Goal: Information Seeking & Learning: Compare options

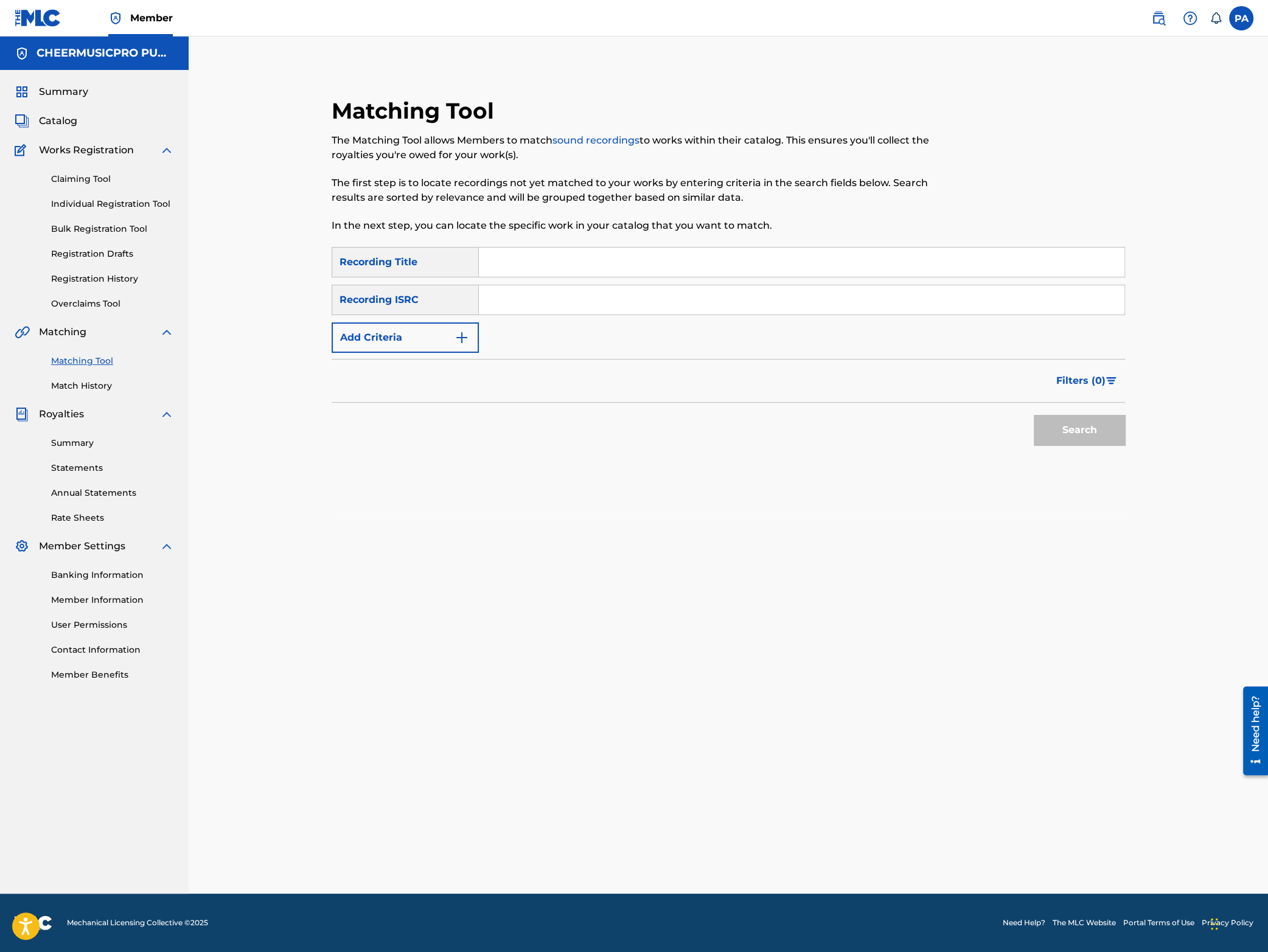
click at [508, 265] on input "Search Form" at bounding box center [801, 262] width 645 height 29
click at [553, 243] on div "Matching Tool The Matching Tool allows Members to match sound recordings to wor…" at bounding box center [636, 171] width 611 height 150
drag, startPoint x: 552, startPoint y: 257, endPoint x: 251, endPoint y: 311, distance: 305.8
click at [479, 277] on input "siren 20" at bounding box center [801, 262] width 645 height 29
click at [650, 264] on input "cheerville anarchy" at bounding box center [801, 262] width 645 height 29
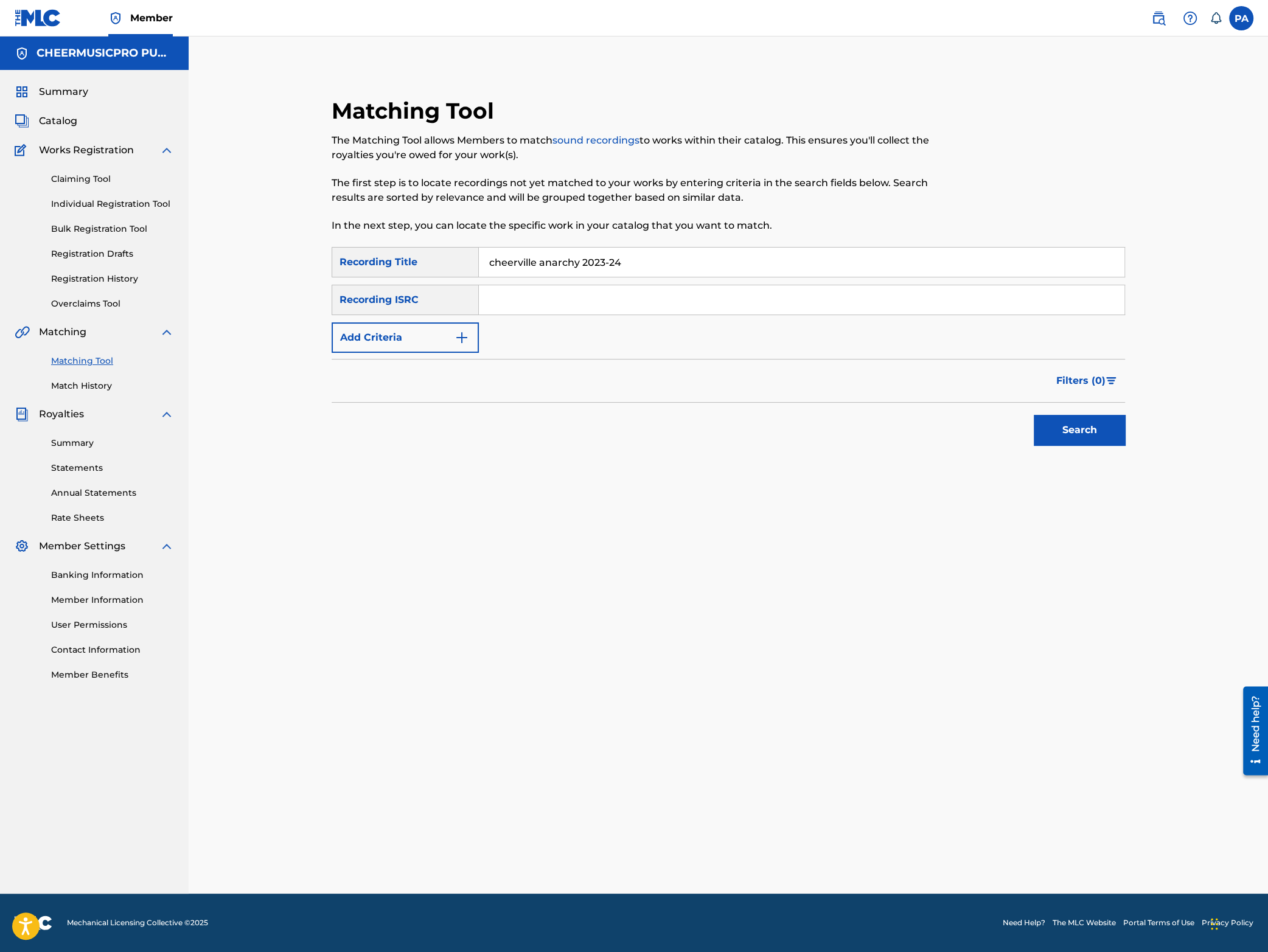
type input "cheerville anarchy 2023-24"
click at [390, 344] on button "Add Criteria" at bounding box center [405, 338] width 147 height 31
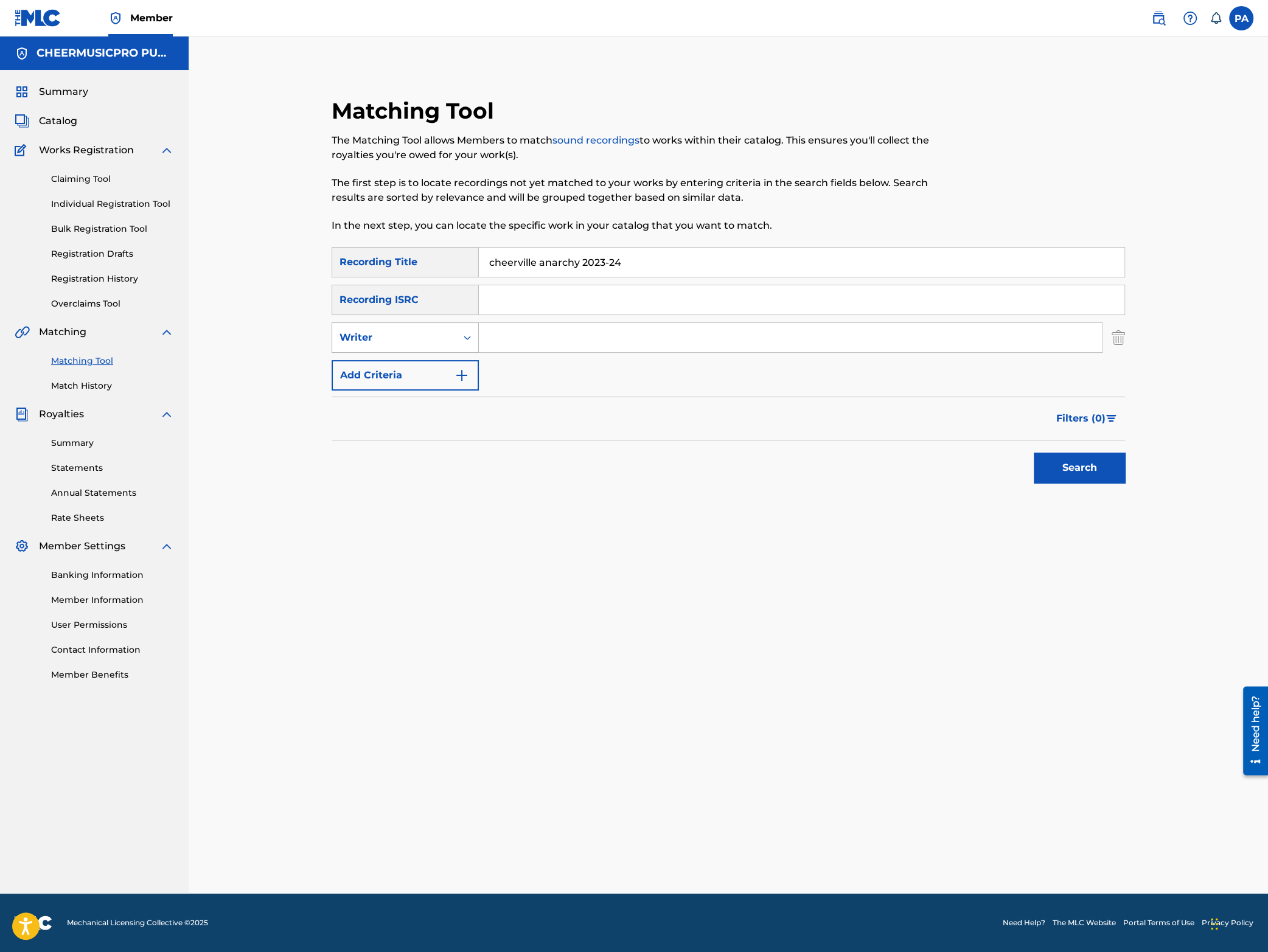
click at [384, 345] on div "Writer" at bounding box center [394, 337] width 124 height 23
click at [379, 366] on div "Recording Artist" at bounding box center [405, 368] width 146 height 31
click at [535, 336] on input "Search Form" at bounding box center [790, 338] width 623 height 29
type input "Cheer"
click at [550, 334] on input "Cheer" at bounding box center [790, 338] width 623 height 29
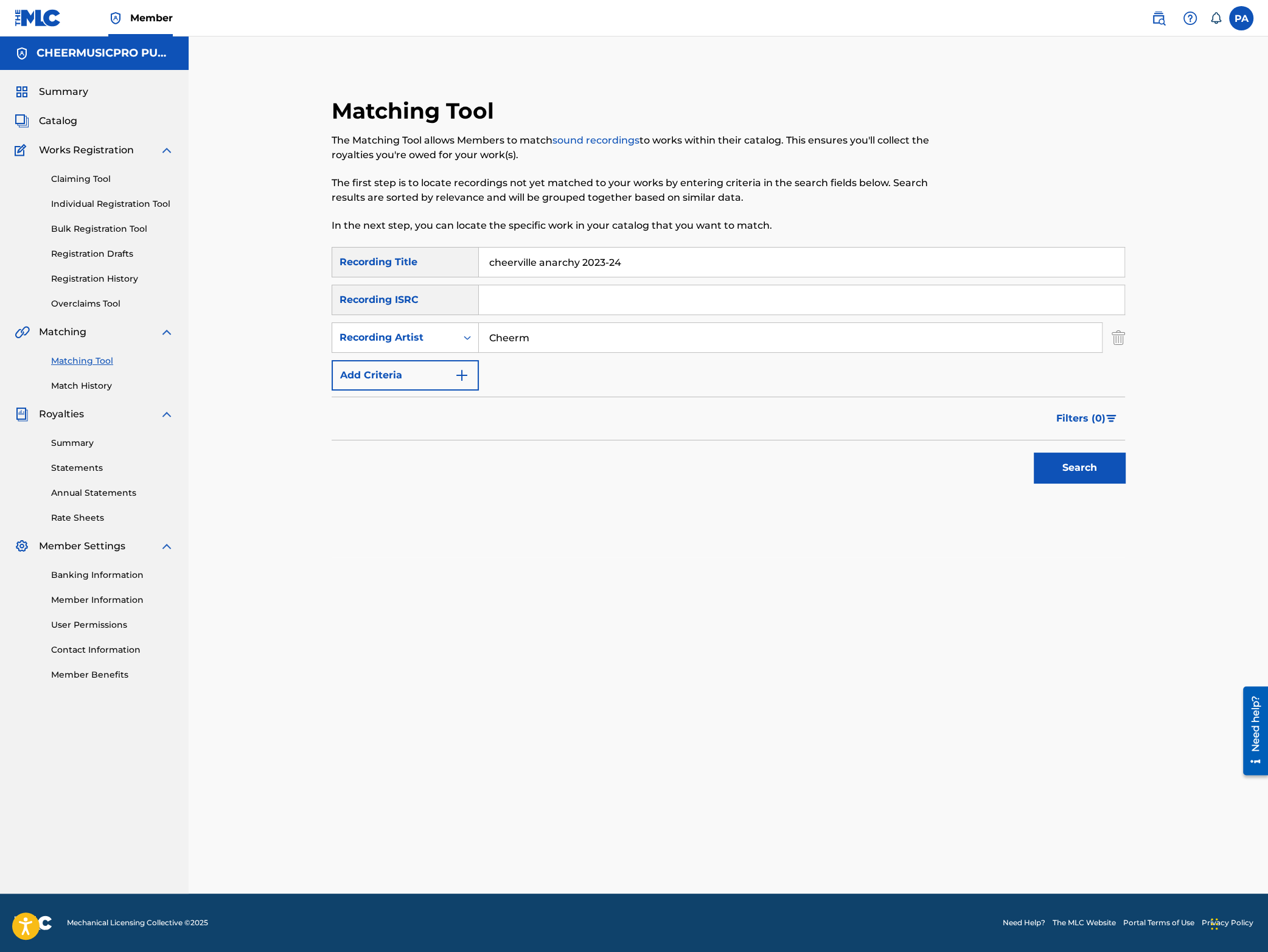
type input "cheermusicpro"
click at [1070, 475] on button "Search" at bounding box center [1079, 468] width 91 height 31
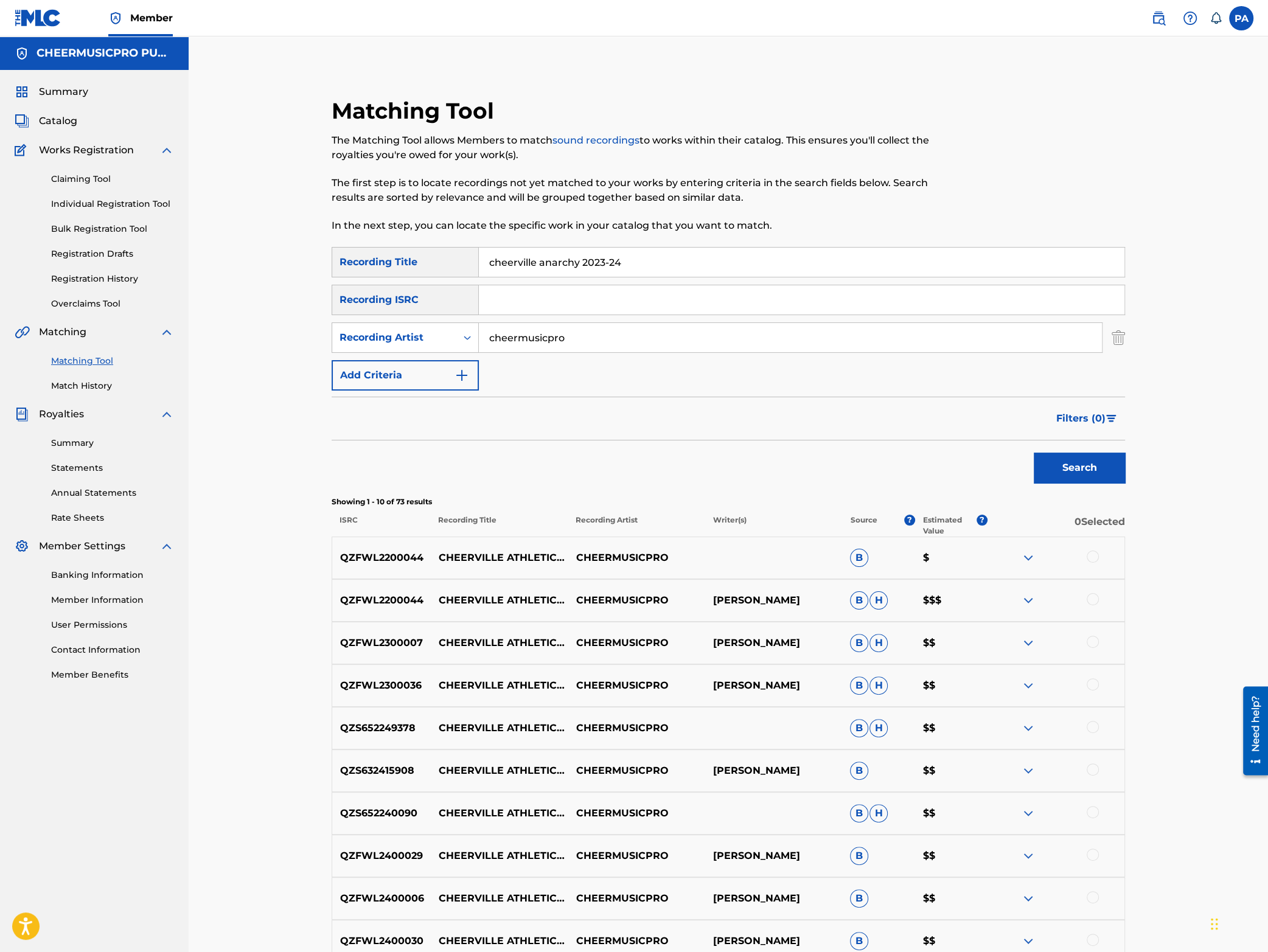
scroll to position [160, 0]
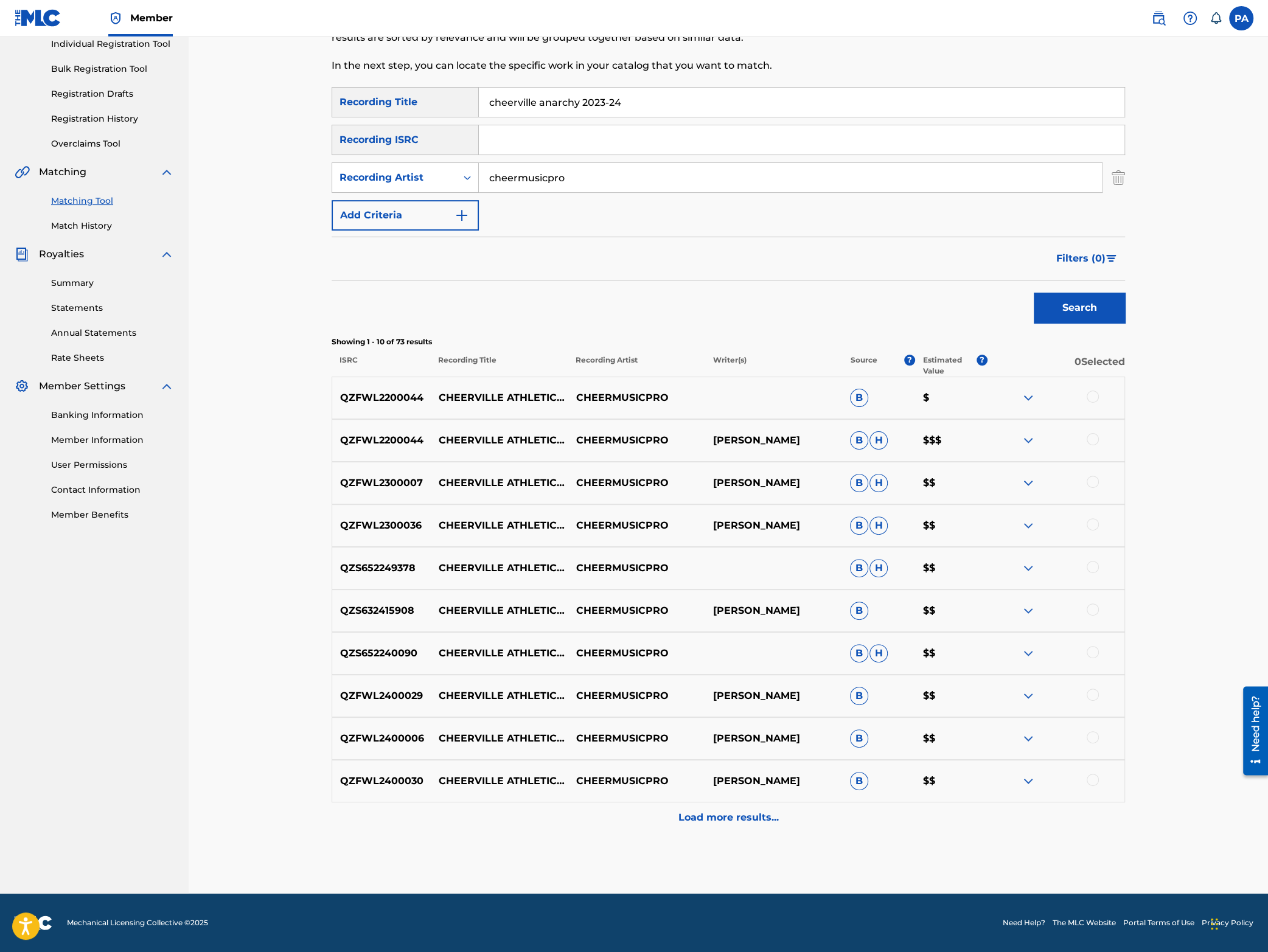
click at [1094, 487] on div at bounding box center [1093, 481] width 12 height 12
click at [1093, 489] on div at bounding box center [1055, 483] width 137 height 15
click at [1094, 481] on img at bounding box center [1093, 481] width 12 height 12
click at [708, 819] on p "Load more results..." at bounding box center [729, 818] width 100 height 15
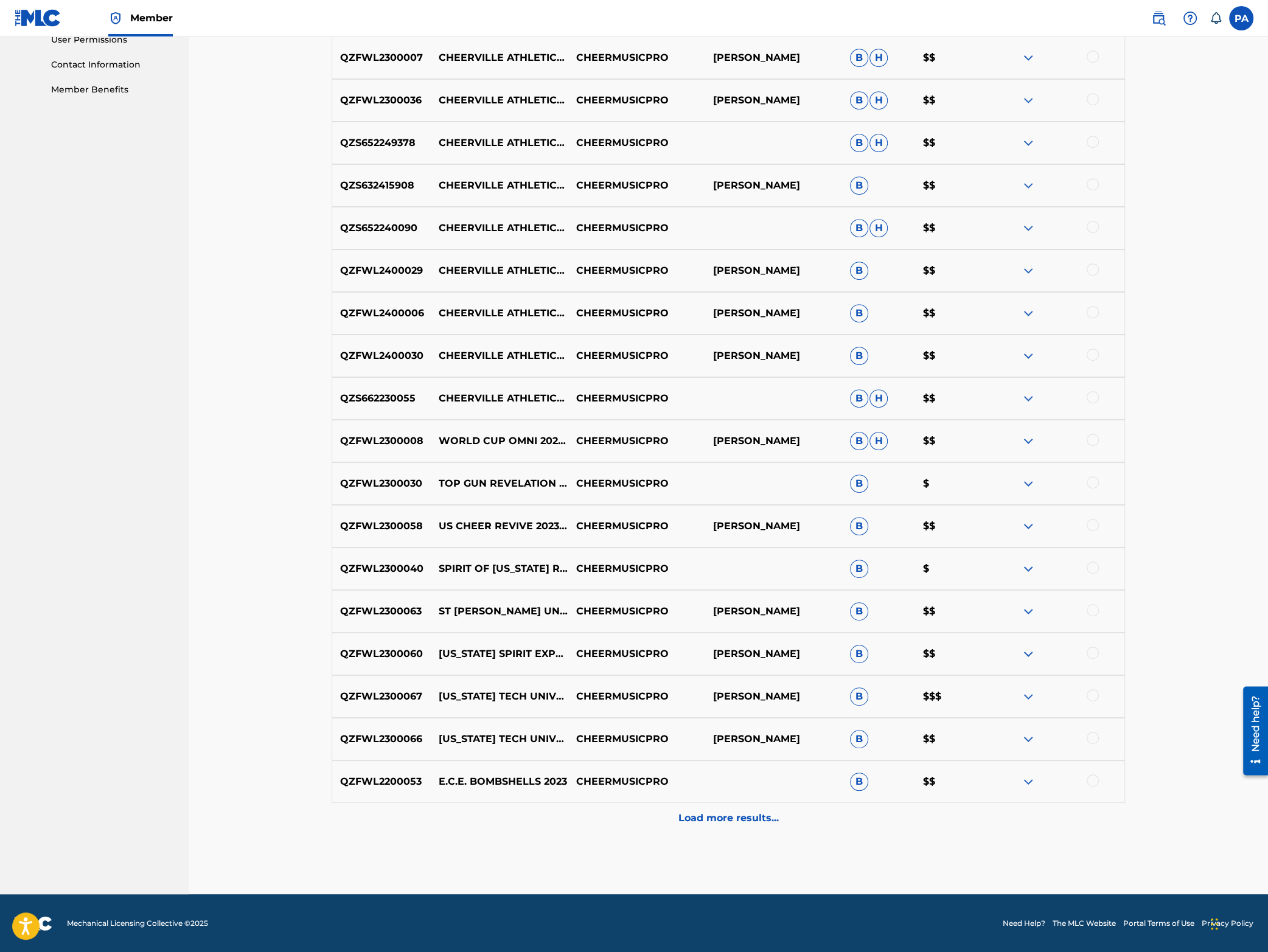
scroll to position [0, 0]
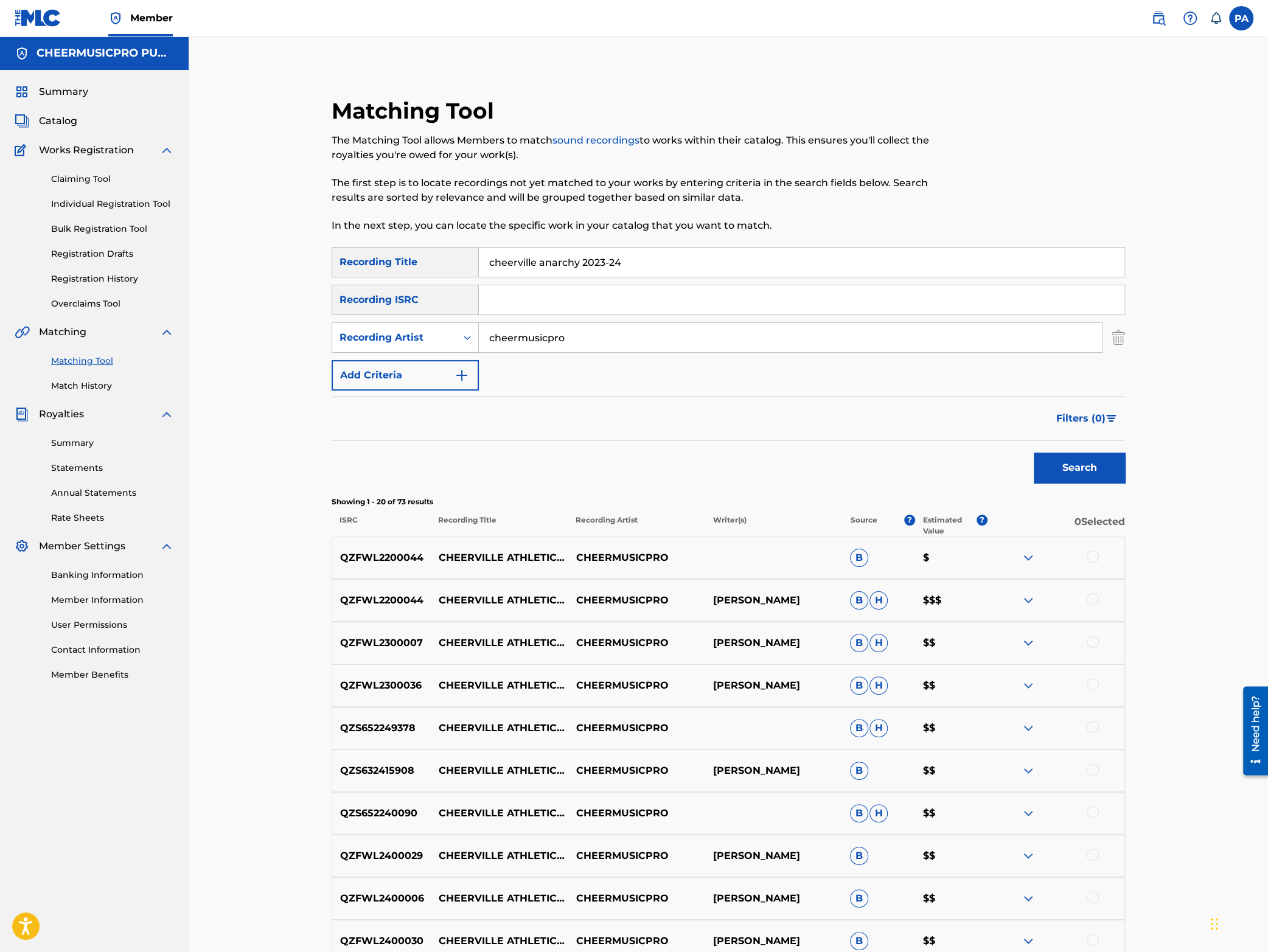
drag, startPoint x: 580, startPoint y: 265, endPoint x: 540, endPoint y: 271, distance: 40.4
click at [540, 271] on input "cheerville anarchy 2023-24" at bounding box center [801, 262] width 645 height 29
click at [1076, 464] on button "Search" at bounding box center [1079, 468] width 91 height 31
drag, startPoint x: 535, startPoint y: 264, endPoint x: 320, endPoint y: 269, distance: 215.1
click at [479, 269] on input "[GEOGRAPHIC_DATA] 2023-24" at bounding box center [801, 262] width 645 height 29
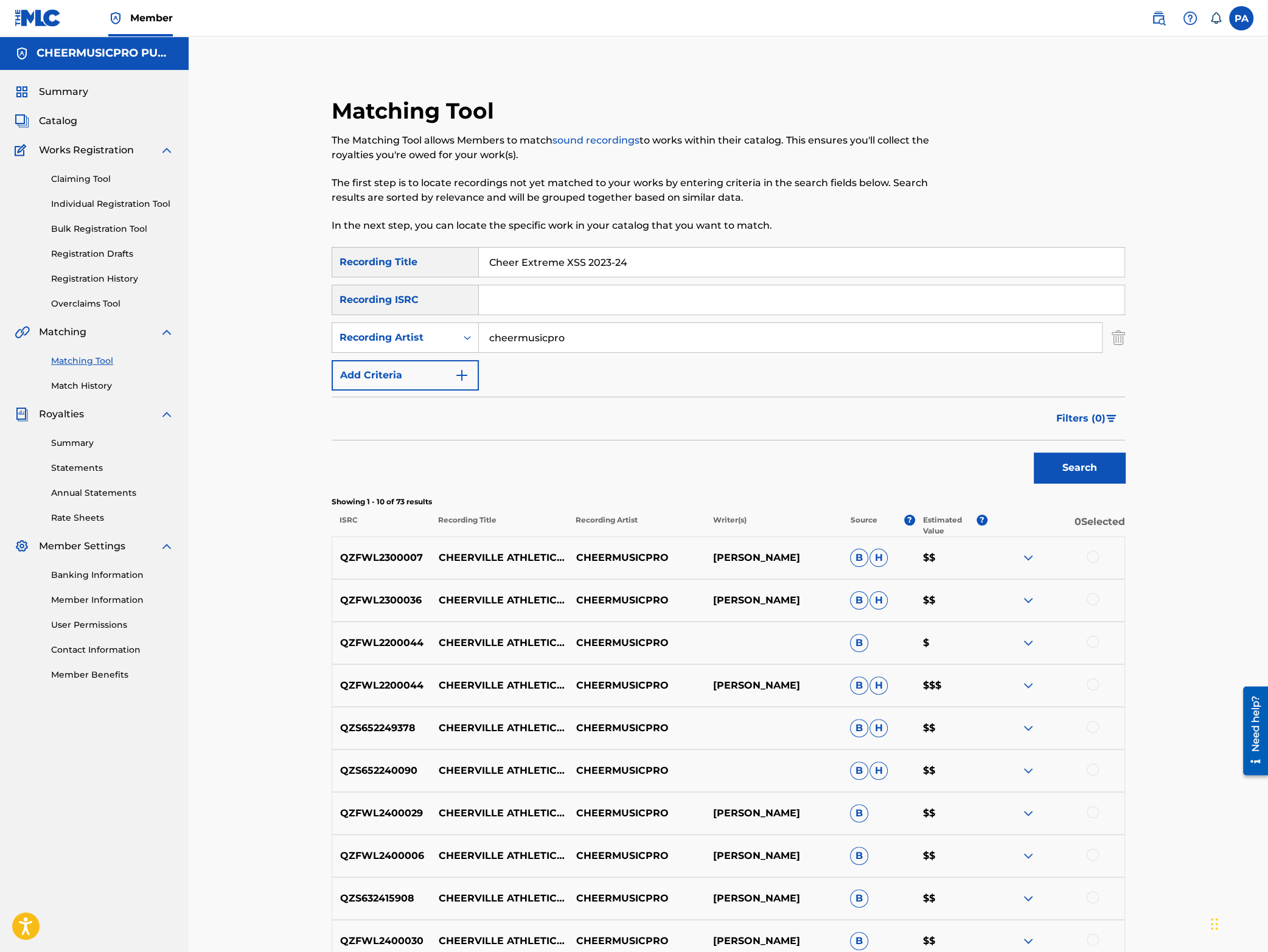
click at [1072, 474] on button "Search" at bounding box center [1079, 468] width 91 height 31
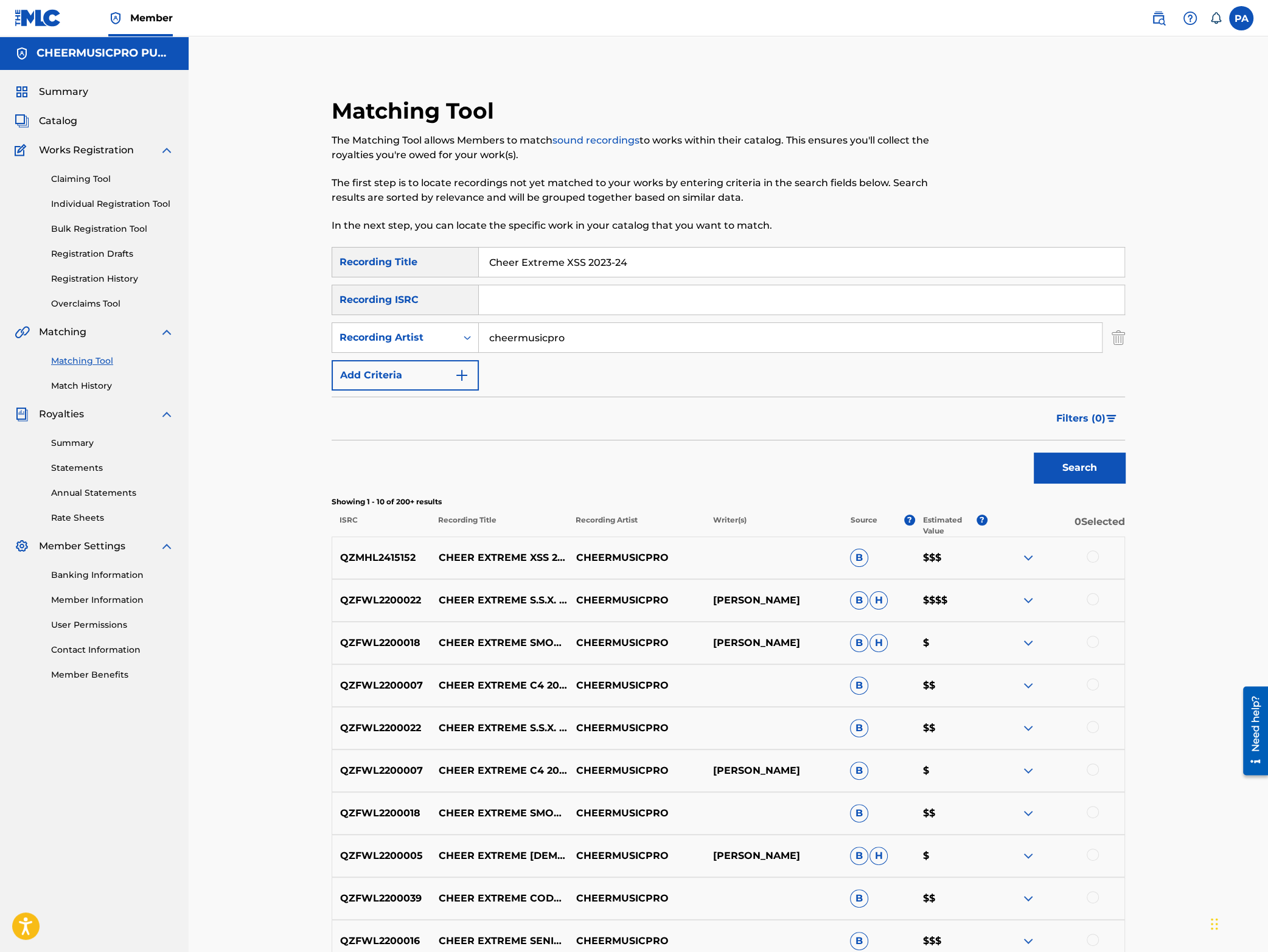
scroll to position [160, 0]
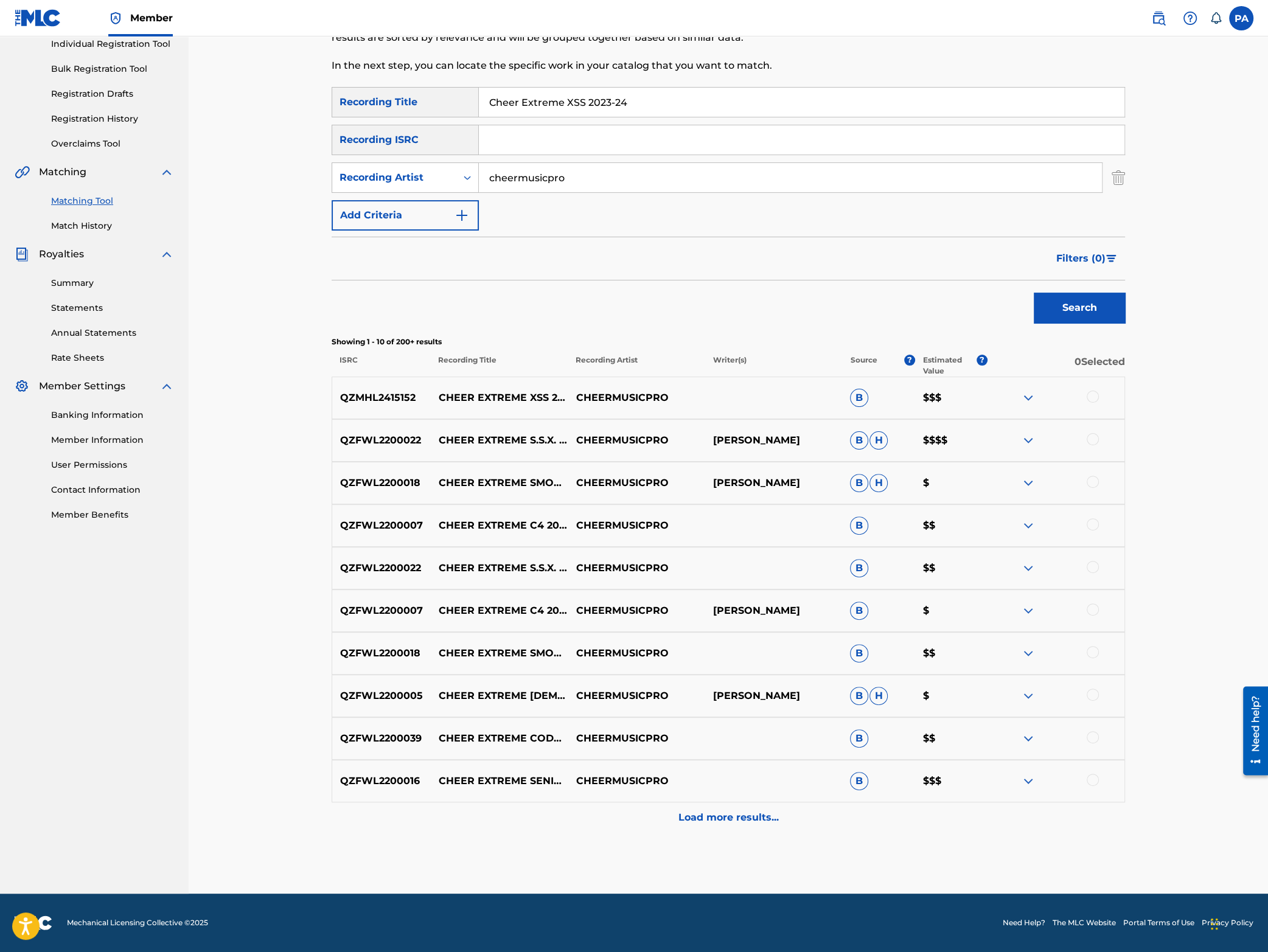
click at [670, 812] on div "Load more results..." at bounding box center [728, 818] width 793 height 31
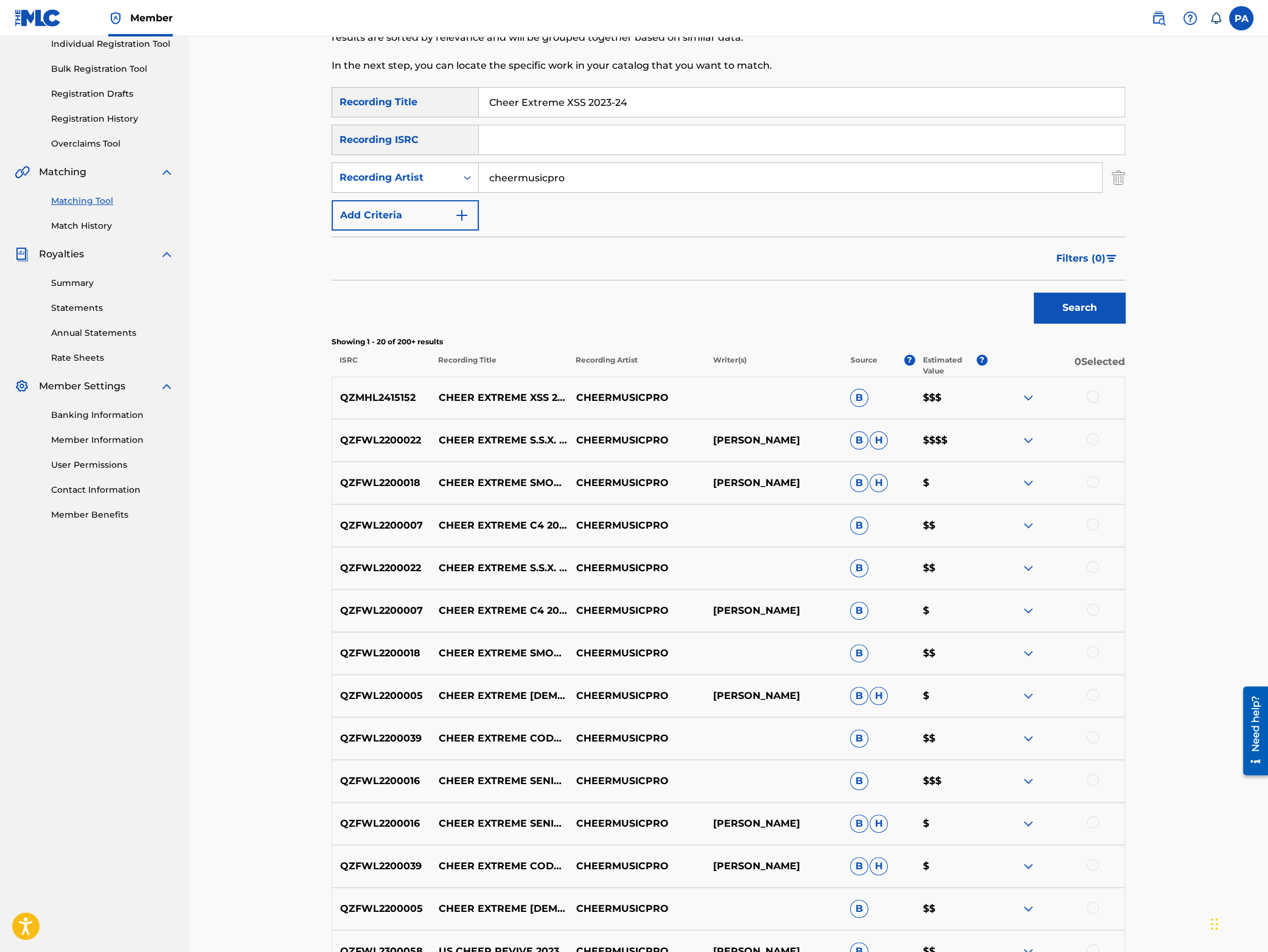
click at [586, 100] on input "Cheer Extreme XSS 2023-24" at bounding box center [801, 102] width 645 height 29
click at [581, 102] on input "Cheer Extreme XSS 2023-24" at bounding box center [801, 102] width 645 height 29
click at [590, 105] on input "Cheer Extreme X.S.S 2023-24" at bounding box center [801, 102] width 645 height 29
click at [1092, 311] on button "Search" at bounding box center [1079, 308] width 91 height 31
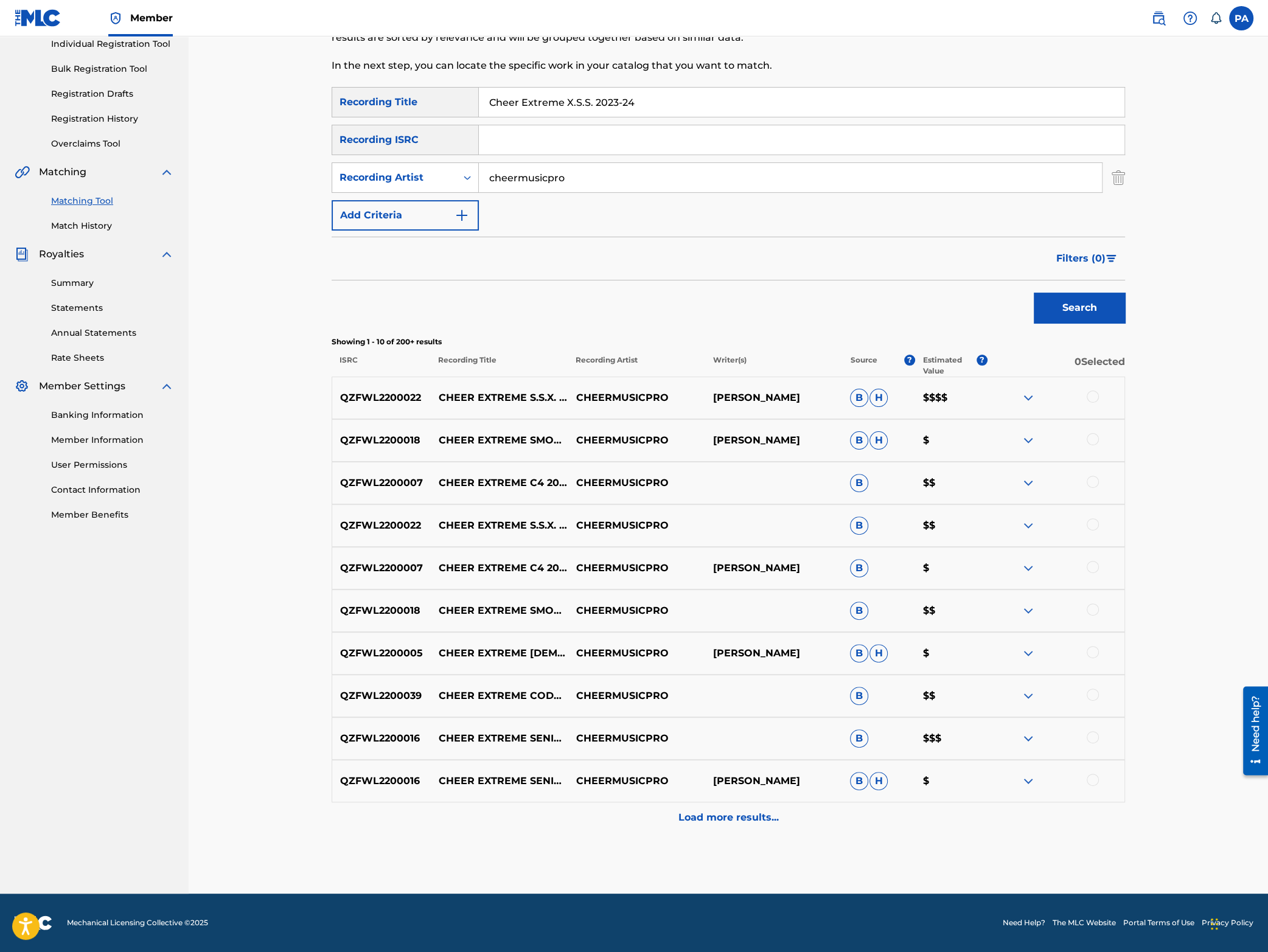
click at [693, 808] on div "Load more results..." at bounding box center [728, 818] width 793 height 31
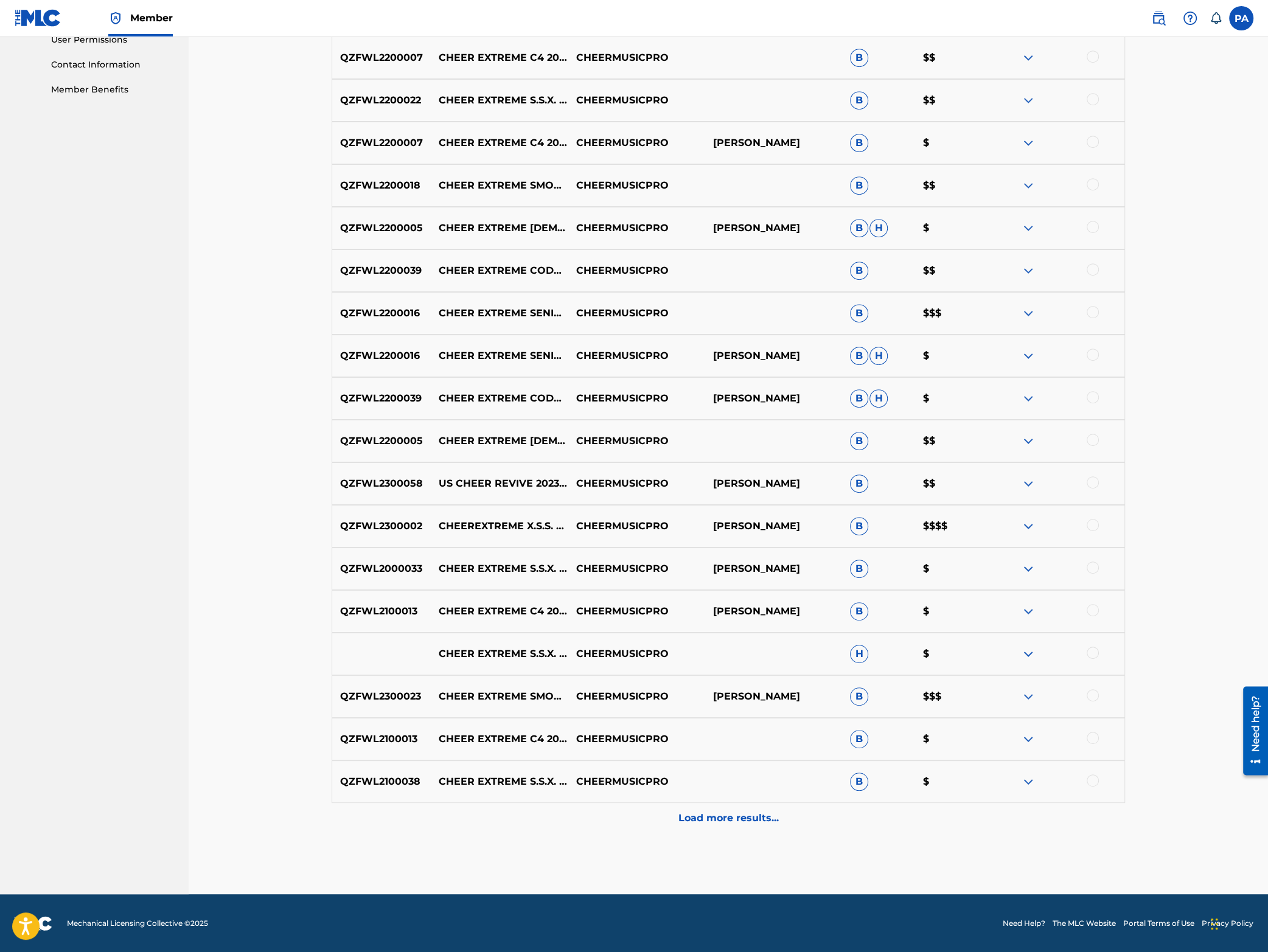
scroll to position [0, 0]
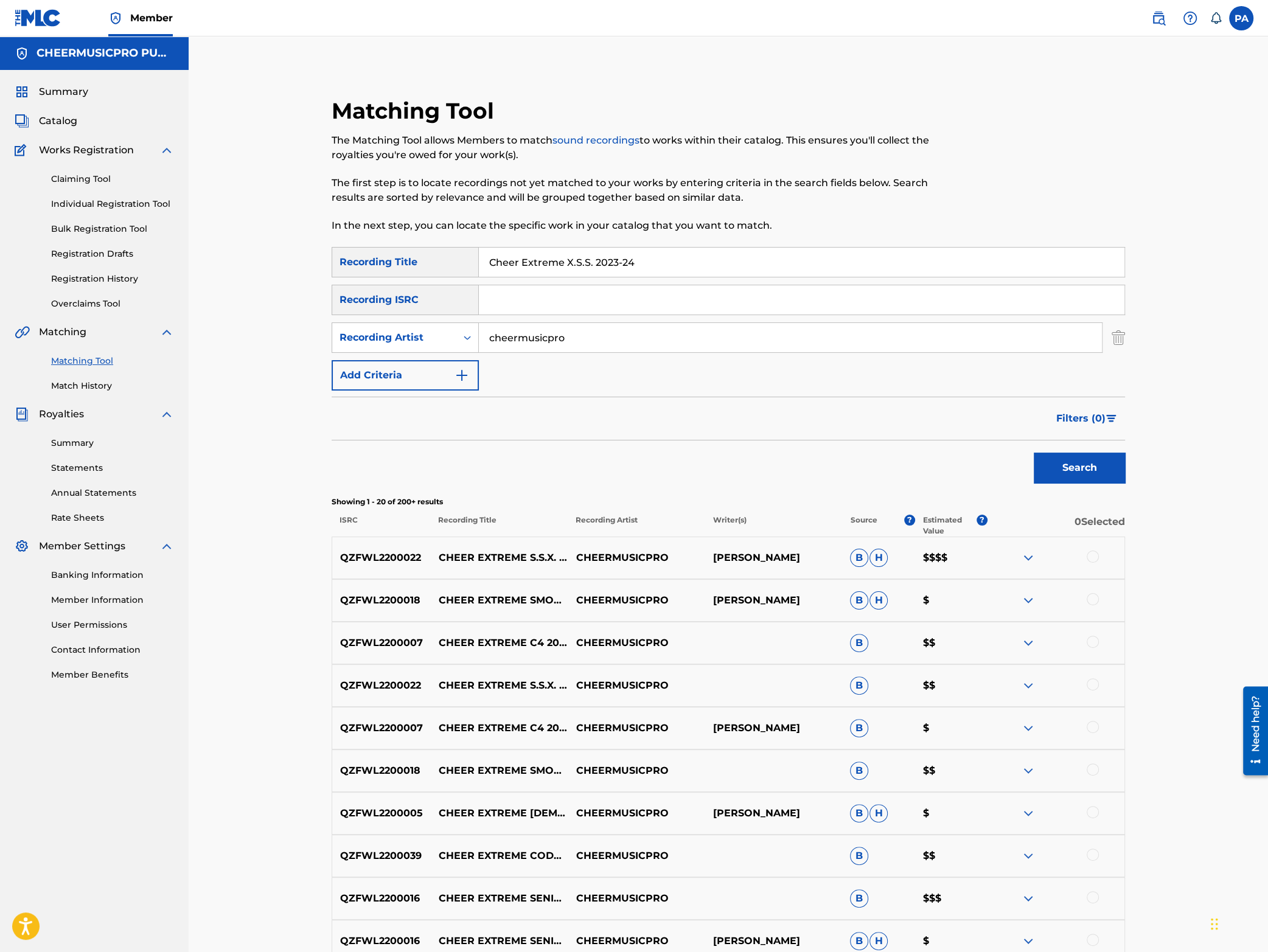
drag, startPoint x: 595, startPoint y: 264, endPoint x: 822, endPoint y: 324, distance: 234.8
click at [822, 277] on input "Cheer Extreme X.S.S. 2023-24" at bounding box center [801, 262] width 645 height 29
click at [1033, 453] on button "Search" at bounding box center [1079, 468] width 91 height 31
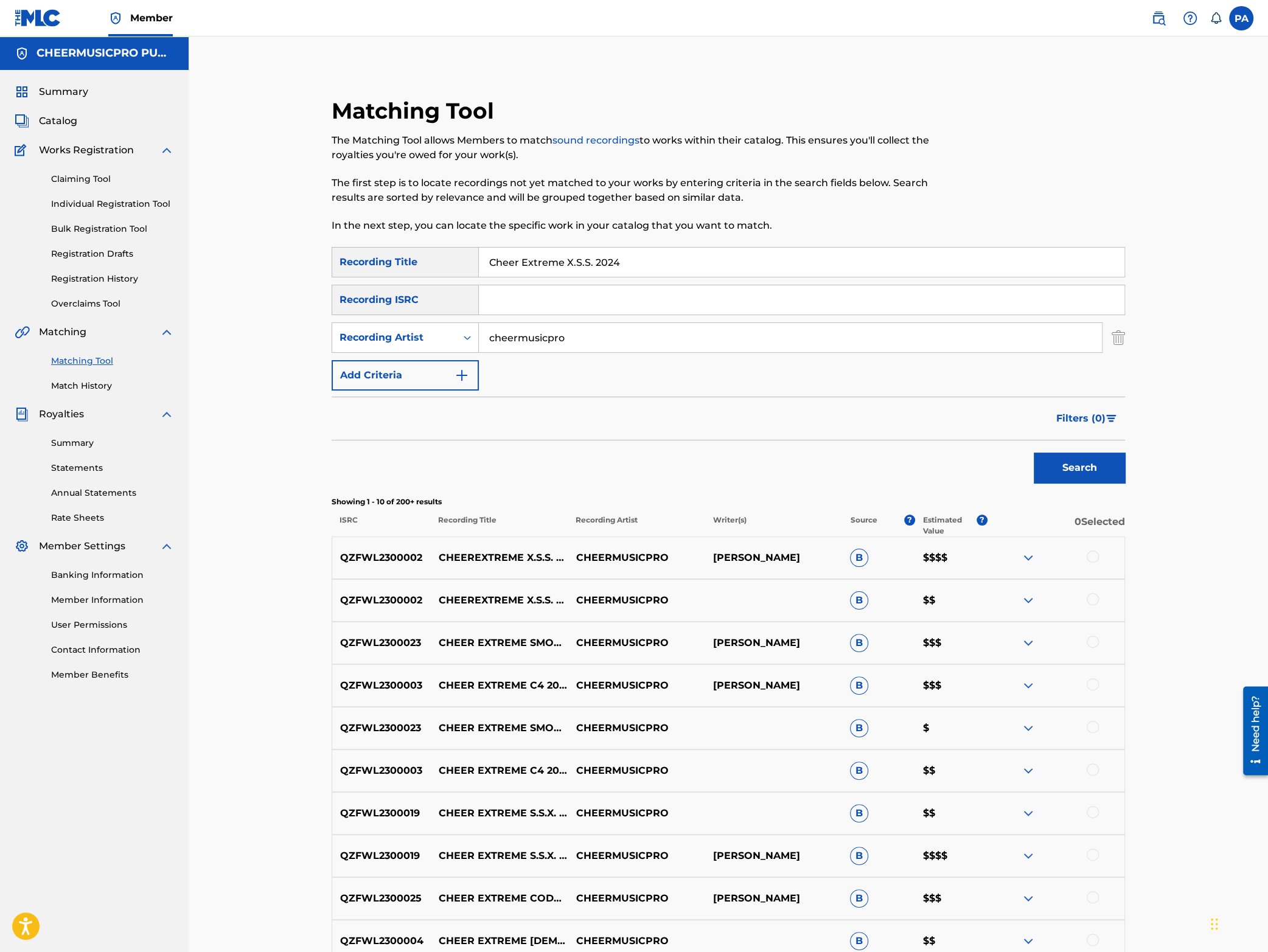
scroll to position [159, 0]
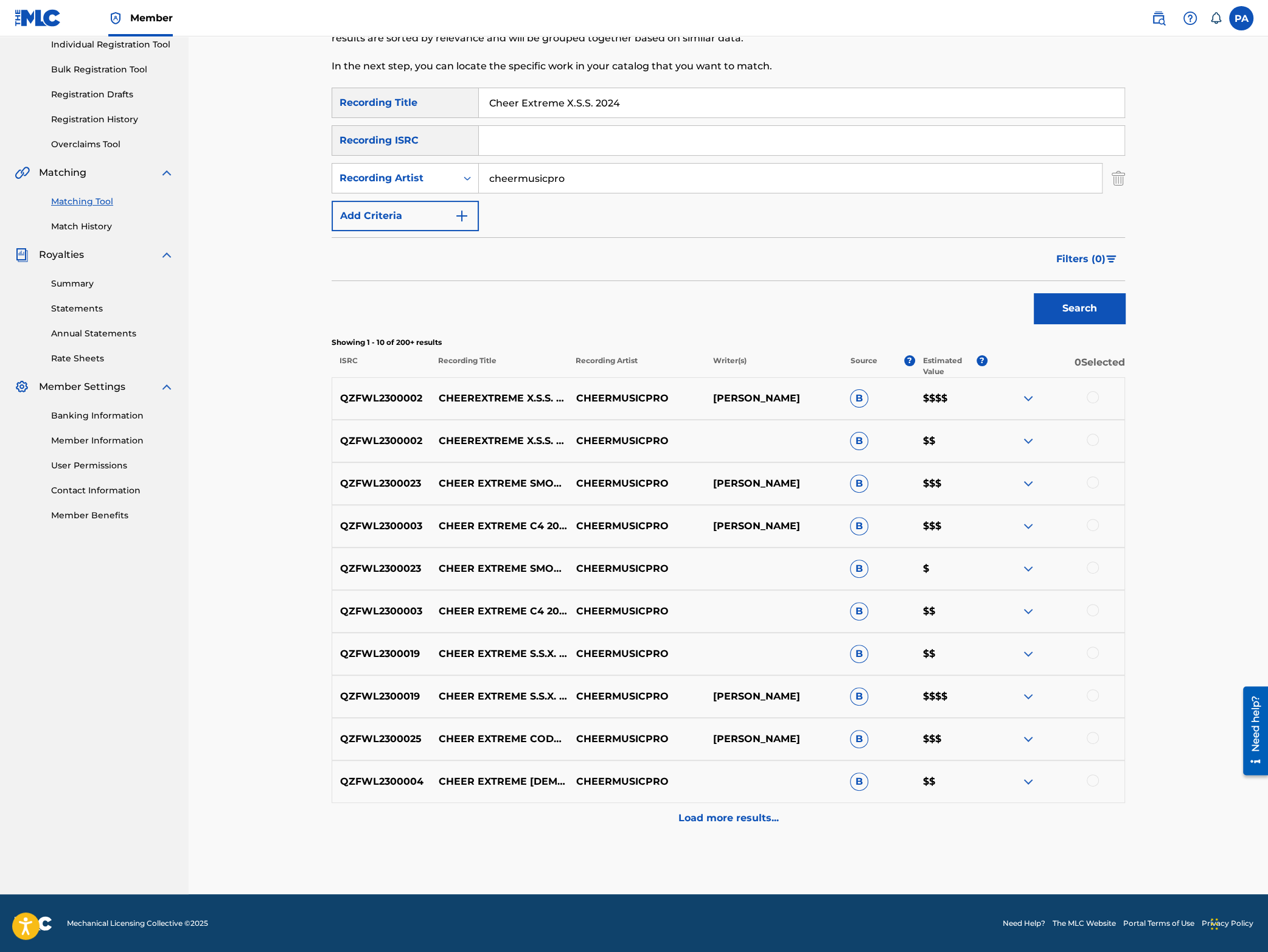
click at [1094, 402] on div at bounding box center [1093, 397] width 12 height 12
click at [1095, 438] on div at bounding box center [1093, 439] width 12 height 12
click at [1029, 397] on img at bounding box center [1029, 399] width 15 height 15
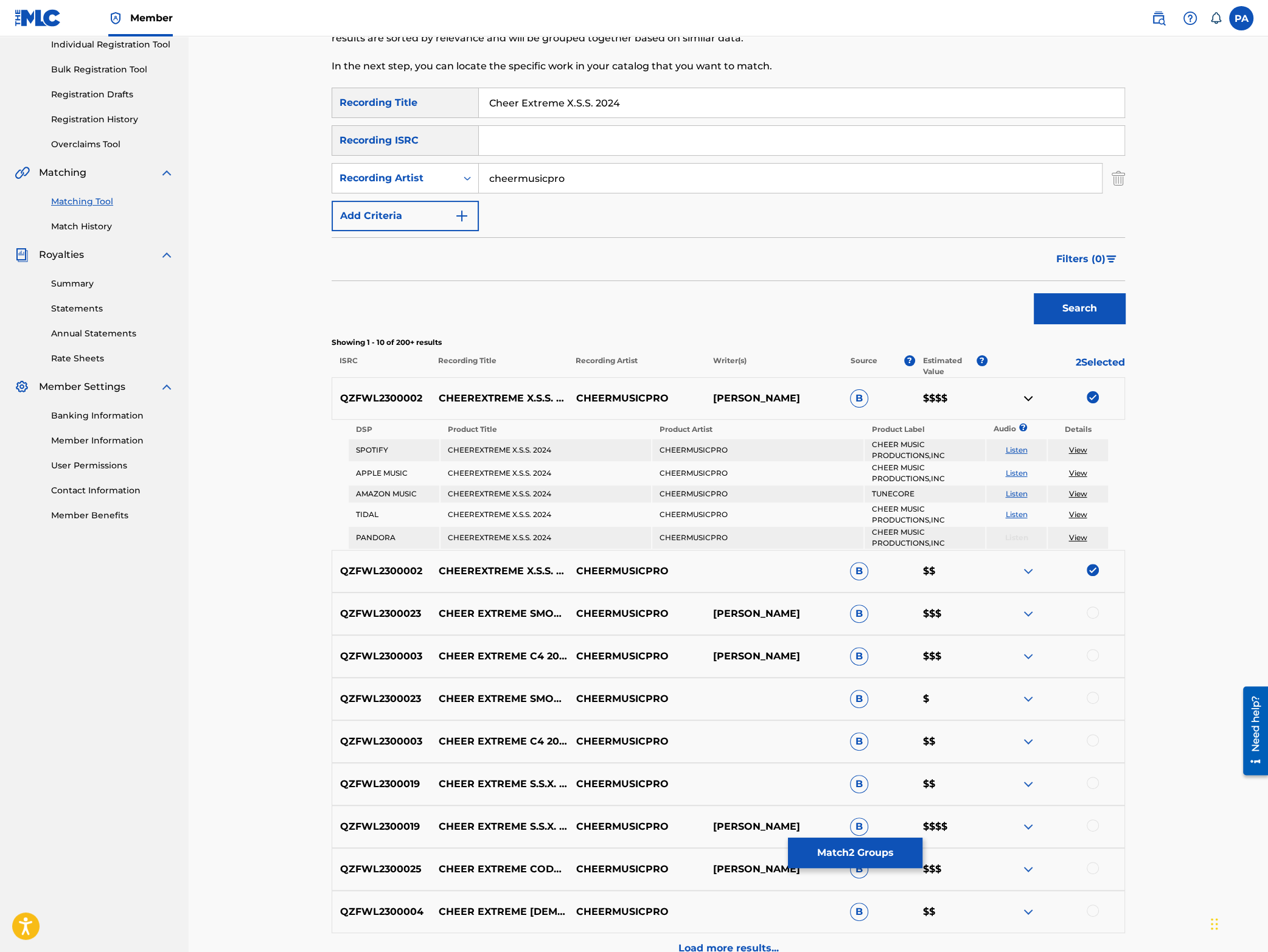
click at [1029, 397] on img at bounding box center [1029, 399] width 15 height 15
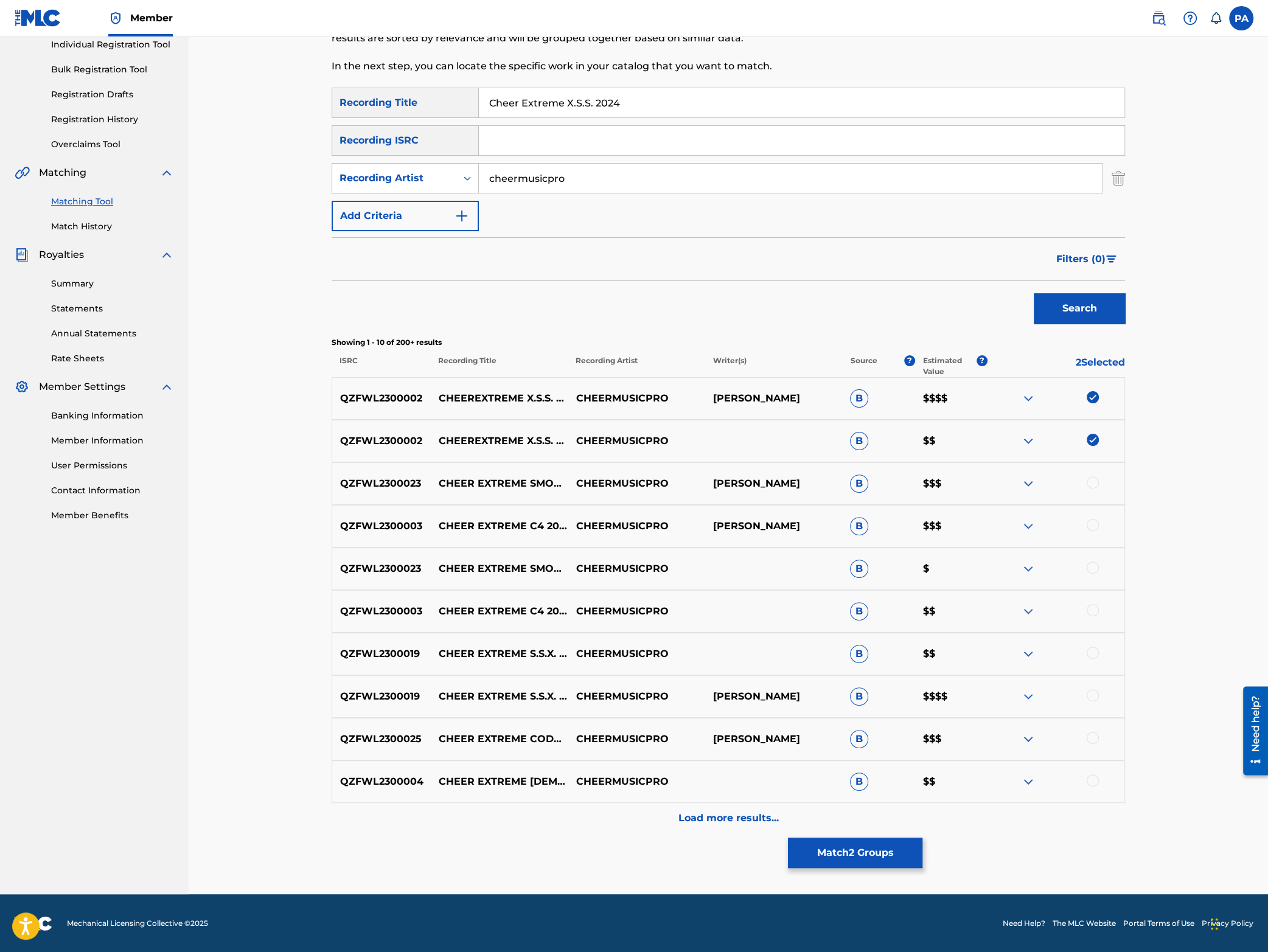
click at [1029, 443] on img at bounding box center [1029, 441] width 15 height 15
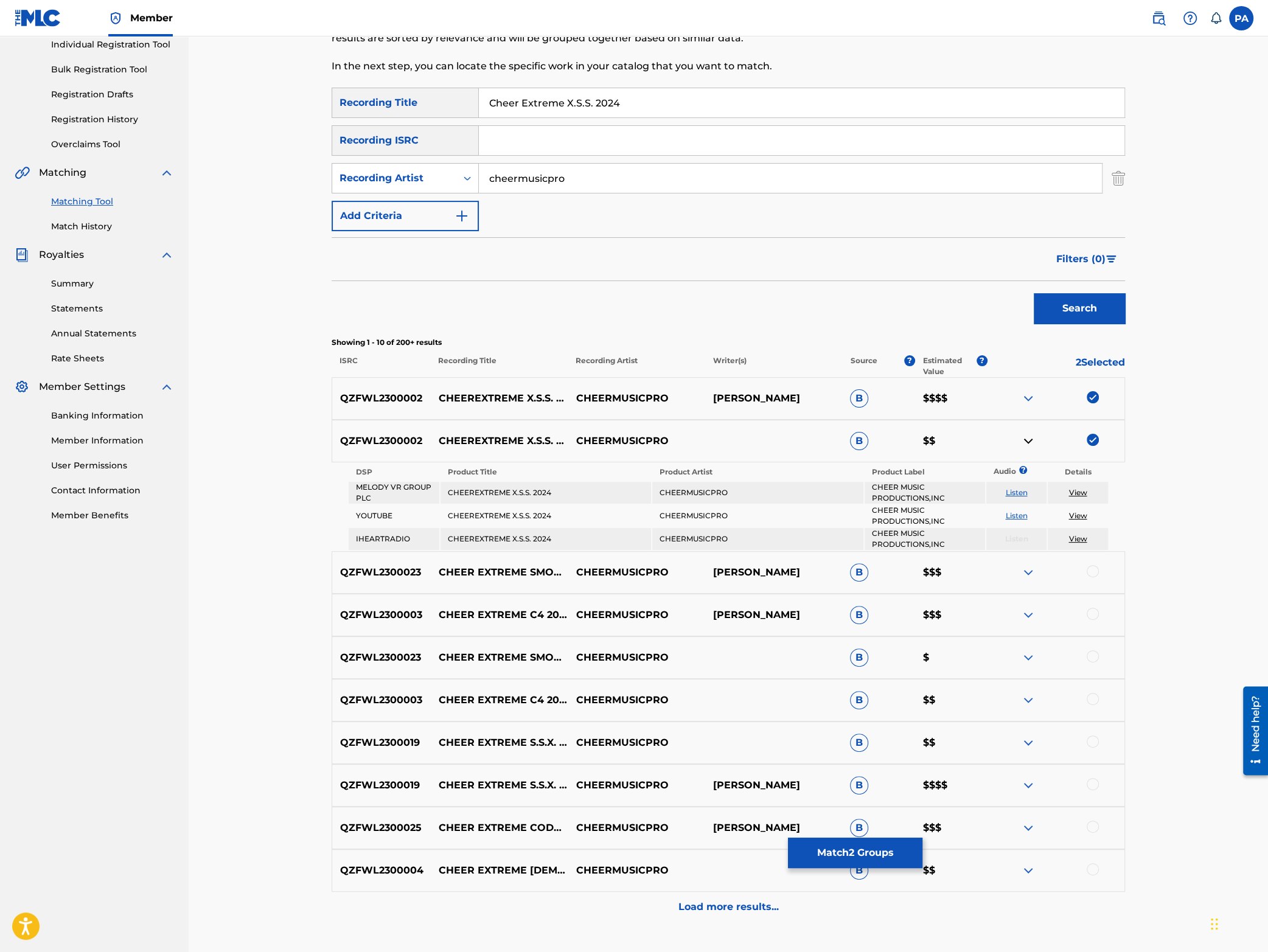
click at [1029, 443] on img at bounding box center [1029, 441] width 15 height 15
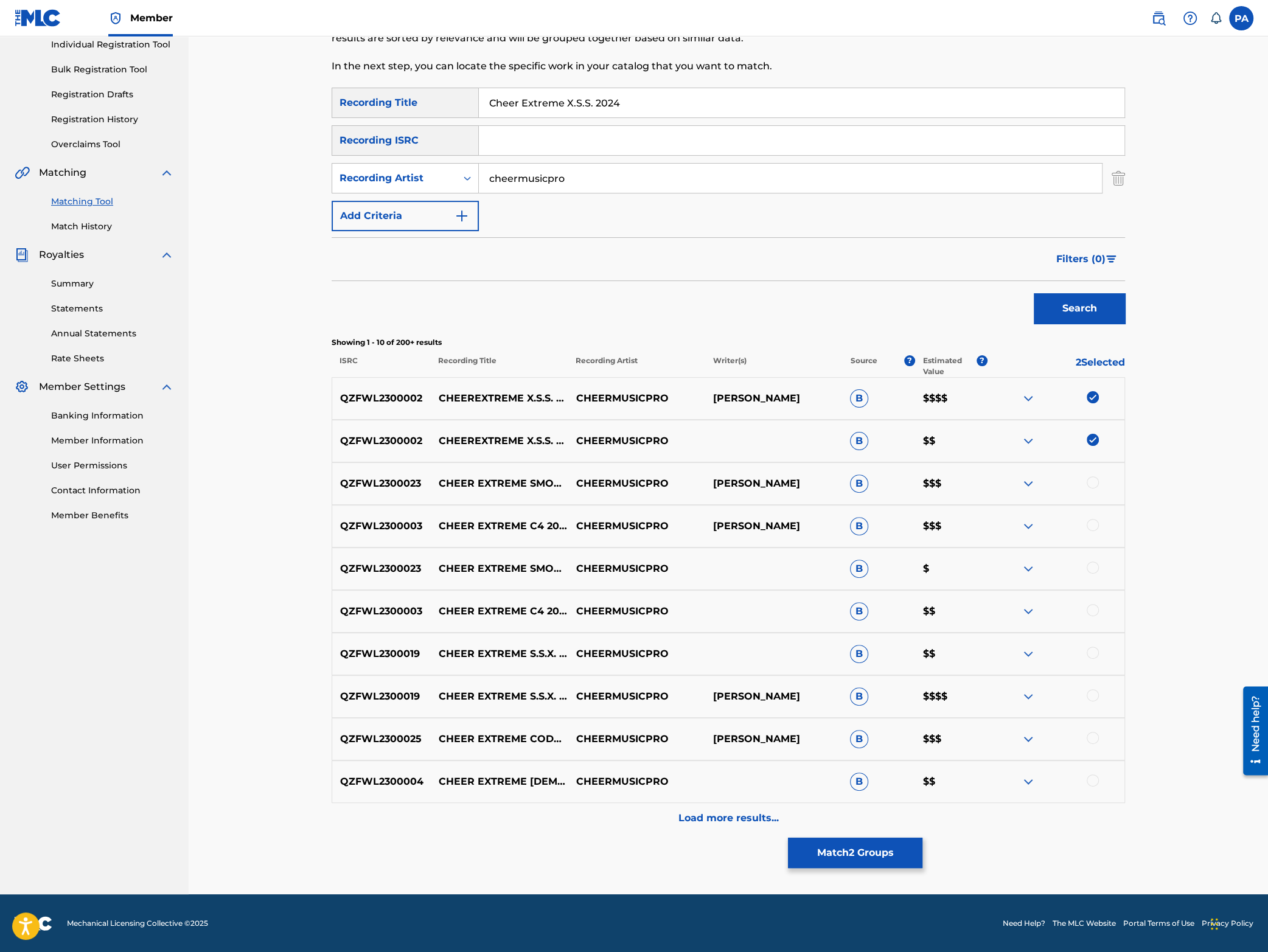
click at [1030, 396] on img at bounding box center [1029, 399] width 15 height 15
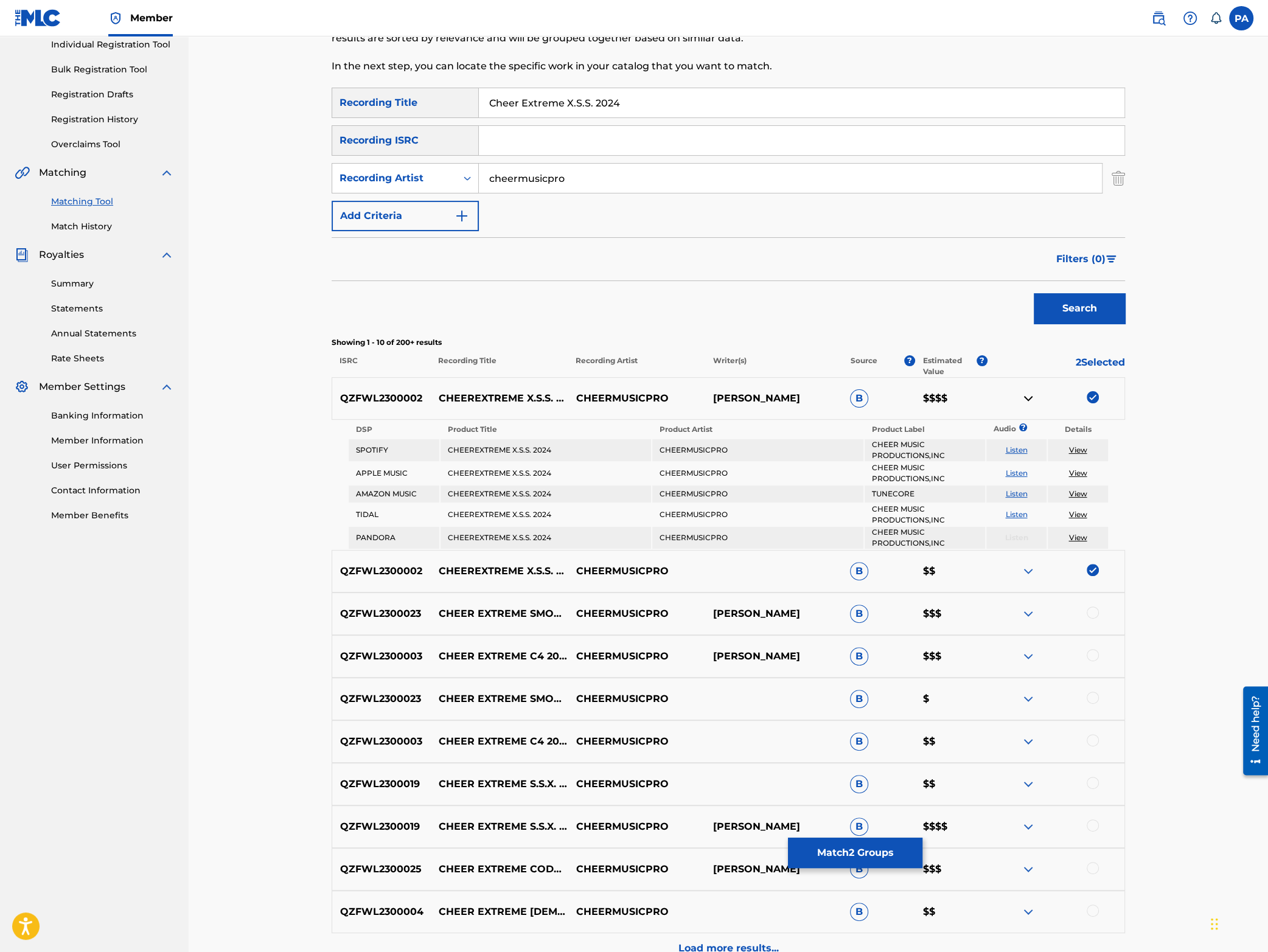
click at [1029, 396] on img at bounding box center [1029, 399] width 15 height 15
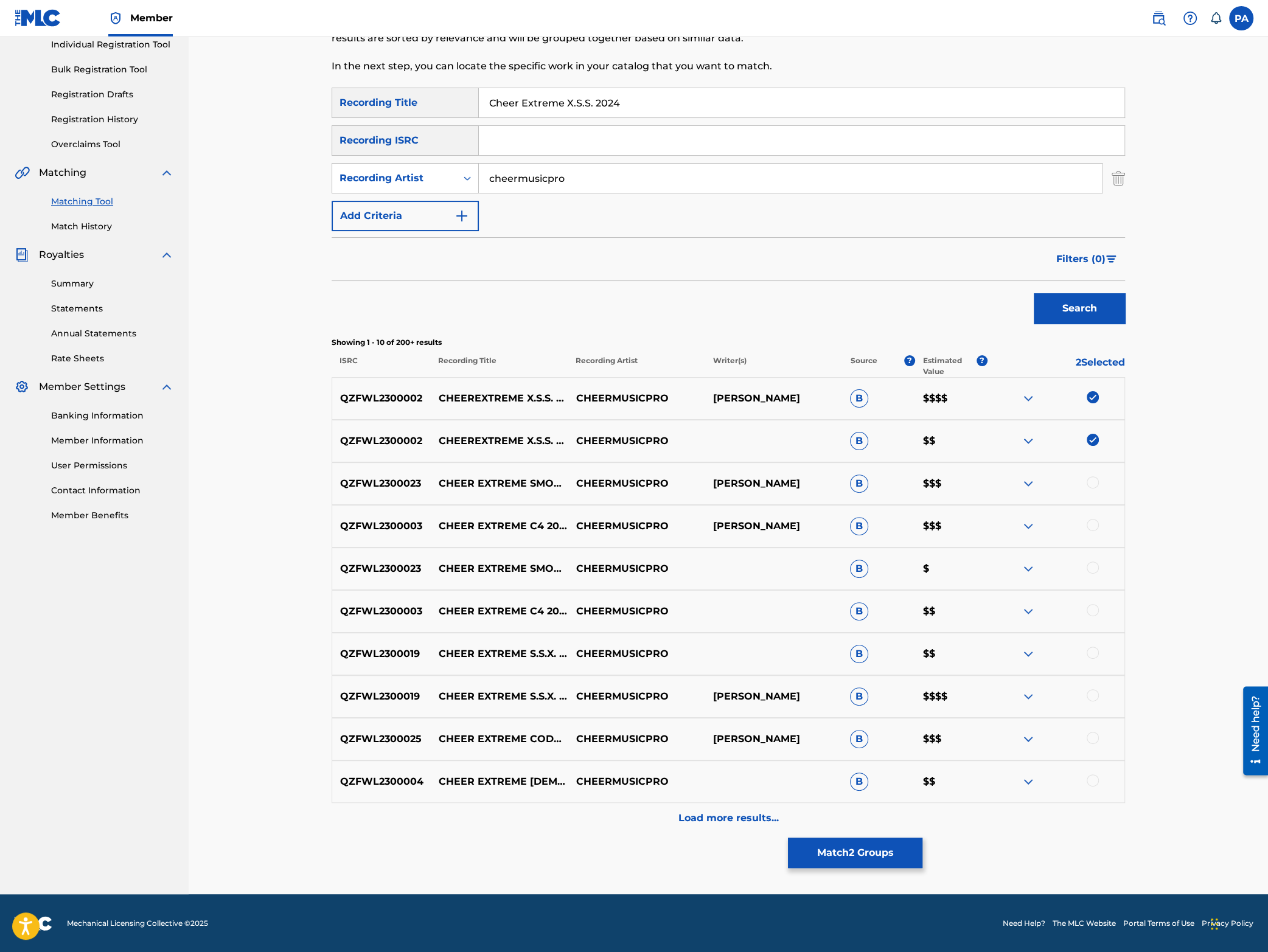
drag, startPoint x: 636, startPoint y: 107, endPoint x: 338, endPoint y: 97, distance: 298.2
click at [479, 97] on input "Cheer Extreme X.S.S. 2024" at bounding box center [801, 103] width 645 height 29
paste input "SS 2023-"
type input "Cheer Extreme XSS 2023-24"
click at [1033, 294] on button "Search" at bounding box center [1079, 309] width 91 height 31
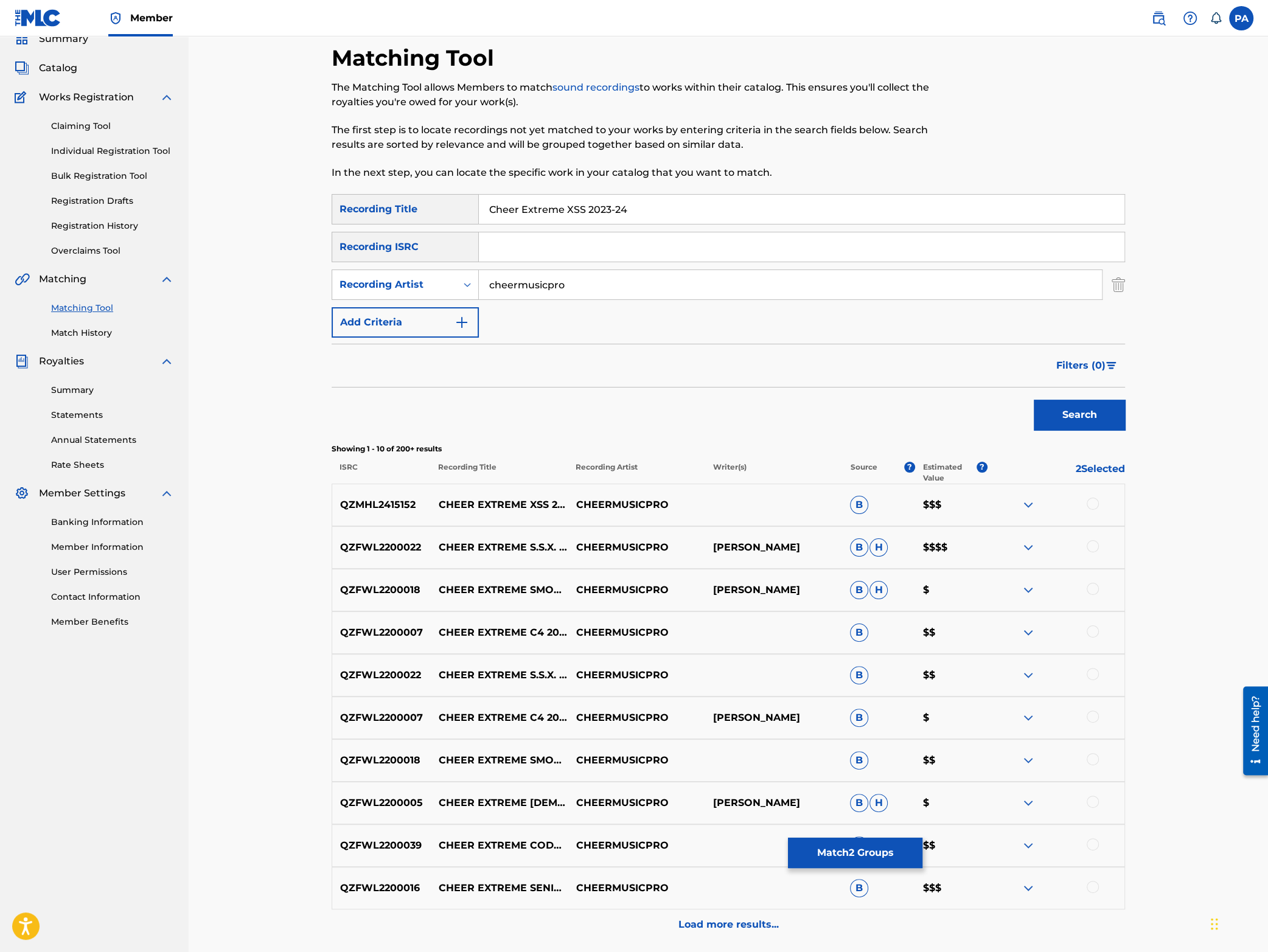
scroll to position [107, 0]
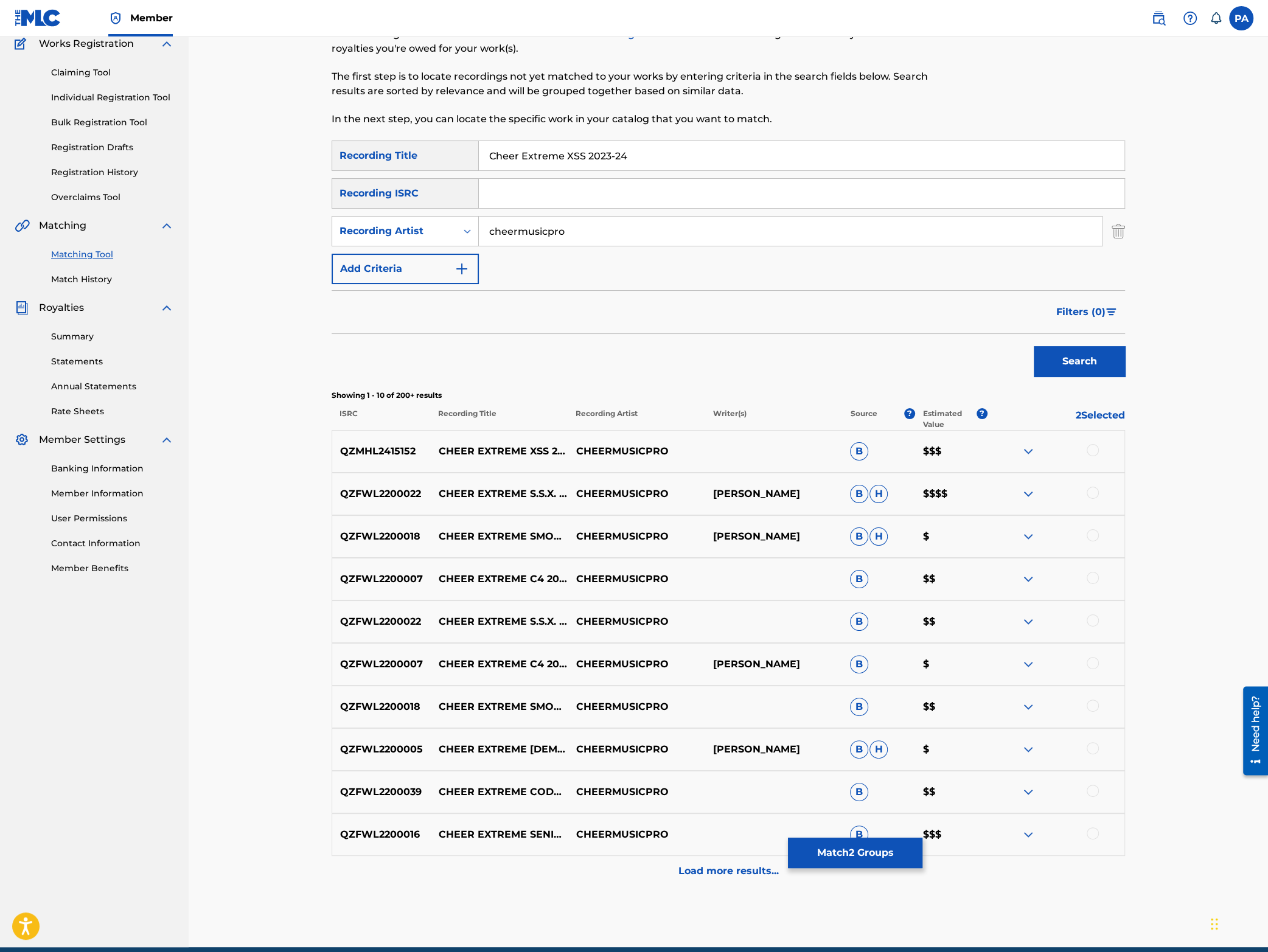
click at [517, 188] on input "Search Form" at bounding box center [801, 193] width 645 height 29
paste input "QZFWL2300002"
type input "QZFWL2300002"
click at [1097, 362] on button "Search" at bounding box center [1079, 362] width 91 height 31
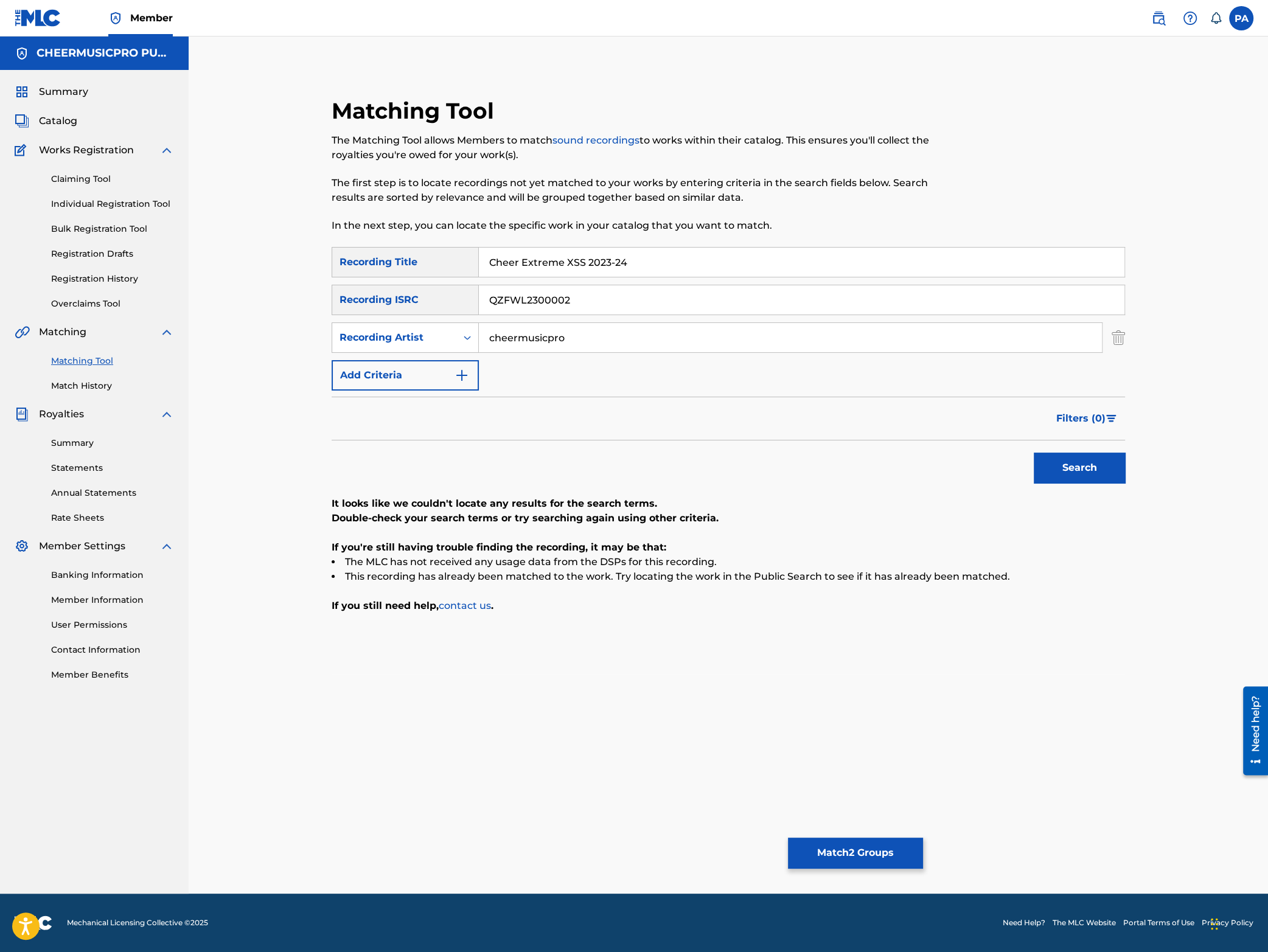
drag, startPoint x: 653, startPoint y: 256, endPoint x: 158, endPoint y: 297, distance: 496.7
click at [479, 277] on input "Cheer Extreme XSS 2023-24" at bounding box center [801, 262] width 645 height 29
click at [1061, 453] on div "Search" at bounding box center [1076, 465] width 97 height 49
click at [1080, 468] on button "Search" at bounding box center [1079, 468] width 91 height 31
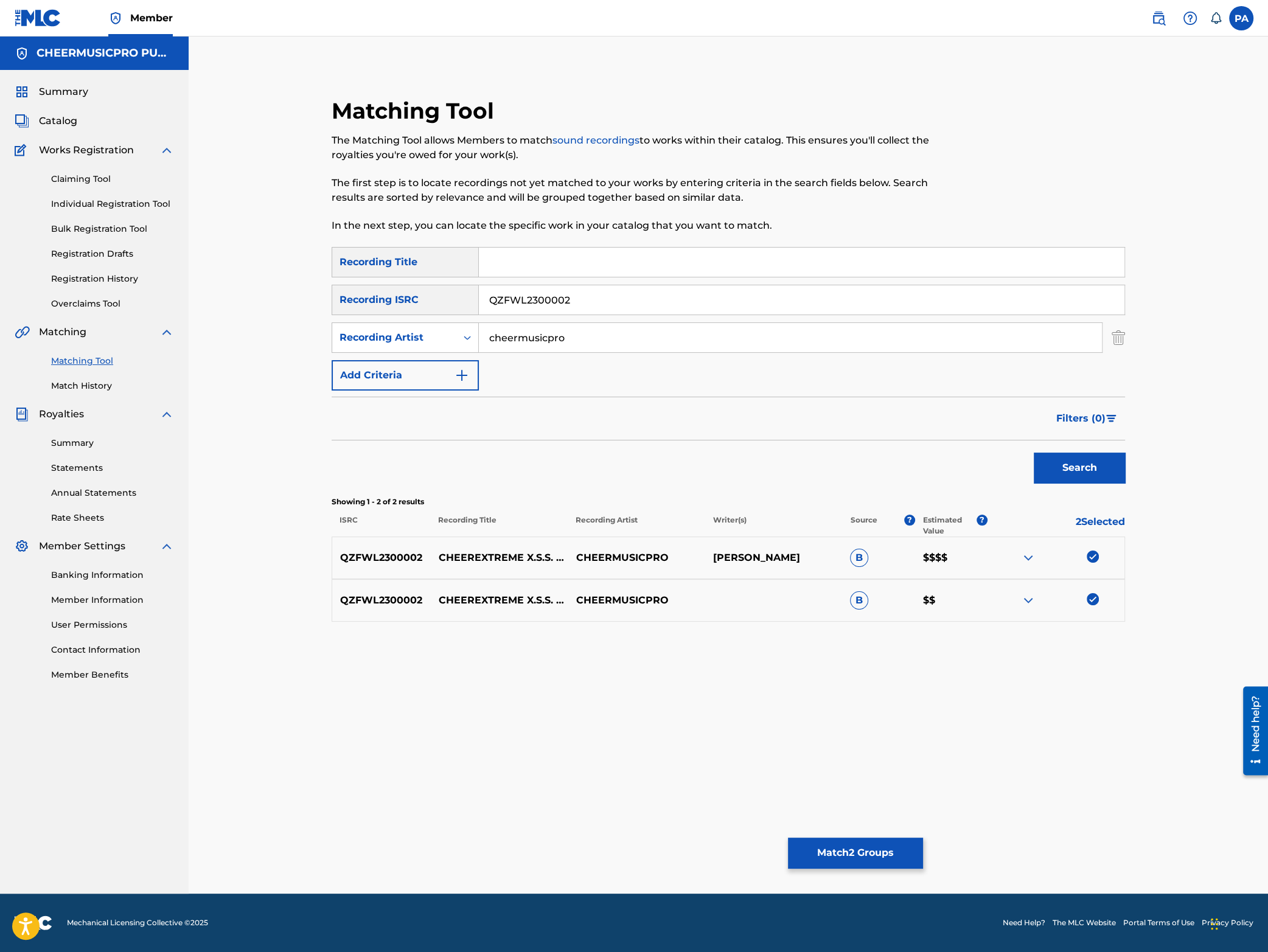
click at [858, 854] on button "Match 2 Groups" at bounding box center [855, 853] width 134 height 31
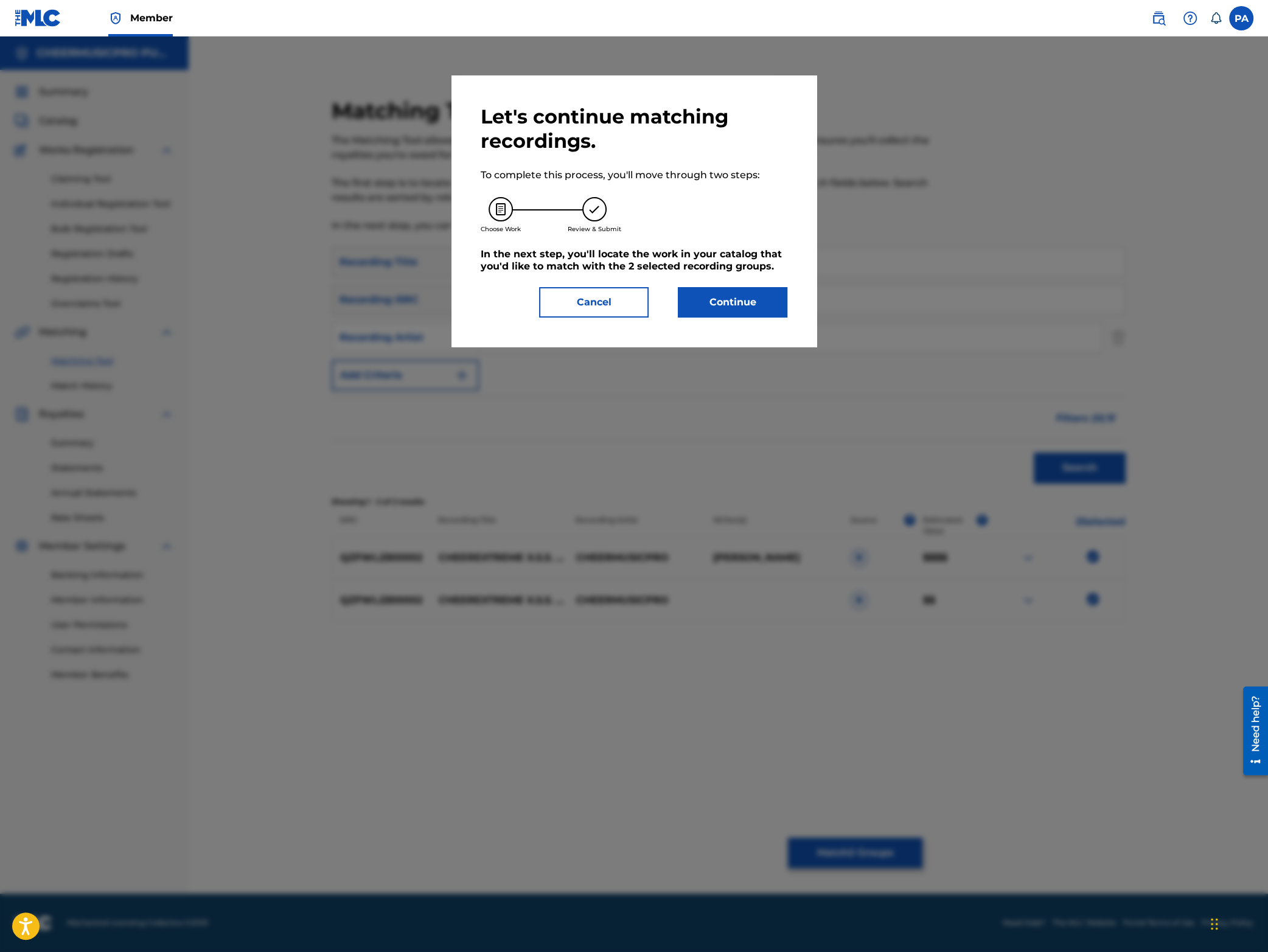
click at [721, 289] on button "Continue" at bounding box center [732, 303] width 109 height 31
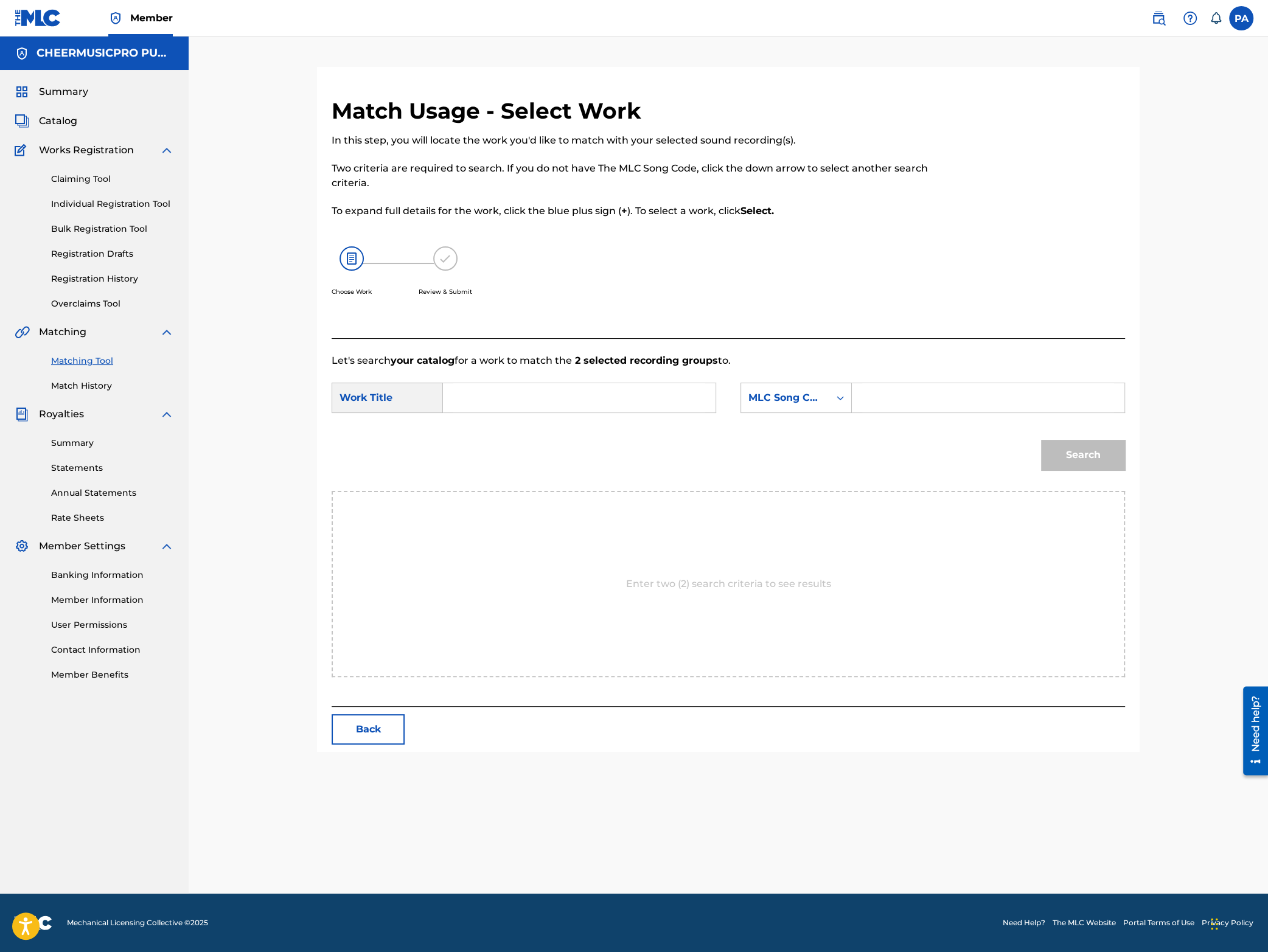
click at [539, 399] on input "Search Form" at bounding box center [579, 398] width 251 height 29
drag, startPoint x: 632, startPoint y: 423, endPoint x: 606, endPoint y: 395, distance: 38.2
click at [606, 395] on div "xss cheer extreme xss 2025" at bounding box center [579, 398] width 251 height 29
type input "xss 2023-24"
click at [805, 396] on div "MLC Song Code" at bounding box center [784, 398] width 74 height 15
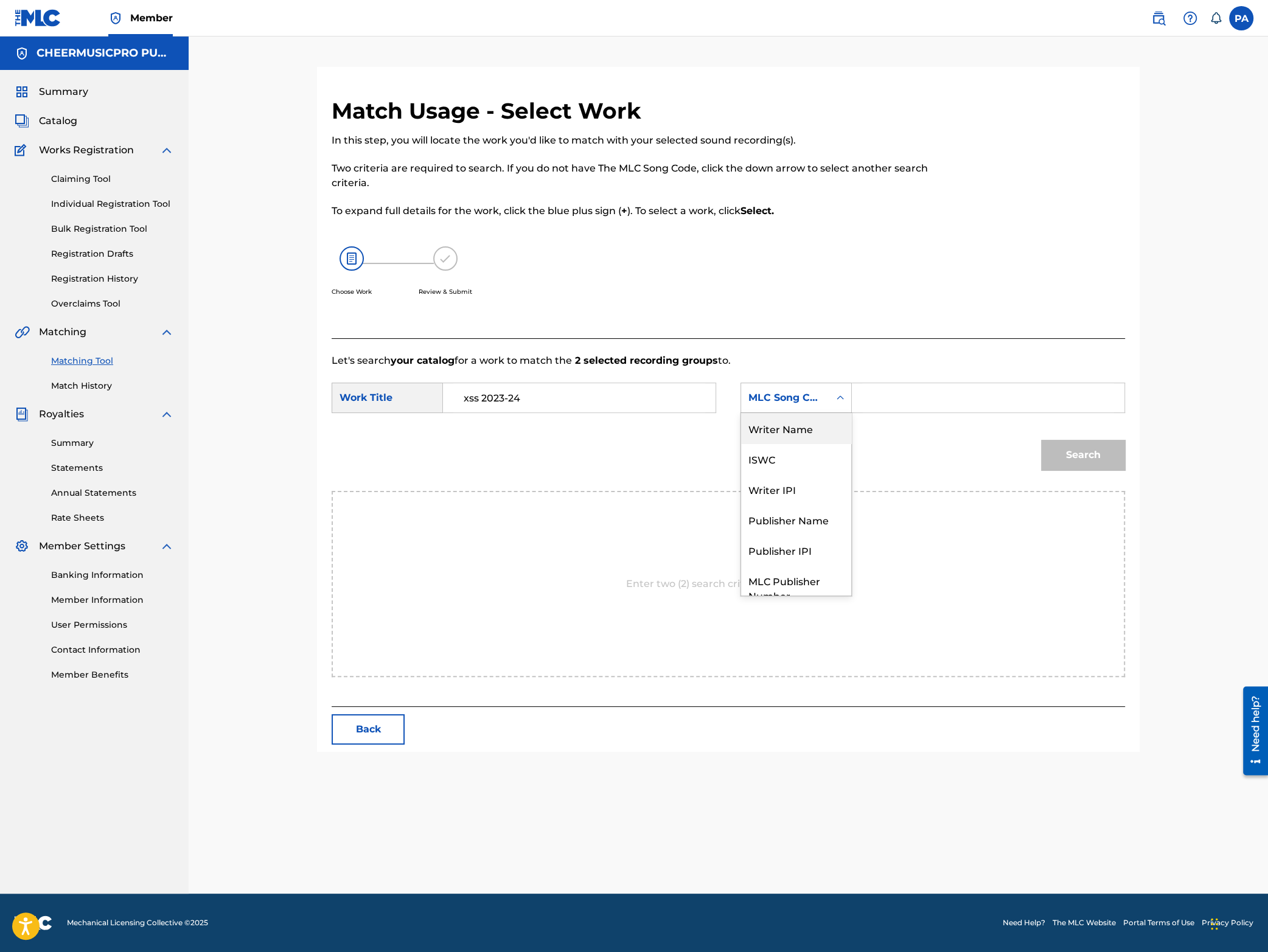
click at [785, 437] on div "Writer Name" at bounding box center [796, 429] width 110 height 31
click at [887, 401] on input "Search Form" at bounding box center [987, 398] width 251 height 29
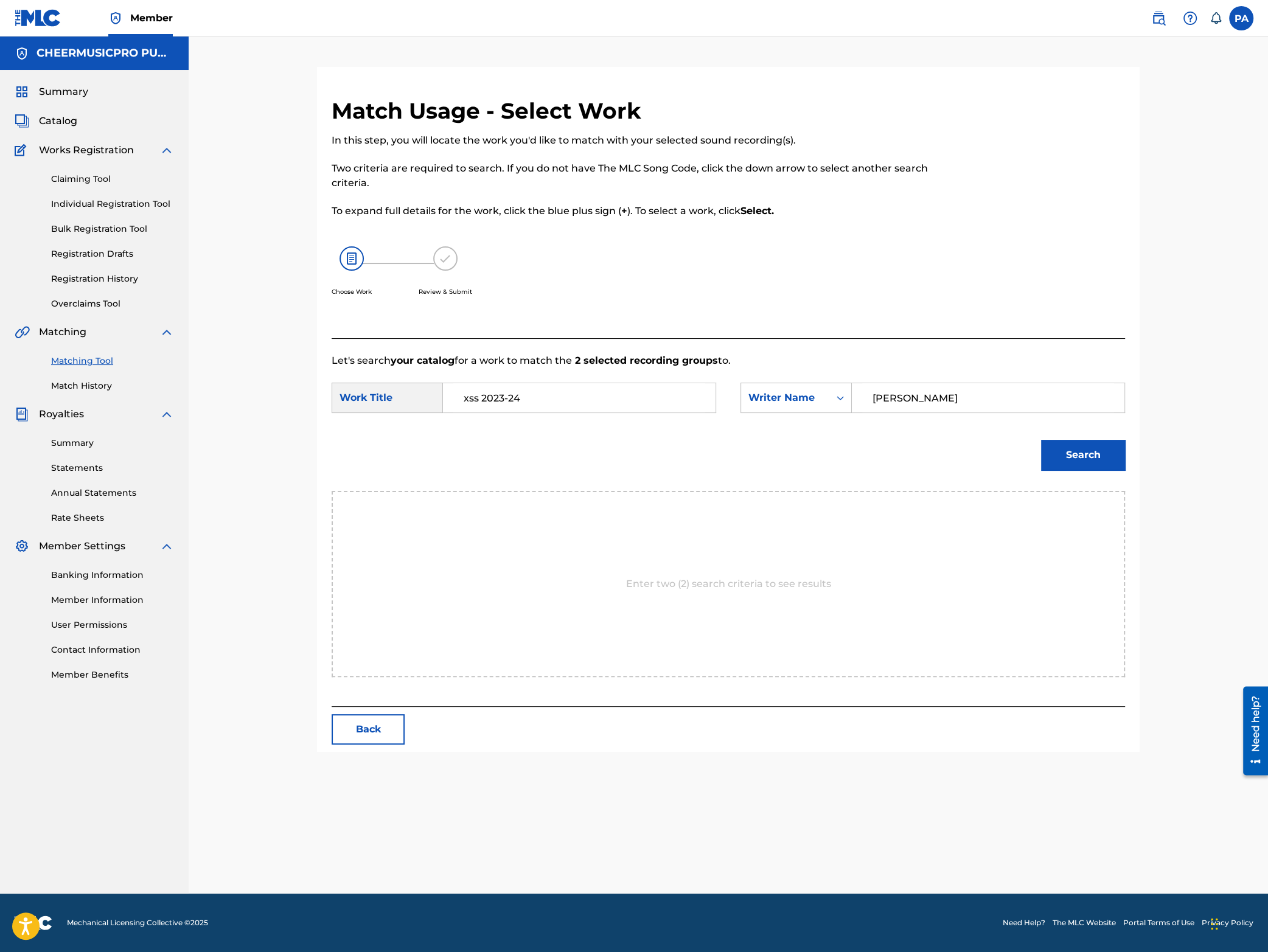
drag, startPoint x: 984, startPoint y: 396, endPoint x: 676, endPoint y: 426, distance: 309.5
click at [862, 413] on input "[PERSON_NAME]" at bounding box center [987, 398] width 251 height 29
type input "[PERSON_NAME]"
click at [1095, 453] on button "Search" at bounding box center [1083, 455] width 84 height 31
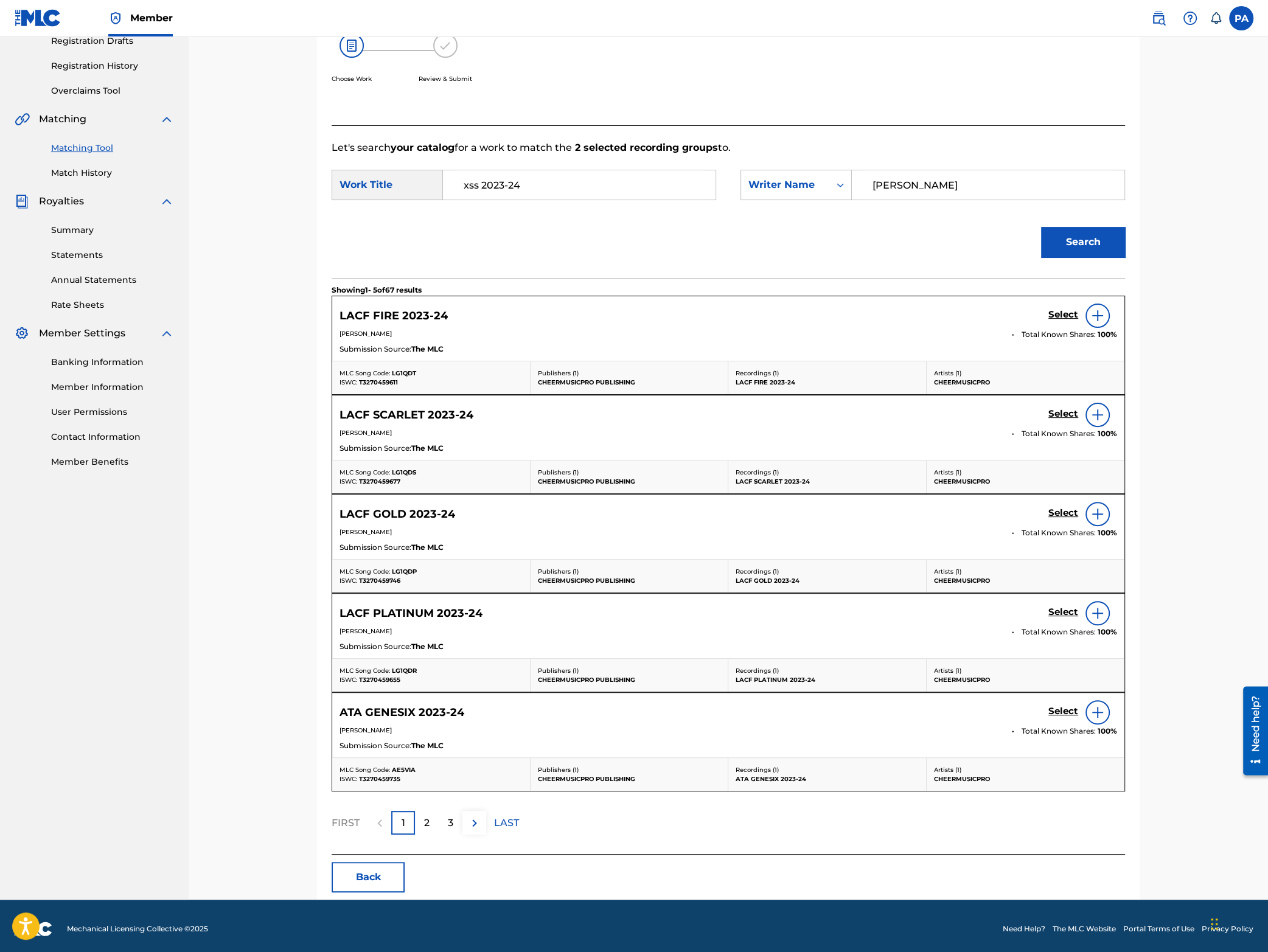
scroll to position [222, 0]
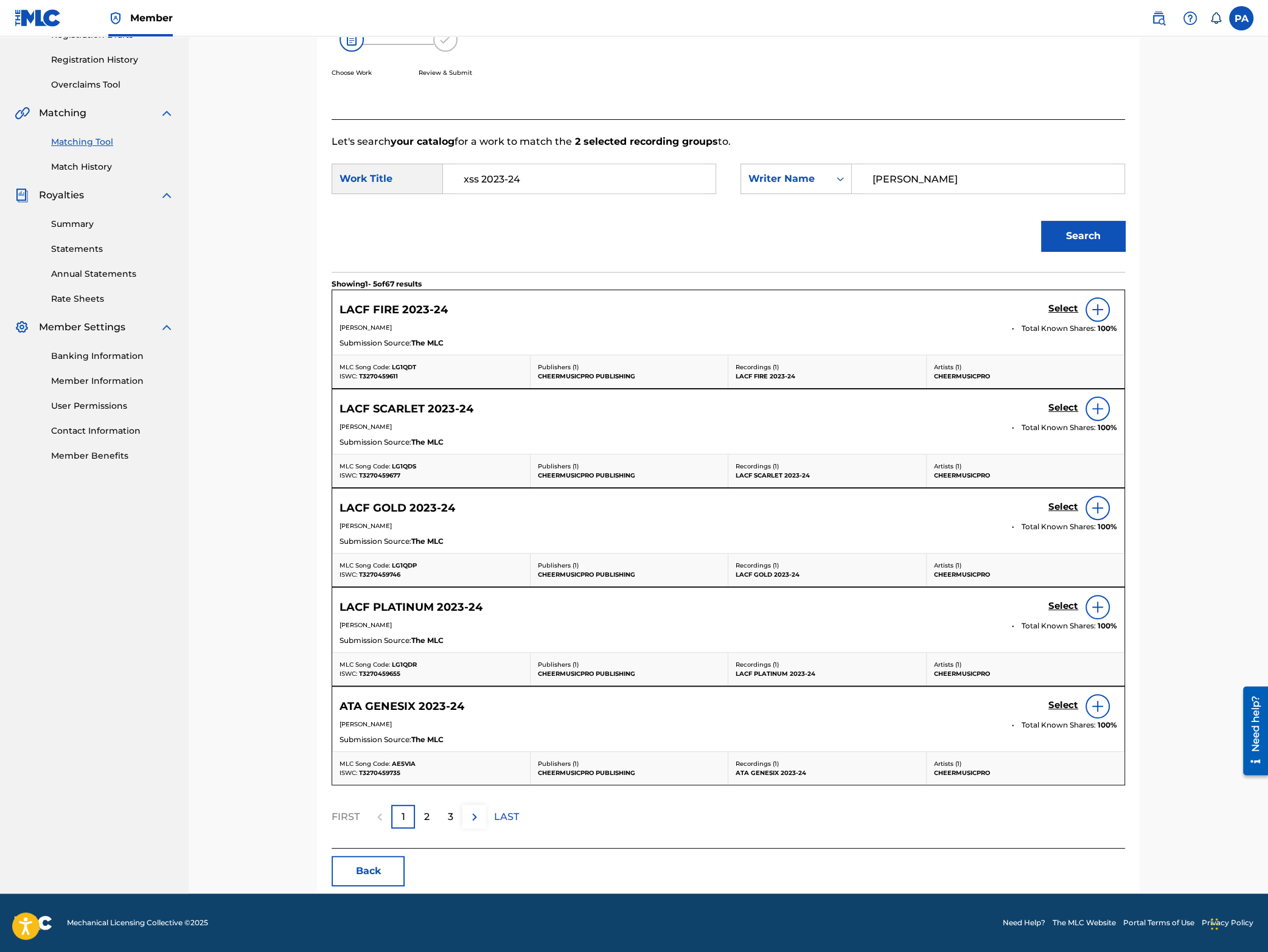
drag, startPoint x: 478, startPoint y: 177, endPoint x: 416, endPoint y: 180, distance: 62.1
click at [454, 180] on input "xss 2023-24" at bounding box center [579, 179] width 251 height 29
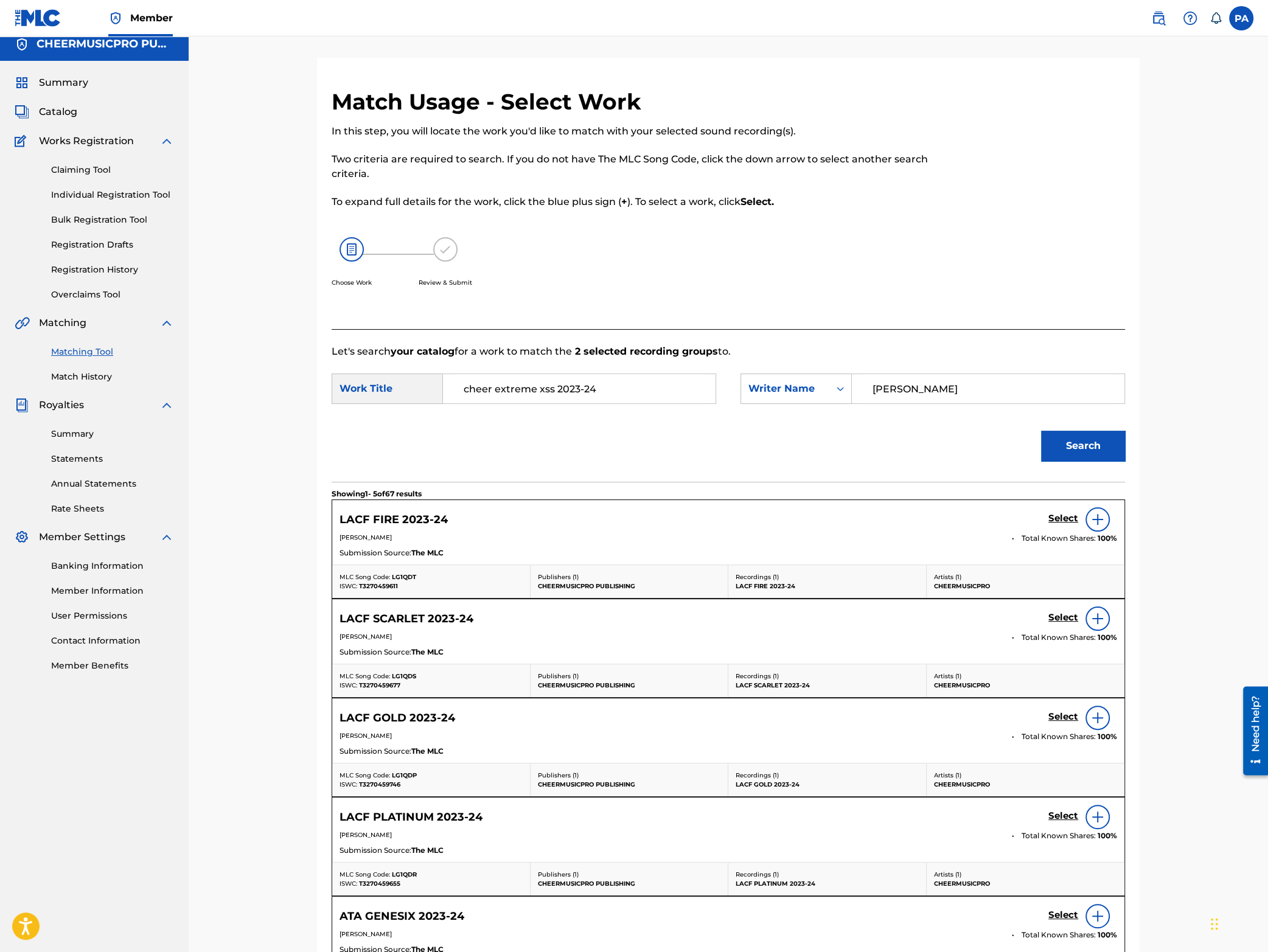
drag, startPoint x: 611, startPoint y: 390, endPoint x: 120, endPoint y: 404, distance: 491.2
click at [454, 404] on input "cheer extreme xss 2023-24" at bounding box center [579, 389] width 251 height 29
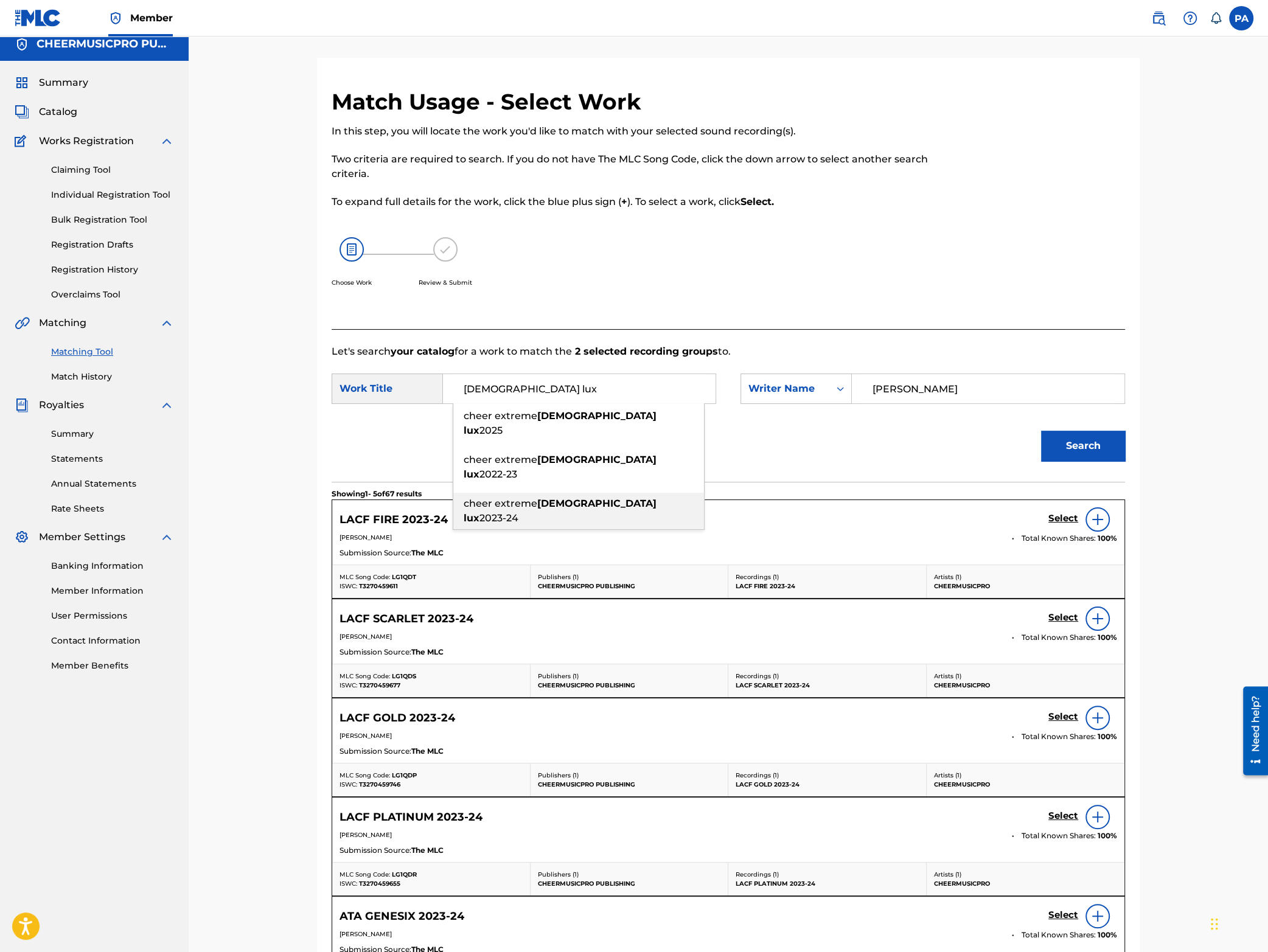
click at [657, 497] on span "Search Form" at bounding box center [657, 503] width 0 height 11
type input "cheer extreme [DEMOGRAPHIC_DATA] lux 2023-24"
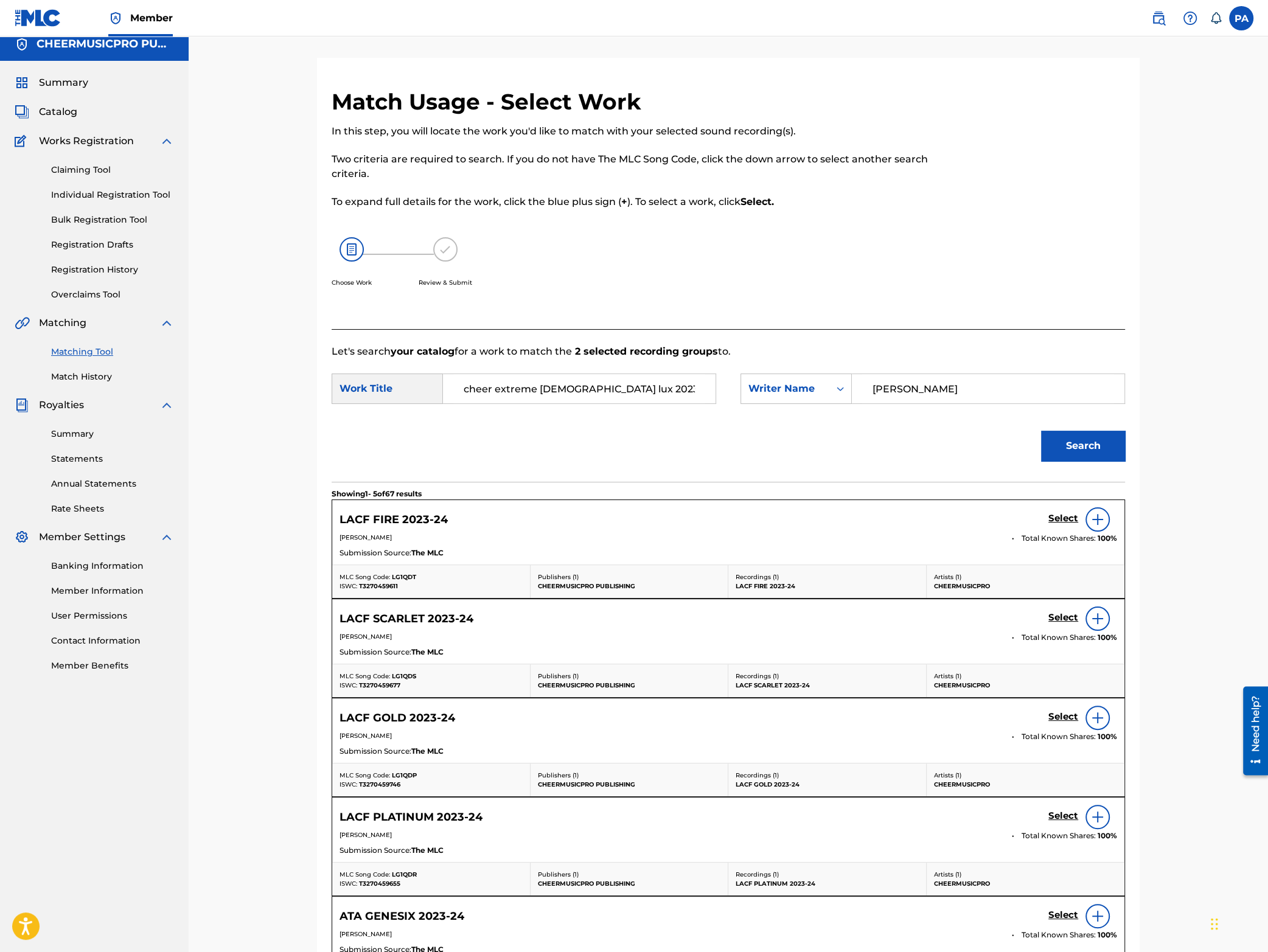
click at [1071, 444] on button "Search" at bounding box center [1083, 446] width 84 height 31
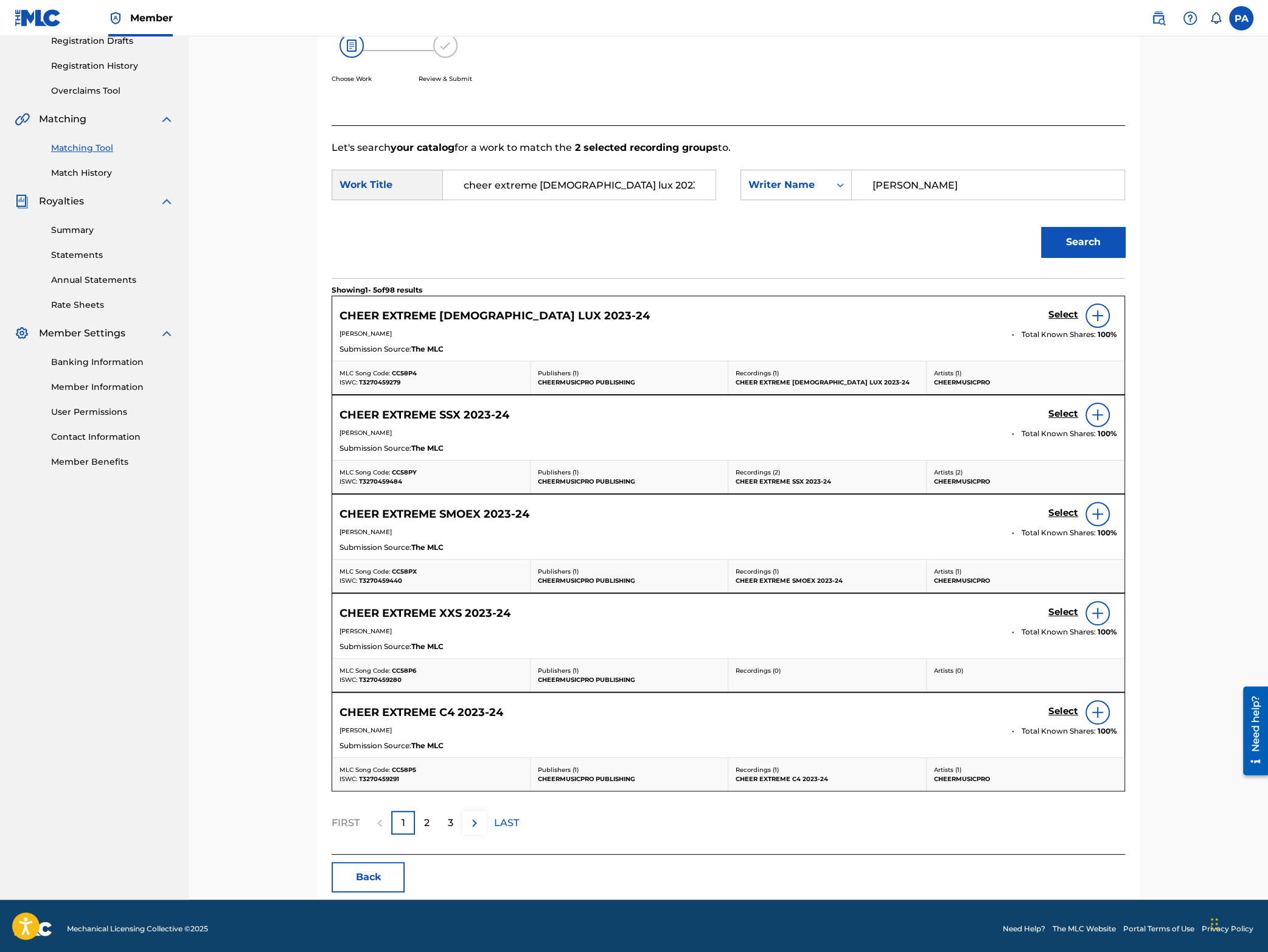
scroll to position [0, 0]
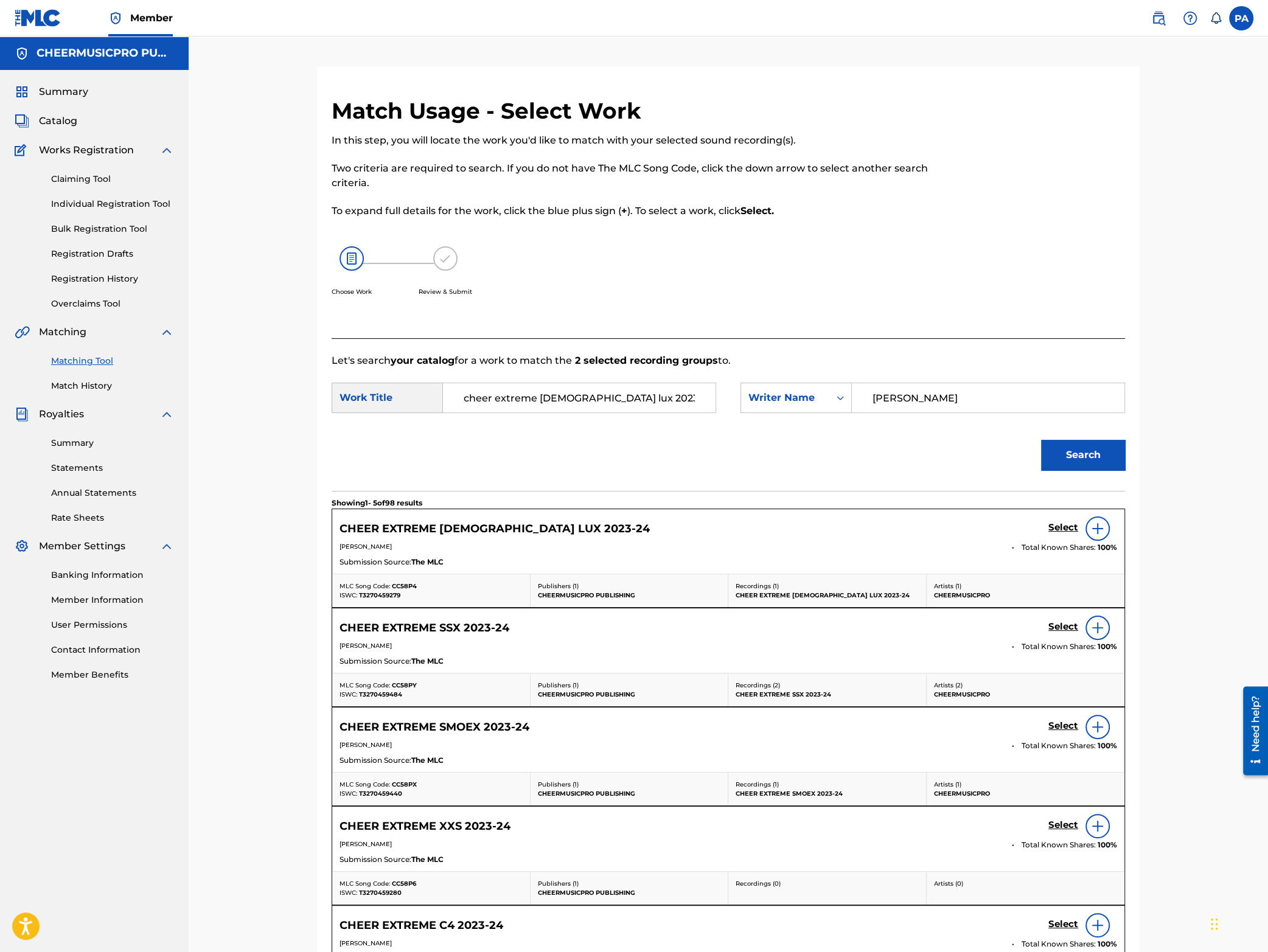
click at [88, 362] on link "Matching Tool" at bounding box center [112, 362] width 123 height 13
click at [77, 381] on link "Match History" at bounding box center [112, 386] width 123 height 13
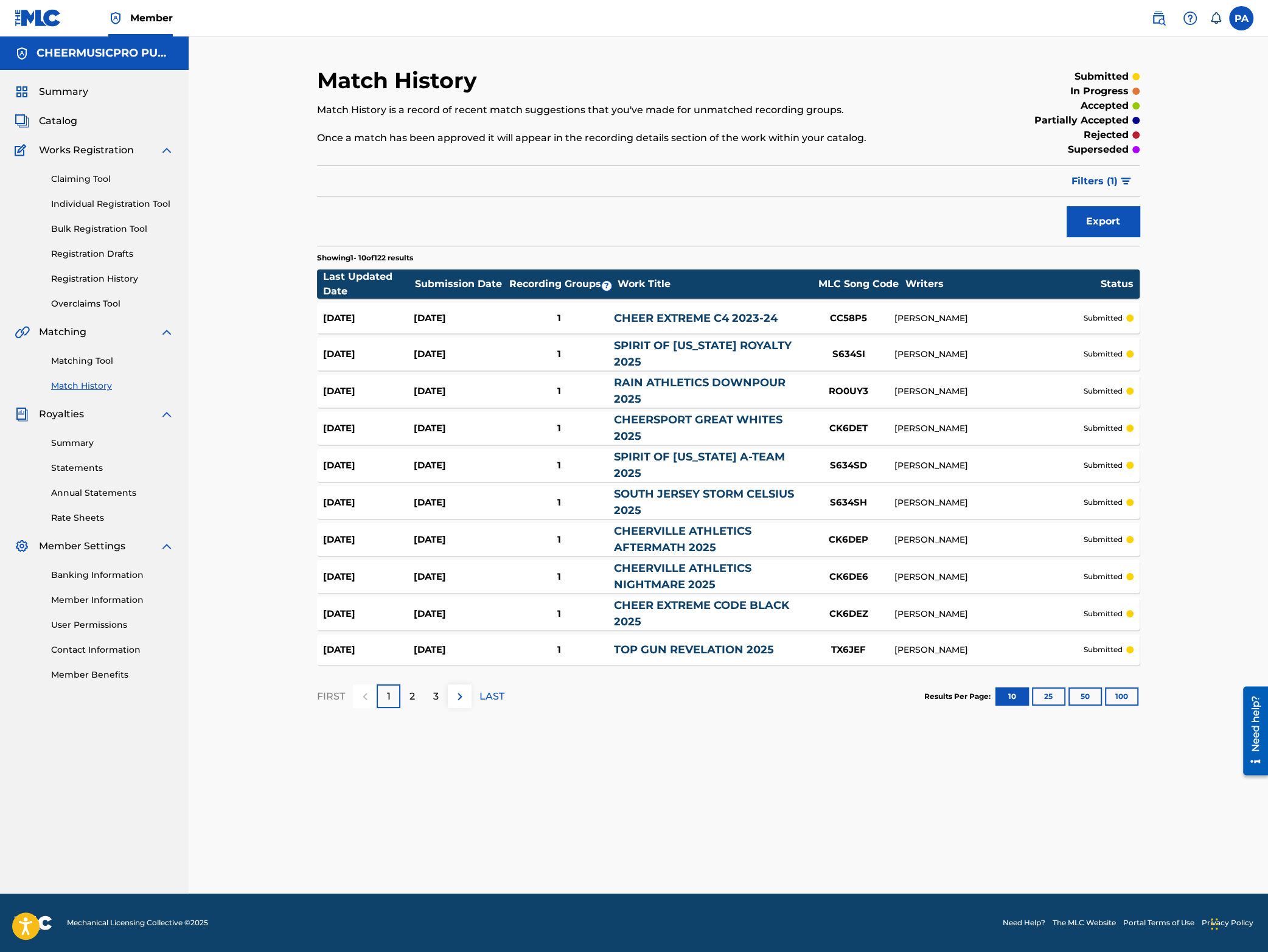
click at [84, 358] on link "Matching Tool" at bounding box center [112, 362] width 123 height 13
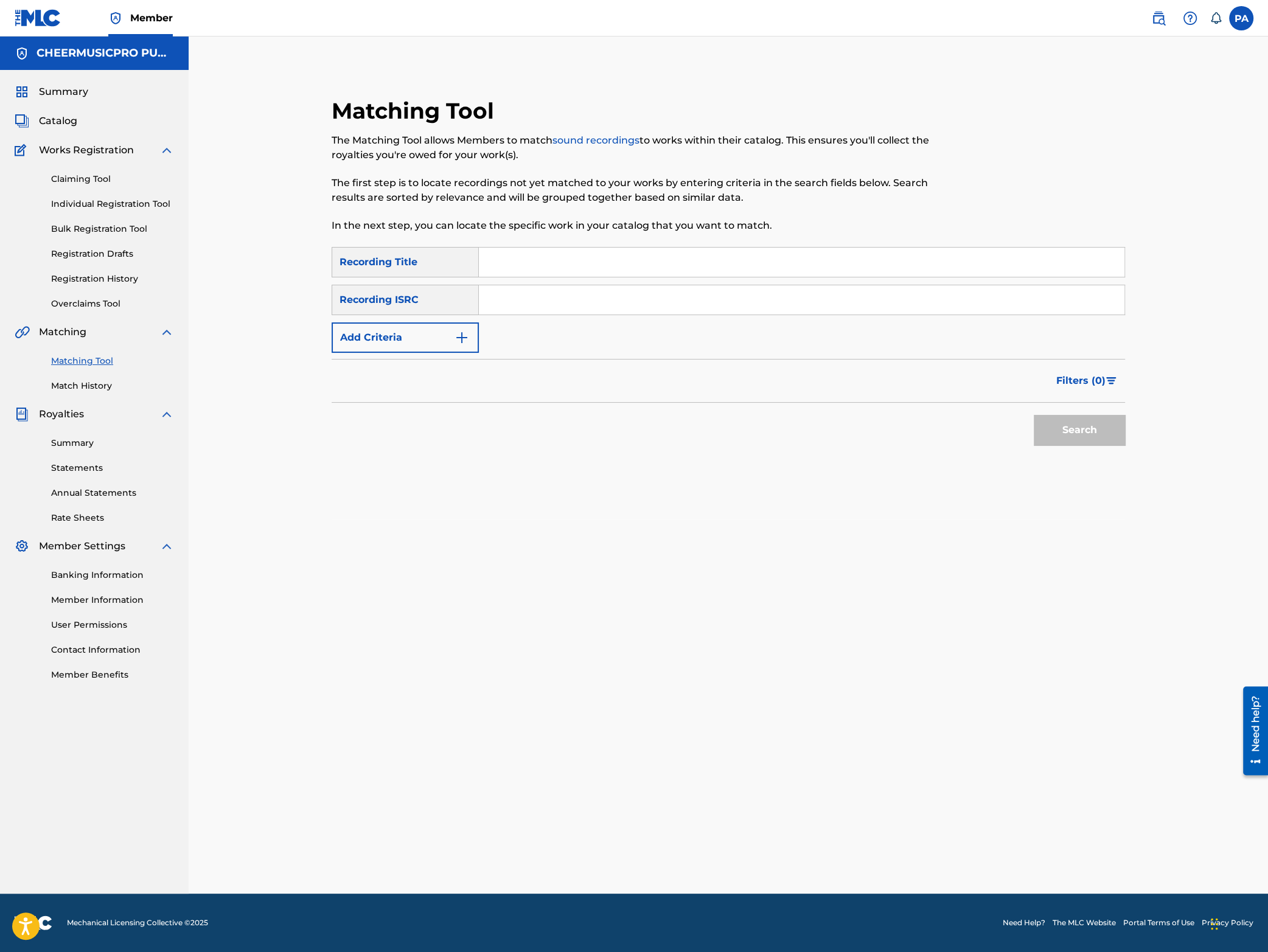
click at [411, 262] on div "Recording Title" at bounding box center [405, 262] width 147 height 31
click at [532, 257] on input "Search Form" at bounding box center [801, 262] width 645 height 29
type input "cheer extreme [DEMOGRAPHIC_DATA] [PERSON_NAME]"
click at [391, 331] on button "Add Criteria" at bounding box center [405, 338] width 147 height 31
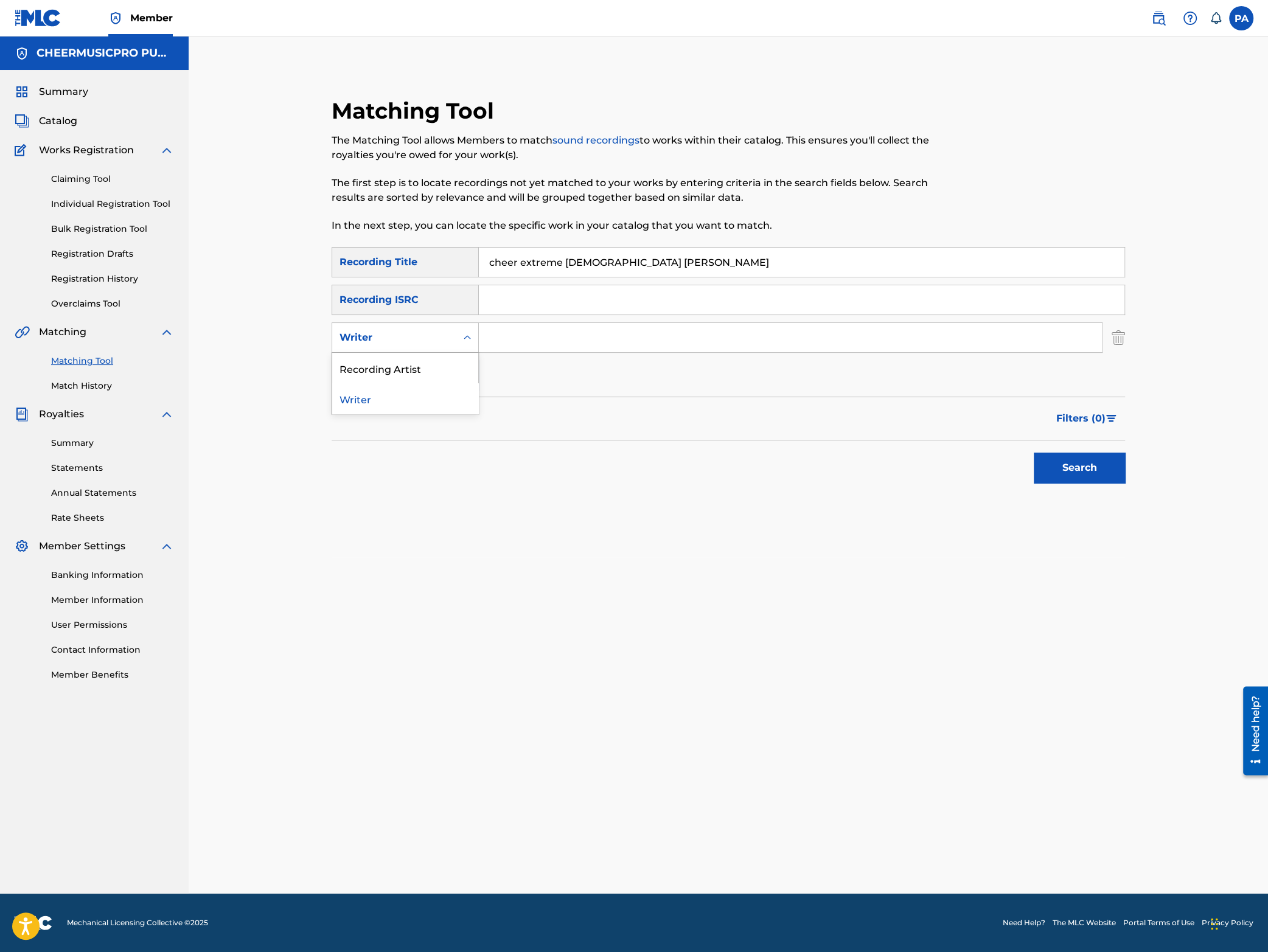
click at [404, 345] on div "Writer" at bounding box center [394, 337] width 124 height 23
click at [401, 373] on div "Recording Artist" at bounding box center [405, 368] width 146 height 31
click at [520, 329] on input "Search Form" at bounding box center [790, 338] width 623 height 29
type input "cheermusicpro"
click at [1060, 477] on button "Search" at bounding box center [1079, 468] width 91 height 31
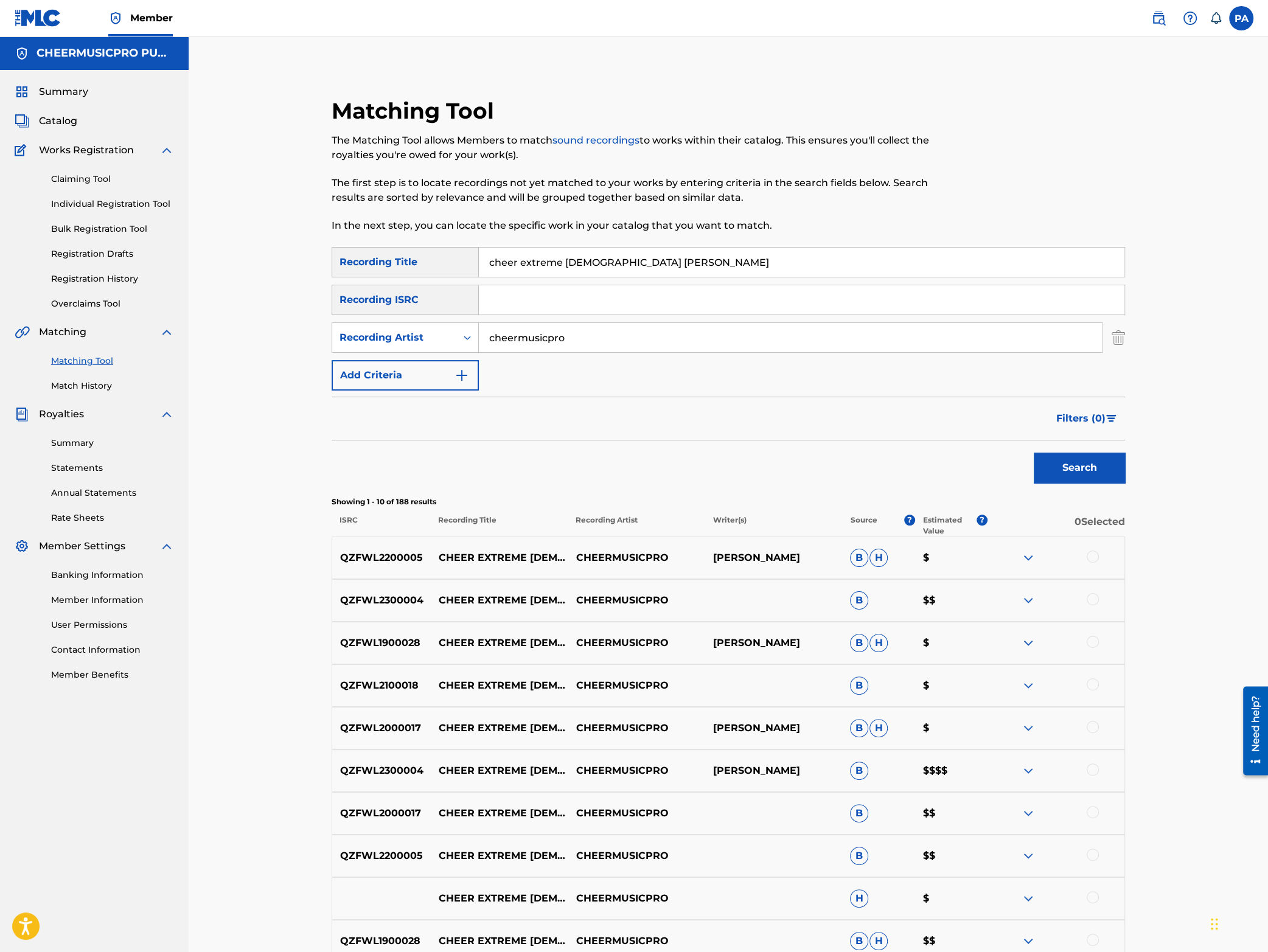
scroll to position [160, 0]
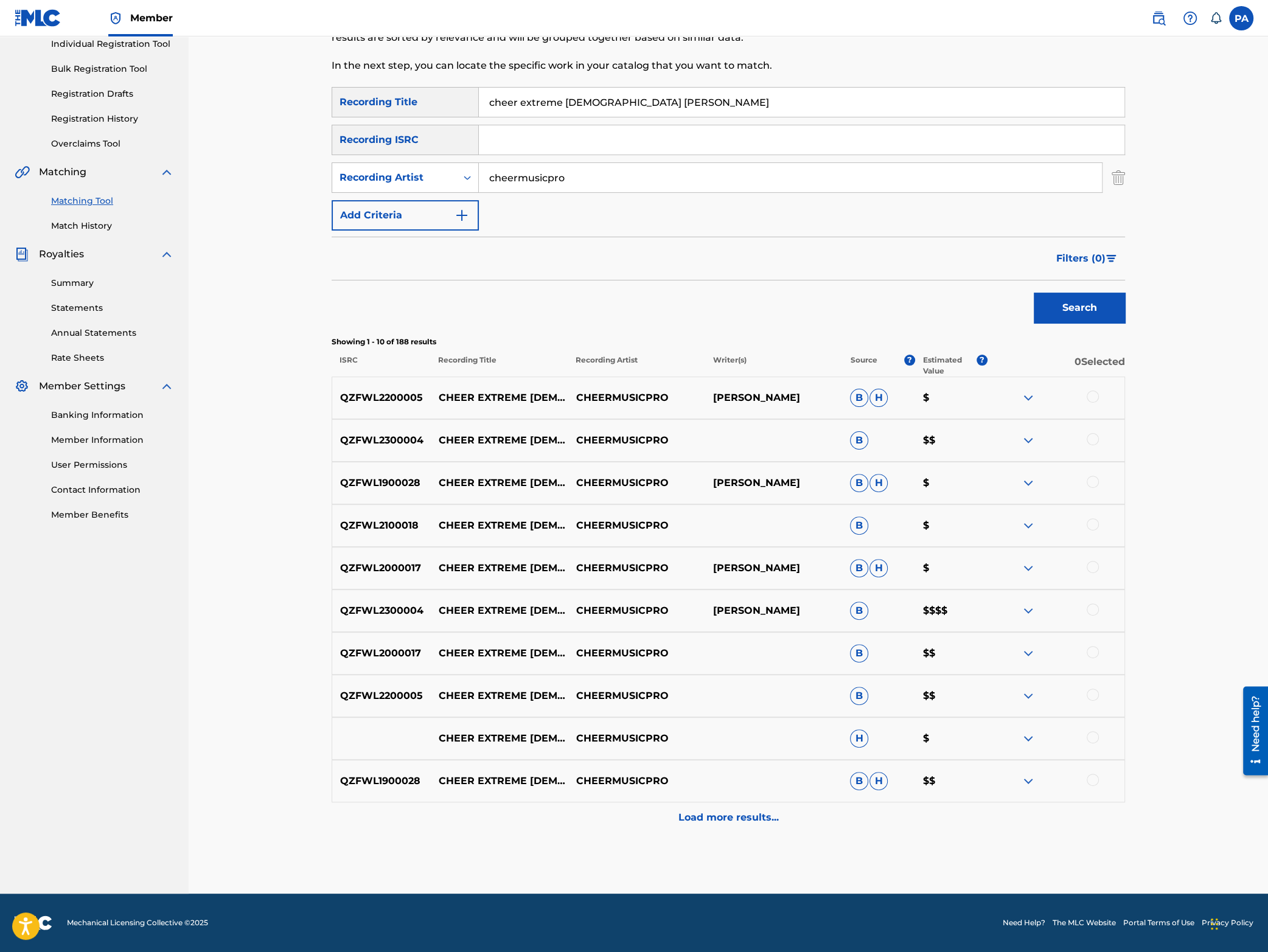
click at [1092, 433] on div "QZFWL2300004 CHEER EXTREME [DEMOGRAPHIC_DATA] LUX 2024 CHEERMUSICPRO B $$" at bounding box center [728, 440] width 793 height 43
click at [1093, 441] on div at bounding box center [1093, 439] width 12 height 12
click at [1031, 438] on img at bounding box center [1029, 441] width 15 height 15
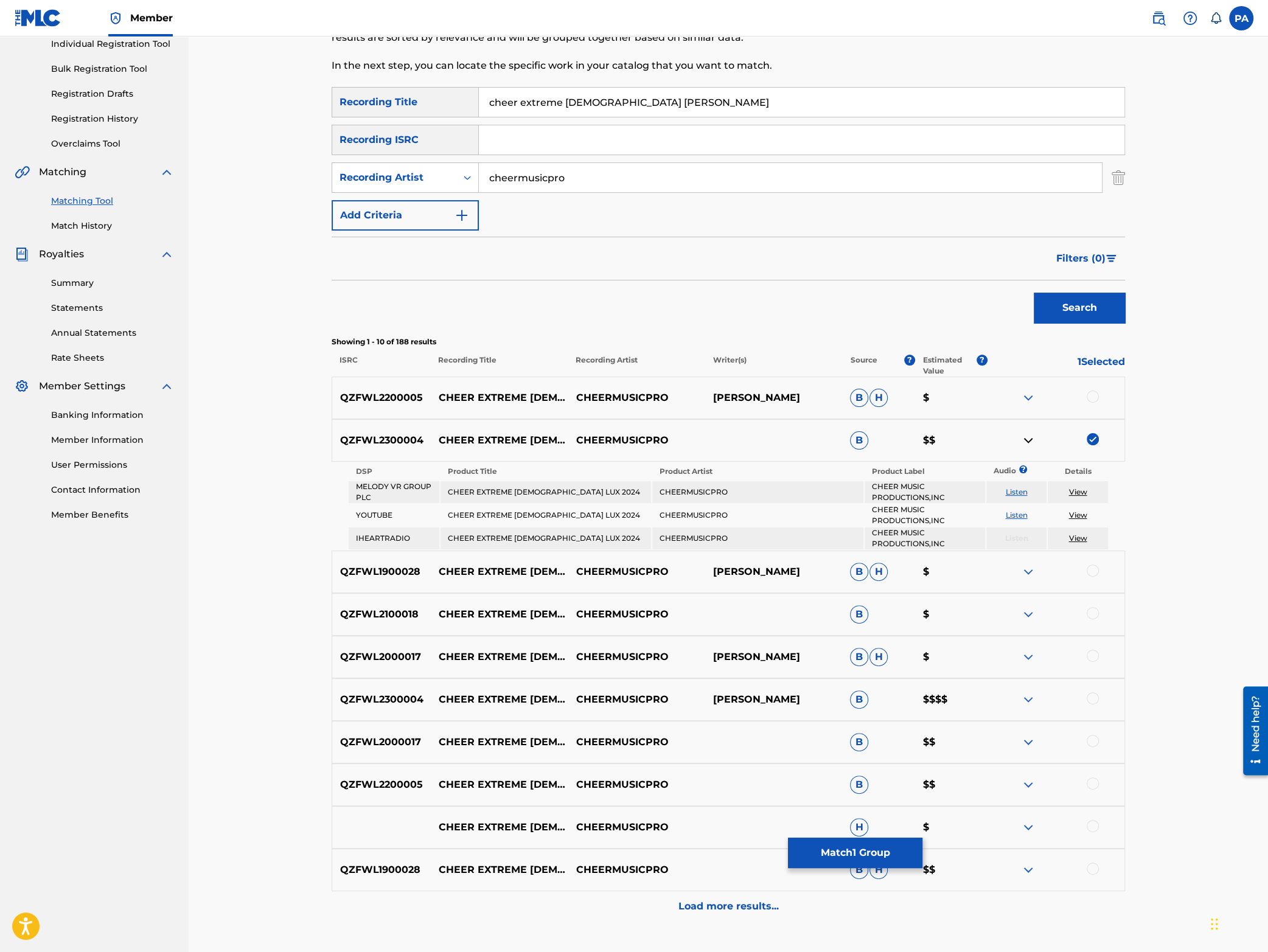
click at [1031, 438] on img at bounding box center [1029, 441] width 15 height 15
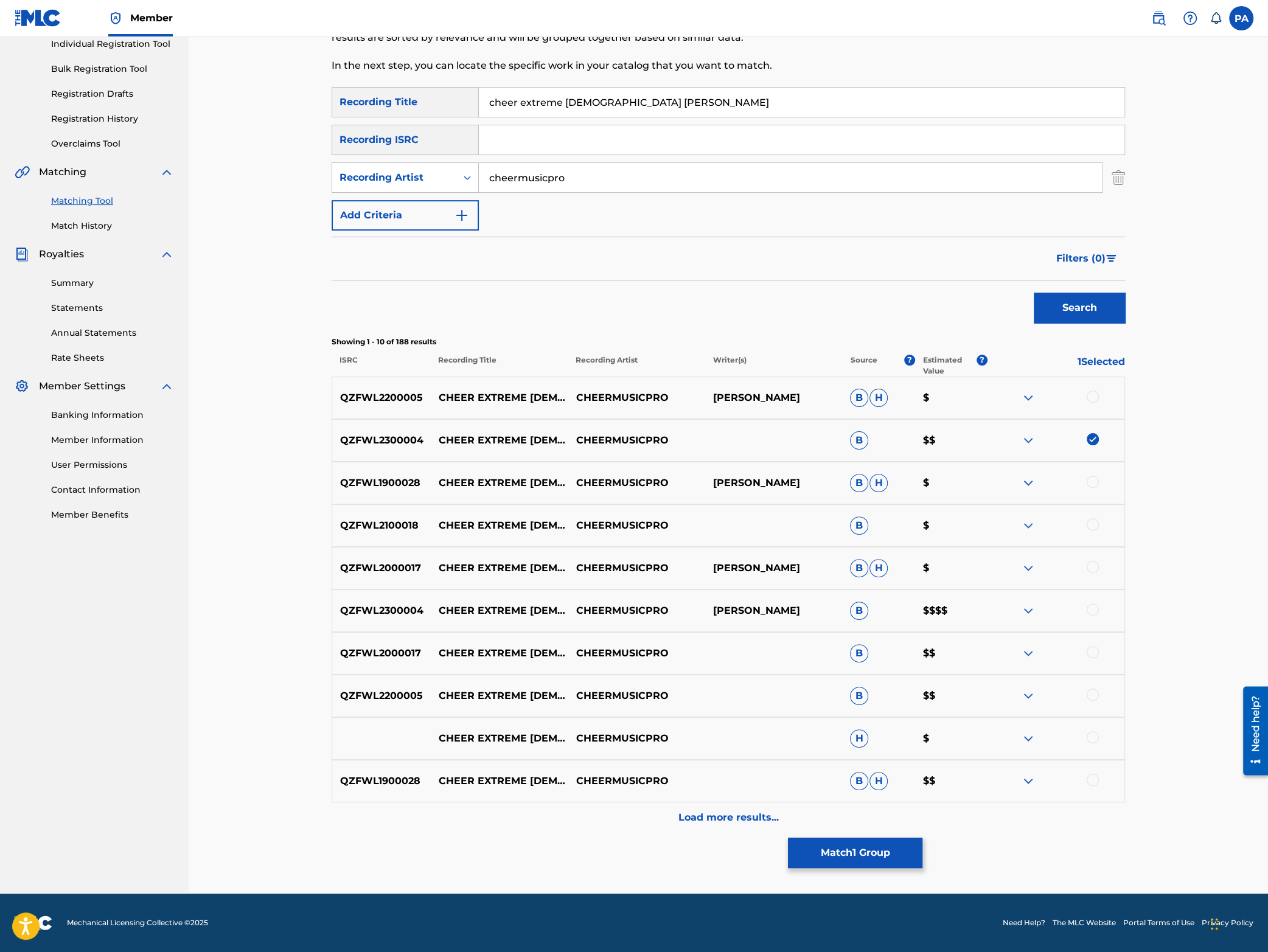
click at [1097, 612] on div at bounding box center [1093, 609] width 12 height 12
click at [705, 823] on p "Load more results..." at bounding box center [729, 818] width 100 height 15
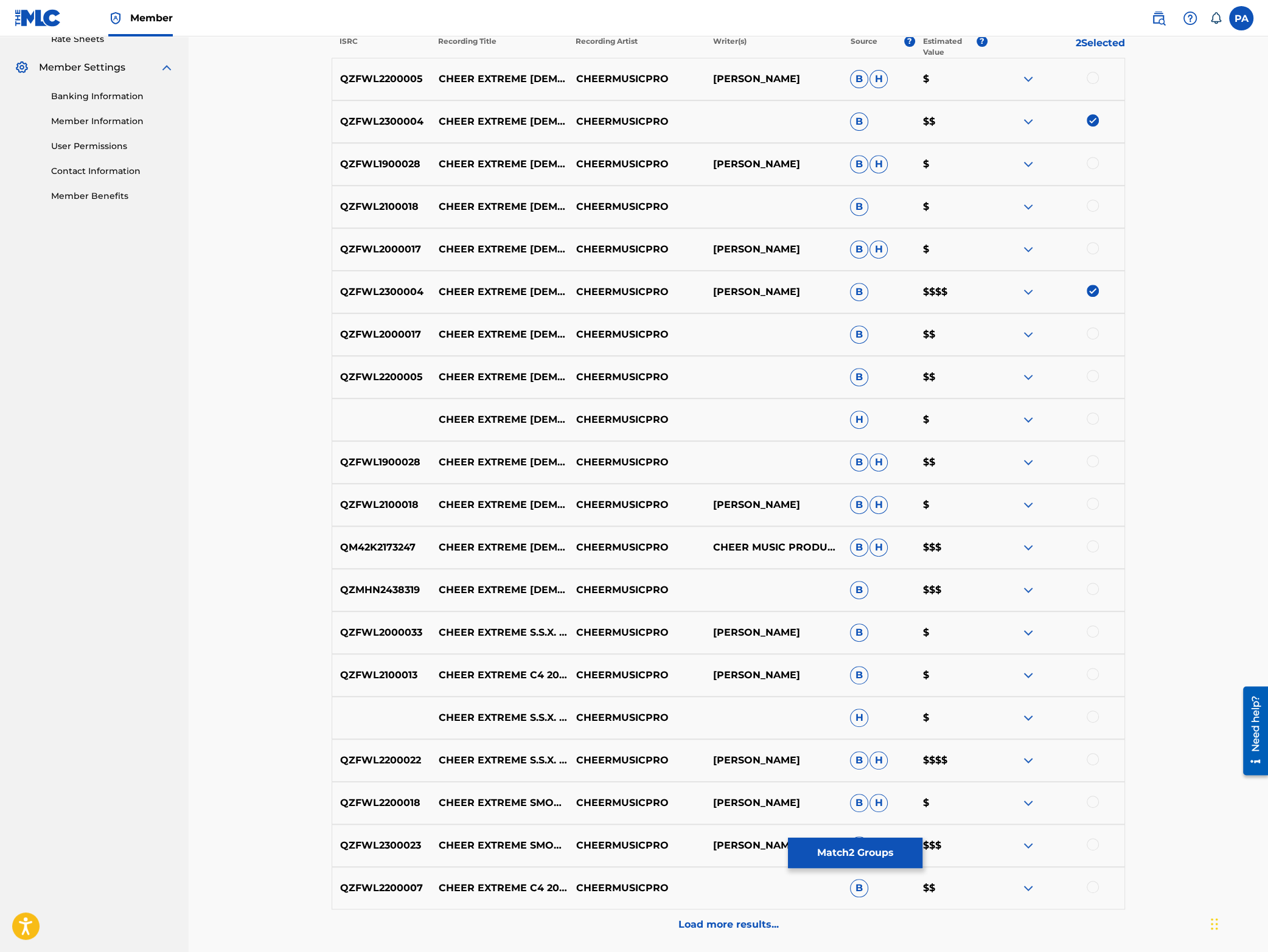
scroll to position [426, 0]
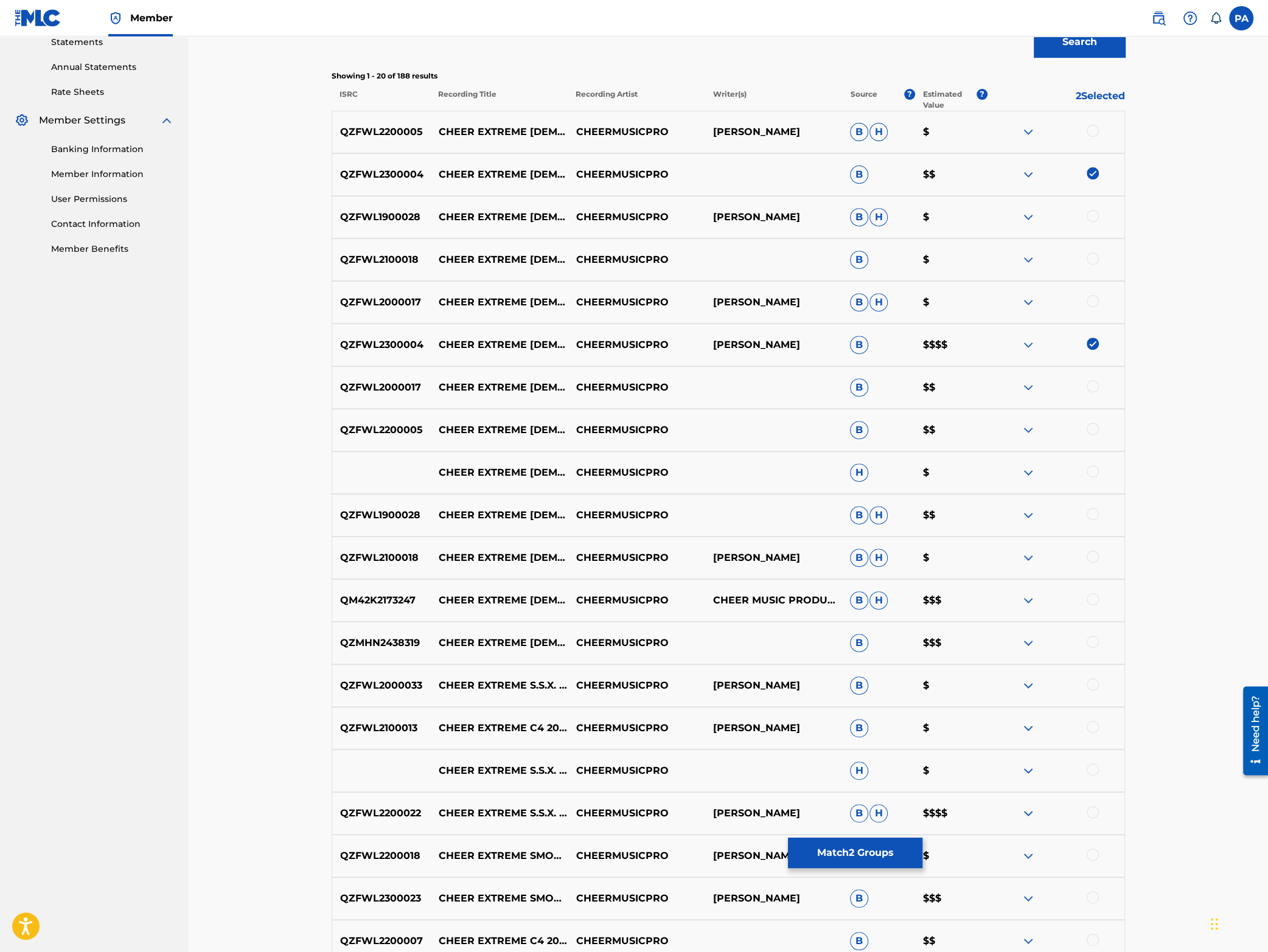
click at [827, 854] on button "Match 2 Groups" at bounding box center [855, 853] width 134 height 31
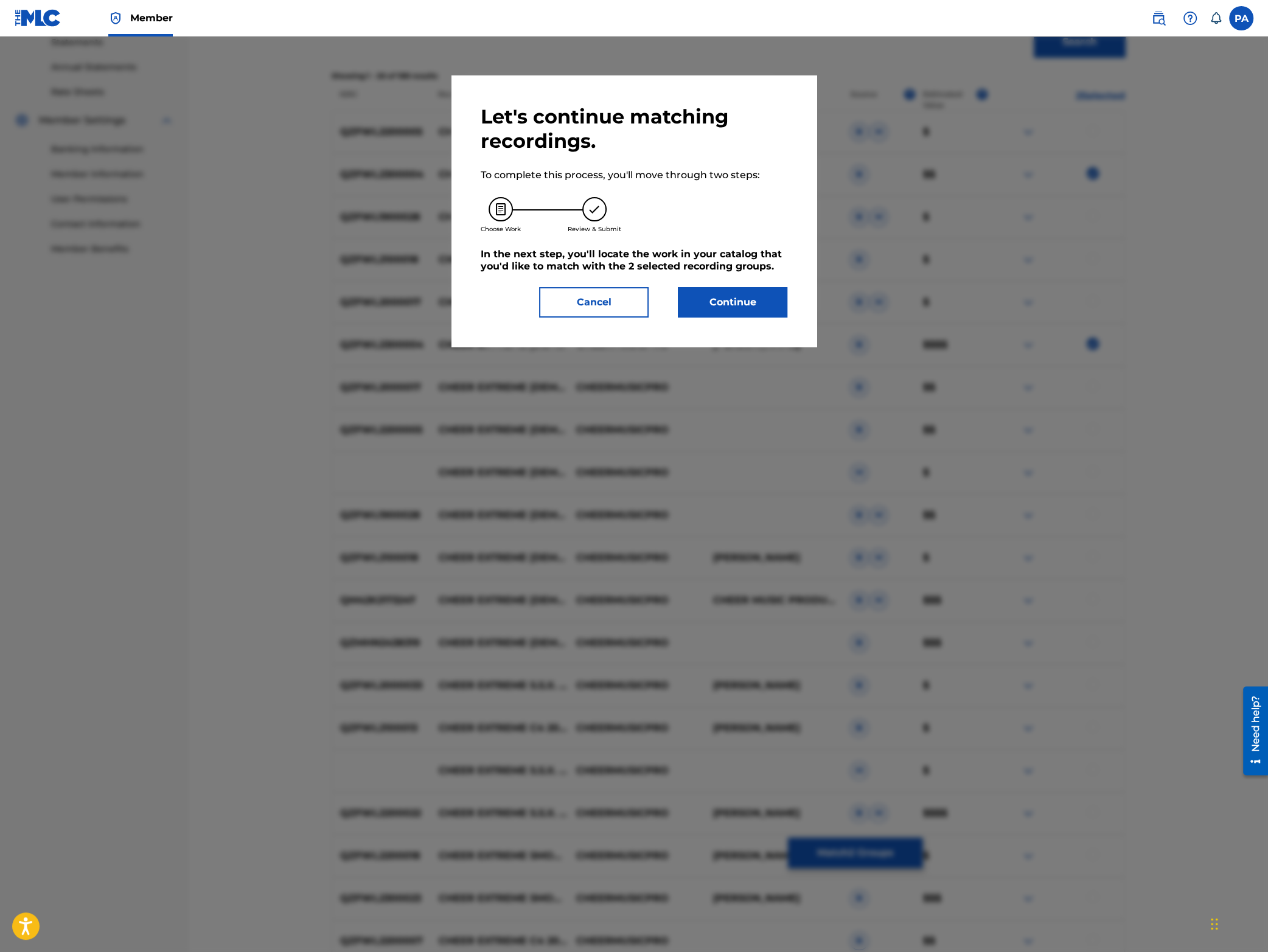
click at [733, 307] on button "Continue" at bounding box center [732, 303] width 109 height 31
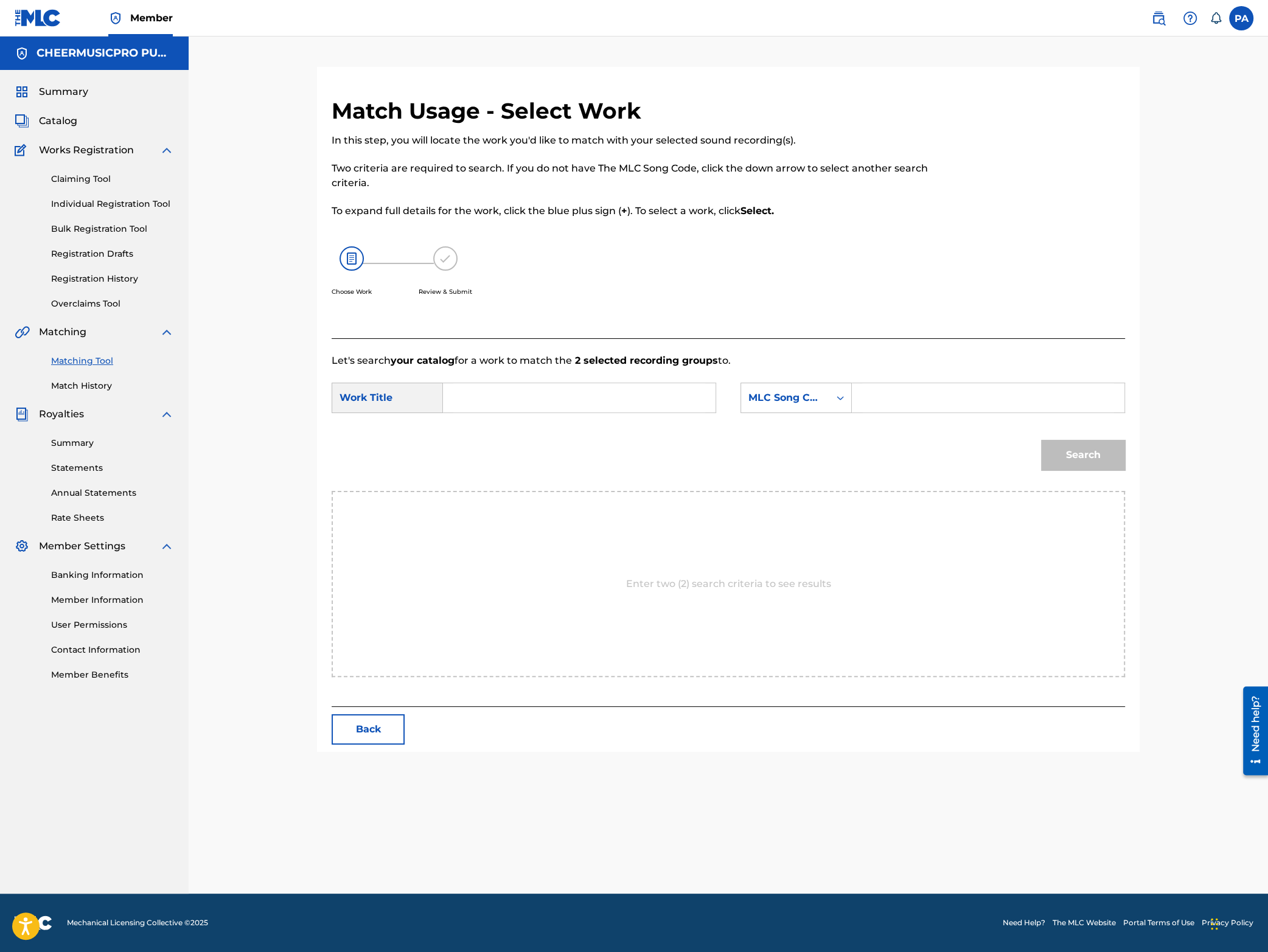
click at [468, 399] on input "Search Form" at bounding box center [579, 398] width 251 height 29
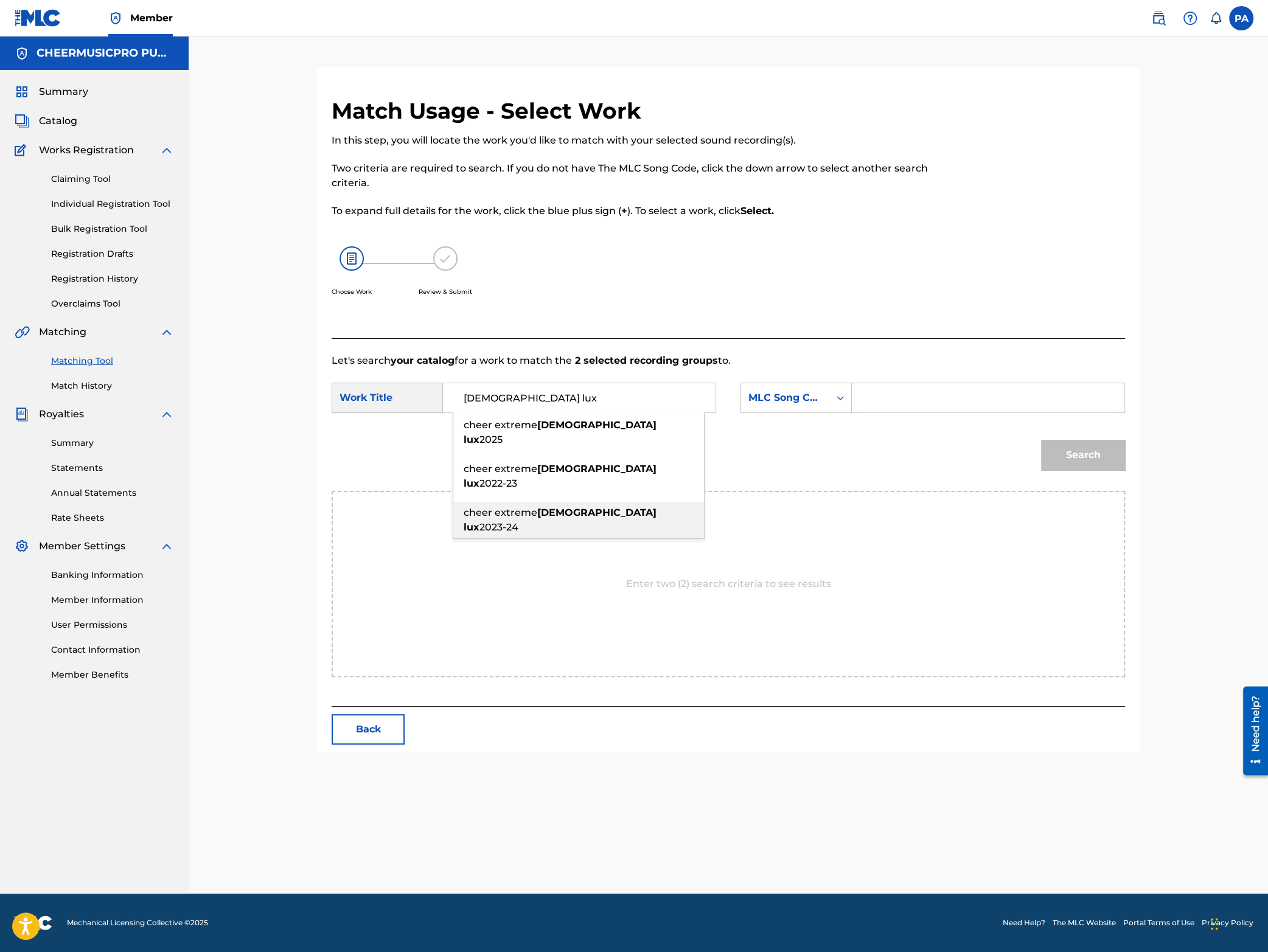
click at [621, 502] on div "cheer extreme [DEMOGRAPHIC_DATA] lux 2023-24" at bounding box center [579, 520] width 251 height 36
type input "cheer extreme [DEMOGRAPHIC_DATA] lux 2023-24"
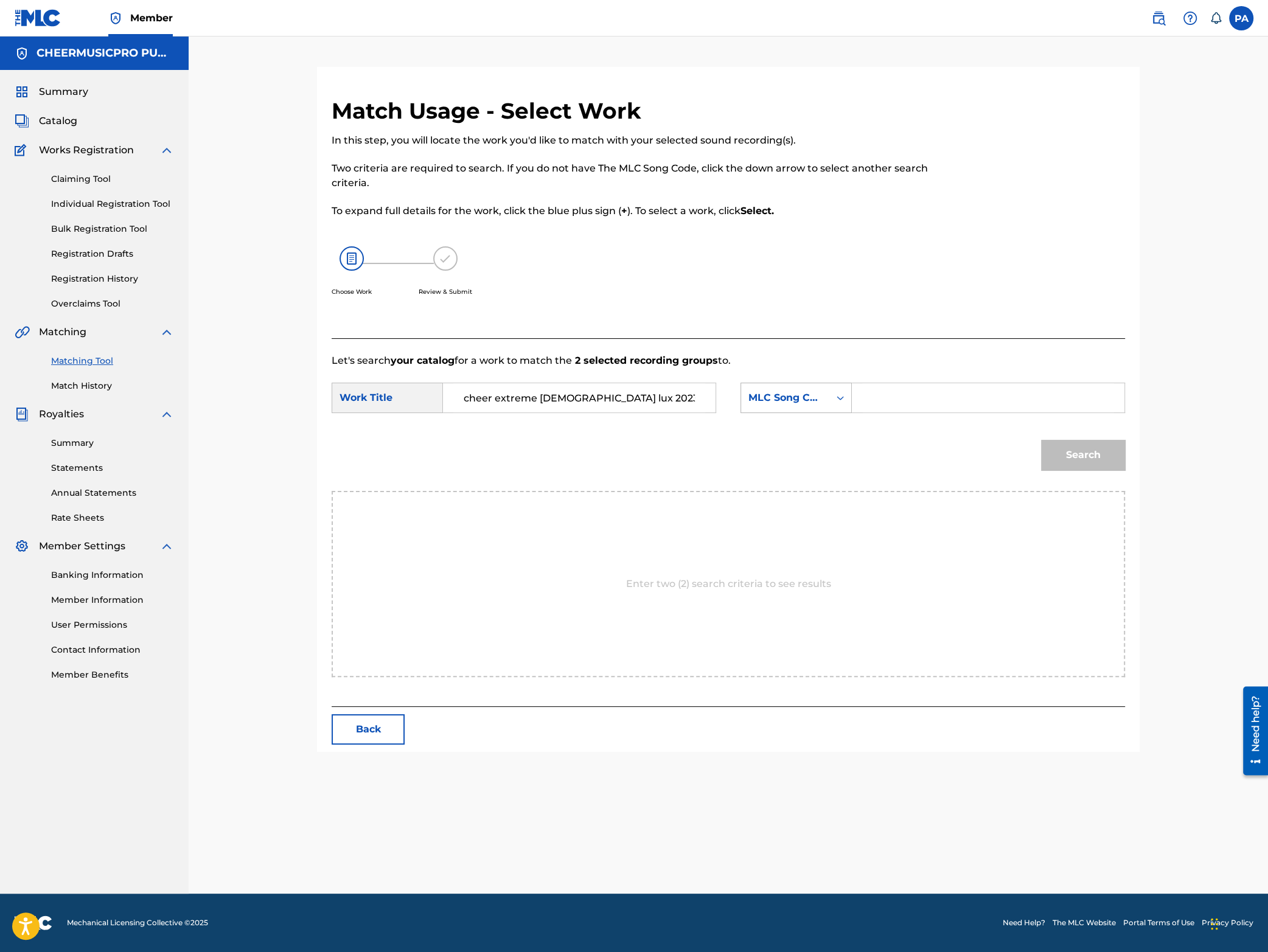
click at [782, 388] on div "MLC Song Code" at bounding box center [784, 398] width 88 height 23
click at [797, 435] on div "Writer Name" at bounding box center [796, 429] width 110 height 31
click at [879, 393] on input "Search Form" at bounding box center [987, 398] width 251 height 29
paste input "QZFWL2300003"
drag, startPoint x: 965, startPoint y: 396, endPoint x: 379, endPoint y: 423, distance: 586.6
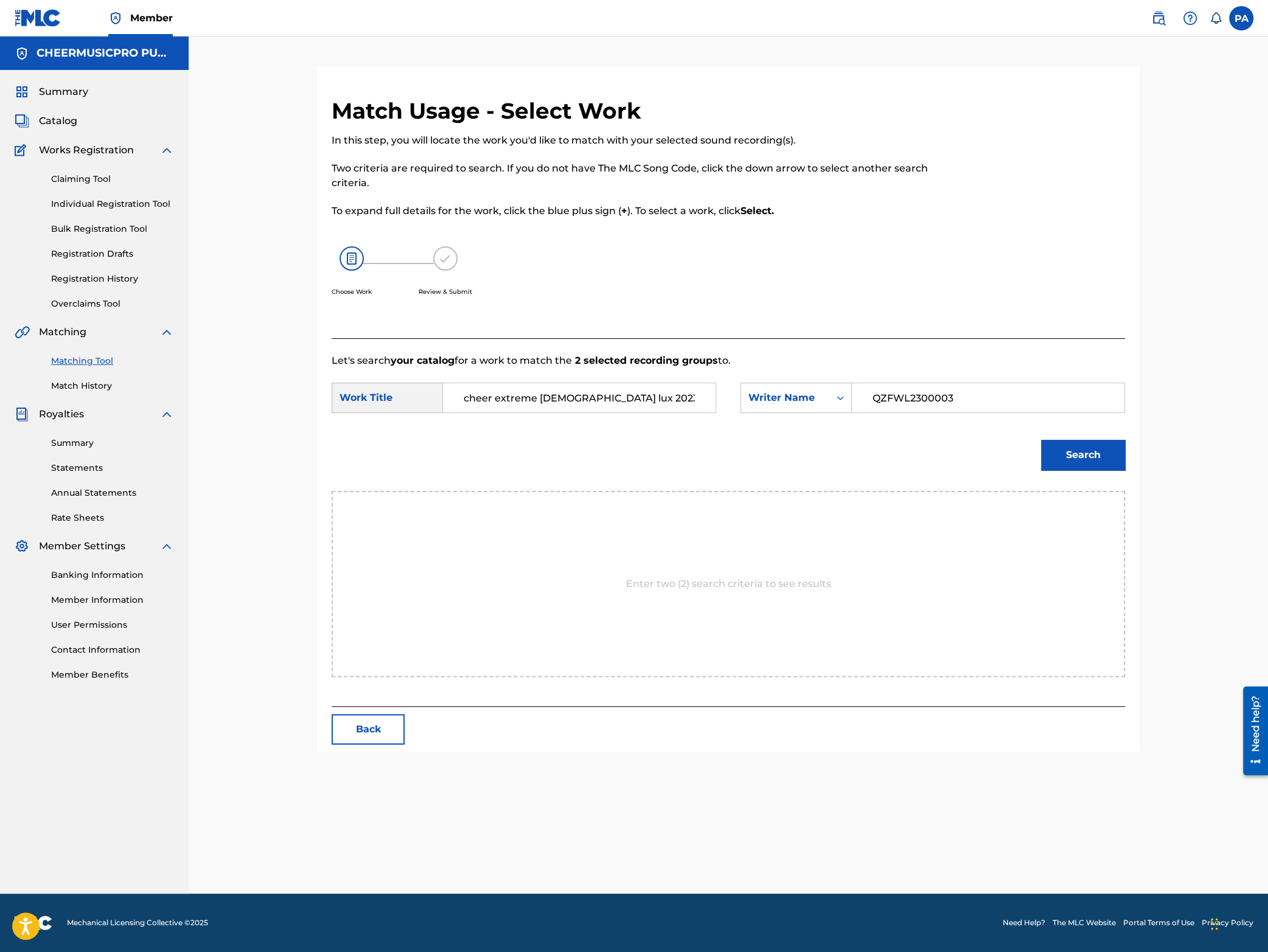
click at [862, 413] on input "QZFWL2300003" at bounding box center [987, 398] width 251 height 29
drag, startPoint x: 957, startPoint y: 401, endPoint x: 748, endPoint y: 402, distance: 209.0
click at [862, 402] on input "[PERSON_NAME]" at bounding box center [987, 398] width 251 height 29
type input "[PERSON_NAME]"
click at [1080, 455] on button "Search" at bounding box center [1083, 455] width 84 height 31
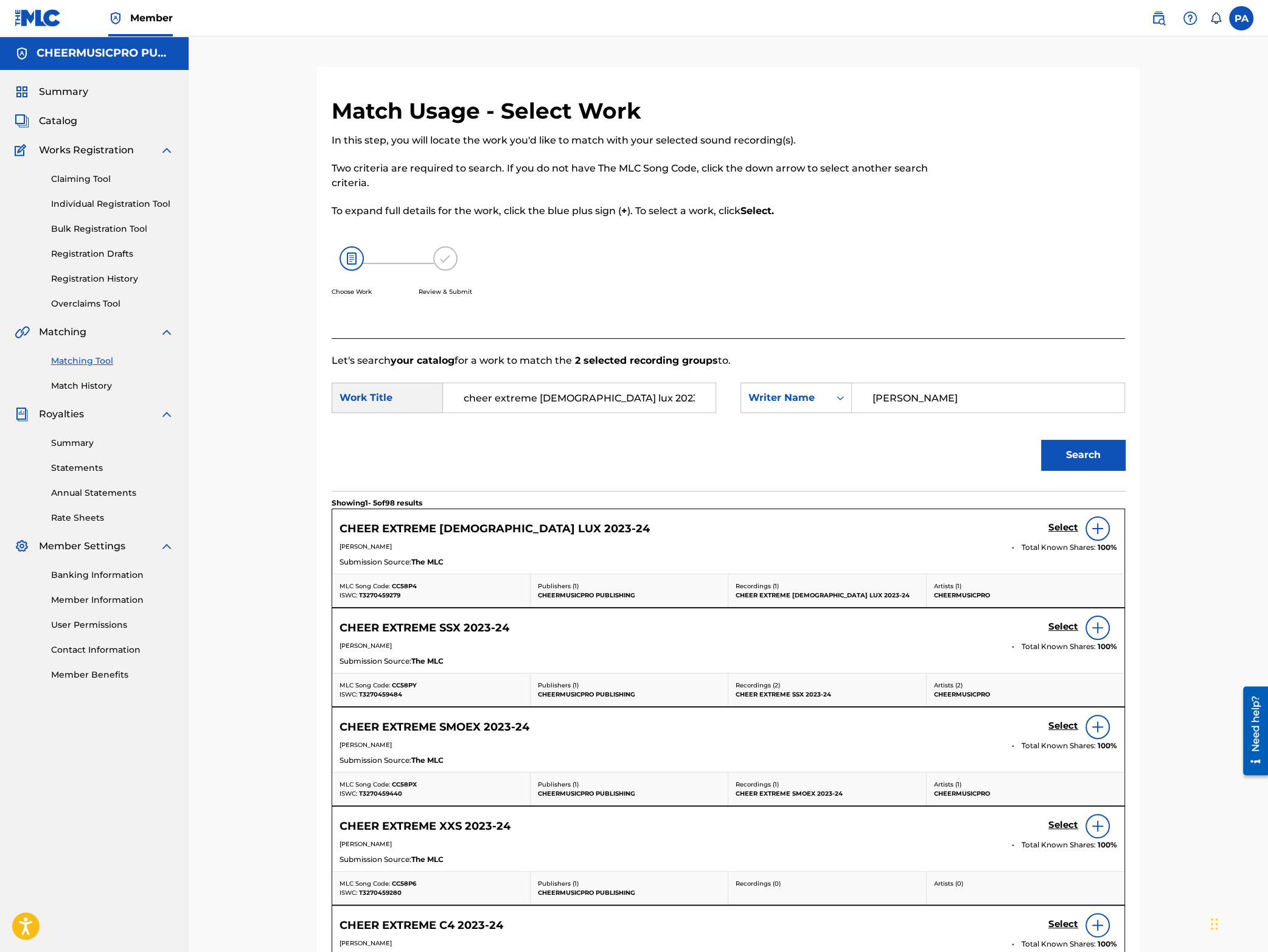
scroll to position [213, 0]
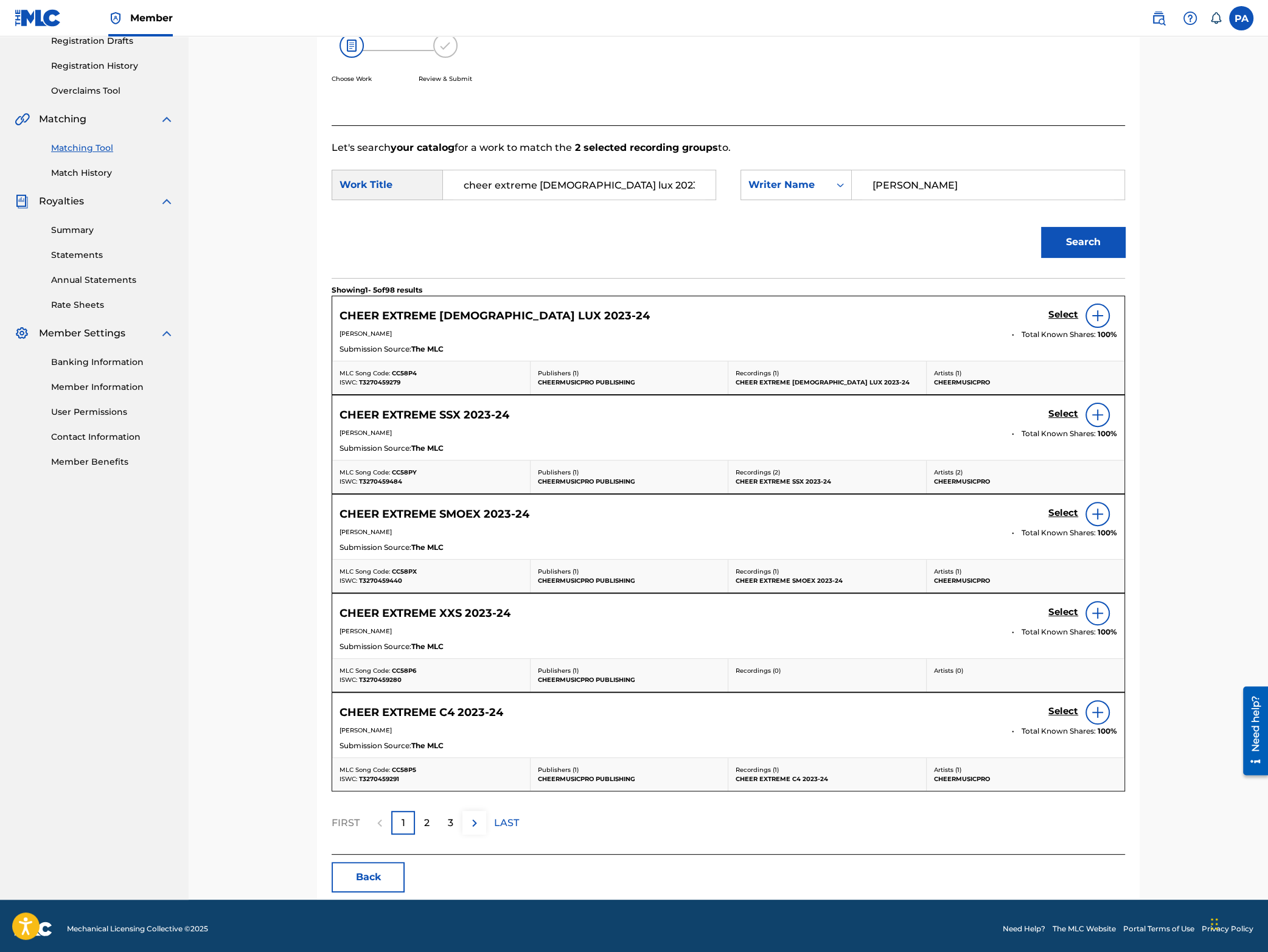
click at [1063, 319] on h5 "Select" at bounding box center [1063, 315] width 30 height 11
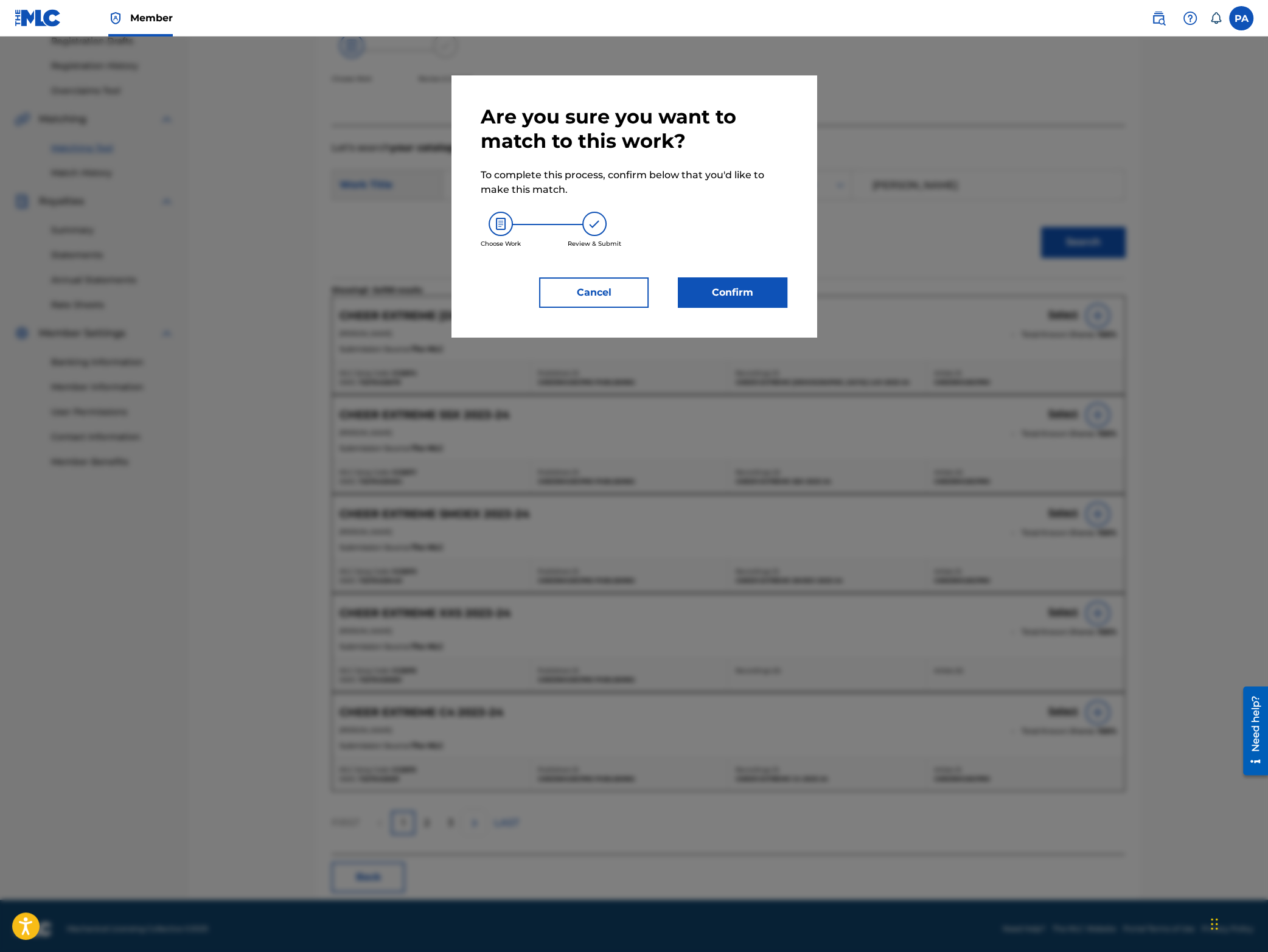
click at [754, 301] on button "Confirm" at bounding box center [732, 293] width 109 height 31
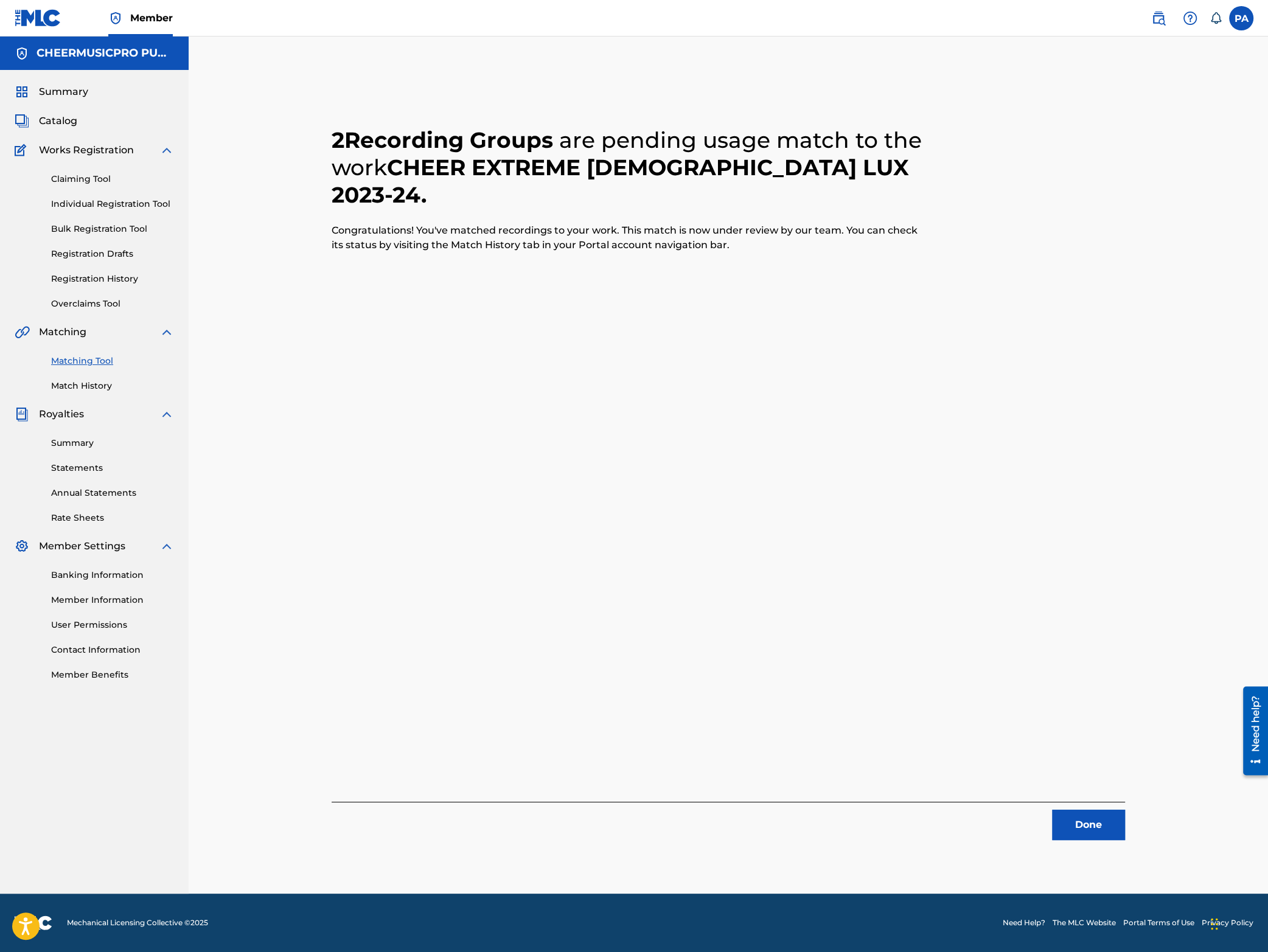
click at [1096, 821] on button "Done" at bounding box center [1088, 825] width 73 height 31
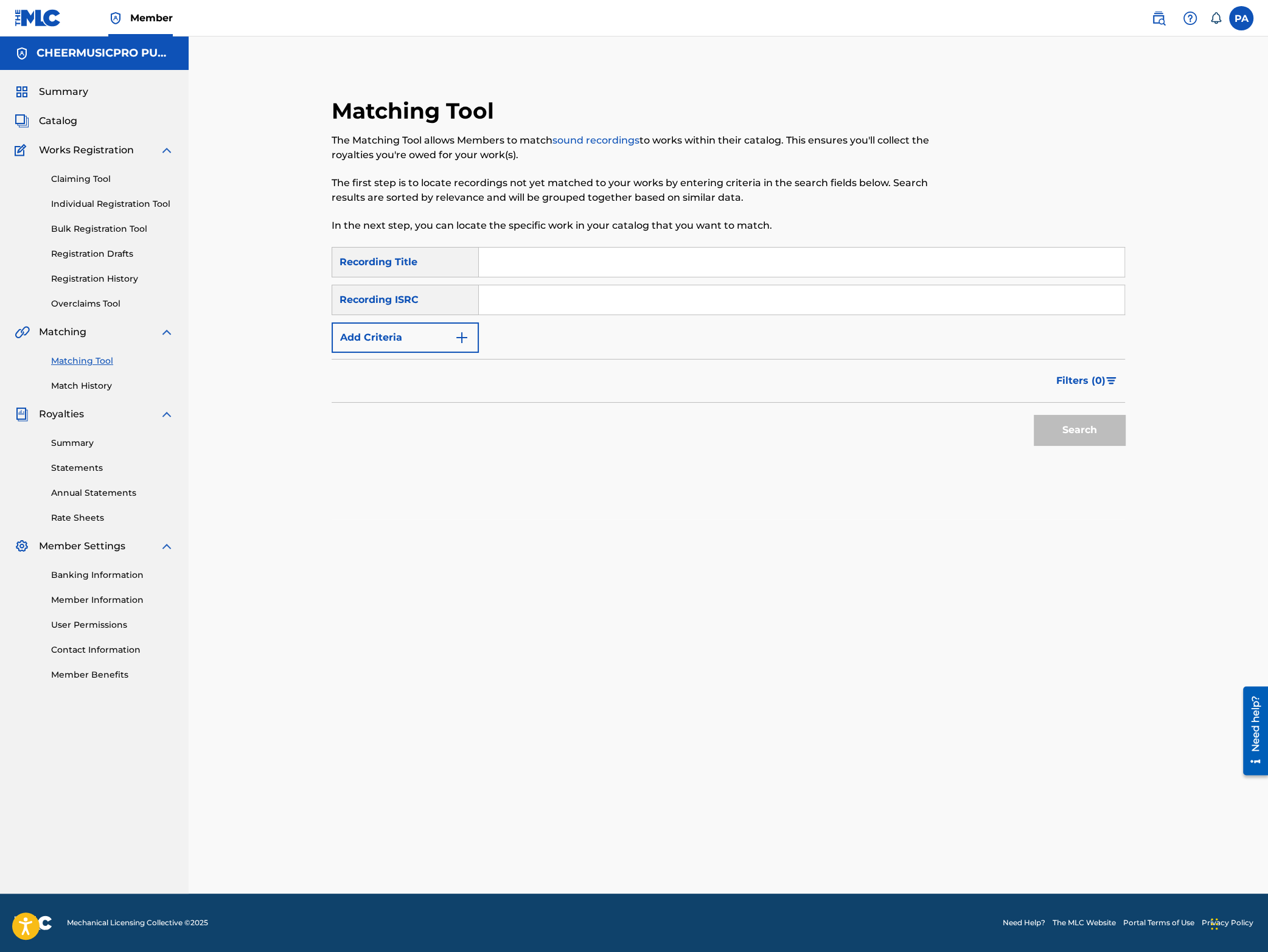
click at [549, 258] on input "Search Form" at bounding box center [801, 262] width 645 height 29
type input "coed elite"
click at [419, 331] on button "Add Criteria" at bounding box center [405, 338] width 147 height 31
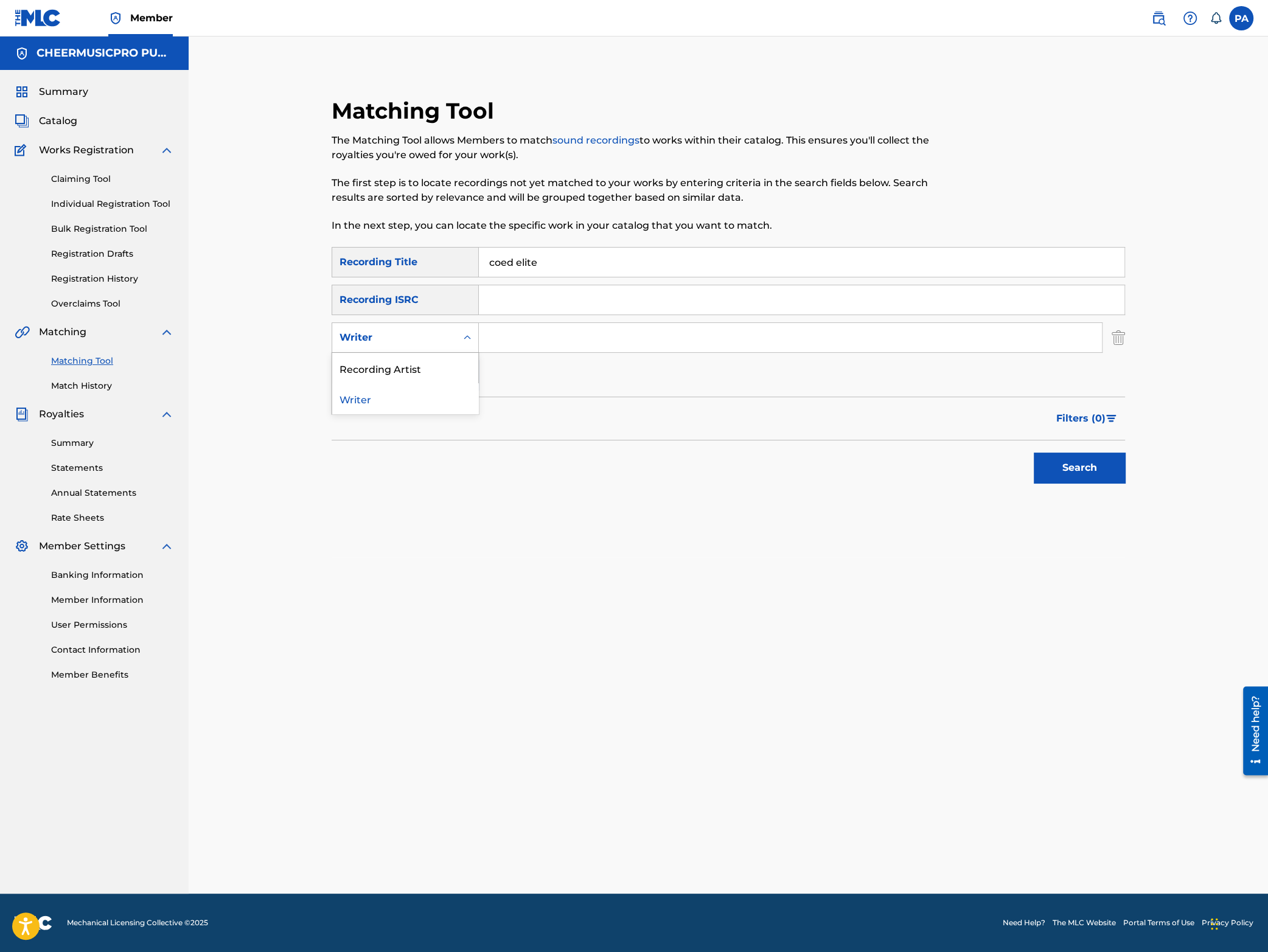
click at [410, 334] on div "Writer" at bounding box center [394, 338] width 109 height 15
click at [405, 370] on div "Recording Artist" at bounding box center [405, 368] width 146 height 31
click at [573, 326] on input "Search Form" at bounding box center [790, 338] width 623 height 29
type input "cheermusicpro"
click at [1065, 471] on button "Search" at bounding box center [1079, 468] width 91 height 31
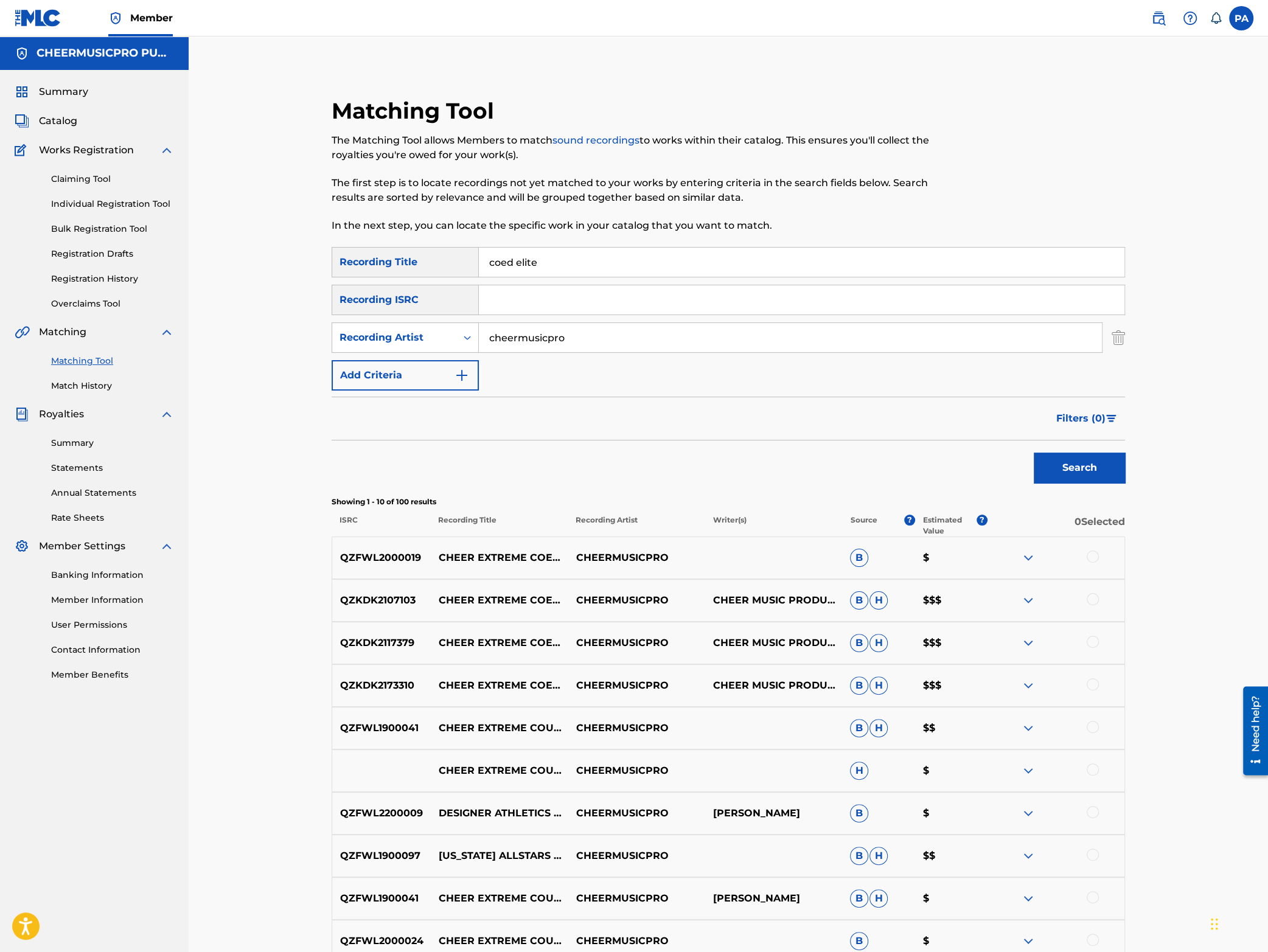
drag, startPoint x: 616, startPoint y: 268, endPoint x: 168, endPoint y: 260, distance: 448.1
click at [479, 262] on input "coed elite" at bounding box center [801, 262] width 645 height 29
type input "cheerville aftermath"
click at [1089, 468] on button "Search" at bounding box center [1079, 468] width 91 height 31
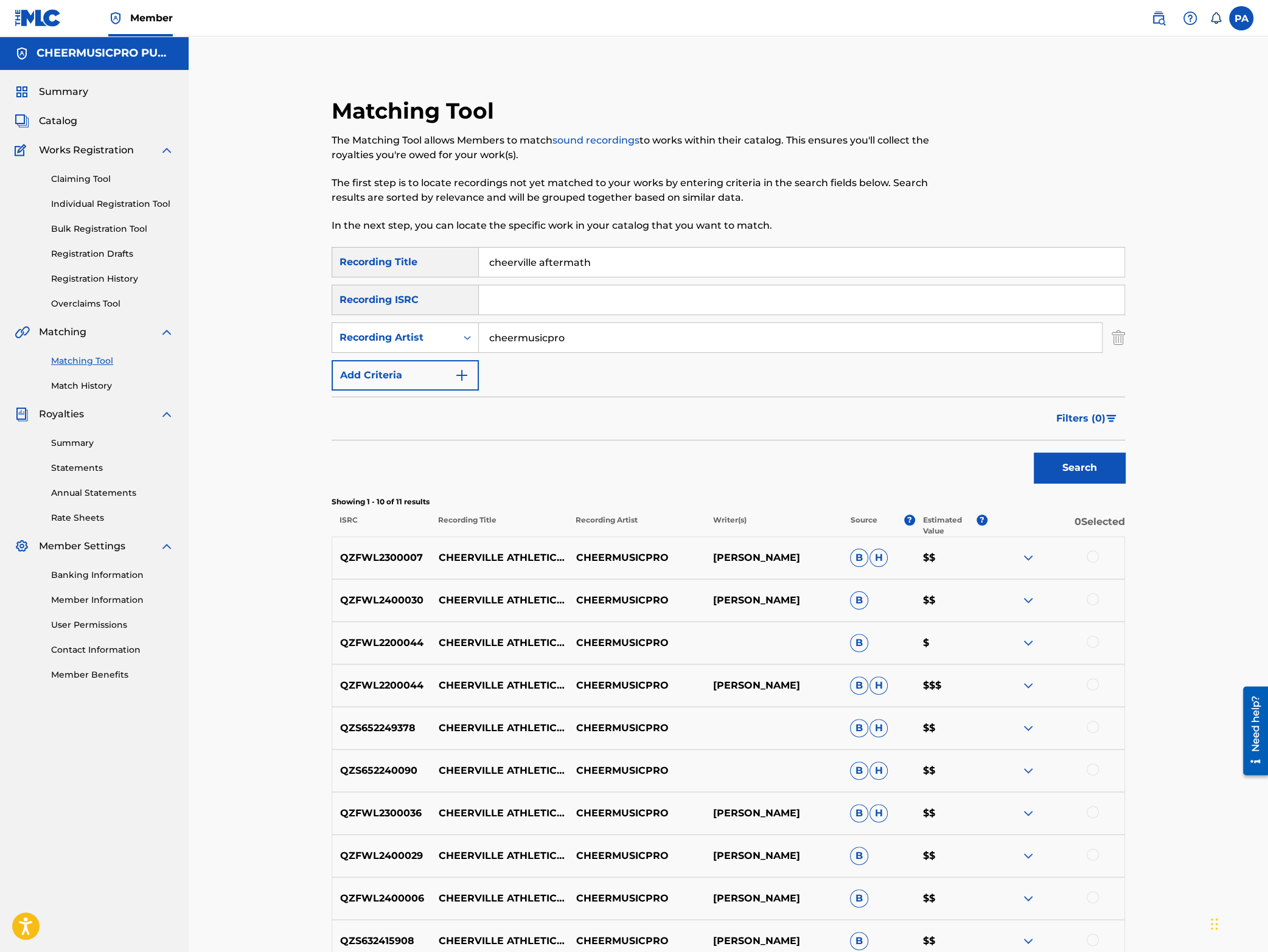
scroll to position [160, 0]
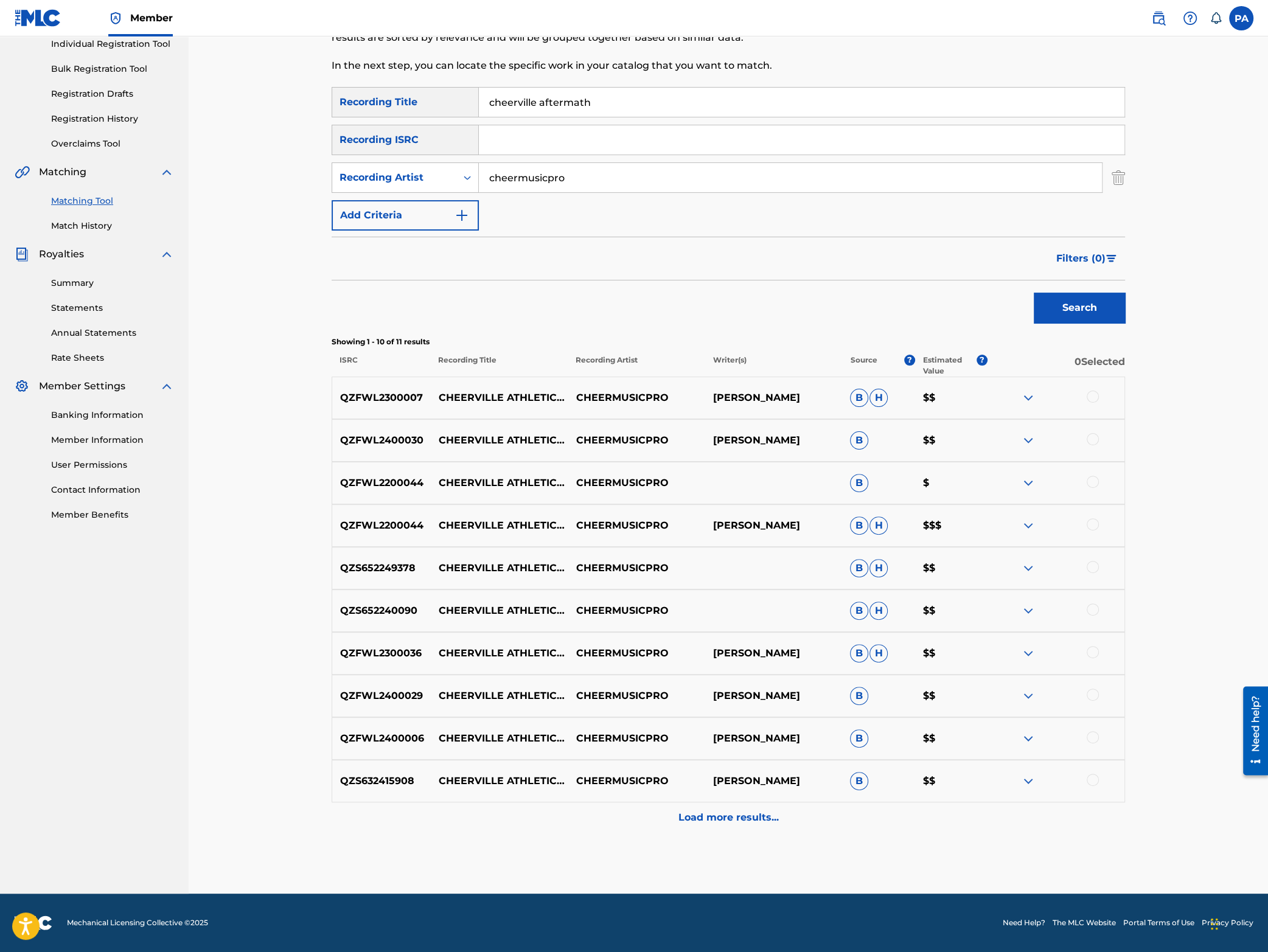
click at [1025, 395] on img at bounding box center [1029, 398] width 15 height 15
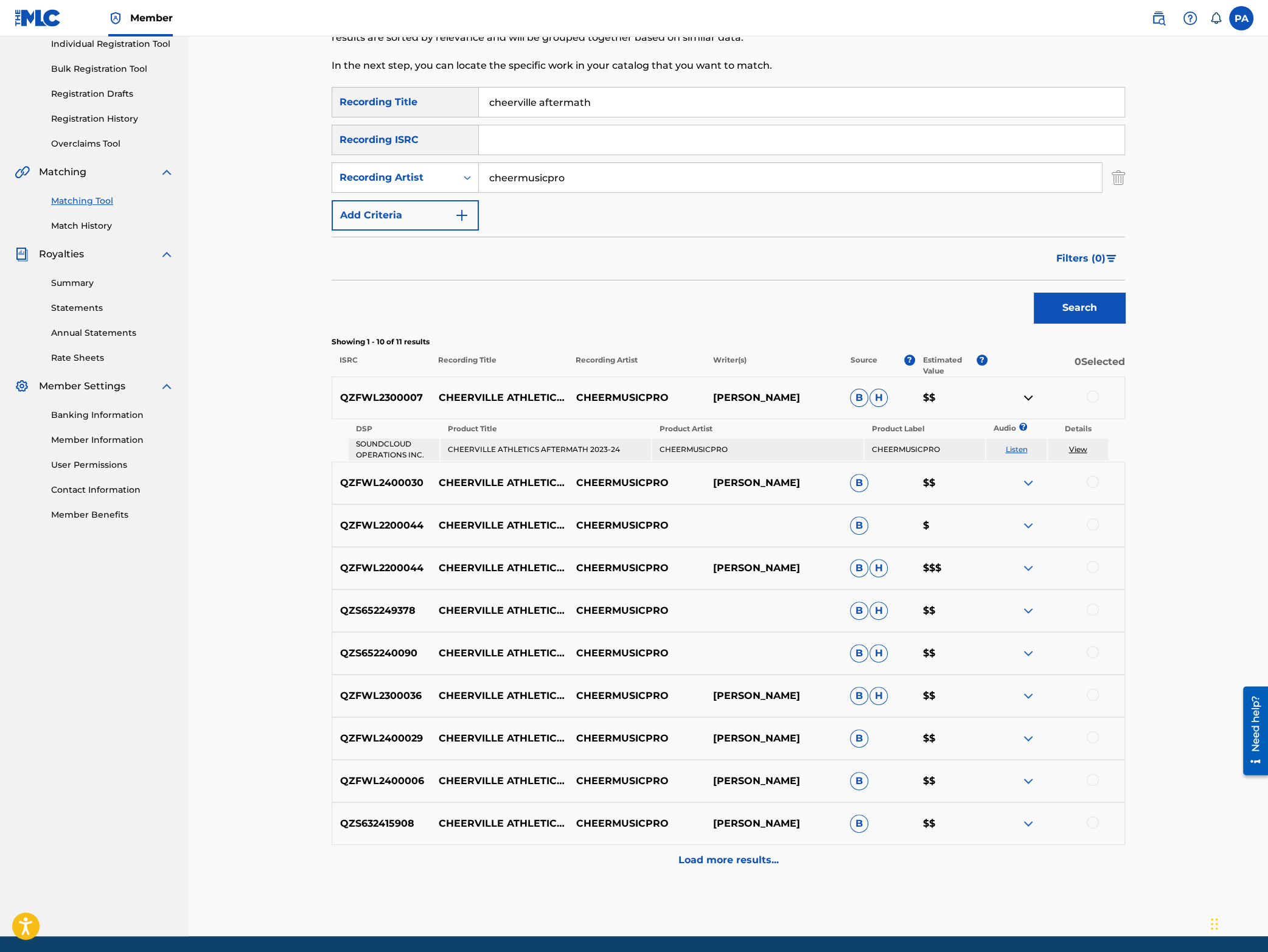
click at [1025, 395] on img at bounding box center [1029, 398] width 15 height 15
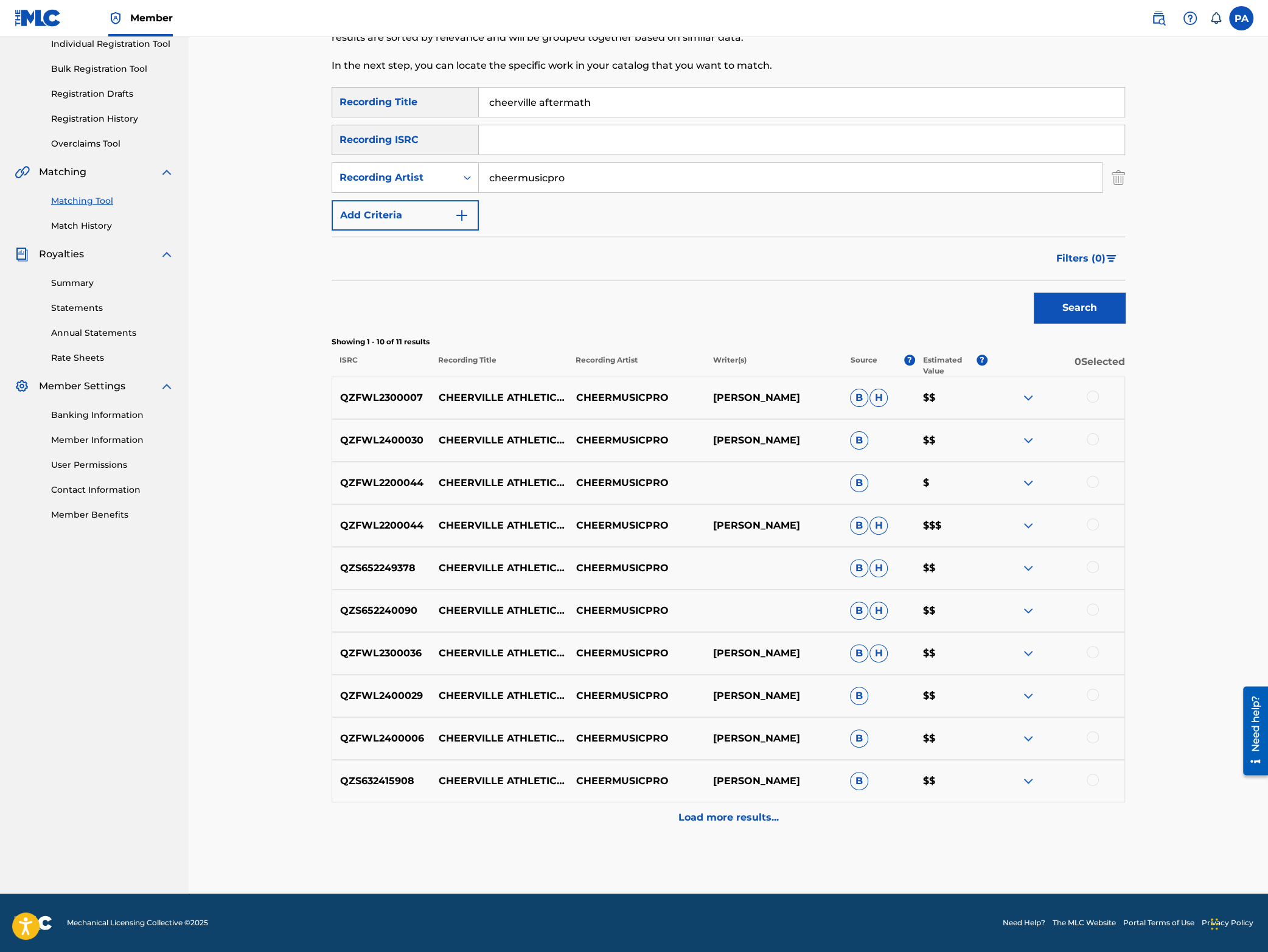
click at [1093, 397] on div at bounding box center [1093, 396] width 12 height 12
click at [863, 852] on button "Match 1 Group" at bounding box center [855, 853] width 134 height 31
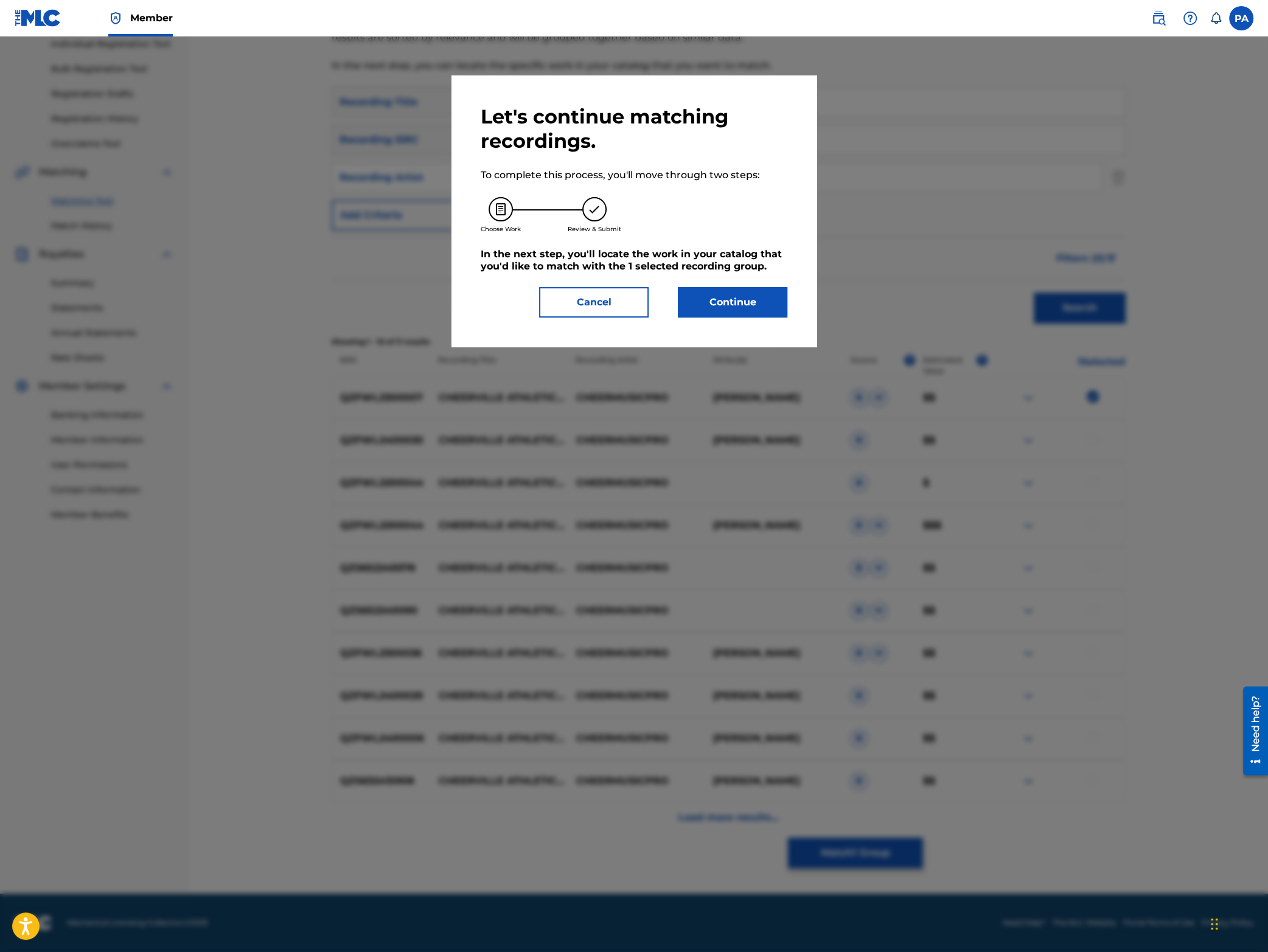
click at [733, 292] on button "Continue" at bounding box center [732, 303] width 109 height 31
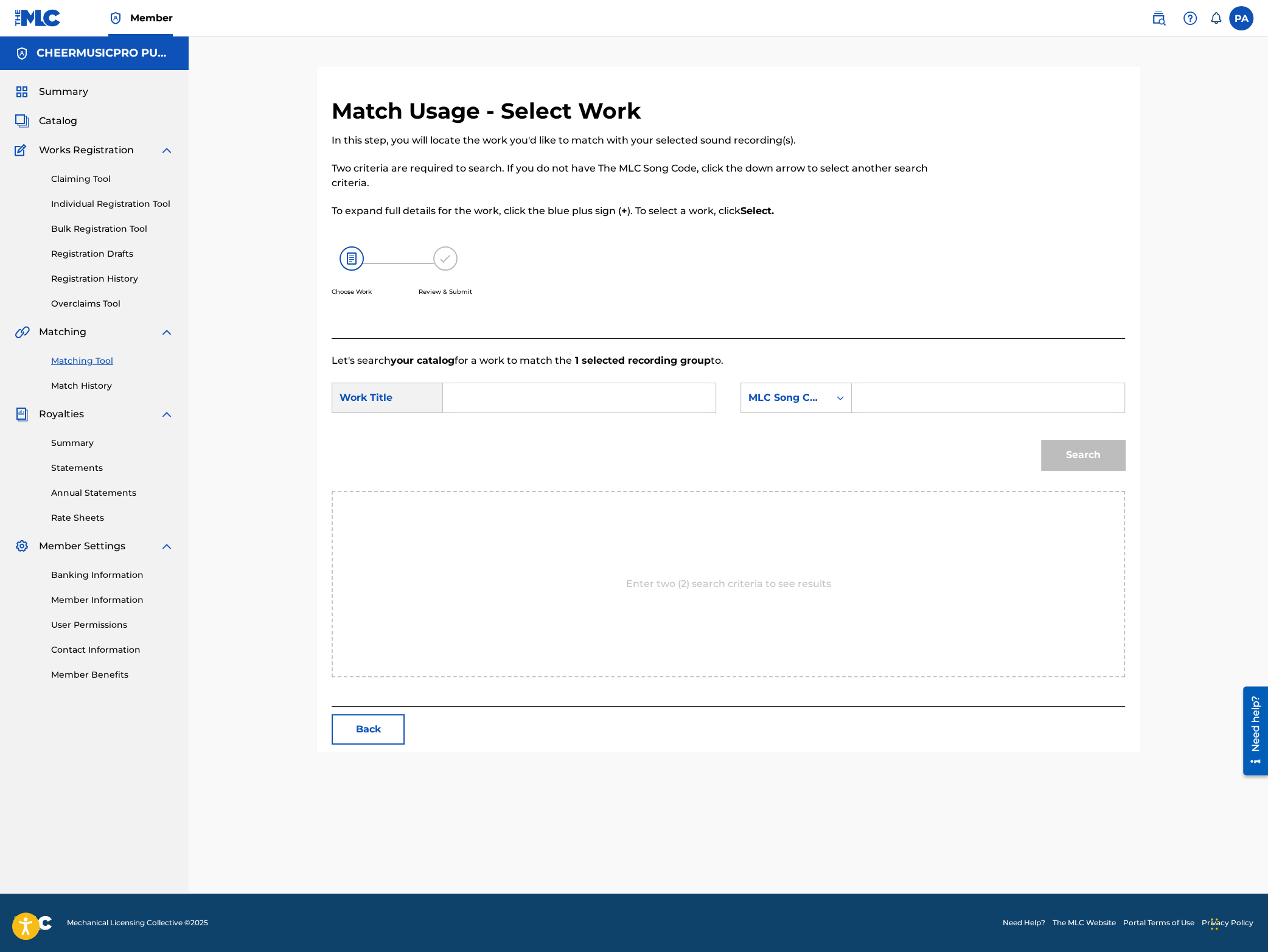
scroll to position [0, 0]
click at [486, 408] on input "Search Form" at bounding box center [579, 398] width 251 height 29
click at [594, 429] on span "math 2023-24" at bounding box center [628, 425] width 69 height 11
type input "[GEOGRAPHIC_DATA] aftermath 2023-24"
click at [928, 395] on input "Search Form" at bounding box center [987, 398] width 251 height 29
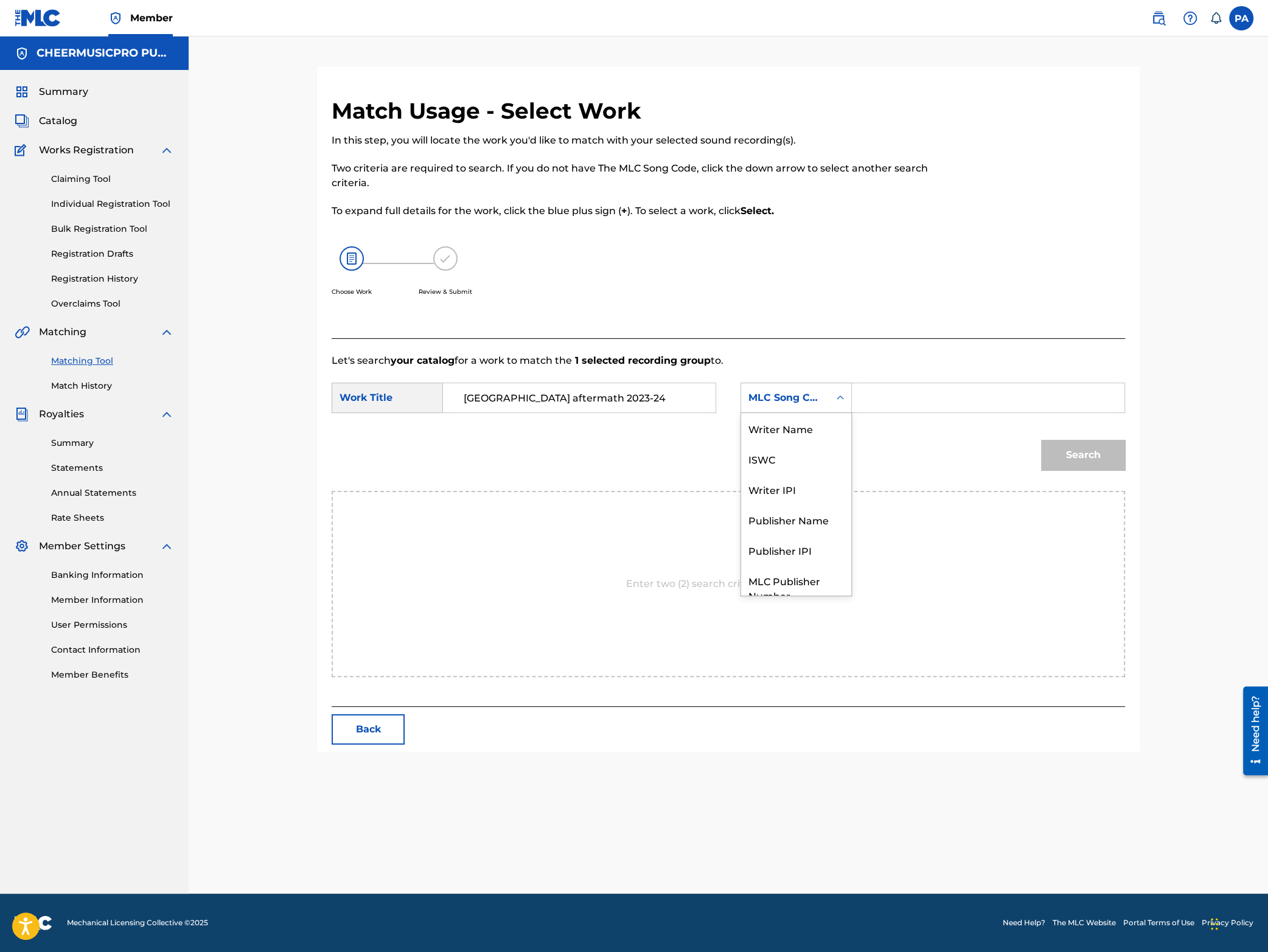
click at [828, 400] on div "MLC Song Code" at bounding box center [784, 398] width 88 height 23
click at [780, 431] on div "Writer Name" at bounding box center [796, 429] width 110 height 31
click at [904, 390] on input "Search Form" at bounding box center [987, 398] width 251 height 29
paste input "[PERSON_NAME]"
type input "[PERSON_NAME]"
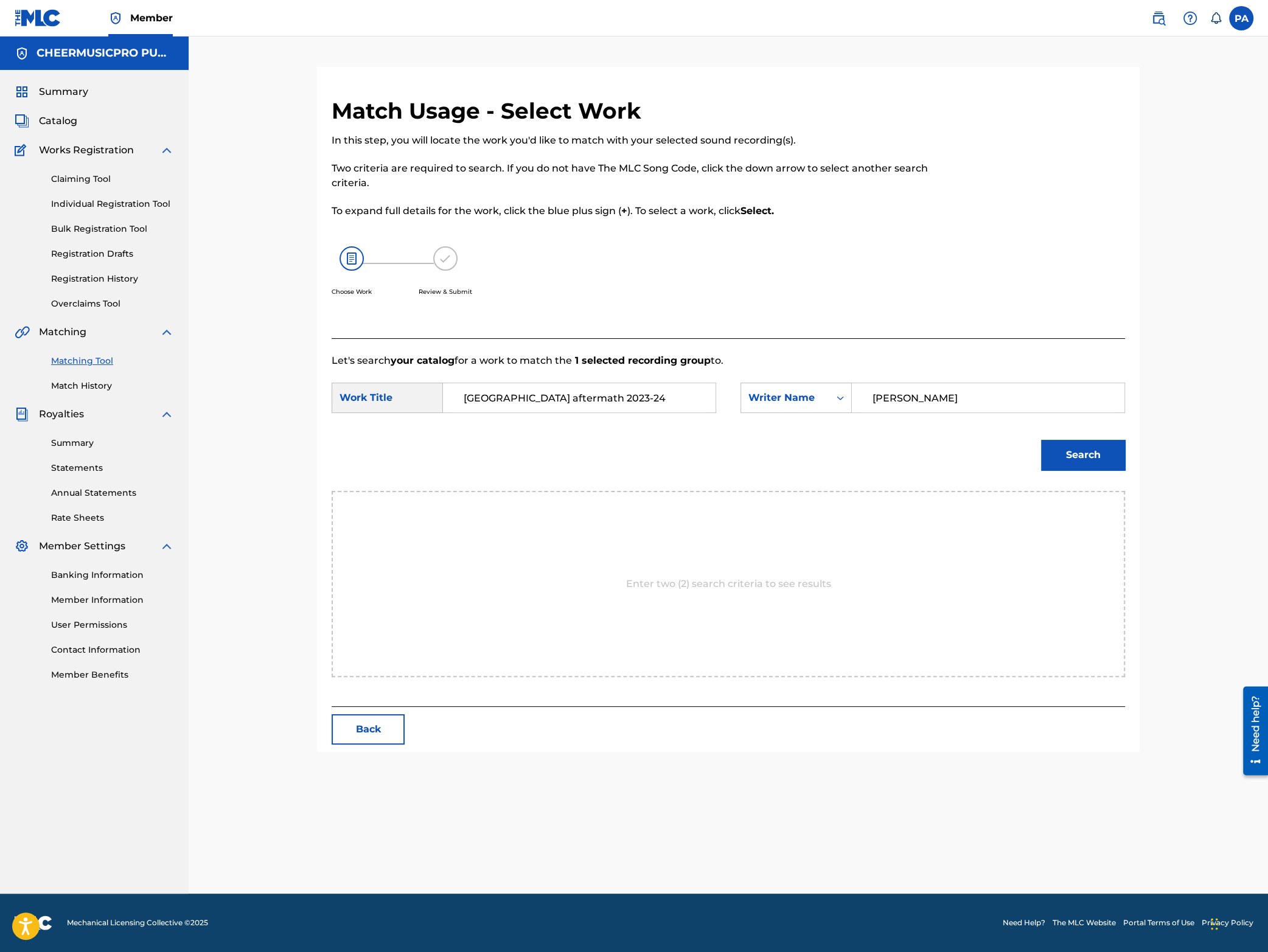
click at [1077, 461] on button "Search" at bounding box center [1083, 455] width 84 height 31
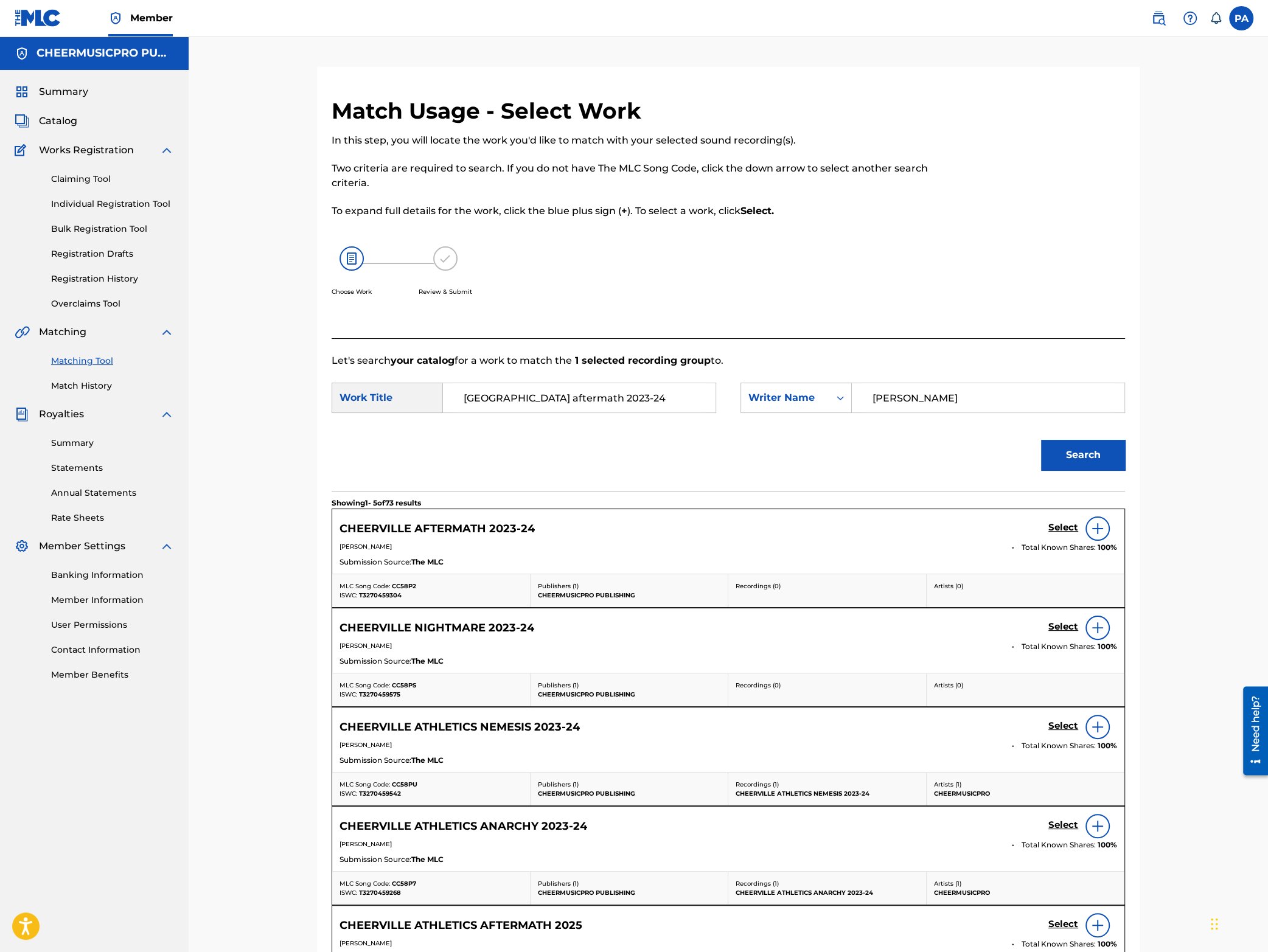
click at [1058, 524] on h5 "Select" at bounding box center [1063, 528] width 30 height 11
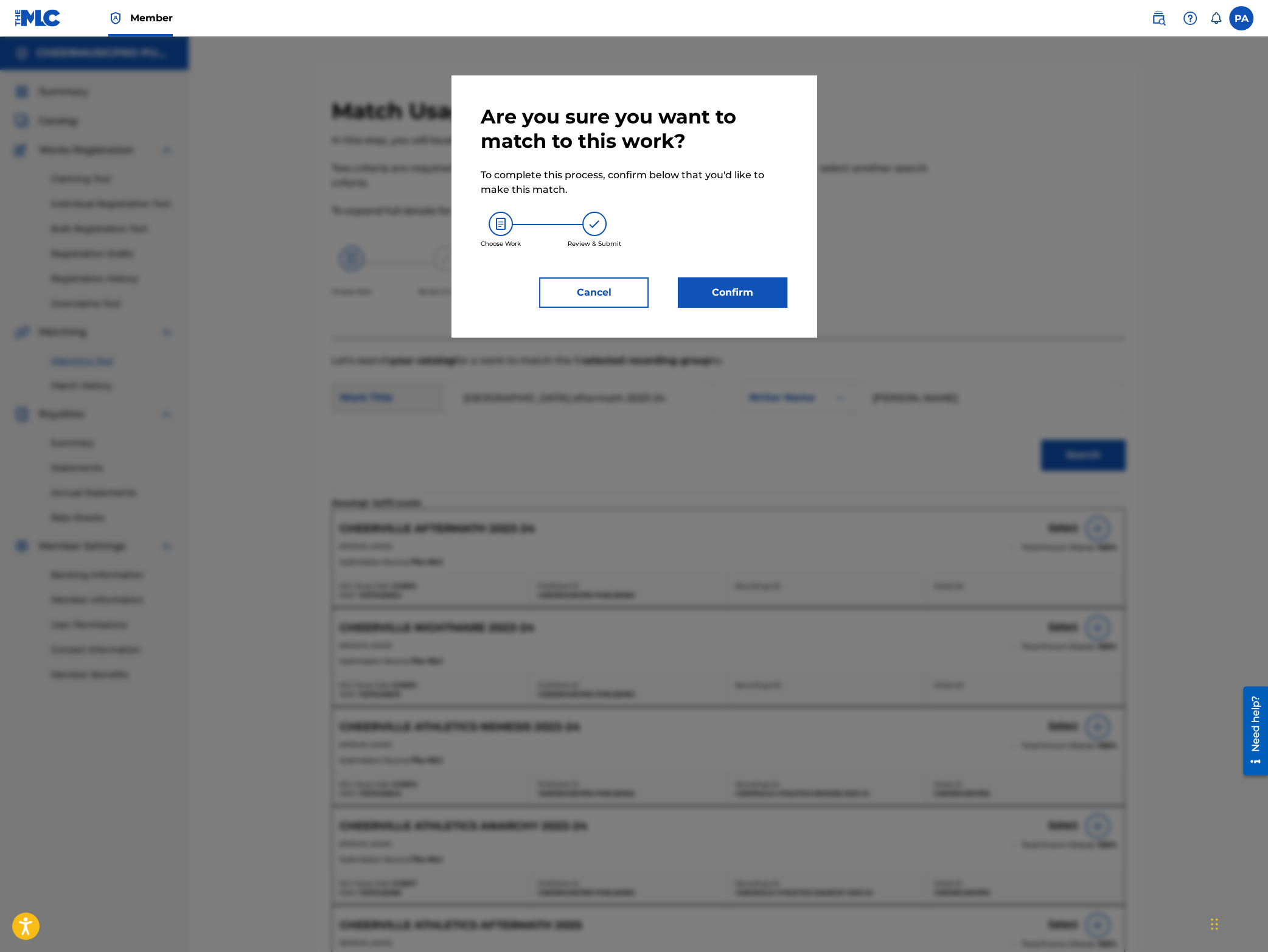
click at [721, 291] on button "Confirm" at bounding box center [732, 293] width 109 height 31
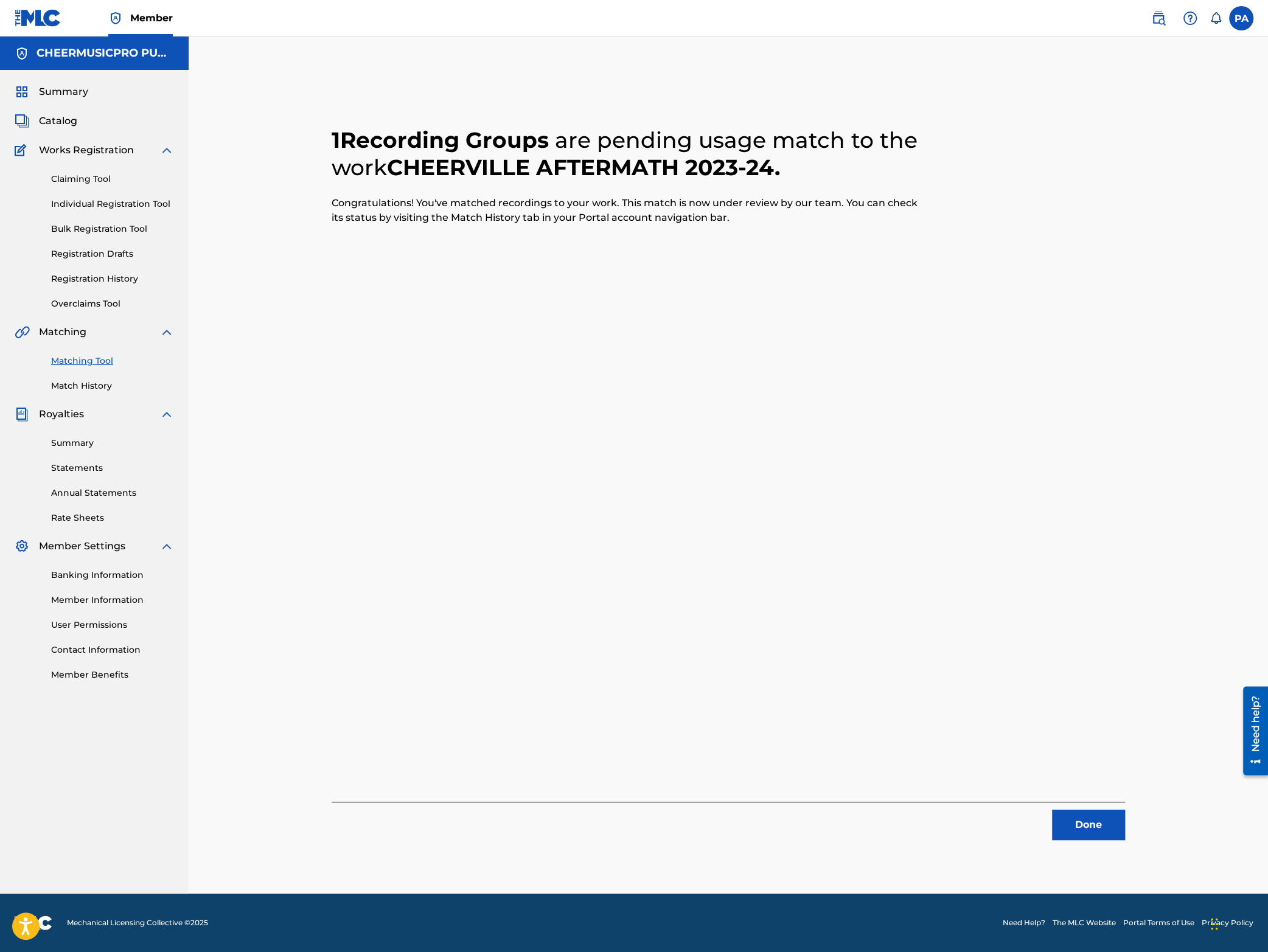
click at [1084, 820] on button "Done" at bounding box center [1088, 825] width 73 height 31
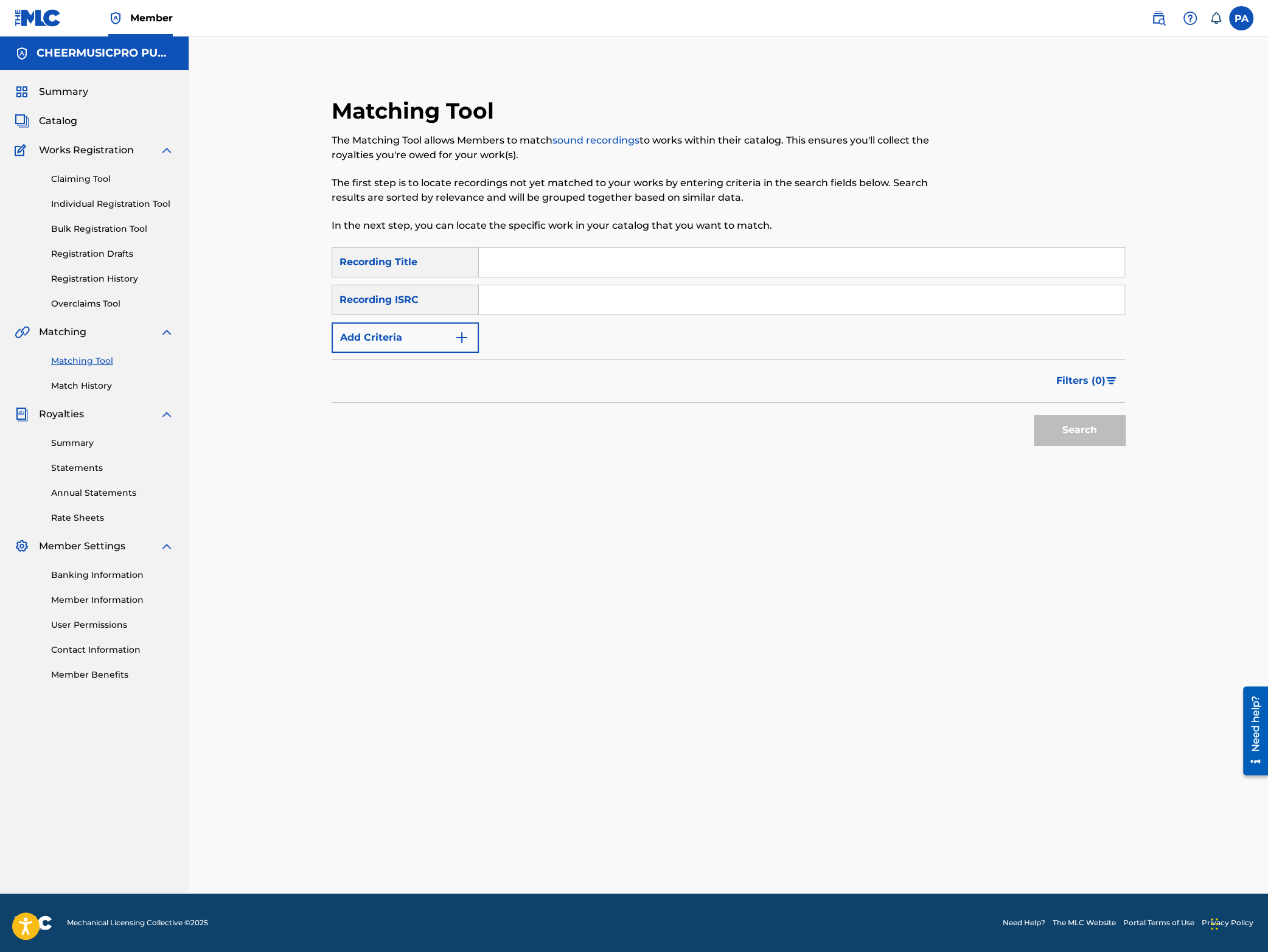
click at [517, 265] on input "Search Form" at bounding box center [801, 262] width 645 height 29
type input "world cup omni"
click at [399, 344] on button "Add Criteria" at bounding box center [405, 338] width 147 height 31
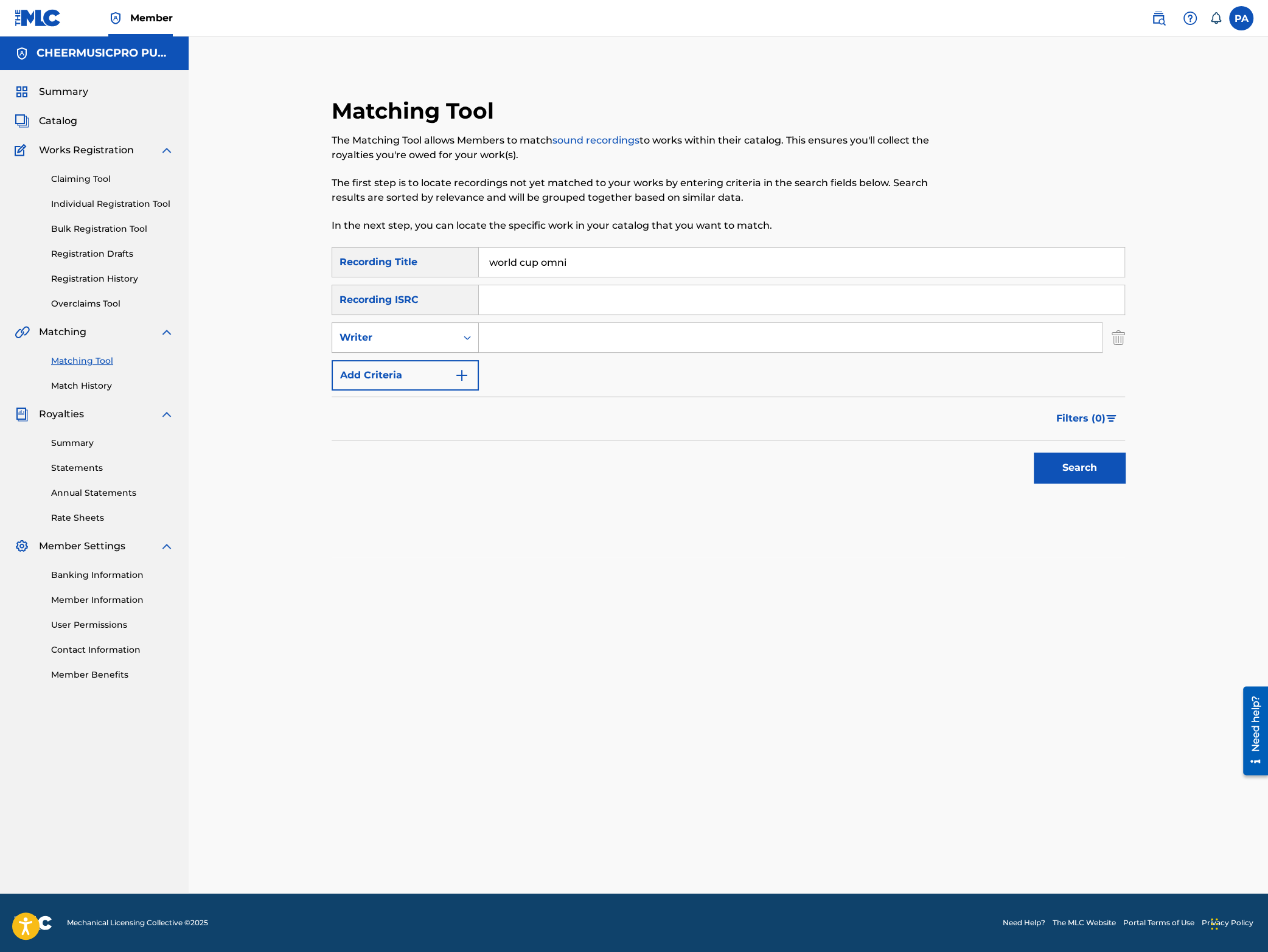
click at [408, 343] on div "Writer" at bounding box center [394, 338] width 109 height 15
click at [412, 368] on div "Recording Artist" at bounding box center [405, 368] width 146 height 31
click at [535, 331] on input "Search Form" at bounding box center [790, 338] width 623 height 29
type input "cheermusicpro"
click at [1074, 462] on button "Search" at bounding box center [1079, 468] width 91 height 31
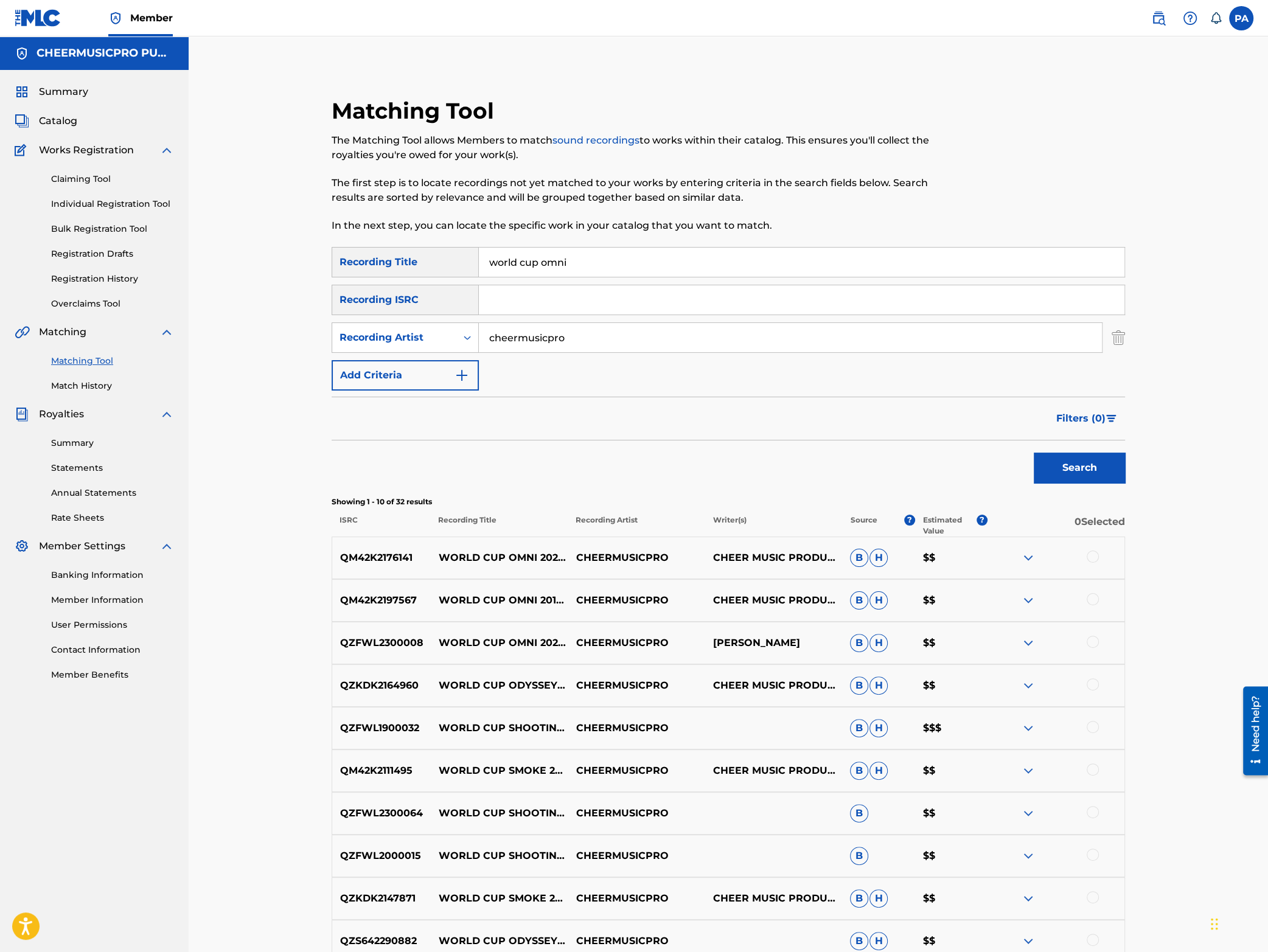
scroll to position [159, 0]
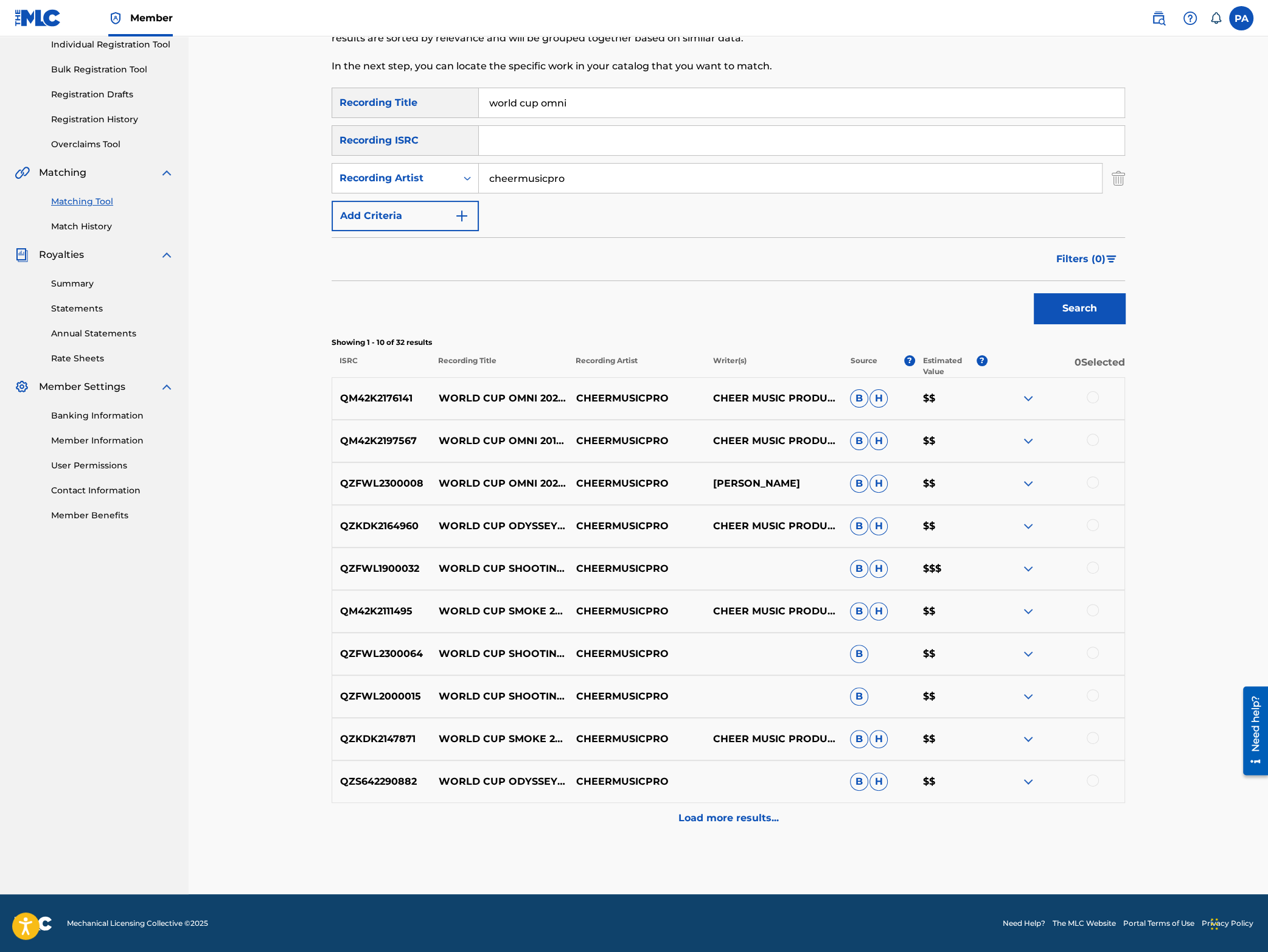
click at [1028, 484] on img at bounding box center [1029, 484] width 15 height 15
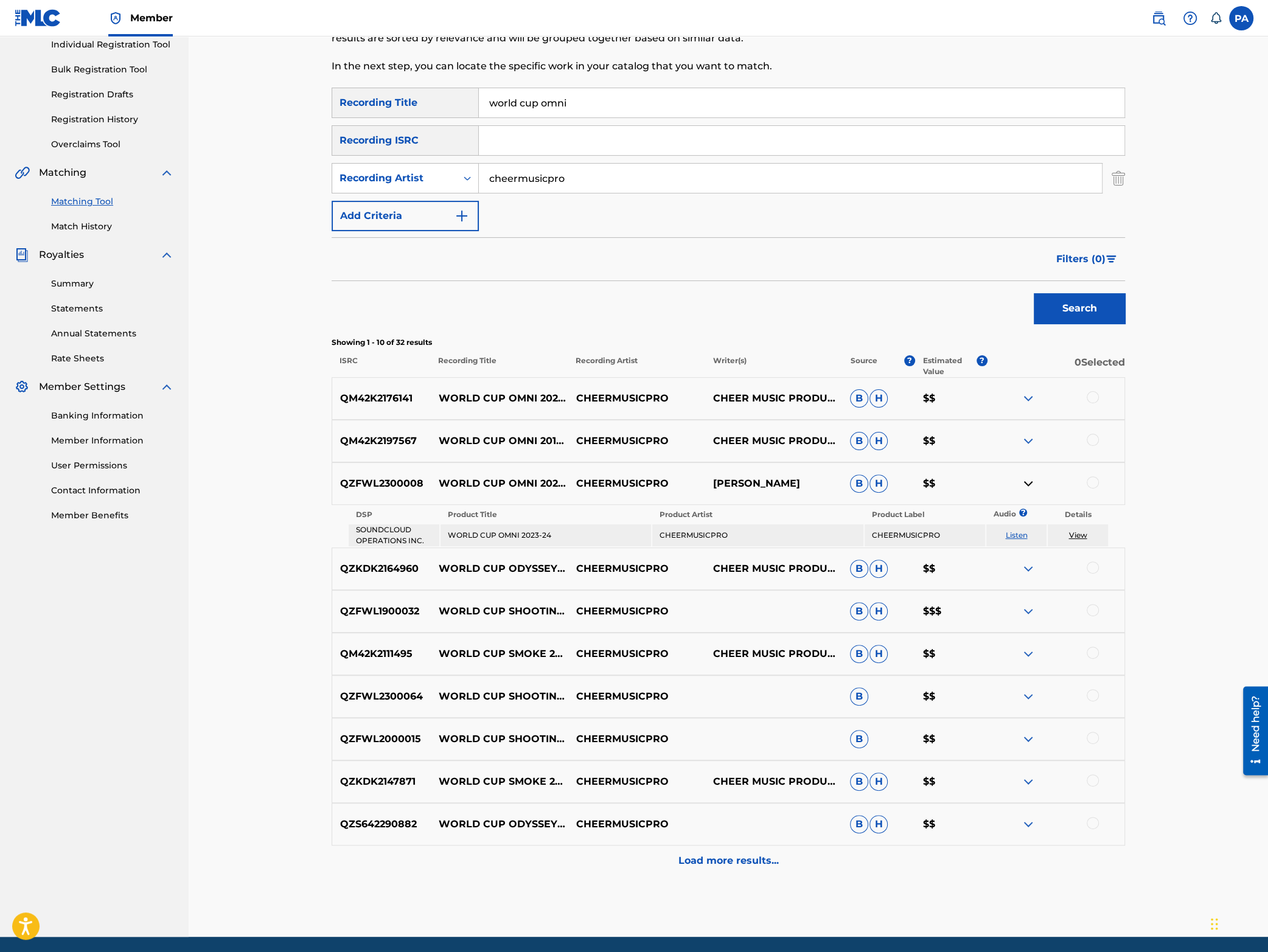
click at [1028, 484] on img at bounding box center [1029, 484] width 15 height 15
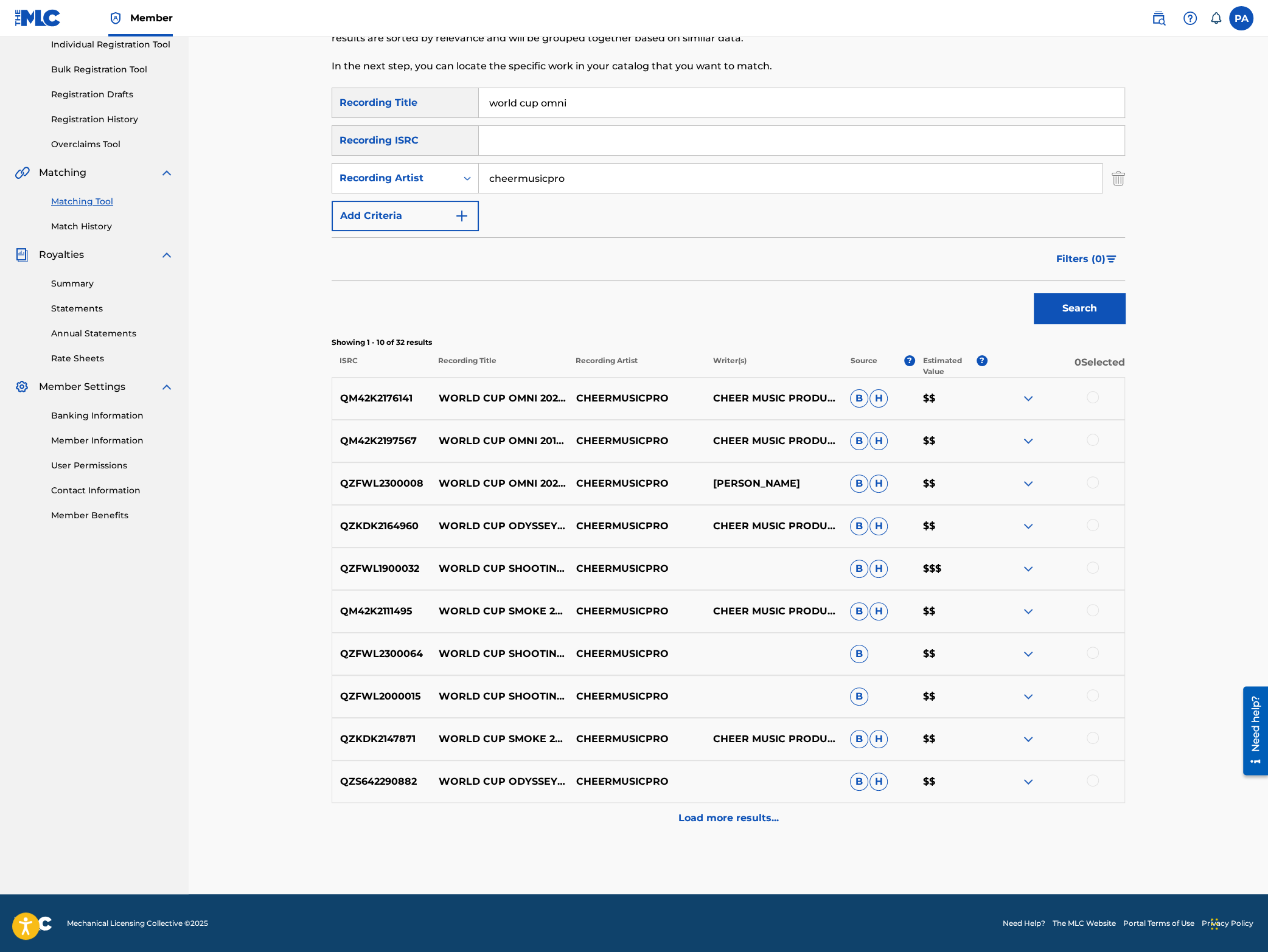
click at [1091, 441] on div at bounding box center [1093, 439] width 12 height 12
click at [1093, 478] on div at bounding box center [1093, 482] width 12 height 12
click at [1097, 438] on img at bounding box center [1093, 439] width 12 height 12
click at [861, 854] on button "Match 1 Group" at bounding box center [855, 853] width 134 height 31
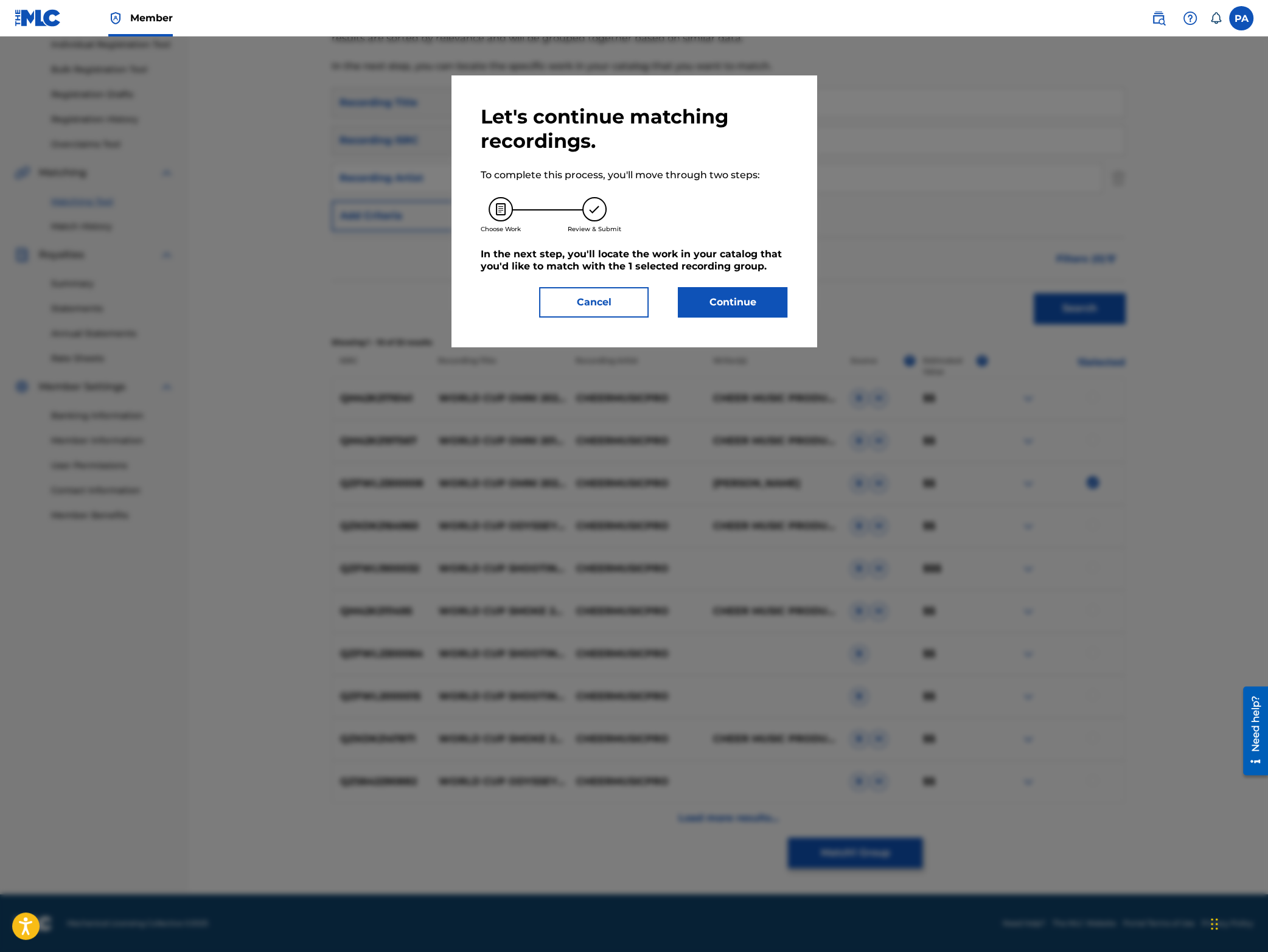
click at [733, 306] on button "Continue" at bounding box center [732, 303] width 109 height 31
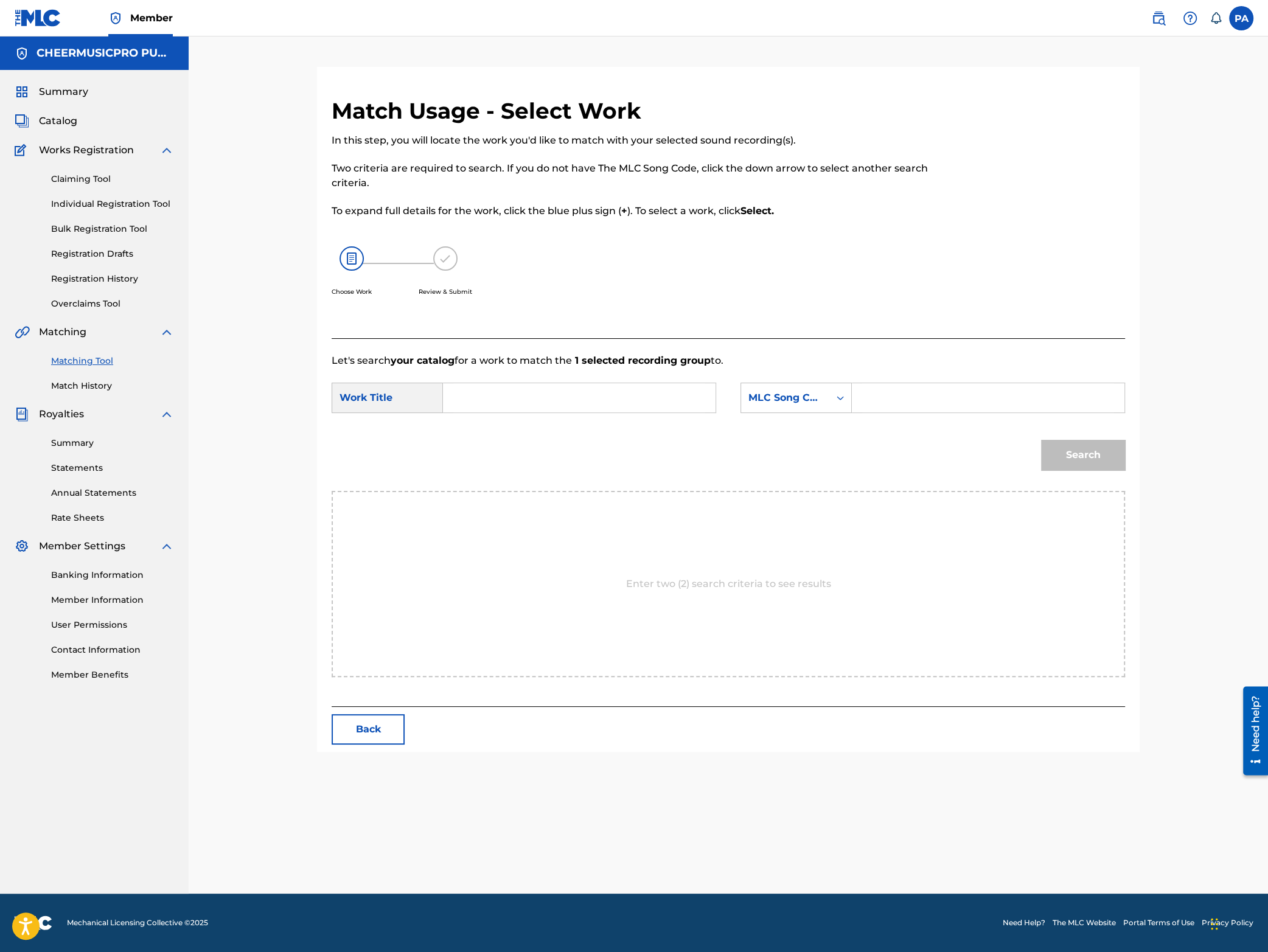
click at [480, 402] on input "Search Form" at bounding box center [579, 398] width 251 height 29
type input "omni 2023-24"
click at [784, 383] on form "SearchWithCriteria7d7430aa-c94d-4ca7-a918-c296b6ff2609 Work Title omni 2023-24 …" at bounding box center [728, 429] width 793 height 123
click at [785, 402] on div "MLC Song Code" at bounding box center [784, 398] width 74 height 15
click at [780, 434] on div "Writer Name" at bounding box center [796, 429] width 110 height 31
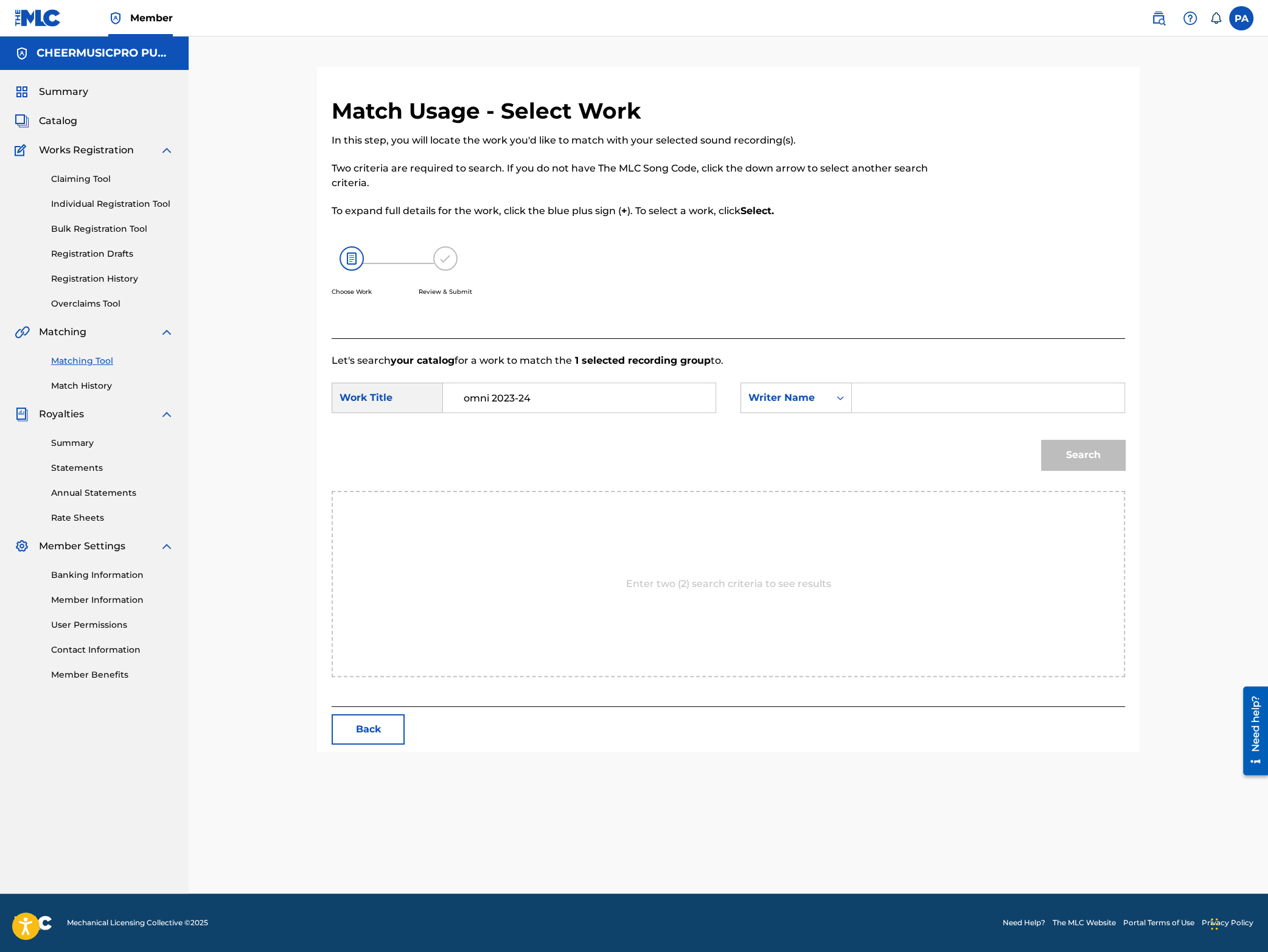
drag, startPoint x: 906, startPoint y: 414, endPoint x: 906, endPoint y: 390, distance: 24.0
click at [906, 410] on div "SearchWithCriteria7d7430aa-c94d-4ca7-a918-c296b6ff2609 Work Title omni 2023-24 …" at bounding box center [728, 401] width 793 height 38
click at [906, 388] on input "Search Form" at bounding box center [987, 398] width 251 height 29
paste input "[PERSON_NAME]"
type input "[PERSON_NAME]"
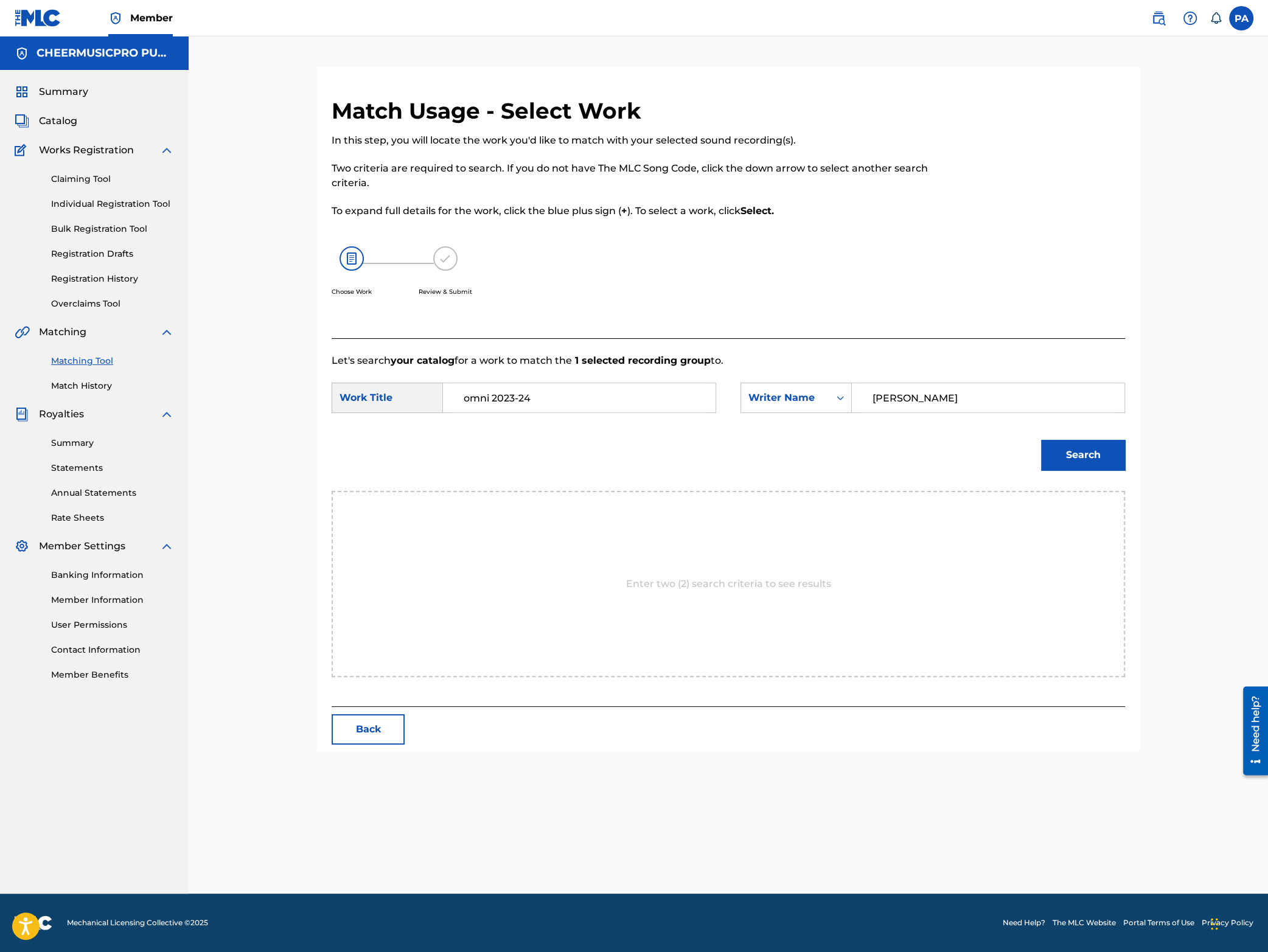
click at [1083, 460] on button "Search" at bounding box center [1083, 455] width 84 height 31
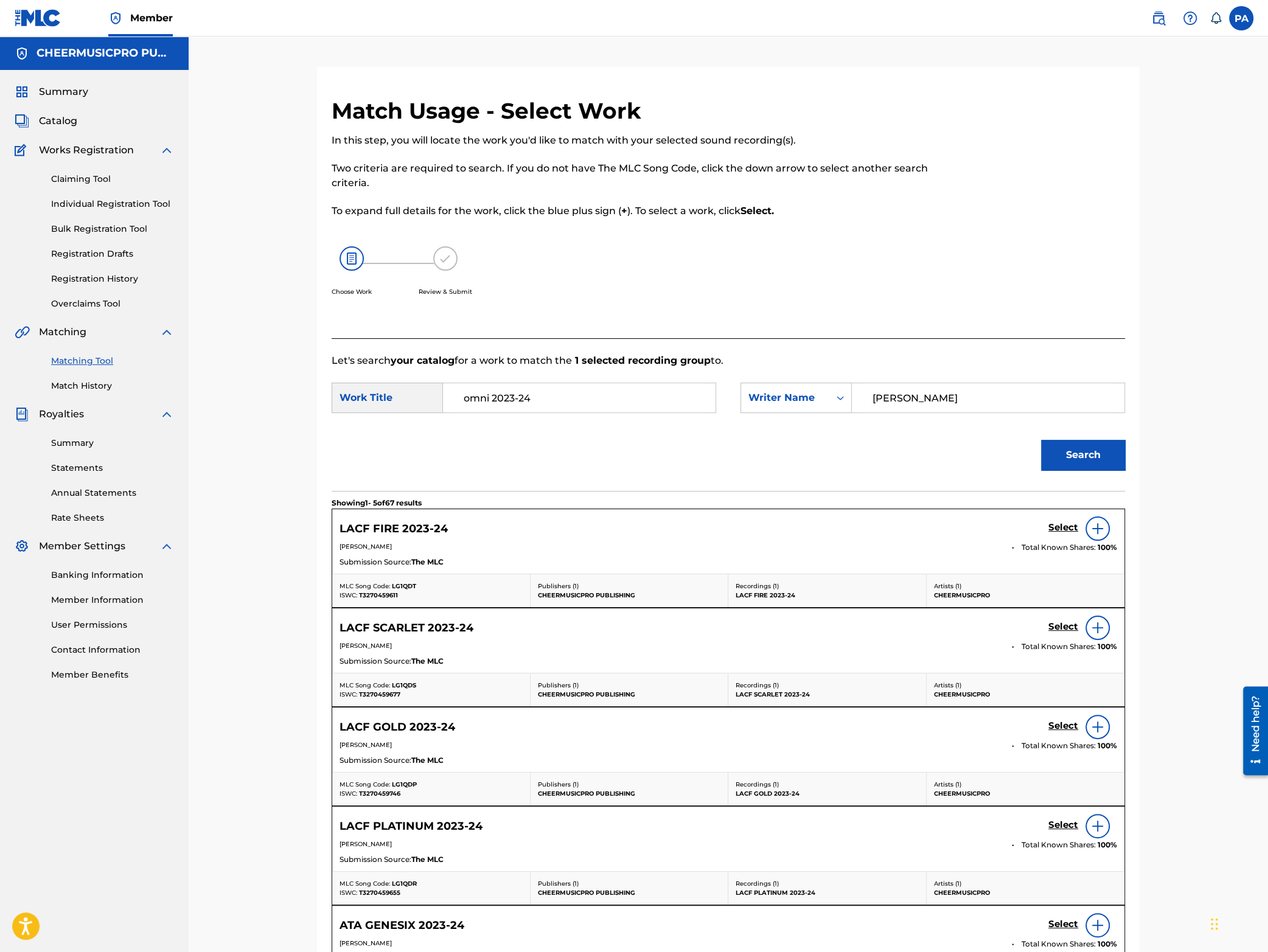
scroll to position [222, 0]
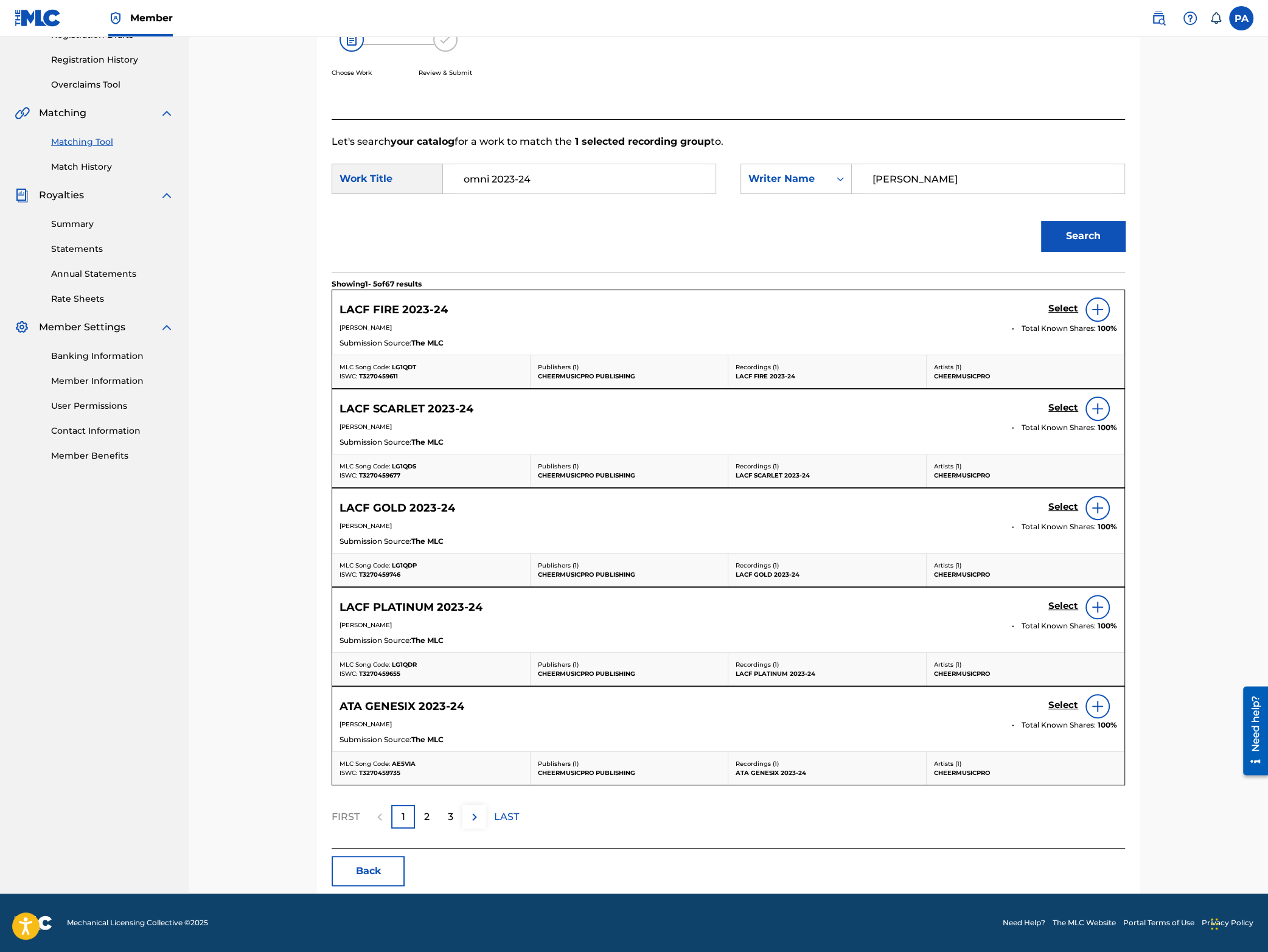
drag, startPoint x: 554, startPoint y: 172, endPoint x: -71, endPoint y: 298, distance: 637.6
click at [454, 193] on input "omni 2023-24" at bounding box center [579, 179] width 251 height 29
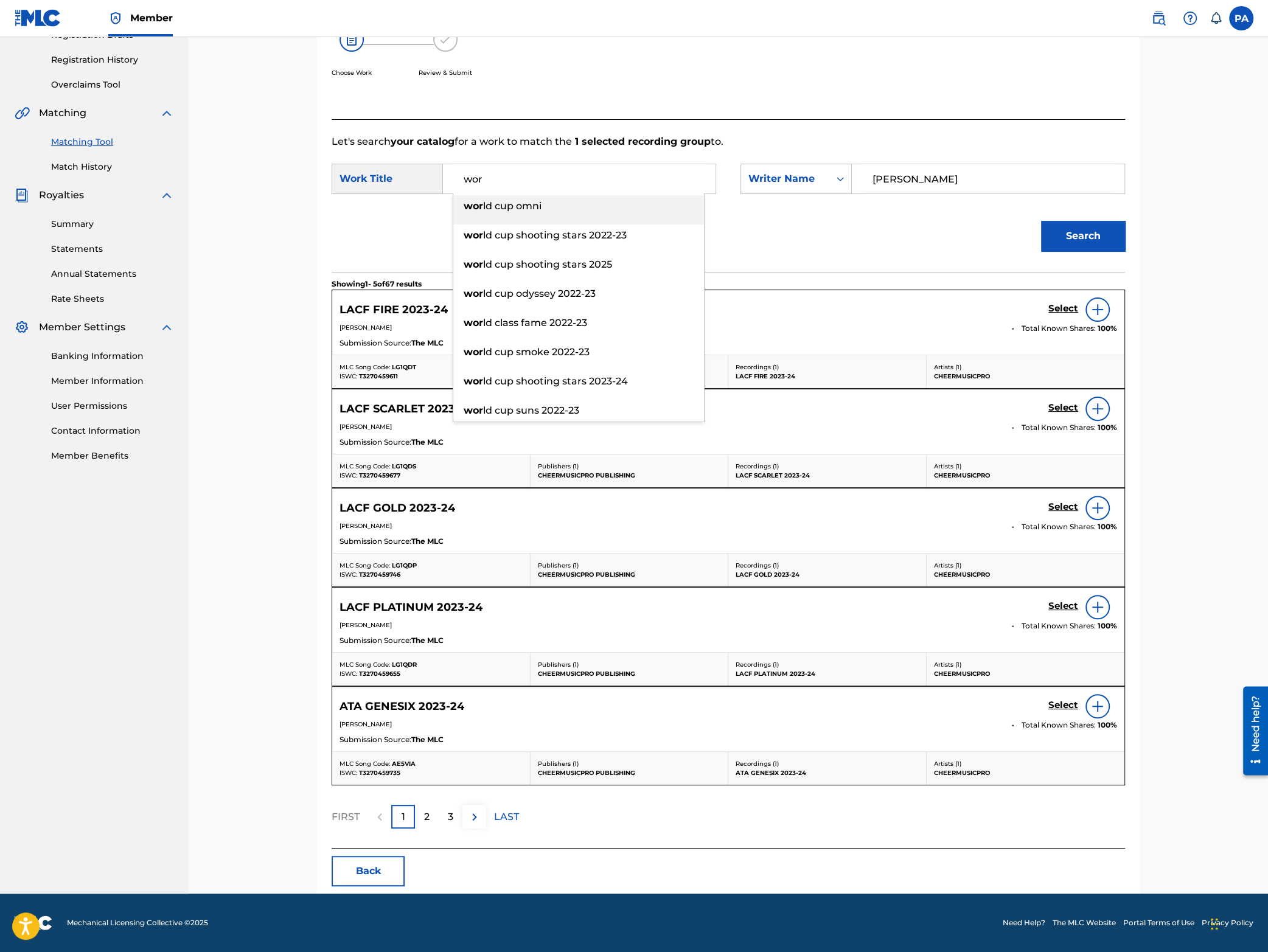
click at [498, 203] on span "ld cup omni" at bounding box center [512, 206] width 58 height 11
type input "world cup omni"
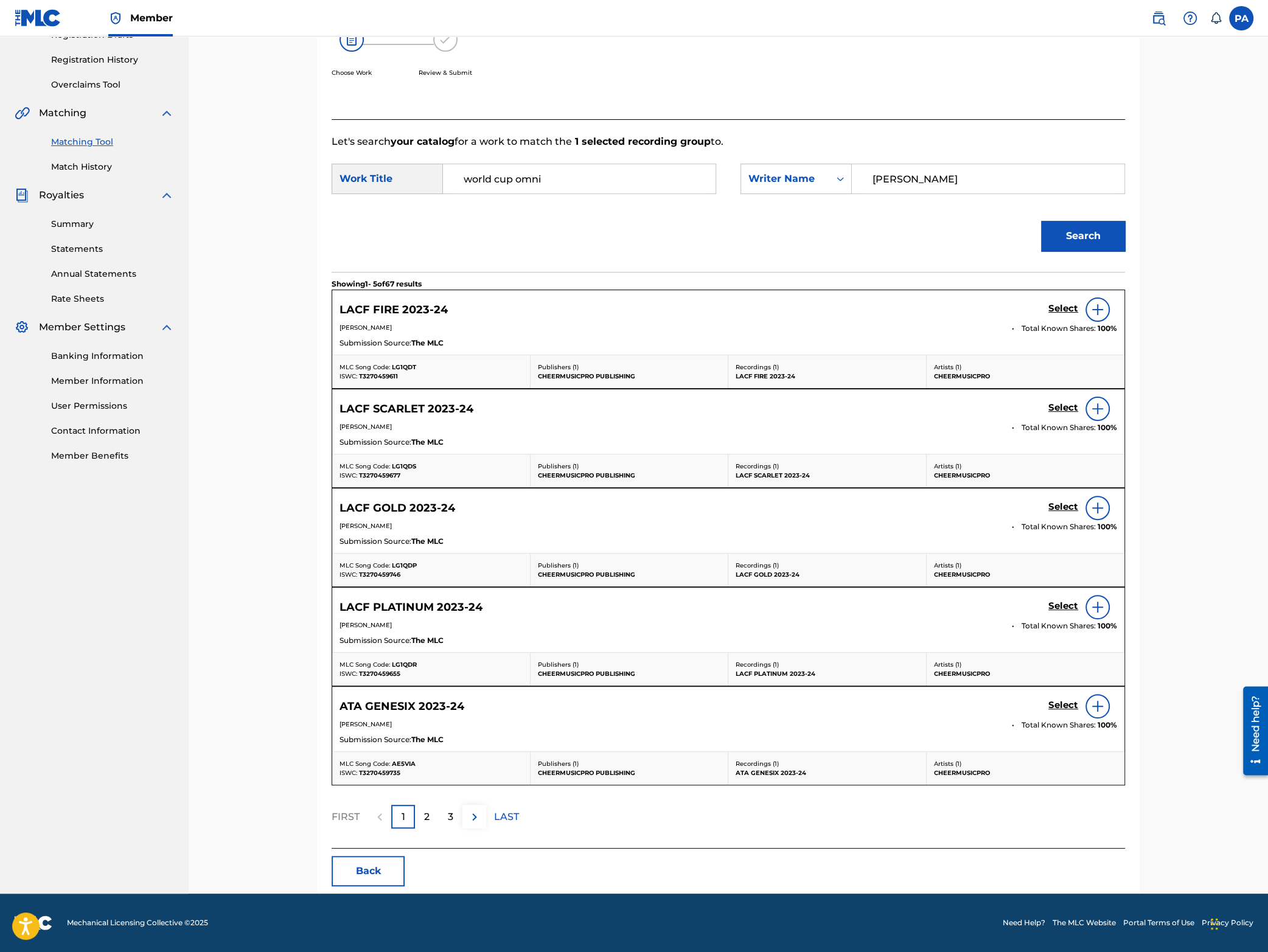
click at [1087, 222] on button "Search" at bounding box center [1083, 236] width 84 height 31
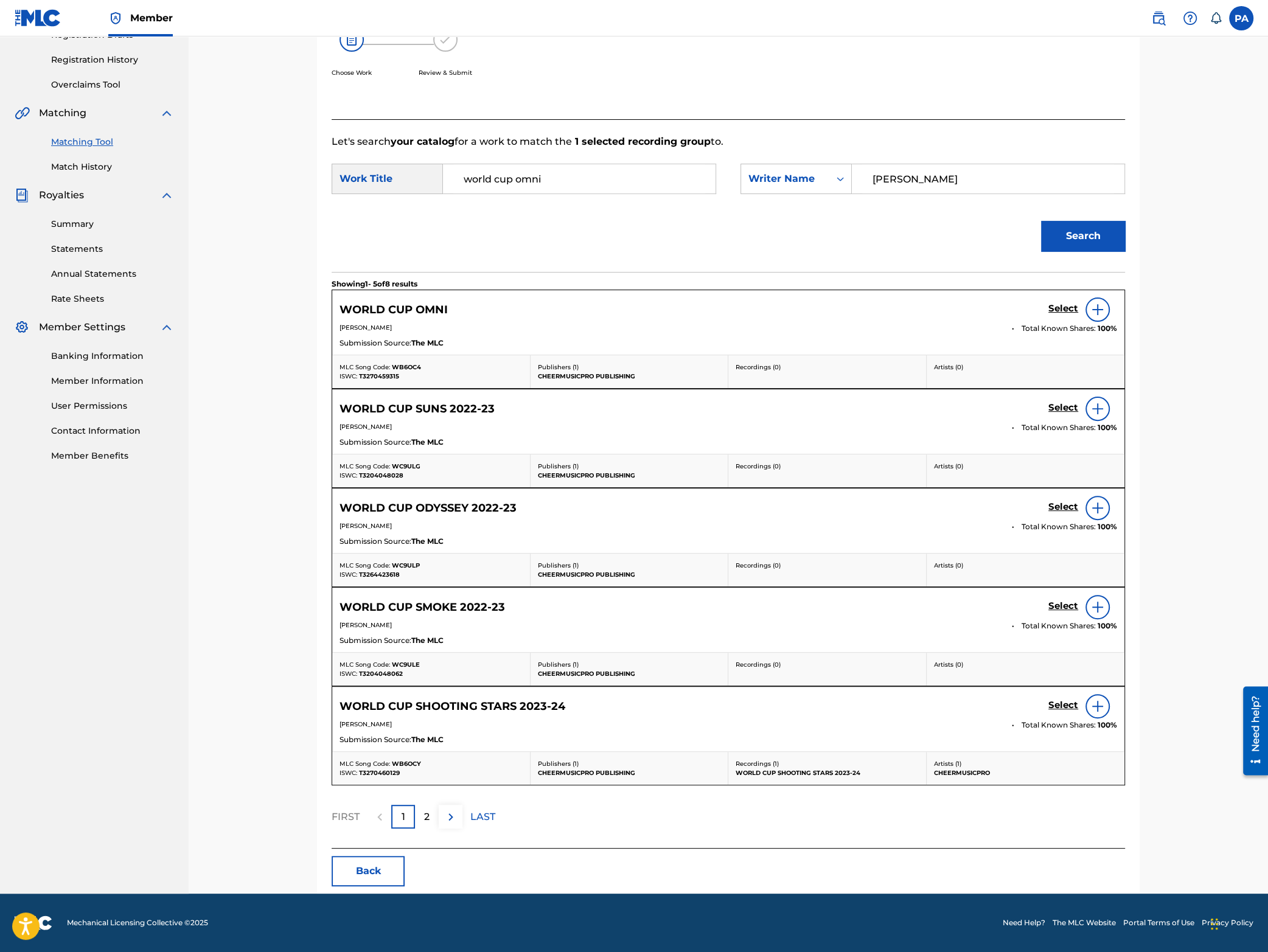
click at [1056, 305] on h5 "Select" at bounding box center [1063, 309] width 30 height 11
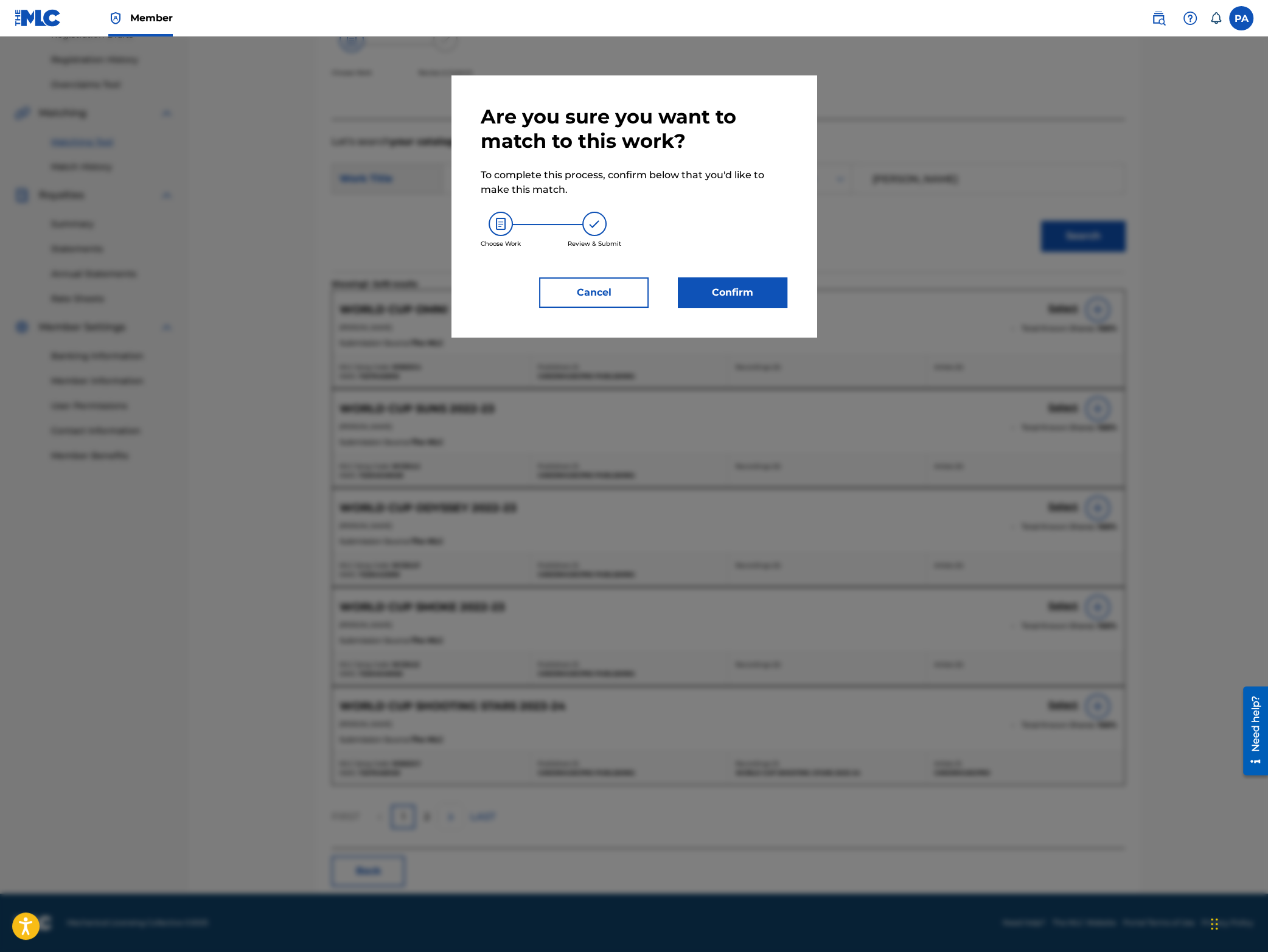
click at [731, 292] on button "Confirm" at bounding box center [732, 293] width 109 height 31
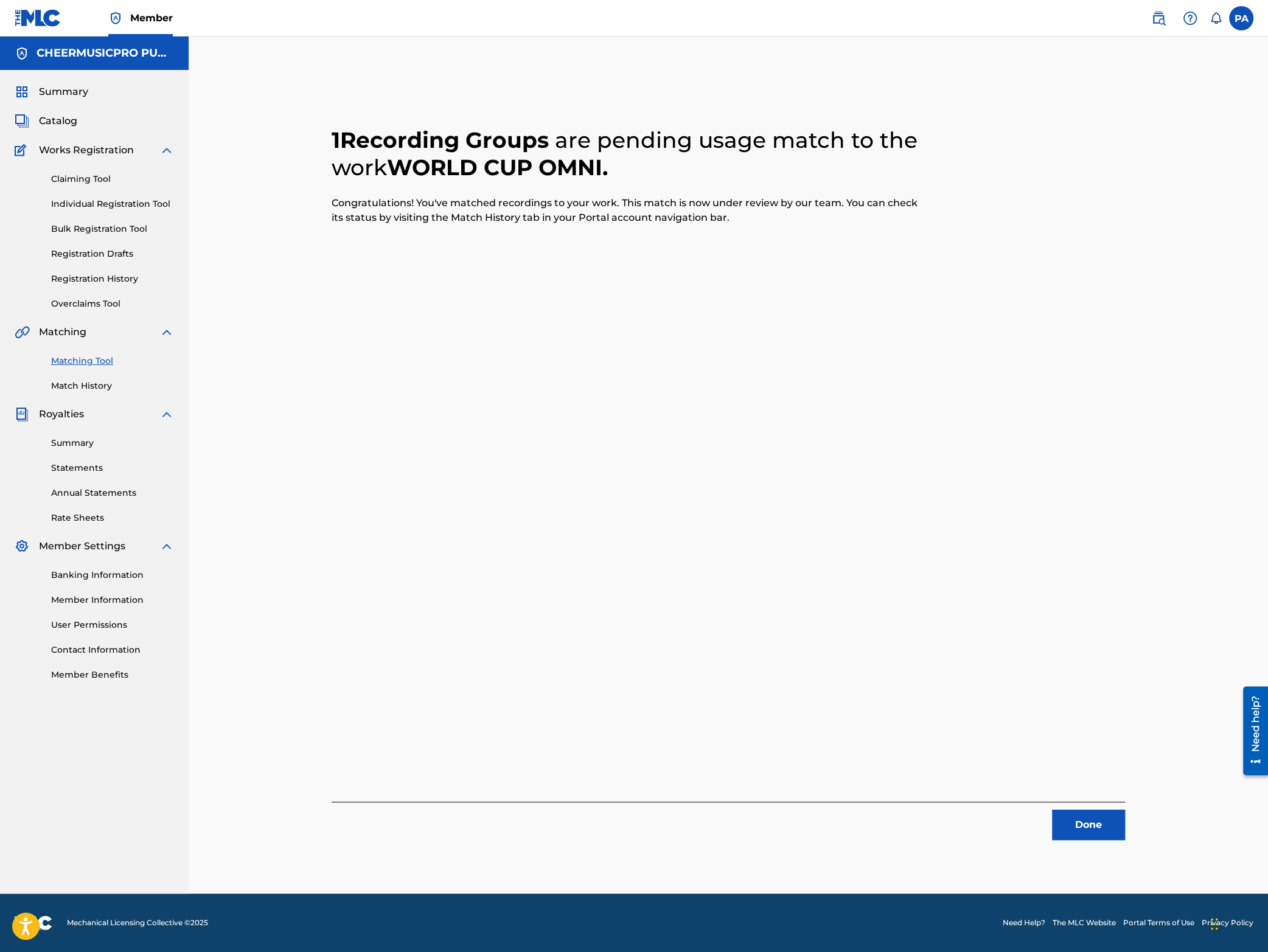
click at [1090, 823] on button "Done" at bounding box center [1088, 825] width 73 height 31
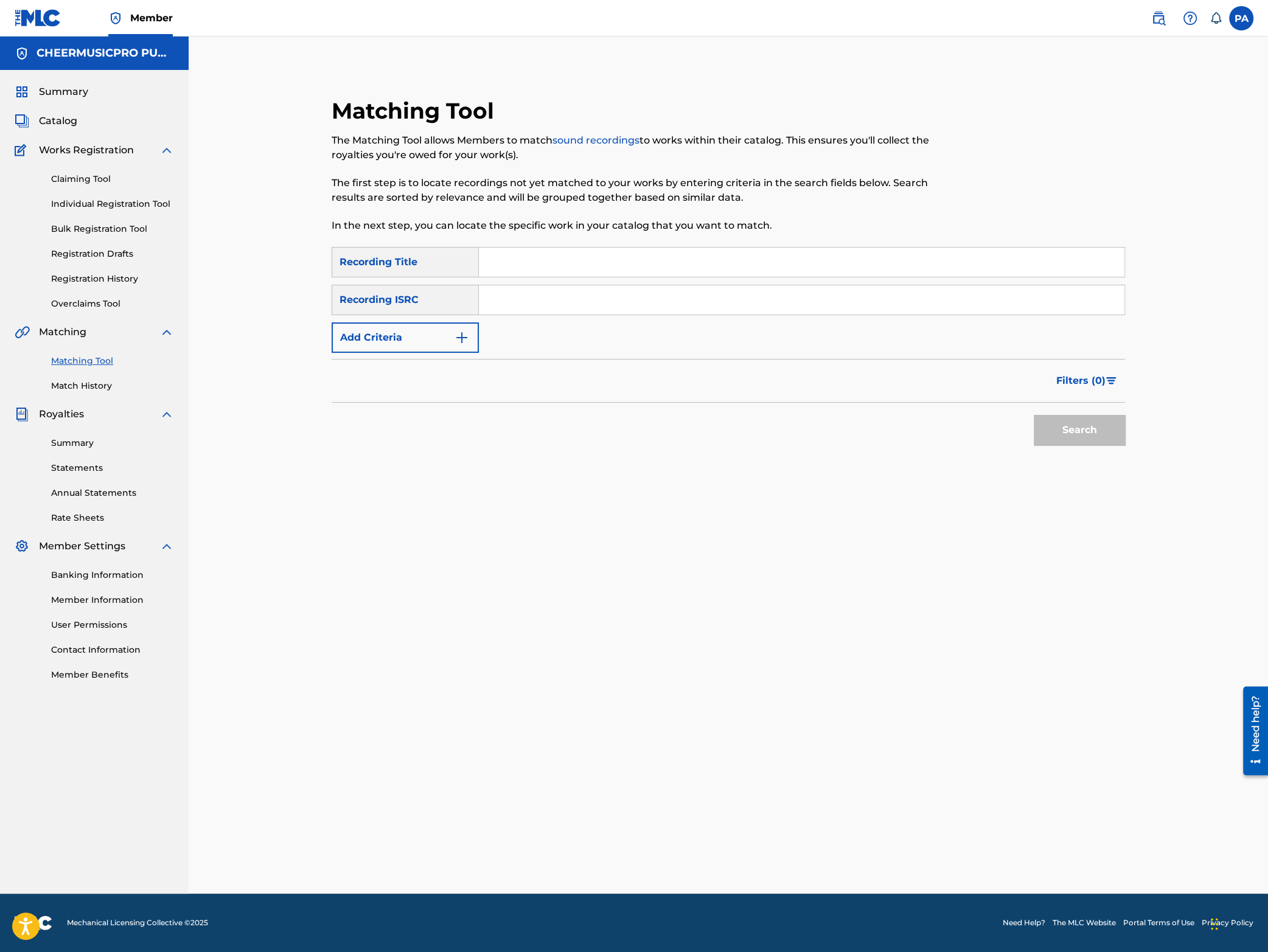
click at [556, 261] on input "Search Form" at bounding box center [801, 262] width 645 height 29
type input "woodlands gi [PERSON_NAME]"
click at [414, 336] on button "Add Criteria" at bounding box center [405, 338] width 147 height 31
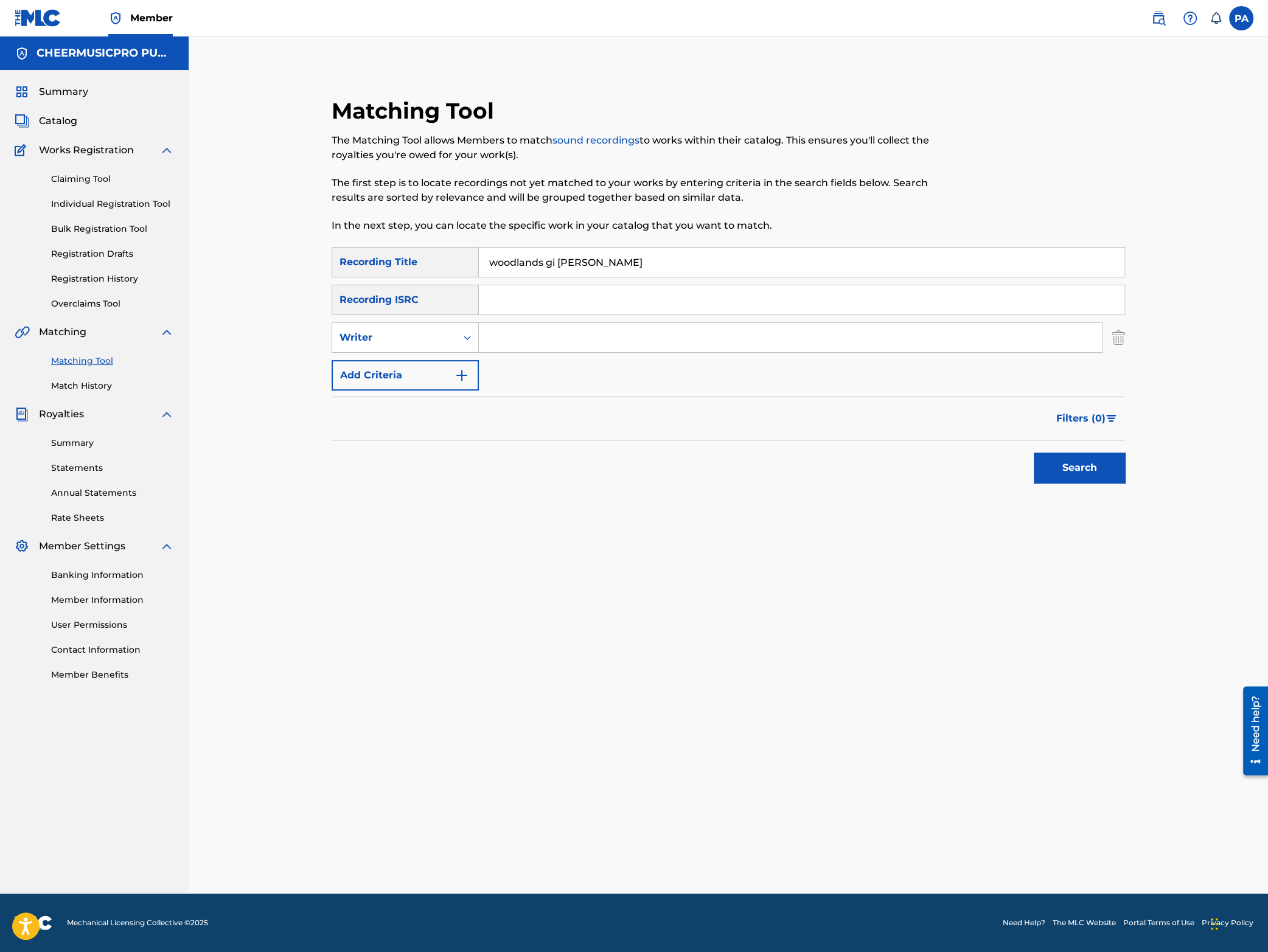
click at [395, 377] on button "Add Criteria" at bounding box center [405, 375] width 147 height 31
click at [404, 343] on div "Writer" at bounding box center [394, 338] width 109 height 15
click at [412, 341] on div "Writer" at bounding box center [394, 338] width 109 height 15
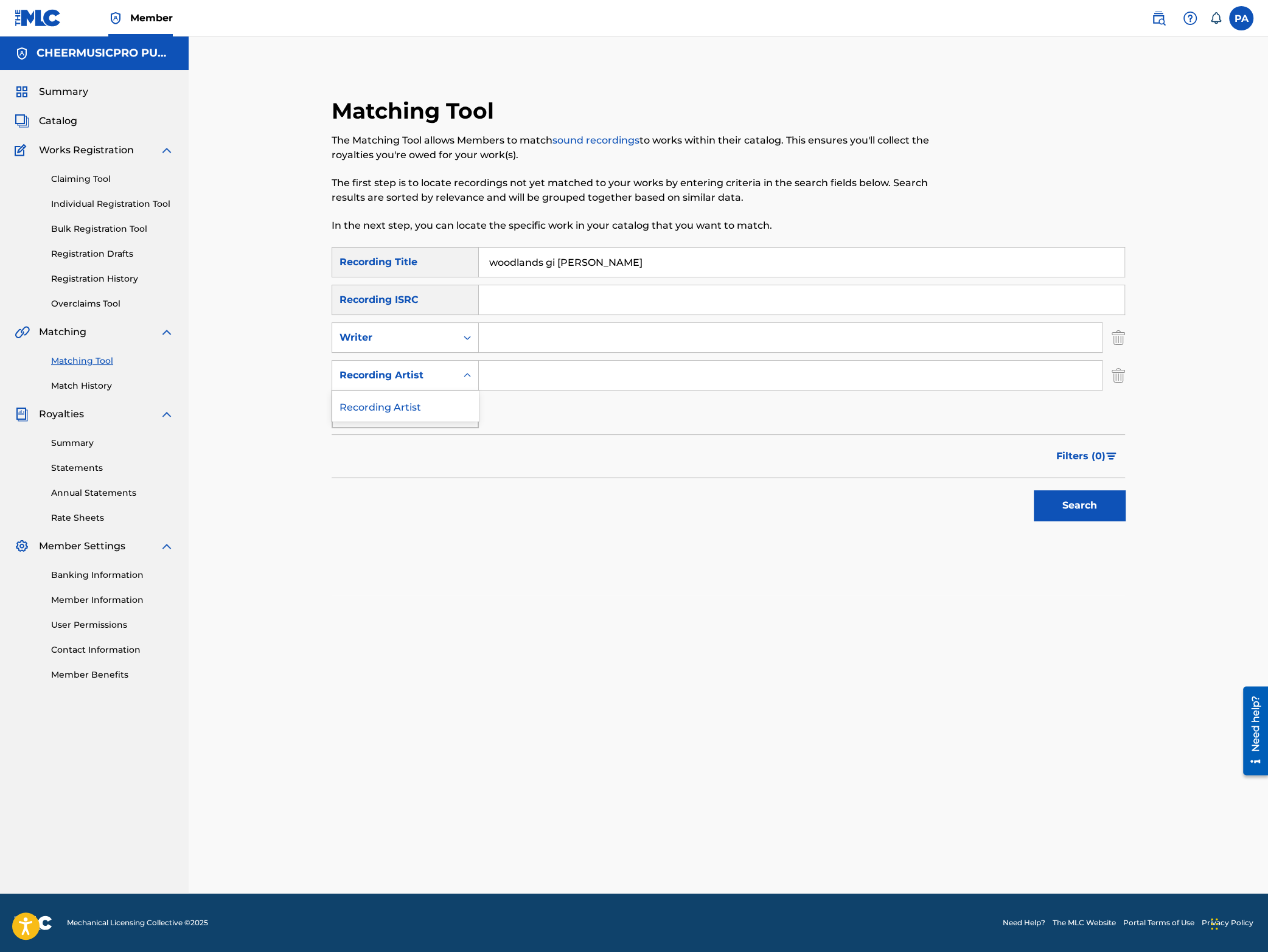
click at [431, 370] on div "Recording Artist" at bounding box center [394, 375] width 109 height 15
click at [568, 383] on input "Search Form" at bounding box center [790, 375] width 623 height 29
type input "cheermusicpro"
click at [1083, 518] on button "Search" at bounding box center [1079, 506] width 91 height 31
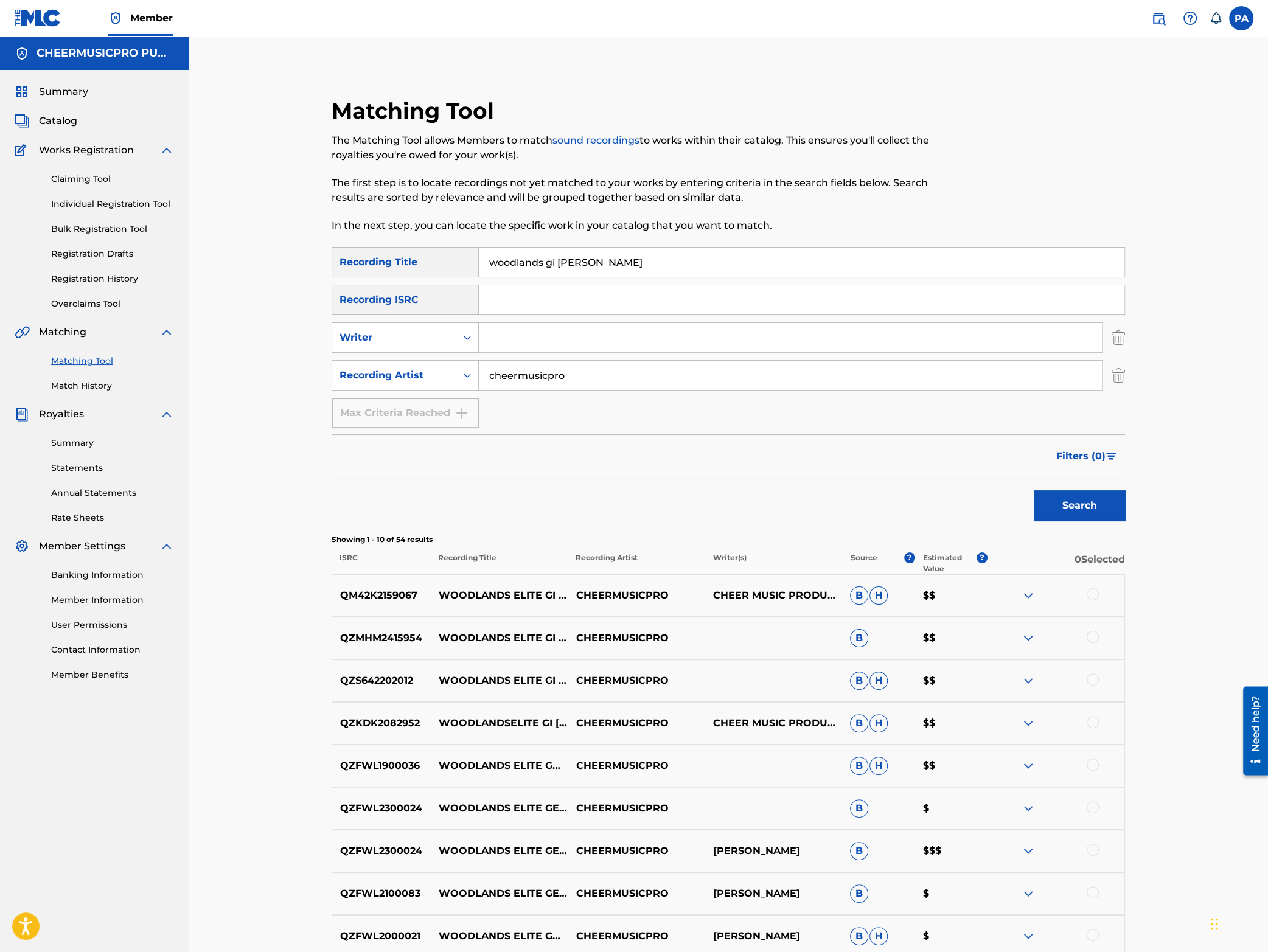
drag, startPoint x: 618, startPoint y: 271, endPoint x: 209, endPoint y: 270, distance: 409.0
click at [479, 270] on input "woodlands gi [PERSON_NAME]" at bounding box center [801, 262] width 645 height 29
type input "c"
click at [1082, 510] on button "Search" at bounding box center [1079, 506] width 91 height 31
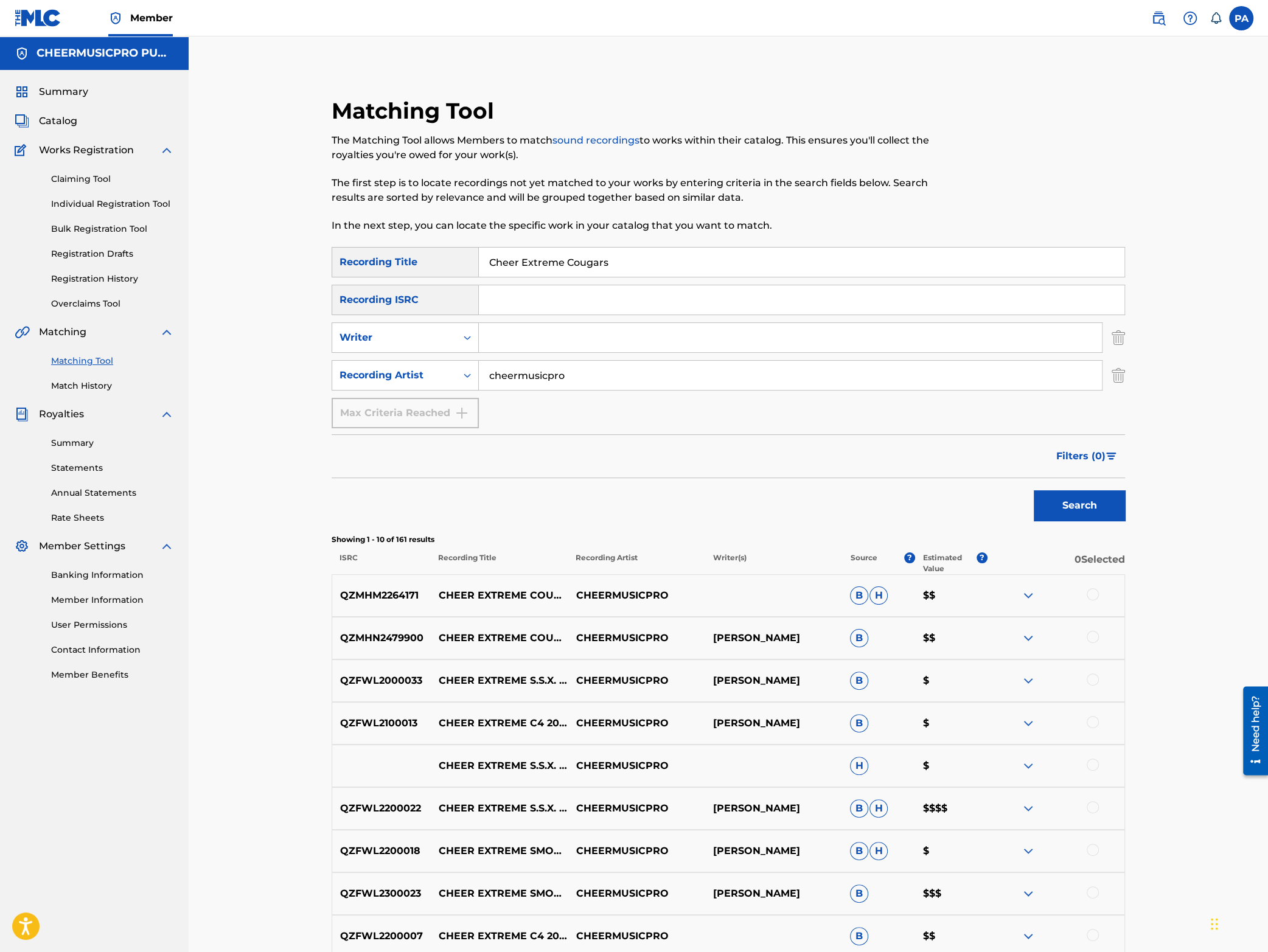
scroll to position [198, 0]
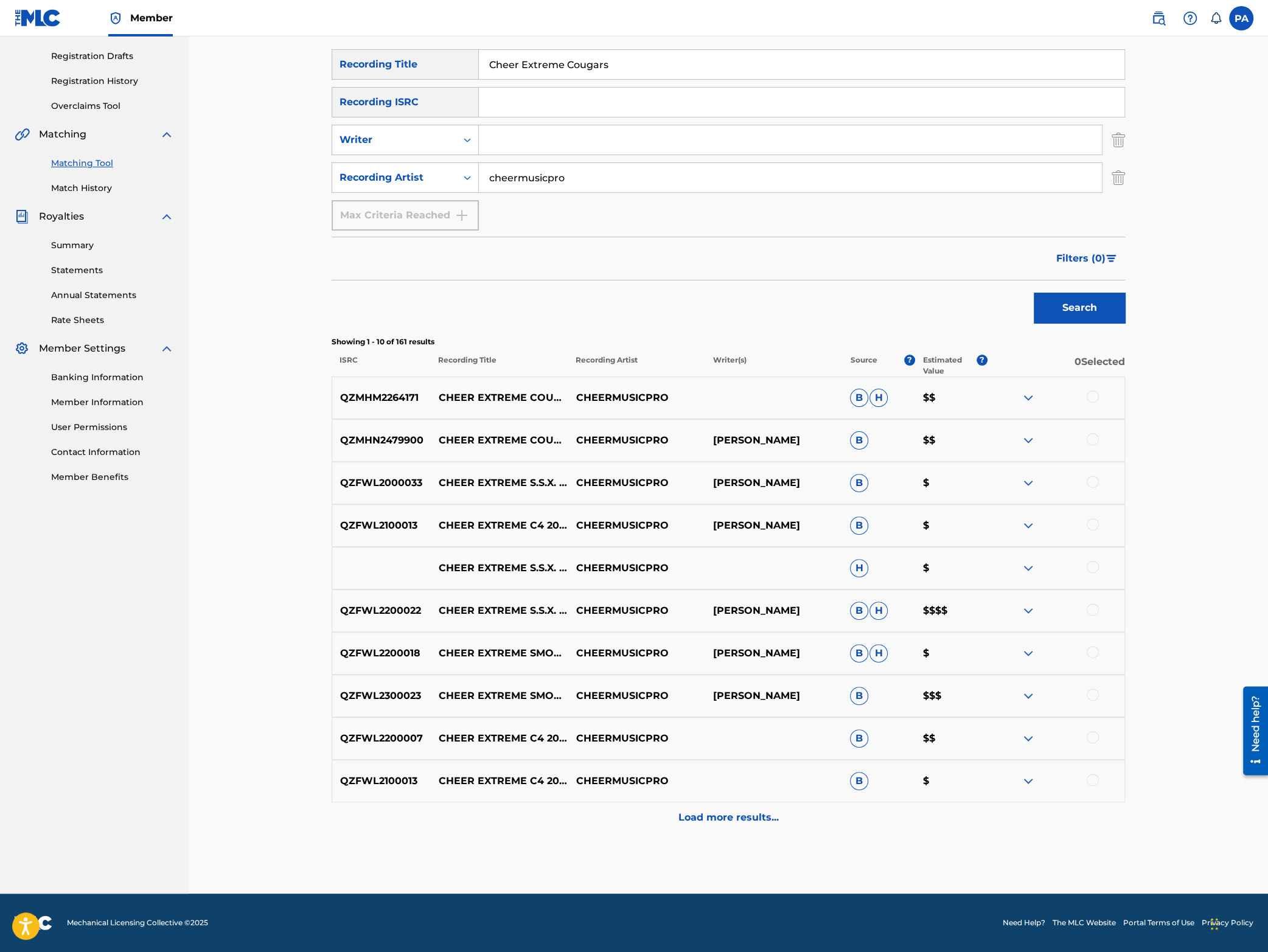
click at [1028, 396] on img at bounding box center [1029, 398] width 15 height 15
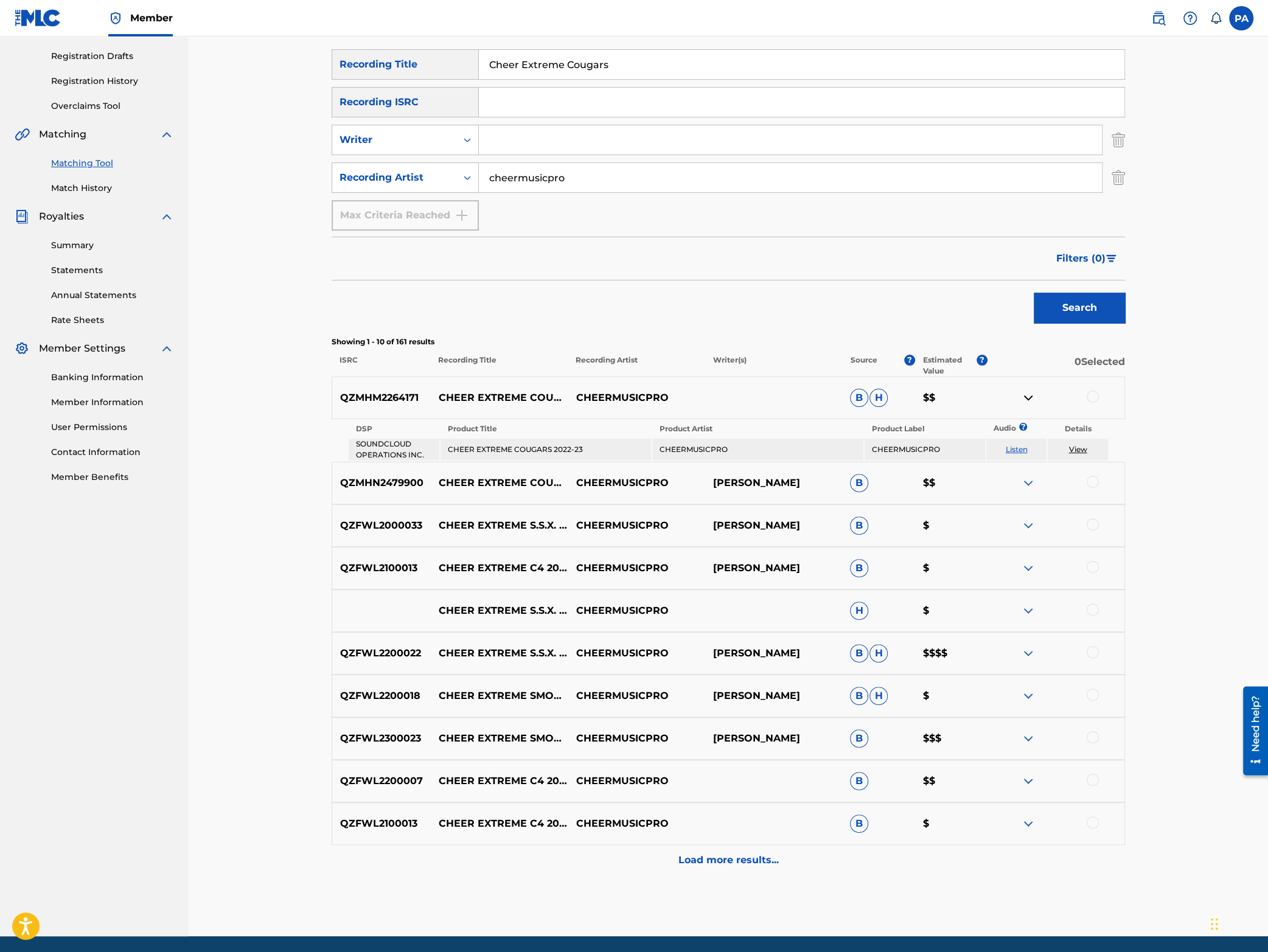
click at [1028, 396] on img at bounding box center [1029, 398] width 15 height 15
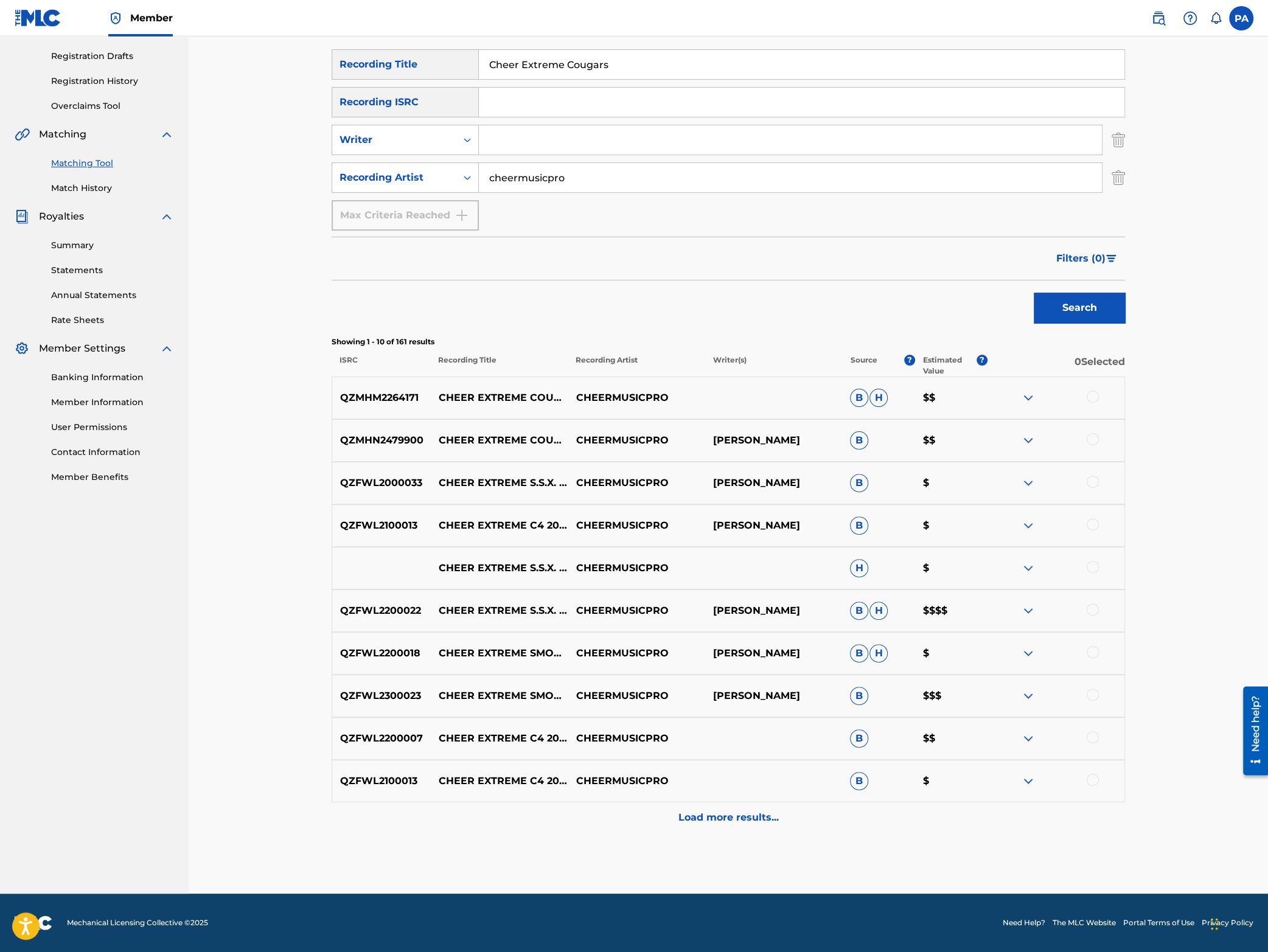
scroll to position [0, 0]
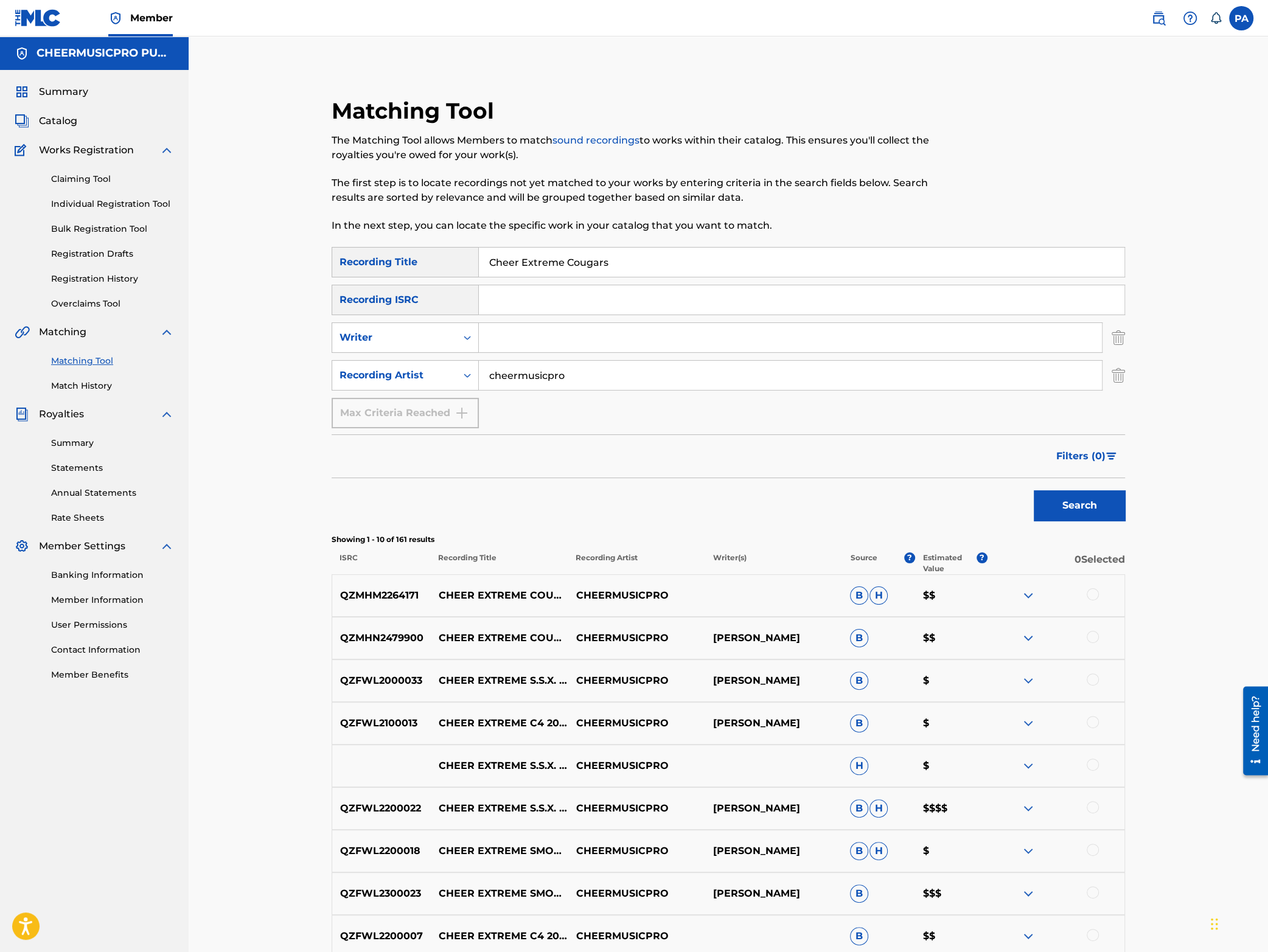
drag, startPoint x: 636, startPoint y: 262, endPoint x: -114, endPoint y: 297, distance: 750.8
click at [479, 277] on input "Cheer Extreme Cougars" at bounding box center [801, 262] width 645 height 29
click at [1089, 501] on button "Search" at bounding box center [1079, 506] width 91 height 31
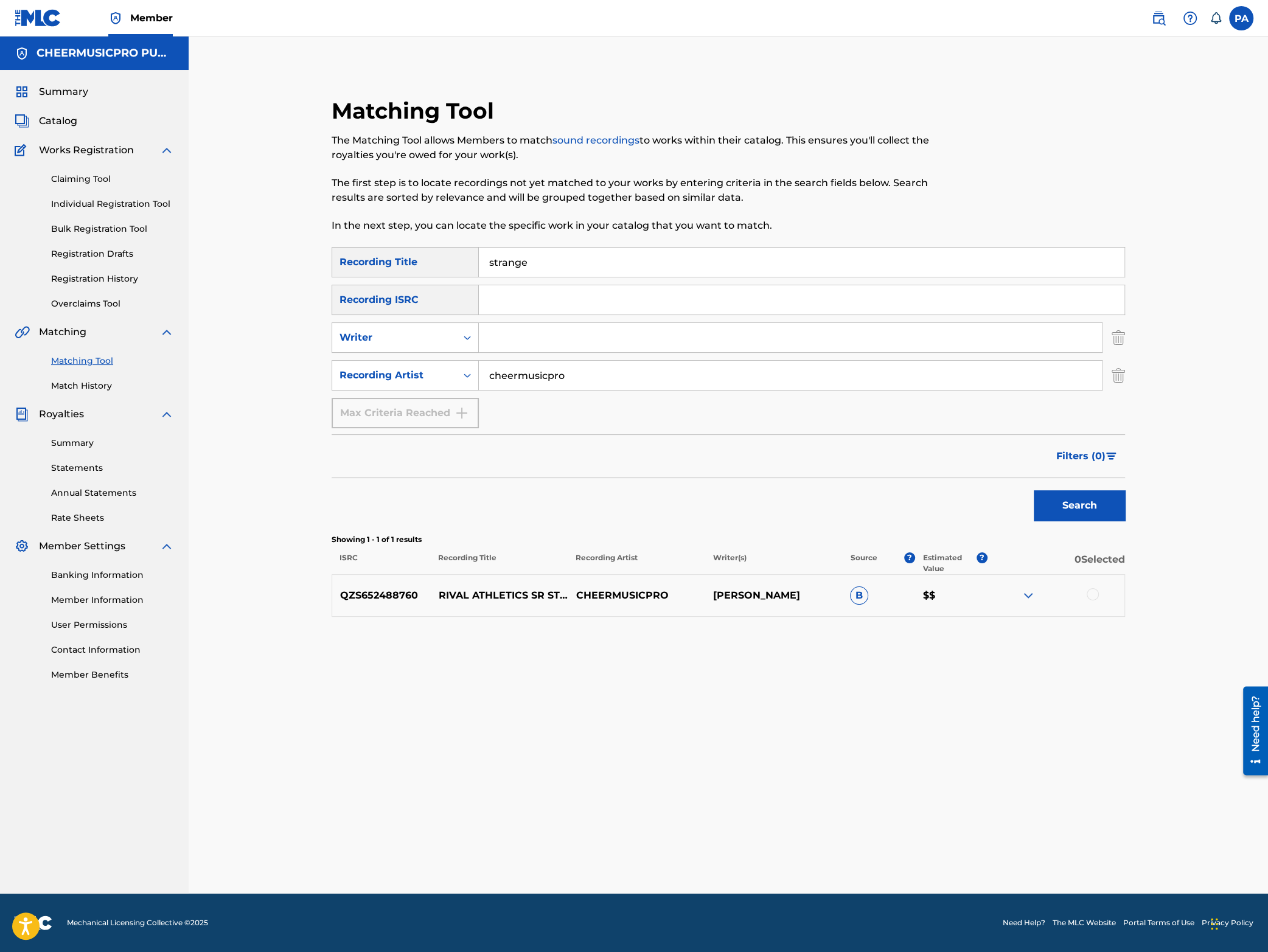
drag, startPoint x: 538, startPoint y: 267, endPoint x: 249, endPoint y: 274, distance: 289.1
click at [479, 274] on input "strange" at bounding box center [801, 262] width 645 height 29
type input "["
click at [1076, 514] on button "Search" at bounding box center [1079, 506] width 91 height 31
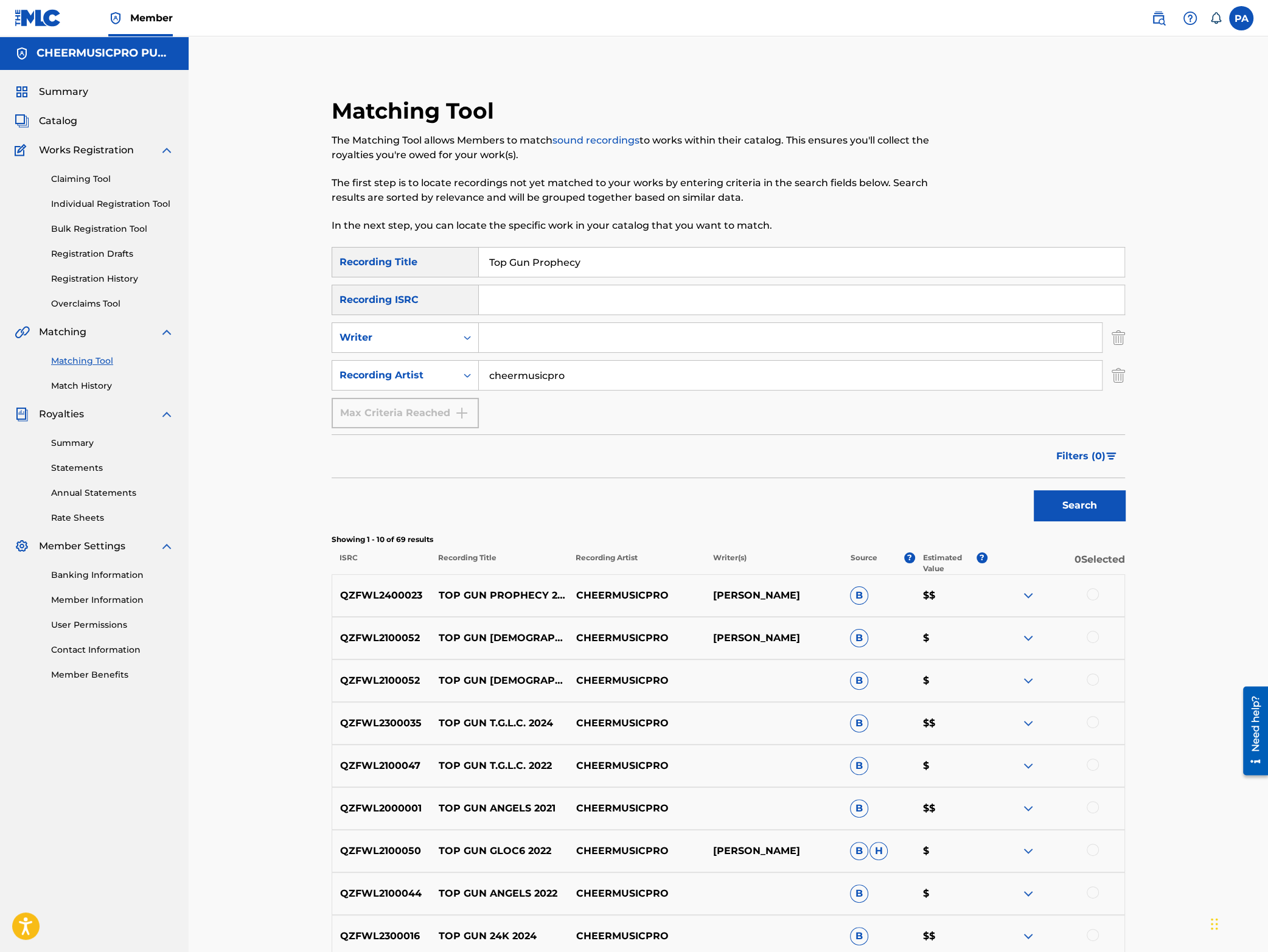
scroll to position [198, 0]
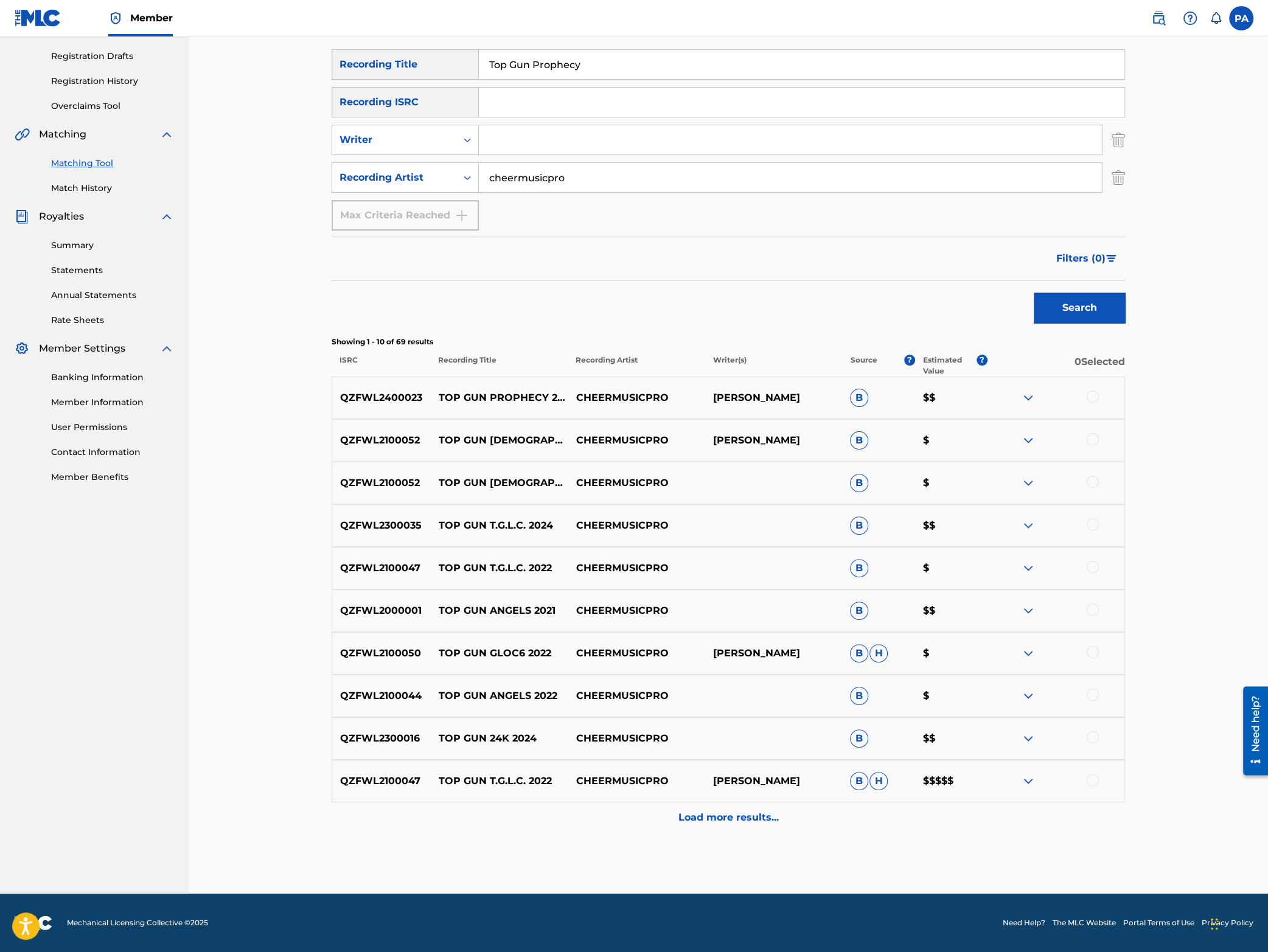
drag, startPoint x: 601, startPoint y: 73, endPoint x: 22, endPoint y: 73, distance: 579.0
click at [479, 73] on input "Top Gun Prophecy" at bounding box center [801, 65] width 645 height 29
click at [1073, 307] on button "Search" at bounding box center [1079, 308] width 91 height 31
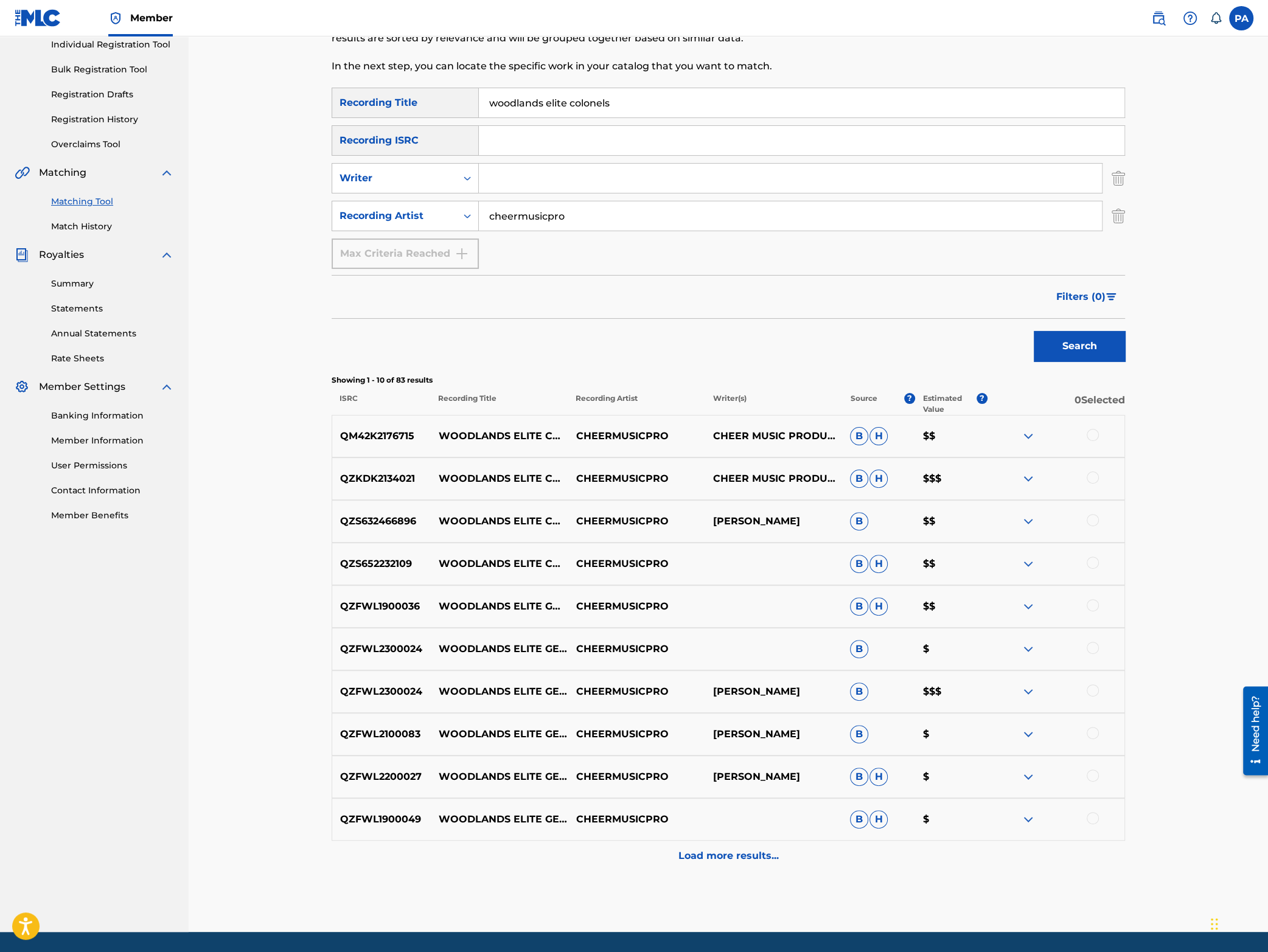
scroll to position [0, 0]
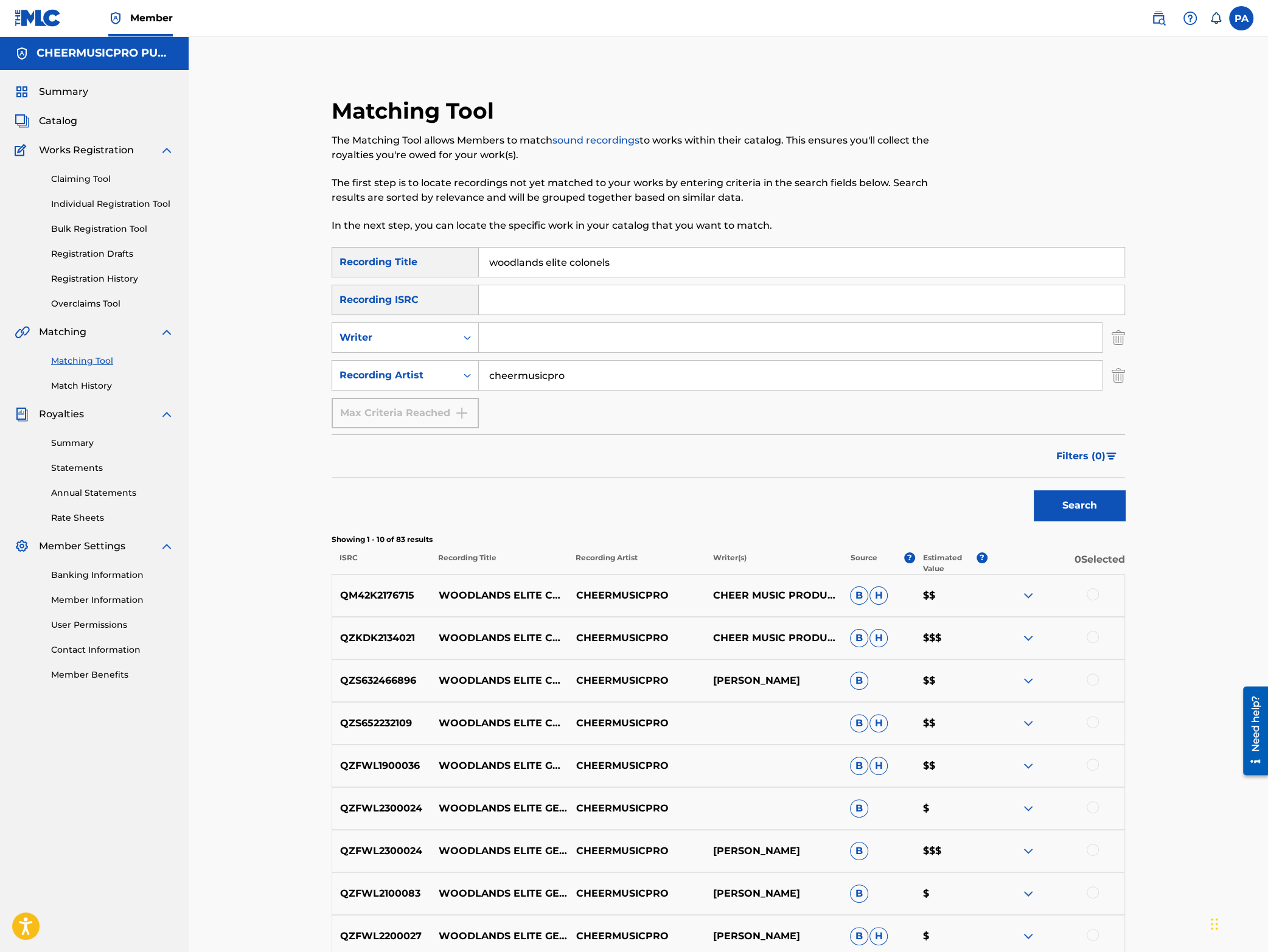
drag, startPoint x: 628, startPoint y: 264, endPoint x: 120, endPoint y: 292, distance: 508.8
click at [479, 277] on input "woodlands elite colonels" at bounding box center [801, 262] width 645 height 29
type input "cheer extreme Senior elite"
click at [1033, 490] on button "Search" at bounding box center [1079, 506] width 91 height 31
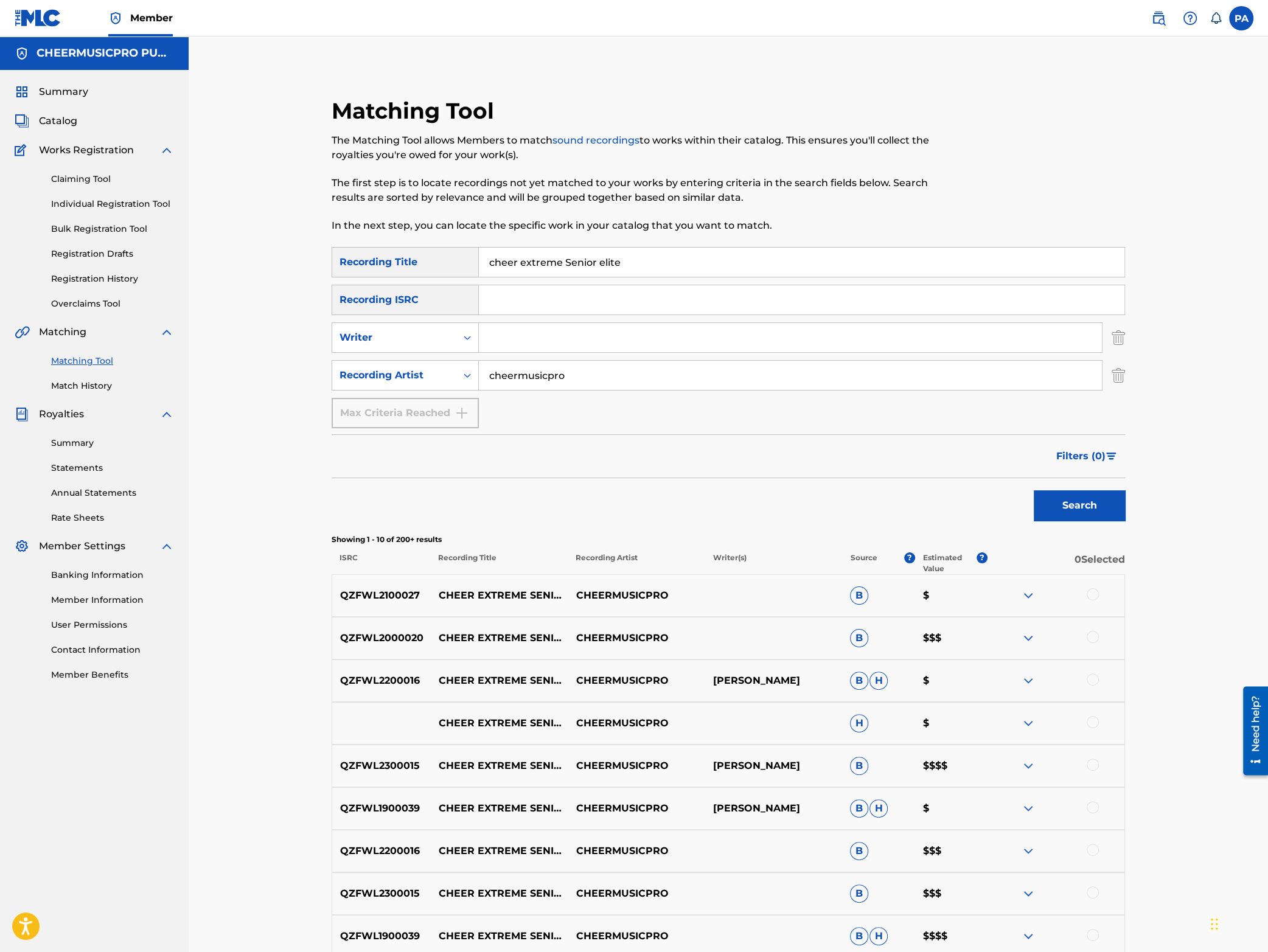
scroll to position [198, 0]
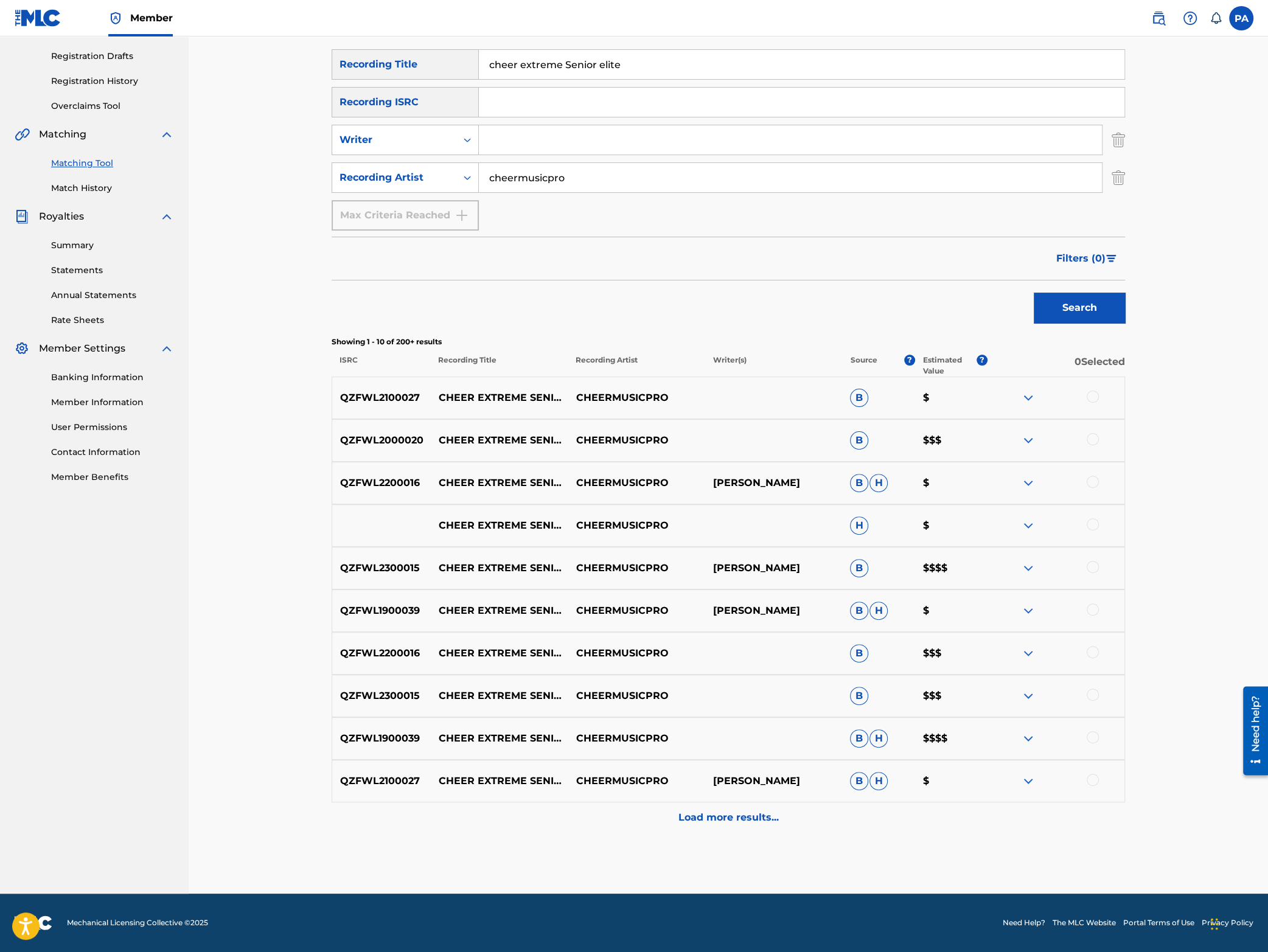
click at [1096, 563] on div at bounding box center [1093, 567] width 12 height 12
click at [1088, 696] on div at bounding box center [1093, 695] width 12 height 12
click at [1031, 696] on img at bounding box center [1029, 696] width 15 height 15
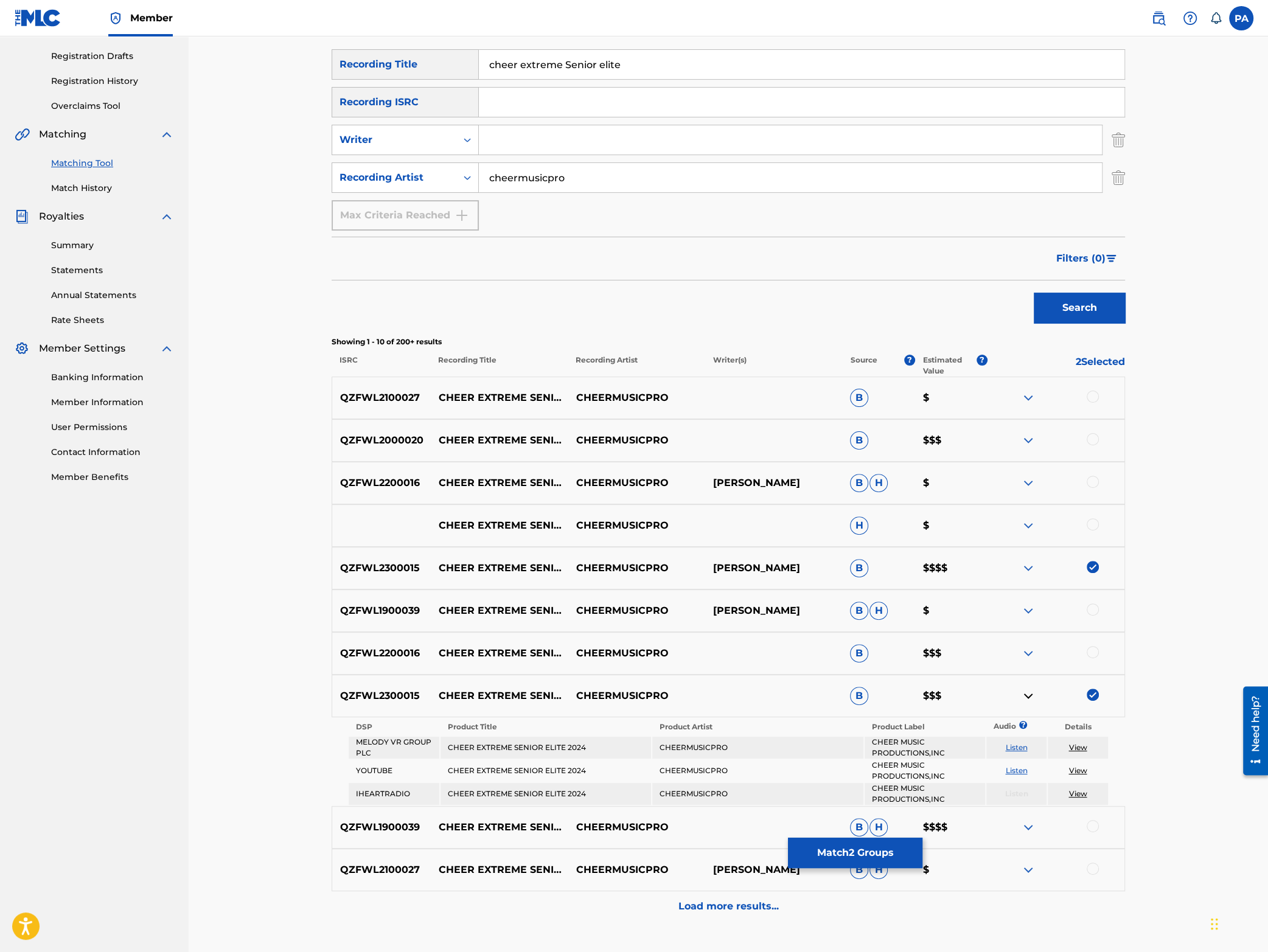
click at [1031, 696] on img at bounding box center [1029, 696] width 15 height 15
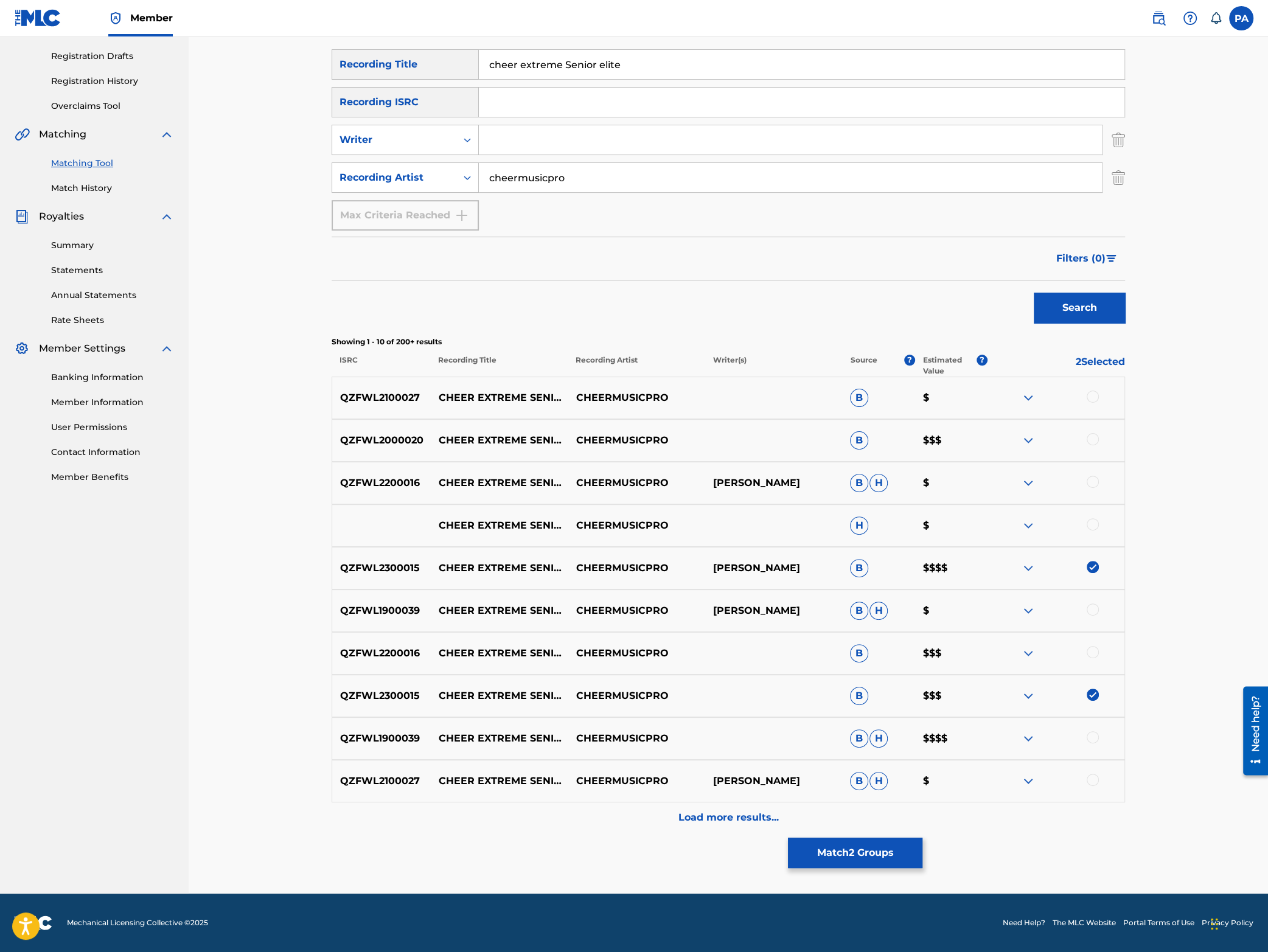
click at [1023, 571] on img at bounding box center [1029, 569] width 15 height 15
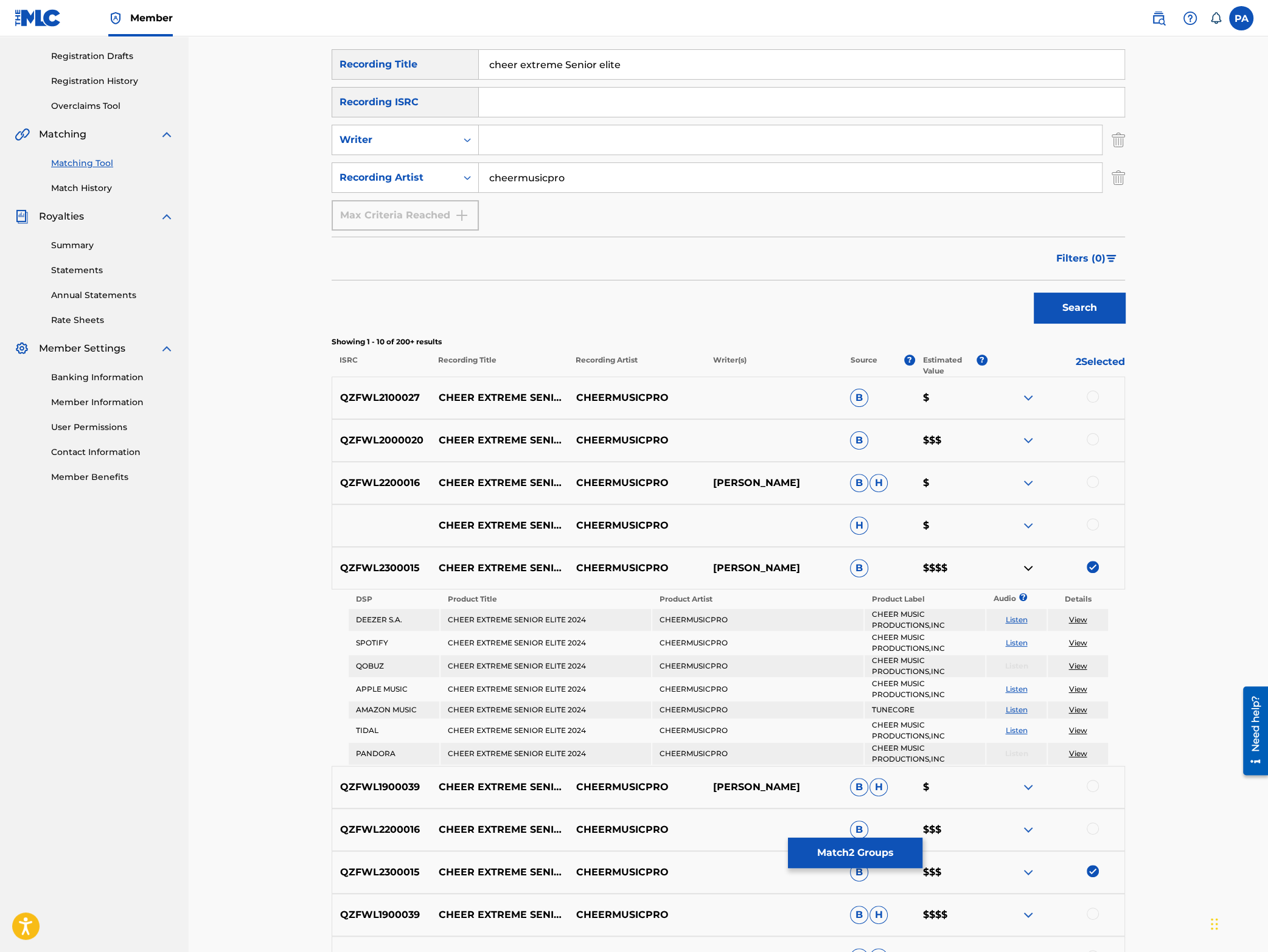
click at [1026, 571] on img at bounding box center [1029, 569] width 15 height 15
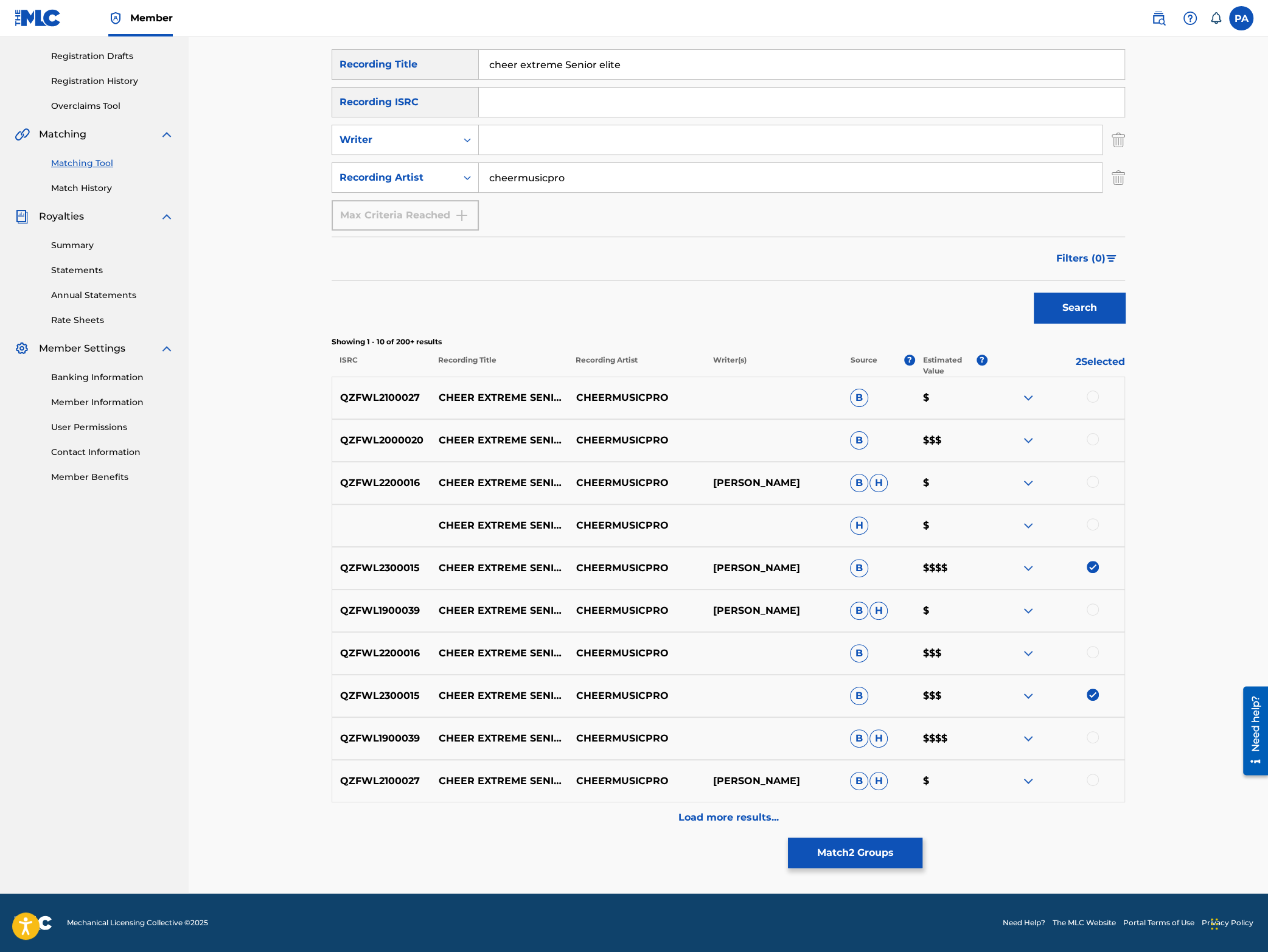
click at [697, 819] on p "Load more results..." at bounding box center [729, 818] width 100 height 15
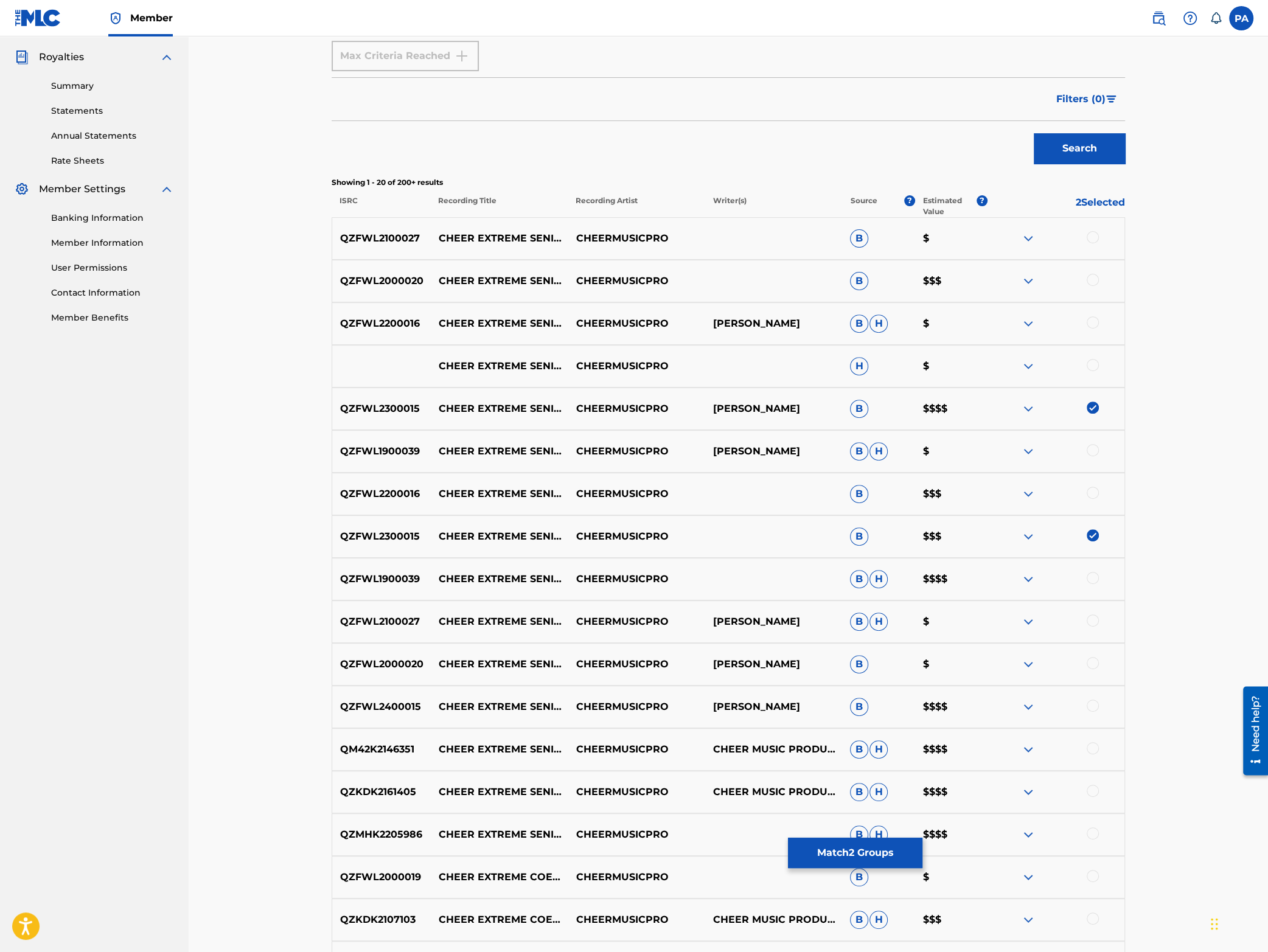
scroll to position [304, 0]
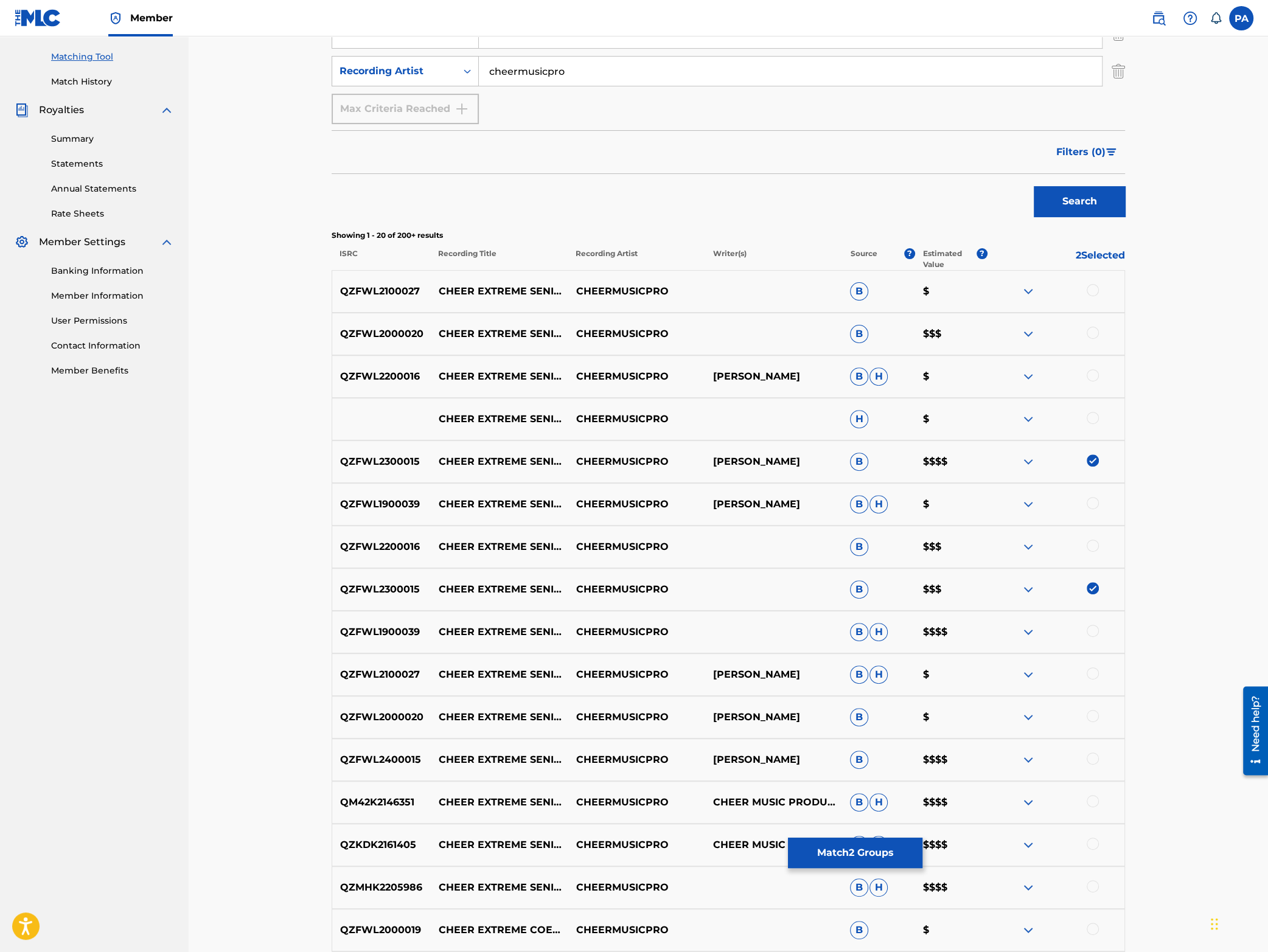
click at [852, 864] on button "Match 2 Groups" at bounding box center [855, 853] width 134 height 31
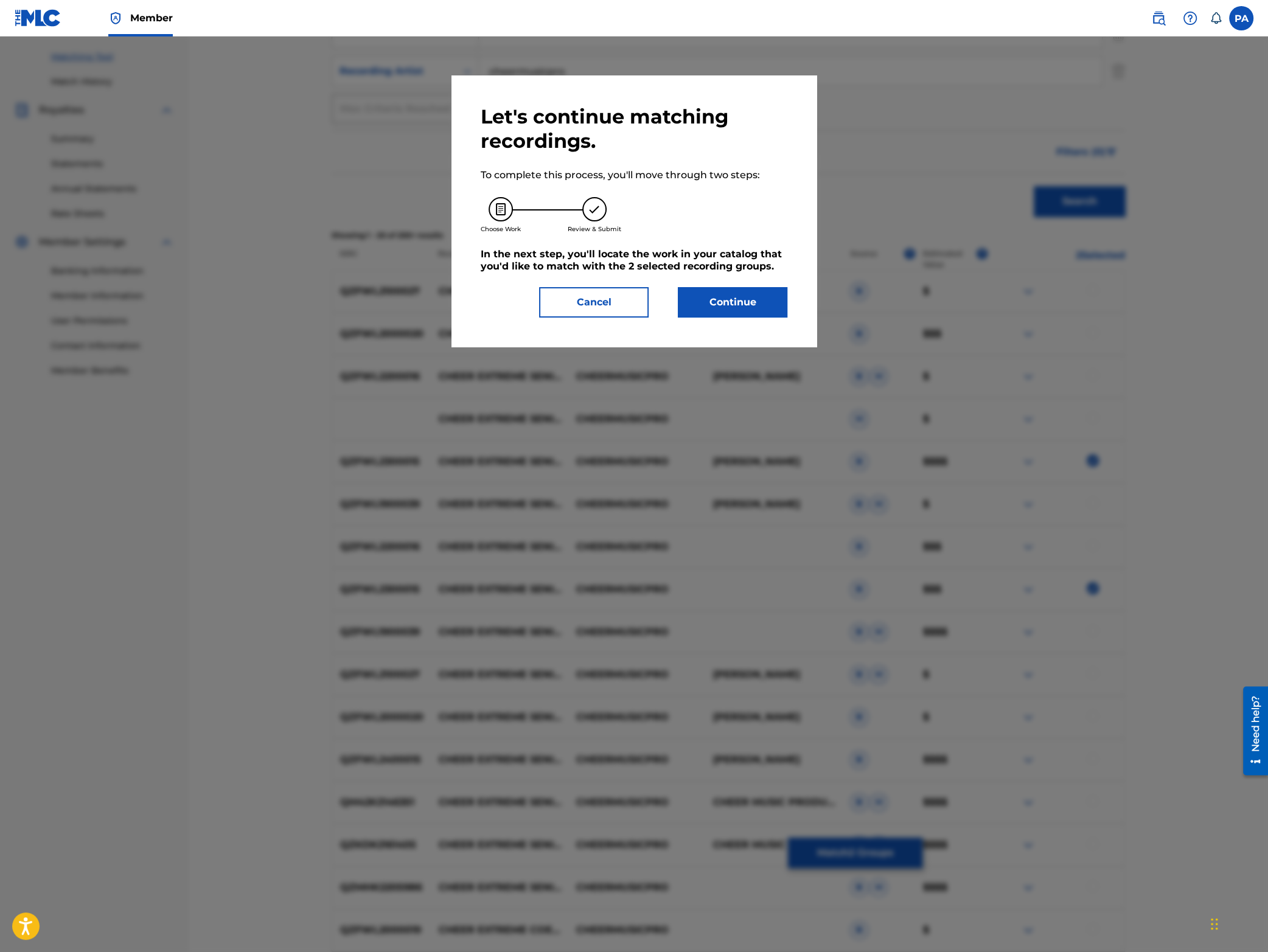
click at [721, 304] on button "Continue" at bounding box center [732, 303] width 109 height 31
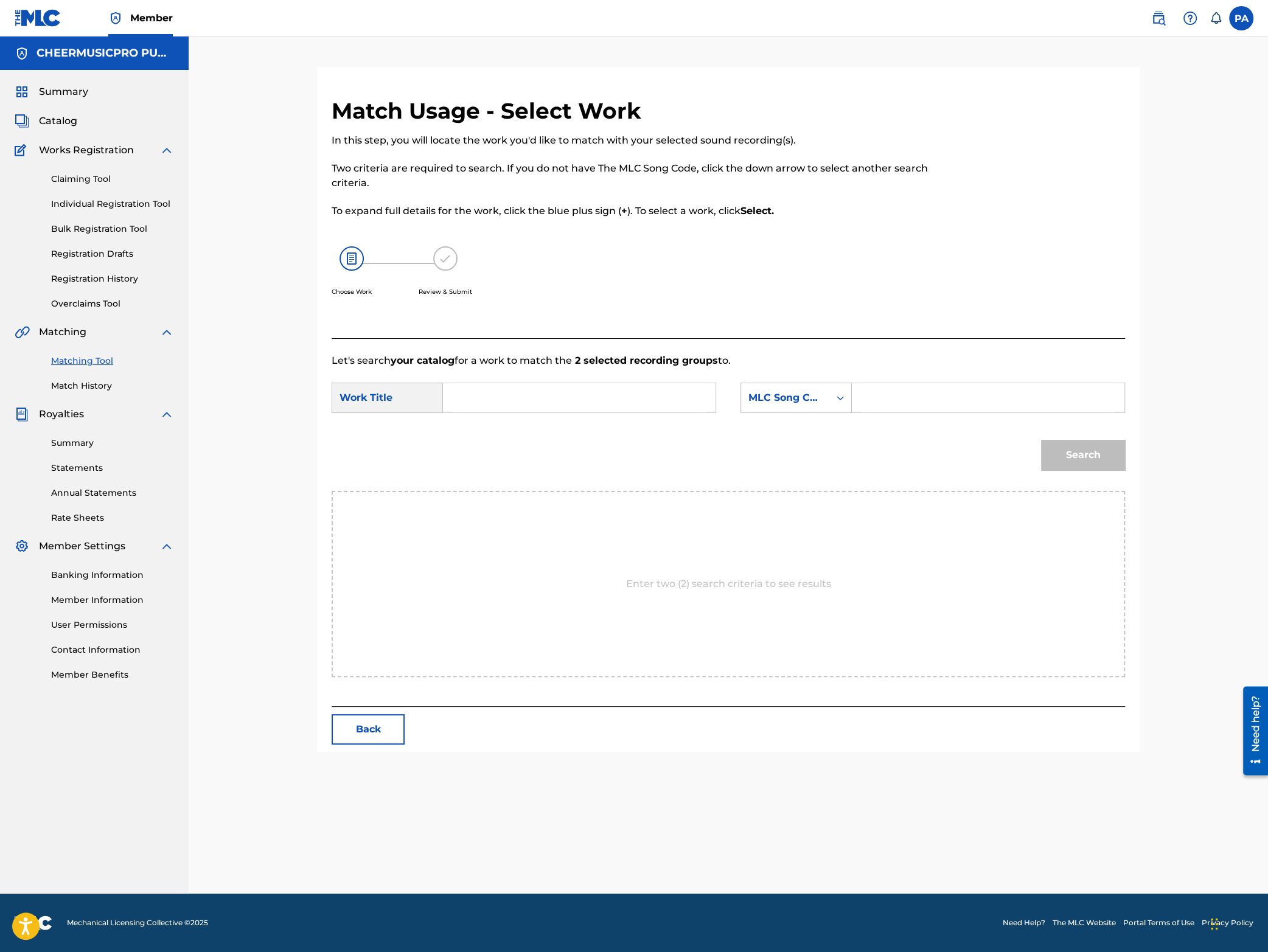
click at [497, 396] on input "Search Form" at bounding box center [579, 398] width 251 height 29
click at [581, 457] on strong "elite" at bounding box center [582, 455] width 23 height 11
type input "cheer extreme senior elite 2023-24"
click at [776, 405] on div "MLC Song Code" at bounding box center [784, 398] width 88 height 23
click at [788, 434] on div "Writer Name" at bounding box center [796, 429] width 110 height 31
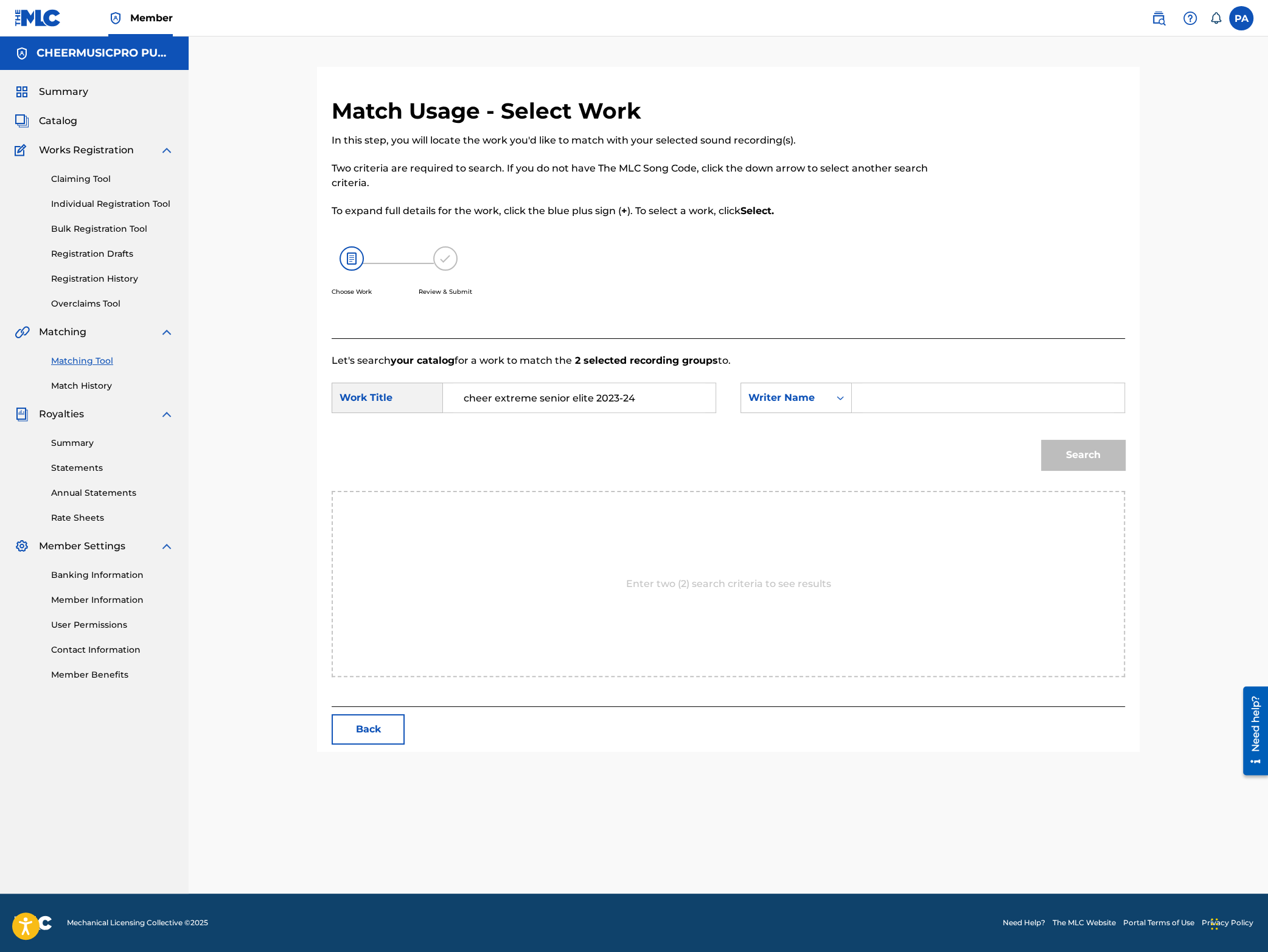
click at [878, 407] on input "Search Form" at bounding box center [987, 398] width 251 height 29
paste input "[PERSON_NAME]"
type input "[PERSON_NAME]"
click at [1080, 448] on button "Search" at bounding box center [1083, 455] width 84 height 31
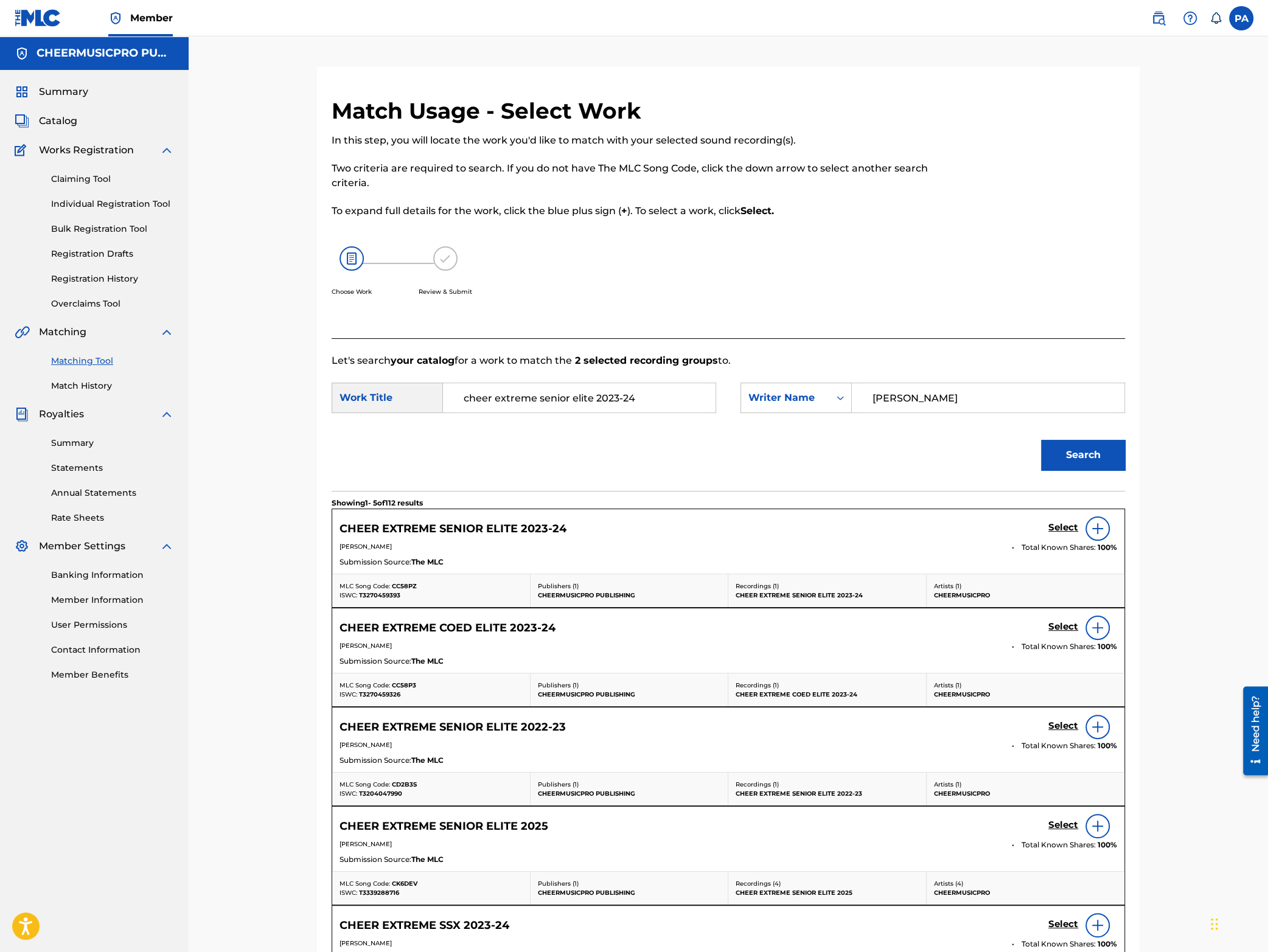
click at [1063, 529] on h5 "Select" at bounding box center [1063, 528] width 30 height 11
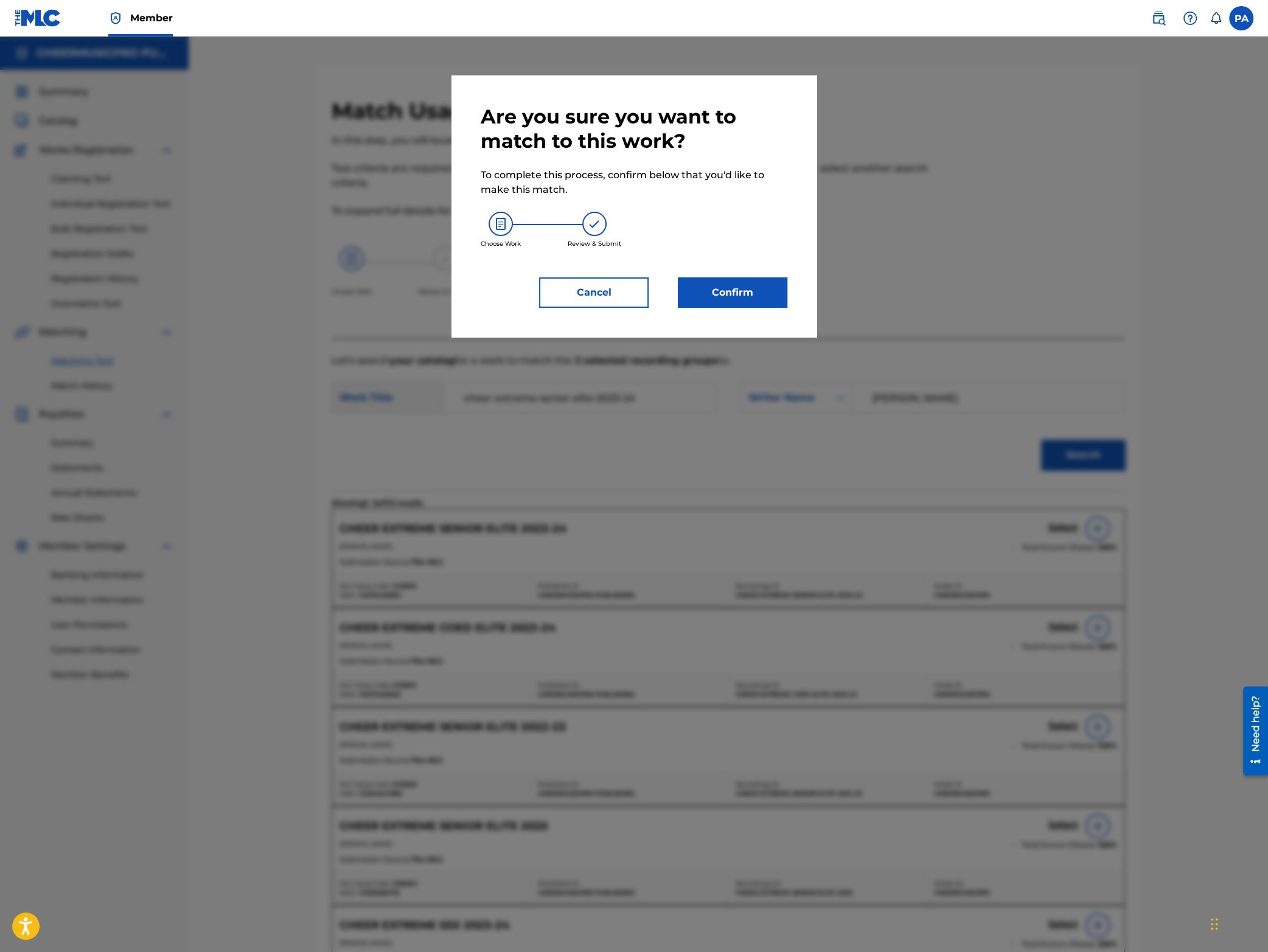
click at [711, 293] on button "Confirm" at bounding box center [732, 293] width 109 height 31
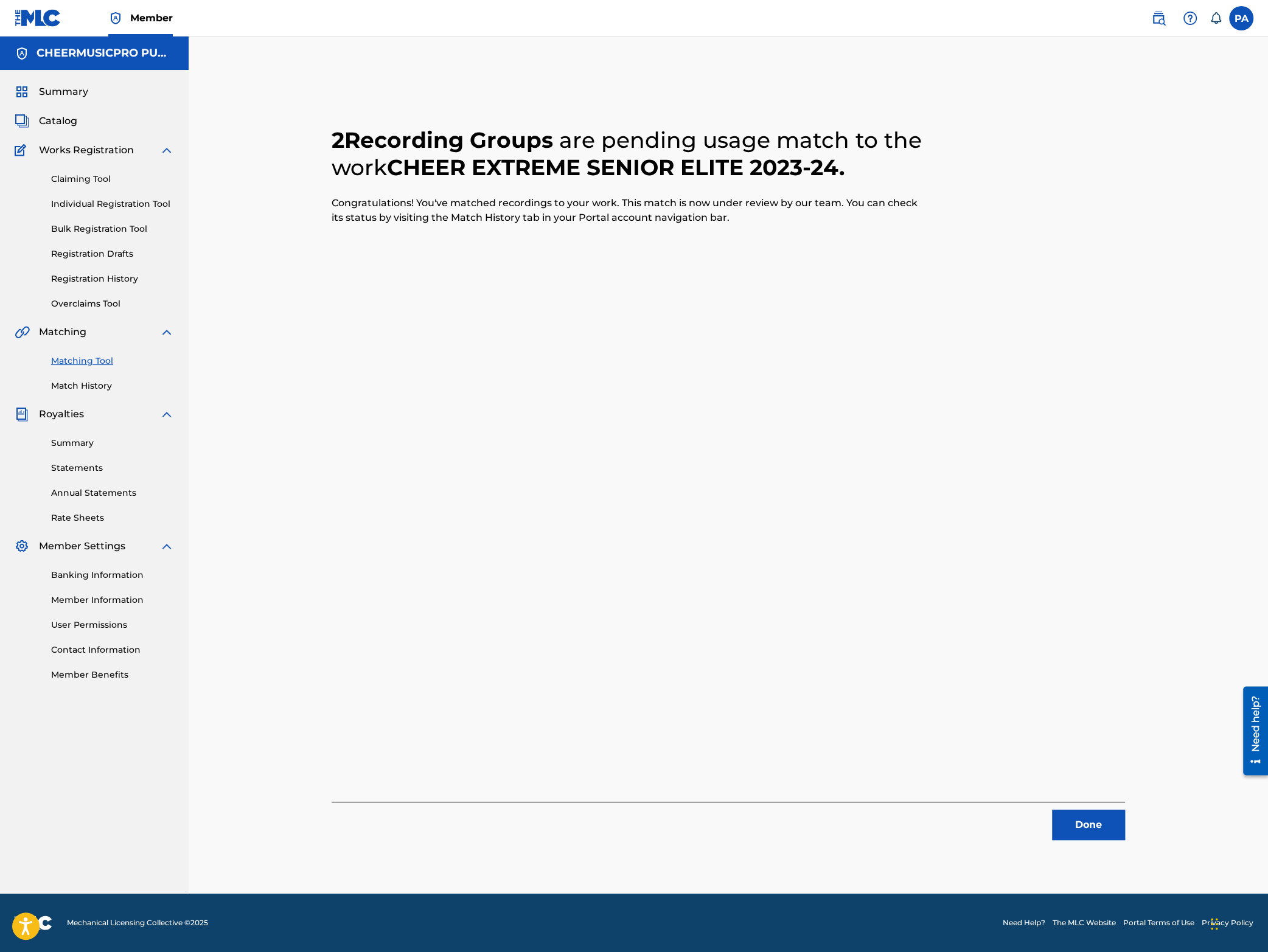
drag, startPoint x: 1097, startPoint y: 820, endPoint x: 1075, endPoint y: 819, distance: 22.0
click at [1097, 821] on button "Done" at bounding box center [1088, 825] width 73 height 31
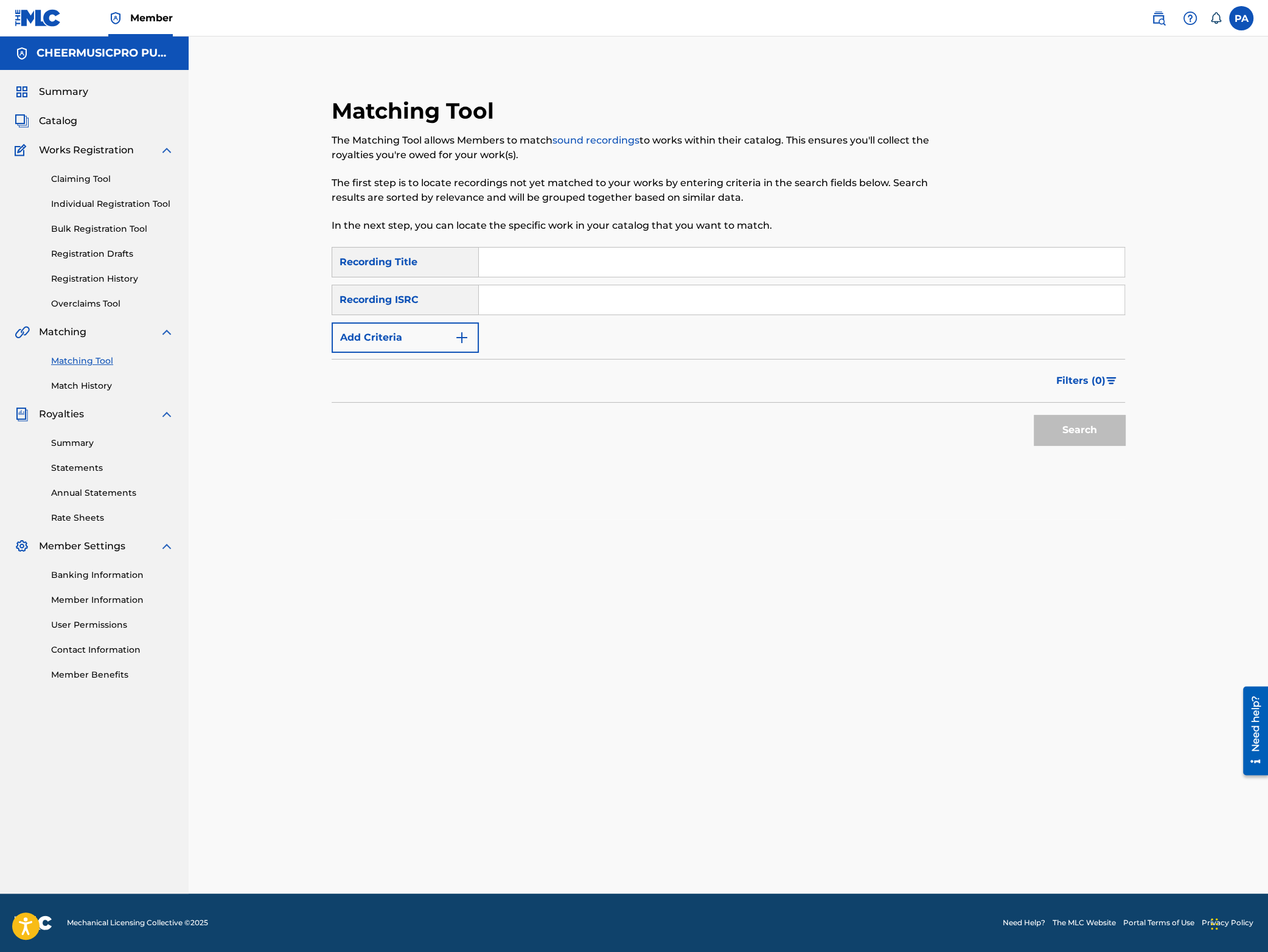
click at [589, 270] on input "Search Form" at bounding box center [801, 262] width 645 height 29
type input "top gun 24k"
click at [1033, 415] on button "Search" at bounding box center [1079, 430] width 91 height 31
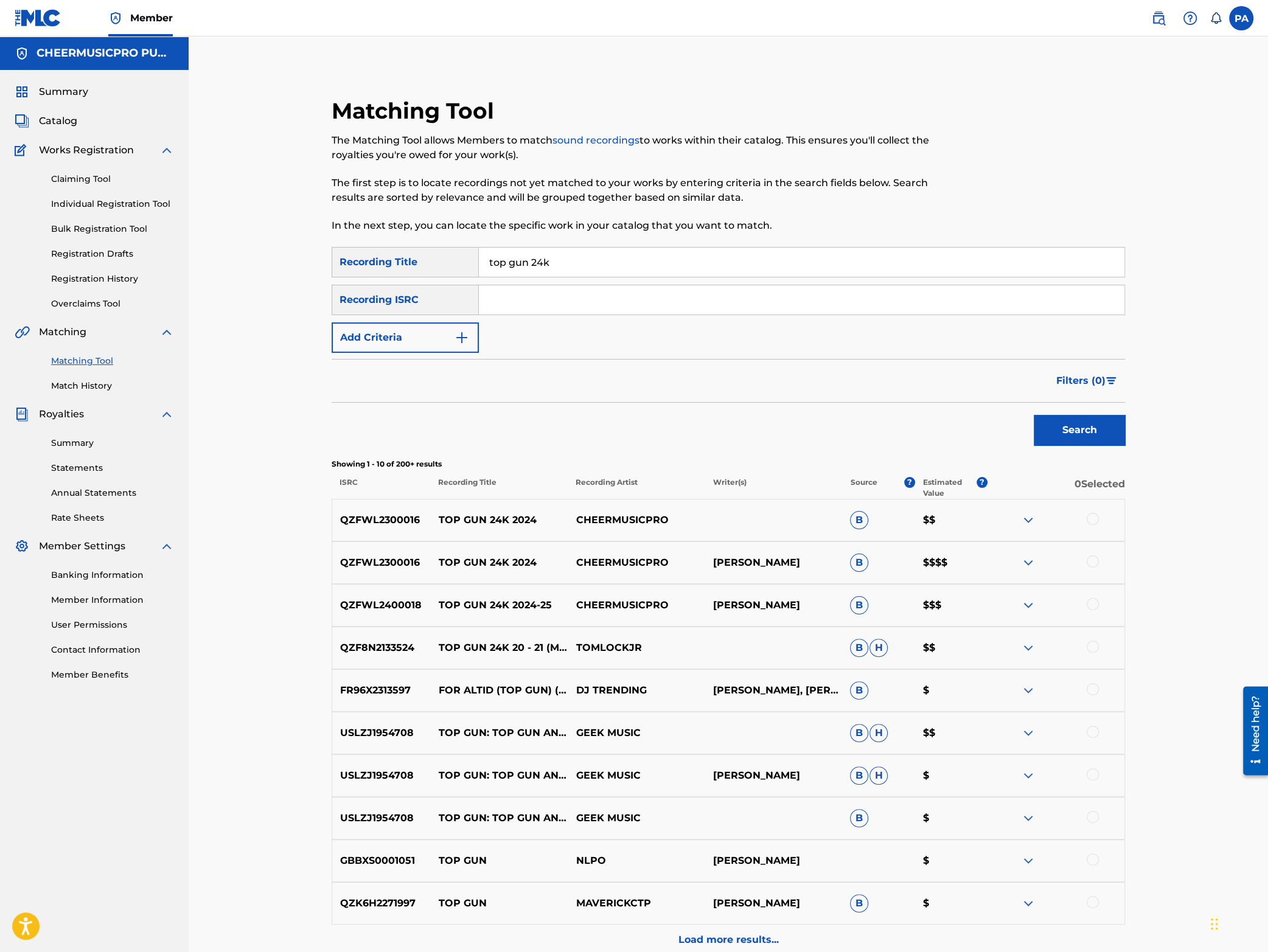
scroll to position [122, 0]
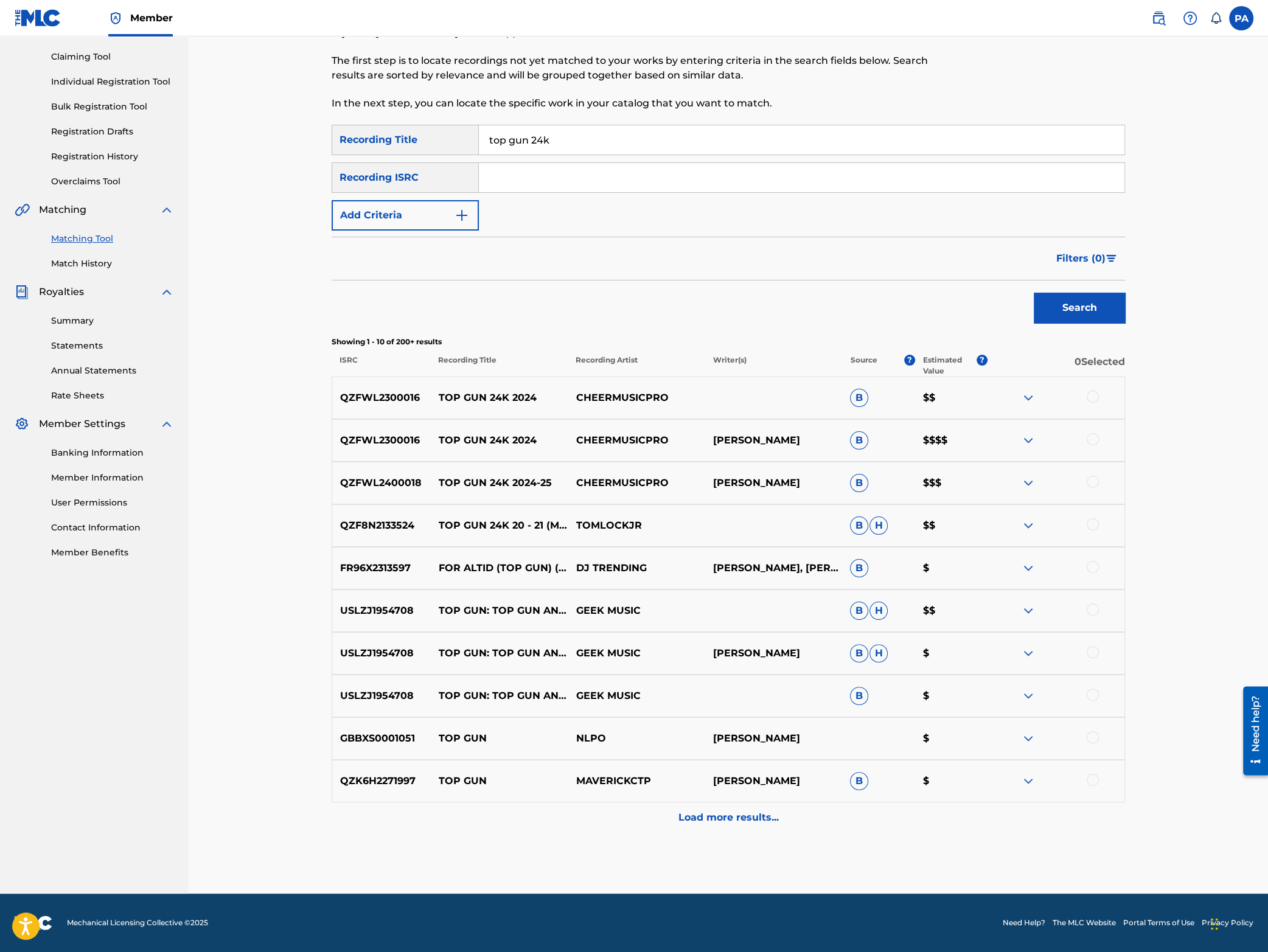
click at [1089, 399] on div at bounding box center [1093, 396] width 12 height 12
click at [1095, 441] on div at bounding box center [1093, 439] width 12 height 12
click at [856, 857] on button "Match 2 Groups" at bounding box center [855, 853] width 134 height 31
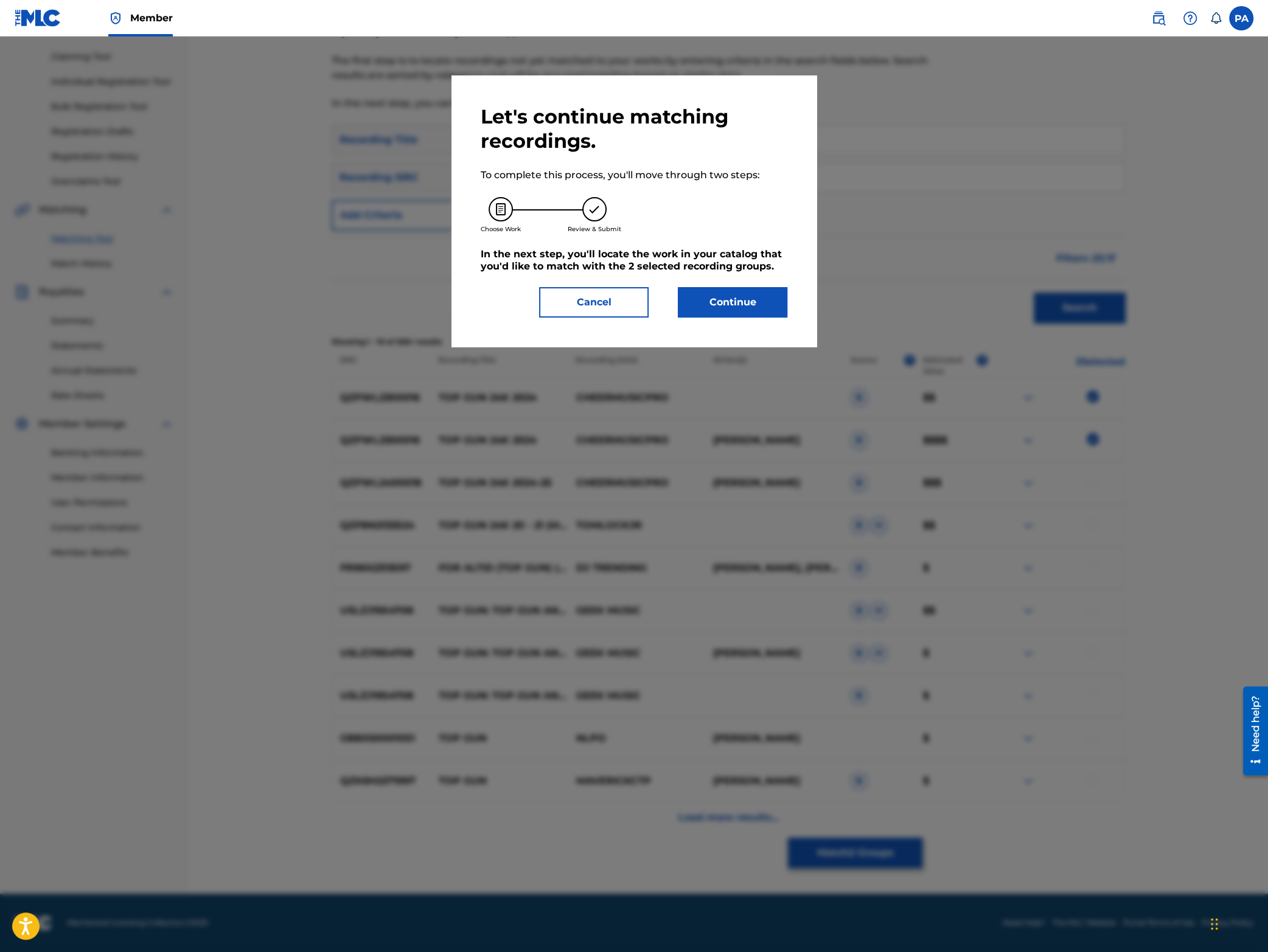
click at [721, 317] on button "Continue" at bounding box center [732, 303] width 109 height 31
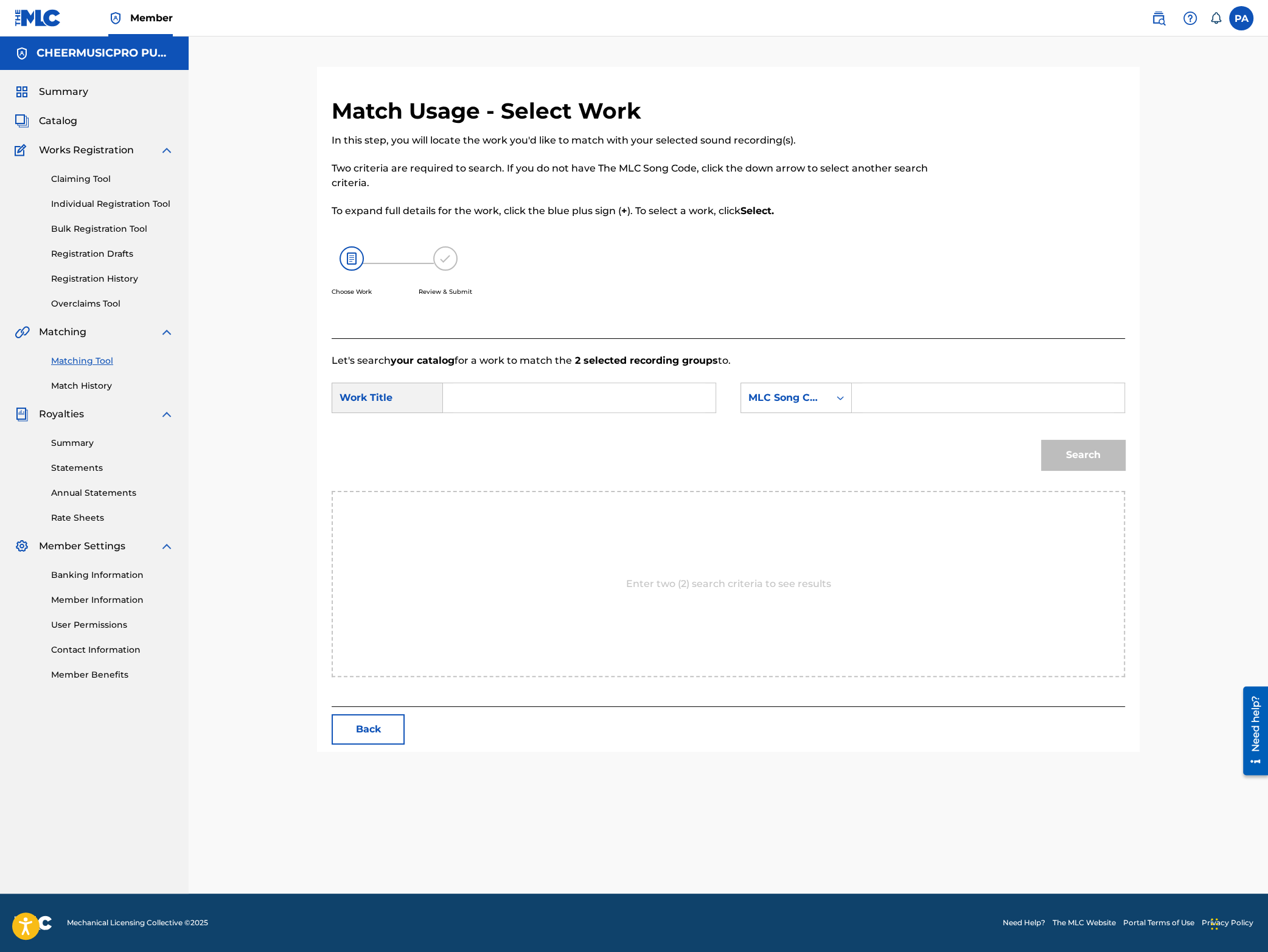
click at [490, 396] on input "Search Form" at bounding box center [579, 398] width 251 height 29
click at [560, 456] on span "2023-24" at bounding box center [541, 455] width 39 height 11
type input "top gun 24k 2023-24"
click at [1087, 456] on div "Search" at bounding box center [1080, 452] width 90 height 49
click at [806, 388] on div "MLC Song Code" at bounding box center [784, 398] width 88 height 23
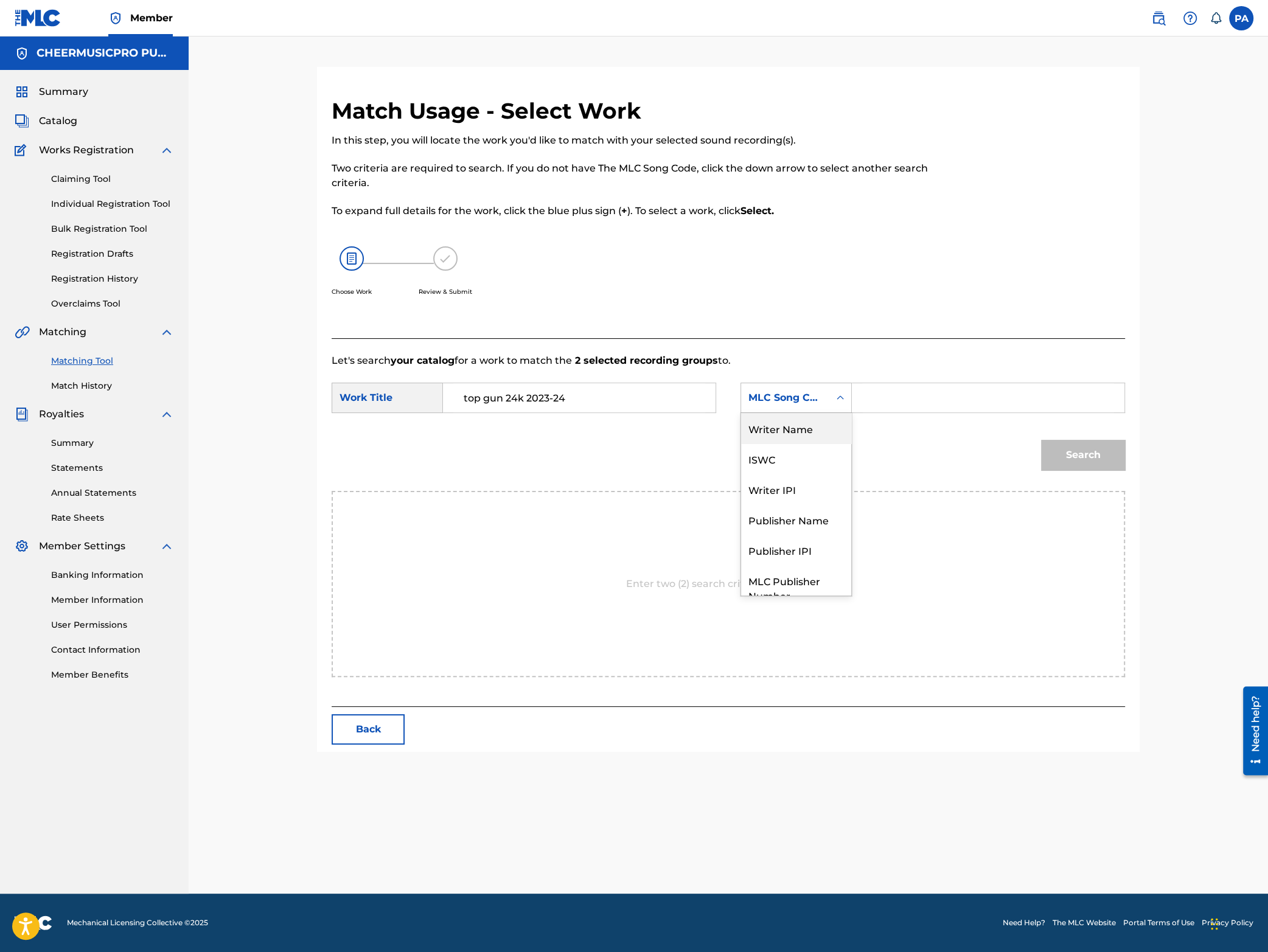
click at [791, 428] on div "Writer Name" at bounding box center [796, 429] width 110 height 31
drag, startPoint x: 814, startPoint y: 414, endPoint x: 972, endPoint y: 419, distance: 158.1
click at [903, 400] on input "Search Form" at bounding box center [987, 398] width 251 height 29
paste input "[PERSON_NAME]"
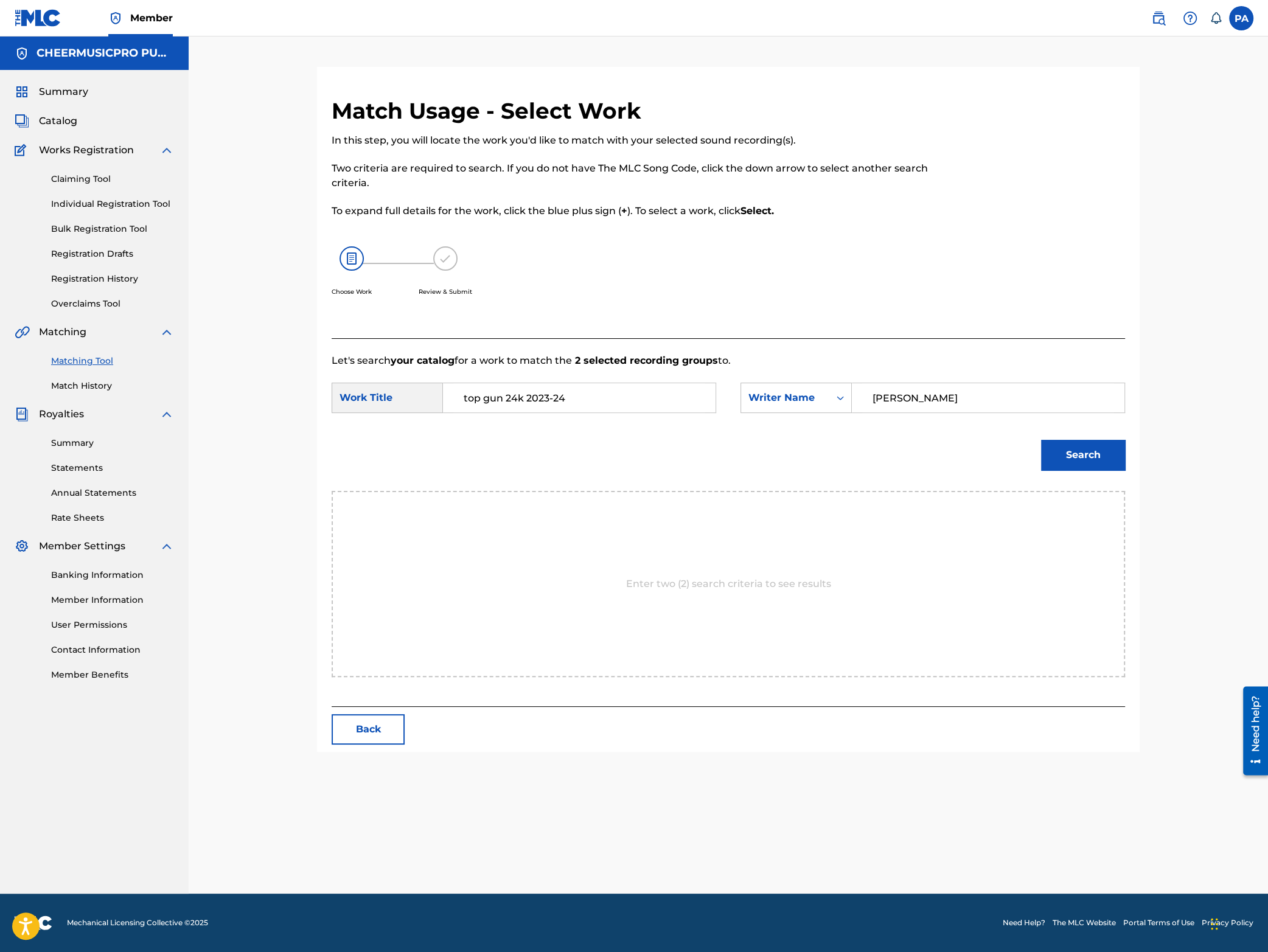
type input "[PERSON_NAME]"
click at [1076, 463] on button "Search" at bounding box center [1083, 455] width 84 height 31
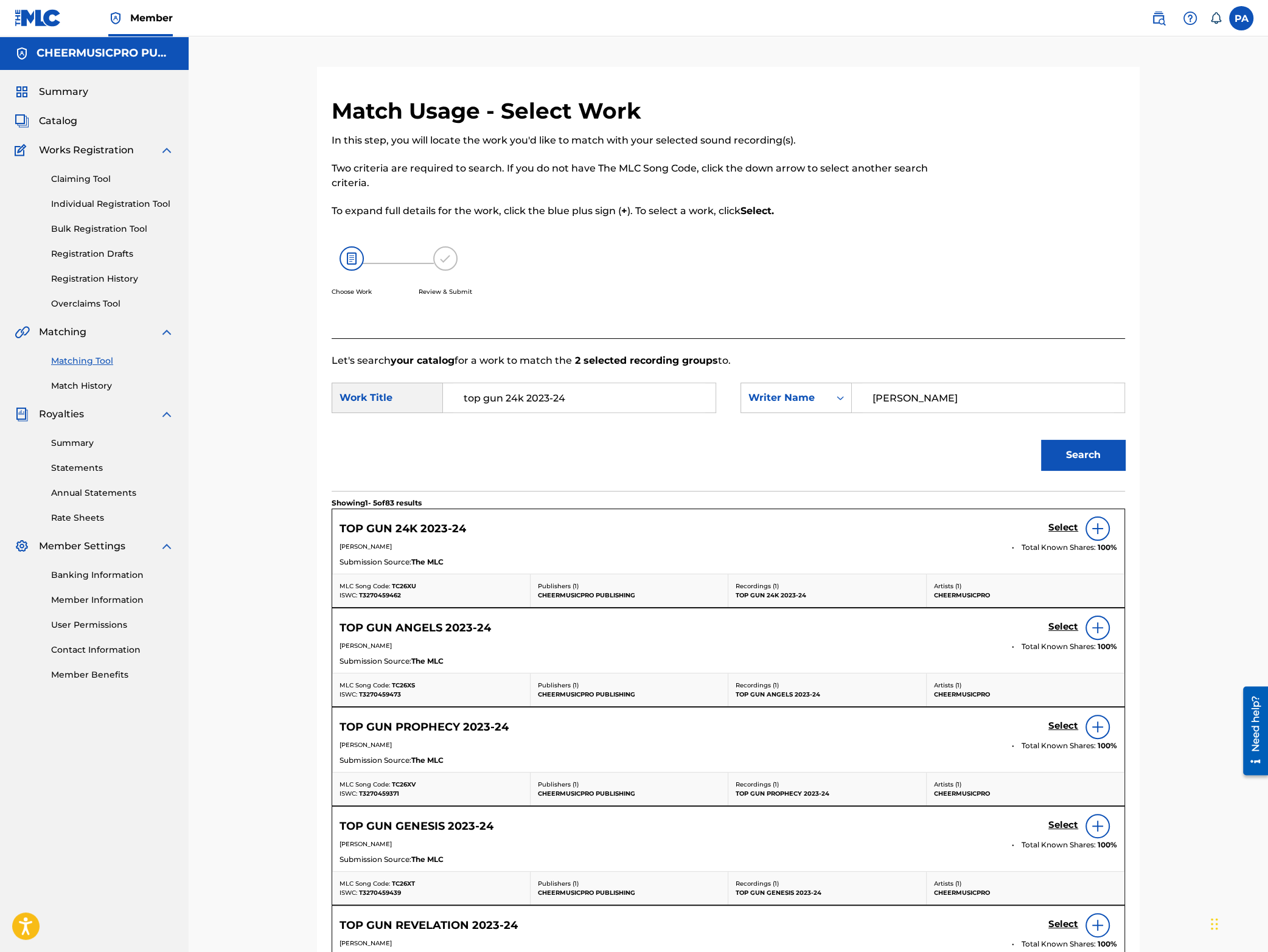
click at [1059, 526] on h5 "Select" at bounding box center [1063, 528] width 30 height 11
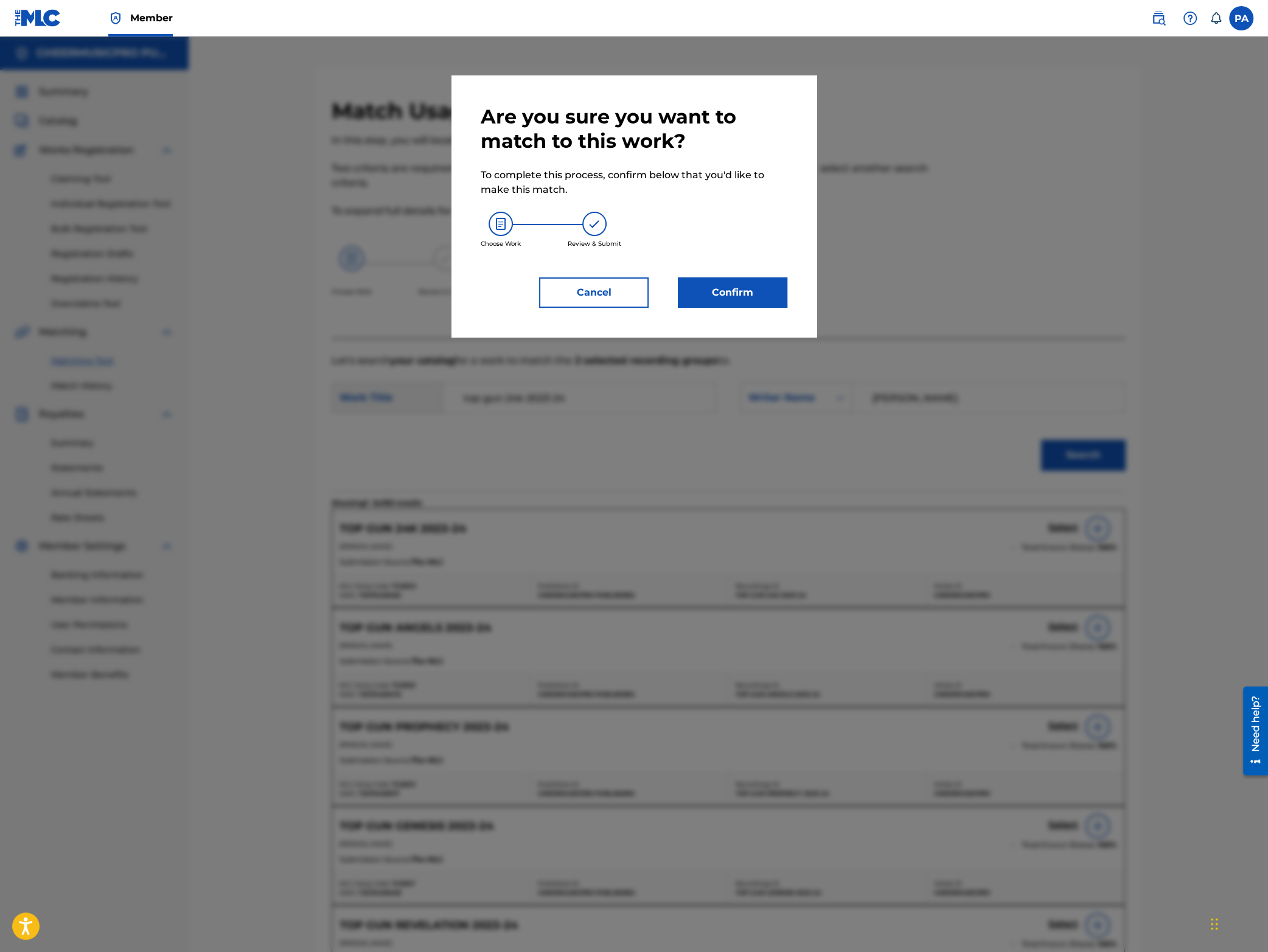
click at [733, 298] on button "Confirm" at bounding box center [732, 293] width 109 height 31
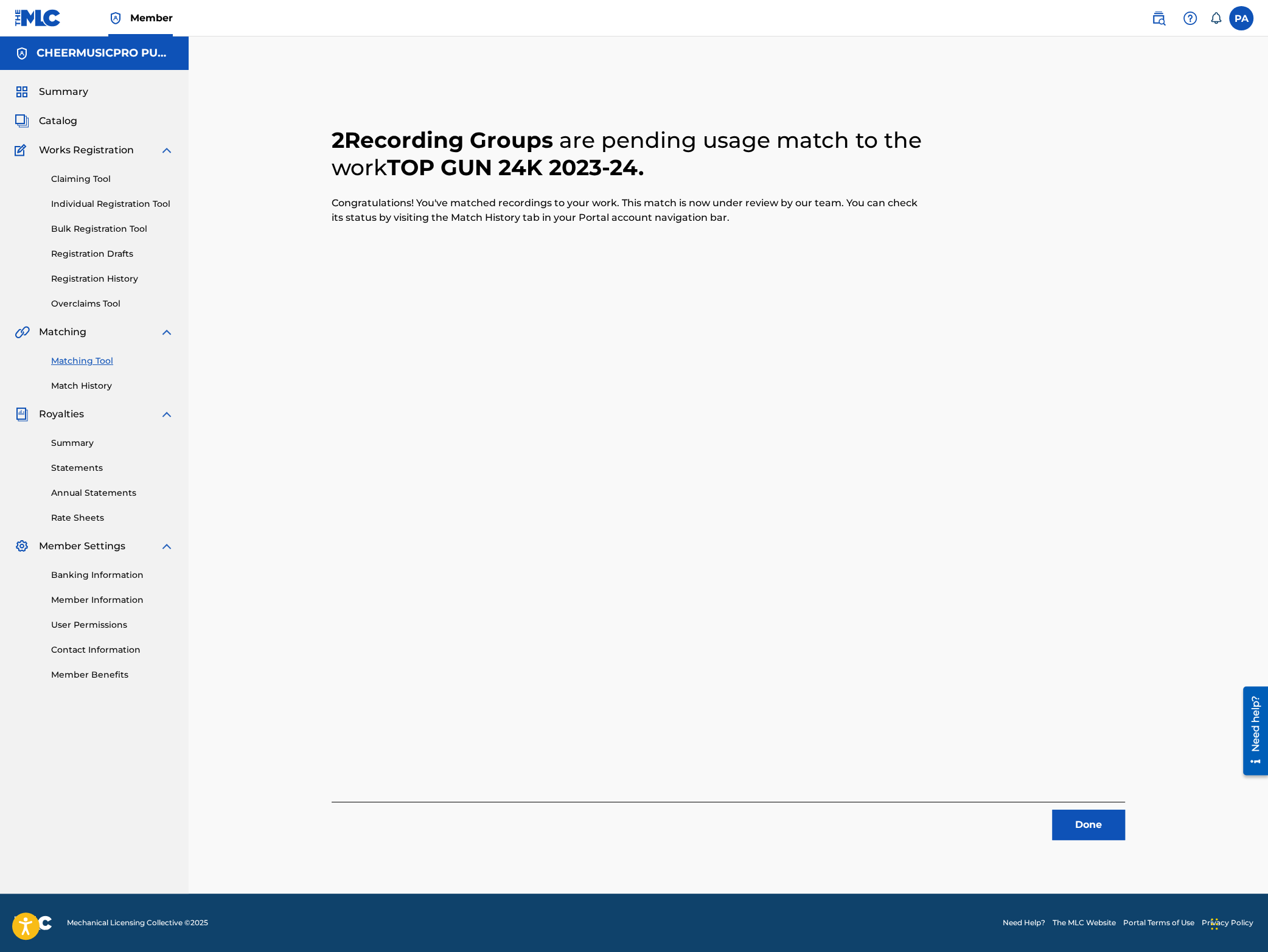
click at [1088, 831] on button "Done" at bounding box center [1088, 825] width 73 height 31
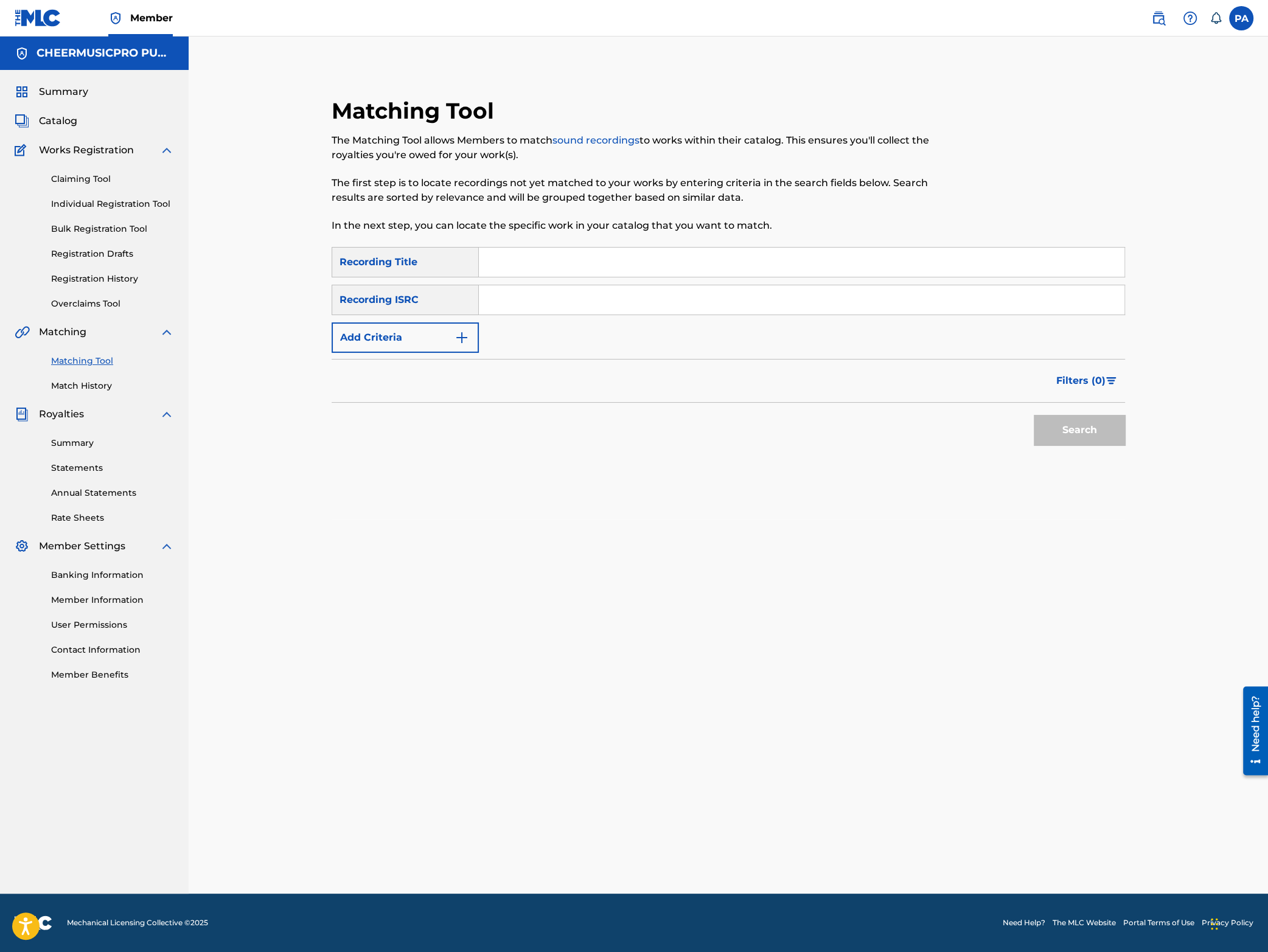
click at [535, 264] on input "Search Form" at bounding box center [801, 262] width 645 height 29
type input "gunsmoke"
click at [1033, 415] on button "Search" at bounding box center [1079, 430] width 91 height 31
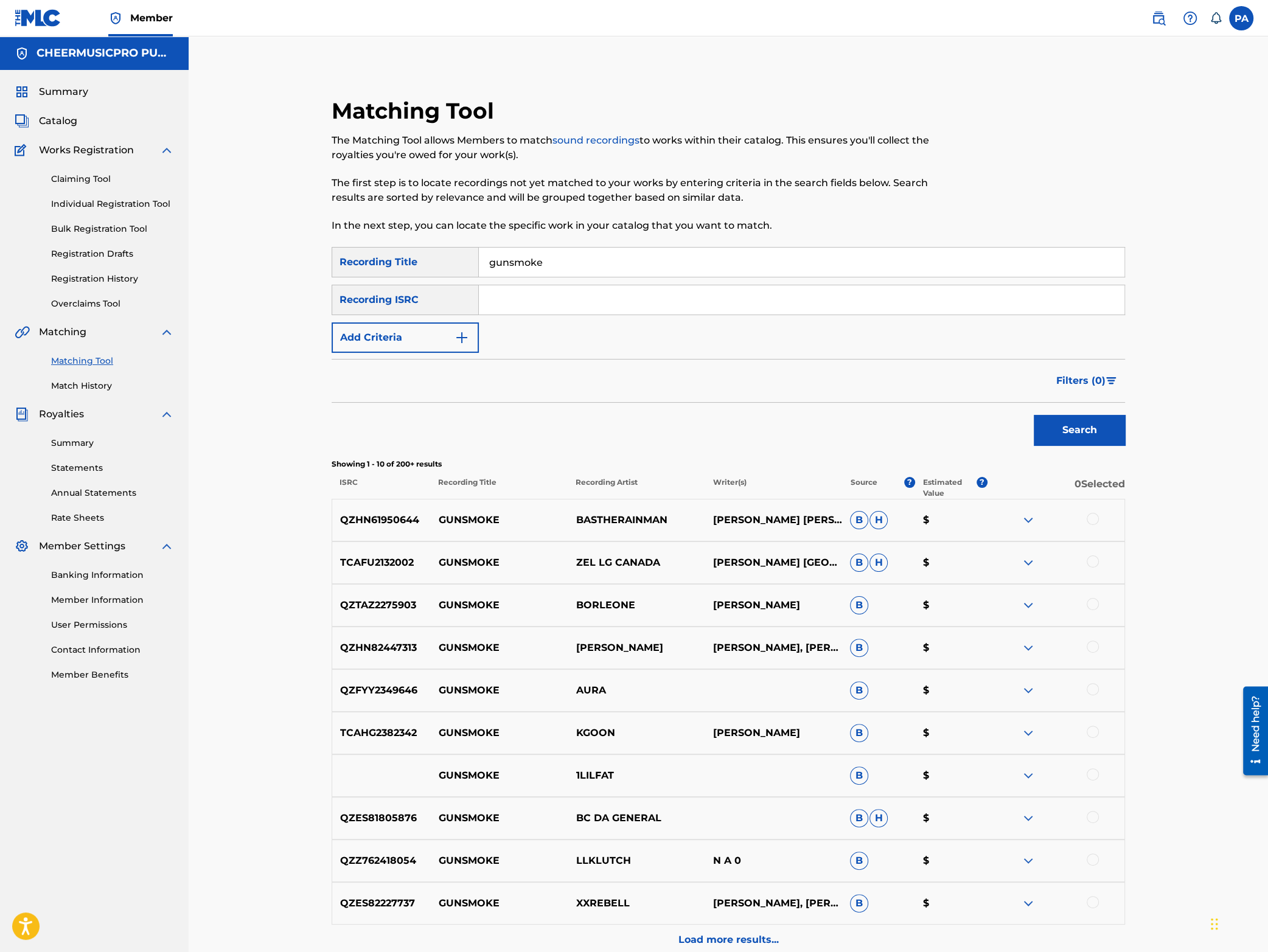
click at [450, 335] on button "Add Criteria" at bounding box center [405, 338] width 147 height 31
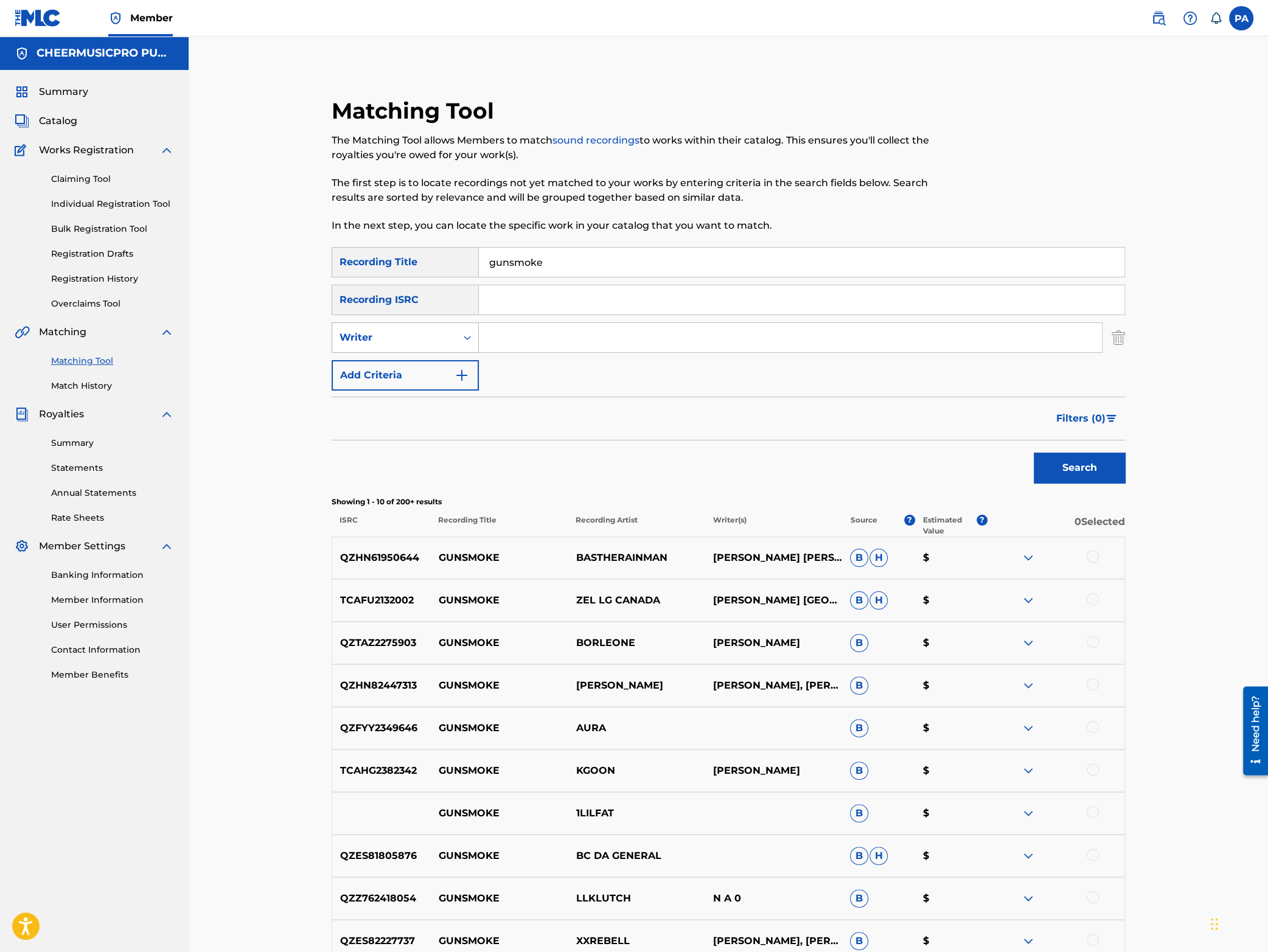
click at [419, 341] on div "Writer" at bounding box center [394, 338] width 109 height 15
click at [404, 374] on div "Recording Artist" at bounding box center [405, 368] width 146 height 31
click at [531, 338] on input "Search Form" at bounding box center [790, 338] width 623 height 29
type input "cheermusicpro"
click at [1064, 463] on button "Search" at bounding box center [1079, 468] width 91 height 31
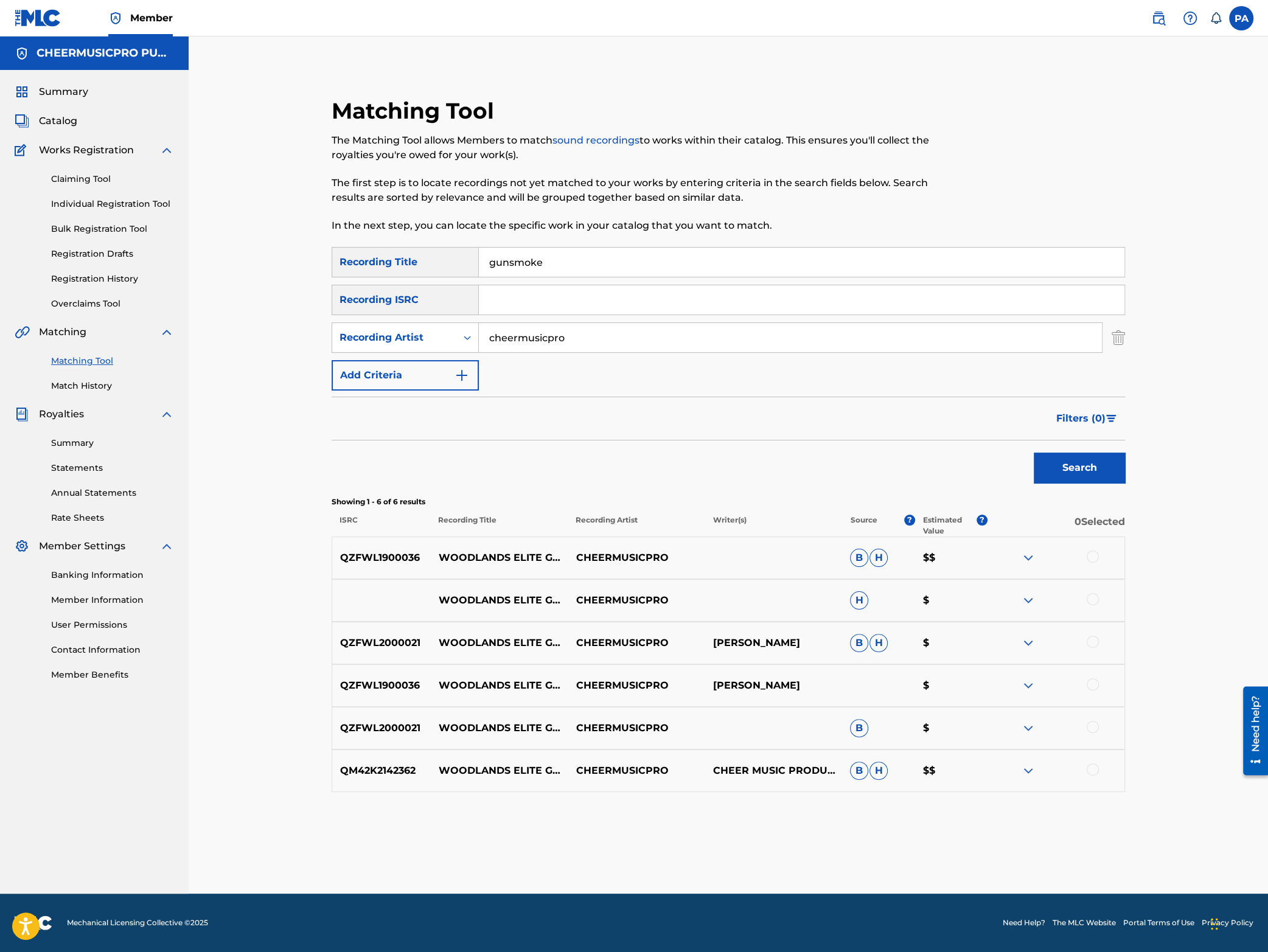
click at [612, 256] on input "gunsmoke" at bounding box center [801, 262] width 645 height 29
drag, startPoint x: 574, startPoint y: 267, endPoint x: 95, endPoint y: 329, distance: 483.0
click at [479, 277] on input "gunsmoke" at bounding box center [801, 262] width 645 height 29
click at [1077, 468] on button "Search" at bounding box center [1079, 468] width 91 height 31
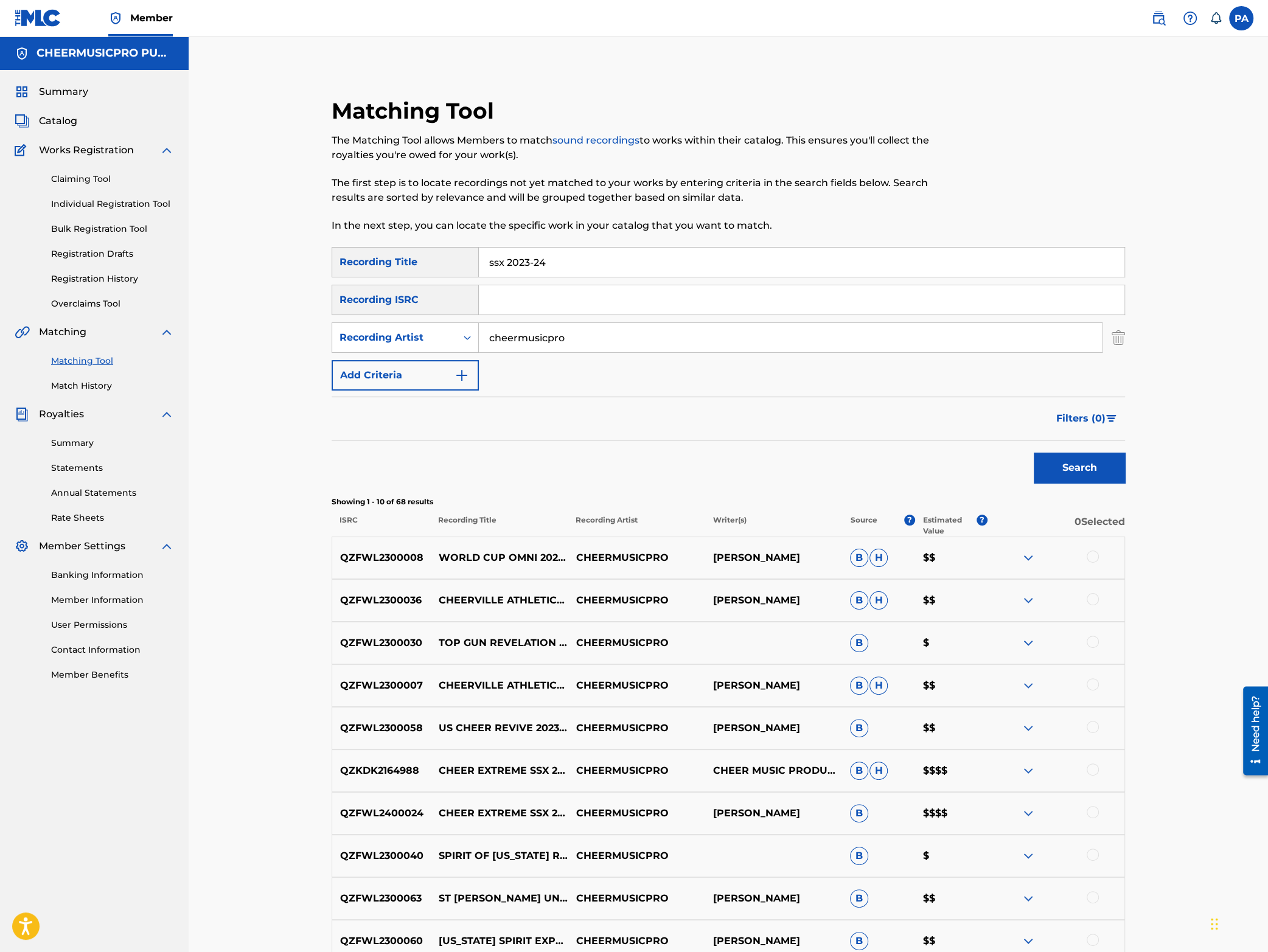
scroll to position [160, 0]
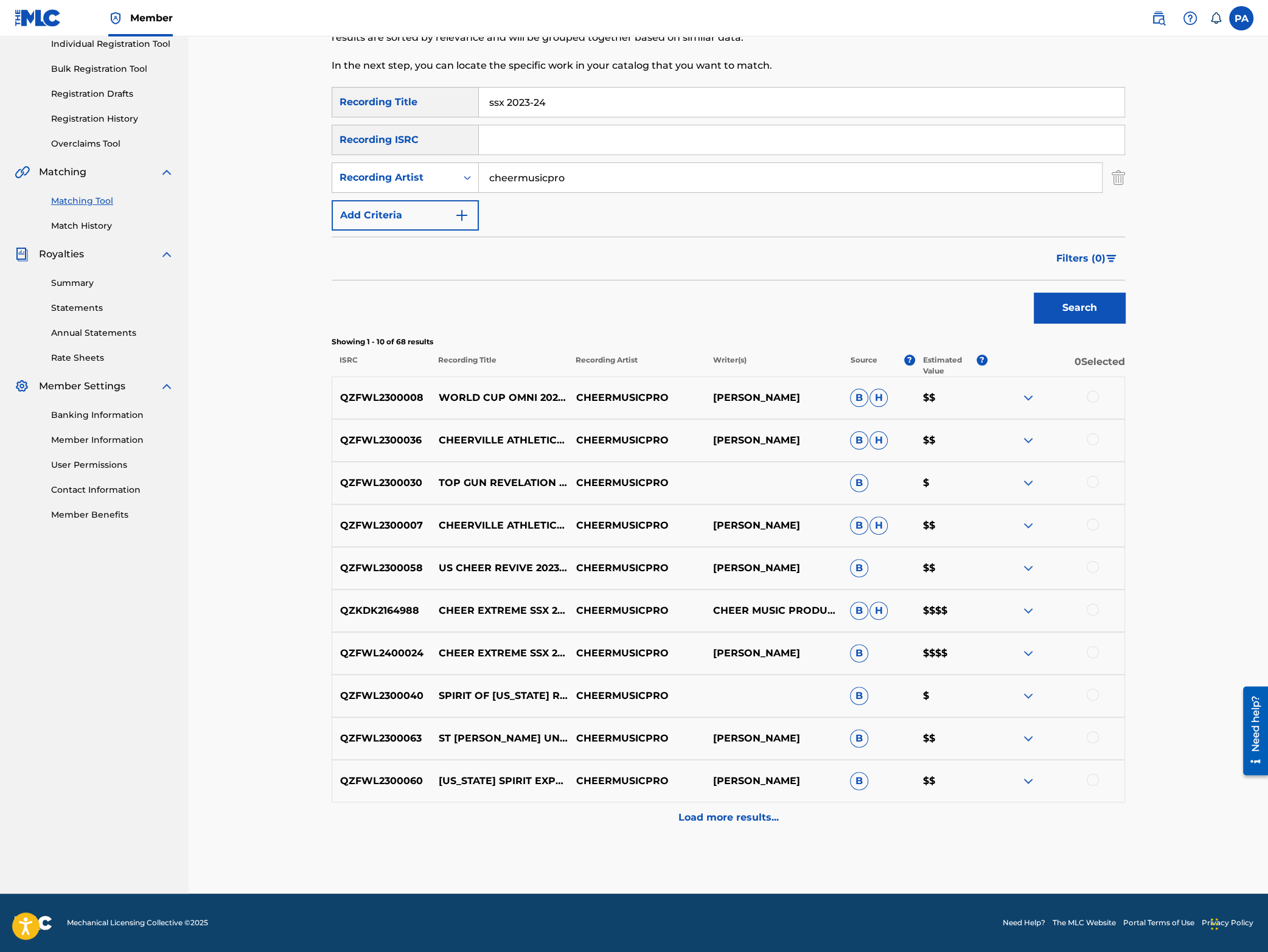
click at [488, 99] on input "ssx 2023-24" at bounding box center [801, 102] width 645 height 29
click at [1033, 293] on button "Search" at bounding box center [1079, 308] width 91 height 31
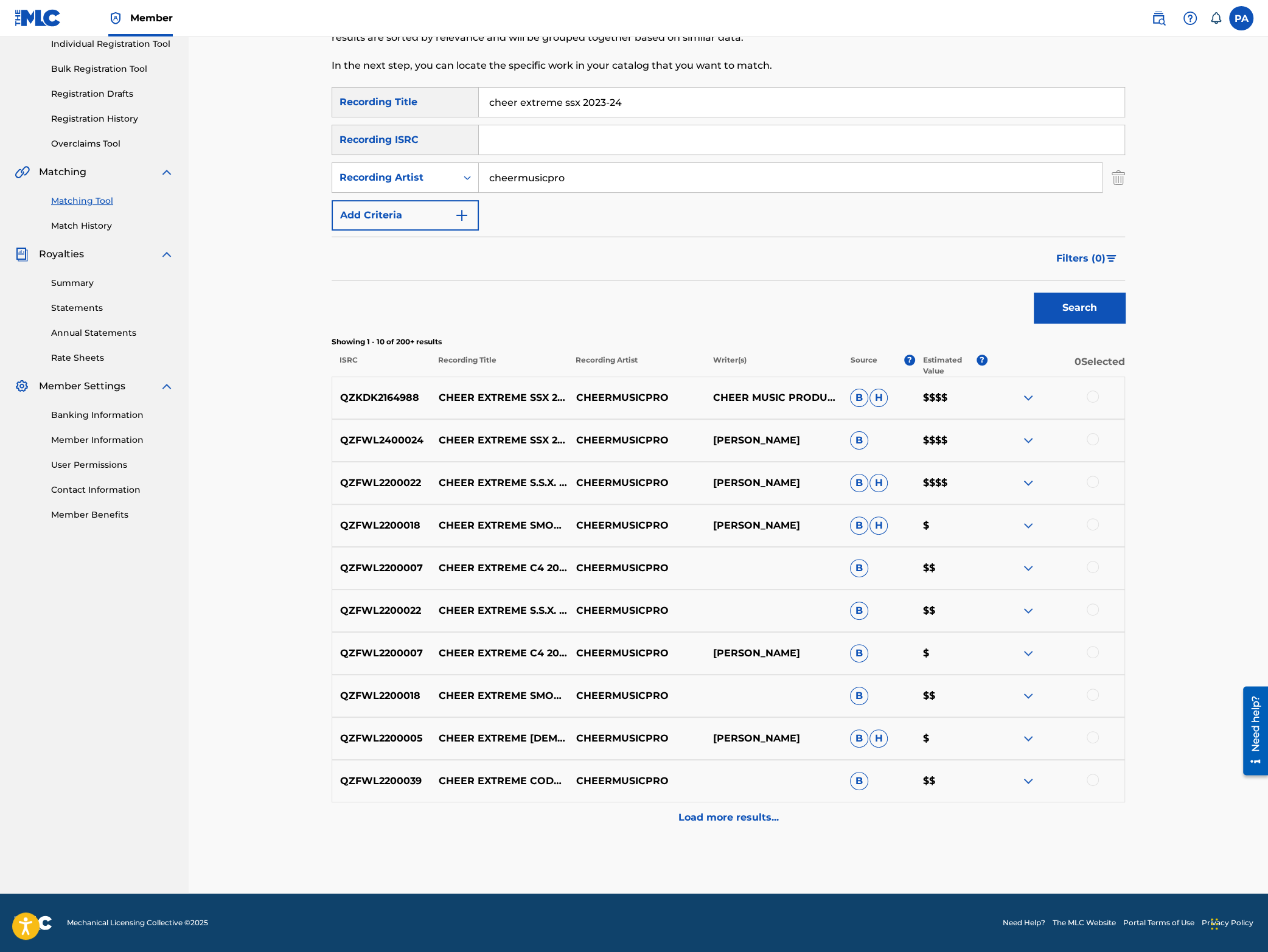
click at [577, 99] on input "cheer extreme ssx 2023-24" at bounding box center [801, 102] width 645 height 29
type input "cheer extreme s.s.x. 2023-24"
click at [1033, 293] on button "Search" at bounding box center [1079, 308] width 91 height 31
click at [1095, 733] on div at bounding box center [1093, 737] width 12 height 12
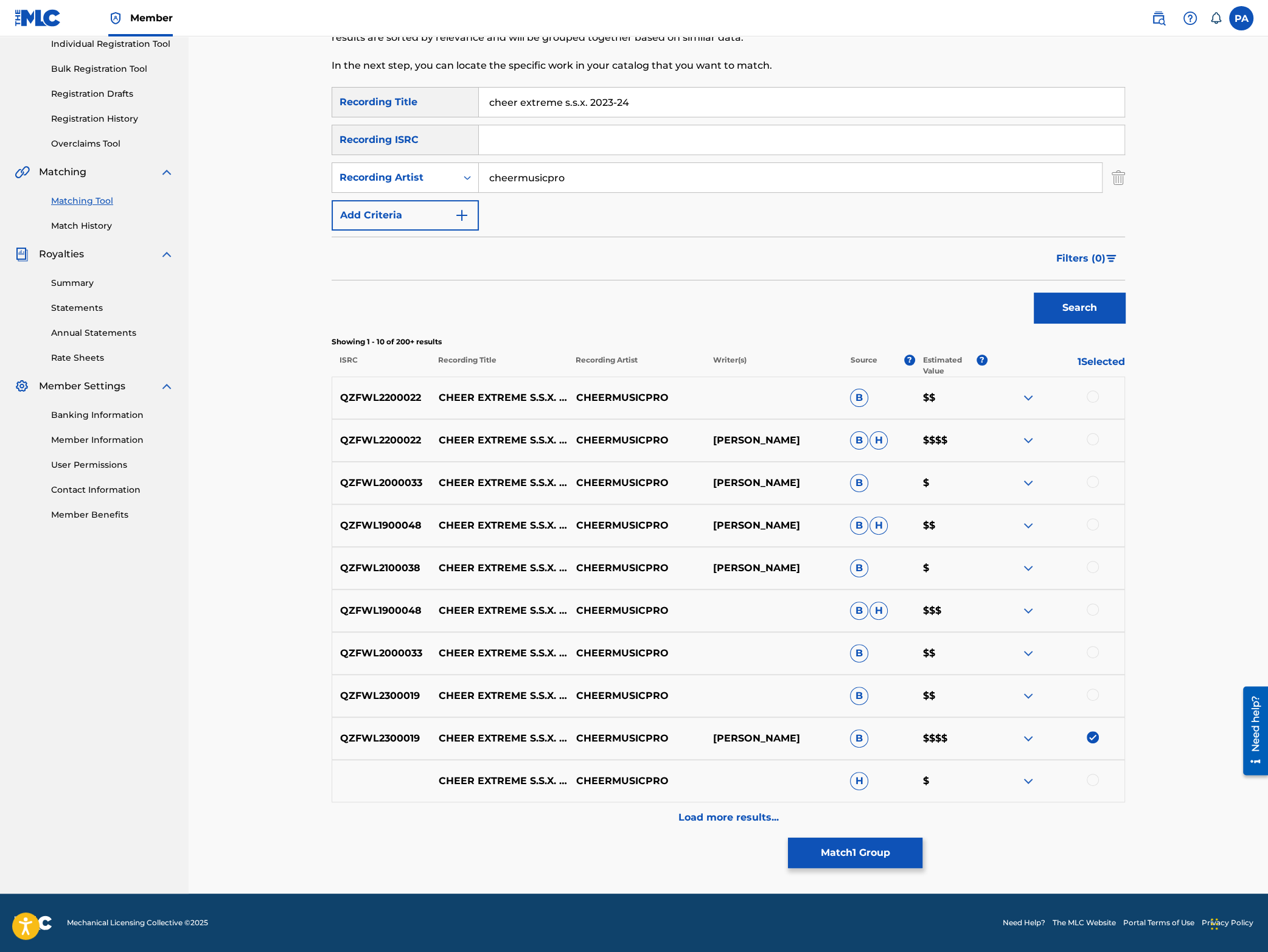
click at [1093, 683] on div "QZFWL2300019 CHEER EXTREME S.S.X. 2024 CHEERMUSICPRO B $$" at bounding box center [728, 696] width 793 height 43
click at [1096, 700] on div at bounding box center [1093, 695] width 12 height 12
click at [842, 856] on button "Match 2 Groups" at bounding box center [855, 853] width 134 height 31
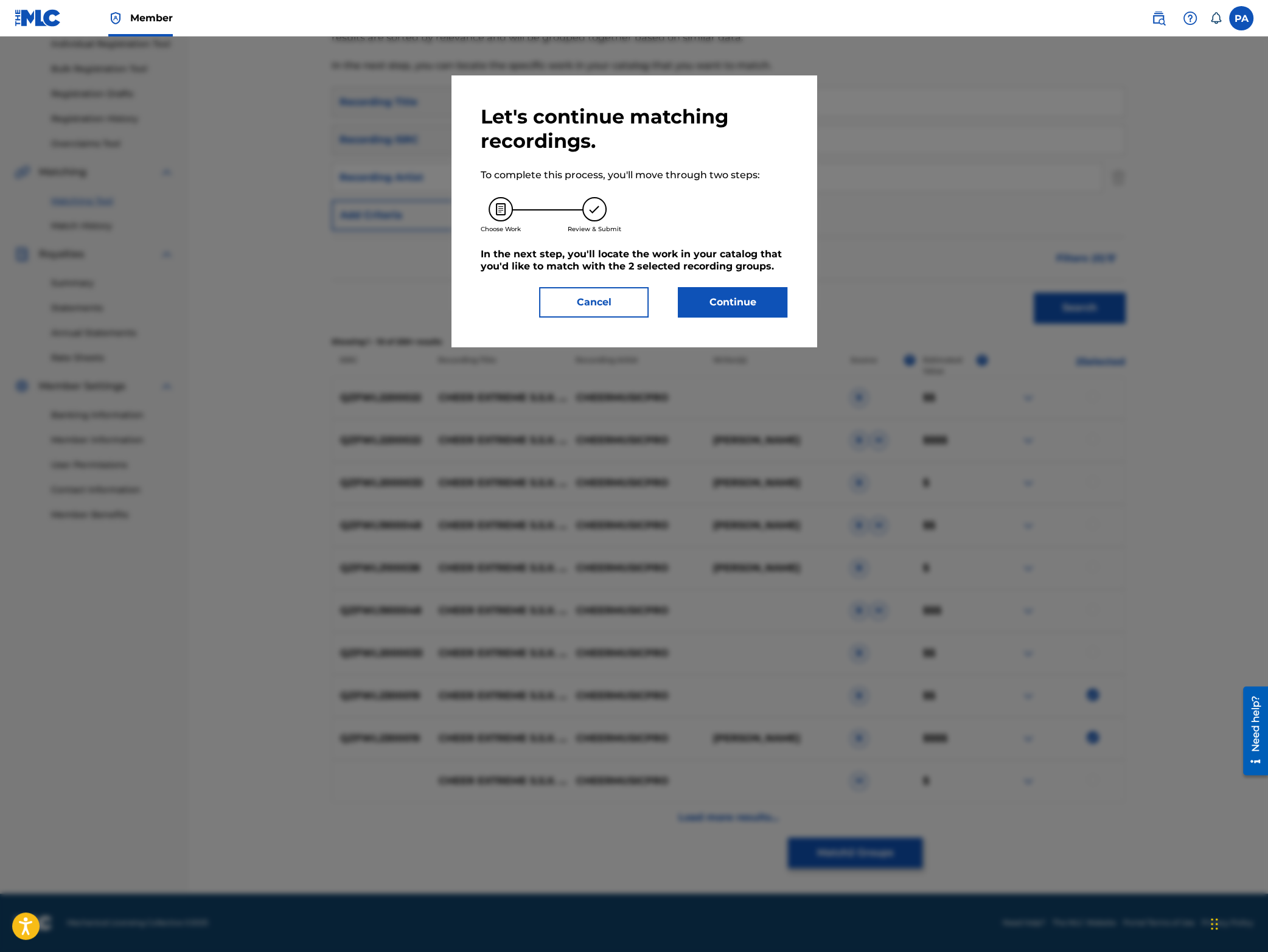
click at [716, 306] on button "Continue" at bounding box center [732, 303] width 109 height 31
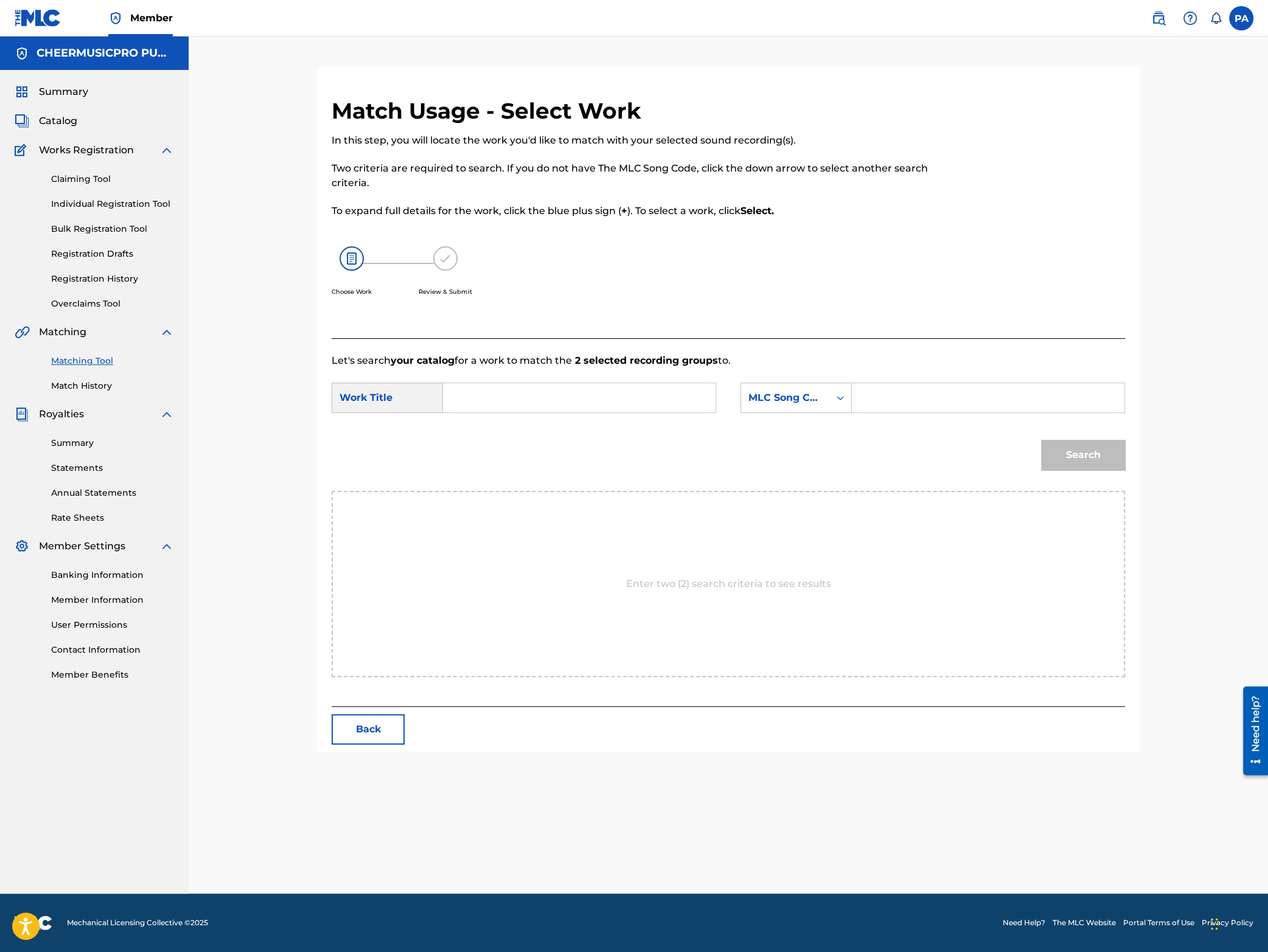
click at [565, 398] on input "Search Form" at bounding box center [579, 398] width 251 height 29
click at [573, 484] on span "2023-24" at bounding box center [573, 484] width 39 height 11
type input "cheer extreme ssx 2023-24"
click at [812, 398] on div "MLC Song Code" at bounding box center [784, 398] width 74 height 15
click at [795, 442] on div "Writer Name" at bounding box center [796, 429] width 110 height 31
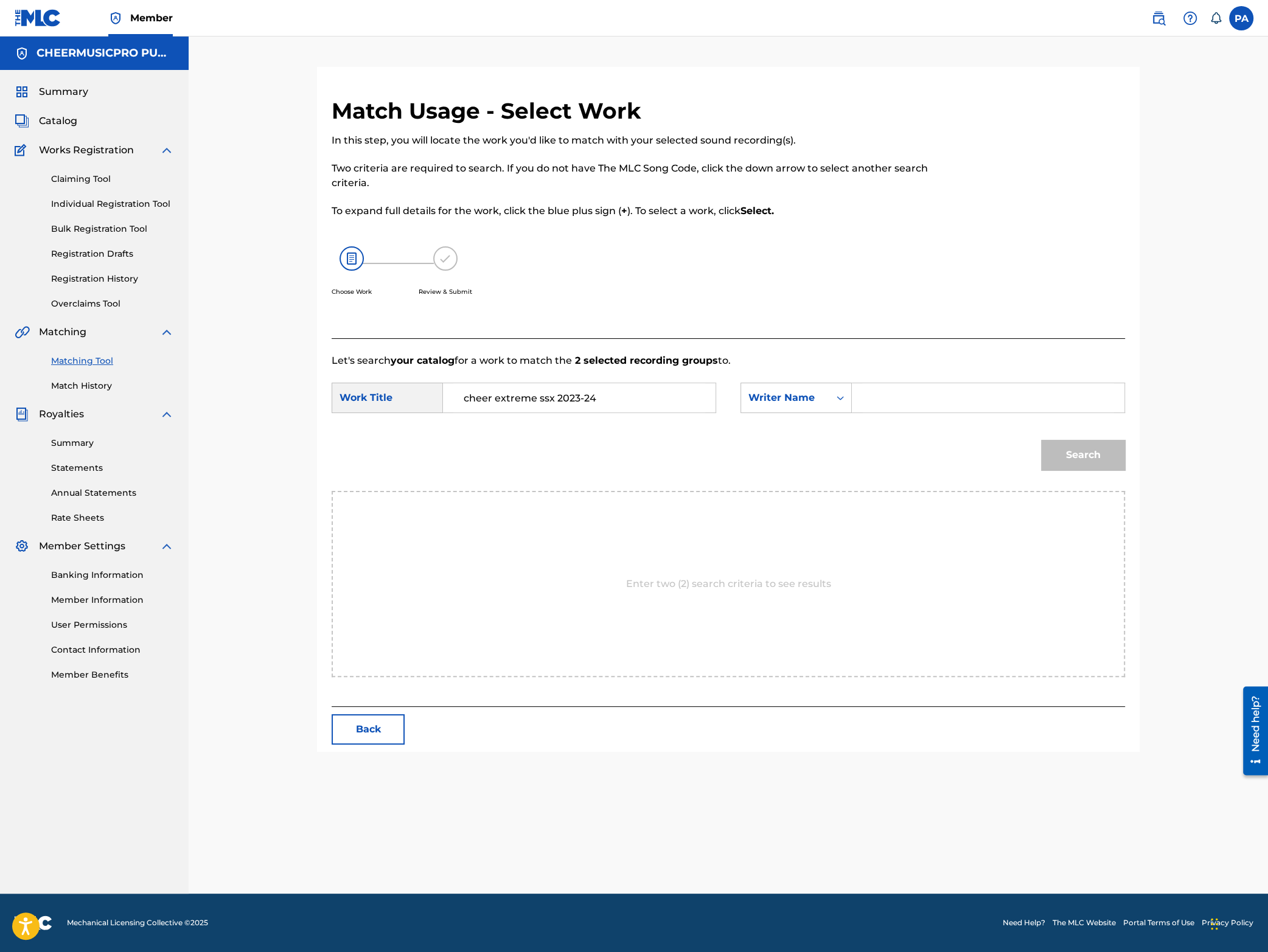
click at [904, 401] on input "Search Form" at bounding box center [987, 398] width 251 height 29
drag, startPoint x: 971, startPoint y: 401, endPoint x: 689, endPoint y: 396, distance: 282.0
click at [862, 396] on input "[PERSON_NAME]" at bounding box center [987, 398] width 251 height 29
type input "[PERSON_NAME]"
click at [1080, 456] on button "Search" at bounding box center [1083, 455] width 84 height 31
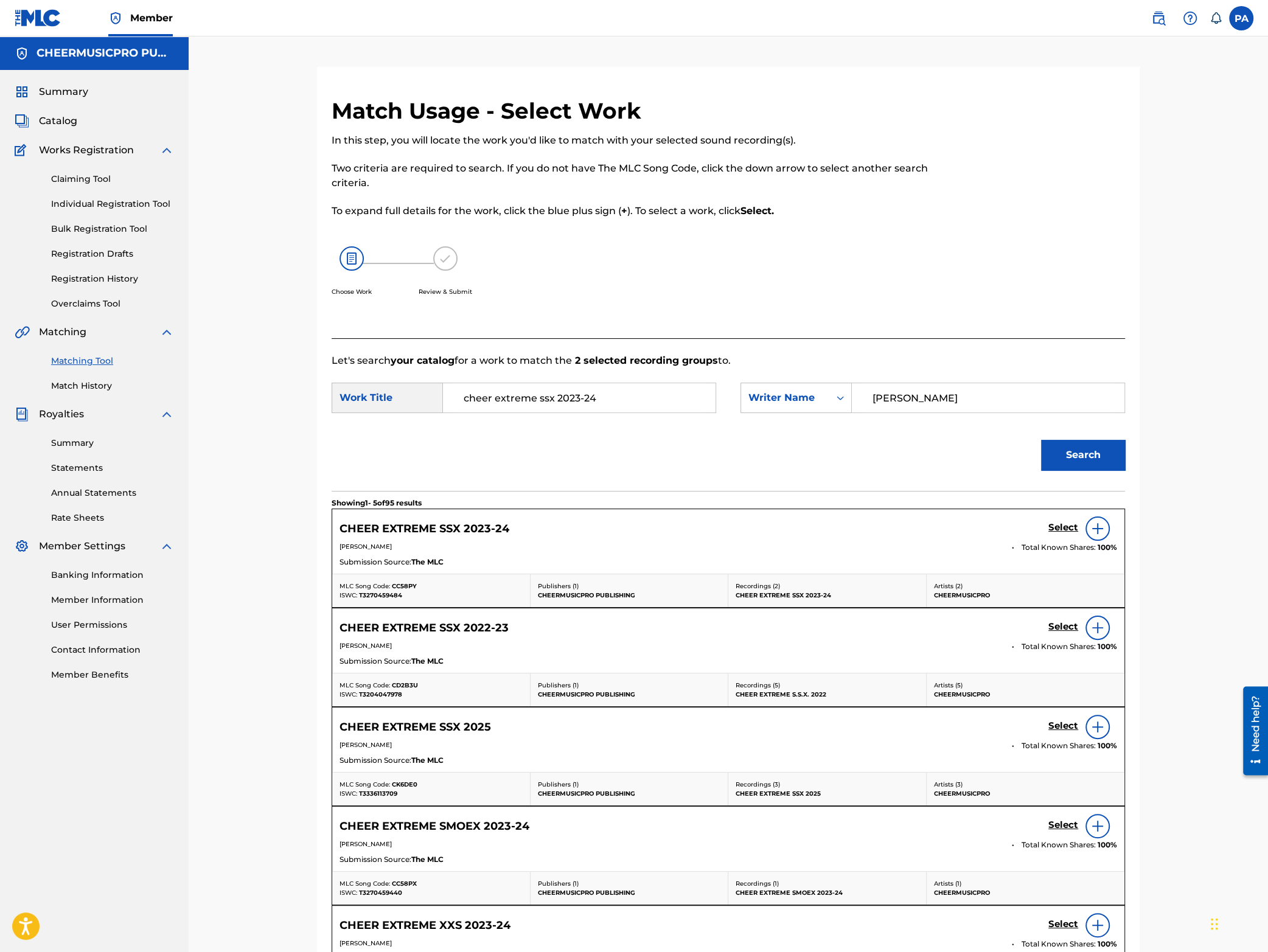
click at [1053, 525] on h5 "Select" at bounding box center [1063, 528] width 30 height 11
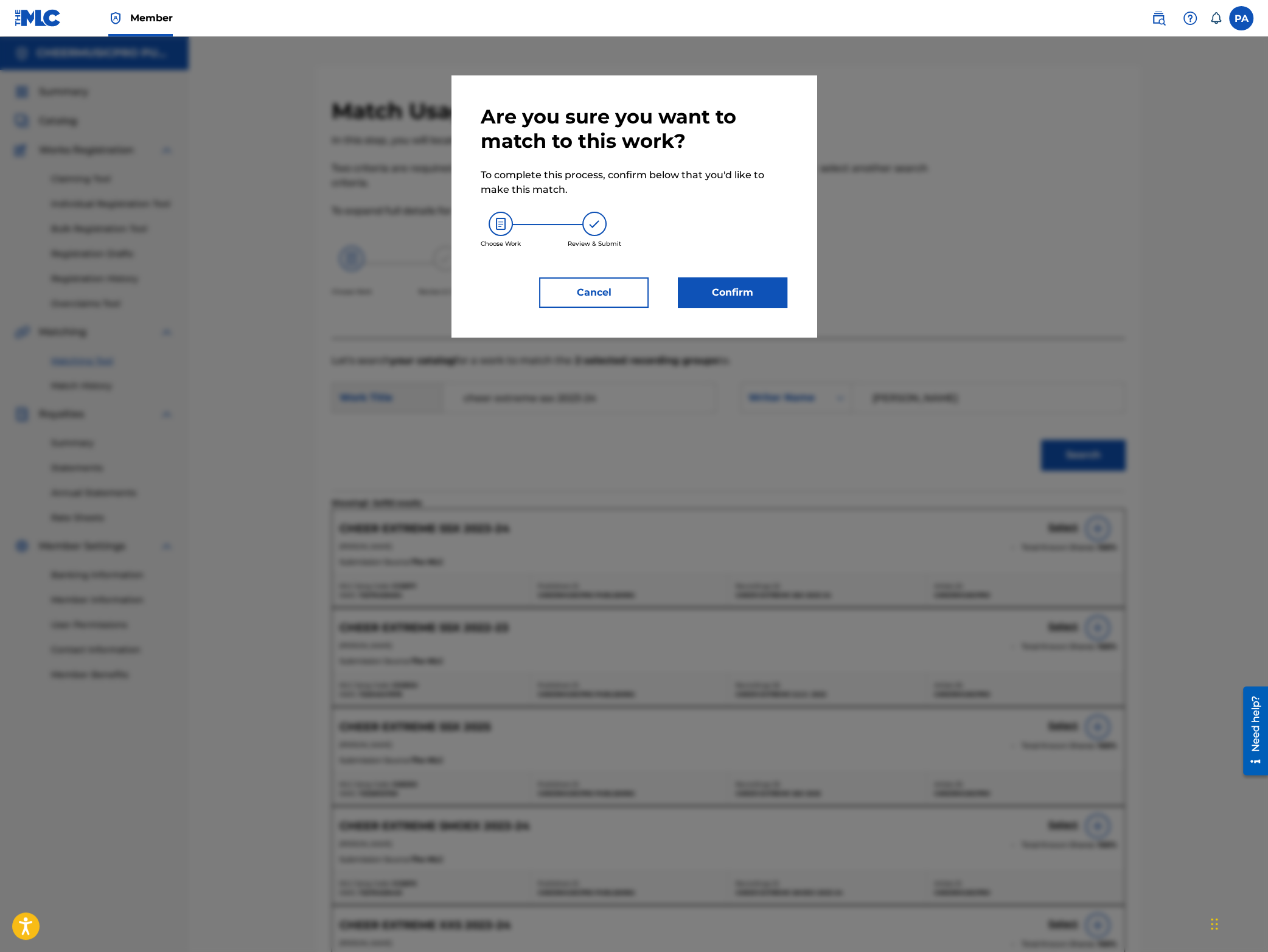
click at [739, 294] on button "Confirm" at bounding box center [732, 293] width 109 height 31
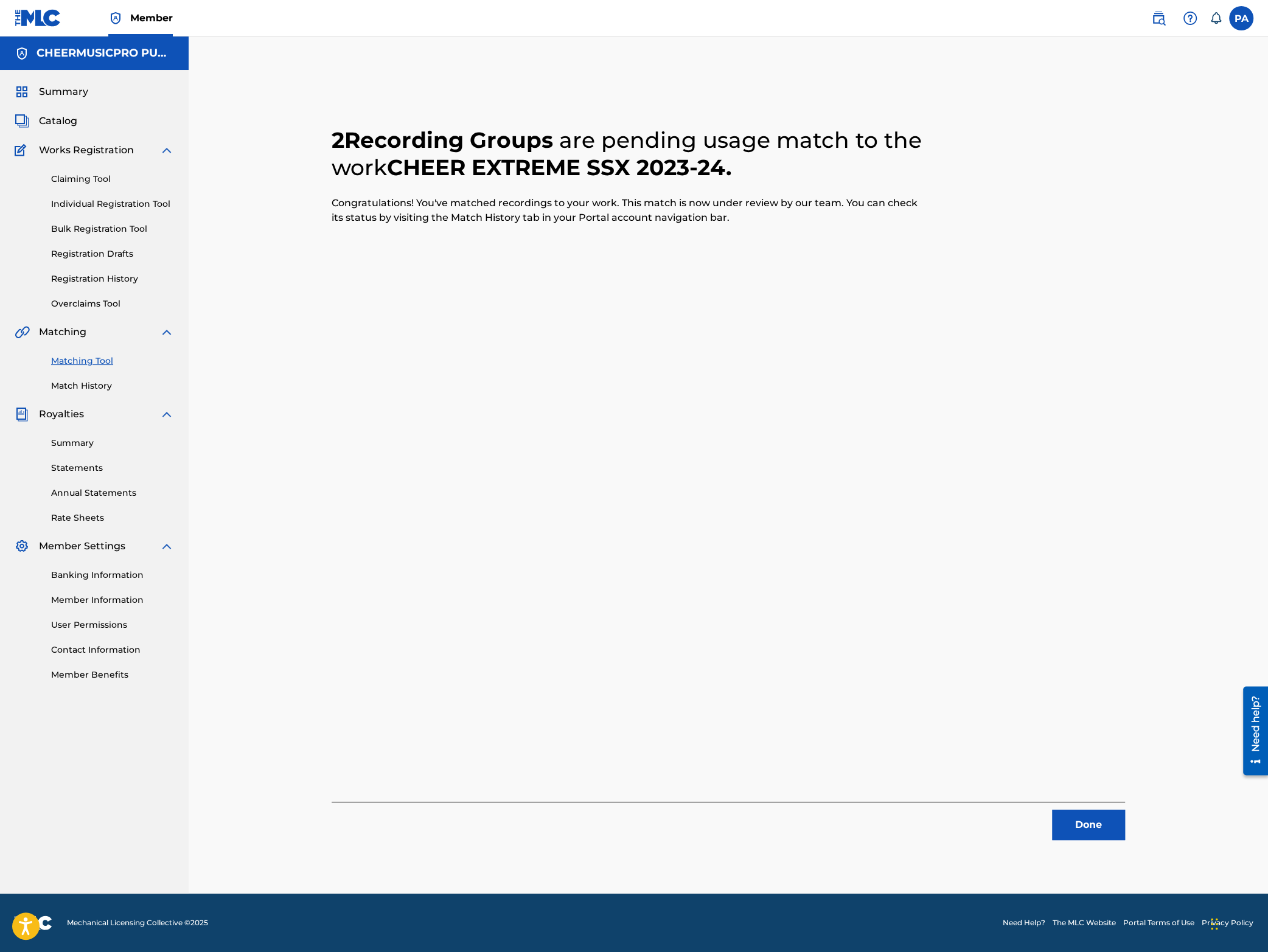
click at [1086, 822] on button "Done" at bounding box center [1088, 825] width 73 height 31
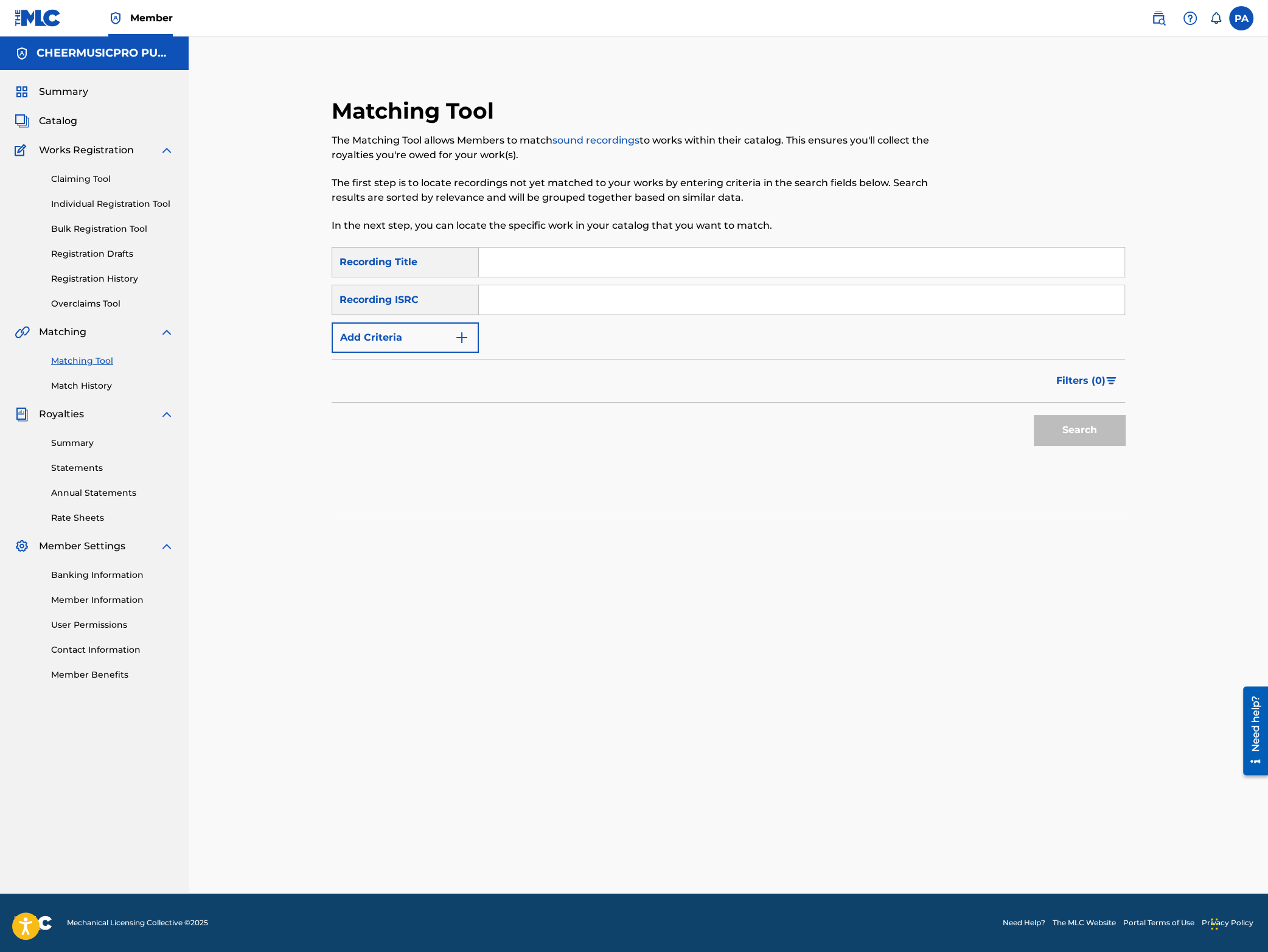
click at [524, 252] on input "Search Form" at bounding box center [801, 262] width 645 height 29
type input "Woodlands Elite black ops"
click at [409, 349] on button "Add Criteria" at bounding box center [405, 338] width 147 height 31
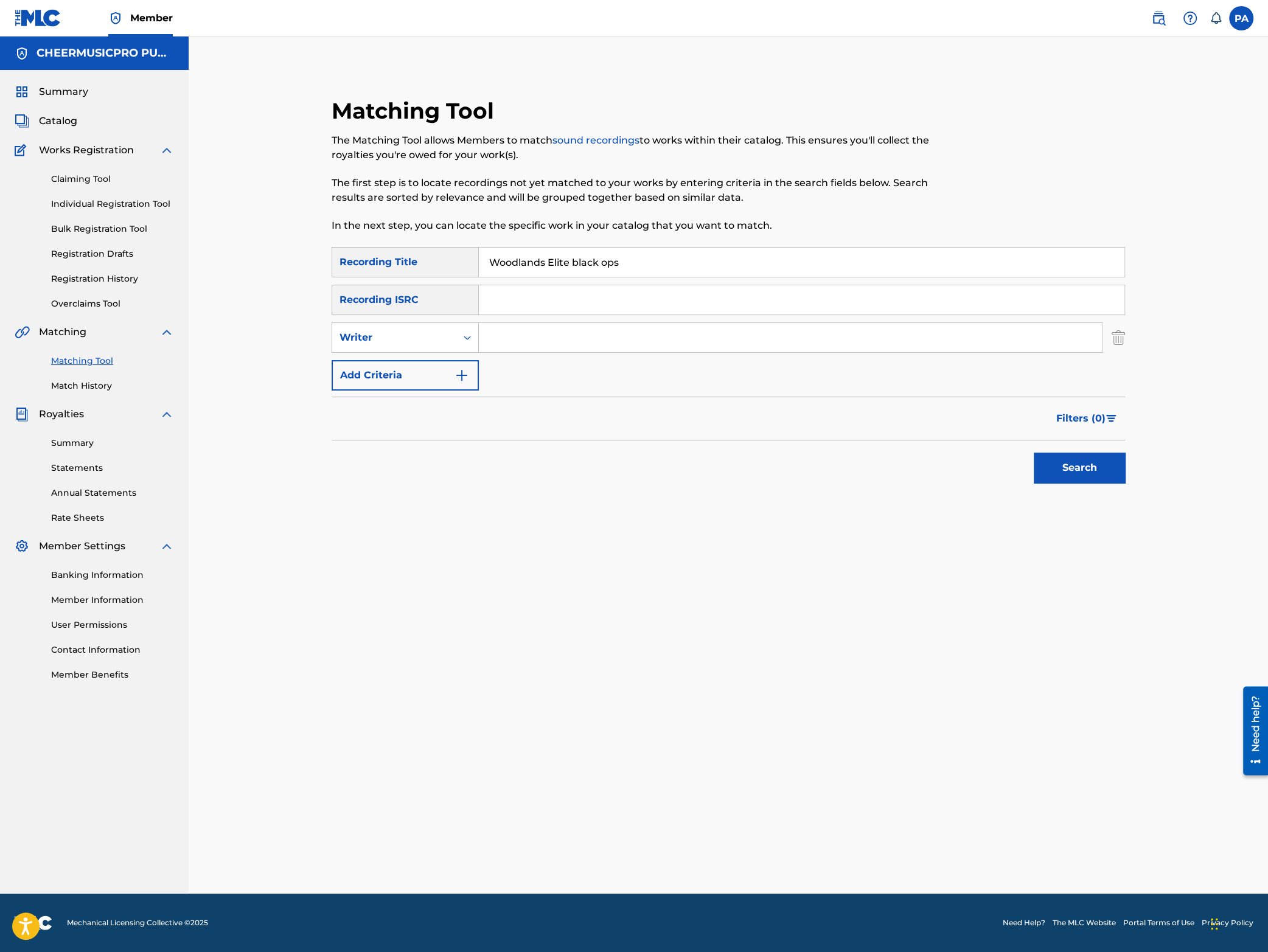
click at [1097, 471] on button "Search" at bounding box center [1079, 468] width 91 height 31
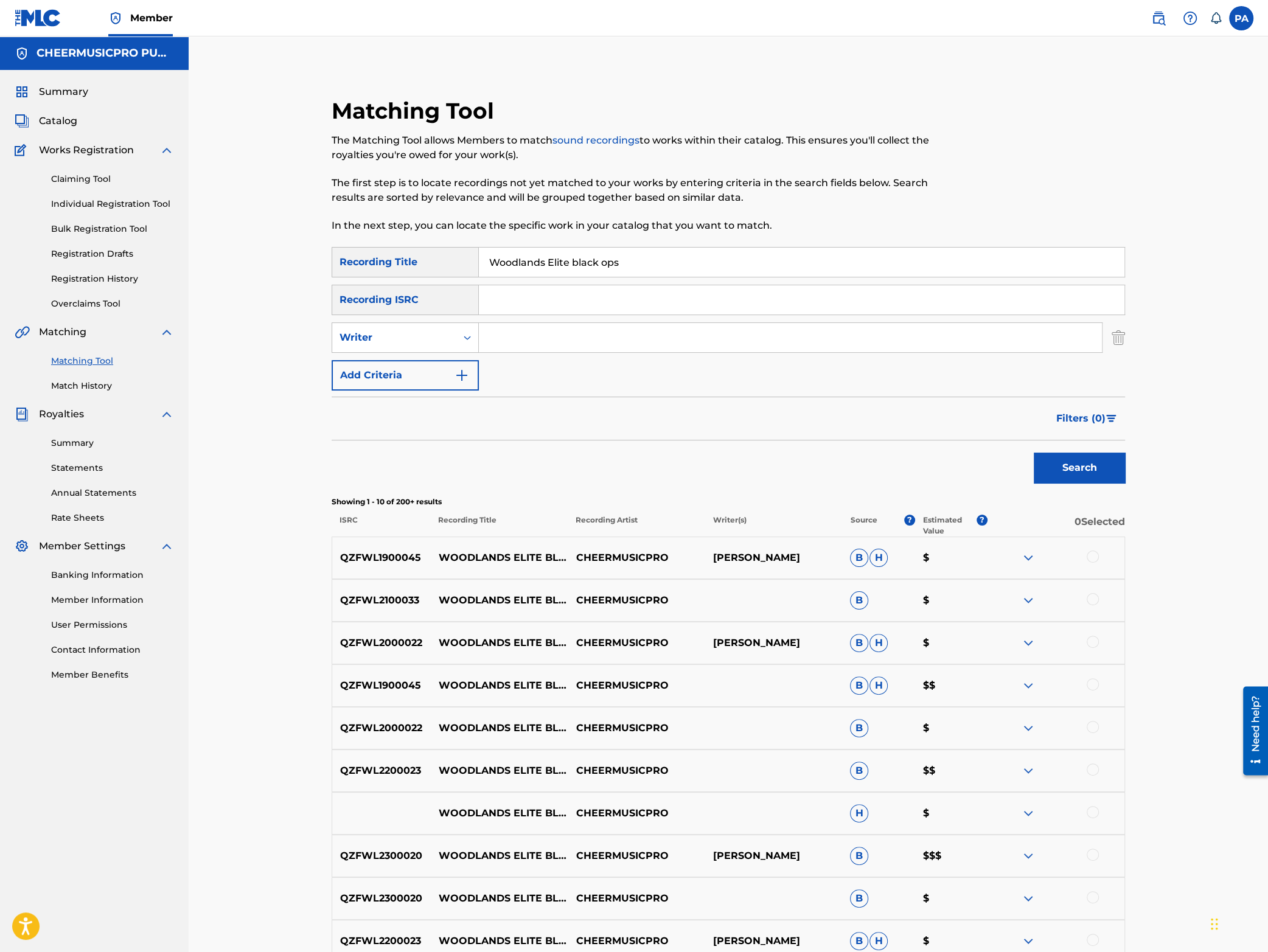
scroll to position [160, 0]
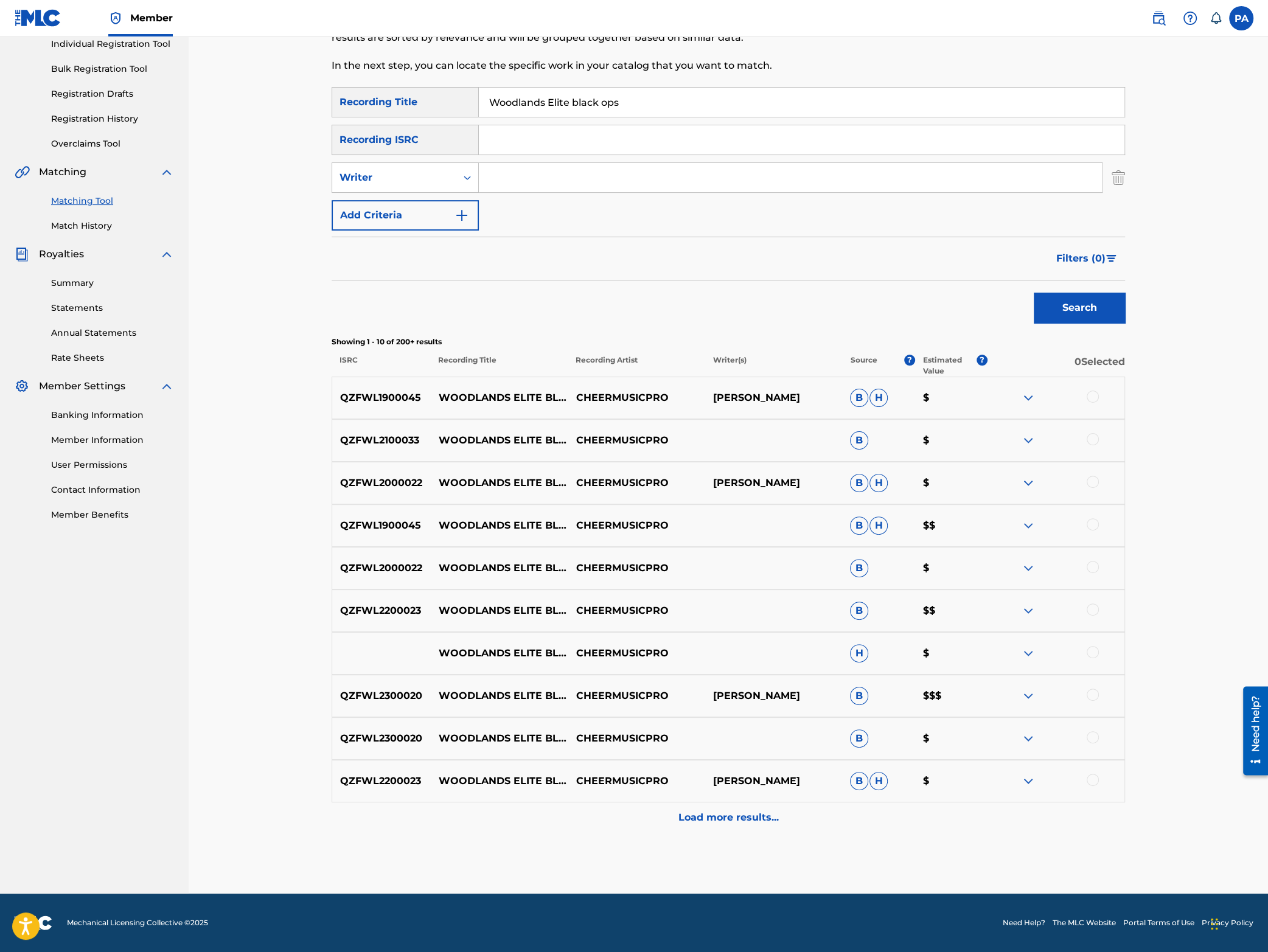
click at [1097, 692] on div at bounding box center [1093, 695] width 12 height 12
click at [1094, 739] on div at bounding box center [1093, 737] width 12 height 12
click at [860, 848] on button "Match 2 Groups" at bounding box center [855, 853] width 134 height 31
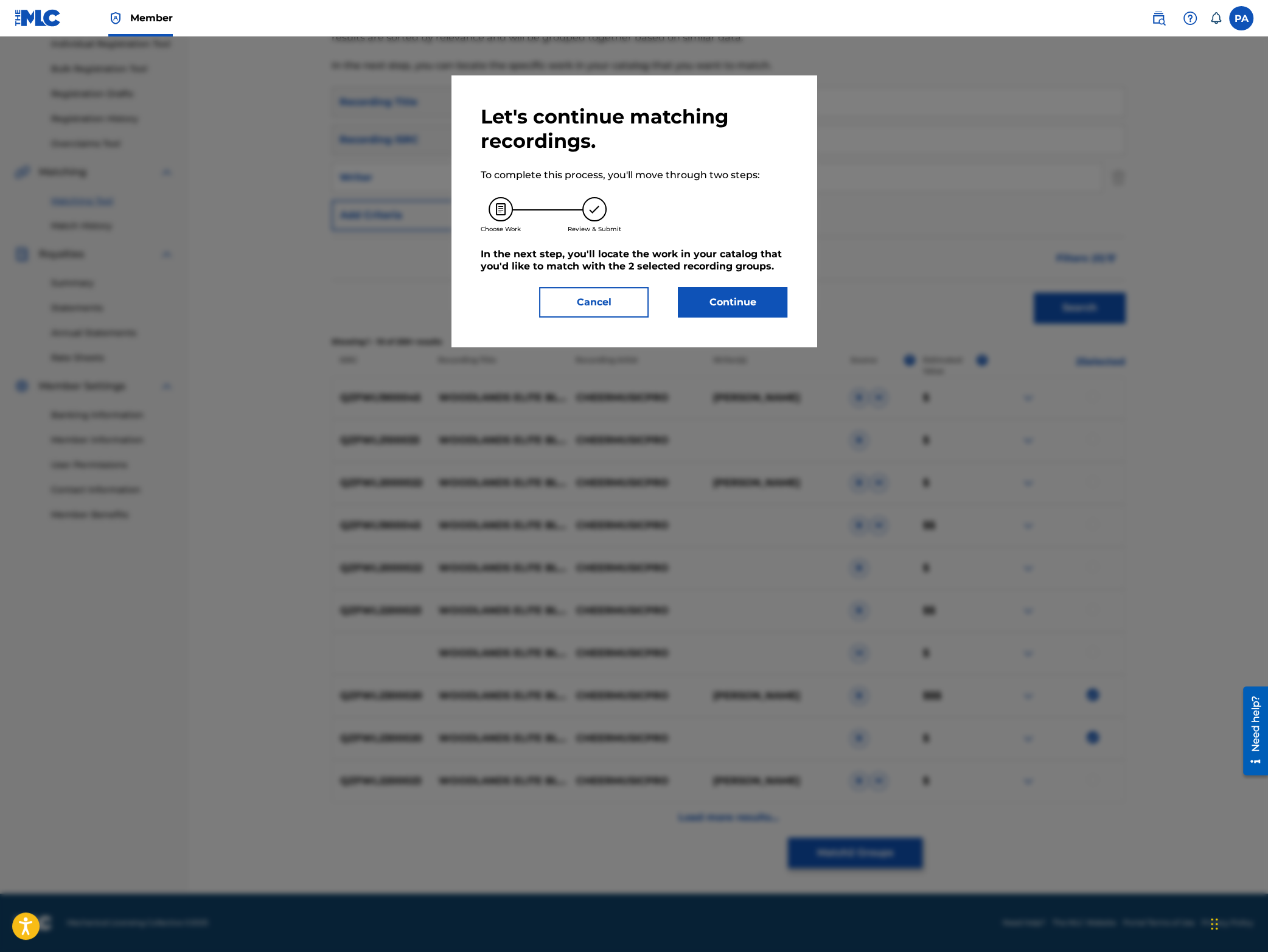
click at [735, 313] on button "Continue" at bounding box center [732, 303] width 109 height 31
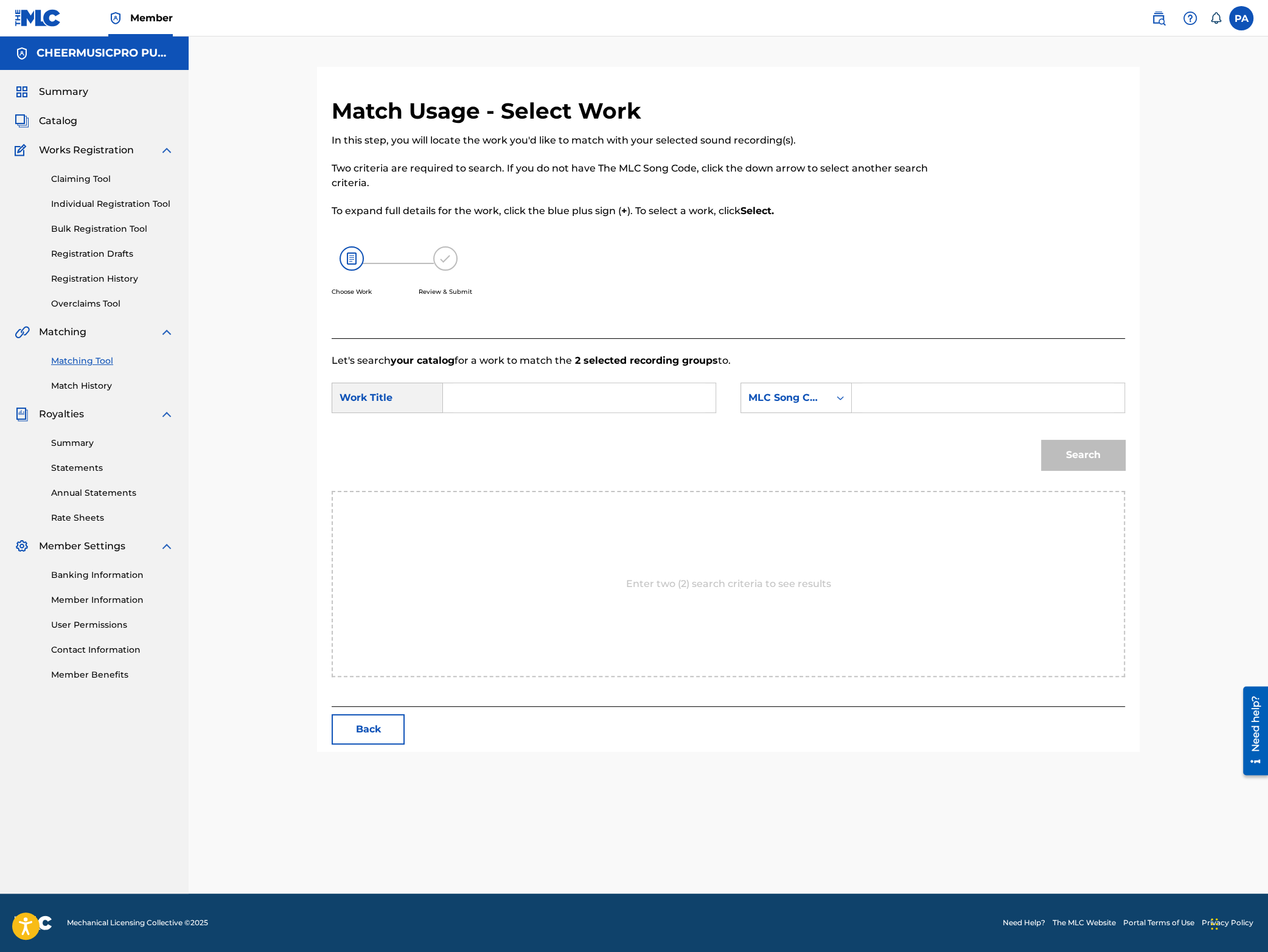
scroll to position [0, 0]
click at [560, 404] on input "Search Form" at bounding box center [579, 398] width 251 height 29
click at [576, 454] on strong "ops" at bounding box center [580, 455] width 19 height 11
type input "woodlands elite black ops 2023-24"
click at [791, 383] on form "SearchWithCriteria7d7430aa-c94d-4ca7-a918-c296b6ff2609 Work Title woodlands eli…" at bounding box center [728, 429] width 793 height 123
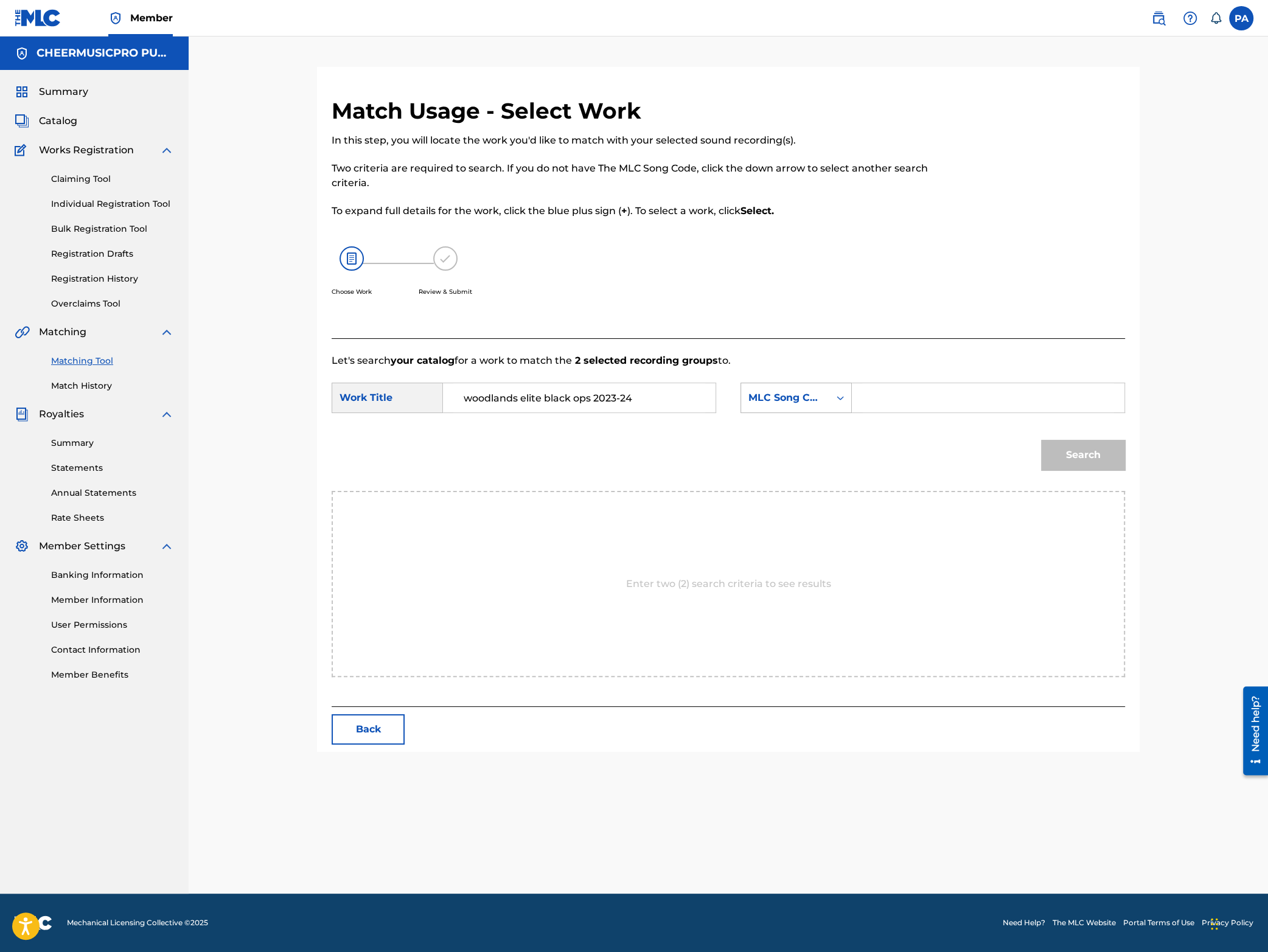
click at [784, 396] on div "MLC Song Code" at bounding box center [784, 398] width 74 height 15
click at [796, 431] on div "Writer Name" at bounding box center [796, 429] width 110 height 31
click at [937, 386] on input "Search Form" at bounding box center [987, 398] width 251 height 29
paste input "[PERSON_NAME]"
type input "[PERSON_NAME]"
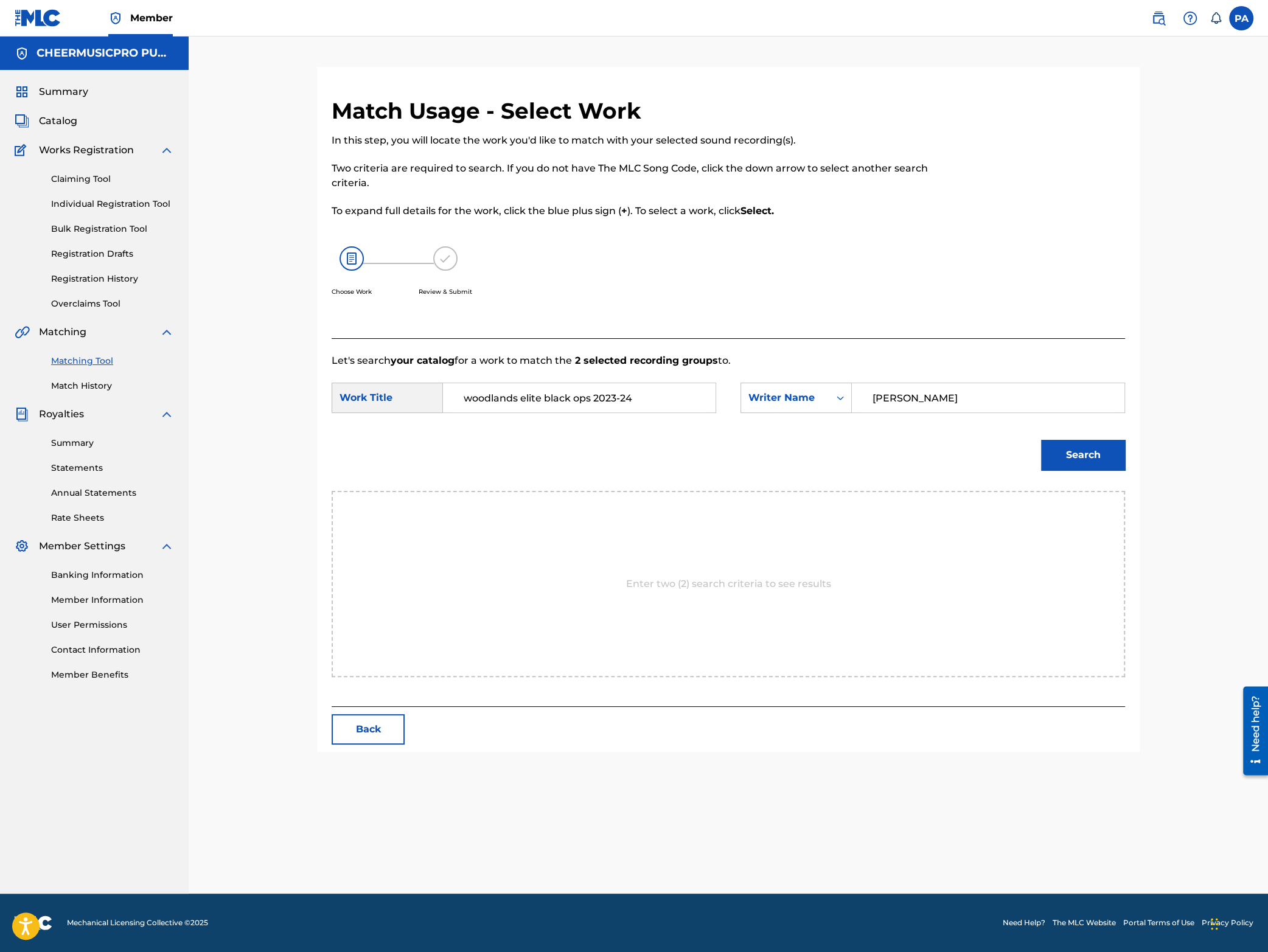
click at [1087, 459] on button "Search" at bounding box center [1083, 455] width 84 height 31
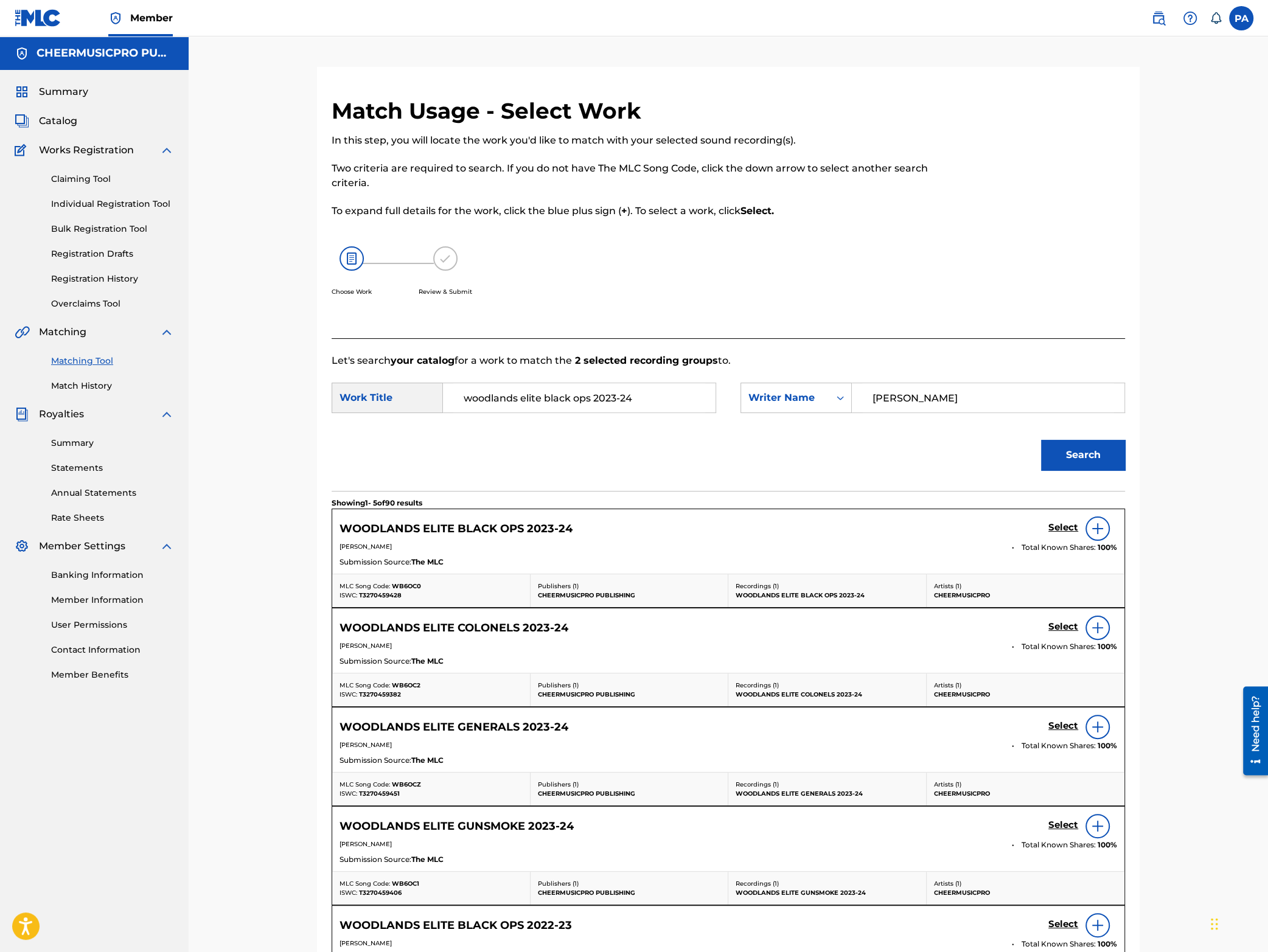
scroll to position [222, 0]
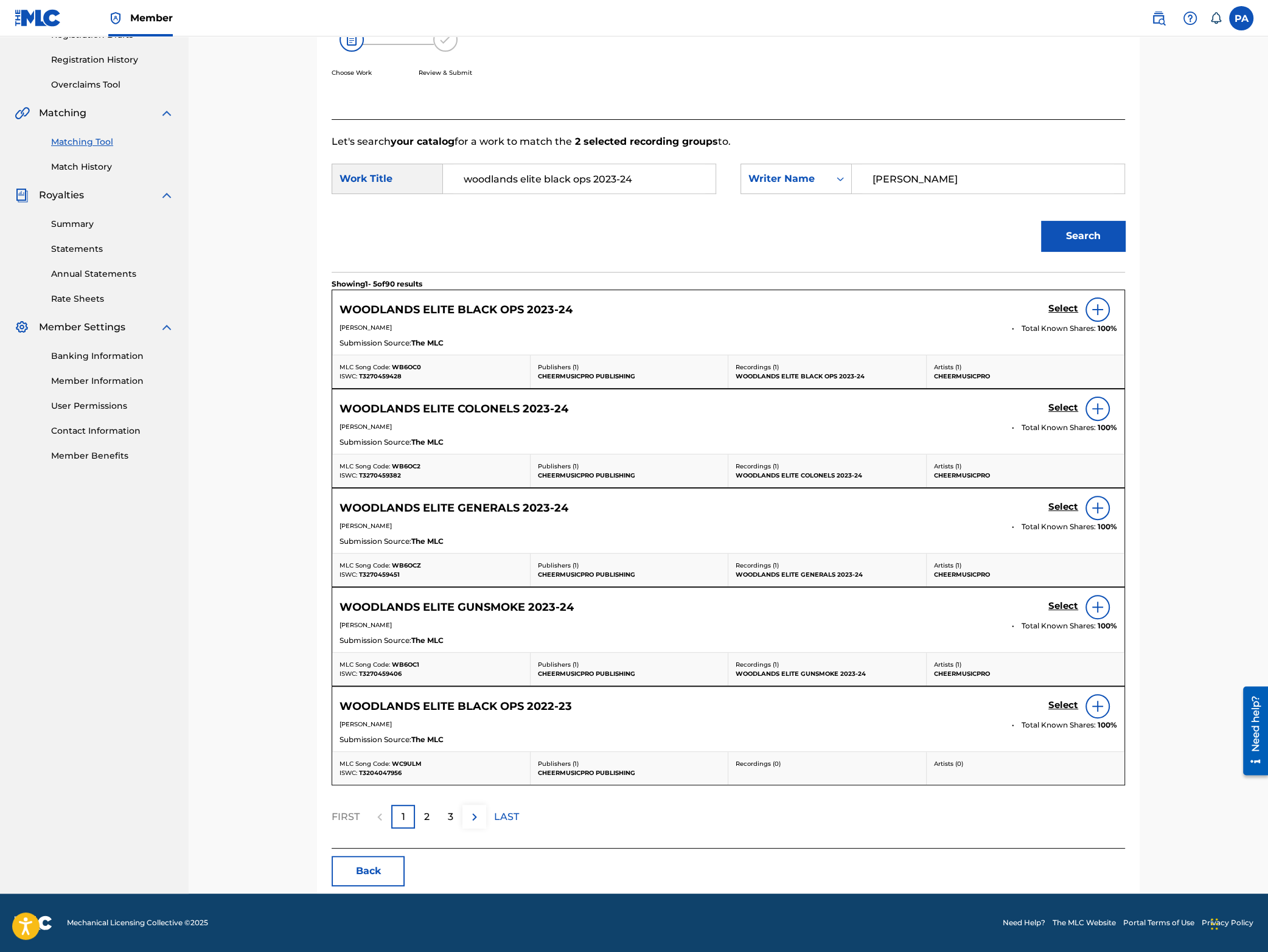
click at [1067, 305] on h5 "Select" at bounding box center [1063, 309] width 30 height 11
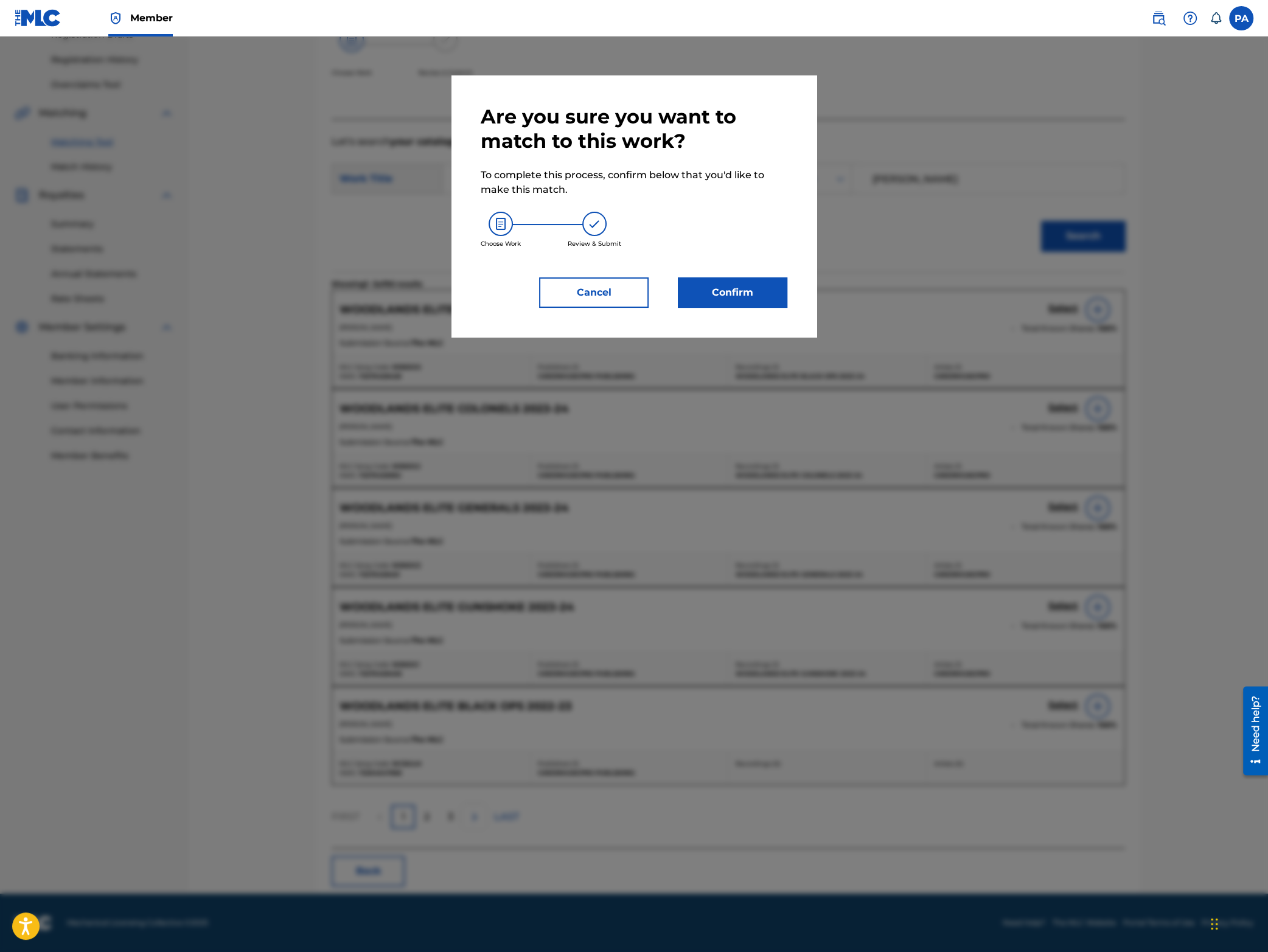
click at [742, 298] on button "Confirm" at bounding box center [732, 293] width 109 height 31
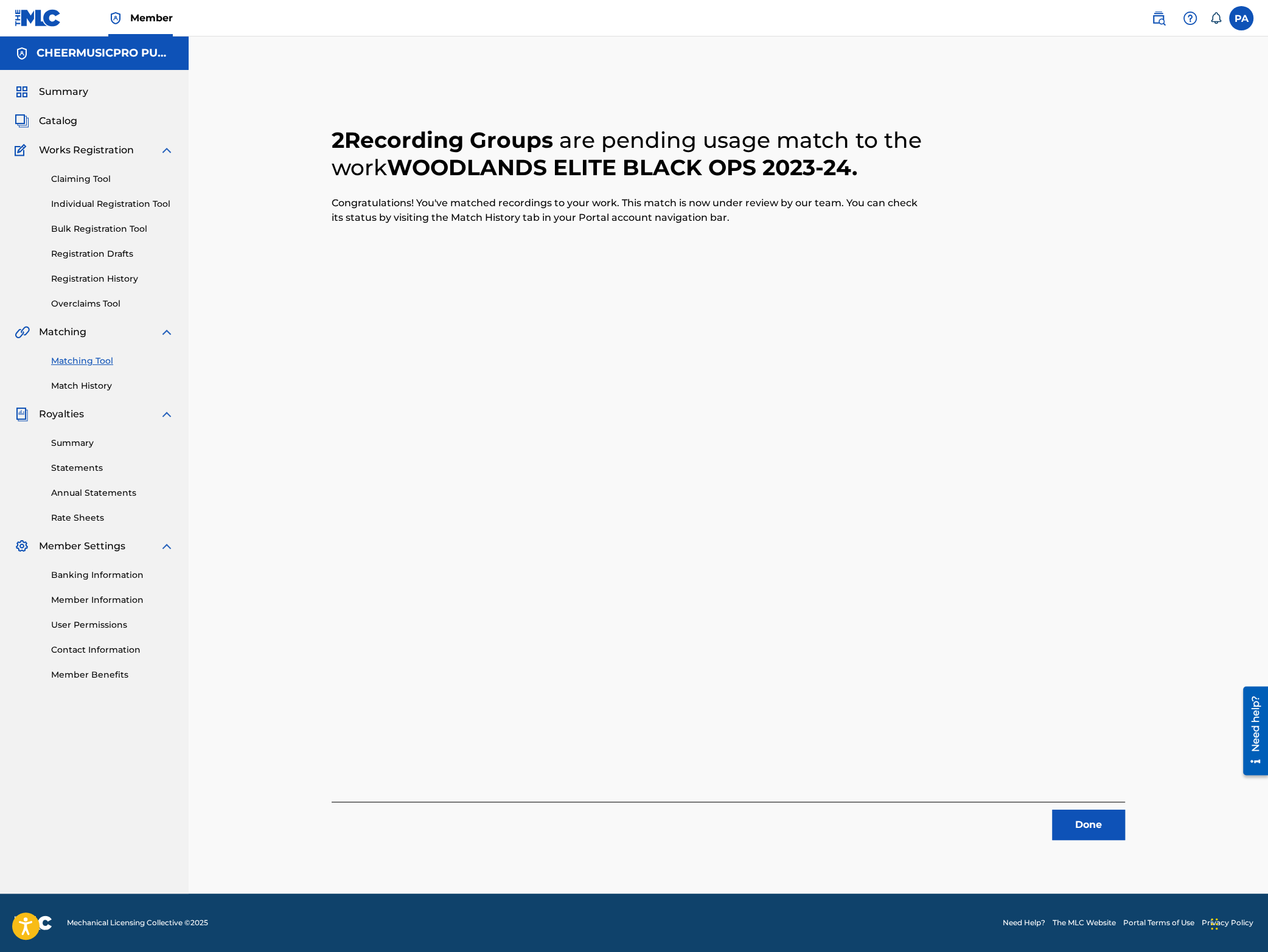
click at [1093, 824] on button "Done" at bounding box center [1088, 825] width 73 height 31
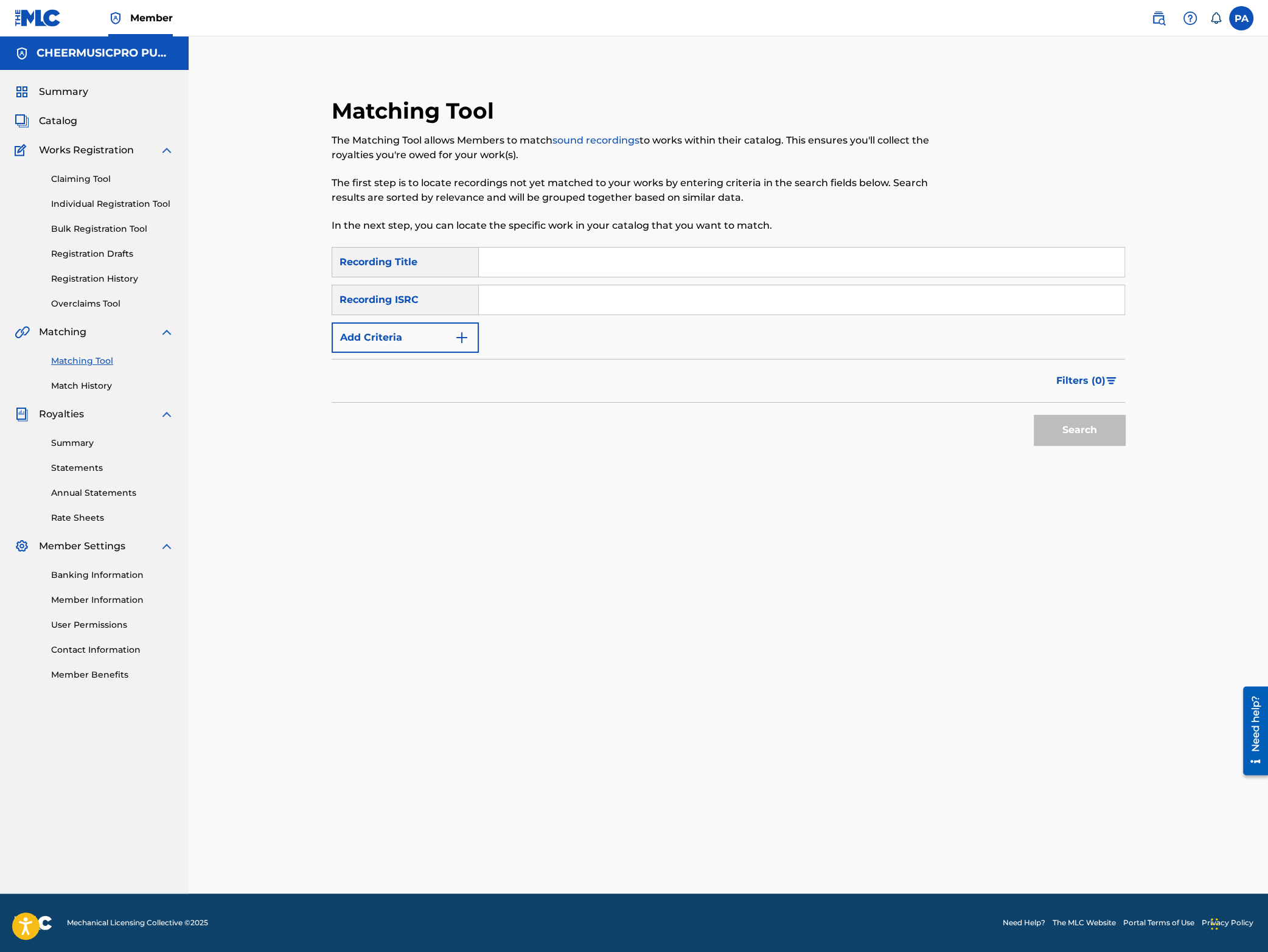
click at [571, 264] on input "Search Form" at bounding box center [801, 262] width 645 height 29
type input "genesis"
click at [1071, 431] on button "Search" at bounding box center [1079, 430] width 91 height 31
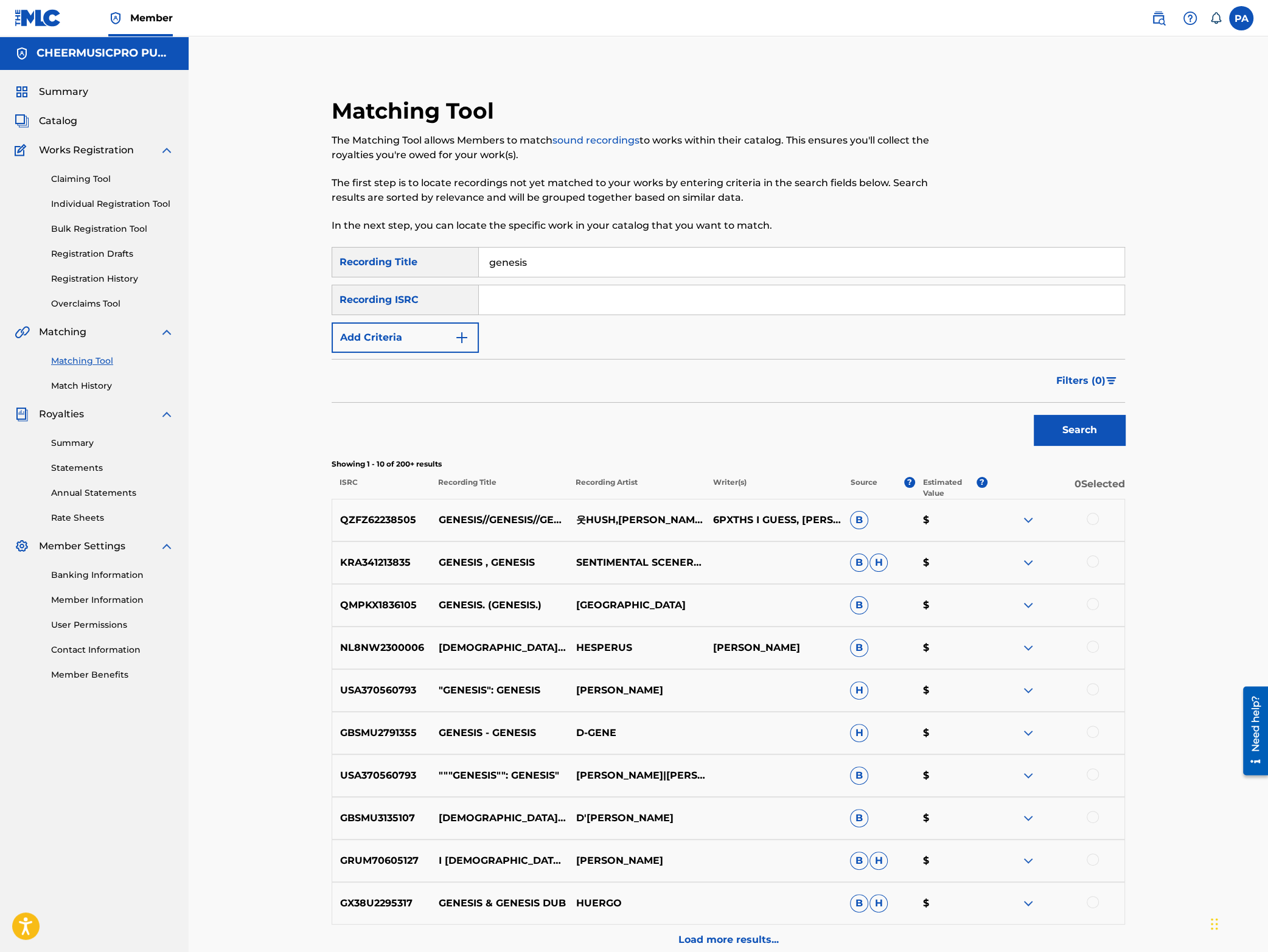
click at [381, 345] on button "Add Criteria" at bounding box center [405, 338] width 147 height 31
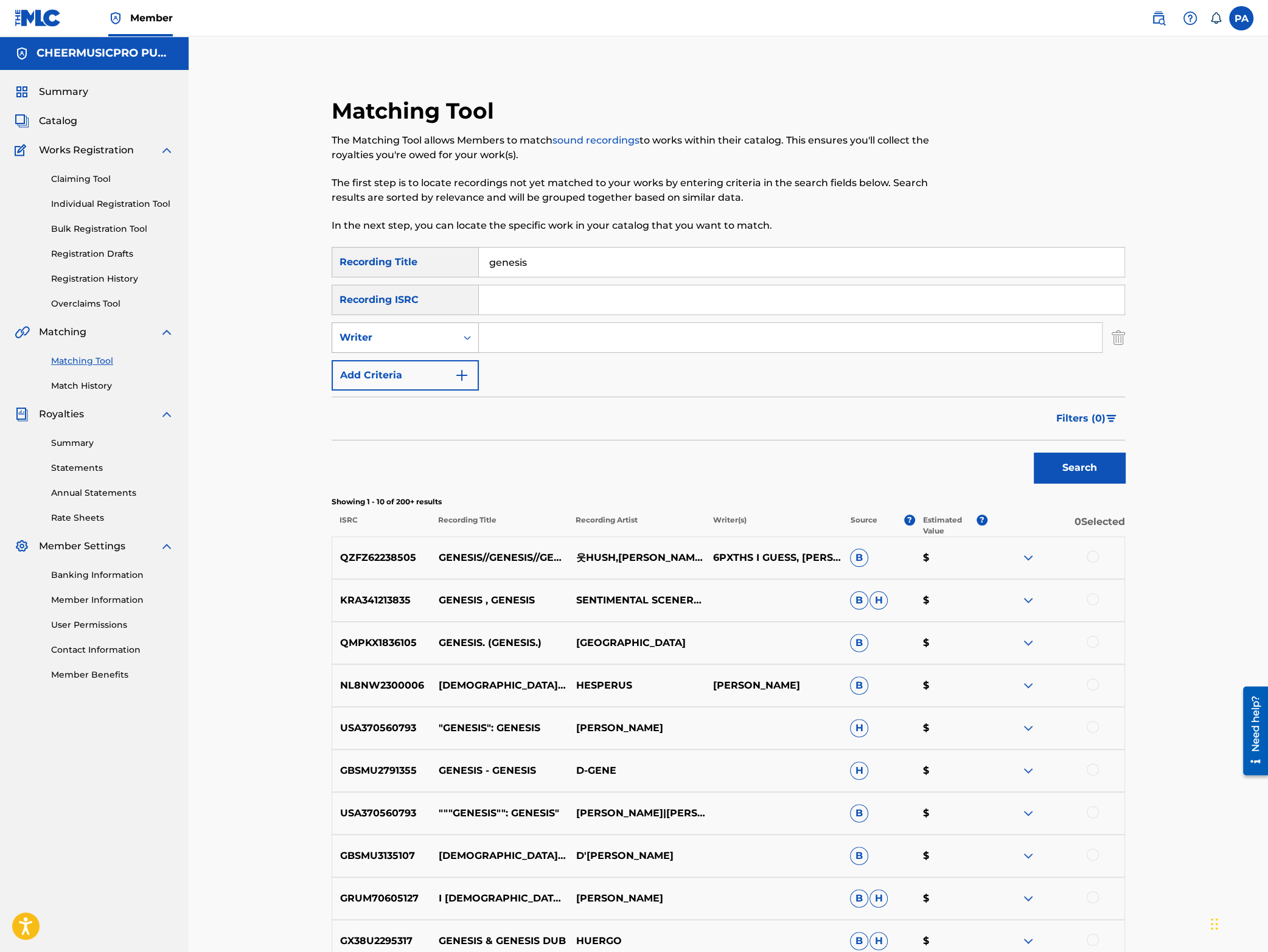
click at [414, 337] on div "Writer" at bounding box center [394, 338] width 109 height 15
drag, startPoint x: 425, startPoint y: 361, endPoint x: 459, endPoint y: 353, distance: 34.9
click at [426, 361] on div "Recording Artist" at bounding box center [405, 368] width 146 height 31
click at [539, 340] on input "Search Form" at bounding box center [790, 338] width 623 height 29
type input "cheermusicpro"
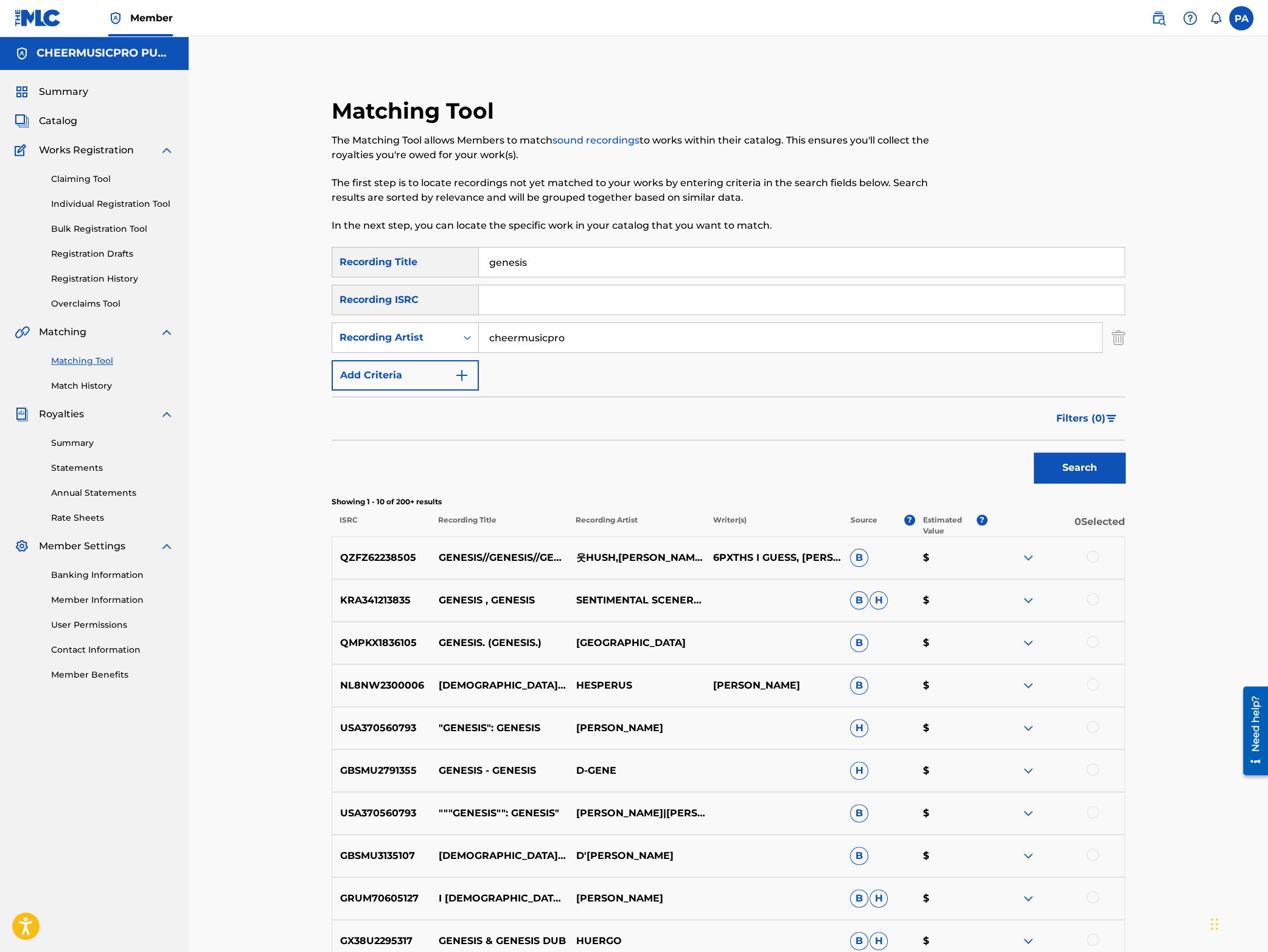
click at [1065, 463] on button "Search" at bounding box center [1079, 468] width 91 height 31
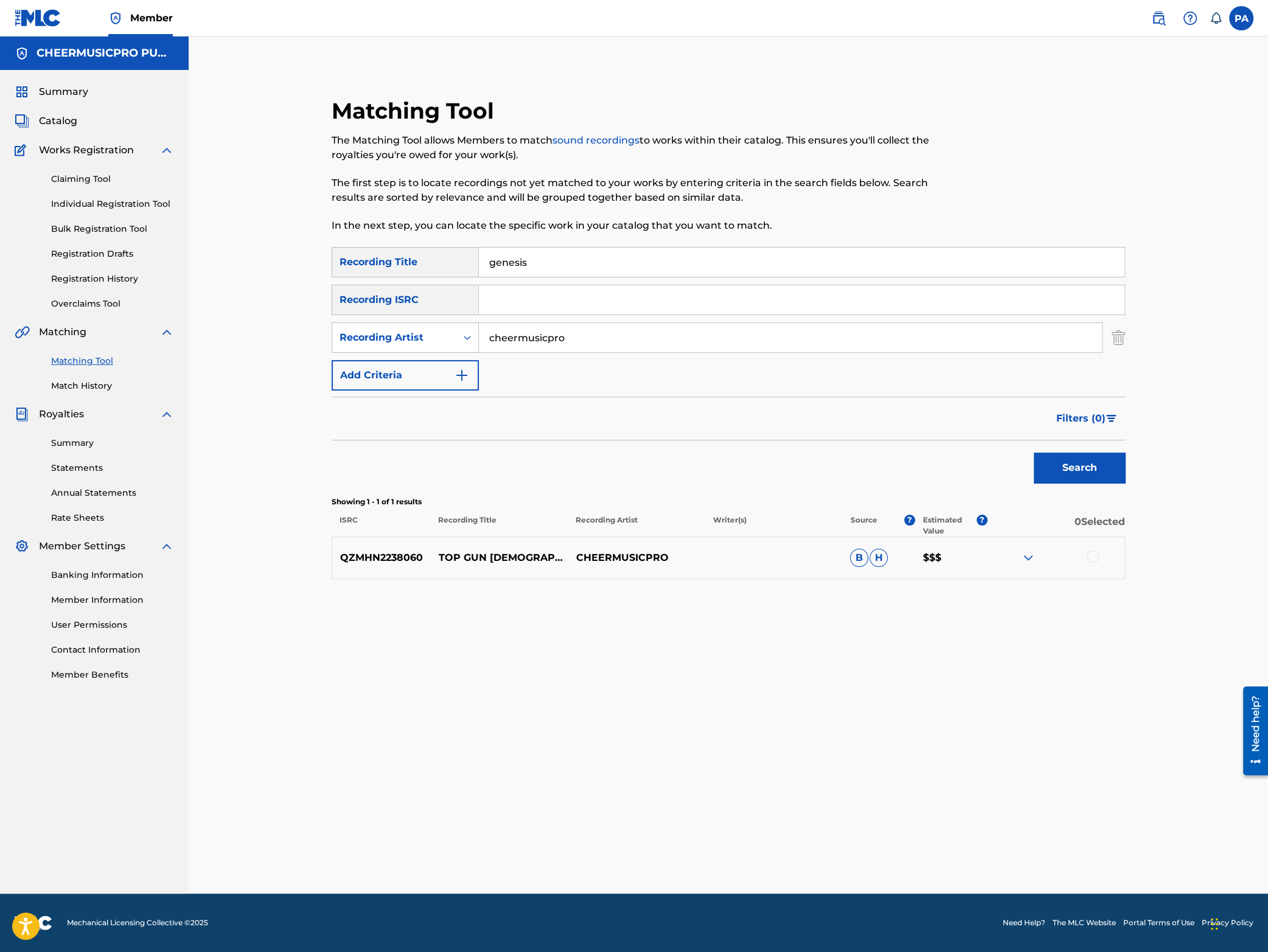
drag, startPoint x: 557, startPoint y: 269, endPoint x: 407, endPoint y: 262, distance: 150.2
click at [479, 262] on input "genesis" at bounding box center [801, 262] width 645 height 29
type input "Prodigy Allstars Midnight 2023-24"
click at [1061, 478] on button "Search" at bounding box center [1079, 468] width 91 height 31
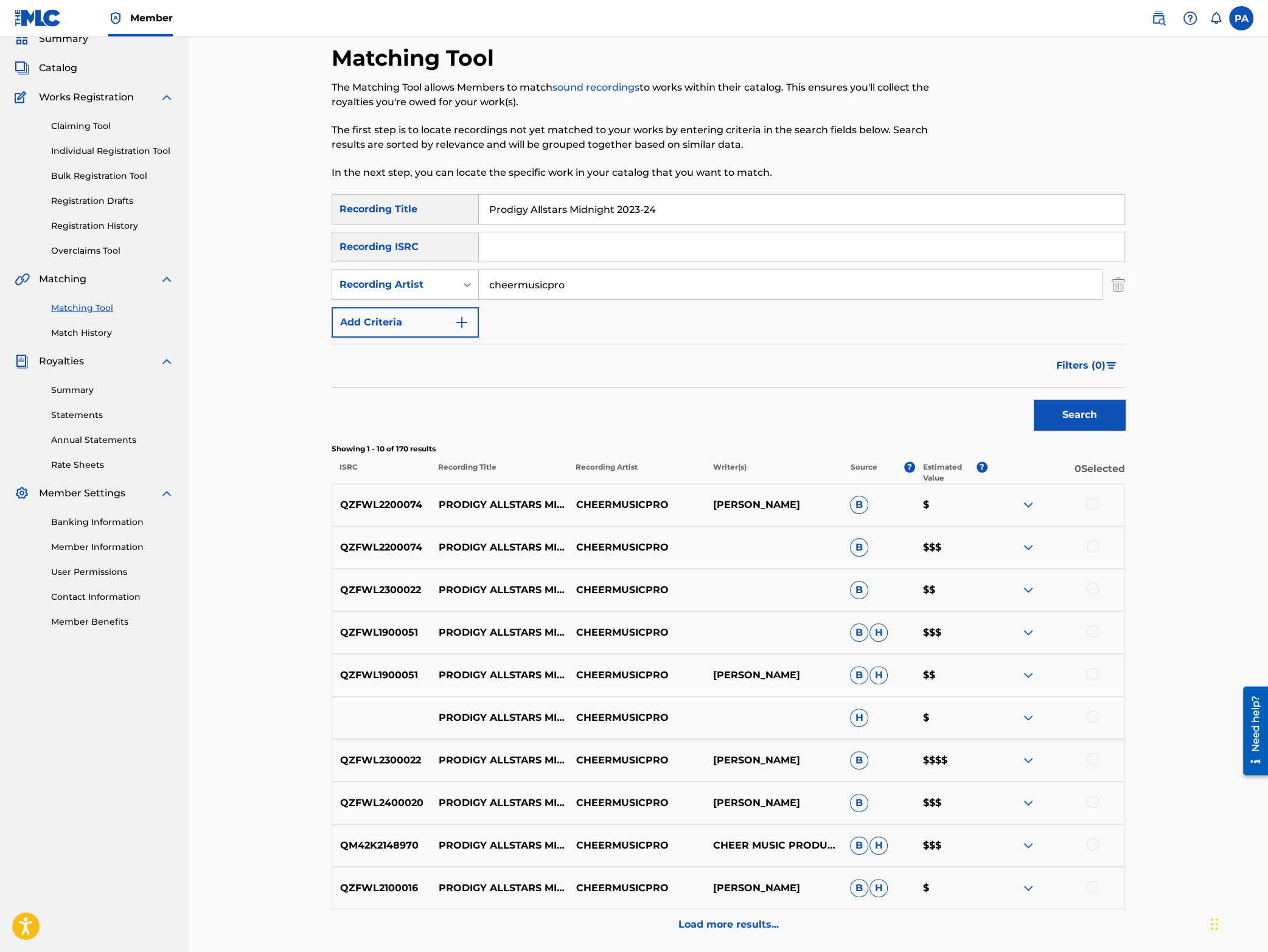
scroll to position [160, 0]
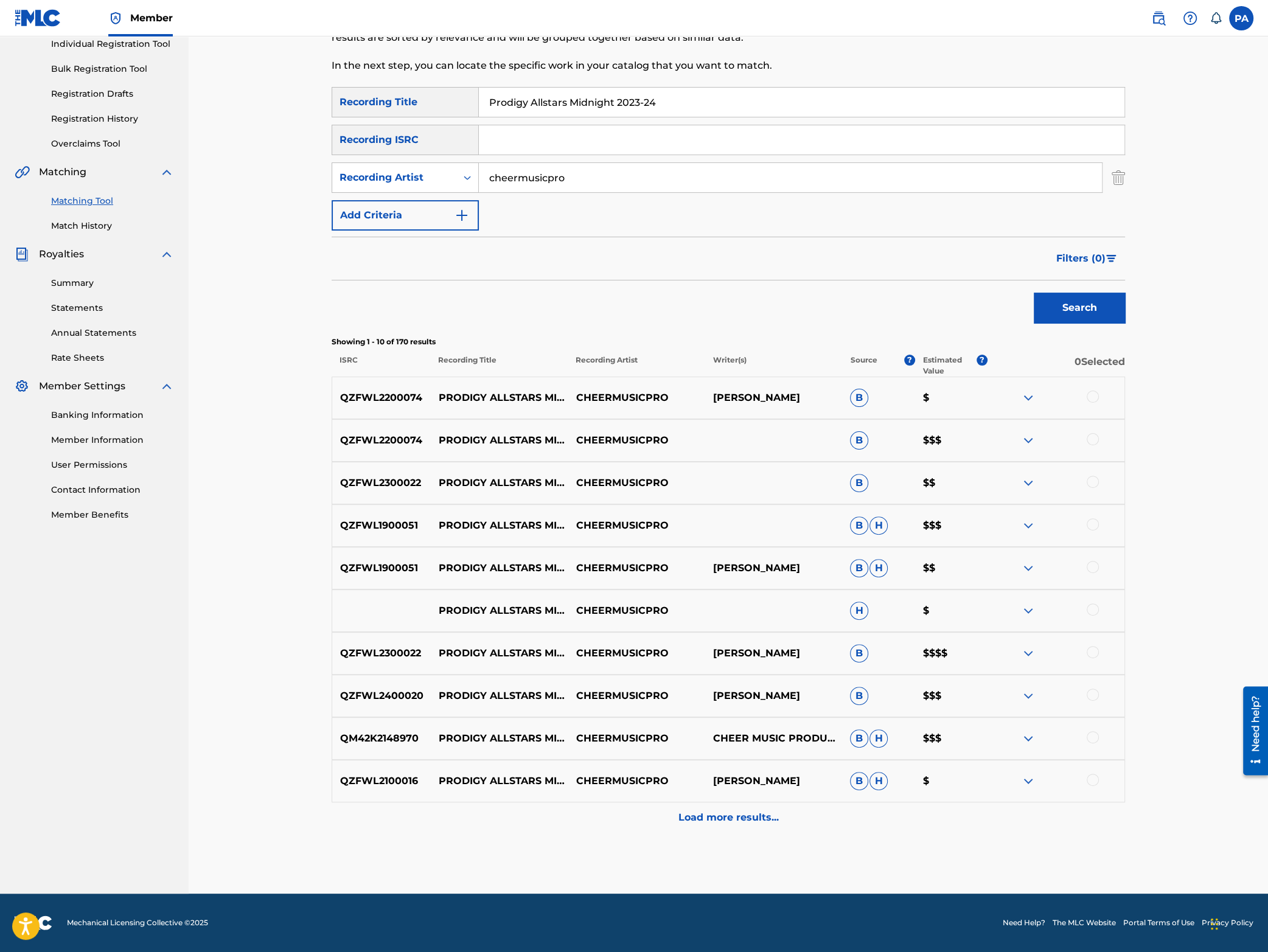
click at [433, 480] on p "PRODIGY ALLSTARS MIDNIGHT 2024" at bounding box center [499, 483] width 137 height 15
click at [1088, 484] on div at bounding box center [1093, 481] width 12 height 12
click at [1098, 654] on div at bounding box center [1093, 652] width 12 height 12
click at [851, 852] on button "Match 2 Groups" at bounding box center [855, 853] width 134 height 31
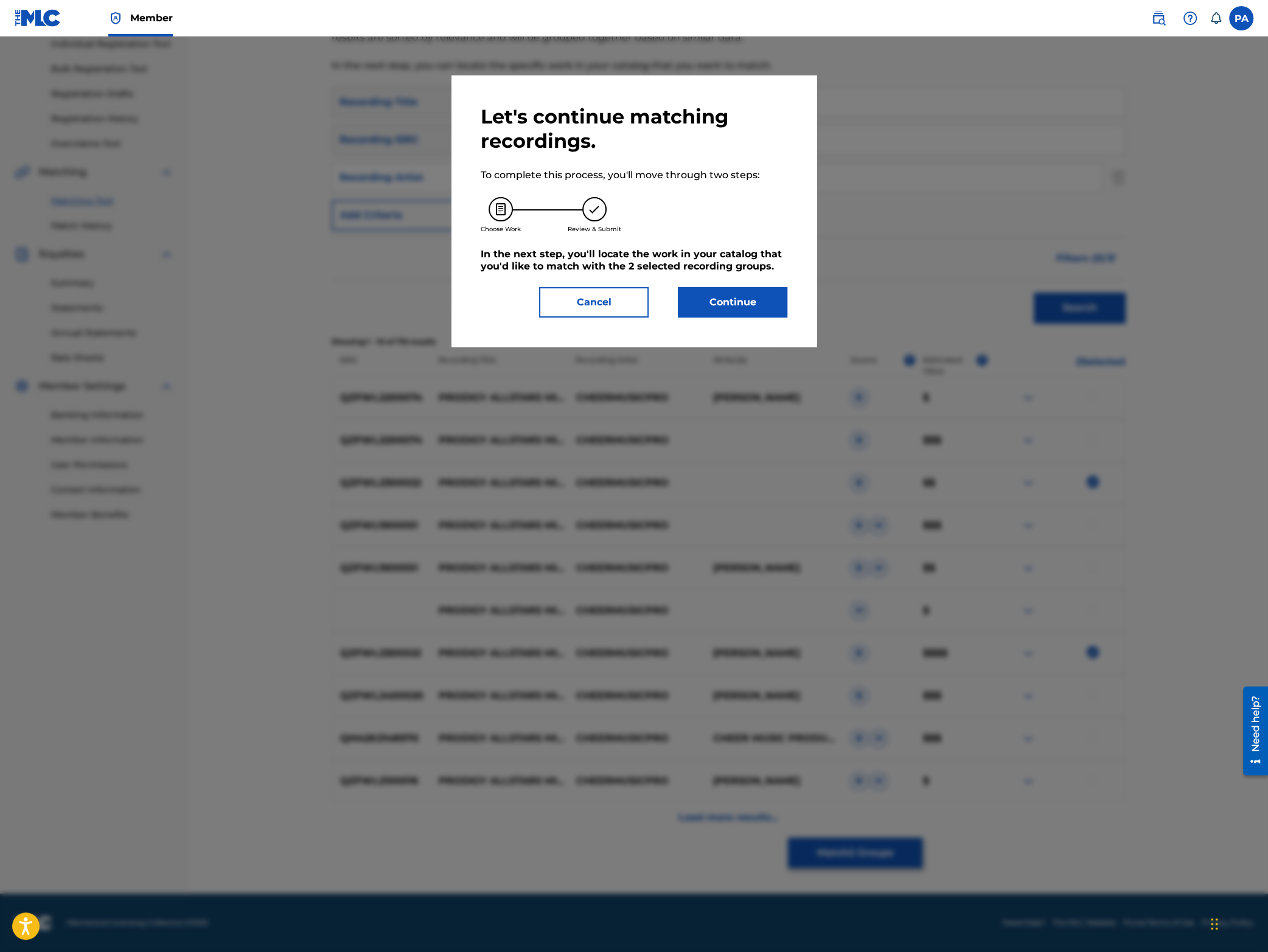
click at [727, 310] on button "Continue" at bounding box center [732, 303] width 109 height 31
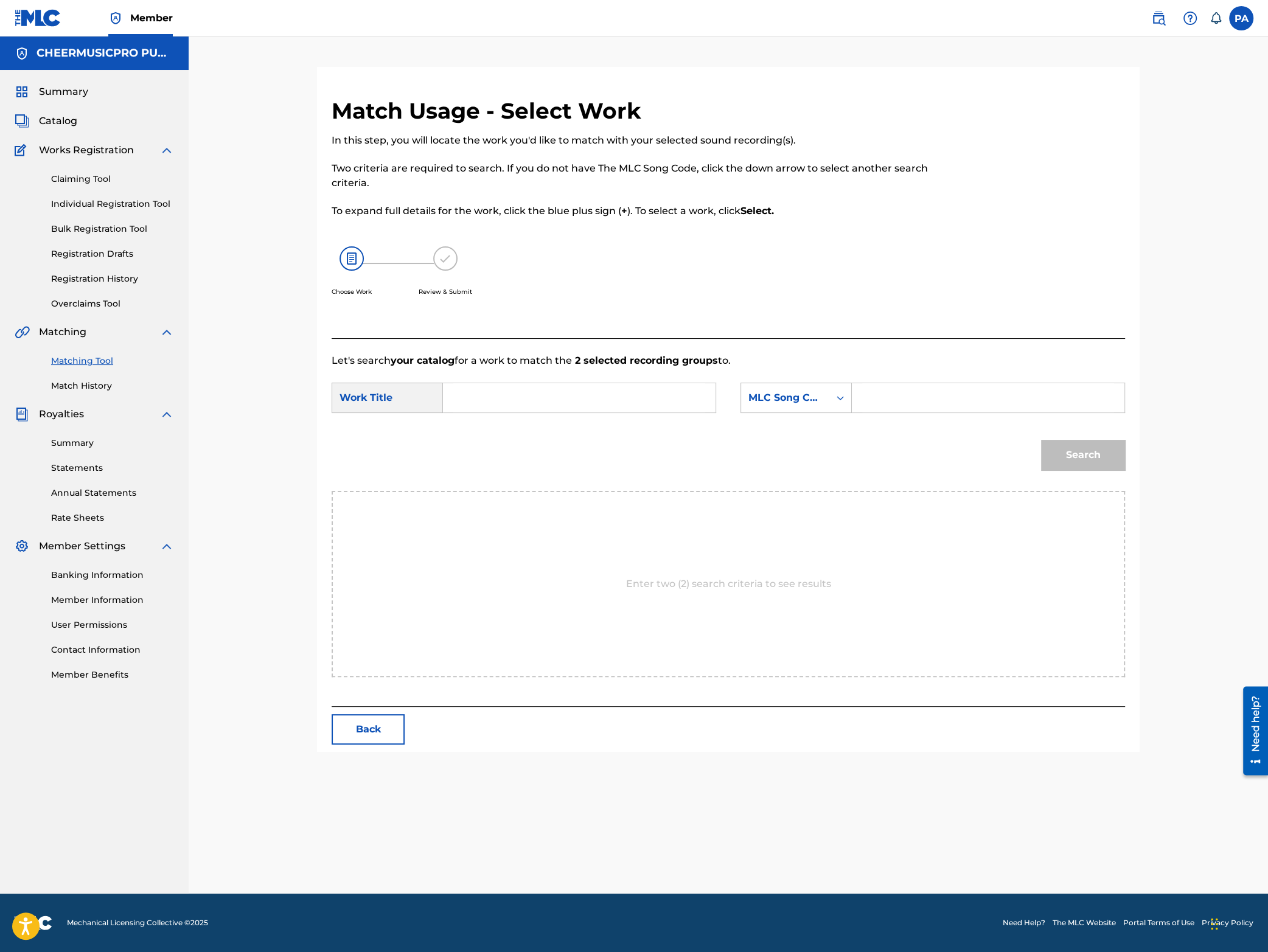
click at [547, 397] on input "Search Form" at bounding box center [579, 398] width 251 height 29
click at [586, 426] on strong "midnight" at bounding box center [563, 425] width 48 height 11
type input "prodigy alsltars midnight 2023-24"
click at [812, 398] on div "MLC Song Code" at bounding box center [784, 398] width 74 height 15
click at [797, 425] on div "Writer Name" at bounding box center [796, 429] width 110 height 31
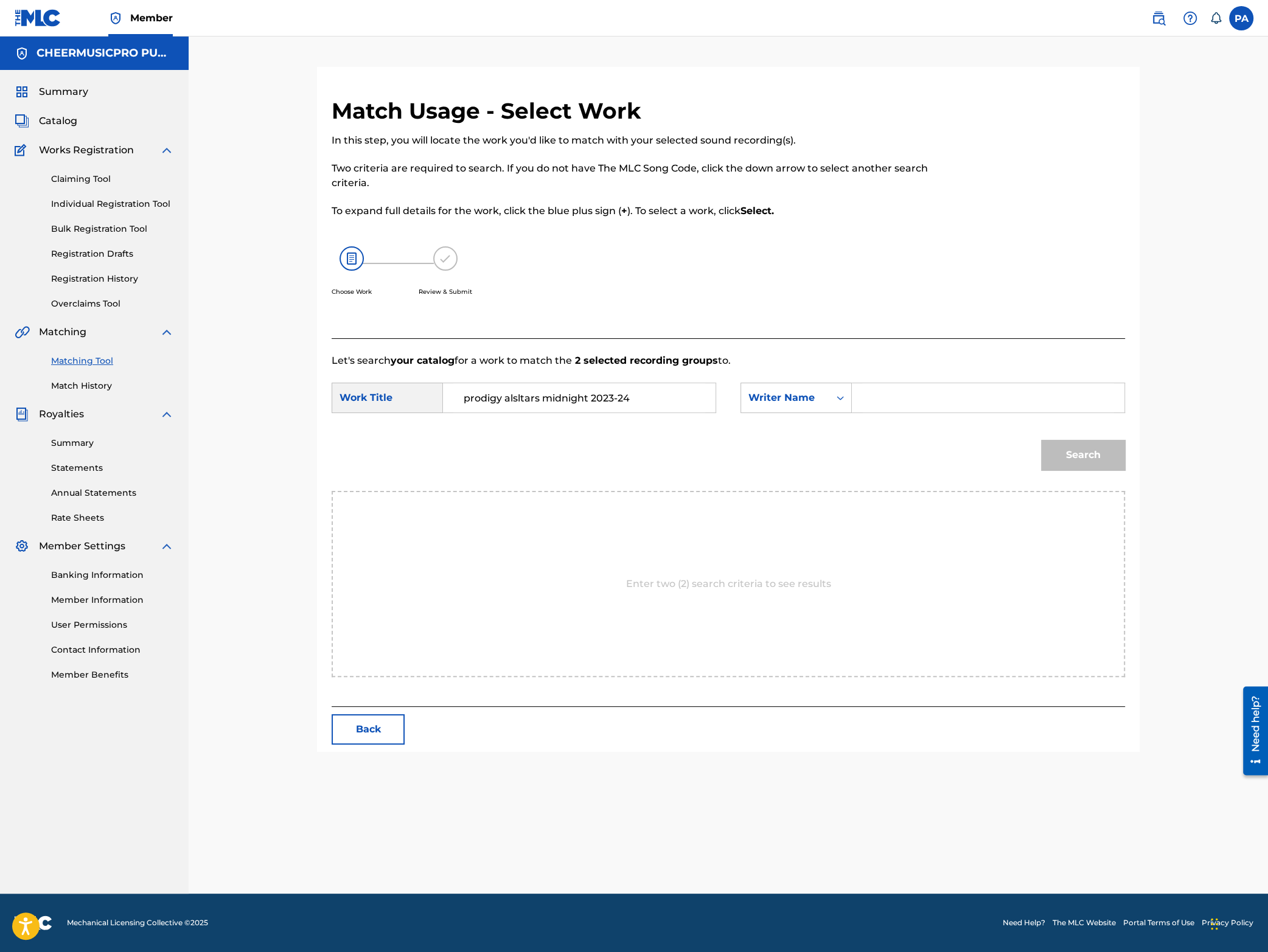
click at [885, 405] on input "Search Form" at bounding box center [987, 398] width 251 height 29
paste input "[PERSON_NAME]"
type input "[PERSON_NAME]"
click at [1088, 466] on button "Search" at bounding box center [1083, 455] width 84 height 31
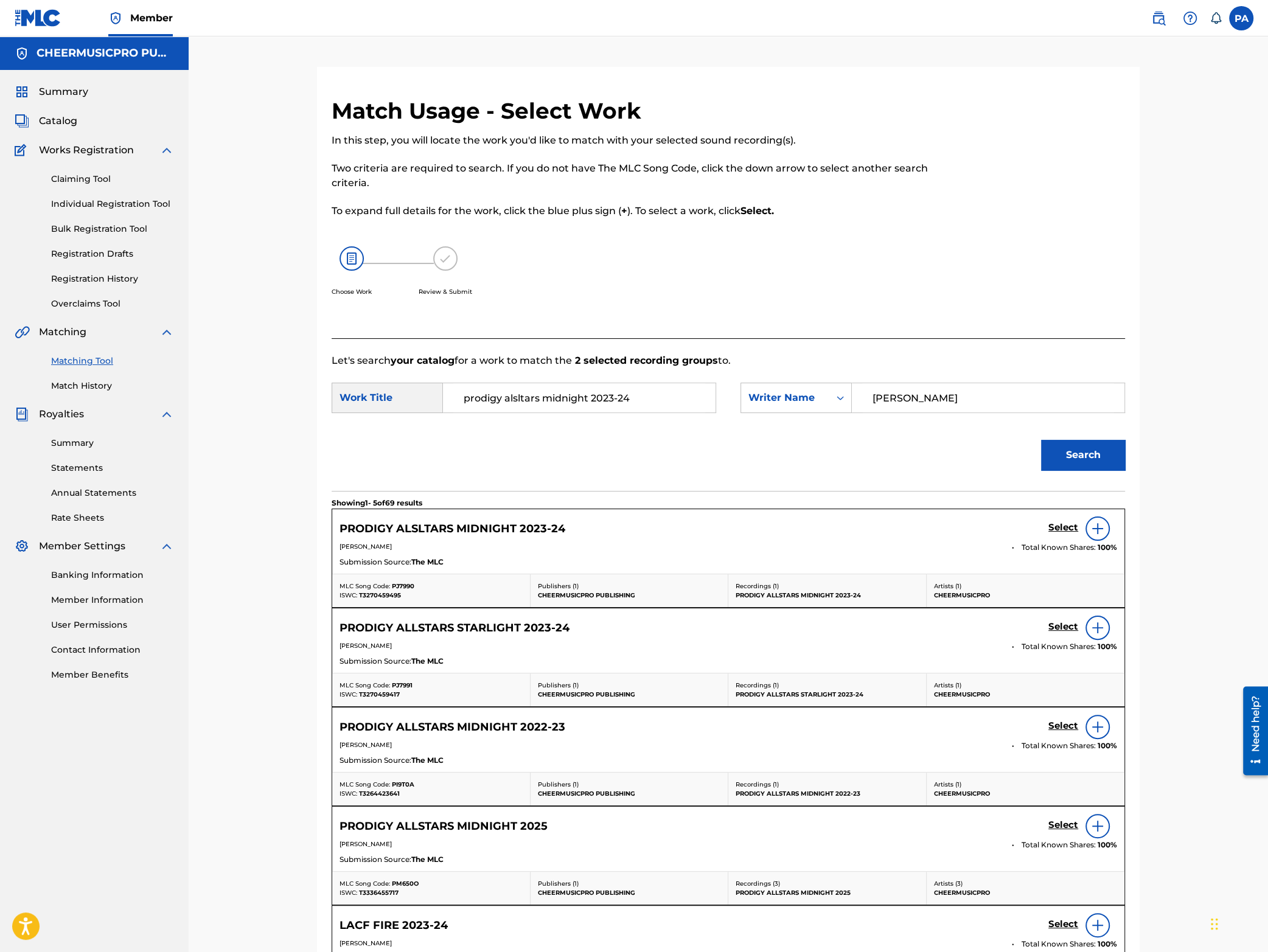
scroll to position [213, 0]
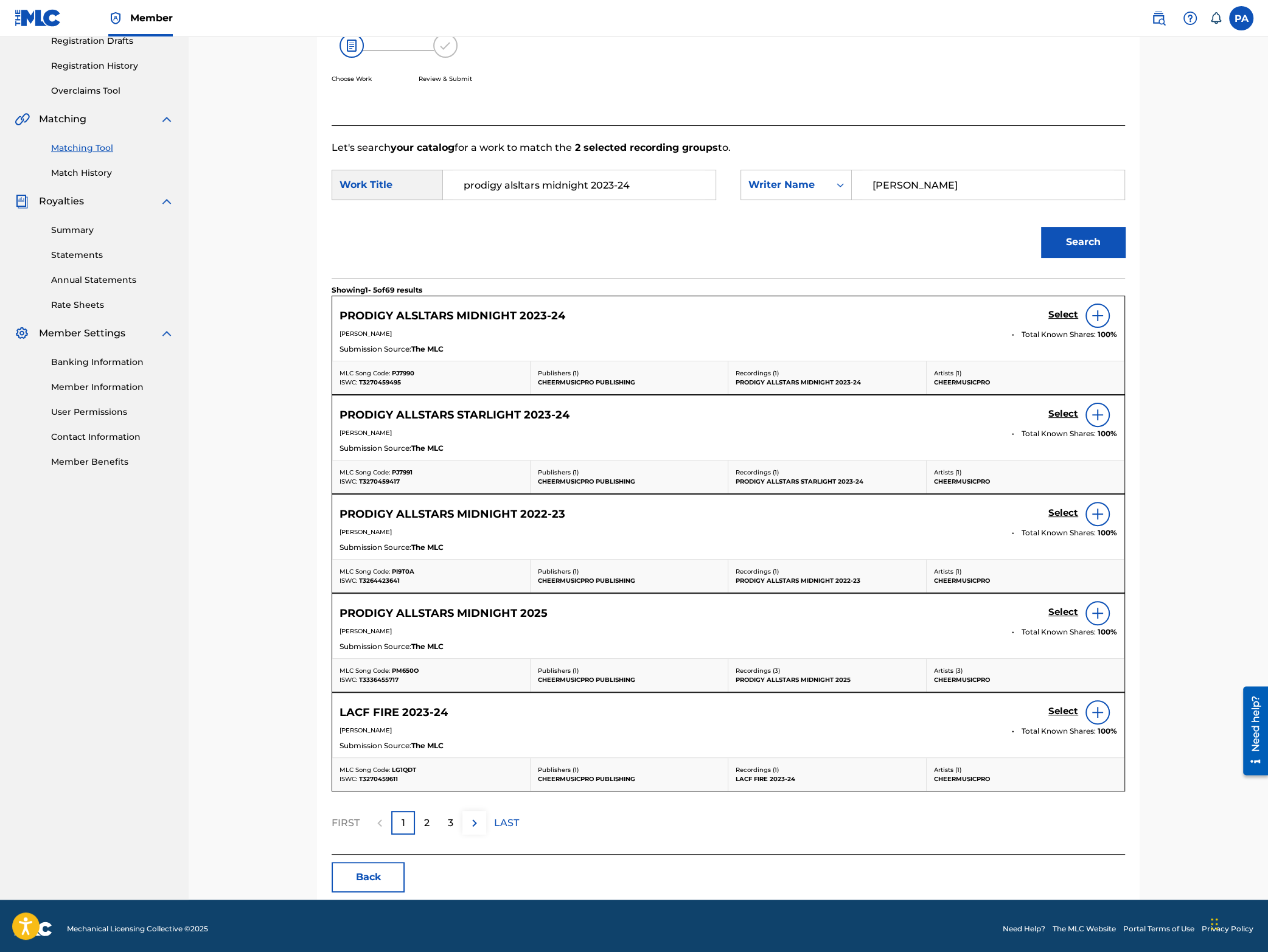
click at [1050, 313] on h5 "Select" at bounding box center [1063, 315] width 30 height 11
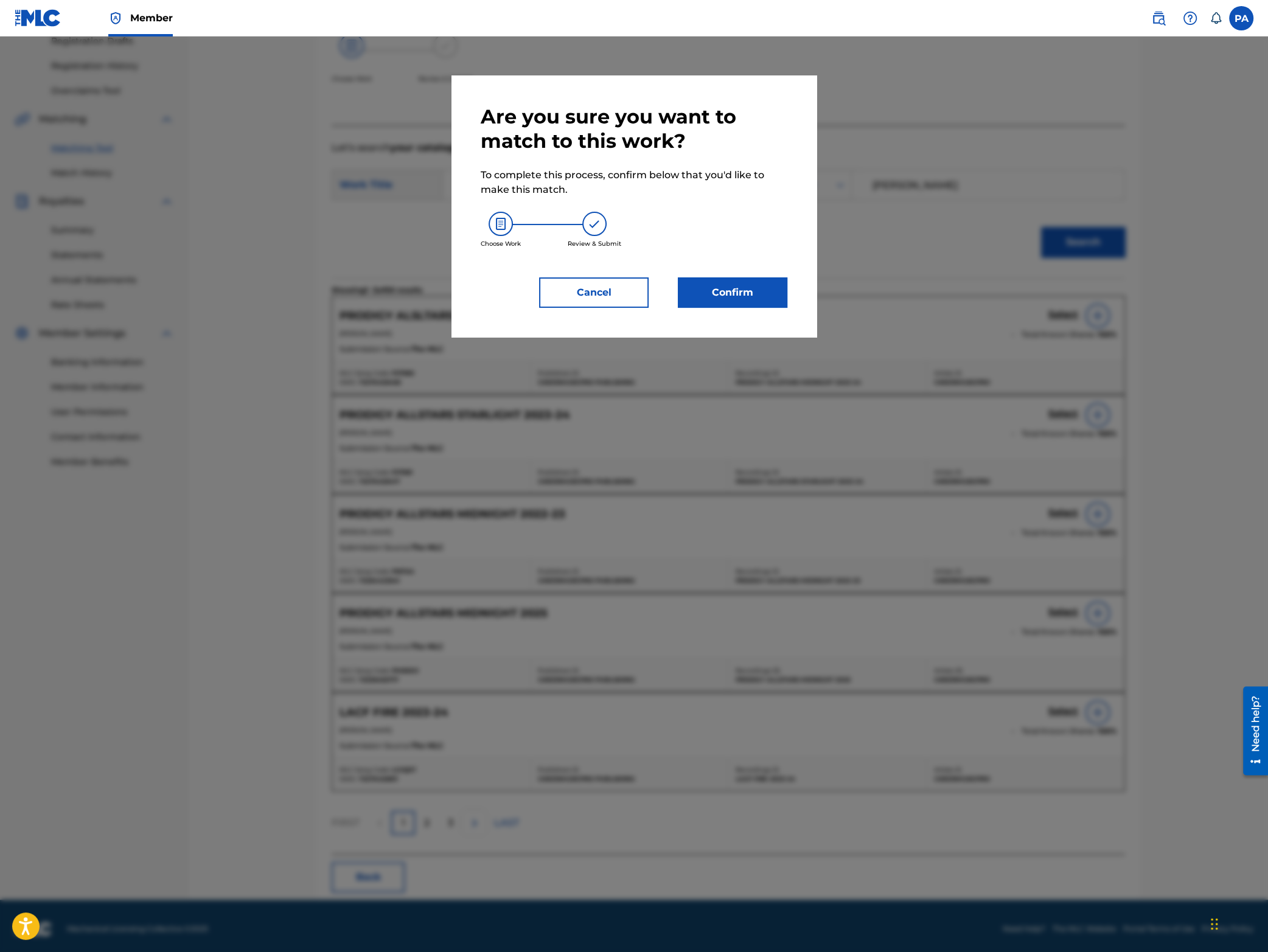
click at [738, 292] on button "Confirm" at bounding box center [732, 293] width 109 height 31
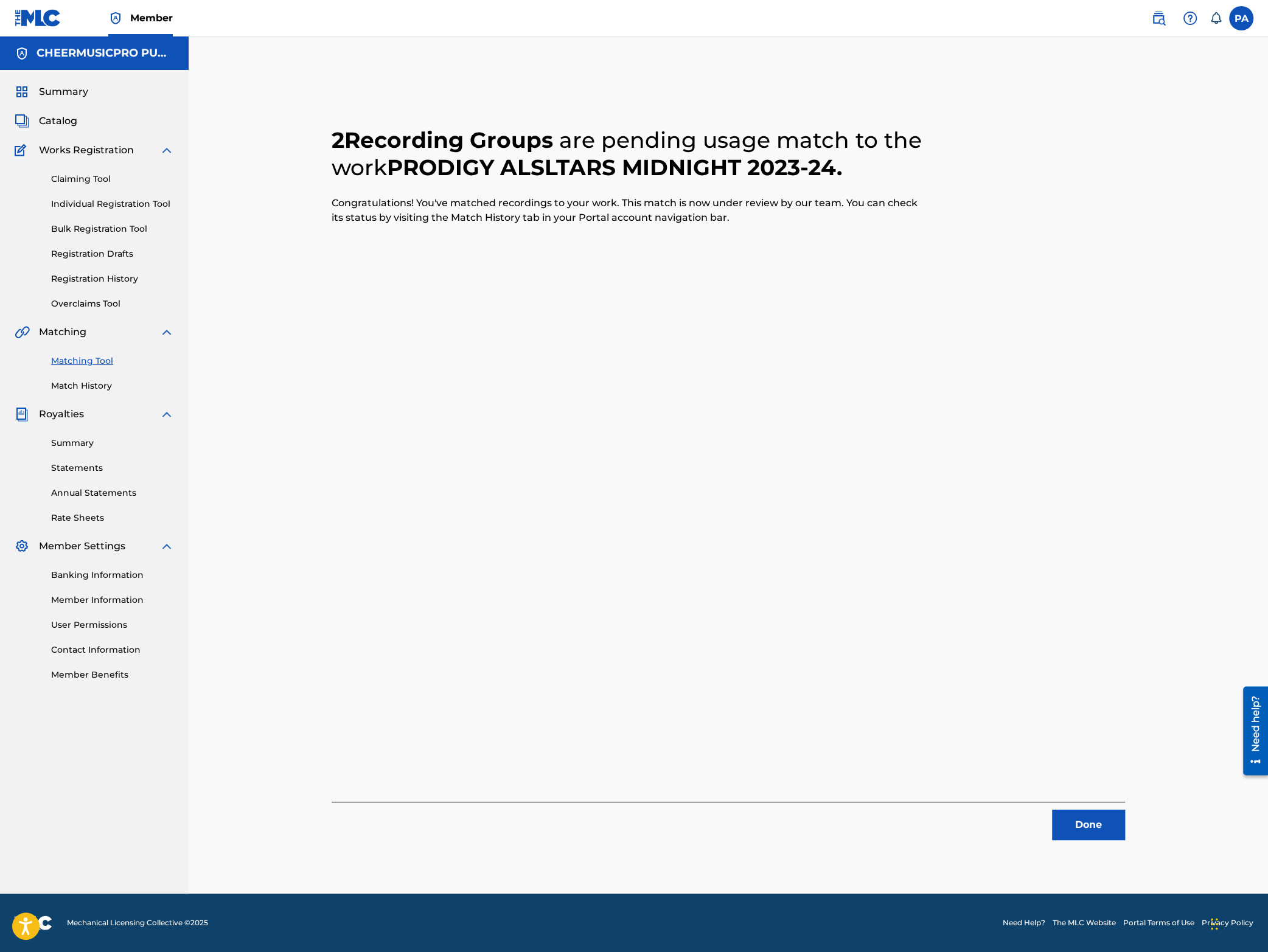
click at [1096, 828] on button "Done" at bounding box center [1088, 825] width 73 height 31
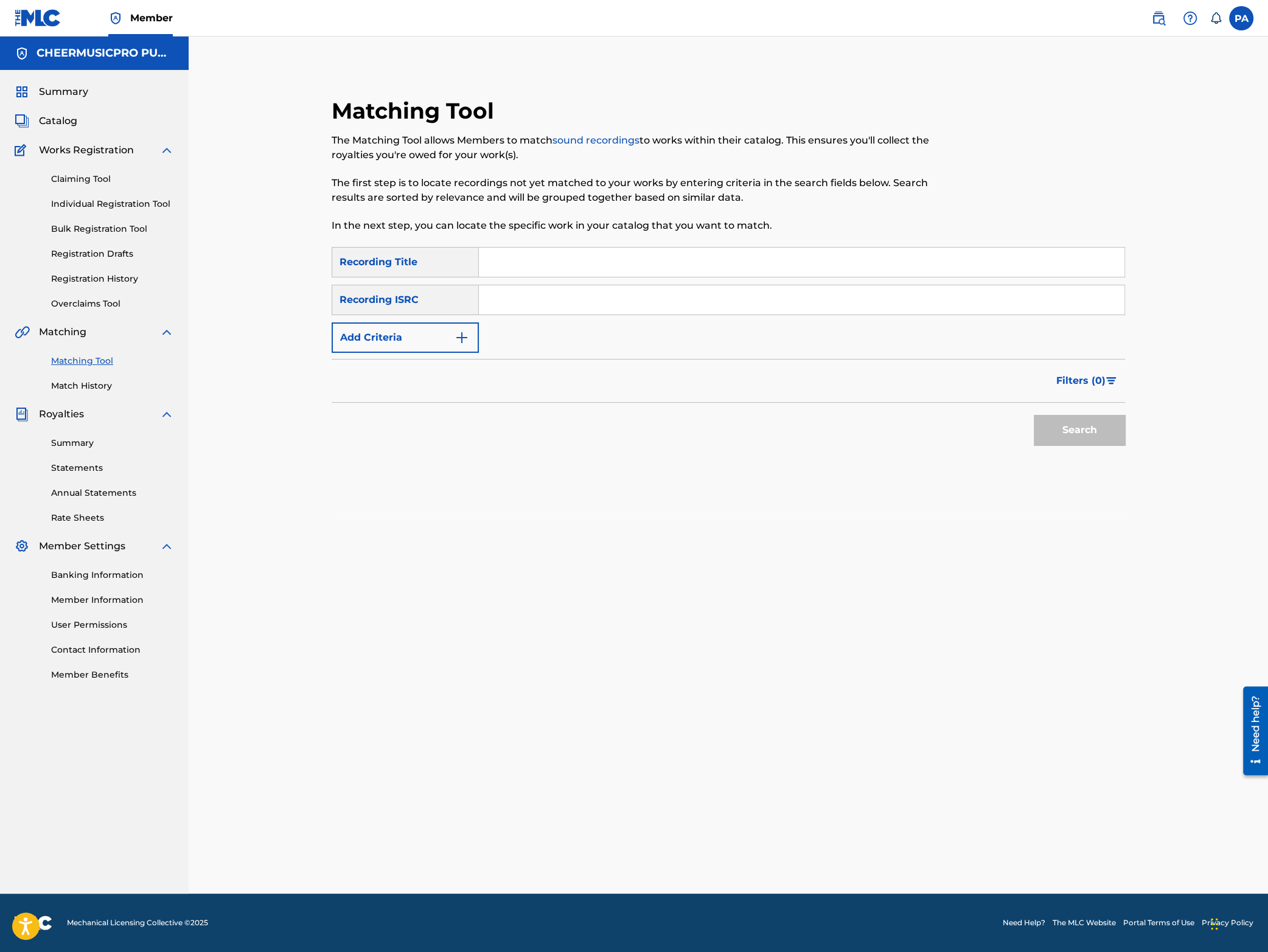
click at [536, 274] on input "Search Form" at bounding box center [801, 262] width 645 height 29
type input "smoex 2024"
click at [1033, 415] on button "Search" at bounding box center [1079, 430] width 91 height 31
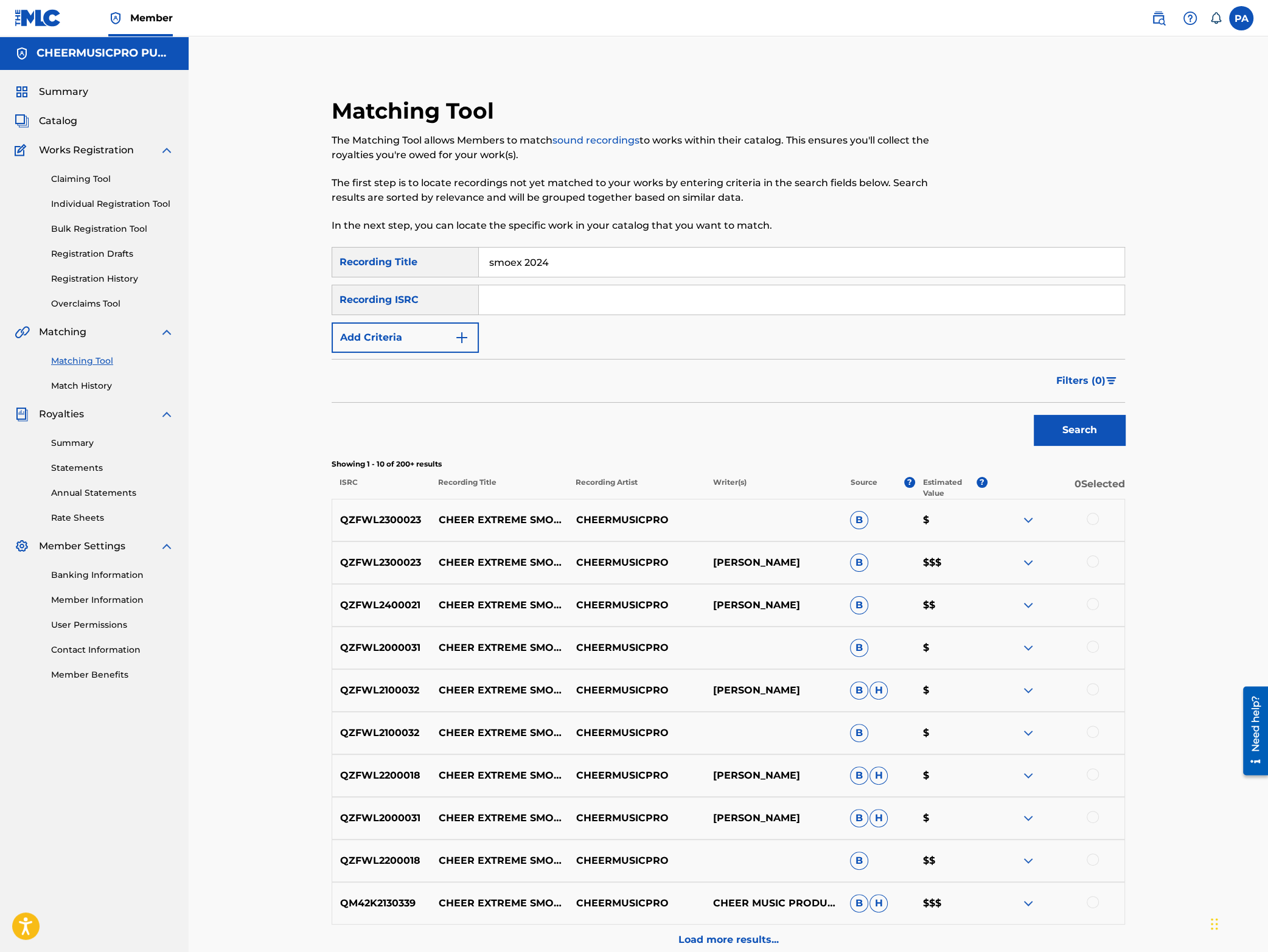
click at [1095, 520] on div at bounding box center [1093, 518] width 12 height 12
click at [1090, 559] on div at bounding box center [1093, 561] width 12 height 12
click at [844, 863] on button "Match 2 Groups" at bounding box center [855, 853] width 134 height 31
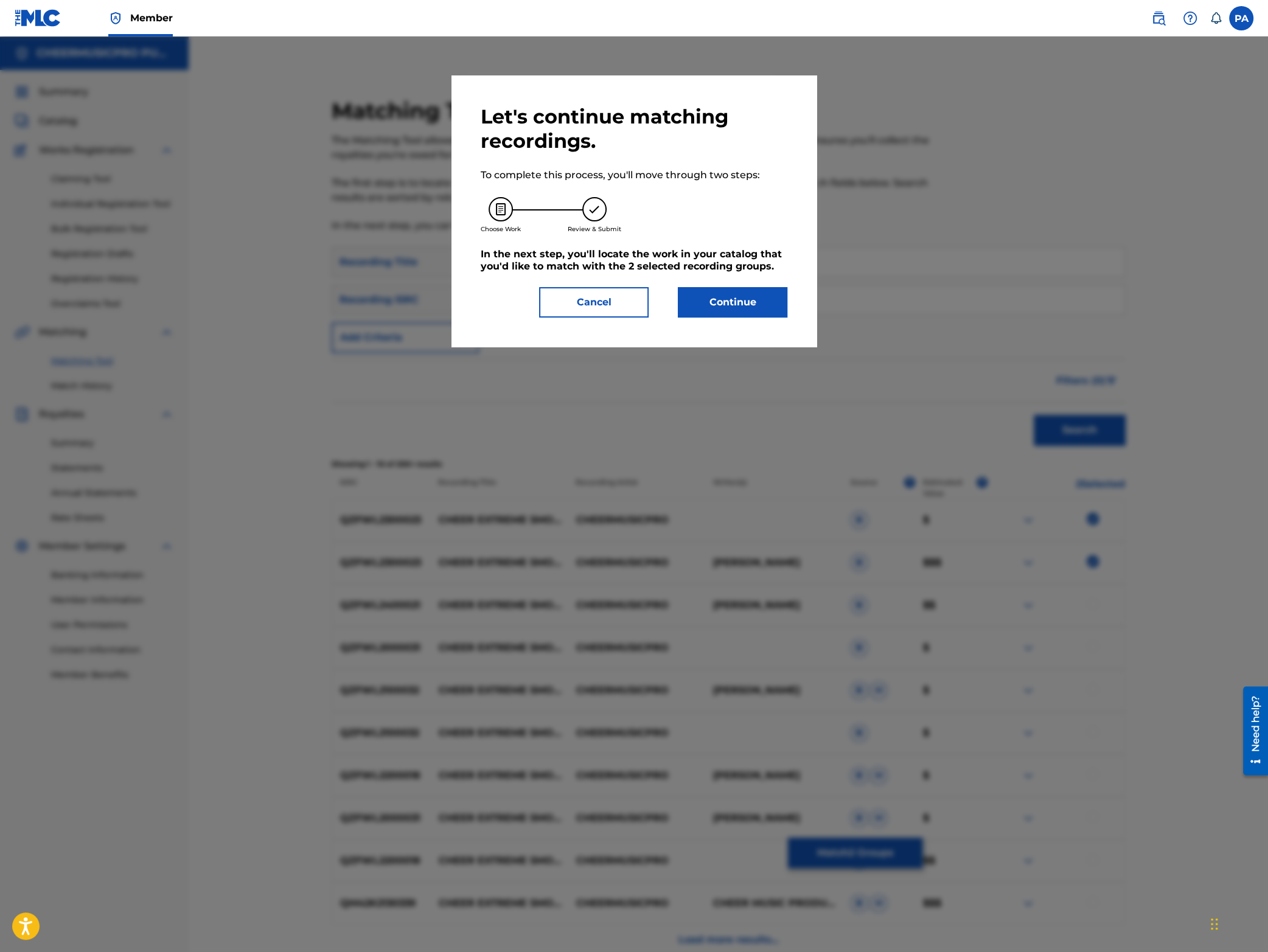
click at [718, 310] on button "Continue" at bounding box center [732, 303] width 109 height 31
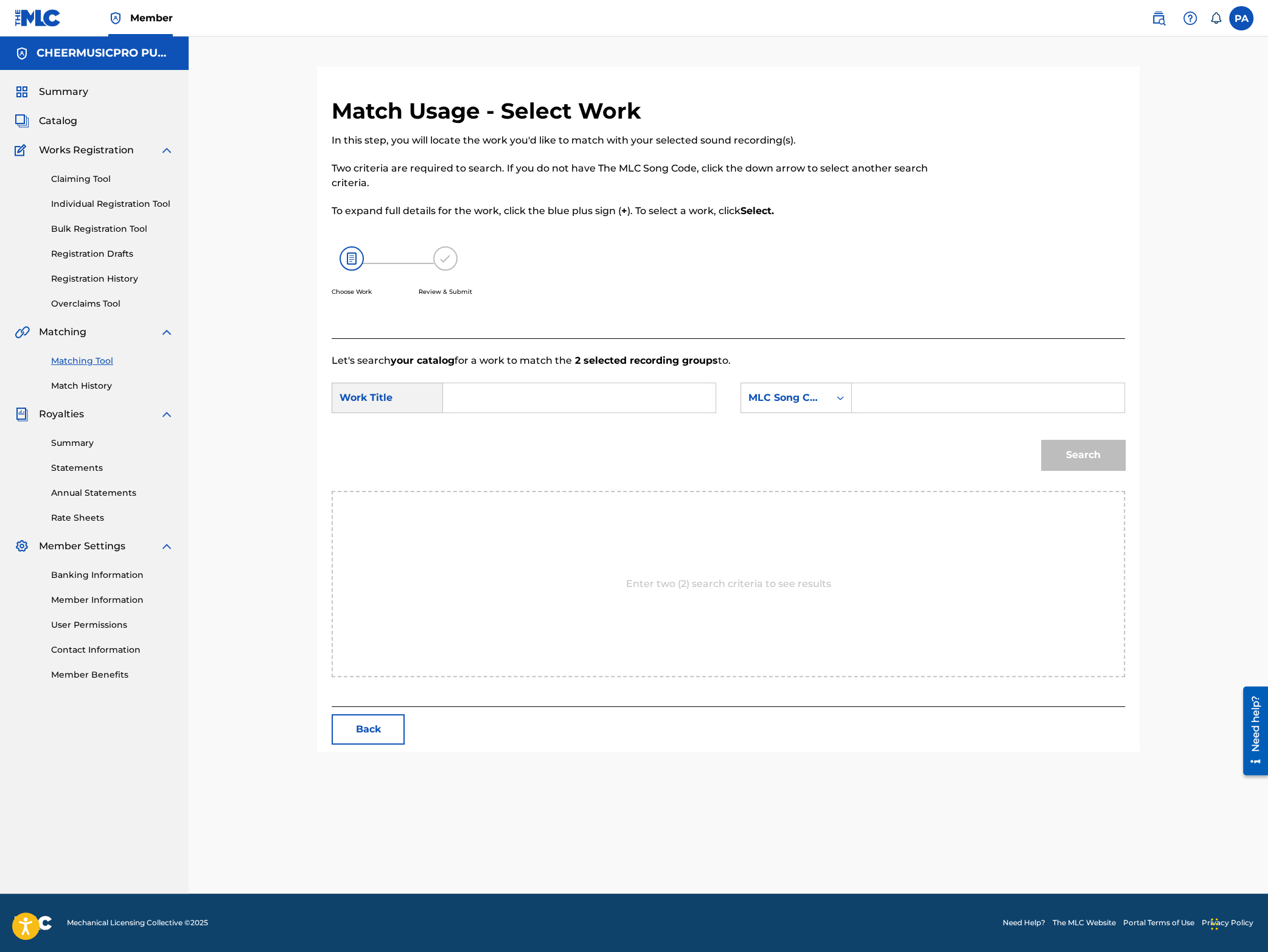
click at [510, 392] on input "Search Form" at bounding box center [579, 398] width 251 height 29
drag, startPoint x: 578, startPoint y: 480, endPoint x: 606, endPoint y: 478, distance: 28.1
click at [578, 480] on span "2023-24" at bounding box center [590, 484] width 39 height 11
type input "cheer extreme smoex 2023-24"
click at [919, 396] on input "Search Form" at bounding box center [987, 398] width 251 height 29
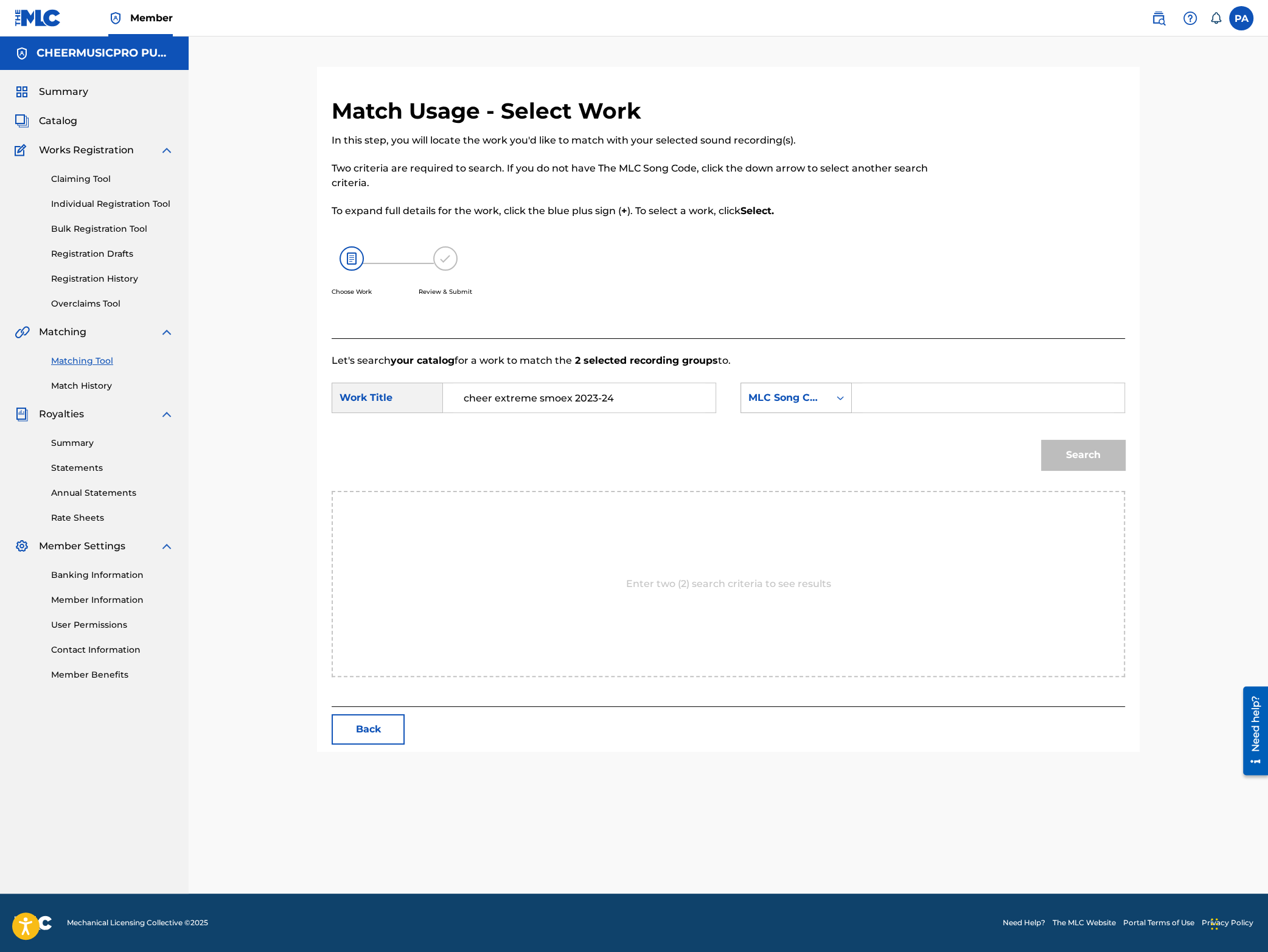
click at [776, 392] on div "MLC Song Code" at bounding box center [784, 398] width 74 height 15
click at [804, 429] on div "Writer Name" at bounding box center [796, 429] width 110 height 31
click at [894, 390] on input "Search Form" at bounding box center [987, 398] width 251 height 29
paste input "[PERSON_NAME]"
type input "[PERSON_NAME]"
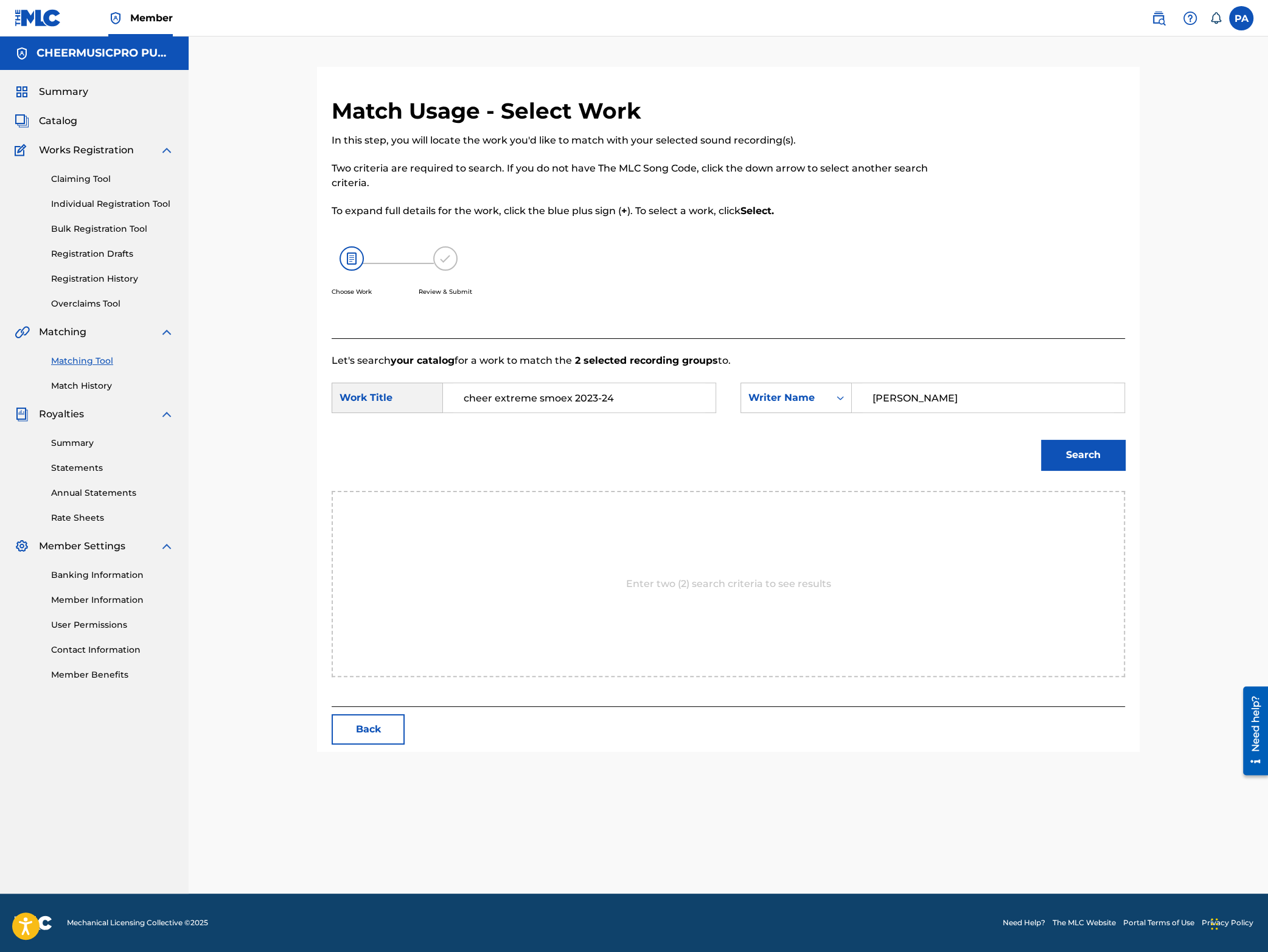
click at [1092, 471] on button "Search" at bounding box center [1083, 455] width 84 height 31
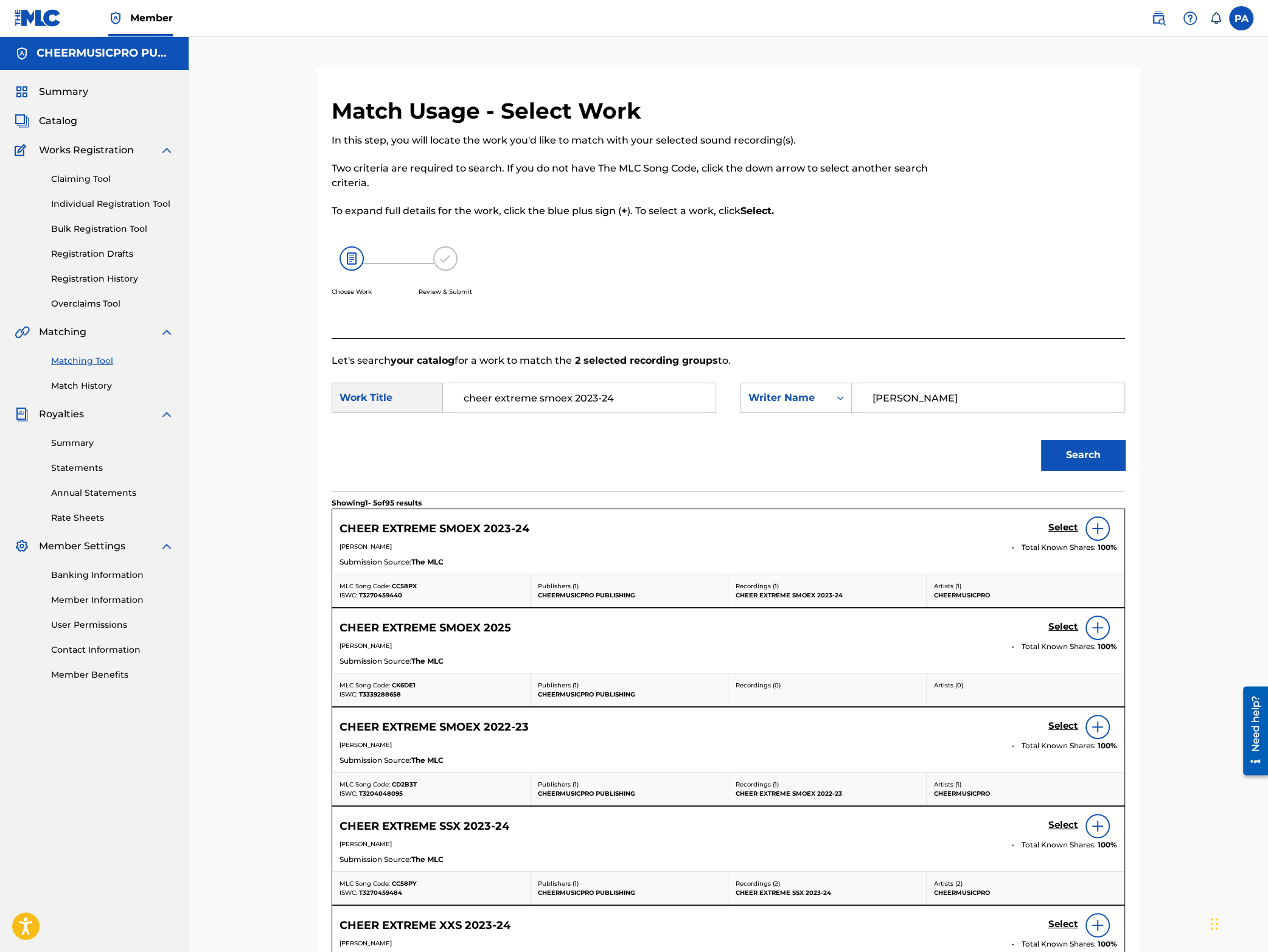
click at [1064, 527] on h5 "Select" at bounding box center [1063, 528] width 30 height 11
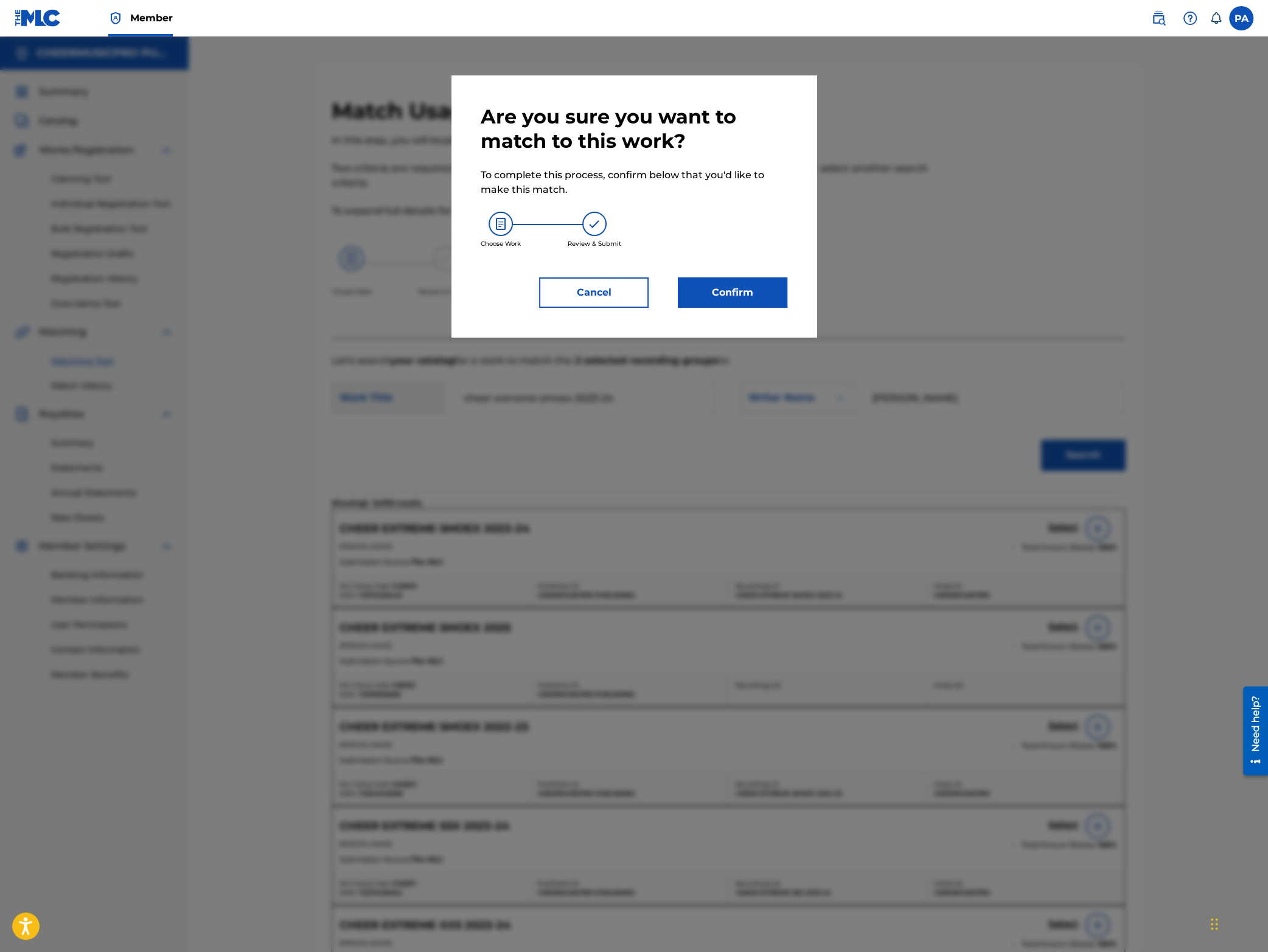
click at [749, 298] on button "Confirm" at bounding box center [732, 293] width 109 height 31
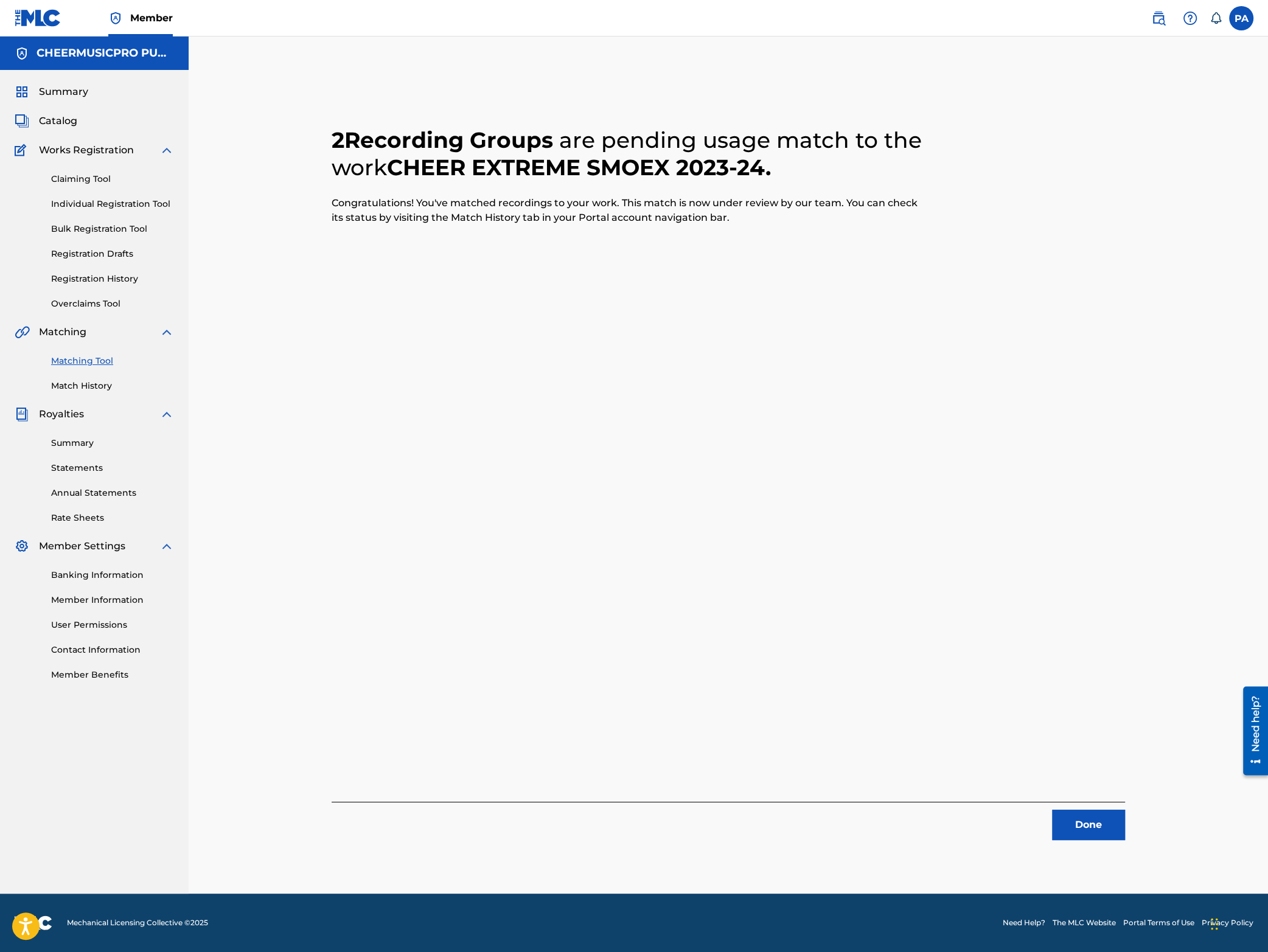
drag, startPoint x: 1093, startPoint y: 822, endPoint x: 1055, endPoint y: 813, distance: 39.1
click at [1093, 822] on button "Done" at bounding box center [1088, 825] width 73 height 31
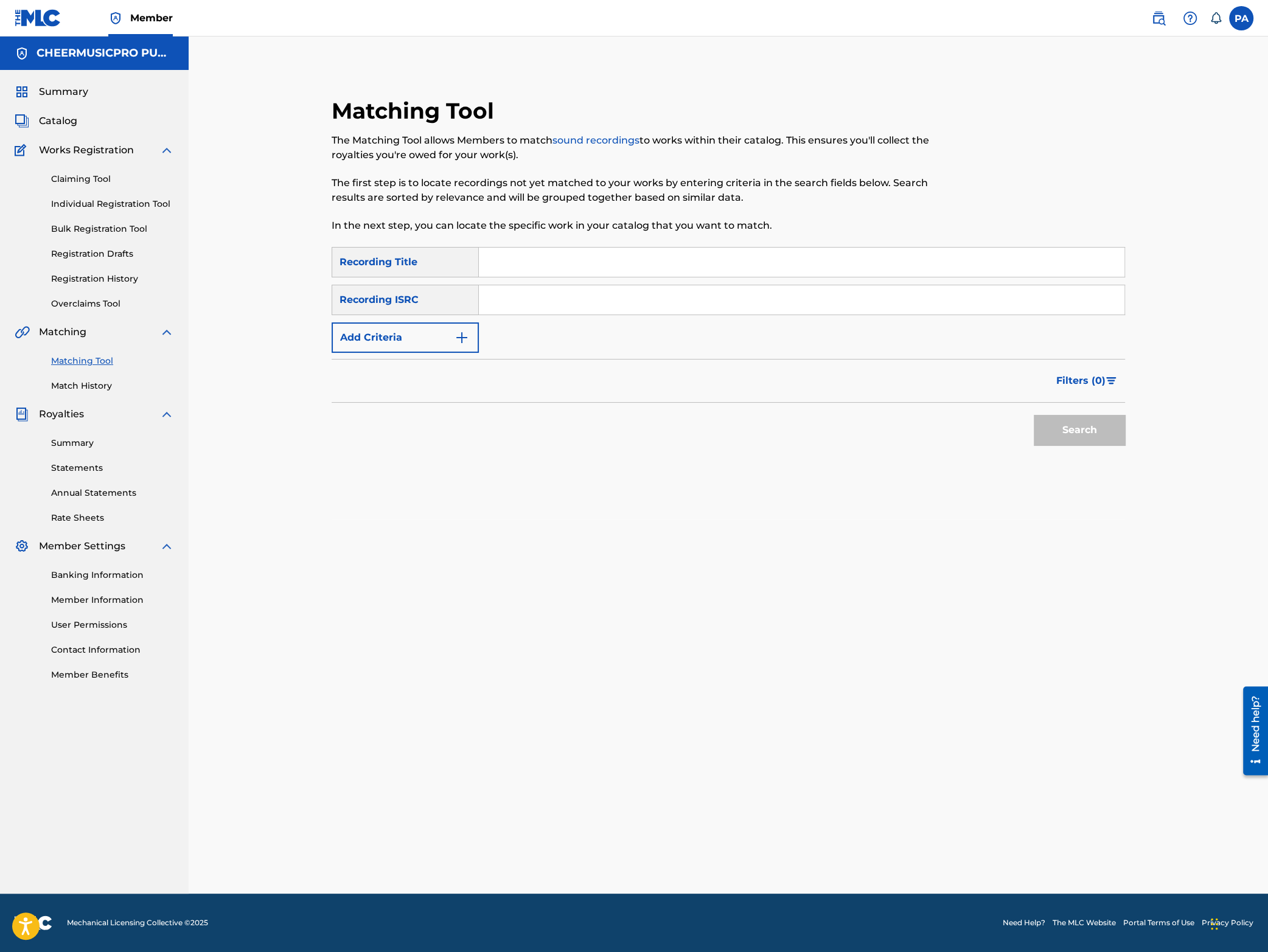
click at [527, 258] on input "Search Form" at bounding box center [801, 262] width 645 height 29
type input "generals 2024"
click at [1033, 415] on button "Search" at bounding box center [1079, 430] width 91 height 31
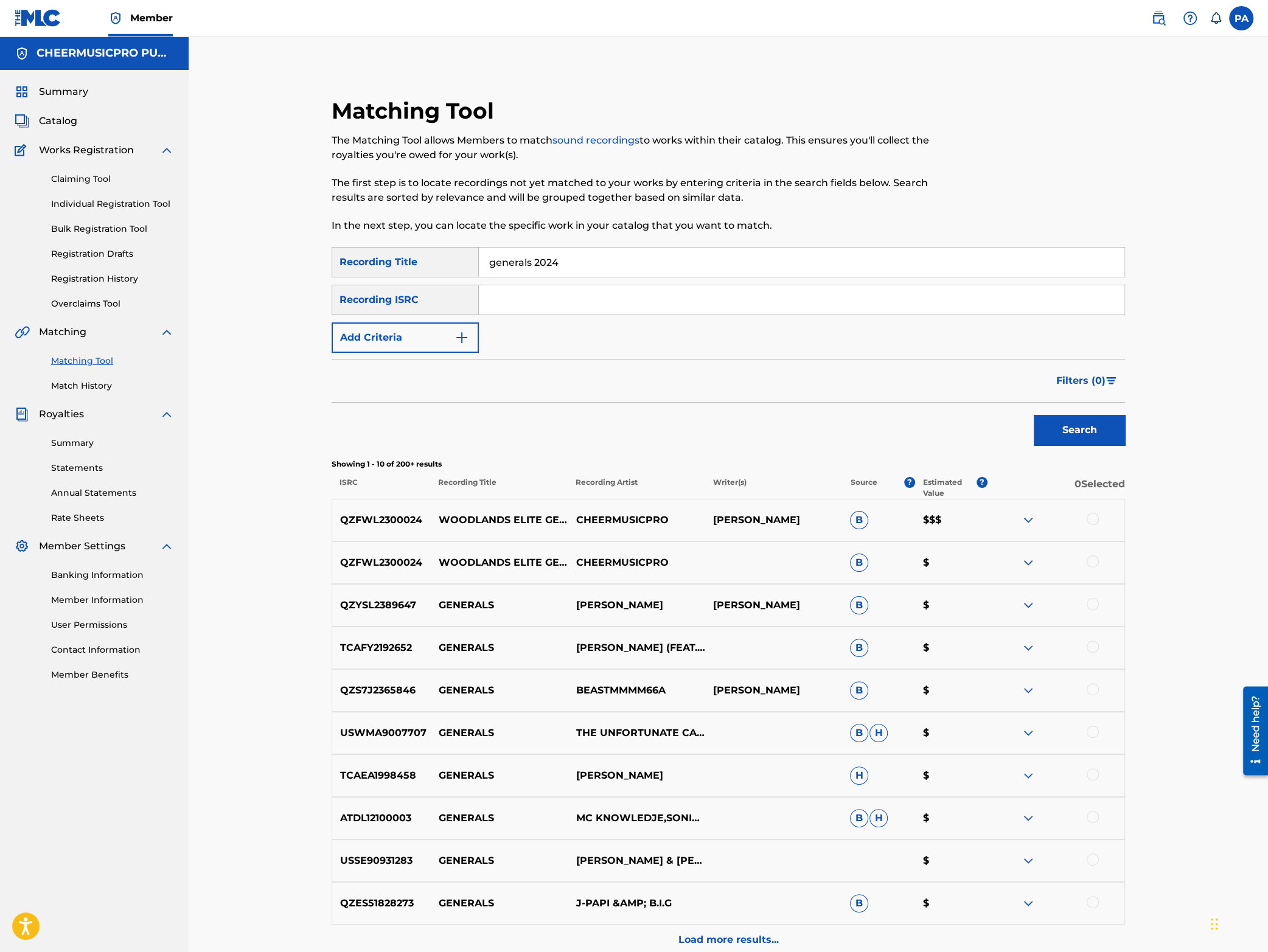
scroll to position [122, 0]
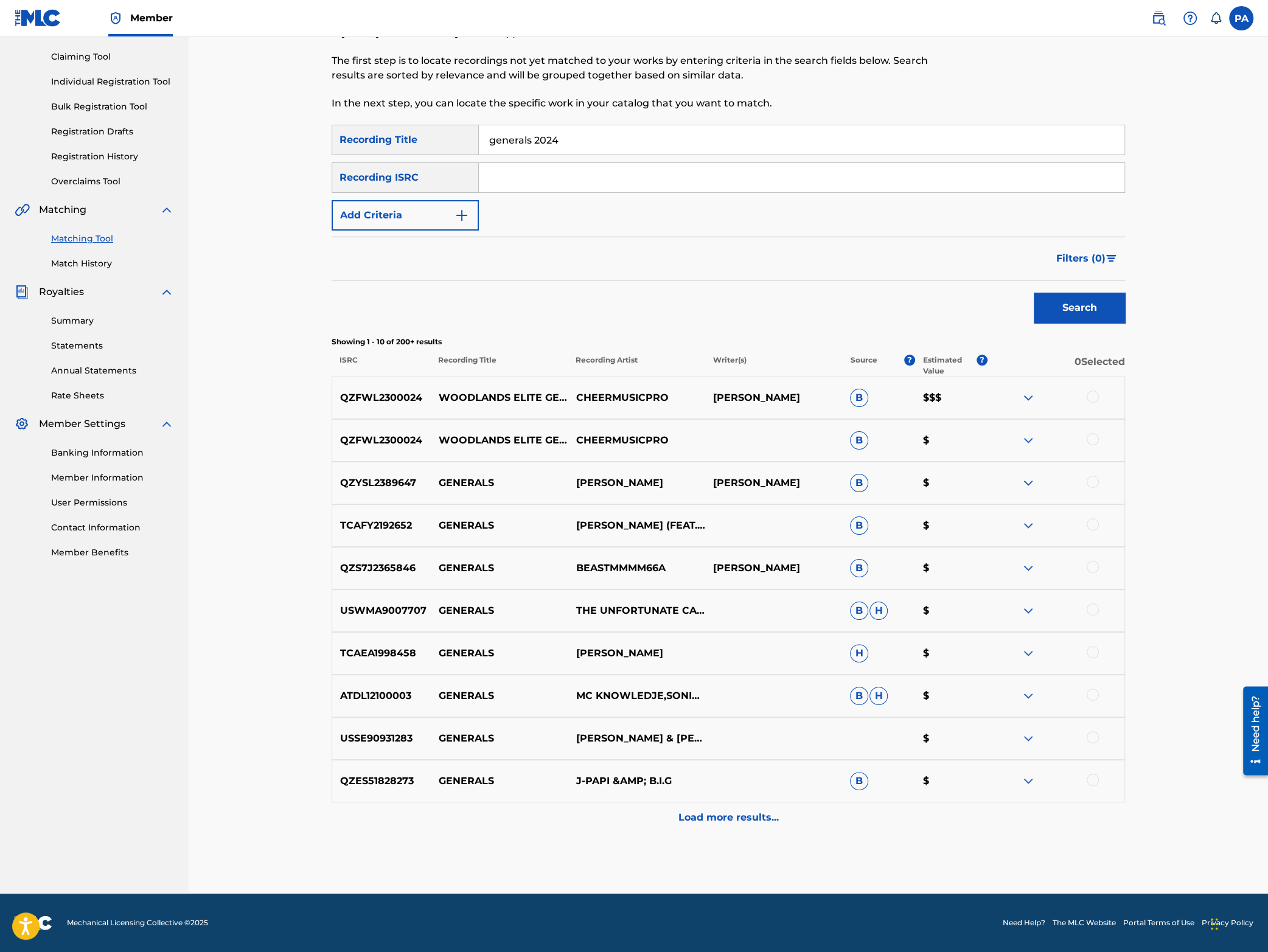
click at [1093, 397] on div at bounding box center [1093, 396] width 12 height 12
click at [1097, 431] on div "QZFWL2300024 WOODLANDS ELITE GENERALS 2024 CHEERMUSICPRO B $" at bounding box center [728, 440] width 793 height 43
click at [1100, 441] on div at bounding box center [1055, 441] width 137 height 15
click at [1097, 441] on div at bounding box center [1093, 439] width 12 height 12
click at [882, 849] on button "Match 2 Groups" at bounding box center [855, 853] width 134 height 31
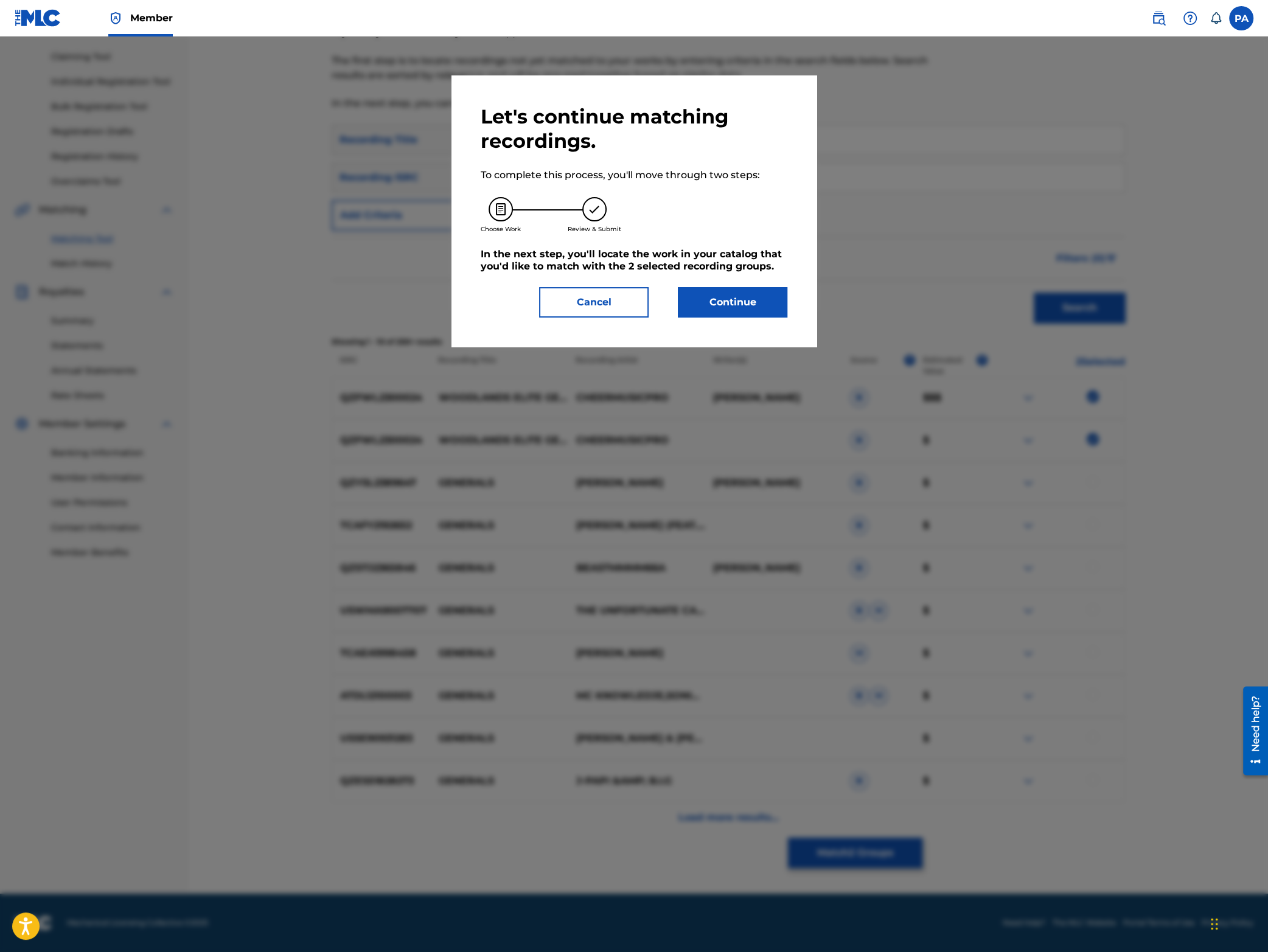
click at [724, 303] on button "Continue" at bounding box center [732, 303] width 109 height 31
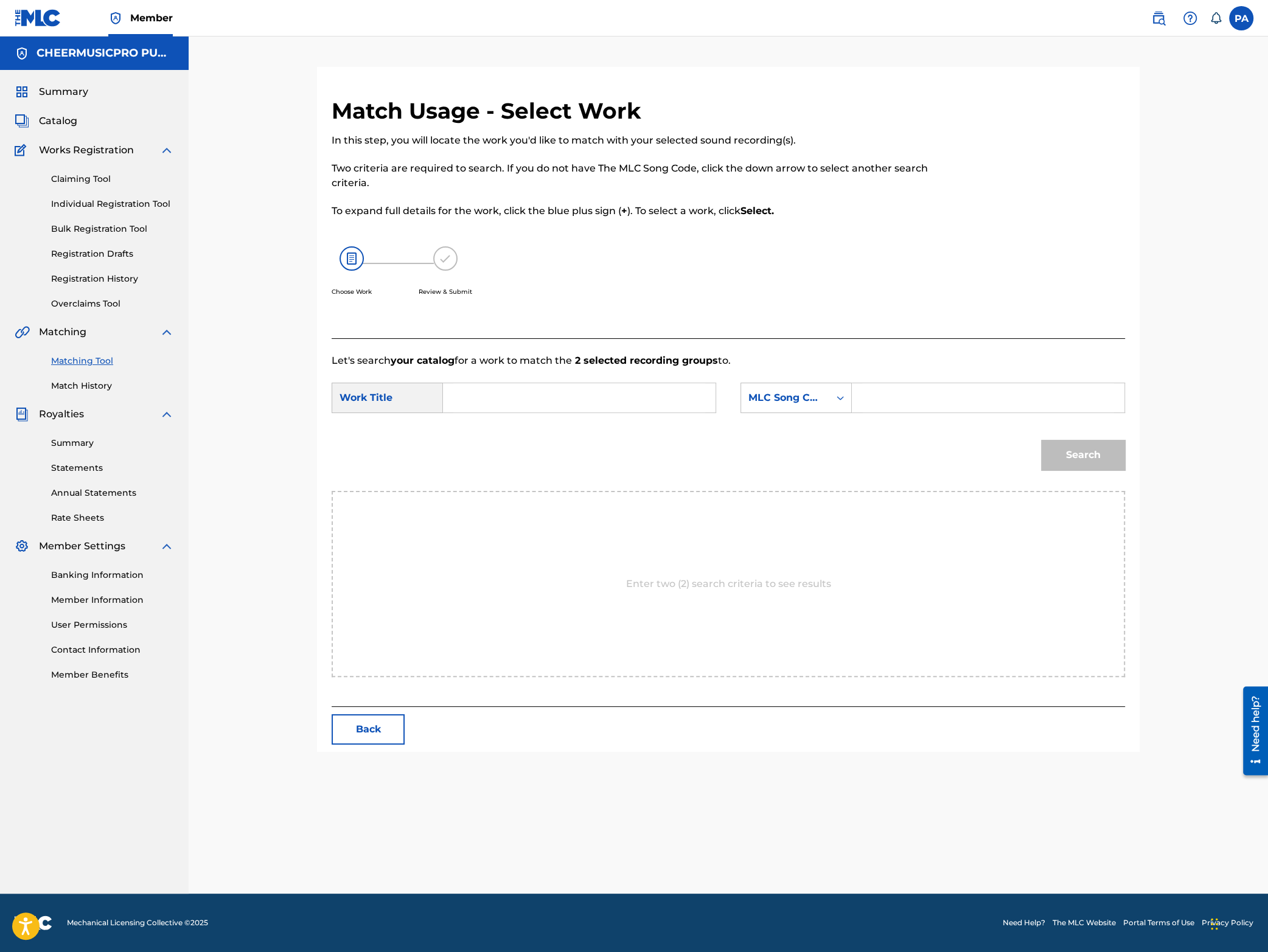
click at [527, 404] on input "Search Form" at bounding box center [579, 398] width 251 height 29
click at [349, 404] on div "Work Title" at bounding box center [387, 398] width 112 height 31
click at [571, 395] on input "Search Form" at bounding box center [579, 398] width 251 height 29
click at [562, 453] on strong "genera" at bounding box center [560, 455] width 36 height 11
type input "woodlands elite generals 2023-24"
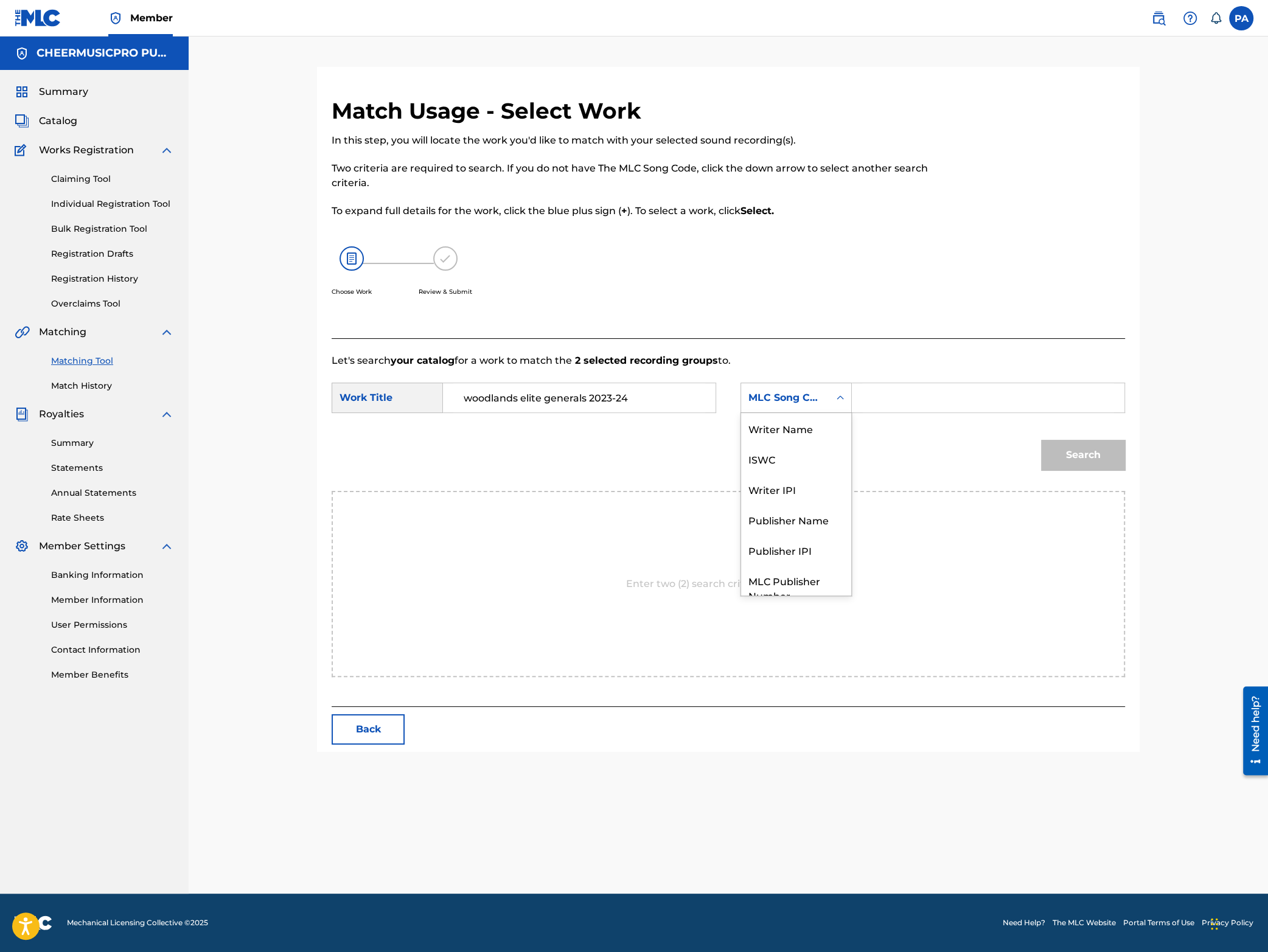
click at [779, 393] on div "MLC Song Code" at bounding box center [784, 398] width 74 height 15
click at [805, 432] on div "Writer Name" at bounding box center [796, 429] width 110 height 31
click at [878, 397] on input "Search Form" at bounding box center [987, 398] width 251 height 29
paste input "[PERSON_NAME]"
type input "[PERSON_NAME]"
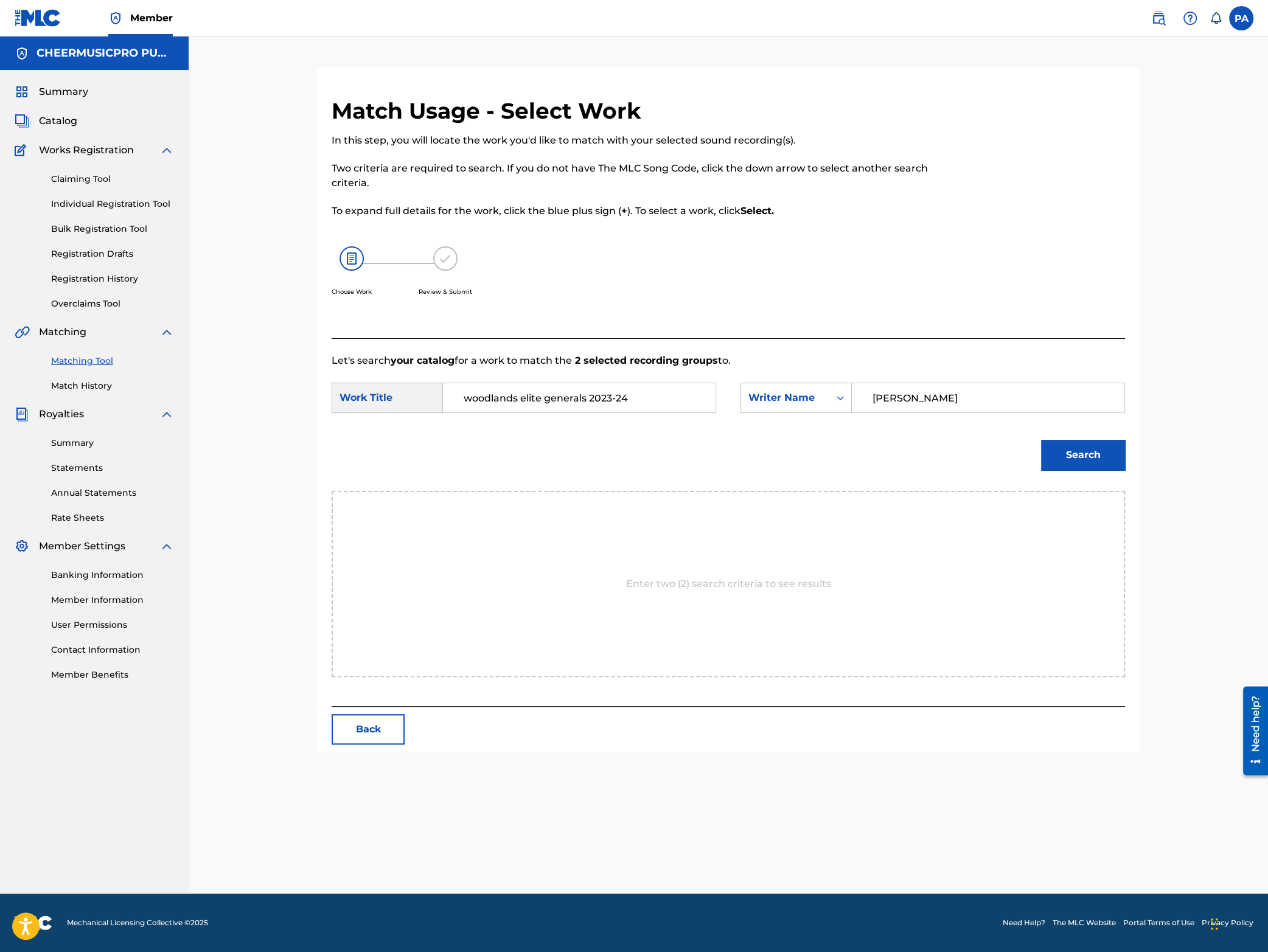
click at [1084, 459] on button "Search" at bounding box center [1083, 455] width 84 height 31
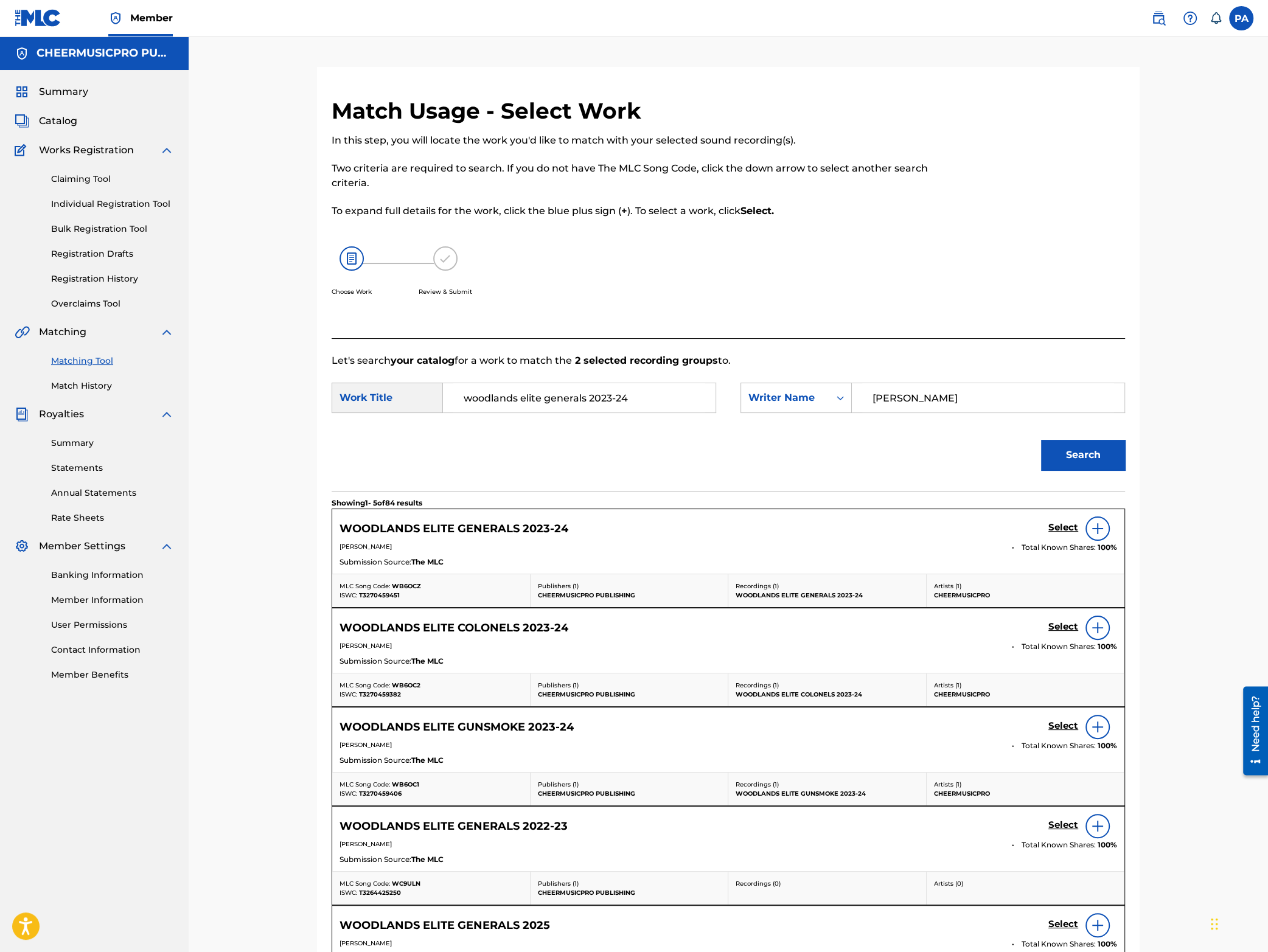
click at [1063, 527] on h5 "Select" at bounding box center [1063, 528] width 30 height 11
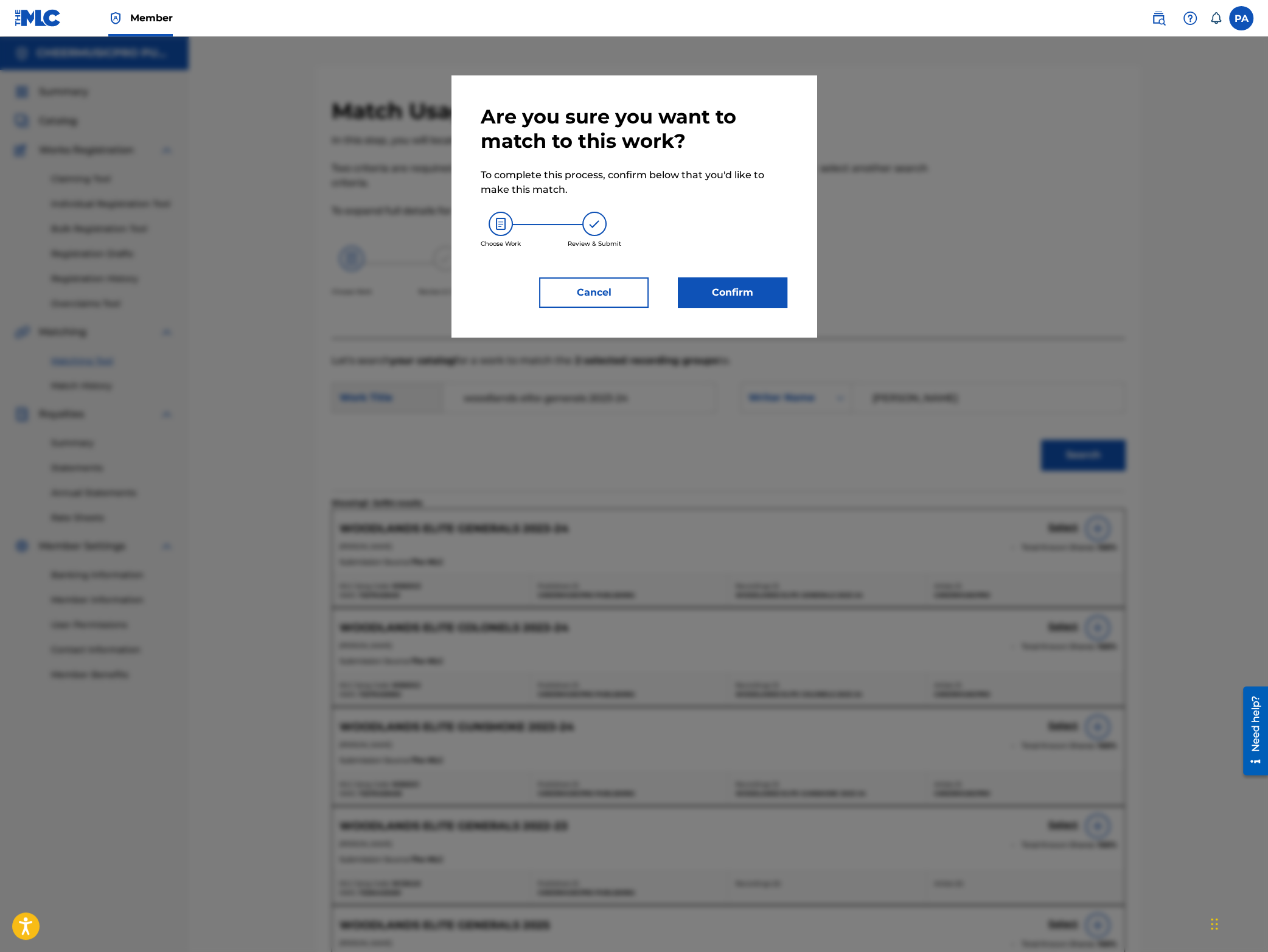
click at [716, 301] on button "Confirm" at bounding box center [732, 293] width 109 height 31
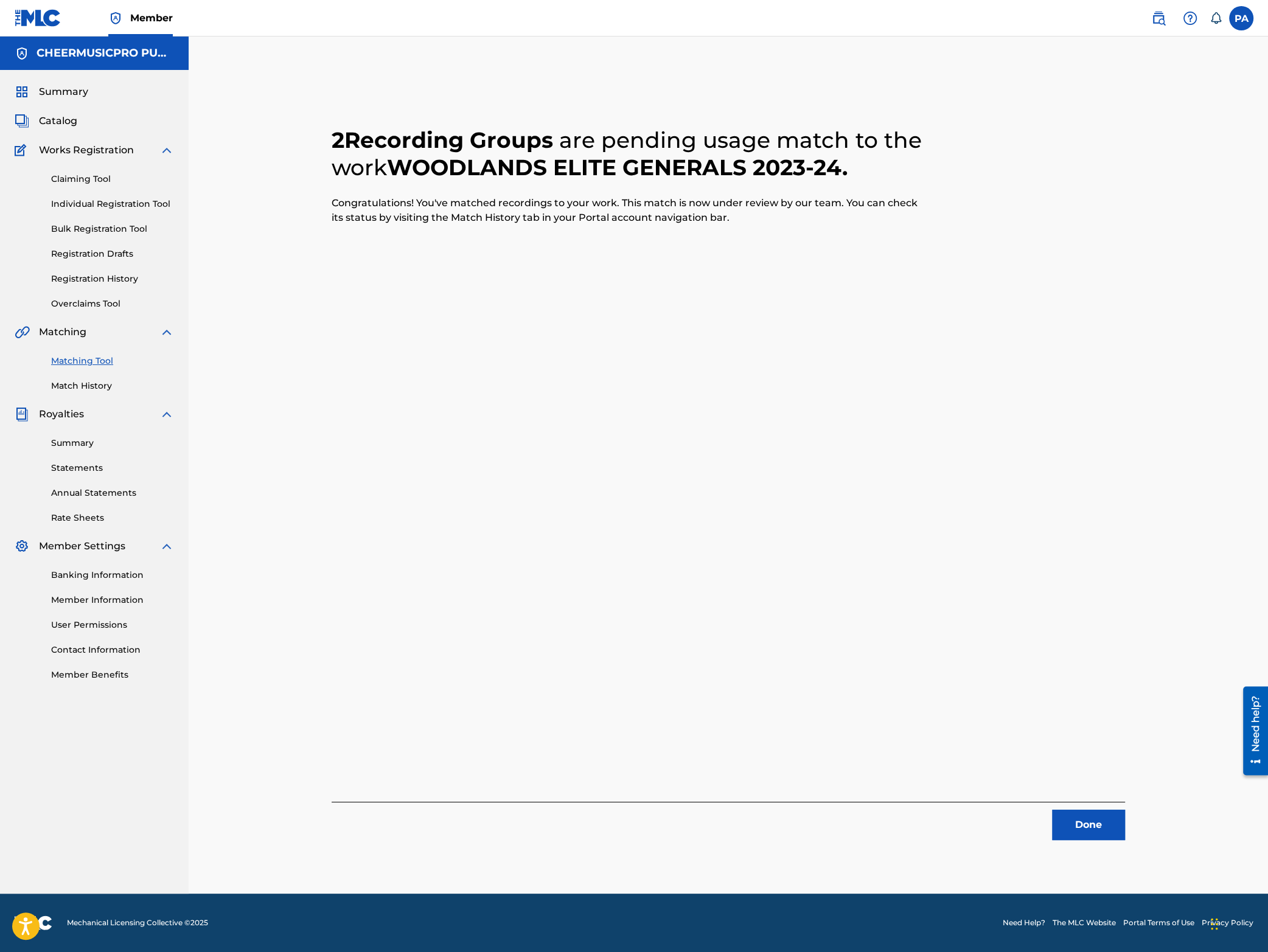
click at [1096, 823] on button "Done" at bounding box center [1088, 825] width 73 height 31
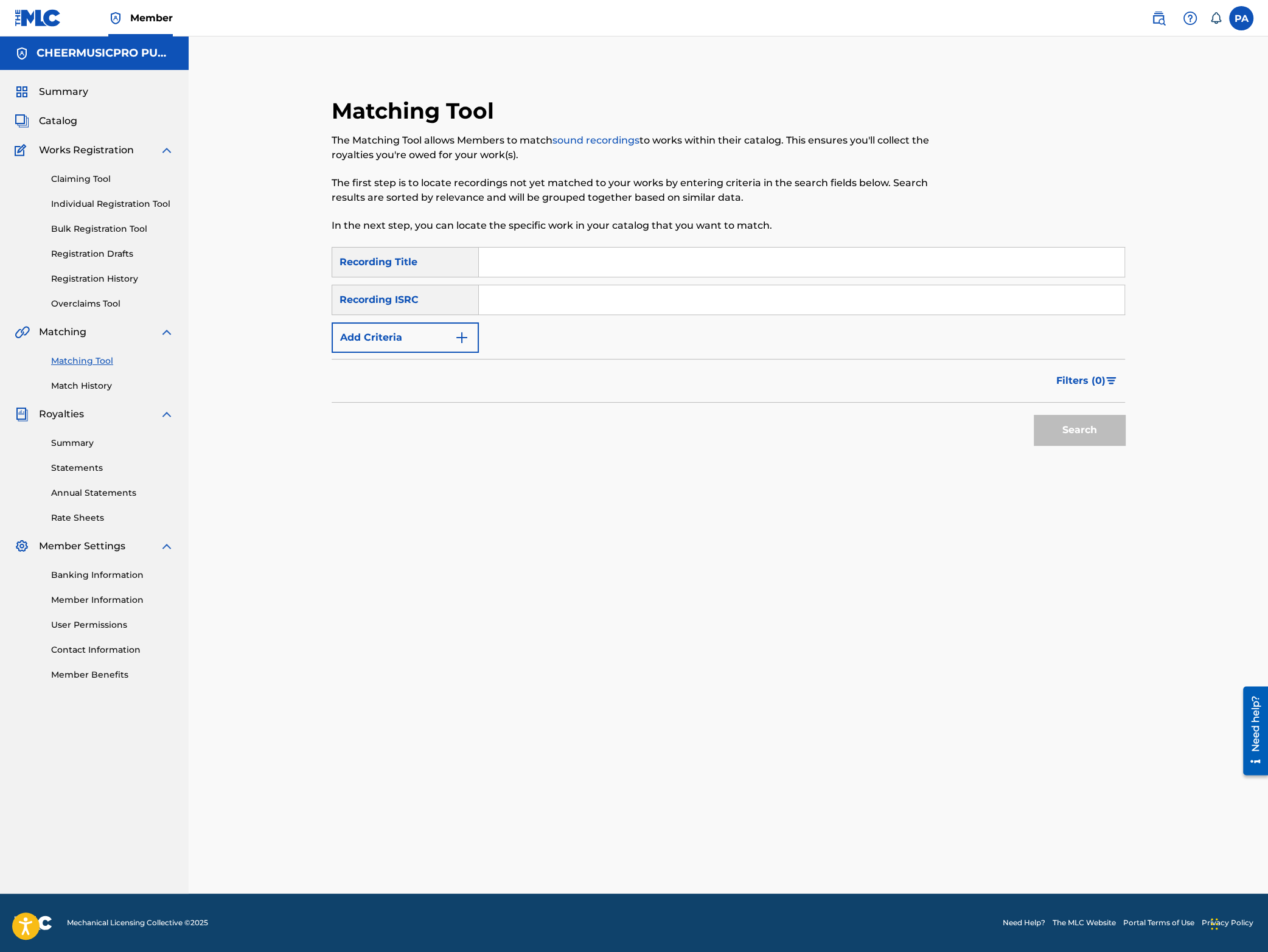
click at [520, 268] on input "Search Form" at bounding box center [801, 262] width 645 height 29
type input "code black 2024"
click at [1033, 415] on button "Search" at bounding box center [1079, 430] width 91 height 31
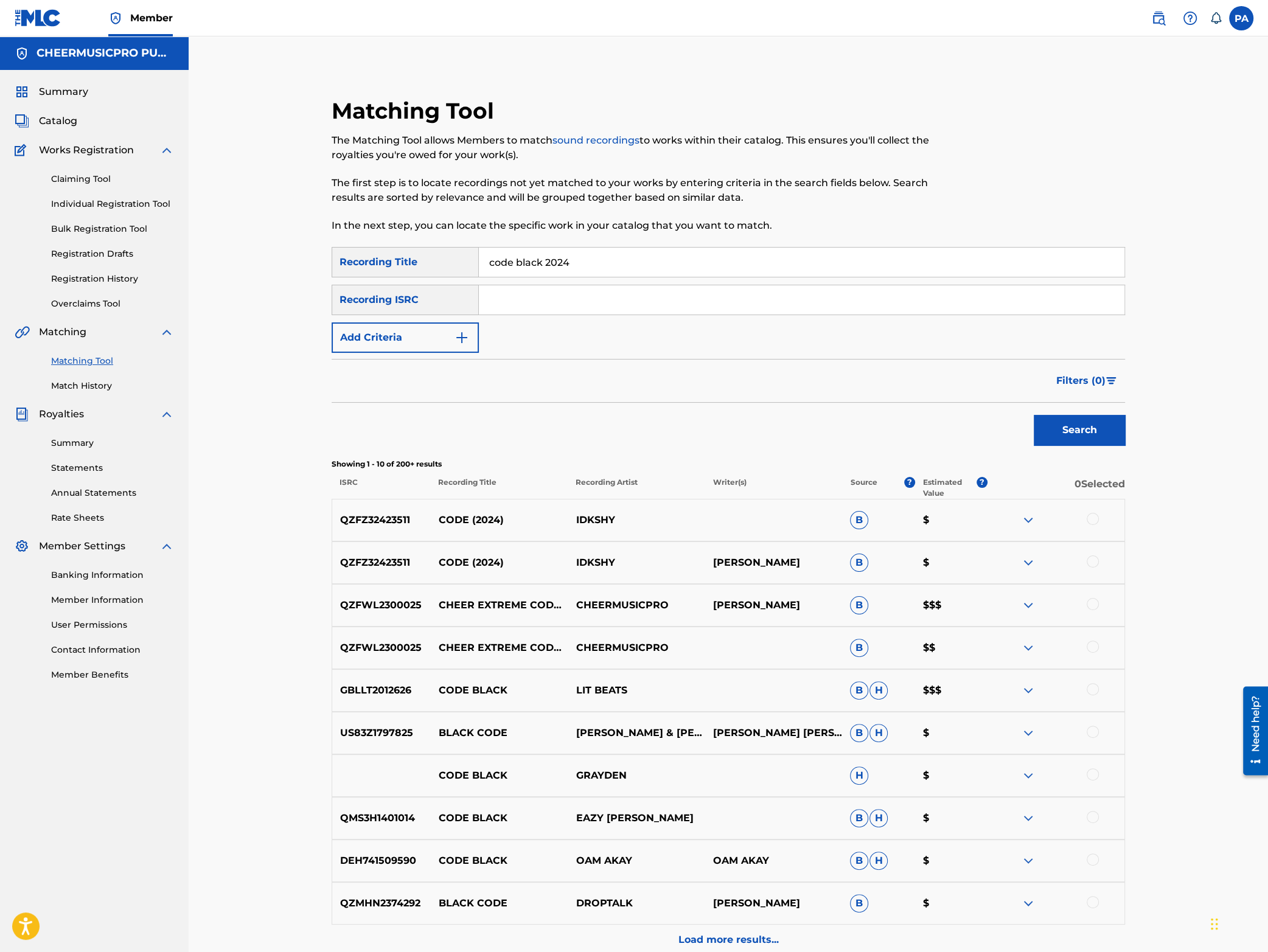
scroll to position [107, 0]
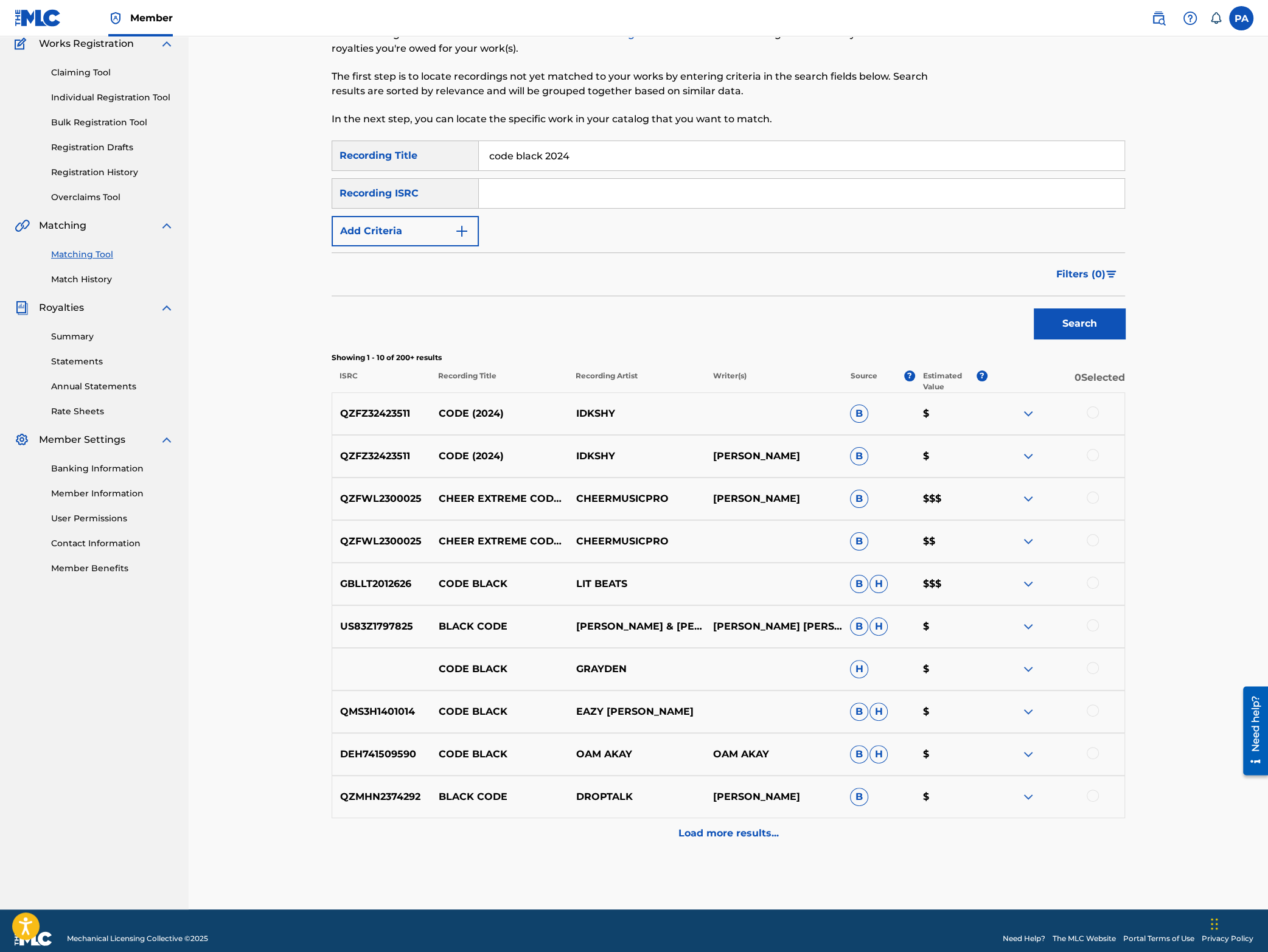
click at [1093, 502] on div at bounding box center [1093, 497] width 12 height 12
click at [1090, 535] on div "QZFWL2300025 CHEER EXTREME CODE BLACK 2024 CHEERMUSICPRO B $$" at bounding box center [728, 541] width 793 height 43
click at [1092, 544] on div at bounding box center [1093, 540] width 12 height 12
click at [861, 854] on button "Match 2 Groups" at bounding box center [855, 853] width 134 height 31
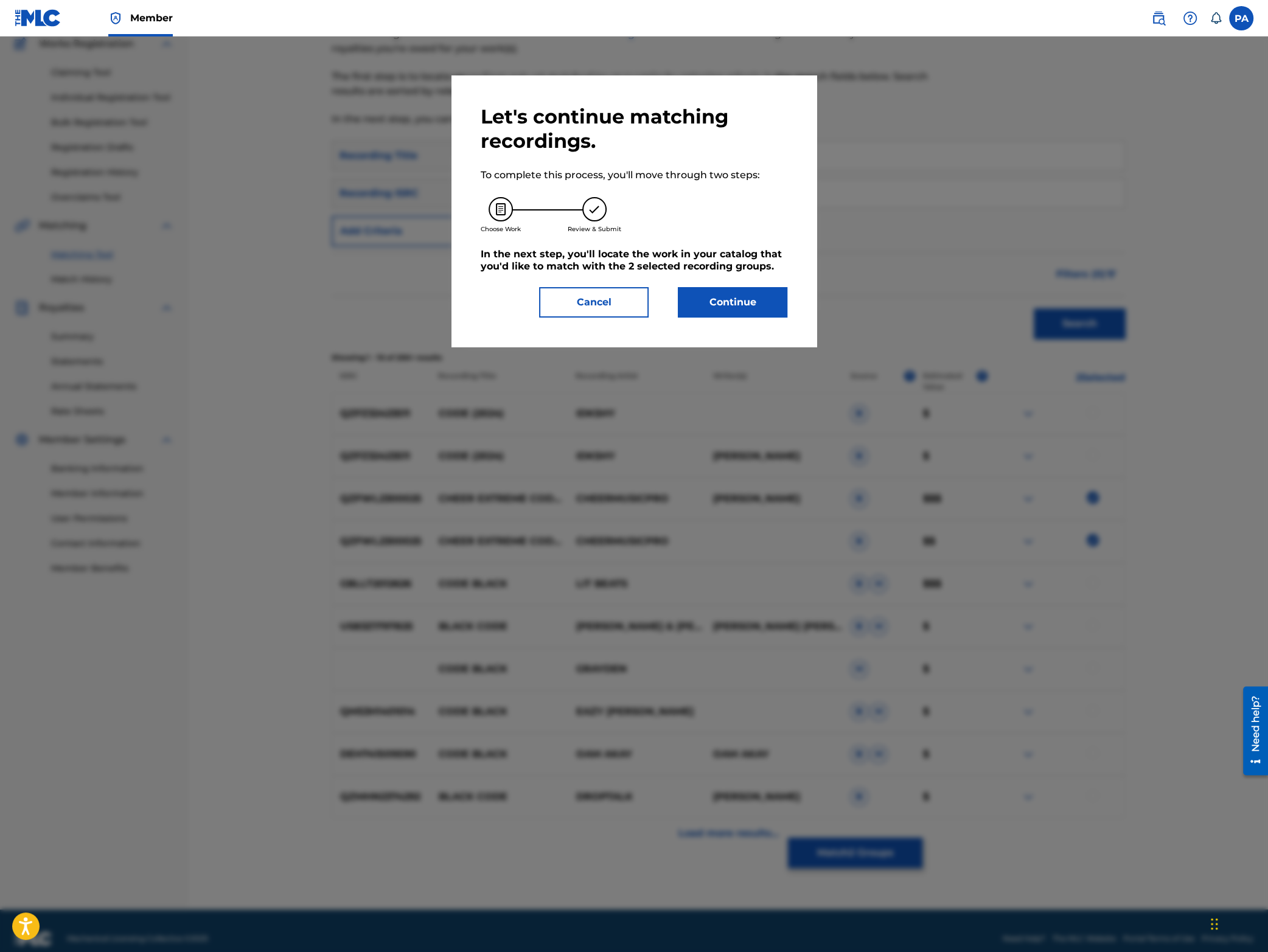
click at [724, 303] on button "Continue" at bounding box center [732, 303] width 109 height 31
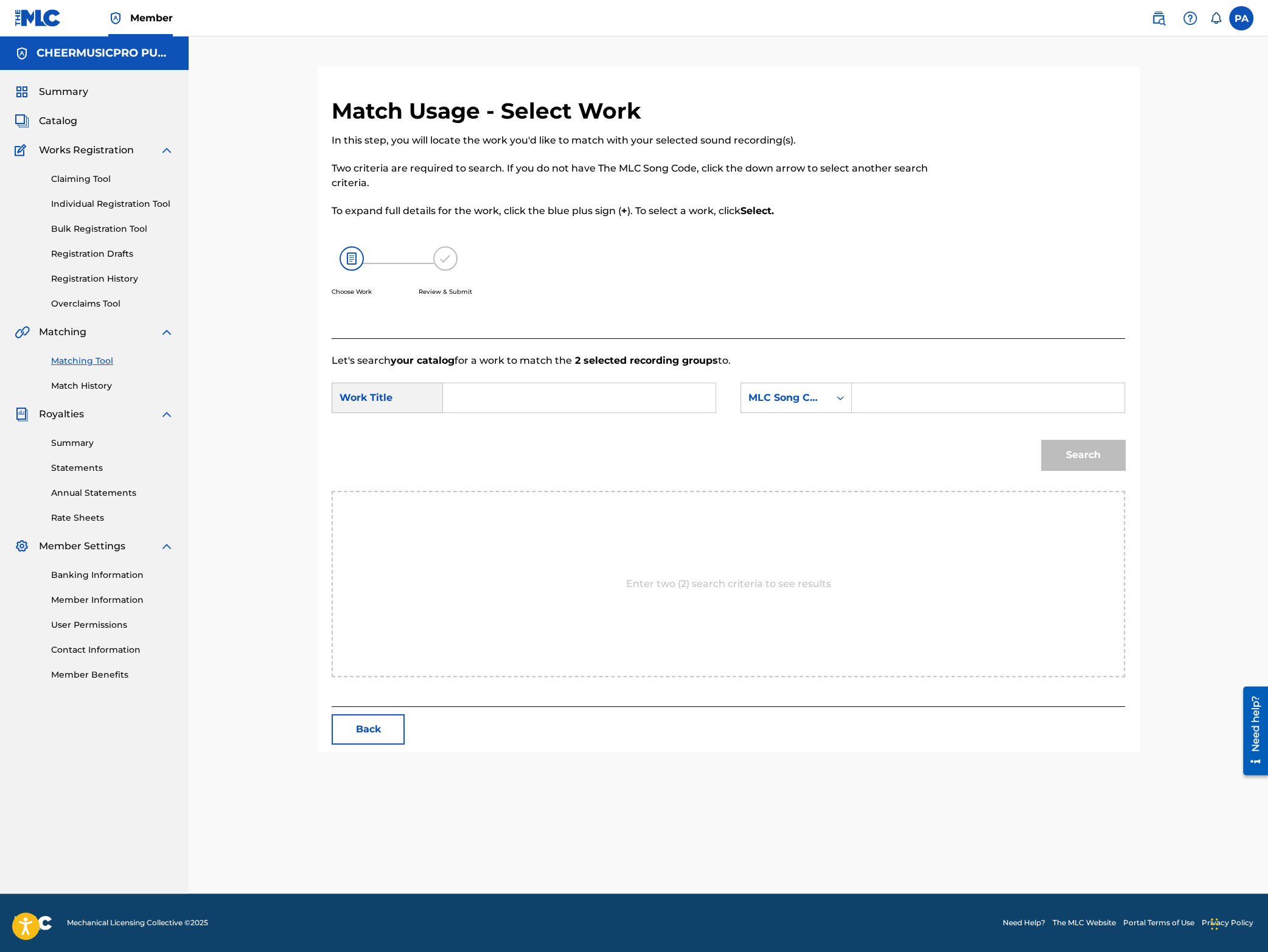
click at [529, 395] on input "Search Form" at bounding box center [579, 398] width 251 height 29
click at [556, 480] on strong "code" at bounding box center [549, 484] width 24 height 11
type input "cheer extreme code black 2023-24"
click at [791, 398] on div "MLC Song Code" at bounding box center [784, 398] width 74 height 15
click at [818, 426] on div "Writer Name" at bounding box center [796, 429] width 110 height 31
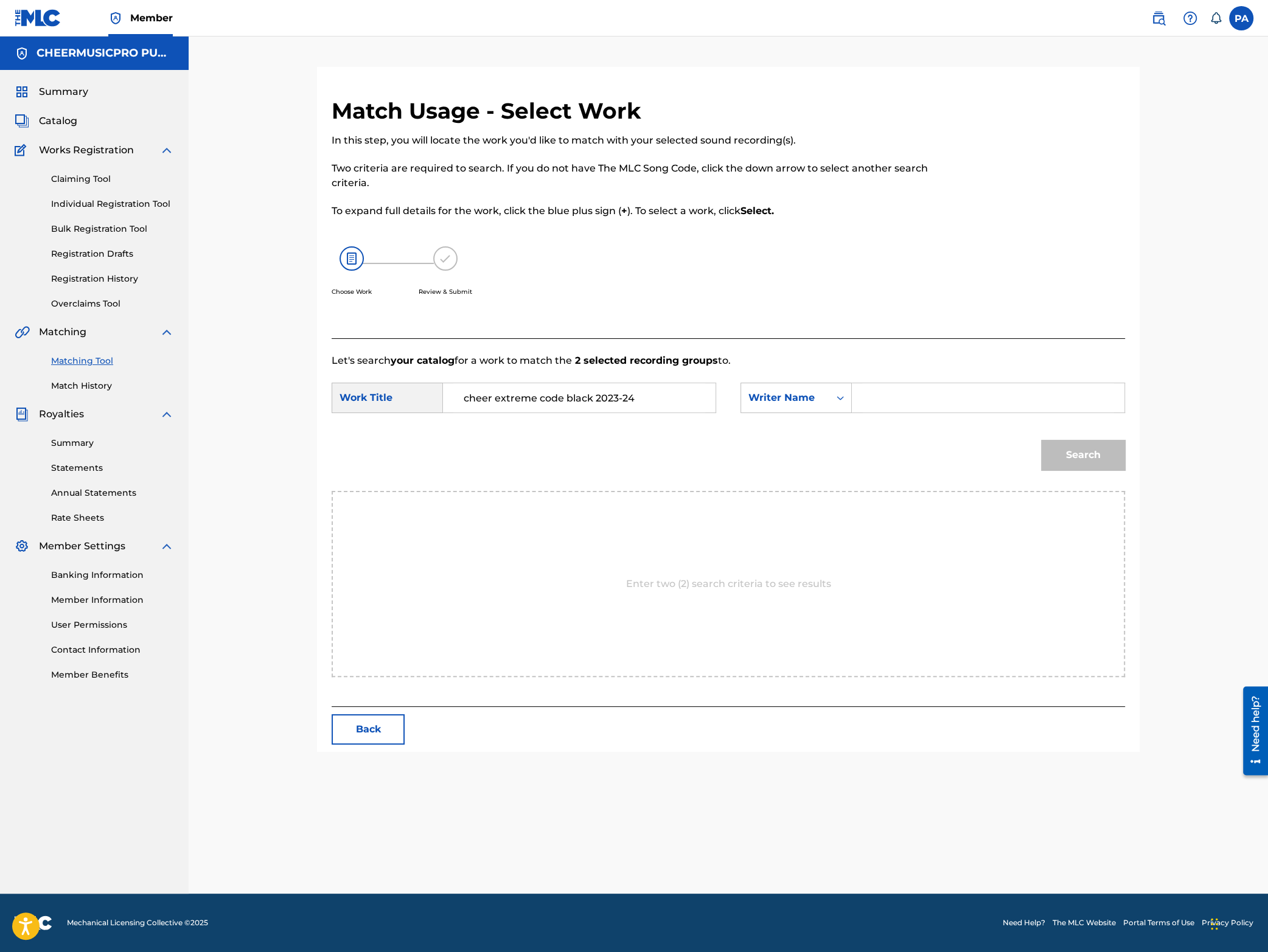
click at [873, 402] on input "Search Form" at bounding box center [987, 398] width 251 height 29
paste input "[PERSON_NAME]"
type input "[PERSON_NAME]"
click at [1083, 466] on button "Search" at bounding box center [1083, 455] width 84 height 31
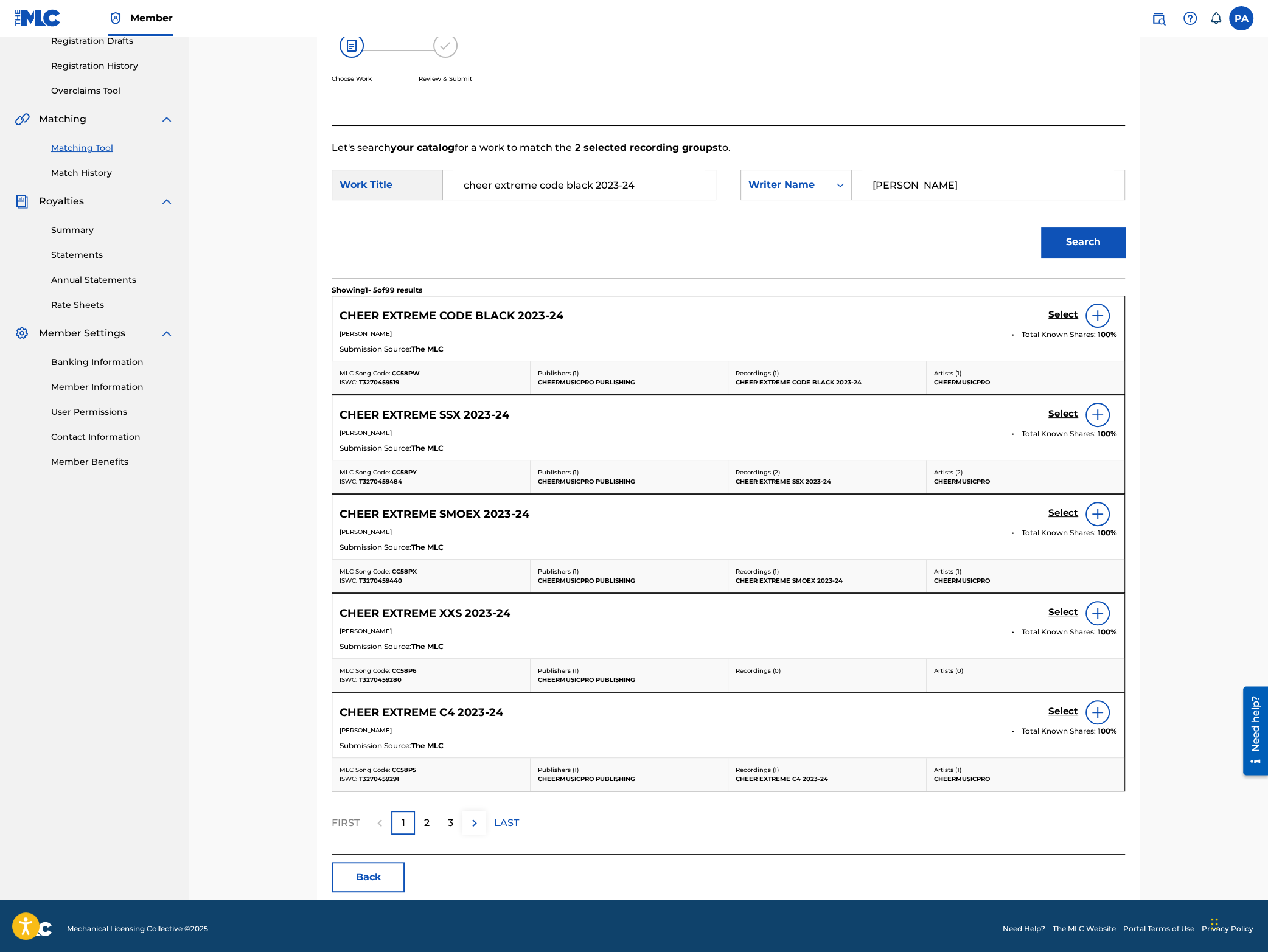
scroll to position [222, 0]
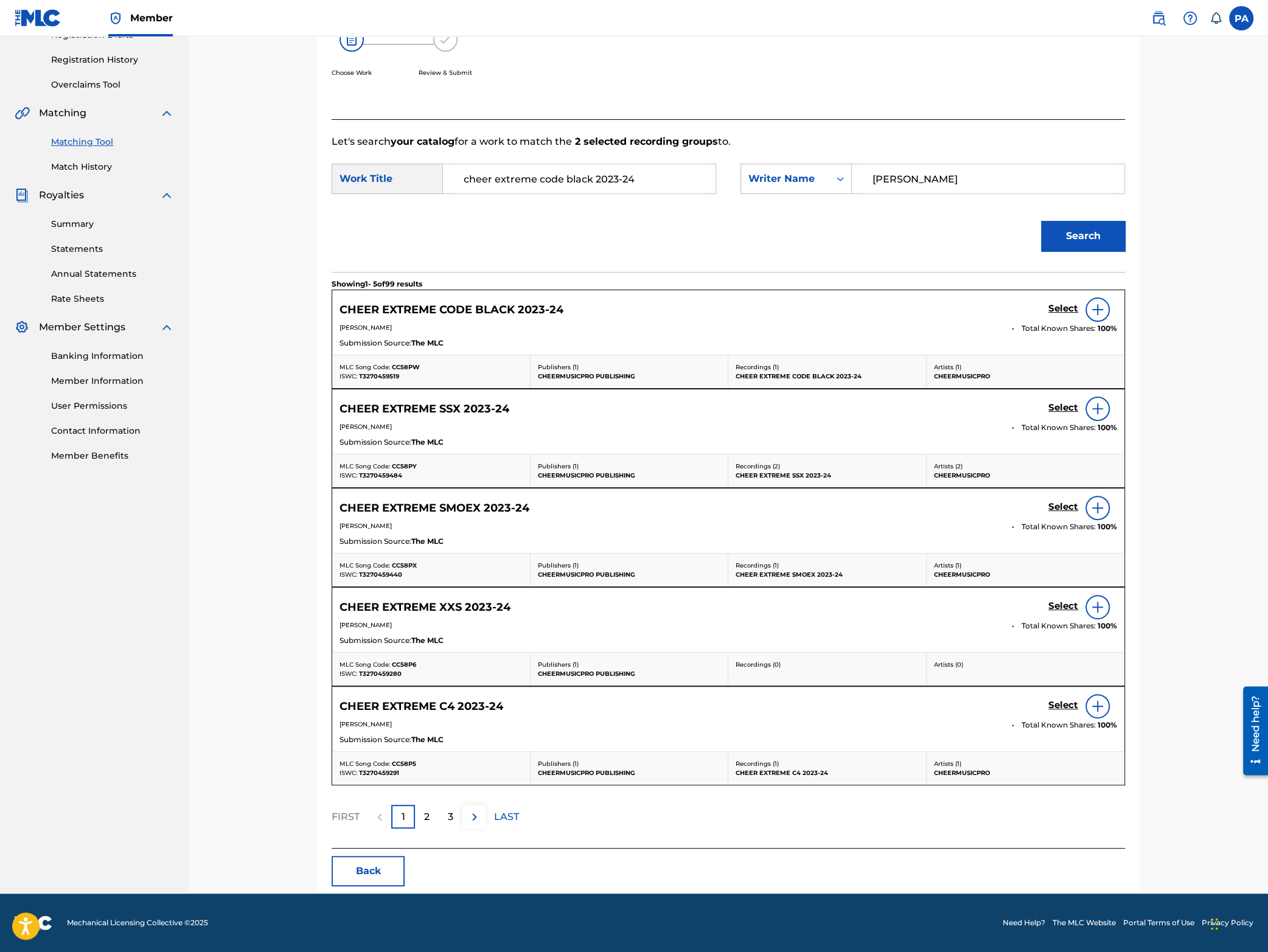
click at [1059, 306] on h5 "Select" at bounding box center [1063, 309] width 30 height 11
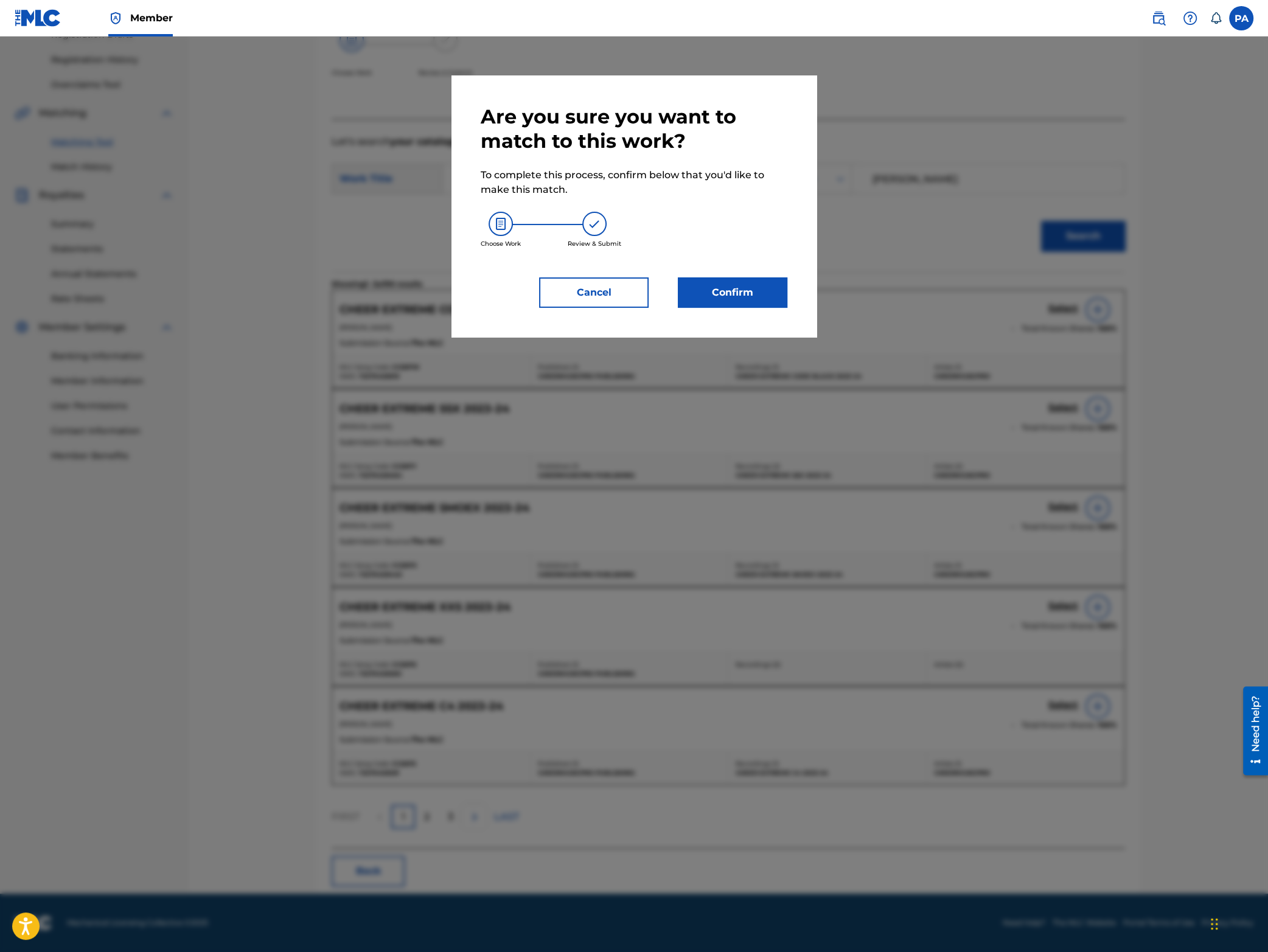
click at [750, 298] on button "Confirm" at bounding box center [732, 293] width 109 height 31
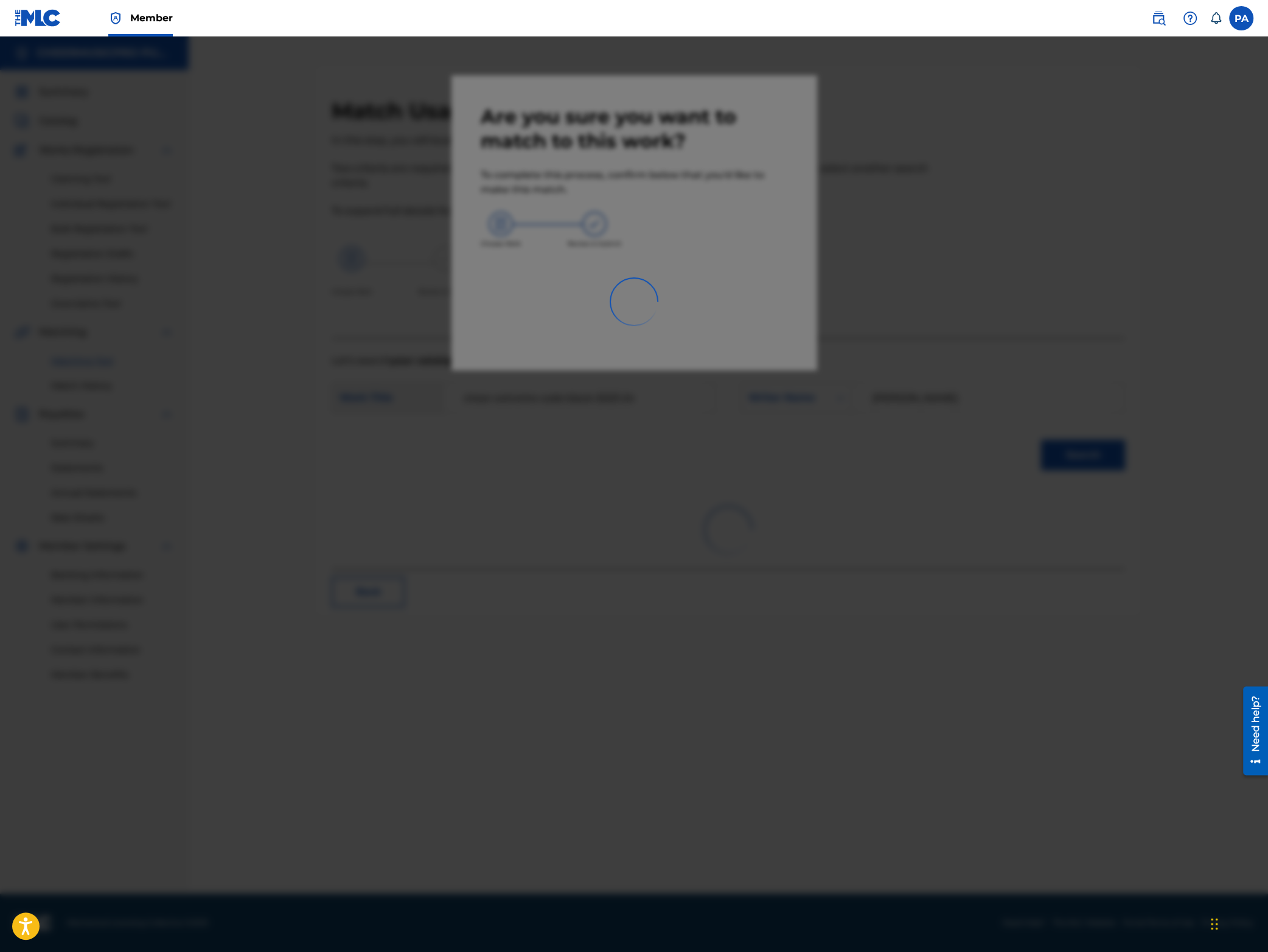
scroll to position [0, 0]
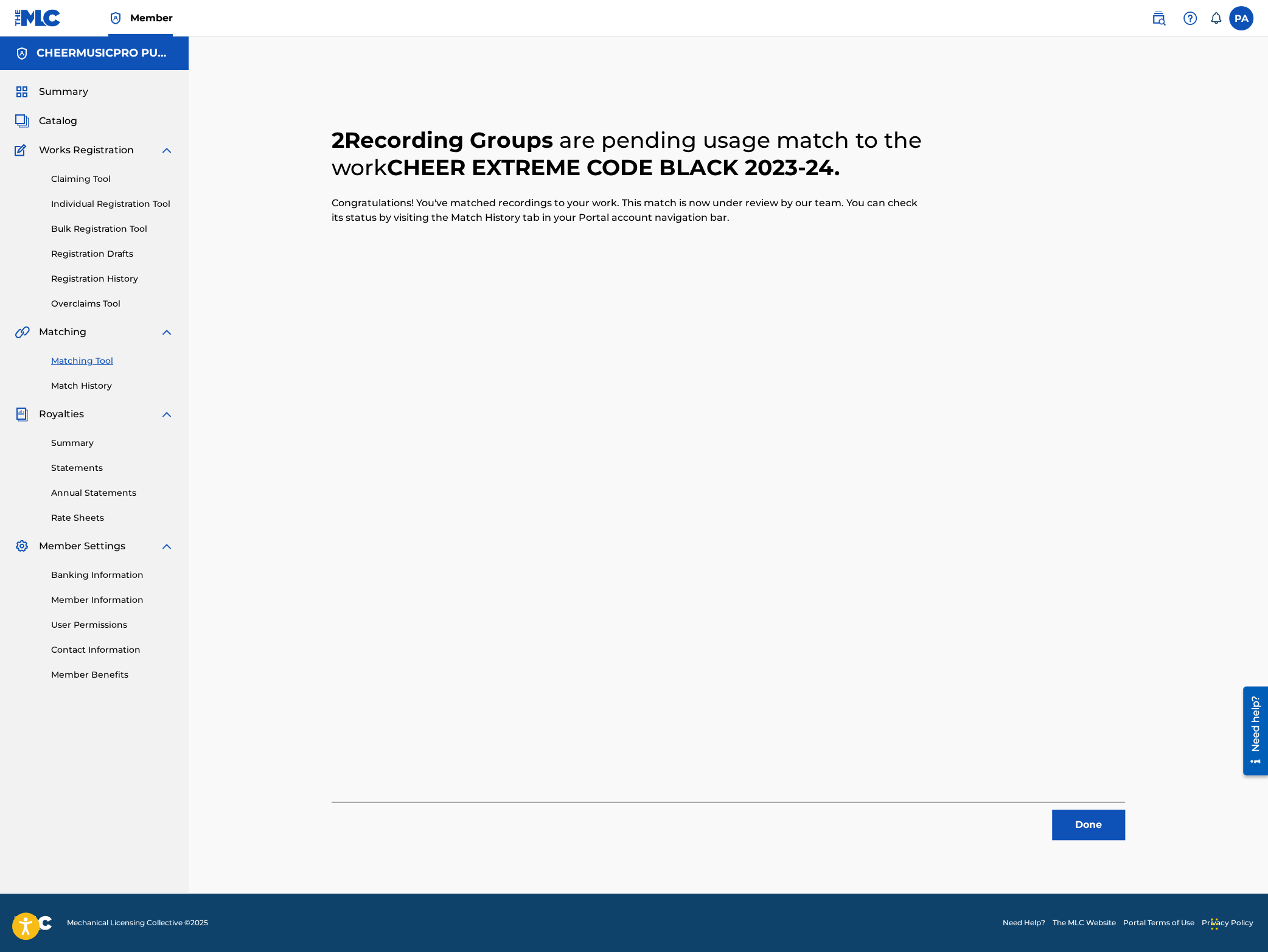
click at [1092, 824] on button "Done" at bounding box center [1088, 825] width 73 height 31
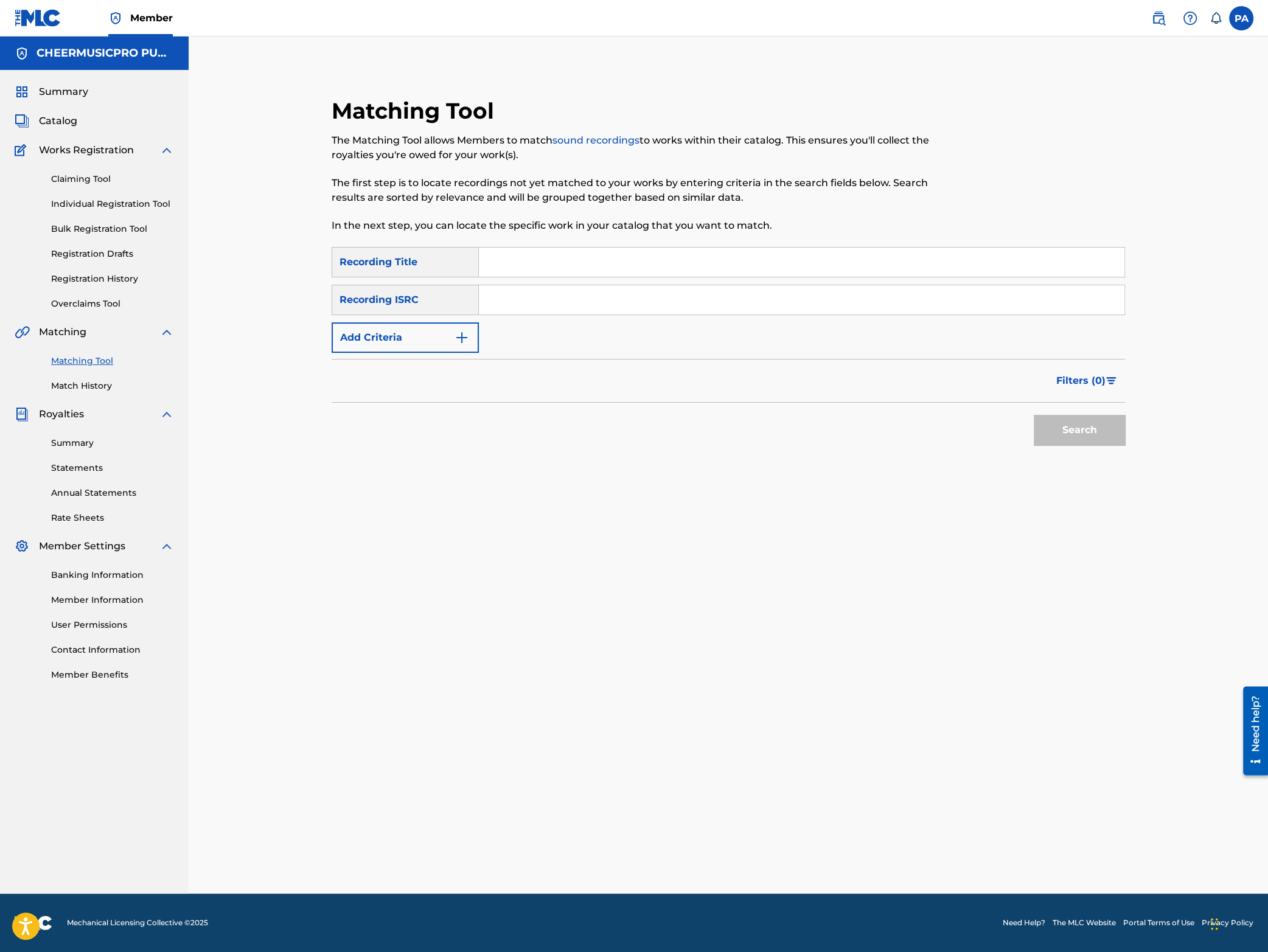
click at [502, 256] on input "Search Form" at bounding box center [801, 262] width 645 height 29
click at [1033, 415] on button "Search" at bounding box center [1079, 430] width 91 height 31
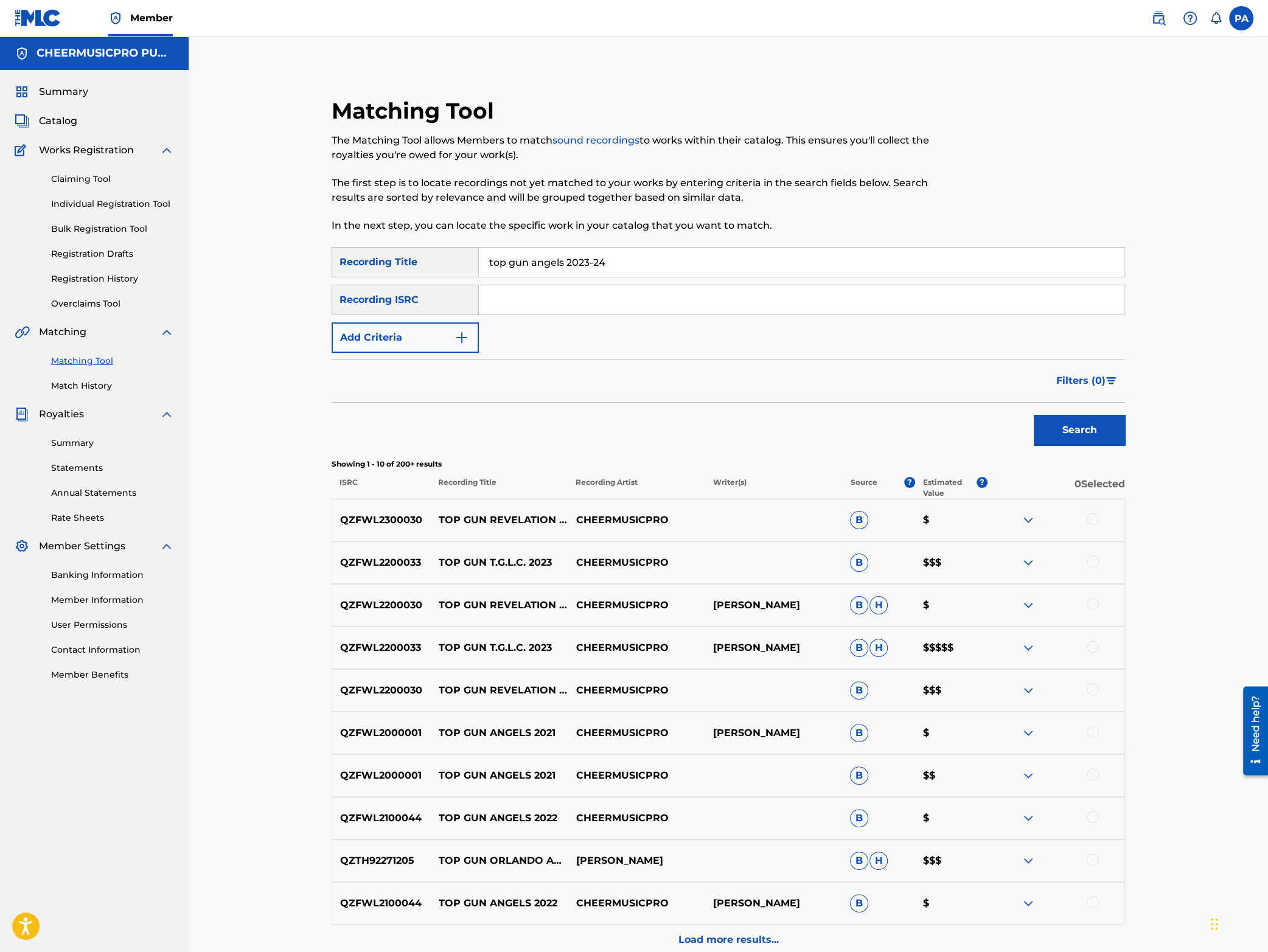
drag, startPoint x: 638, startPoint y: 264, endPoint x: 145, endPoint y: 272, distance: 493.1
click at [479, 272] on input "top gun angels 2023-24" at bounding box center [801, 262] width 645 height 29
type input "peach 2024"
click at [1033, 415] on button "Search" at bounding box center [1079, 430] width 91 height 31
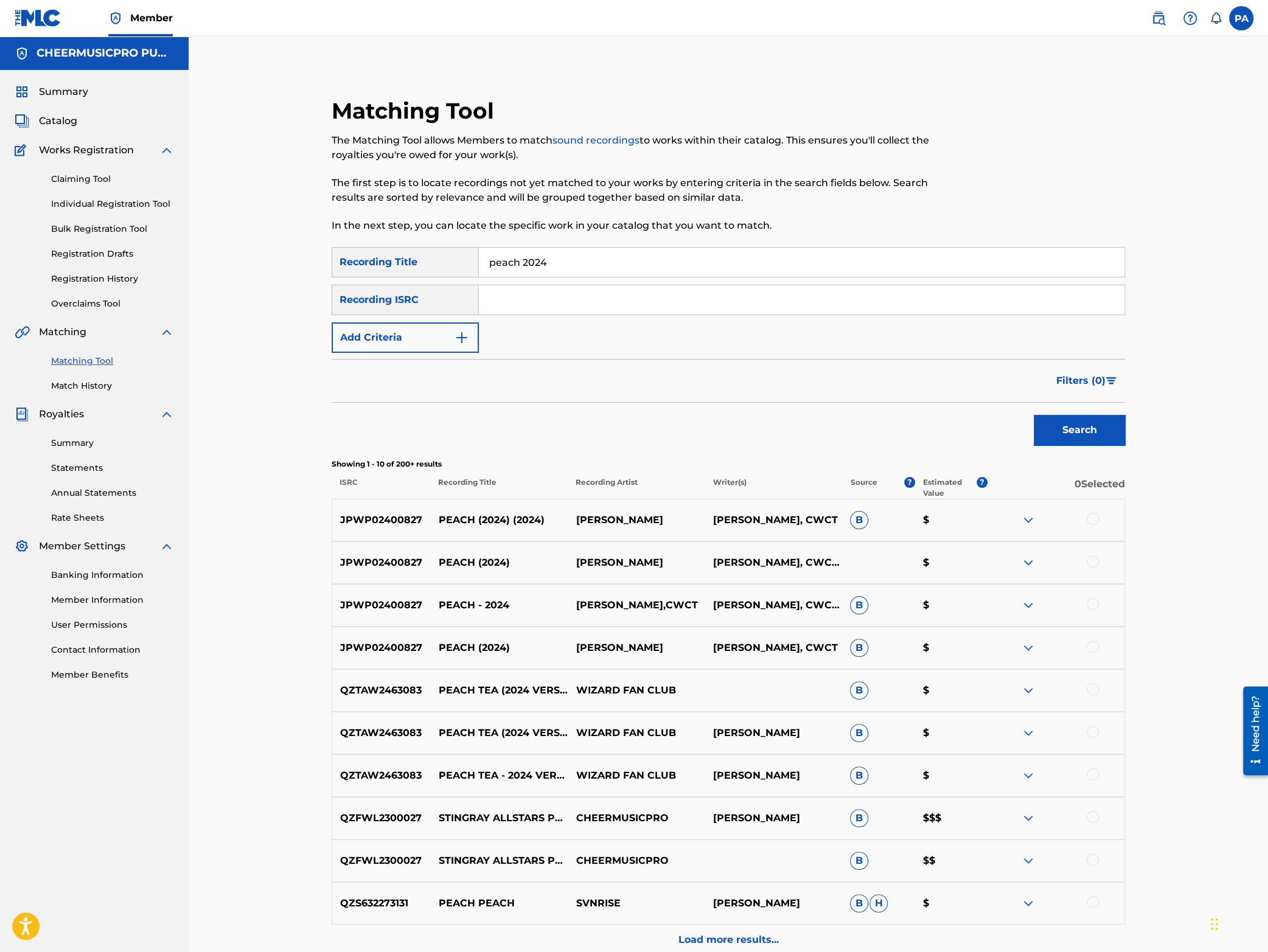
scroll to position [122, 0]
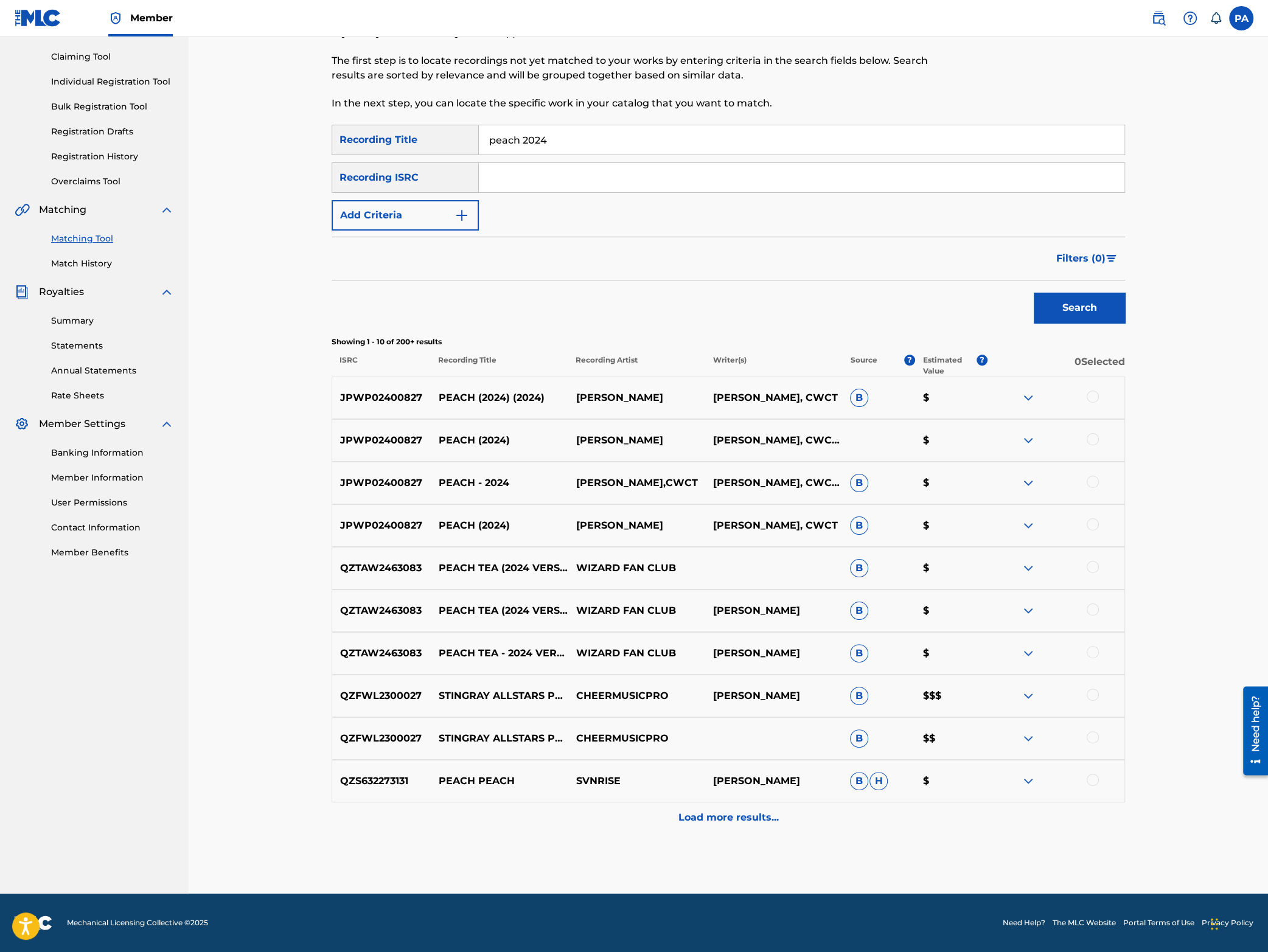
click at [1088, 699] on div at bounding box center [1093, 695] width 12 height 12
click at [1095, 737] on div at bounding box center [1093, 737] width 12 height 12
click at [852, 860] on button "Match 2 Groups" at bounding box center [855, 853] width 134 height 31
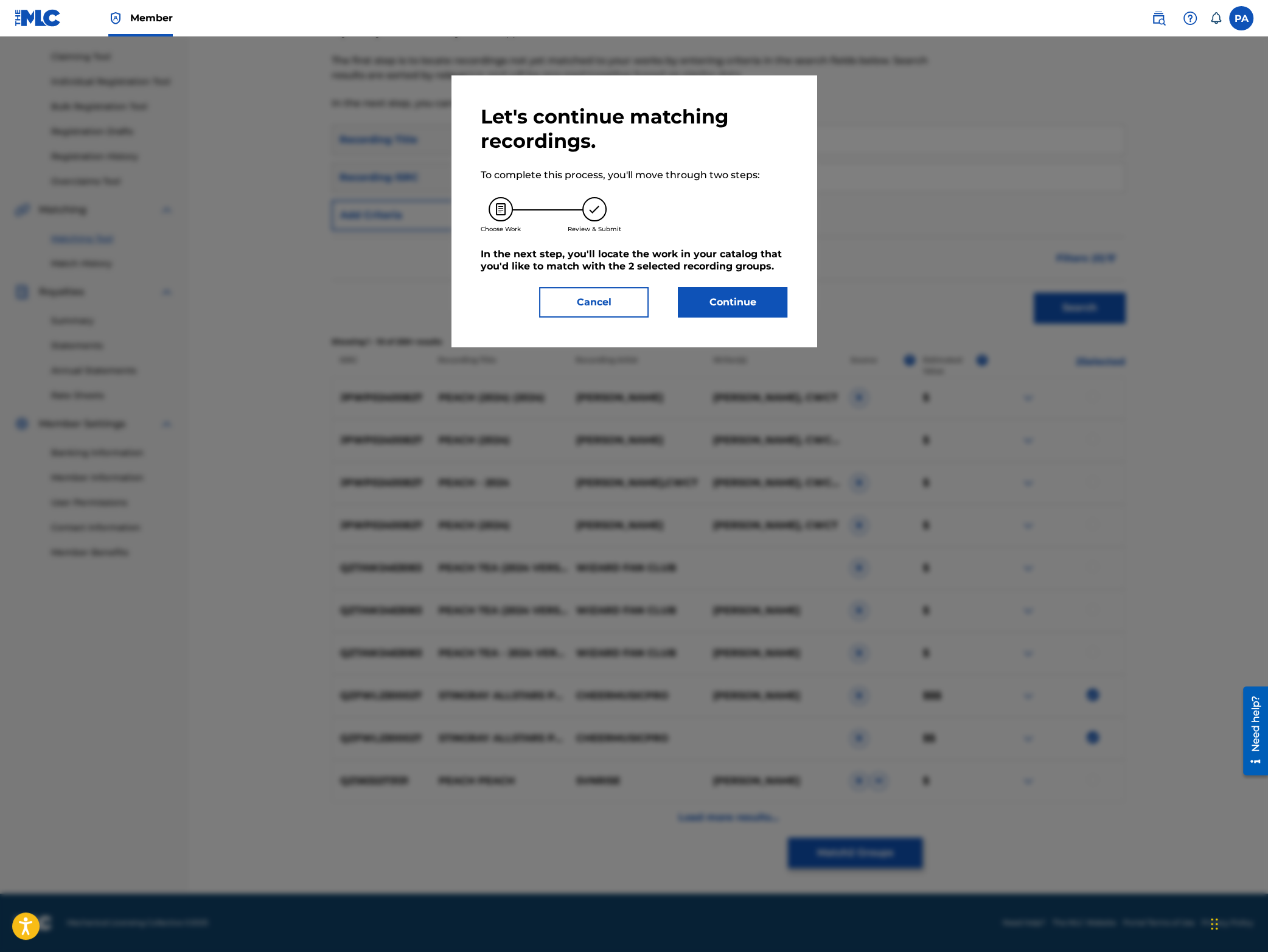
click at [740, 307] on button "Continue" at bounding box center [732, 303] width 109 height 31
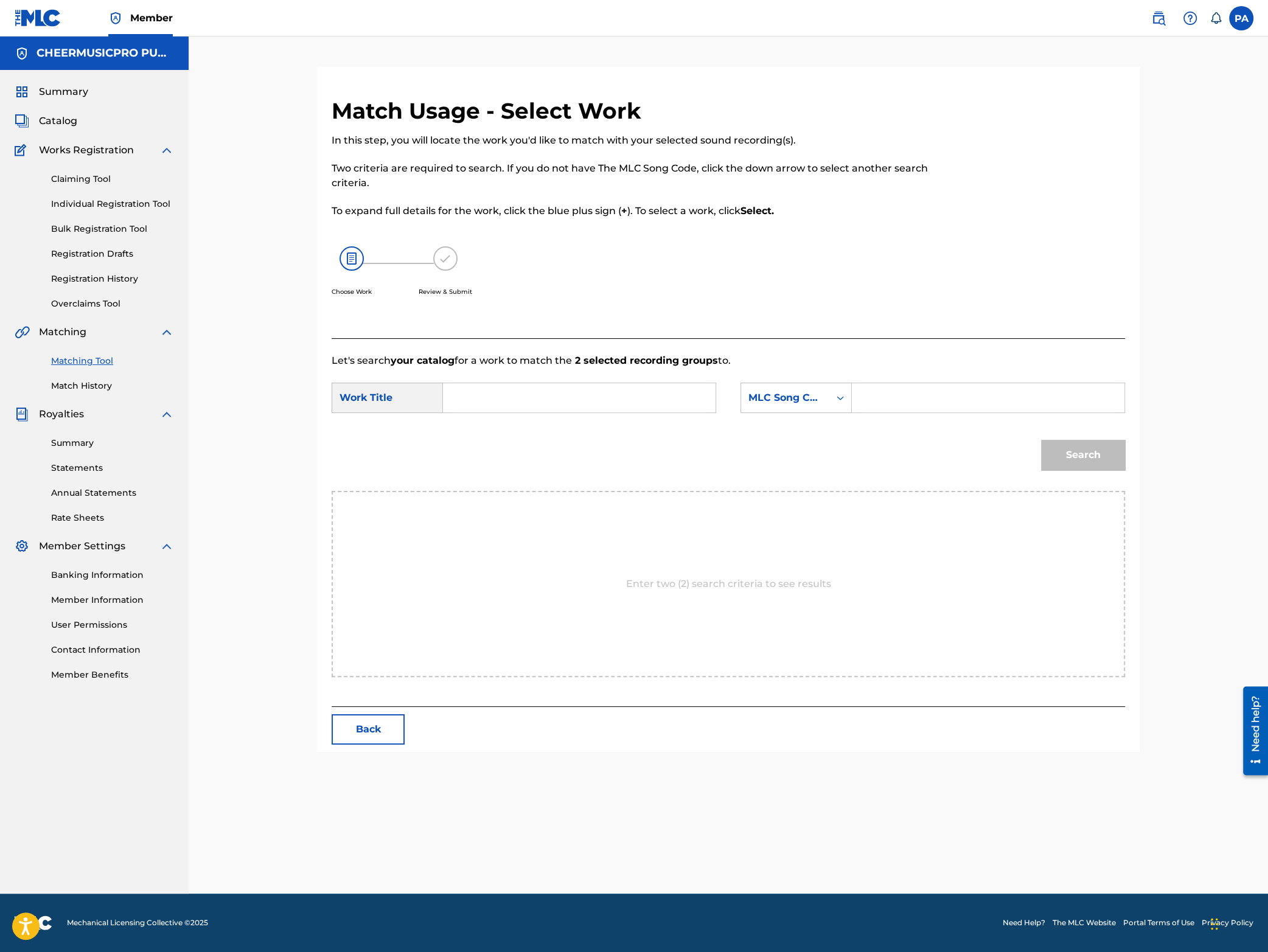
click at [509, 402] on input "Search Form" at bounding box center [579, 398] width 251 height 29
drag, startPoint x: 516, startPoint y: 431, endPoint x: 602, endPoint y: 424, distance: 86.3
click at [517, 431] on span "stingray allstars" at bounding box center [502, 425] width 78 height 11
type input "stingray allstars peach 2023-24"
click at [776, 401] on div "MLC Song Code" at bounding box center [784, 398] width 74 height 15
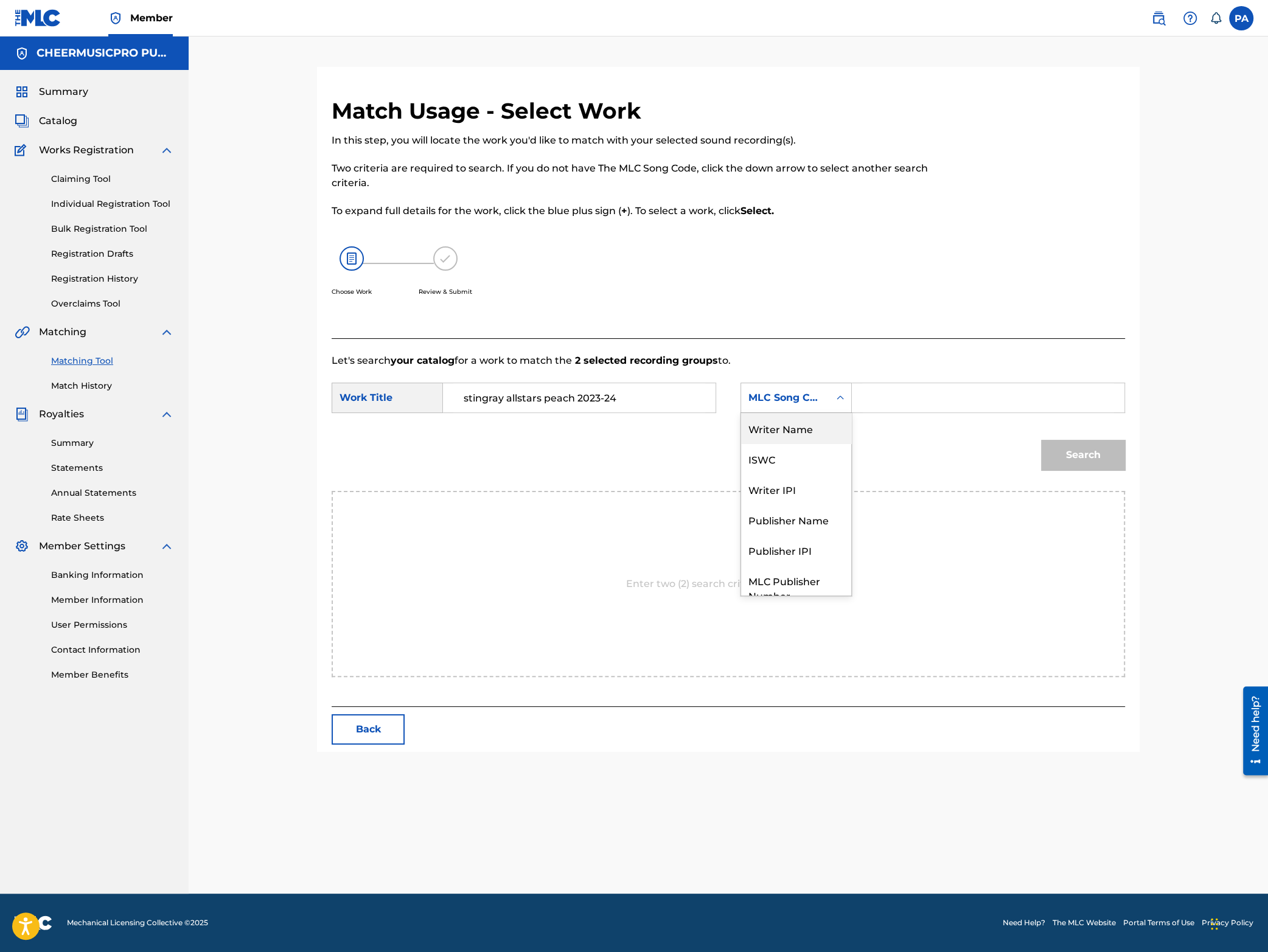
click at [814, 431] on div "Writer Name" at bounding box center [796, 429] width 110 height 31
click at [882, 401] on input "Search Form" at bounding box center [987, 398] width 251 height 29
paste input "[PERSON_NAME]"
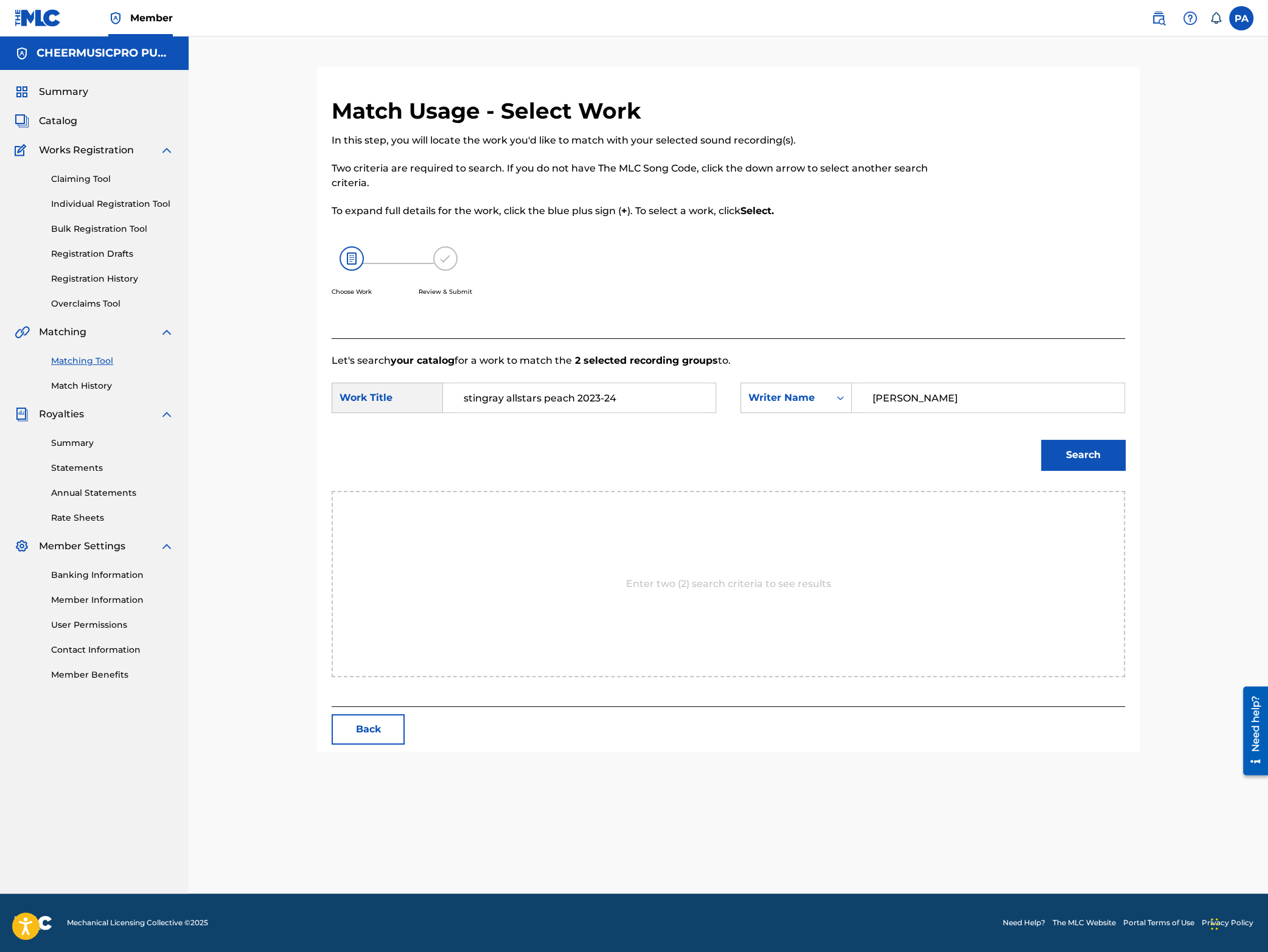
type input "[PERSON_NAME]"
click at [1085, 456] on button "Search" at bounding box center [1083, 455] width 84 height 31
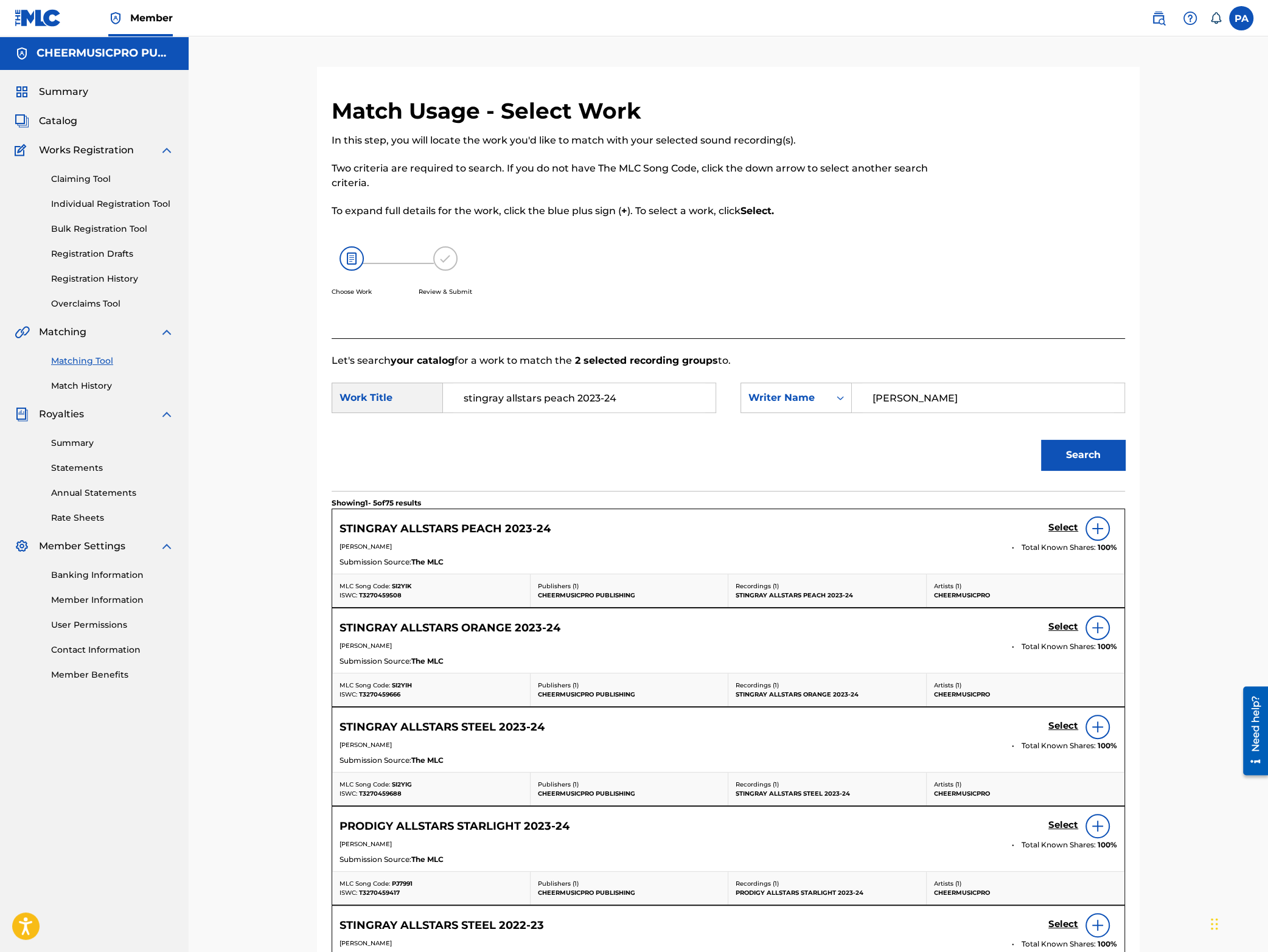
click at [1072, 529] on h5 "Select" at bounding box center [1063, 528] width 30 height 11
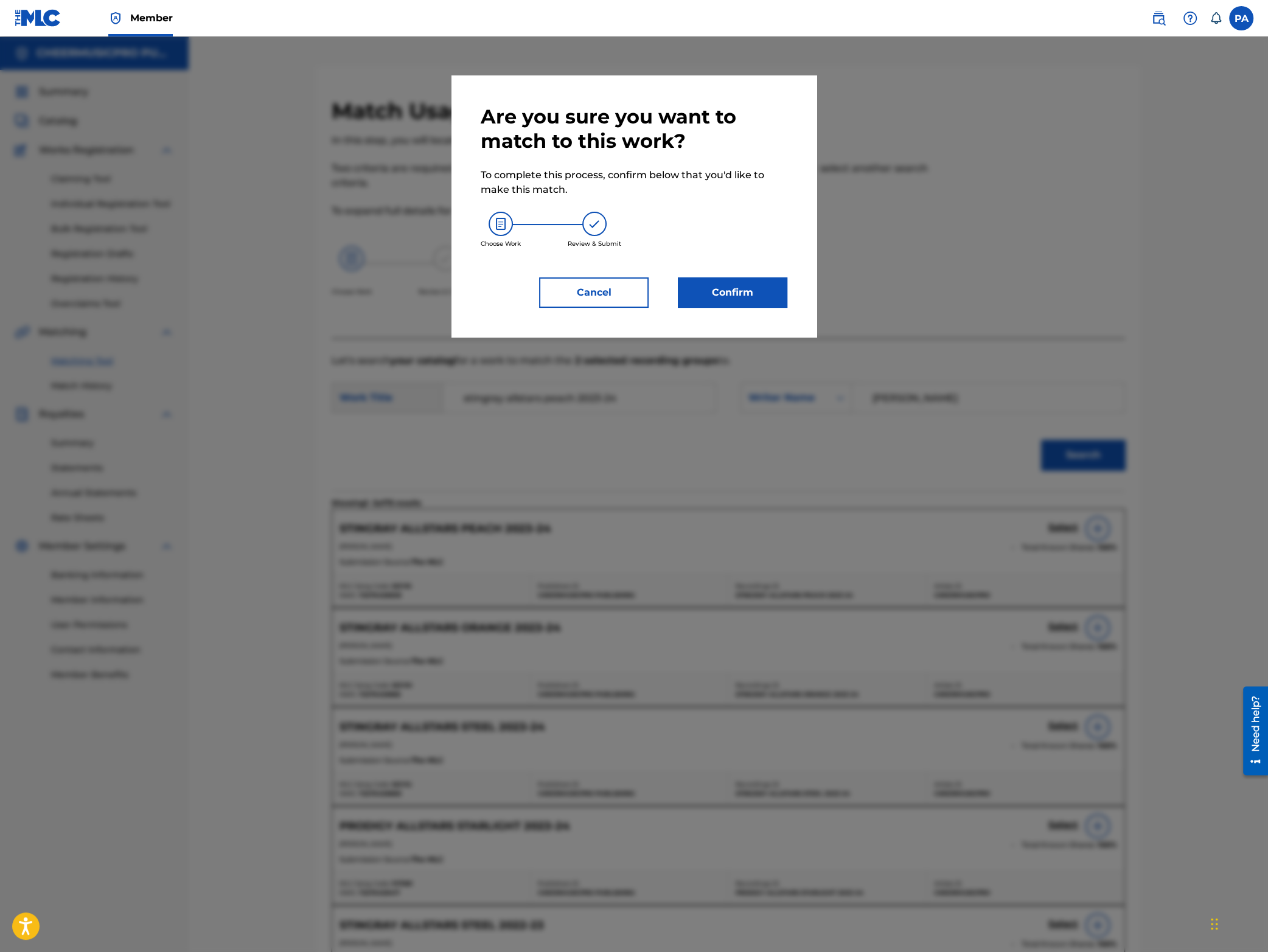
click at [716, 279] on button "Confirm" at bounding box center [732, 293] width 109 height 31
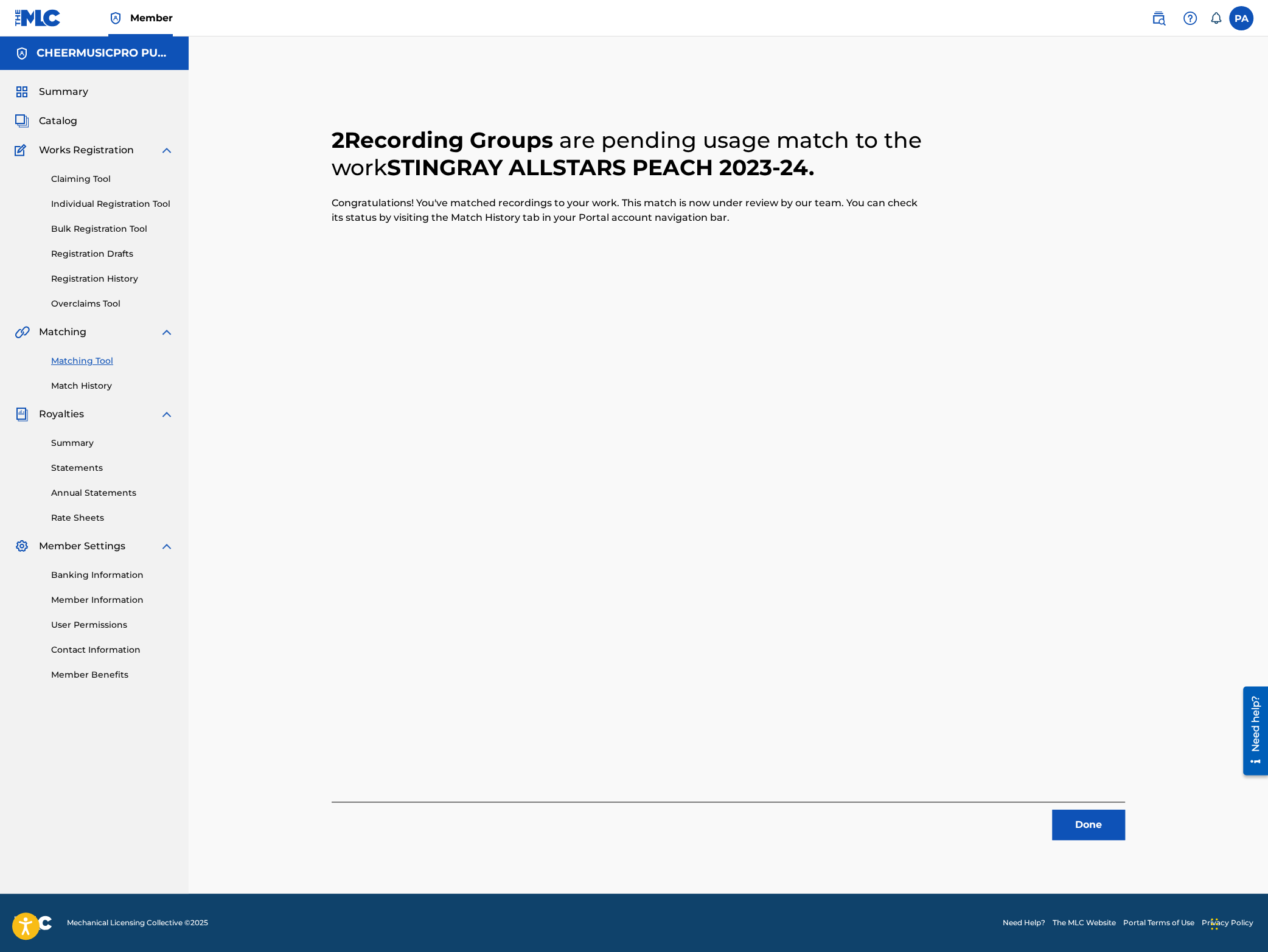
click at [1086, 827] on button "Done" at bounding box center [1088, 825] width 73 height 31
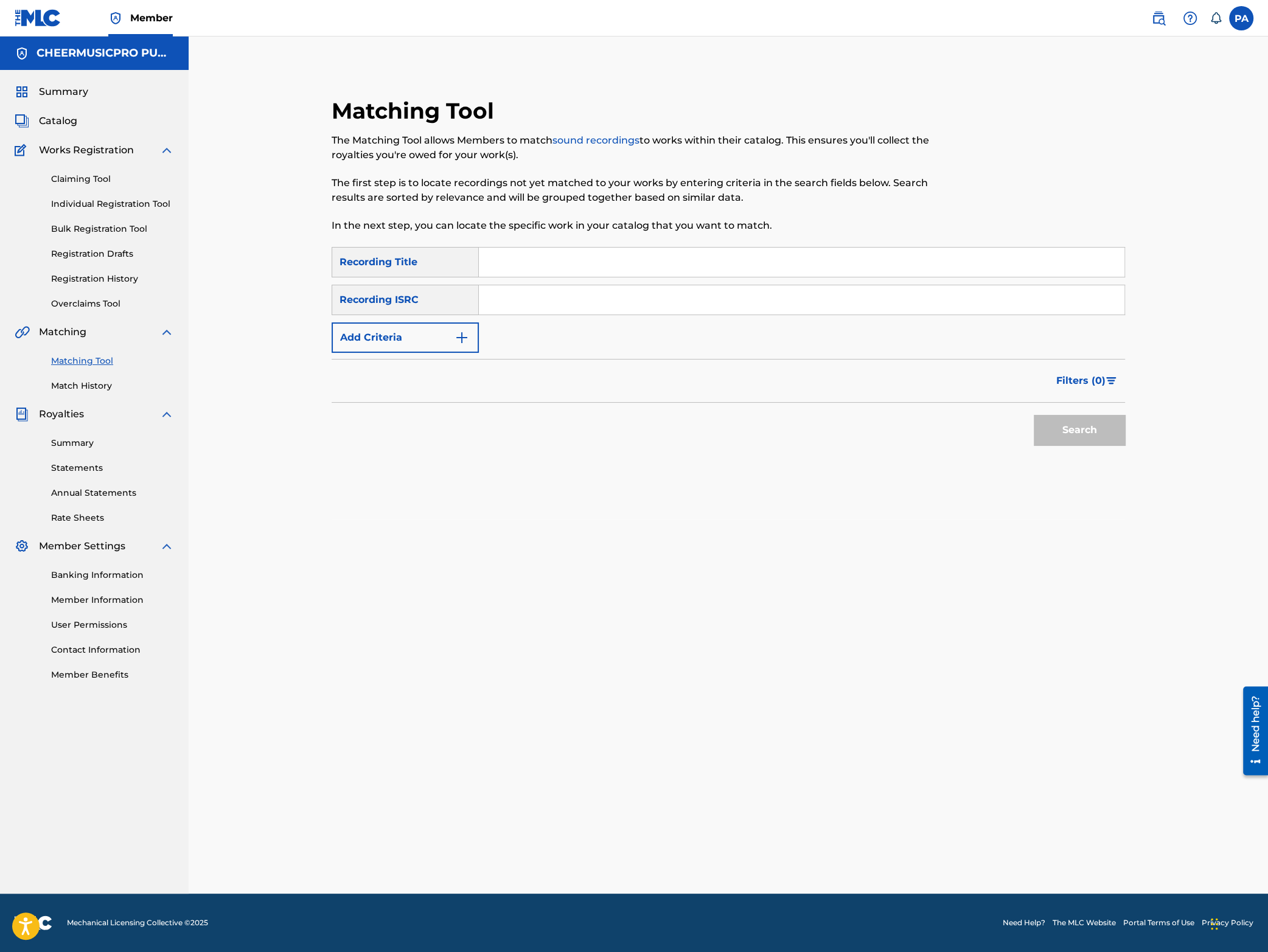
click at [571, 265] on input "Search Form" at bounding box center [801, 262] width 645 height 29
type input "great whites 2024"
click at [1083, 441] on button "Search" at bounding box center [1079, 430] width 91 height 31
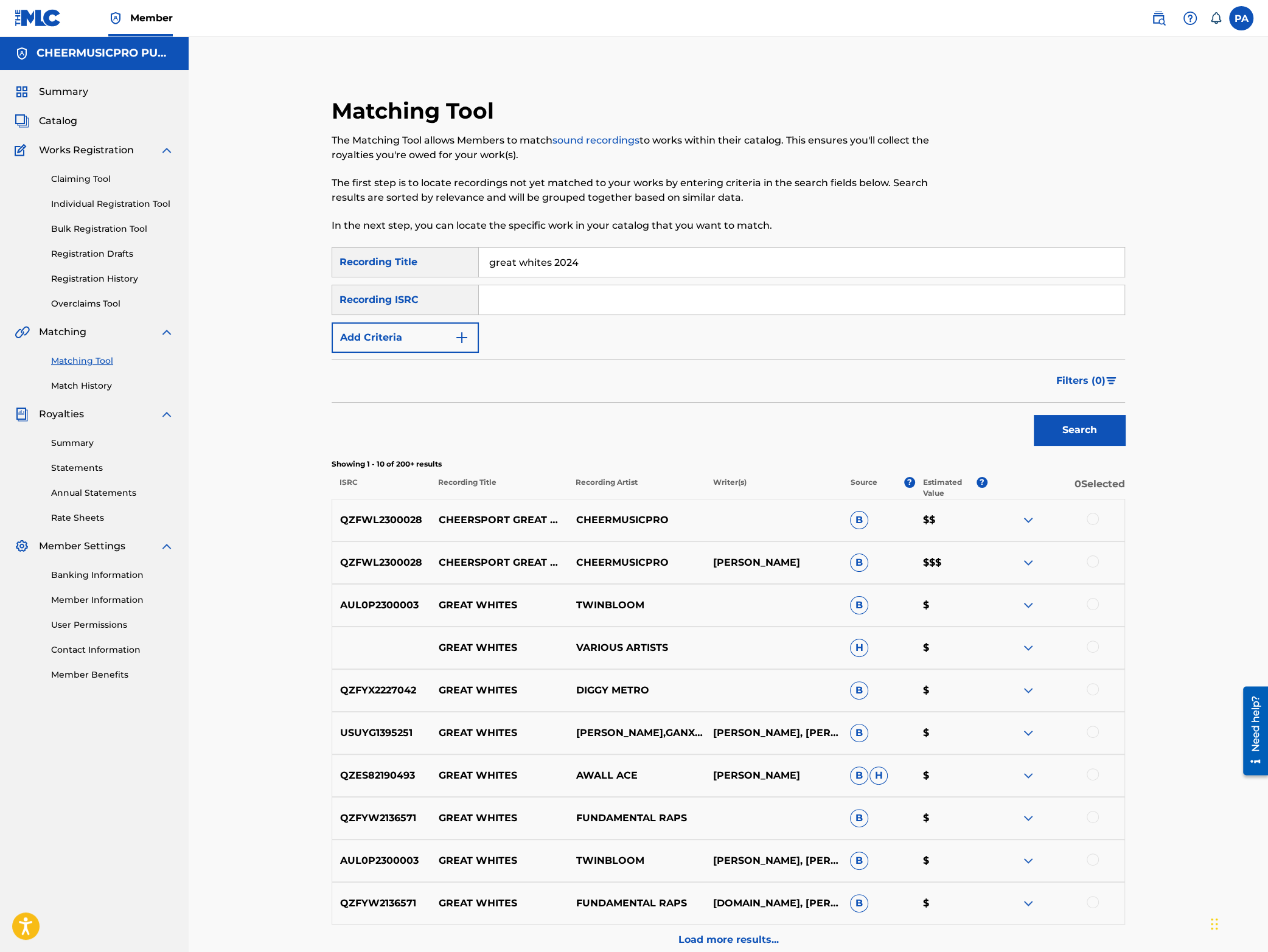
scroll to position [122, 0]
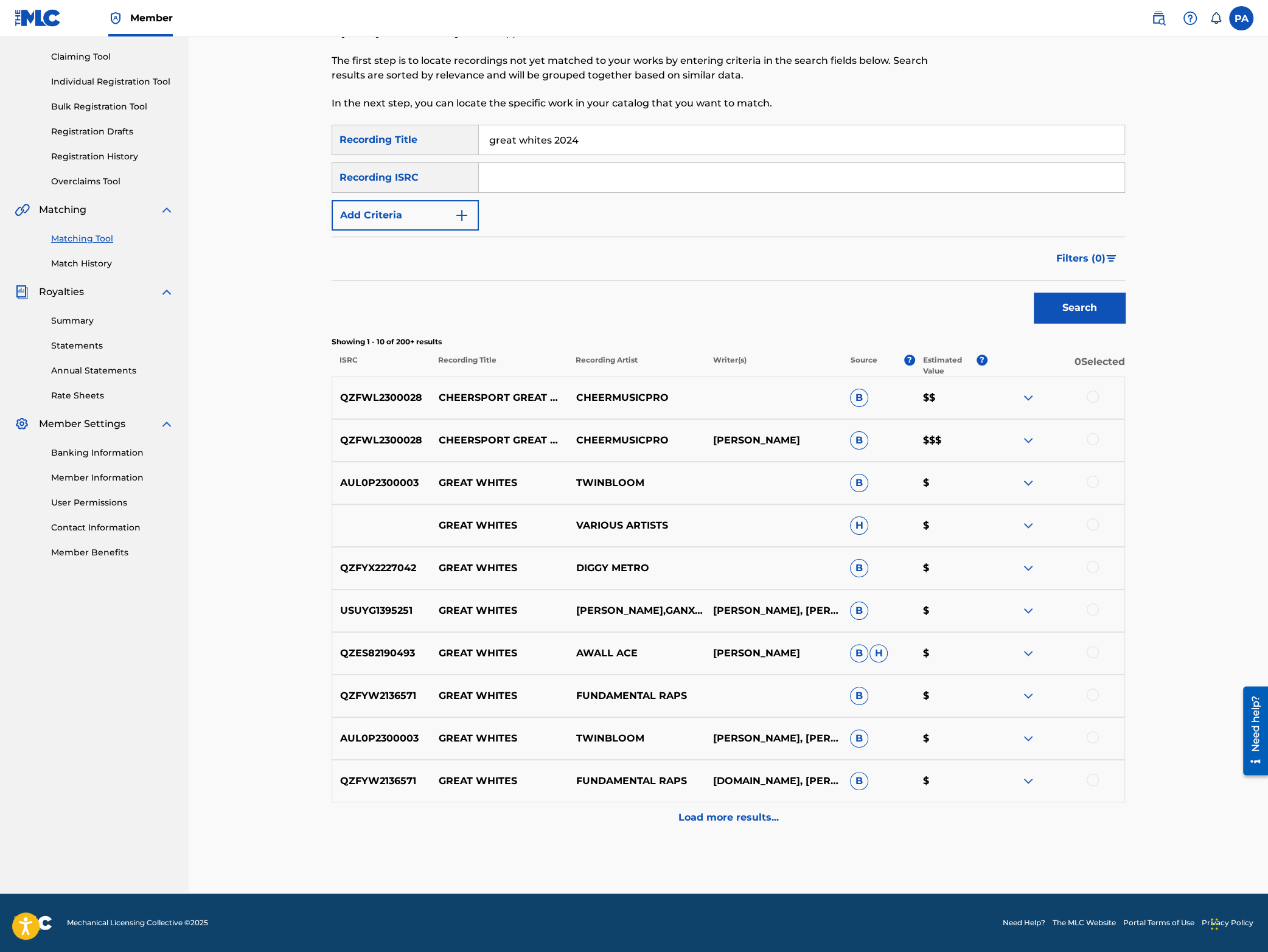
click at [1104, 395] on div at bounding box center [1055, 398] width 137 height 15
click at [1095, 396] on div at bounding box center [1093, 396] width 12 height 12
click at [1094, 429] on div "QZFWL2300028 CHEERSPORT GREAT WHITES 2024 CHEERMUSICPRO [PERSON_NAME] B $$$" at bounding box center [728, 440] width 793 height 43
click at [1093, 438] on div at bounding box center [1093, 439] width 12 height 12
click at [1023, 404] on img at bounding box center [1029, 398] width 15 height 15
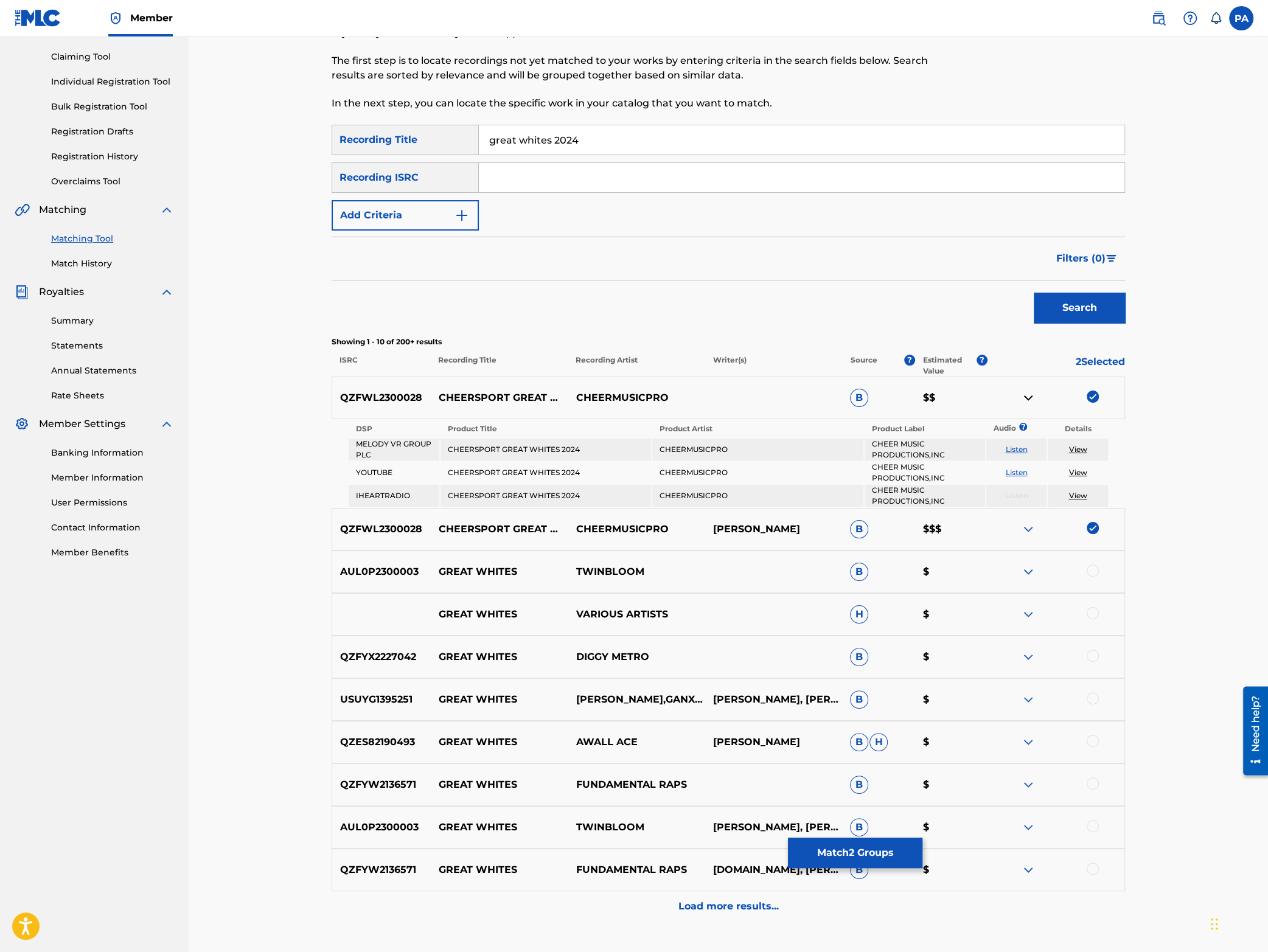
click at [1027, 400] on img at bounding box center [1029, 398] width 15 height 15
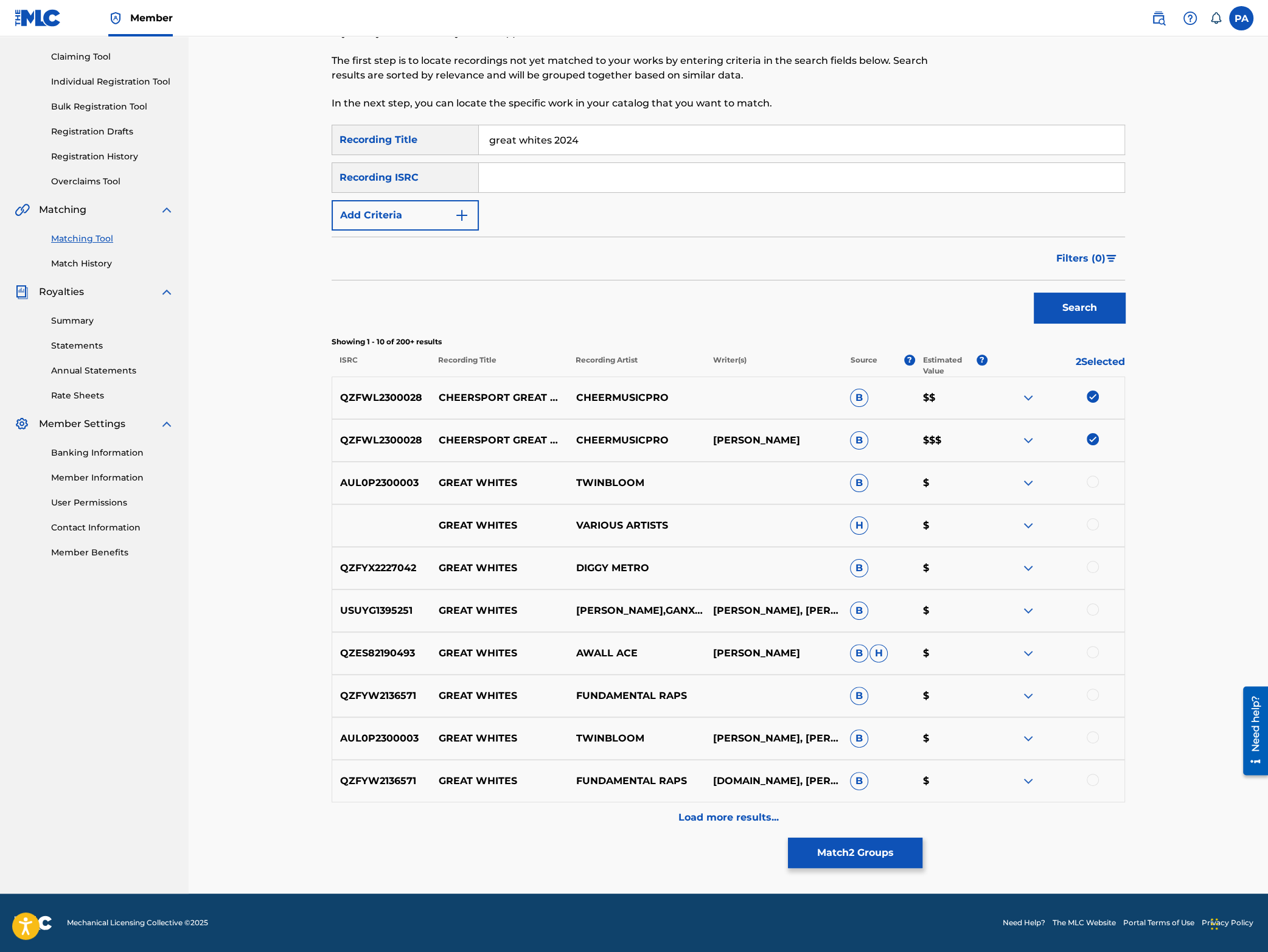
click at [1031, 443] on img at bounding box center [1029, 441] width 15 height 15
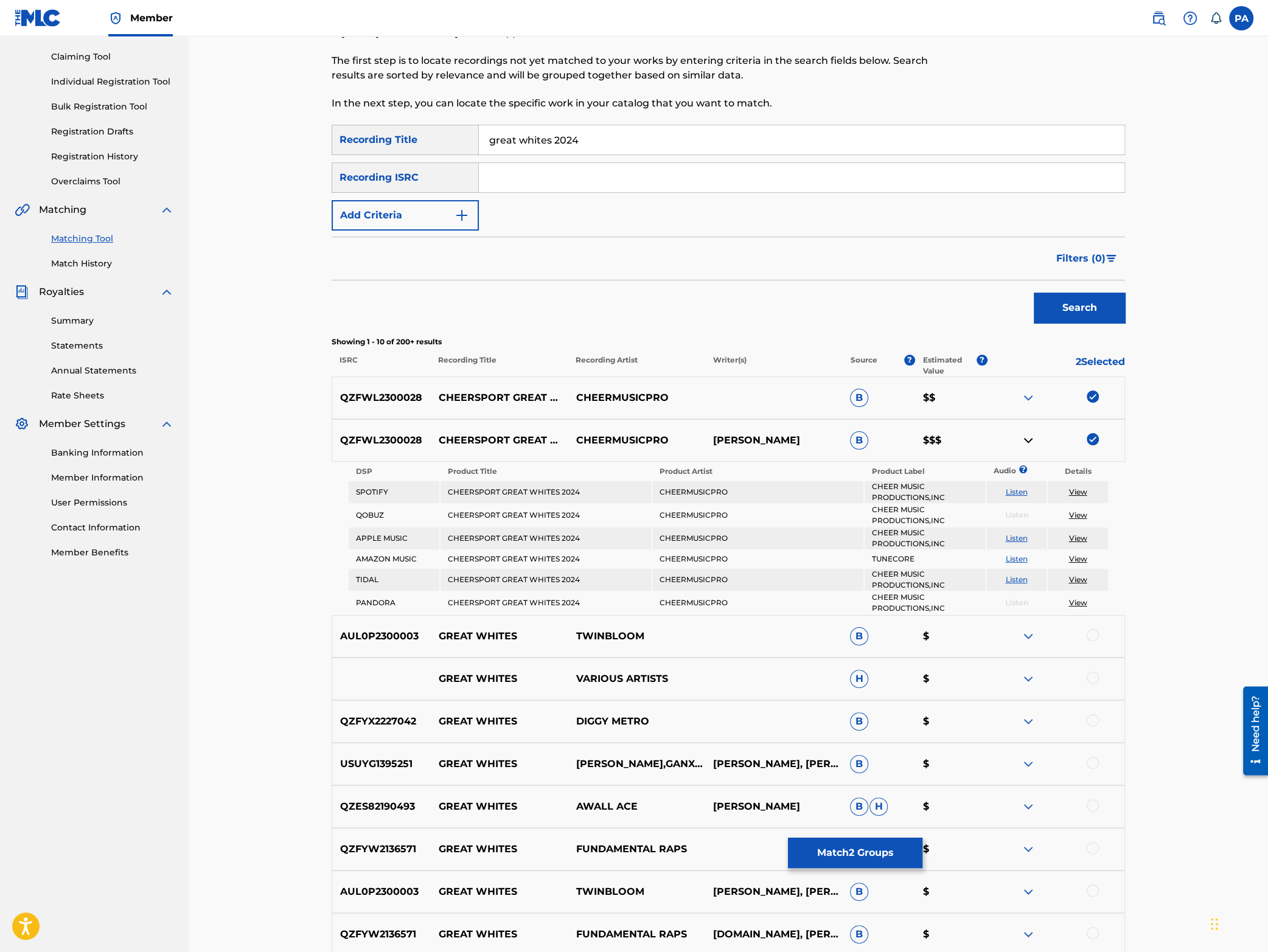
click at [1031, 443] on img at bounding box center [1029, 441] width 15 height 15
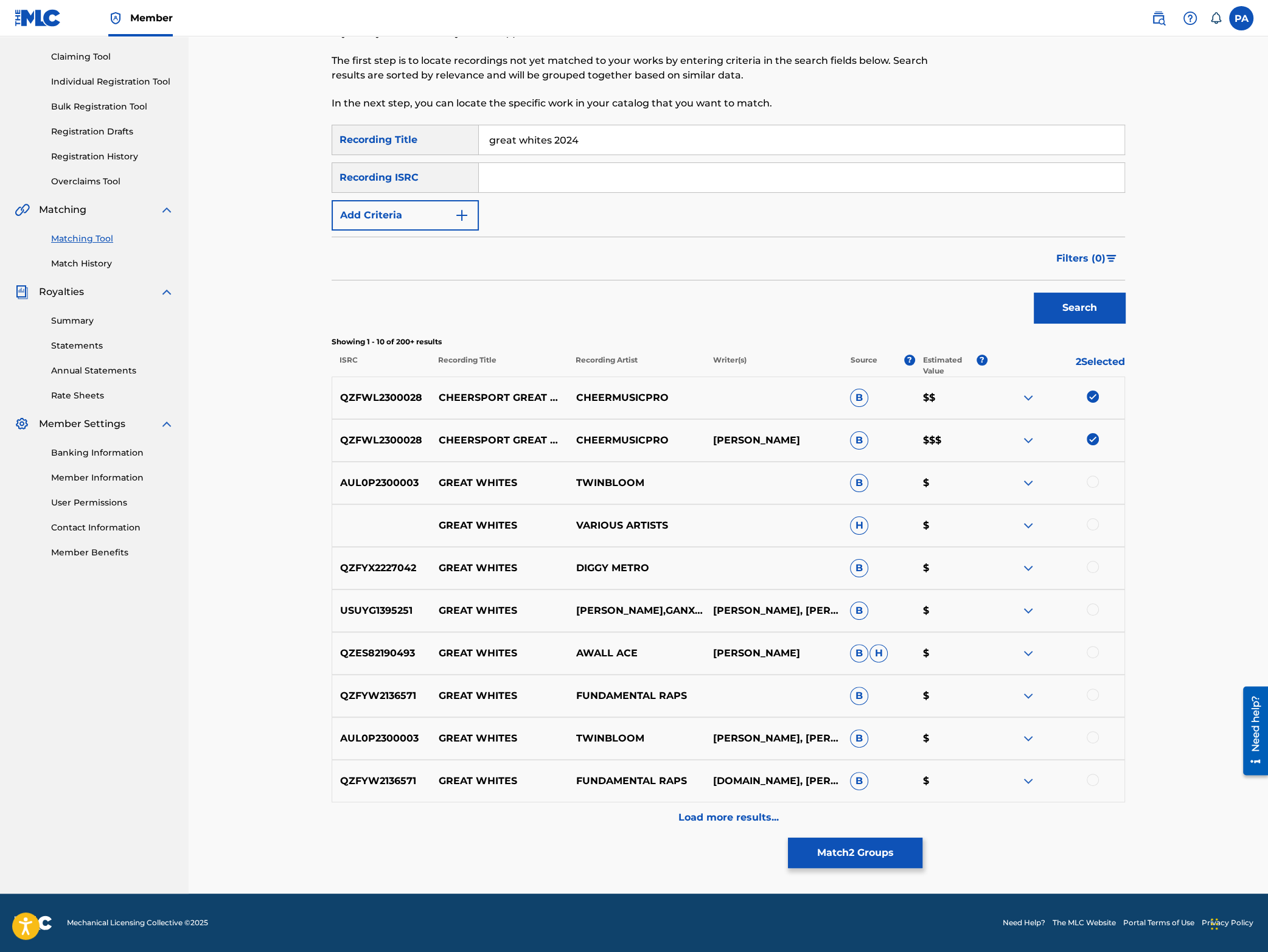
click at [857, 863] on button "Match 2 Groups" at bounding box center [855, 853] width 134 height 31
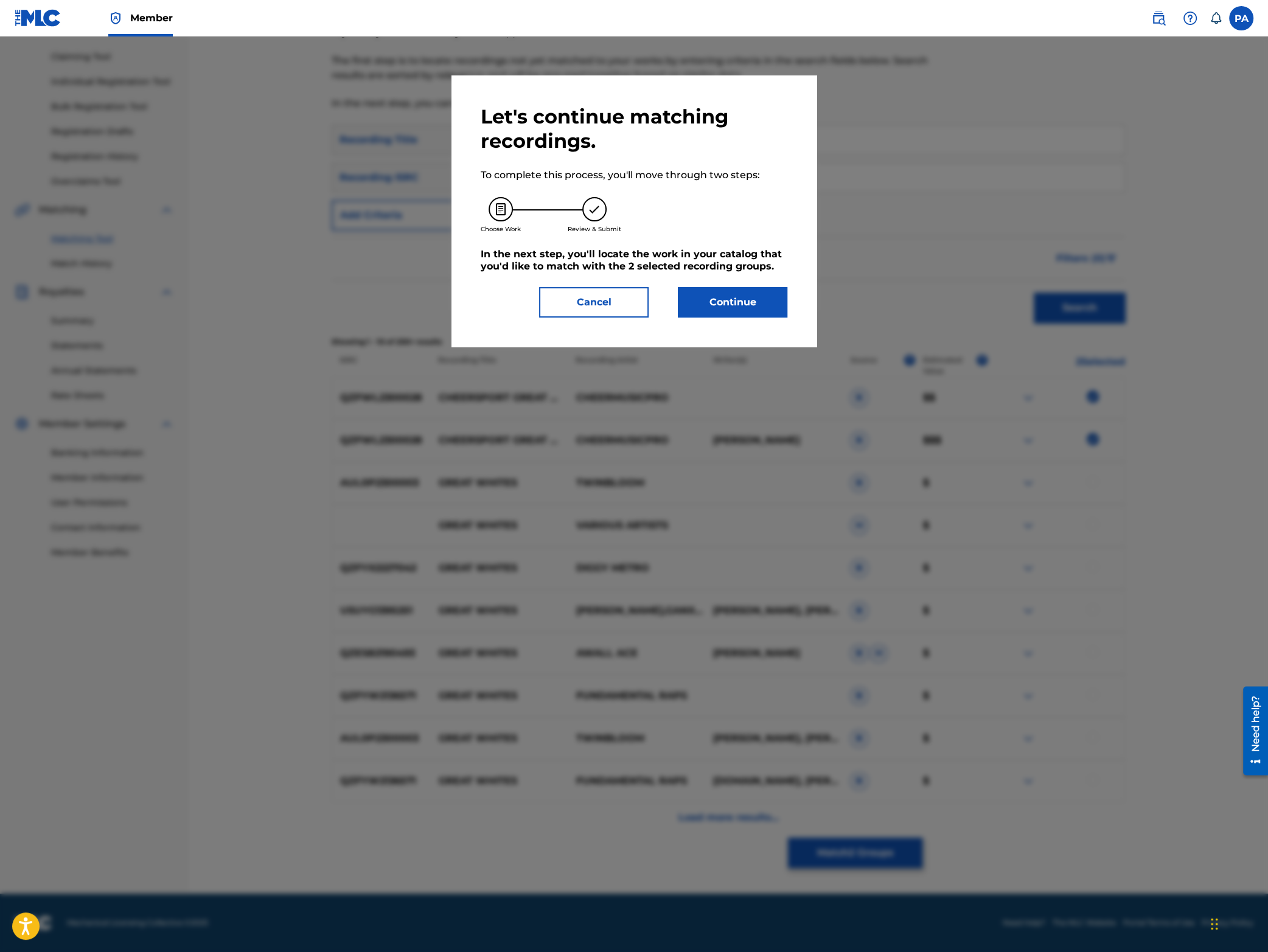
click at [724, 298] on button "Continue" at bounding box center [732, 303] width 109 height 31
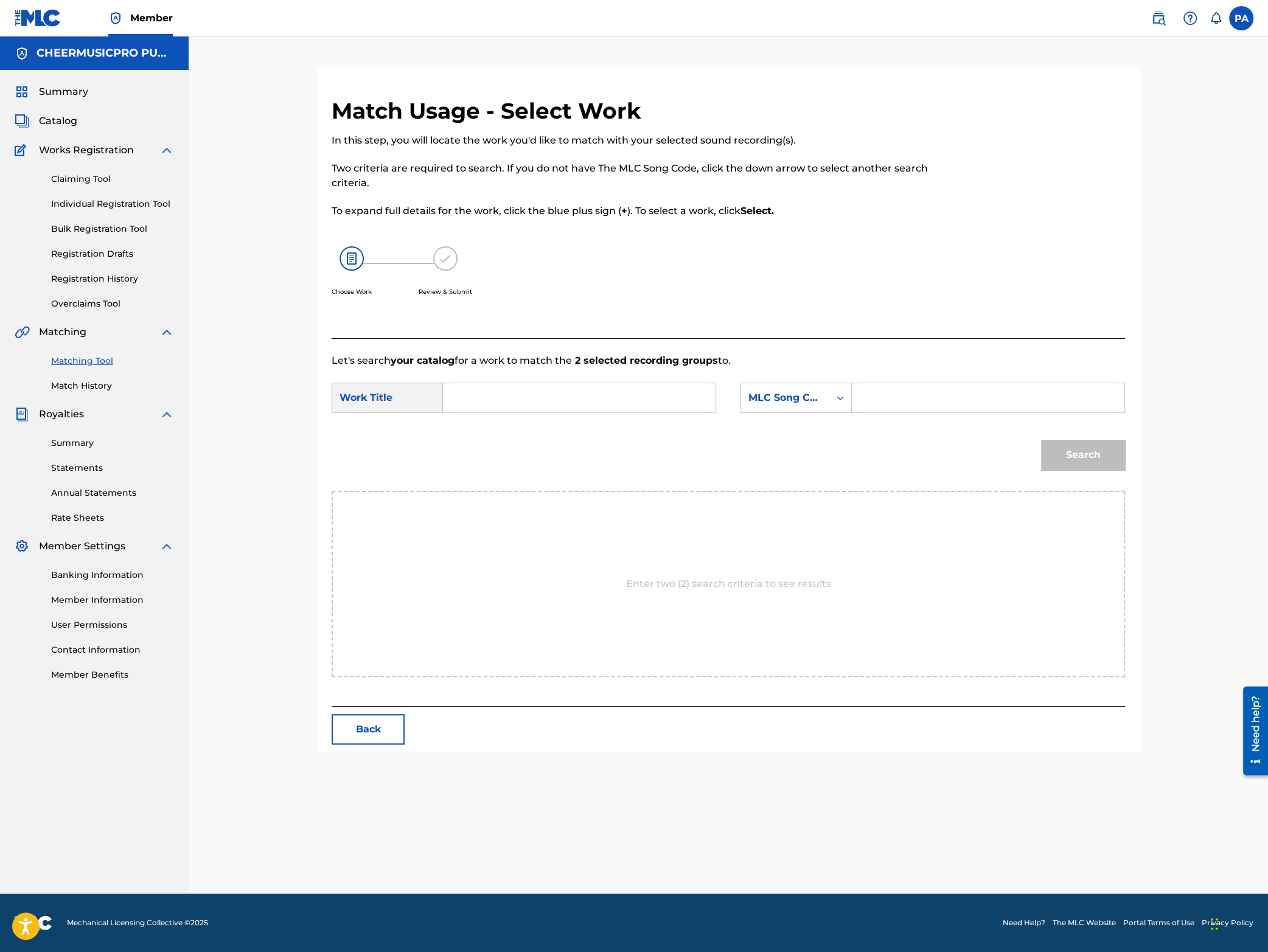
scroll to position [0, 0]
click at [518, 412] on input "Search Form" at bounding box center [579, 398] width 251 height 29
click at [606, 429] on span "whites 2023-24" at bounding box center [583, 425] width 74 height 11
type input "cheersport great whites 2023-24"
click at [758, 385] on div "MLC Song Code" at bounding box center [797, 398] width 112 height 31
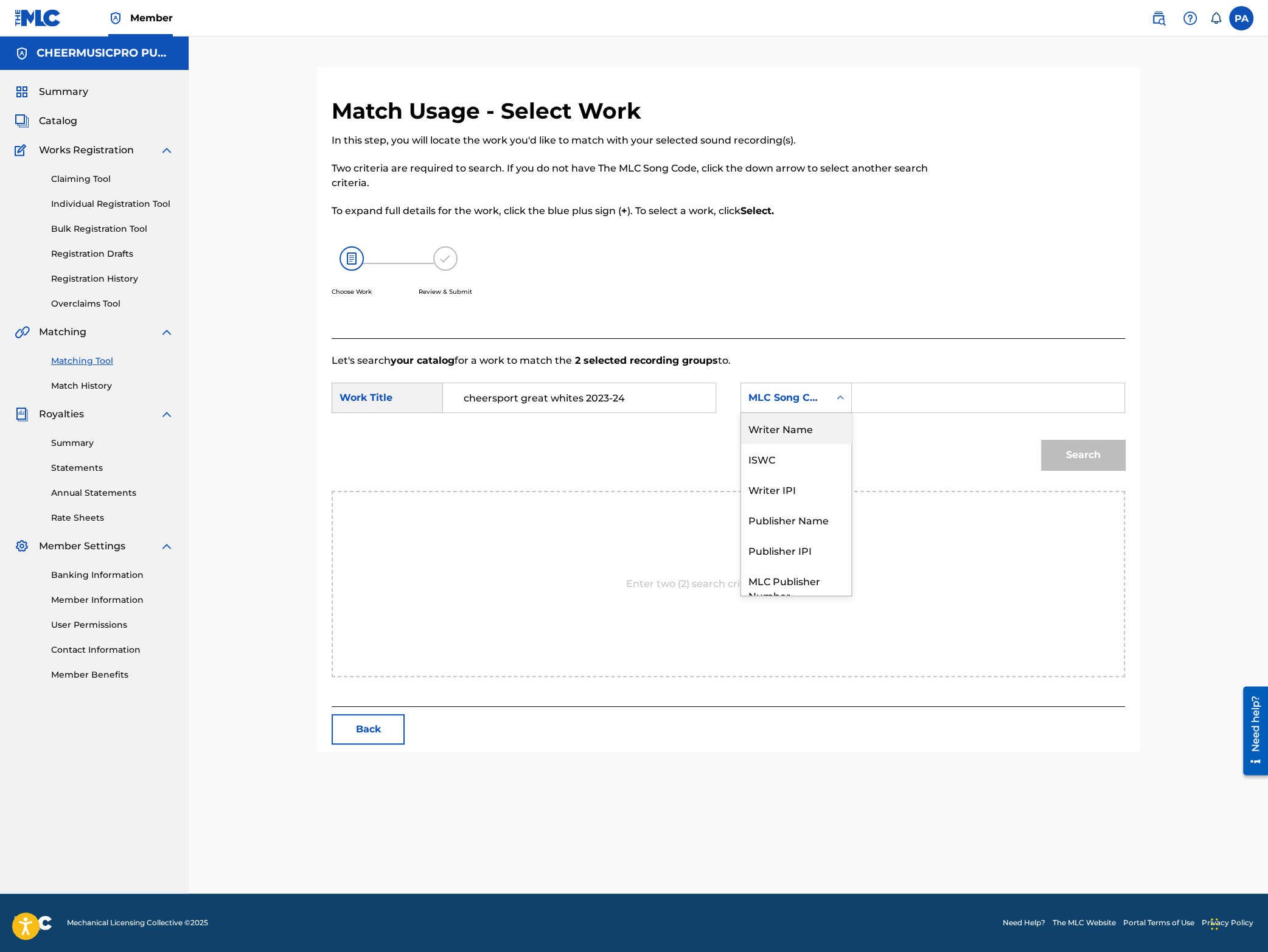
click at [805, 435] on div "Writer Name" at bounding box center [796, 429] width 110 height 31
click at [885, 396] on input "Search Form" at bounding box center [987, 398] width 251 height 29
paste input "[PERSON_NAME]"
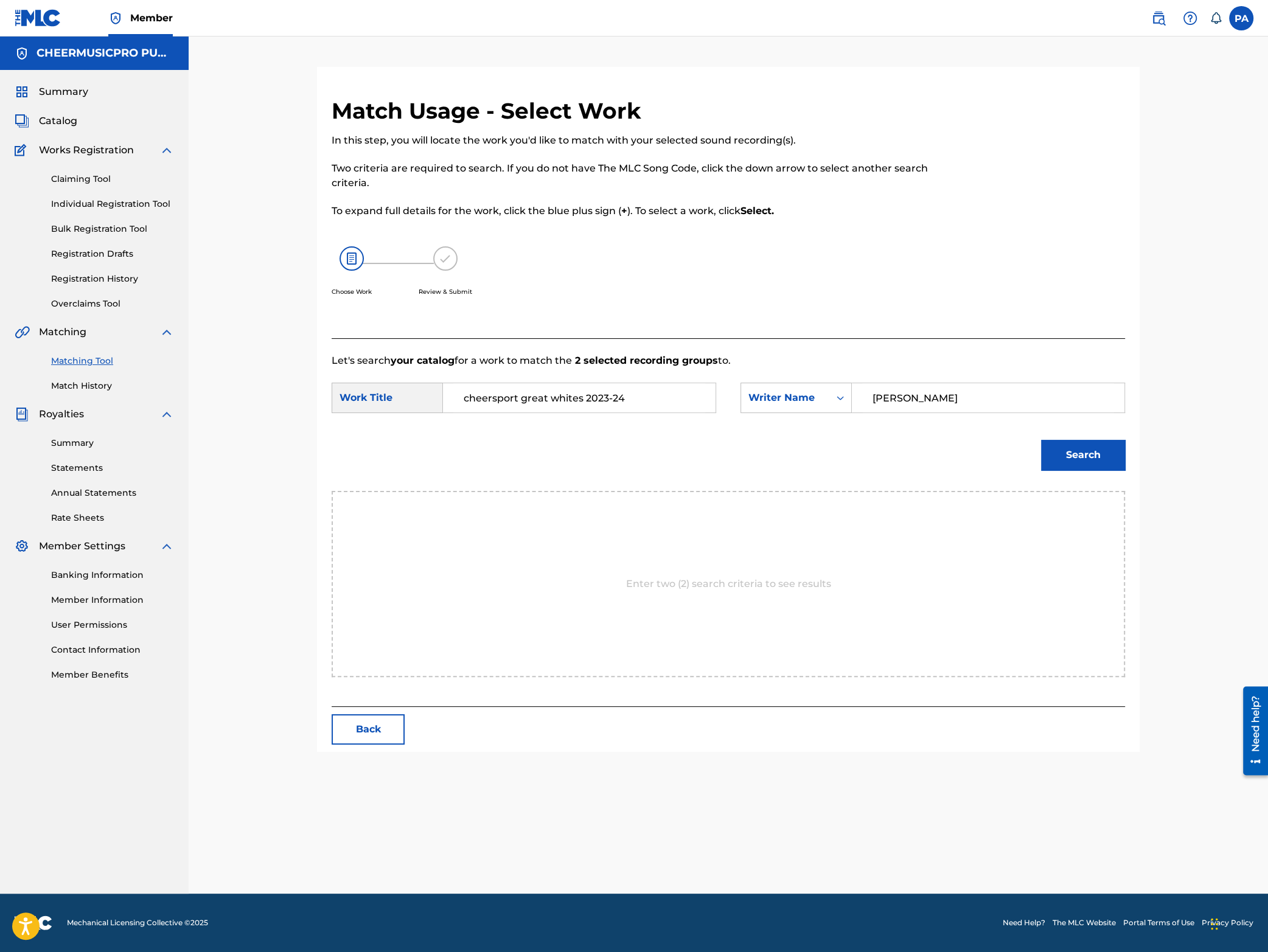
type input "[PERSON_NAME]"
click at [1088, 463] on button "Search" at bounding box center [1083, 455] width 84 height 31
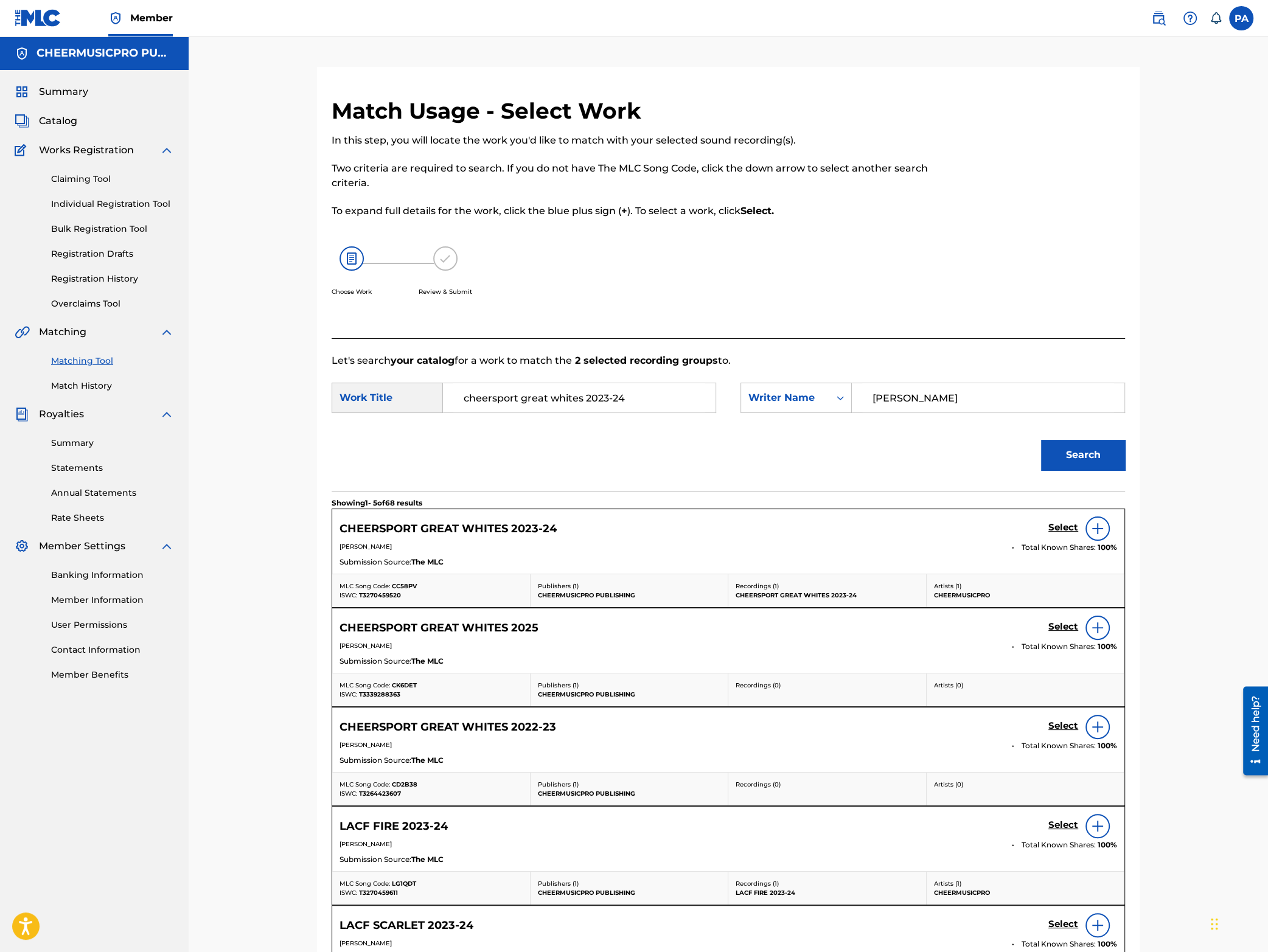
click at [1060, 528] on h5 "Select" at bounding box center [1063, 528] width 30 height 11
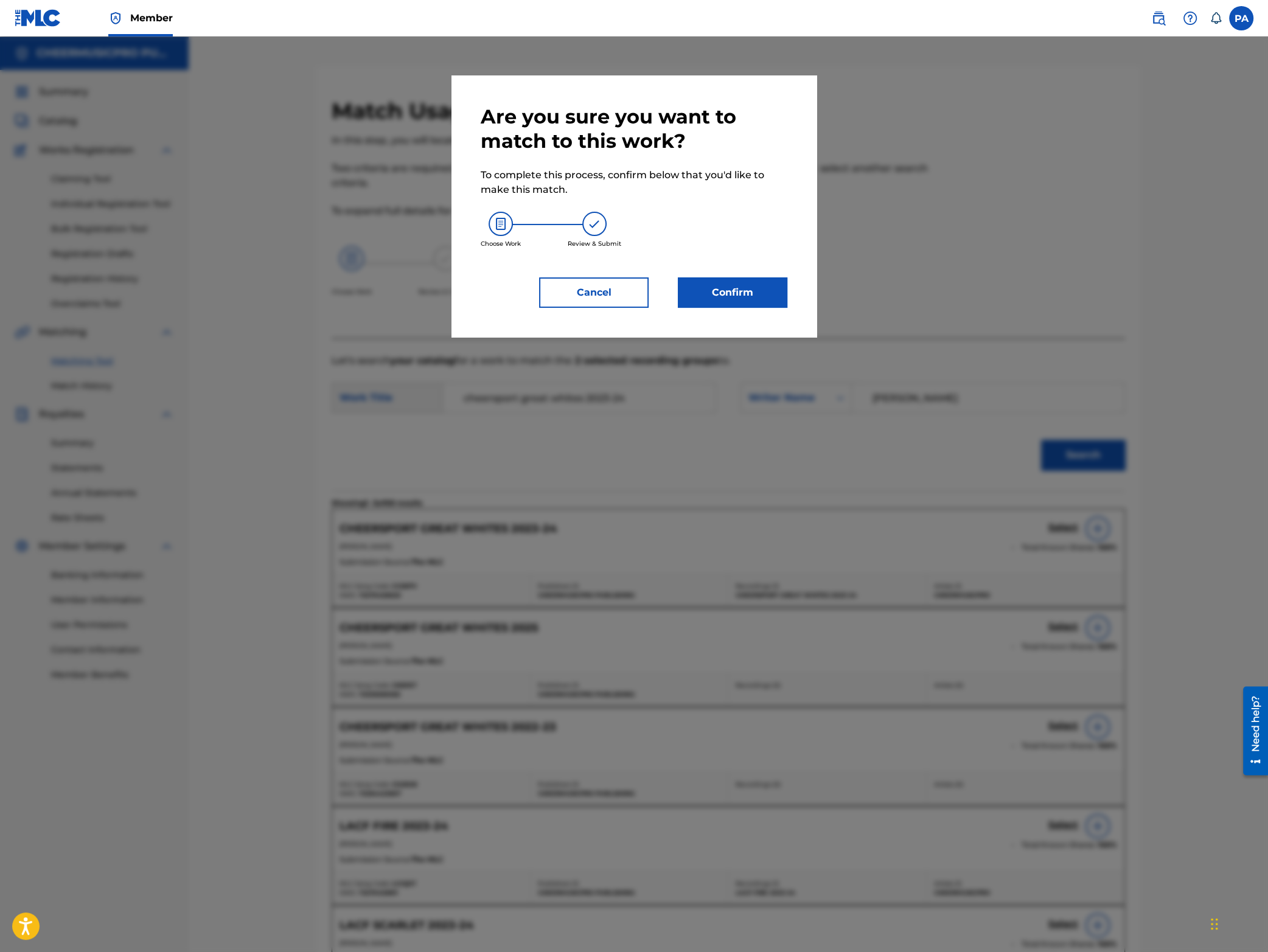
click at [743, 300] on button "Confirm" at bounding box center [732, 293] width 109 height 31
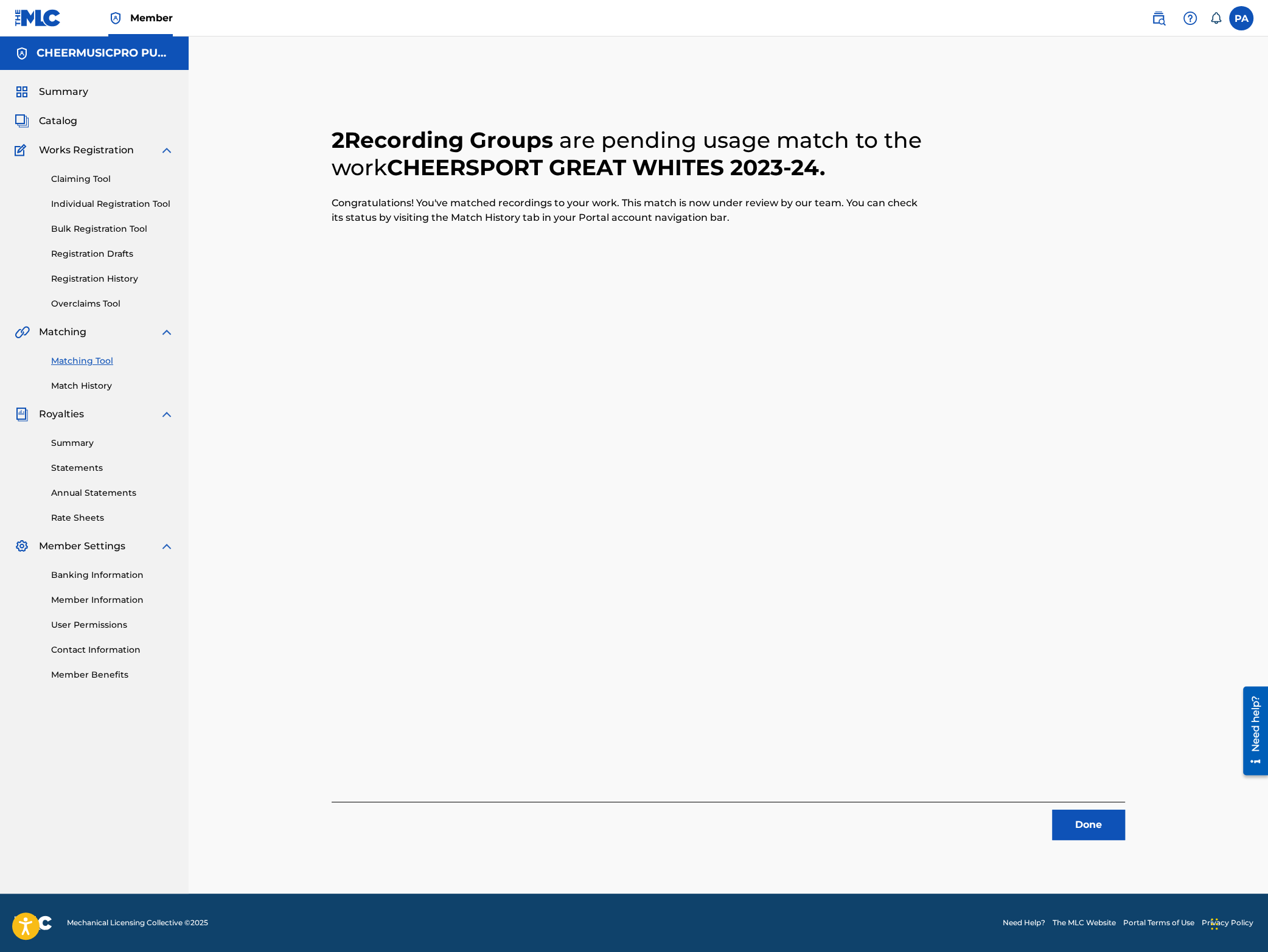
click at [1083, 827] on button "Done" at bounding box center [1088, 825] width 73 height 31
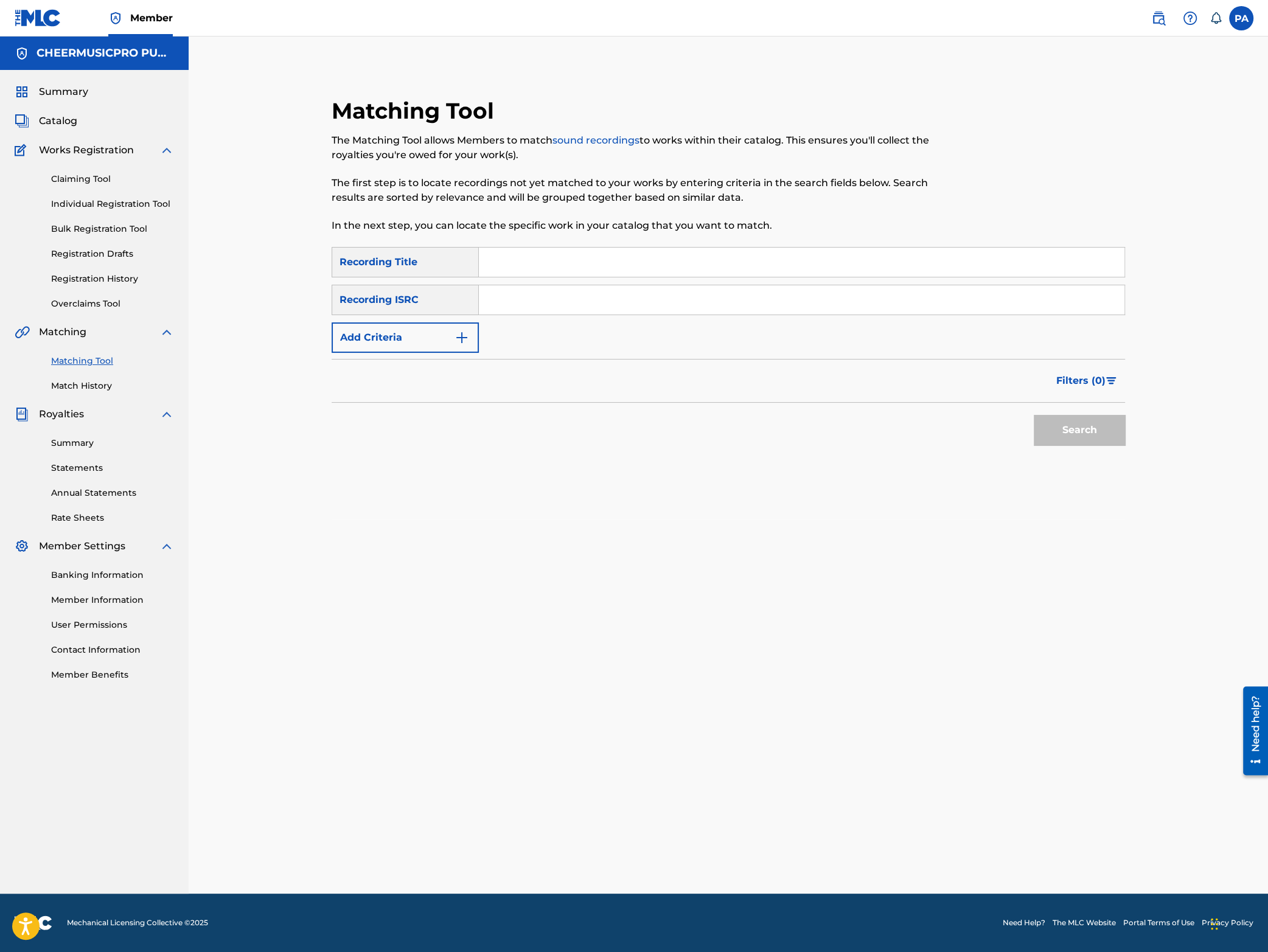
click at [559, 267] on input "Search Form" at bounding box center [801, 262] width 645 height 29
click at [1033, 415] on button "Search" at bounding box center [1079, 430] width 91 height 31
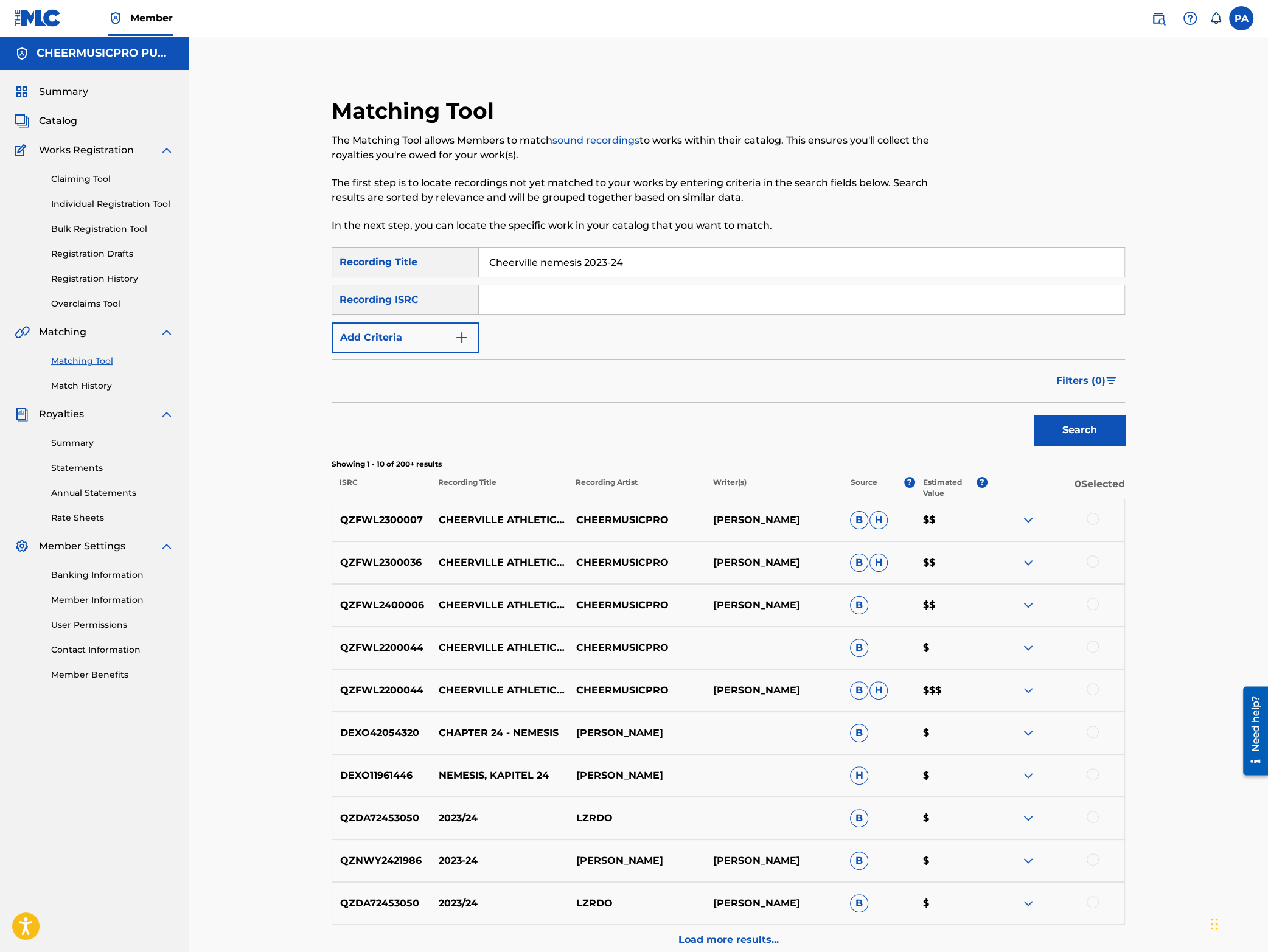
drag, startPoint x: 650, startPoint y: 258, endPoint x: 279, endPoint y: 314, distance: 375.2
click at [479, 277] on input "Cheerville nemesis 2023-24" at bounding box center [801, 262] width 645 height 29
type input "Top Gun Revelation 2024"
click at [1033, 415] on button "Search" at bounding box center [1079, 430] width 91 height 31
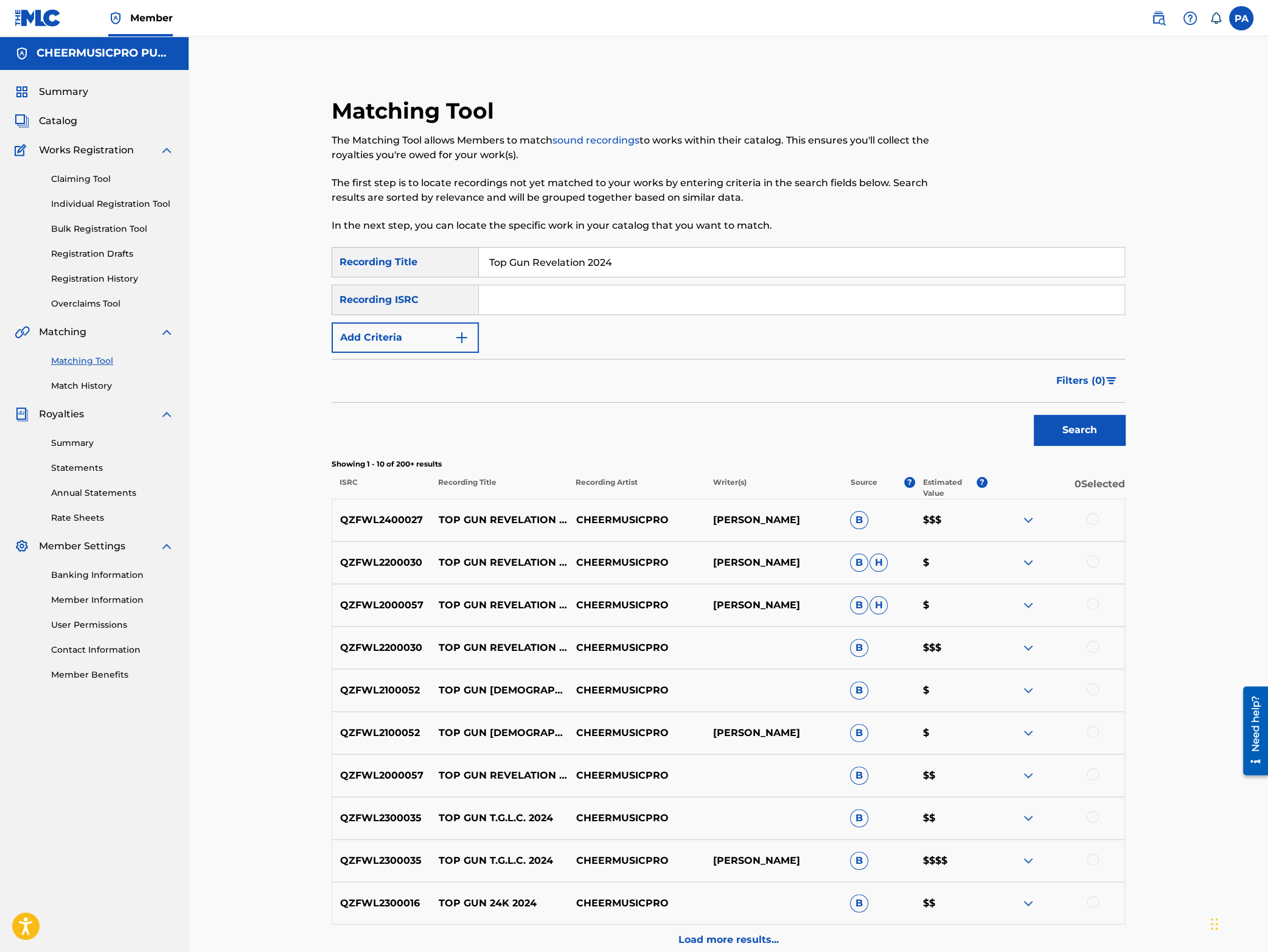
scroll to position [122, 0]
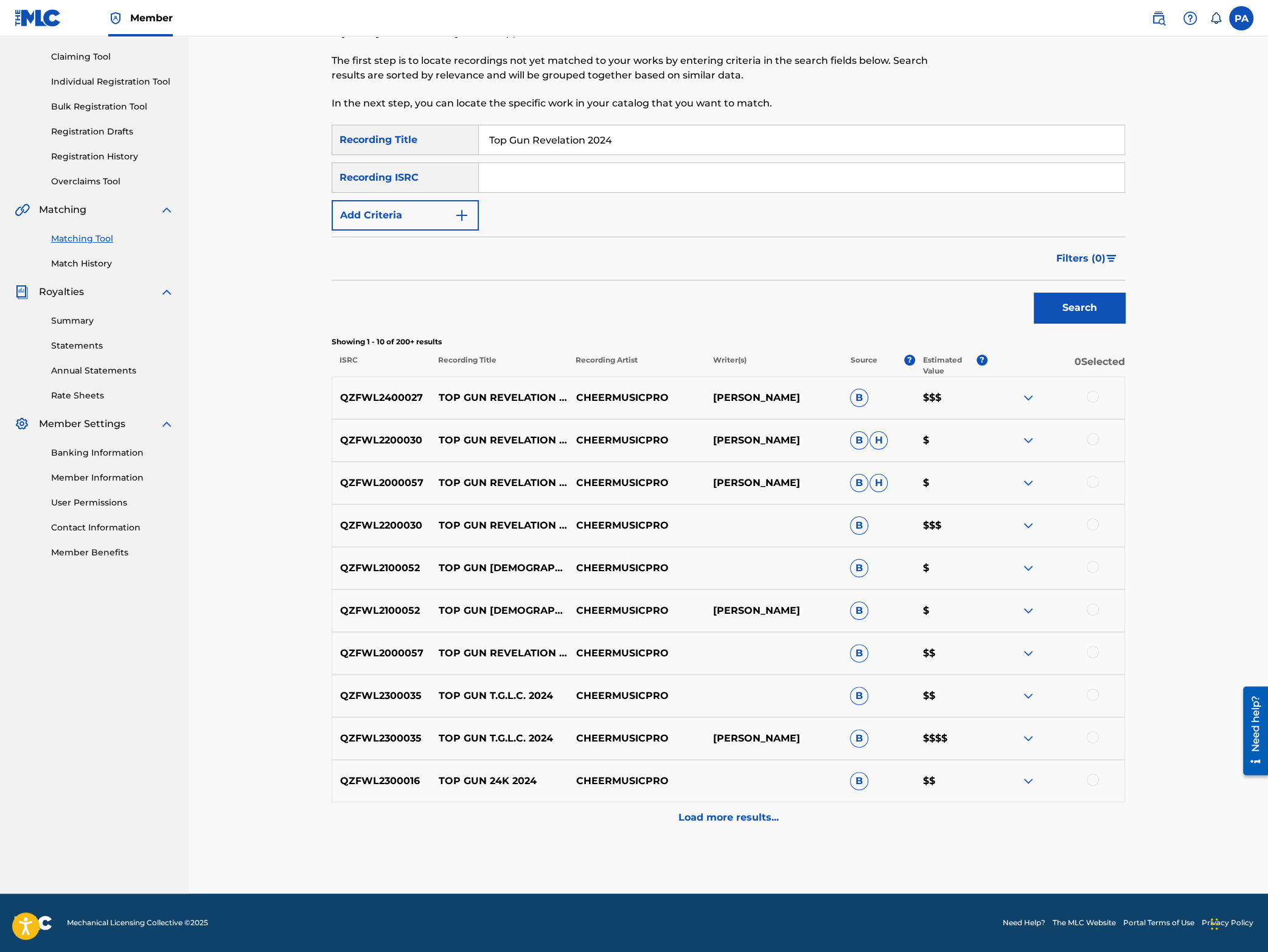
click at [1095, 436] on div at bounding box center [1093, 439] width 12 height 12
click at [1090, 437] on img at bounding box center [1093, 439] width 12 height 12
click at [398, 212] on button "Add Criteria" at bounding box center [405, 216] width 147 height 31
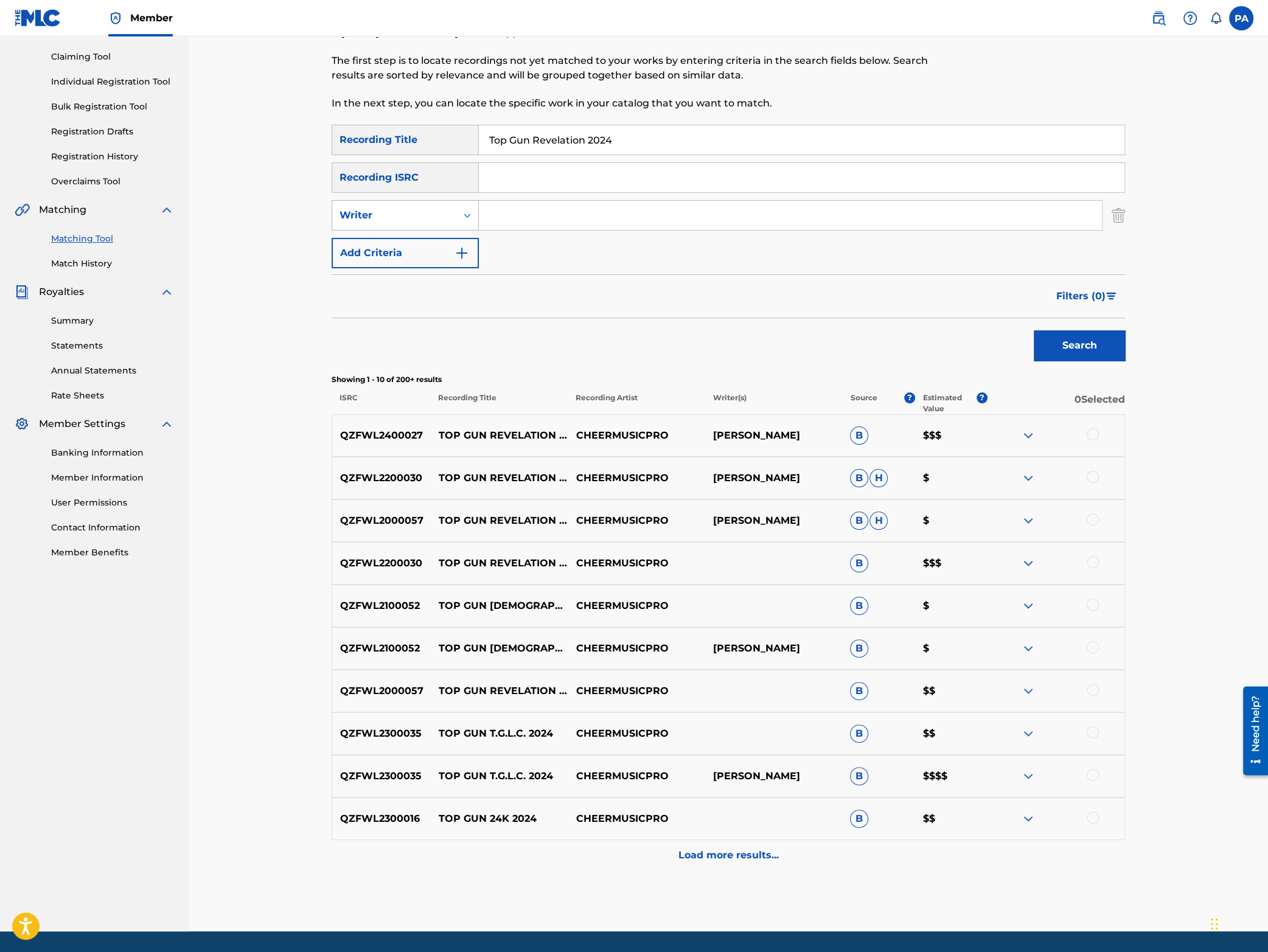
click at [390, 221] on div "Writer" at bounding box center [394, 215] width 109 height 15
click at [389, 248] on div "Recording Artist" at bounding box center [405, 246] width 146 height 31
click at [547, 198] on div "SearchWithCriteria65caaab0-7f31-49d1-85e8-cfc393b6bcc7 Recording Title Top Gun …" at bounding box center [728, 197] width 793 height 144
click at [535, 221] on input "Search Form" at bounding box center [790, 215] width 623 height 29
type input "cheermusicpro"
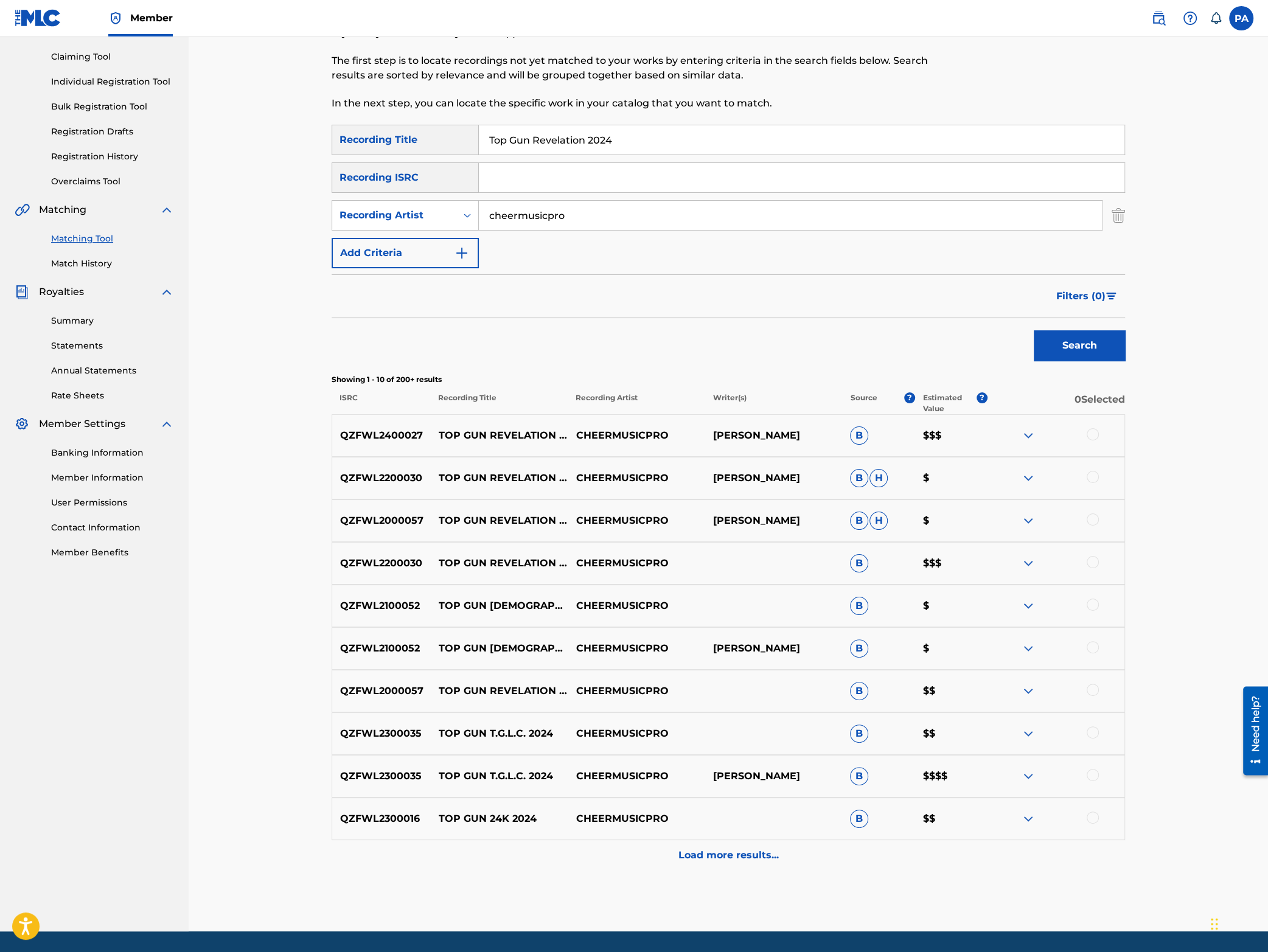
click at [1090, 353] on button "Search" at bounding box center [1079, 346] width 91 height 31
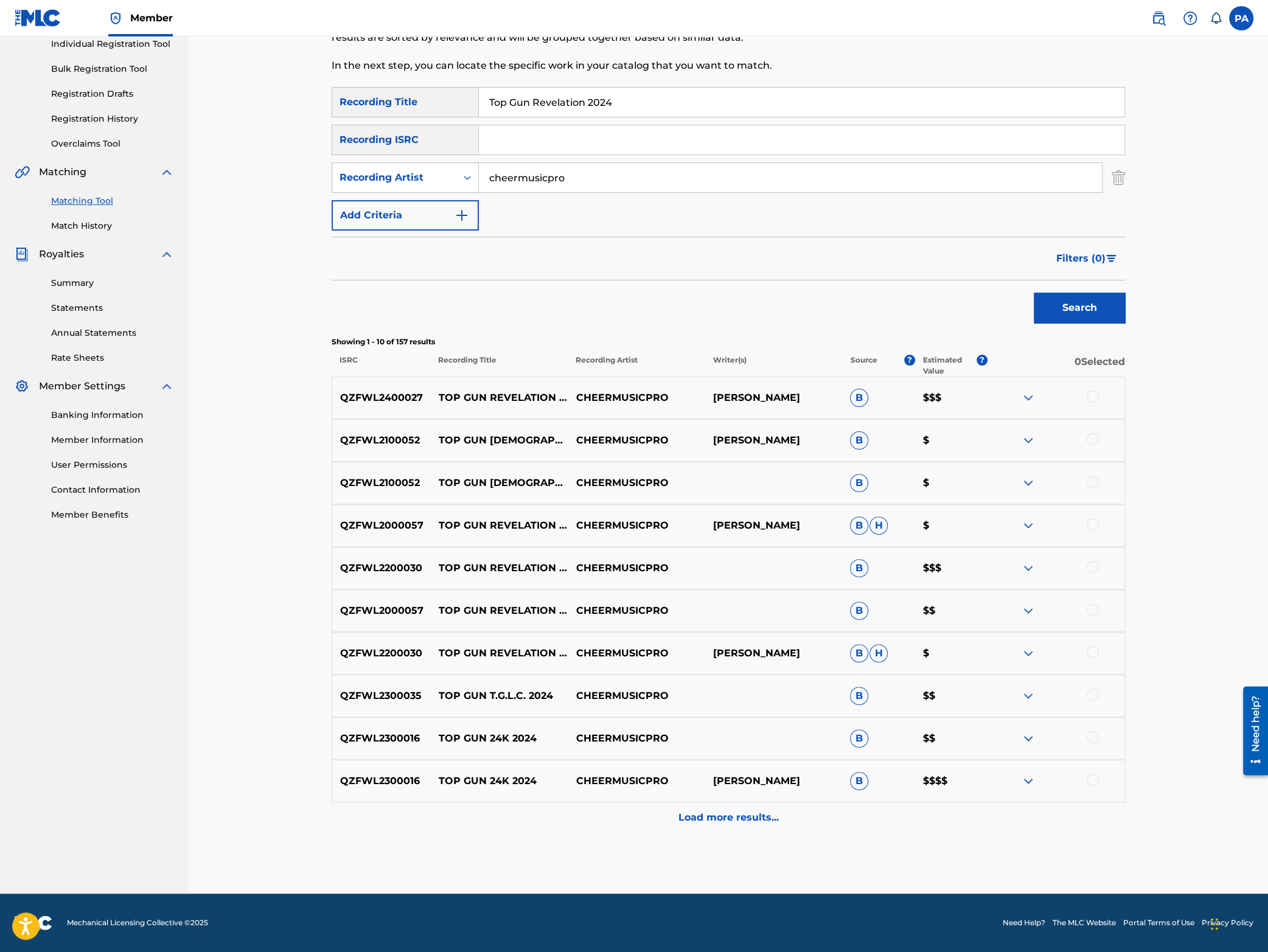
scroll to position [0, 0]
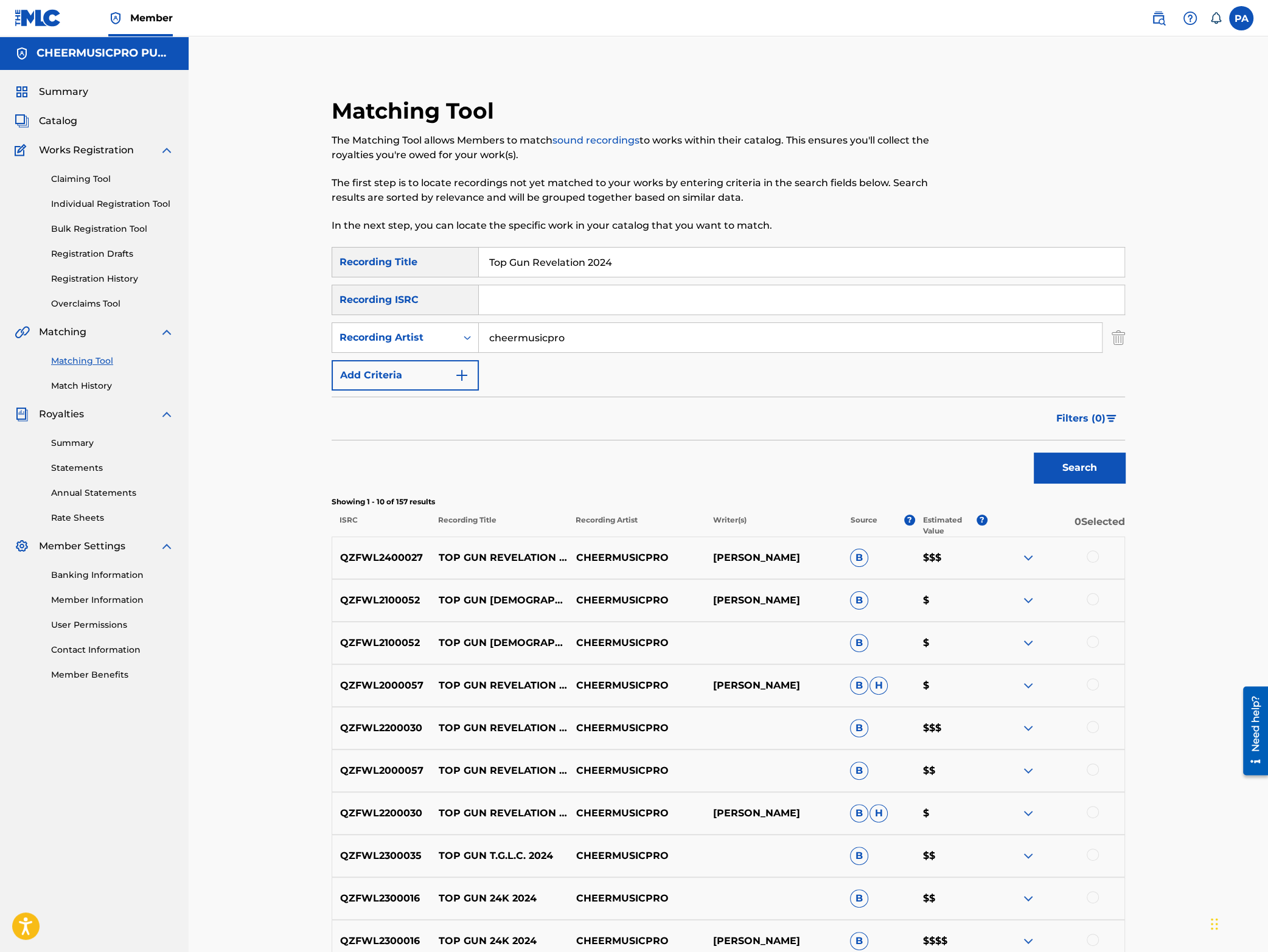
drag, startPoint x: 644, startPoint y: 270, endPoint x: 188, endPoint y: 315, distance: 458.2
click at [479, 277] on input "Top Gun Revelation 2024" at bounding box center [801, 262] width 645 height 29
type input "spirit of [US_STATE] a-team"
click at [1033, 453] on button "Search" at bounding box center [1079, 468] width 91 height 31
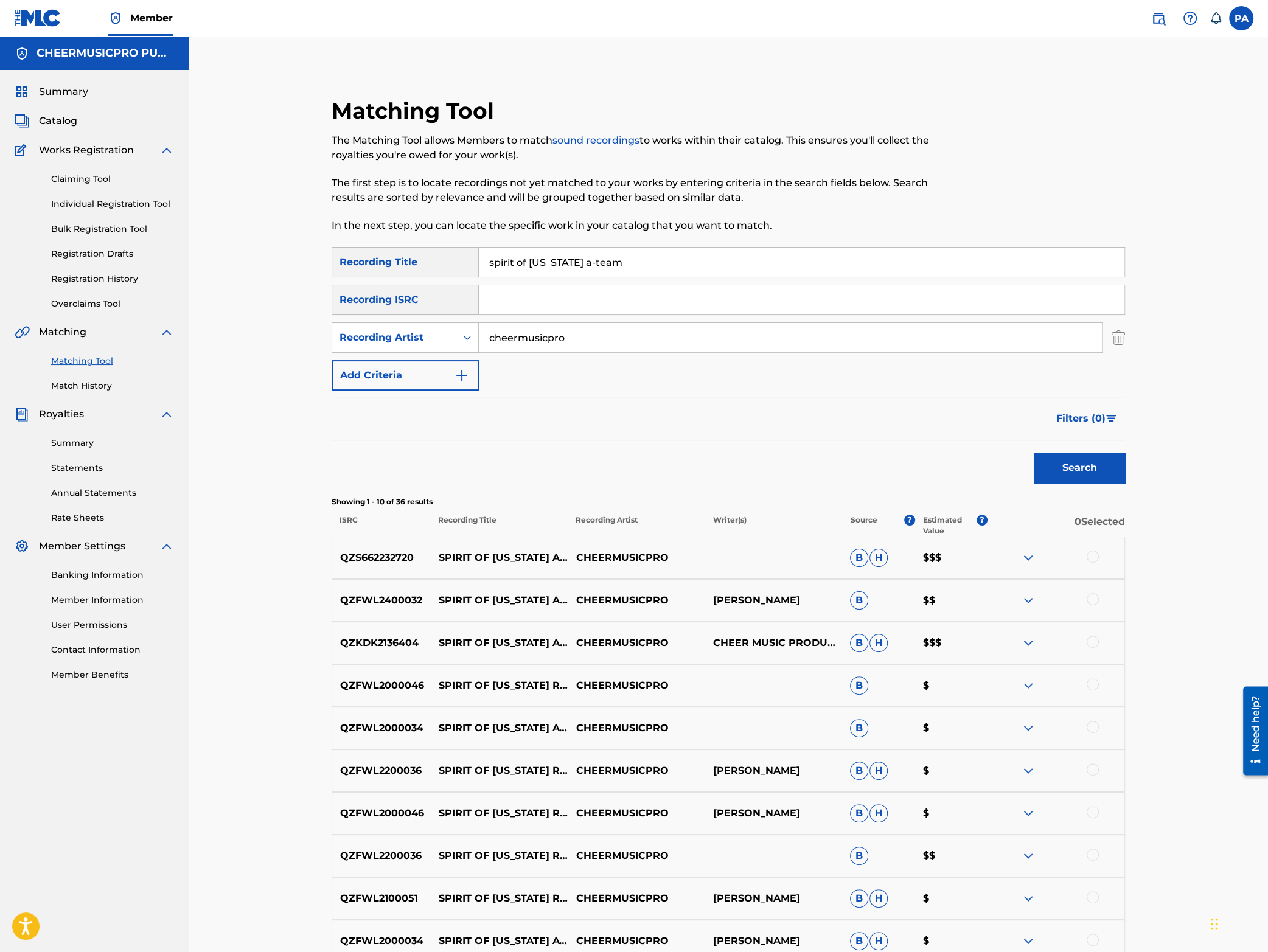
drag, startPoint x: 636, startPoint y: 269, endPoint x: 259, endPoint y: 298, distance: 378.1
click at [479, 277] on input "spirit of [US_STATE] a-team" at bounding box center [801, 262] width 645 height 29
click at [552, 247] on div "Matching Tool The Matching Tool allows Members to match sound recordings to wor…" at bounding box center [636, 171] width 611 height 150
click at [557, 276] on input "Search Form" at bounding box center [801, 262] width 645 height 29
paste input "QZFWL2300031"
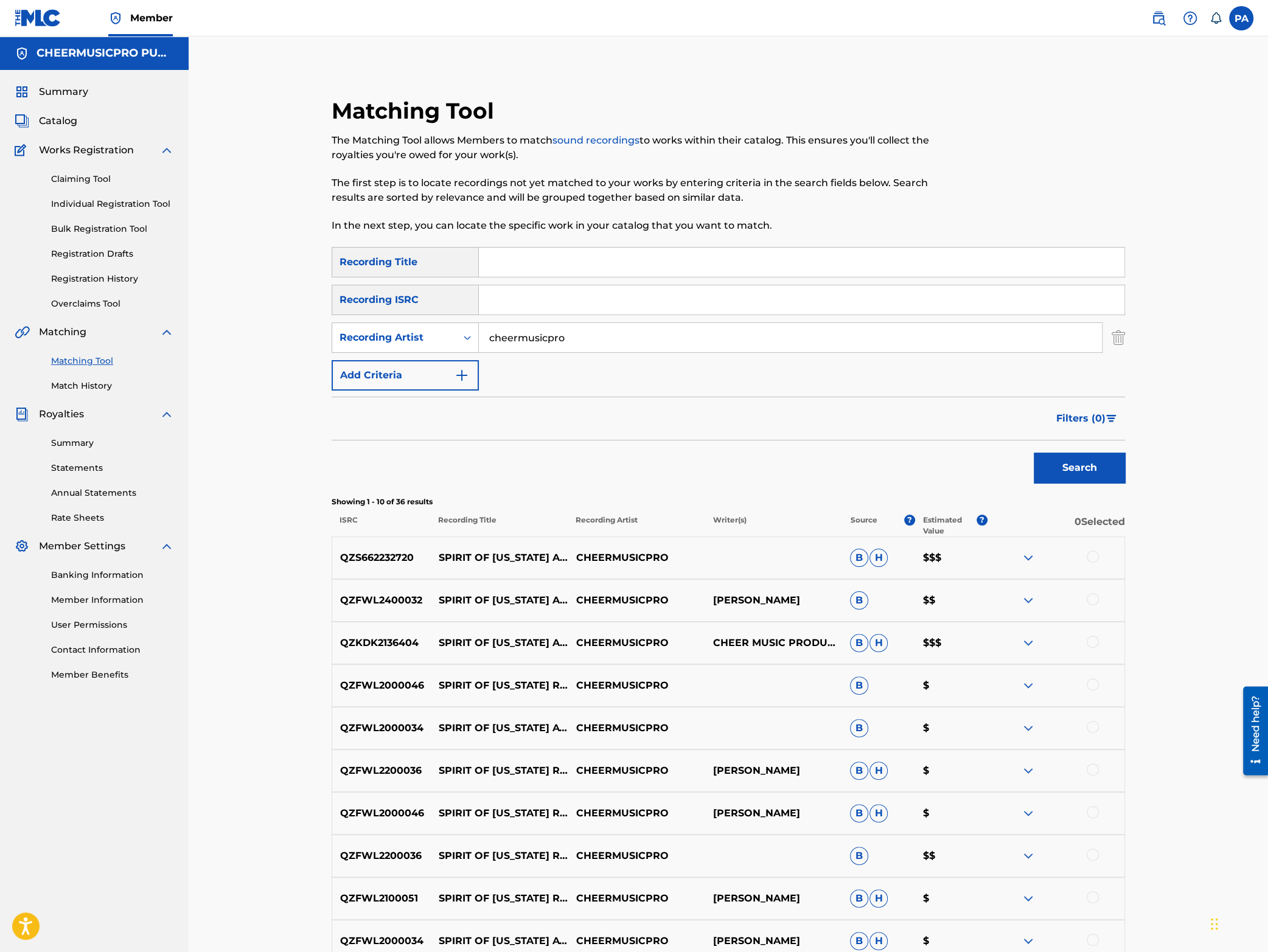
type input "QZFWL2300031"
drag, startPoint x: 616, startPoint y: 260, endPoint x: 240, endPoint y: 277, distance: 376.4
click at [479, 277] on input "QZFWL2300031" at bounding box center [801, 262] width 645 height 29
click at [510, 305] on input "Search Form" at bounding box center [801, 300] width 645 height 29
paste input "QZFWL2300031"
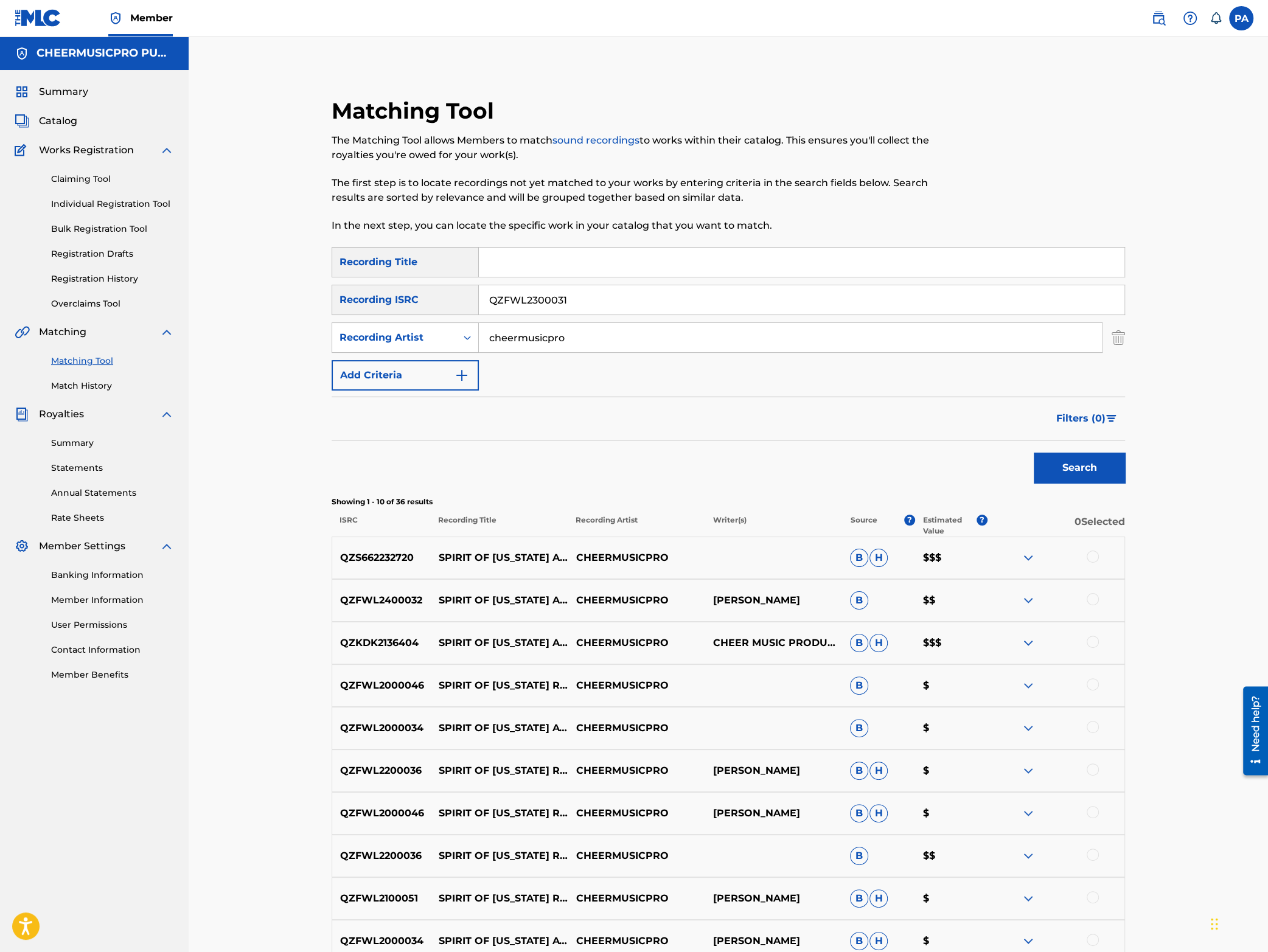
type input "QZFWL2300031"
click at [1084, 472] on button "Search" at bounding box center [1079, 468] width 91 height 31
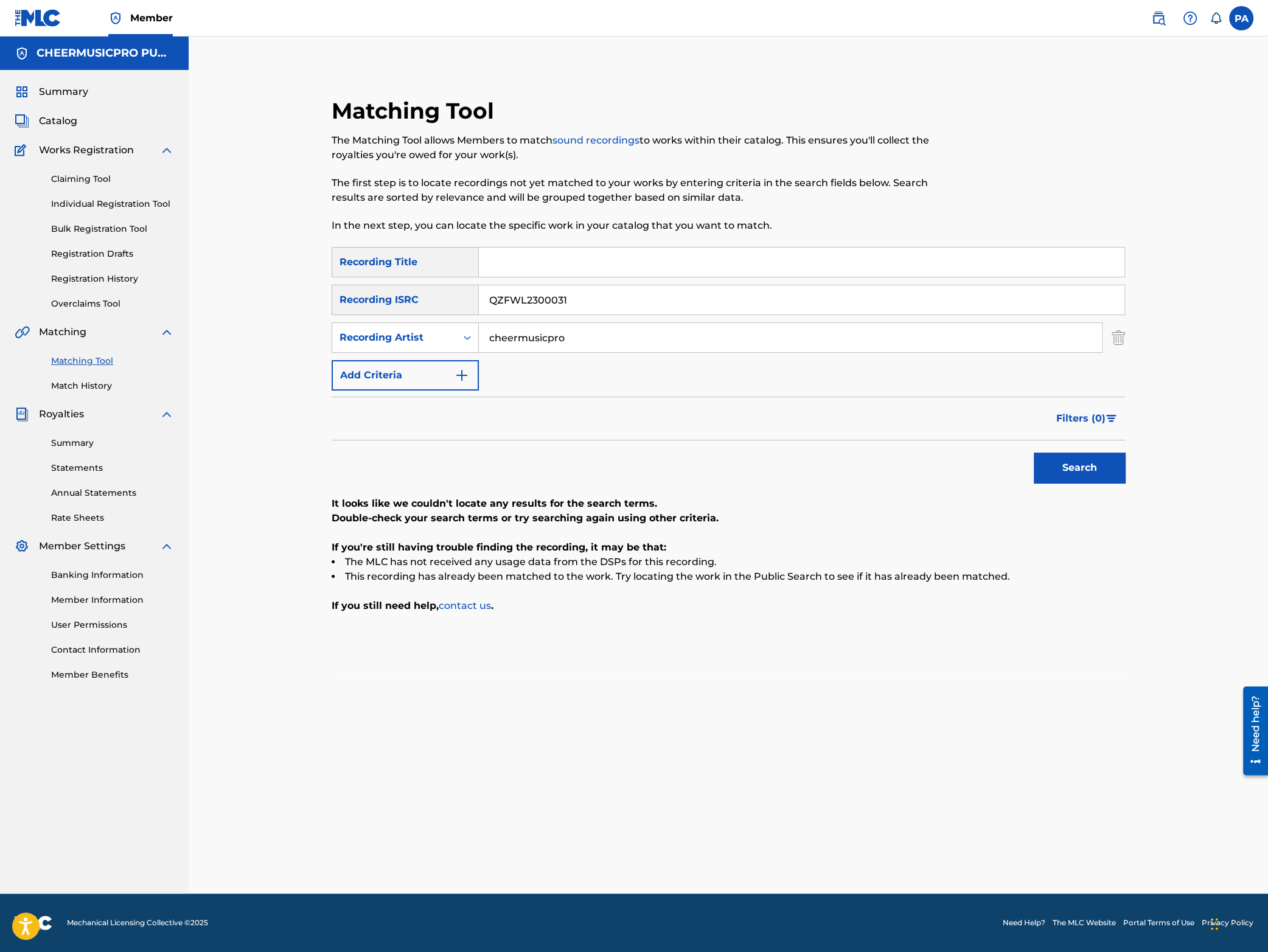
click at [586, 264] on input "Search Form" at bounding box center [801, 262] width 645 height 29
drag, startPoint x: 592, startPoint y: 305, endPoint x: 387, endPoint y: 305, distance: 205.0
click at [479, 305] on input "QZFWL2300031" at bounding box center [801, 300] width 645 height 29
click at [442, 260] on div "Recording Title" at bounding box center [405, 262] width 147 height 31
click at [557, 277] on div "SearchWithCriteria65caaab0-7f31-49d1-85e8-cfc393b6bcc7 Recording Title SearchWi…" at bounding box center [728, 319] width 793 height 144
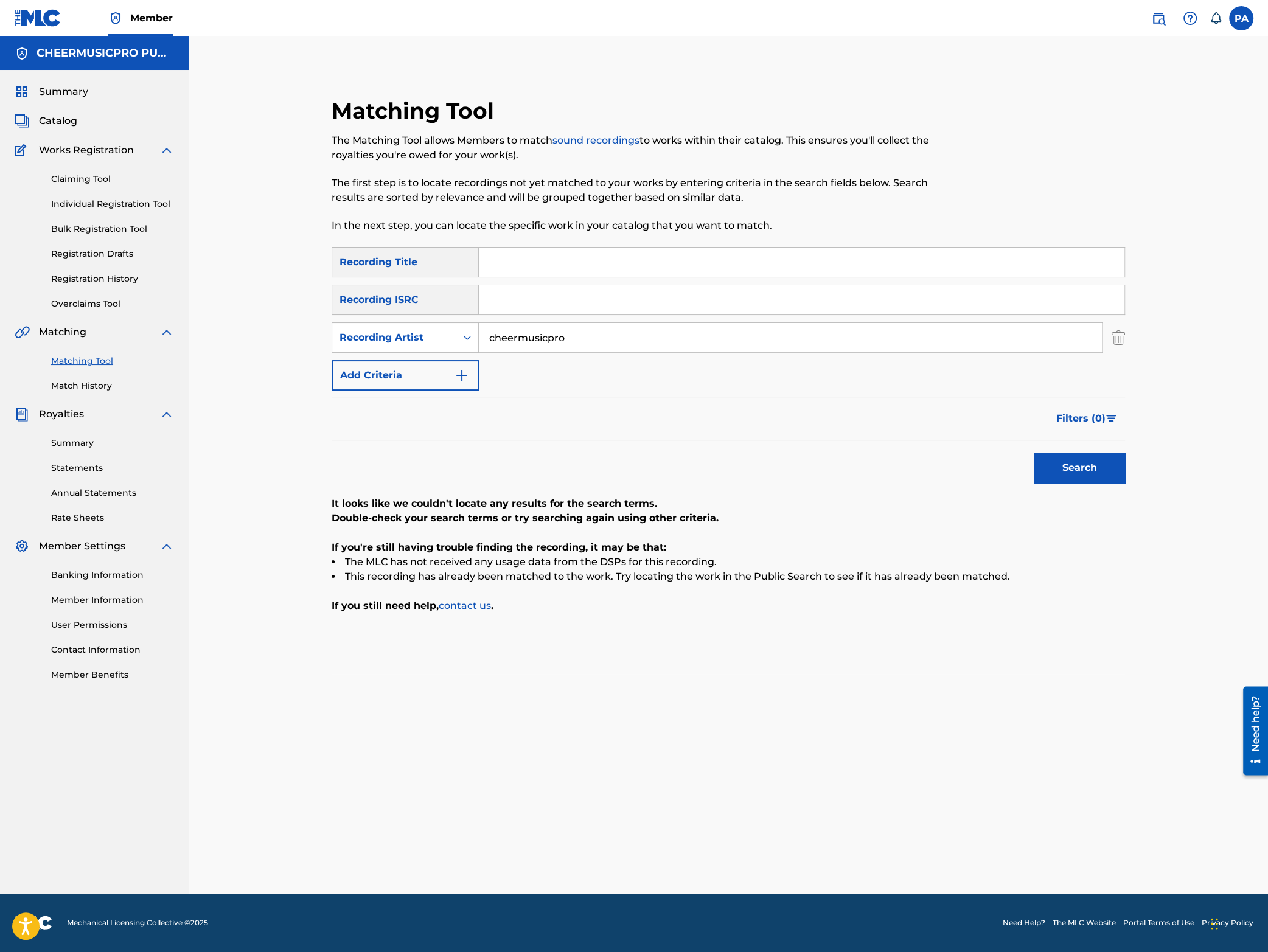
click at [553, 270] on input "Search Form" at bounding box center [801, 262] width 645 height 29
click at [1070, 474] on button "Search" at bounding box center [1079, 468] width 91 height 31
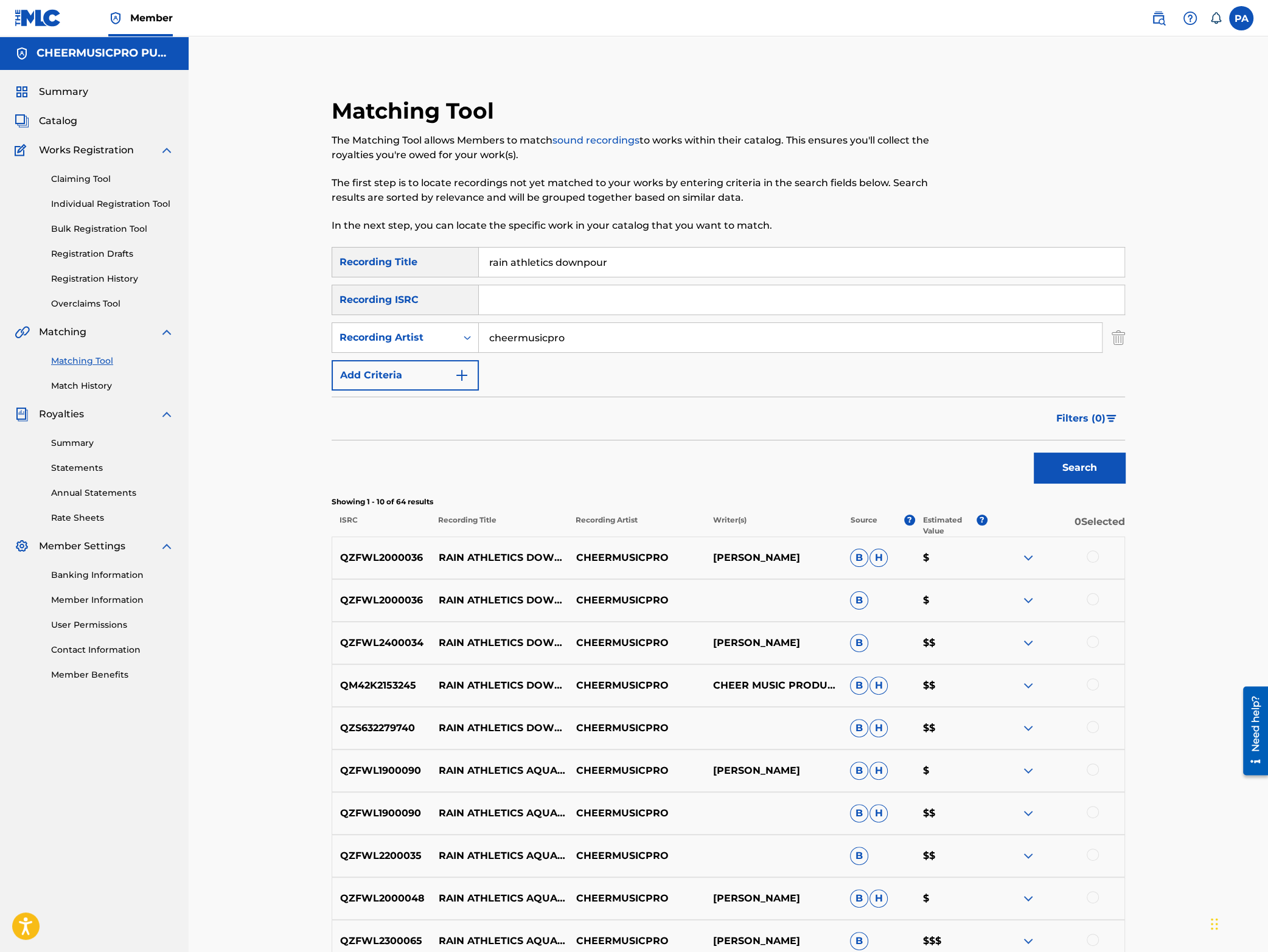
scroll to position [160, 0]
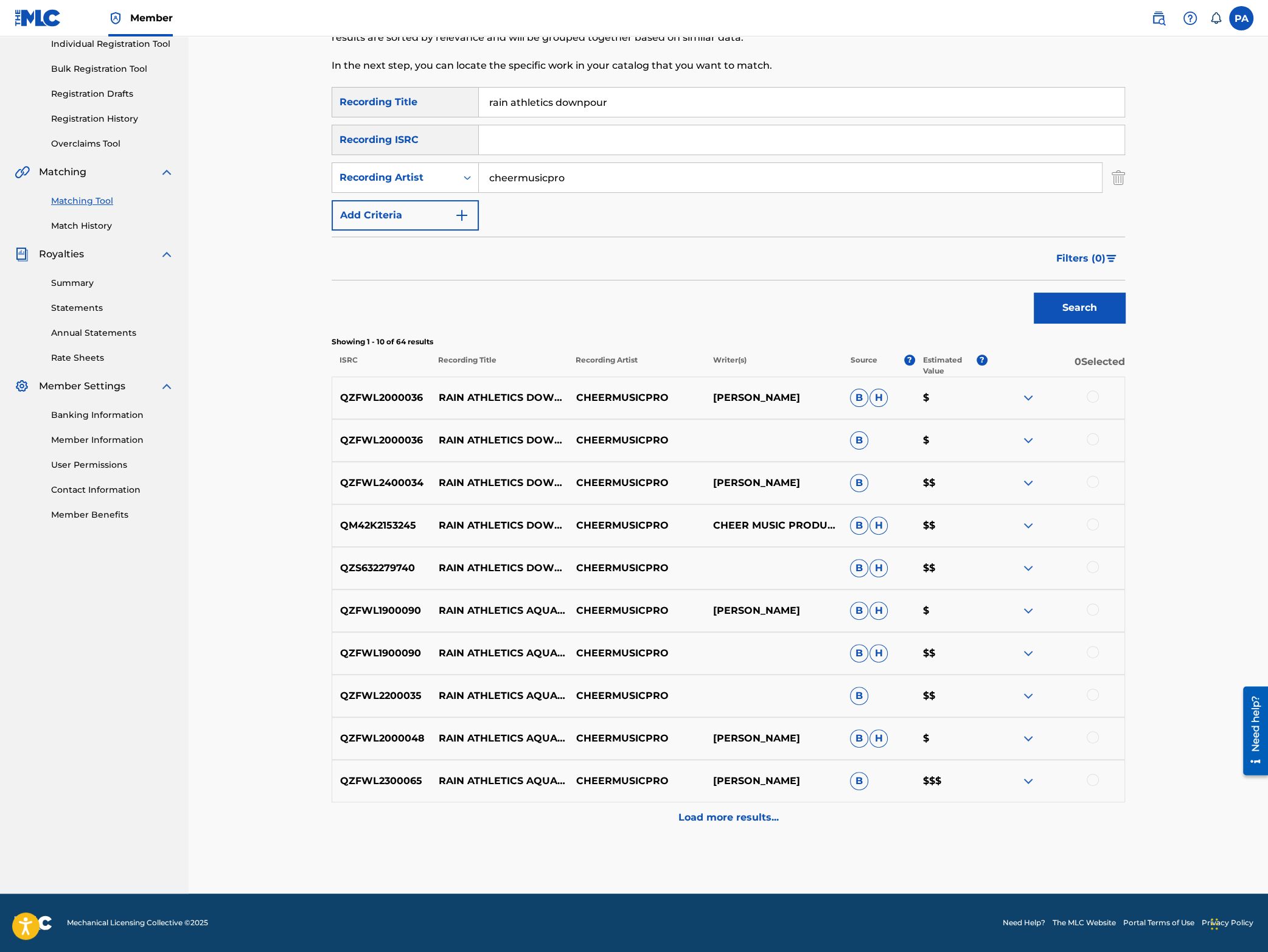
drag, startPoint x: 549, startPoint y: 95, endPoint x: 2, endPoint y: 106, distance: 547.1
click at [479, 106] on input "rain athletics downpour" at bounding box center [801, 102] width 645 height 29
type input "black ice"
click at [1033, 293] on button "Search" at bounding box center [1079, 308] width 91 height 31
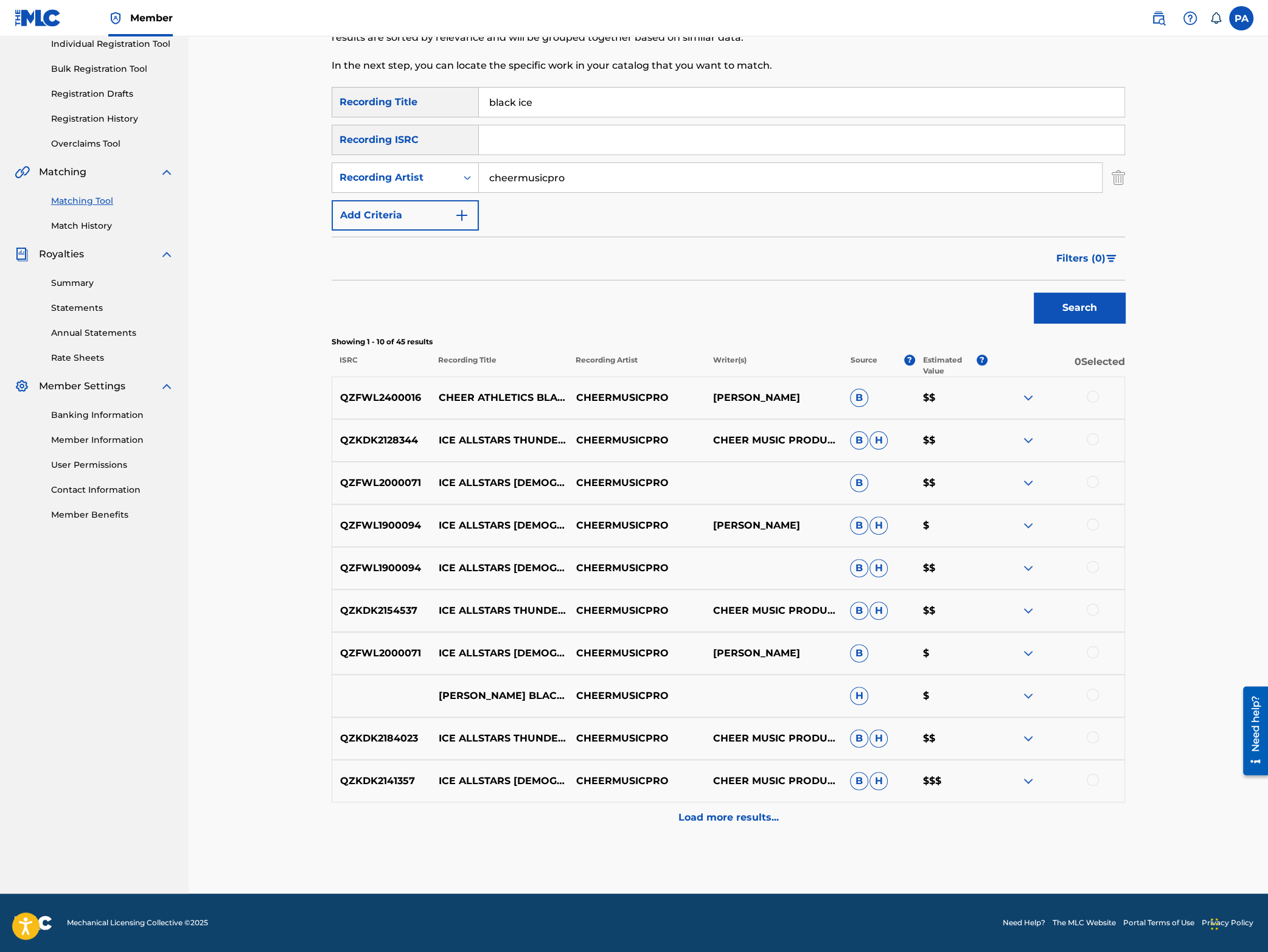
scroll to position [0, 0]
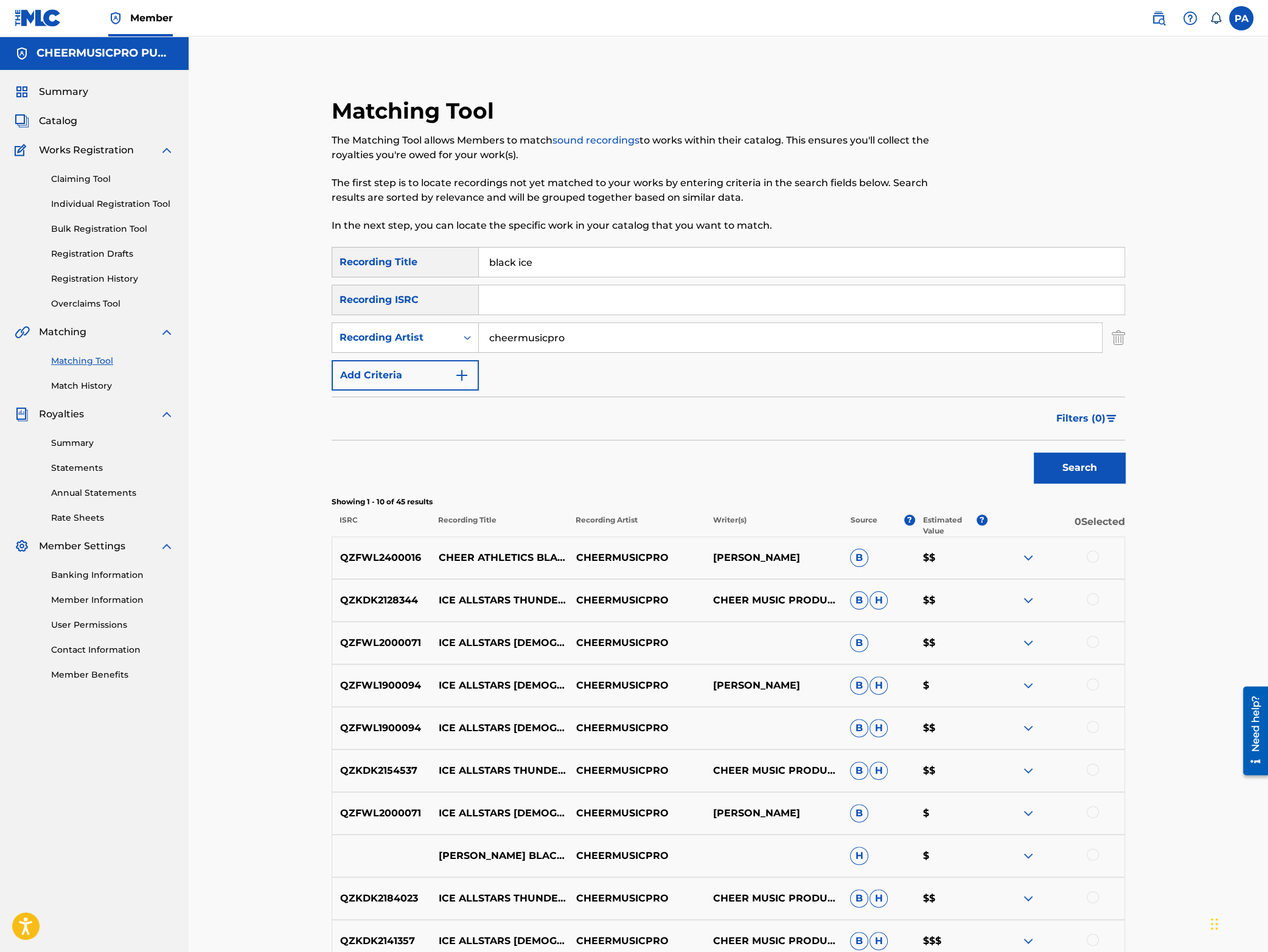
drag, startPoint x: 483, startPoint y: 256, endPoint x: 298, endPoint y: 301, distance: 190.4
click at [479, 277] on input "black ice" at bounding box center [801, 262] width 645 height 29
click at [535, 296] on input "Search Form" at bounding box center [801, 300] width 645 height 29
click at [562, 256] on input "obsession" at bounding box center [801, 262] width 645 height 29
click at [1050, 468] on button "Search" at bounding box center [1079, 468] width 91 height 31
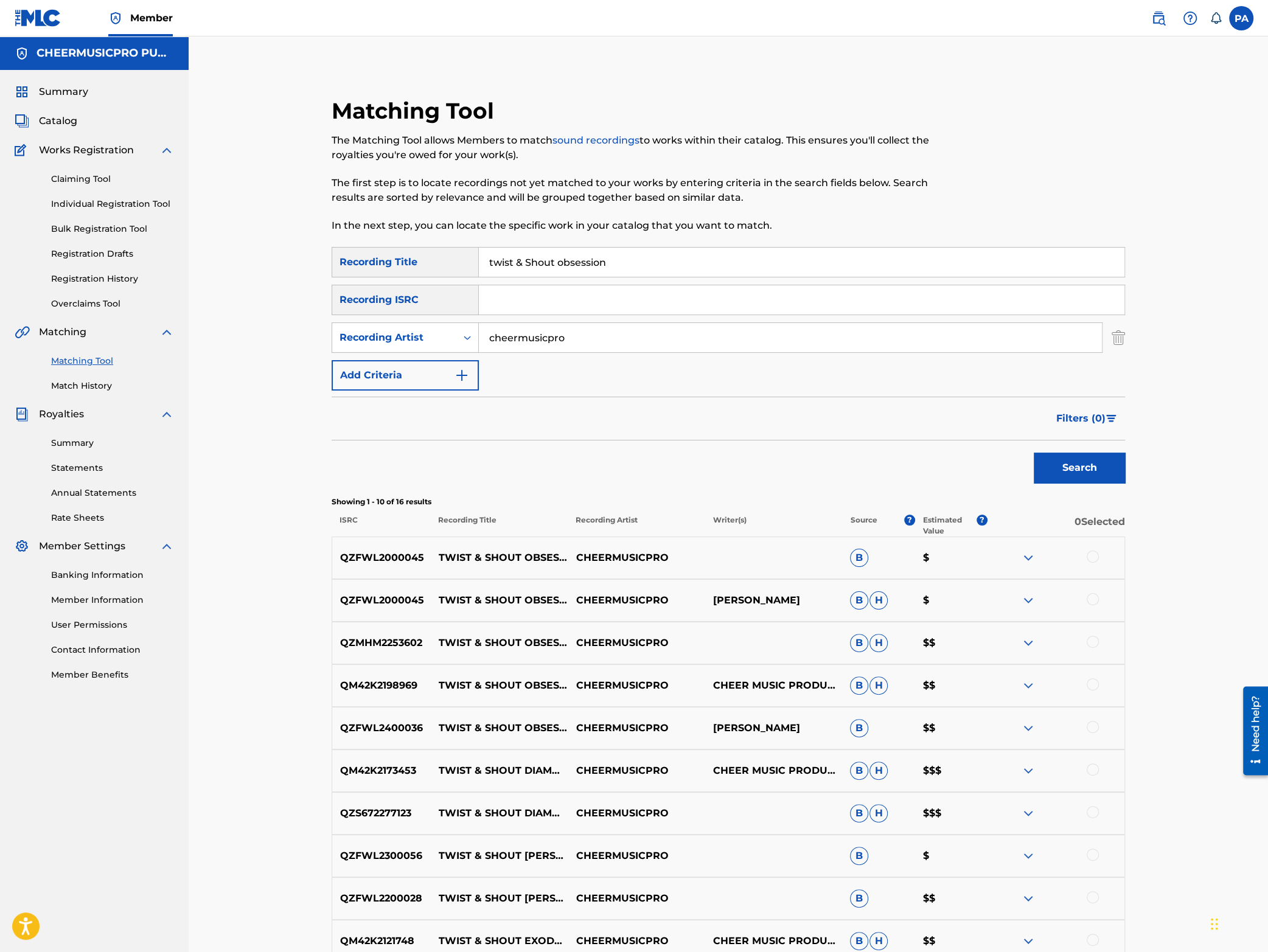
drag, startPoint x: 623, startPoint y: 261, endPoint x: 142, endPoint y: 325, distance: 485.2
click at [479, 277] on input "twist & Shout obsession" at bounding box center [801, 262] width 645 height 29
click at [568, 269] on input "top gun 24k 2022-23" at bounding box center [801, 262] width 645 height 29
drag, startPoint x: 568, startPoint y: 264, endPoint x: 721, endPoint y: 276, distance: 153.5
click at [721, 276] on input "top gun 24k 2022-23" at bounding box center [801, 262] width 645 height 29
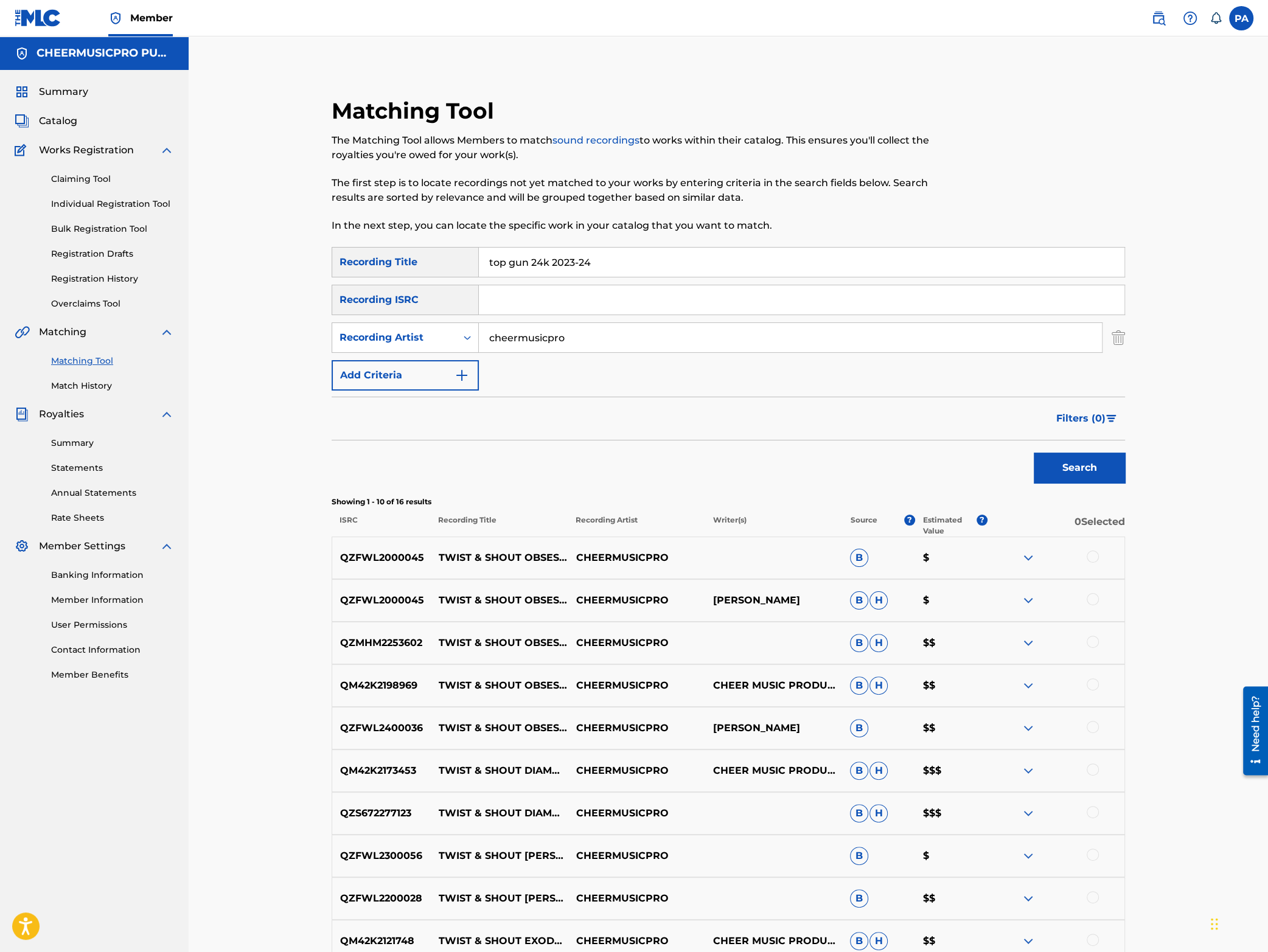
click at [1033, 453] on button "Search" at bounding box center [1079, 468] width 91 height 31
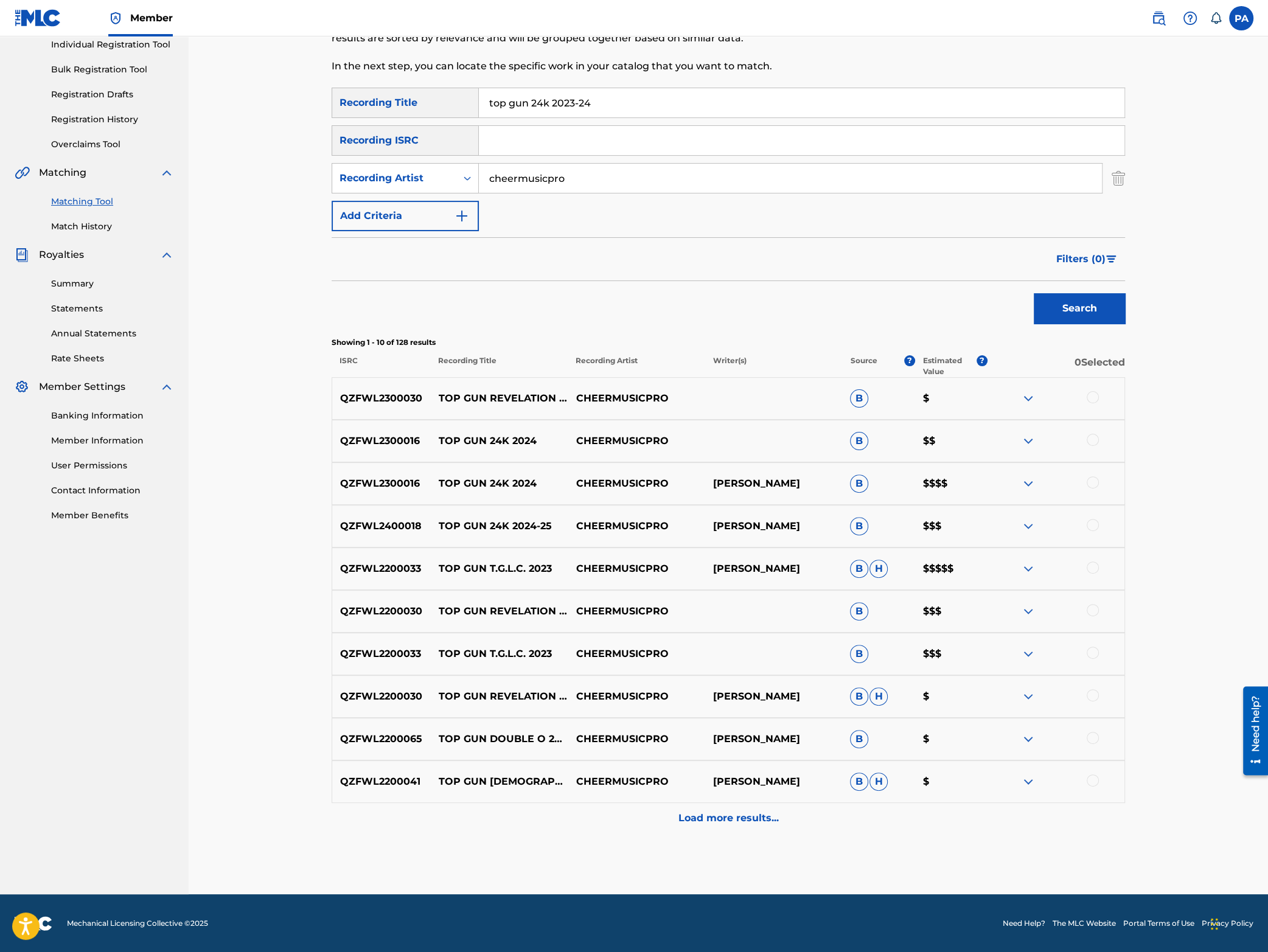
scroll to position [160, 0]
click at [716, 824] on p "Load more results..." at bounding box center [729, 818] width 100 height 15
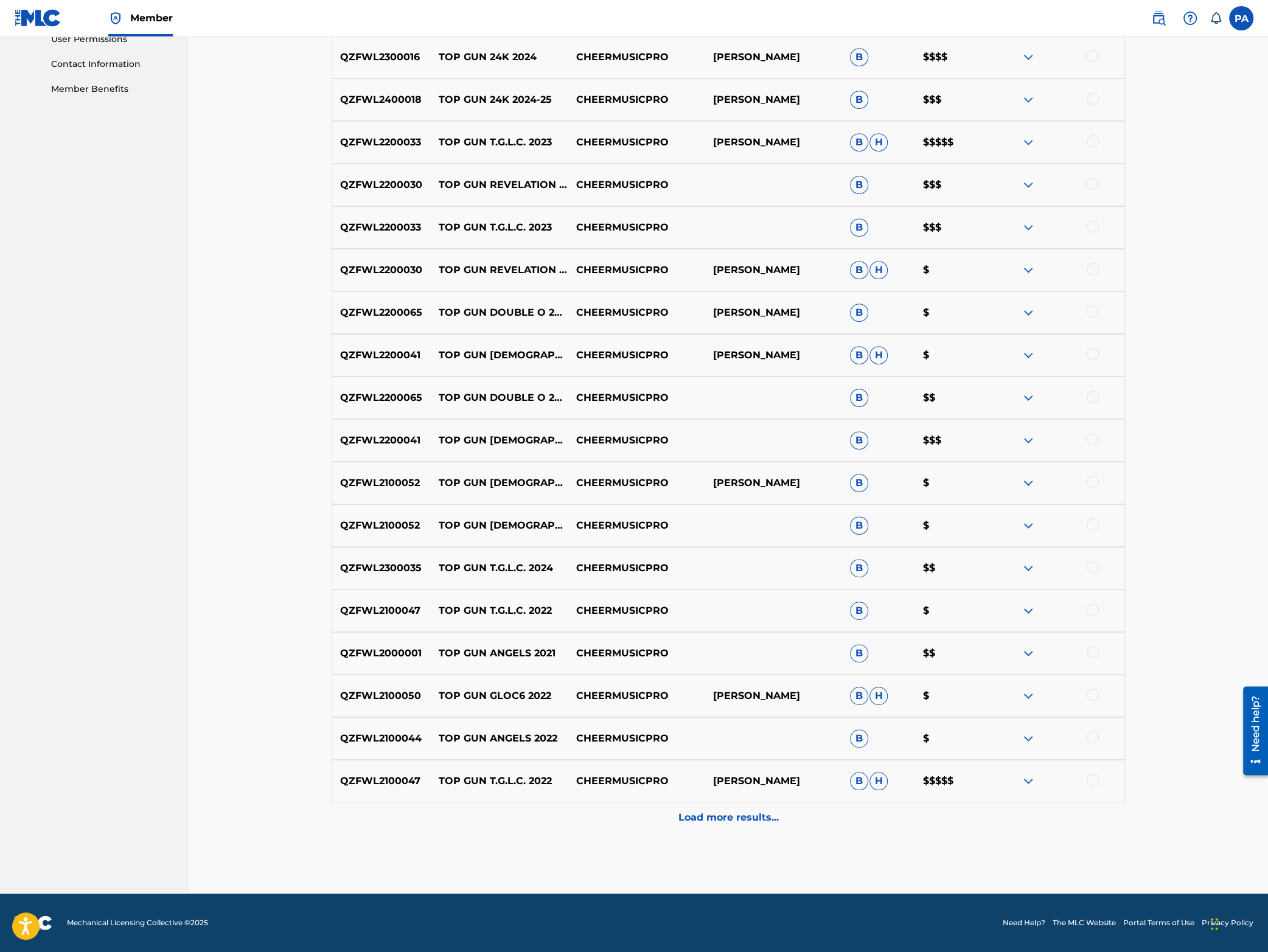
scroll to position [480, 0]
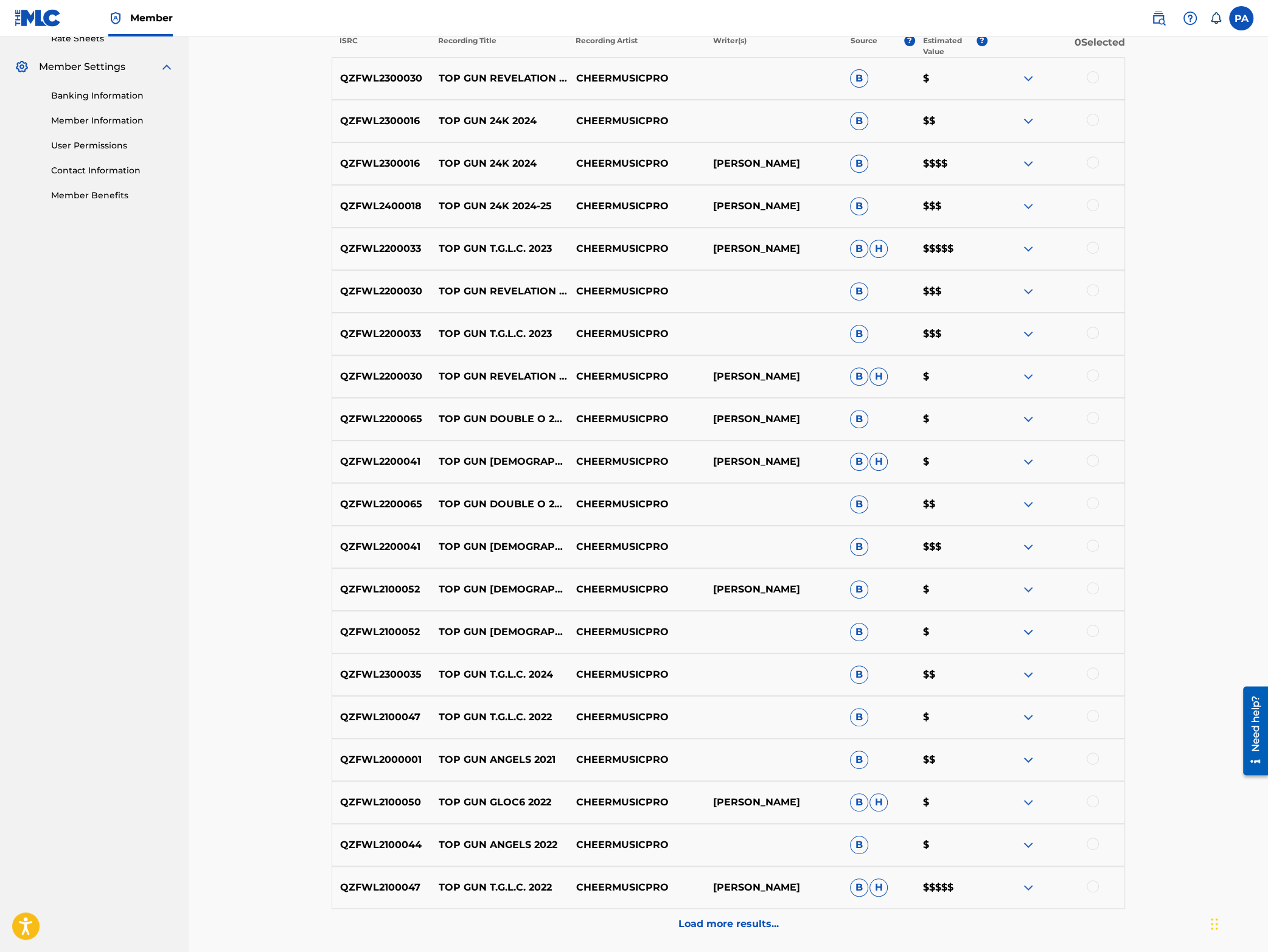
click at [1096, 672] on div at bounding box center [1093, 673] width 12 height 12
click at [1022, 672] on img at bounding box center [1029, 675] width 15 height 15
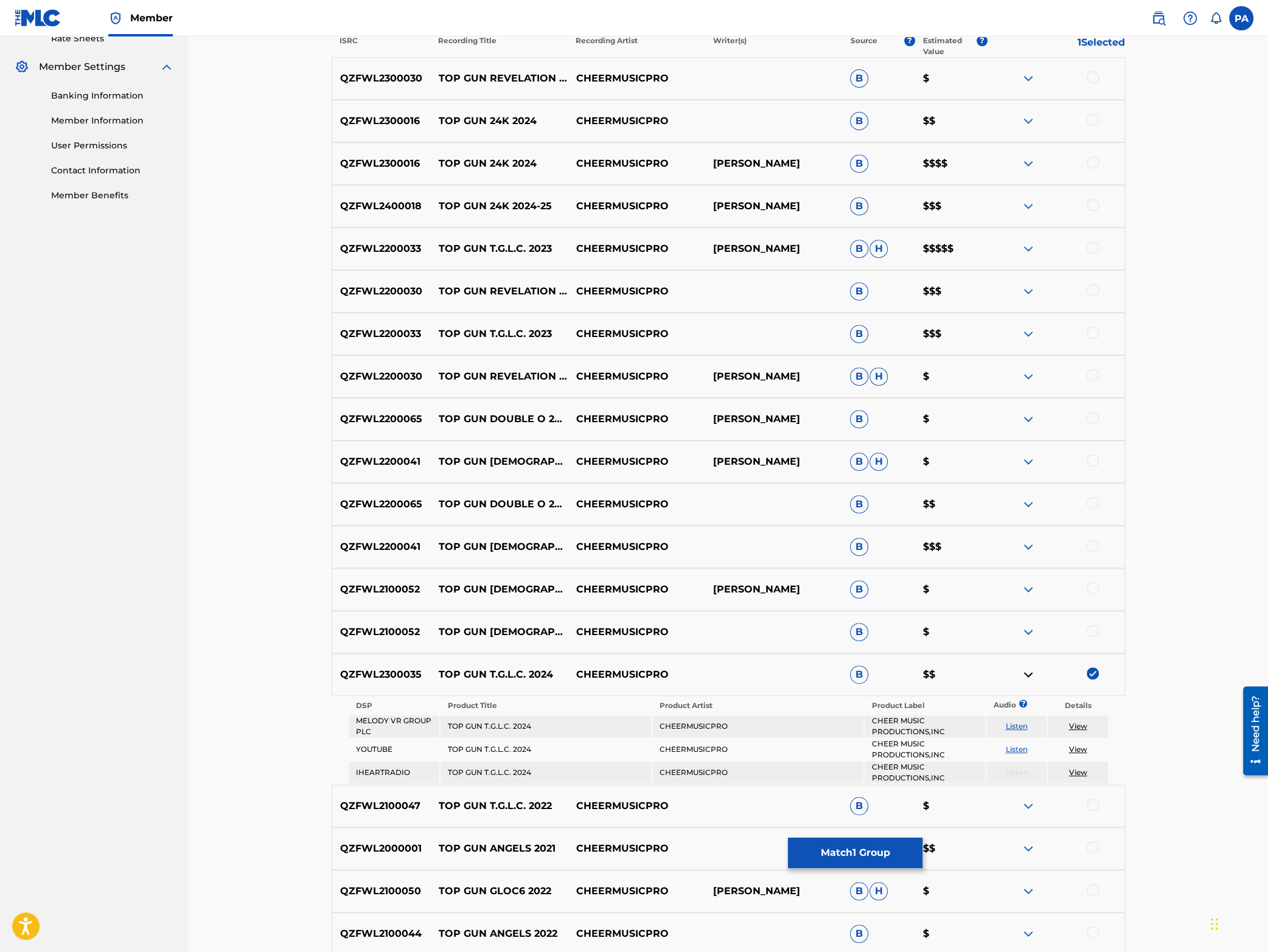
click at [1029, 672] on img at bounding box center [1029, 675] width 15 height 15
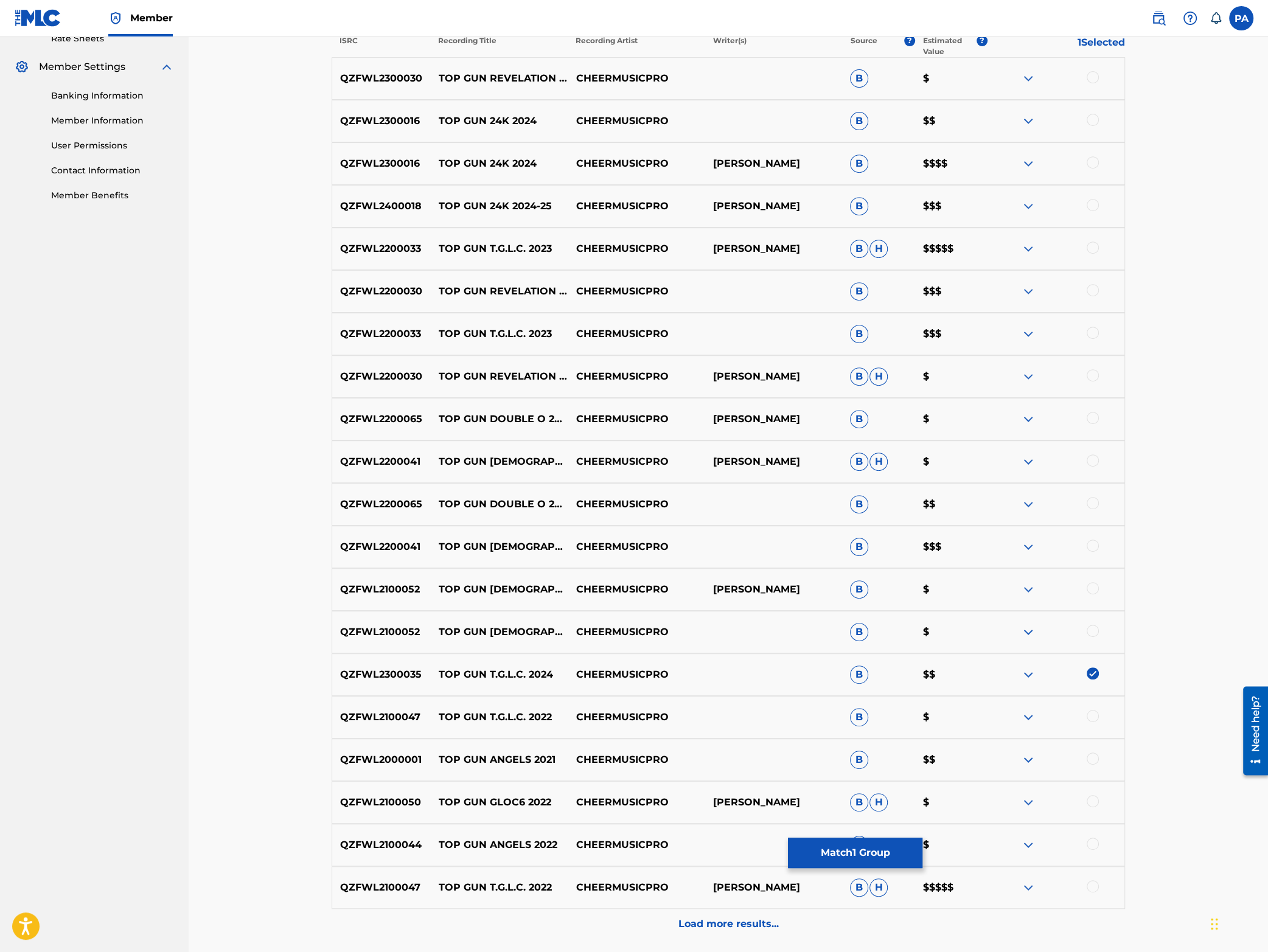
click at [661, 920] on div "Load more results..." at bounding box center [728, 924] width 793 height 31
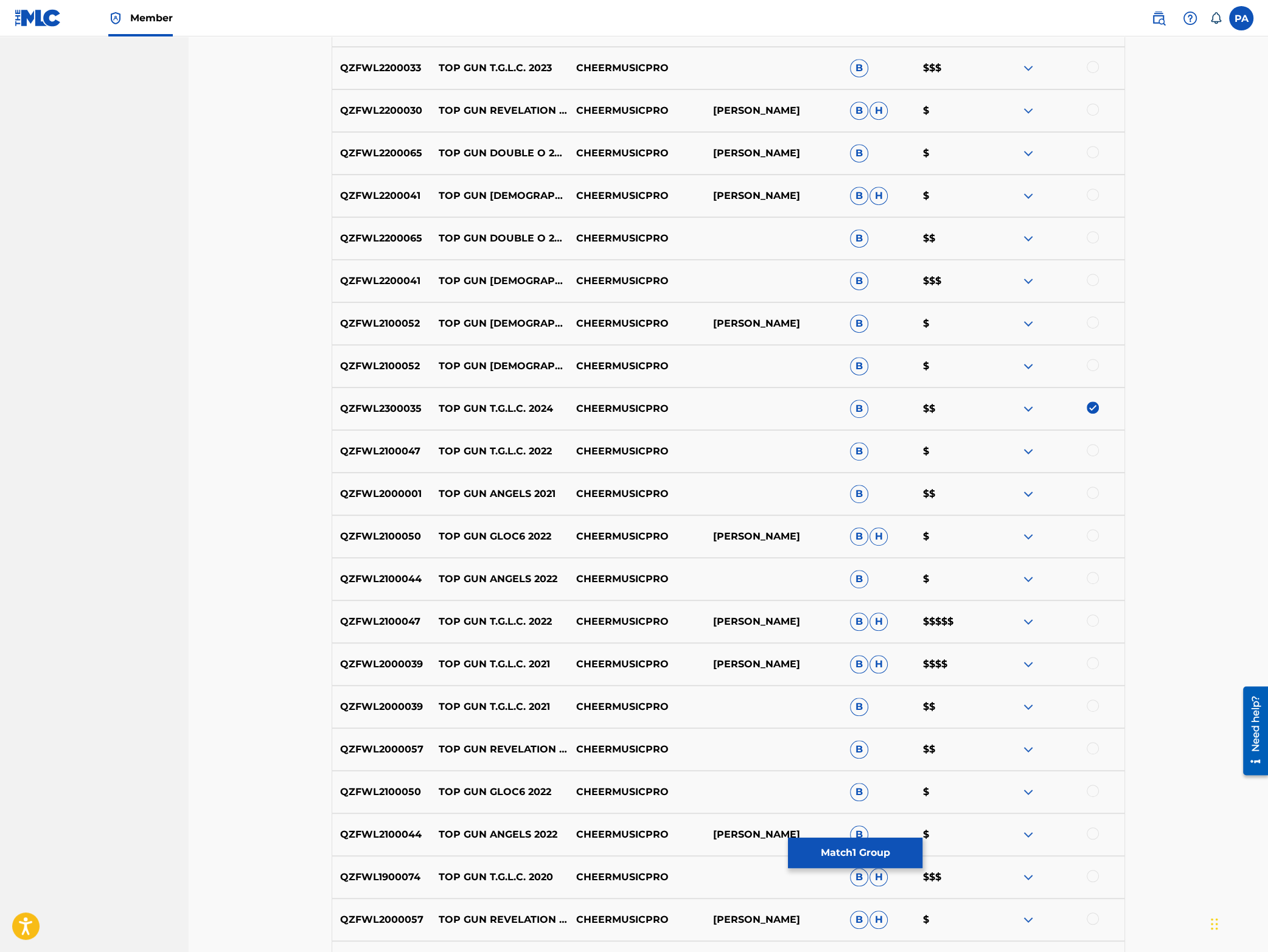
scroll to position [1012, 0]
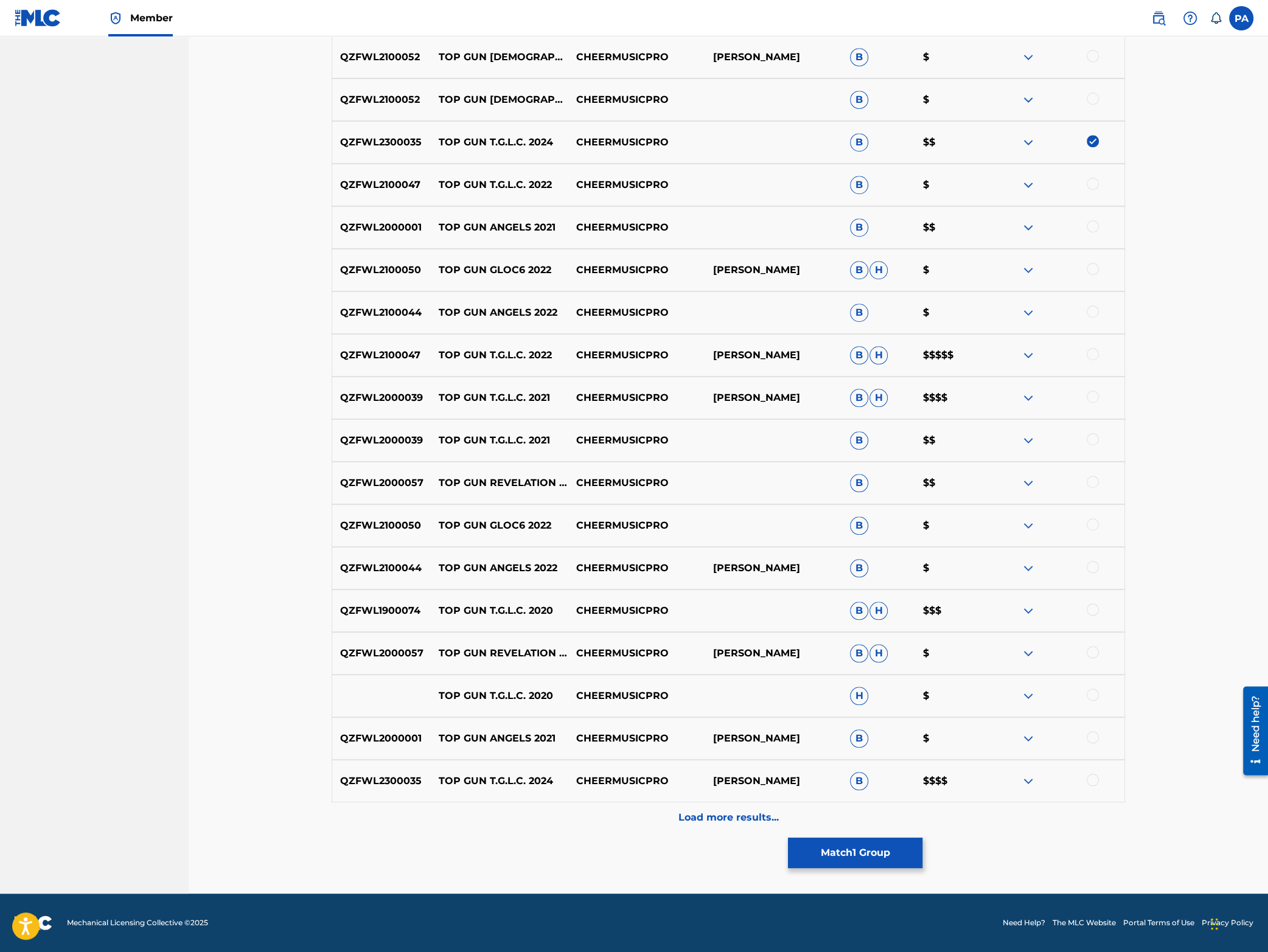
click at [1098, 781] on div at bounding box center [1093, 780] width 12 height 12
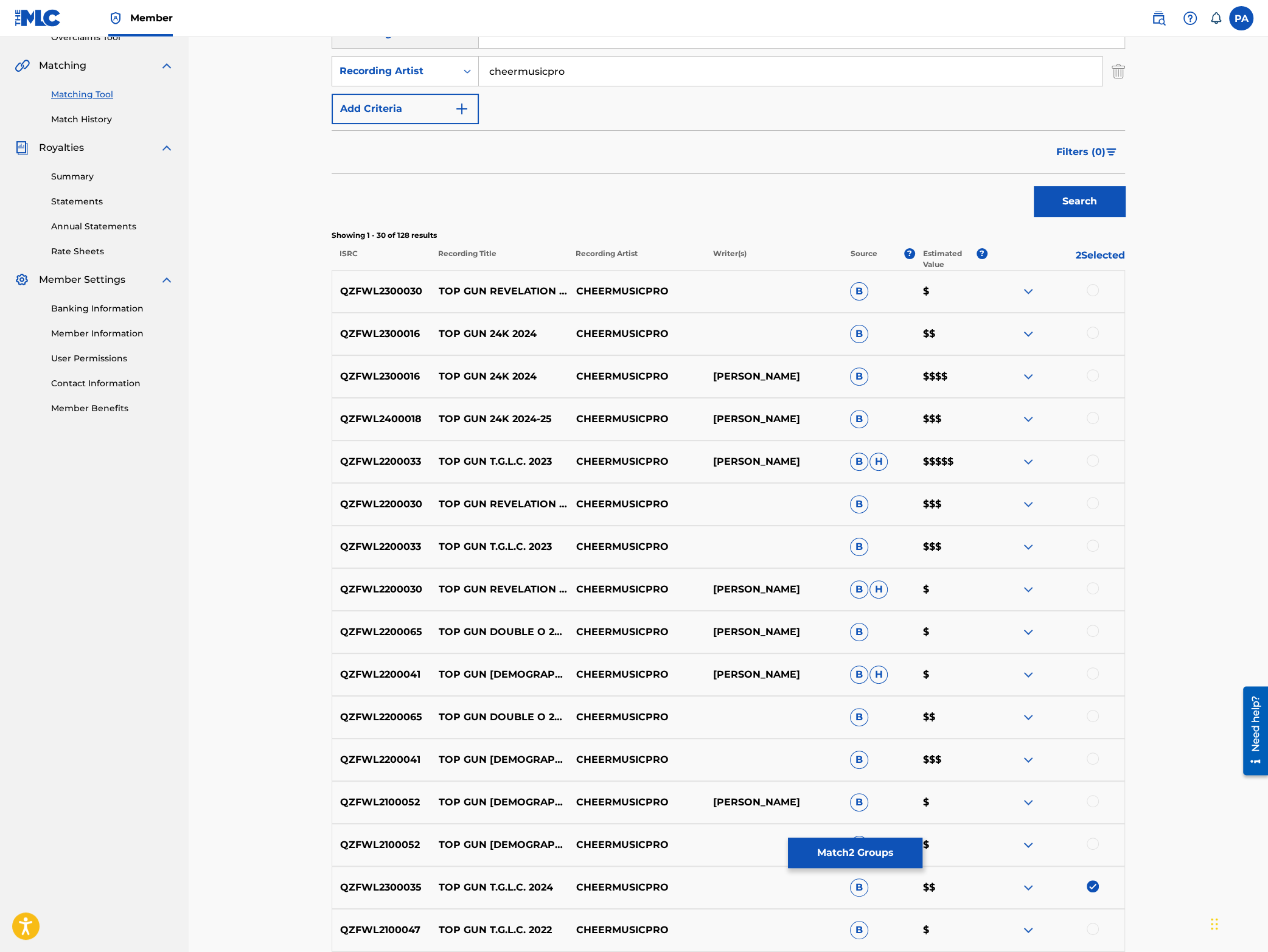
scroll to position [0, 0]
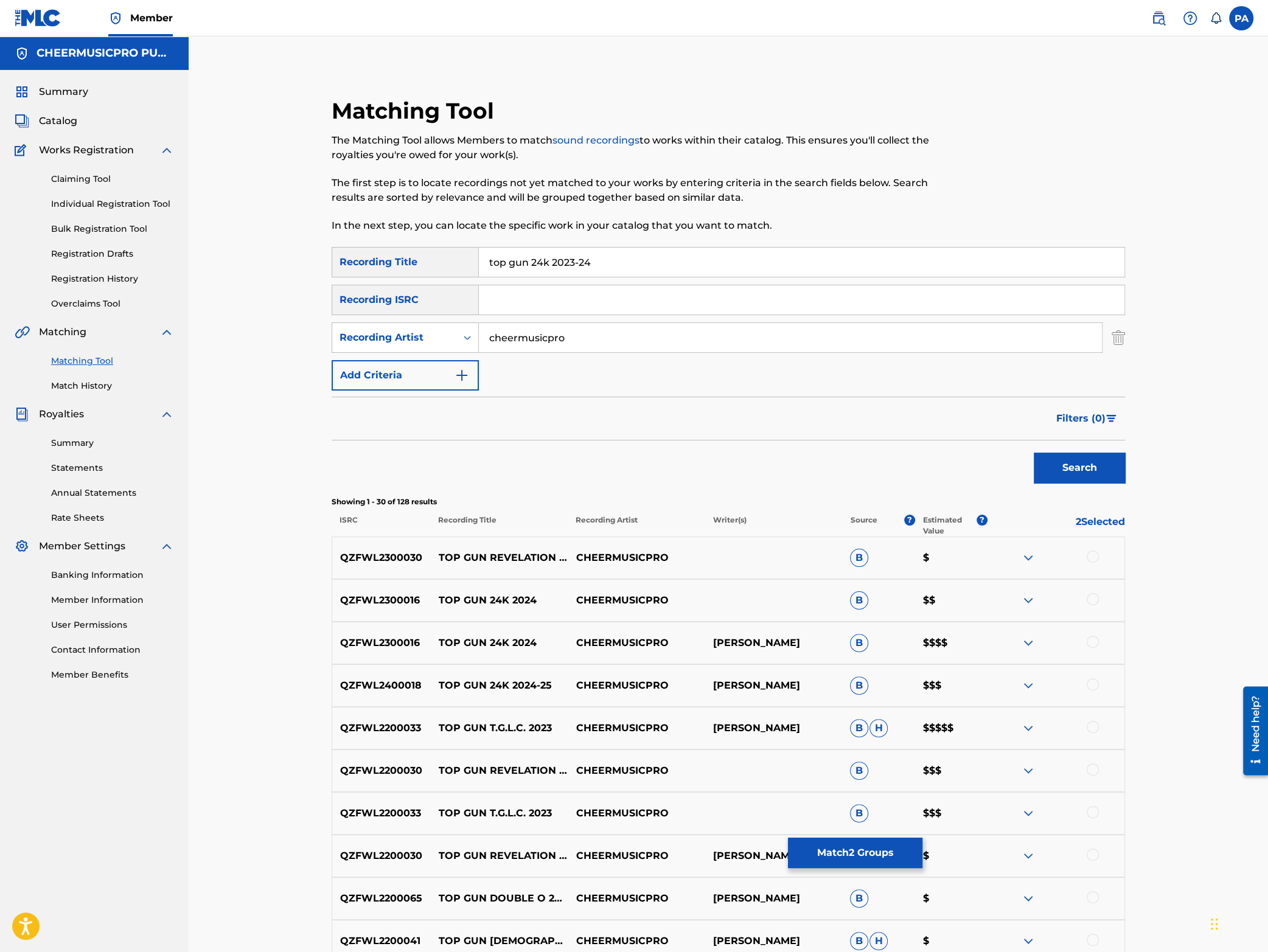
drag, startPoint x: 547, startPoint y: 260, endPoint x: 532, endPoint y: 262, distance: 15.1
click at [532, 262] on input "top gun 24k 2023-24" at bounding box center [801, 262] width 645 height 29
click at [1033, 453] on button "Search" at bounding box center [1079, 468] width 91 height 31
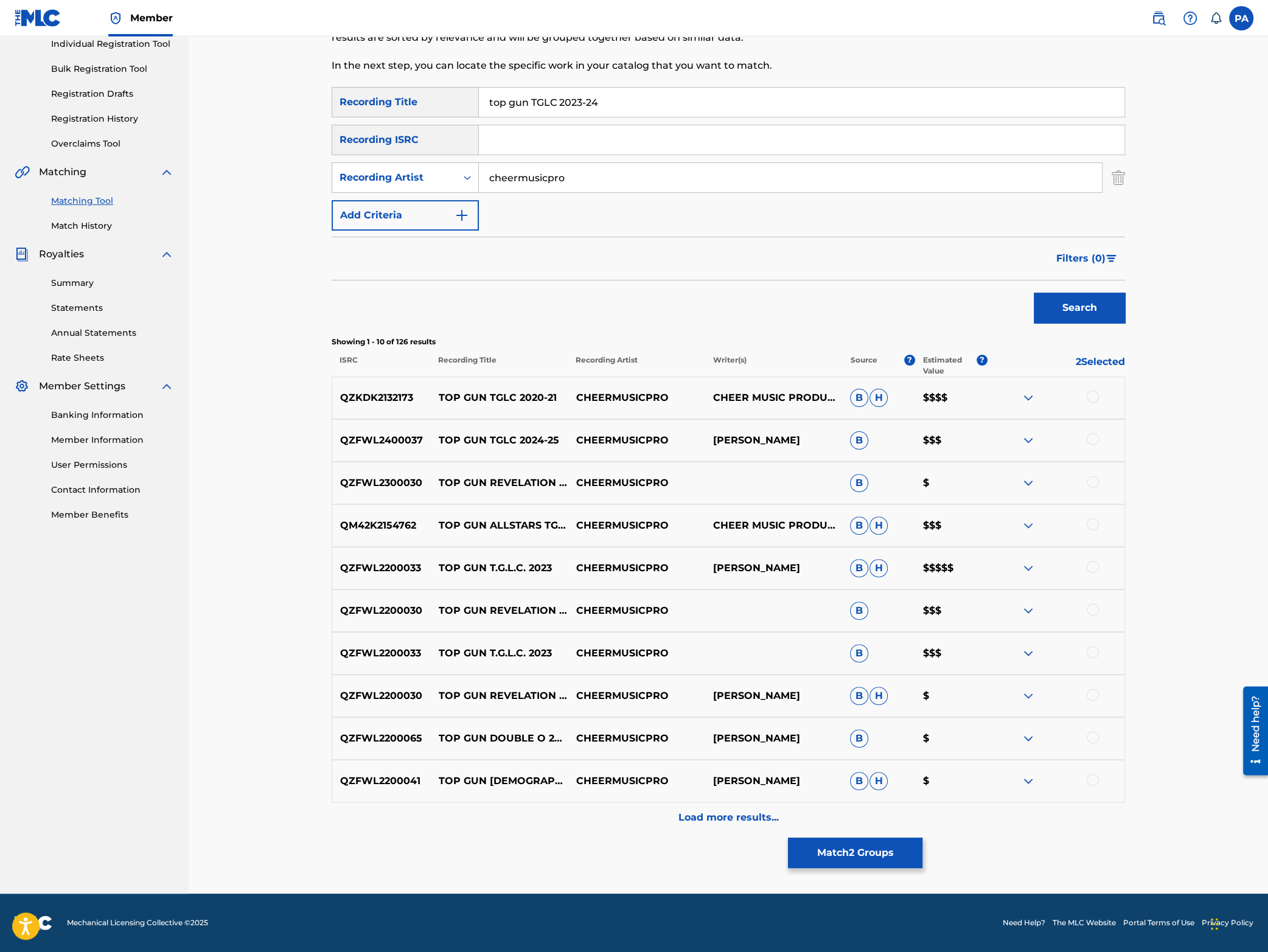
click at [742, 814] on p "Load more results..." at bounding box center [729, 818] width 100 height 15
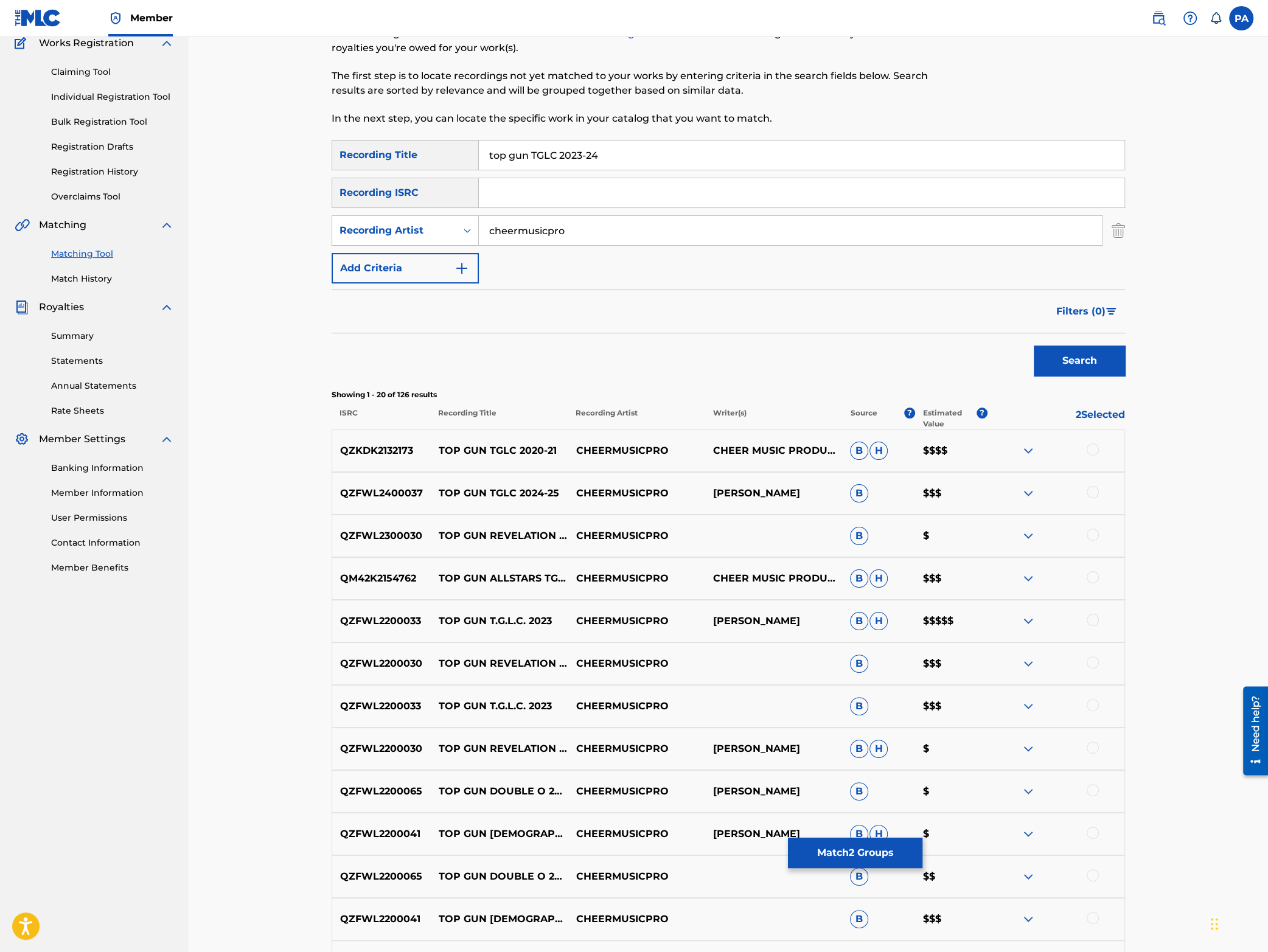
scroll to position [0, 0]
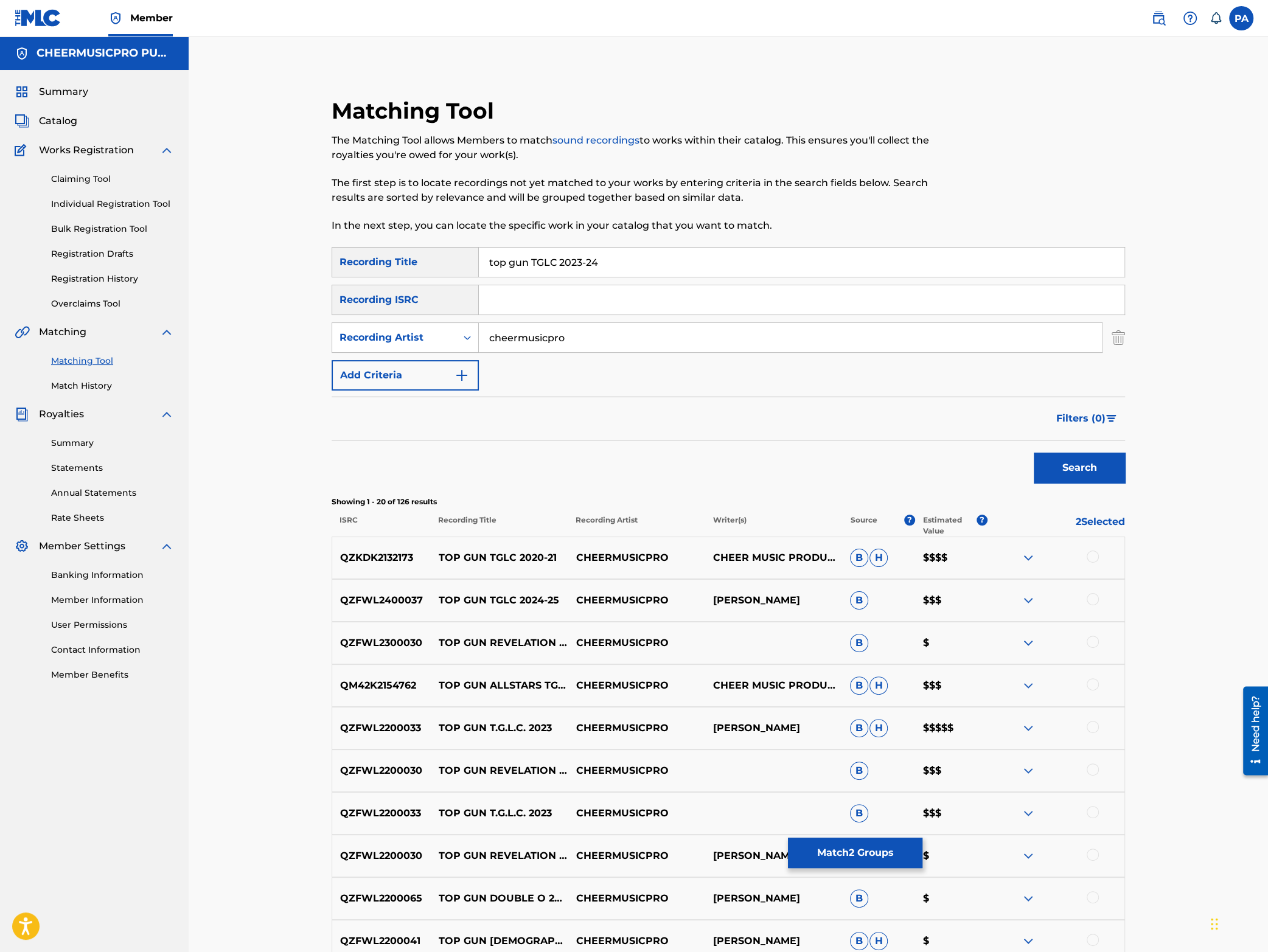
drag, startPoint x: 556, startPoint y: 260, endPoint x: 536, endPoint y: 262, distance: 20.1
click at [536, 262] on input "top gun TGLC 2023-24" at bounding box center [801, 262] width 645 height 29
type input "top gun T.G.L.C. 2023-24"
click at [1033, 453] on button "Search" at bounding box center [1079, 468] width 91 height 31
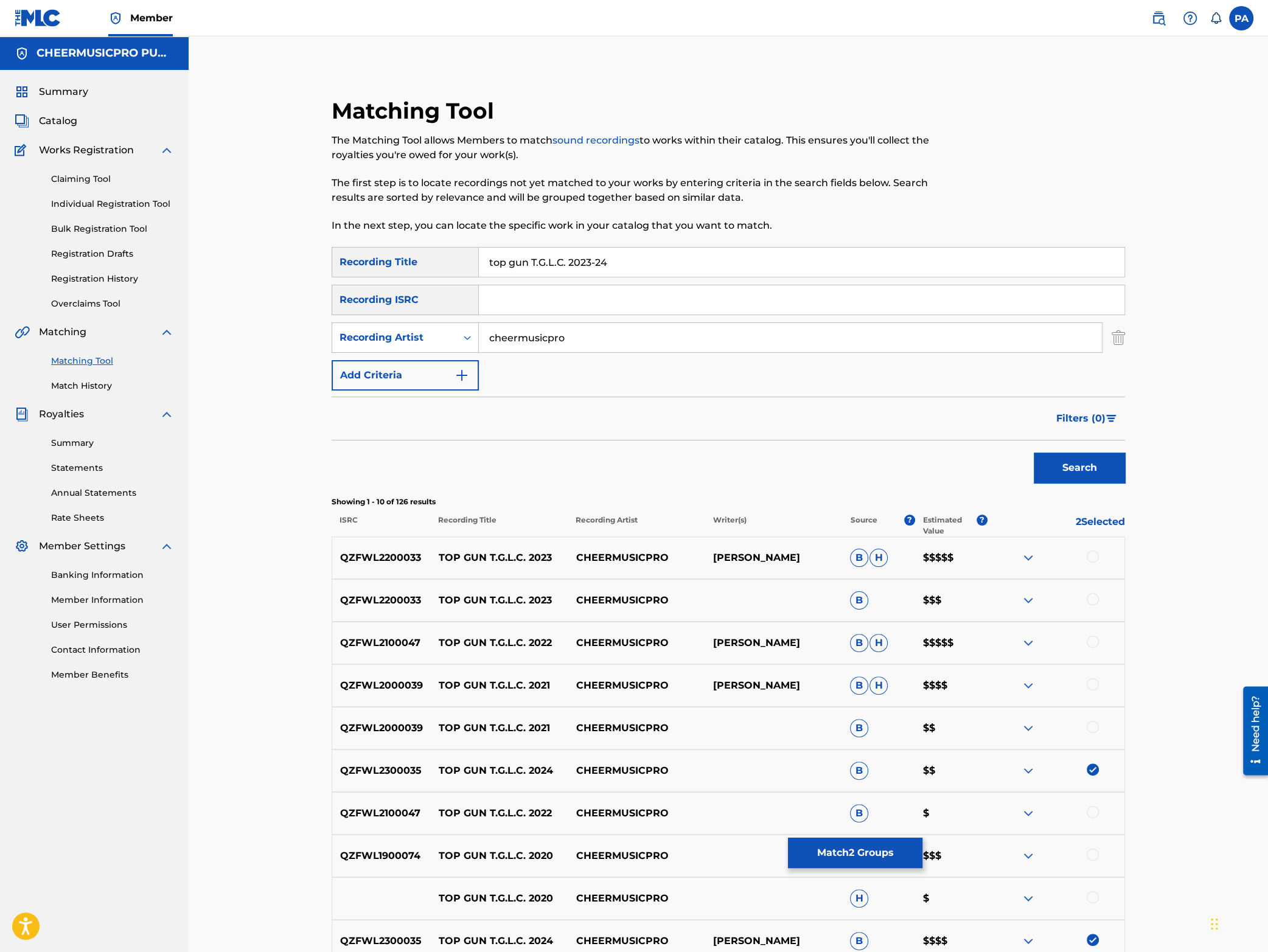
scroll to position [160, 0]
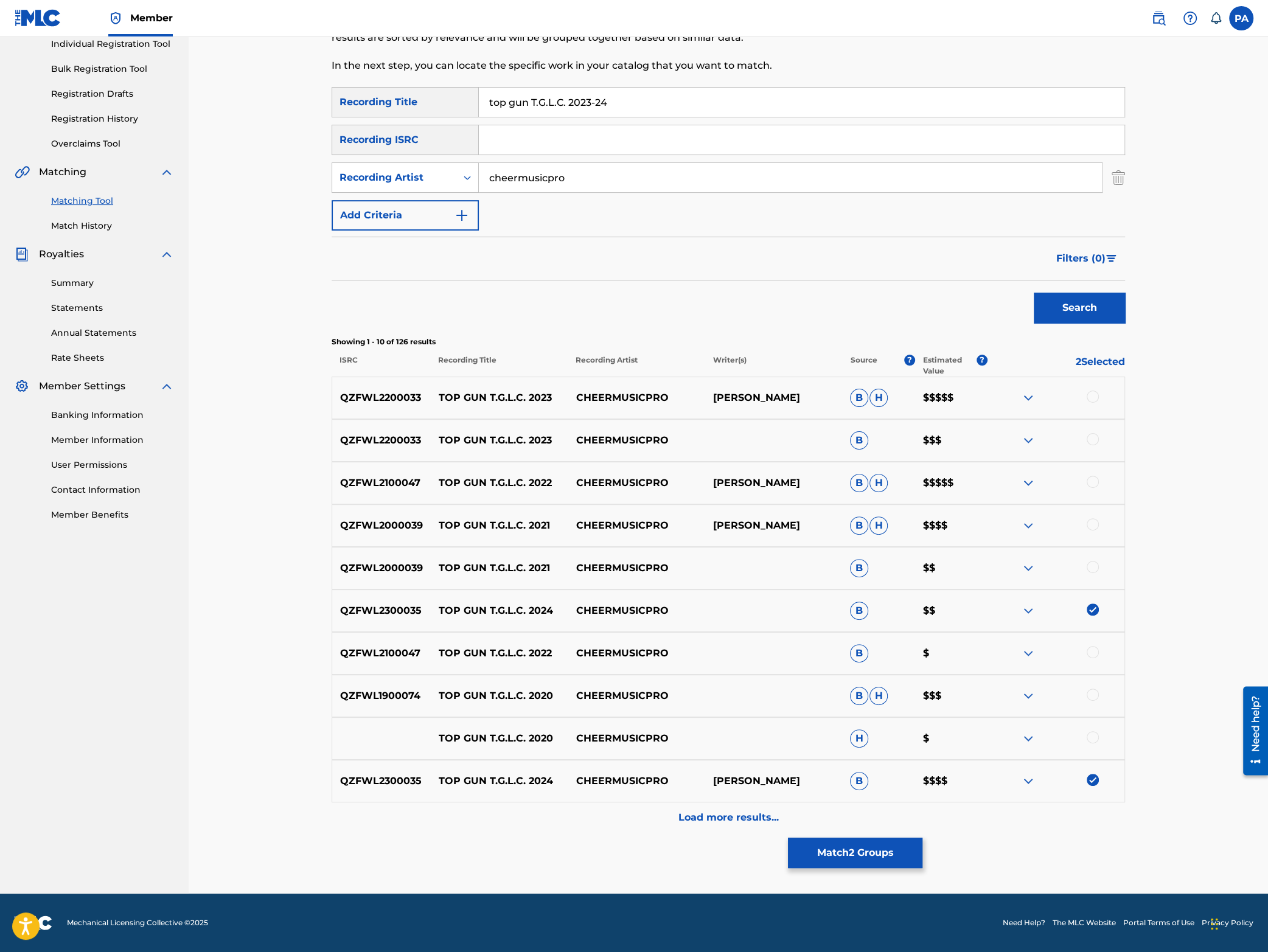
click at [699, 810] on div "Load more results..." at bounding box center [728, 818] width 793 height 31
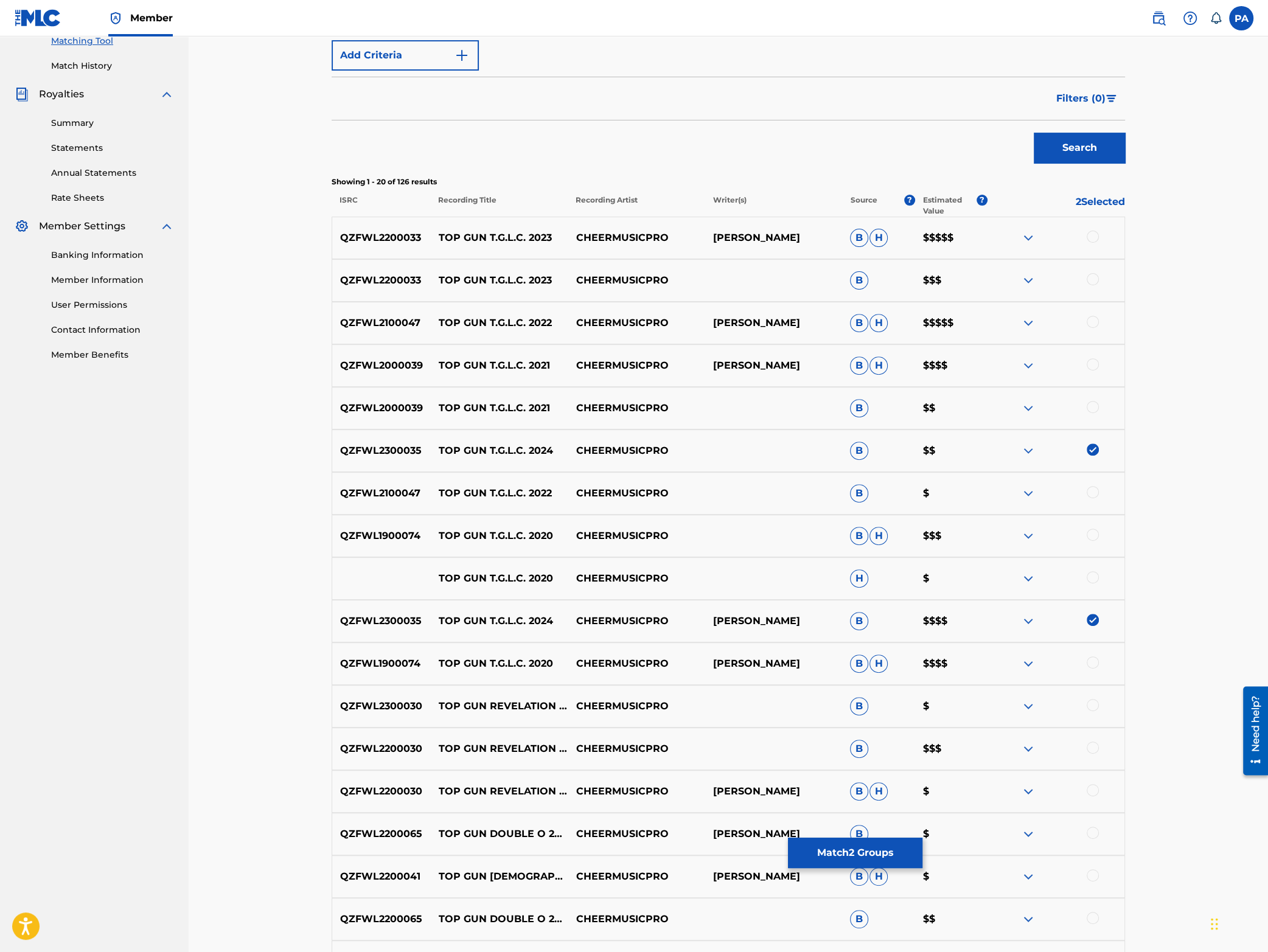
scroll to position [267, 0]
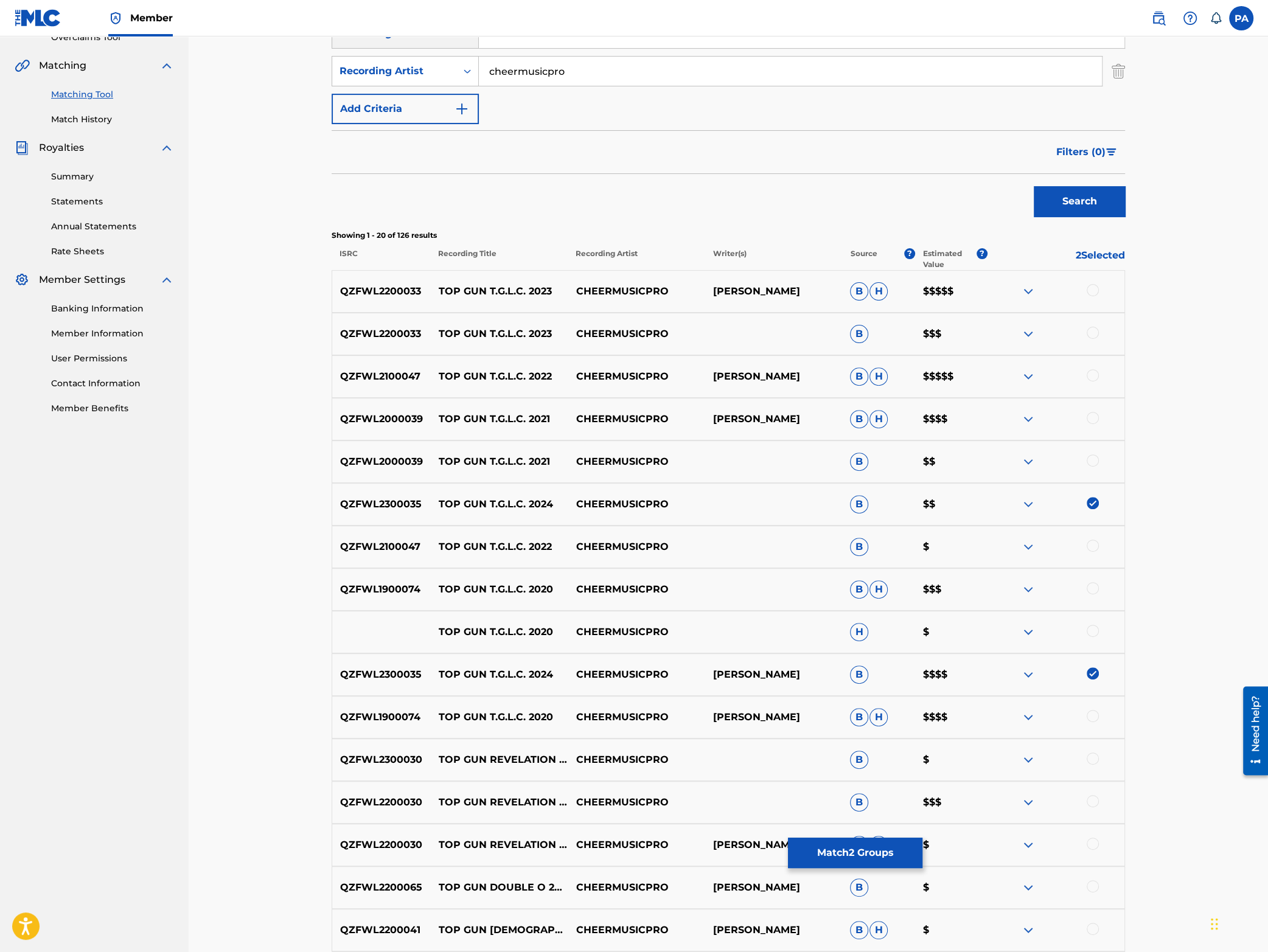
click at [1029, 377] on img at bounding box center [1029, 377] width 15 height 15
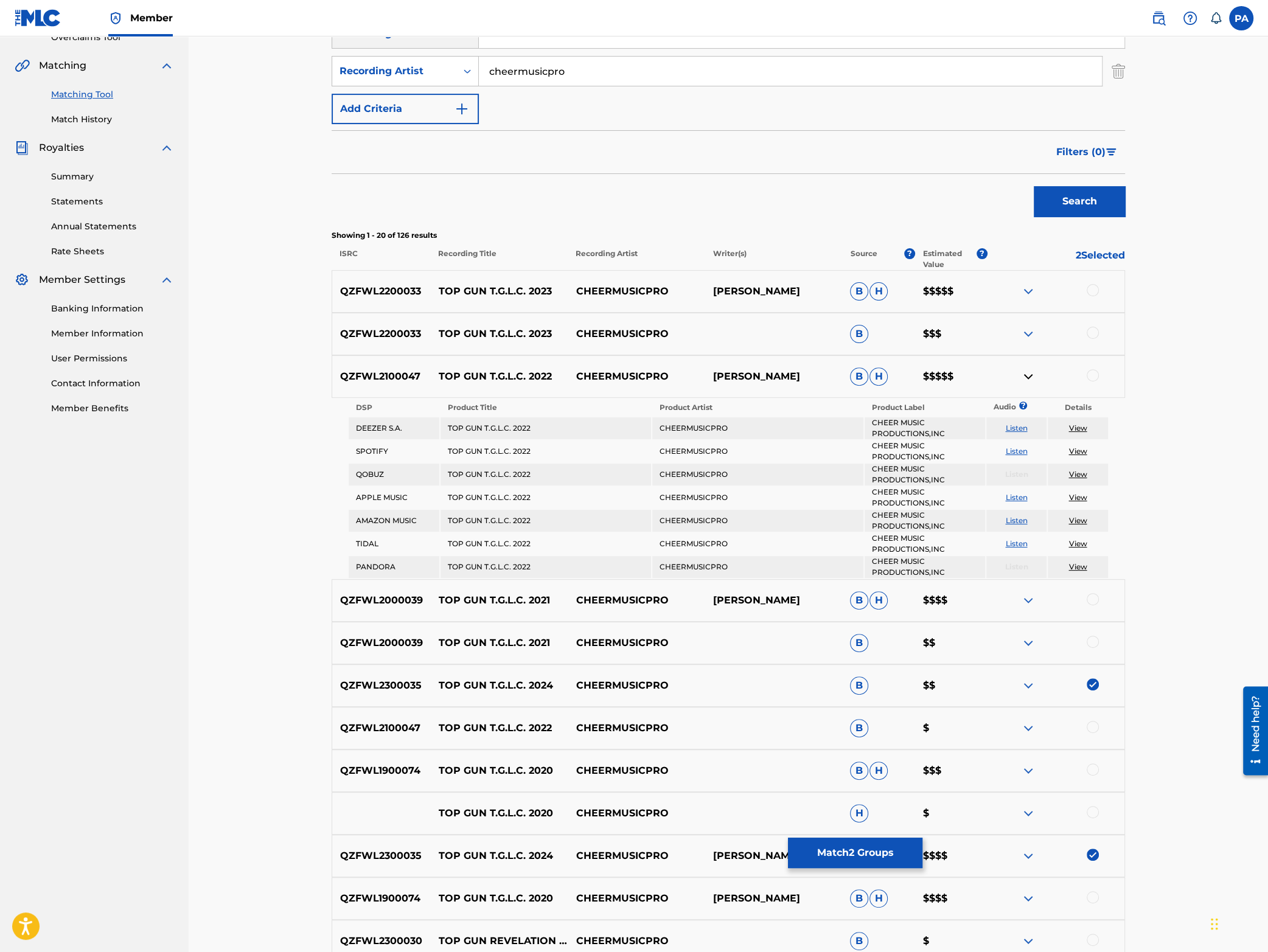
click at [1029, 377] on img at bounding box center [1029, 377] width 15 height 15
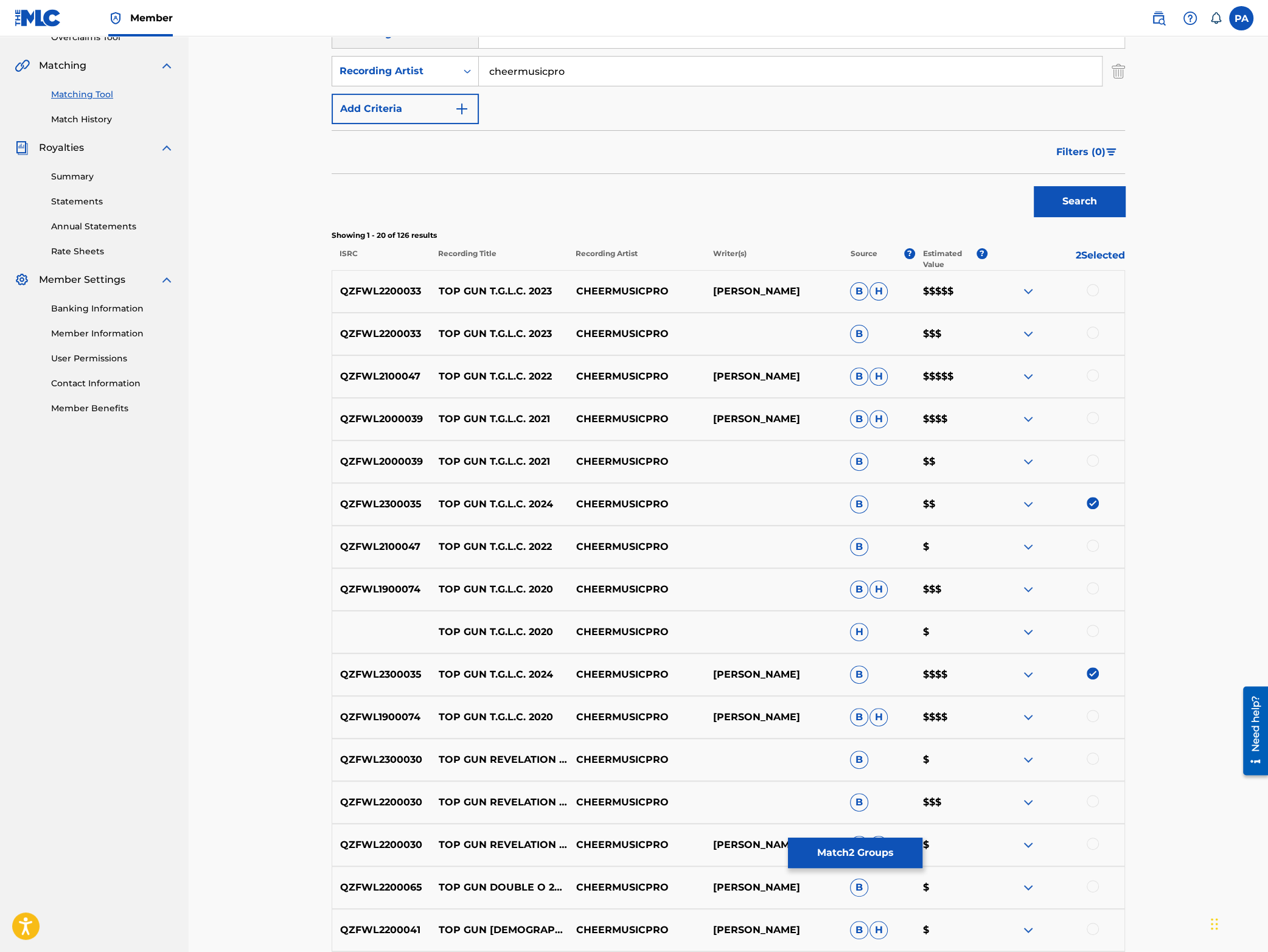
click at [1029, 283] on div "QZFWL2200033 TOP GUN T.G.L.C. 2023 CHEERMUSICPRO [PERSON_NAME] [PERSON_NAME] $$…" at bounding box center [728, 291] width 793 height 43
click at [1032, 290] on img at bounding box center [1029, 291] width 15 height 15
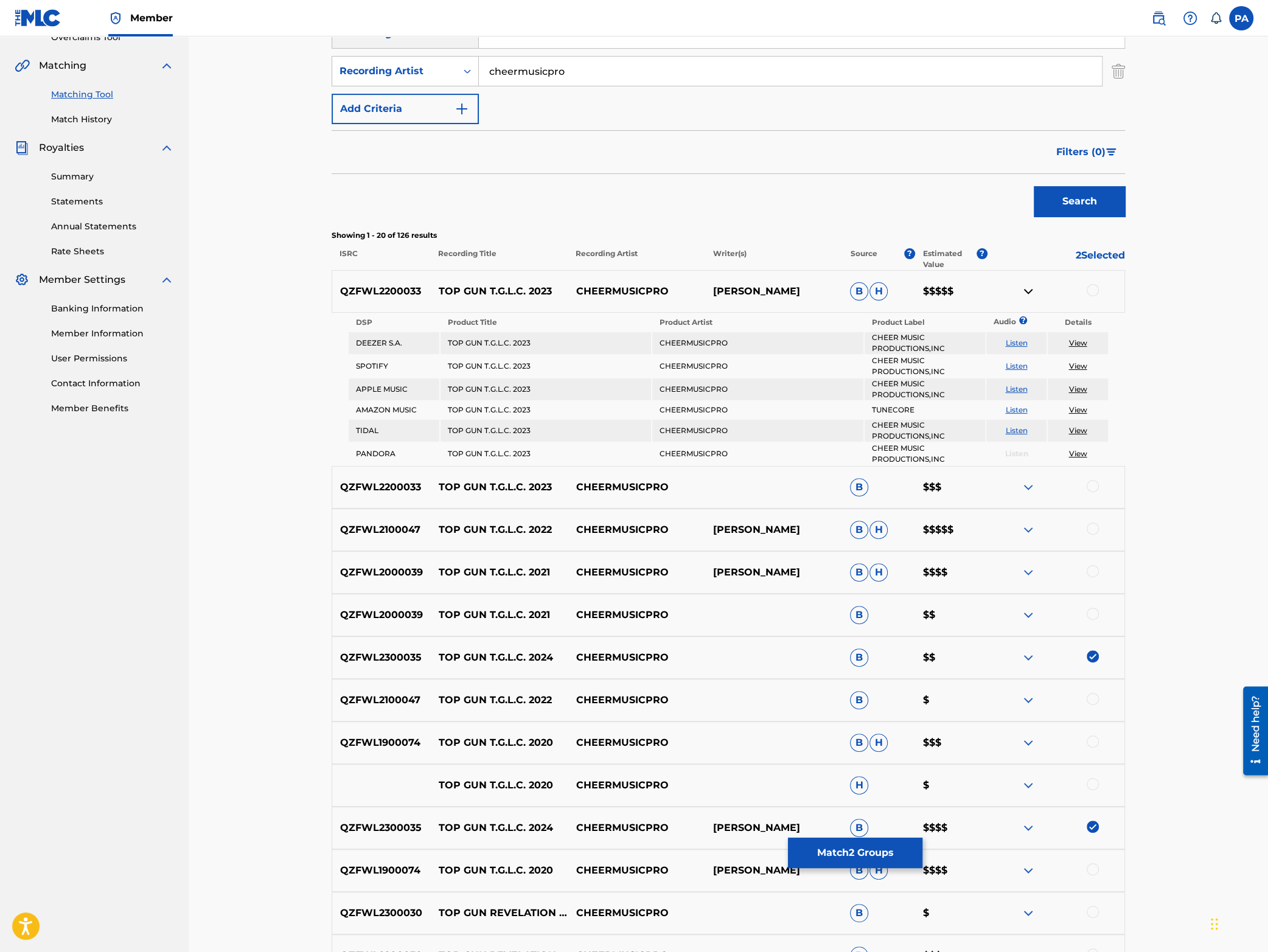
click at [1030, 291] on img at bounding box center [1029, 291] width 15 height 15
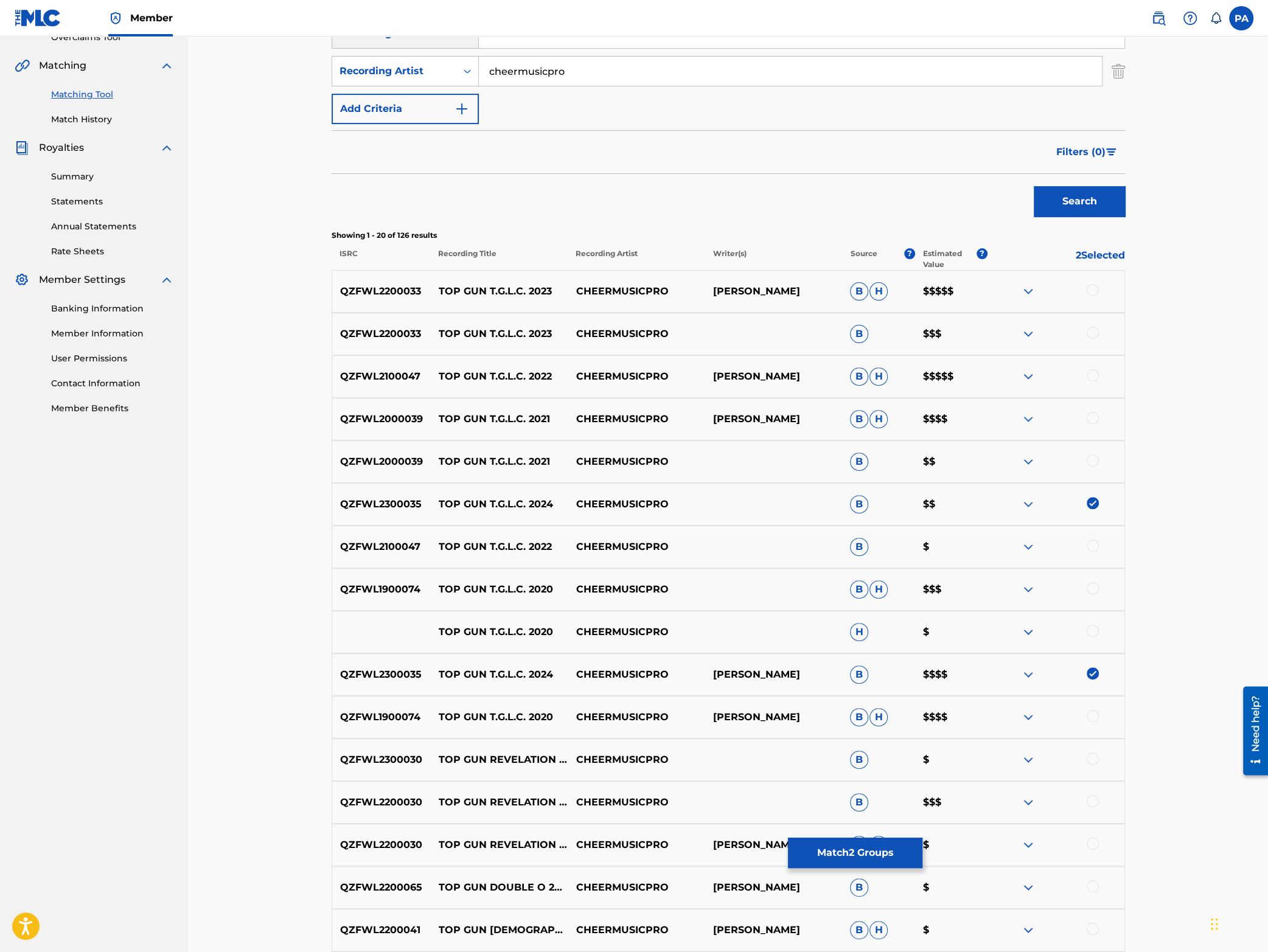
click at [837, 855] on button "Match 2 Groups" at bounding box center [855, 853] width 134 height 31
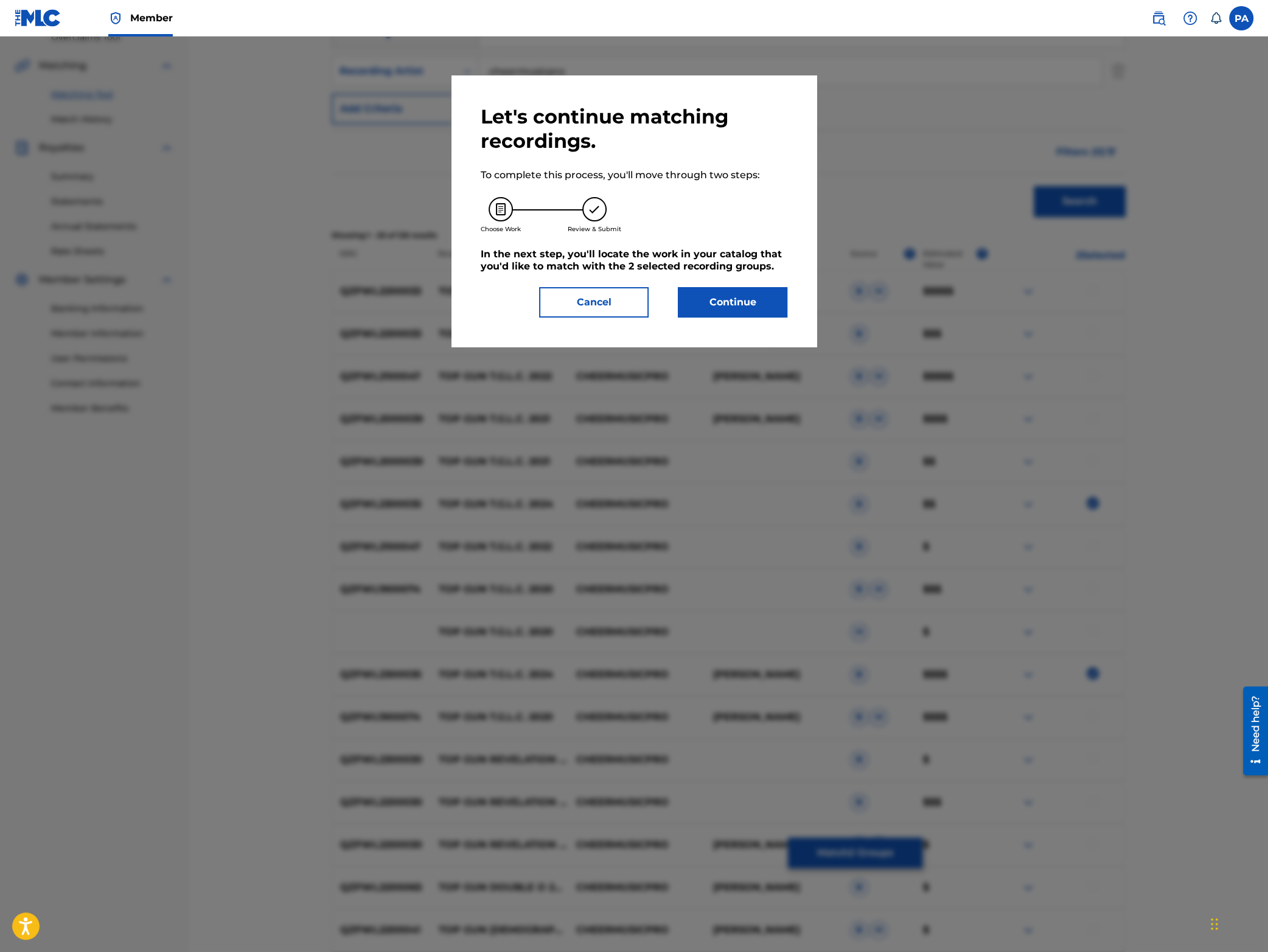
click at [724, 307] on button "Continue" at bounding box center [732, 303] width 109 height 31
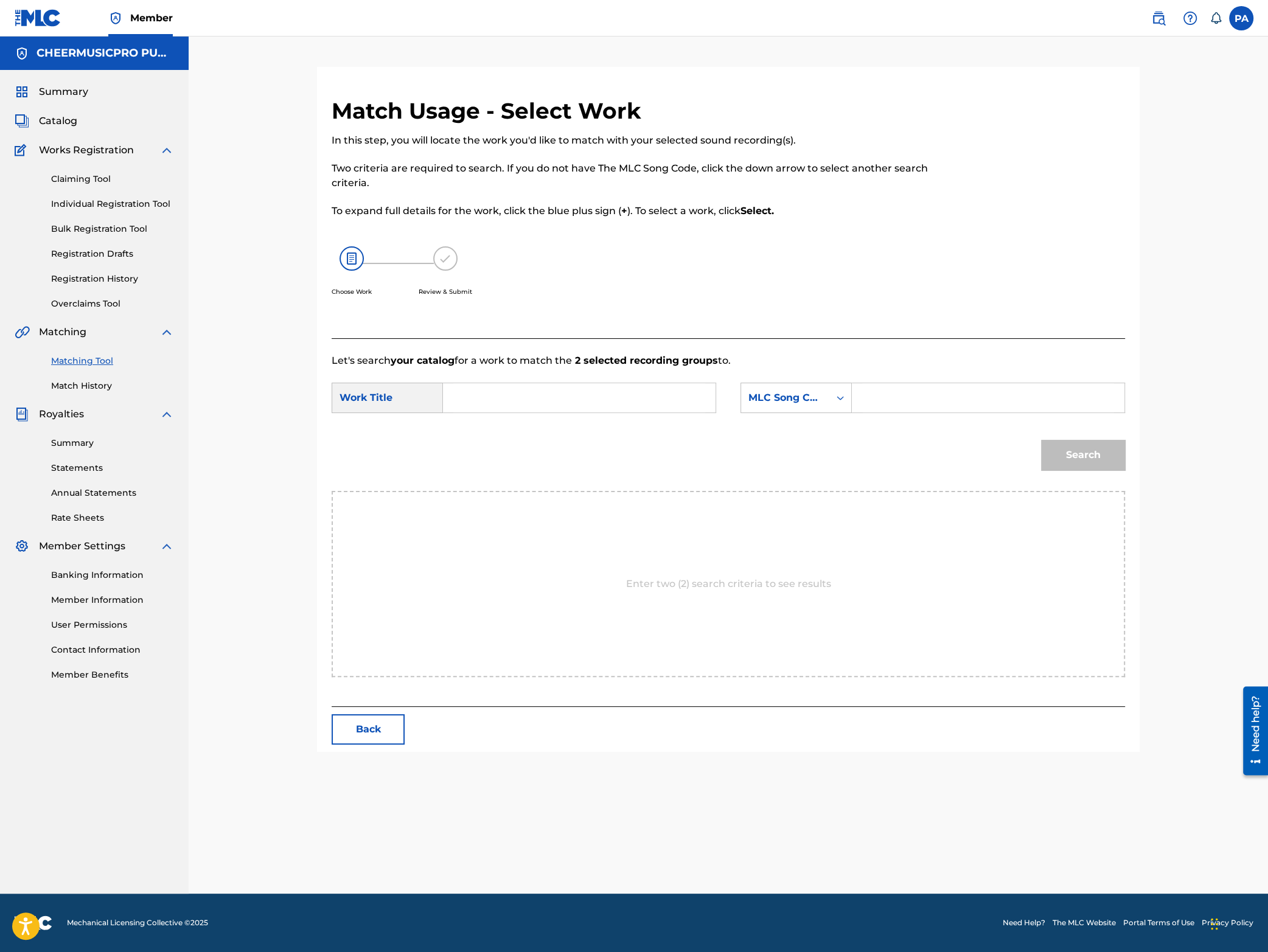
click at [512, 405] on input "Search Form" at bounding box center [579, 398] width 251 height 29
click at [515, 426] on strong "tglc" at bounding box center [513, 425] width 19 height 11
type input "top gun tglc 2023-24"
click at [788, 400] on div "MLC Song Code" at bounding box center [784, 398] width 74 height 15
click at [792, 431] on div "Writer Name" at bounding box center [796, 429] width 110 height 31
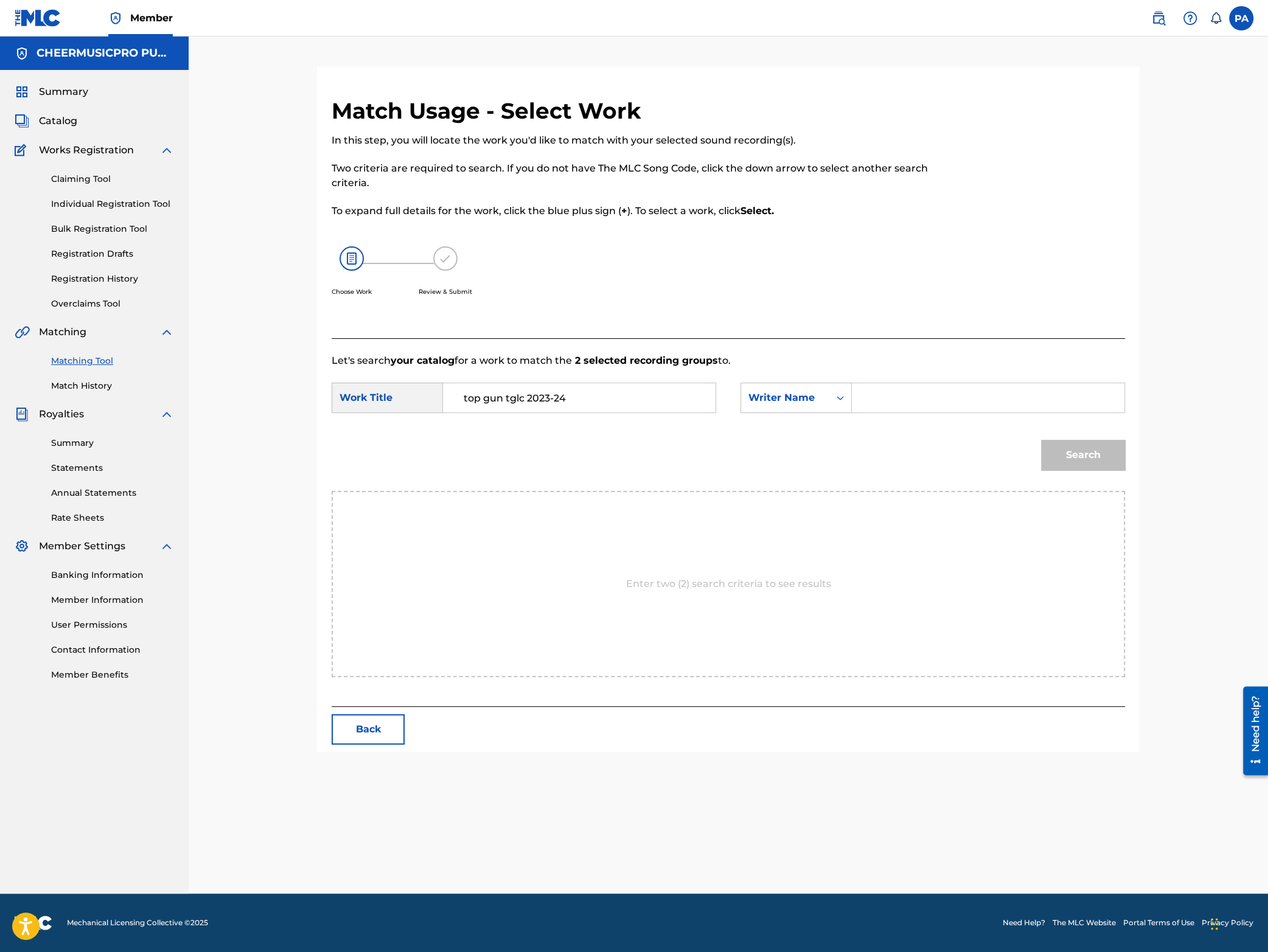
click at [922, 400] on input "Search Form" at bounding box center [987, 398] width 251 height 29
drag, startPoint x: 970, startPoint y: 392, endPoint x: 812, endPoint y: 396, distance: 158.1
click at [862, 396] on input "[PERSON_NAME]" at bounding box center [987, 398] width 251 height 29
type input "[PERSON_NAME]"
click at [1096, 461] on button "Search" at bounding box center [1083, 455] width 84 height 31
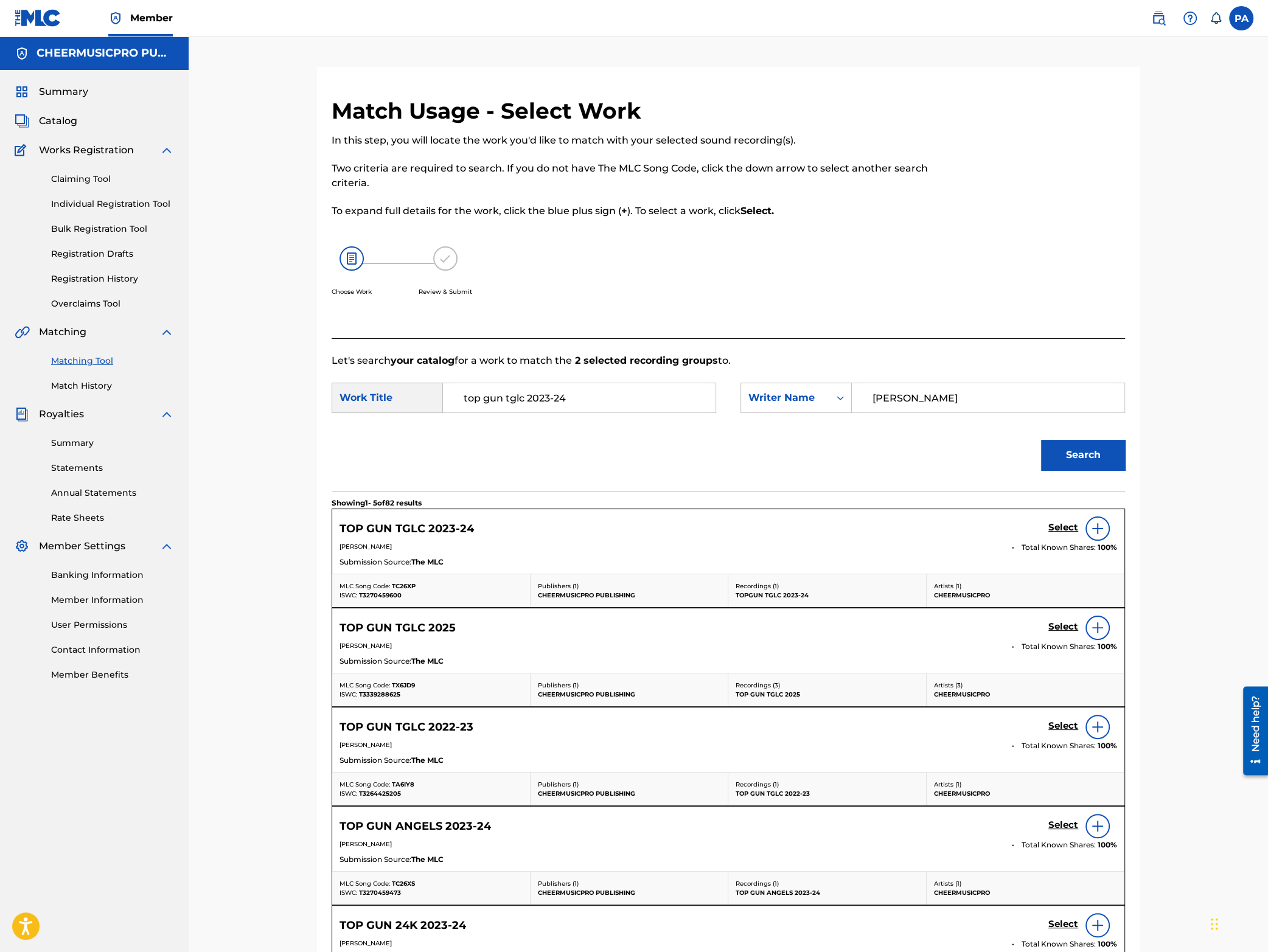
click at [1059, 530] on h5 "Select" at bounding box center [1063, 528] width 30 height 11
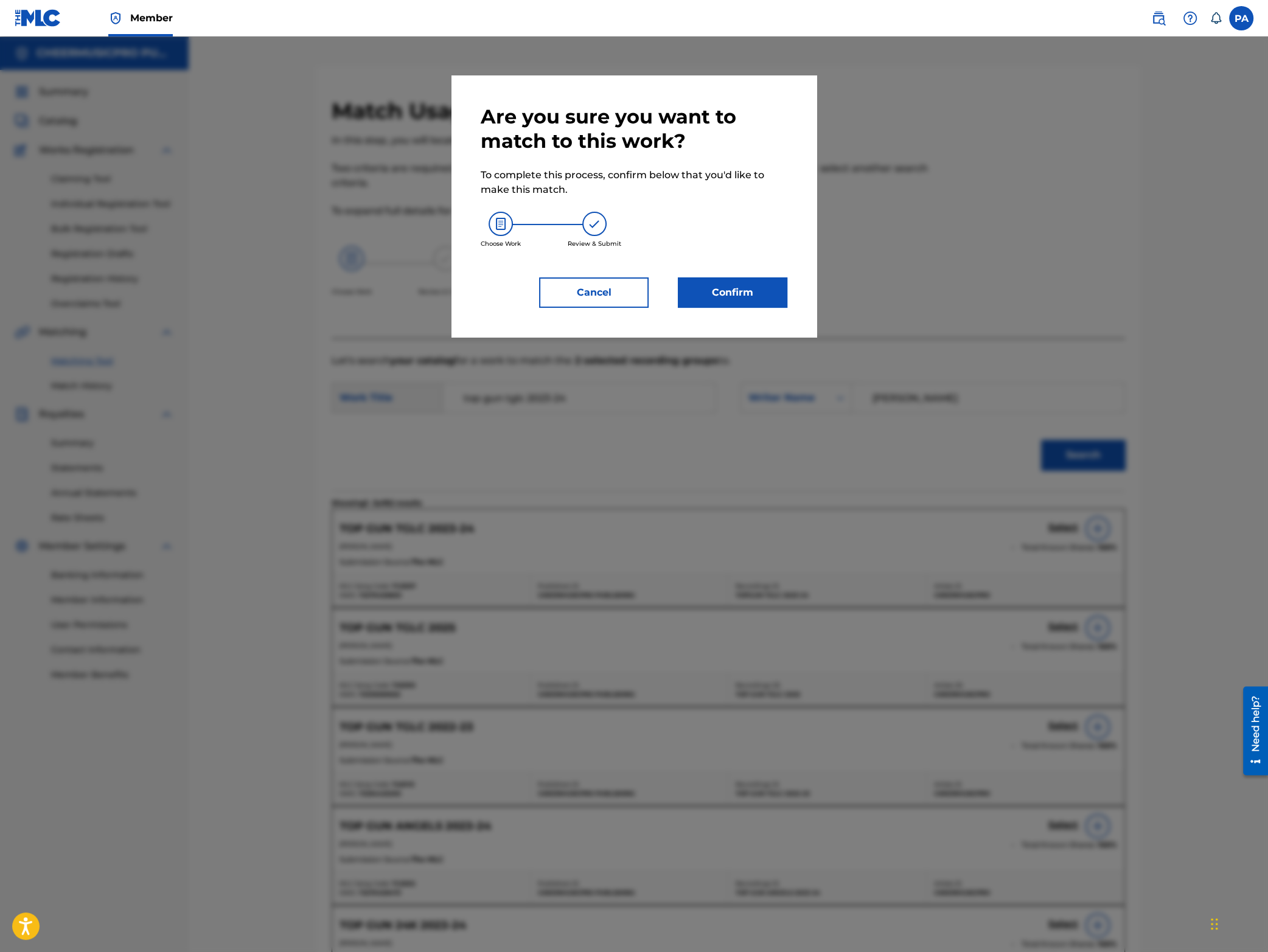
click at [733, 294] on button "Confirm" at bounding box center [732, 293] width 109 height 31
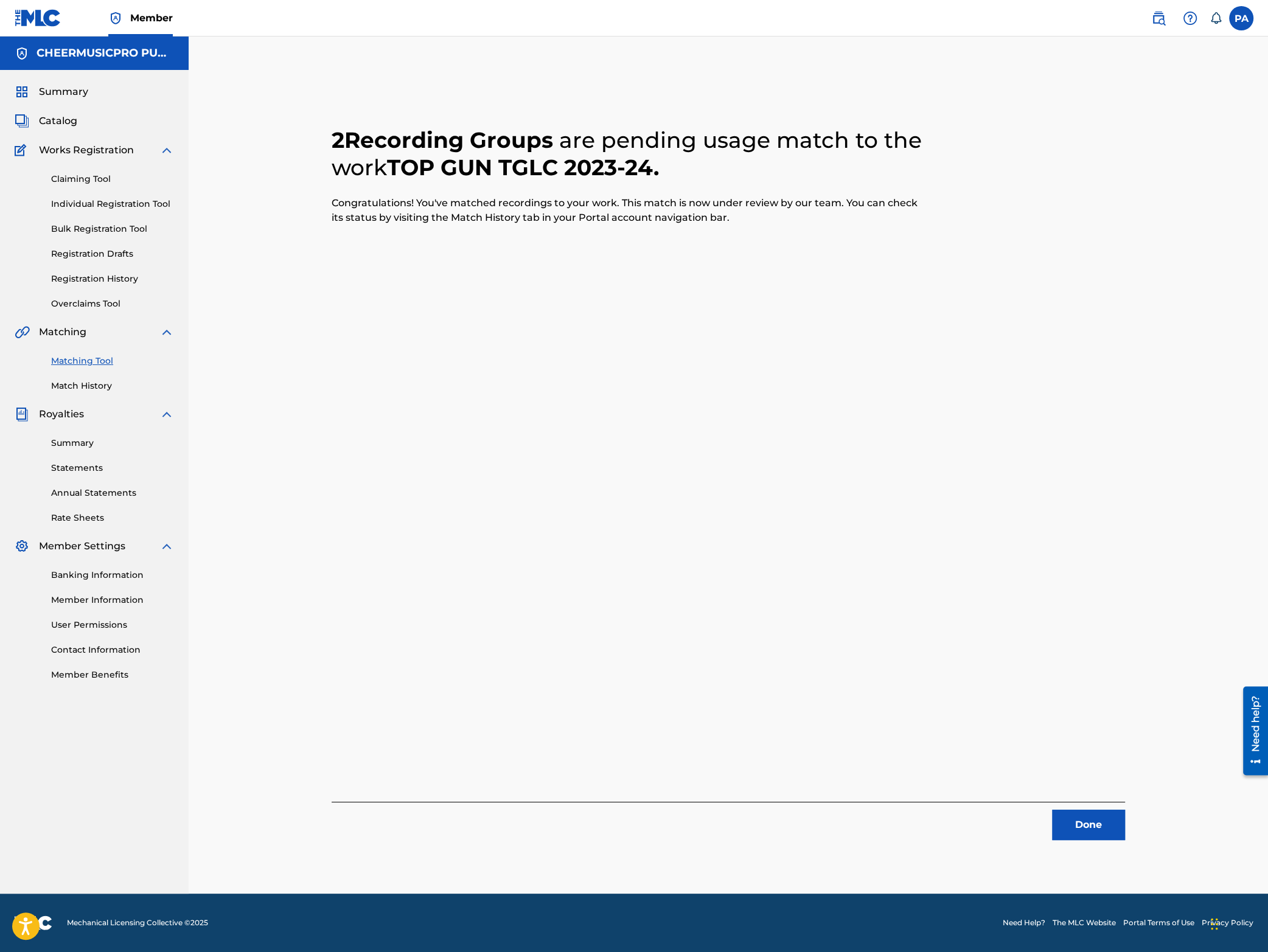
click at [1083, 828] on button "Done" at bounding box center [1088, 825] width 73 height 31
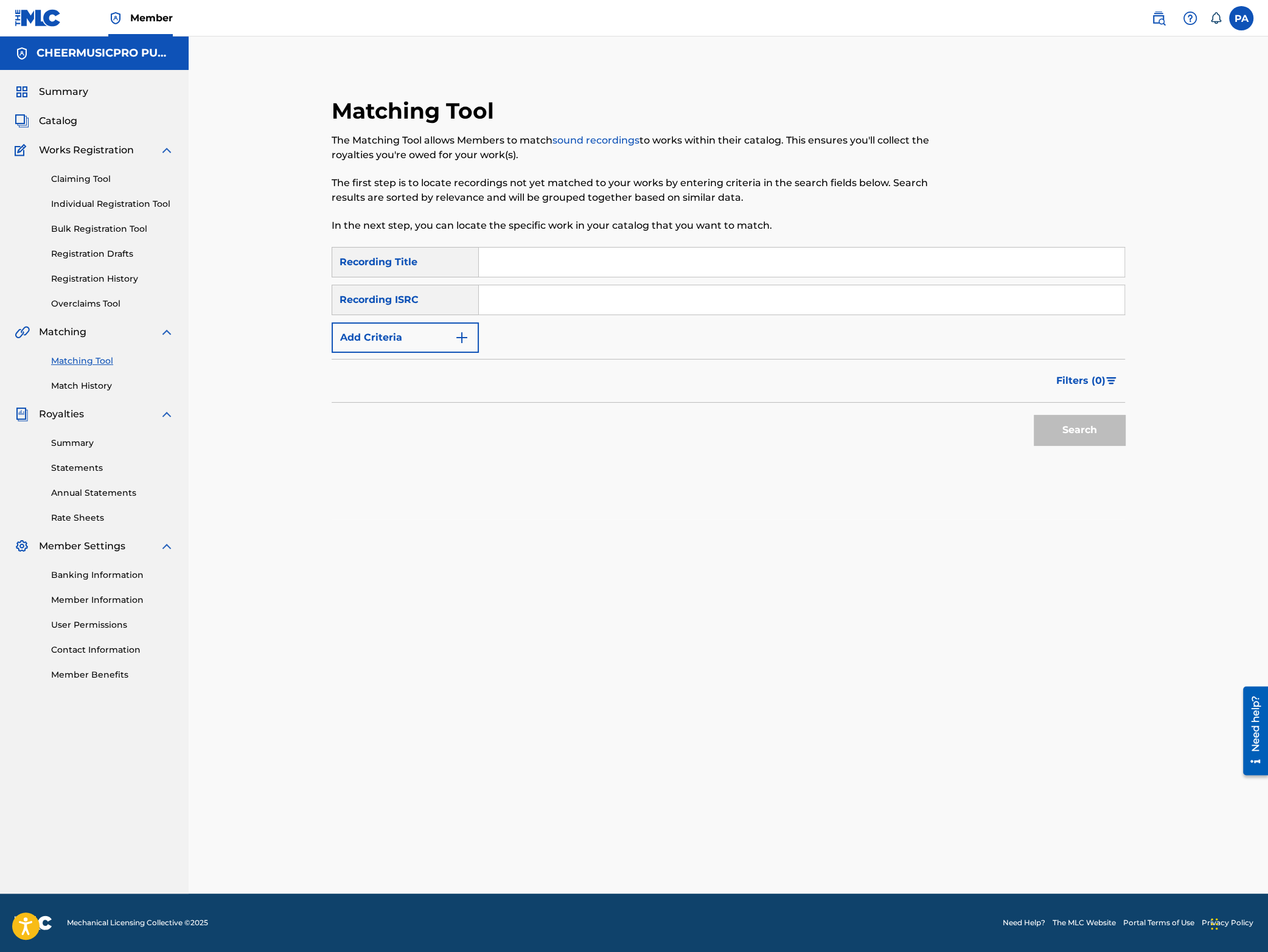
click at [566, 257] on input "Search Form" at bounding box center [801, 262] width 645 height 29
type input "nightmare 2024"
click at [1033, 415] on button "Search" at bounding box center [1079, 430] width 91 height 31
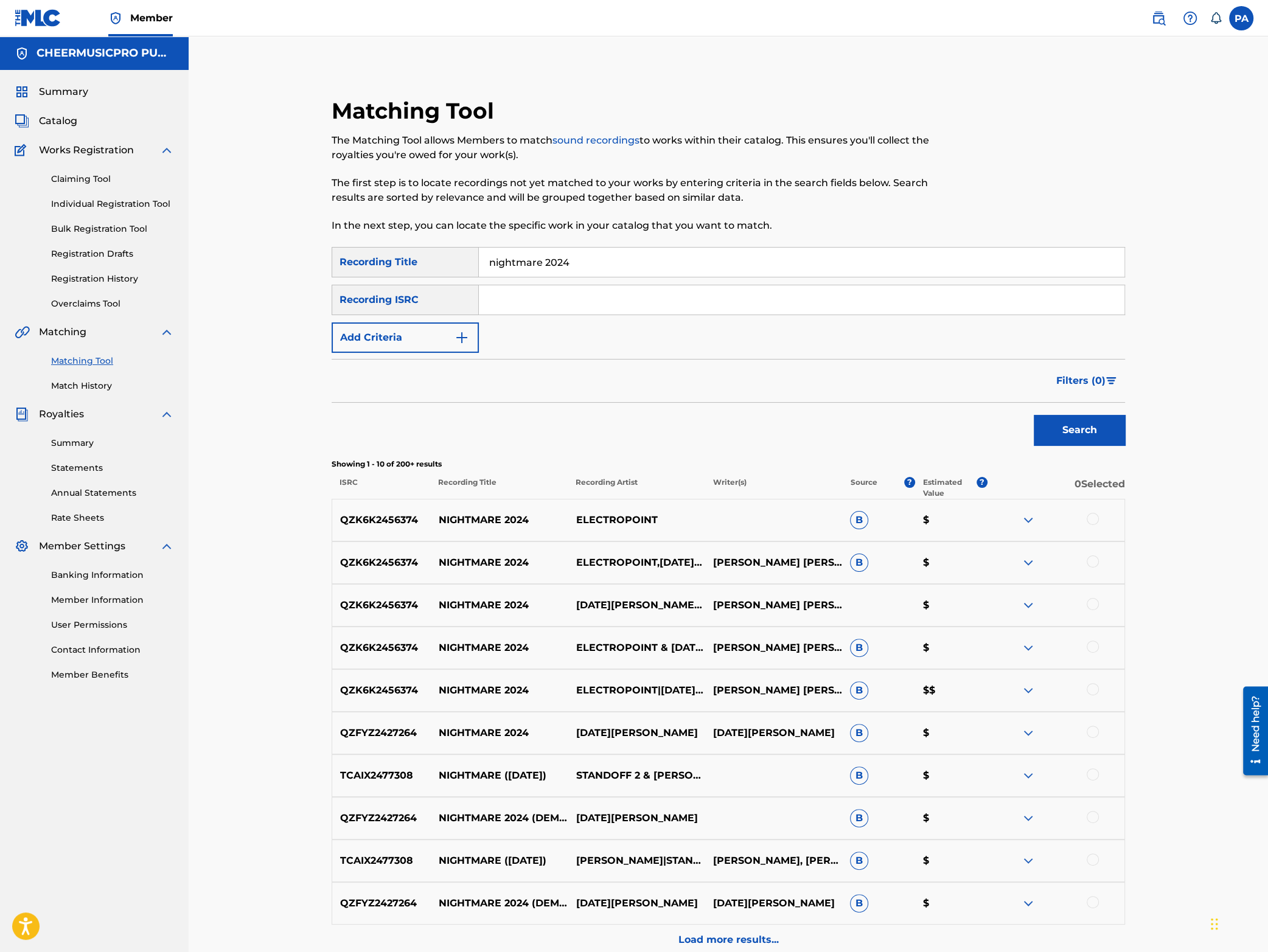
scroll to position [122, 0]
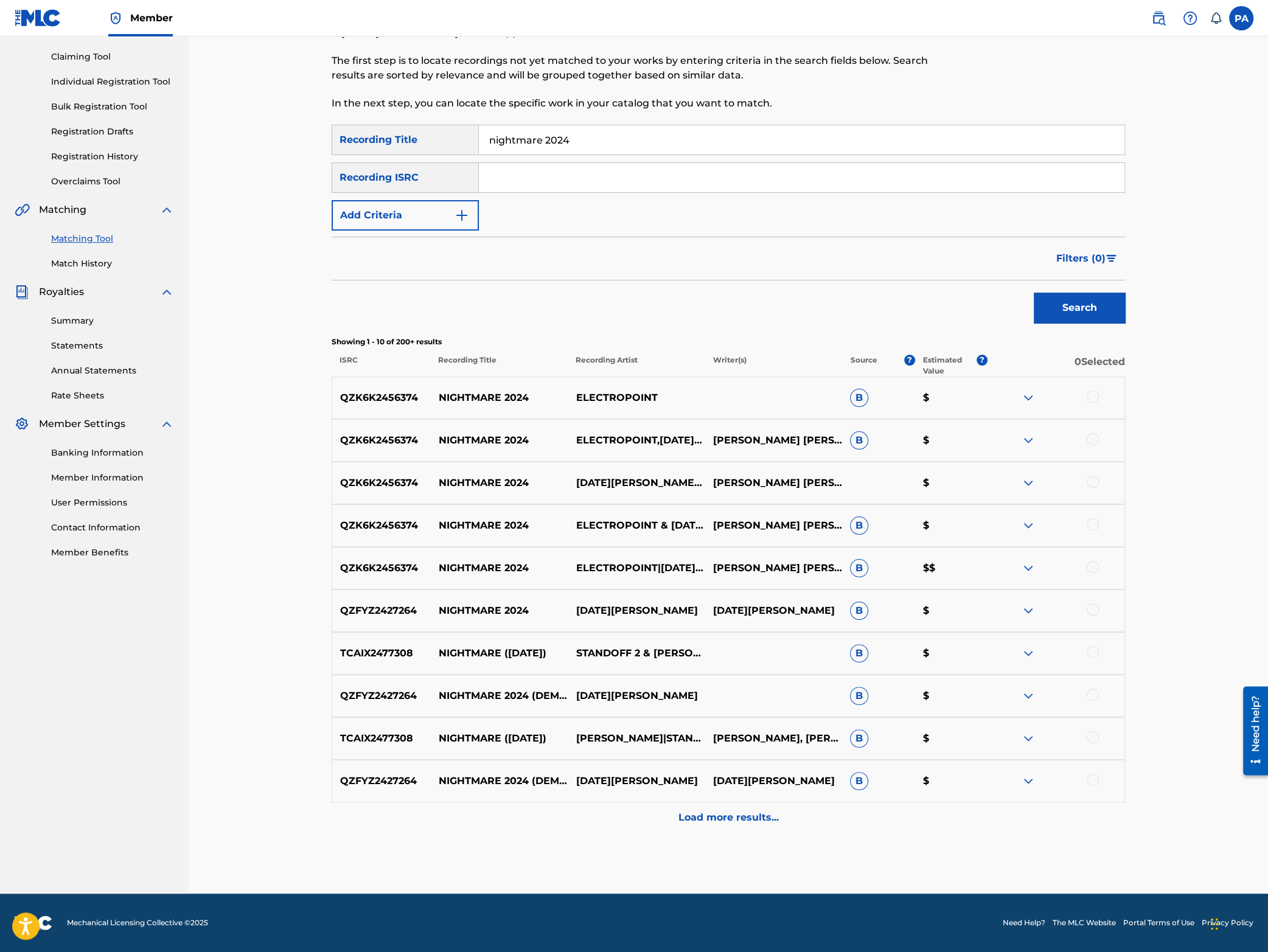
click at [404, 209] on button "Add Criteria" at bounding box center [405, 216] width 147 height 31
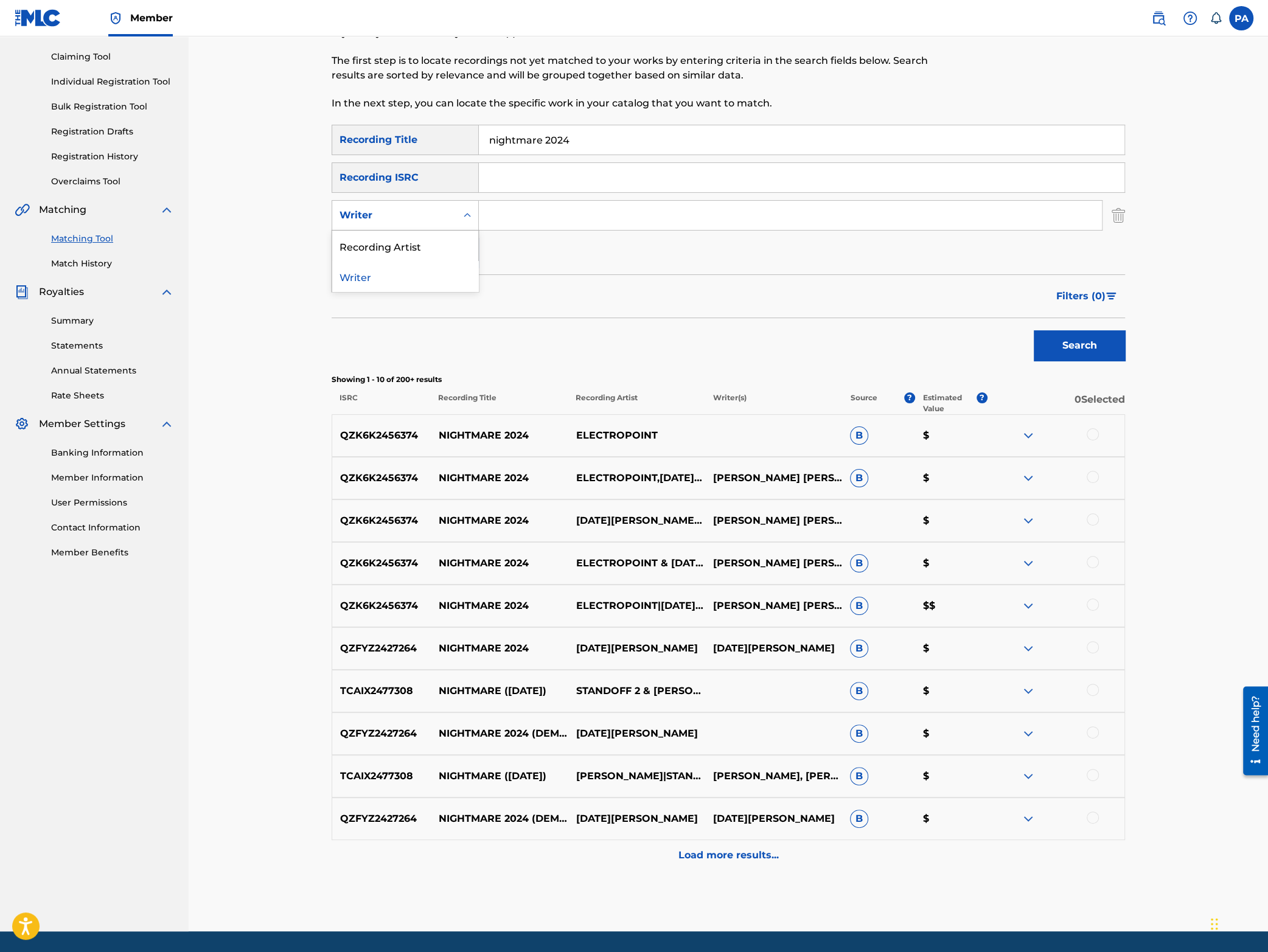
click at [401, 215] on div "Writer" at bounding box center [394, 215] width 109 height 15
click at [400, 239] on div "Recording Artist" at bounding box center [405, 246] width 146 height 31
click at [505, 227] on input "Search Form" at bounding box center [790, 215] width 623 height 29
type input "cheermusicpro"
click at [1074, 350] on button "Search" at bounding box center [1079, 346] width 91 height 31
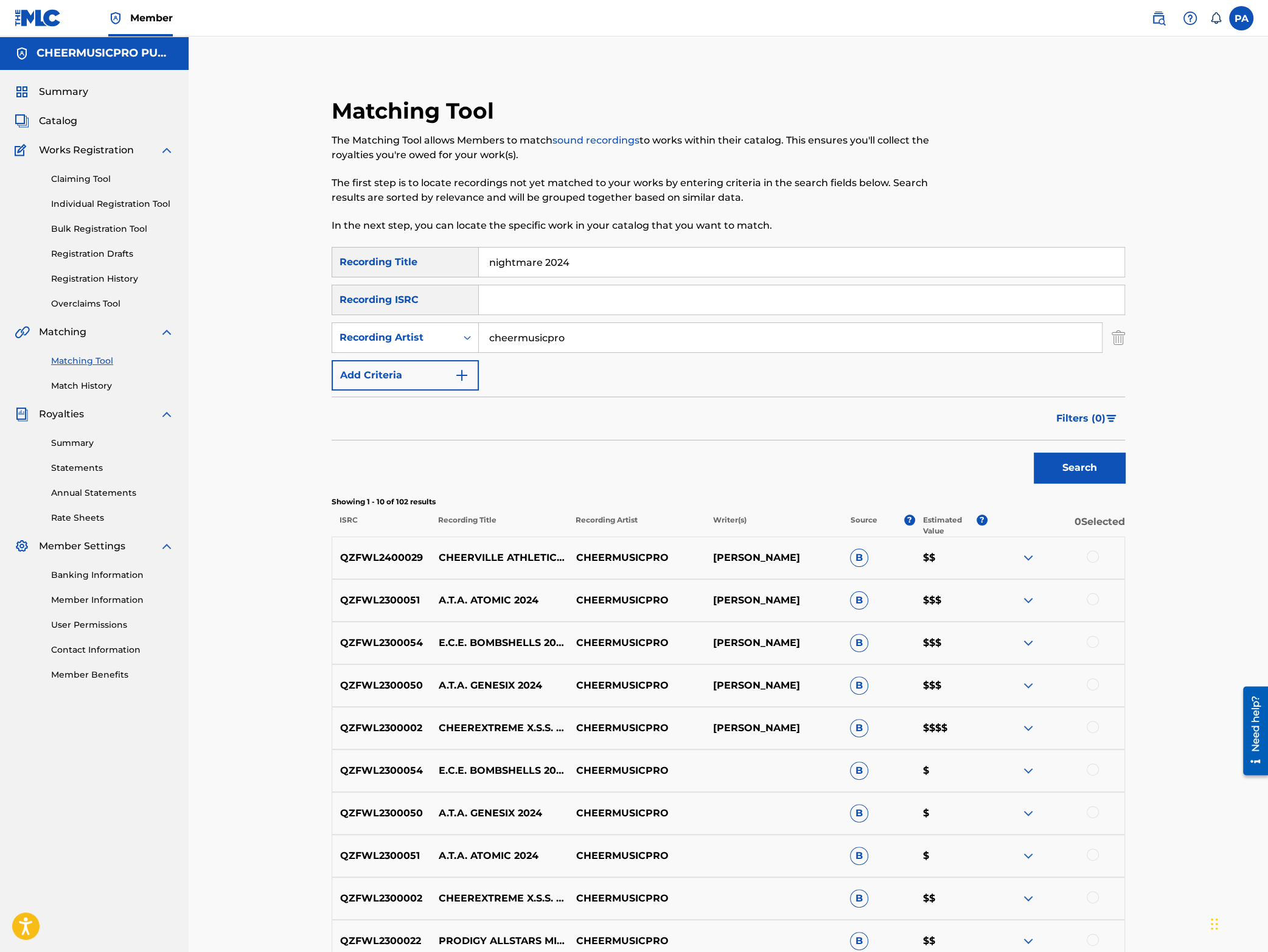
scroll to position [160, 0]
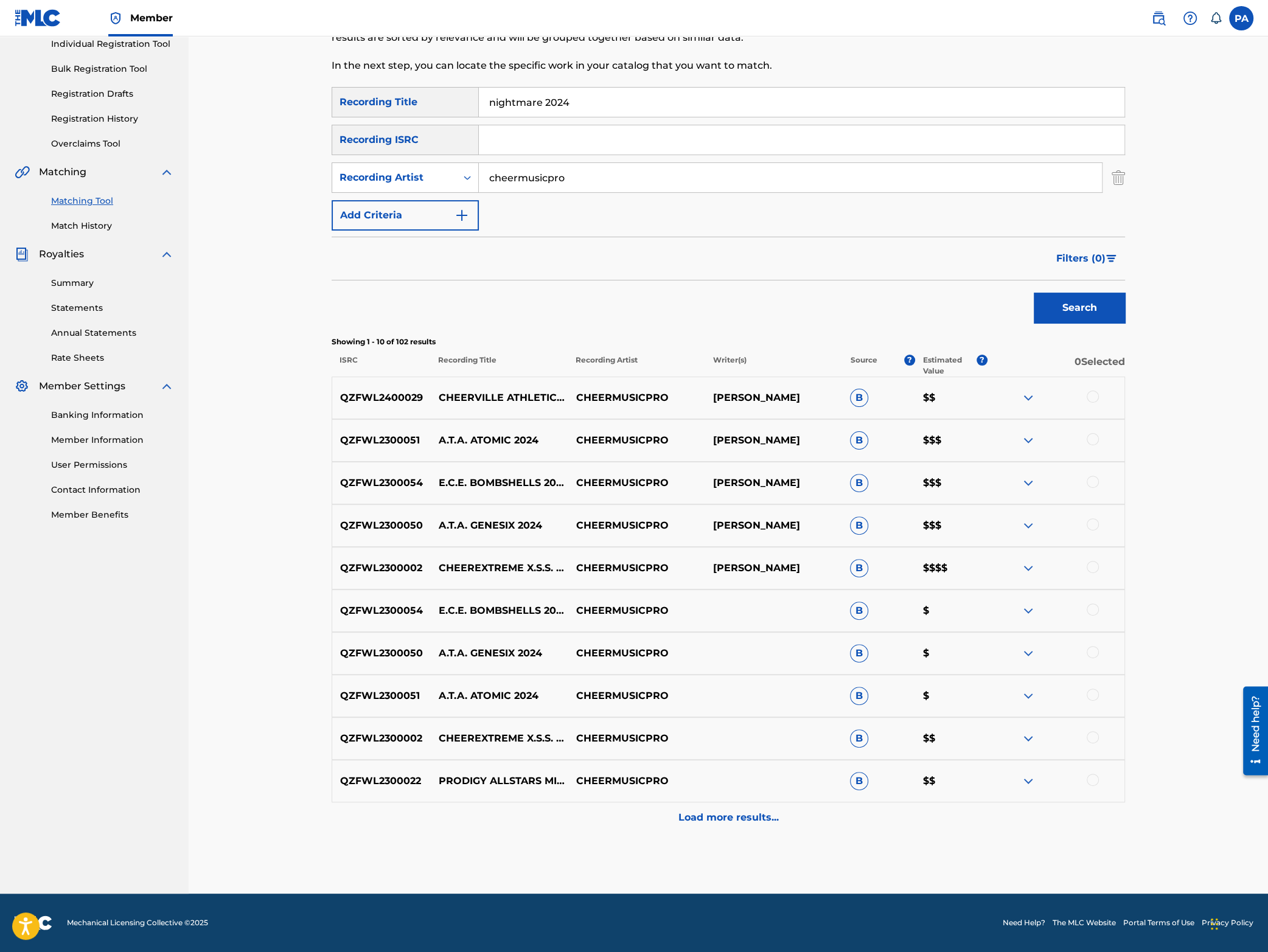
click at [1094, 568] on div at bounding box center [1093, 567] width 12 height 12
click at [1096, 738] on div at bounding box center [1093, 737] width 12 height 12
click at [856, 849] on button "Match 2 Groups" at bounding box center [855, 853] width 134 height 31
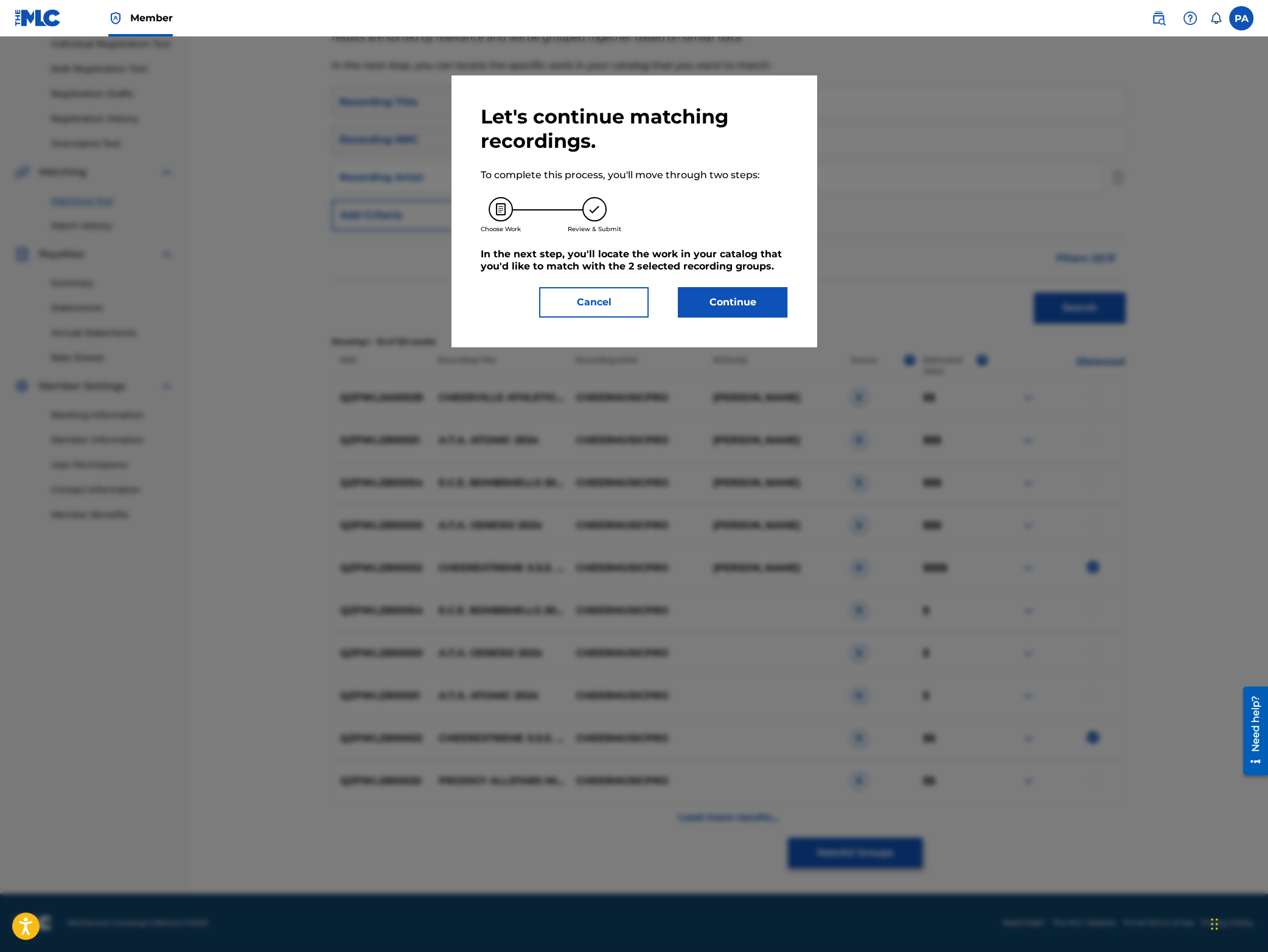
click at [726, 300] on button "Continue" at bounding box center [732, 303] width 109 height 31
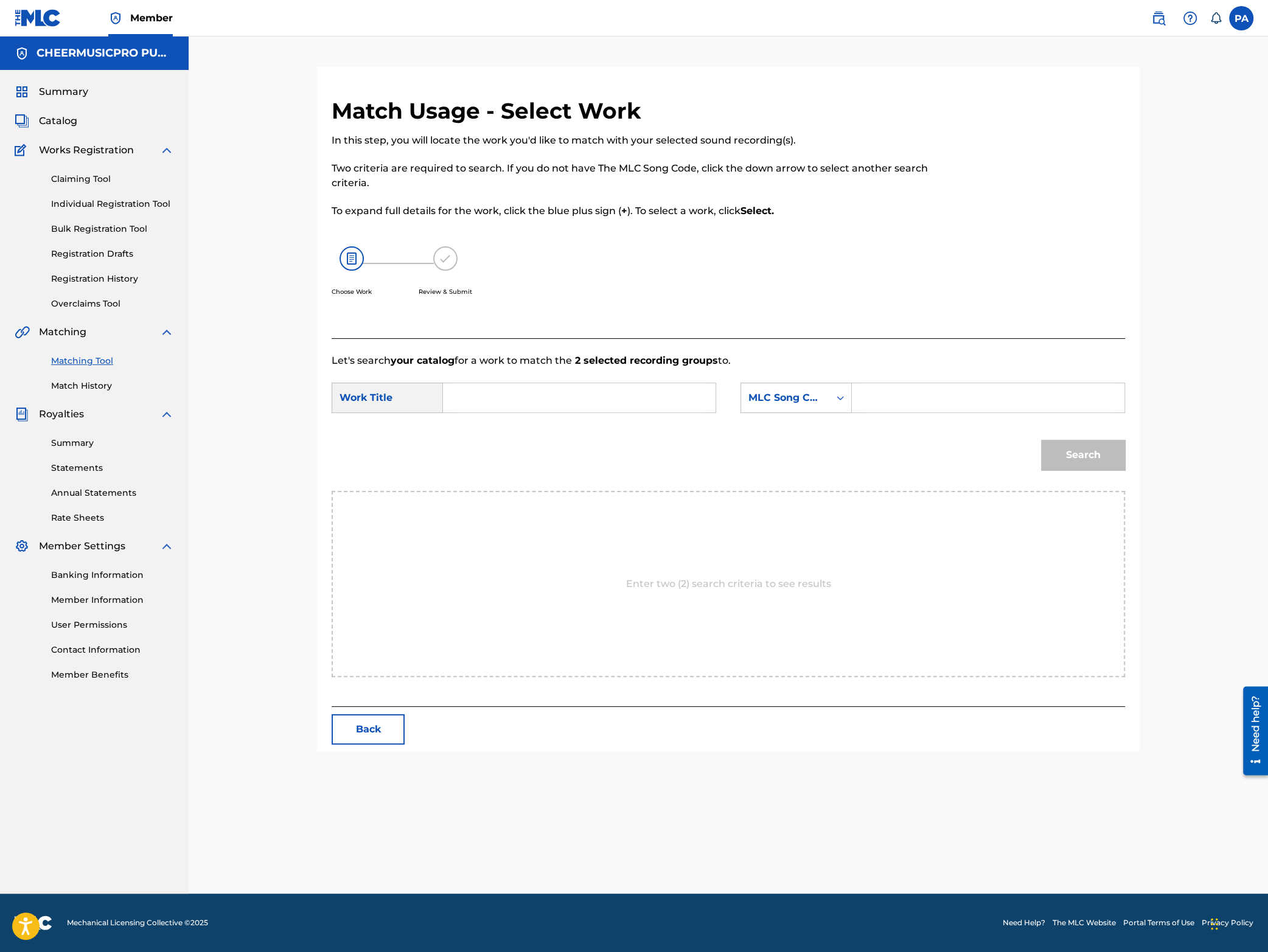
click at [488, 402] on input "Search Form" at bounding box center [579, 398] width 251 height 29
drag, startPoint x: 541, startPoint y: 404, endPoint x: 277, endPoint y: 404, distance: 264.0
click at [454, 404] on input "xss" at bounding box center [579, 398] width 251 height 29
click at [594, 425] on span "2023-24" at bounding box center [574, 425] width 39 height 11
type input "cheer extreme xxs 2023-24"
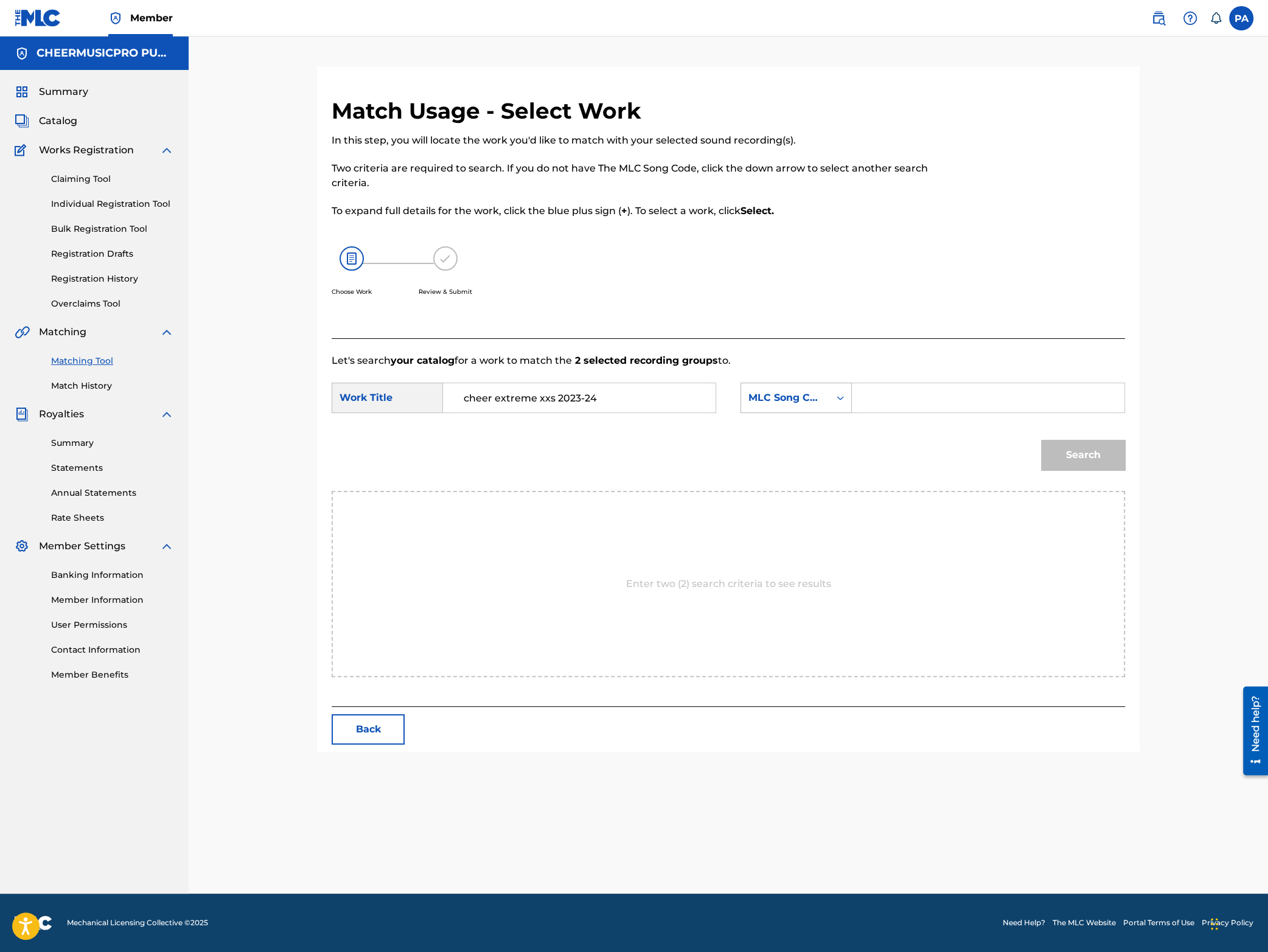
click at [808, 391] on div "MLC Song Code" at bounding box center [784, 398] width 74 height 15
click at [784, 419] on div "Writer Name" at bounding box center [796, 429] width 110 height 31
click at [919, 392] on input "Search Form" at bounding box center [987, 398] width 251 height 29
paste input "[PERSON_NAME]"
type input "[PERSON_NAME]"
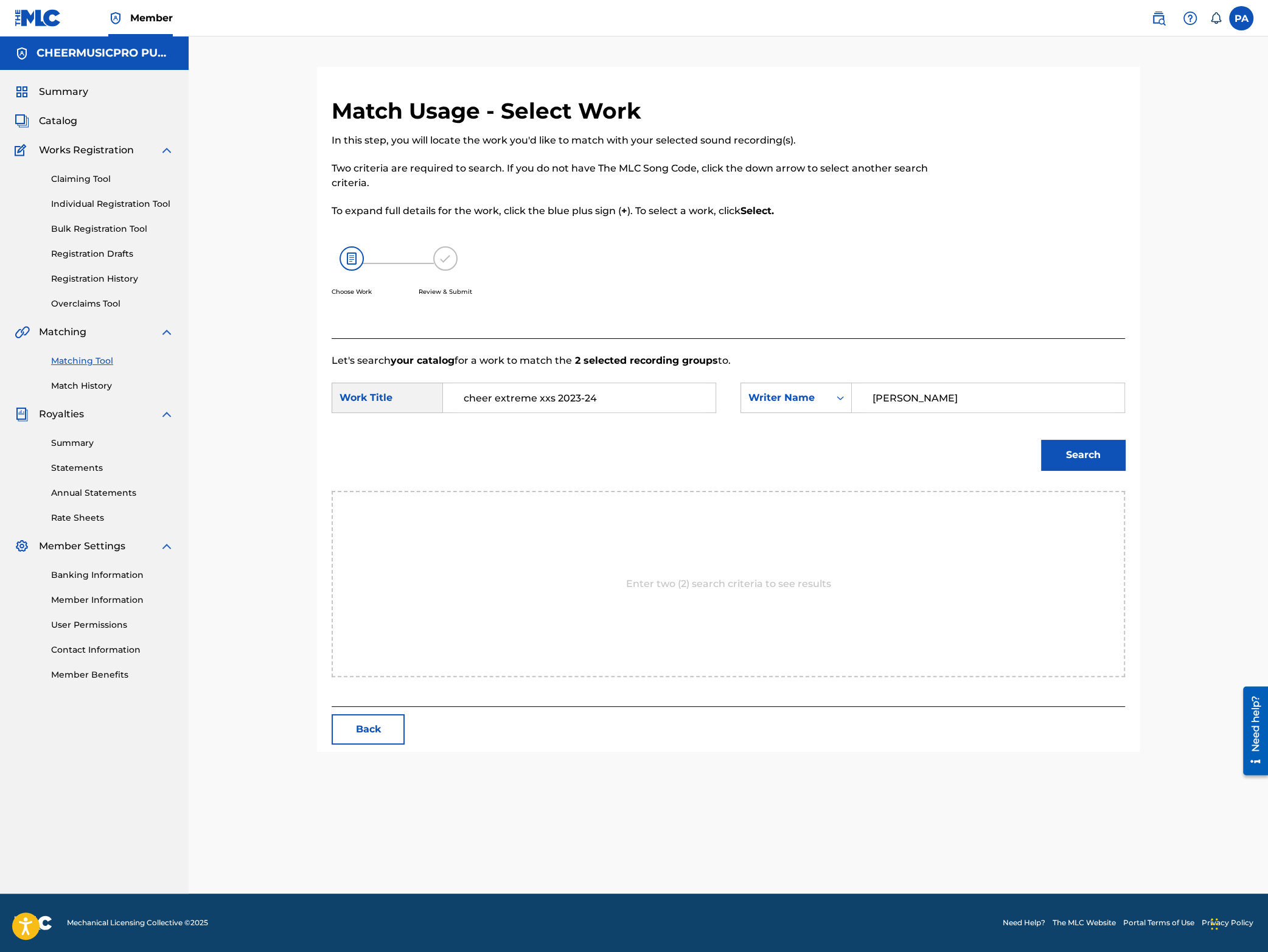
click at [1058, 466] on button "Search" at bounding box center [1083, 455] width 84 height 31
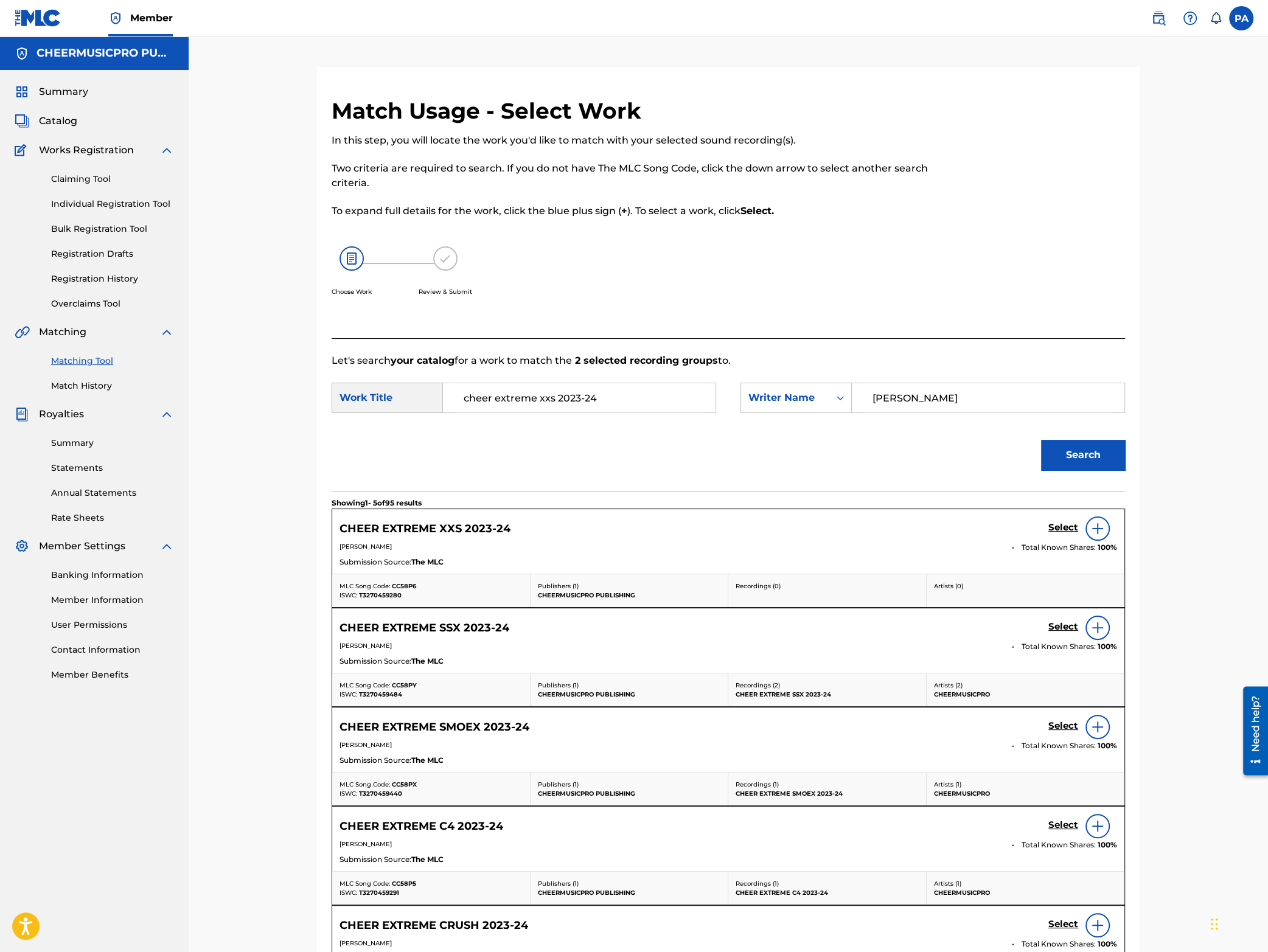
click at [1055, 527] on h5 "Select" at bounding box center [1063, 528] width 30 height 11
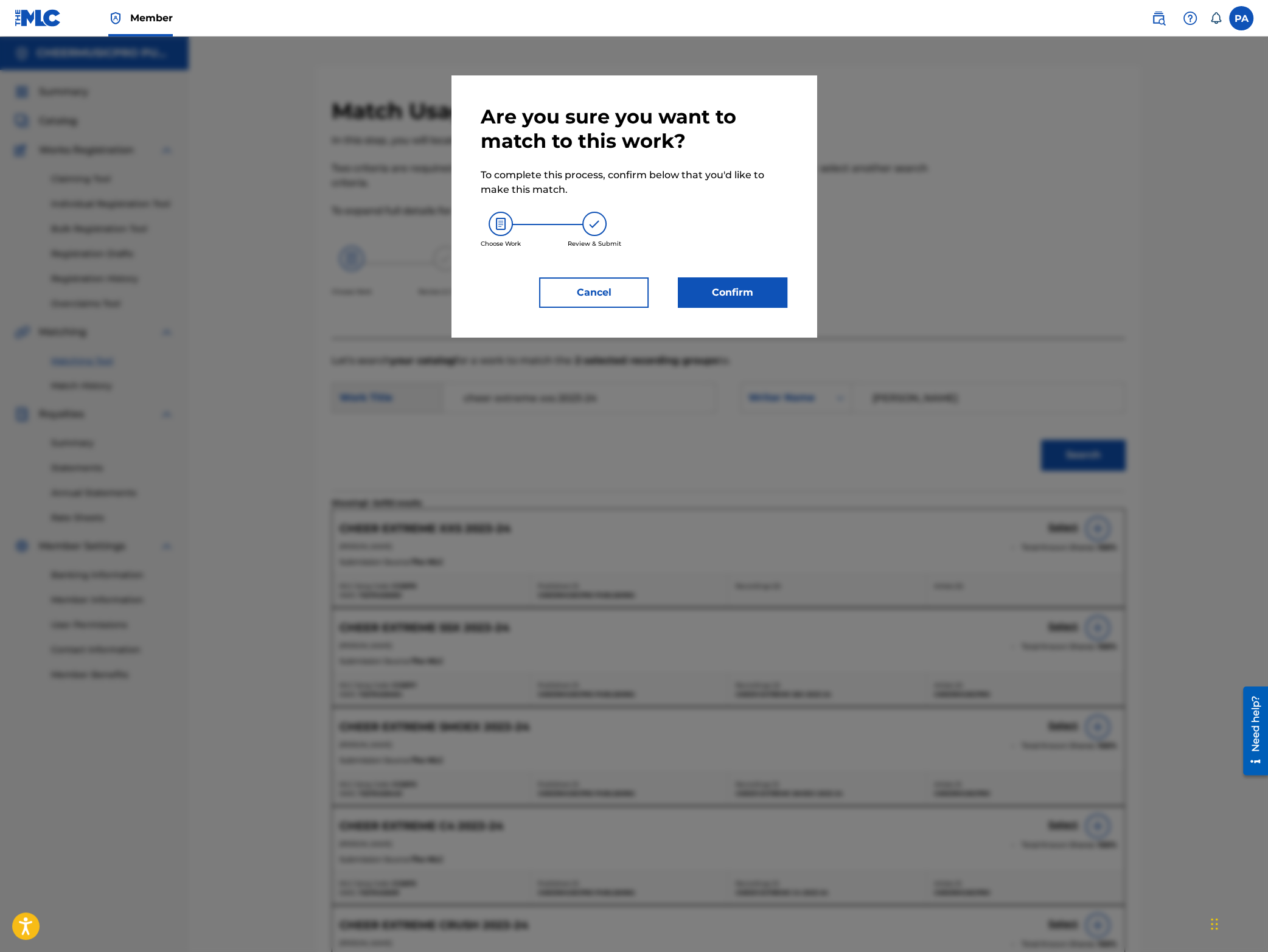
click at [742, 300] on button "Confirm" at bounding box center [732, 293] width 109 height 31
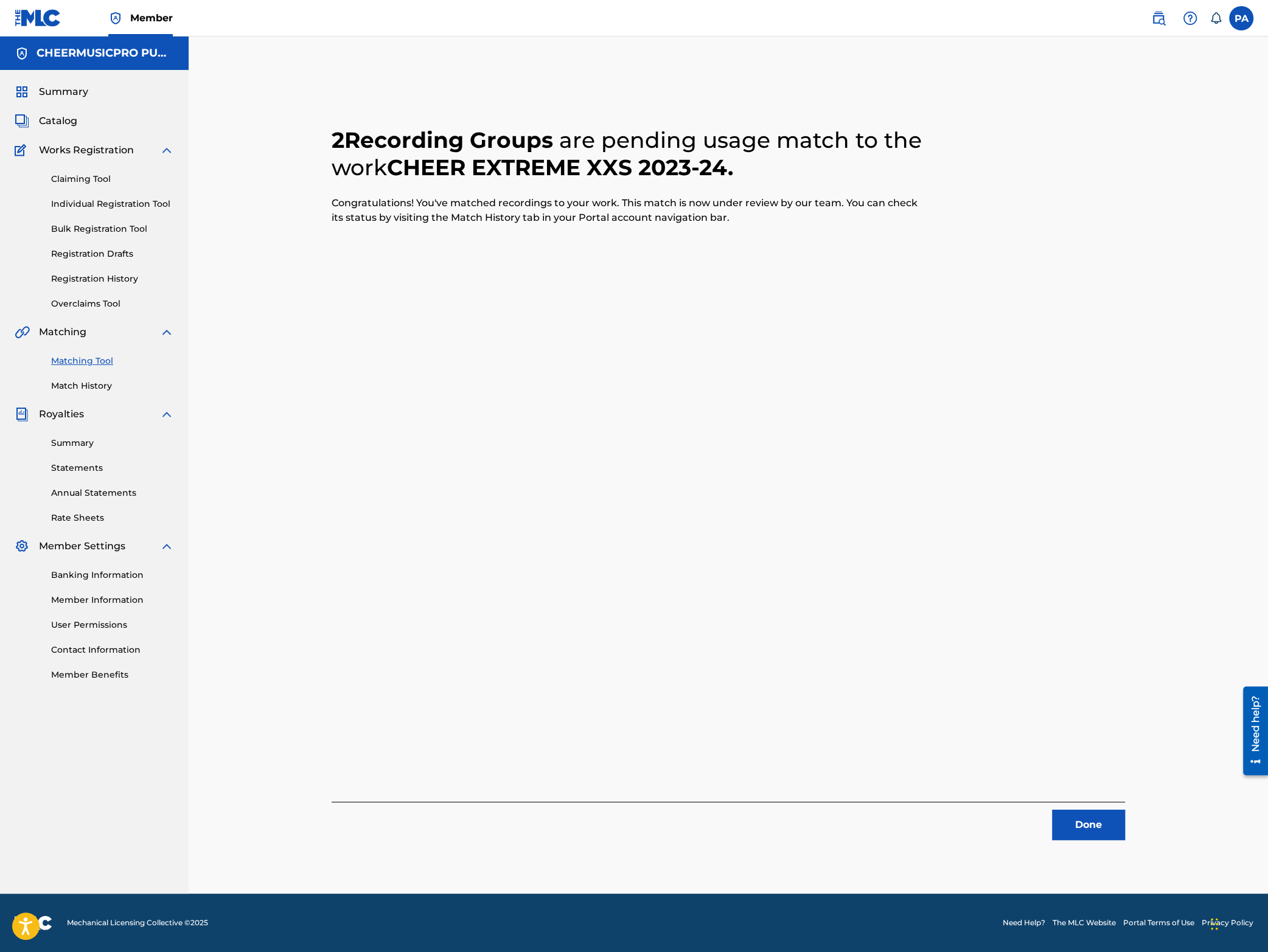
drag, startPoint x: 1117, startPoint y: 806, endPoint x: 1088, endPoint y: 812, distance: 29.6
click at [1112, 806] on div "Done" at bounding box center [728, 821] width 793 height 38
click at [1074, 822] on button "Done" at bounding box center [1088, 825] width 73 height 31
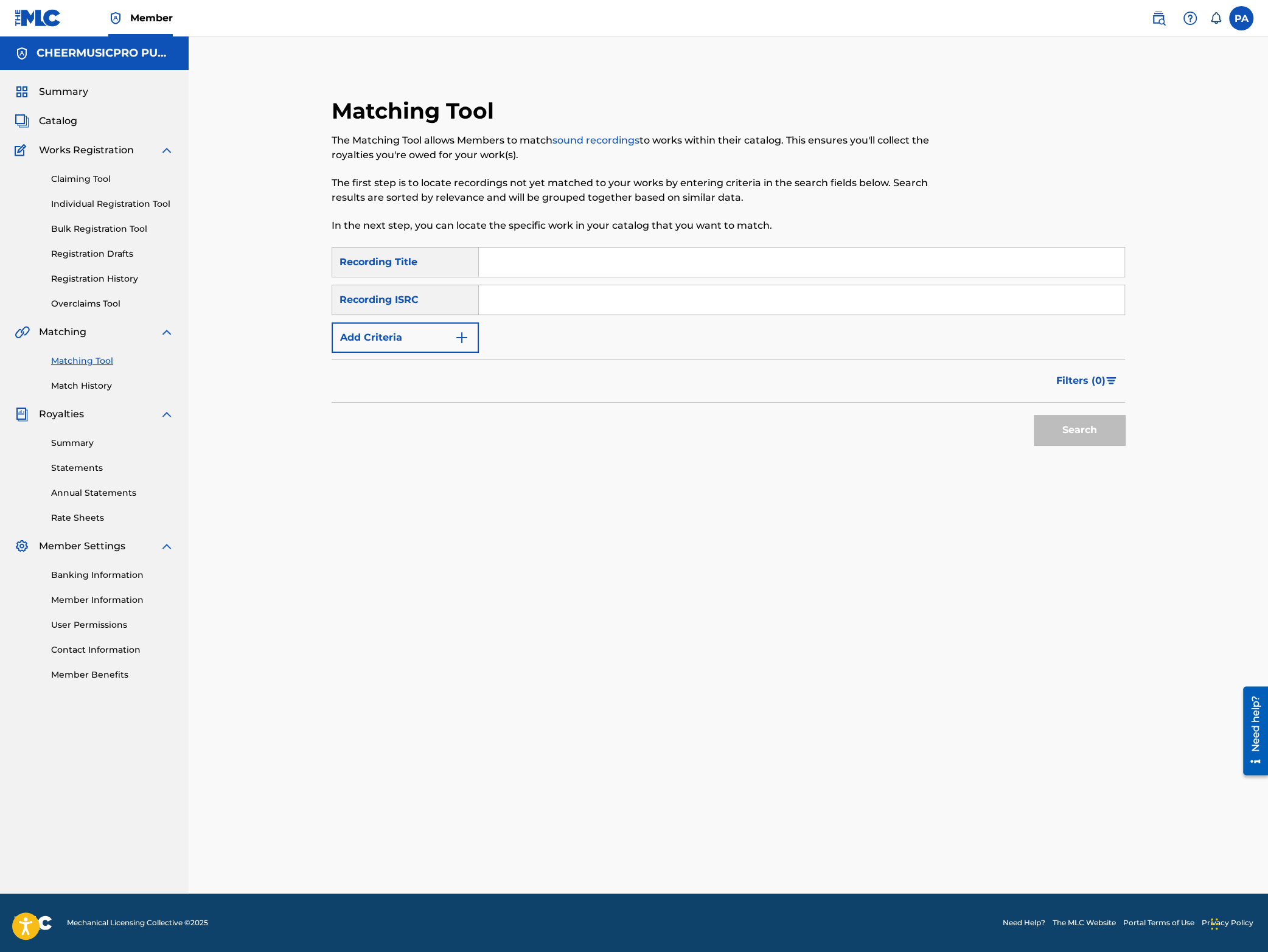
click at [495, 270] on input "Search Form" at bounding box center [801, 262] width 645 height 29
type input "LACF fire"
click at [1033, 415] on button "Search" at bounding box center [1079, 430] width 91 height 31
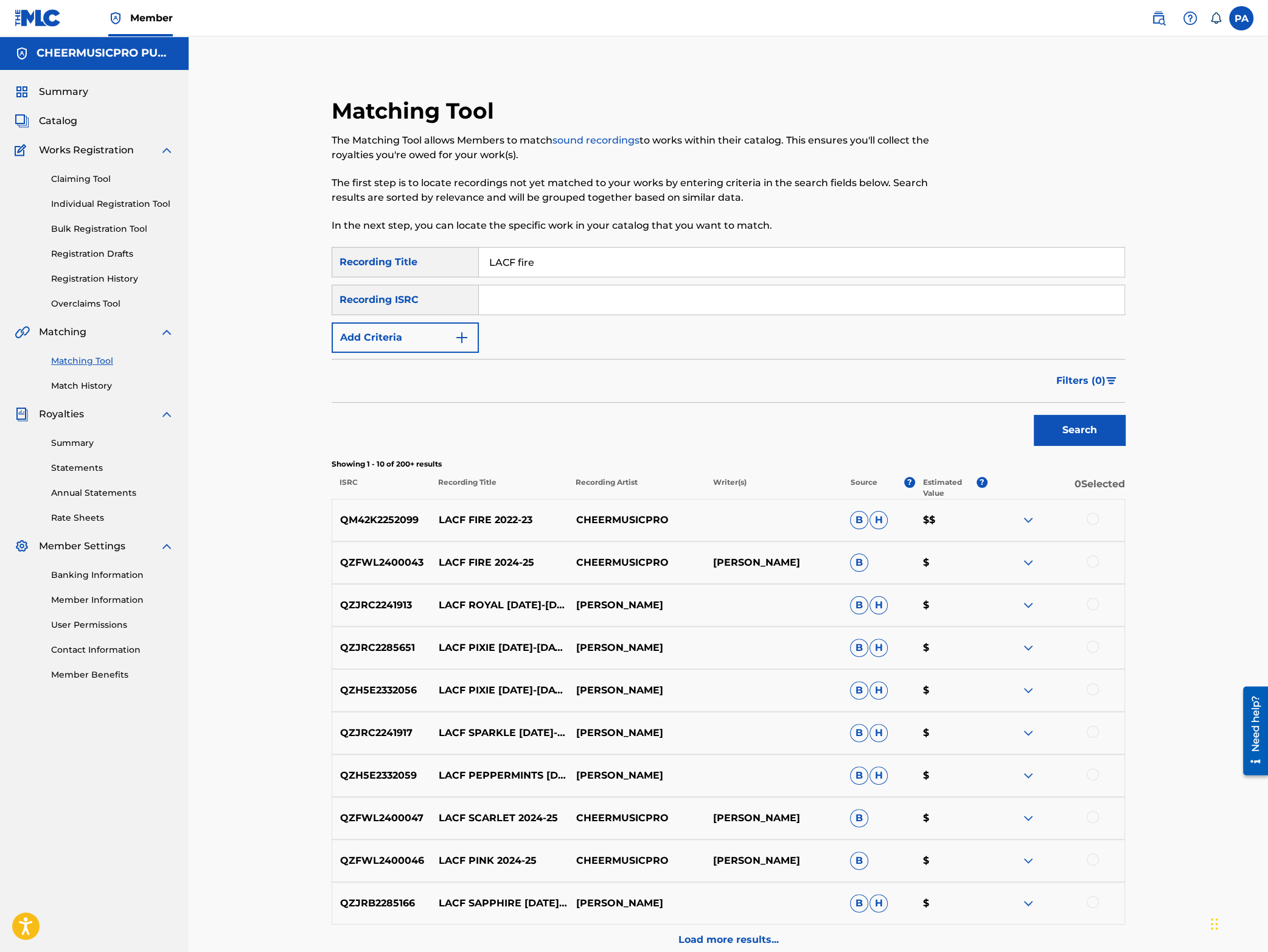
scroll to position [107, 0]
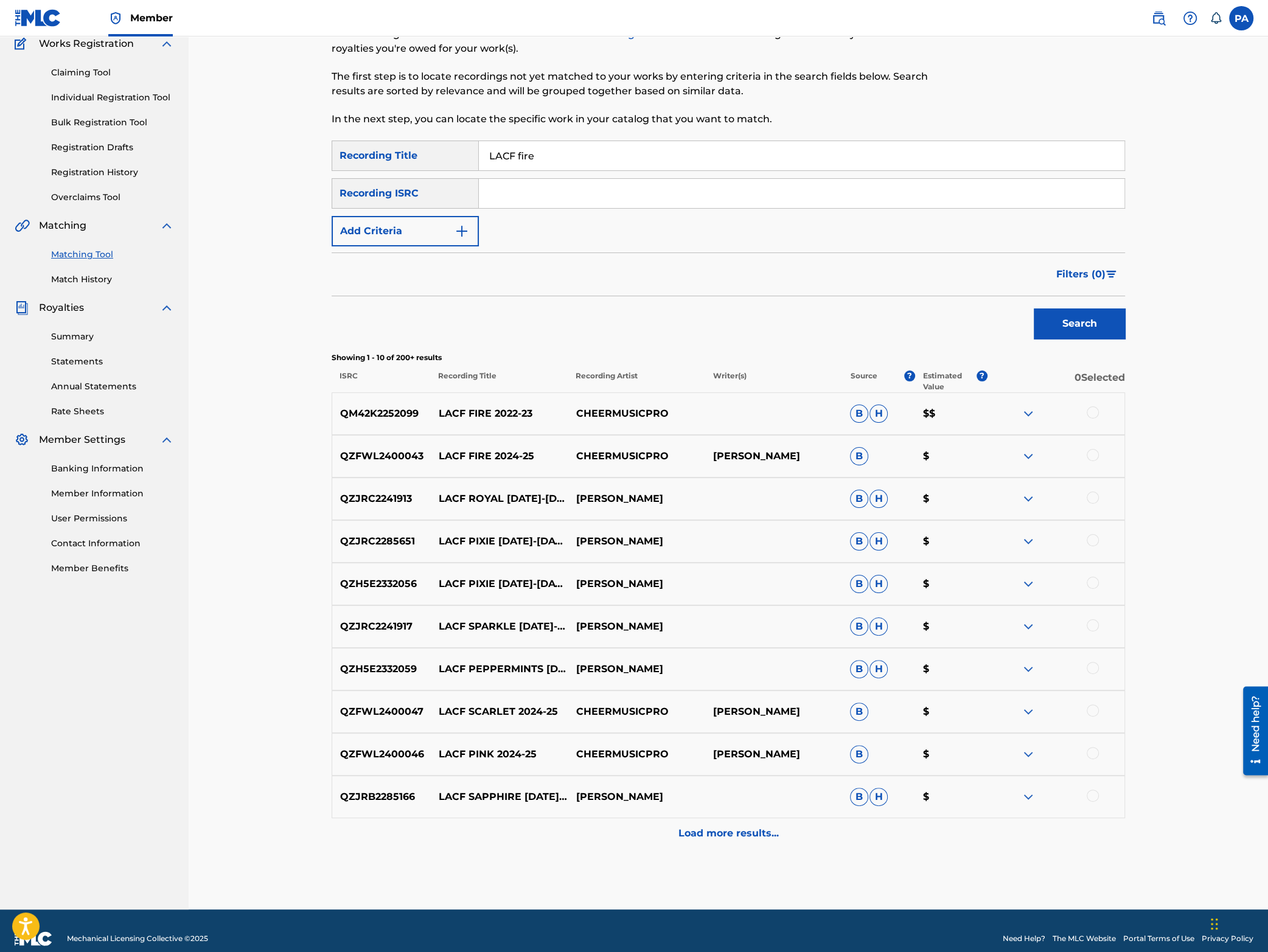
click at [426, 227] on button "Add Criteria" at bounding box center [405, 231] width 147 height 31
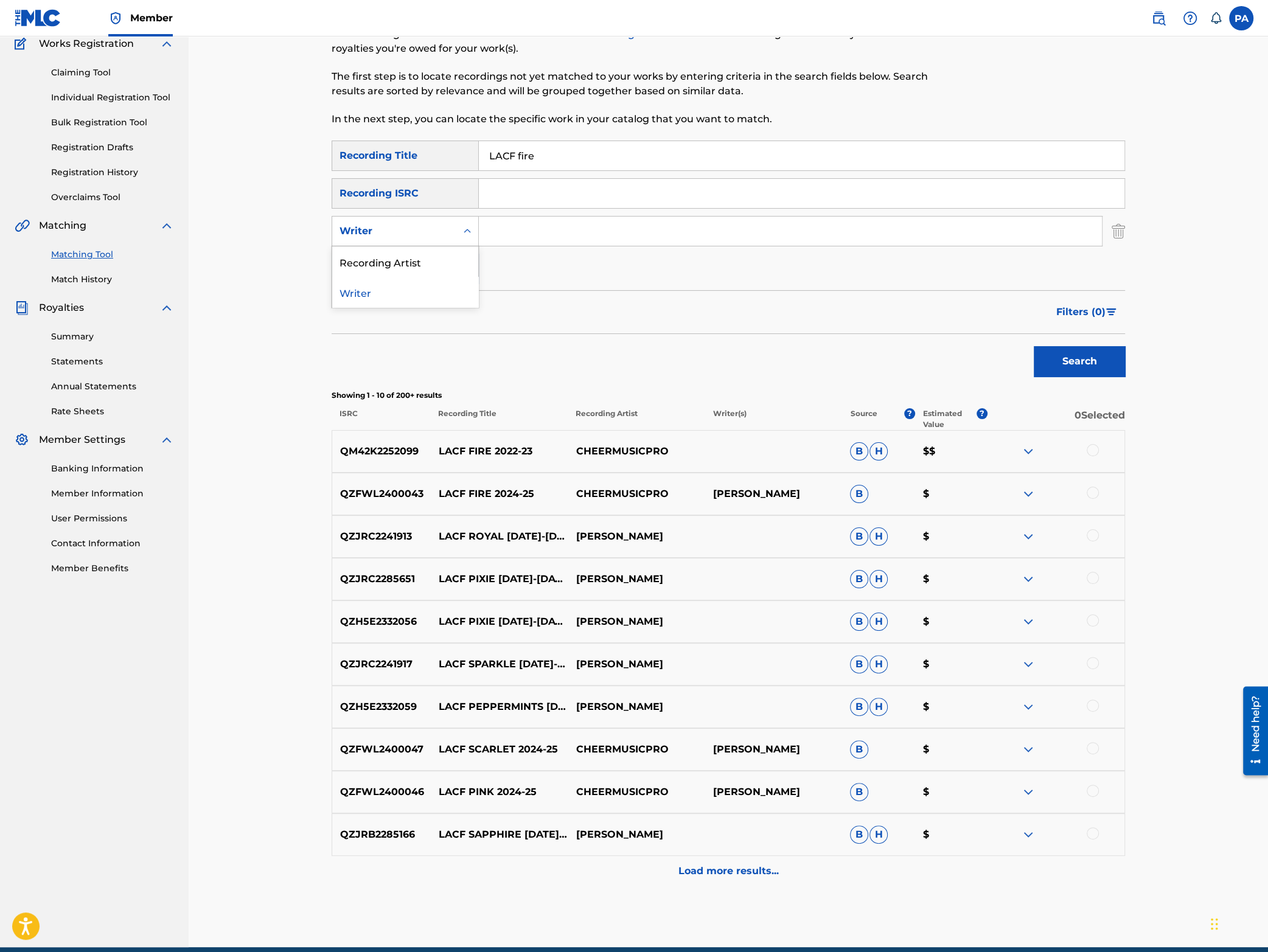
click at [407, 227] on div "Writer" at bounding box center [394, 231] width 109 height 15
click at [407, 255] on div "Recording Artist" at bounding box center [405, 262] width 146 height 31
click at [526, 227] on input "Search Form" at bounding box center [790, 231] width 623 height 29
type input "cheermusicpro"
click at [1055, 358] on button "Search" at bounding box center [1079, 362] width 91 height 31
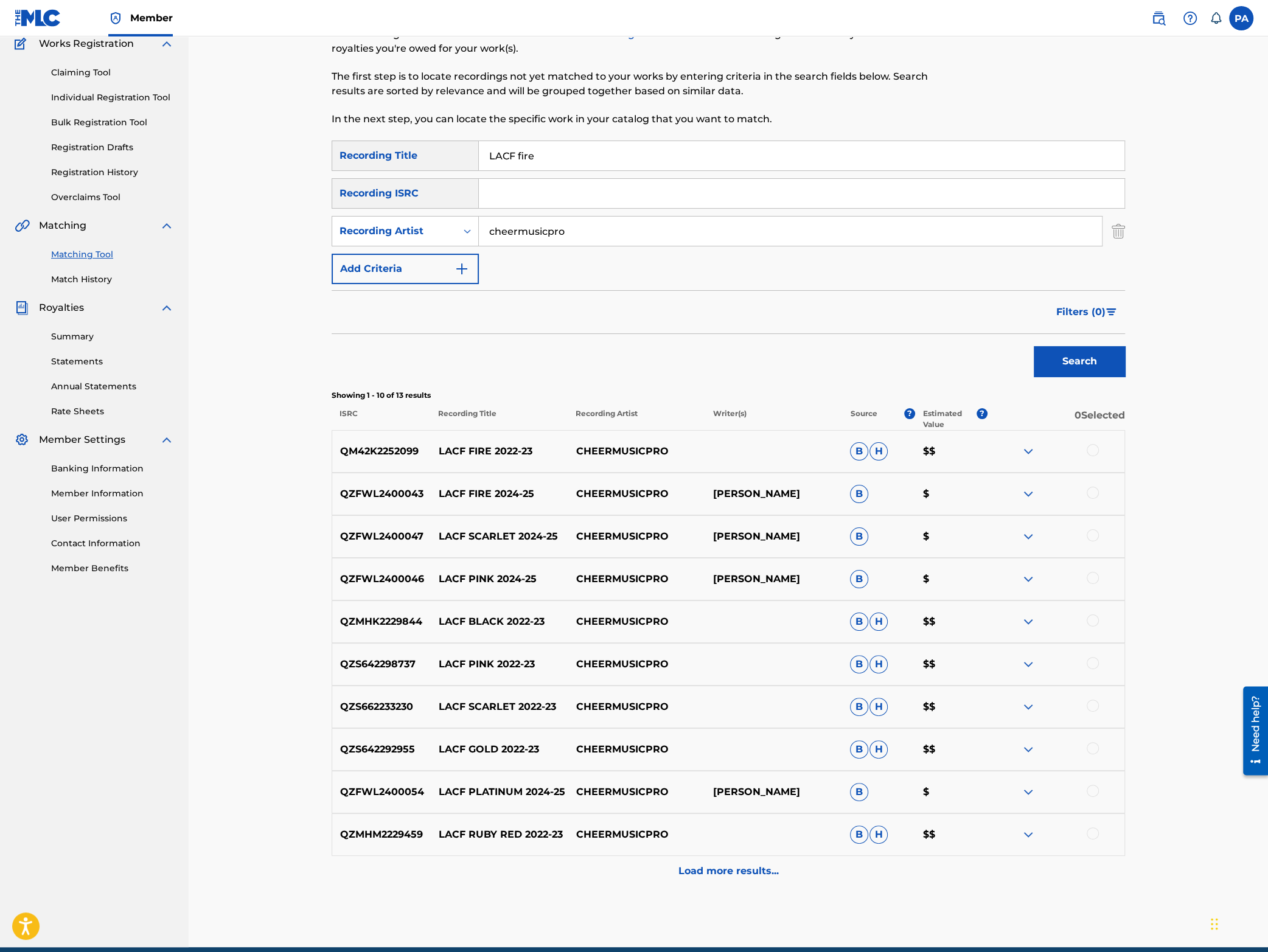
click at [572, 161] on input "LACF fire" at bounding box center [801, 156] width 645 height 29
click at [1033, 346] on button "Search" at bounding box center [1079, 362] width 91 height 31
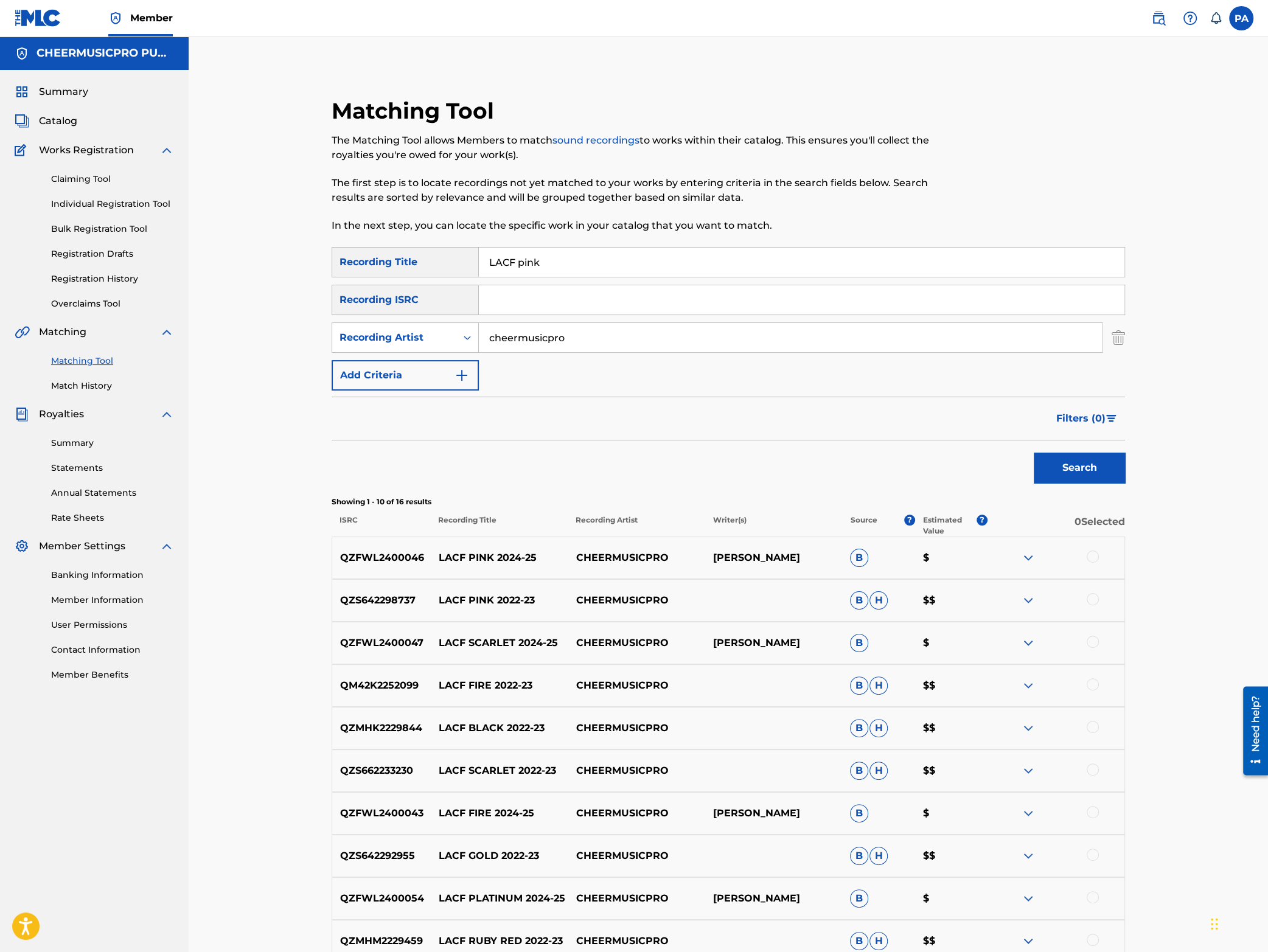
scroll to position [159, 0]
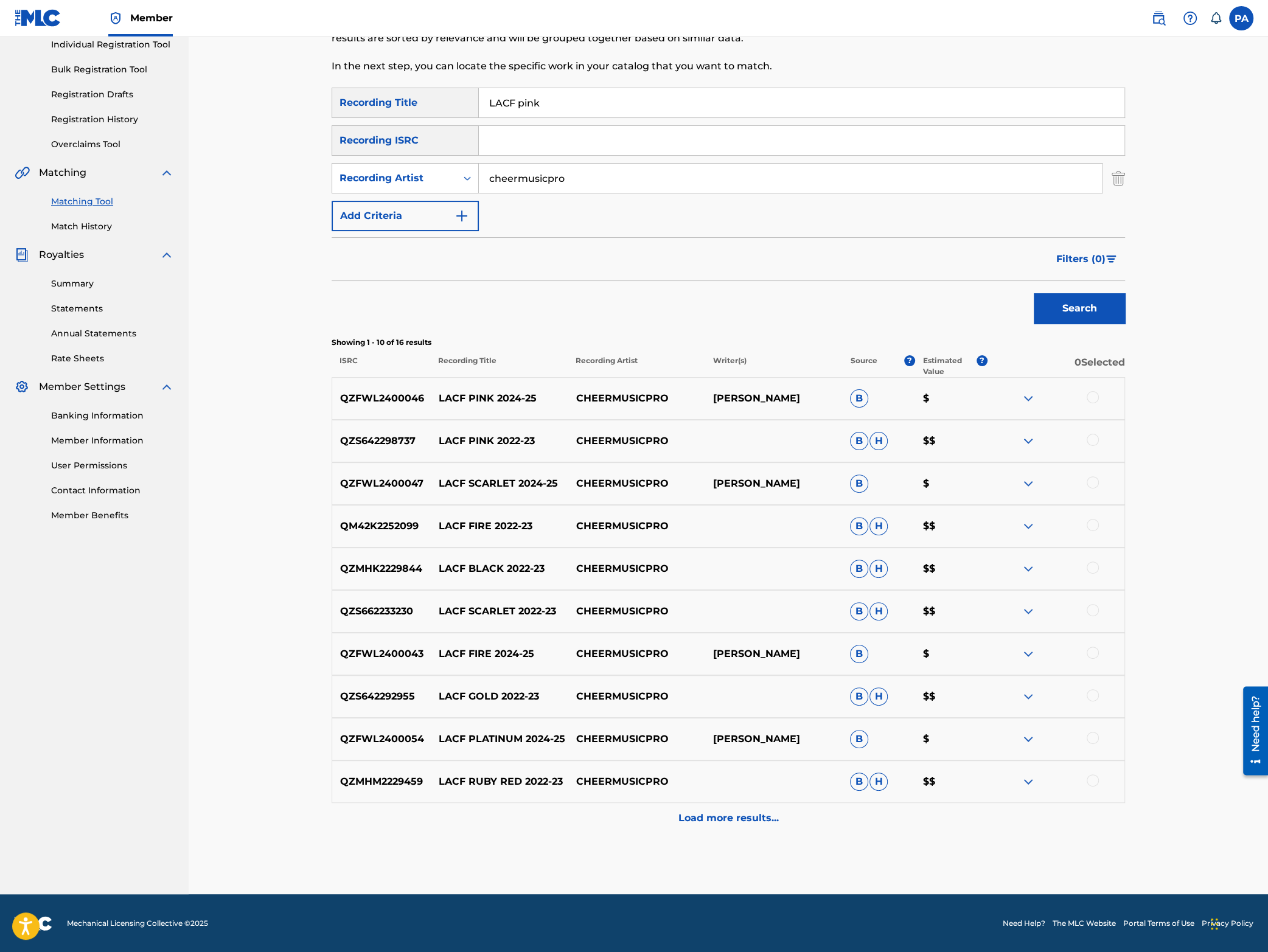
click at [522, 94] on input "LACF pink" at bounding box center [801, 103] width 645 height 29
drag, startPoint x: 519, startPoint y: 99, endPoint x: 793, endPoint y: 112, distance: 274.3
click at [795, 114] on input "LACF pink" at bounding box center [801, 103] width 645 height 29
click at [1033, 294] on button "Search" at bounding box center [1079, 309] width 91 height 31
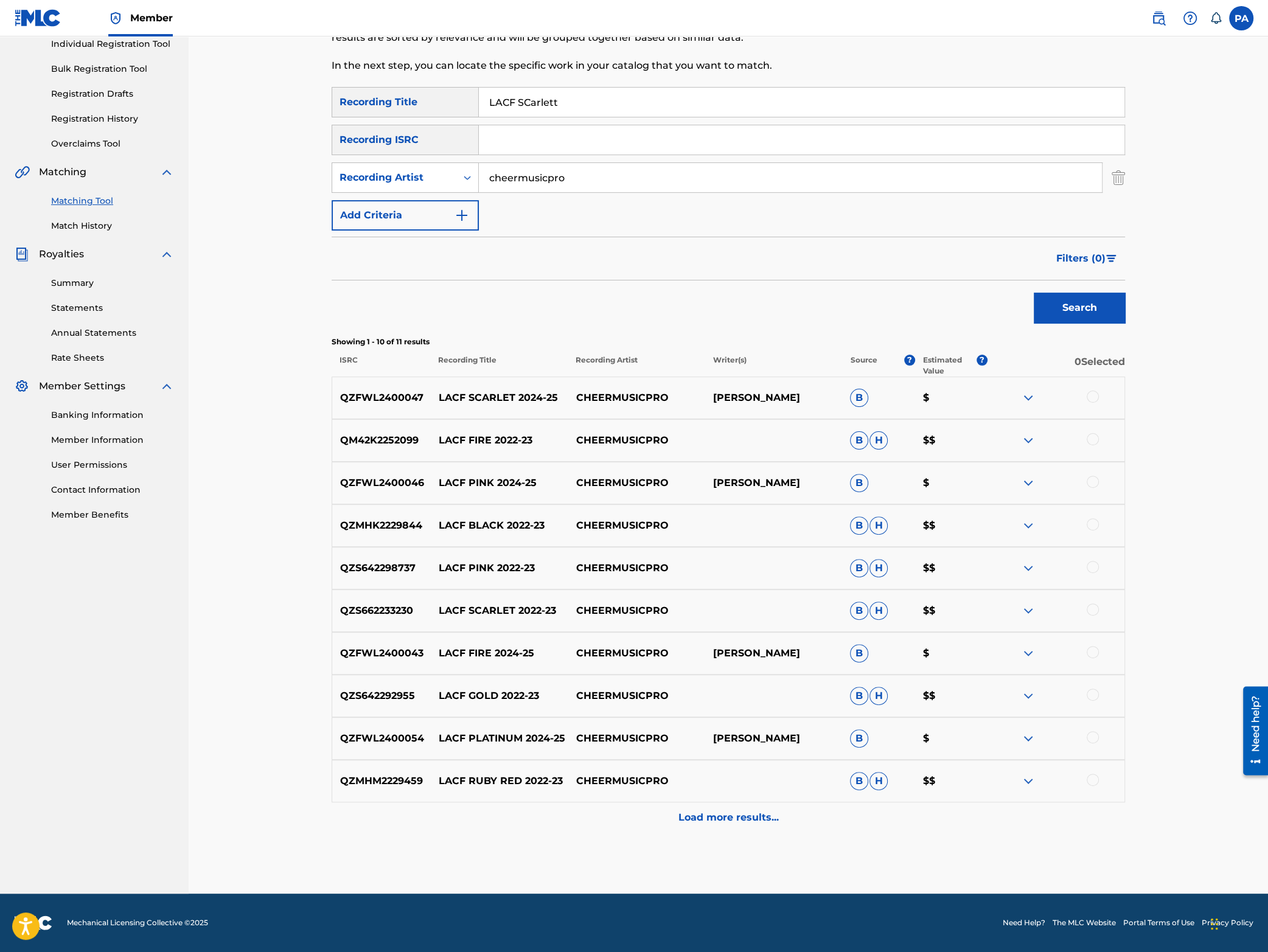
scroll to position [0, 0]
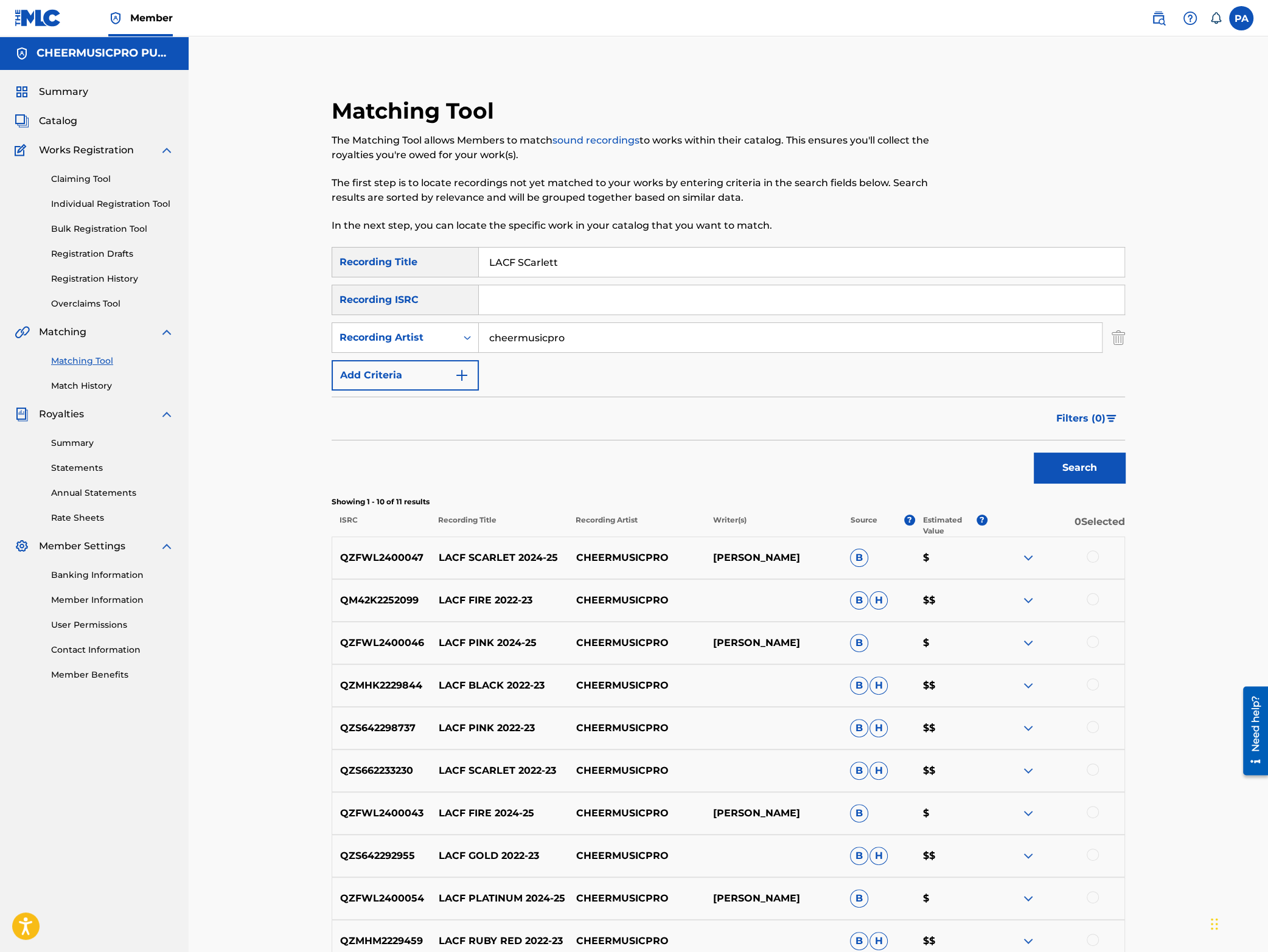
drag, startPoint x: 602, startPoint y: 260, endPoint x: 249, endPoint y: 267, distance: 353.1
click at [479, 267] on input "LACF SCarlett" at bounding box center [801, 262] width 645 height 29
type input "m"
click at [1033, 453] on button "Search" at bounding box center [1079, 468] width 91 height 31
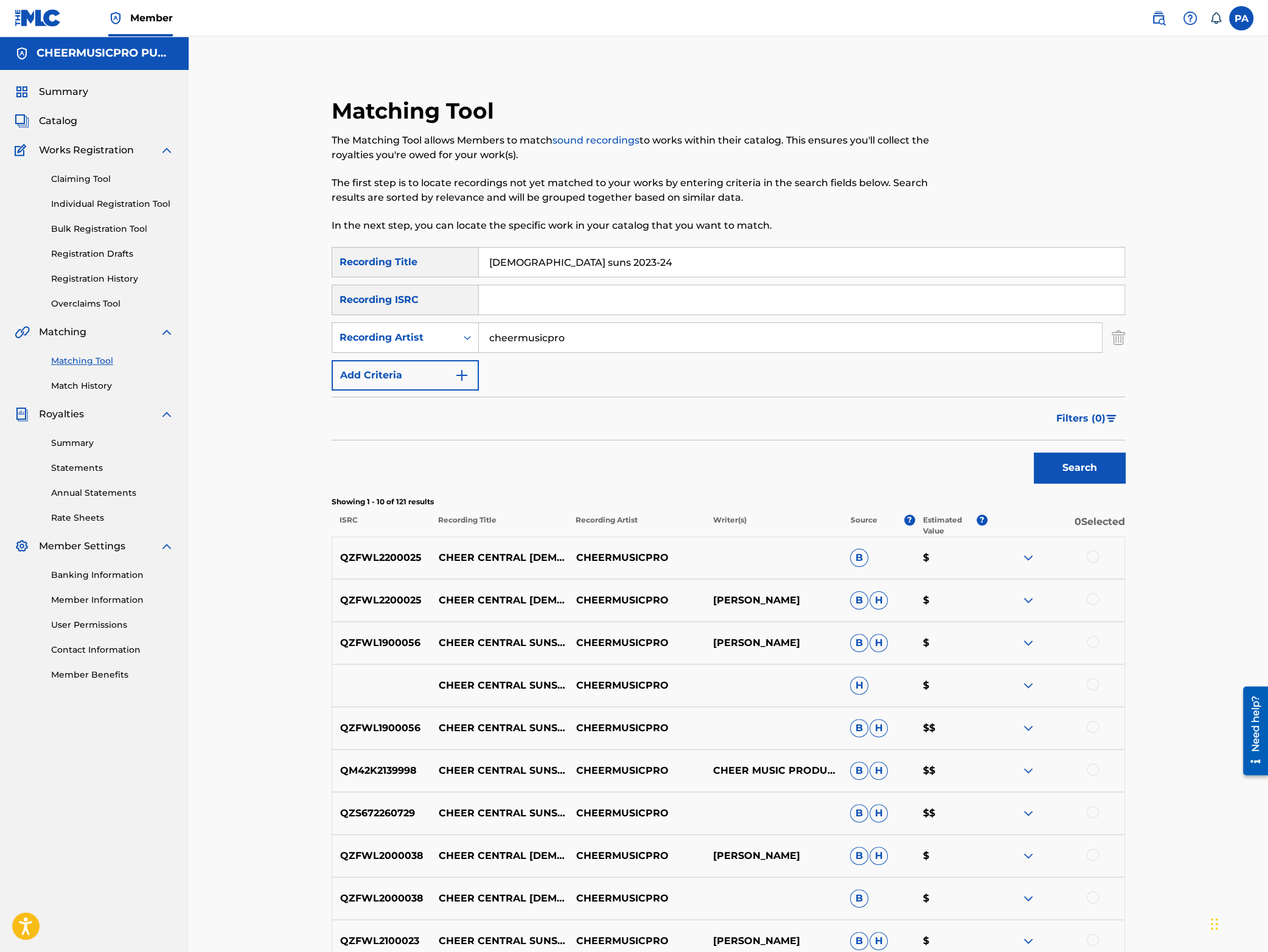
drag, startPoint x: 595, startPoint y: 261, endPoint x: 331, endPoint y: 265, distance: 264.0
click at [479, 265] on input "[DEMOGRAPHIC_DATA] suns 2023-24" at bounding box center [801, 262] width 645 height 29
click at [1033, 453] on button "Search" at bounding box center [1079, 468] width 91 height 31
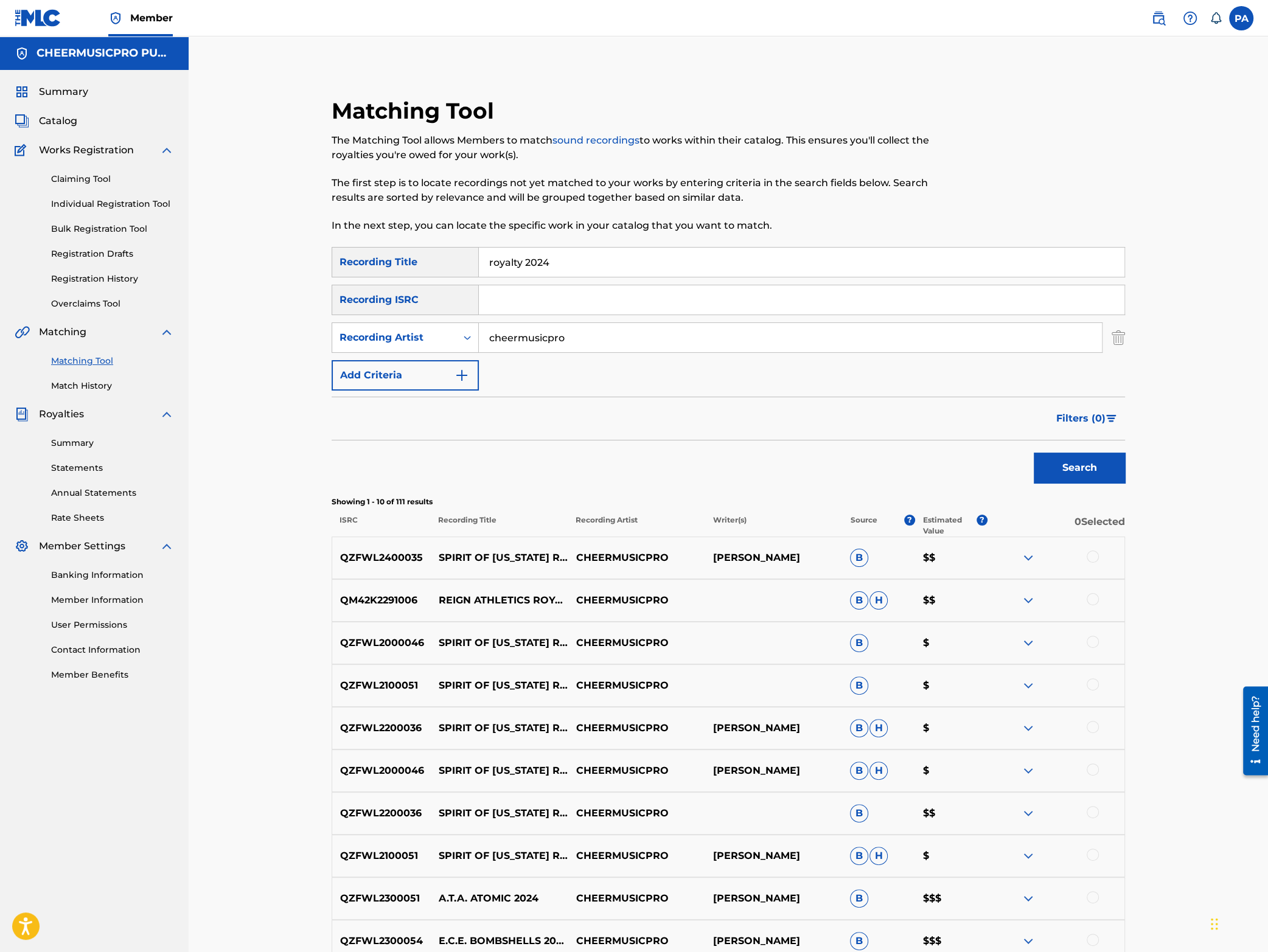
drag, startPoint x: 520, startPoint y: 262, endPoint x: 215, endPoint y: 273, distance: 305.2
click at [479, 273] on input "royalty 2024" at bounding box center [801, 262] width 645 height 29
type input "orange 2024"
click at [1033, 453] on button "Search" at bounding box center [1079, 468] width 91 height 31
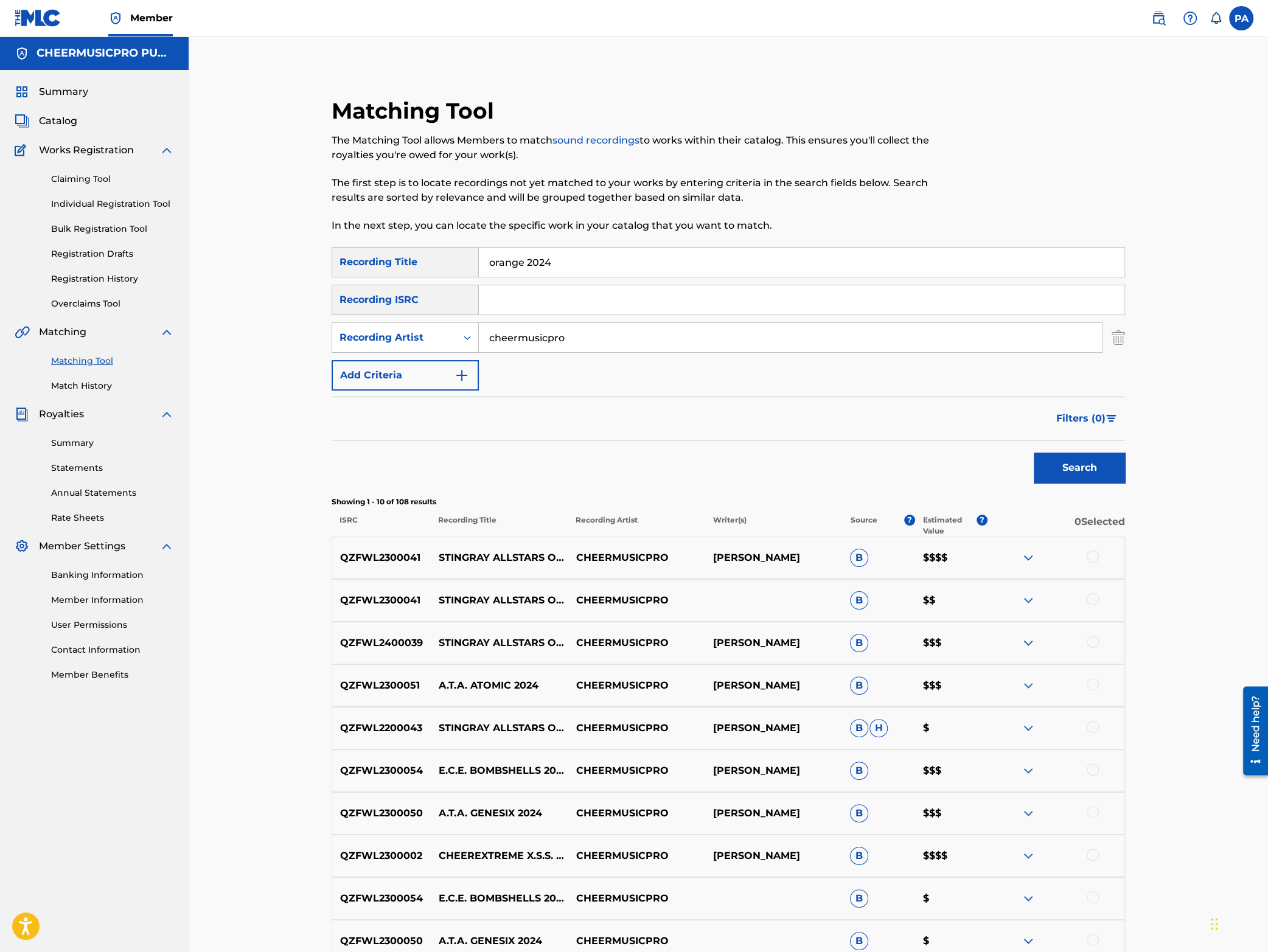
scroll to position [160, 0]
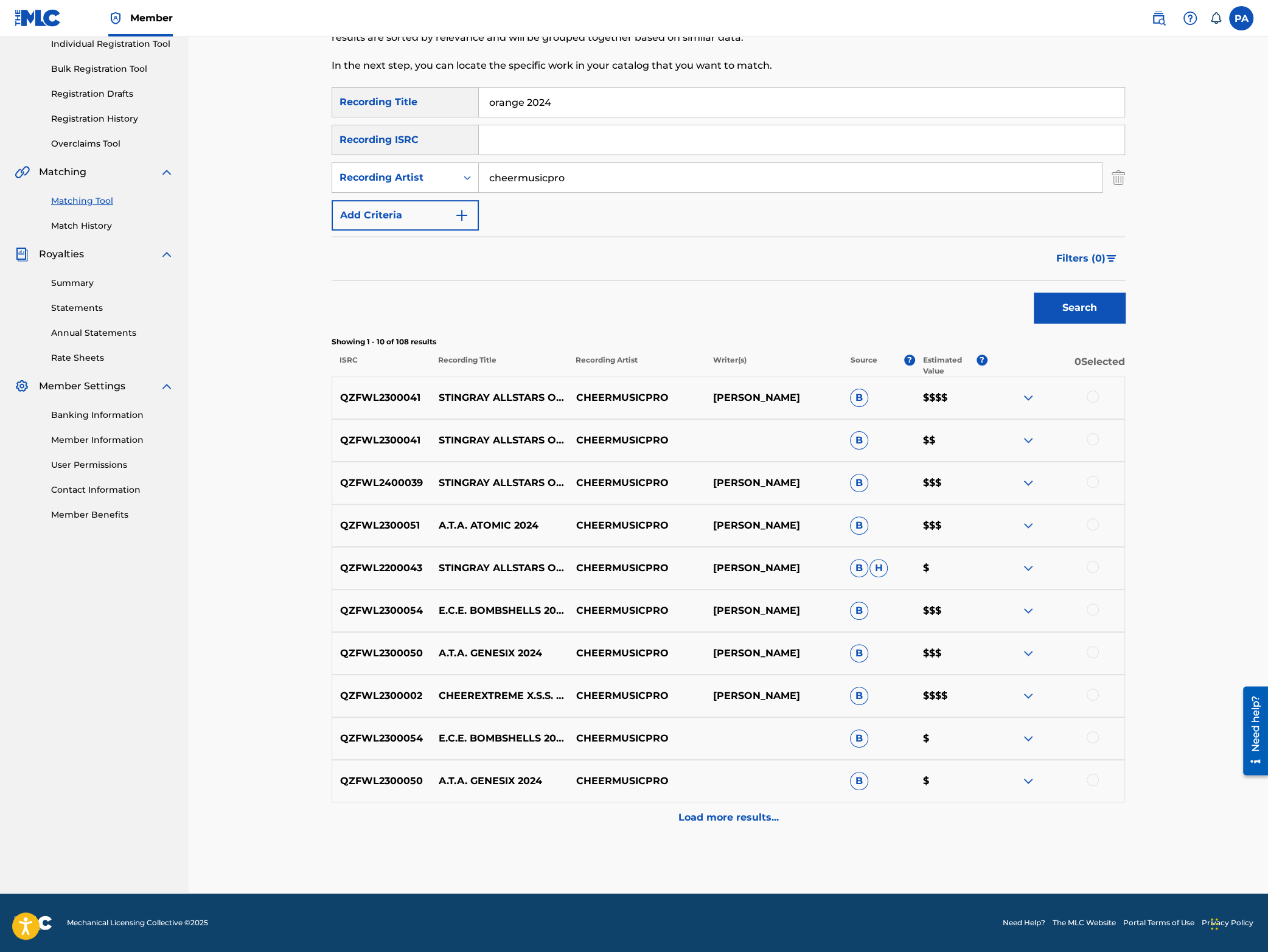
click at [1095, 399] on div at bounding box center [1093, 396] width 12 height 12
click at [1097, 441] on div at bounding box center [1093, 439] width 12 height 12
click at [1067, 302] on button "Search" at bounding box center [1079, 308] width 91 height 31
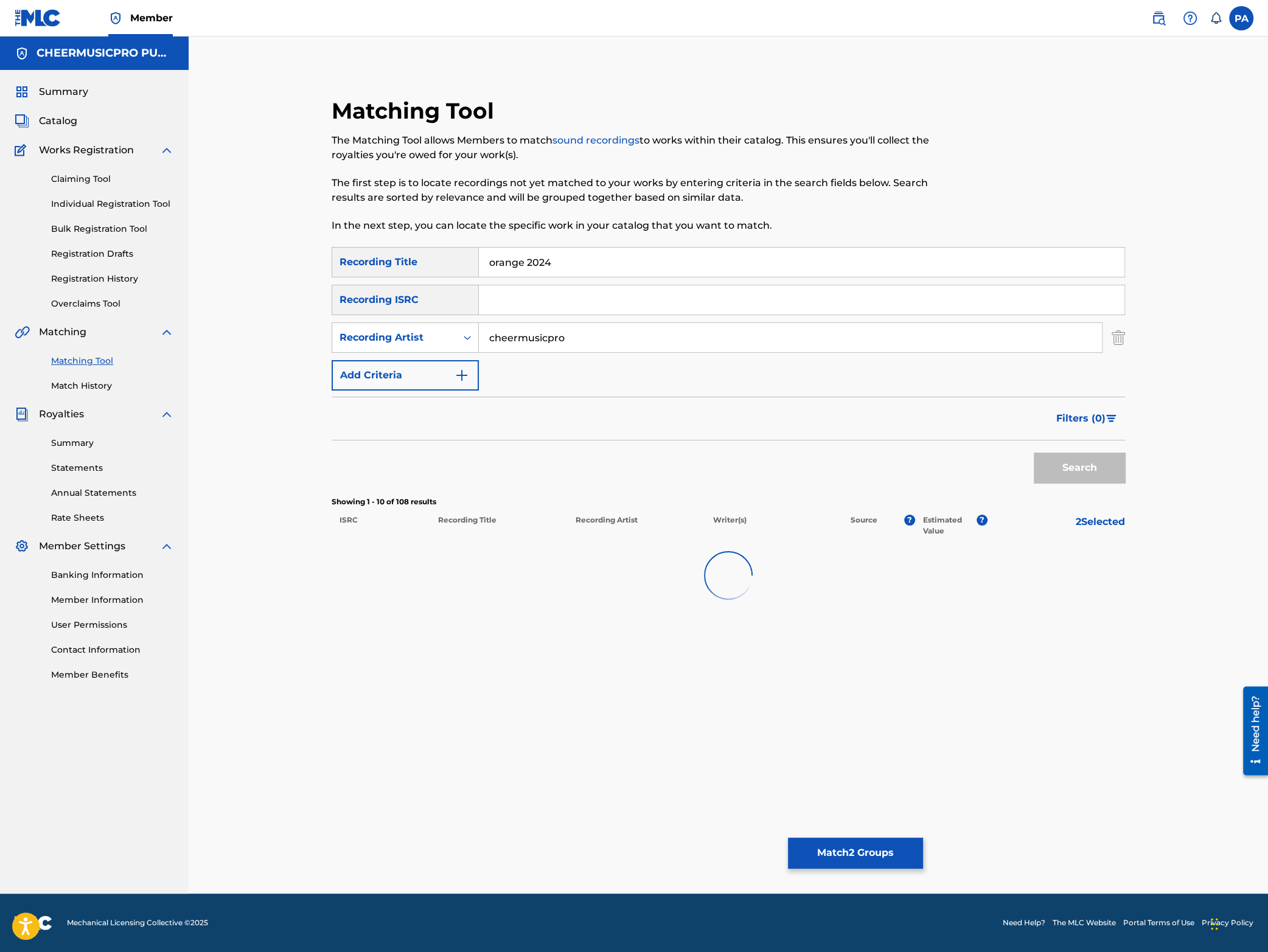
scroll to position [0, 0]
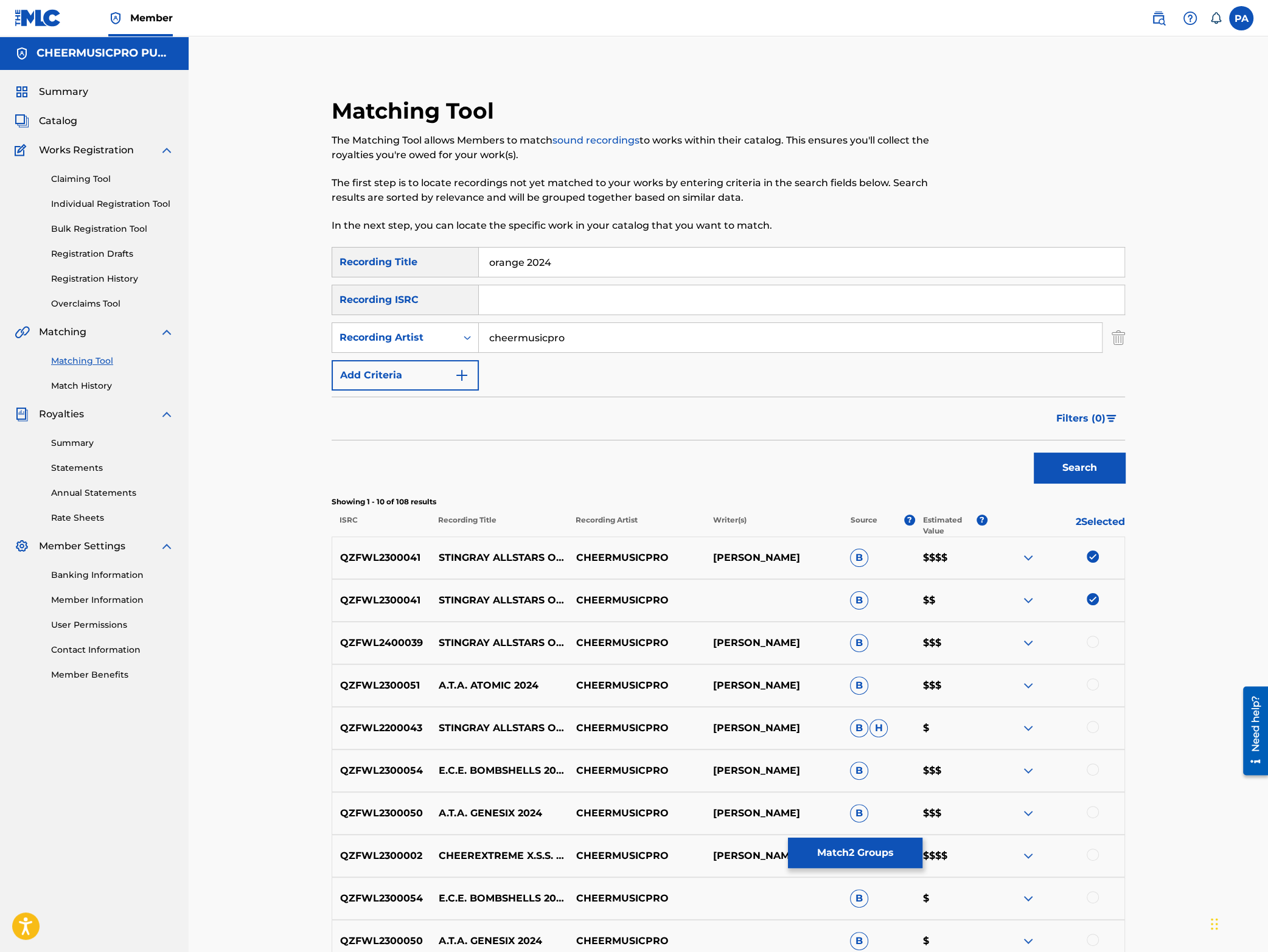
click at [856, 861] on button "Match 2 Groups" at bounding box center [855, 853] width 134 height 31
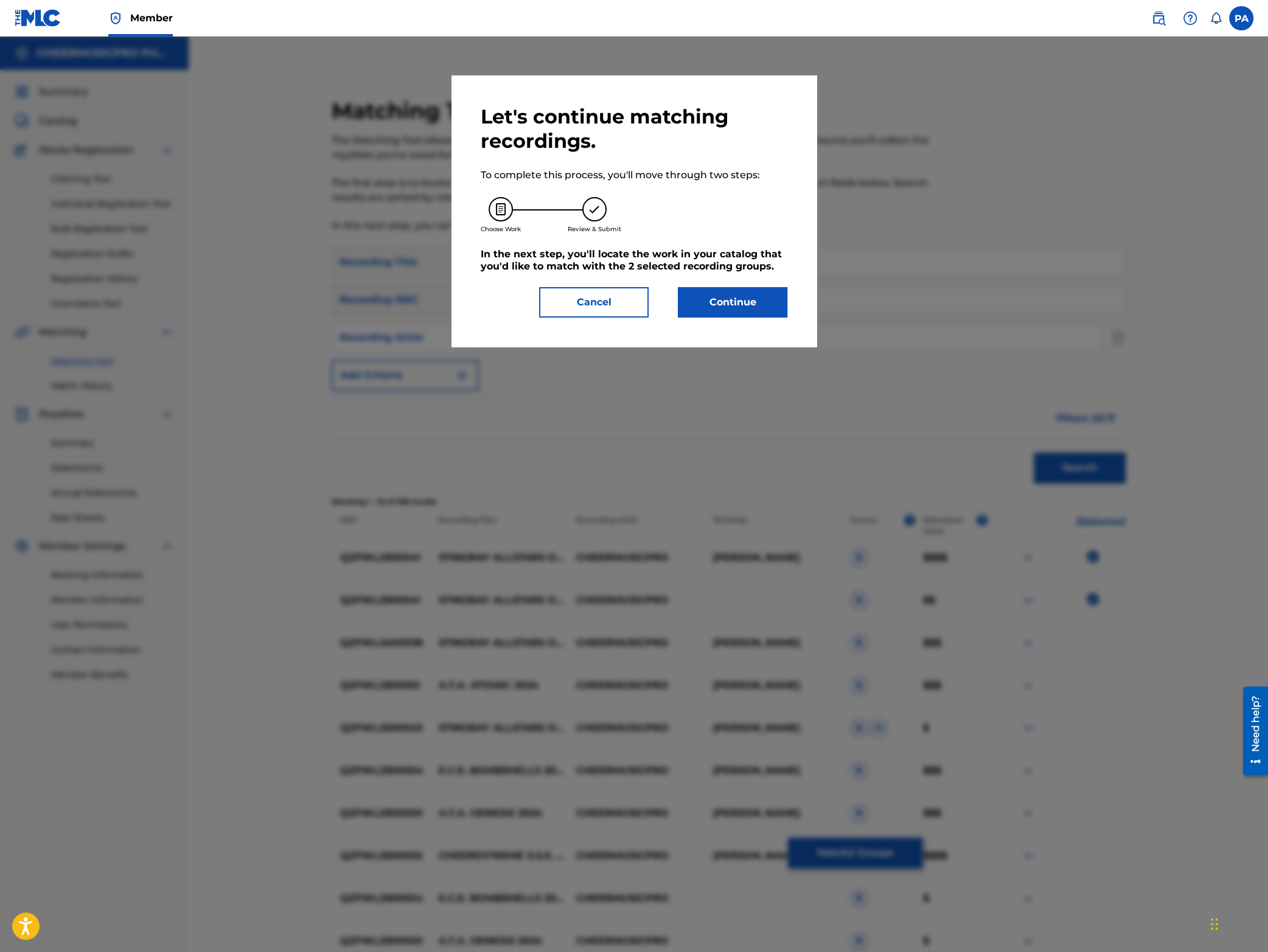
click at [704, 298] on button "Continue" at bounding box center [732, 303] width 109 height 31
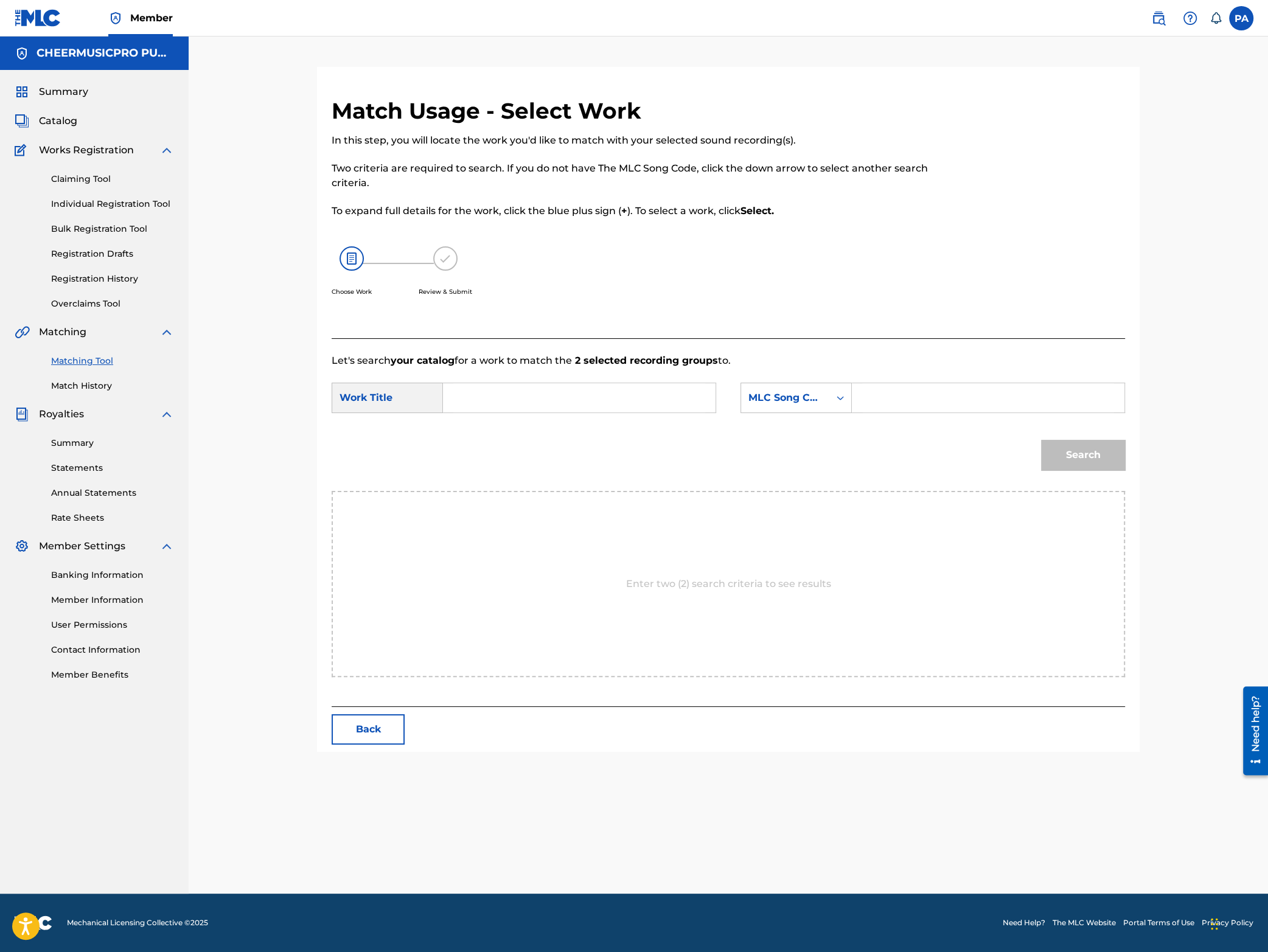
click at [454, 410] on input "Search Form" at bounding box center [579, 398] width 251 height 29
click at [513, 447] on div "stingray allstars oran ge 2023-24" at bounding box center [579, 454] width 251 height 22
type input "stingray allstars orange 2023-24"
click at [807, 395] on div "MLC Song Code" at bounding box center [784, 398] width 74 height 15
click at [824, 417] on div "Writer Name" at bounding box center [796, 429] width 110 height 31
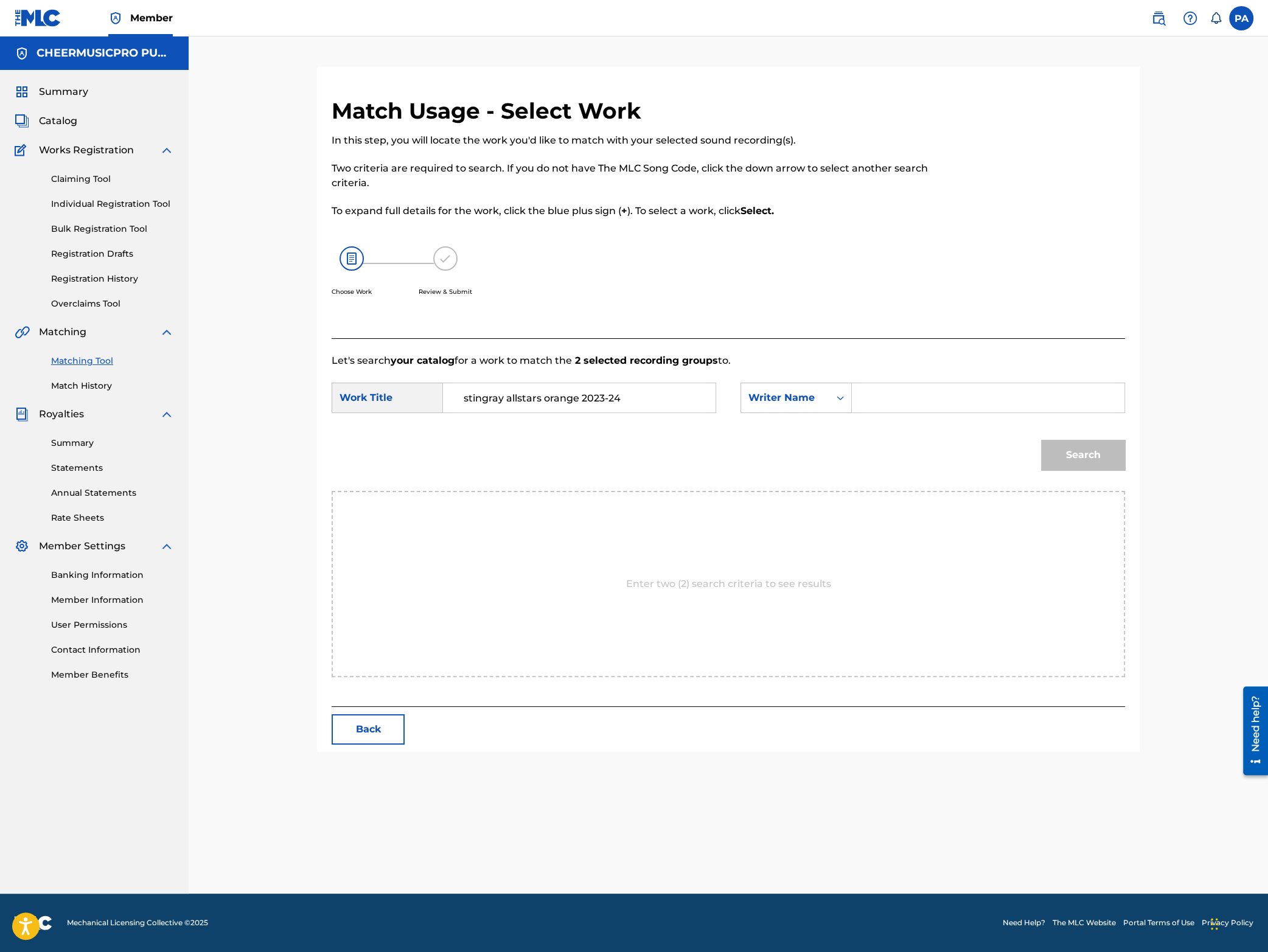
click at [891, 402] on input "Search Form" at bounding box center [987, 398] width 251 height 29
paste input "[PERSON_NAME]"
type input "[PERSON_NAME]"
click at [1070, 463] on button "Search" at bounding box center [1083, 455] width 84 height 31
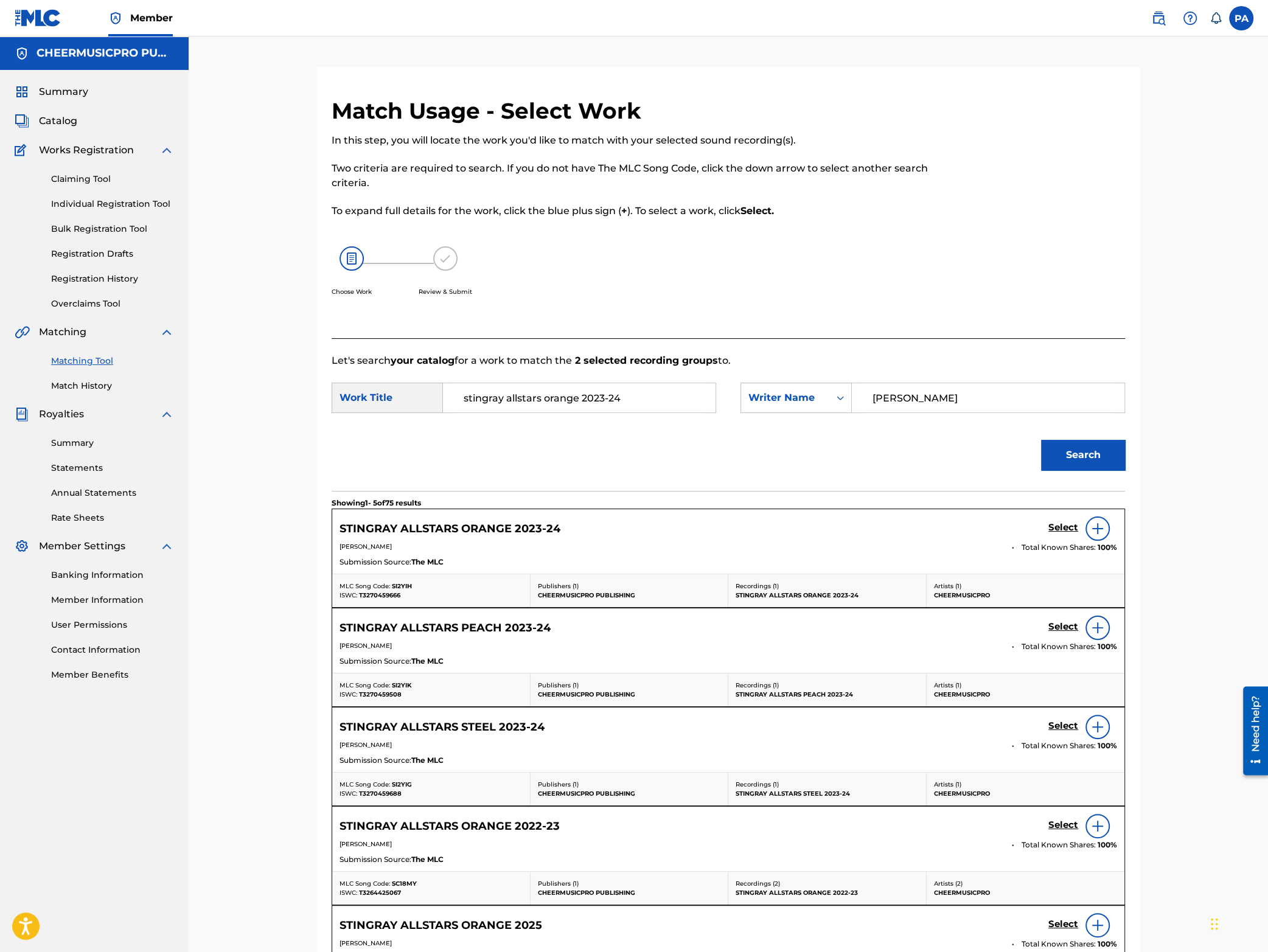
scroll to position [213, 0]
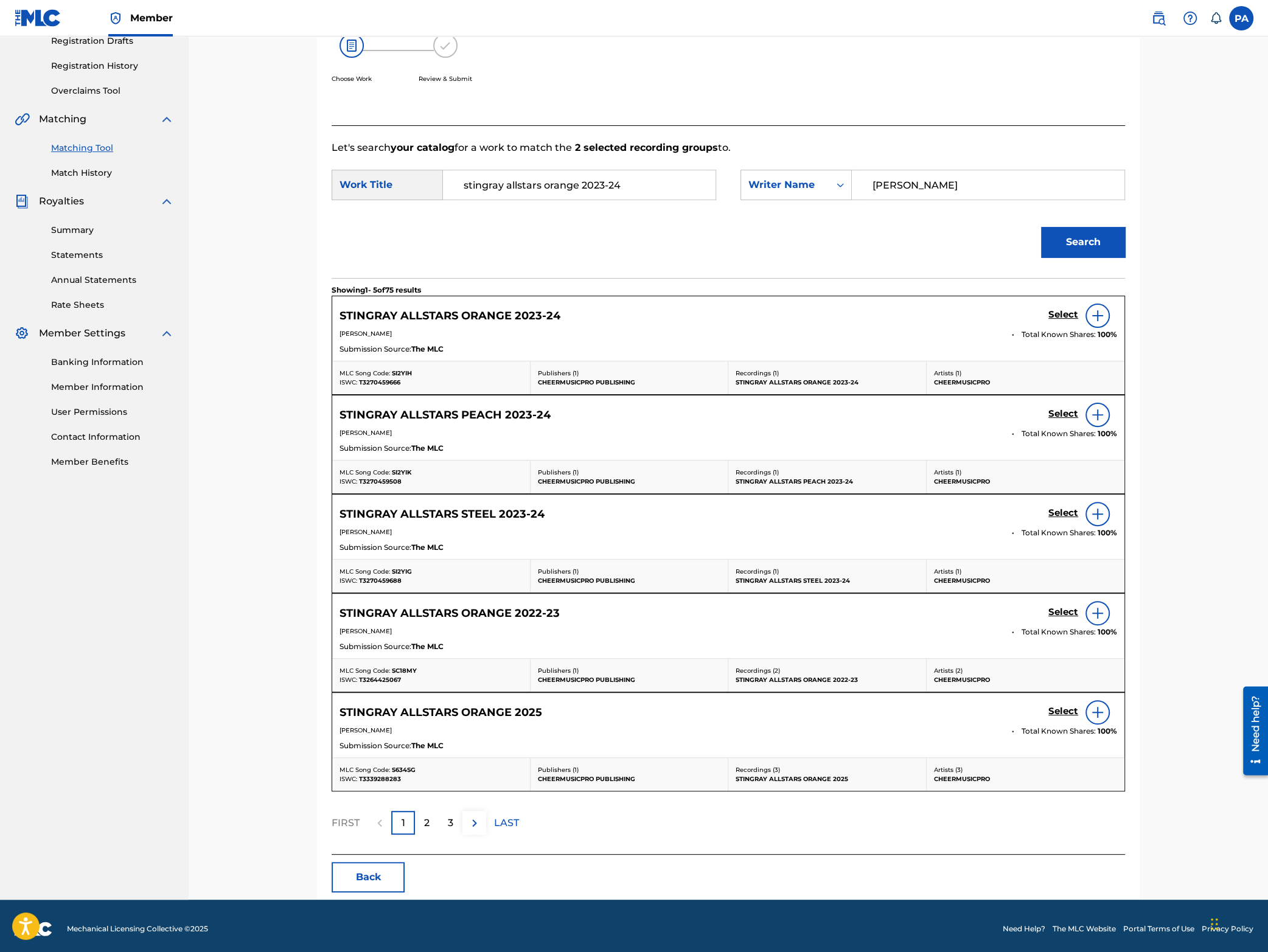
click at [1052, 317] on h5 "Select" at bounding box center [1063, 315] width 30 height 11
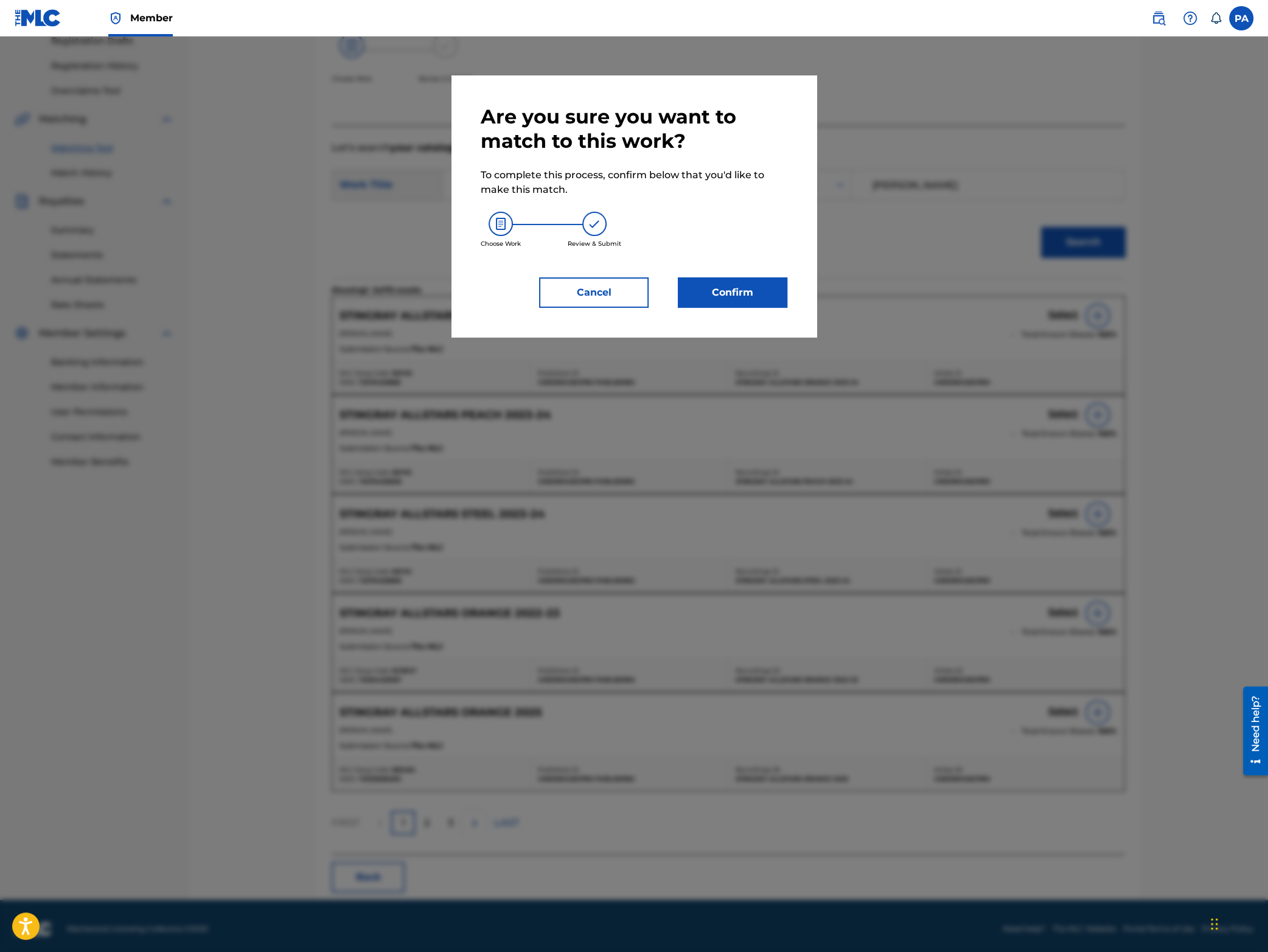
click at [723, 289] on button "Confirm" at bounding box center [732, 293] width 109 height 31
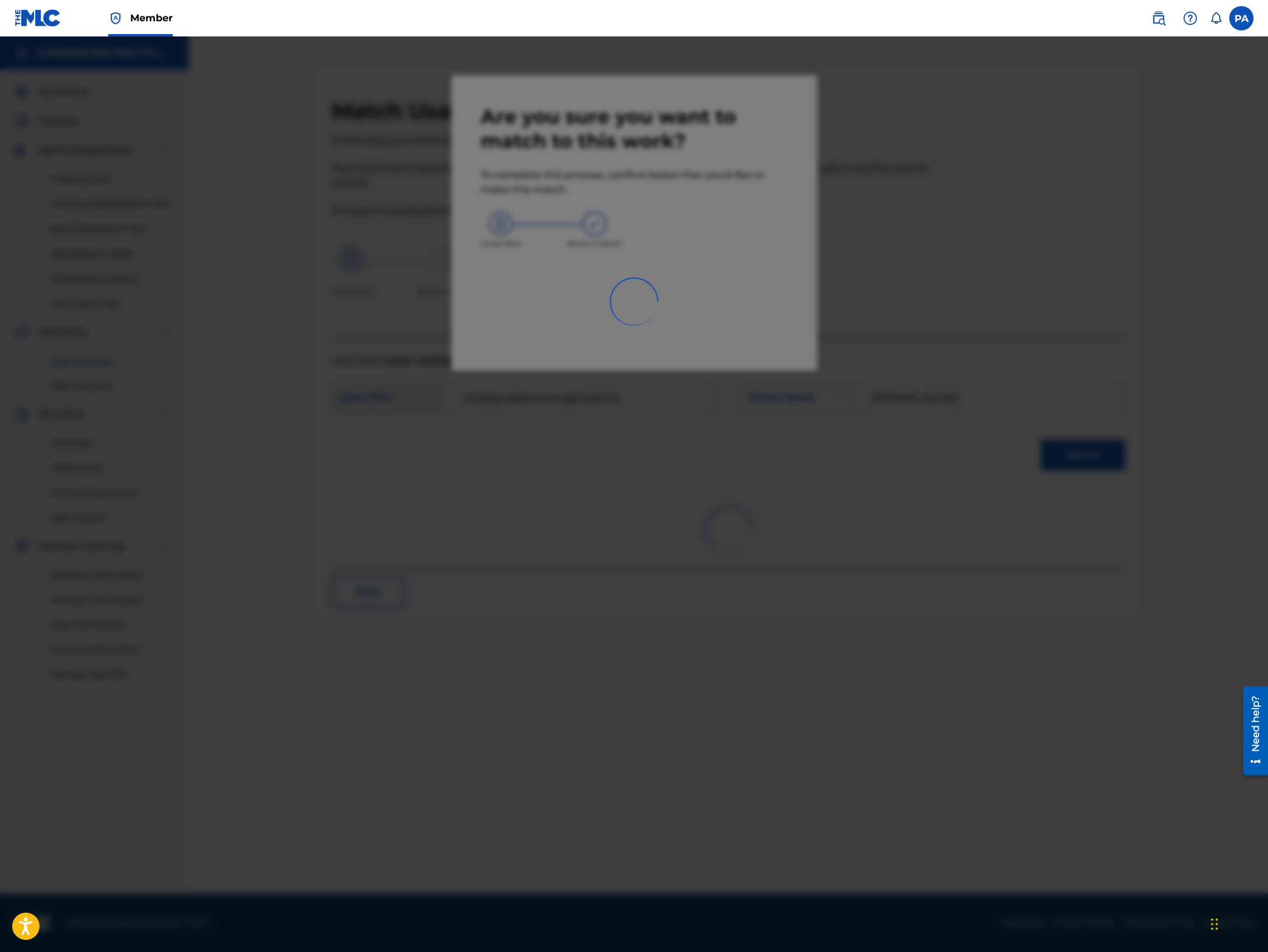
scroll to position [0, 0]
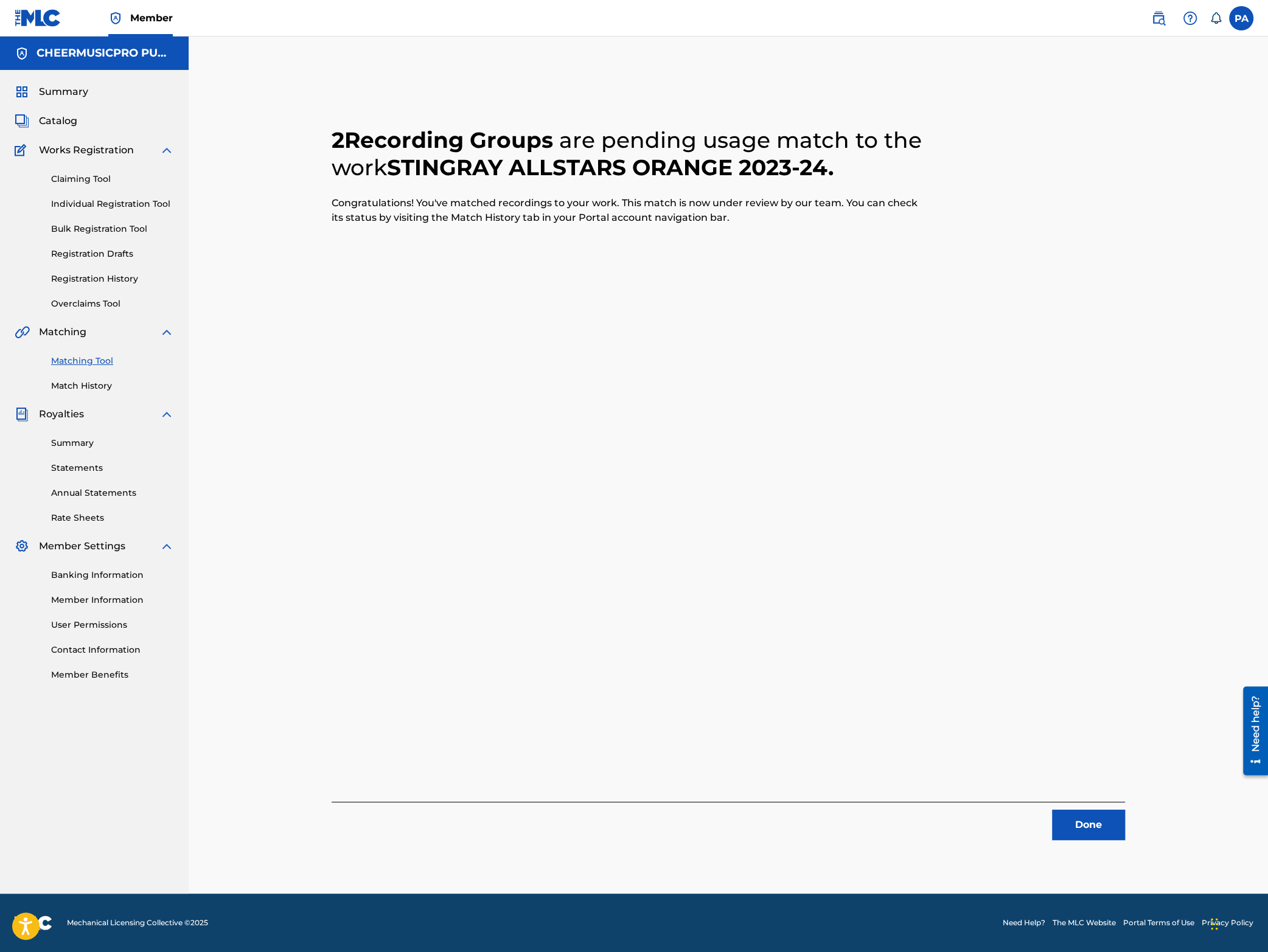
click at [1071, 827] on button "Done" at bounding box center [1088, 825] width 73 height 31
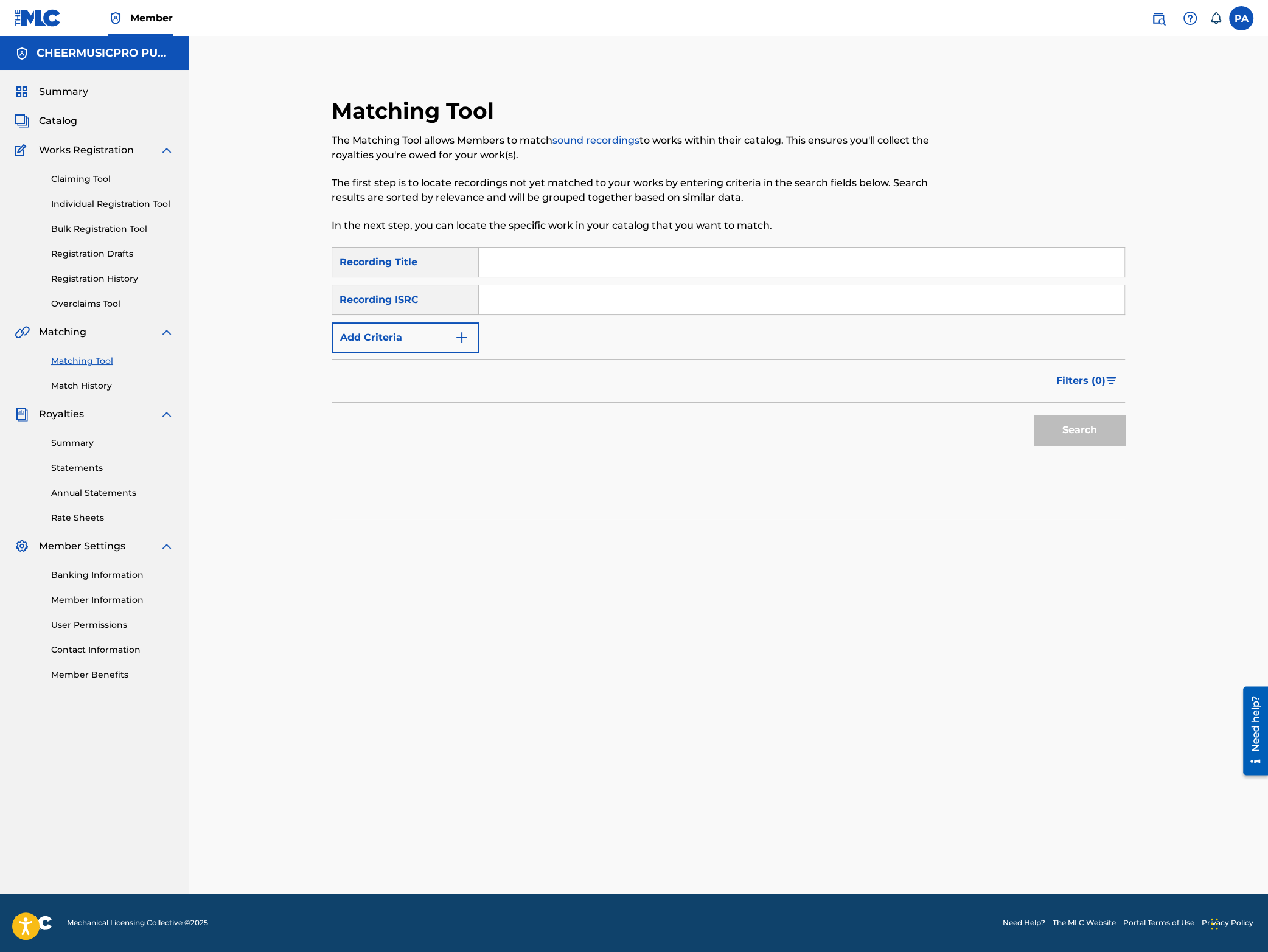
click at [536, 267] on input "Search Form" at bounding box center [801, 262] width 645 height 29
type input "stingray allstars steel 2024"
click at [1083, 426] on button "Search" at bounding box center [1079, 430] width 91 height 31
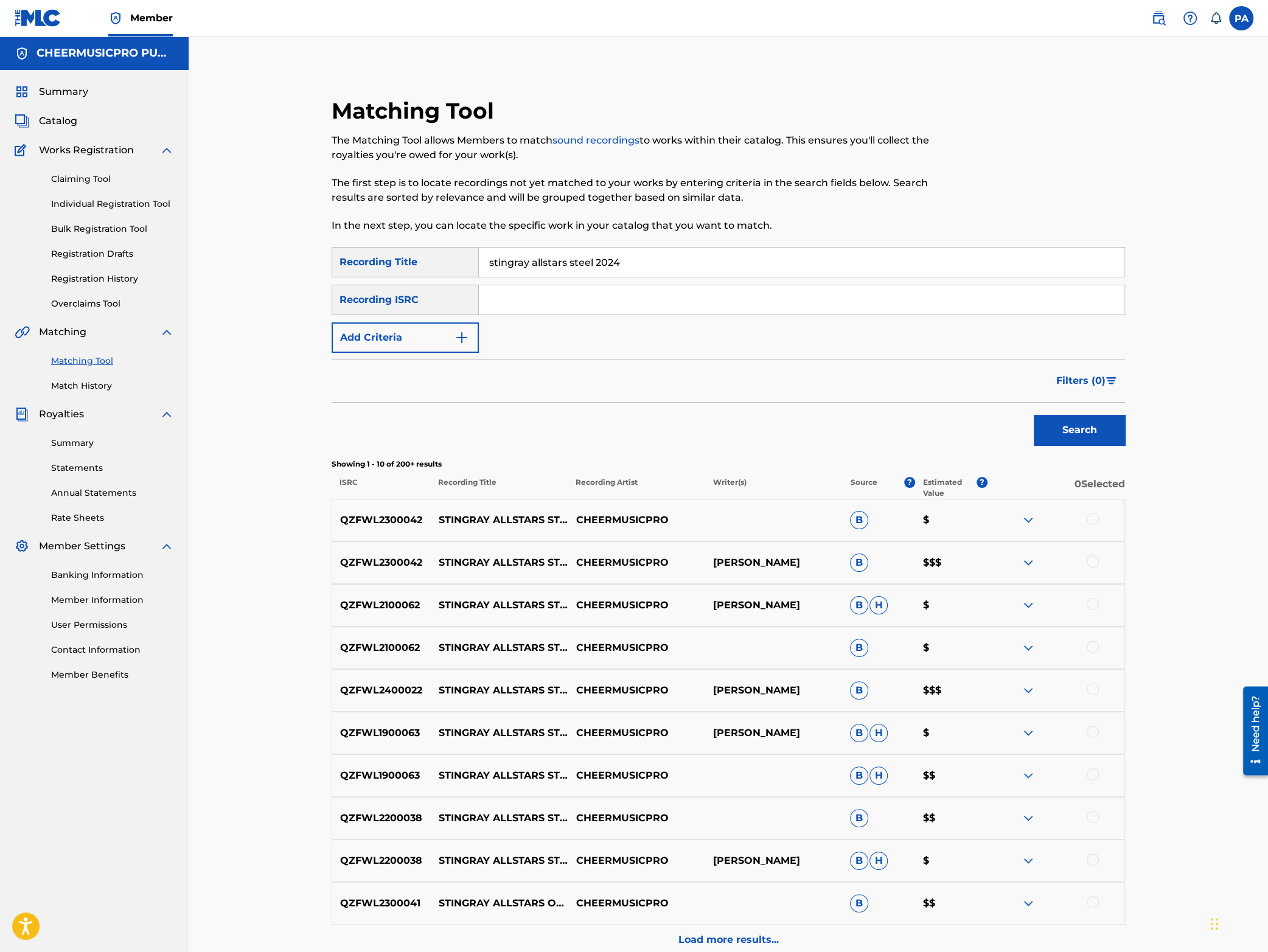
click at [1094, 523] on div at bounding box center [1093, 518] width 12 height 12
click at [1091, 561] on div at bounding box center [1093, 561] width 12 height 12
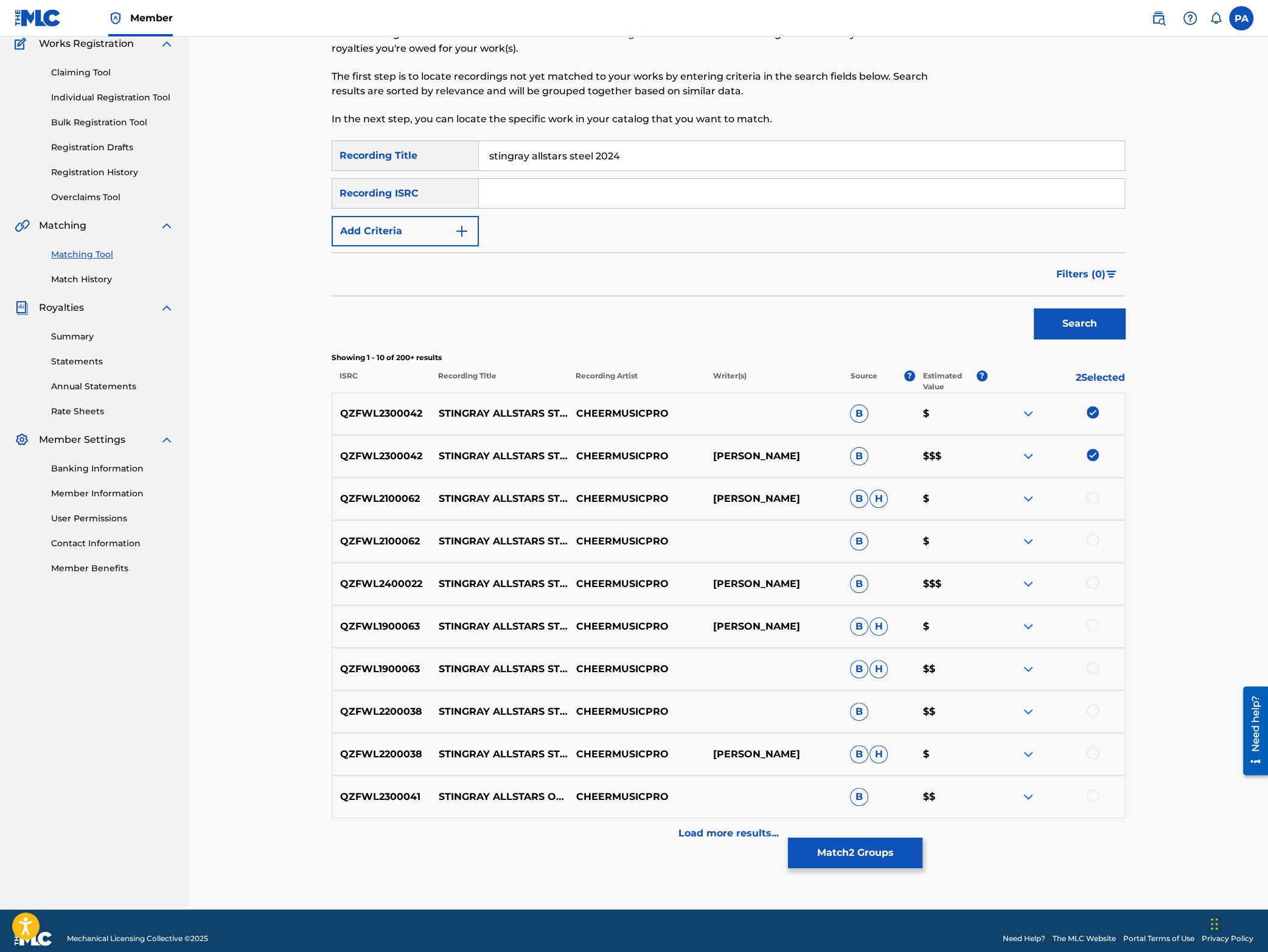
click at [831, 857] on button "Match 2 Groups" at bounding box center [855, 853] width 134 height 31
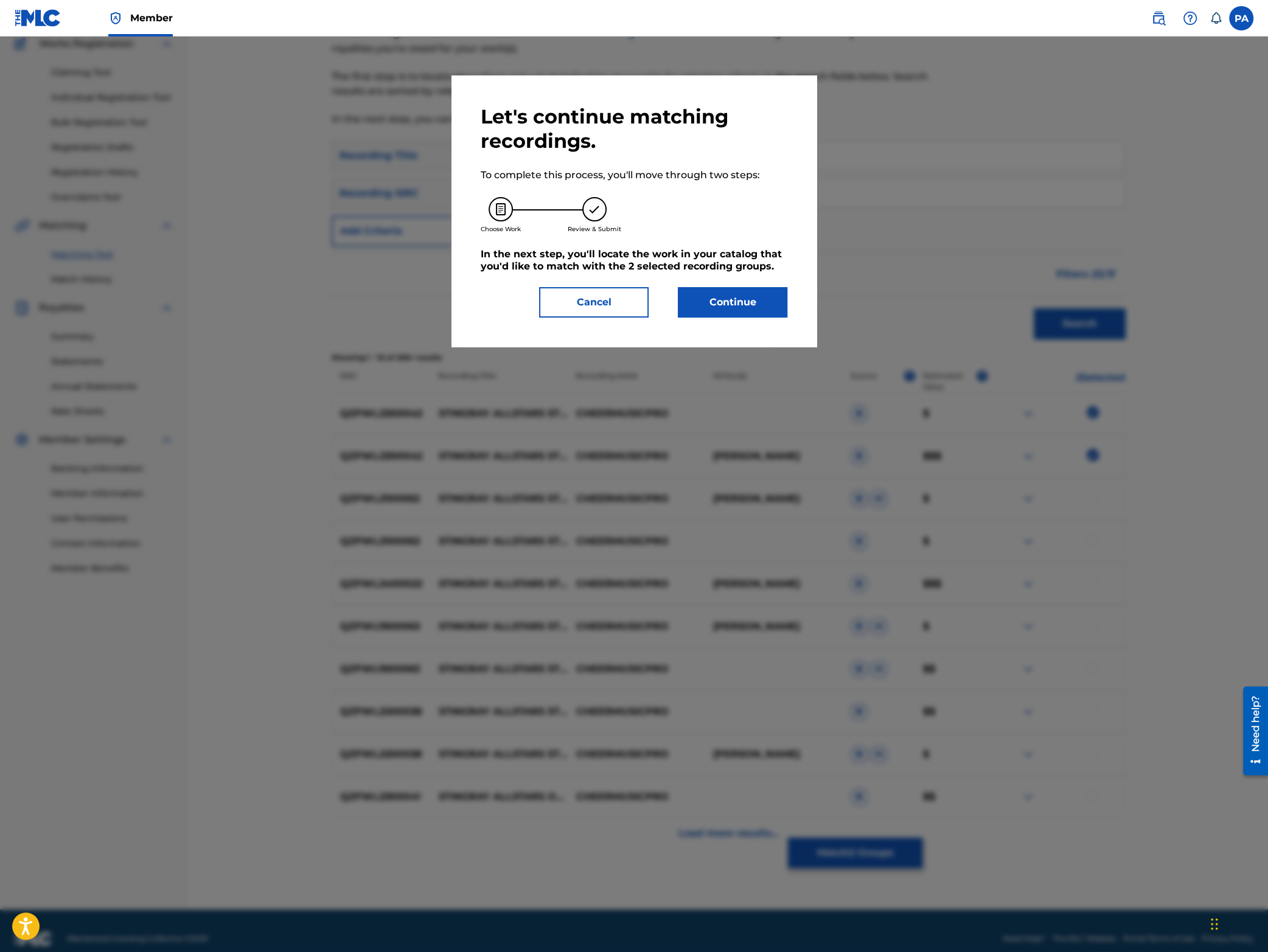
drag, startPoint x: 708, startPoint y: 323, endPoint x: 712, endPoint y: 315, distance: 8.9
click at [709, 320] on div "Let's continue matching recordings. To complete this process, you'll move throu…" at bounding box center [633, 211] width 365 height 272
click at [721, 303] on button "Continue" at bounding box center [732, 303] width 109 height 31
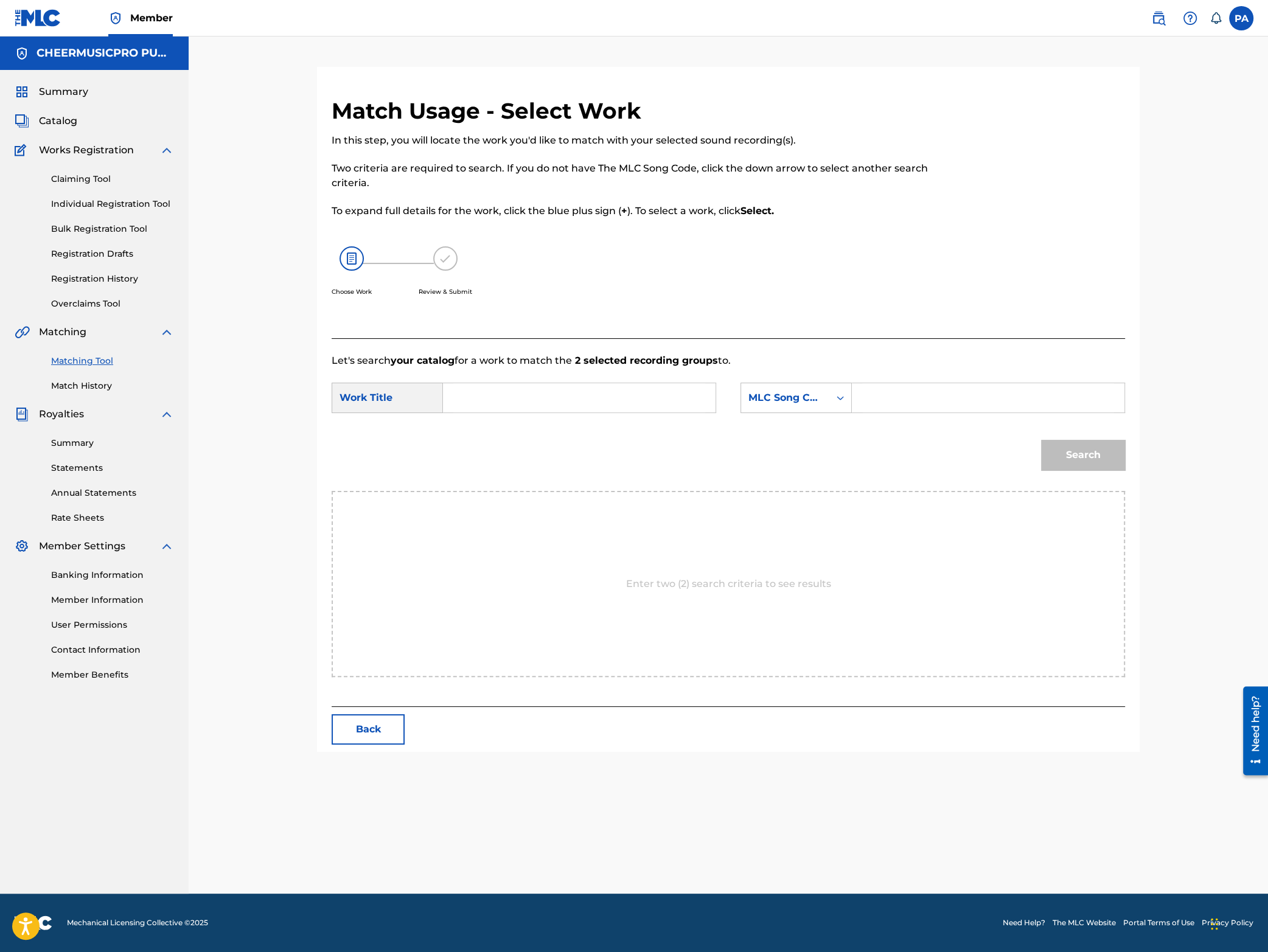
click at [495, 412] on input "Search Form" at bounding box center [579, 398] width 251 height 29
click at [530, 451] on span "stingray allstars" at bounding box center [502, 455] width 78 height 11
type input "stingray allstars steel 2023-24"
click at [790, 404] on div "MLC Song Code" at bounding box center [784, 398] width 74 height 15
click at [797, 429] on div "Writer Name" at bounding box center [796, 429] width 110 height 31
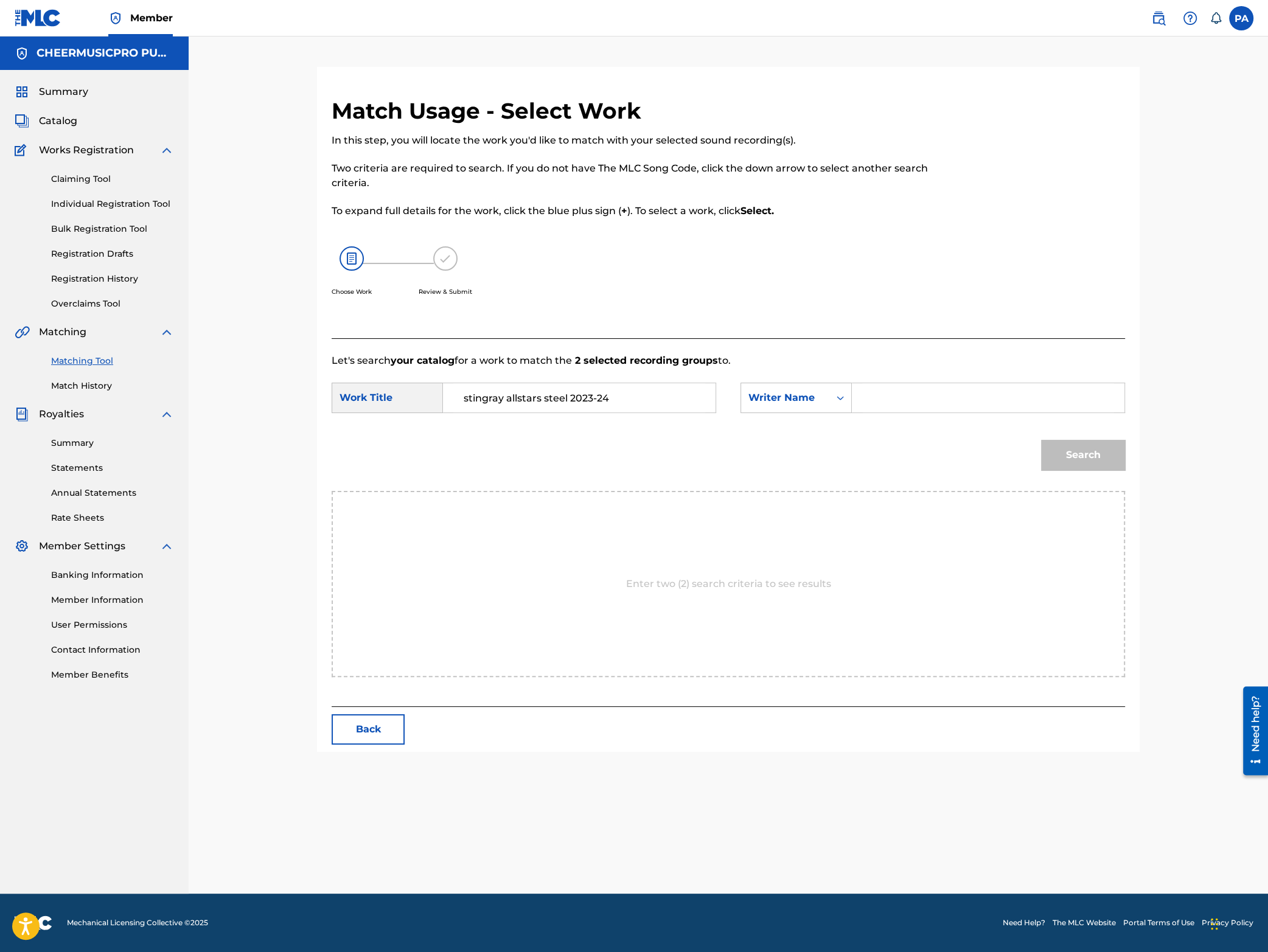
click at [925, 399] on input "Search Form" at bounding box center [987, 398] width 251 height 29
paste input "[PERSON_NAME]"
type input "[PERSON_NAME]"
click at [1083, 454] on button "Search" at bounding box center [1083, 455] width 84 height 31
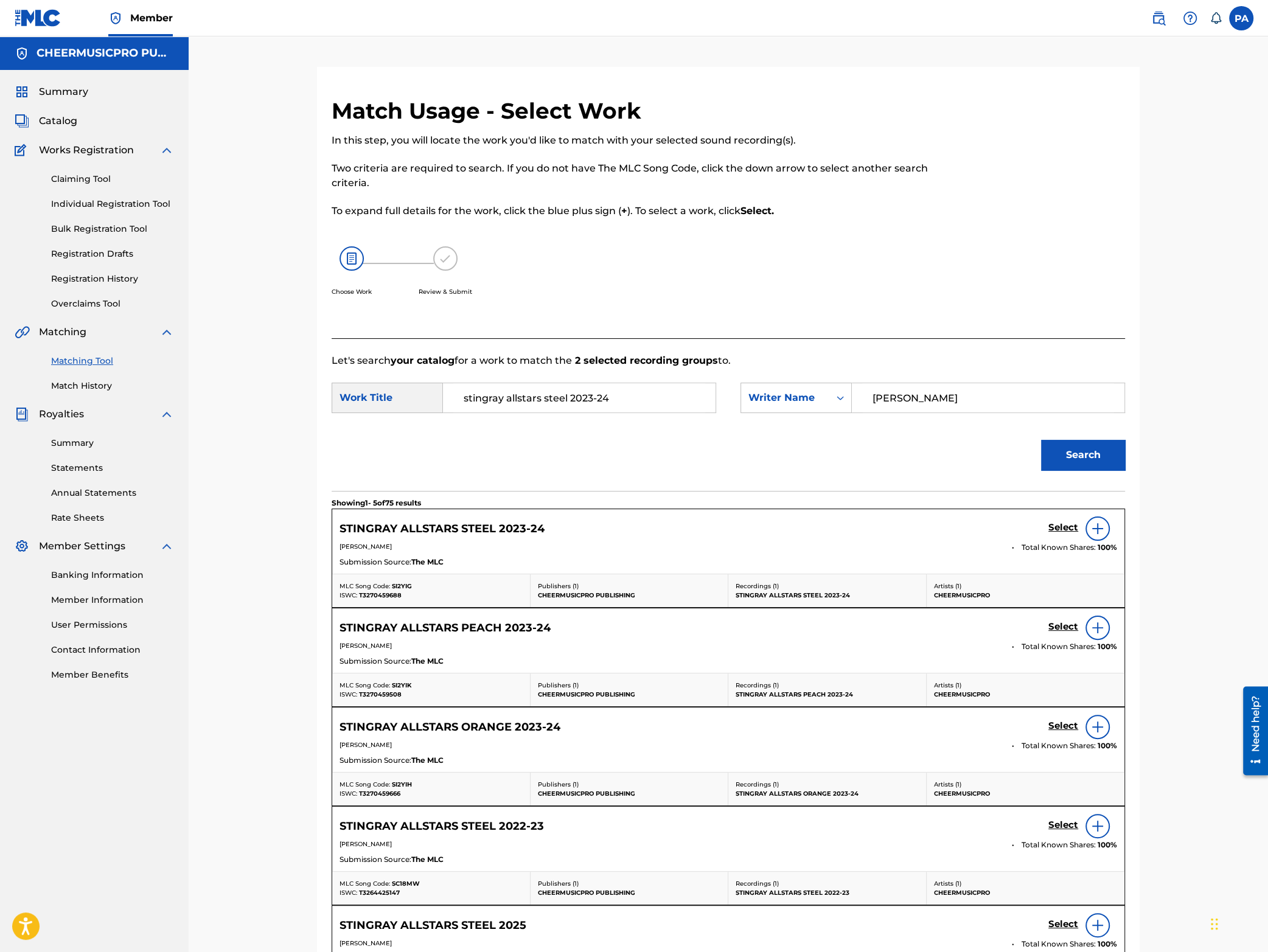
click at [1064, 527] on h5 "Select" at bounding box center [1063, 528] width 30 height 11
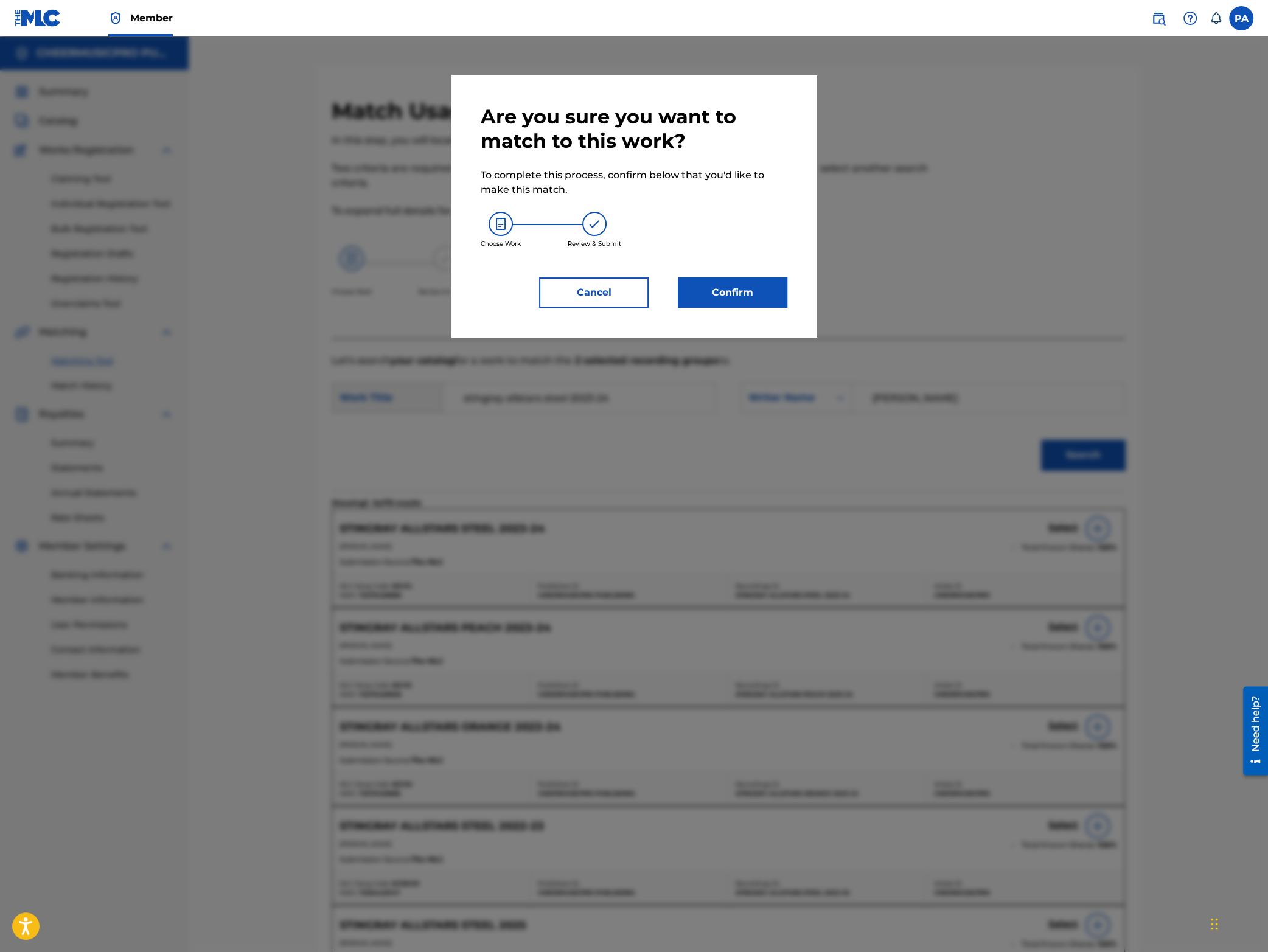
click at [725, 301] on button "Confirm" at bounding box center [732, 293] width 109 height 31
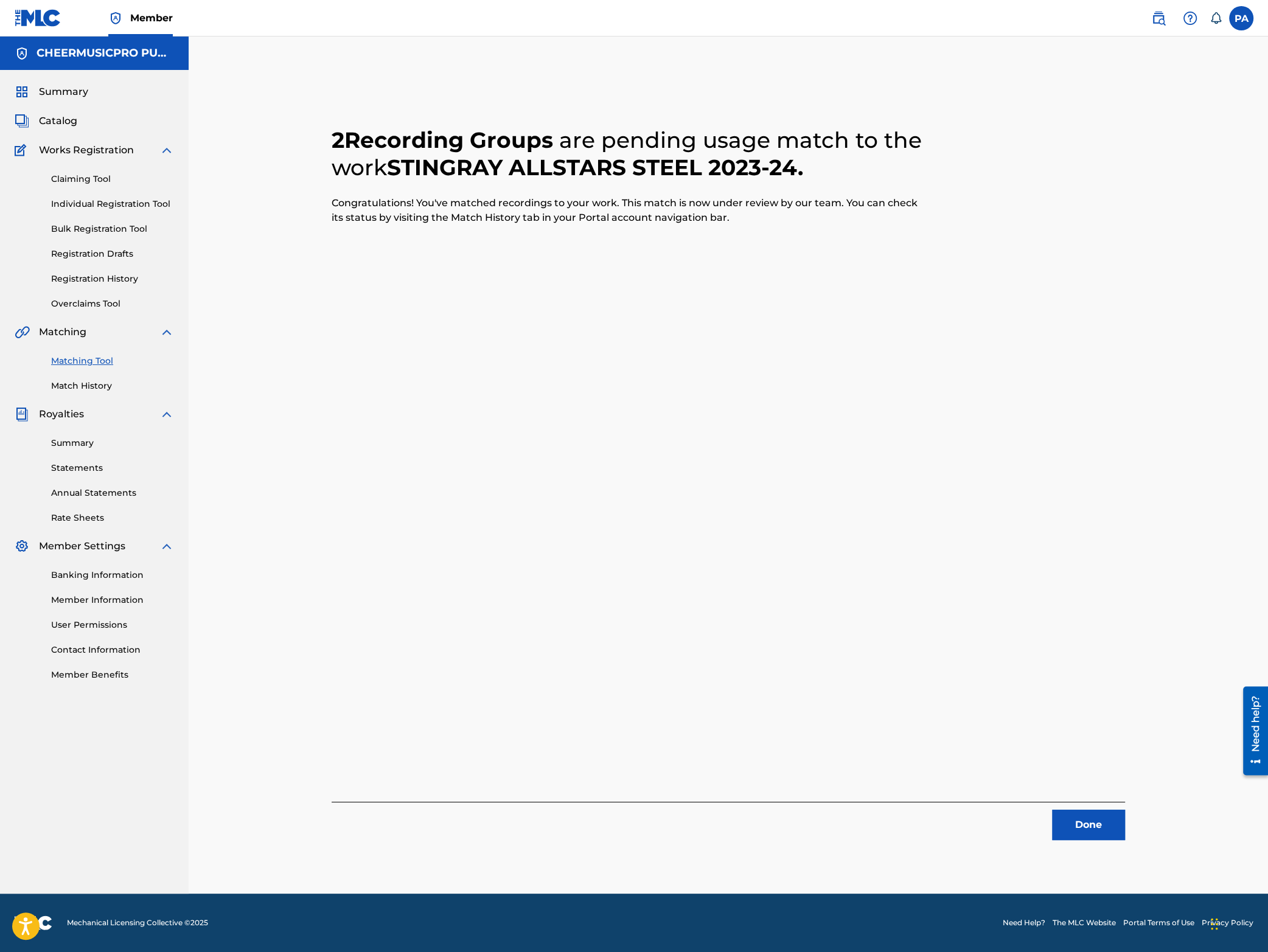
click at [1101, 831] on button "Done" at bounding box center [1088, 825] width 73 height 31
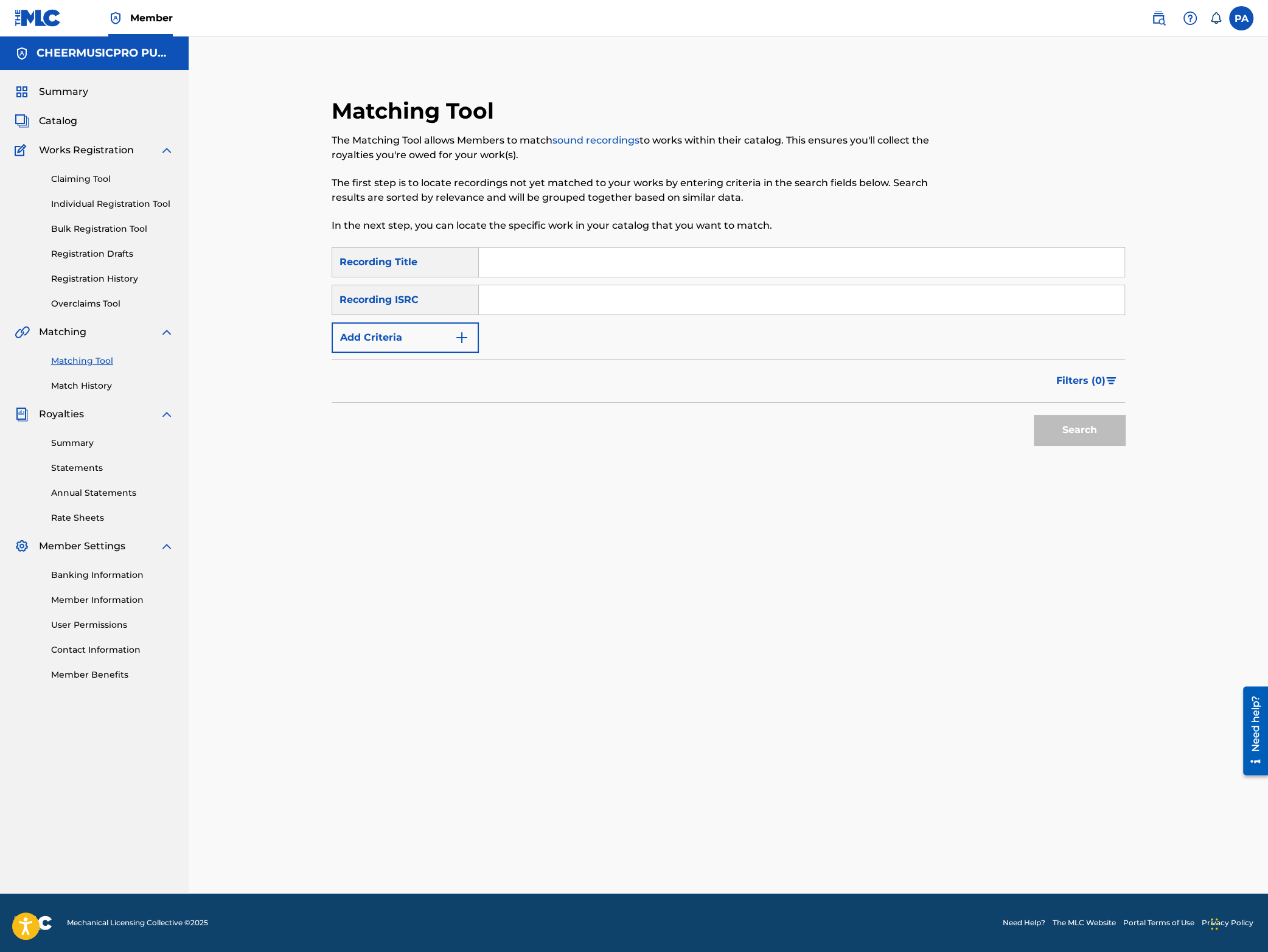
click at [520, 255] on input "Search Form" at bounding box center [801, 262] width 645 height 29
type input "[DEMOGRAPHIC_DATA] jags 2024"
click at [1088, 442] on button "Search" at bounding box center [1079, 430] width 91 height 31
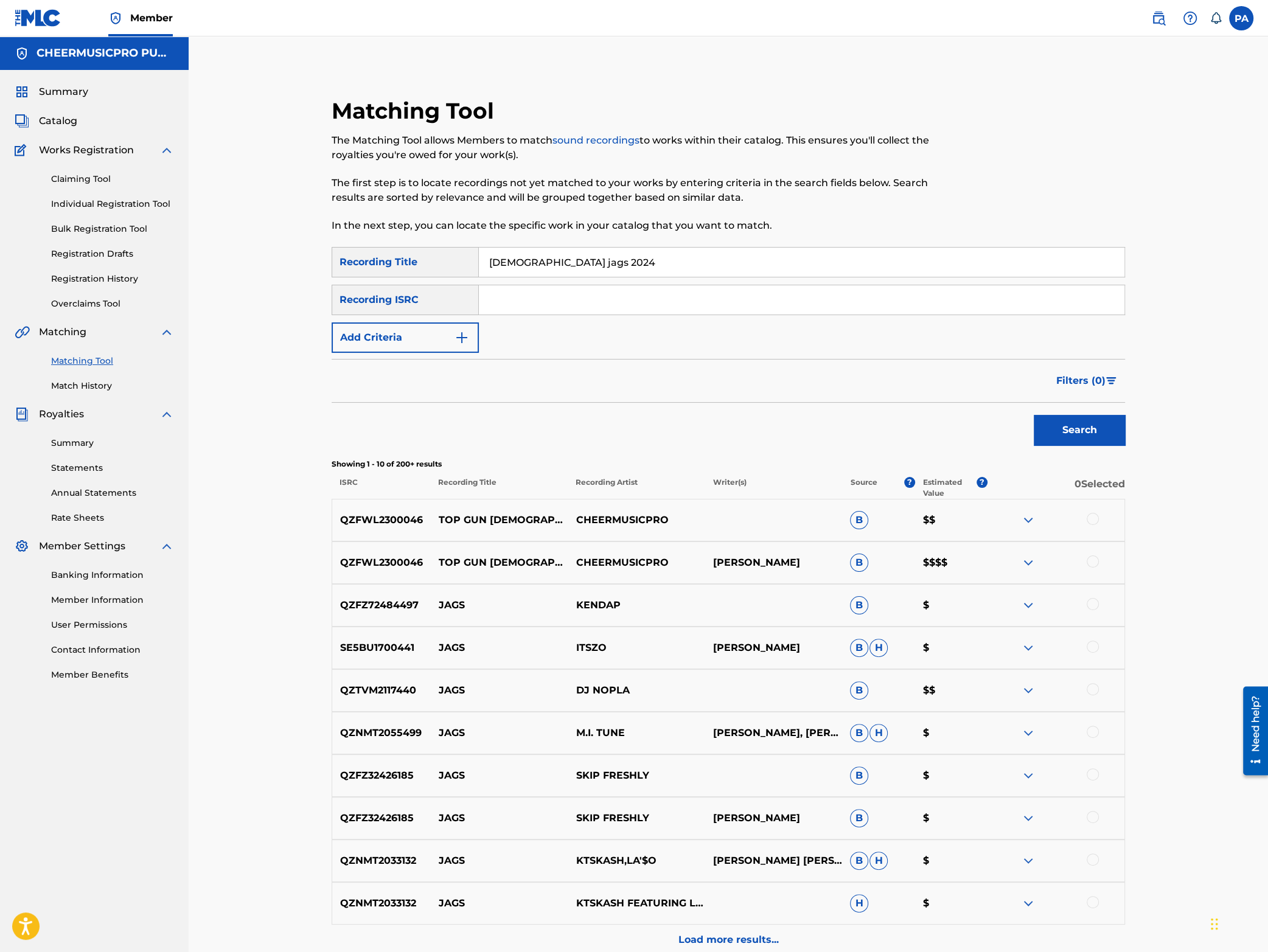
scroll to position [122, 0]
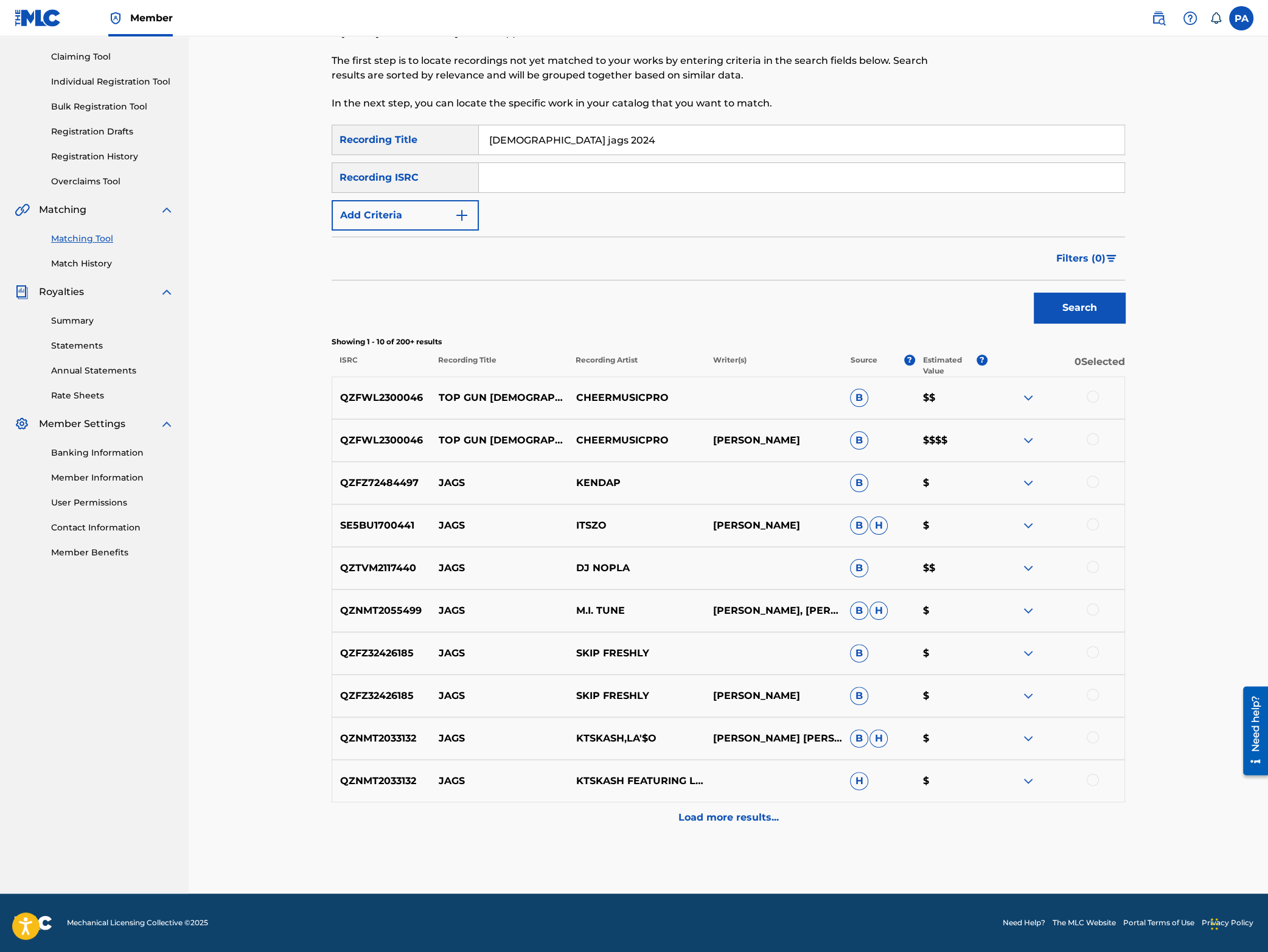
click at [1098, 396] on div at bounding box center [1093, 396] width 12 height 12
click at [1097, 435] on div at bounding box center [1055, 441] width 137 height 15
click at [1093, 438] on div at bounding box center [1093, 439] width 12 height 12
click at [869, 851] on button "Match 2 Groups" at bounding box center [855, 853] width 134 height 31
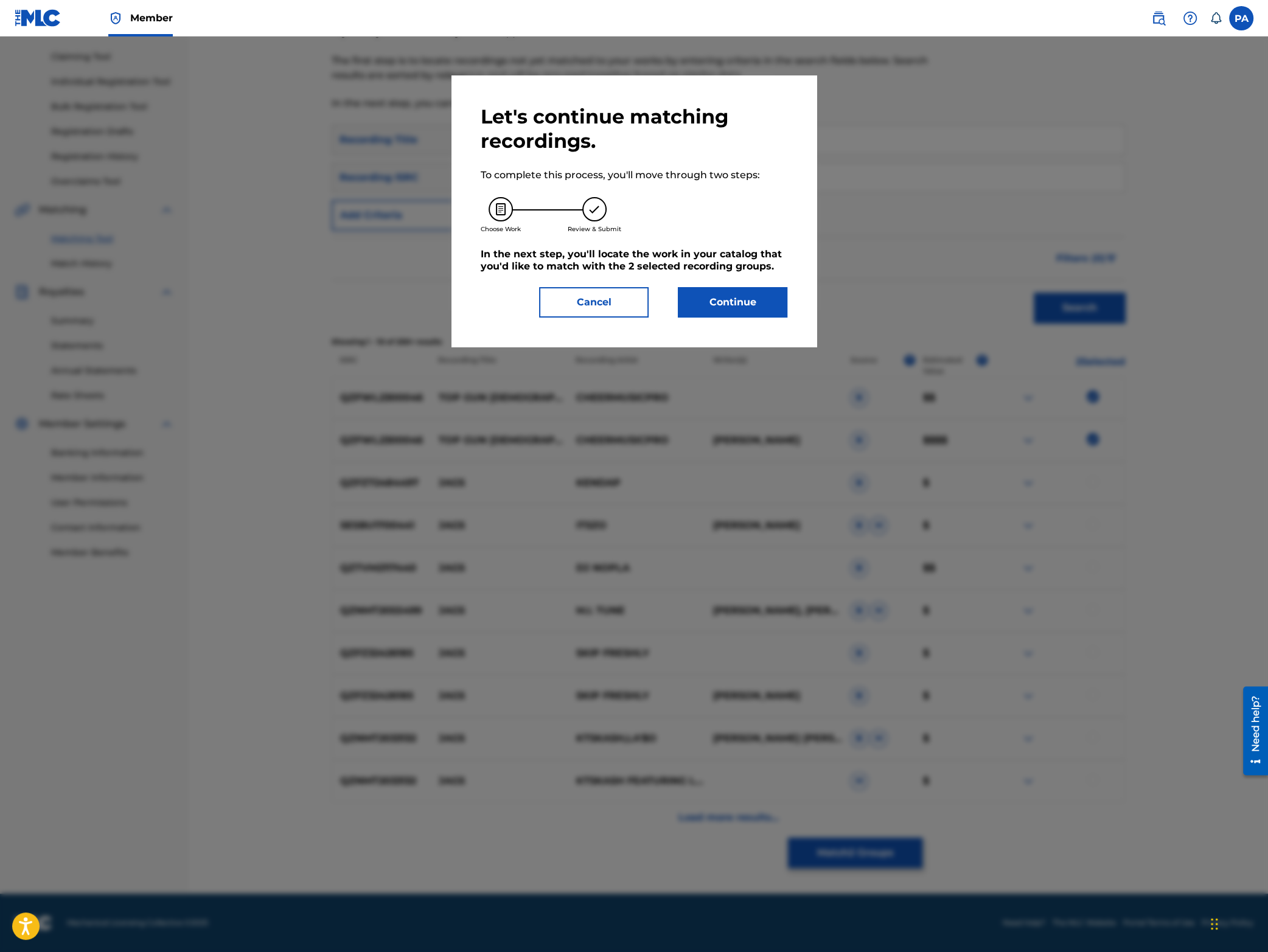
click at [724, 304] on button "Continue" at bounding box center [732, 303] width 109 height 31
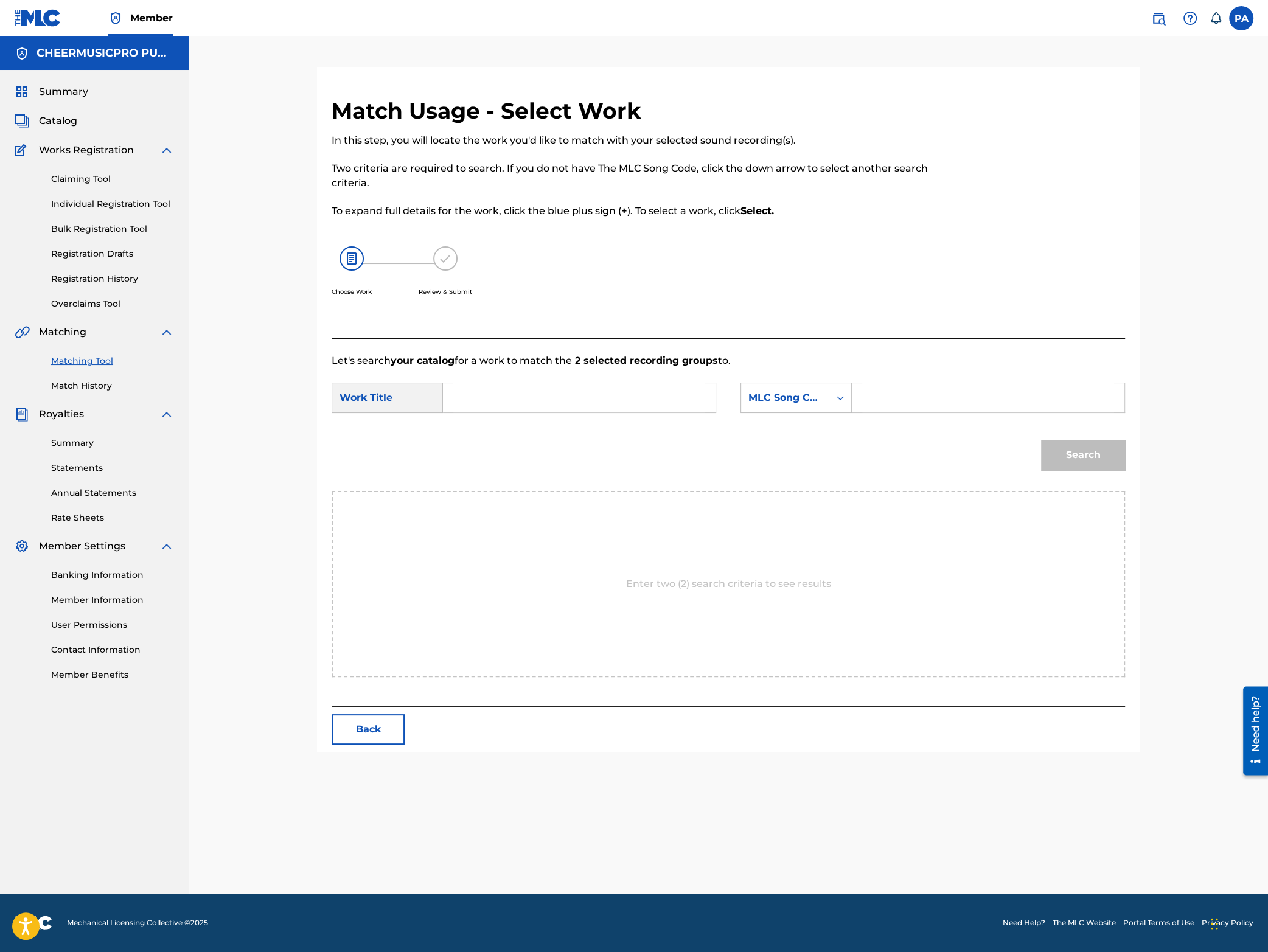
click at [502, 402] on input "Search Form" at bounding box center [579, 398] width 251 height 29
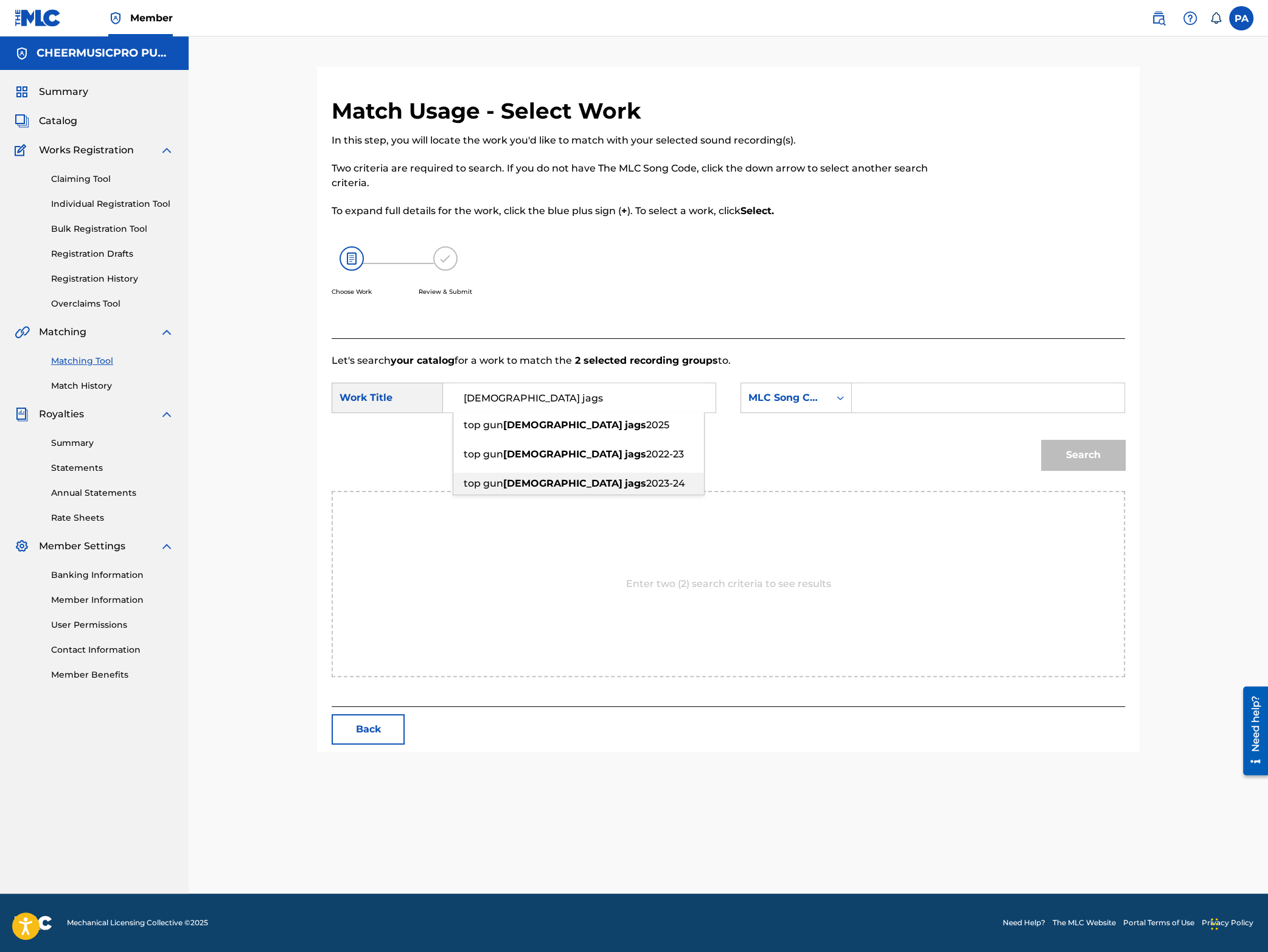
click at [646, 486] on span "2023-24" at bounding box center [666, 484] width 39 height 11
type input "top gun [DEMOGRAPHIC_DATA] jags 2023-24"
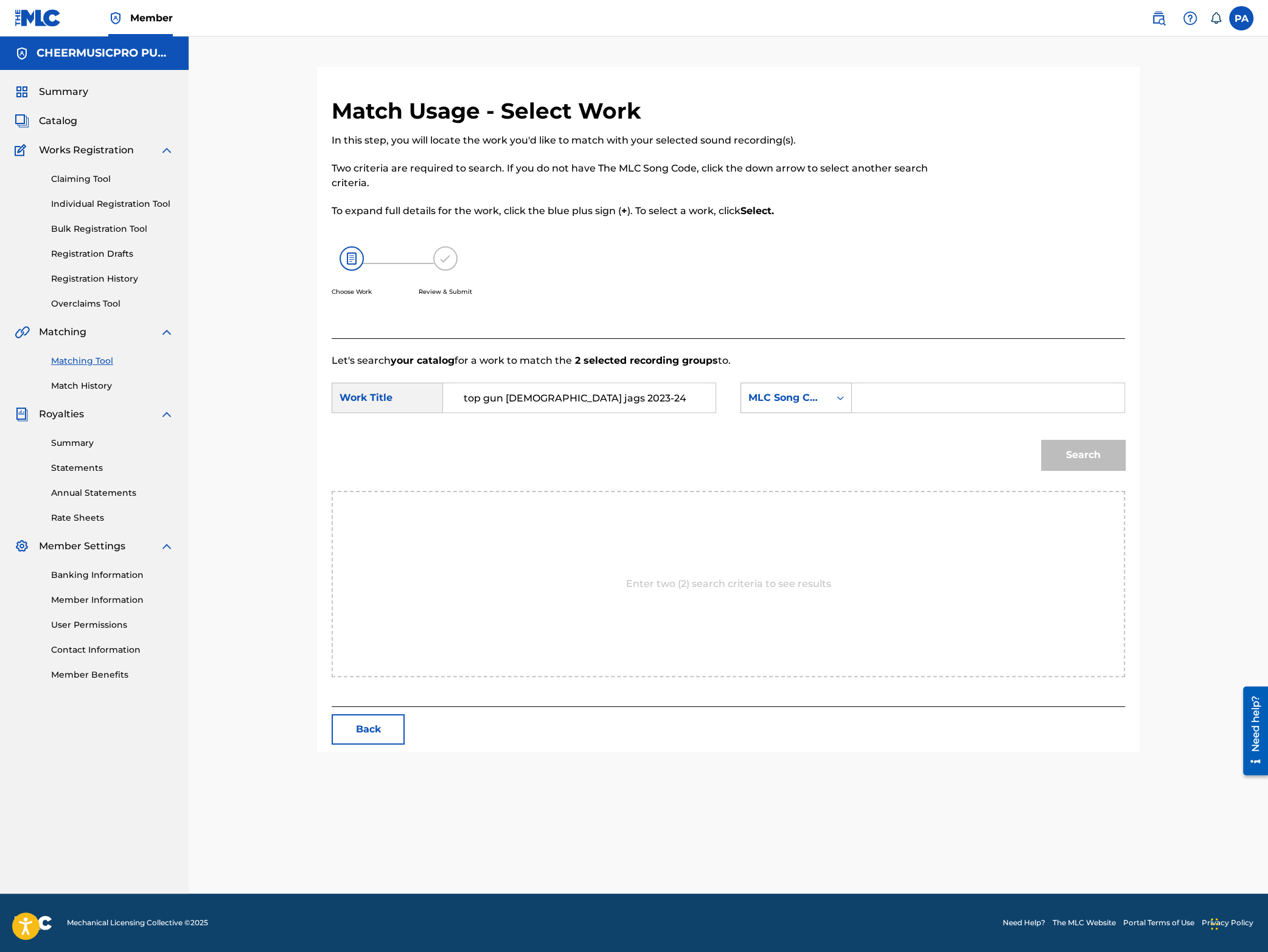
click at [807, 392] on div "MLC Song Code" at bounding box center [784, 398] width 74 height 15
click at [802, 438] on div "Writer Name" at bounding box center [796, 429] width 110 height 31
click at [878, 397] on input "Search Form" at bounding box center [987, 398] width 251 height 29
paste input "[PERSON_NAME]"
type input "[PERSON_NAME]"
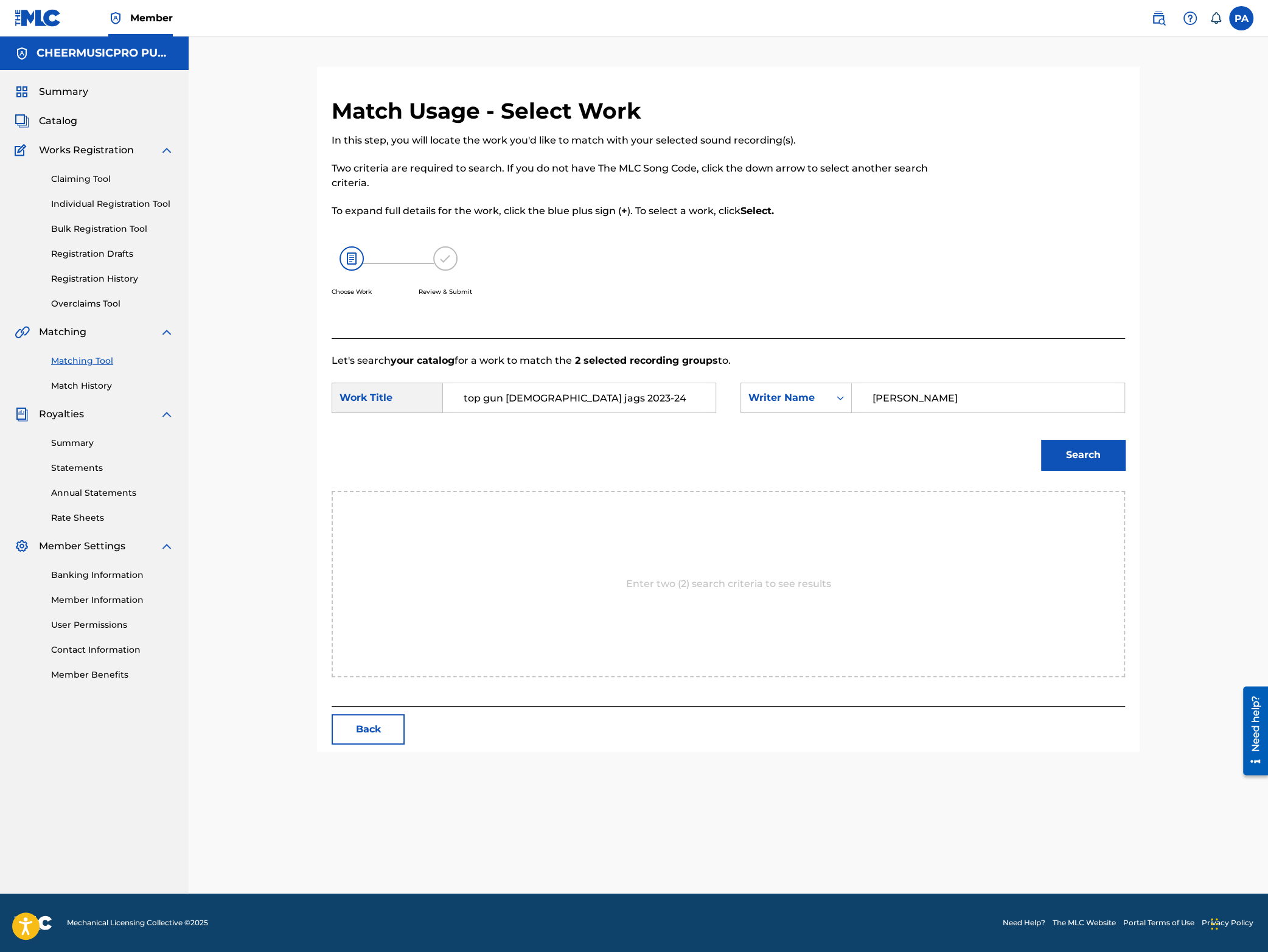
drag, startPoint x: 1093, startPoint y: 455, endPoint x: 1083, endPoint y: 463, distance: 12.8
click at [1092, 456] on button "Search" at bounding box center [1083, 455] width 84 height 31
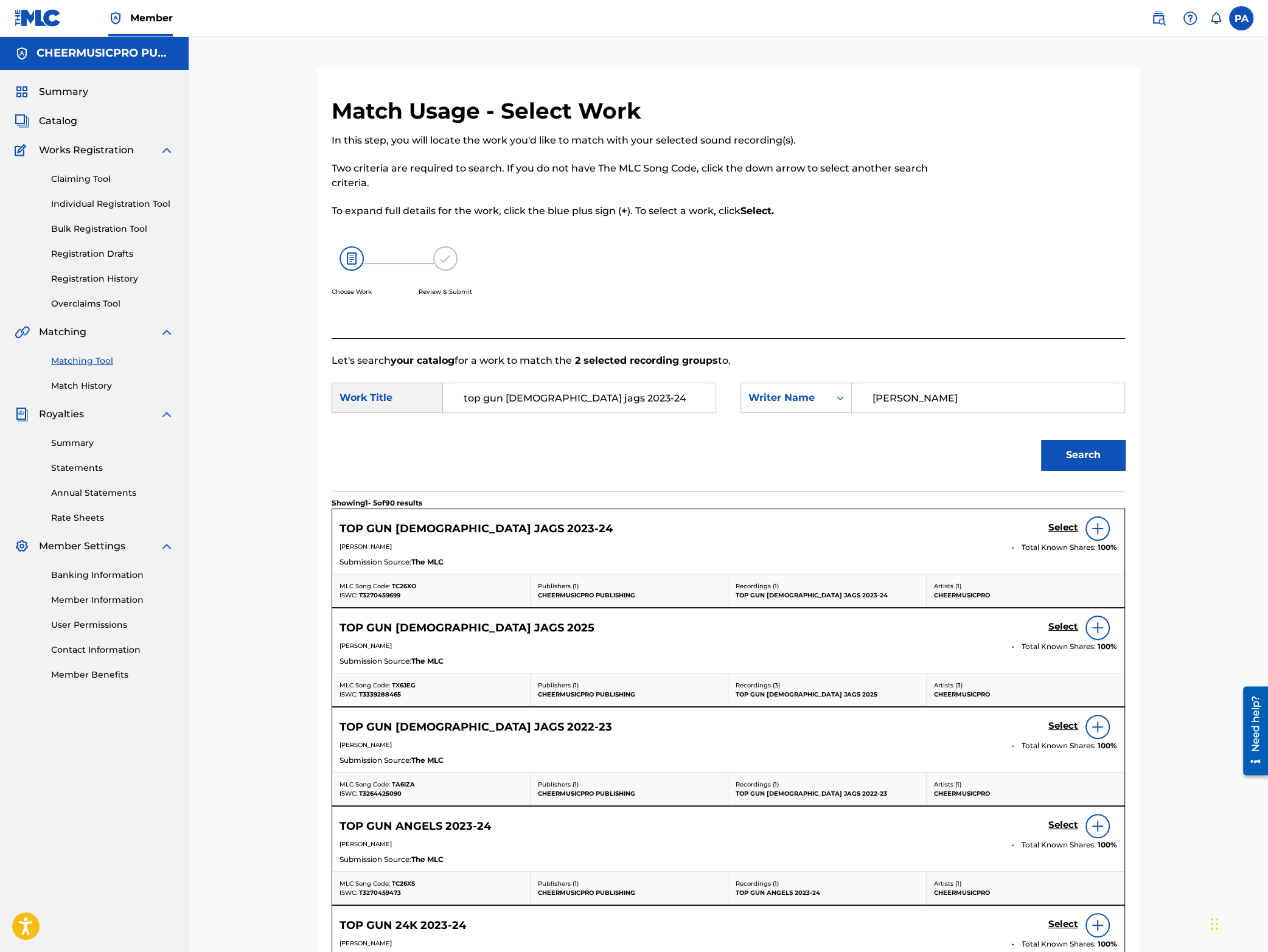
click at [1055, 526] on h5 "Select" at bounding box center [1063, 528] width 30 height 11
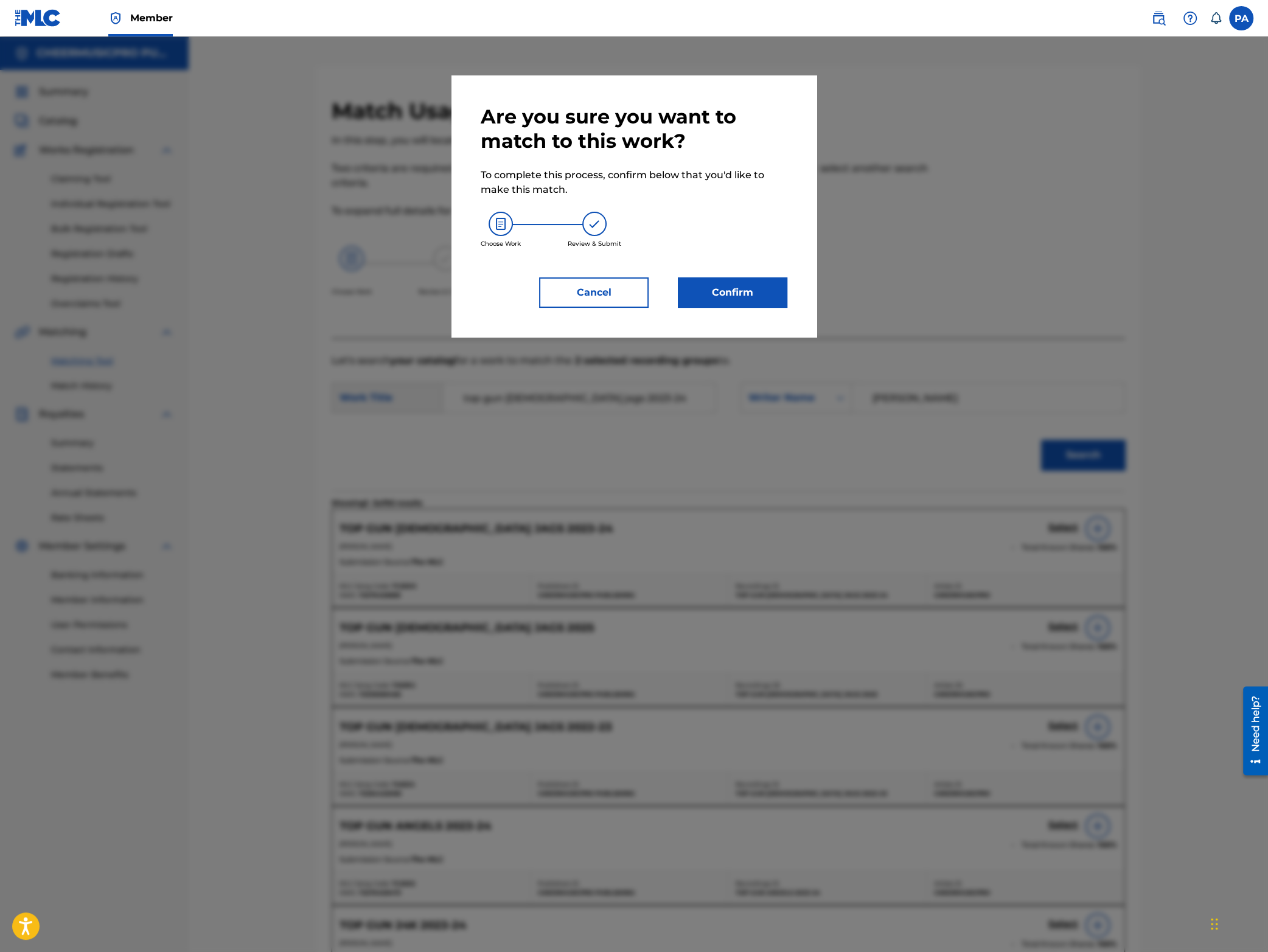
click at [730, 303] on button "Confirm" at bounding box center [732, 293] width 109 height 31
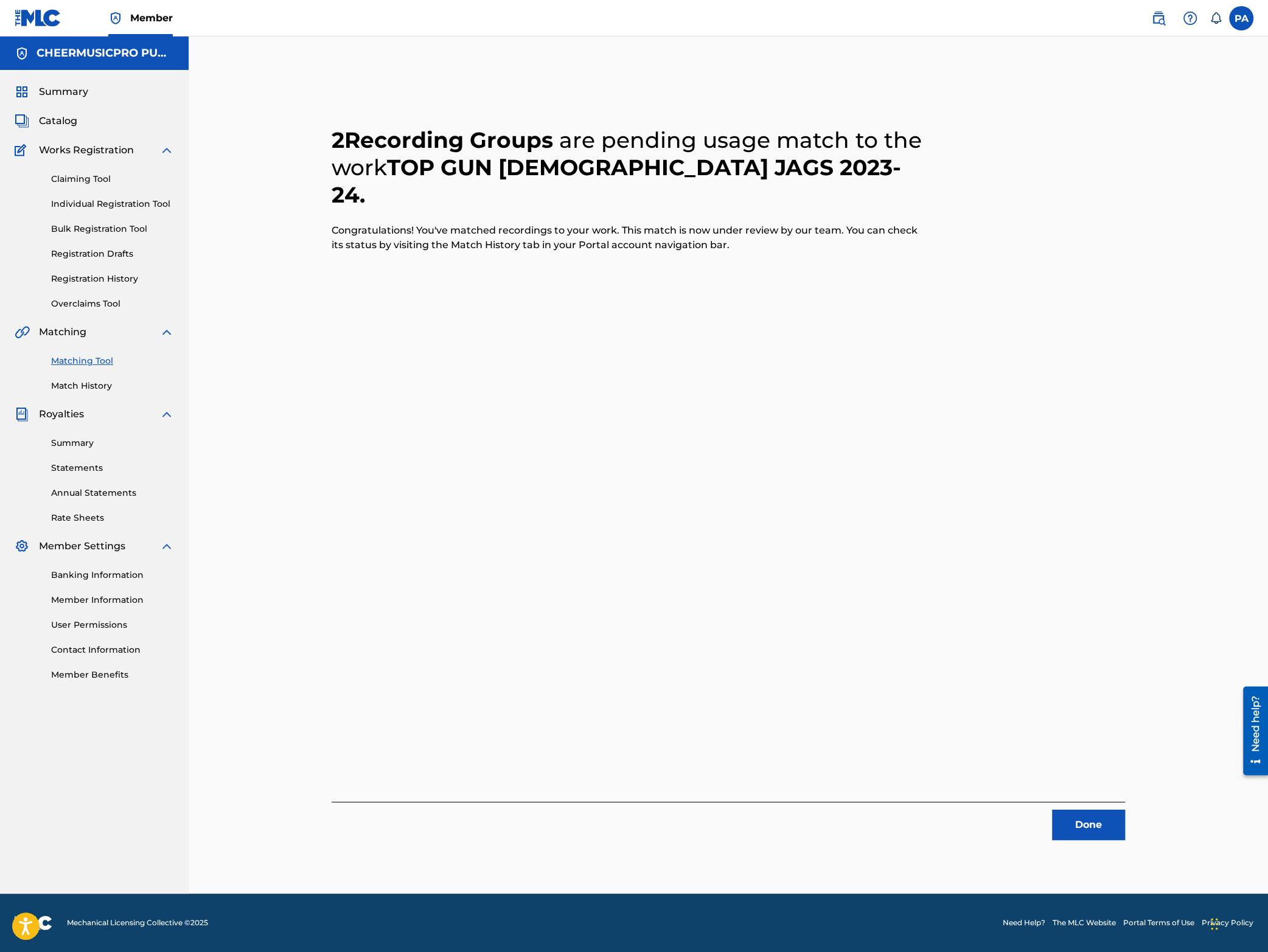
click at [1085, 825] on button "Done" at bounding box center [1088, 825] width 73 height 31
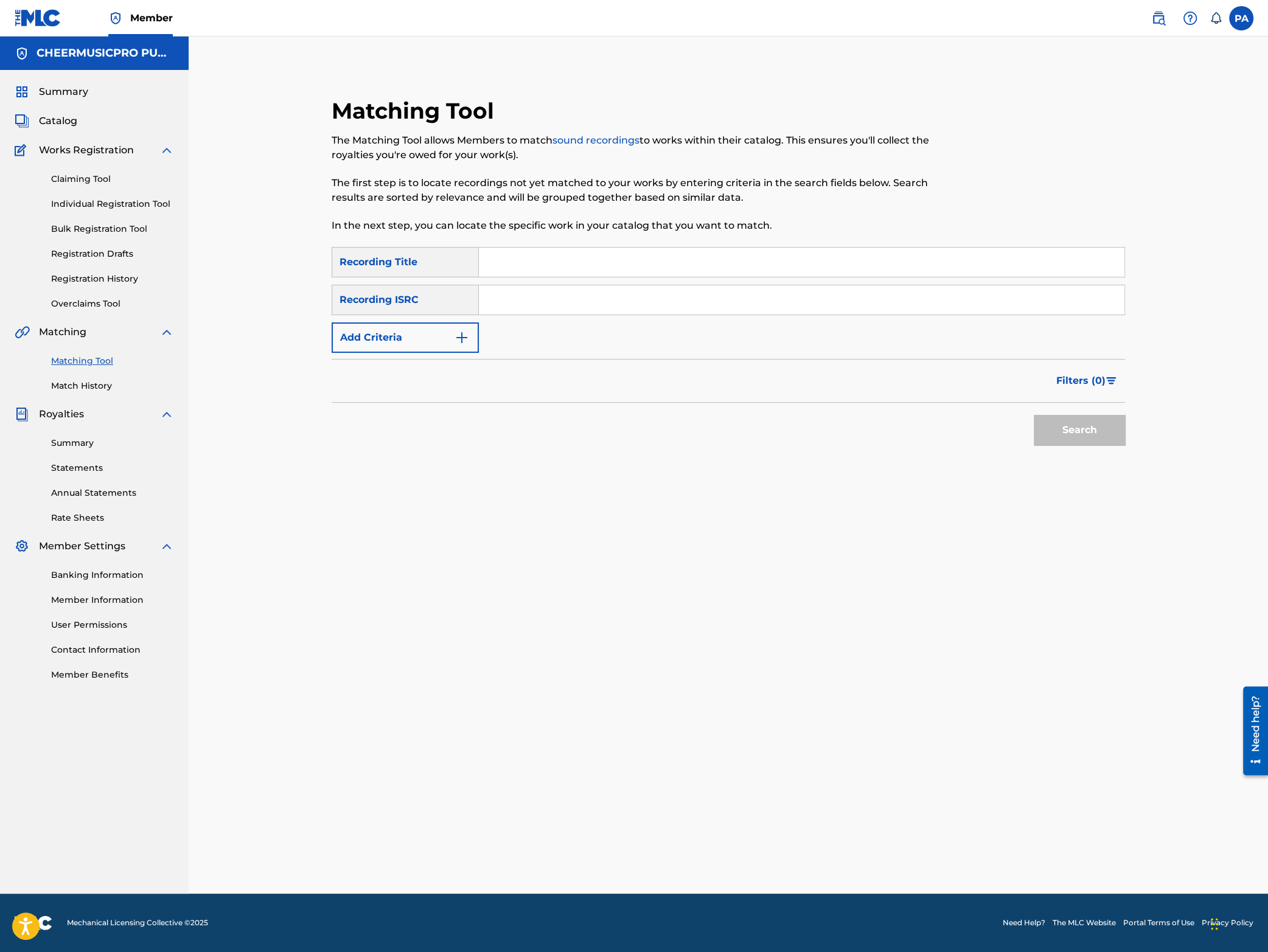
drag, startPoint x: 527, startPoint y: 253, endPoint x: 521, endPoint y: 254, distance: 6.1
click at [522, 255] on input "Search Form" at bounding box center [801, 262] width 645 height 29
type input "gold 2024"
click at [402, 349] on button "Add Criteria" at bounding box center [405, 338] width 147 height 31
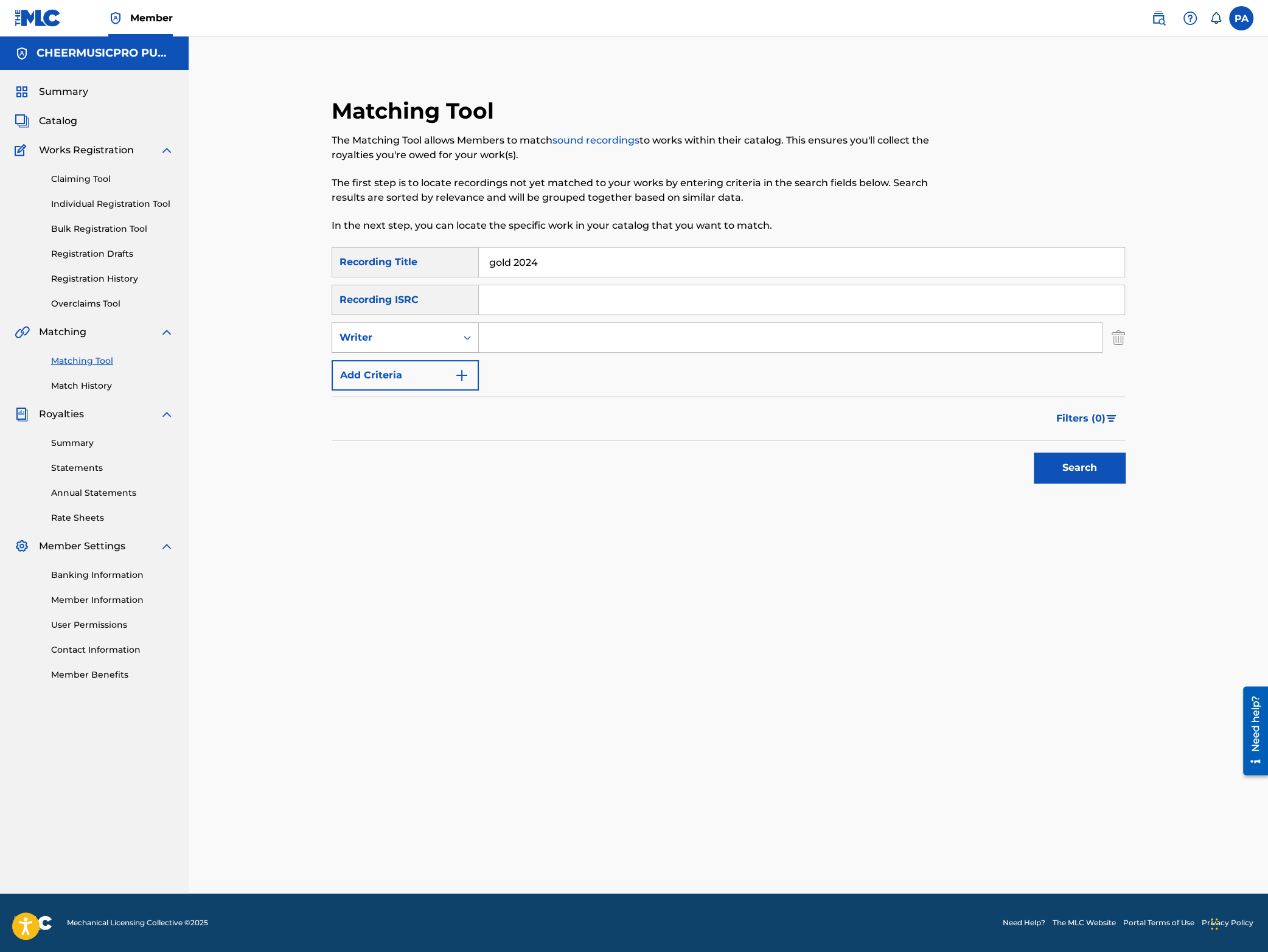
click at [392, 336] on div "Writer" at bounding box center [394, 338] width 109 height 15
click at [390, 377] on div "Recording Artist" at bounding box center [405, 368] width 146 height 31
click at [544, 345] on input "Search Form" at bounding box center [790, 338] width 623 height 29
type input "cheermusicpro"
drag, startPoint x: 1114, startPoint y: 460, endPoint x: 1103, endPoint y: 462, distance: 11.2
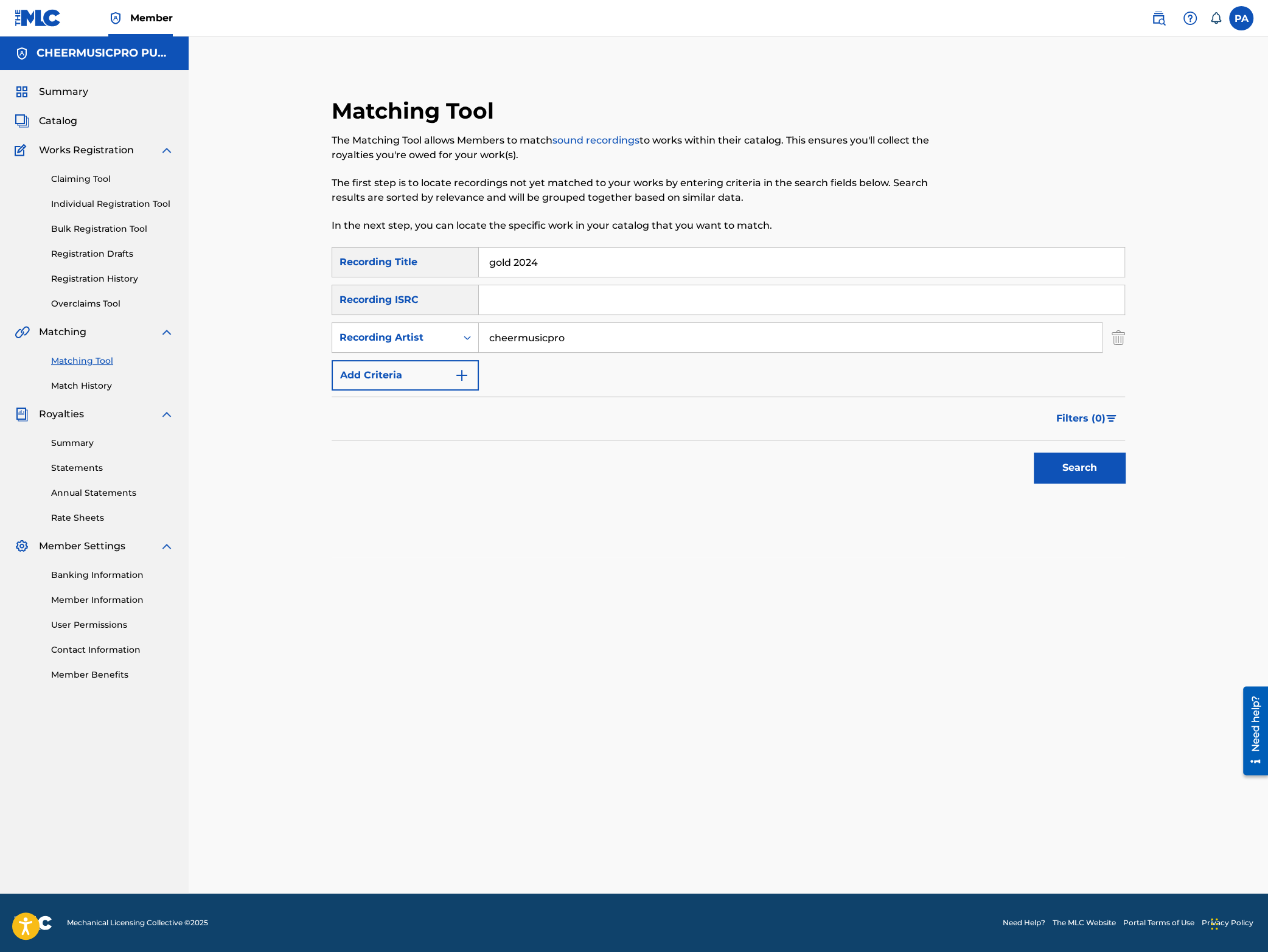
click at [1111, 462] on button "Search" at bounding box center [1079, 468] width 91 height 31
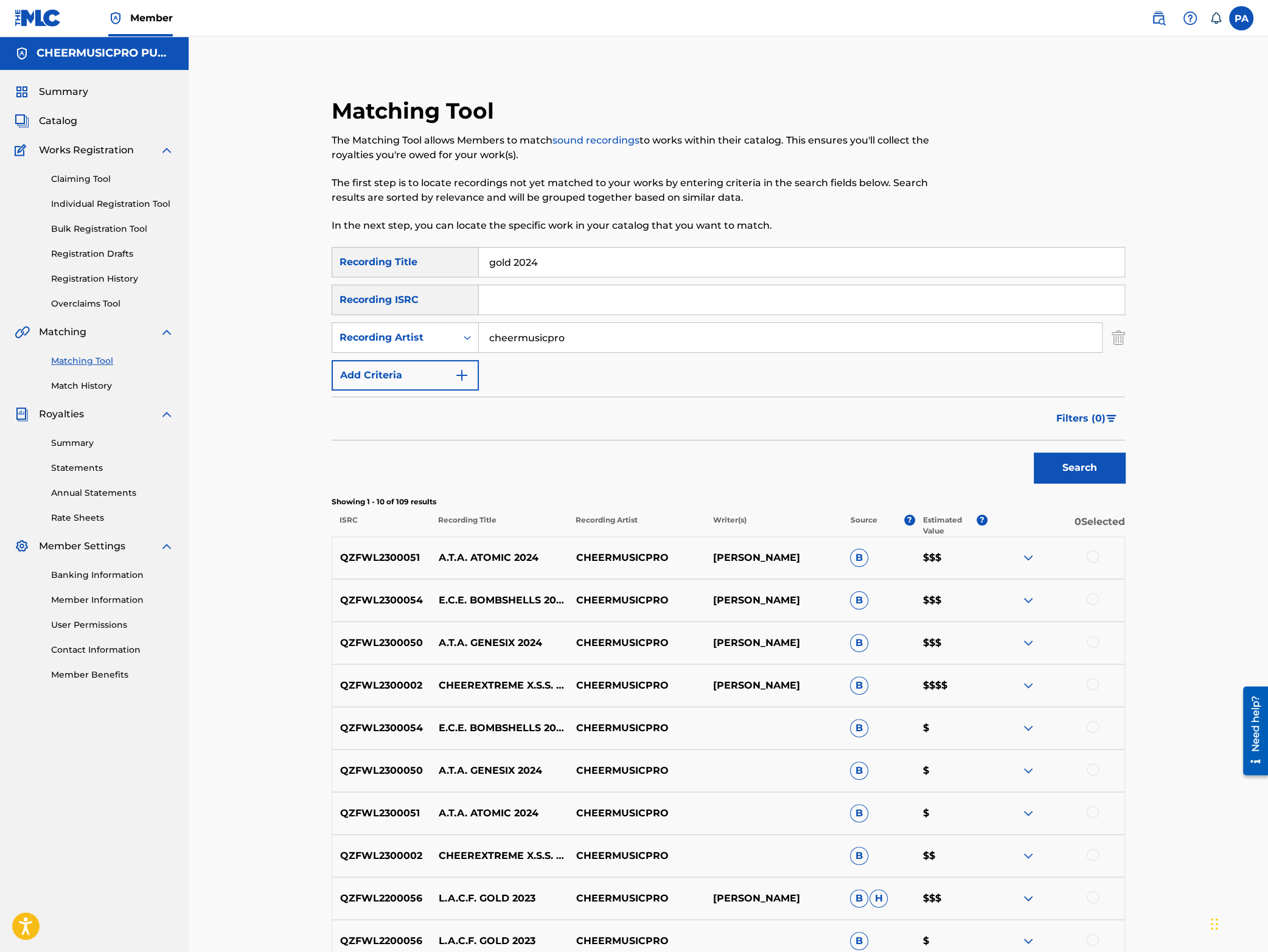
scroll to position [160, 0]
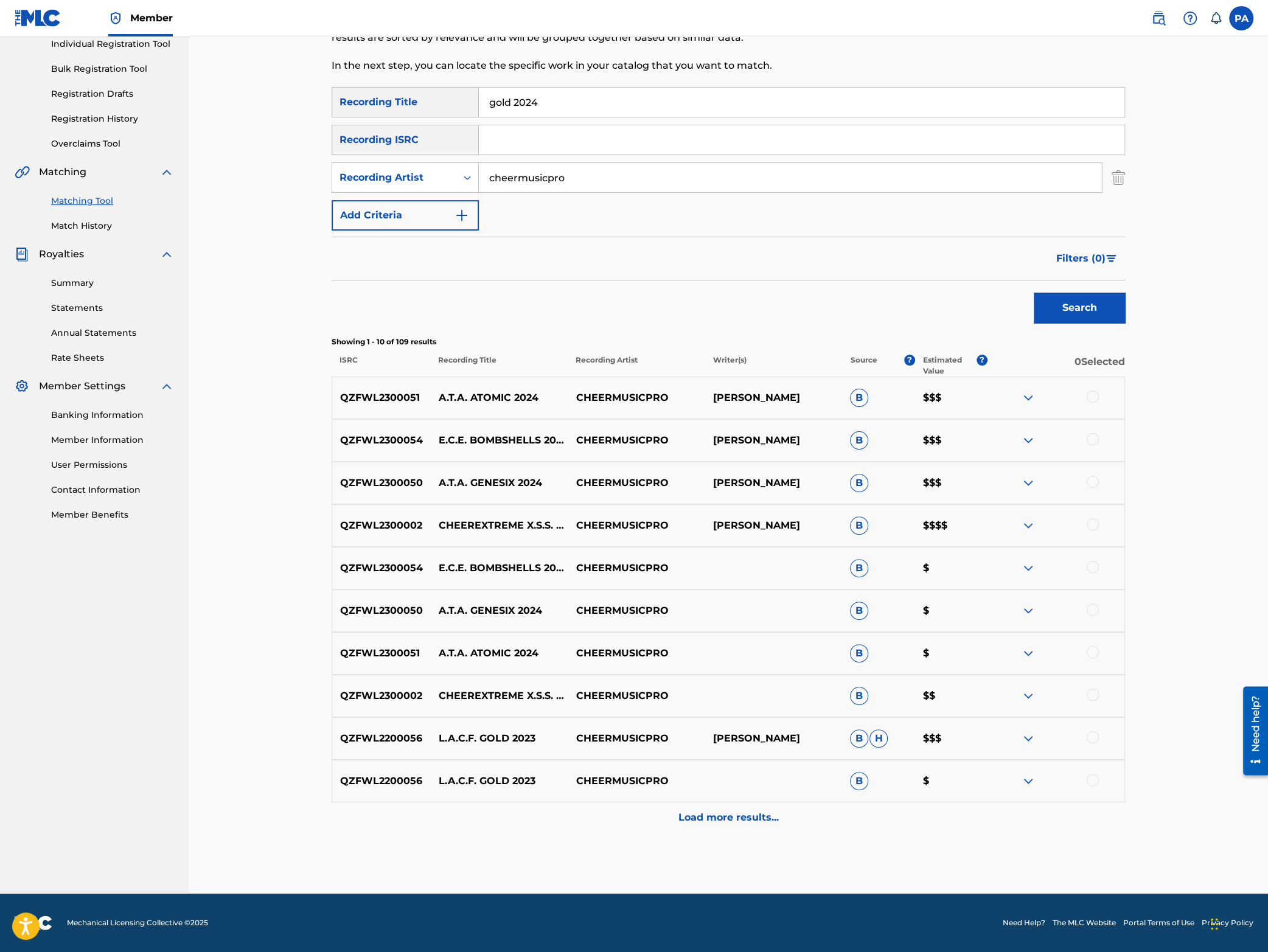
drag, startPoint x: 577, startPoint y: 104, endPoint x: 408, endPoint y: 104, distance: 169.0
click at [479, 104] on input "gold 2024" at bounding box center [801, 102] width 645 height 29
type input "gloc6 2024"
click at [1033, 293] on button "Search" at bounding box center [1079, 308] width 91 height 31
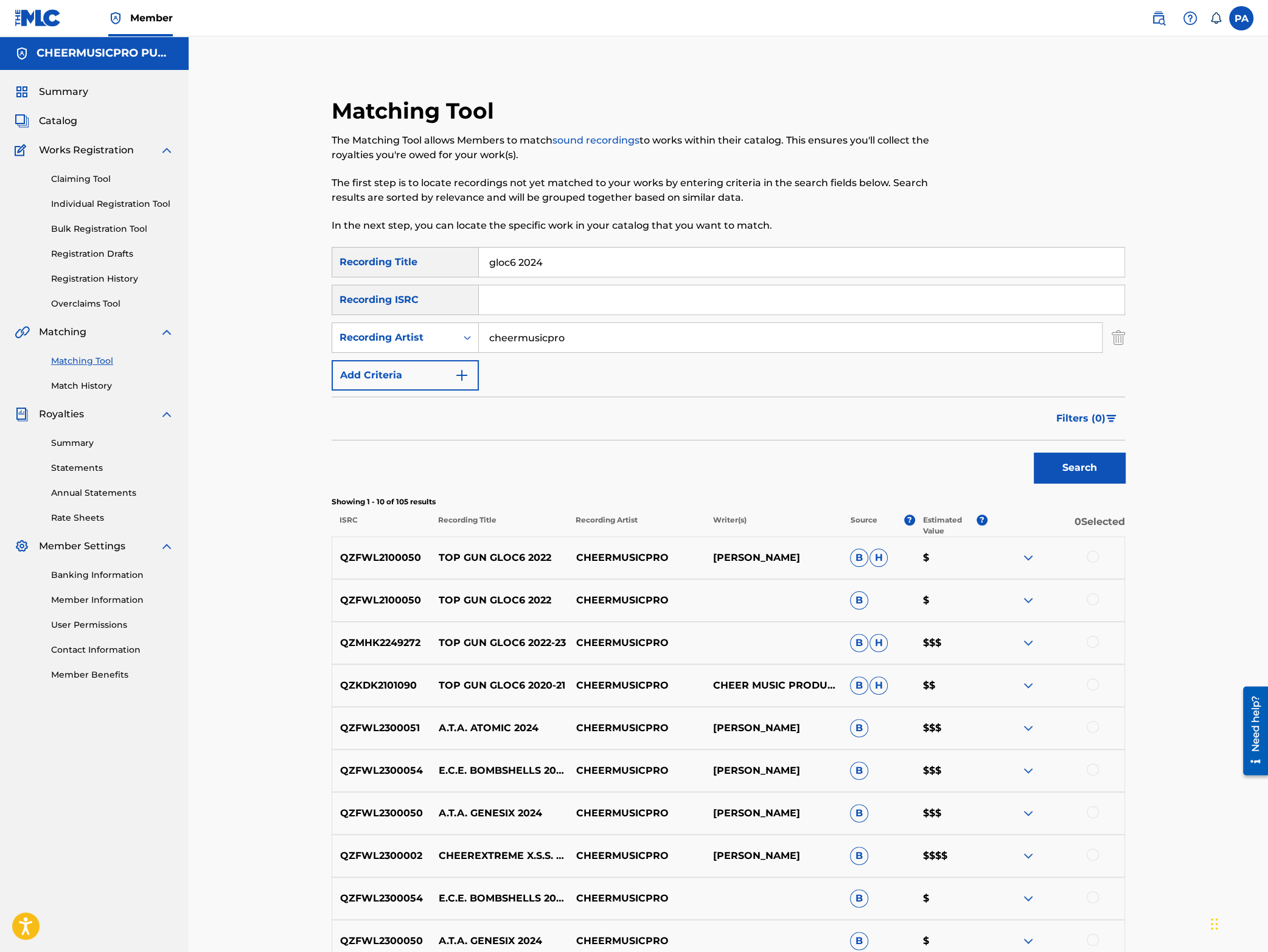
scroll to position [159, 0]
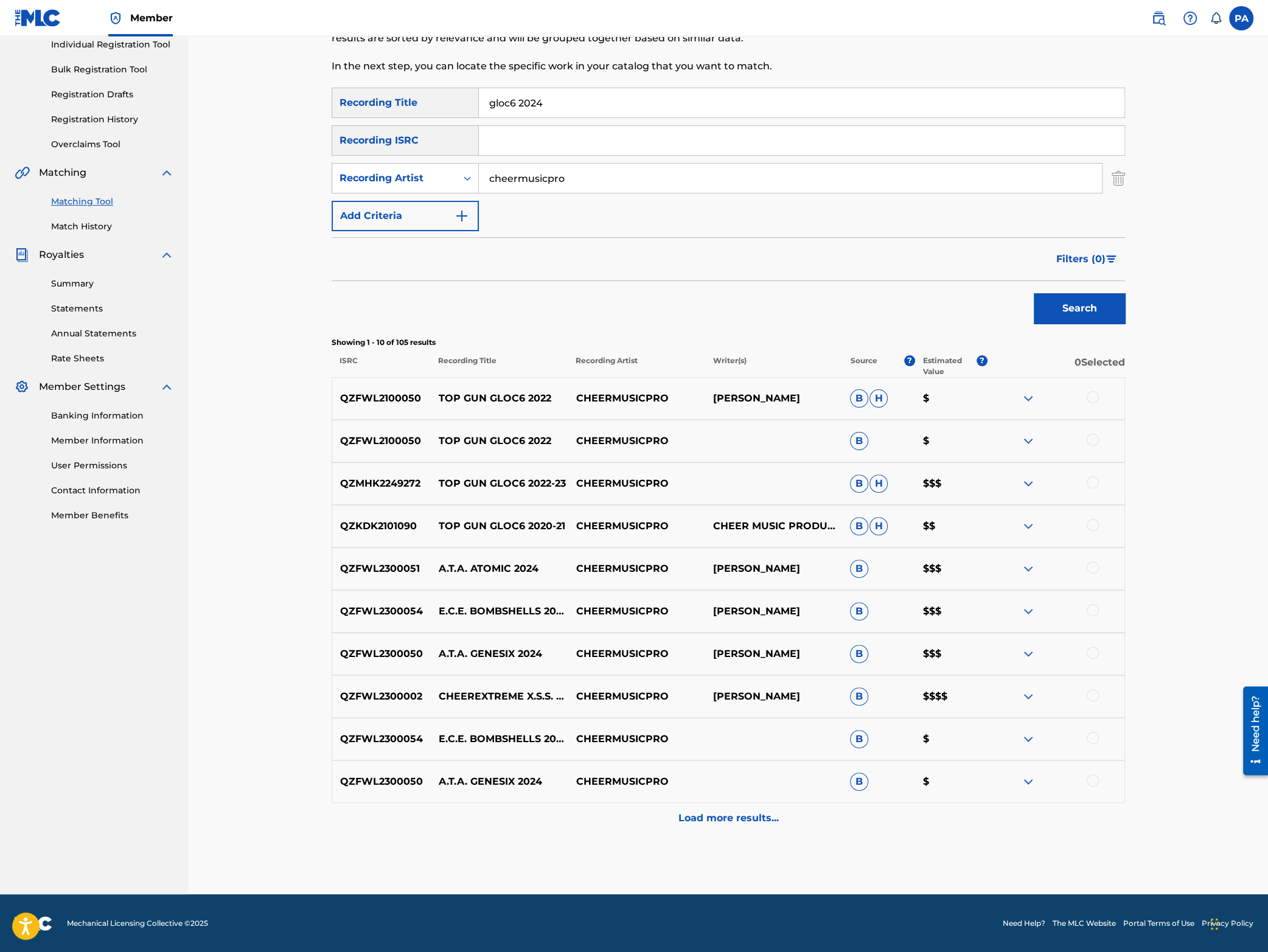
click at [691, 817] on p "Load more results..." at bounding box center [729, 819] width 100 height 15
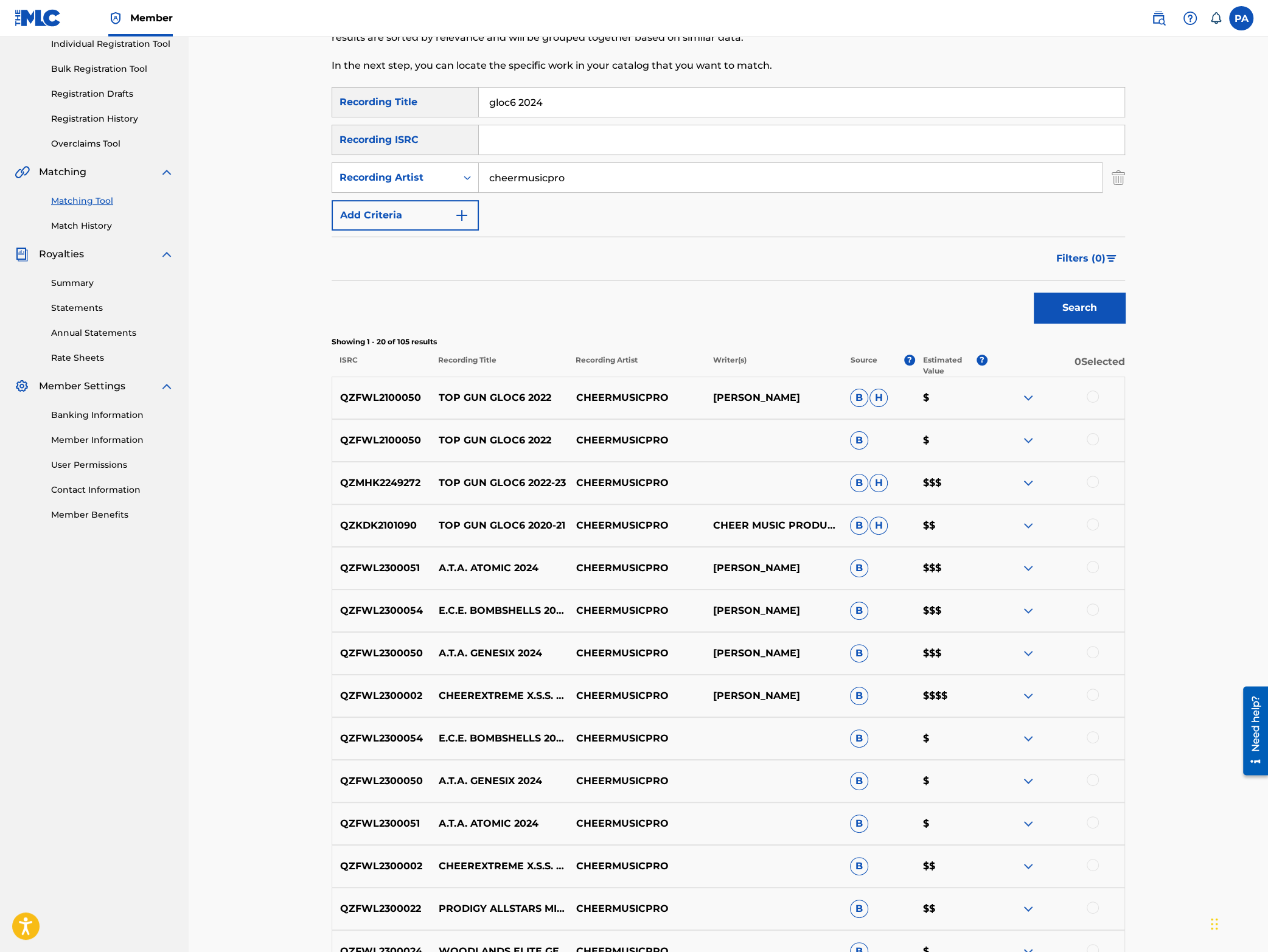
scroll to position [0, 0]
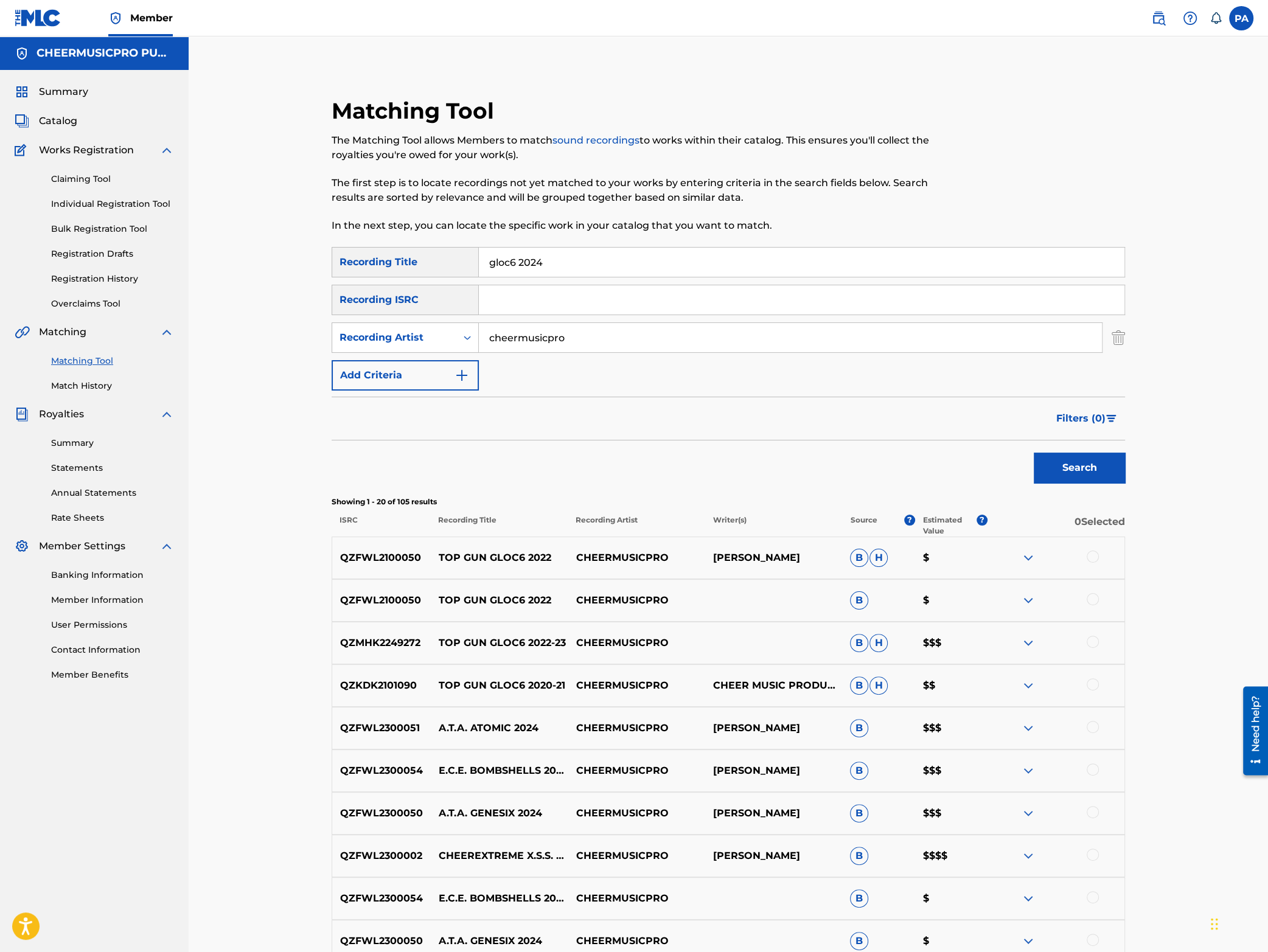
drag, startPoint x: 554, startPoint y: 262, endPoint x: 377, endPoint y: 273, distance: 177.3
click at [479, 273] on input "gloc6 2024" at bounding box center [801, 262] width 645 height 29
click at [507, 260] on input "Search Form" at bounding box center [801, 262] width 645 height 29
paste input "QZFWL2300048"
type input "QZFWL2300048"
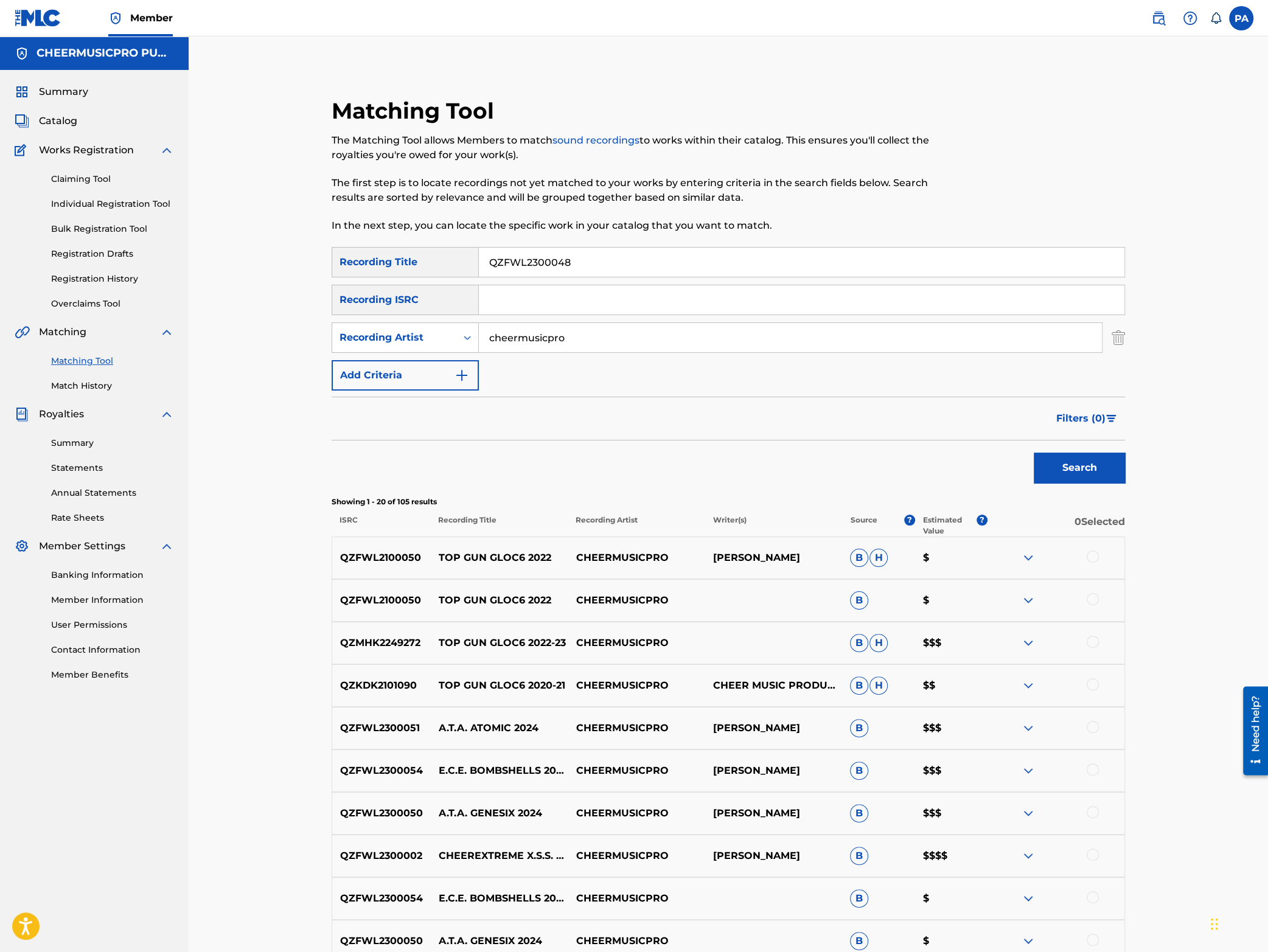
drag, startPoint x: 554, startPoint y: 260, endPoint x: 182, endPoint y: 304, distance: 374.6
click at [479, 277] on input "QZFWL2300048" at bounding box center [801, 262] width 645 height 29
click at [542, 308] on input "Search Form" at bounding box center [801, 300] width 645 height 29
paste input "QZFWL2300048"
type input "QZFWL2300048"
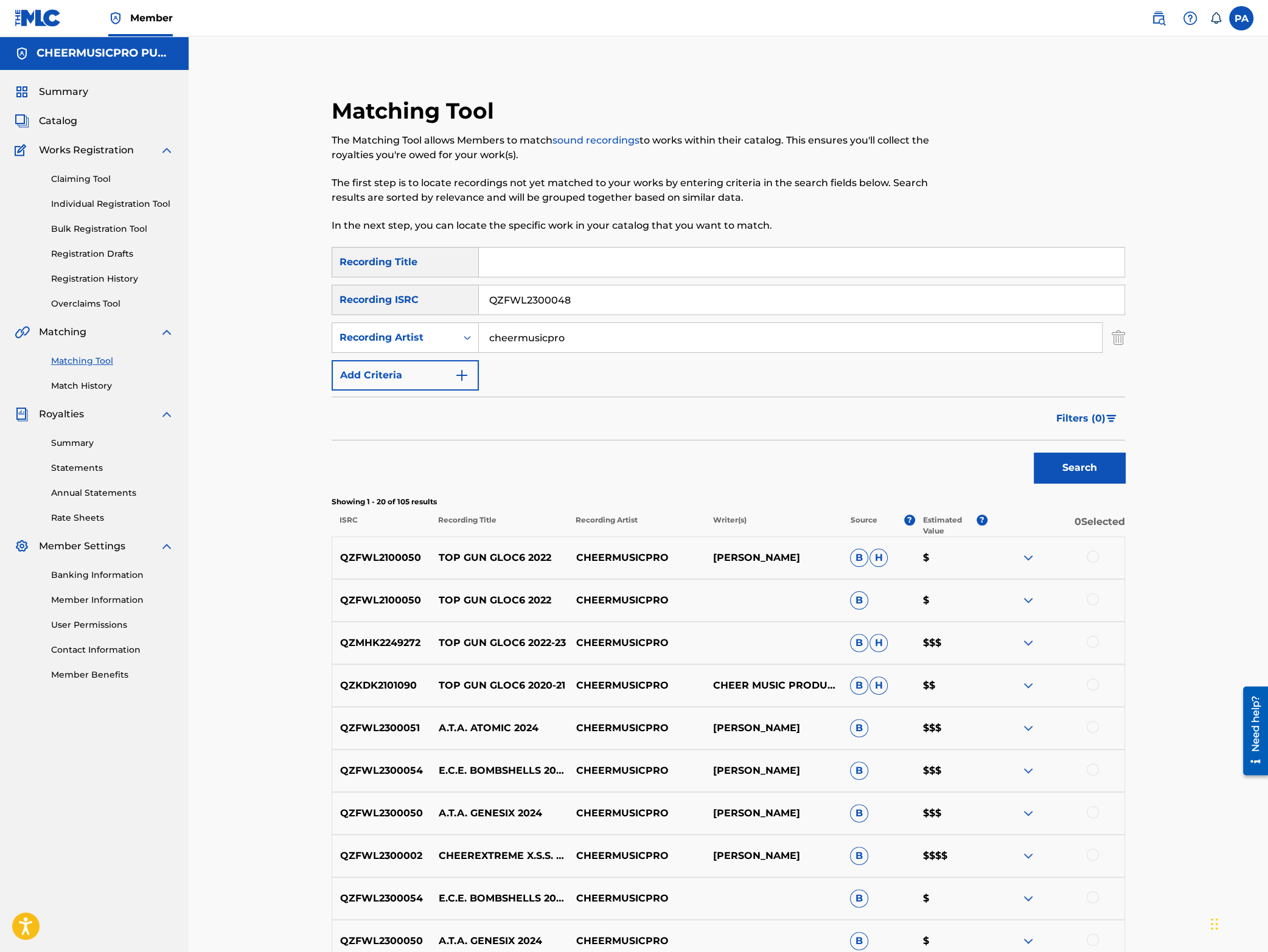
click at [1073, 460] on button "Search" at bounding box center [1079, 468] width 91 height 31
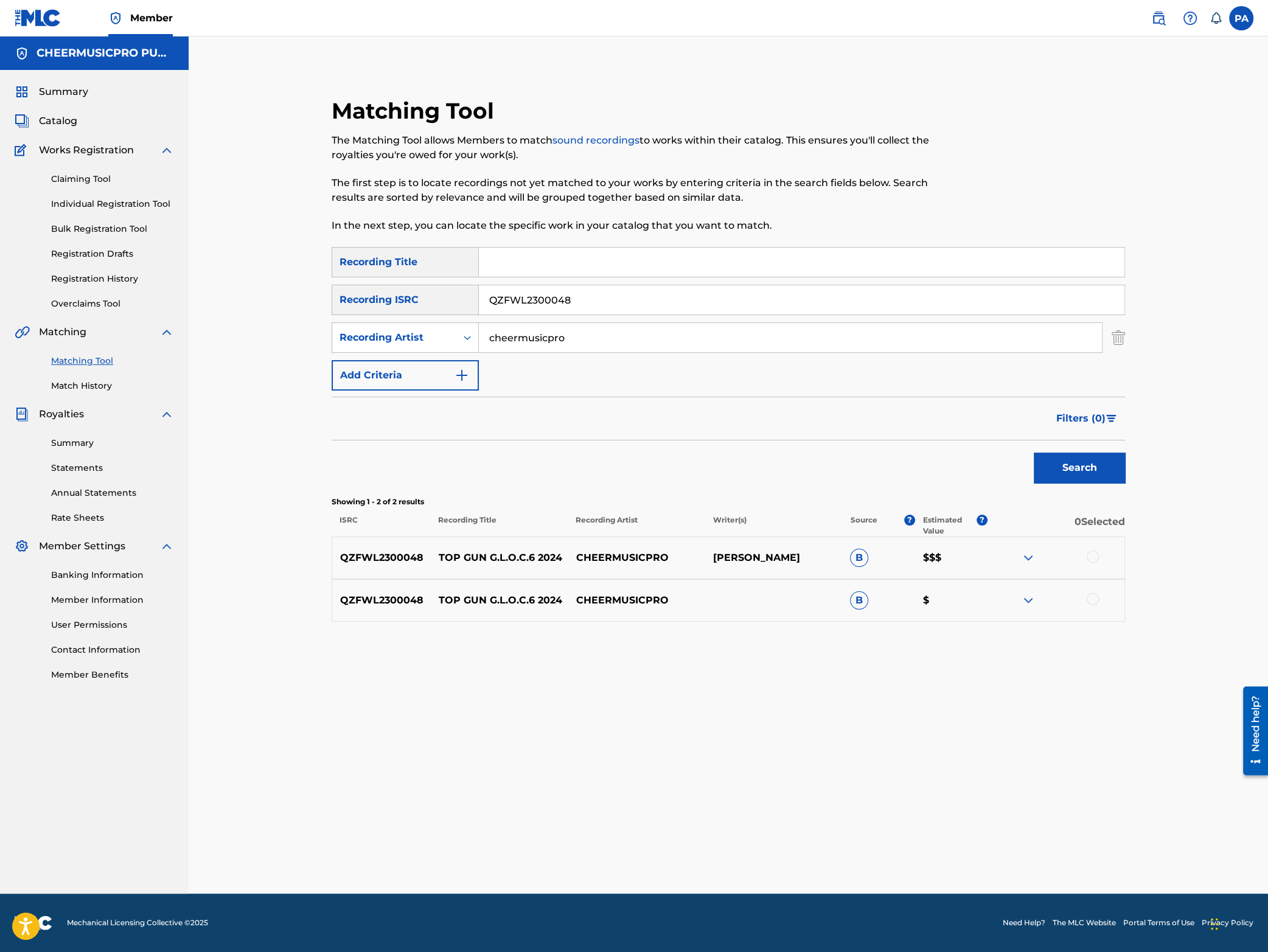
click at [1088, 561] on div at bounding box center [1093, 556] width 12 height 12
click at [1094, 599] on div at bounding box center [1093, 599] width 12 height 12
click at [843, 857] on button "Match 2 Groups" at bounding box center [855, 853] width 134 height 31
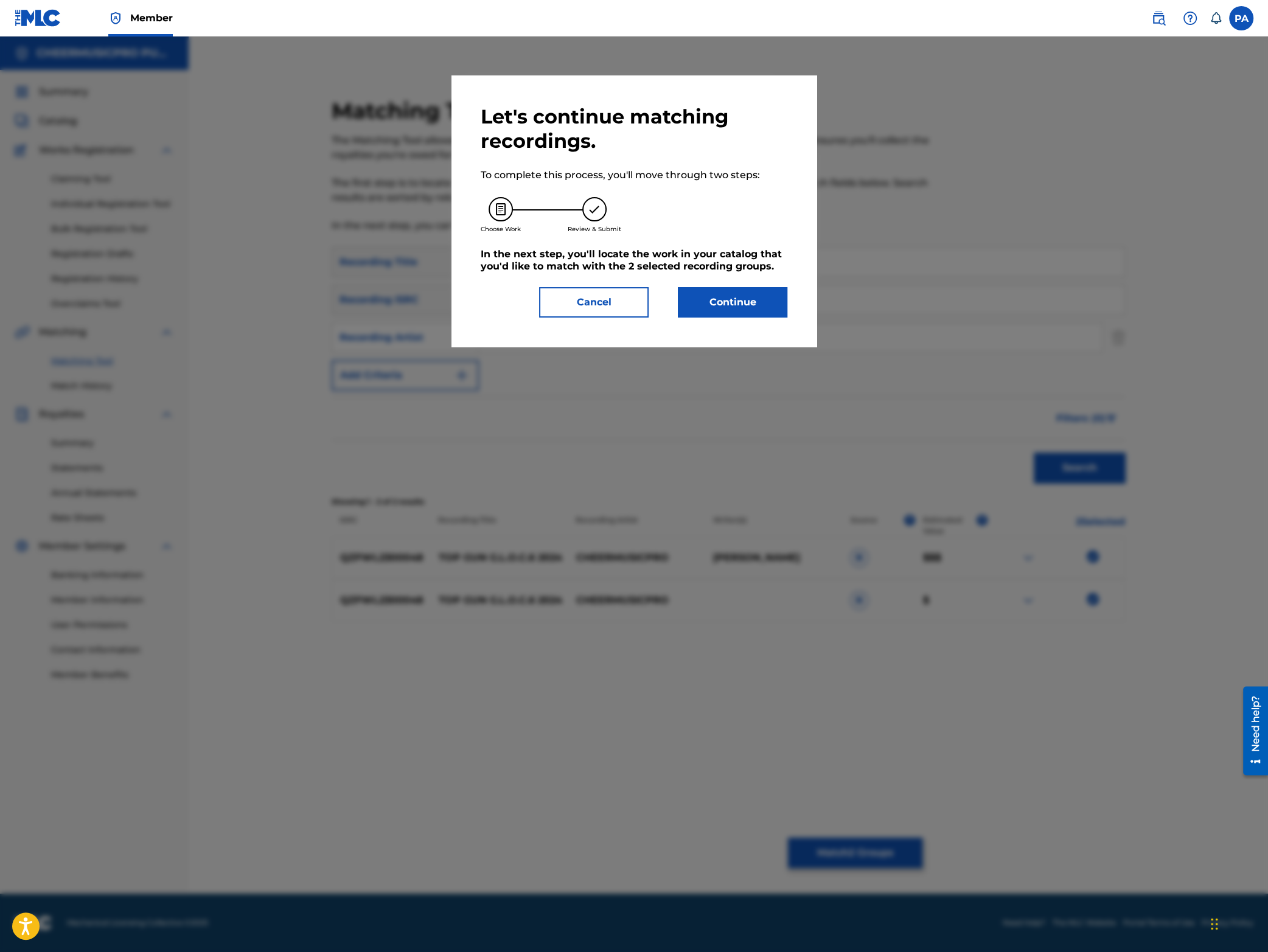
click at [727, 307] on button "Continue" at bounding box center [732, 303] width 109 height 31
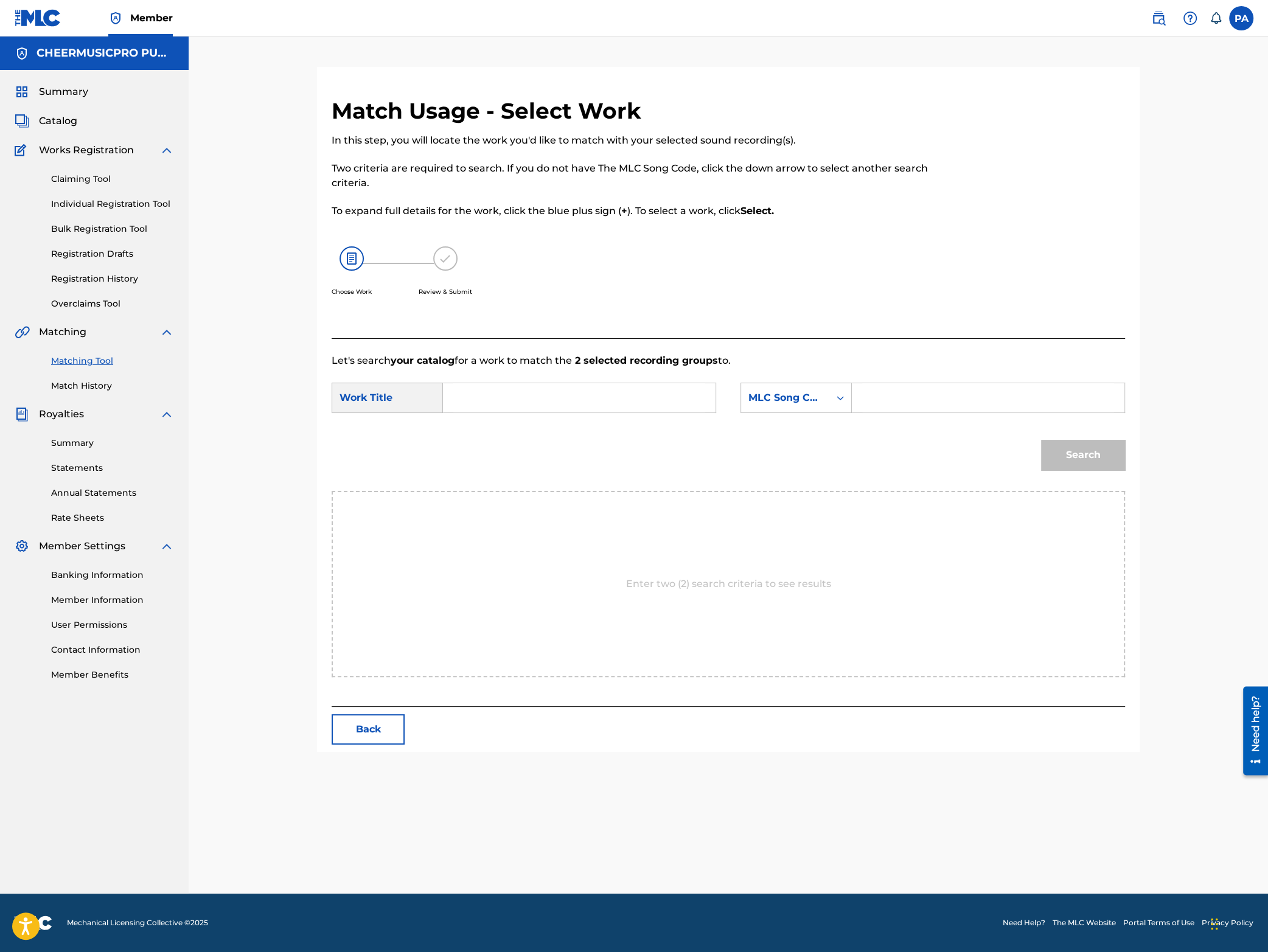
click at [505, 404] on input "Search Form" at bounding box center [579, 398] width 251 height 29
click at [365, 396] on div "Work Title" at bounding box center [387, 398] width 112 height 31
click at [540, 396] on input "Search Form" at bounding box center [579, 398] width 251 height 29
click at [543, 426] on span "6 2023-24" at bounding box center [548, 425] width 48 height 11
type input "top gun gloc6 2023-24"
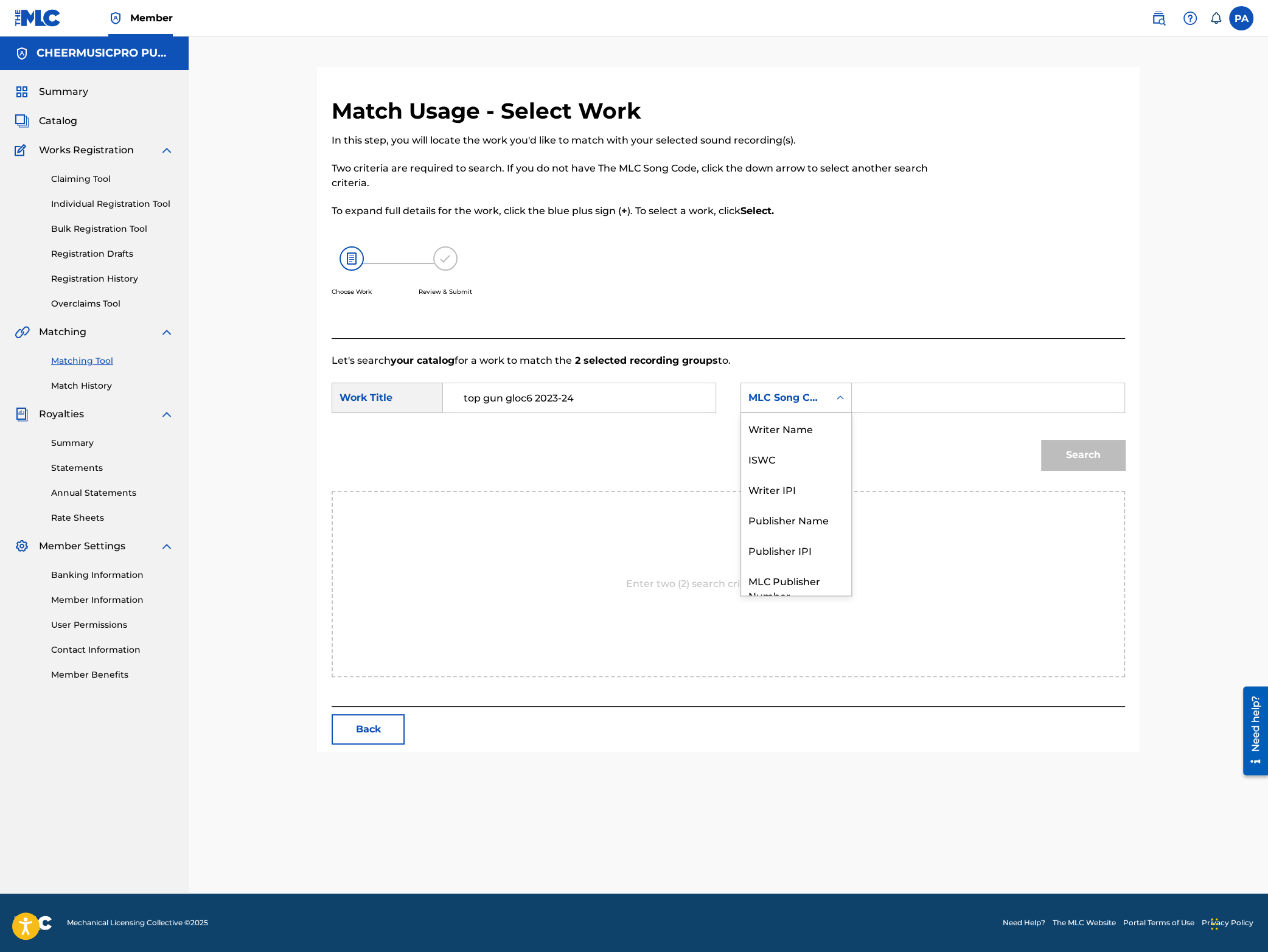
click at [800, 396] on div "MLC Song Code" at bounding box center [784, 398] width 74 height 15
click at [805, 428] on div "Writer Name" at bounding box center [796, 429] width 110 height 31
click at [911, 402] on input "Search Form" at bounding box center [987, 398] width 251 height 29
drag, startPoint x: 952, startPoint y: 400, endPoint x: 680, endPoint y: 421, distance: 272.8
click at [862, 413] on input "[PERSON_NAME]" at bounding box center [987, 398] width 251 height 29
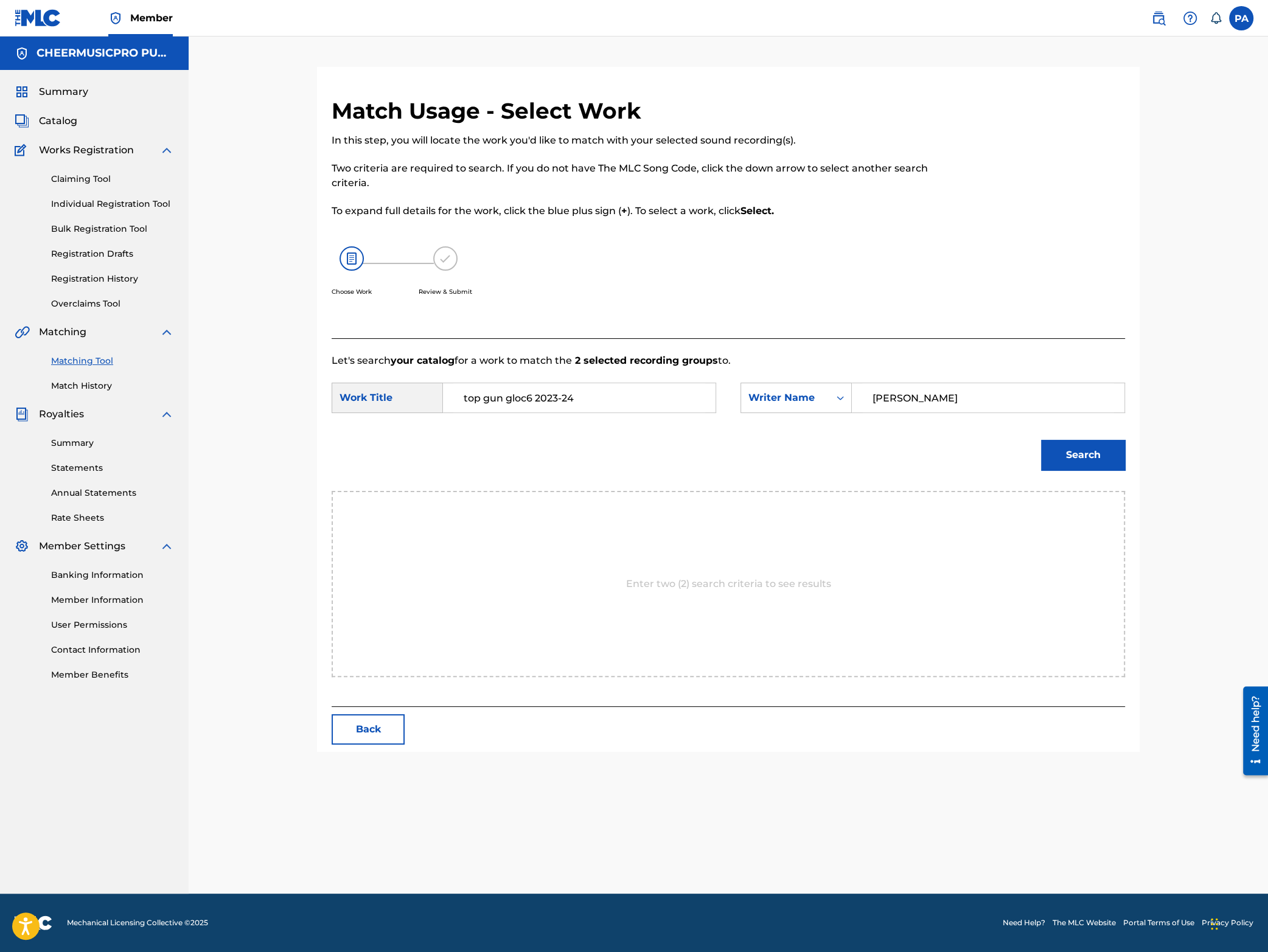
type input "[PERSON_NAME]"
click at [1083, 456] on button "Search" at bounding box center [1083, 455] width 84 height 31
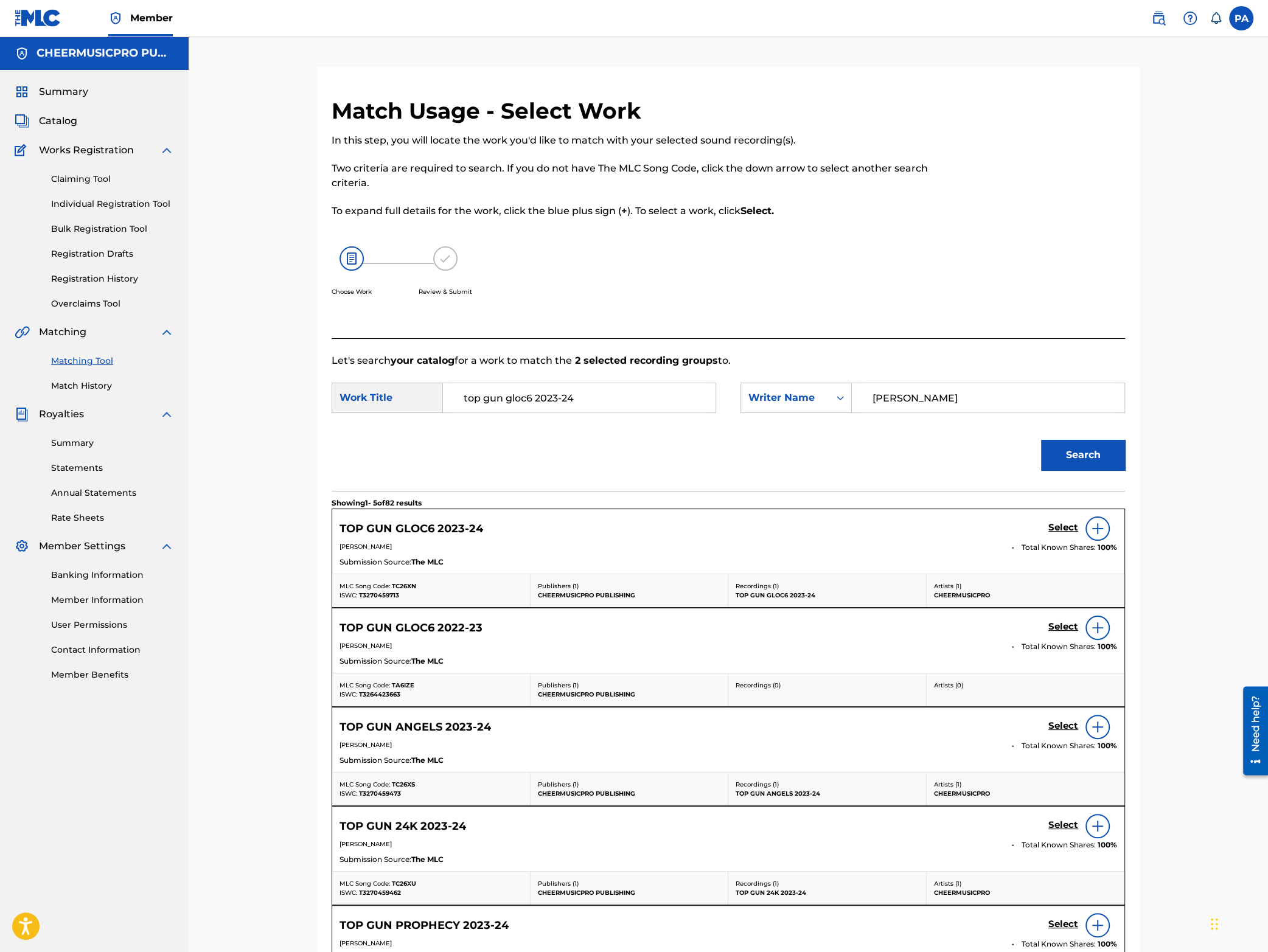
scroll to position [213, 0]
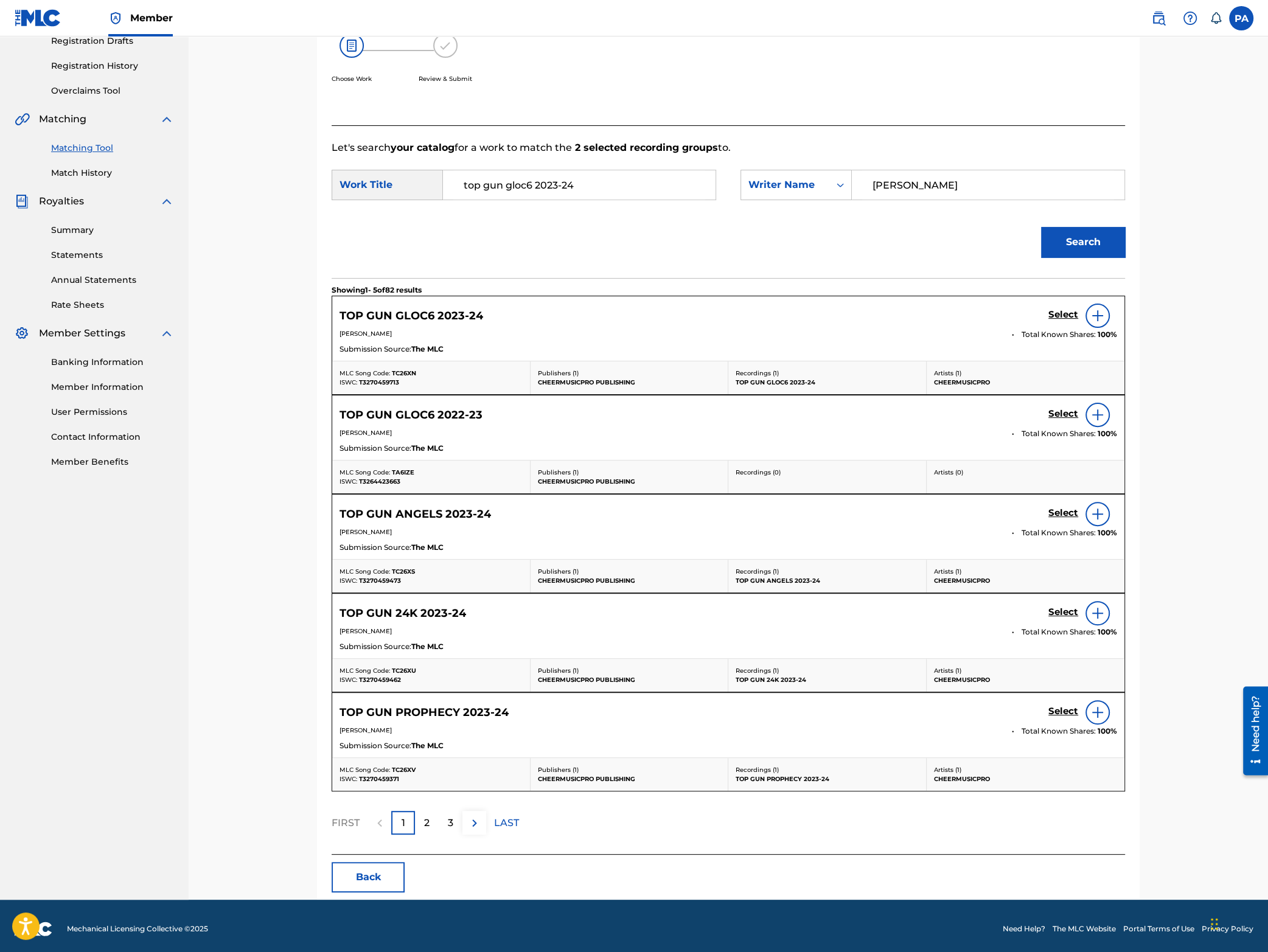
click at [1059, 308] on div "Select" at bounding box center [1082, 315] width 69 height 24
click at [1059, 313] on h5 "Select" at bounding box center [1063, 315] width 30 height 11
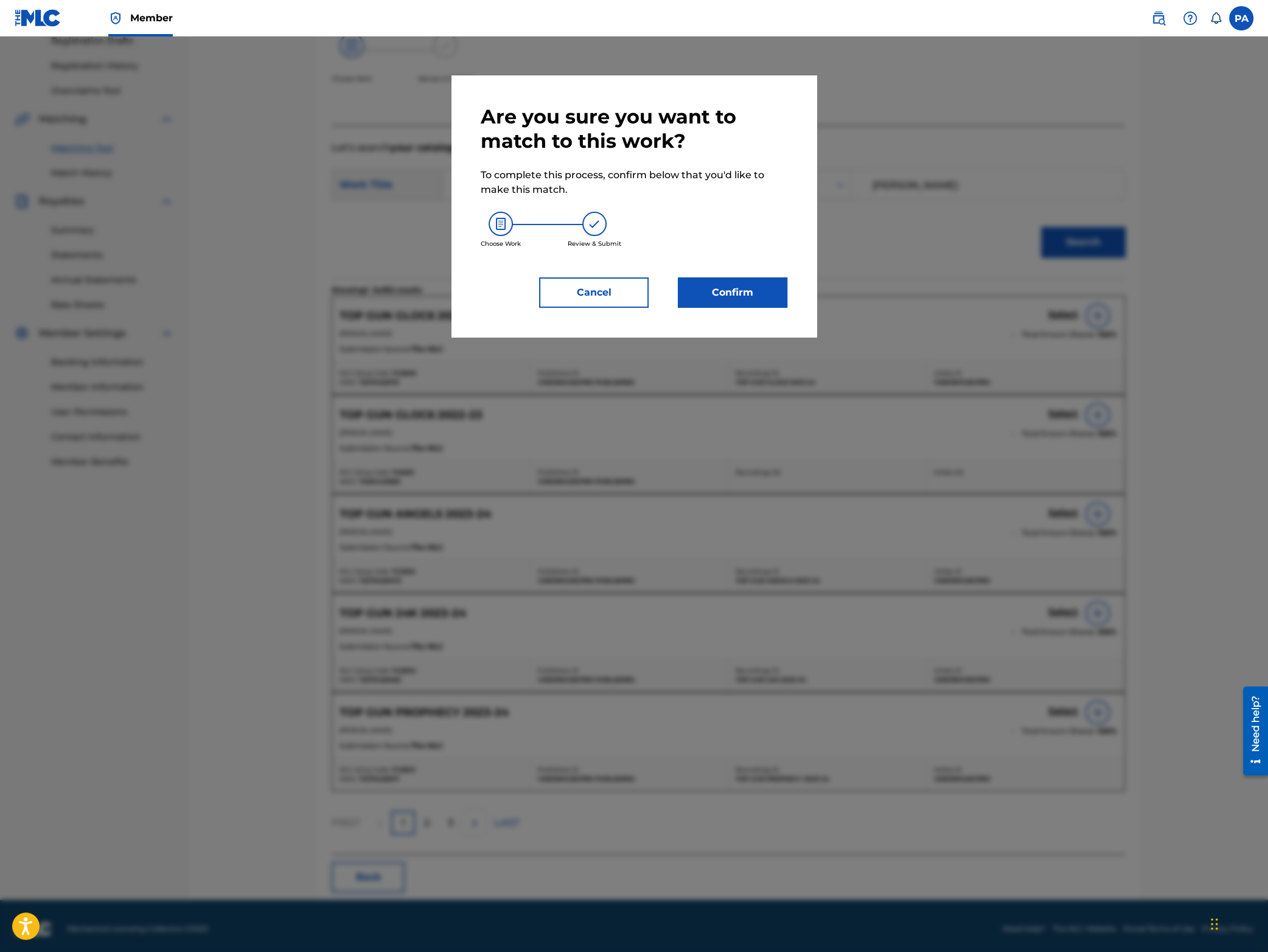
click at [744, 298] on button "Confirm" at bounding box center [732, 293] width 109 height 31
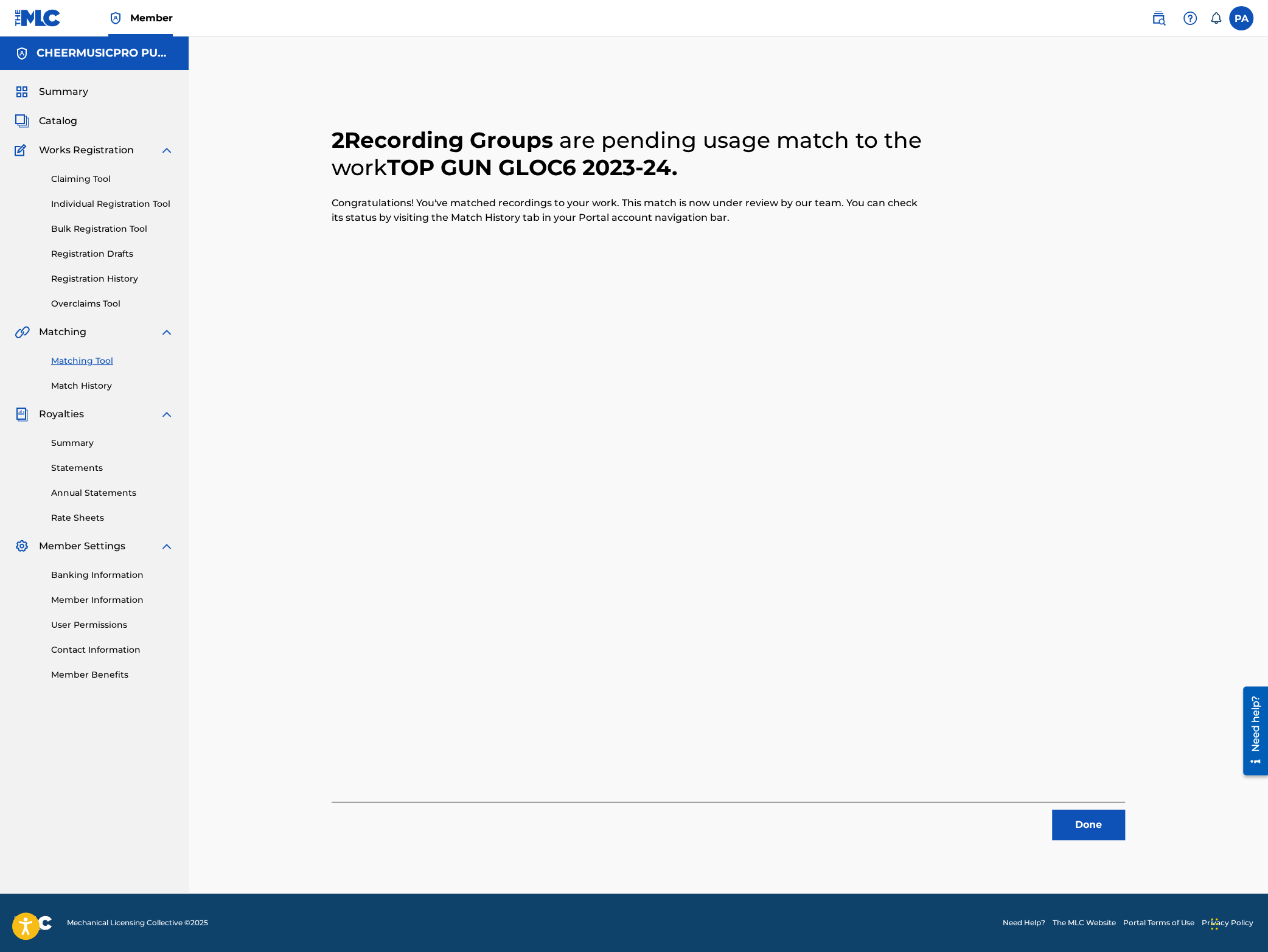
click at [1095, 827] on button "Done" at bounding box center [1088, 825] width 73 height 31
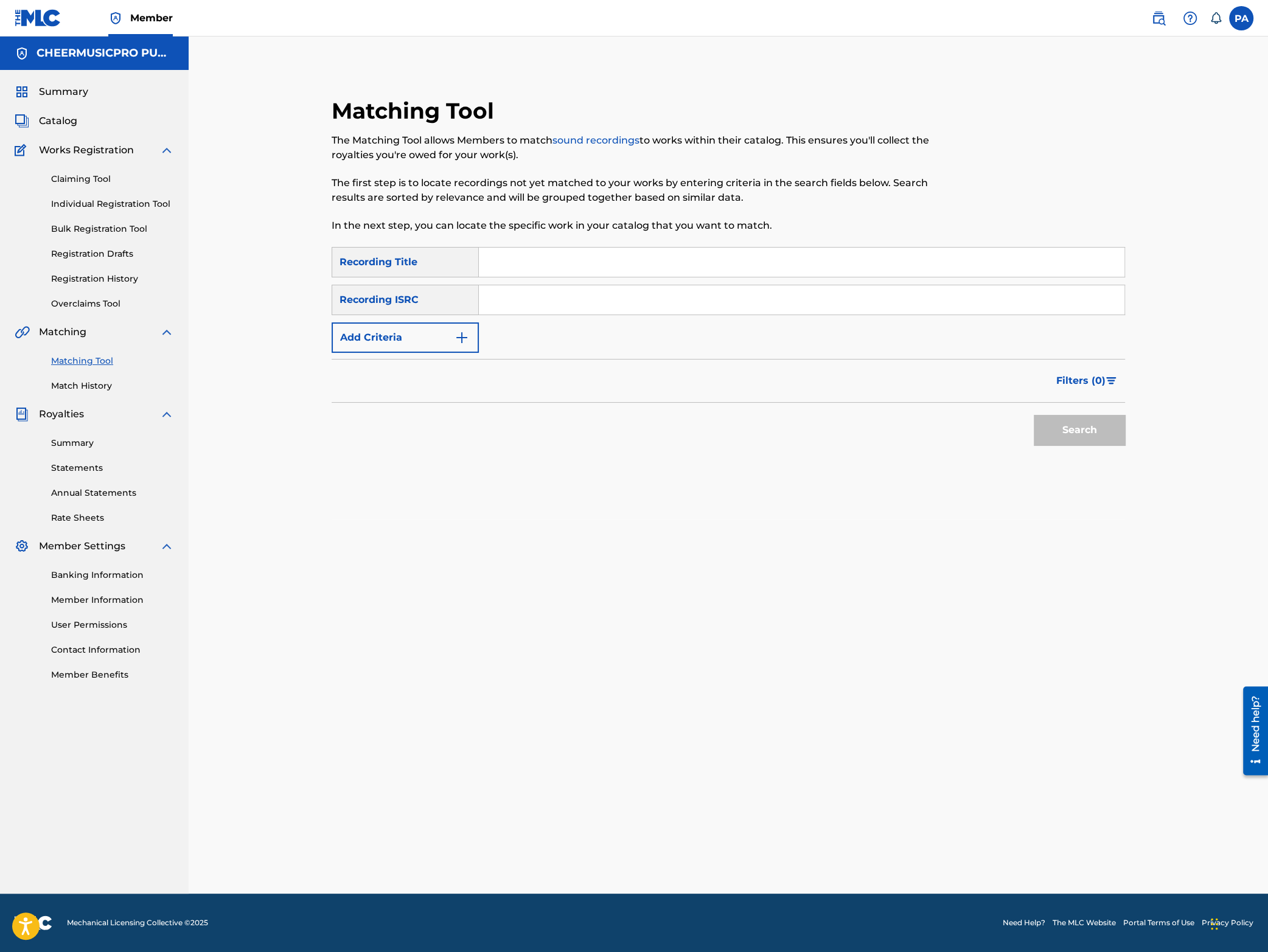
click at [568, 261] on input "Search Form" at bounding box center [801, 262] width 645 height 29
click at [1083, 426] on button "Search" at bounding box center [1079, 430] width 91 height 31
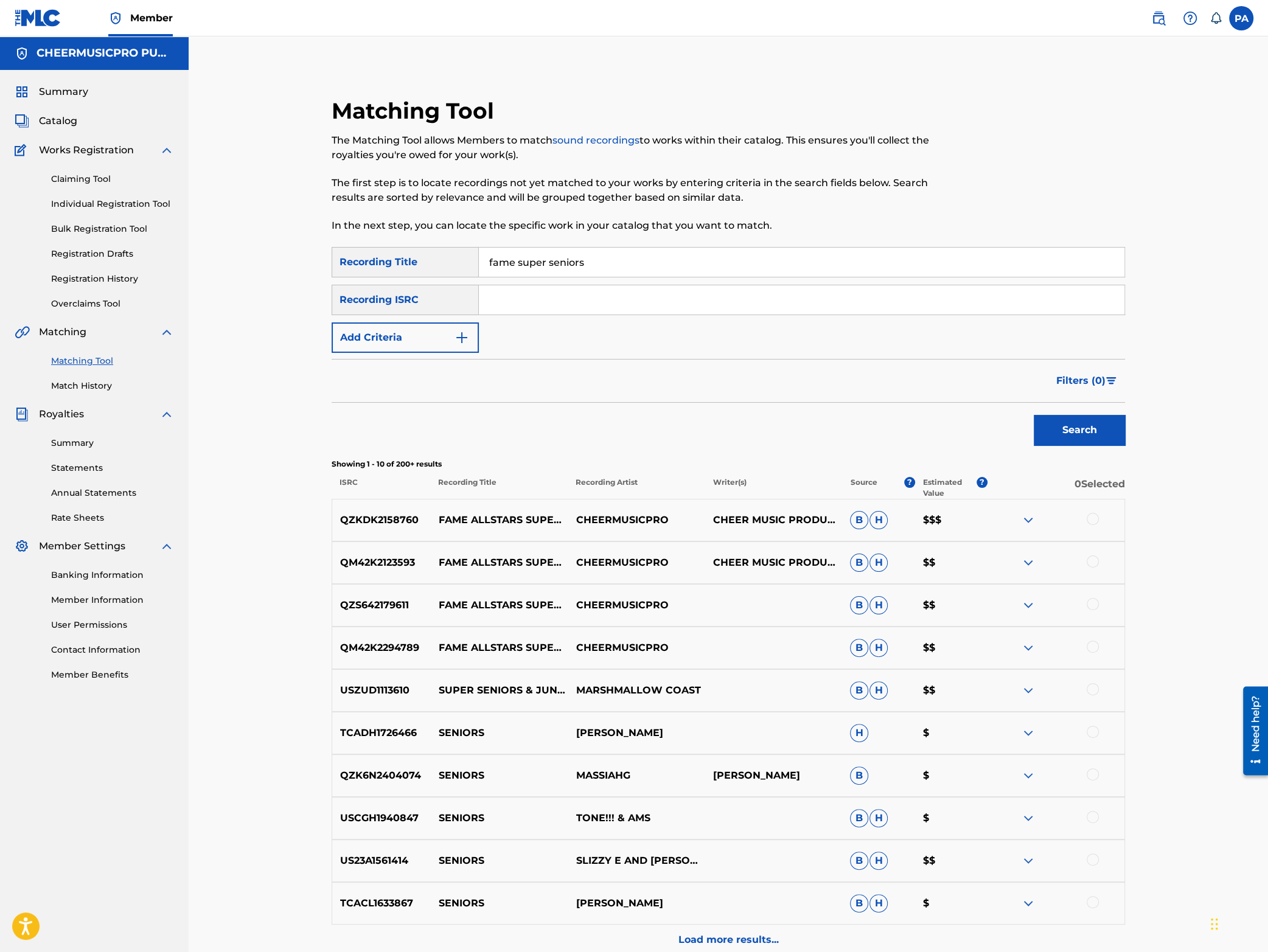
drag, startPoint x: 583, startPoint y: 257, endPoint x: 392, endPoint y: 277, distance: 192.0
click at [479, 277] on input "fame super seniors" at bounding box center [801, 262] width 645 height 29
type input "a"
type input "genesix 2024"
click at [1063, 434] on button "Search" at bounding box center [1079, 430] width 91 height 31
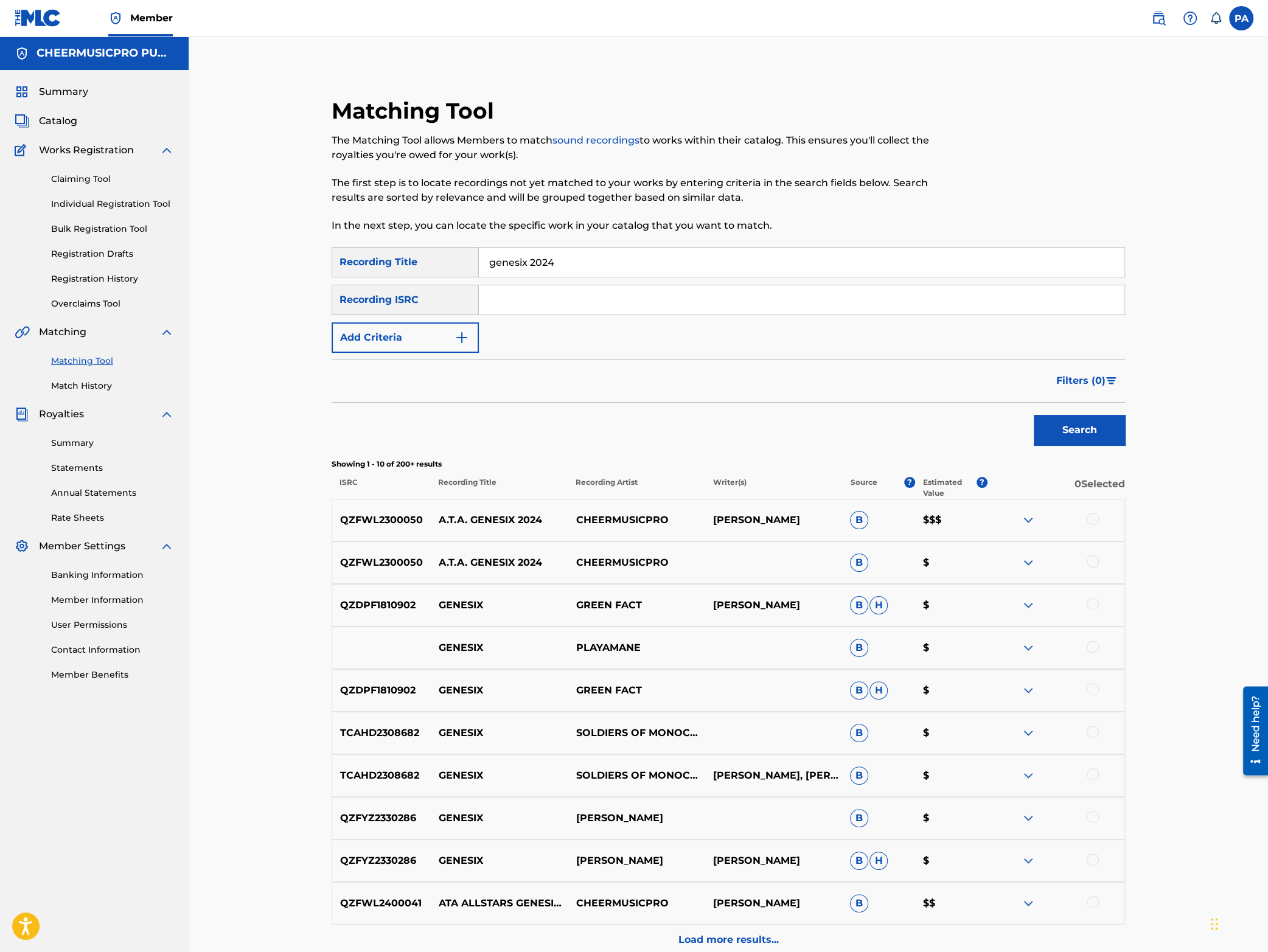
scroll to position [122, 0]
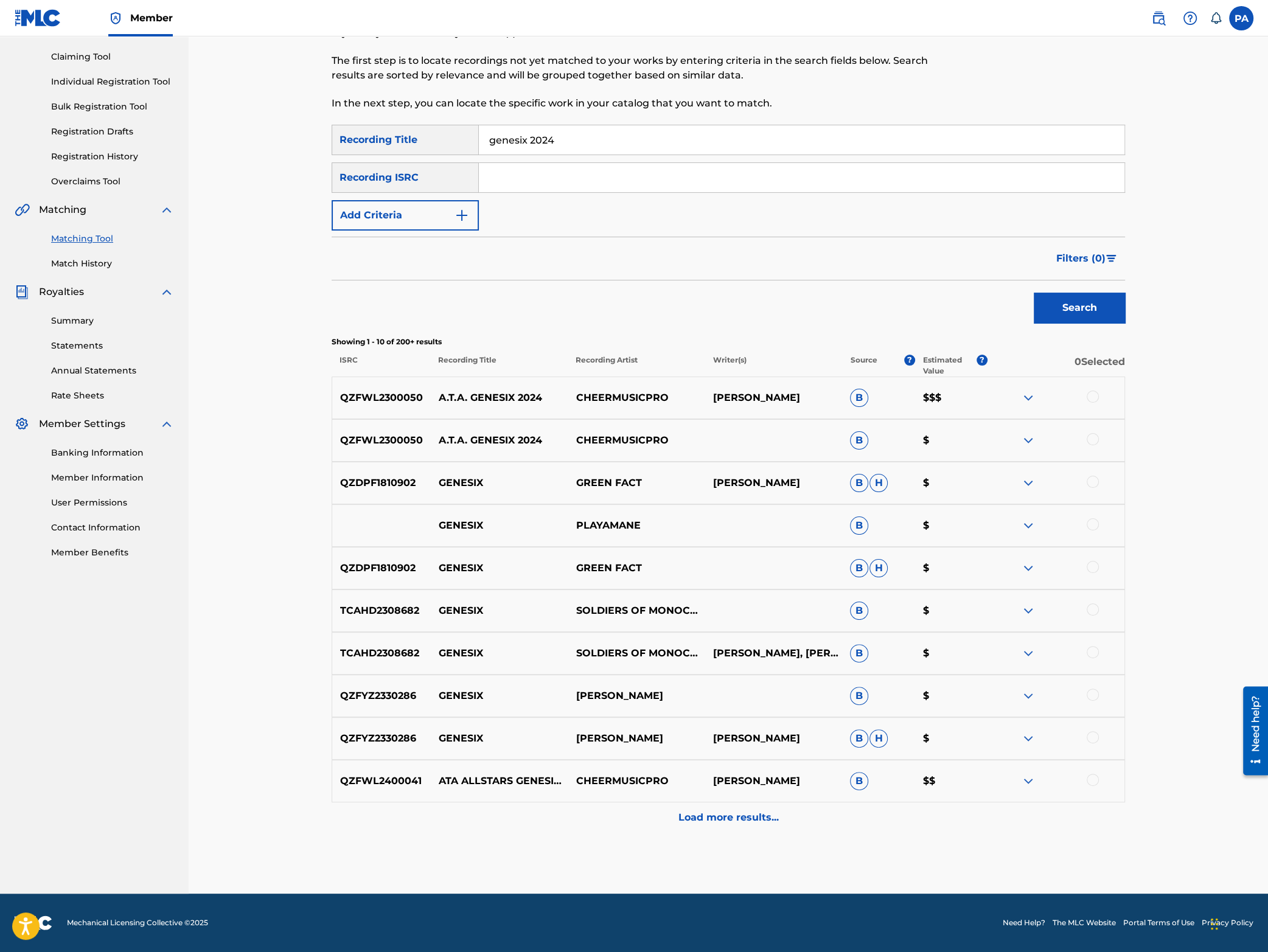
click at [1094, 395] on div at bounding box center [1093, 396] width 12 height 12
click at [1095, 434] on div at bounding box center [1093, 439] width 12 height 12
click at [847, 852] on button "Match 2 Groups" at bounding box center [855, 853] width 134 height 31
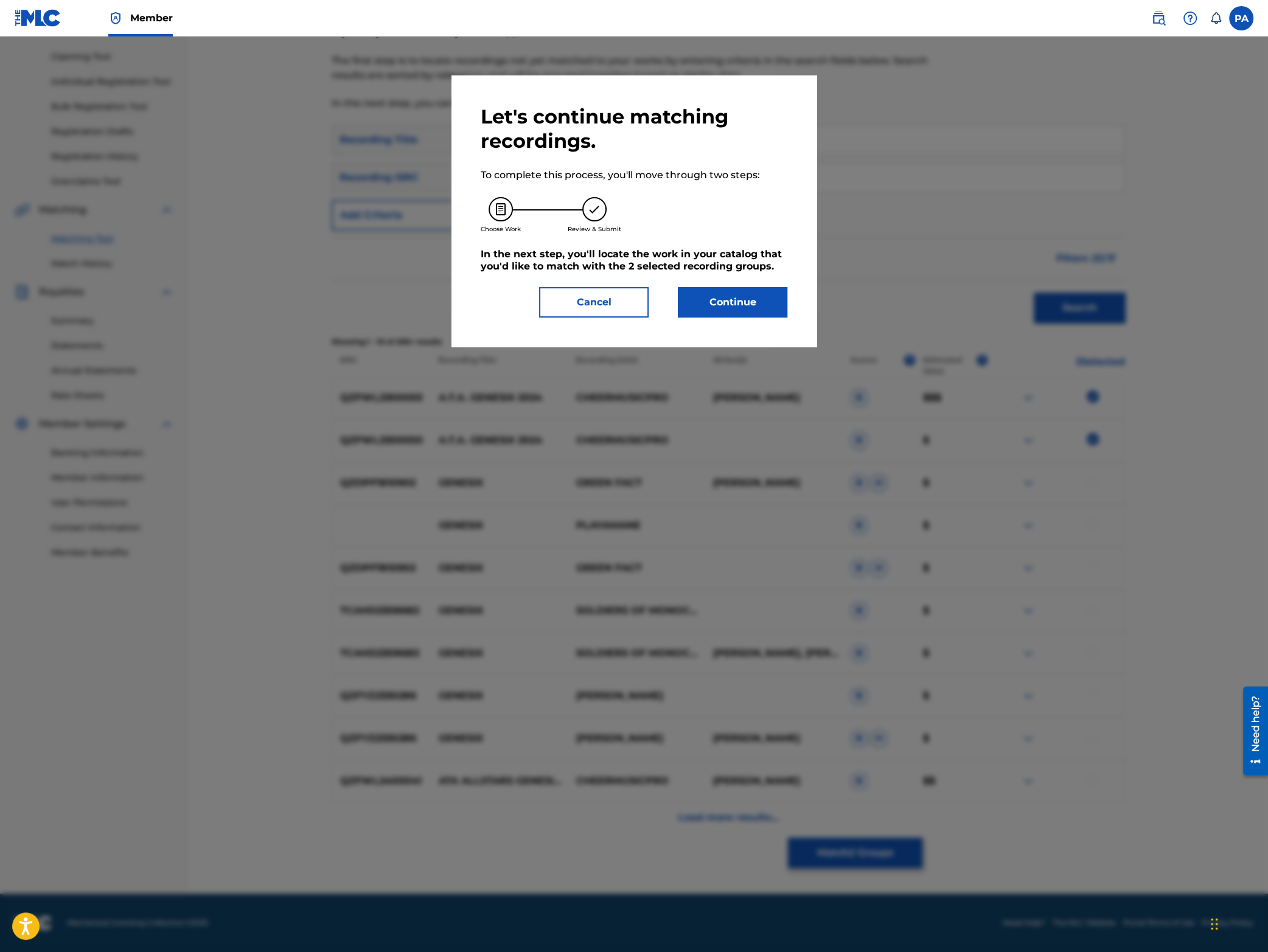
click at [748, 301] on button "Continue" at bounding box center [732, 303] width 109 height 31
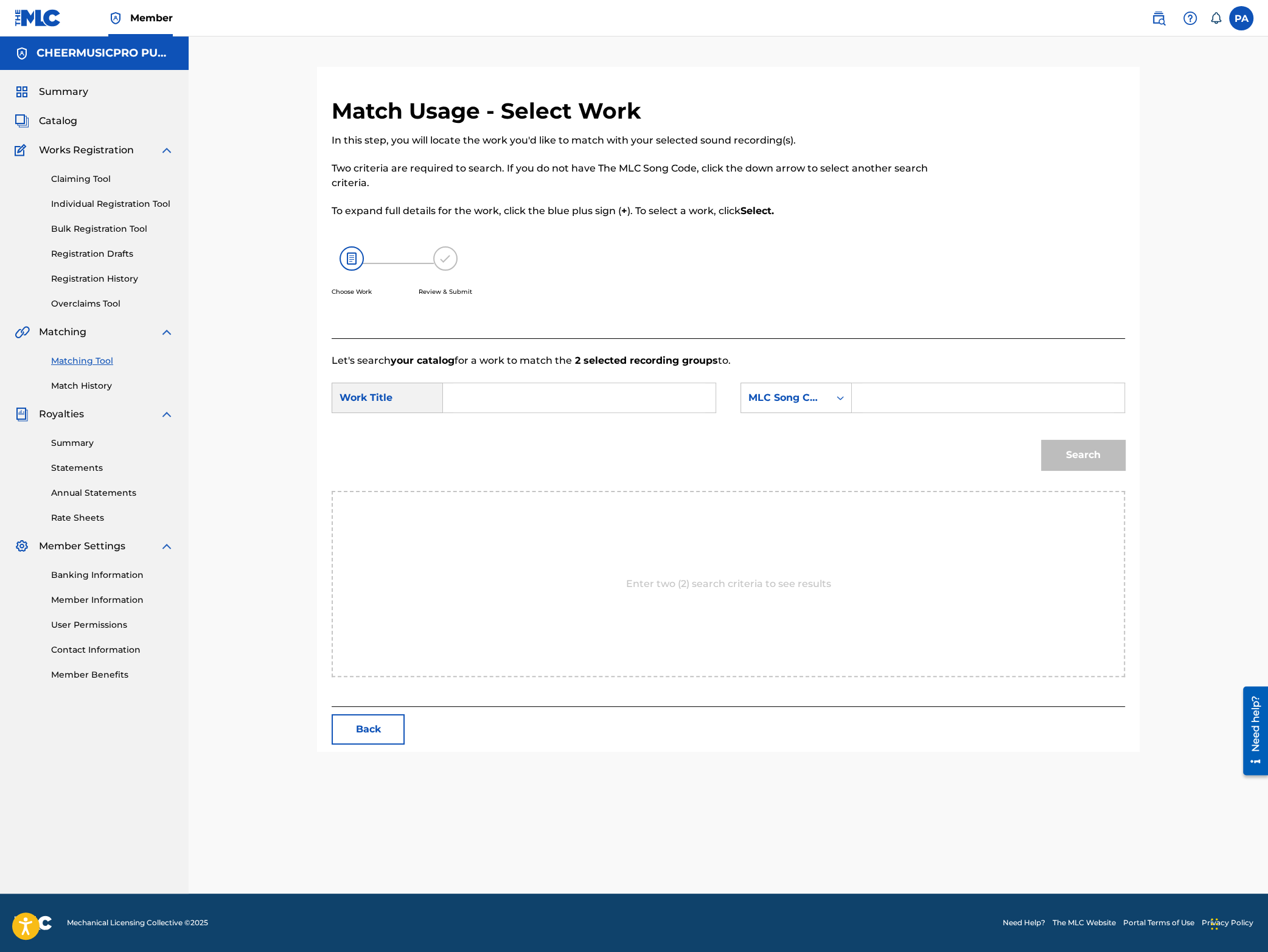
click at [521, 400] on input "Search Form" at bounding box center [579, 398] width 251 height 29
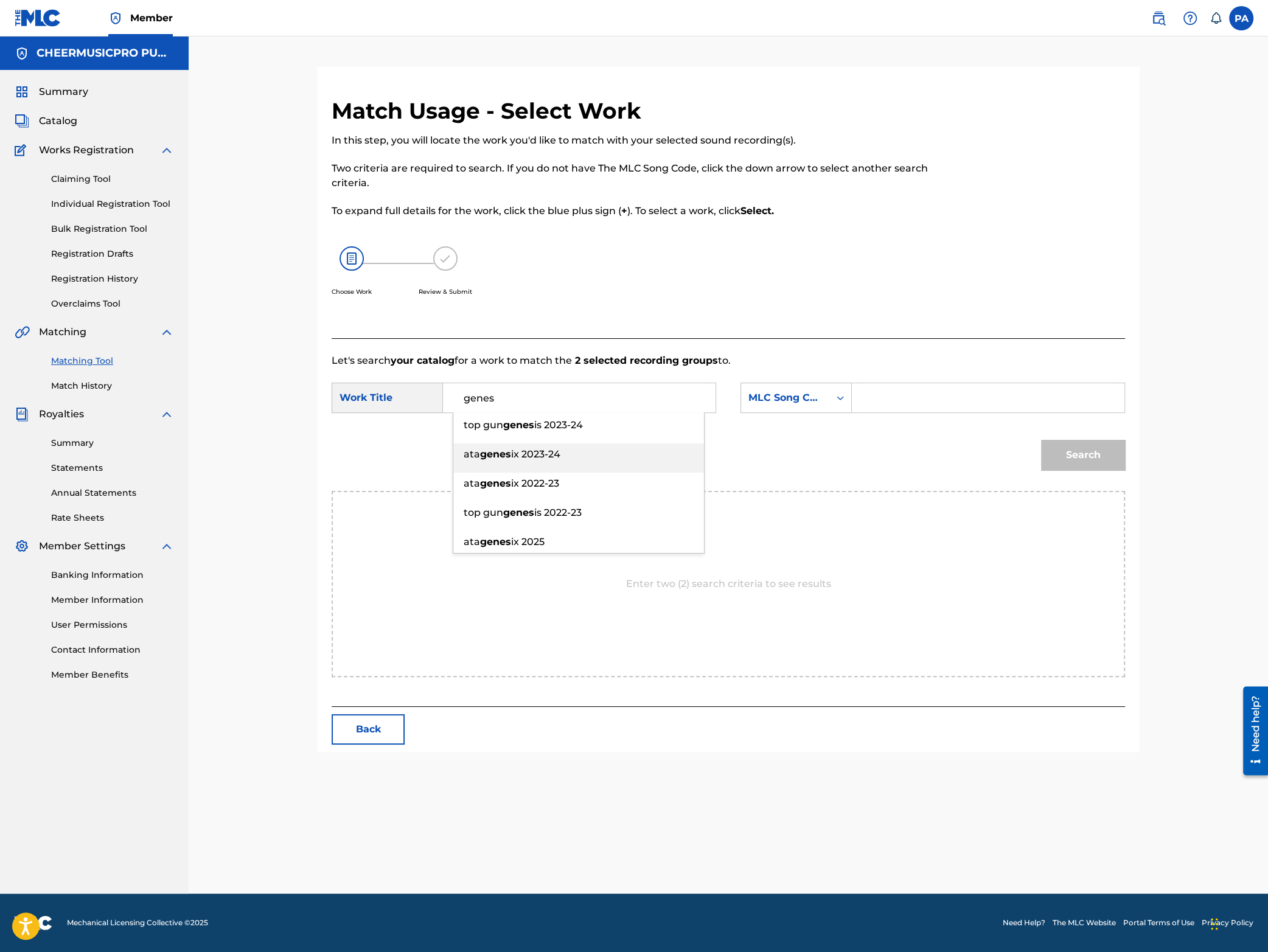
click at [535, 459] on span "ix 2023-24" at bounding box center [535, 455] width 49 height 11
type input "ata genesix 2023-24"
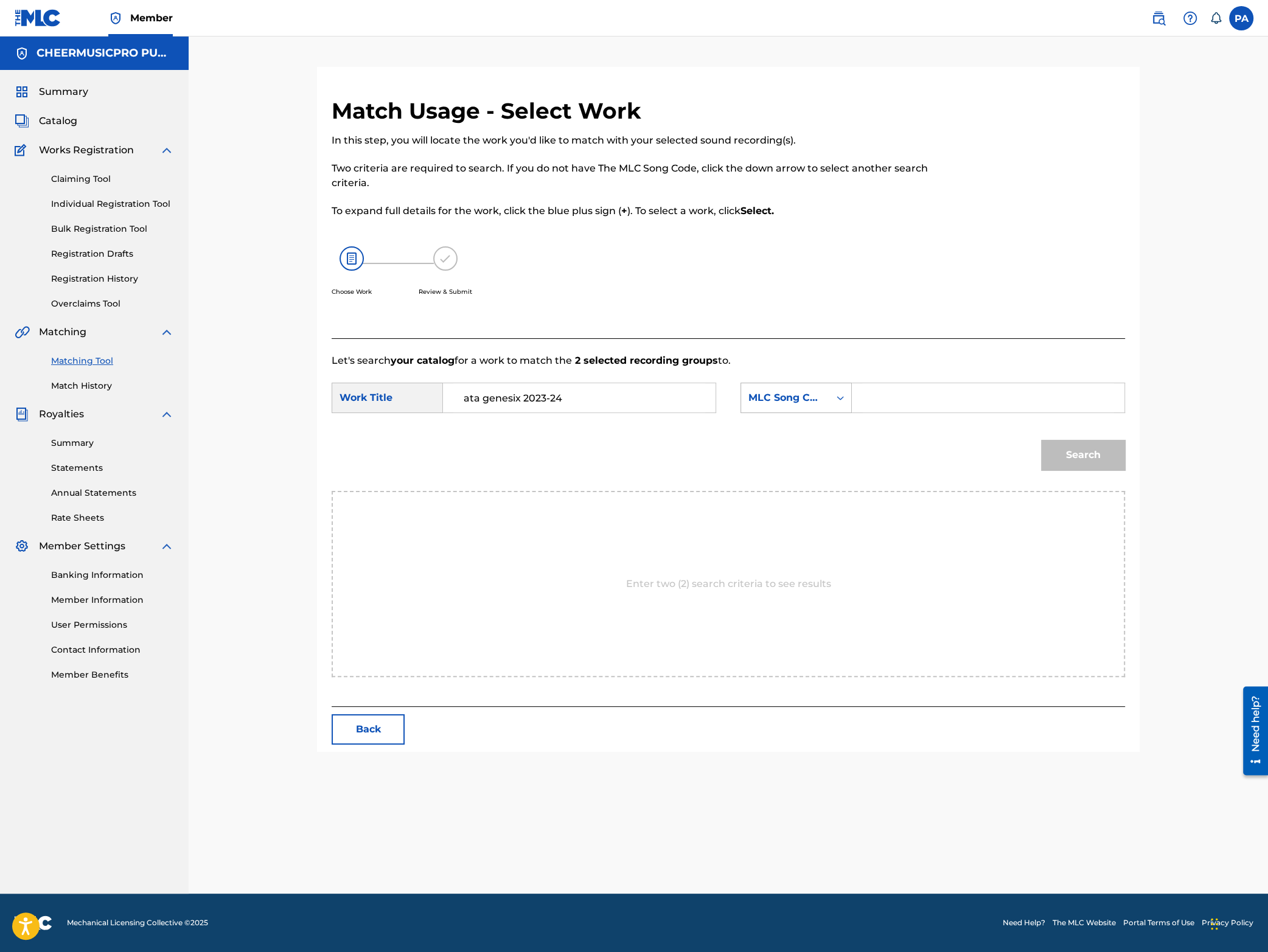
click at [780, 390] on div "MLC Song Code" at bounding box center [784, 398] width 88 height 23
click at [804, 431] on div "Writer Name" at bounding box center [796, 429] width 110 height 31
click at [885, 407] on input "Search Form" at bounding box center [987, 398] width 251 height 29
paste input "[PERSON_NAME]"
type input "[PERSON_NAME]"
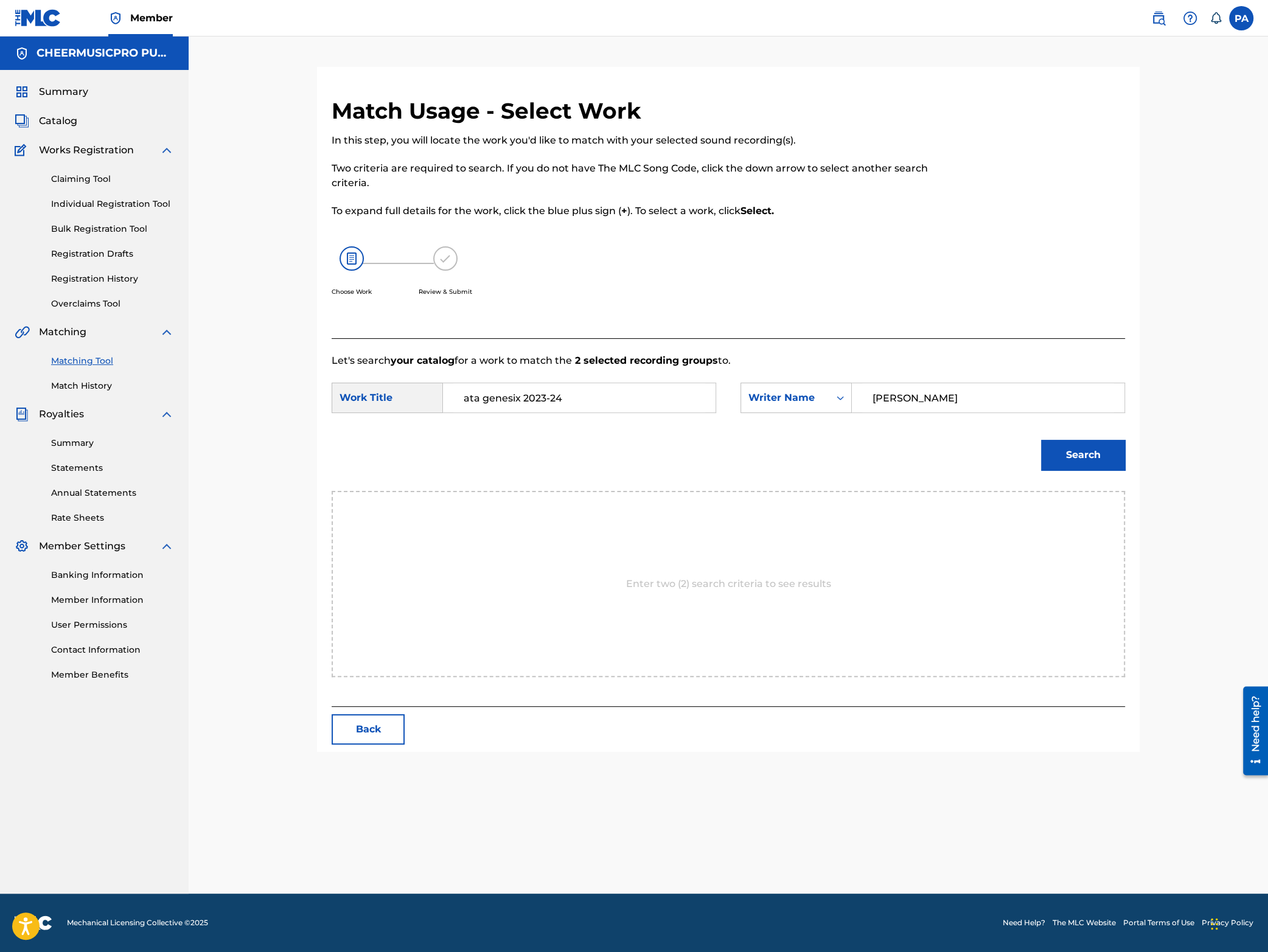
click at [1101, 454] on button "Search" at bounding box center [1083, 455] width 84 height 31
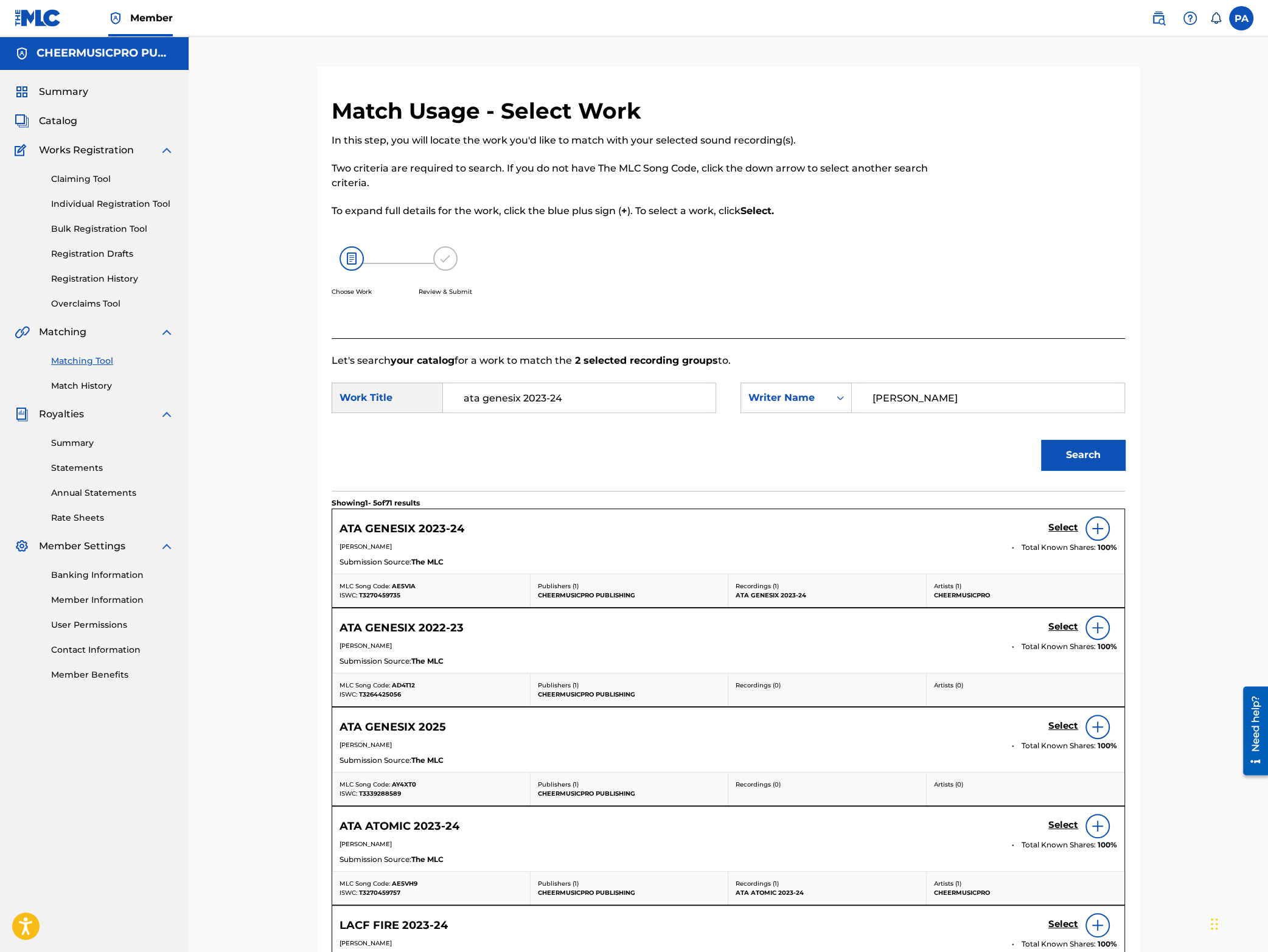
click at [1053, 527] on h5 "Select" at bounding box center [1063, 528] width 30 height 11
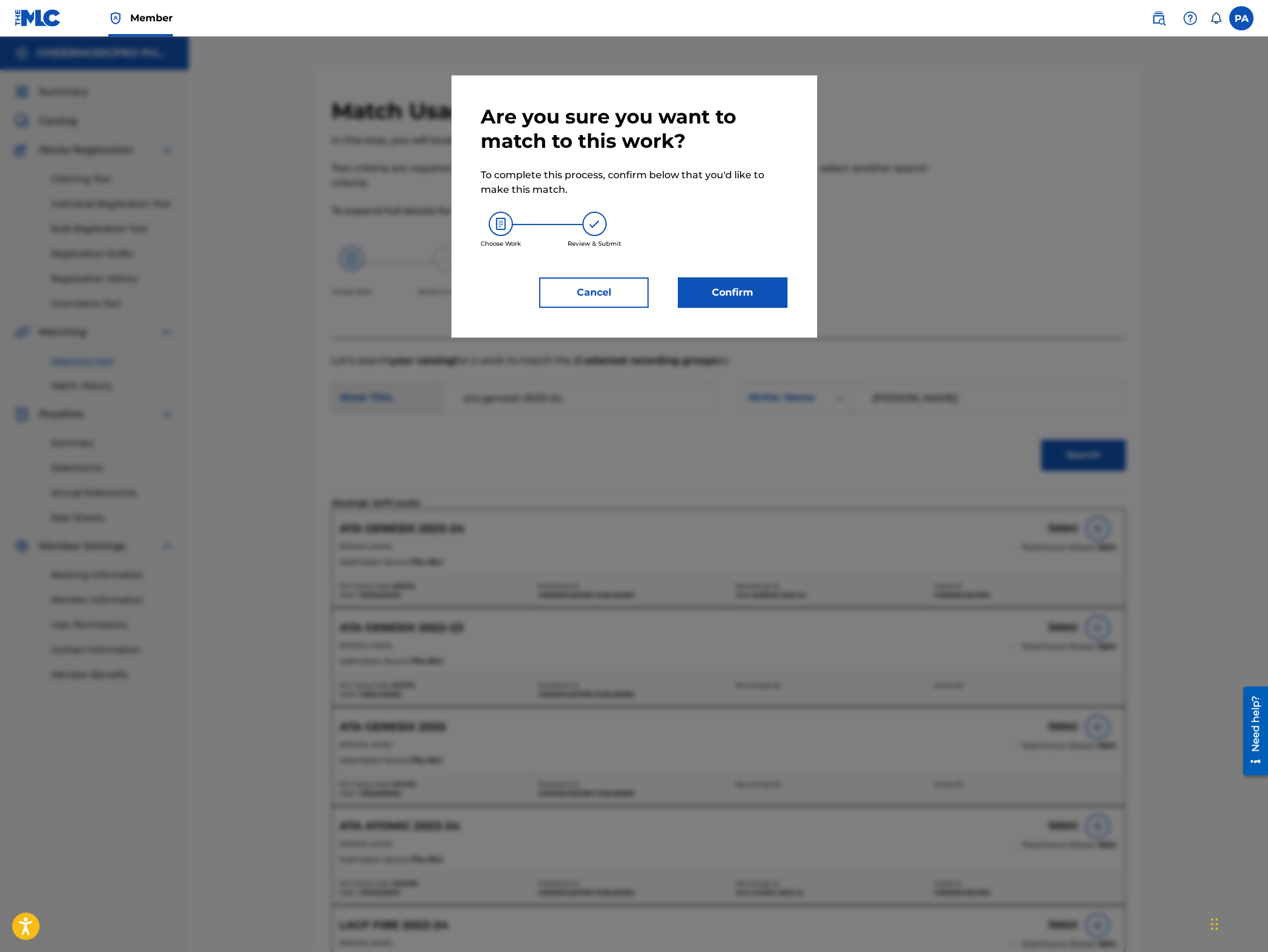
click at [726, 294] on button "Confirm" at bounding box center [732, 293] width 109 height 31
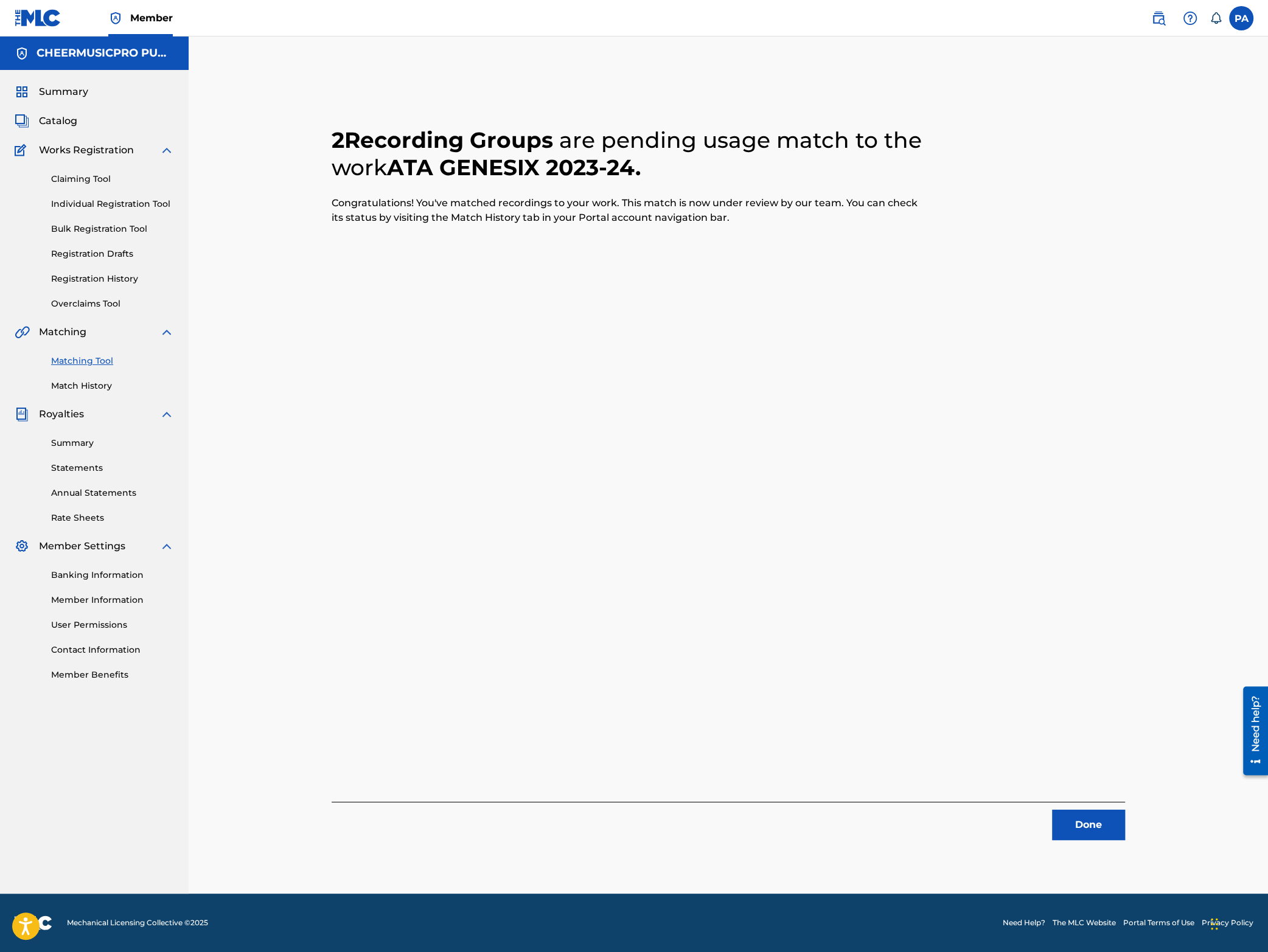
click at [1098, 831] on button "Done" at bounding box center [1088, 825] width 73 height 31
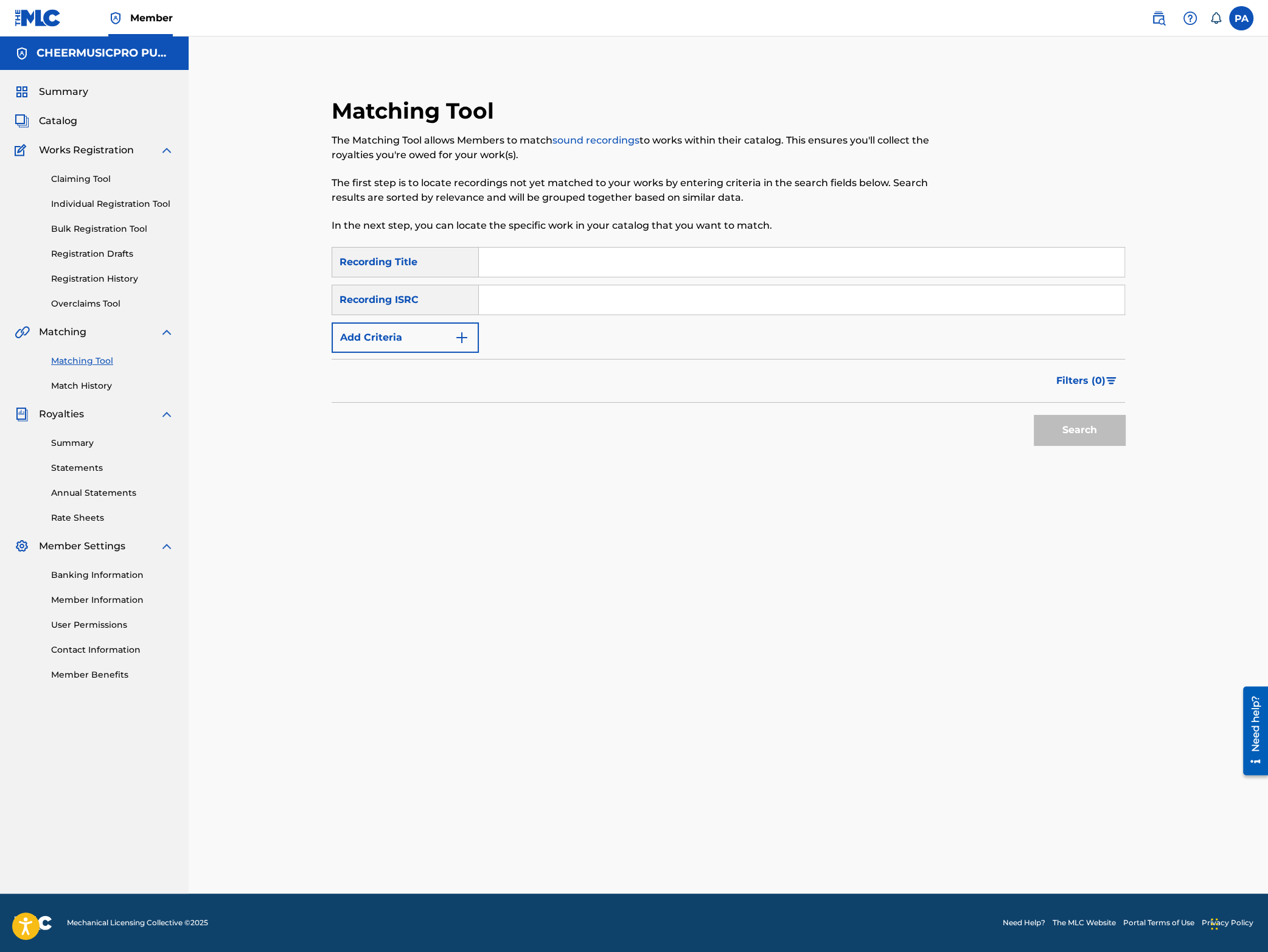
click at [572, 269] on input "Search Form" at bounding box center [801, 262] width 645 height 29
type input "atomic 2024"
click at [1033, 415] on button "Search" at bounding box center [1079, 430] width 91 height 31
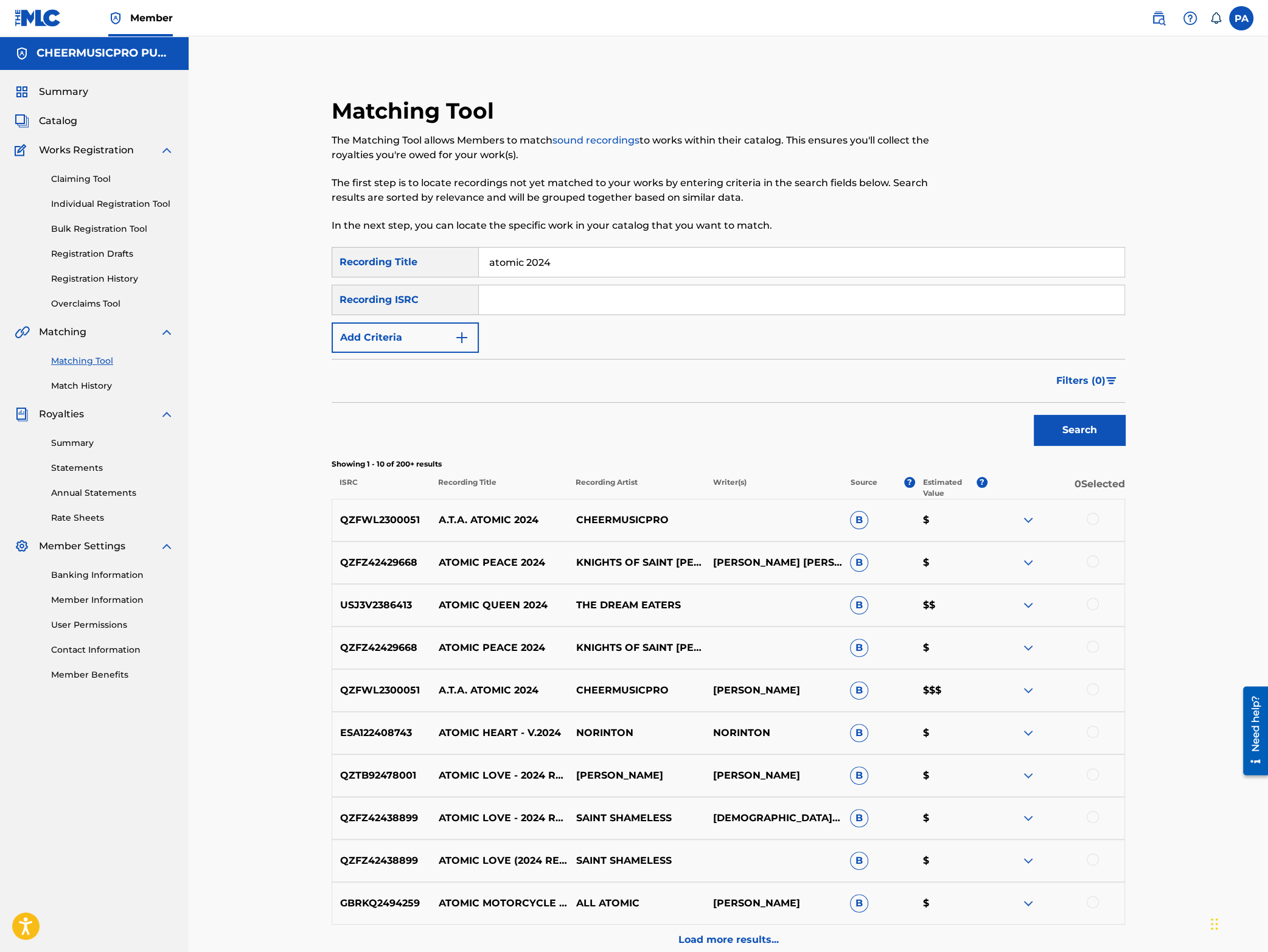
scroll to position [122, 0]
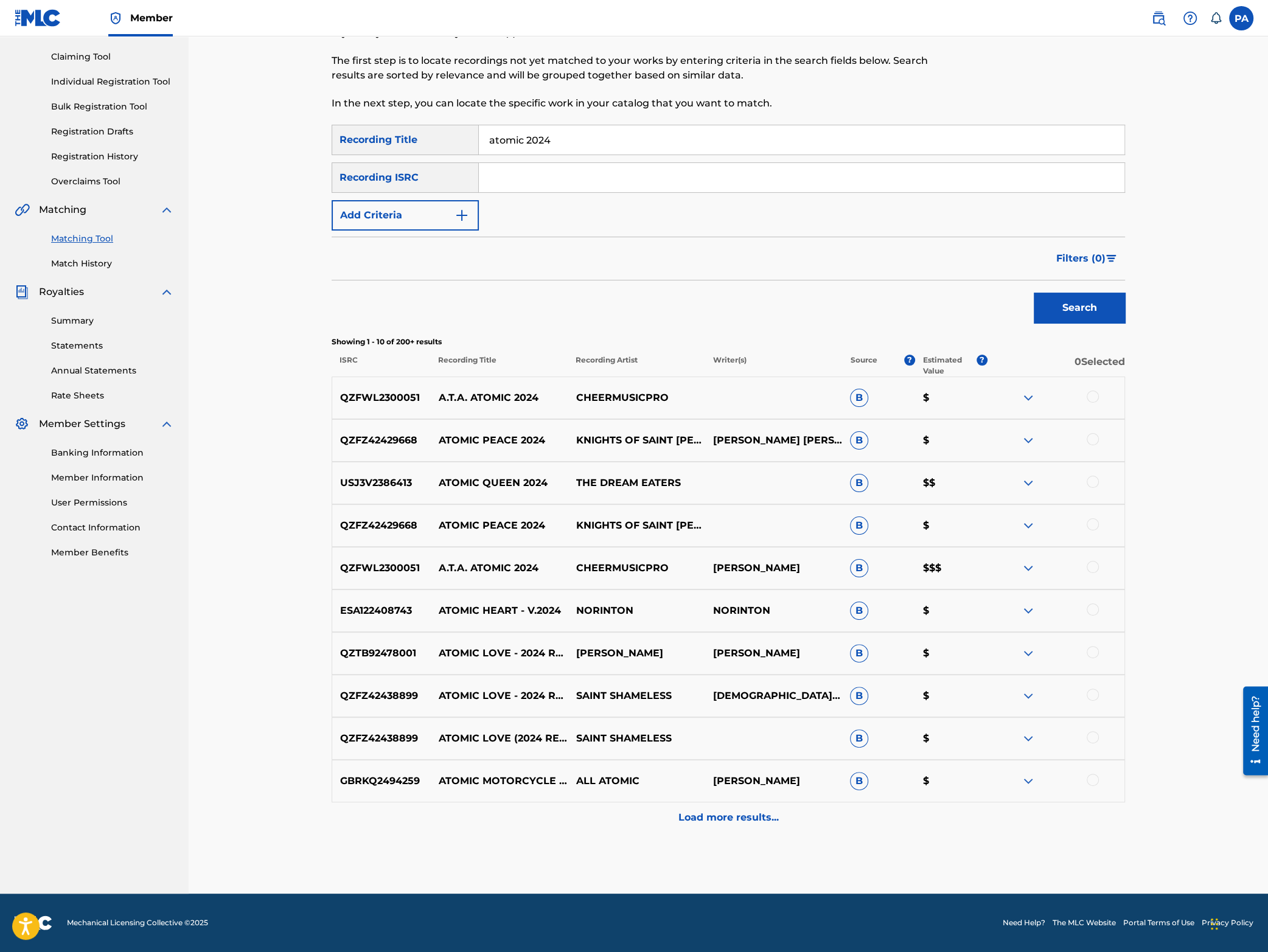
click at [1097, 396] on div at bounding box center [1093, 396] width 12 height 12
click at [1091, 575] on div at bounding box center [1055, 569] width 137 height 15
click at [1091, 571] on div at bounding box center [1093, 567] width 12 height 12
click at [391, 212] on button "Add Criteria" at bounding box center [405, 216] width 147 height 31
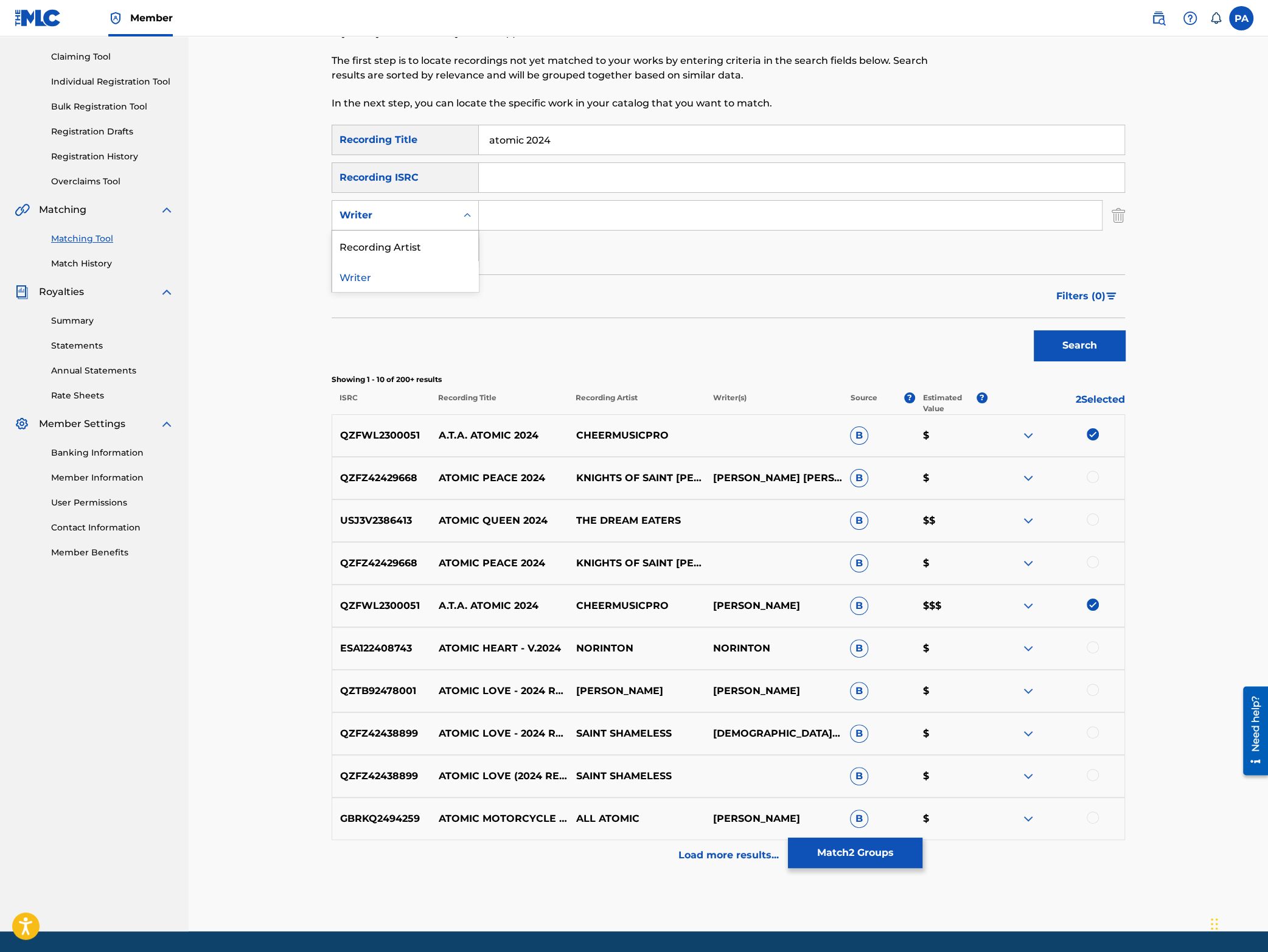
click at [417, 218] on div "Writer" at bounding box center [394, 215] width 109 height 15
click at [529, 222] on input "Search Form" at bounding box center [790, 215] width 623 height 29
click at [419, 225] on div "Writer" at bounding box center [394, 215] width 124 height 23
click at [410, 248] on div "Recording Artist" at bounding box center [405, 246] width 146 height 31
click at [556, 193] on div "SearchWithCriteria65caaab0-7f31-49d1-85e8-cfc393b6bcc7 Recording Title atomic 2…" at bounding box center [728, 197] width 793 height 144
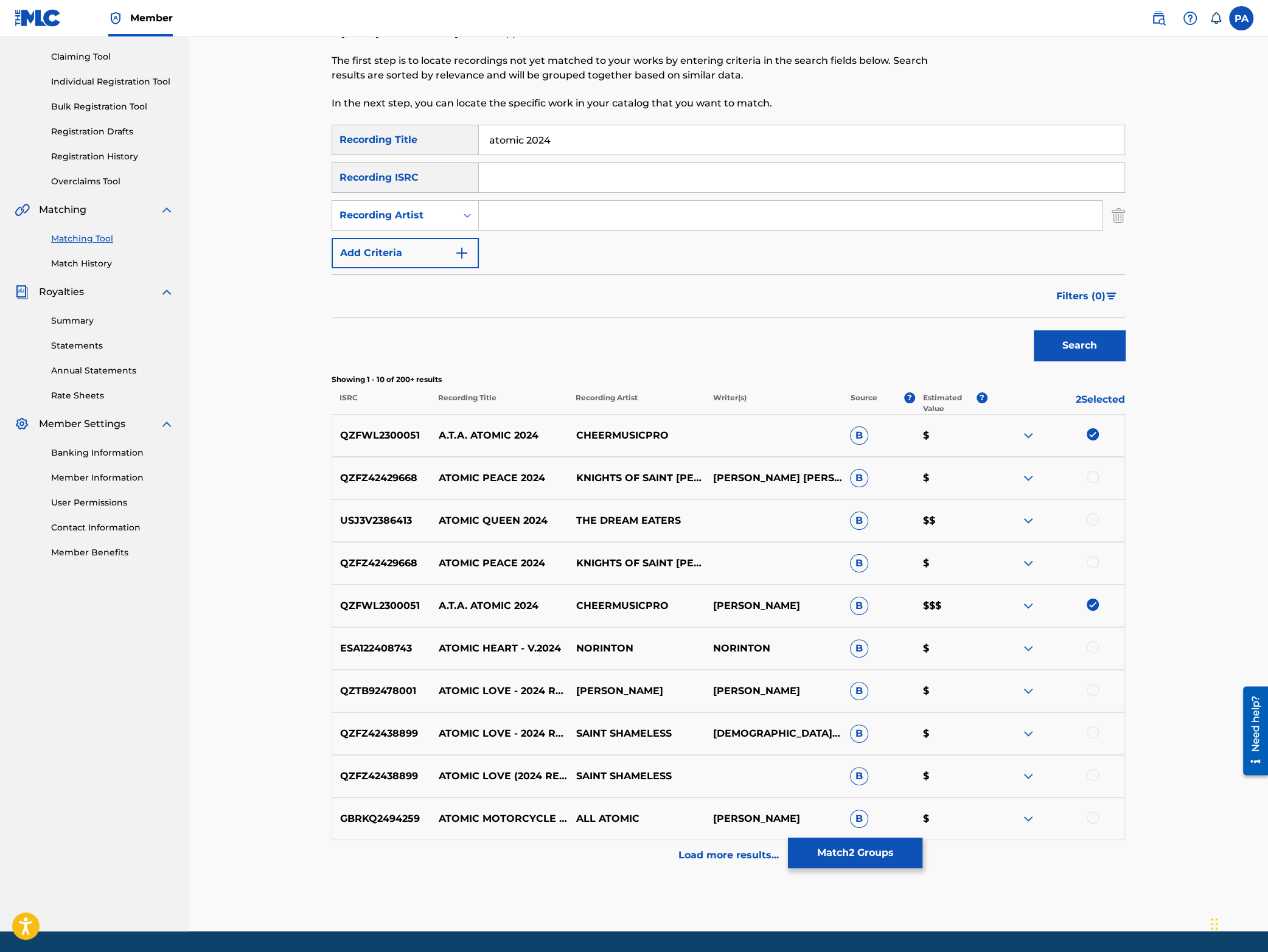
click at [530, 215] on input "Search Form" at bounding box center [790, 215] width 623 height 29
type input "cheermusicpro"
click at [849, 860] on button "Match 2 Groups" at bounding box center [855, 853] width 134 height 31
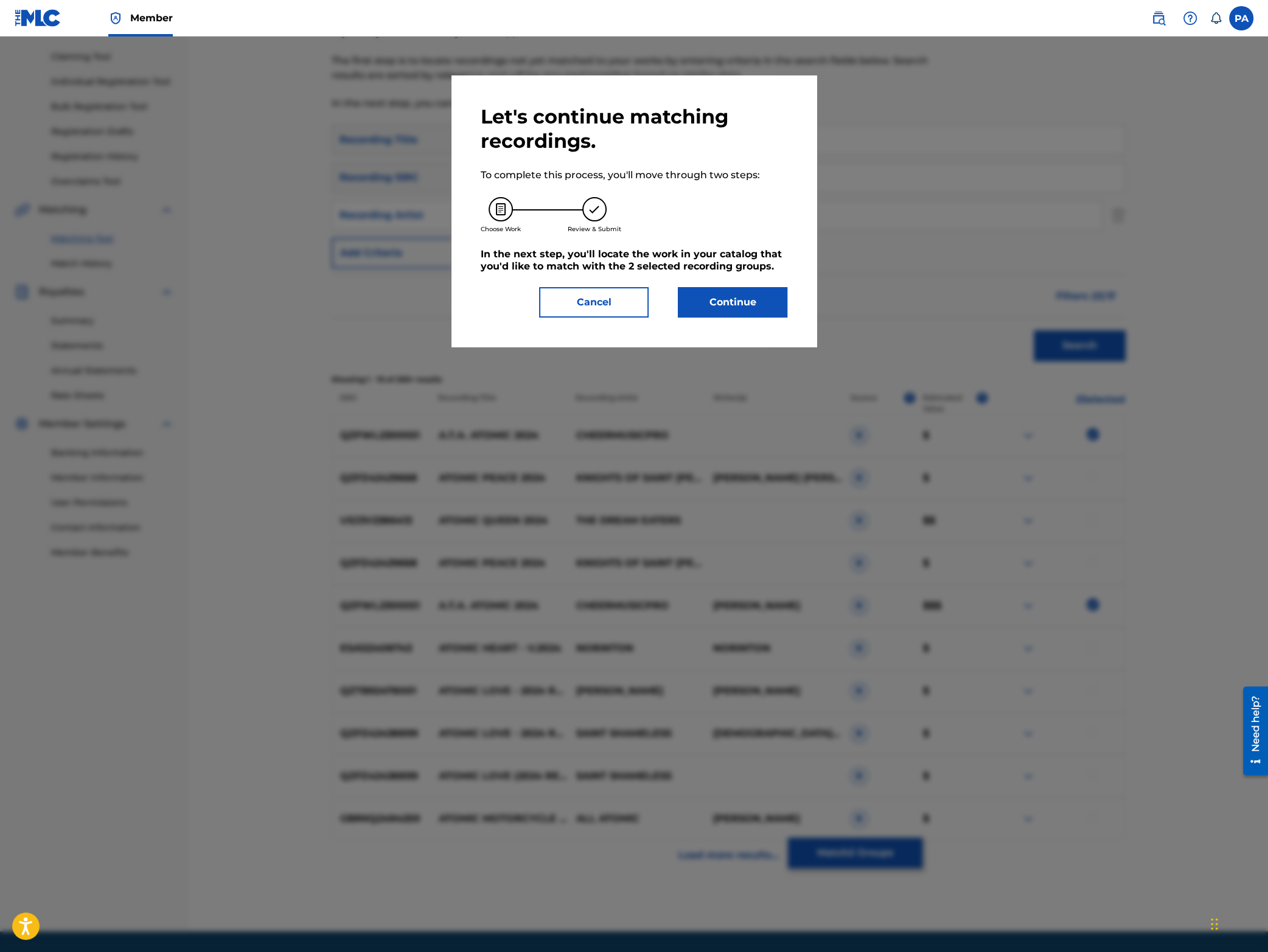
click at [727, 306] on button "Continue" at bounding box center [732, 303] width 109 height 31
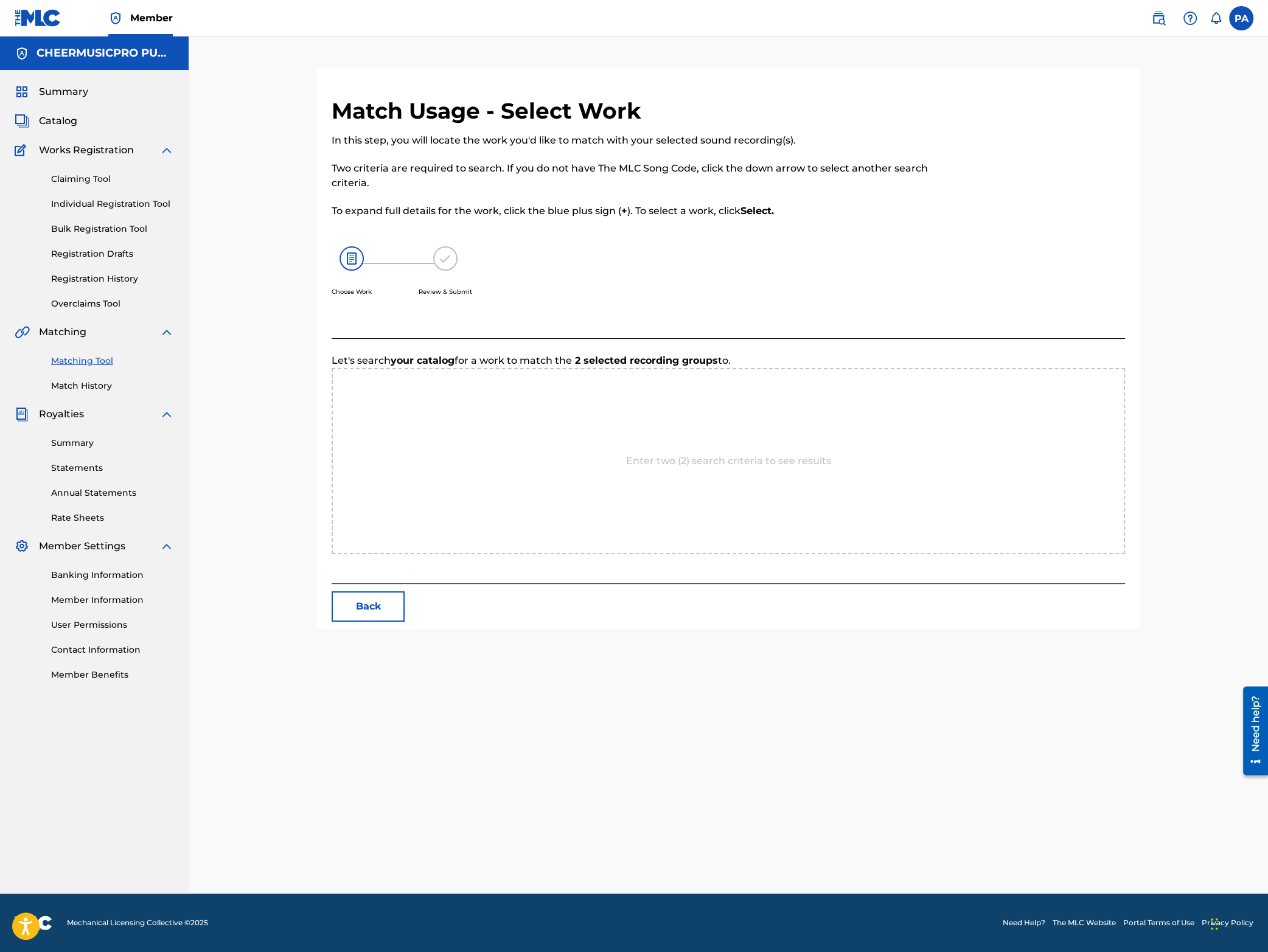
scroll to position [0, 0]
click at [359, 729] on button "Back" at bounding box center [368, 730] width 73 height 31
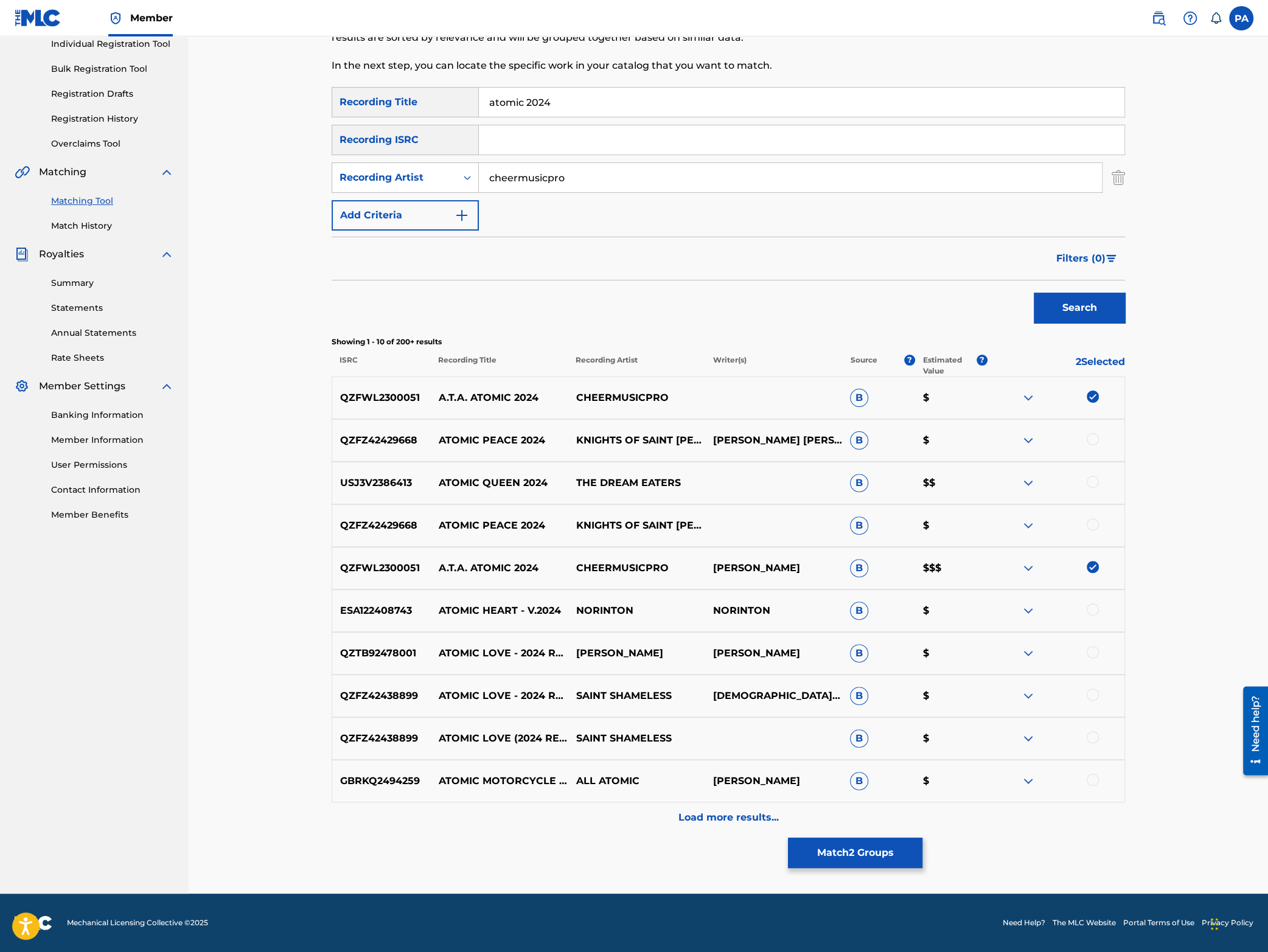
scroll to position [107, 0]
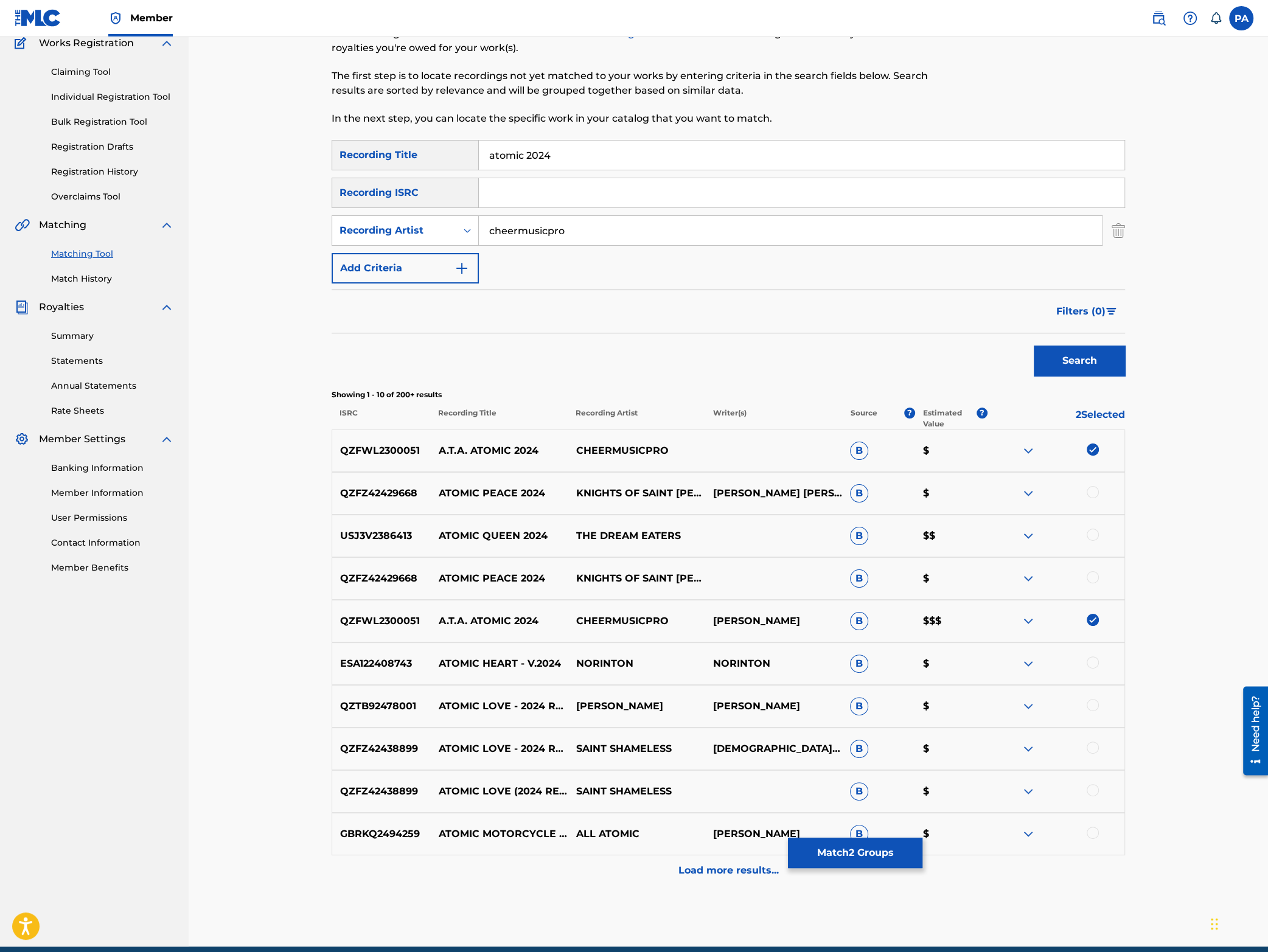
click at [1085, 353] on button "Search" at bounding box center [1079, 361] width 91 height 31
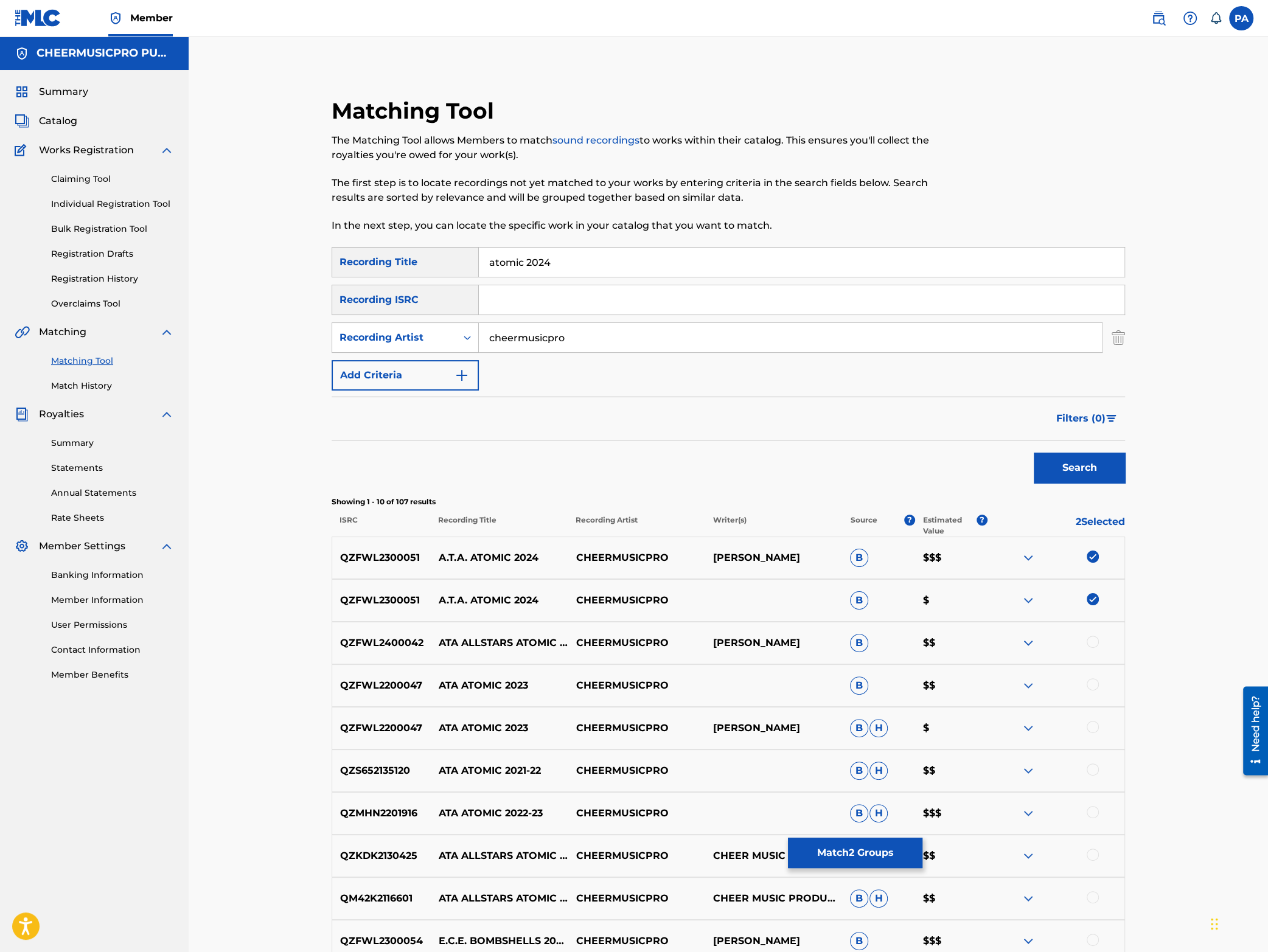
scroll to position [160, 0]
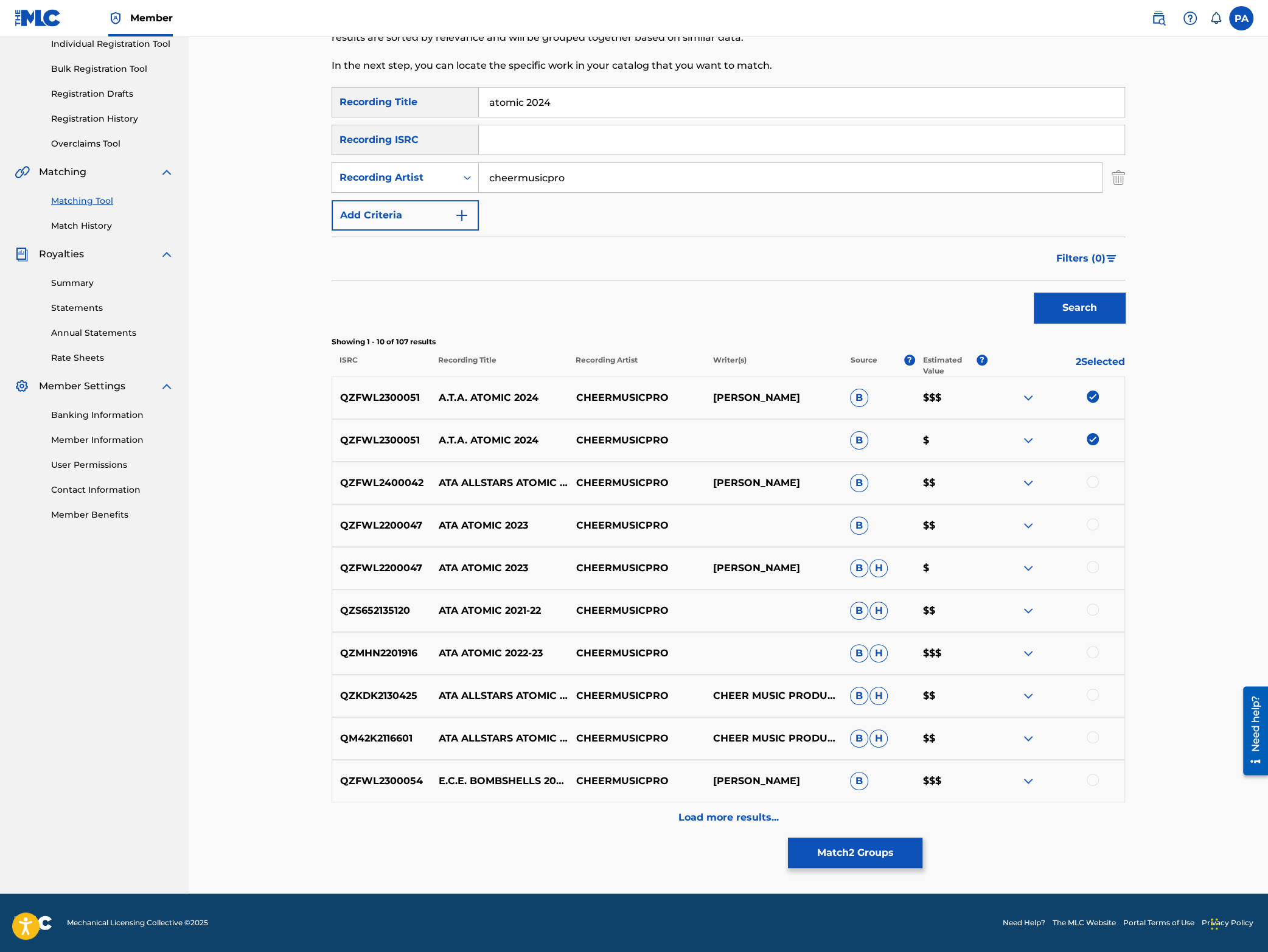
click at [842, 854] on button "Match 2 Groups" at bounding box center [855, 853] width 134 height 31
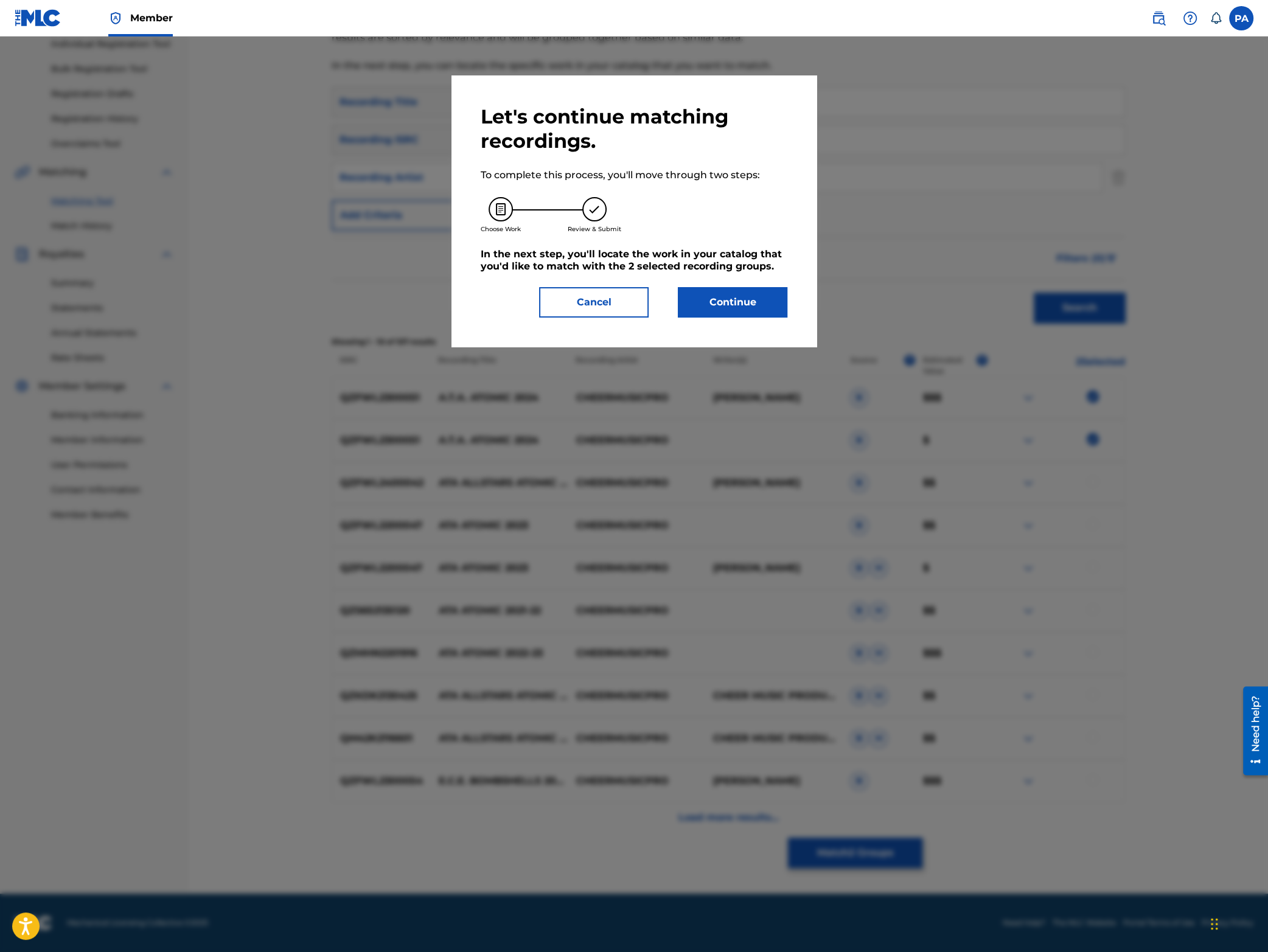
click at [716, 313] on button "Continue" at bounding box center [732, 303] width 109 height 31
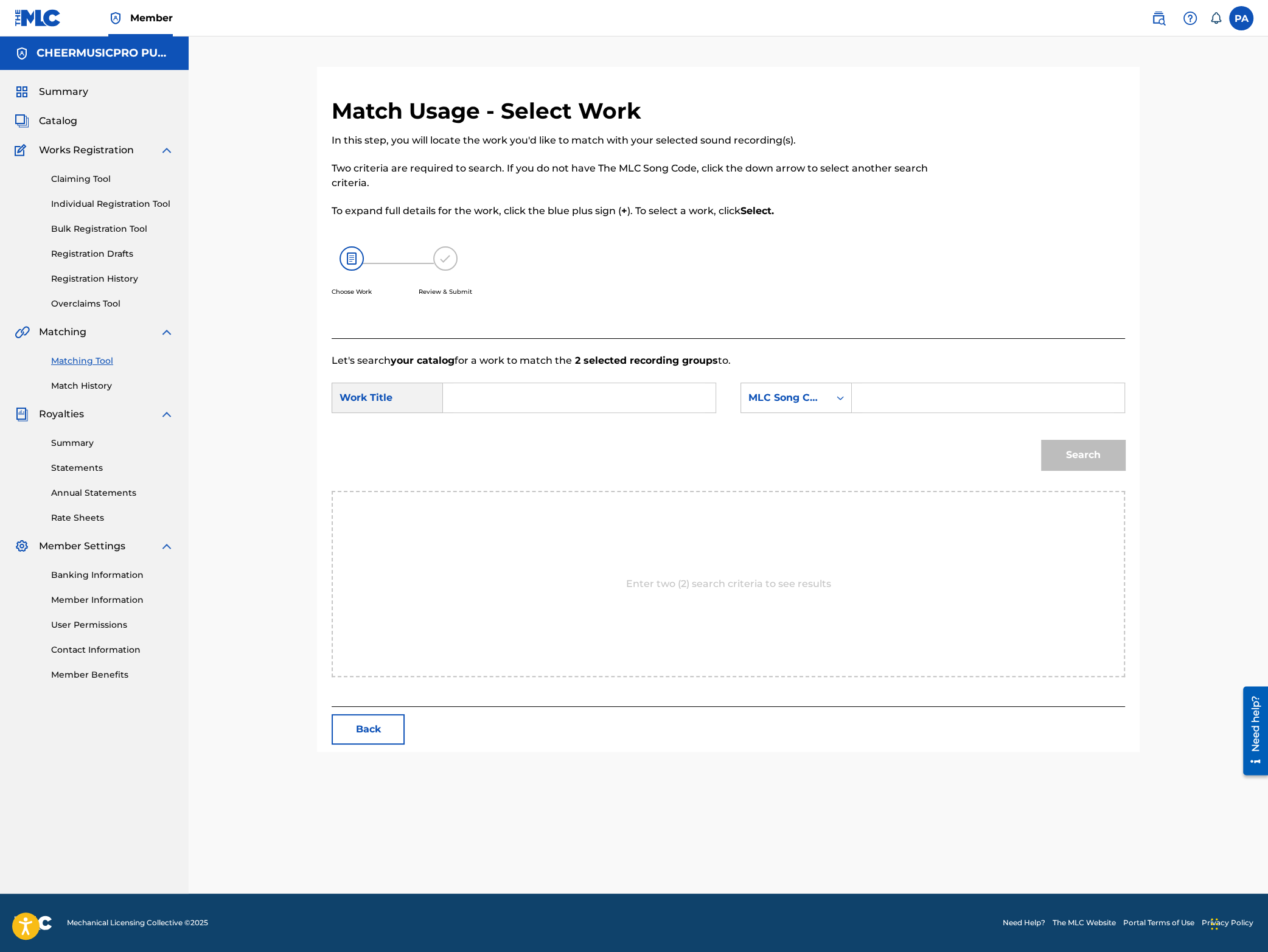
scroll to position [0, 0]
click at [502, 395] on input "Search Form" at bounding box center [579, 398] width 251 height 29
type input "c"
click at [577, 465] on div "ata atomi c 2023-24" at bounding box center [579, 454] width 251 height 22
type input "ata atomic 2023-24"
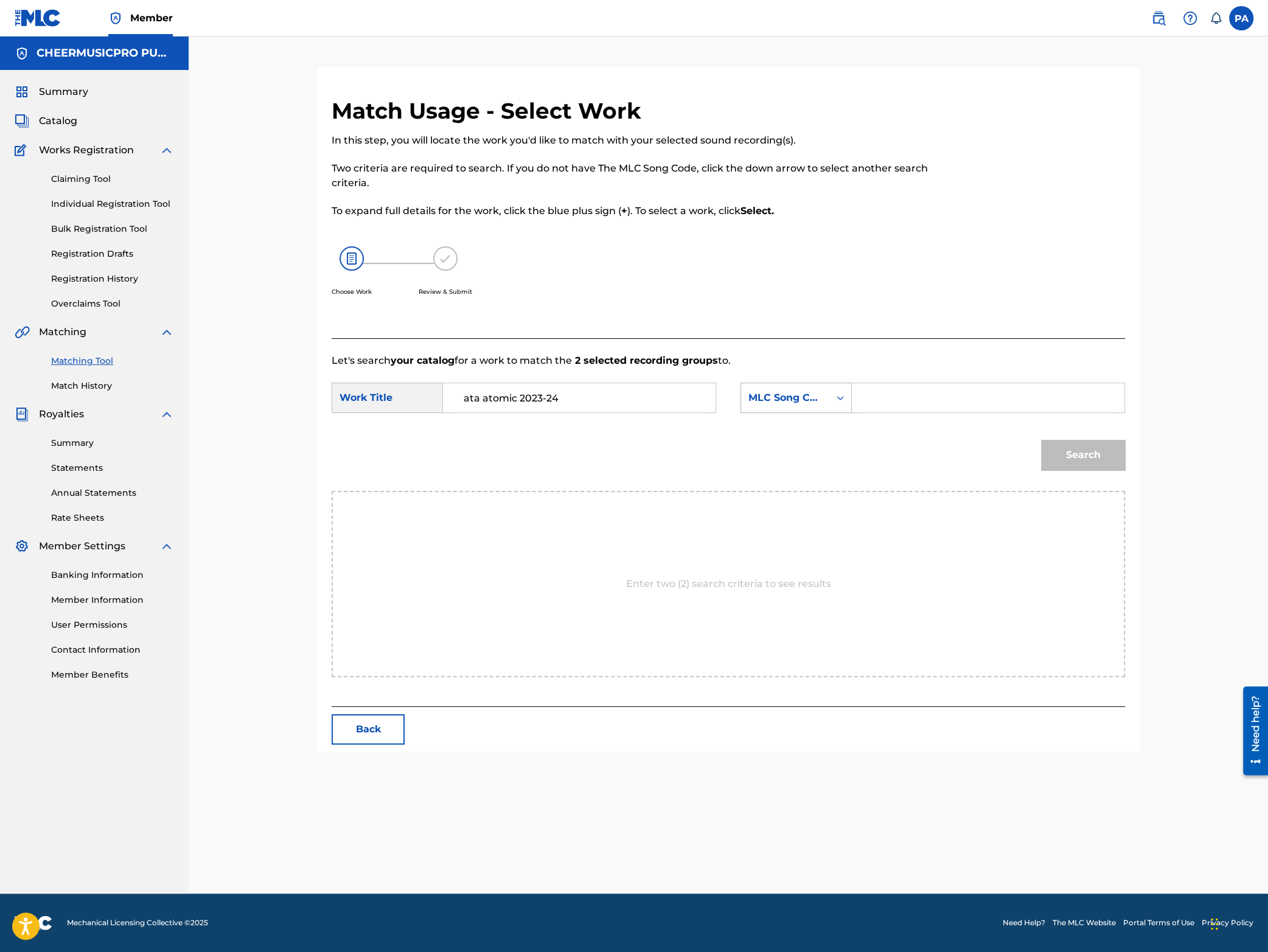
click at [806, 404] on div "MLC Song Code" at bounding box center [784, 398] width 74 height 15
drag, startPoint x: 802, startPoint y: 429, endPoint x: 815, endPoint y: 414, distance: 19.8
click at [802, 429] on div "Writer Name" at bounding box center [796, 429] width 110 height 31
drag, startPoint x: 815, startPoint y: 414, endPoint x: 861, endPoint y: 400, distance: 48.1
click at [860, 400] on div "Search Form" at bounding box center [988, 398] width 273 height 31
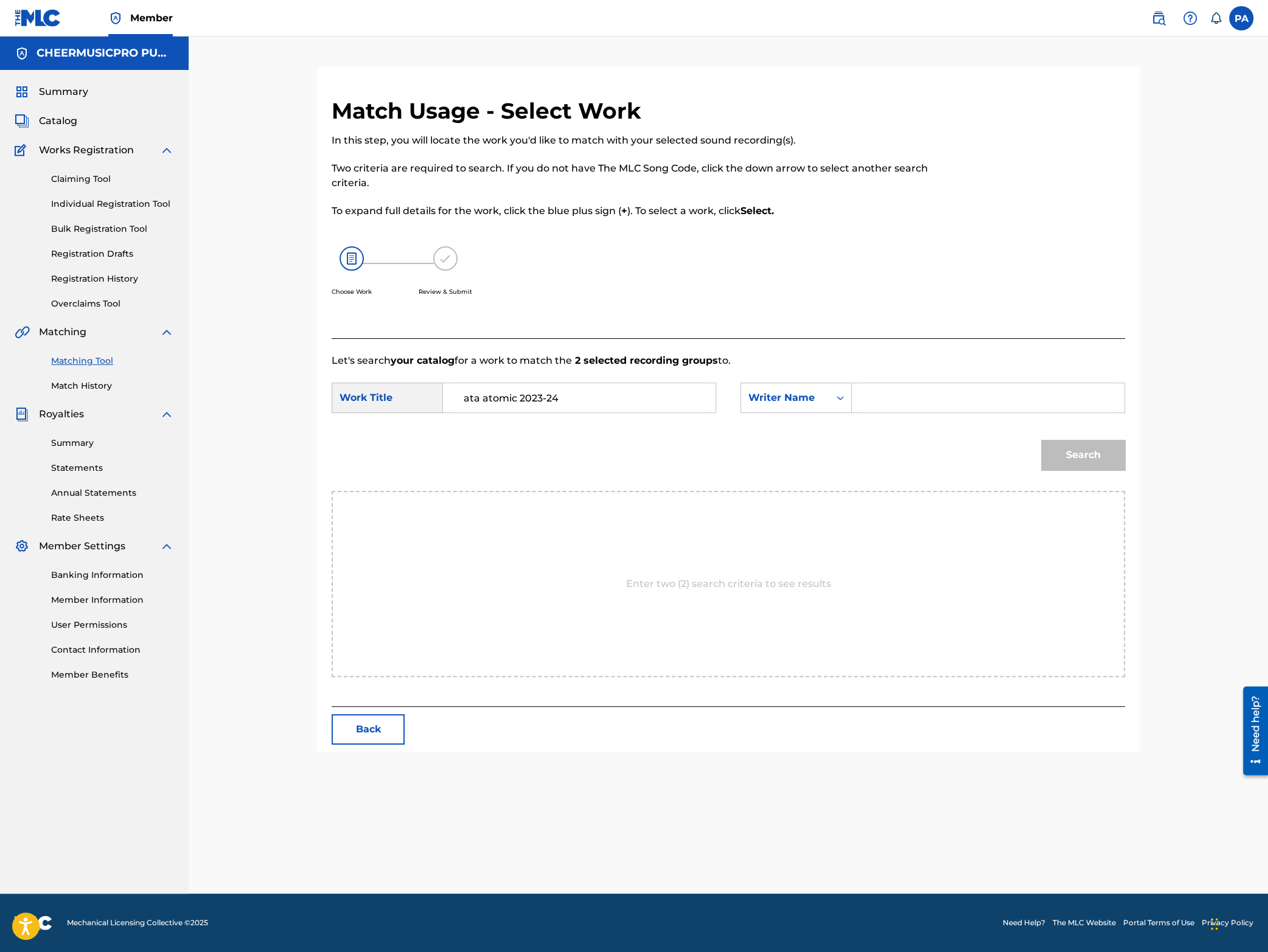
click at [943, 408] on input "Search Form" at bounding box center [987, 398] width 251 height 29
paste input "[PERSON_NAME]"
type input "[PERSON_NAME]"
drag, startPoint x: 1046, startPoint y: 447, endPoint x: 1055, endPoint y: 446, distance: 9.1
click at [1055, 446] on button "Search" at bounding box center [1083, 455] width 84 height 31
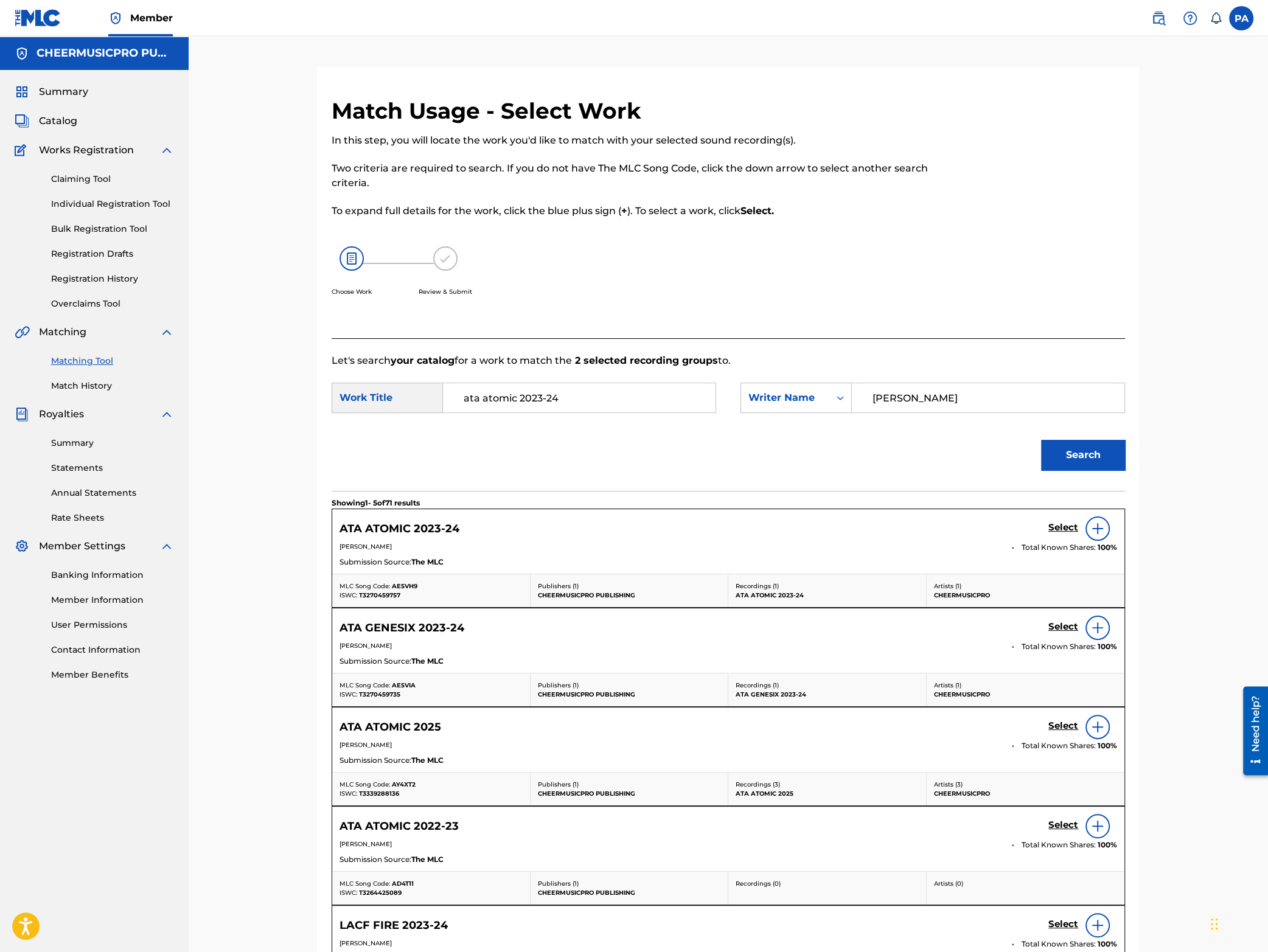
click at [1059, 532] on h5 "Select" at bounding box center [1063, 528] width 30 height 11
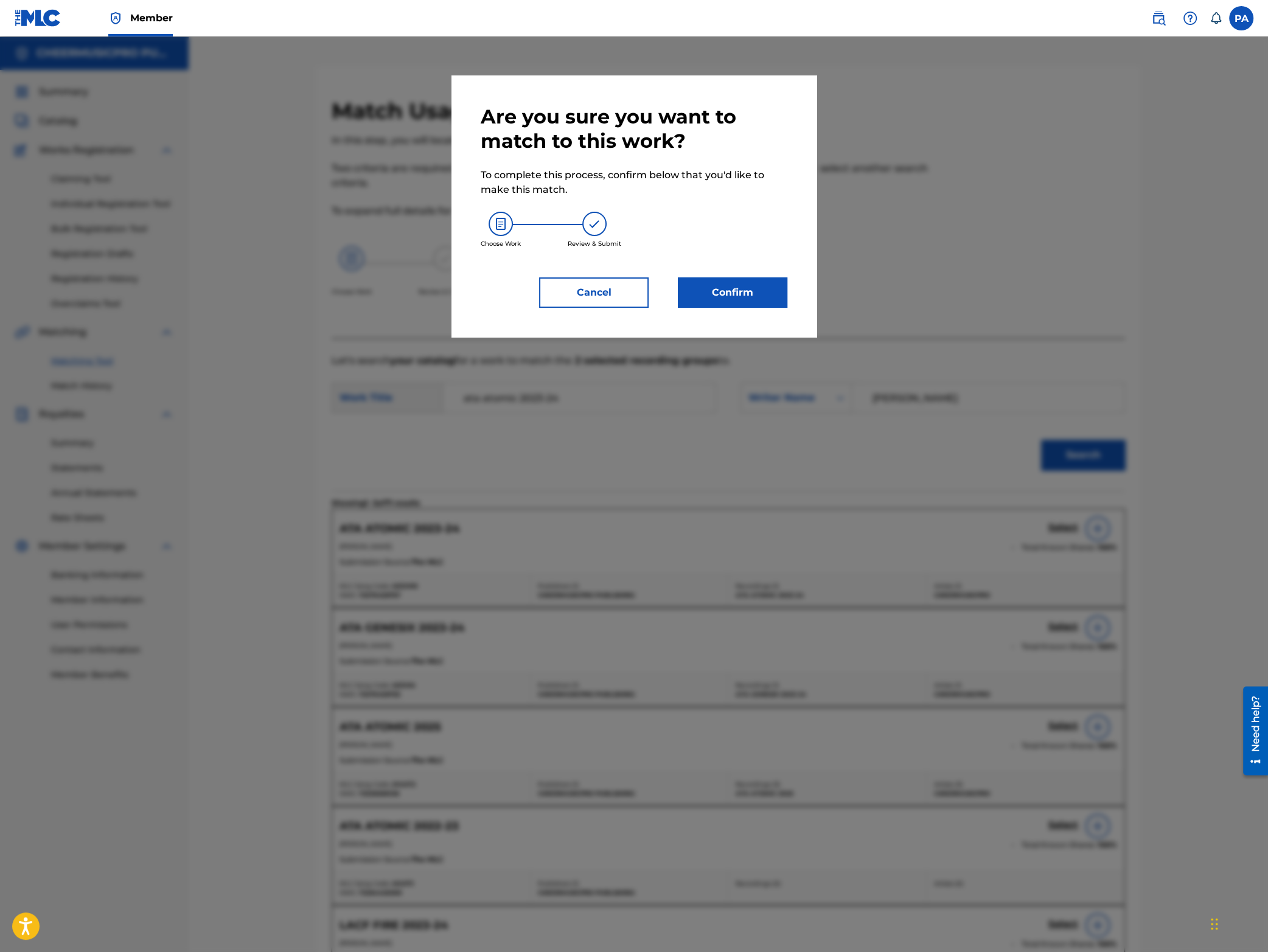
click at [724, 296] on button "Confirm" at bounding box center [732, 293] width 109 height 31
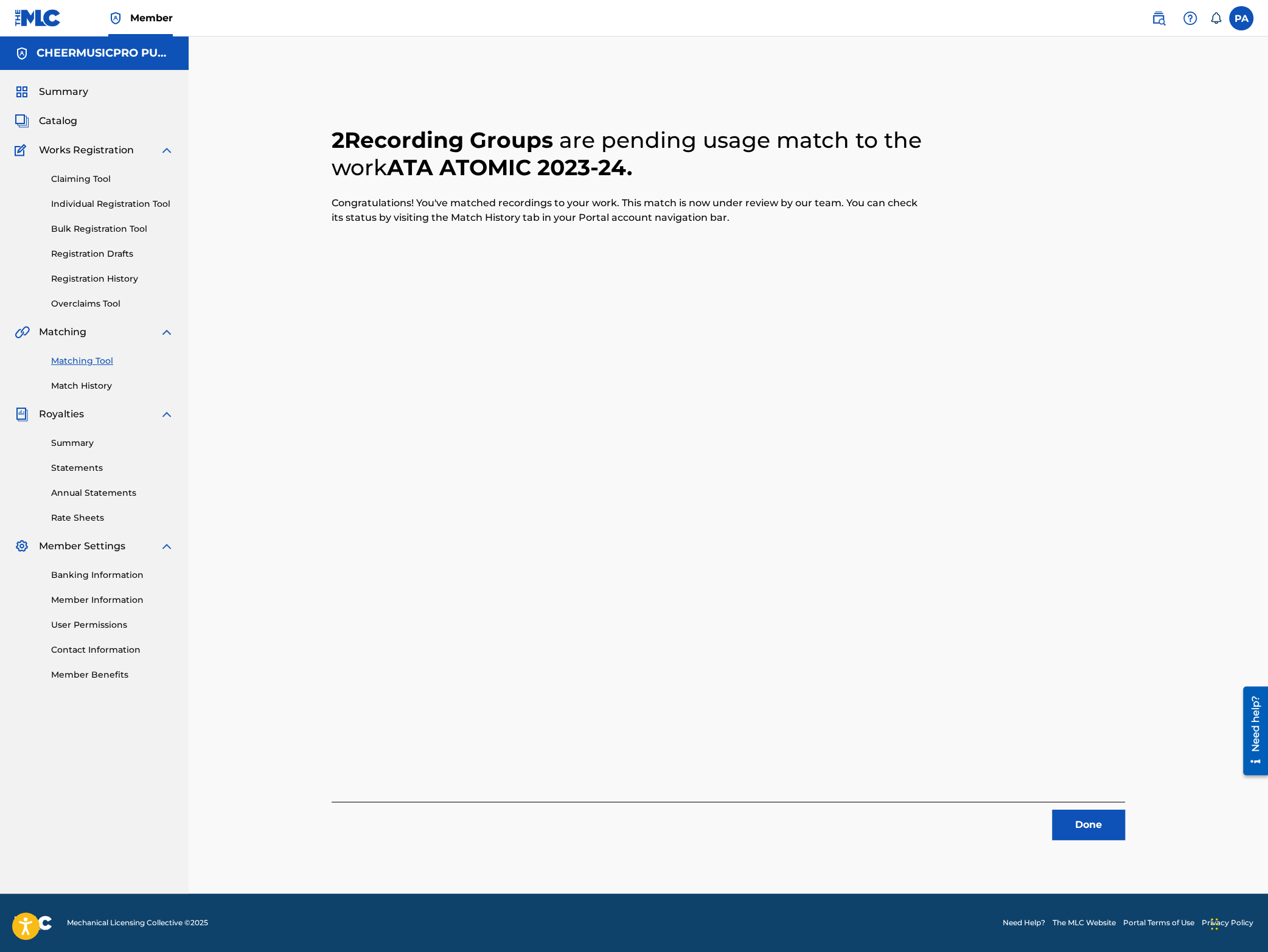
drag, startPoint x: 1077, startPoint y: 822, endPoint x: 619, endPoint y: 537, distance: 539.4
click at [1077, 822] on button "Done" at bounding box center [1088, 825] width 73 height 31
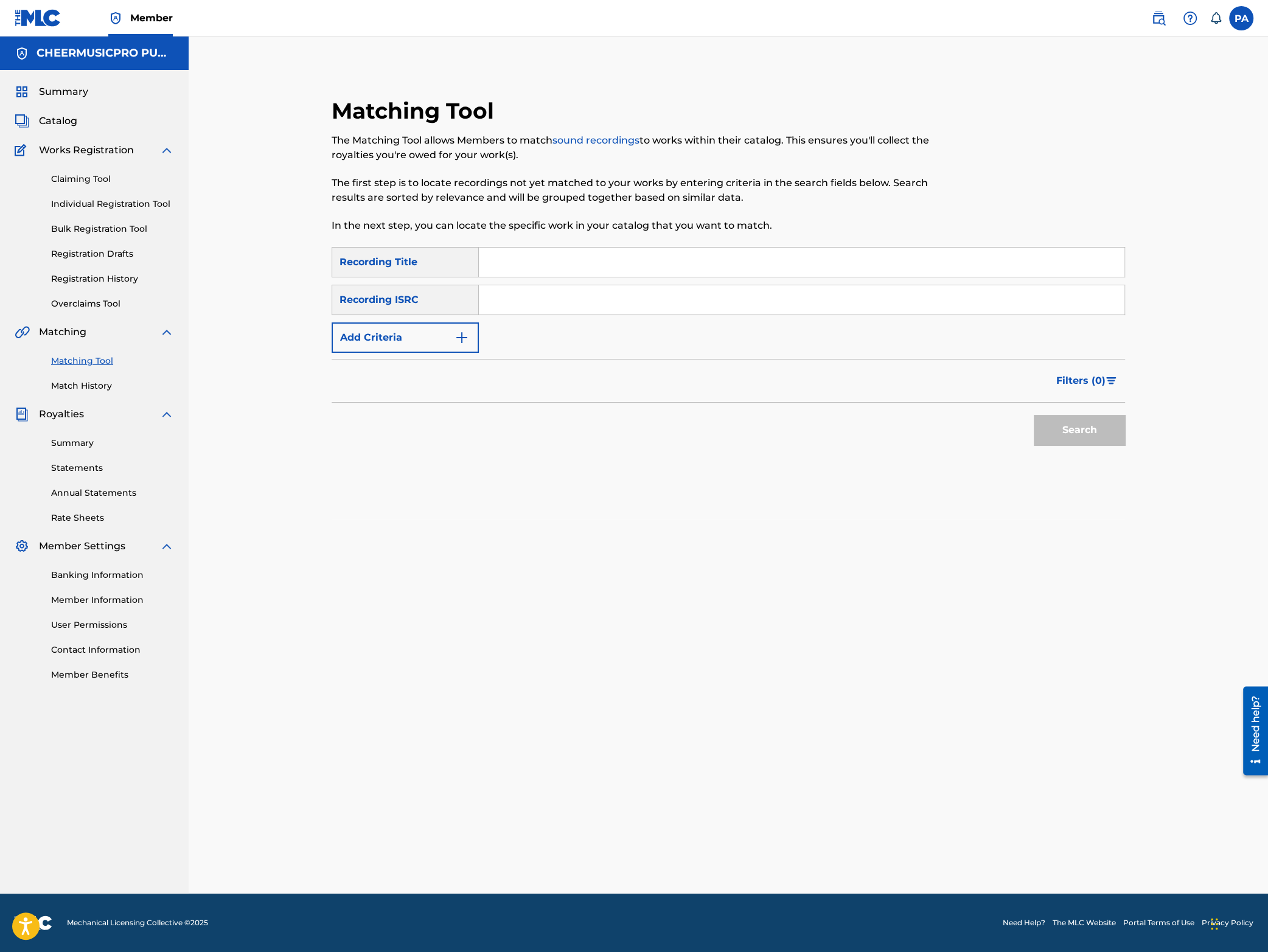
click at [535, 274] on input "Search Form" at bounding box center [801, 262] width 645 height 29
type input "celesius 2024"
click at [1076, 425] on button "Search" at bounding box center [1079, 430] width 91 height 31
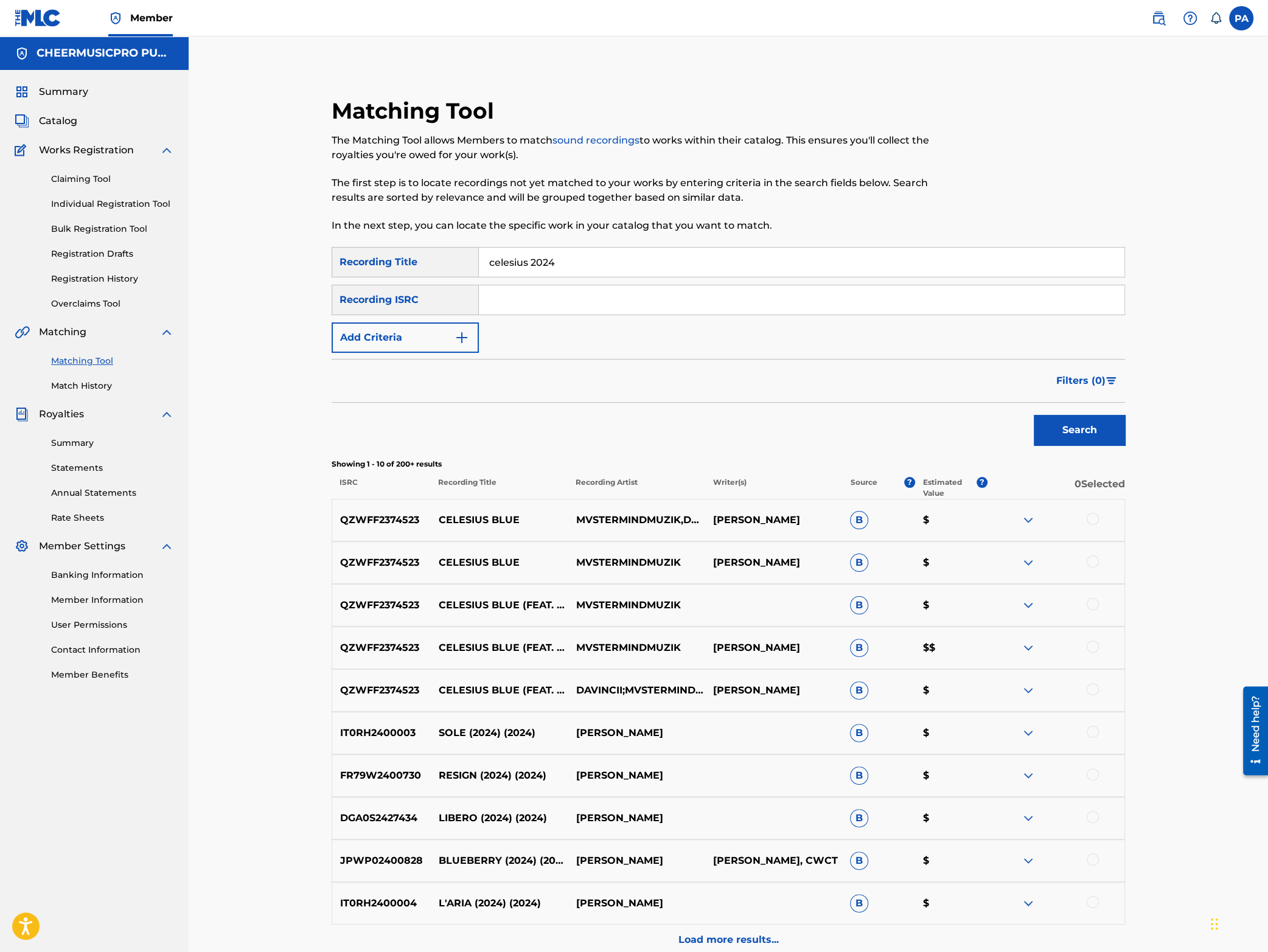
scroll to position [122, 0]
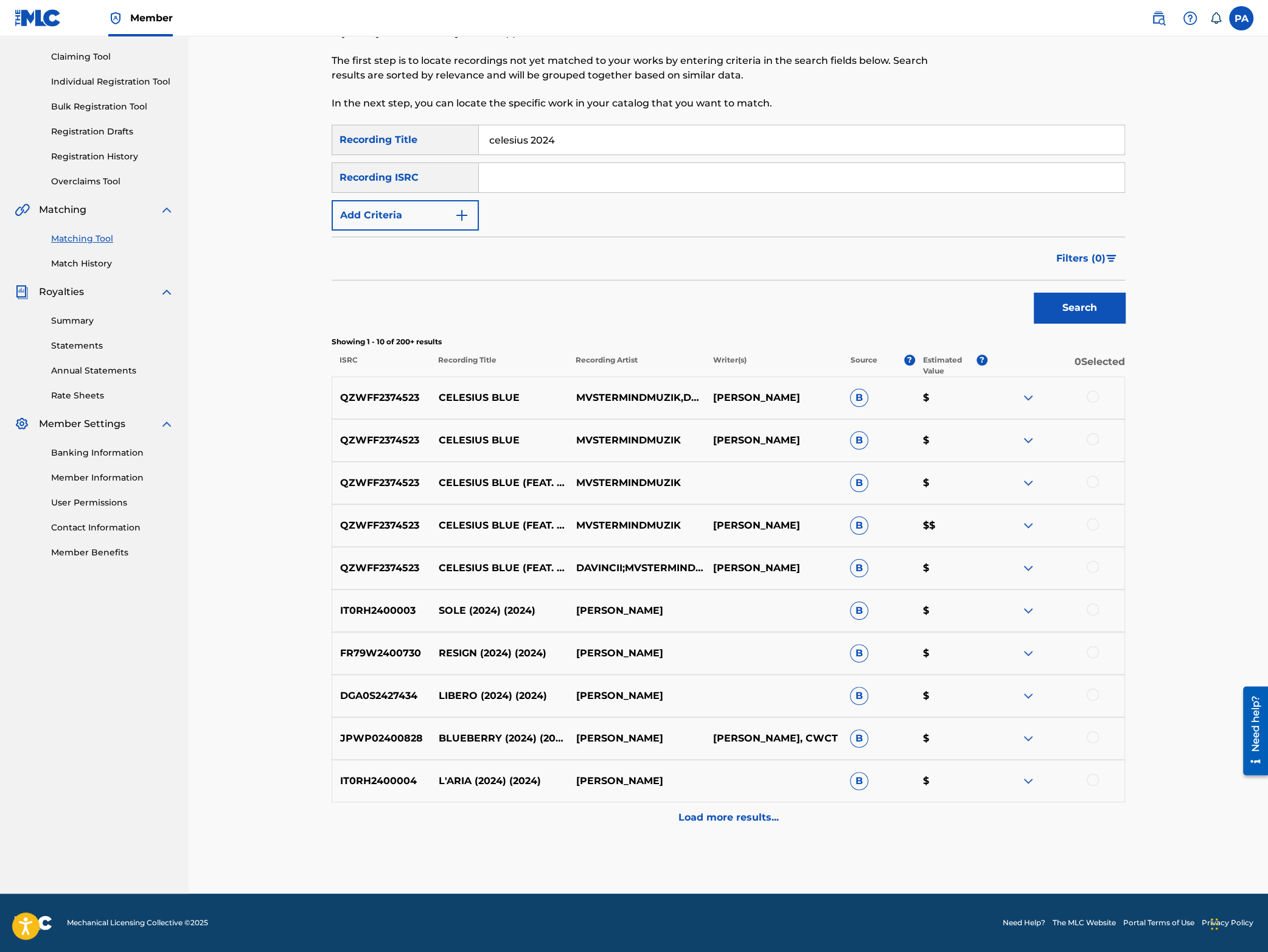
click at [366, 222] on button "Add Criteria" at bounding box center [405, 216] width 147 height 31
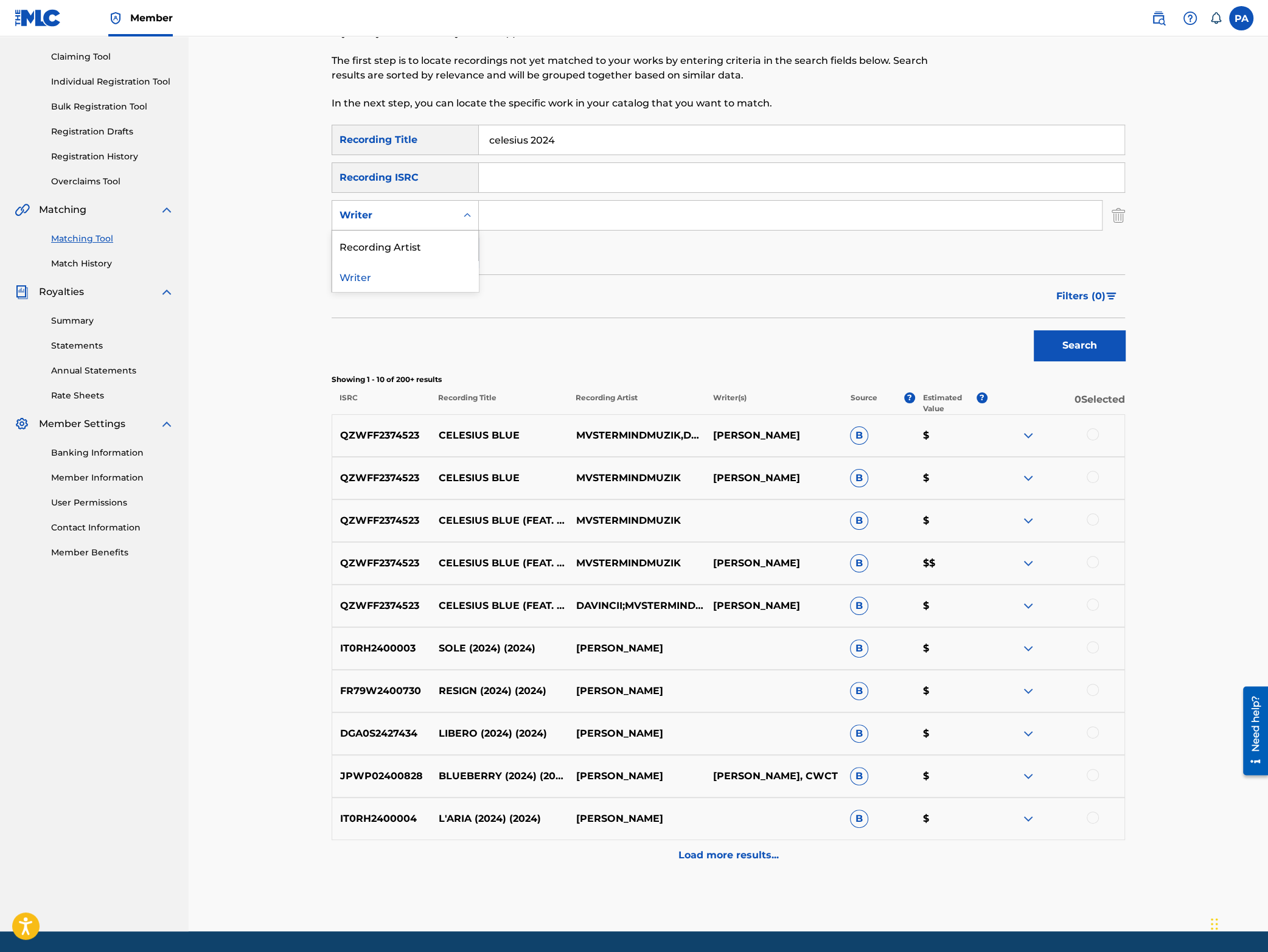
click at [404, 209] on div "Writer" at bounding box center [394, 215] width 109 height 15
click at [404, 237] on div "Recording Artist" at bounding box center [405, 246] width 146 height 31
click at [566, 197] on div "SearchWithCriteria65caaab0-7f31-49d1-85e8-cfc393b6bcc7 Recording Title celesius…" at bounding box center [728, 197] width 793 height 144
click at [551, 214] on input "Search Form" at bounding box center [790, 215] width 623 height 29
type input "cheermusicpro"
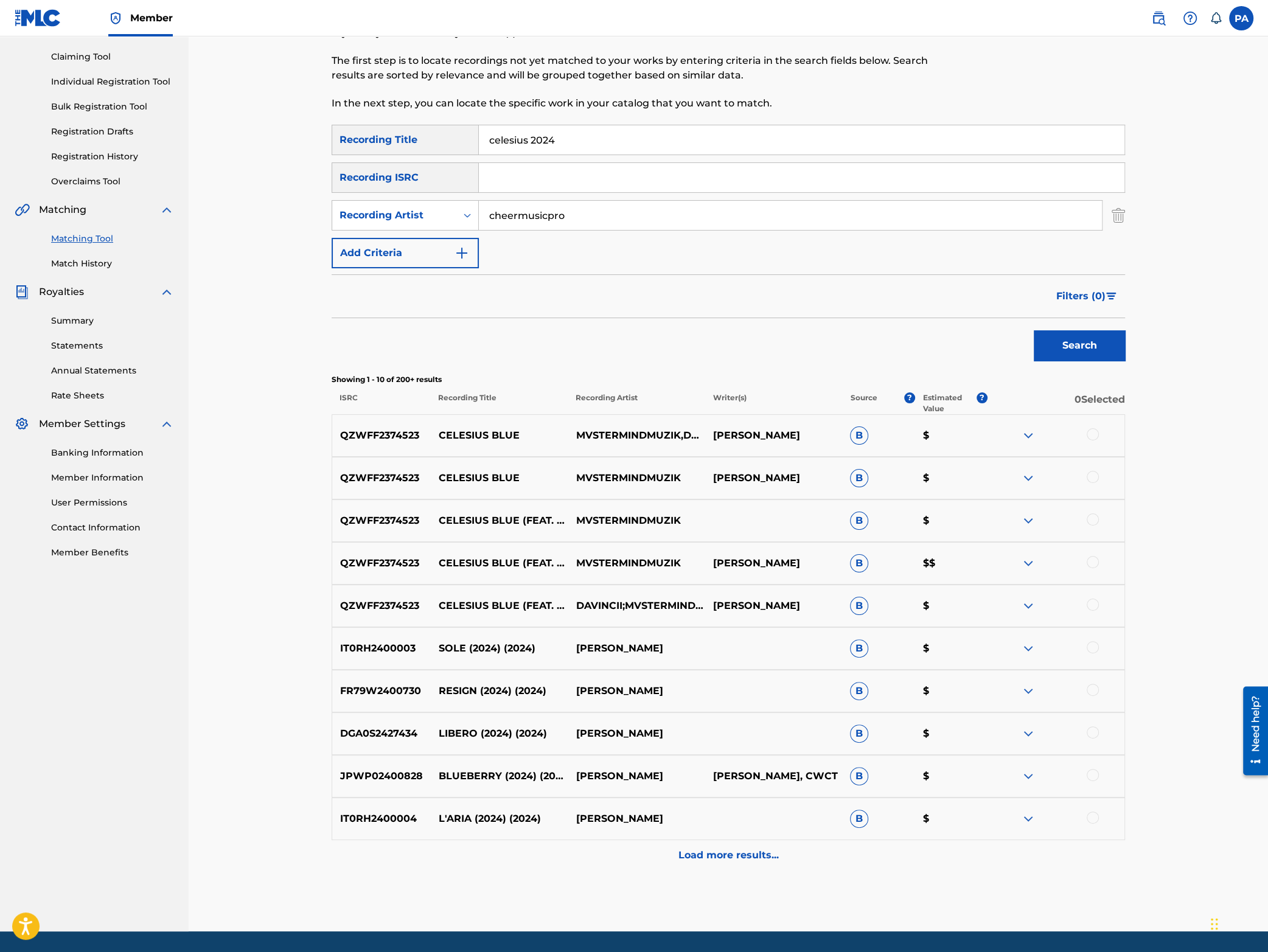
click at [1104, 343] on button "Search" at bounding box center [1079, 346] width 91 height 31
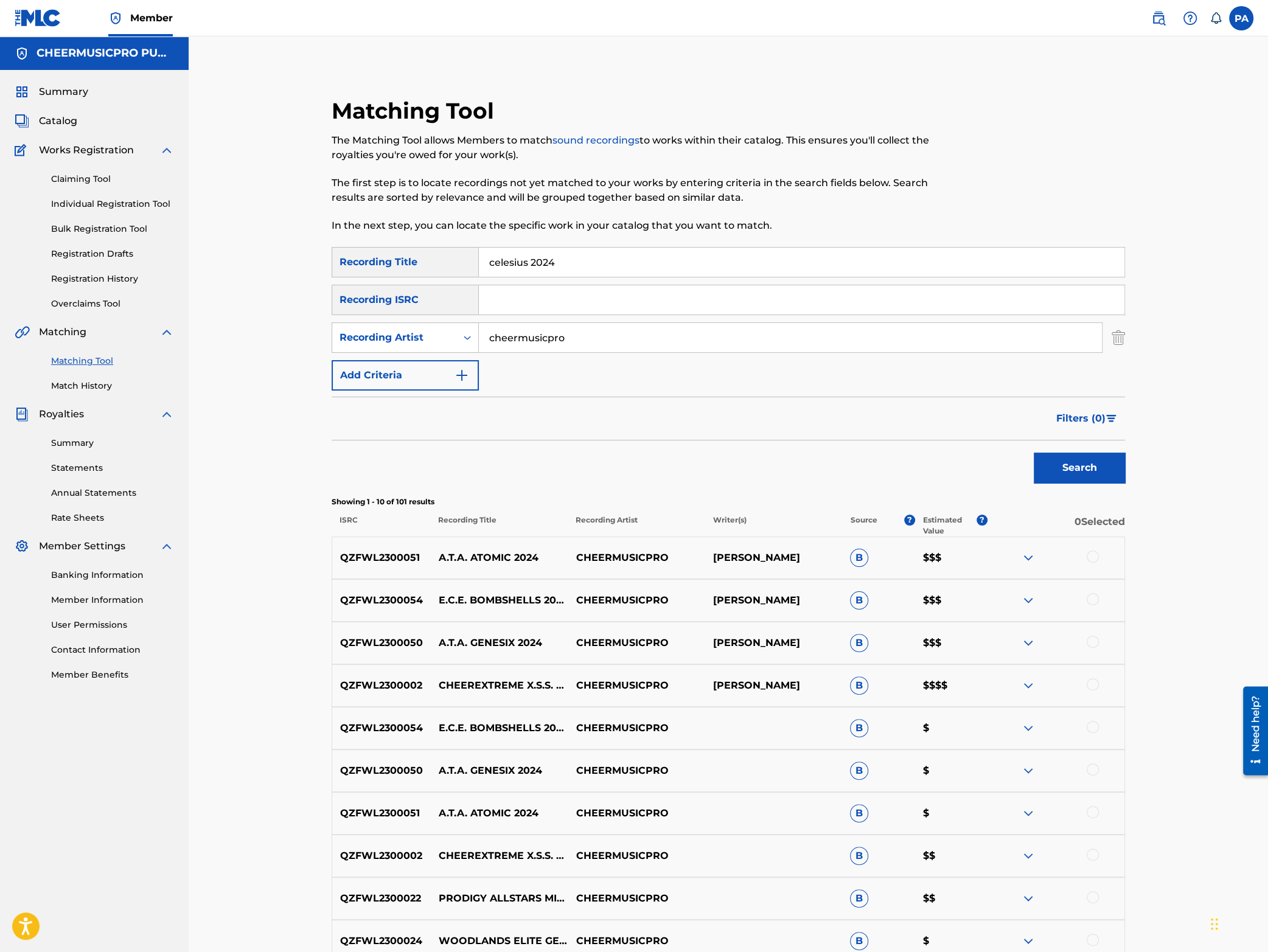
scroll to position [160, 0]
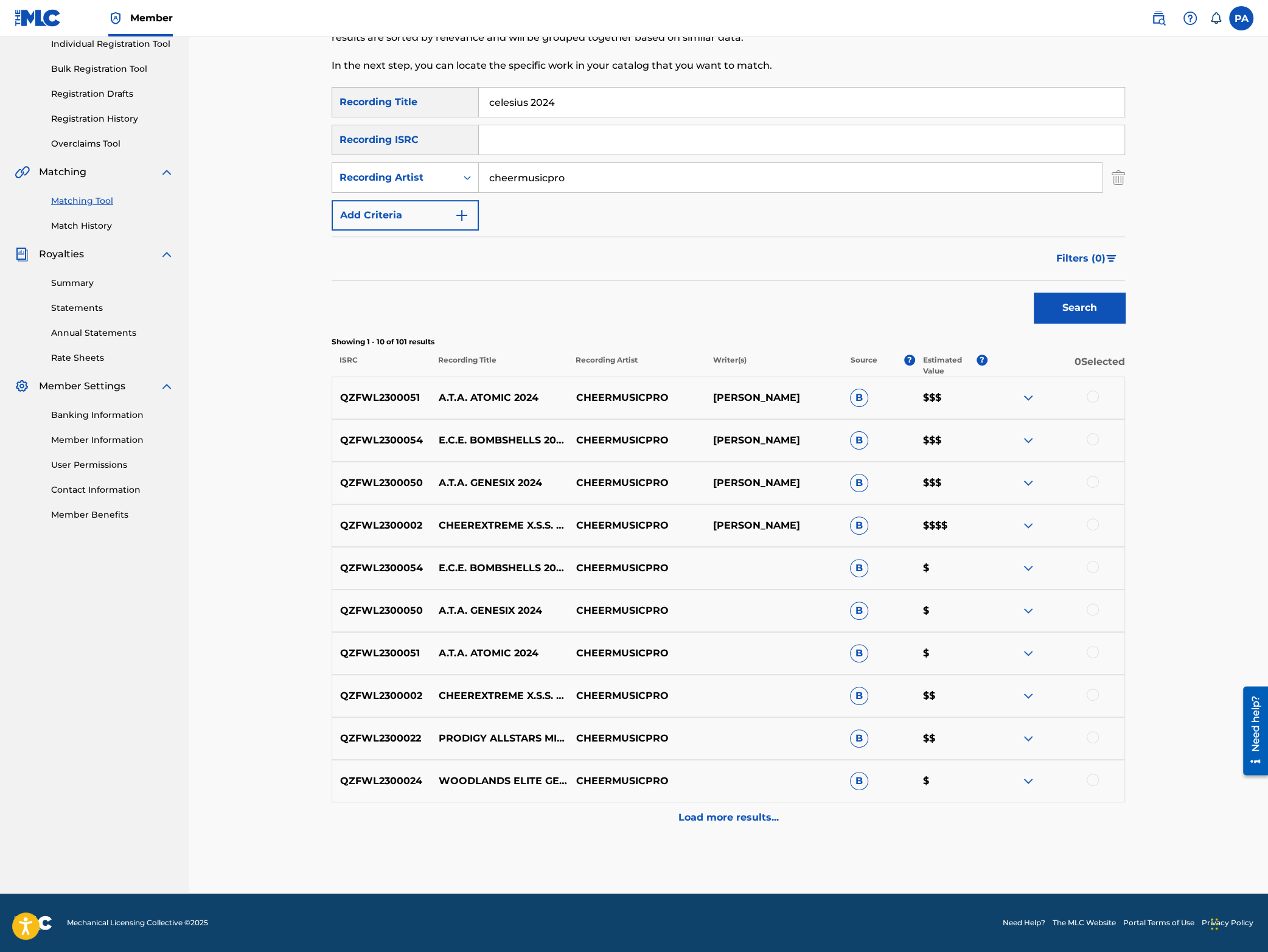
click at [510, 105] on input "celesius 2024" at bounding box center [801, 102] width 645 height 29
type input "celsius 2024"
click at [1079, 298] on button "Search" at bounding box center [1079, 308] width 91 height 31
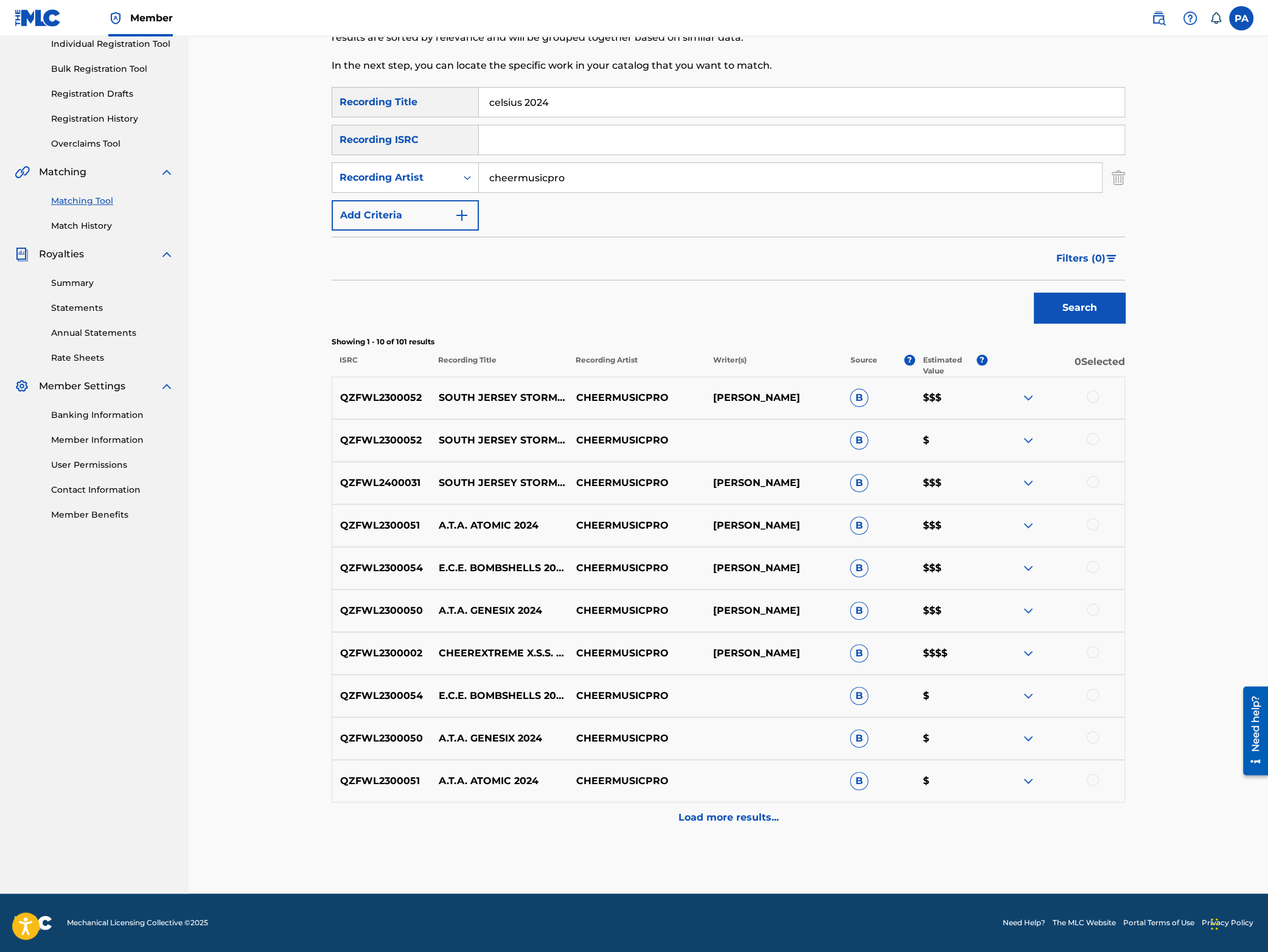
click at [1094, 392] on div at bounding box center [1093, 396] width 12 height 12
click at [1088, 436] on div at bounding box center [1093, 439] width 12 height 12
click at [883, 859] on button "Match 2 Groups" at bounding box center [855, 853] width 134 height 31
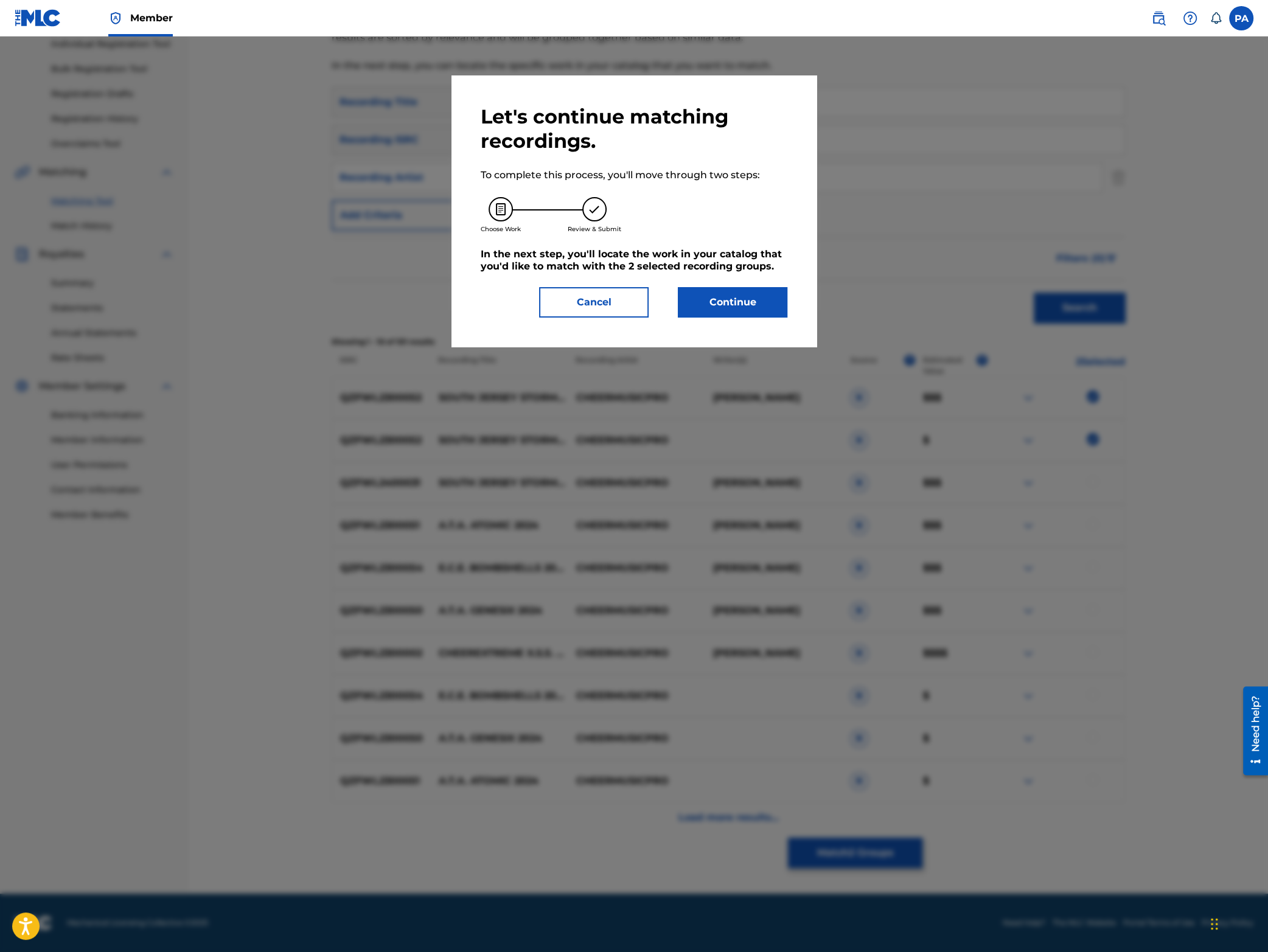
click at [724, 307] on button "Continue" at bounding box center [732, 303] width 109 height 31
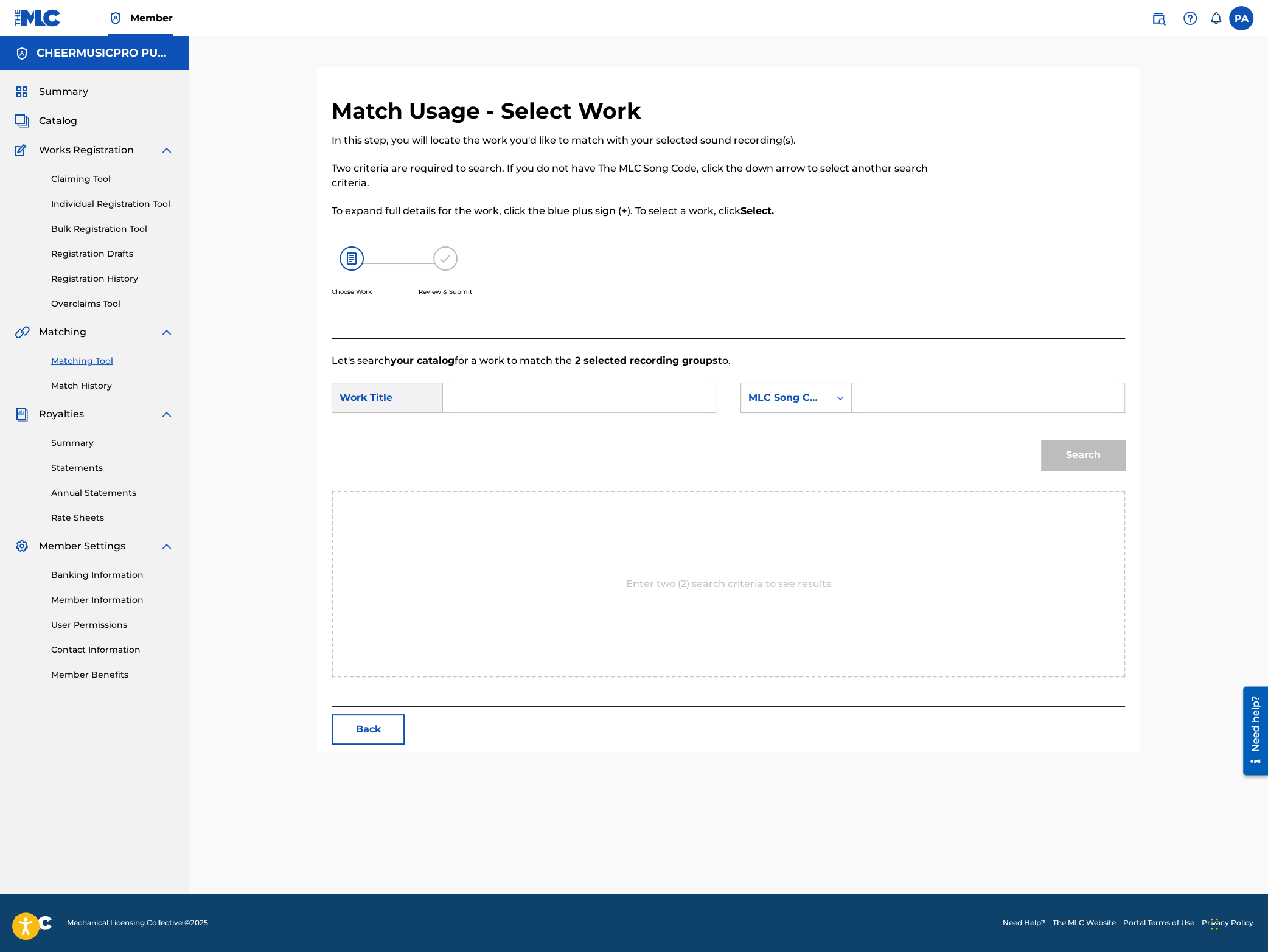
scroll to position [0, 0]
click at [505, 401] on input "Search Form" at bounding box center [579, 398] width 251 height 29
click at [594, 454] on span "sius 2023-24" at bounding box center [601, 455] width 60 height 11
type input "south jersey storm celsius 2023-24"
click at [804, 409] on div "MLC Song Code" at bounding box center [784, 398] width 88 height 23
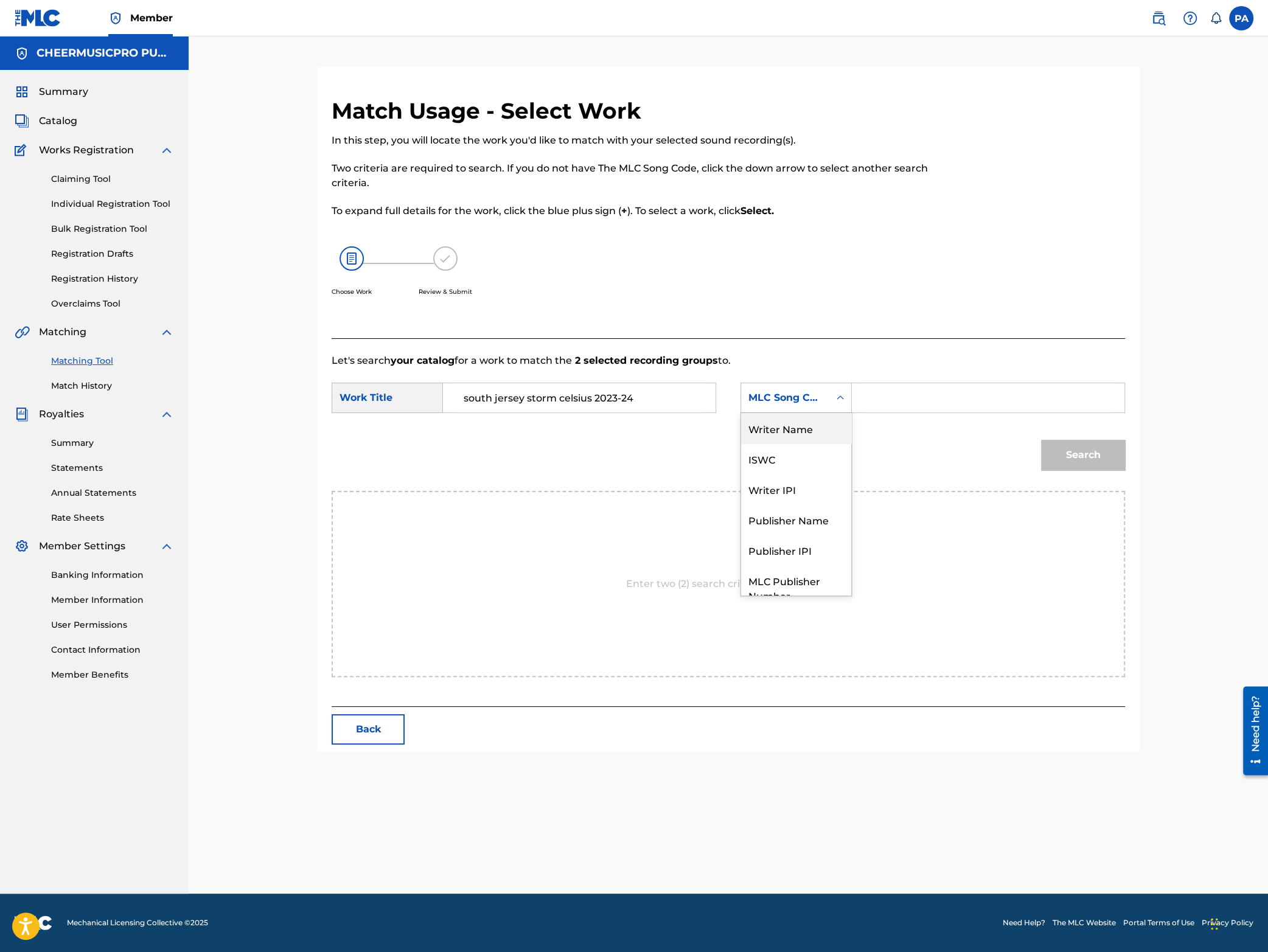
click at [800, 429] on div "Writer Name" at bounding box center [796, 429] width 110 height 31
click at [892, 396] on input "Search Form" at bounding box center [987, 398] width 251 height 29
paste input "[PERSON_NAME]"
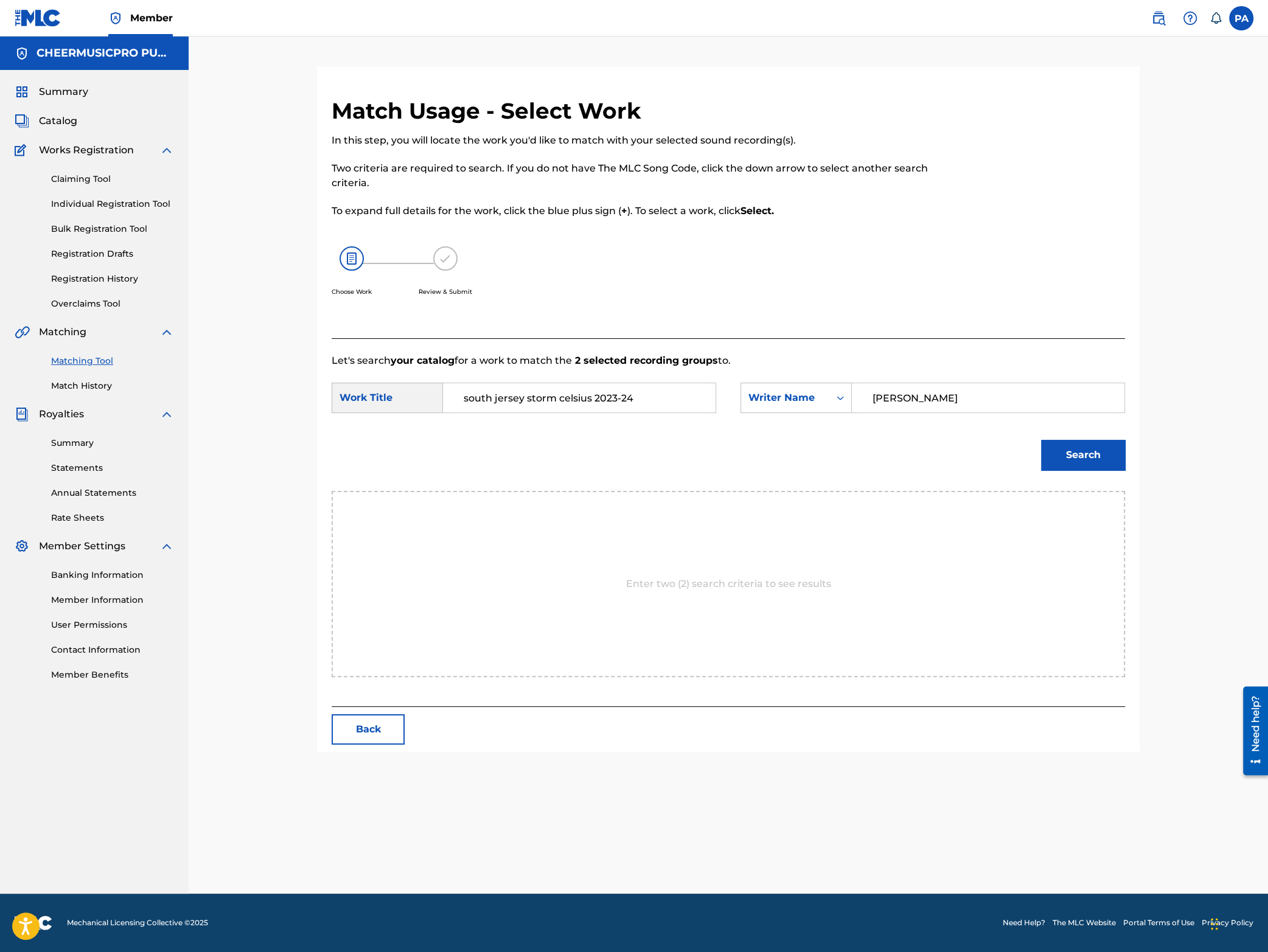
type input "[PERSON_NAME]"
click at [1106, 466] on button "Search" at bounding box center [1083, 455] width 84 height 31
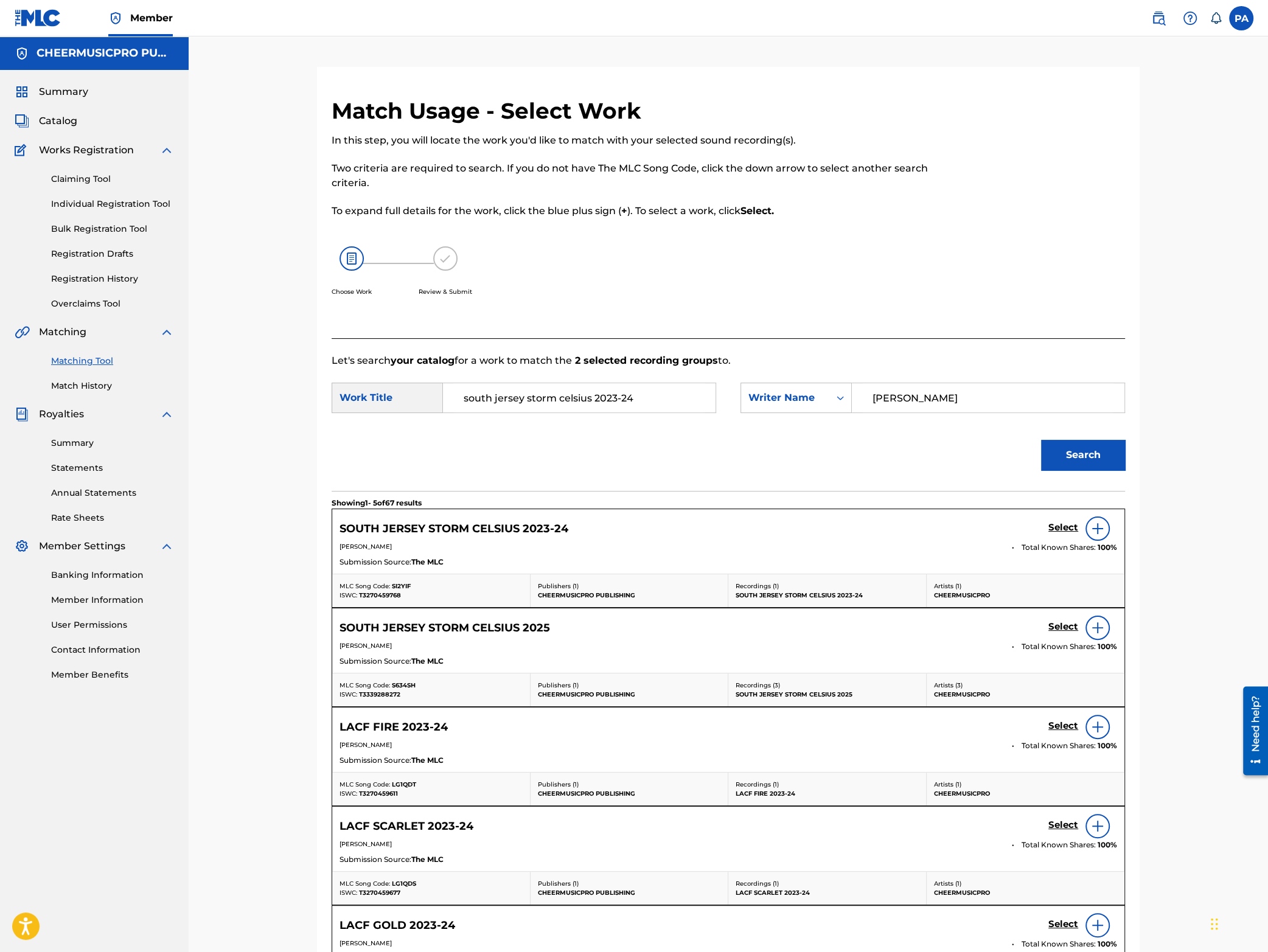
click at [1068, 531] on h5 "Select" at bounding box center [1063, 528] width 30 height 11
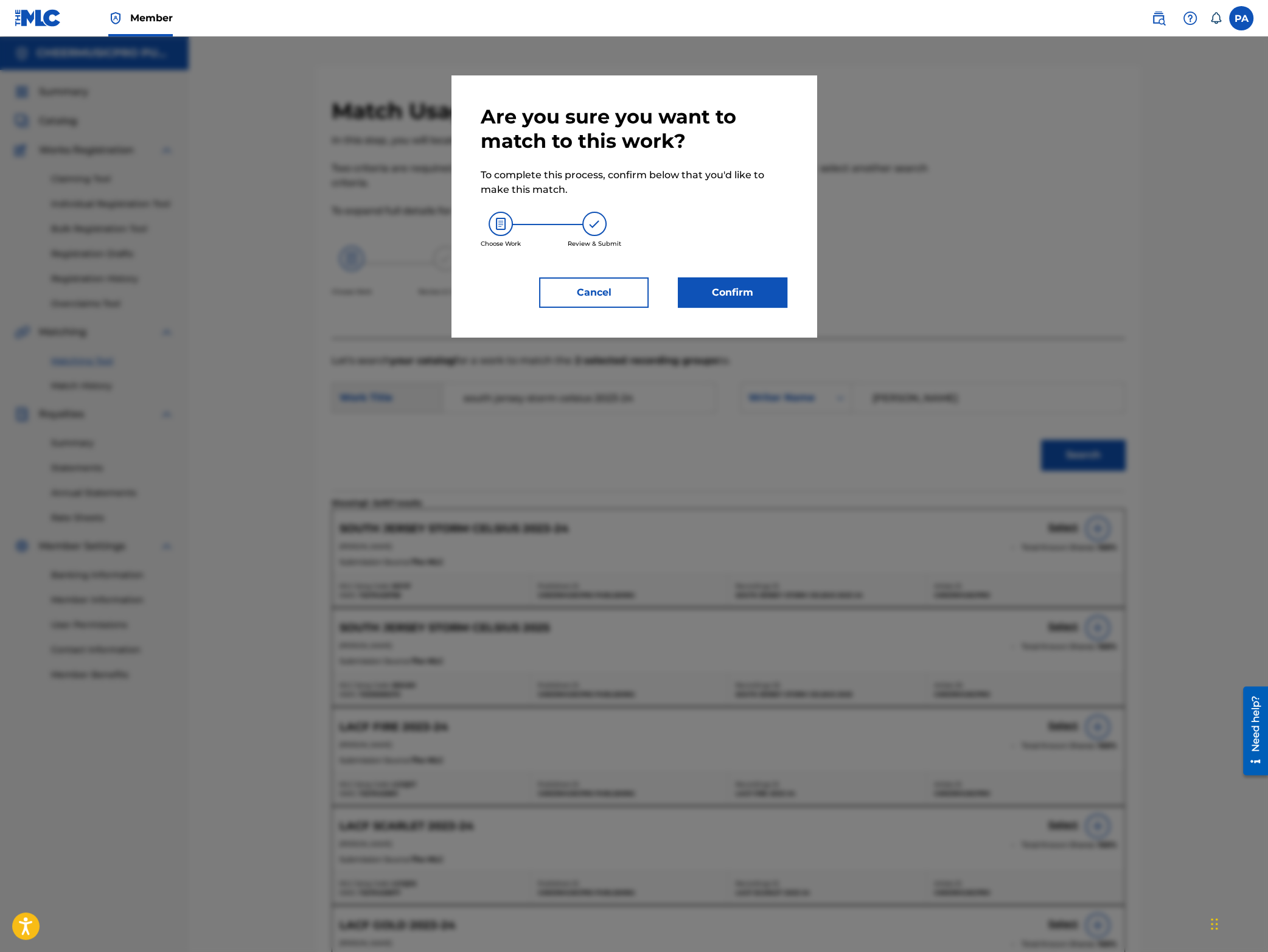
click at [727, 303] on button "Confirm" at bounding box center [732, 293] width 109 height 31
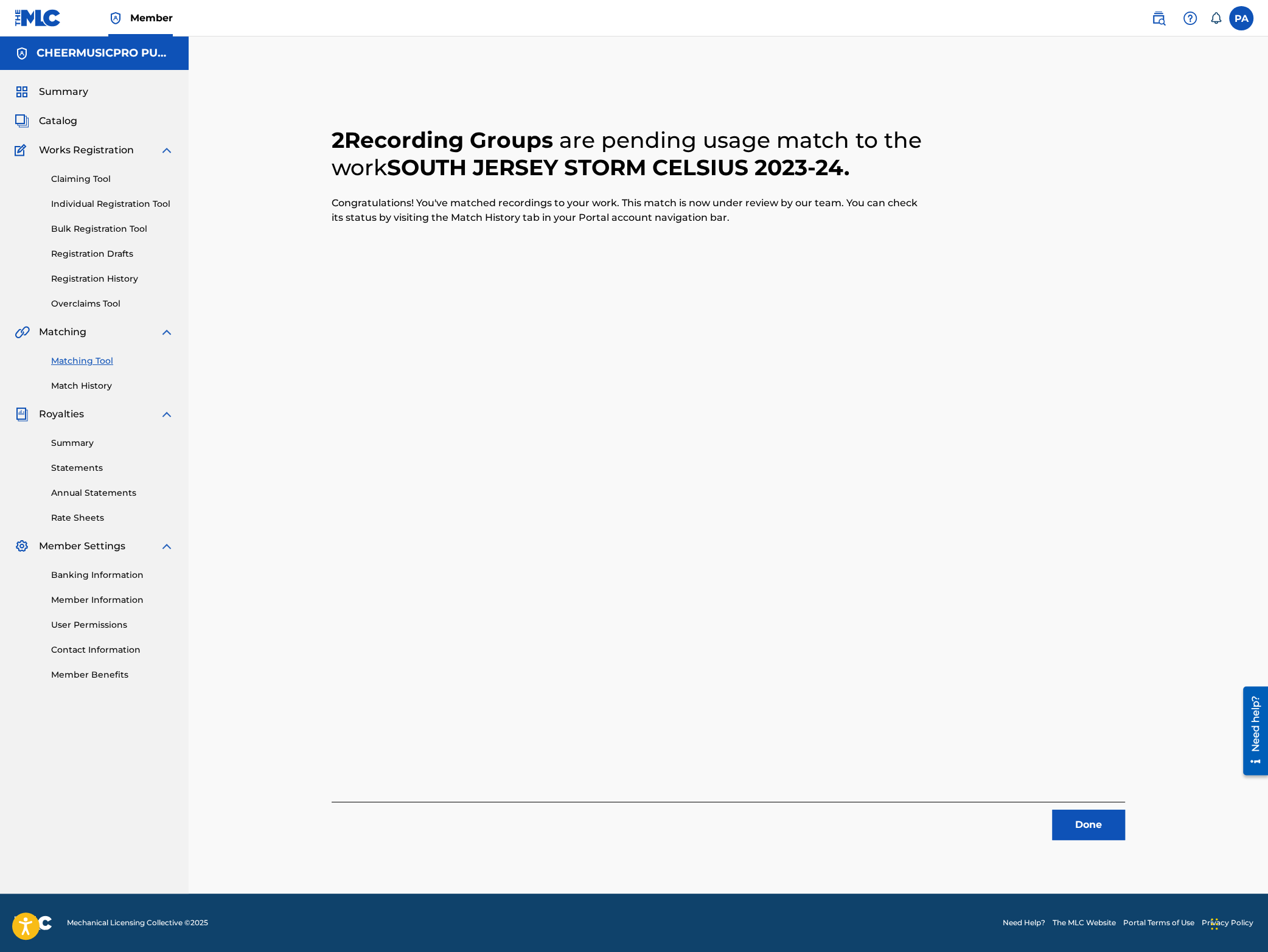
click at [1107, 817] on button "Done" at bounding box center [1088, 825] width 73 height 31
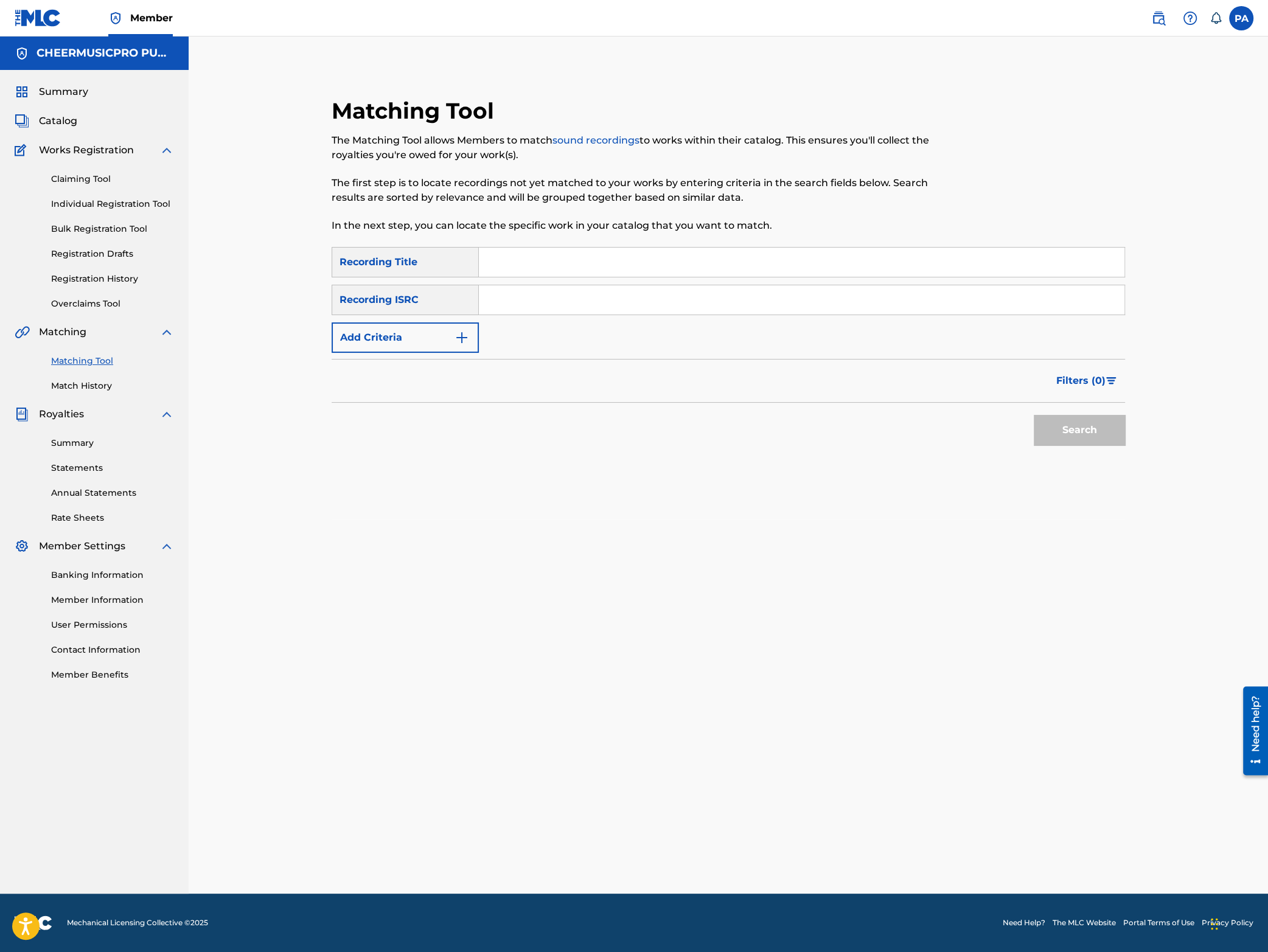
click at [520, 273] on input "Search Form" at bounding box center [801, 262] width 645 height 29
type input "rage 2024"
click at [1033, 415] on button "Search" at bounding box center [1079, 430] width 91 height 31
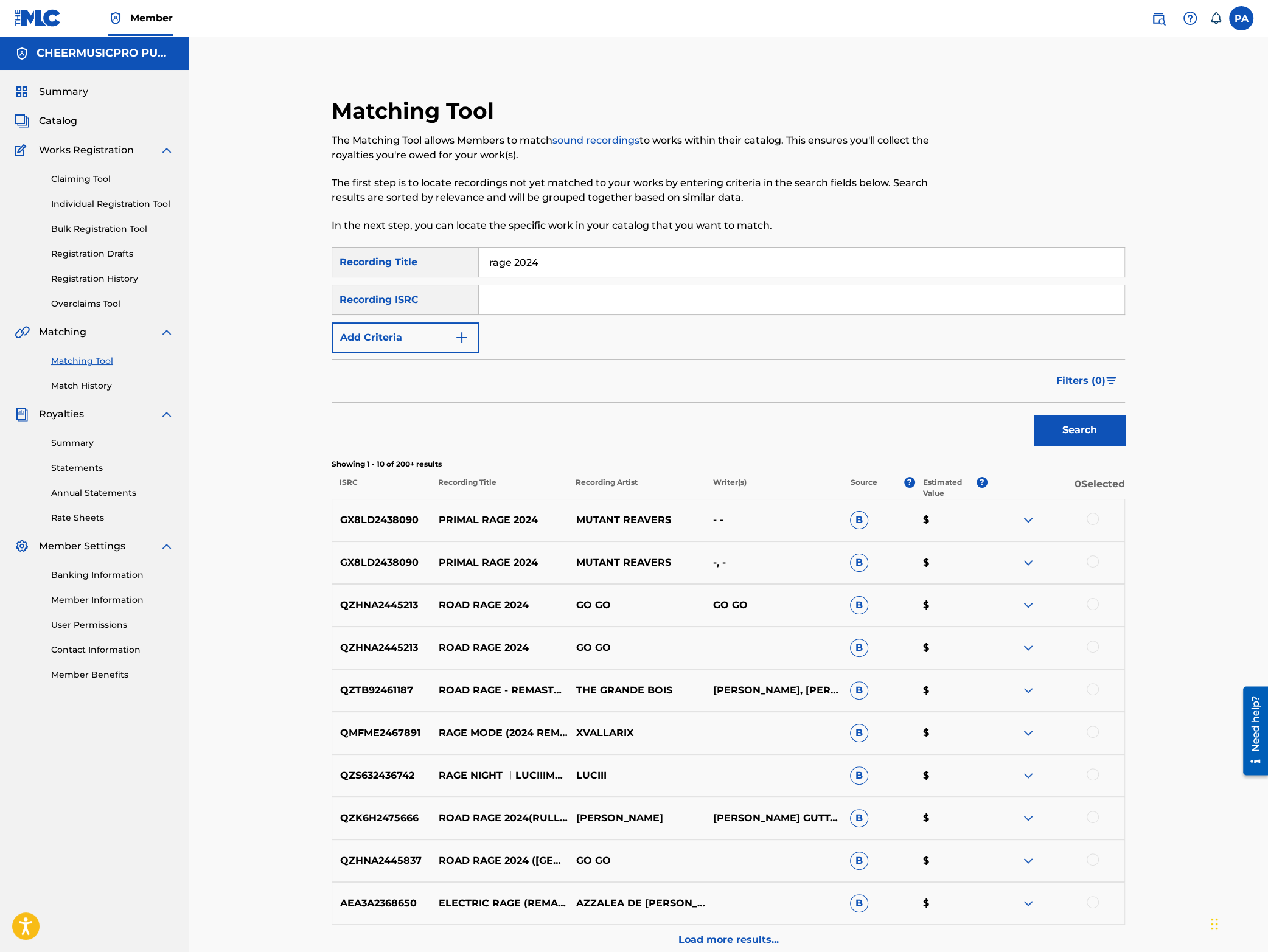
click at [411, 333] on button "Add Criteria" at bounding box center [405, 338] width 147 height 31
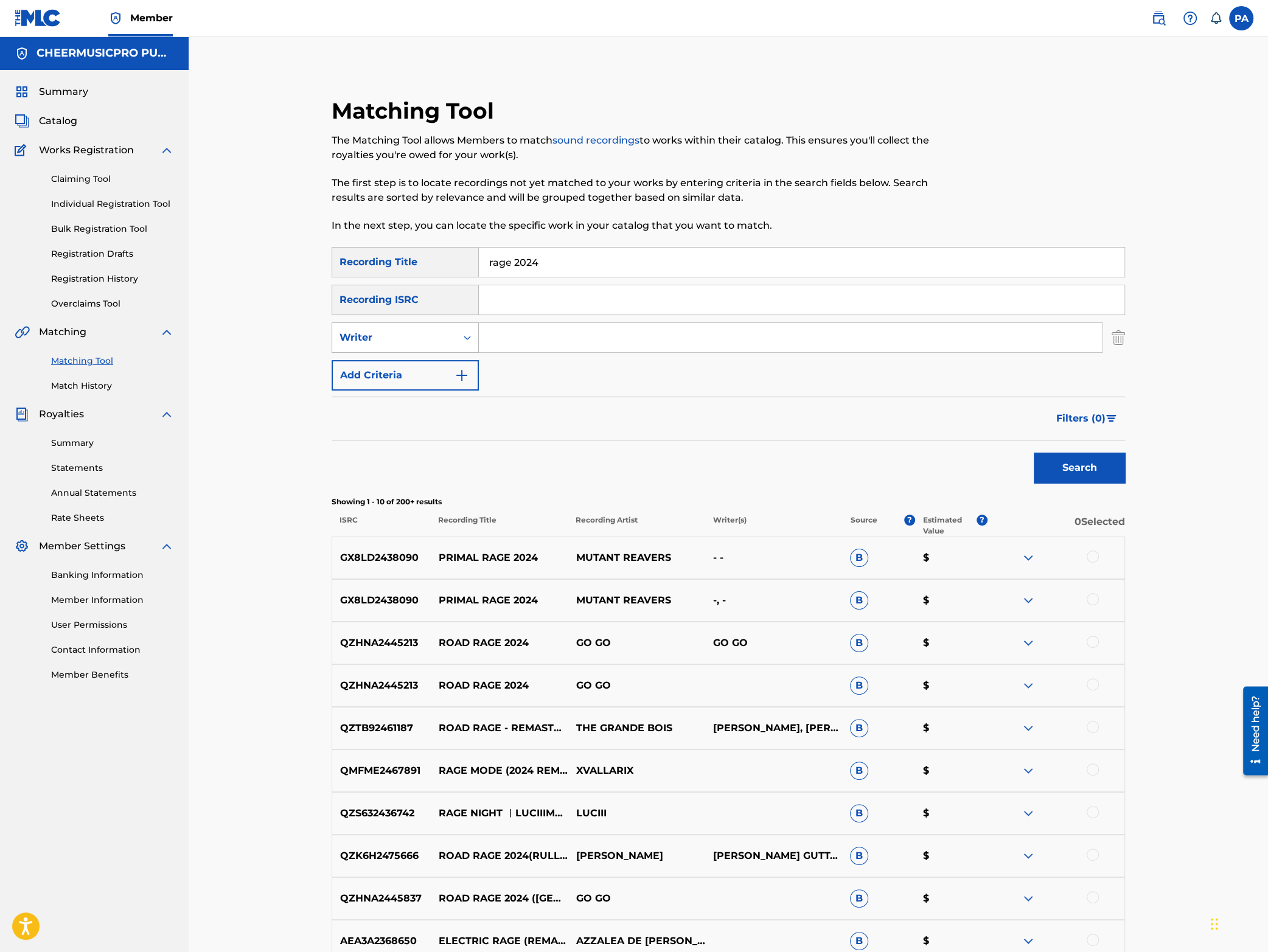
click at [388, 340] on div "Writer" at bounding box center [394, 338] width 109 height 15
click at [380, 361] on div "Recording Artist" at bounding box center [405, 368] width 146 height 31
click at [544, 341] on input "Search Form" at bounding box center [790, 338] width 623 height 29
type input "cheermusicpro"
click at [1091, 446] on div "Search" at bounding box center [1076, 465] width 97 height 49
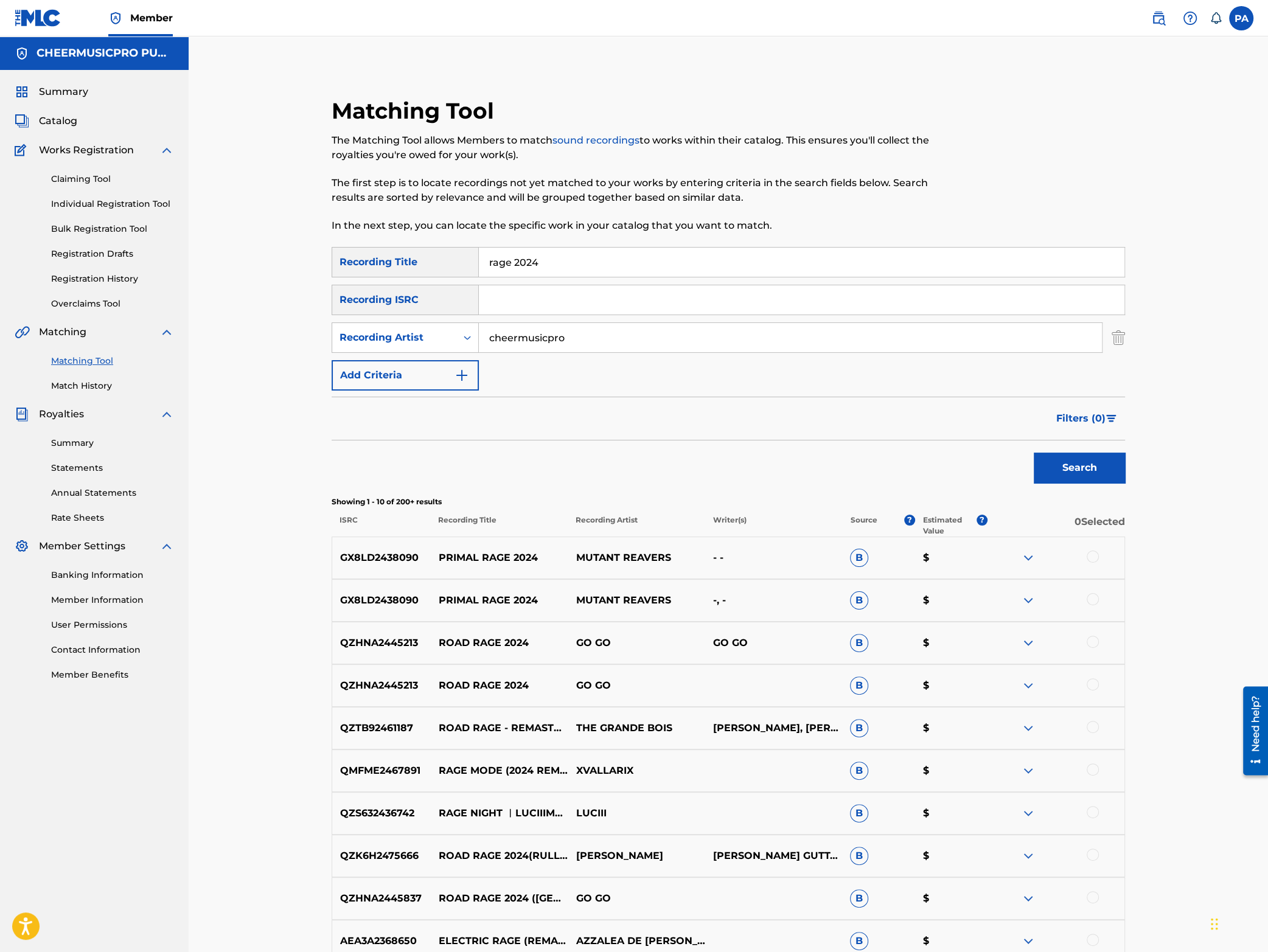
click at [1076, 468] on button "Search" at bounding box center [1079, 468] width 91 height 31
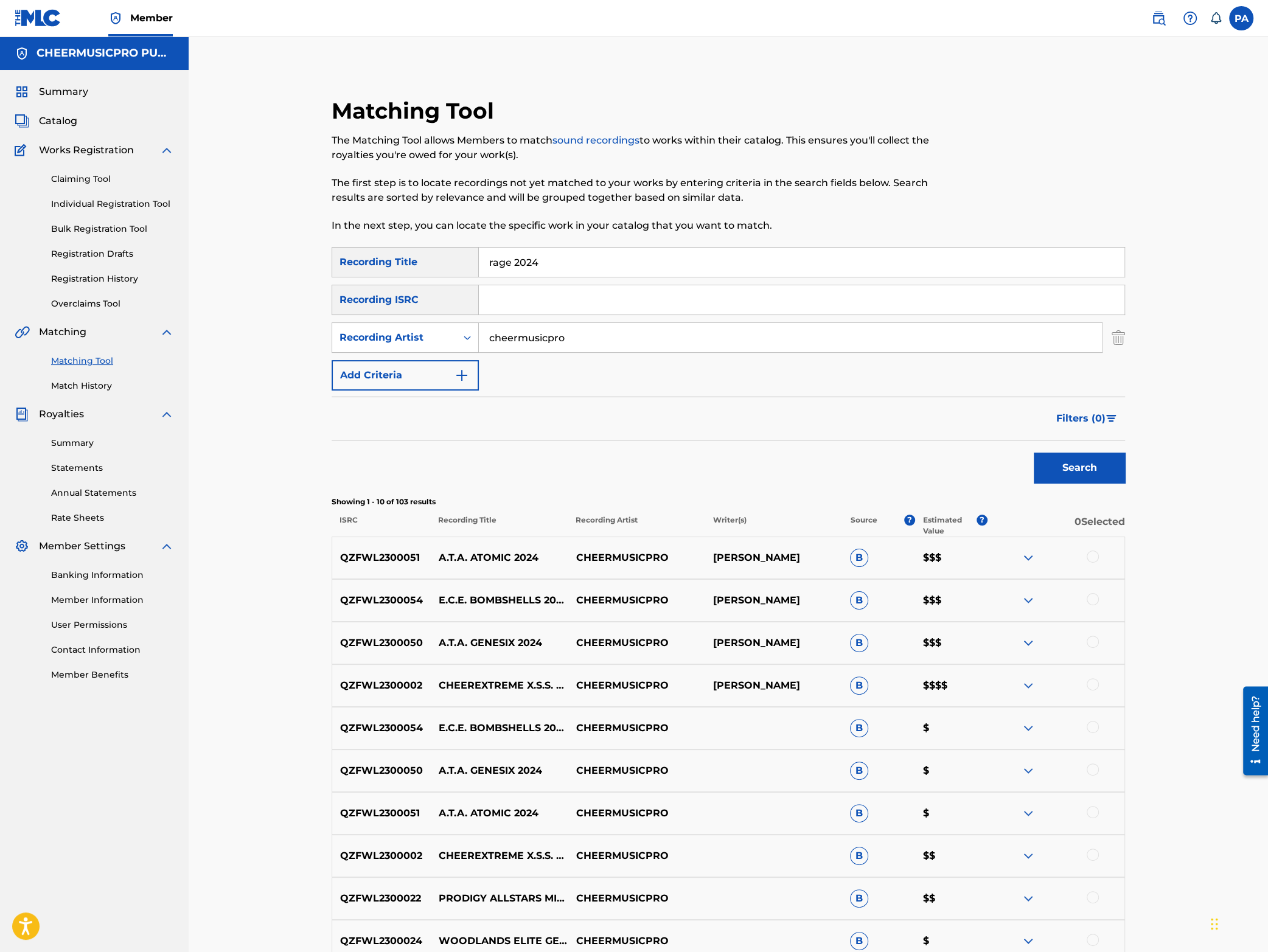
scroll to position [160, 0]
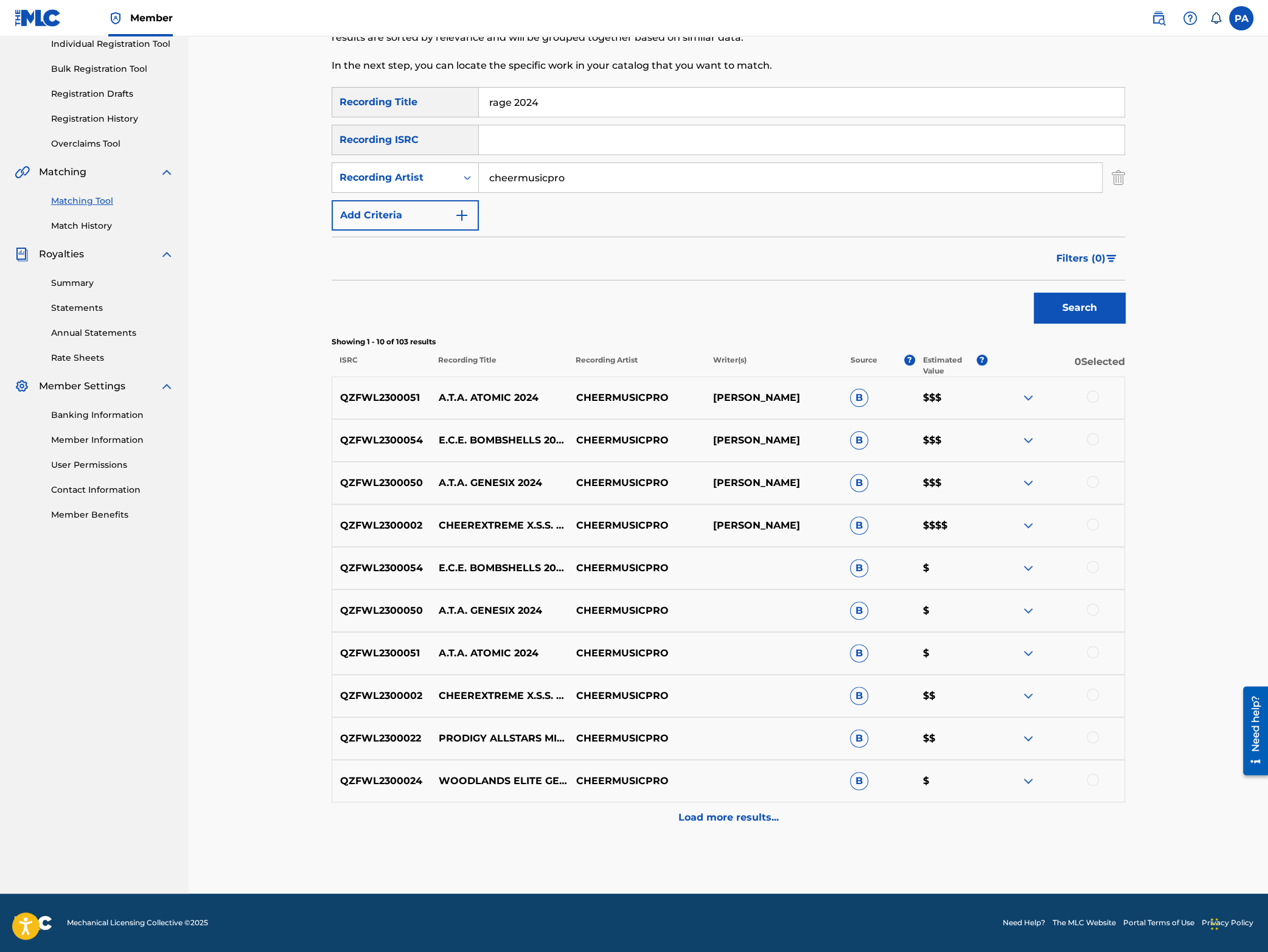
drag, startPoint x: 528, startPoint y: 97, endPoint x: 392, endPoint y: 109, distance: 136.5
click at [479, 109] on input "rage 2024" at bounding box center [801, 102] width 645 height 29
type input "ECE Bombshells 2024"
click at [1093, 310] on button "Search" at bounding box center [1079, 308] width 91 height 31
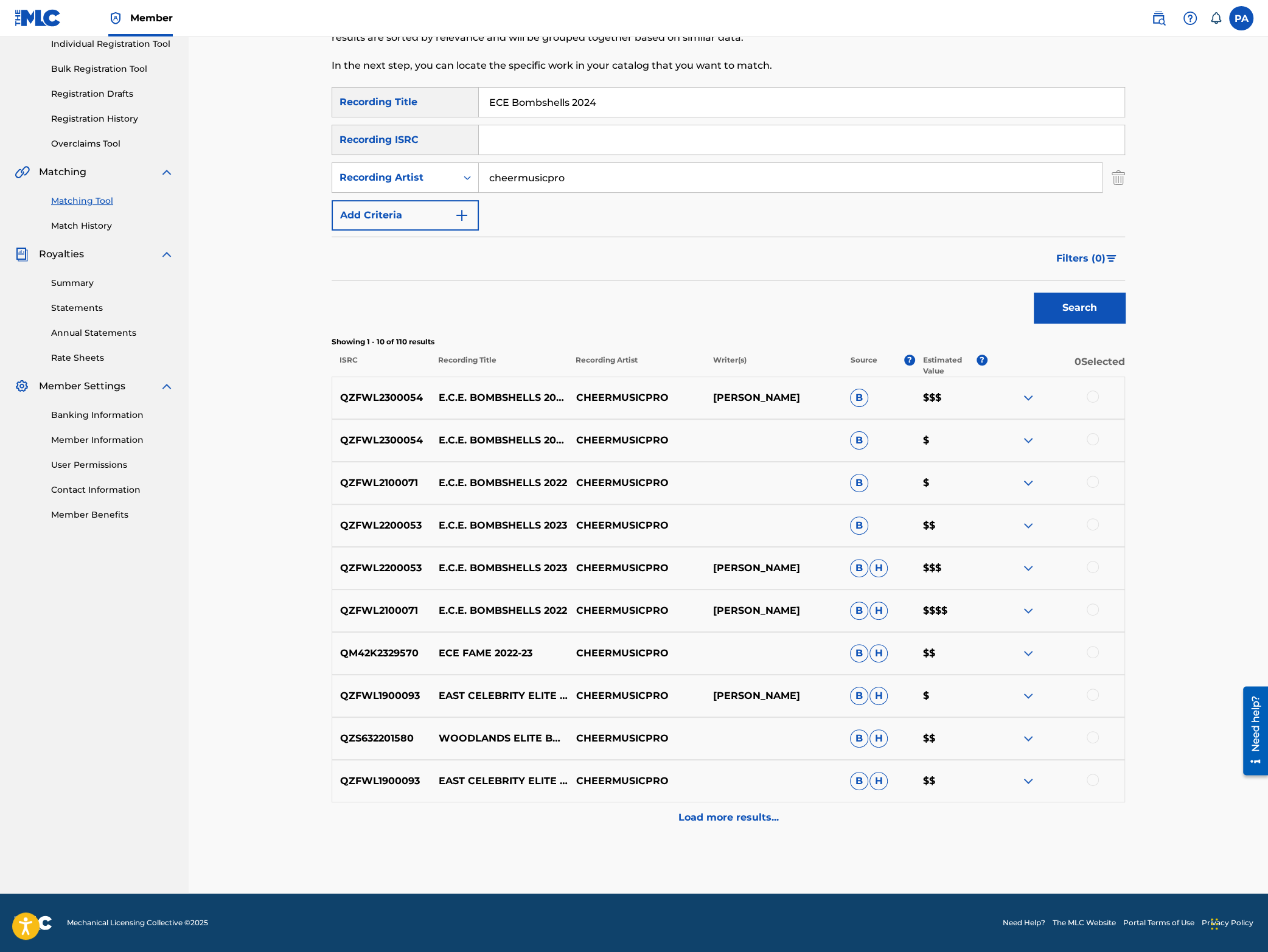
click at [1093, 400] on div at bounding box center [1093, 396] width 12 height 12
click at [1092, 441] on div at bounding box center [1093, 439] width 12 height 12
click at [830, 867] on button "Match 2 Groups" at bounding box center [855, 853] width 134 height 31
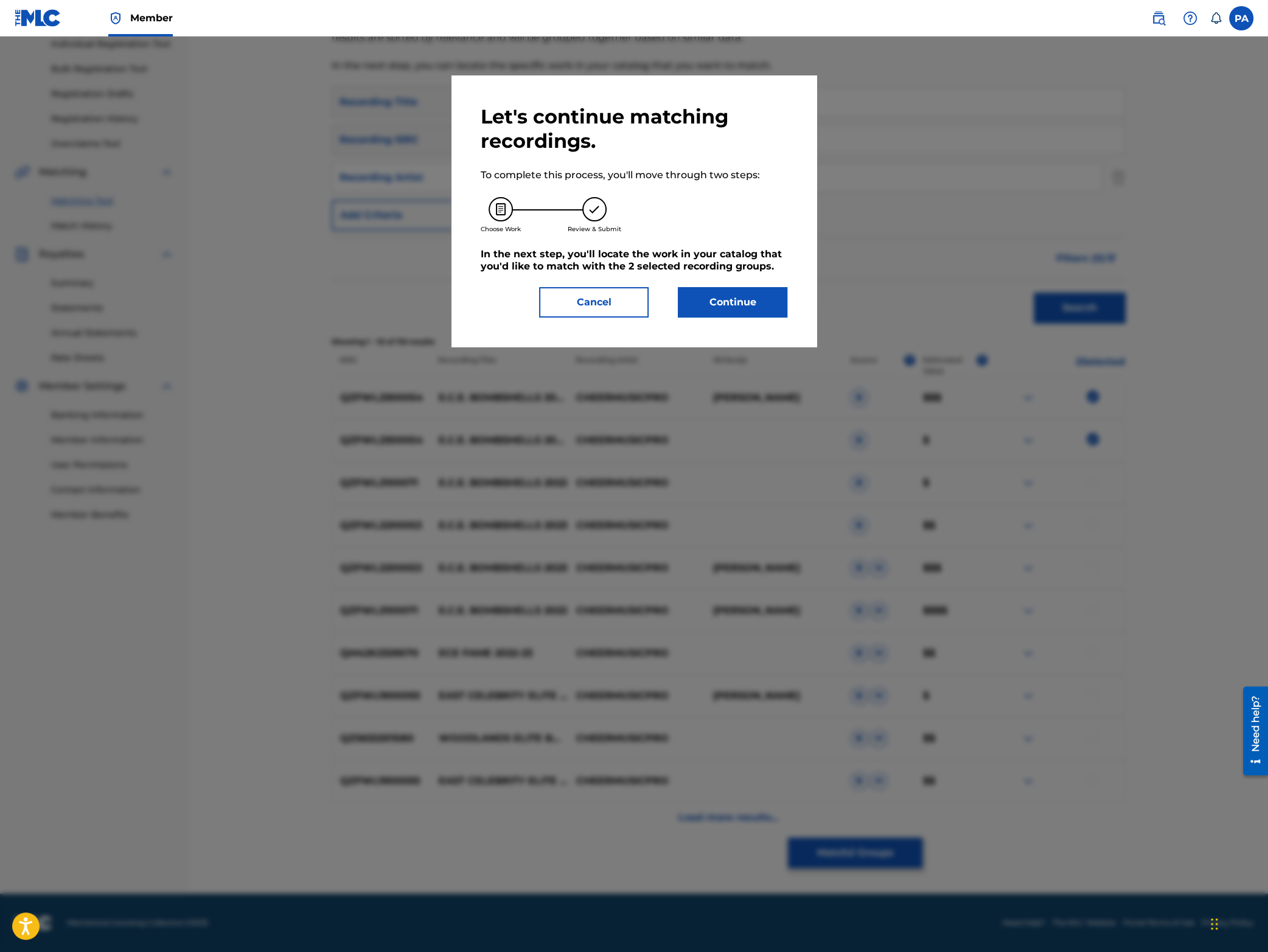
click at [748, 311] on button "Continue" at bounding box center [732, 303] width 109 height 31
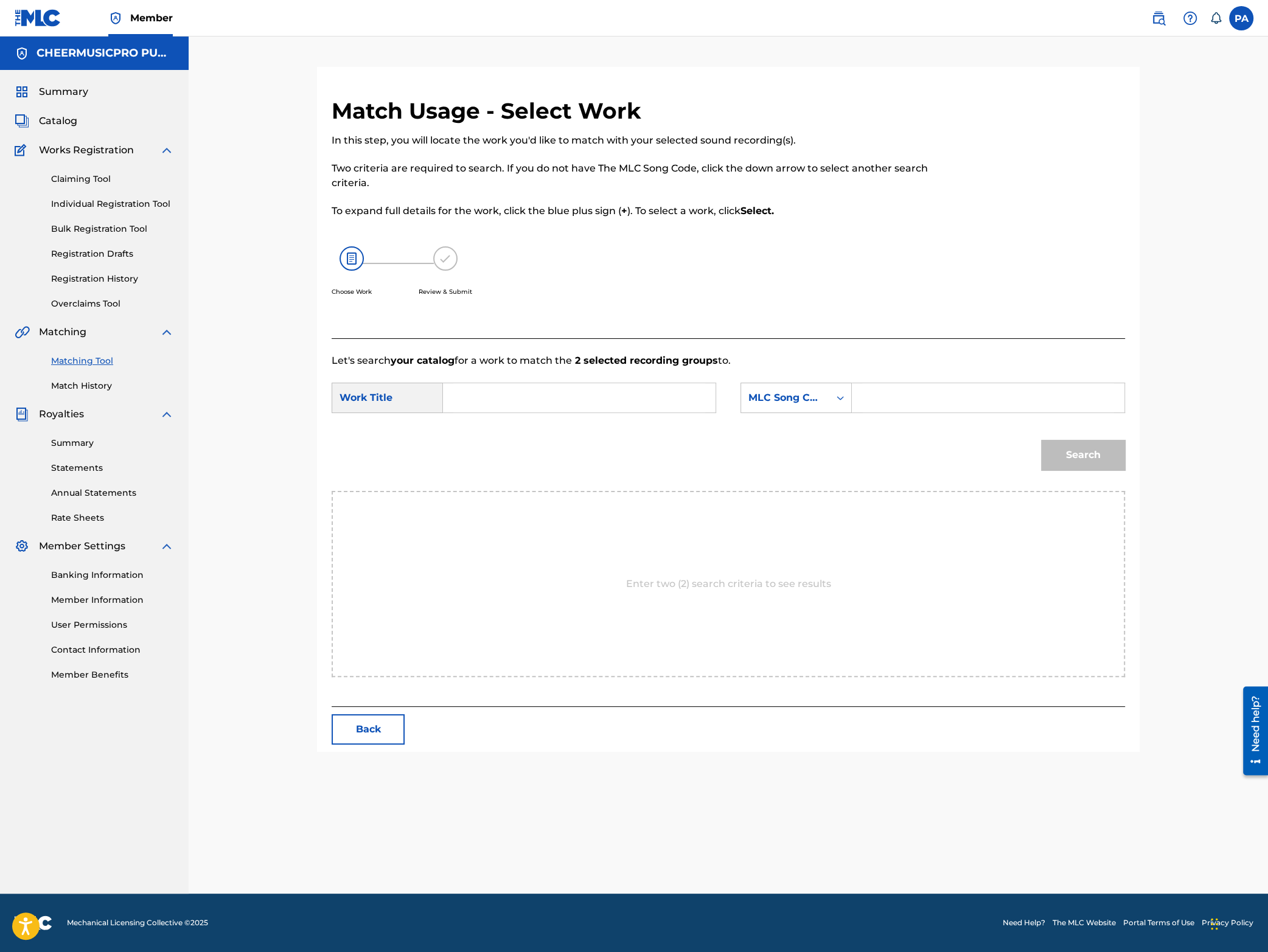
scroll to position [0, 0]
click at [501, 383] on form "SearchWithCriteria7d7430aa-c94d-4ca7-a918-c296b6ff2609 Work Title SearchWithCri…" at bounding box center [728, 429] width 793 height 123
click at [484, 410] on input "Search Form" at bounding box center [579, 398] width 251 height 29
click at [573, 483] on span "shells 2023-24" at bounding box center [545, 484] width 69 height 11
type input "ece bombshells 2023-24"
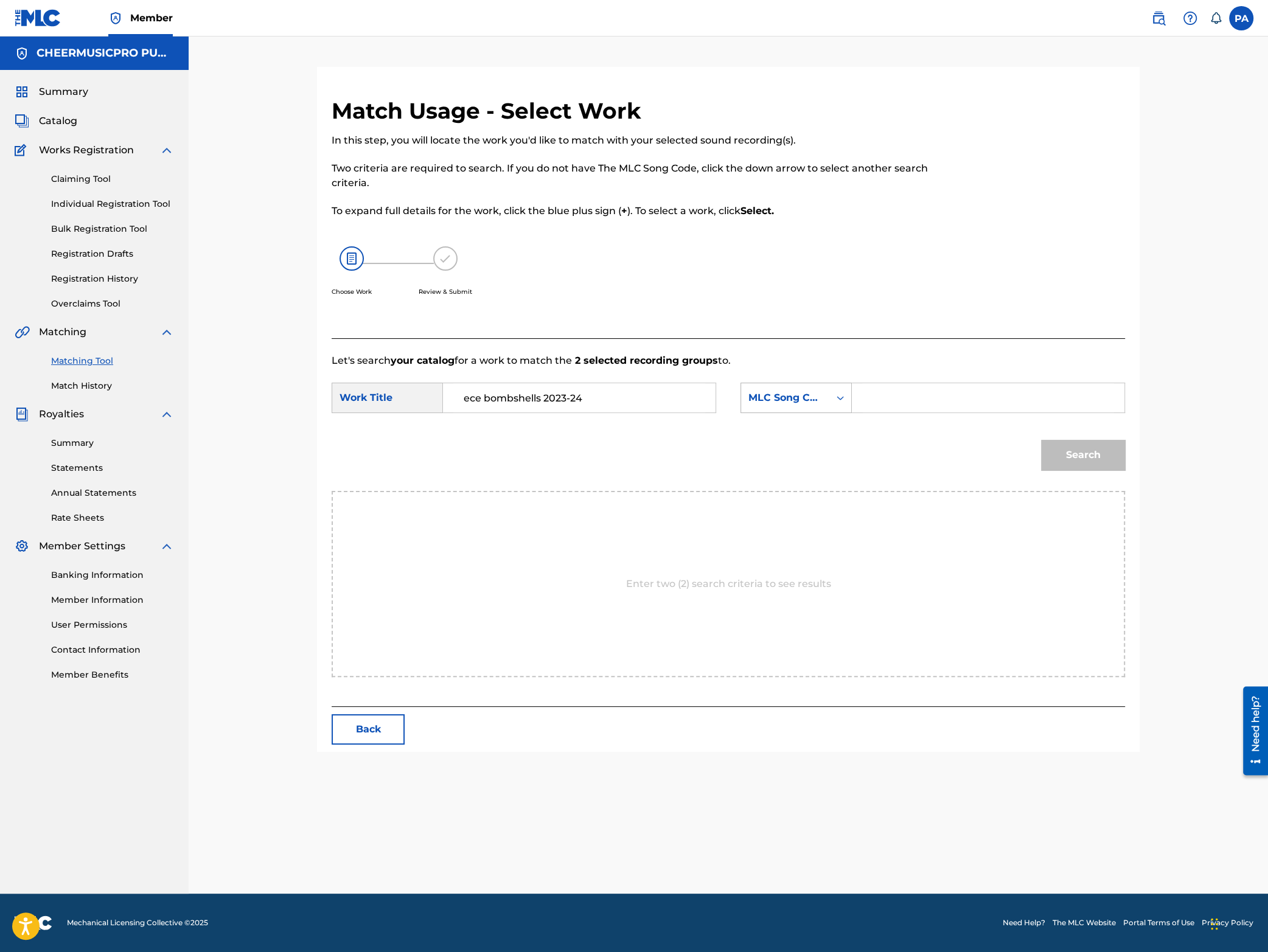
click at [792, 404] on div "MLC Song Code" at bounding box center [784, 398] width 74 height 15
click at [806, 431] on div "Writer Name" at bounding box center [796, 429] width 110 height 31
click at [876, 396] on input "Search Form" at bounding box center [987, 398] width 251 height 29
paste input "[PERSON_NAME]"
type input "[PERSON_NAME]"
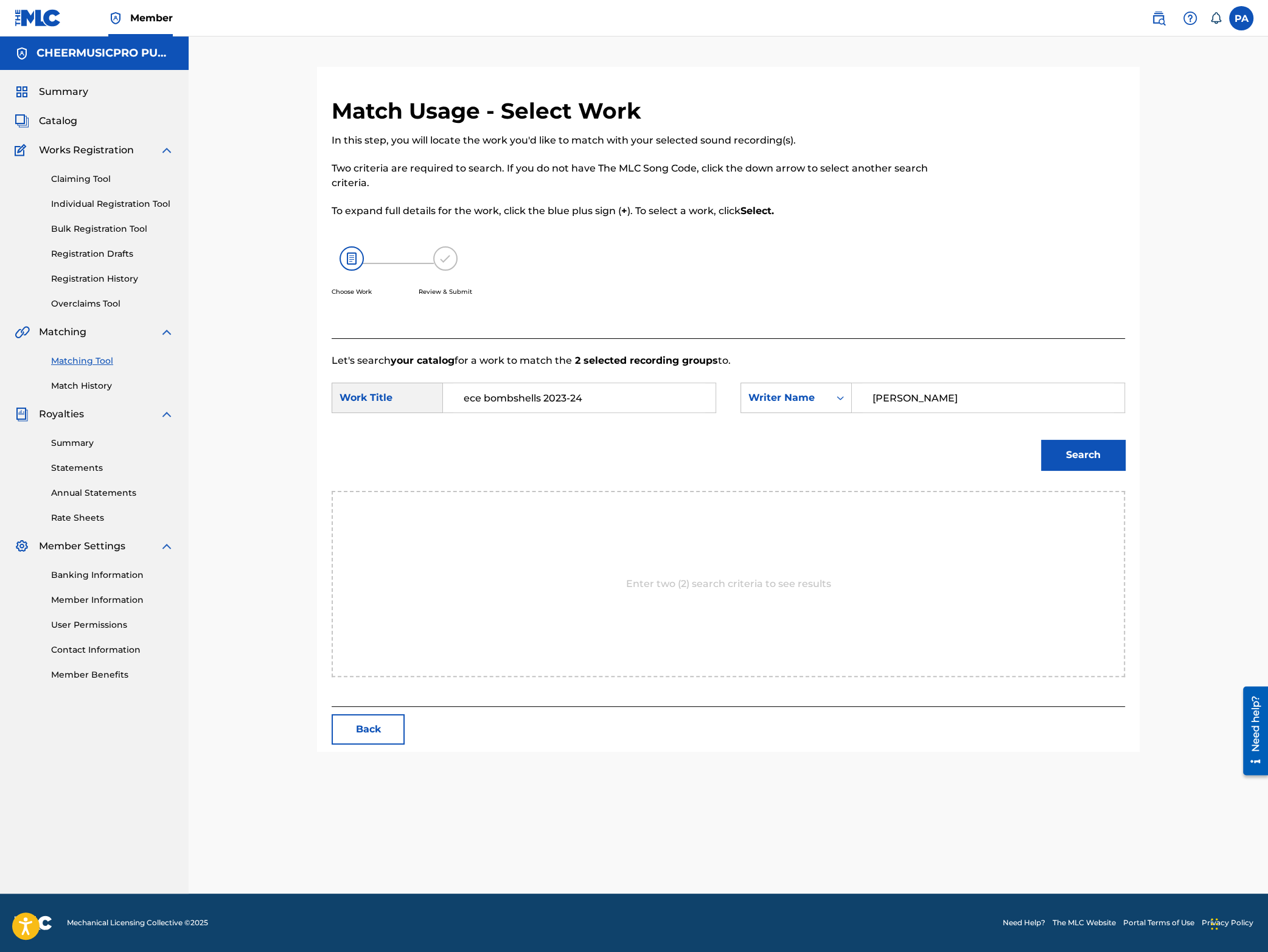
click at [1091, 446] on button "Search" at bounding box center [1083, 455] width 84 height 31
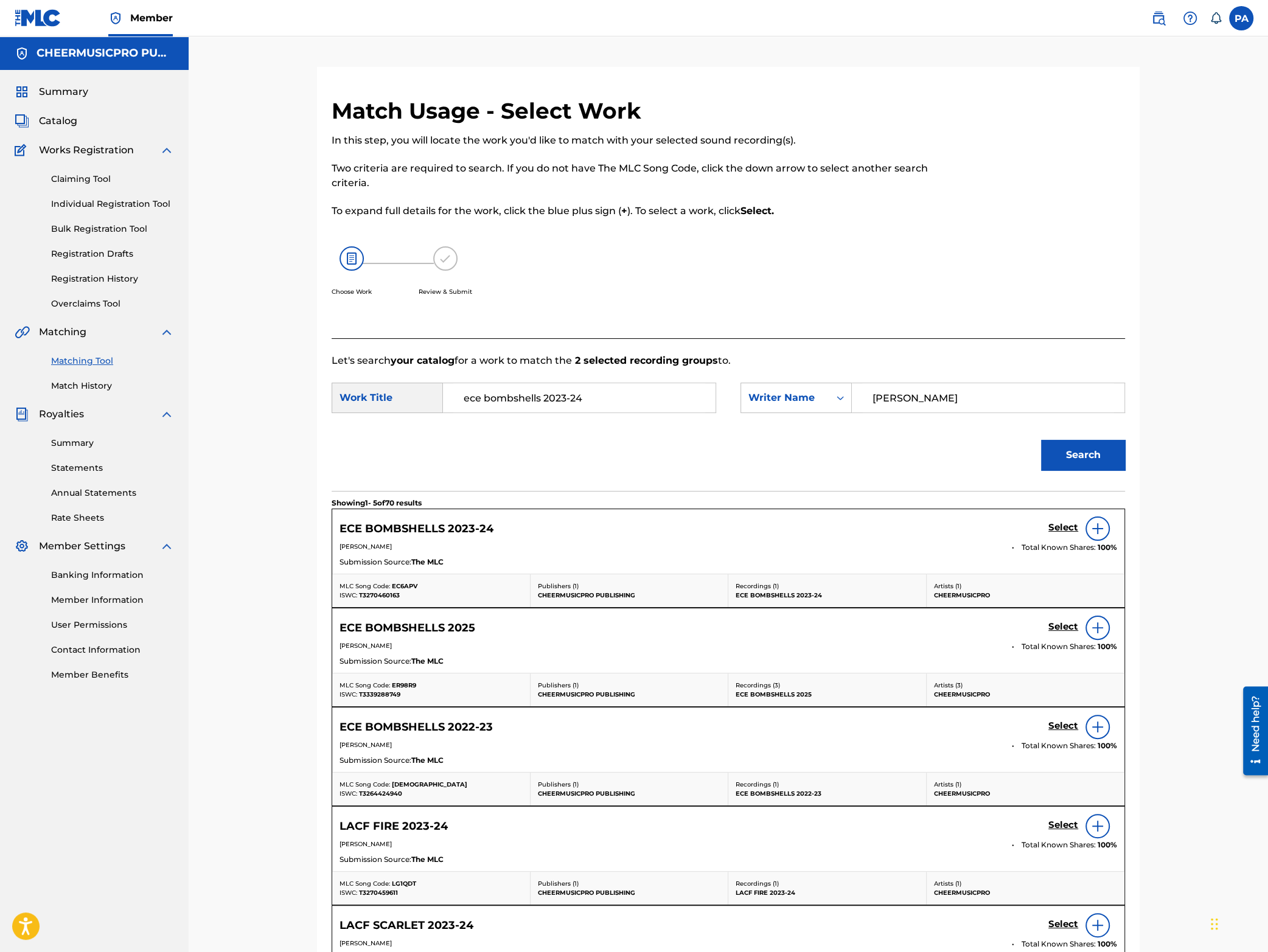
click at [1059, 526] on h5 "Select" at bounding box center [1063, 528] width 30 height 11
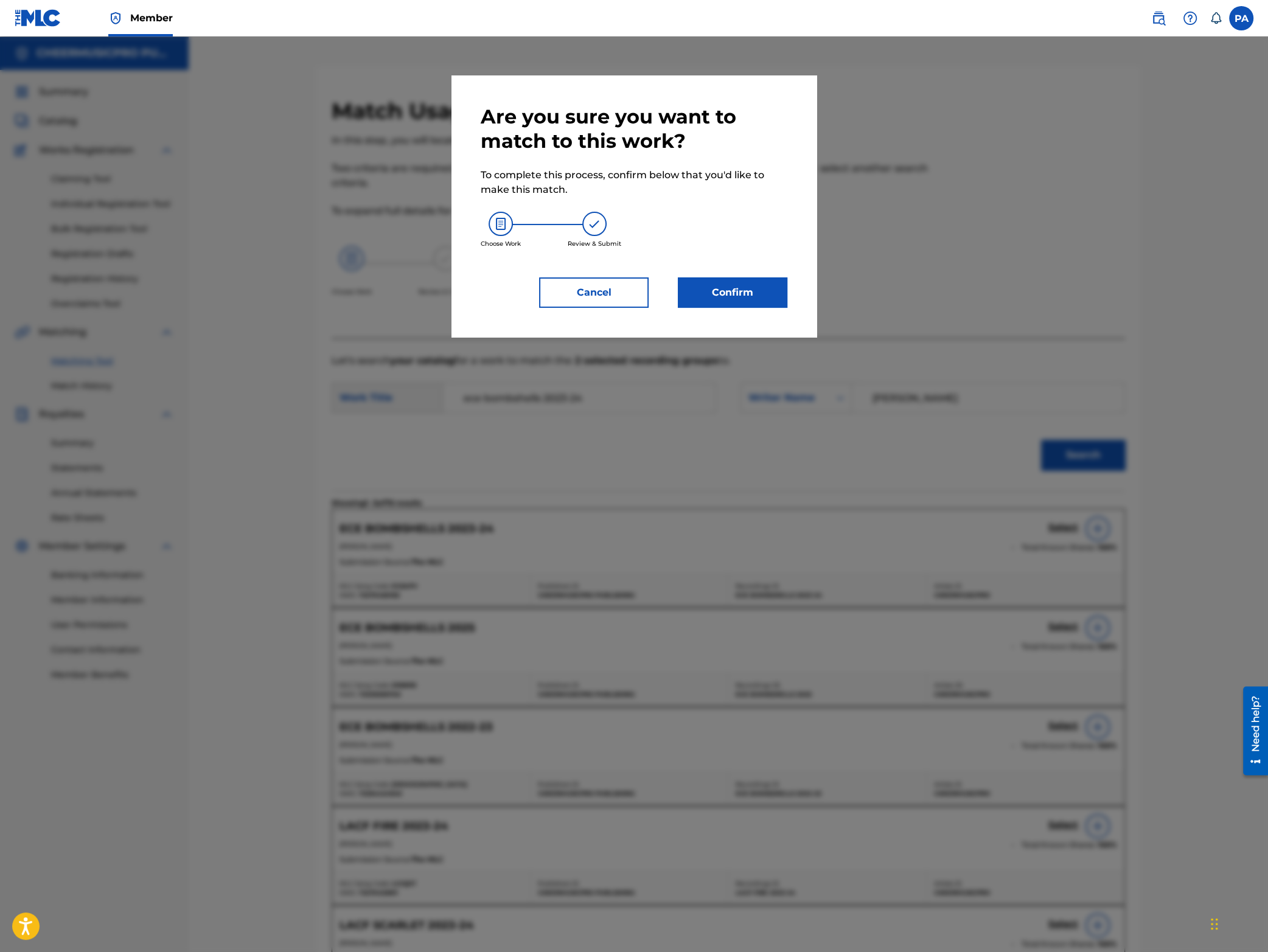
click at [721, 306] on button "Confirm" at bounding box center [732, 293] width 109 height 31
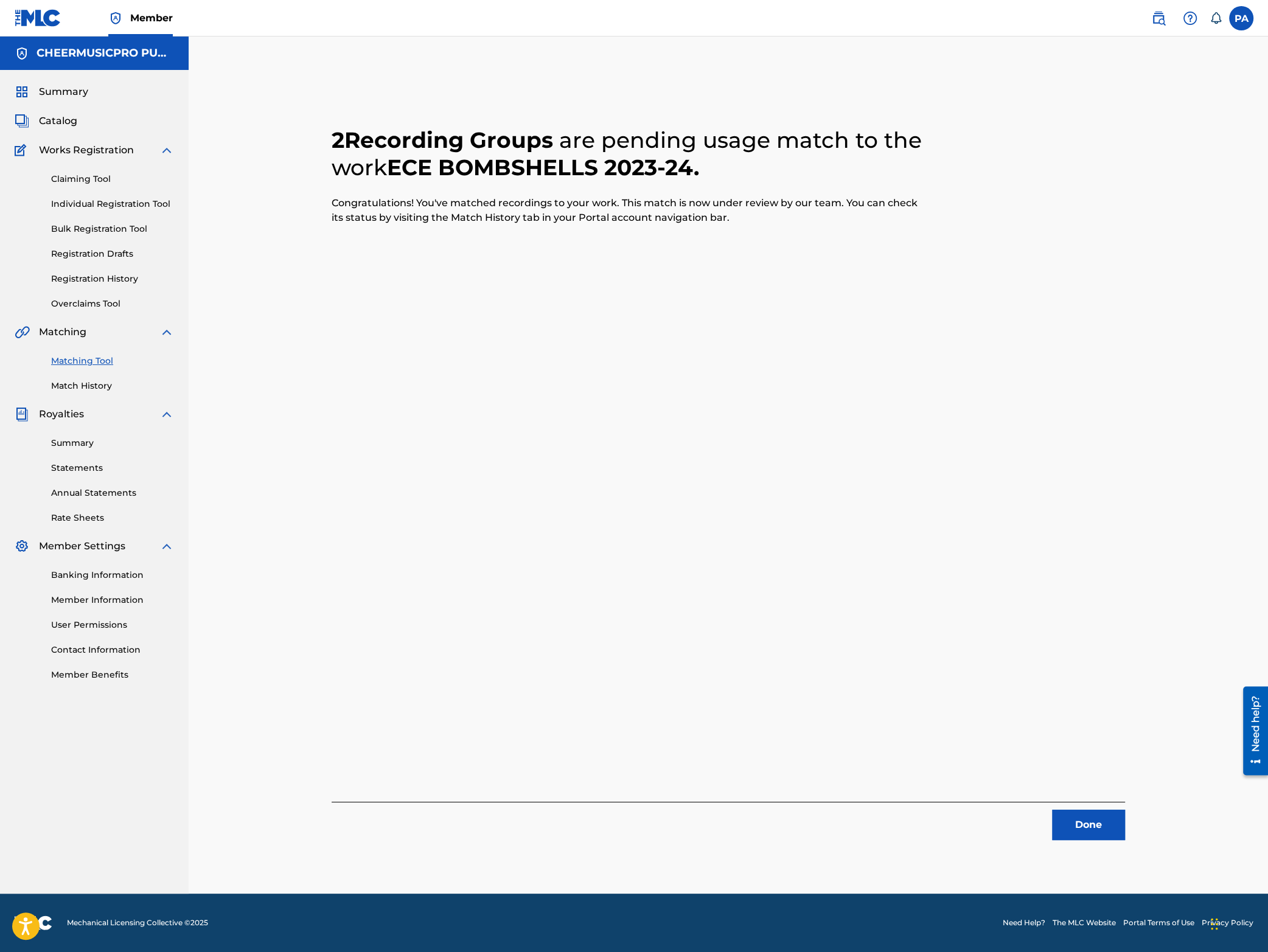
click at [1088, 827] on button "Done" at bounding box center [1088, 825] width 73 height 31
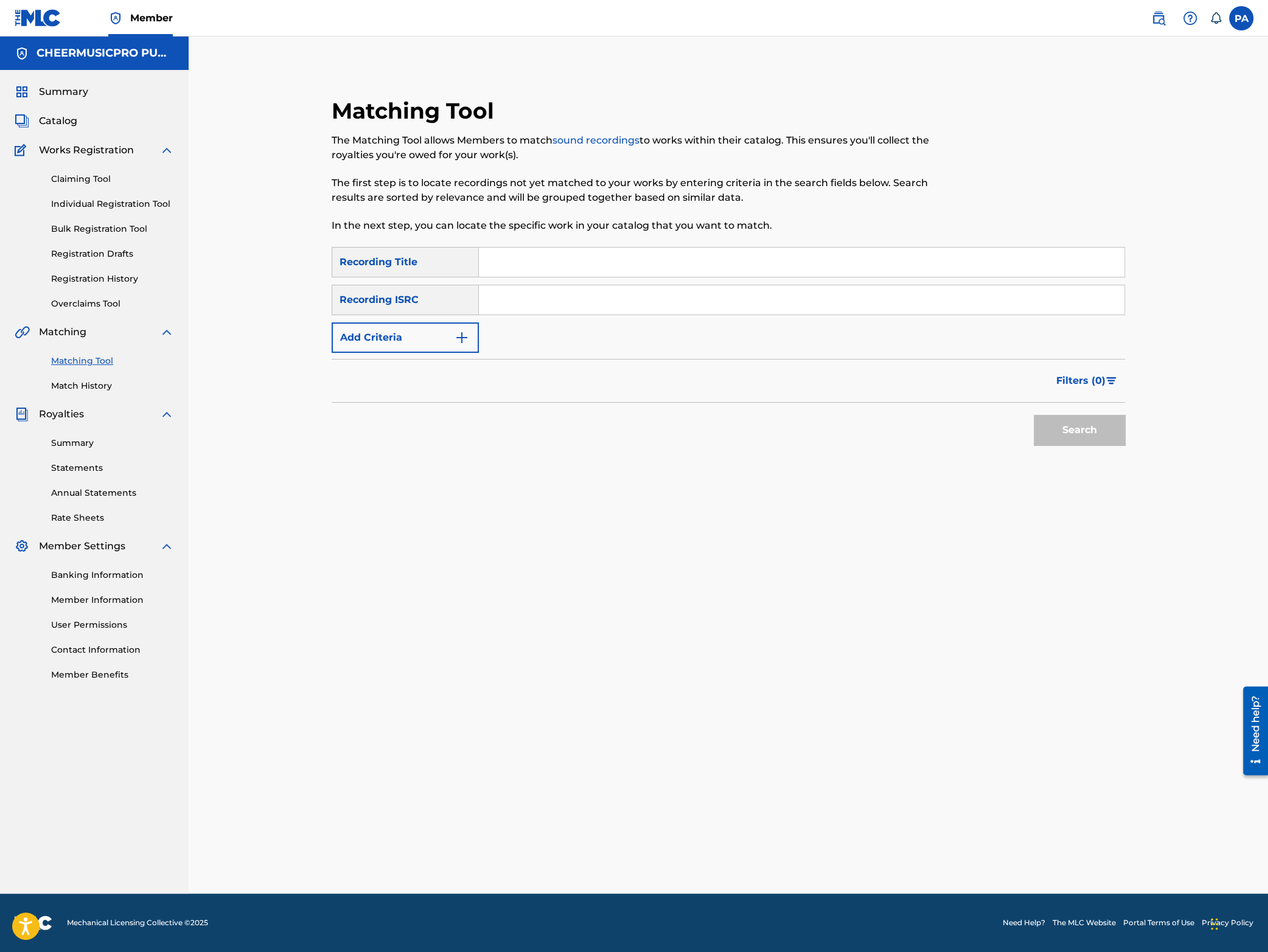
click at [541, 259] on input "Search Form" at bounding box center [801, 262] width 645 height 29
type input "cheer athletics rage"
click at [1033, 415] on button "Search" at bounding box center [1079, 430] width 91 height 31
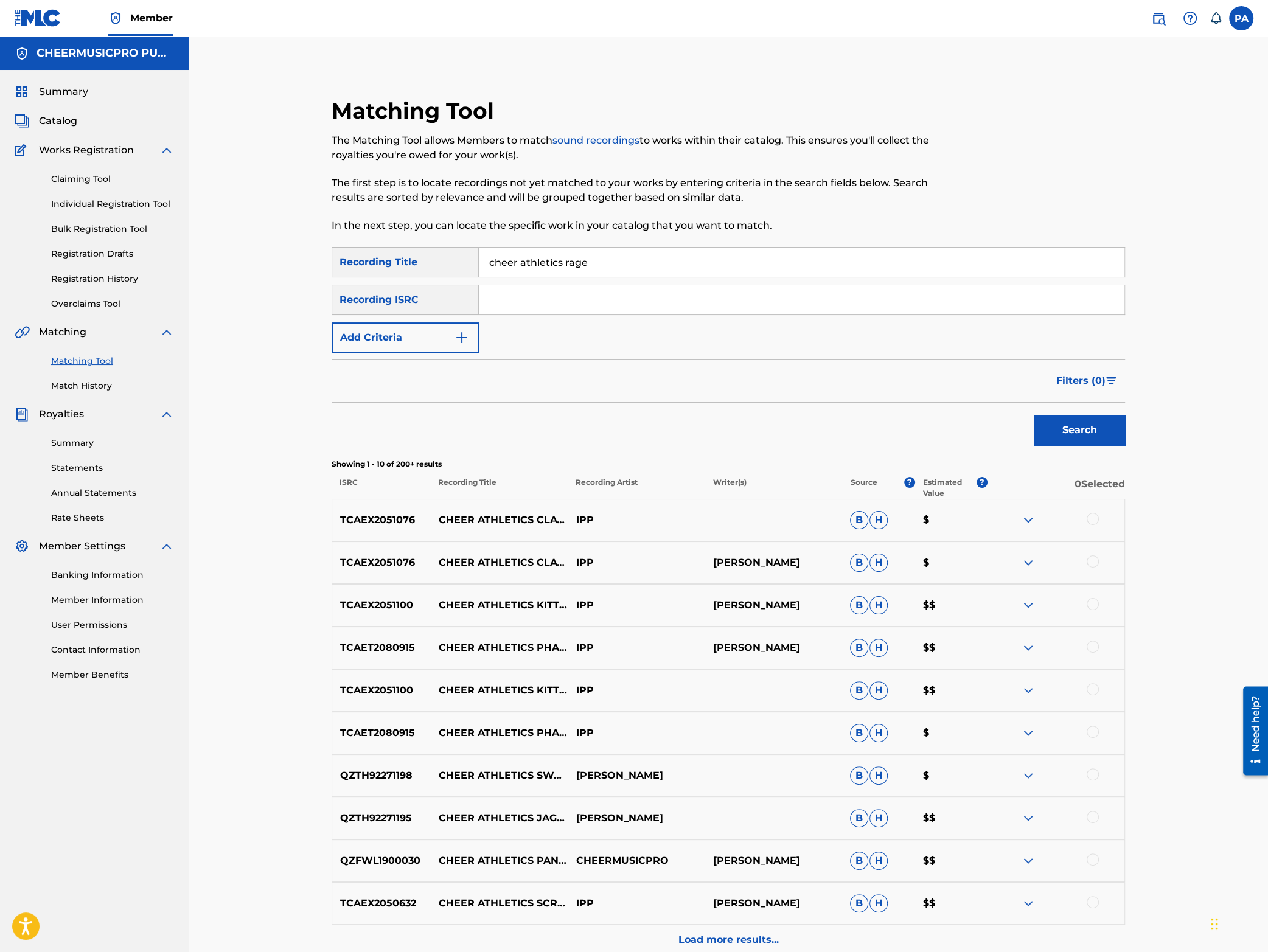
scroll to position [122, 0]
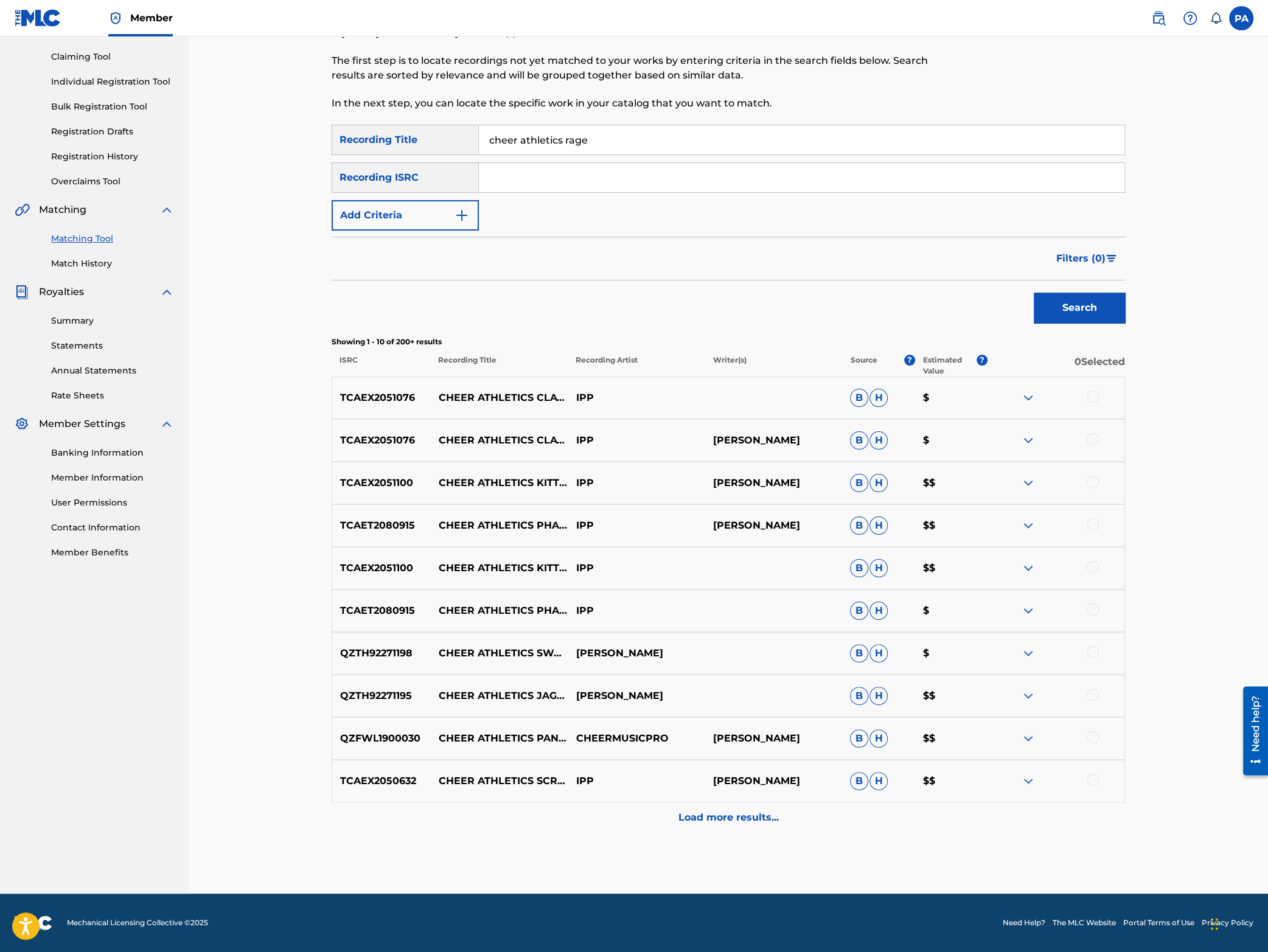
click at [422, 209] on button "Add Criteria" at bounding box center [405, 216] width 147 height 31
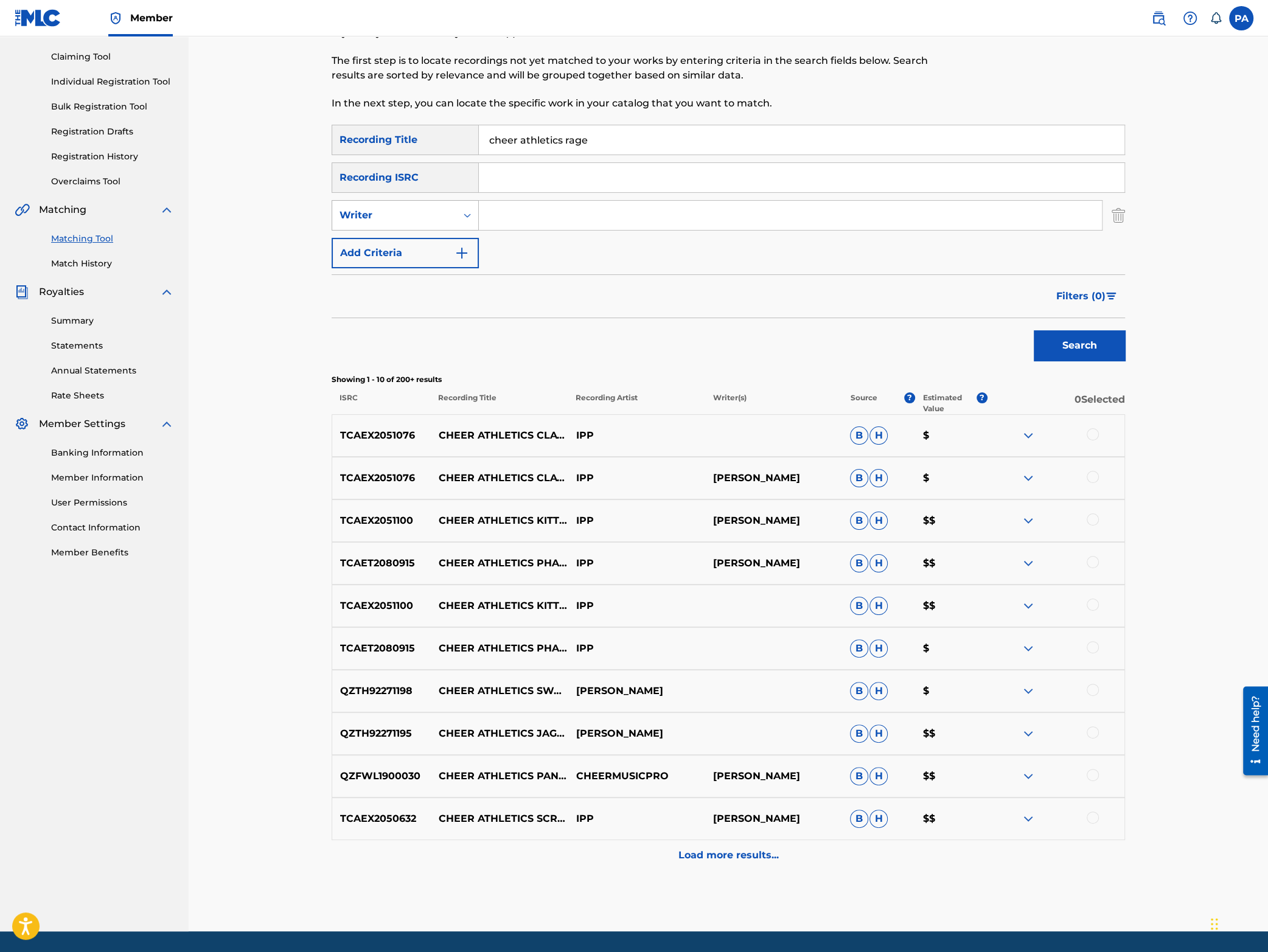
click at [399, 227] on div "Writer" at bounding box center [405, 216] width 147 height 31
click at [395, 250] on div "Recording Artist" at bounding box center [405, 246] width 146 height 31
click at [535, 222] on input "Search Form" at bounding box center [790, 215] width 623 height 29
type input "cheermusicpro"
click at [1099, 347] on button "Search" at bounding box center [1079, 346] width 91 height 31
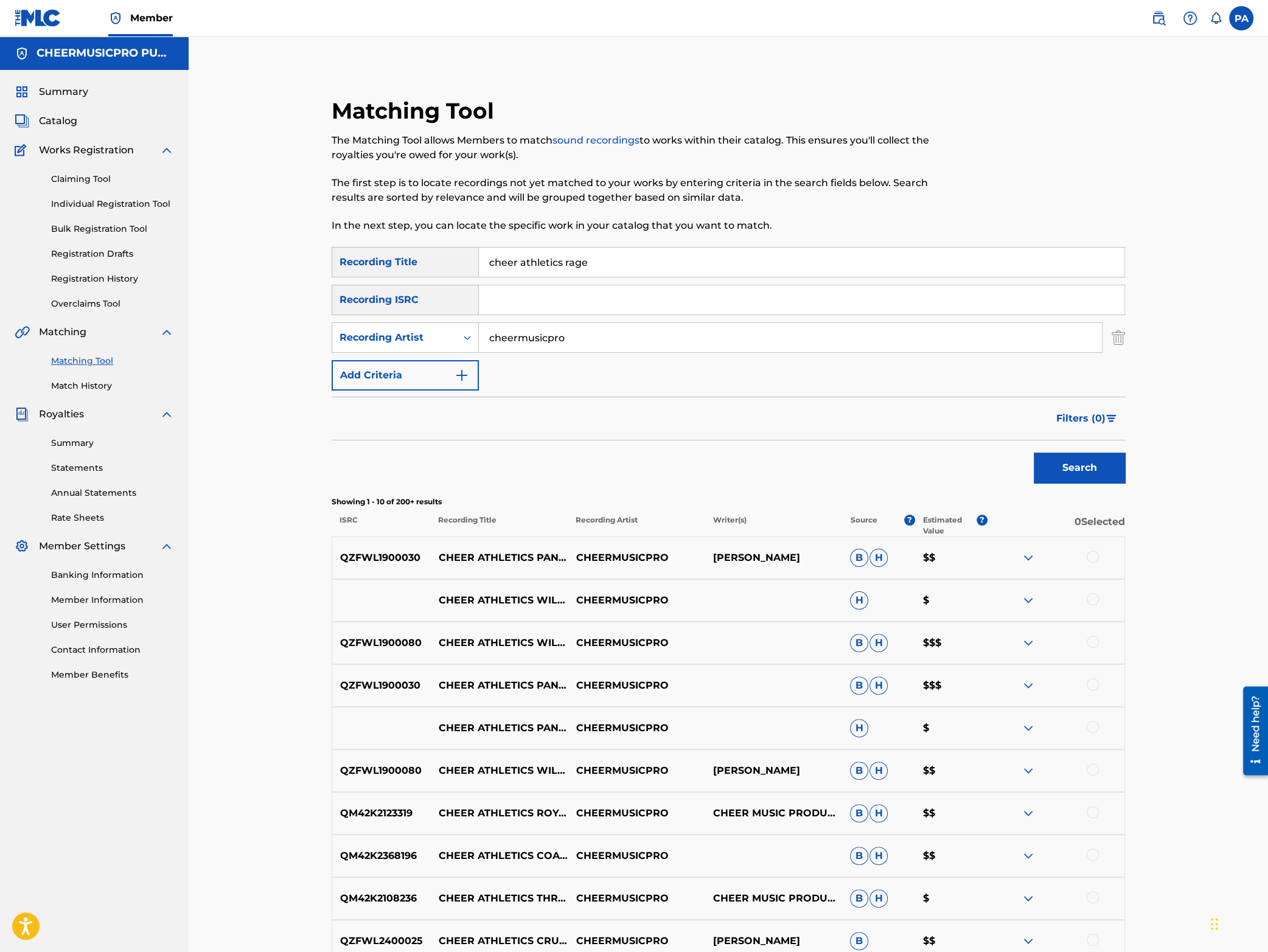
scroll to position [160, 0]
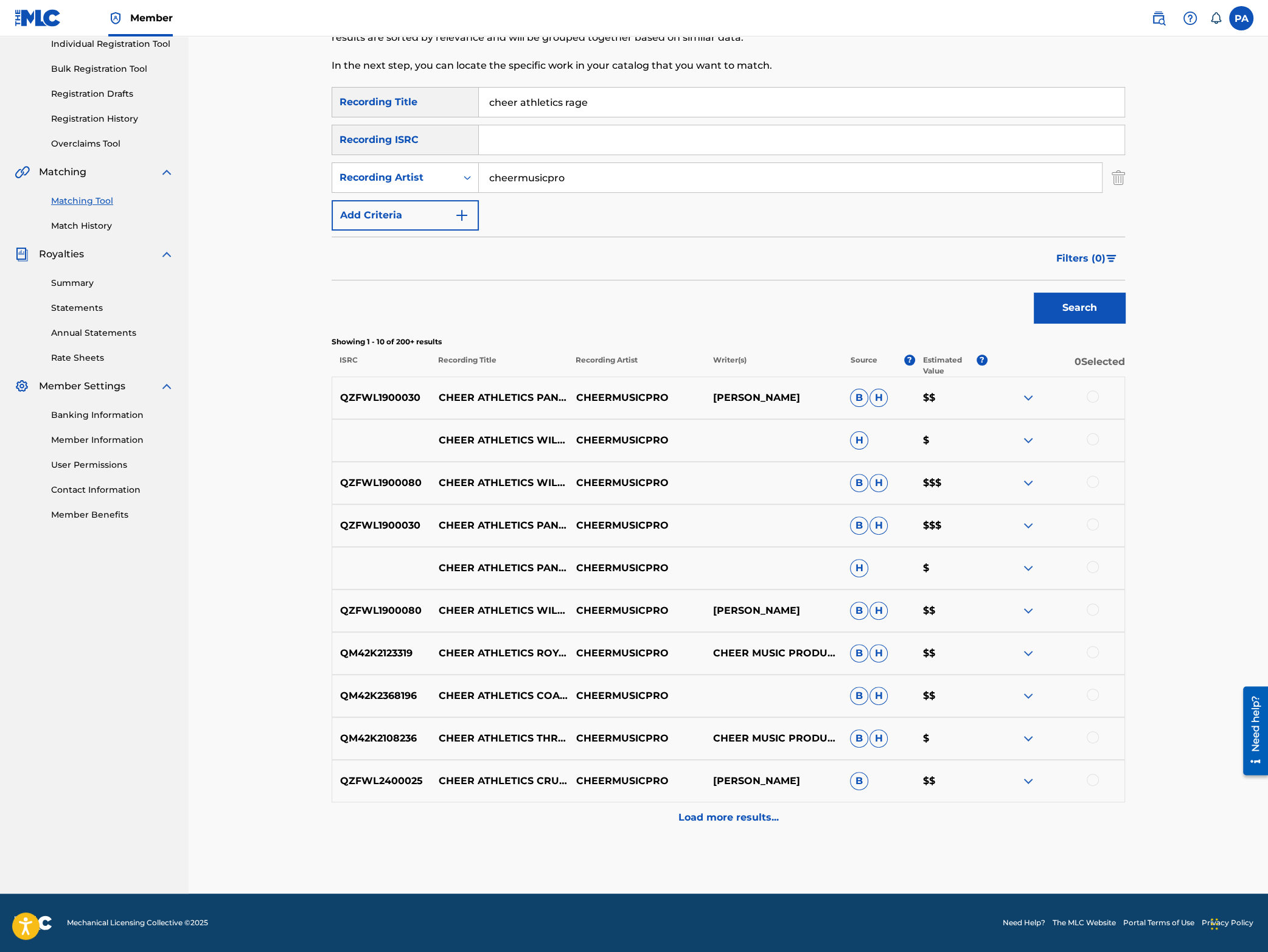
drag, startPoint x: 620, startPoint y: 102, endPoint x: 134, endPoint y: 189, distance: 493.7
click at [479, 116] on input "cheer athletics rage" at bounding box center [801, 102] width 645 height 29
type input "[PERSON_NAME] & eve"
click at [1074, 310] on button "Search" at bounding box center [1079, 308] width 91 height 31
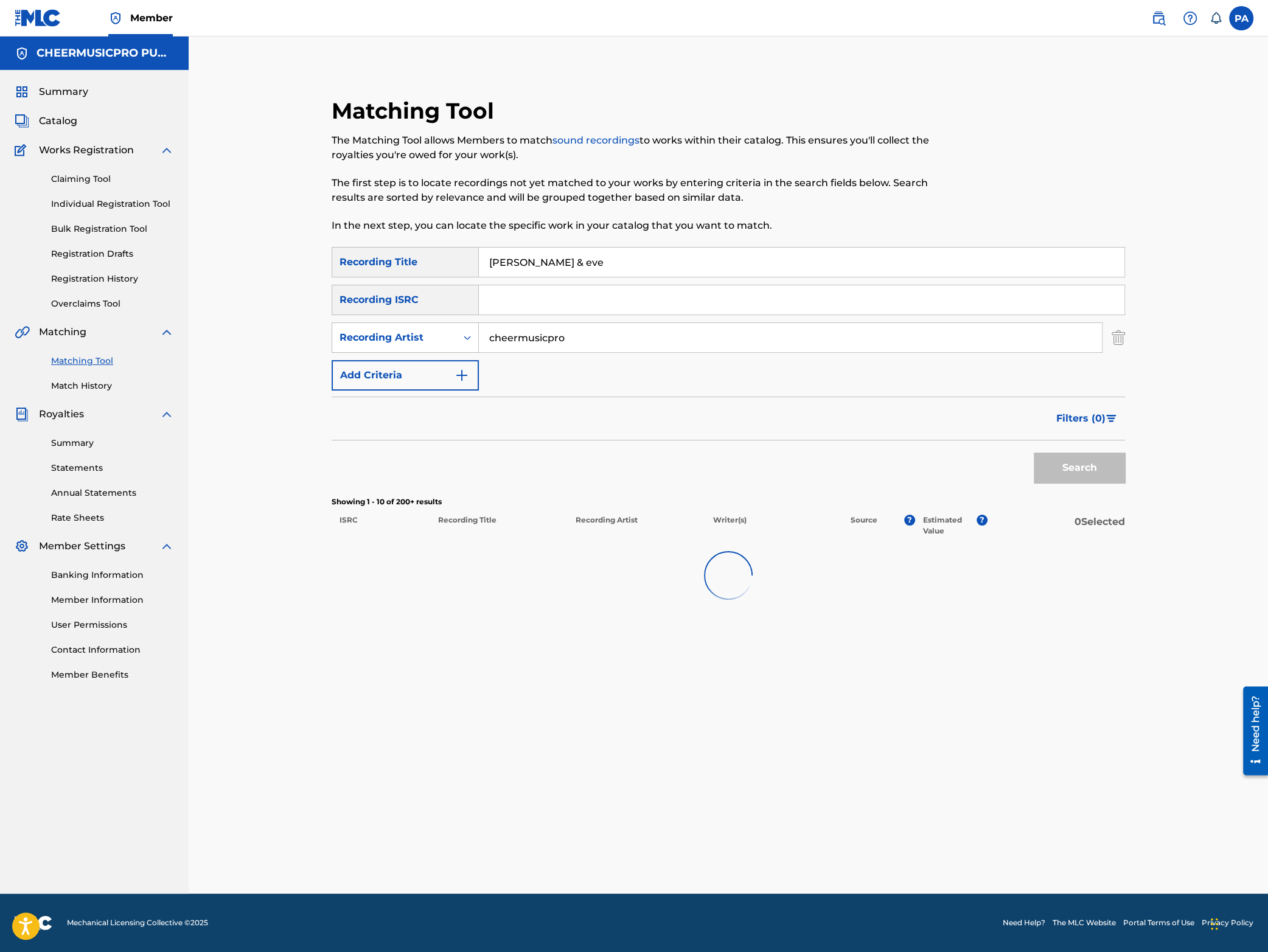
scroll to position [0, 0]
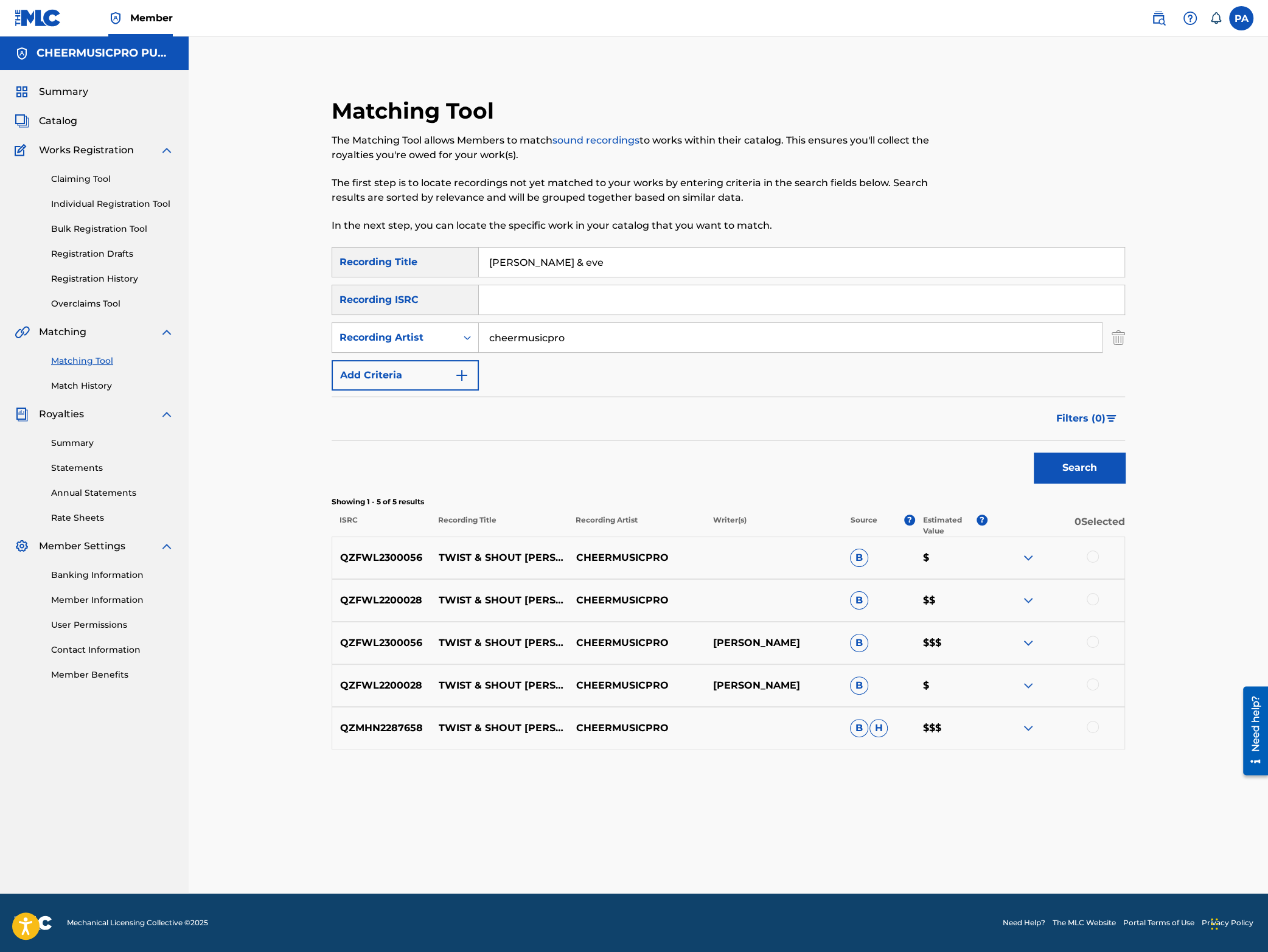
click at [1097, 644] on div at bounding box center [1093, 641] width 12 height 12
click at [1095, 556] on div at bounding box center [1093, 556] width 12 height 12
click at [859, 861] on button "Match 2 Groups" at bounding box center [855, 853] width 134 height 31
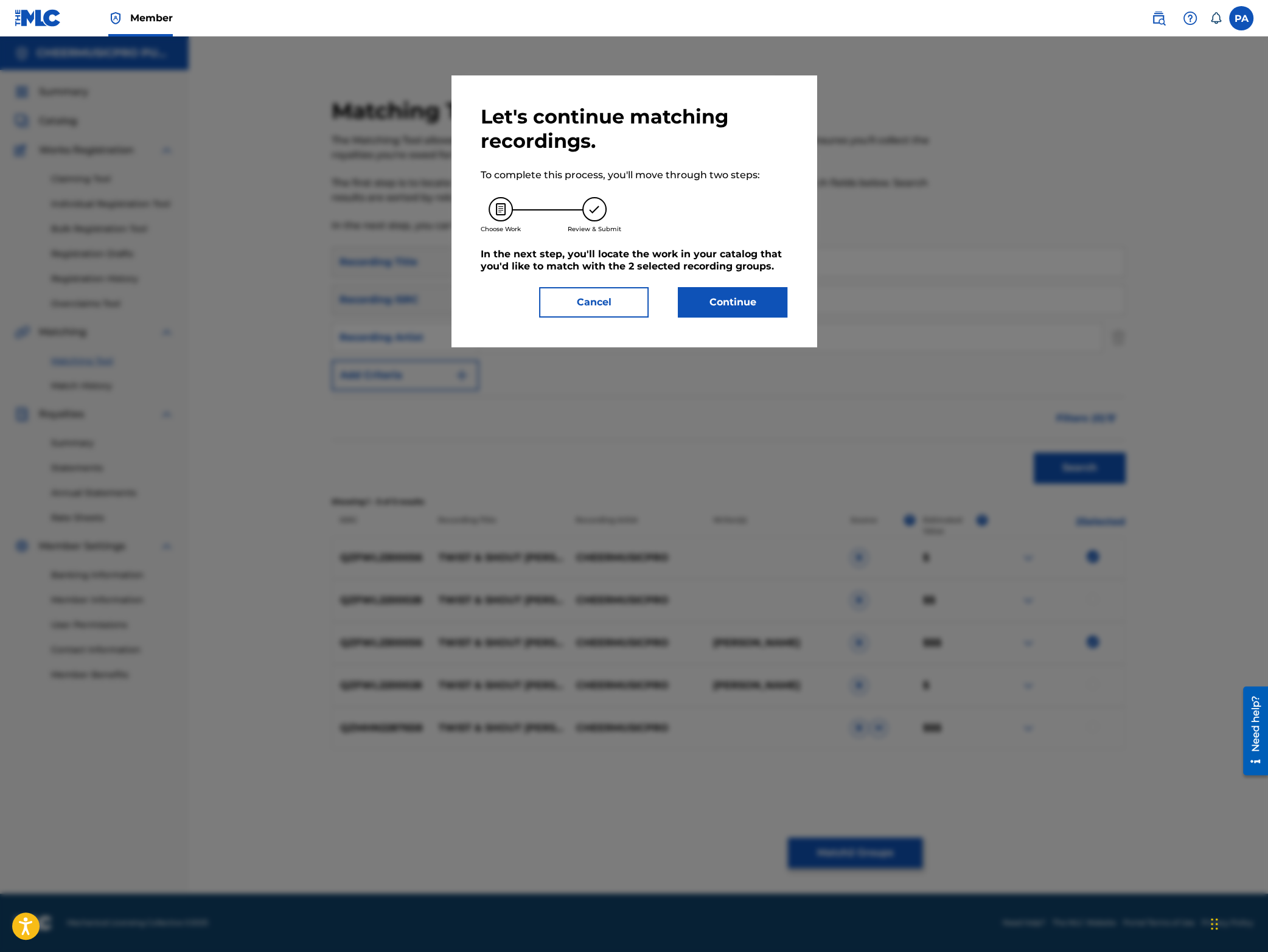
click at [733, 294] on button "Continue" at bounding box center [732, 303] width 109 height 31
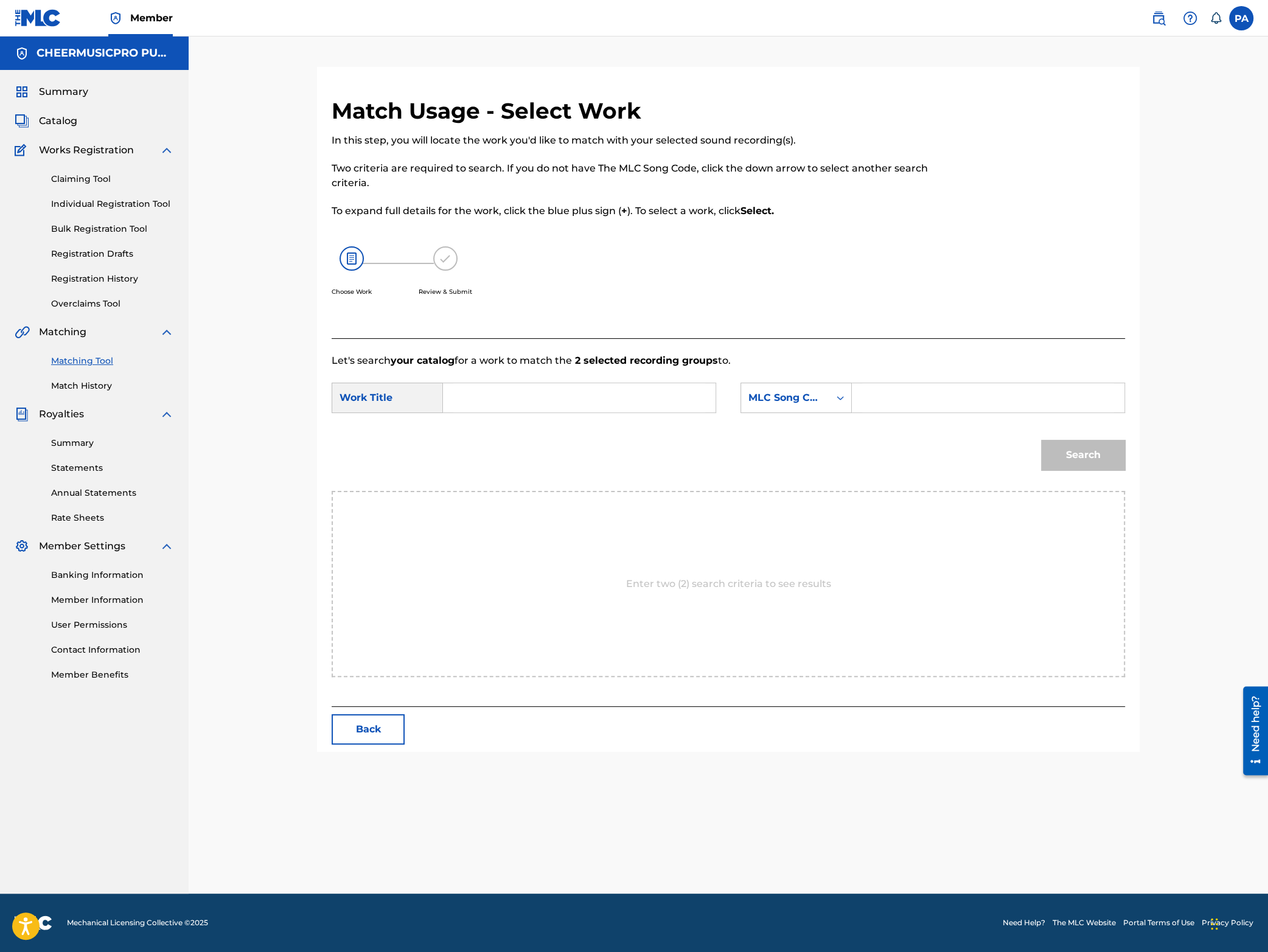
click at [480, 392] on input "Search Form" at bounding box center [579, 398] width 251 height 29
click at [505, 424] on span "twist & shout" at bounding box center [496, 425] width 65 height 11
type input "twist & shout [PERSON_NAME] & eve 2023-24"
click at [795, 395] on div "MLC Song Code" at bounding box center [784, 398] width 74 height 15
drag, startPoint x: 800, startPoint y: 431, endPoint x: 836, endPoint y: 417, distance: 38.6
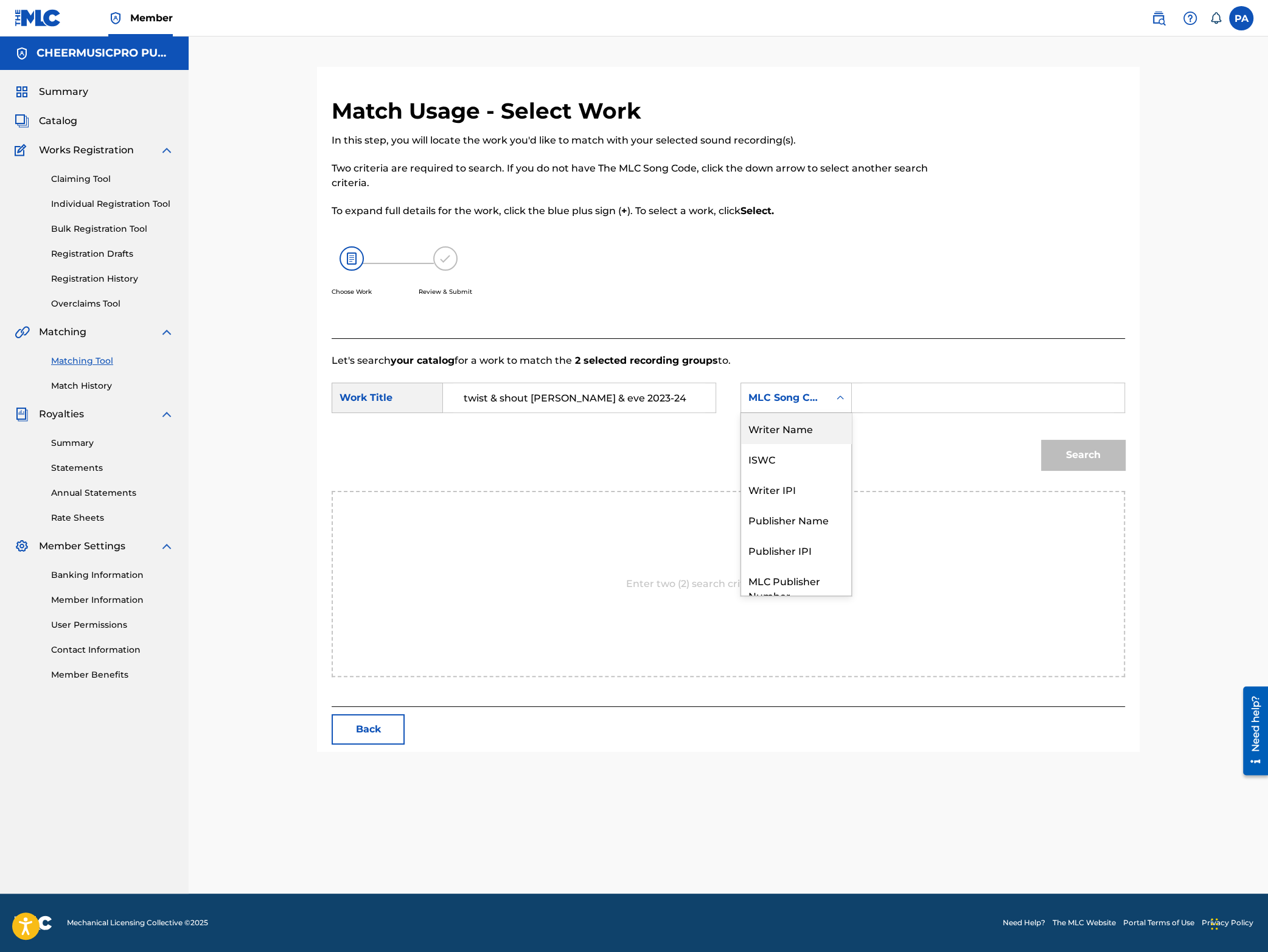
click at [800, 429] on div "Writer Name" at bounding box center [796, 429] width 110 height 31
click at [903, 404] on input "Search Form" at bounding box center [987, 398] width 251 height 29
paste input "[PERSON_NAME]"
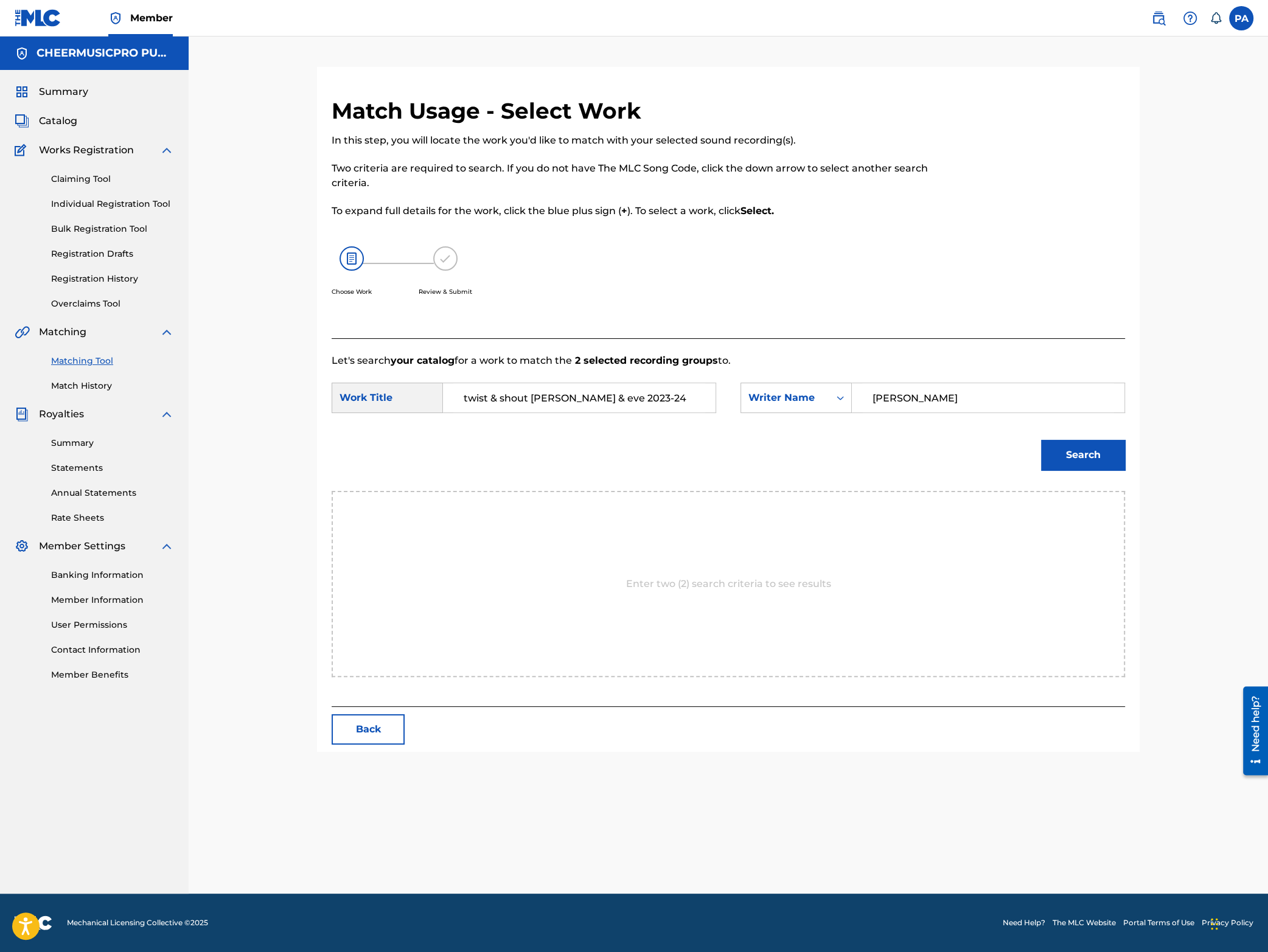
type input "[PERSON_NAME]"
click at [1080, 450] on button "Search" at bounding box center [1083, 455] width 84 height 31
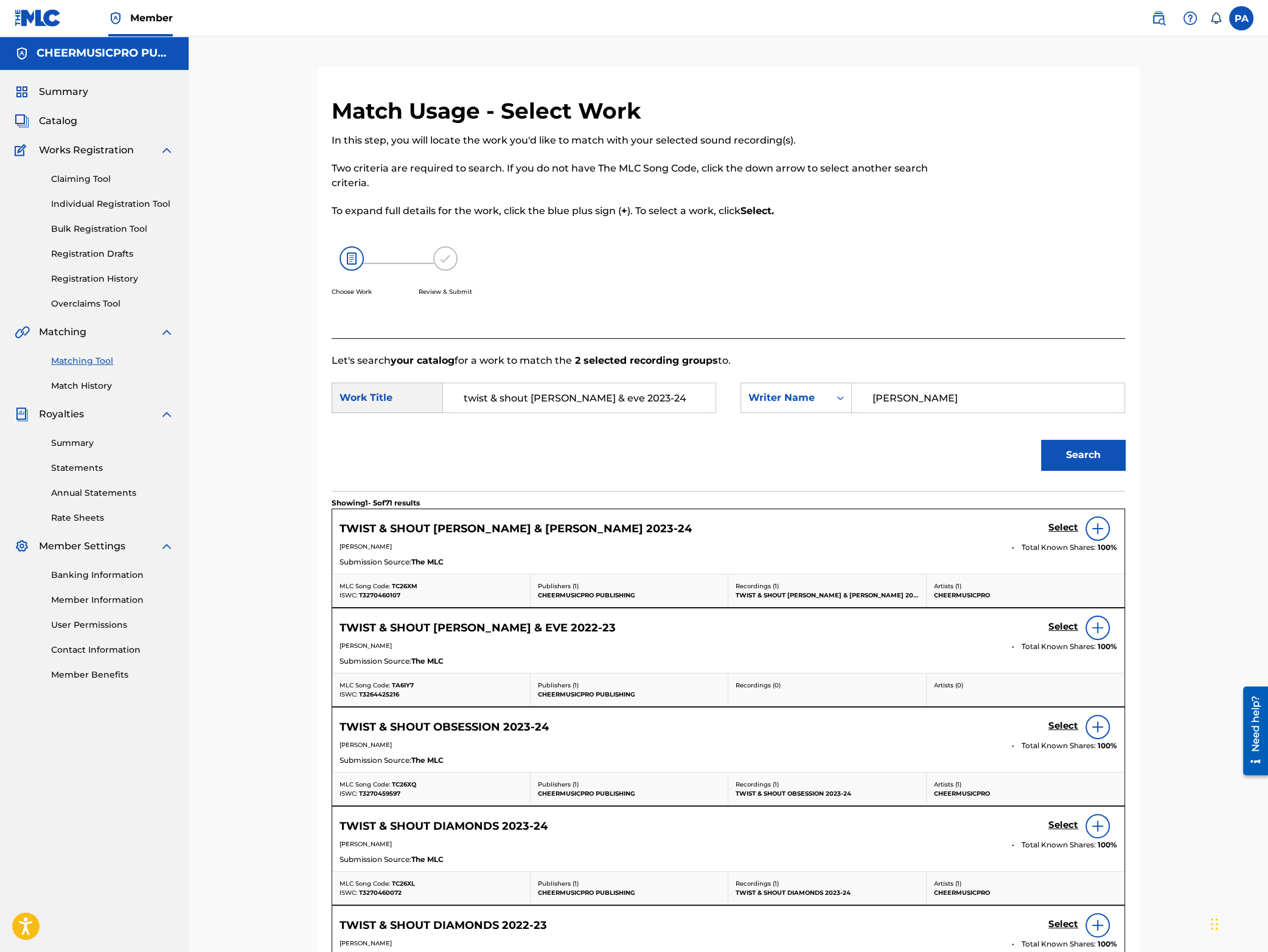
click at [1061, 525] on h5 "Select" at bounding box center [1063, 528] width 30 height 11
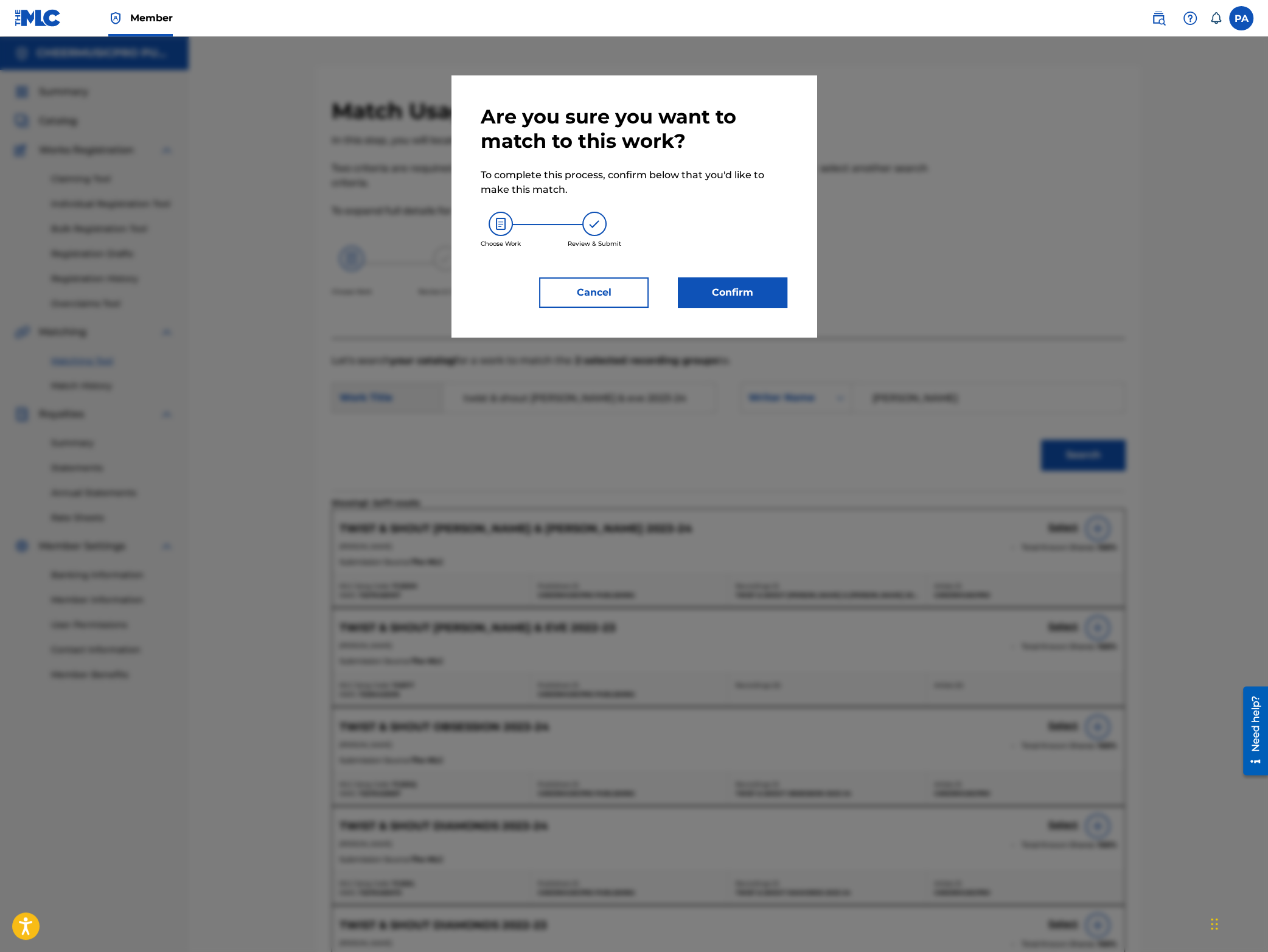
click at [740, 290] on button "Confirm" at bounding box center [732, 293] width 109 height 31
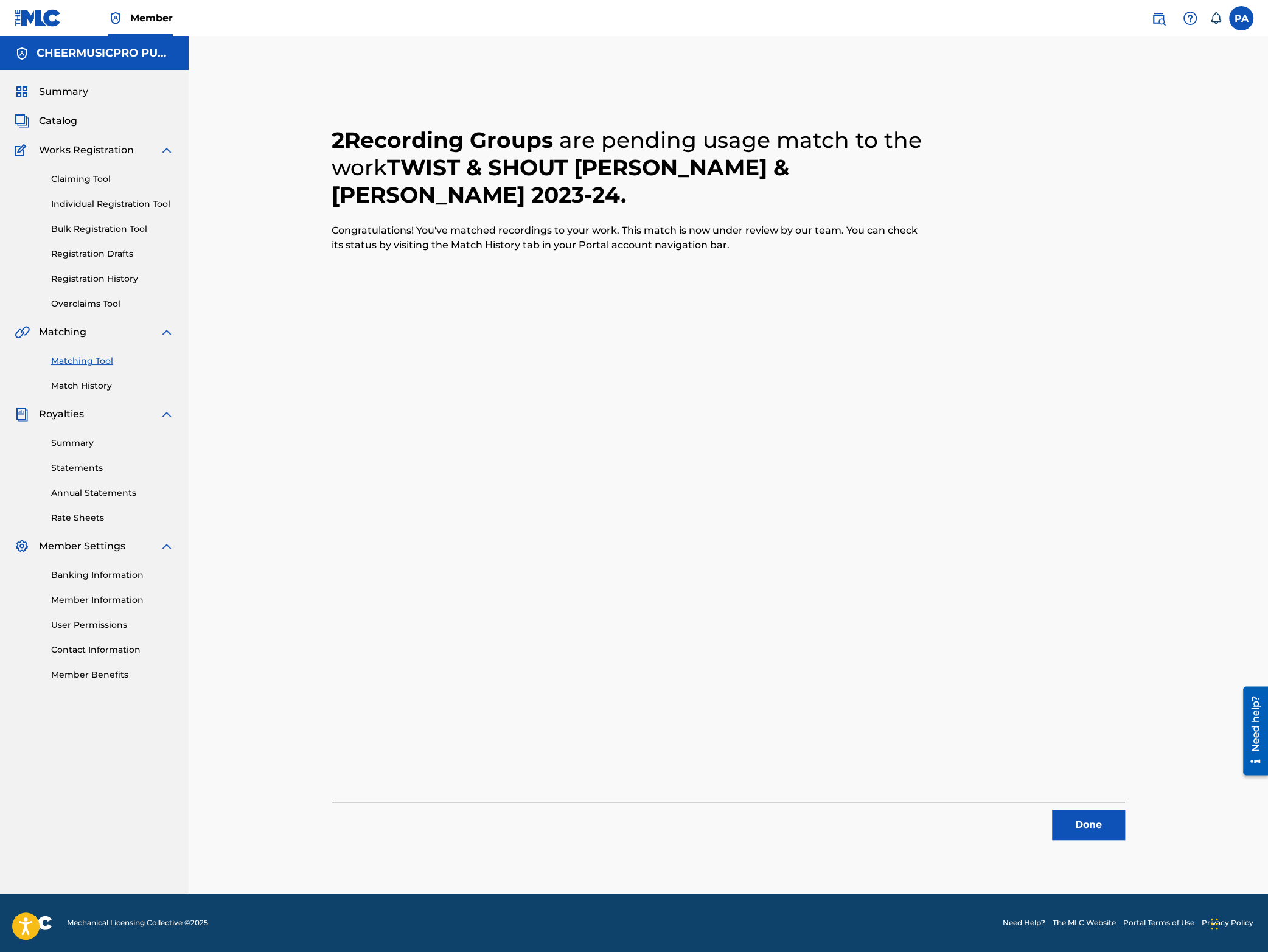
click at [1084, 816] on button "Done" at bounding box center [1088, 825] width 73 height 31
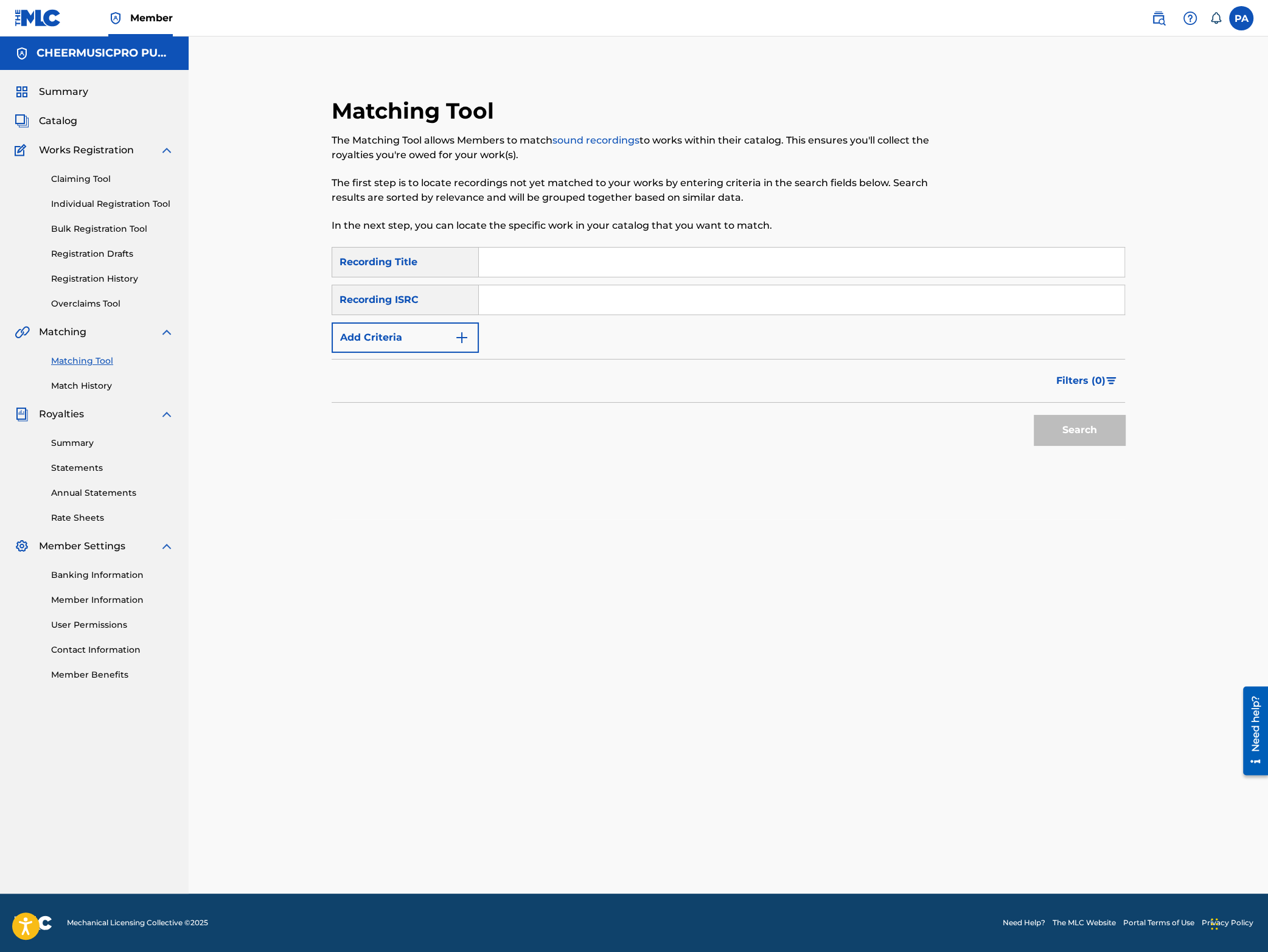
click at [532, 264] on input "Search Form" at bounding box center [801, 262] width 645 height 29
type input "rock cheer 2024"
click at [398, 349] on button "Add Criteria" at bounding box center [405, 338] width 147 height 31
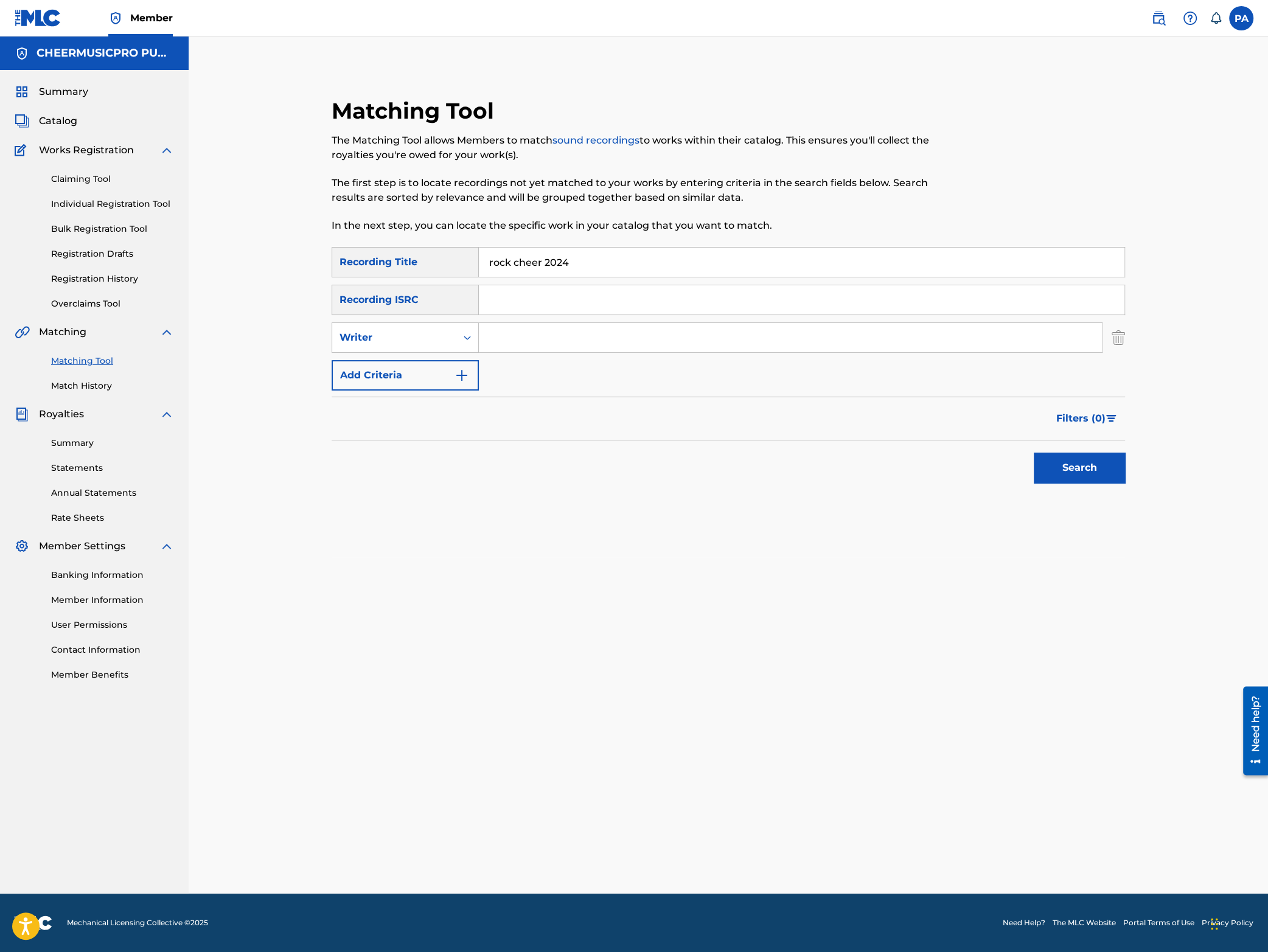
click at [395, 321] on div "SearchWithCriteria65caaab0-7f31-49d1-85e8-cfc393b6bcc7 Recording Title rock che…" at bounding box center [728, 319] width 793 height 144
click at [392, 341] on div "Writer" at bounding box center [394, 338] width 109 height 15
drag, startPoint x: 397, startPoint y: 373, endPoint x: 428, endPoint y: 360, distance: 33.6
click at [399, 374] on div "Recording Artist" at bounding box center [405, 368] width 146 height 31
click at [539, 335] on input "Search Form" at bounding box center [790, 338] width 623 height 29
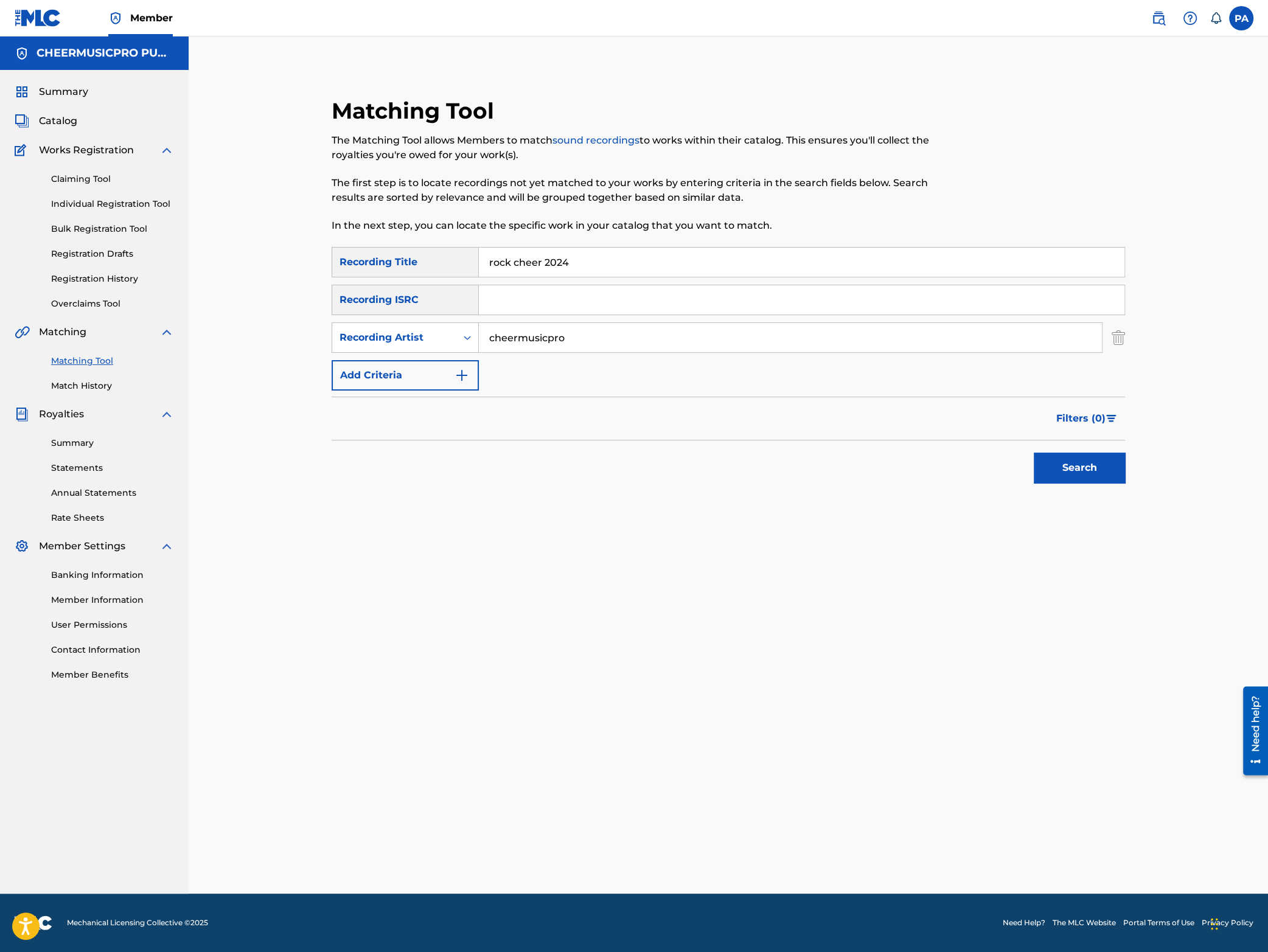
type input "cheermusicpro"
click at [1080, 468] on button "Search" at bounding box center [1079, 468] width 91 height 31
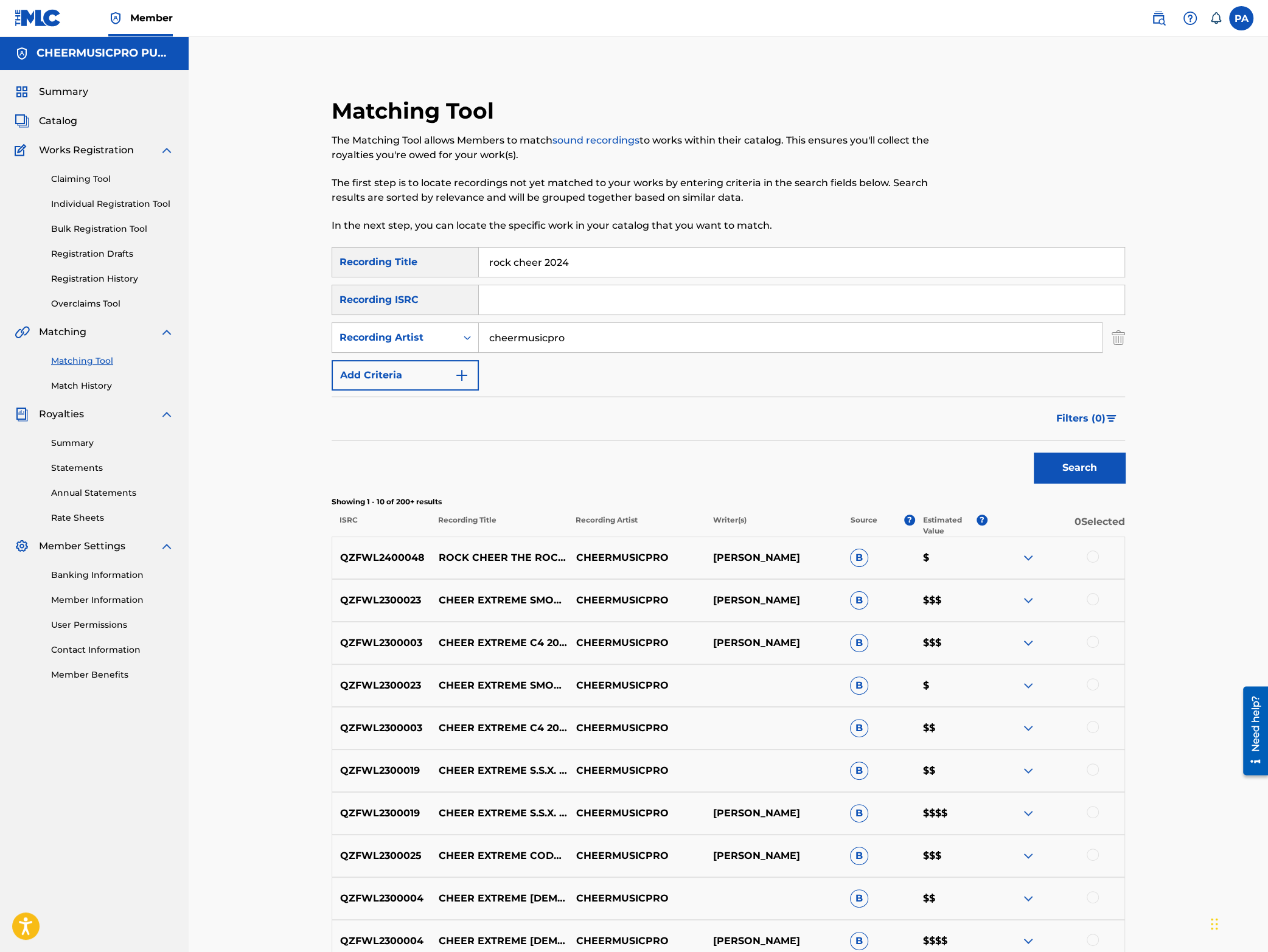
scroll to position [160, 0]
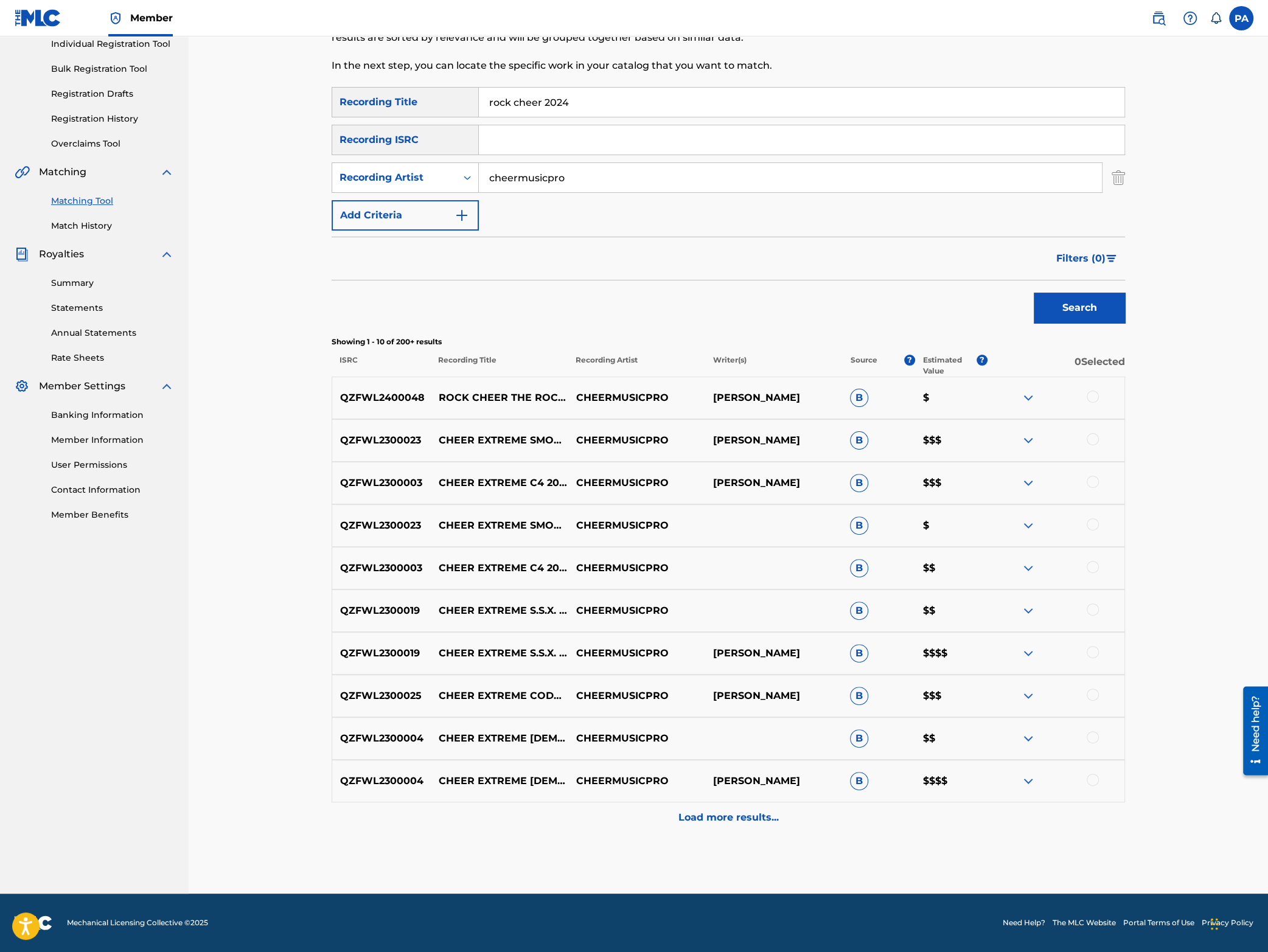
drag, startPoint x: 560, startPoint y: 99, endPoint x: 91, endPoint y: 183, distance: 476.5
click at [479, 116] on input "rock cheer 2024" at bounding box center [801, 102] width 645 height 29
type input "revive 2023-24"
click at [1033, 293] on button "Search" at bounding box center [1079, 308] width 91 height 31
click at [1030, 398] on img at bounding box center [1029, 398] width 15 height 15
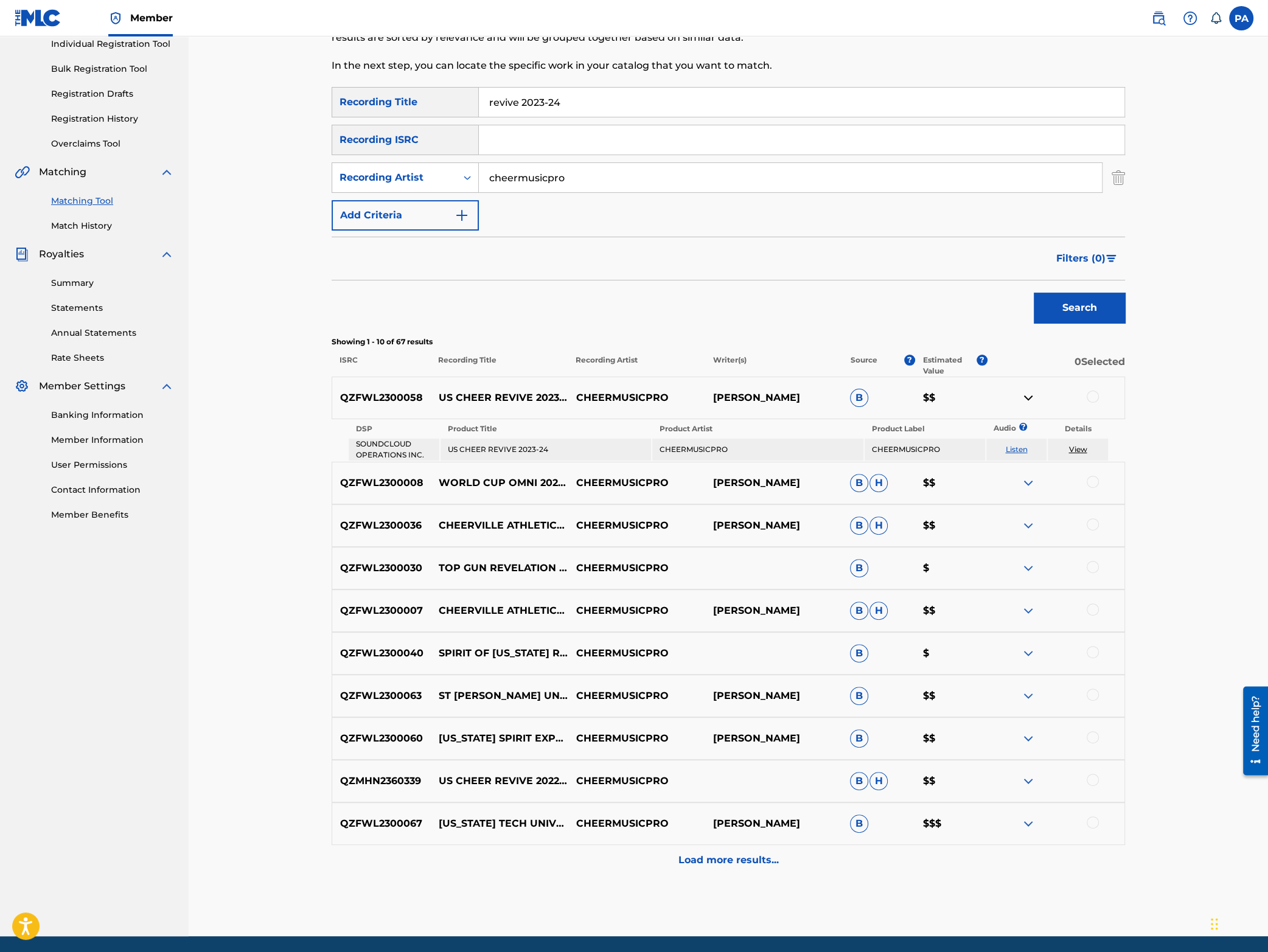
click at [1030, 398] on img at bounding box center [1029, 398] width 15 height 15
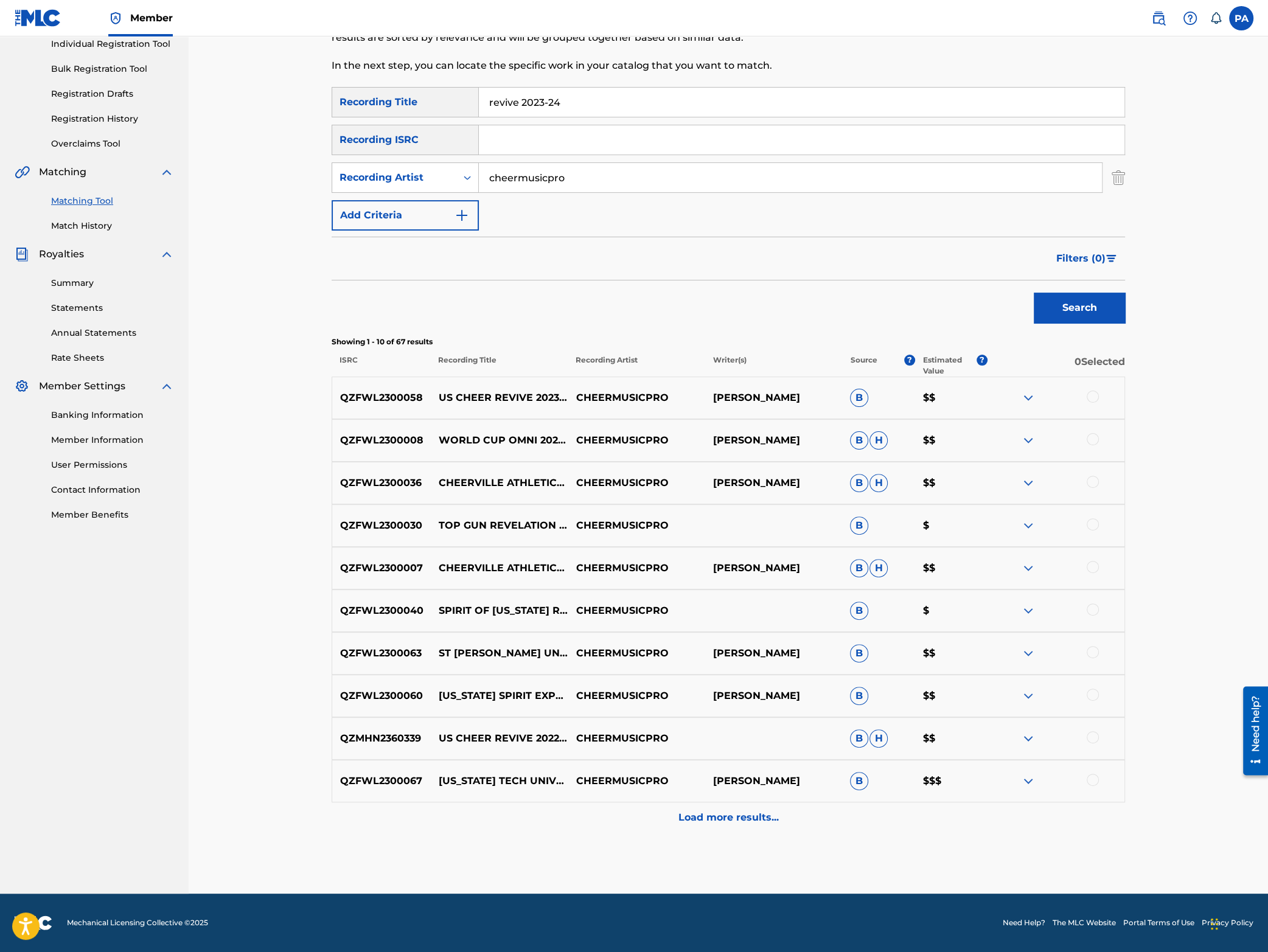
click at [1090, 398] on div at bounding box center [1093, 396] width 12 height 12
click at [836, 854] on button "Match 1 Group" at bounding box center [855, 853] width 134 height 31
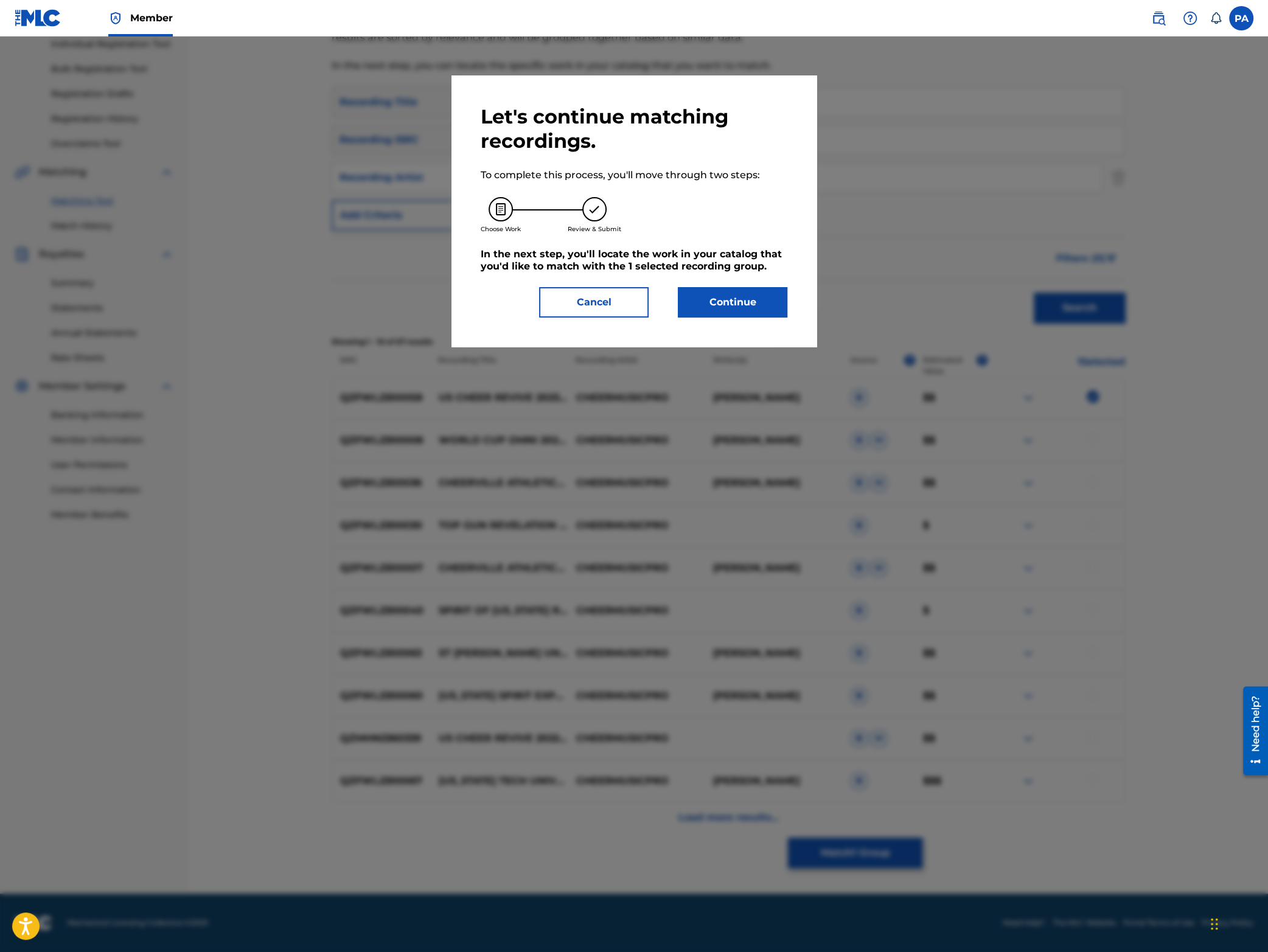
click at [749, 319] on div "Let's continue matching recordings. To complete this process, you'll move throu…" at bounding box center [633, 211] width 365 height 272
click at [745, 295] on button "Continue" at bounding box center [732, 303] width 109 height 31
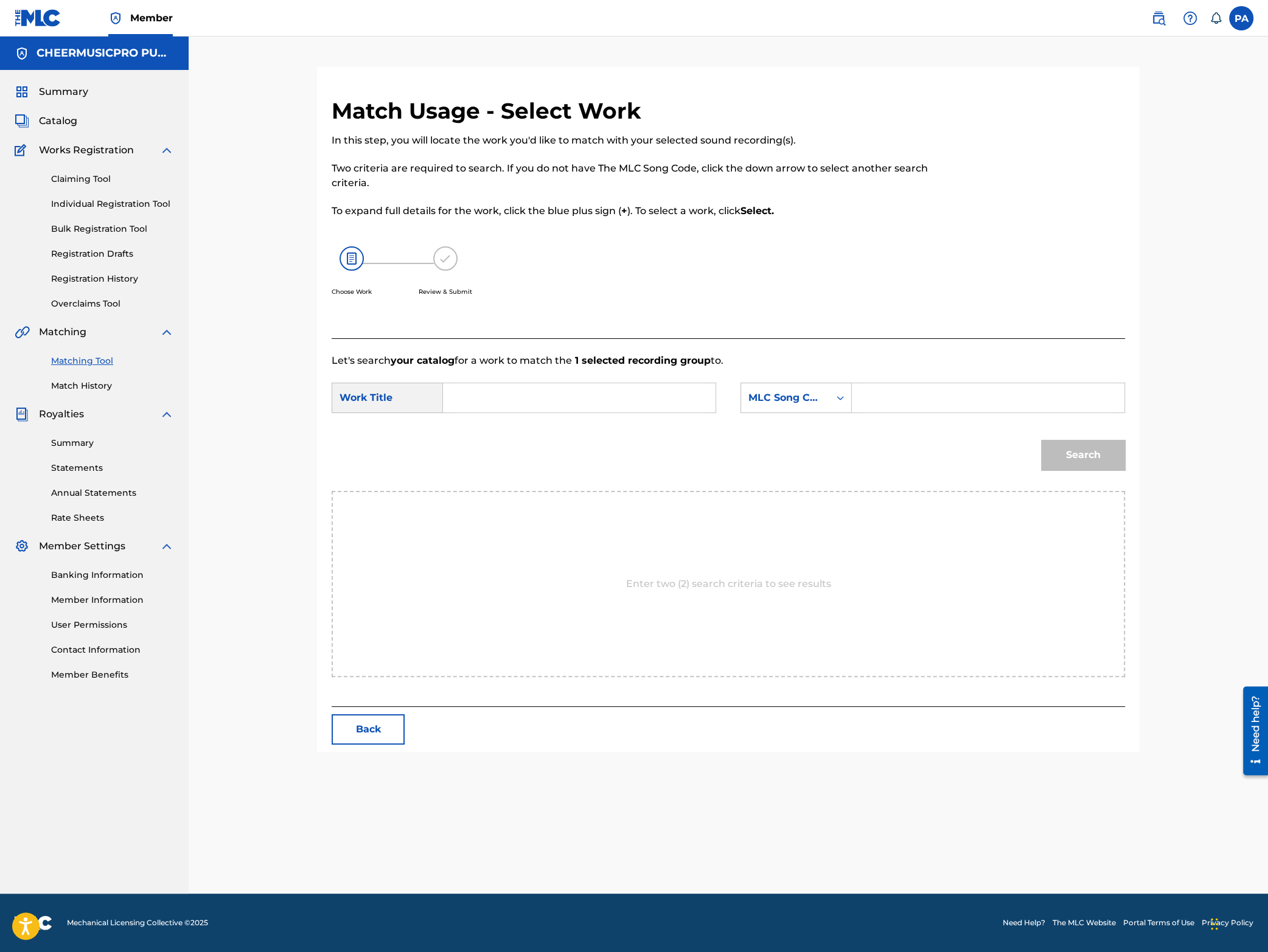
scroll to position [0, 0]
click at [575, 393] on input "Search Form" at bounding box center [579, 398] width 251 height 29
click at [564, 478] on span "2023-24" at bounding box center [545, 484] width 39 height 11
type input "us cheer rebels revive 2023-24"
click at [783, 393] on div "MLC Song Code" at bounding box center [784, 398] width 74 height 15
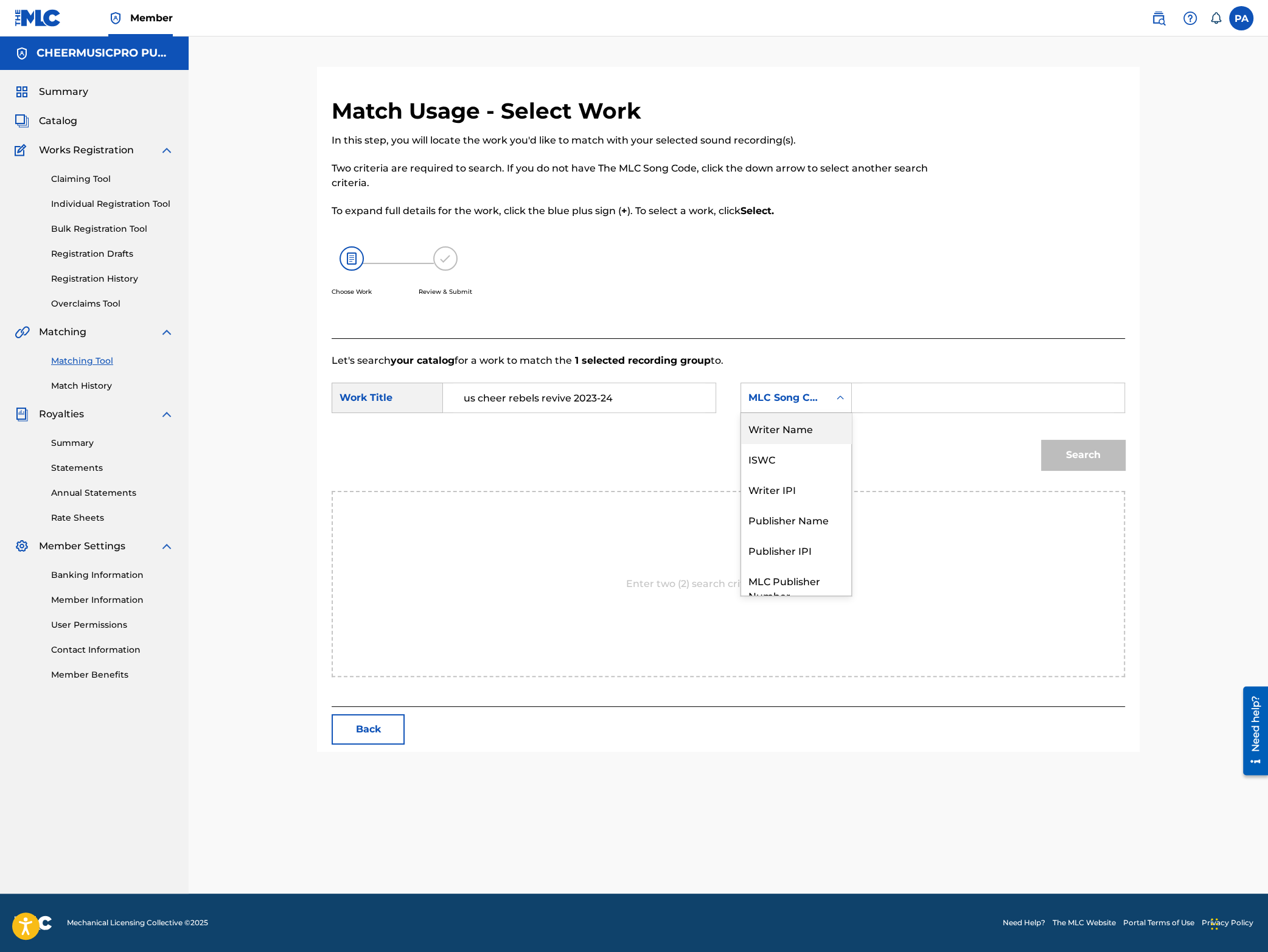
click at [785, 434] on div "Writer Name" at bounding box center [796, 429] width 110 height 31
click at [889, 404] on input "Search Form" at bounding box center [987, 398] width 251 height 29
paste input "[PERSON_NAME]"
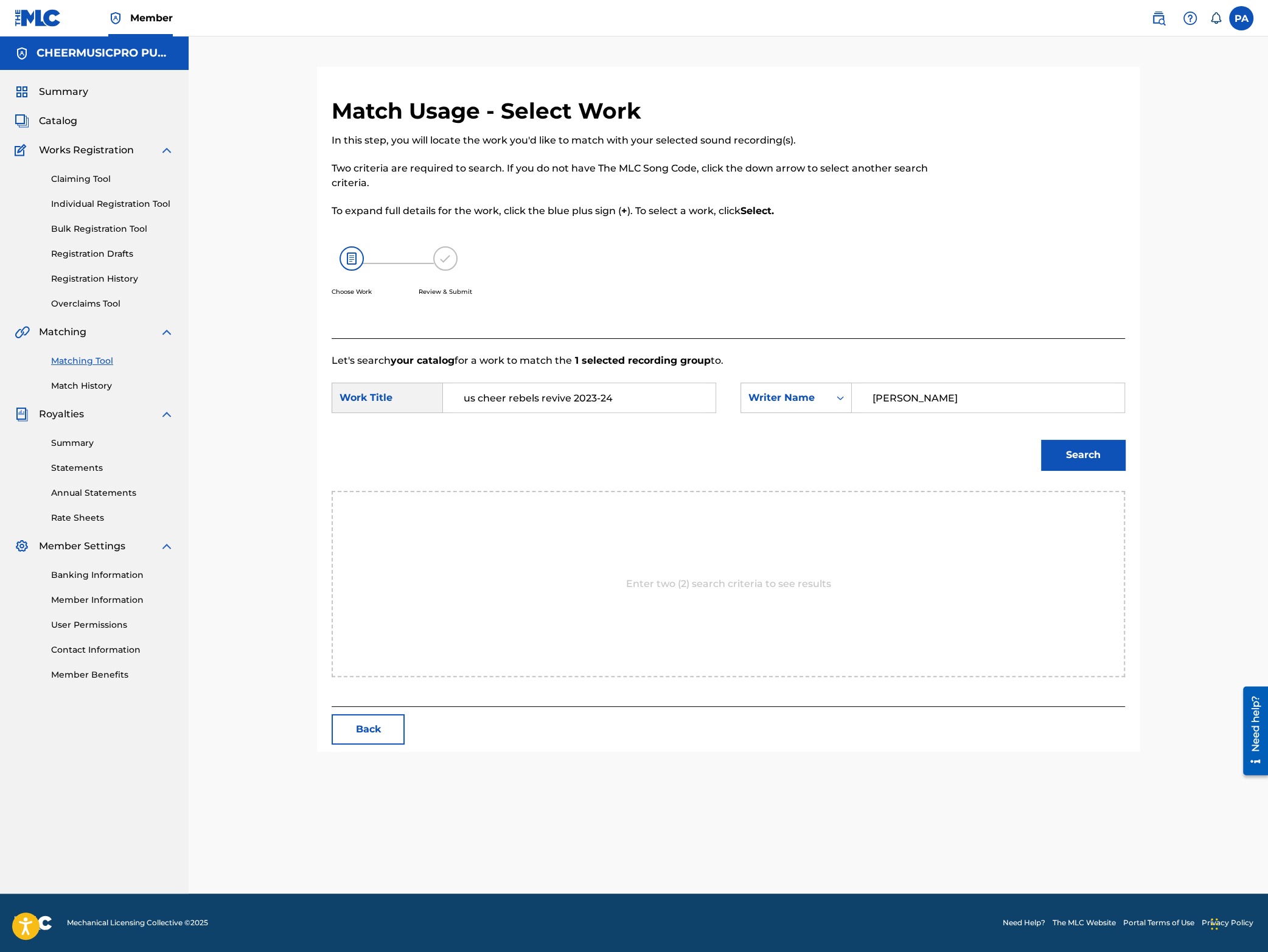
type input "[PERSON_NAME]"
click at [1070, 453] on button "Search" at bounding box center [1083, 455] width 84 height 31
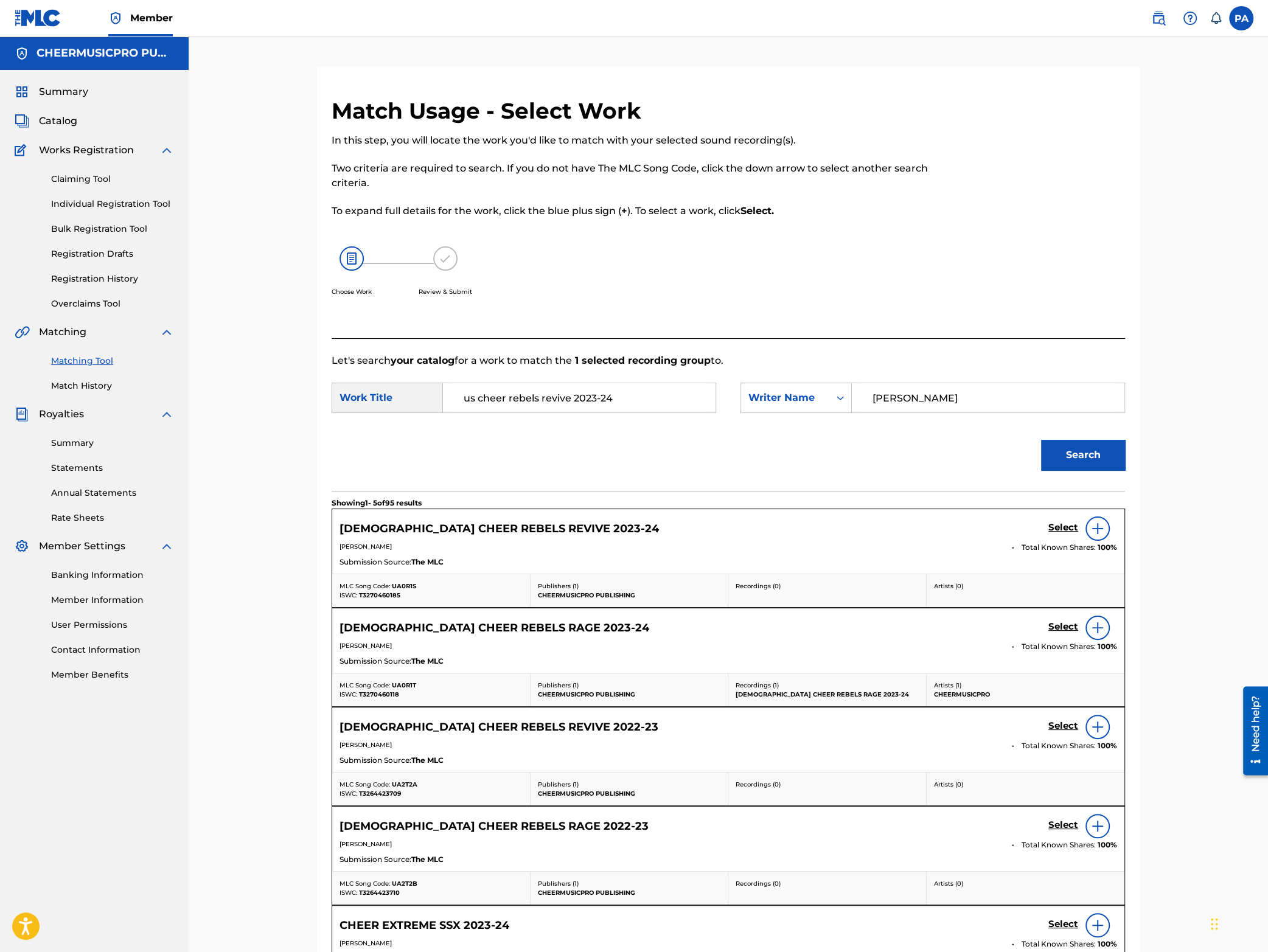
click at [1059, 523] on h5 "Select" at bounding box center [1063, 528] width 30 height 11
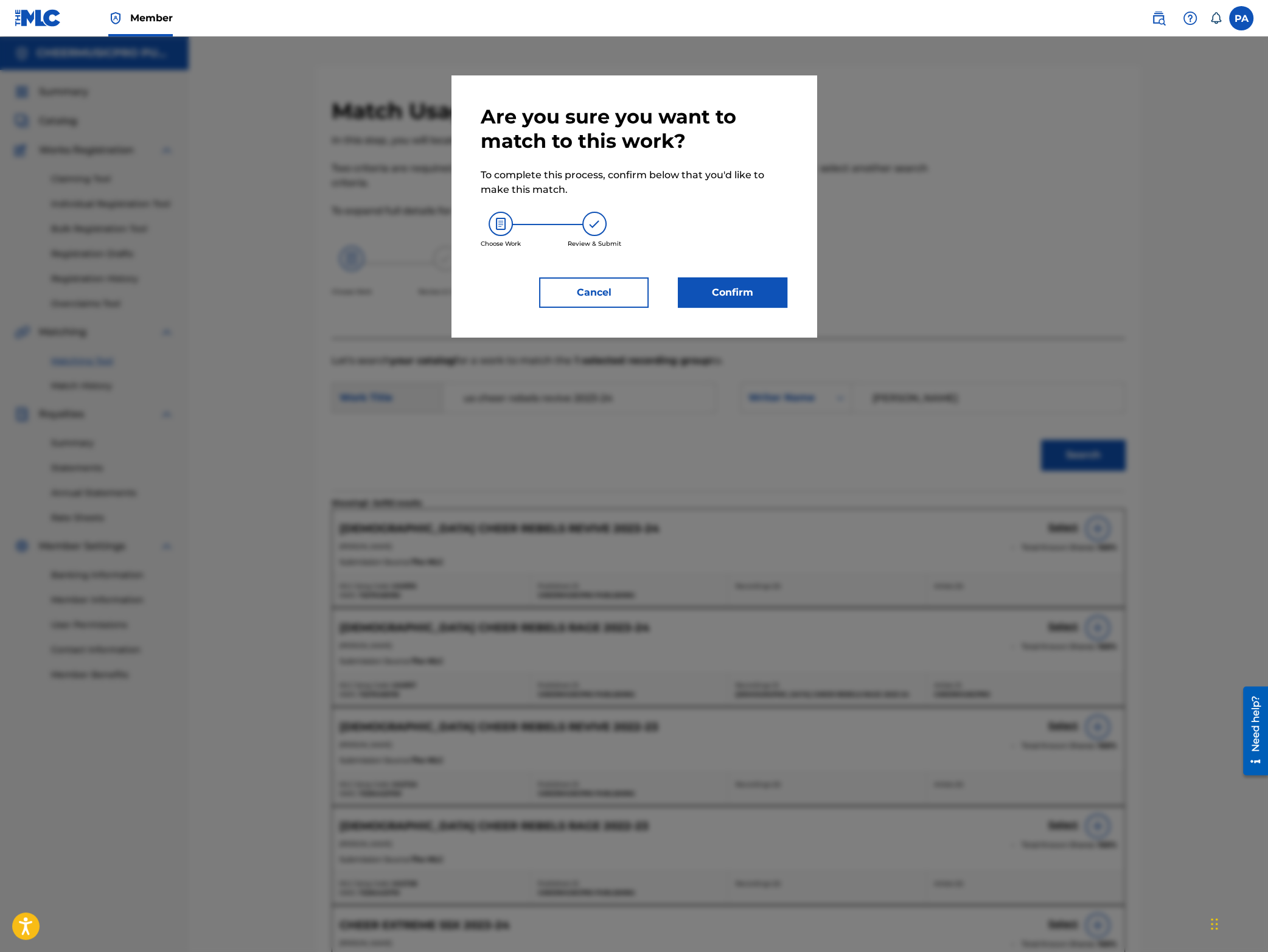
click at [707, 277] on button "Confirm" at bounding box center [732, 293] width 109 height 31
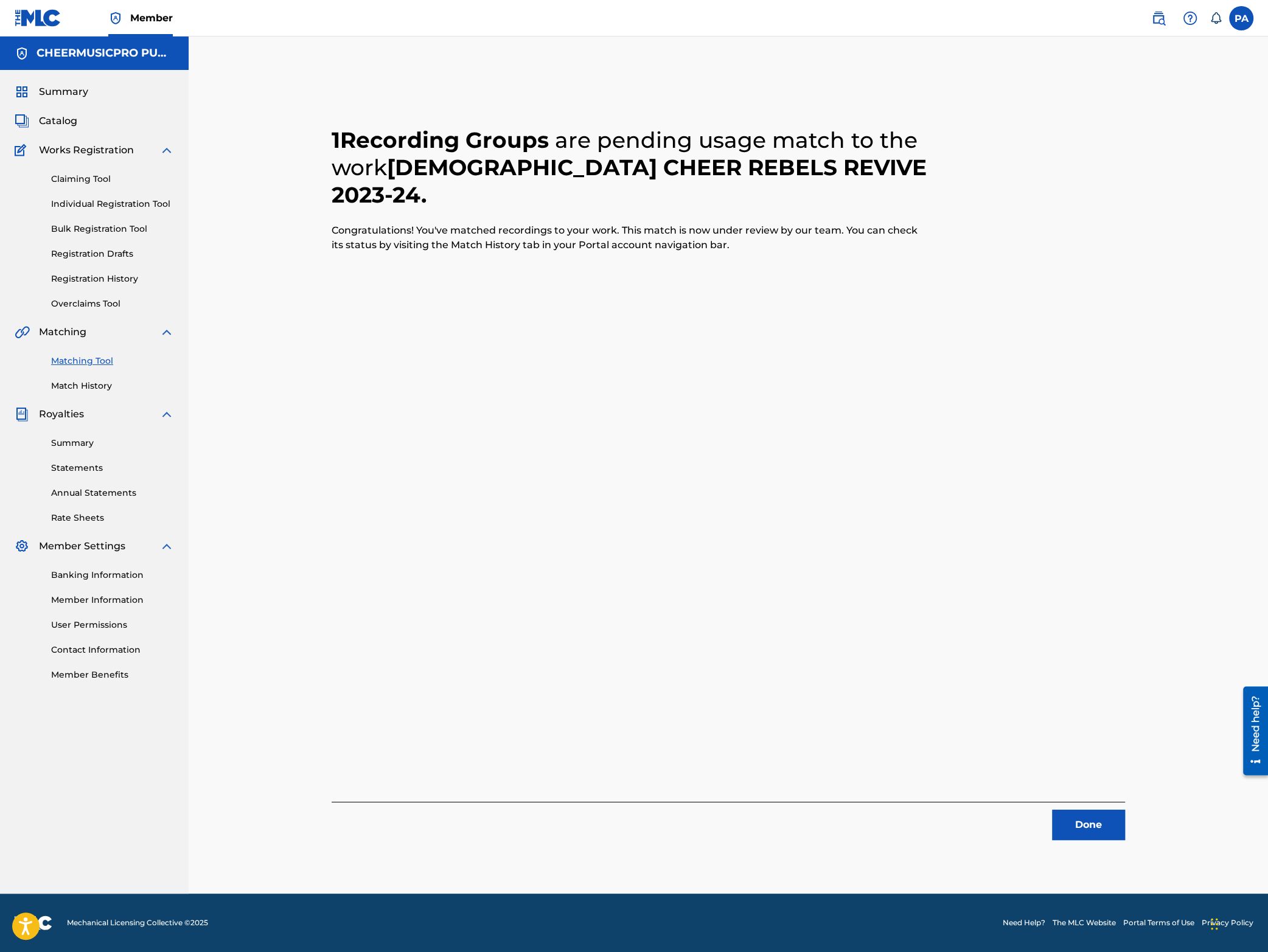
click at [1085, 827] on button "Done" at bounding box center [1088, 825] width 73 height 31
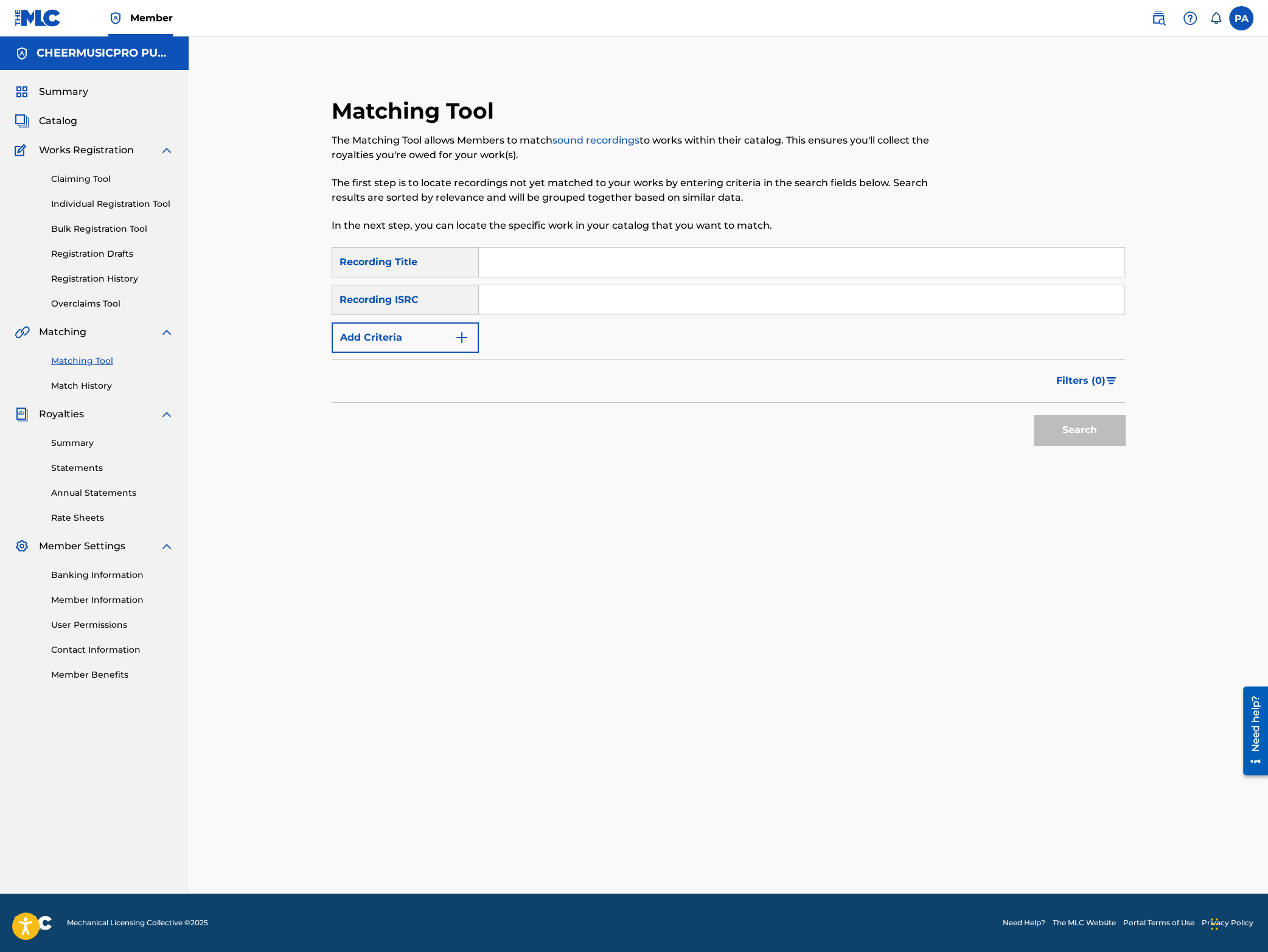
click at [510, 239] on div "Matching Tool The Matching Tool allows Members to match sound recordings to wor…" at bounding box center [636, 171] width 611 height 150
click at [504, 249] on input "Search Form" at bounding box center [801, 262] width 645 height 29
type input "diamonds 2023-24"
click at [404, 344] on button "Add Criteria" at bounding box center [405, 338] width 147 height 31
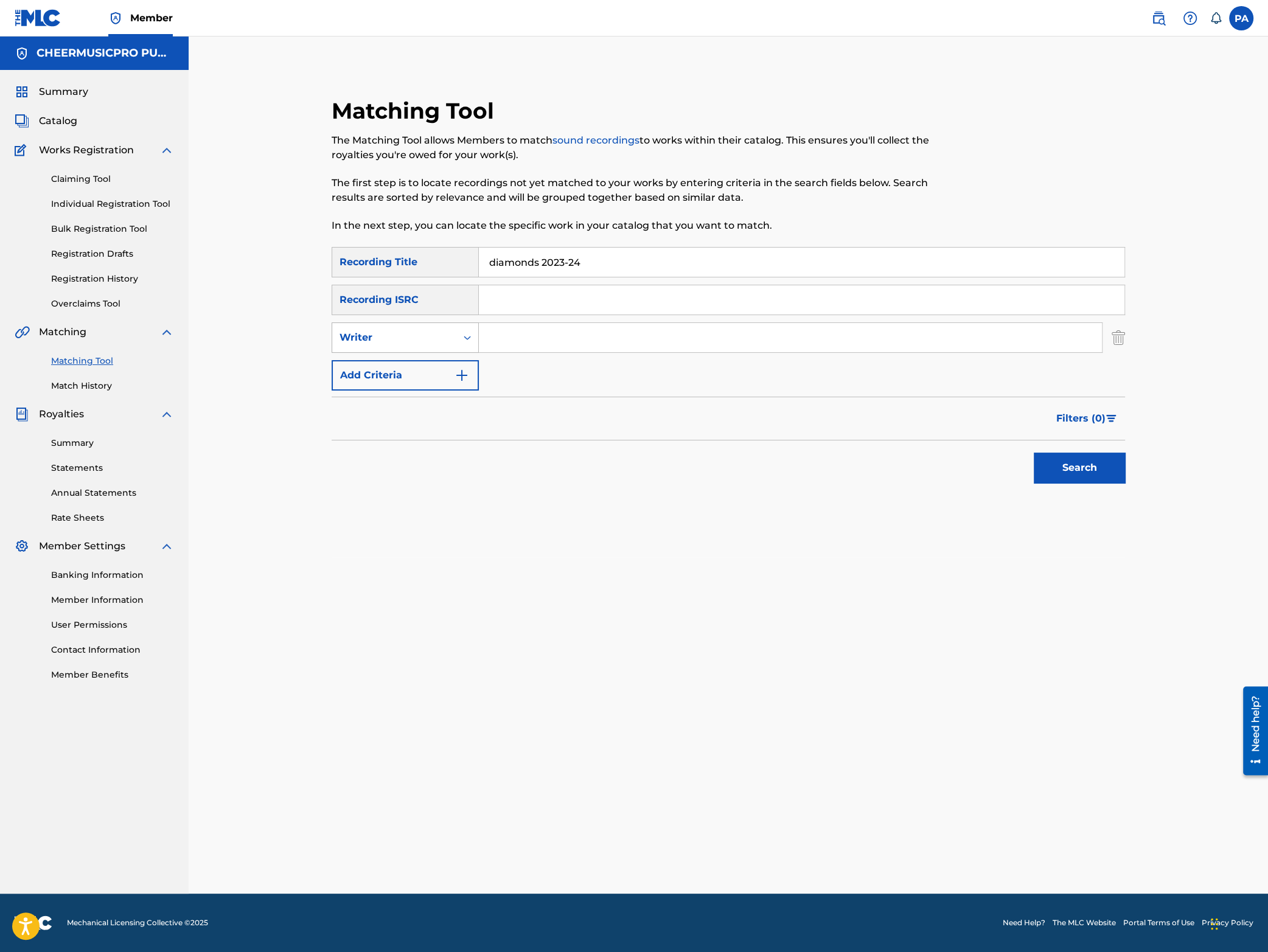
click at [399, 332] on div "Writer" at bounding box center [394, 338] width 109 height 15
click at [395, 374] on div "Recording Artist" at bounding box center [405, 368] width 146 height 31
click at [523, 333] on input "Search Form" at bounding box center [790, 338] width 623 height 29
paste input "[PERSON_NAME]"
type input "[PERSON_NAME]"
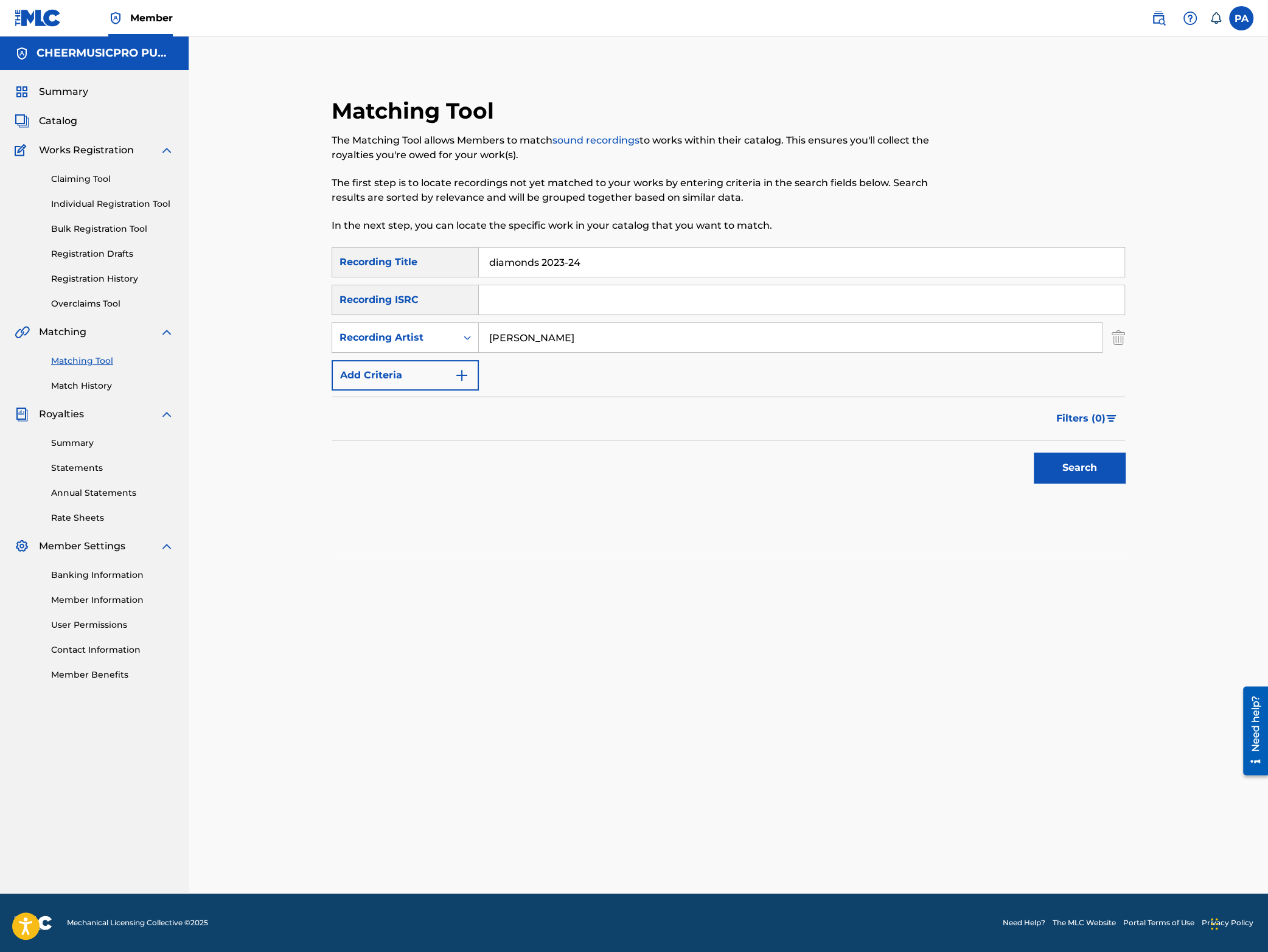
click at [628, 324] on div "SearchWithCriteria65caaab0-7f31-49d1-85e8-cfc393b6bcc7 Recording Title diamonds…" at bounding box center [728, 319] width 793 height 144
drag, startPoint x: 560, startPoint y: 336, endPoint x: 235, endPoint y: 328, distance: 325.1
click at [479, 329] on input "[PERSON_NAME]" at bounding box center [790, 338] width 623 height 29
type input "cheermusicpro"
click at [1092, 471] on button "Search" at bounding box center [1079, 468] width 91 height 31
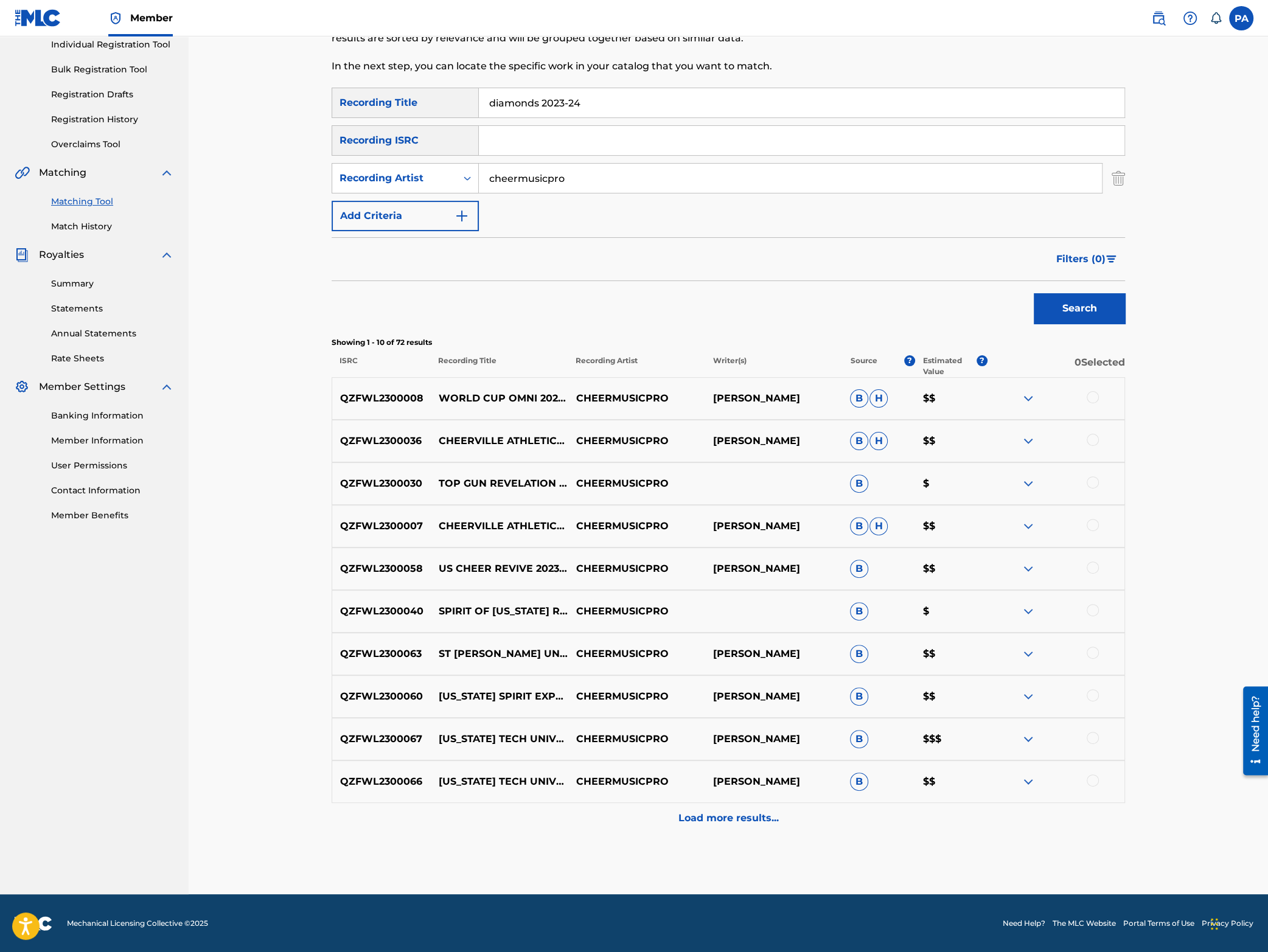
scroll to position [160, 0]
drag, startPoint x: 626, startPoint y: 106, endPoint x: -27, endPoint y: 231, distance: 664.9
click at [479, 116] on input "diamonds 2023-24" at bounding box center [801, 102] width 645 height 29
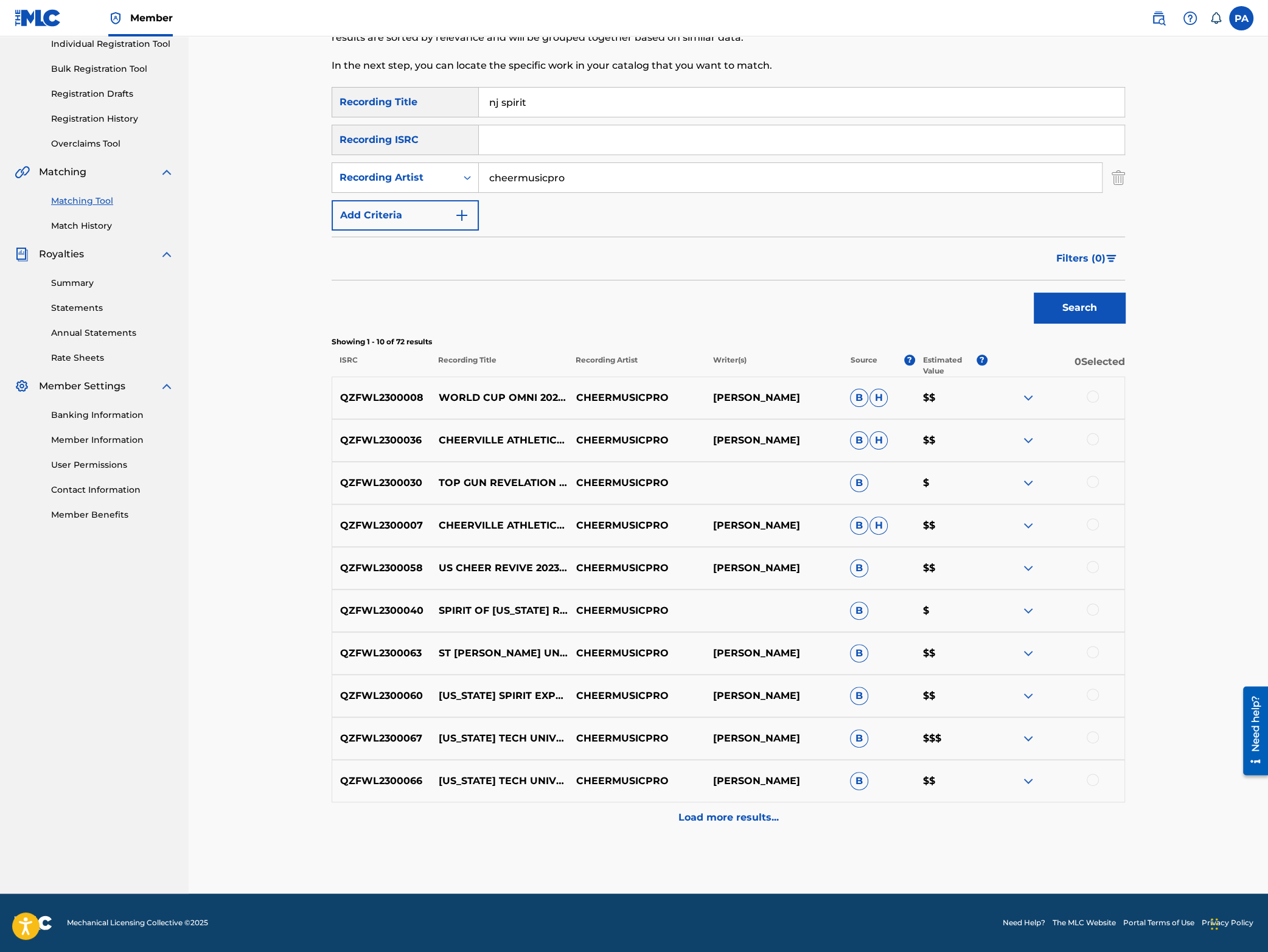
click at [1075, 313] on button "Search" at bounding box center [1079, 308] width 91 height 31
click at [554, 104] on input "nj spirit" at bounding box center [801, 102] width 645 height 29
click at [1077, 312] on button "Search" at bounding box center [1079, 308] width 91 height 31
drag, startPoint x: 560, startPoint y: 101, endPoint x: 842, endPoint y: 149, distance: 286.1
click at [842, 116] on input "nj spirit explosition" at bounding box center [801, 102] width 645 height 29
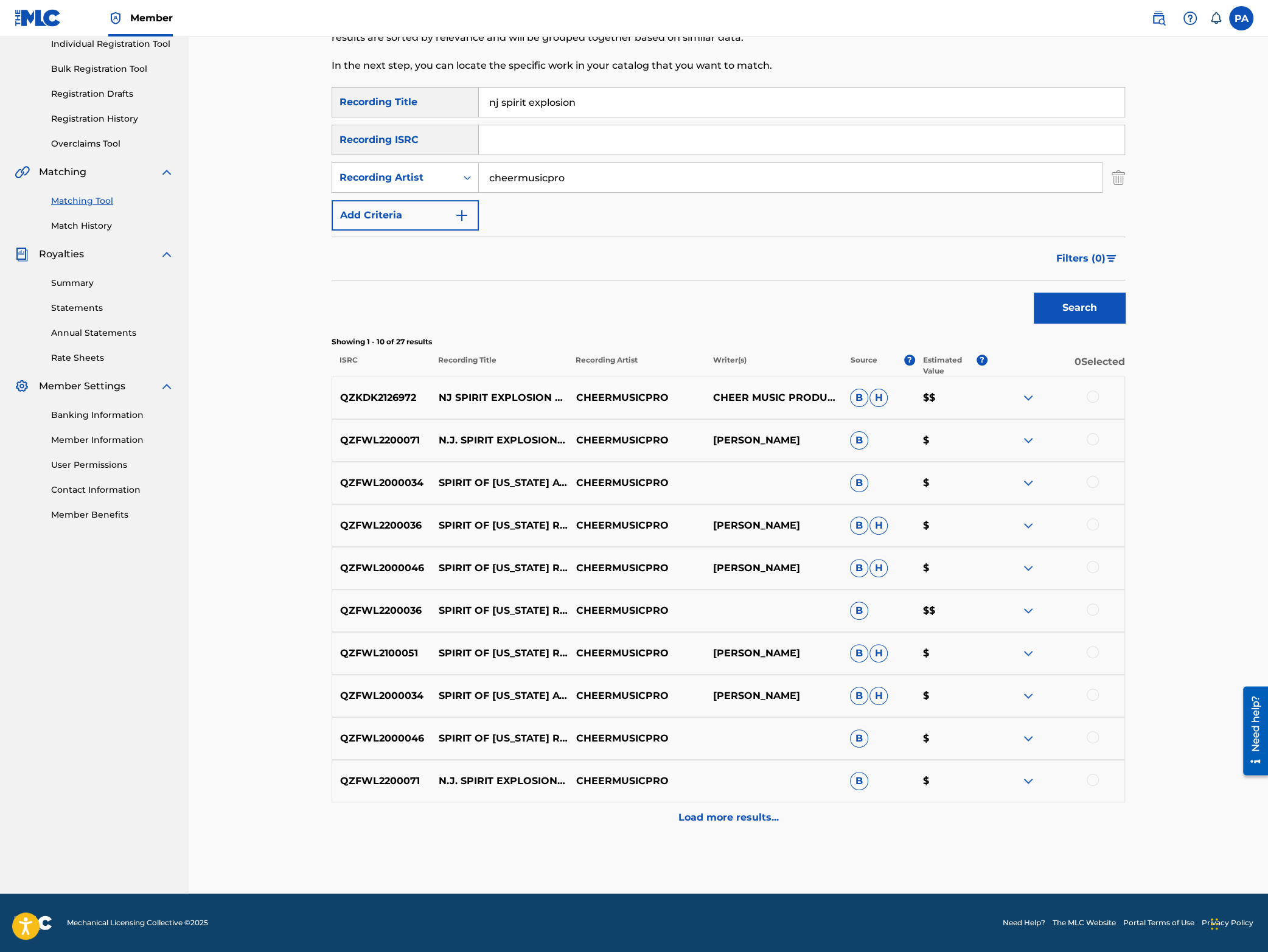
type input "nj spirit explosion"
click at [1033, 293] on button "Search" at bounding box center [1079, 308] width 91 height 31
click at [1092, 565] on div at bounding box center [1093, 567] width 12 height 12
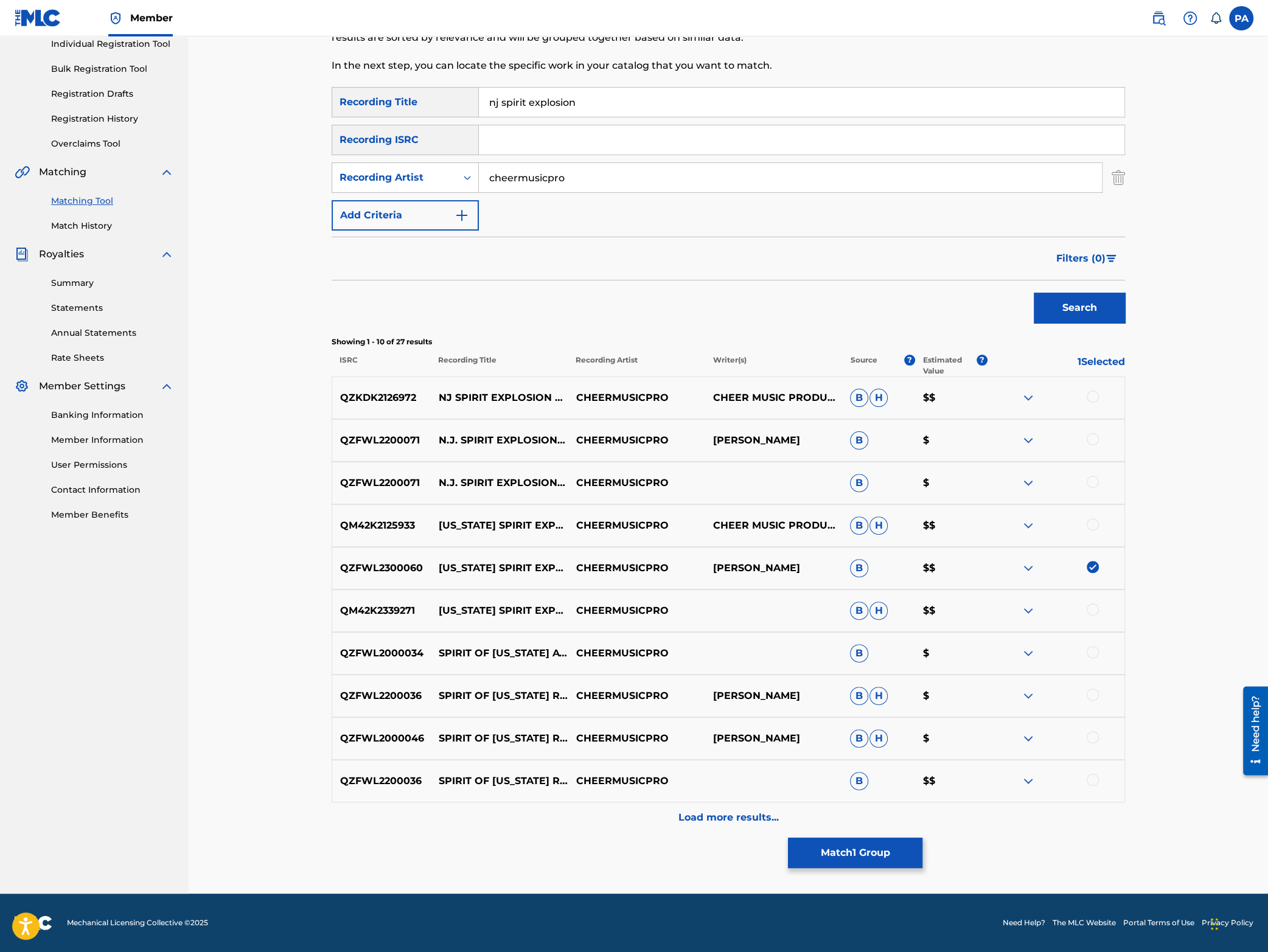
click at [858, 852] on button "Match 1 Group" at bounding box center [855, 853] width 134 height 31
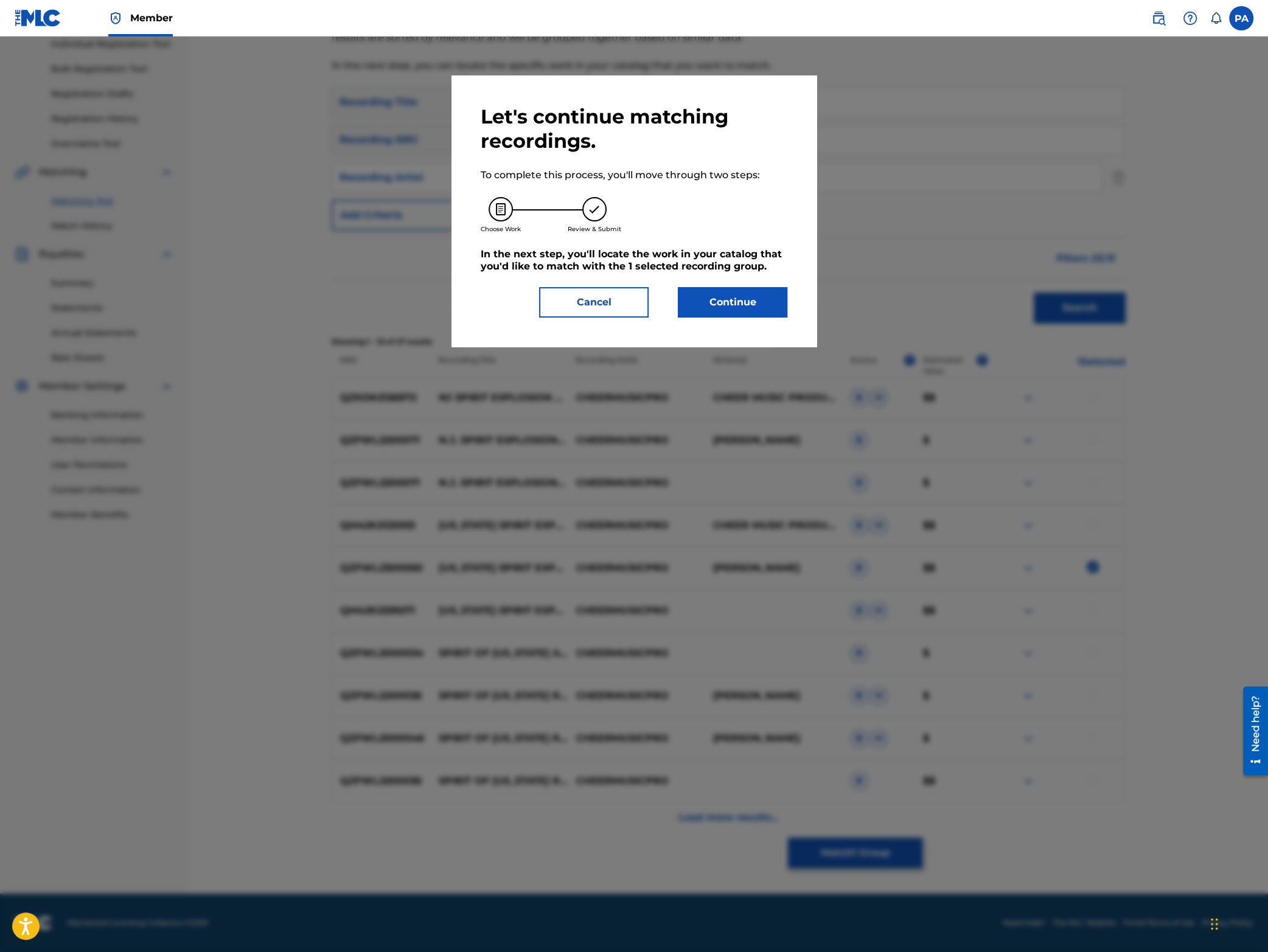
click at [711, 310] on button "Continue" at bounding box center [732, 303] width 109 height 31
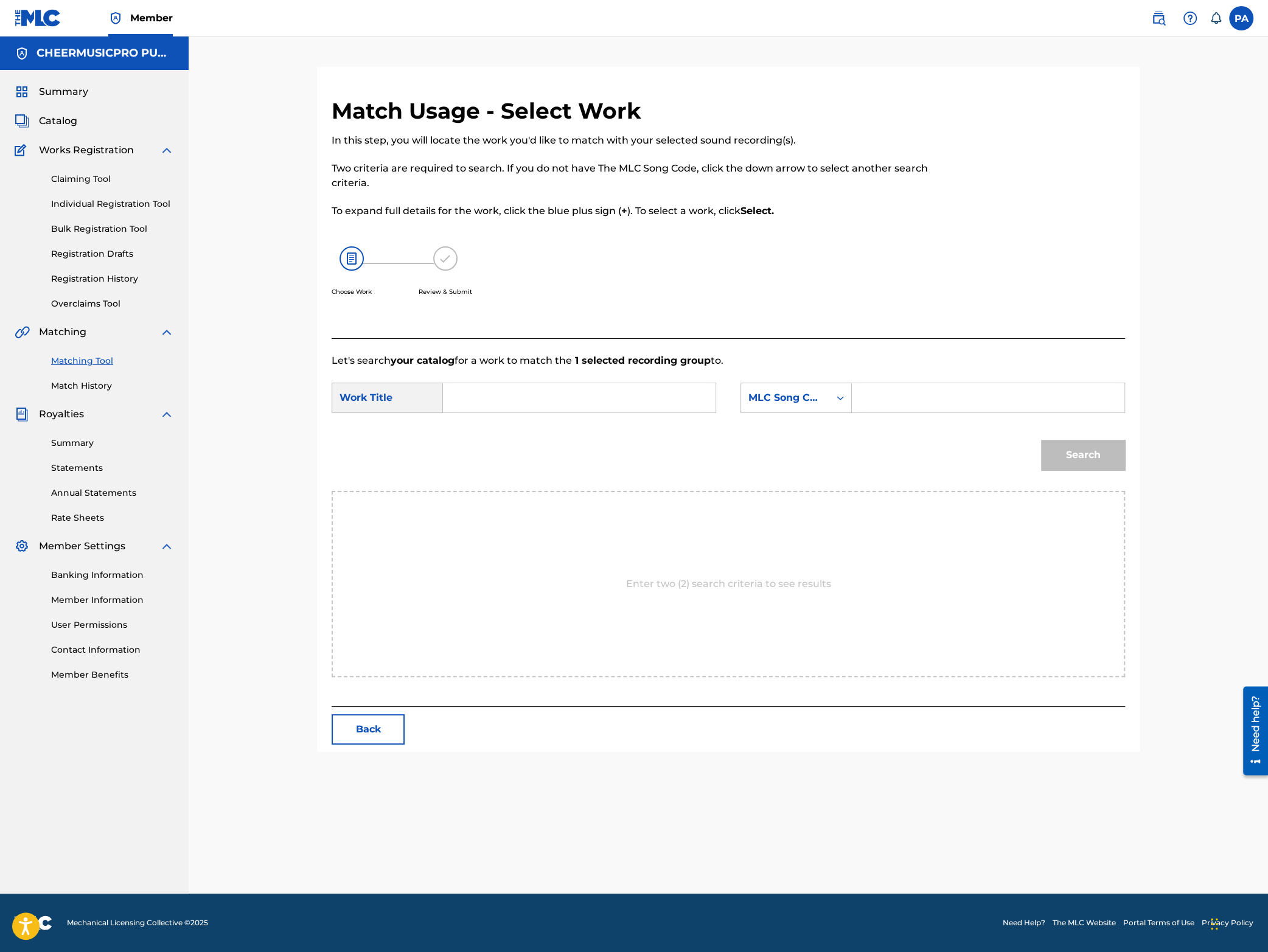
scroll to position [0, 0]
click at [547, 401] on input "Search Form" at bounding box center [579, 398] width 251 height 29
click at [557, 484] on span "spirit explosition 2023-24" at bounding box center [534, 484] width 122 height 11
type input "nj spirit explosition 2023-24"
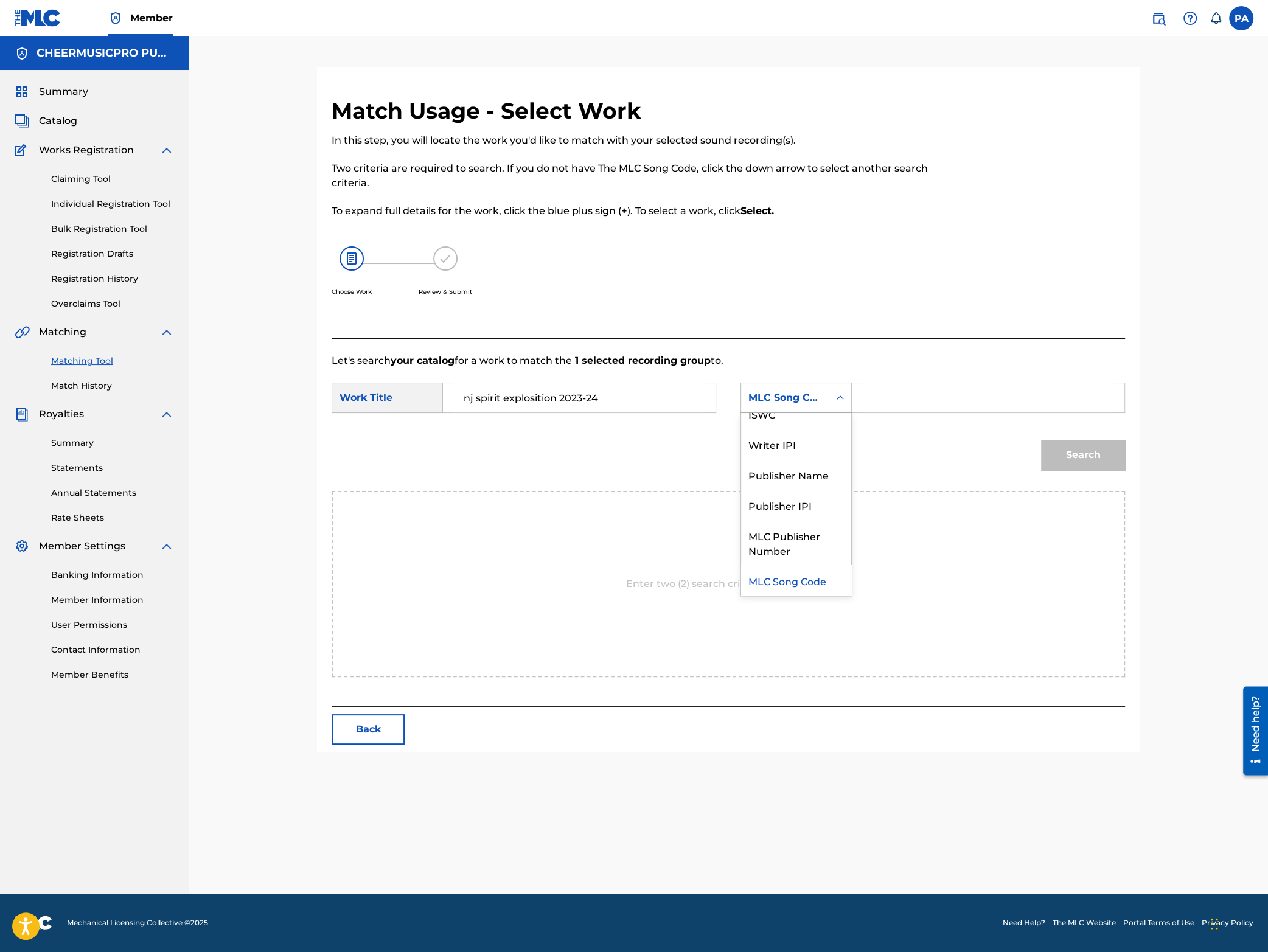
click at [803, 399] on div "MLC Song Code" at bounding box center [784, 398] width 74 height 15
click at [794, 422] on div "Writer Name" at bounding box center [796, 429] width 110 height 31
click at [881, 402] on input "Search Form" at bounding box center [987, 398] width 251 height 29
paste input "[PERSON_NAME]"
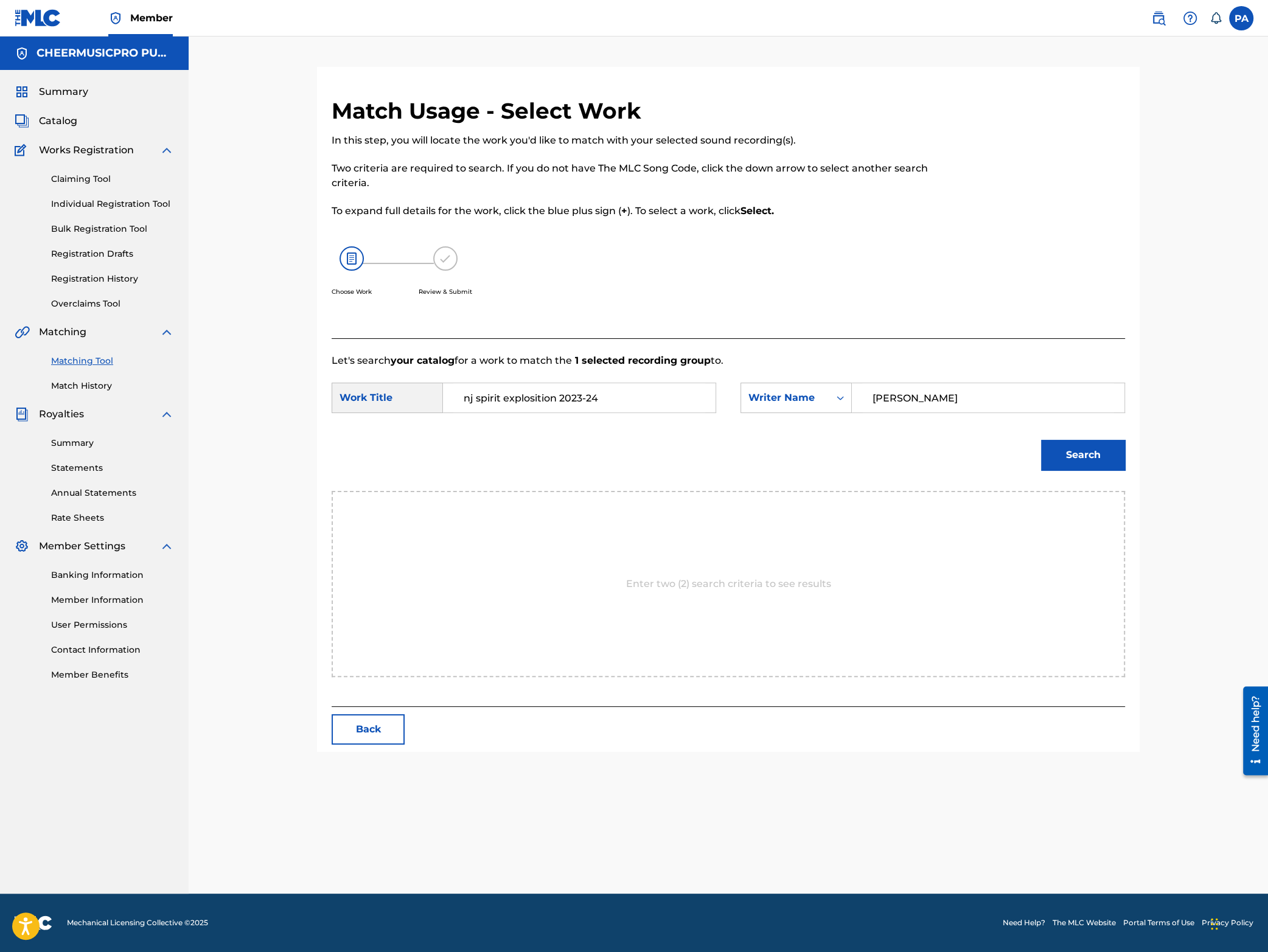
type input "[PERSON_NAME]"
click at [1074, 462] on button "Search" at bounding box center [1083, 455] width 84 height 31
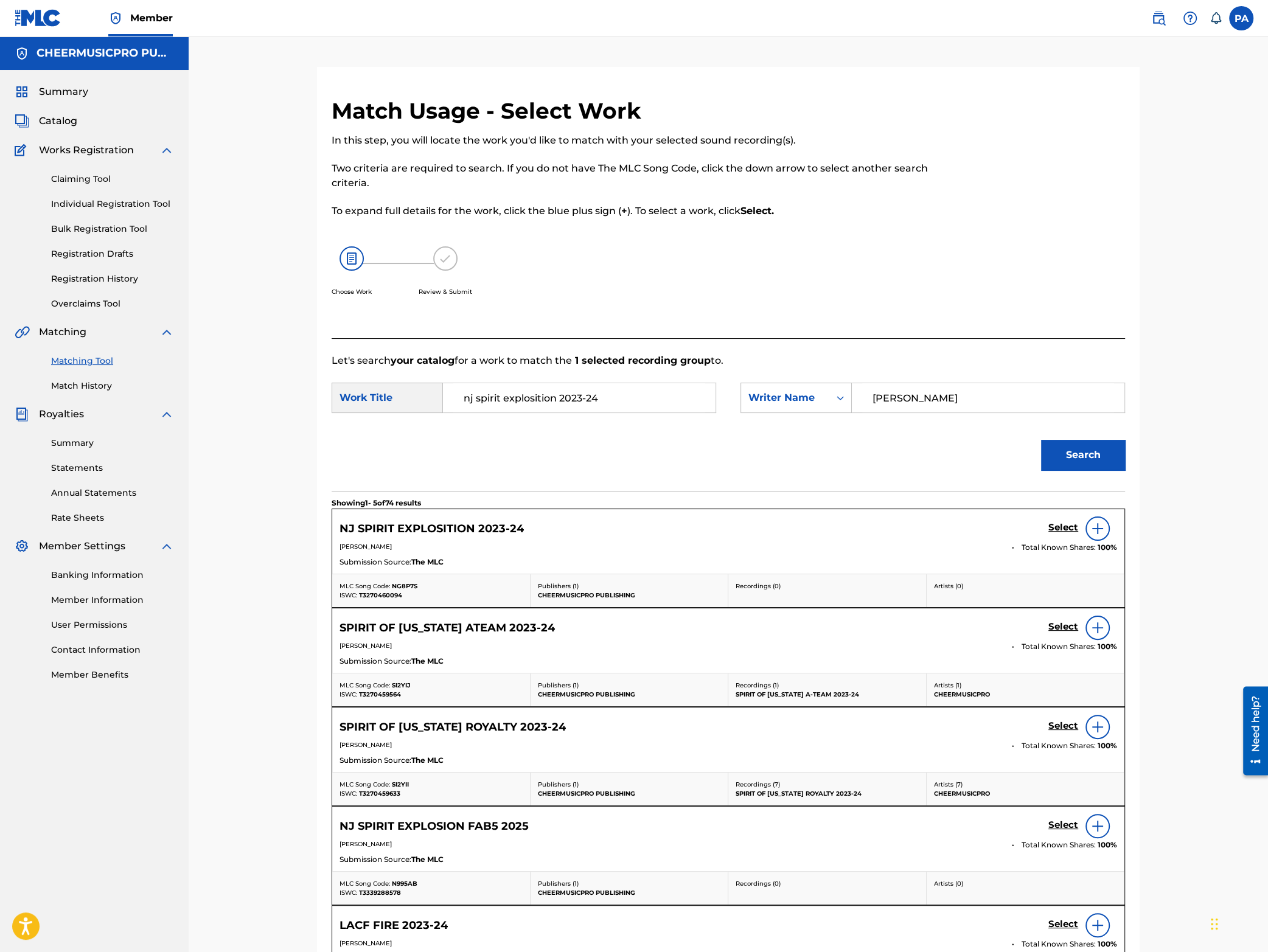
click at [1055, 530] on h5 "Select" at bounding box center [1063, 528] width 30 height 11
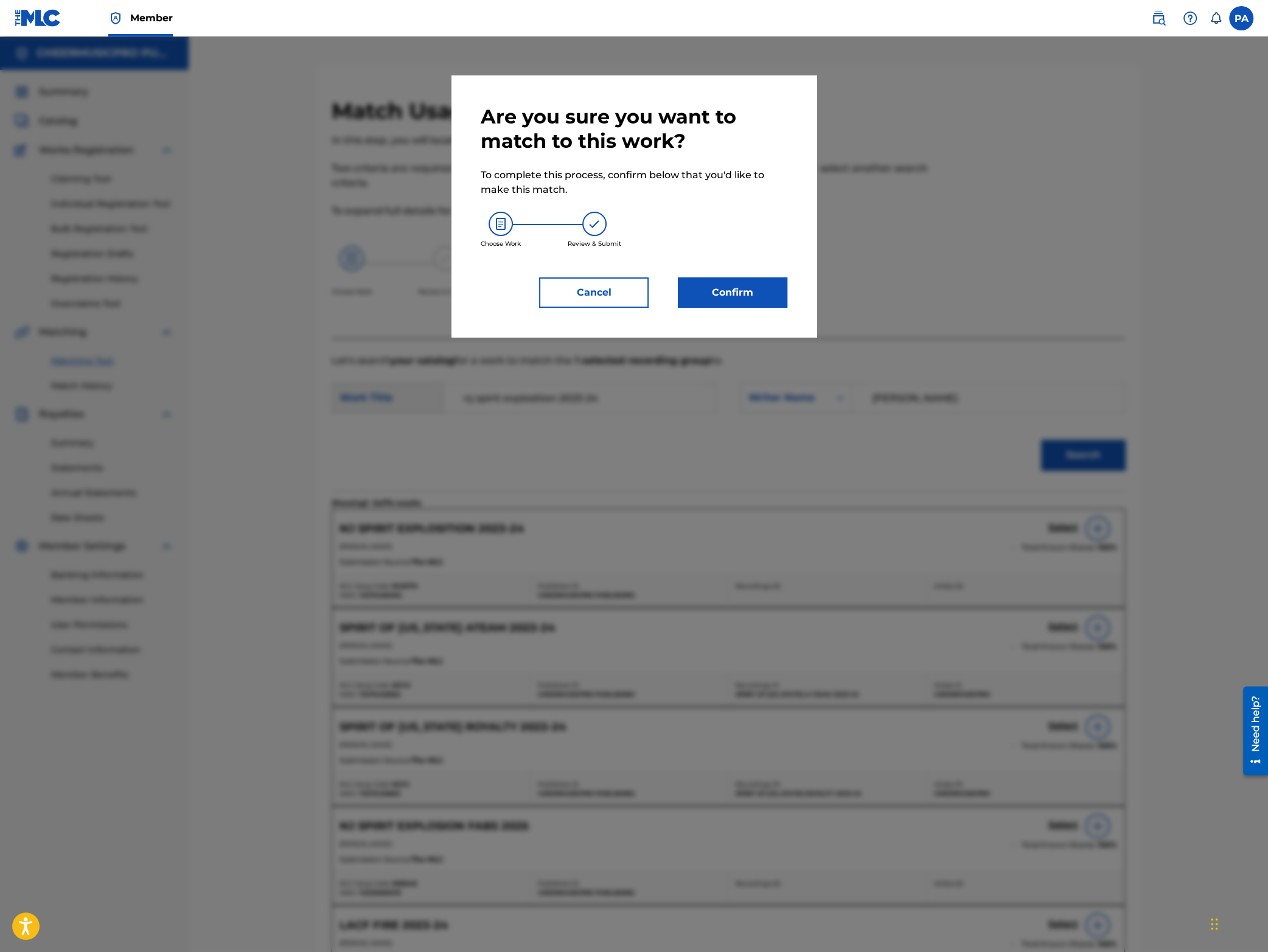
click at [738, 298] on button "Confirm" at bounding box center [732, 293] width 109 height 31
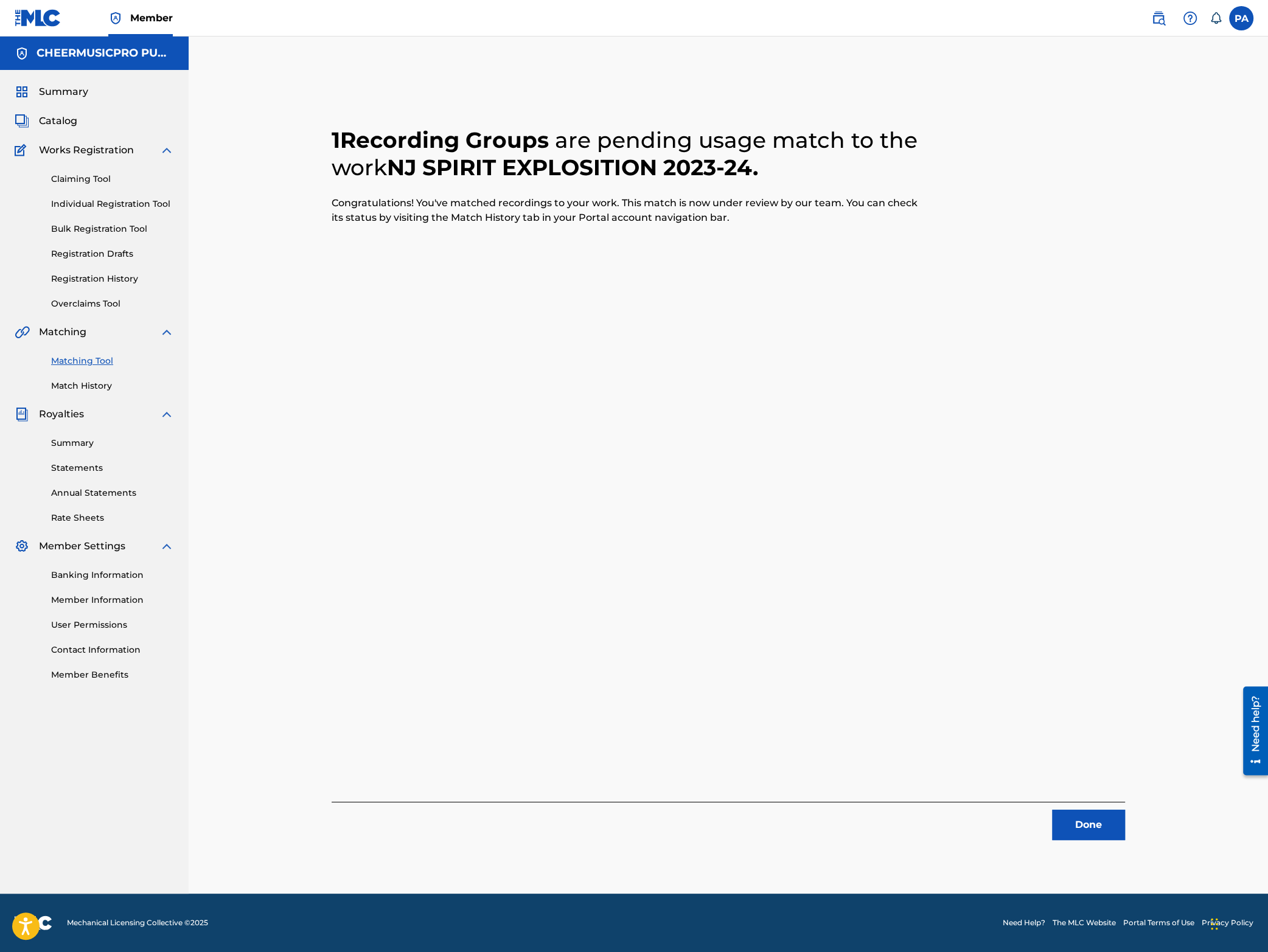
click at [1085, 827] on button "Done" at bounding box center [1088, 825] width 73 height 31
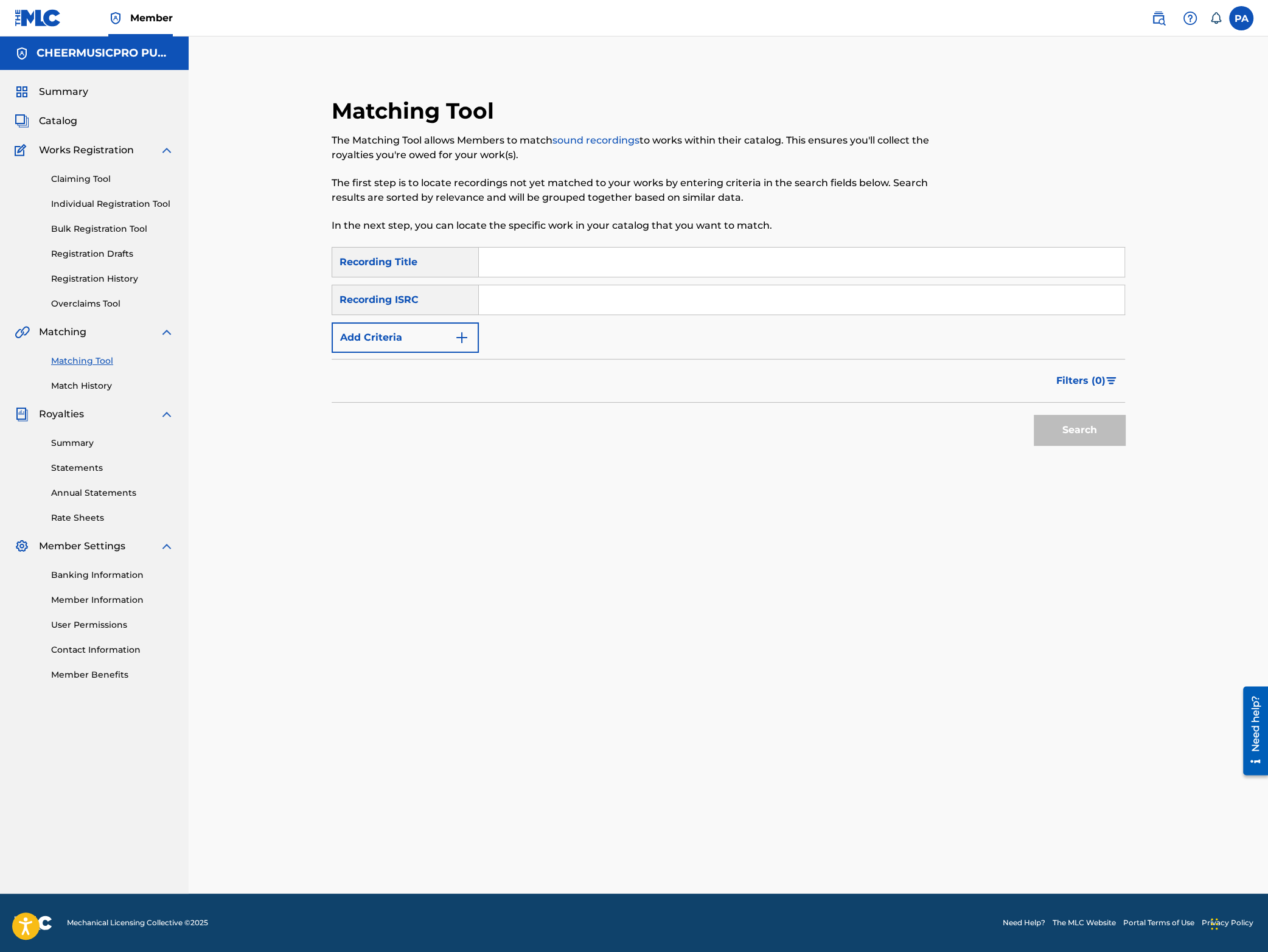
click at [501, 264] on input "Search Form" at bounding box center [801, 262] width 645 height 29
click at [1033, 415] on button "Search" at bounding box center [1079, 430] width 91 height 31
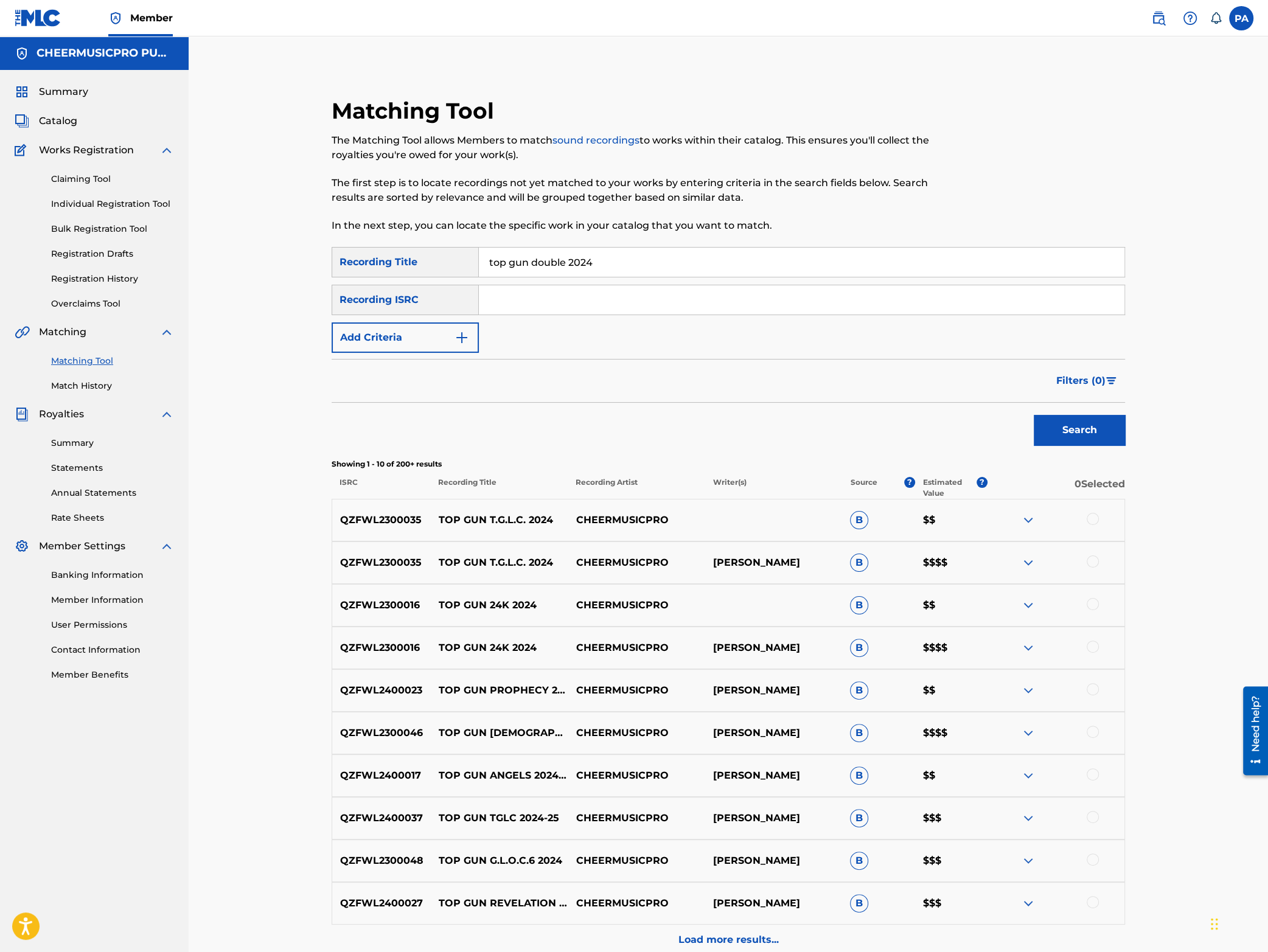
scroll to position [122, 0]
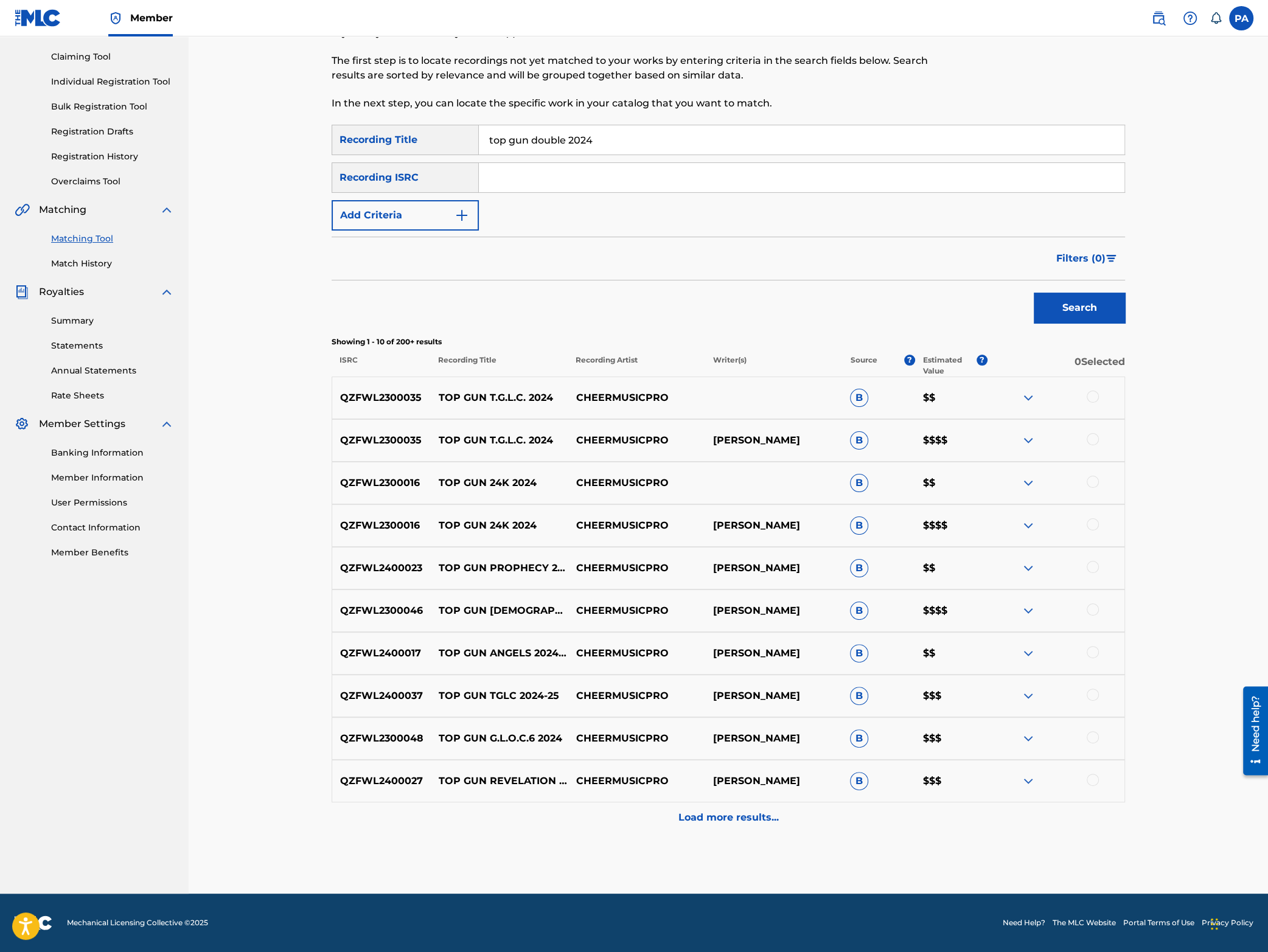
click at [568, 146] on input "top gun double 2024" at bounding box center [801, 140] width 645 height 29
type input "top gun double o 2024"
click at [1033, 293] on button "Search" at bounding box center [1079, 308] width 91 height 31
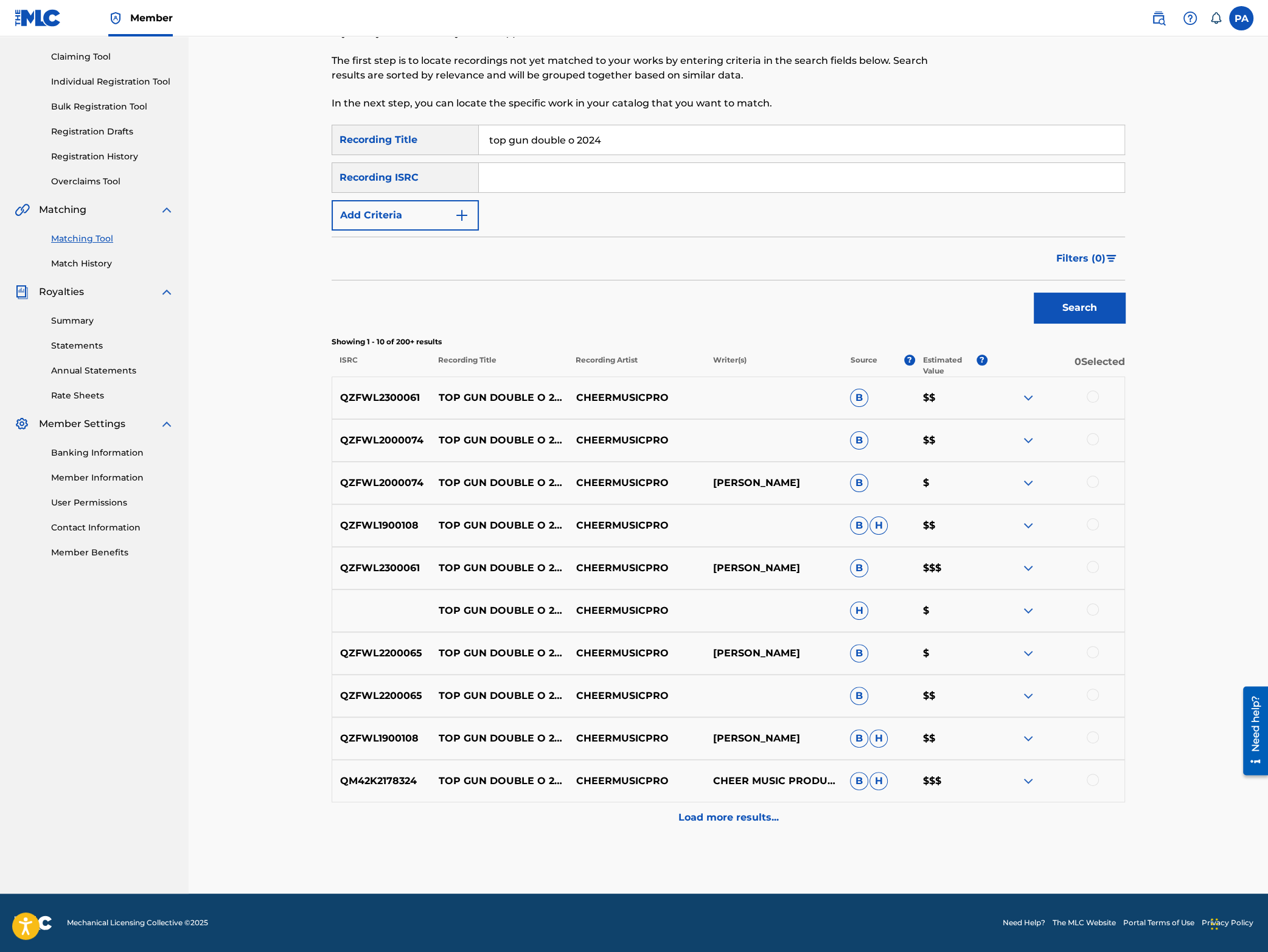
click at [1097, 397] on div at bounding box center [1093, 396] width 12 height 12
click at [1093, 571] on div at bounding box center [1093, 567] width 12 height 12
click at [1025, 569] on img at bounding box center [1029, 569] width 15 height 15
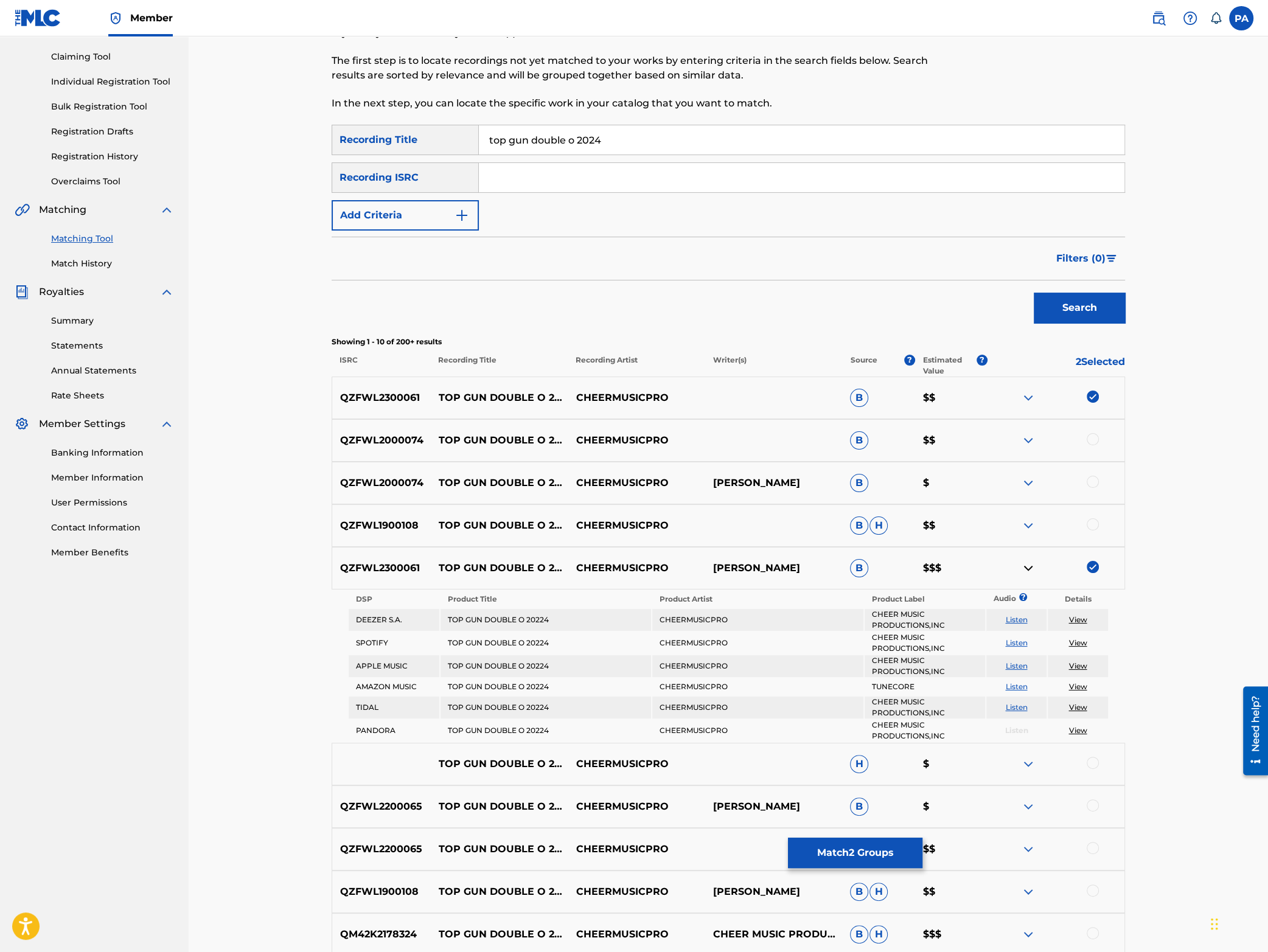
click at [1025, 569] on img at bounding box center [1029, 569] width 15 height 15
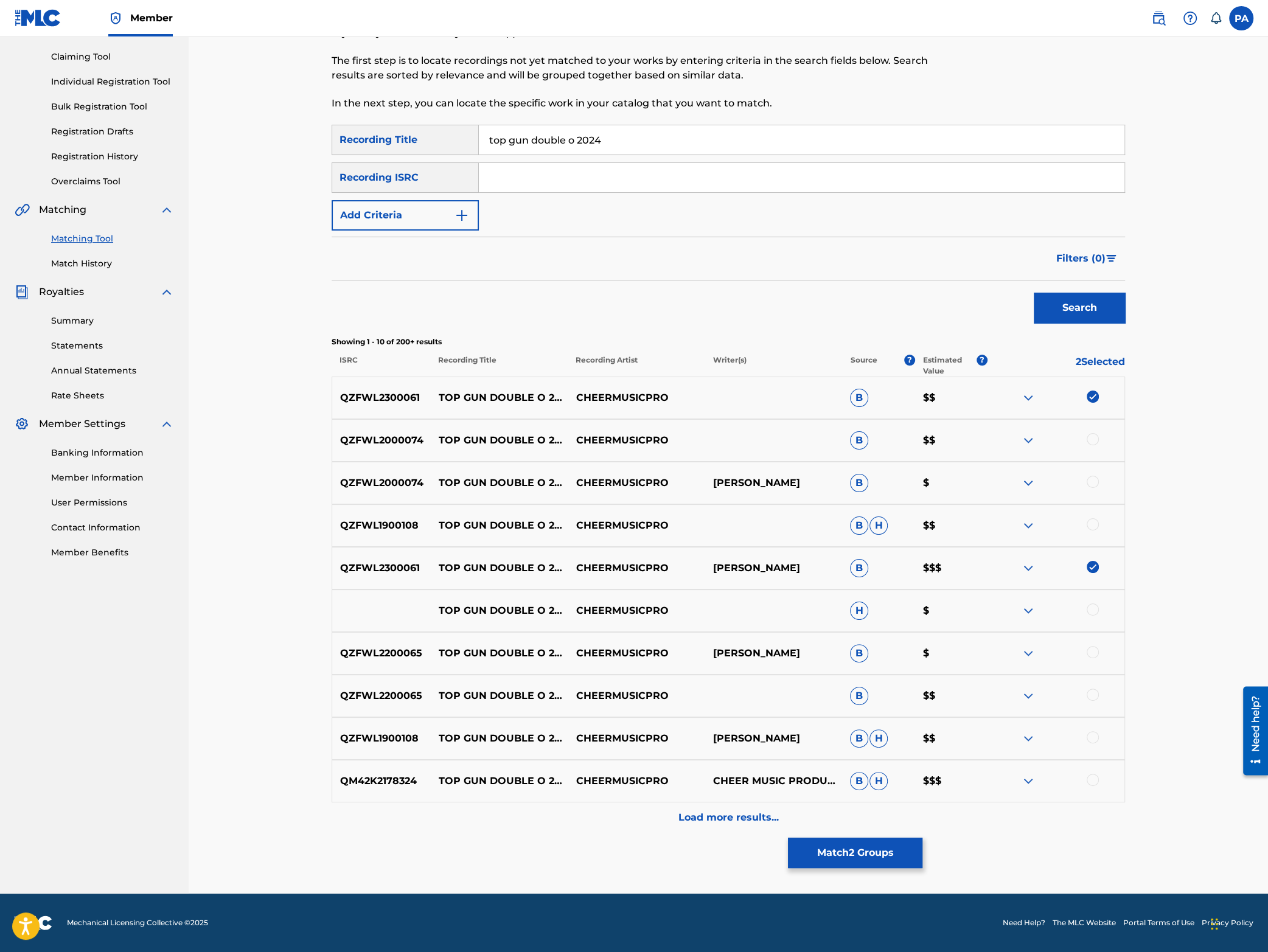
click at [864, 857] on button "Match 2 Groups" at bounding box center [855, 853] width 134 height 31
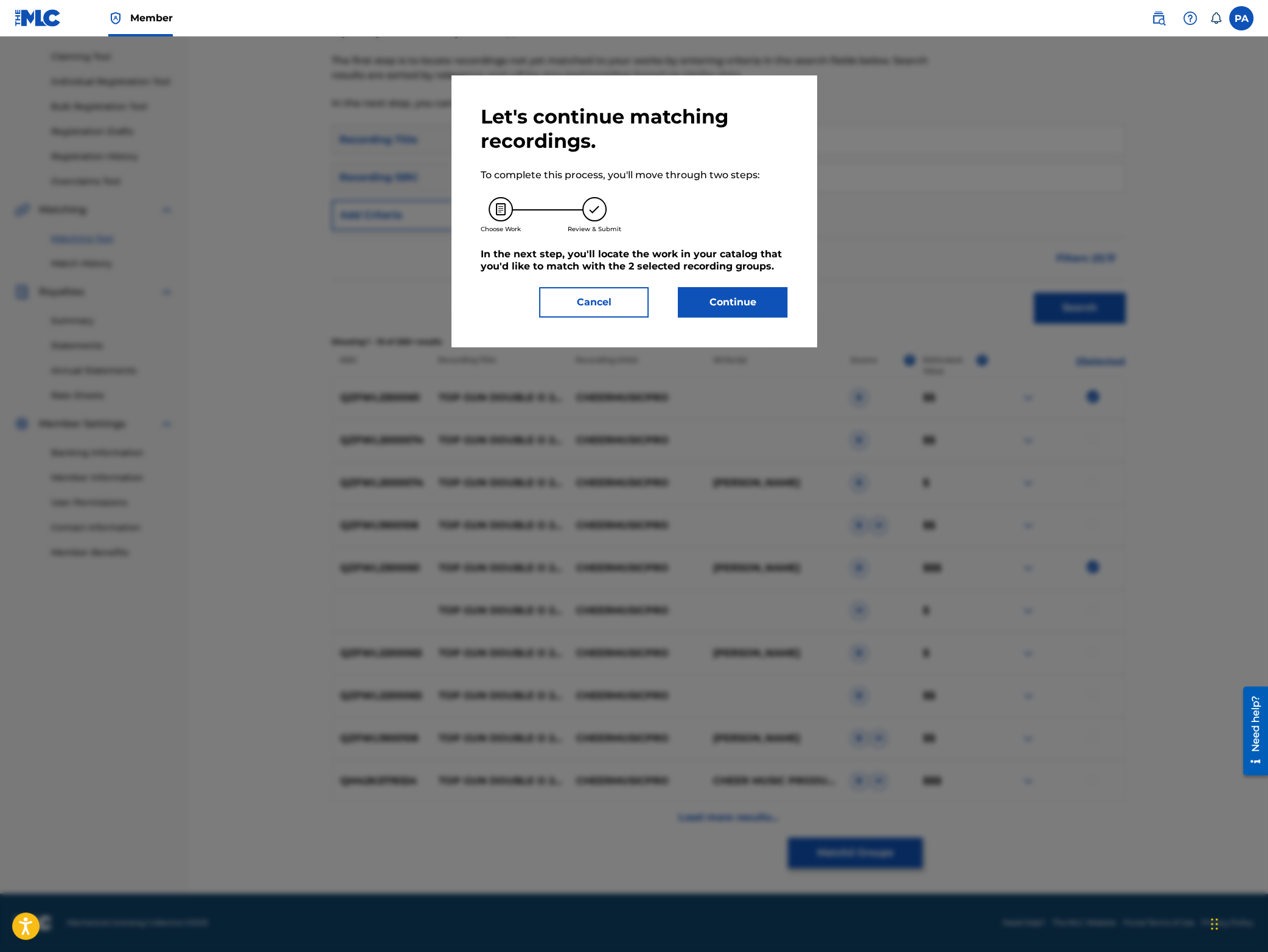
click at [749, 307] on button "Continue" at bounding box center [732, 303] width 109 height 31
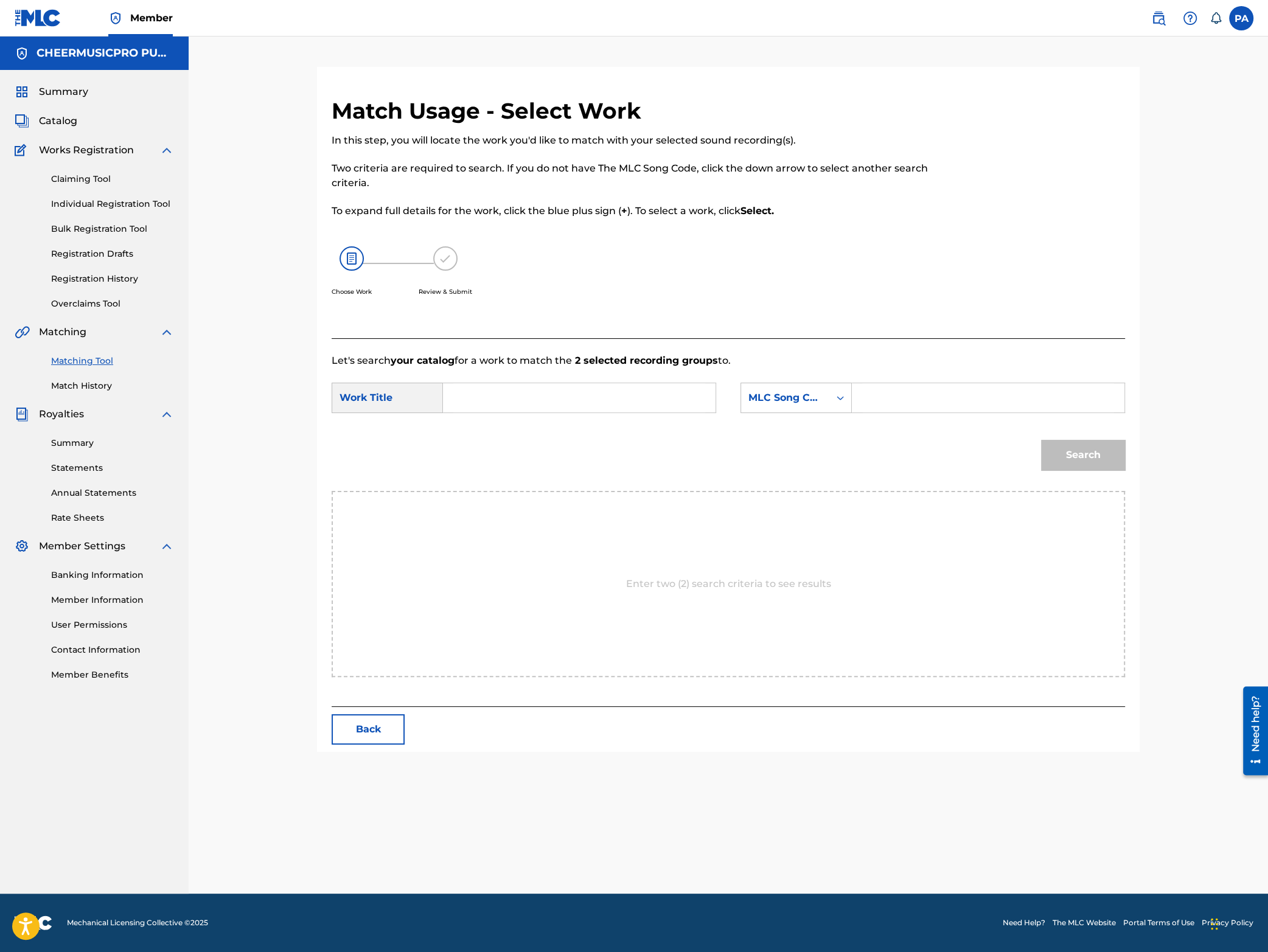
click at [510, 400] on input "Search Form" at bounding box center [579, 398] width 251 height 29
click at [556, 459] on span "o 2023-24" at bounding box center [562, 455] width 48 height 11
type input "top gun double o 2023-24"
drag, startPoint x: 776, startPoint y: 416, endPoint x: 782, endPoint y: 412, distance: 7.2
click at [778, 416] on div "SearchWithCriteria7d7430aa-c94d-4ca7-a918-c296b6ff2609 Work Title top gun doubl…" at bounding box center [728, 401] width 793 height 38
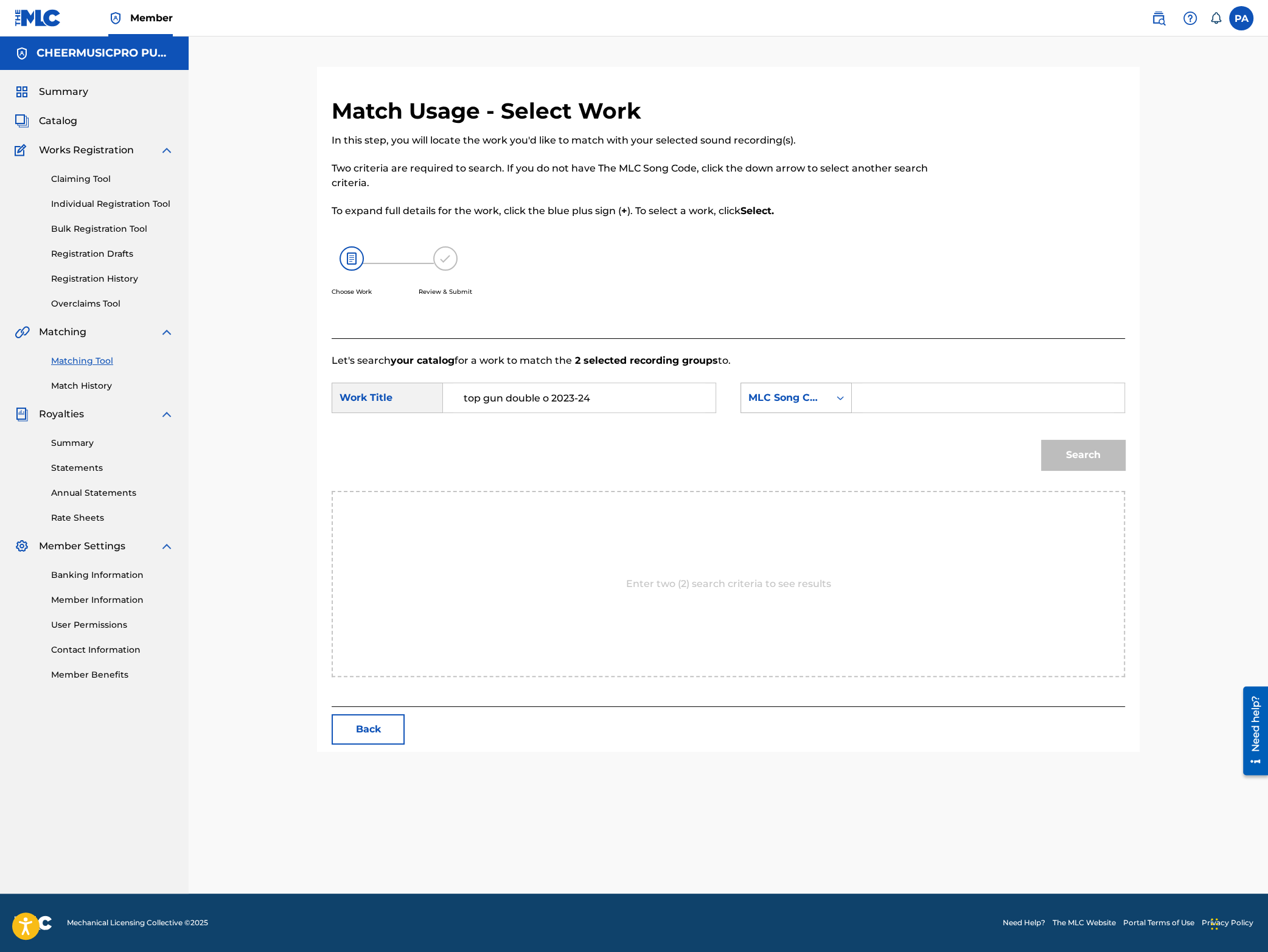
click at [790, 408] on div "MLC Song Code" at bounding box center [784, 398] width 88 height 23
drag, startPoint x: 800, startPoint y: 431, endPoint x: 824, endPoint y: 416, distance: 28.3
click at [800, 431] on div "Writer Name" at bounding box center [796, 429] width 110 height 31
click at [897, 392] on input "Search Form" at bounding box center [987, 398] width 251 height 29
paste input "[PERSON_NAME]"
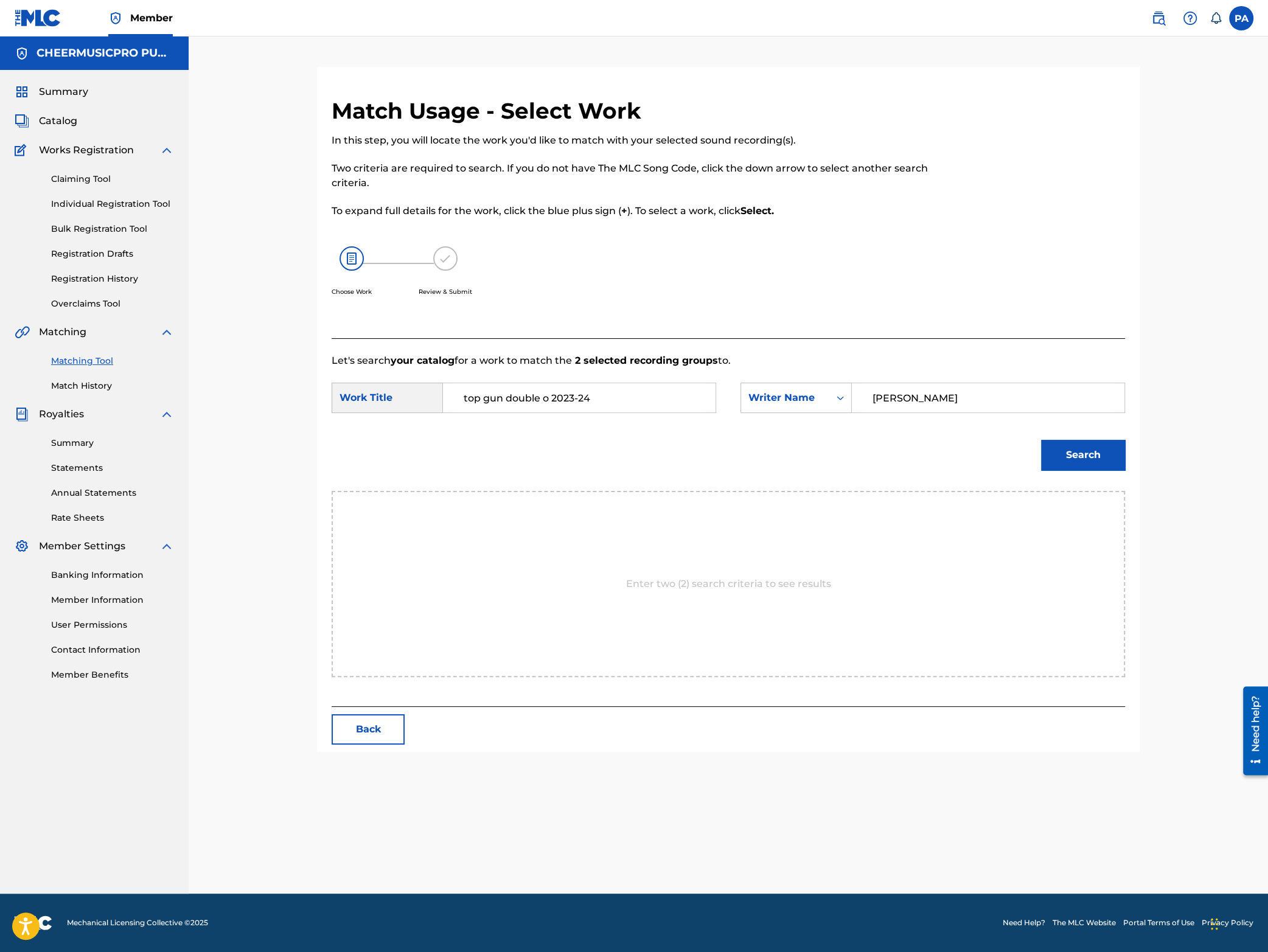
type input "[PERSON_NAME]"
click at [1060, 460] on button "Search" at bounding box center [1083, 455] width 84 height 31
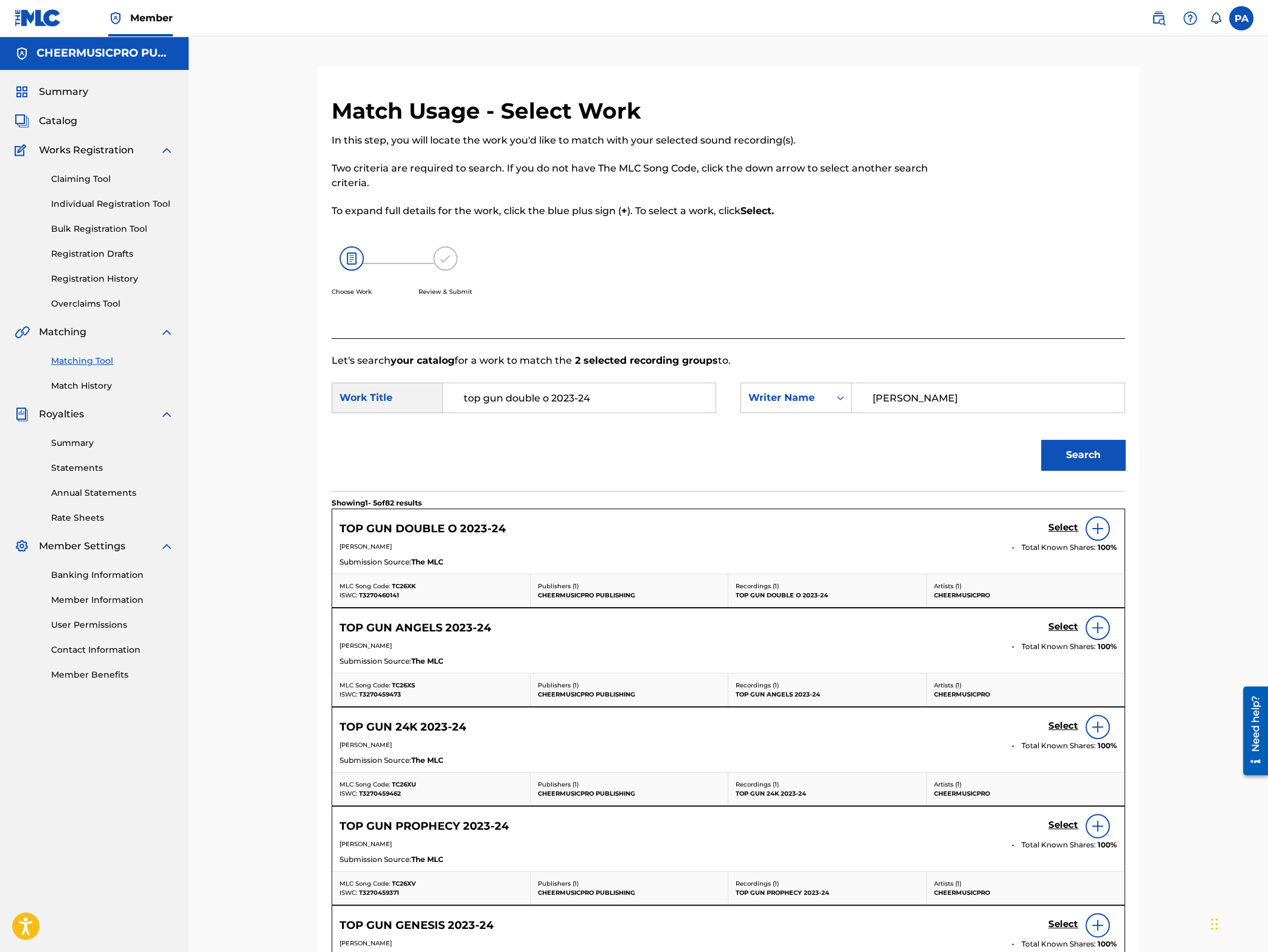
click at [1065, 528] on h5 "Select" at bounding box center [1063, 528] width 30 height 11
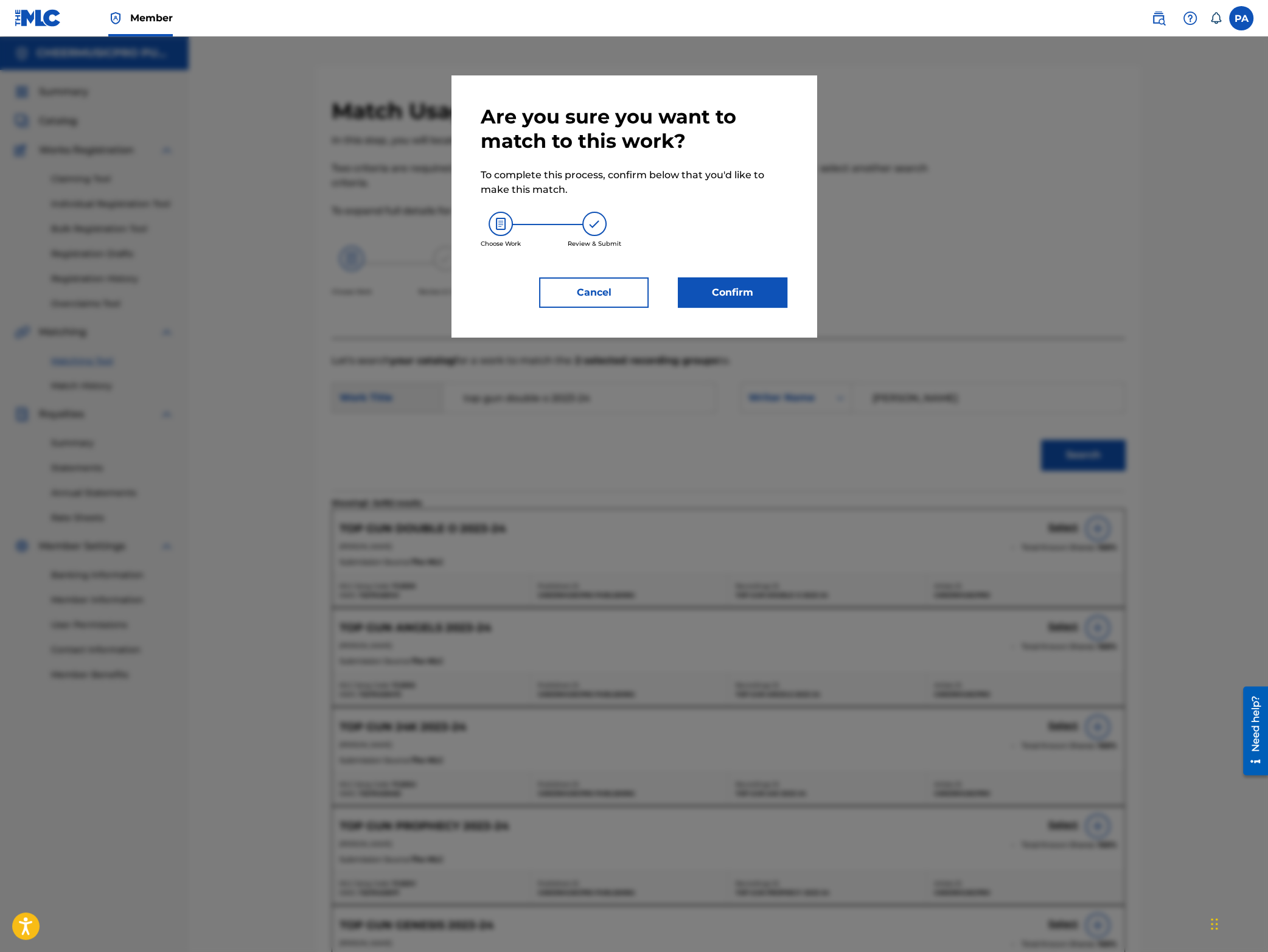
click at [729, 293] on button "Confirm" at bounding box center [732, 293] width 109 height 31
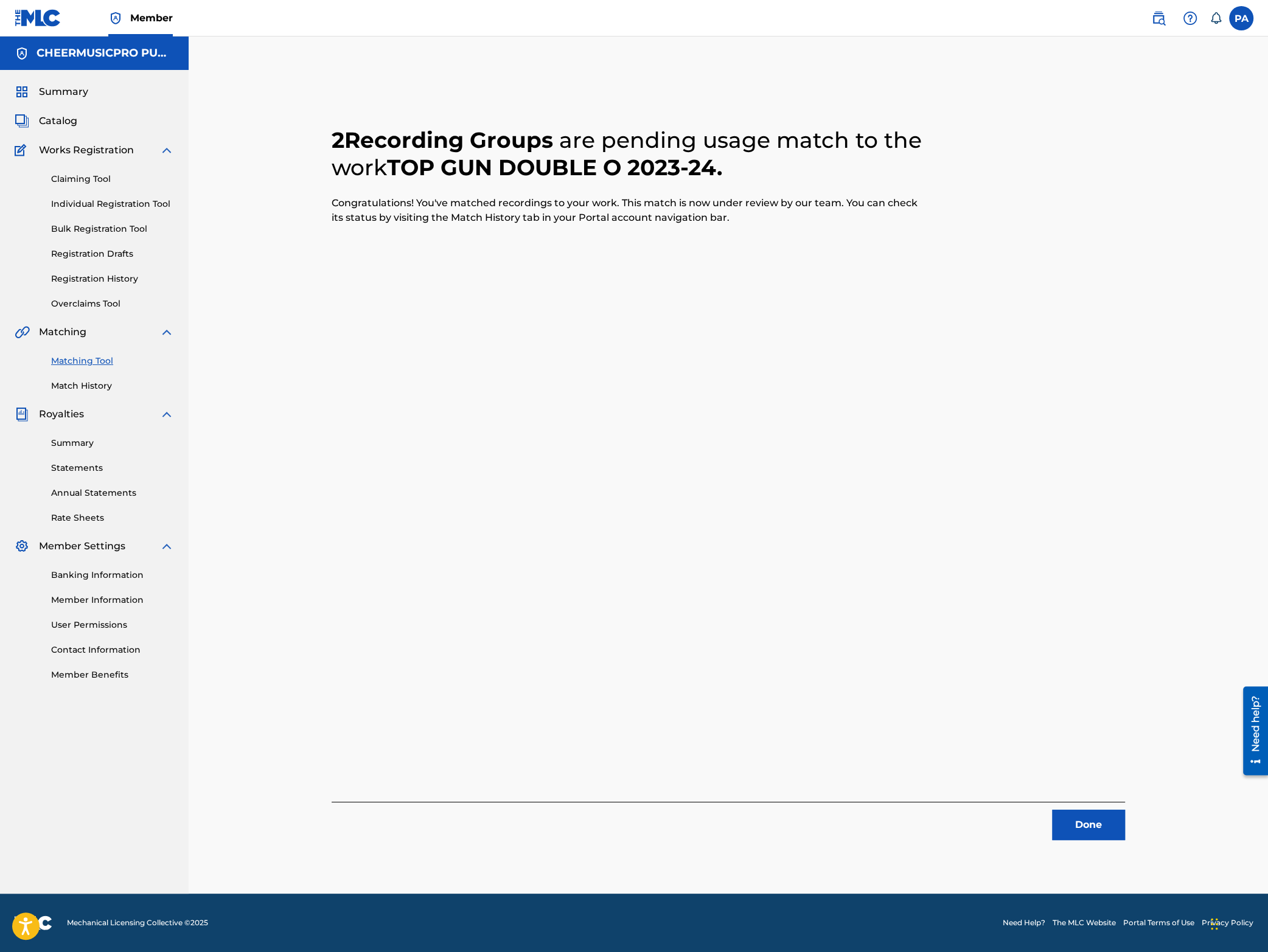
drag, startPoint x: 1090, startPoint y: 824, endPoint x: 1065, endPoint y: 812, distance: 27.7
click at [1088, 824] on button "Done" at bounding box center [1088, 825] width 73 height 31
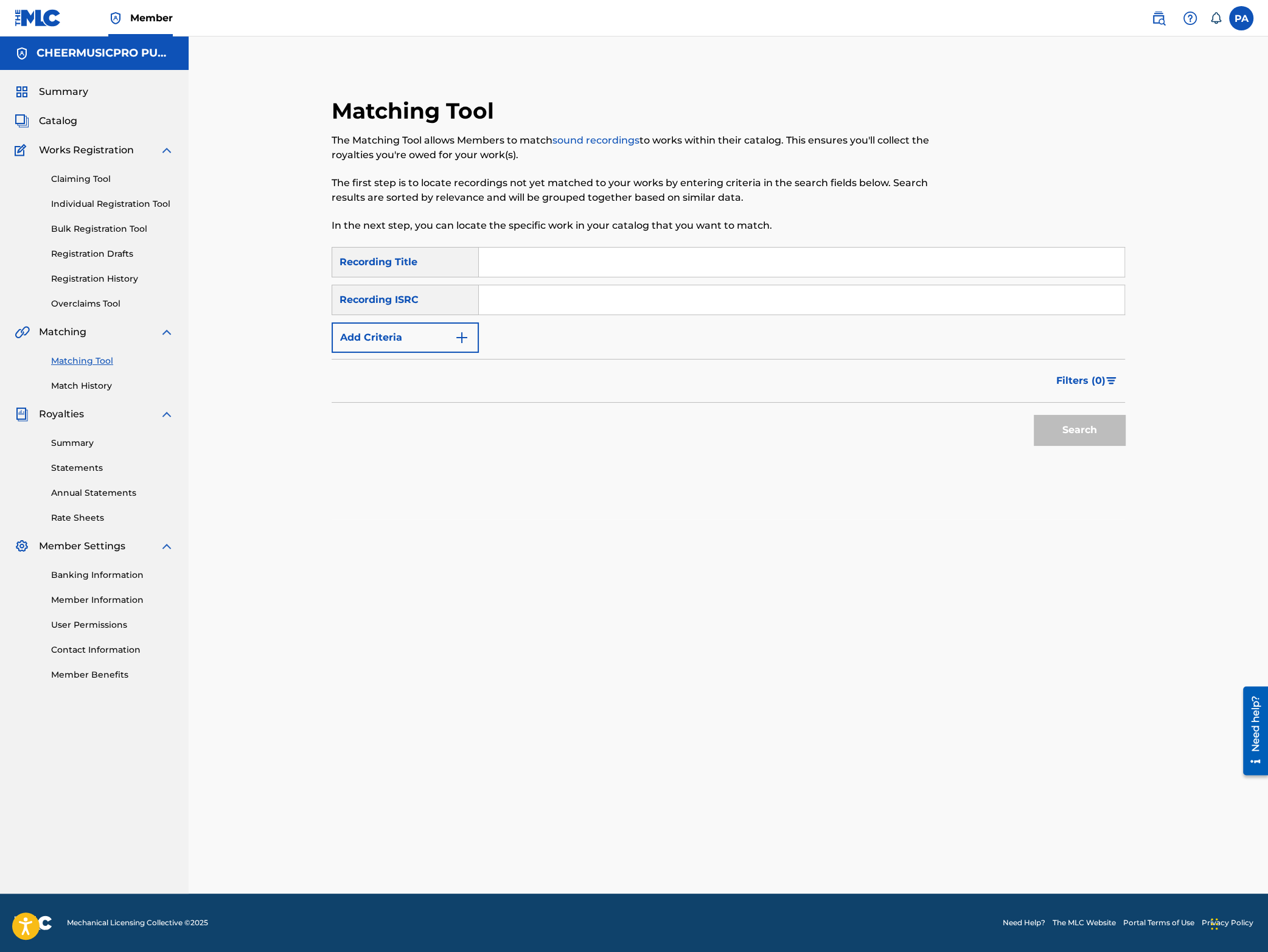
click at [531, 269] on input "Search Form" at bounding box center [801, 262] width 645 height 29
type input "acx royal jags 2024"
click at [1033, 415] on button "Search" at bounding box center [1079, 430] width 91 height 31
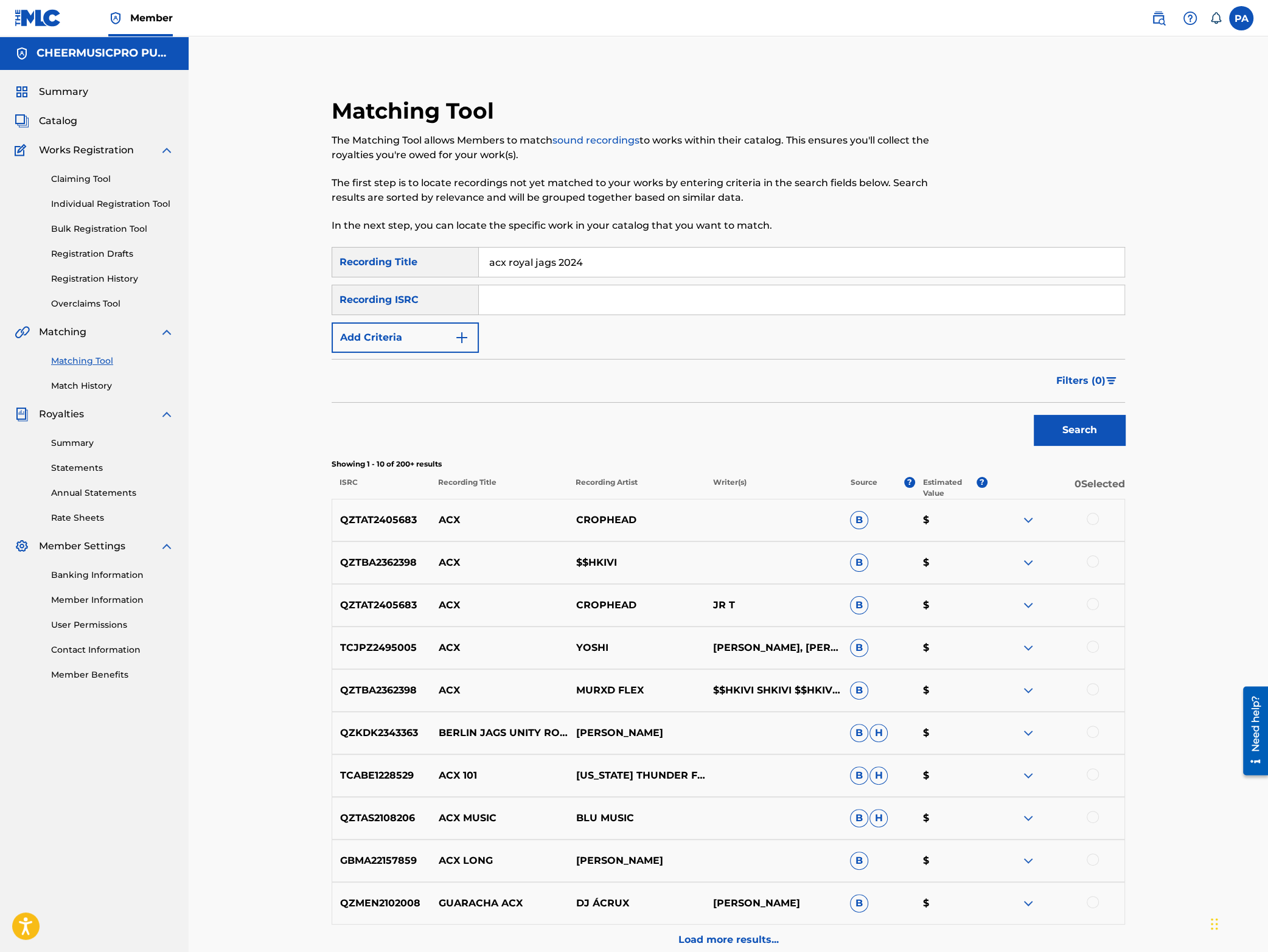
scroll to position [122, 0]
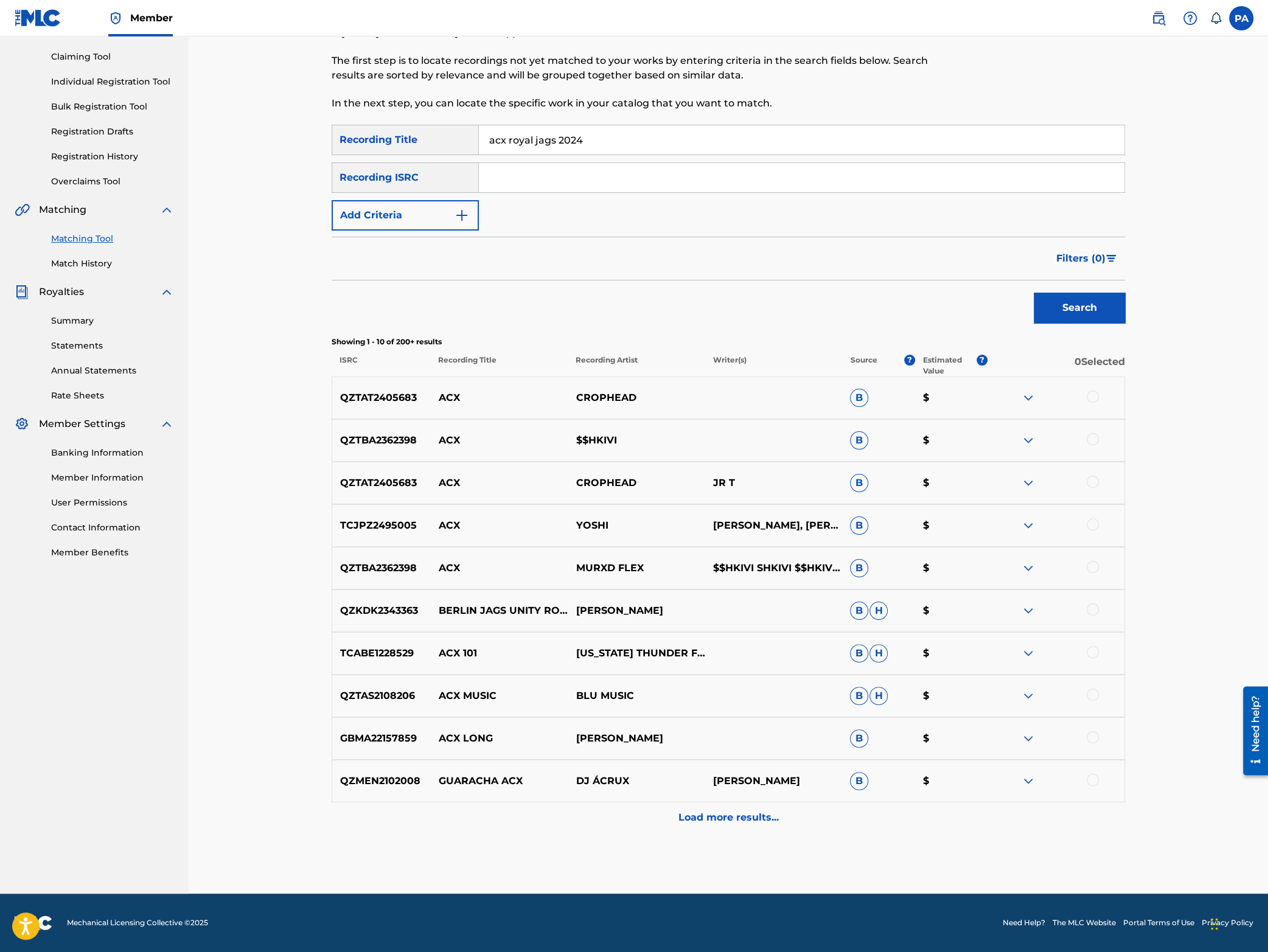
click at [396, 212] on button "Add Criteria" at bounding box center [405, 216] width 147 height 31
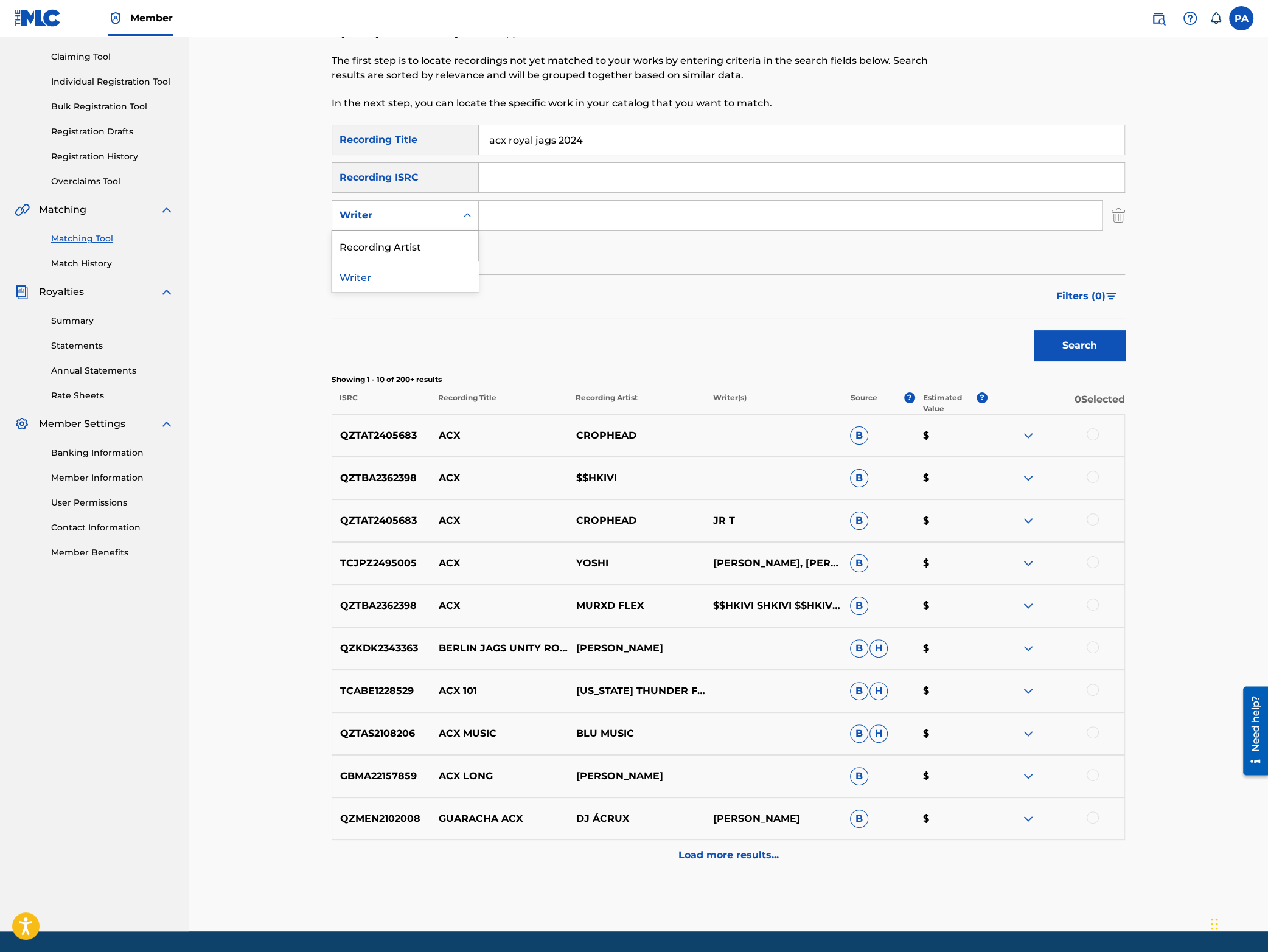
click at [404, 221] on div "Writer" at bounding box center [394, 215] width 109 height 15
click at [409, 247] on div "Recording Artist" at bounding box center [405, 246] width 146 height 31
click at [532, 216] on input "Search Form" at bounding box center [790, 215] width 623 height 29
type input "cheermusicpro"
click at [1091, 338] on button "Search" at bounding box center [1079, 346] width 91 height 31
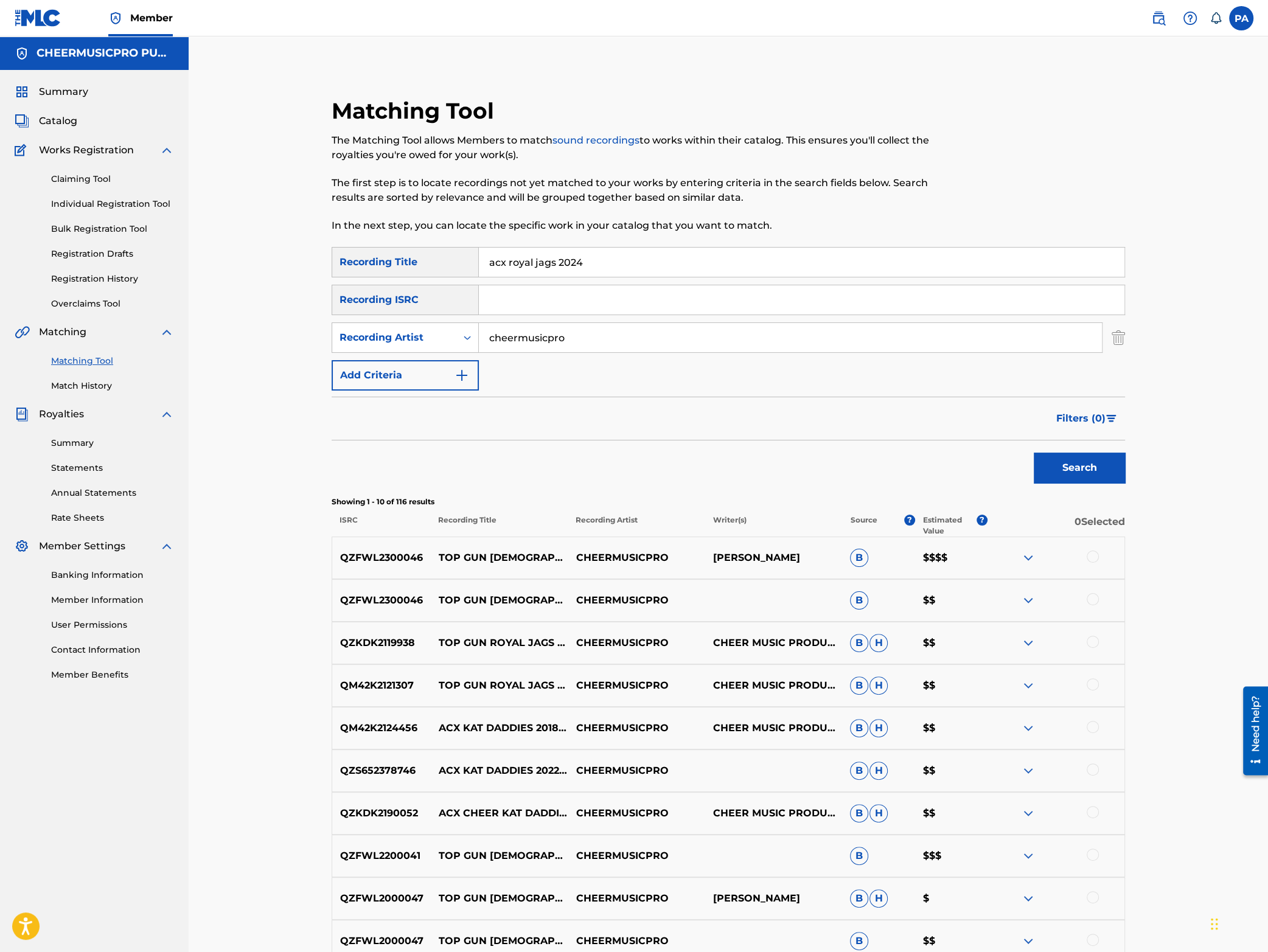
scroll to position [160, 0]
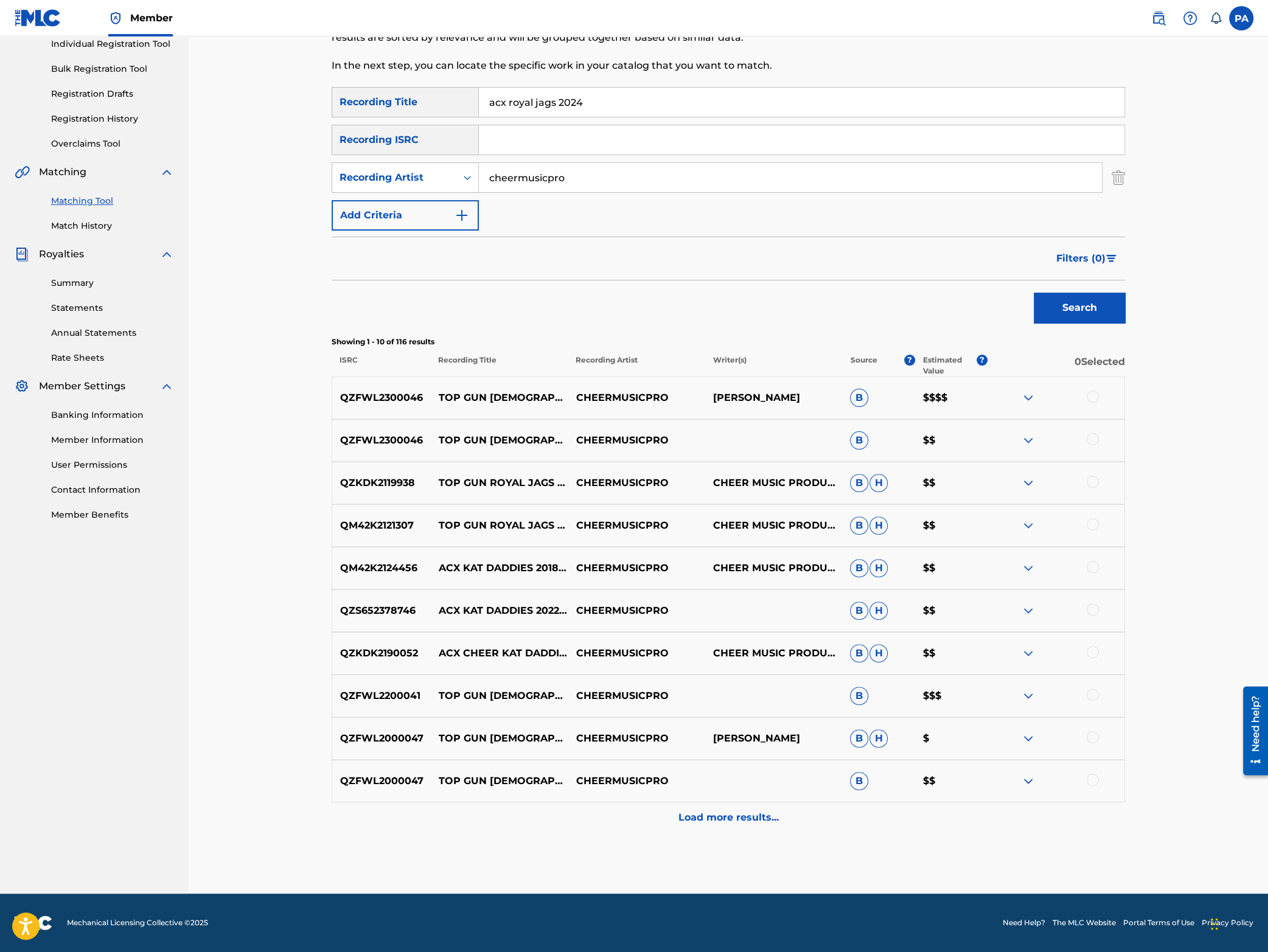
drag, startPoint x: 611, startPoint y: 98, endPoint x: 4, endPoint y: 184, distance: 613.1
click at [479, 116] on input "acx royal jags 2024" at bounding box center [801, 102] width 645 height 29
type input "[PERSON_NAME]"
click at [1033, 293] on button "Search" at bounding box center [1079, 308] width 91 height 31
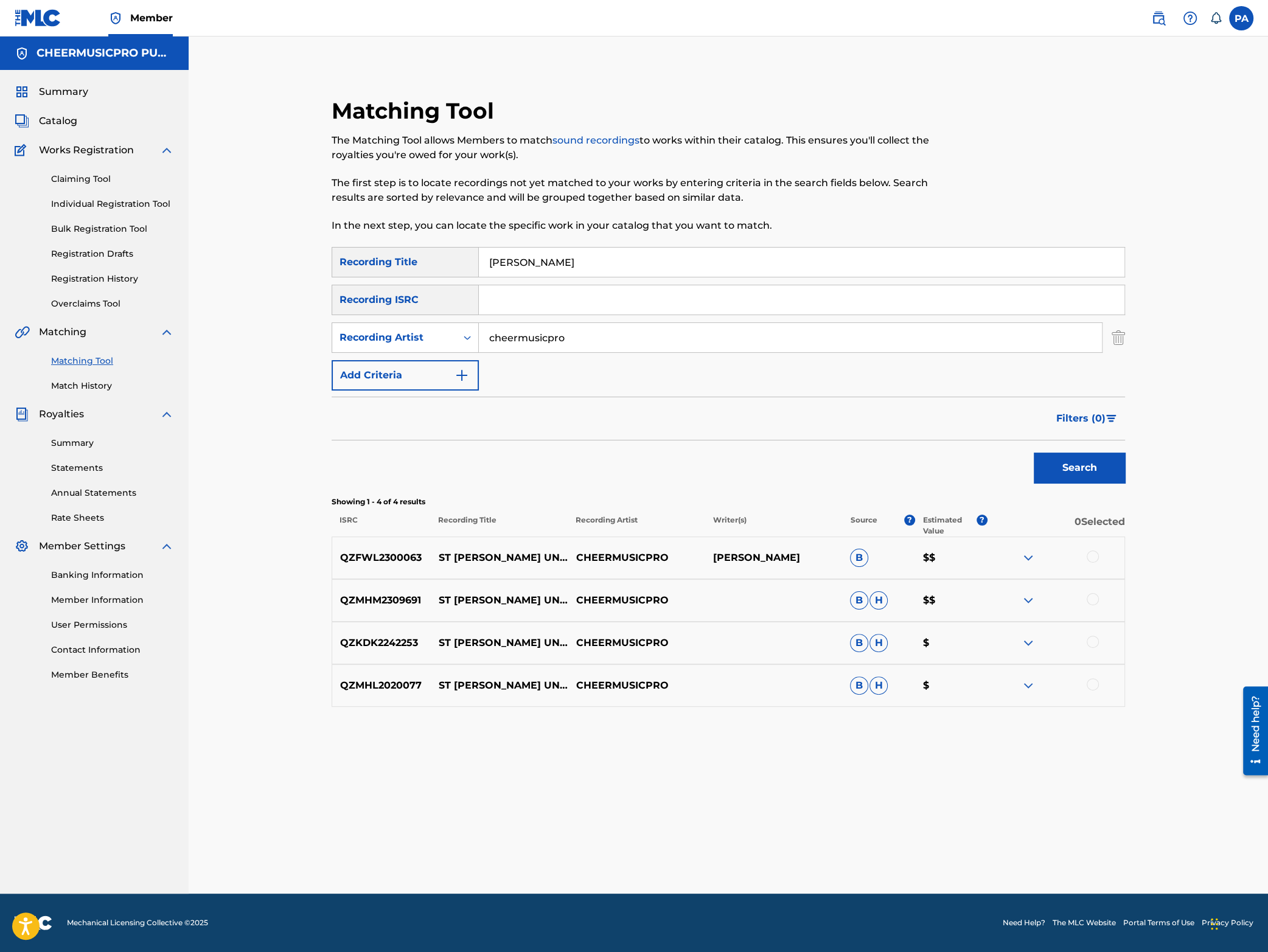
click at [1101, 560] on div at bounding box center [1055, 558] width 137 height 15
click at [1095, 560] on div at bounding box center [1093, 556] width 12 height 12
click at [854, 849] on button "Match 1 Group" at bounding box center [855, 853] width 134 height 31
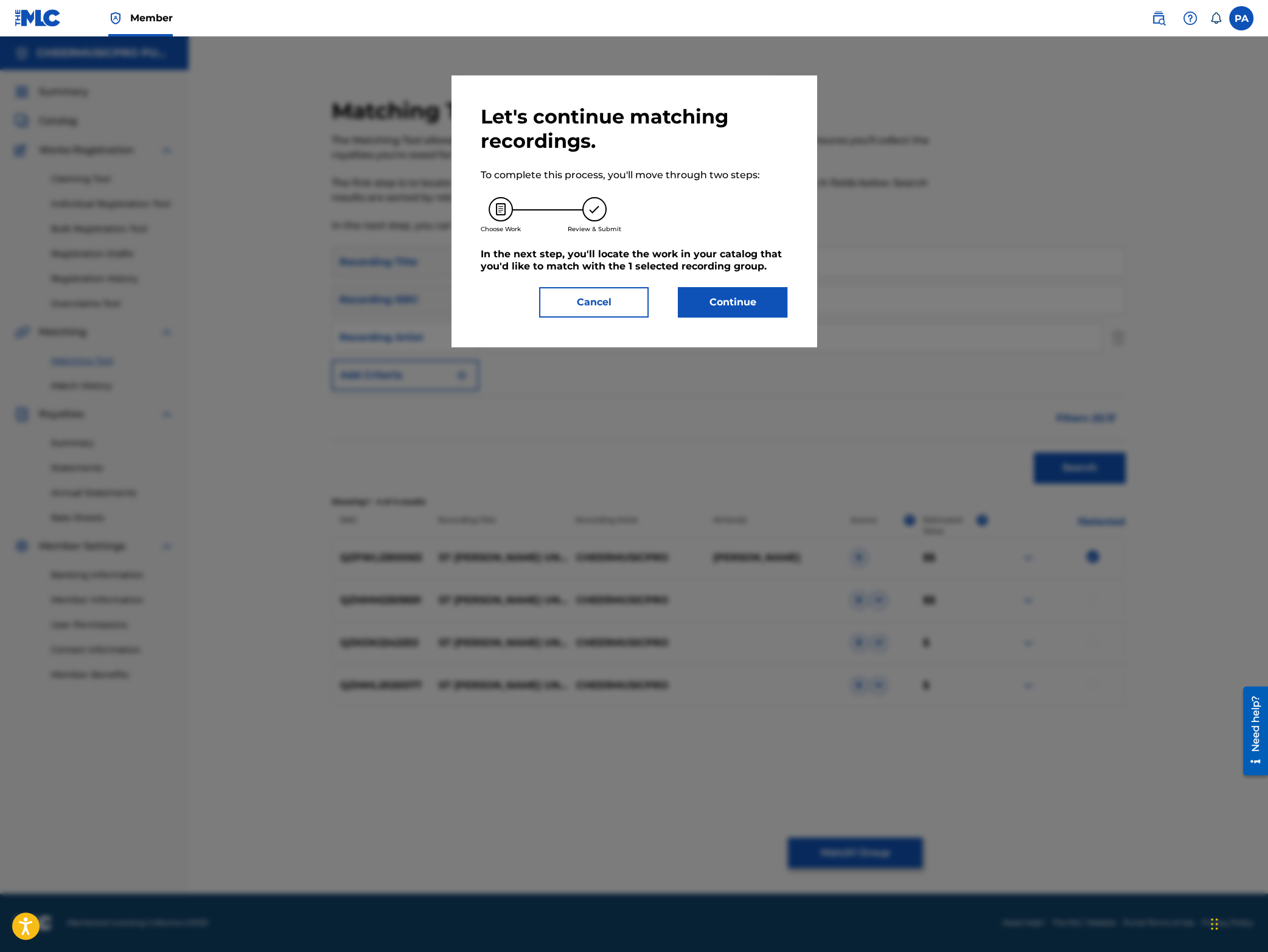
click at [754, 301] on button "Continue" at bounding box center [732, 303] width 109 height 31
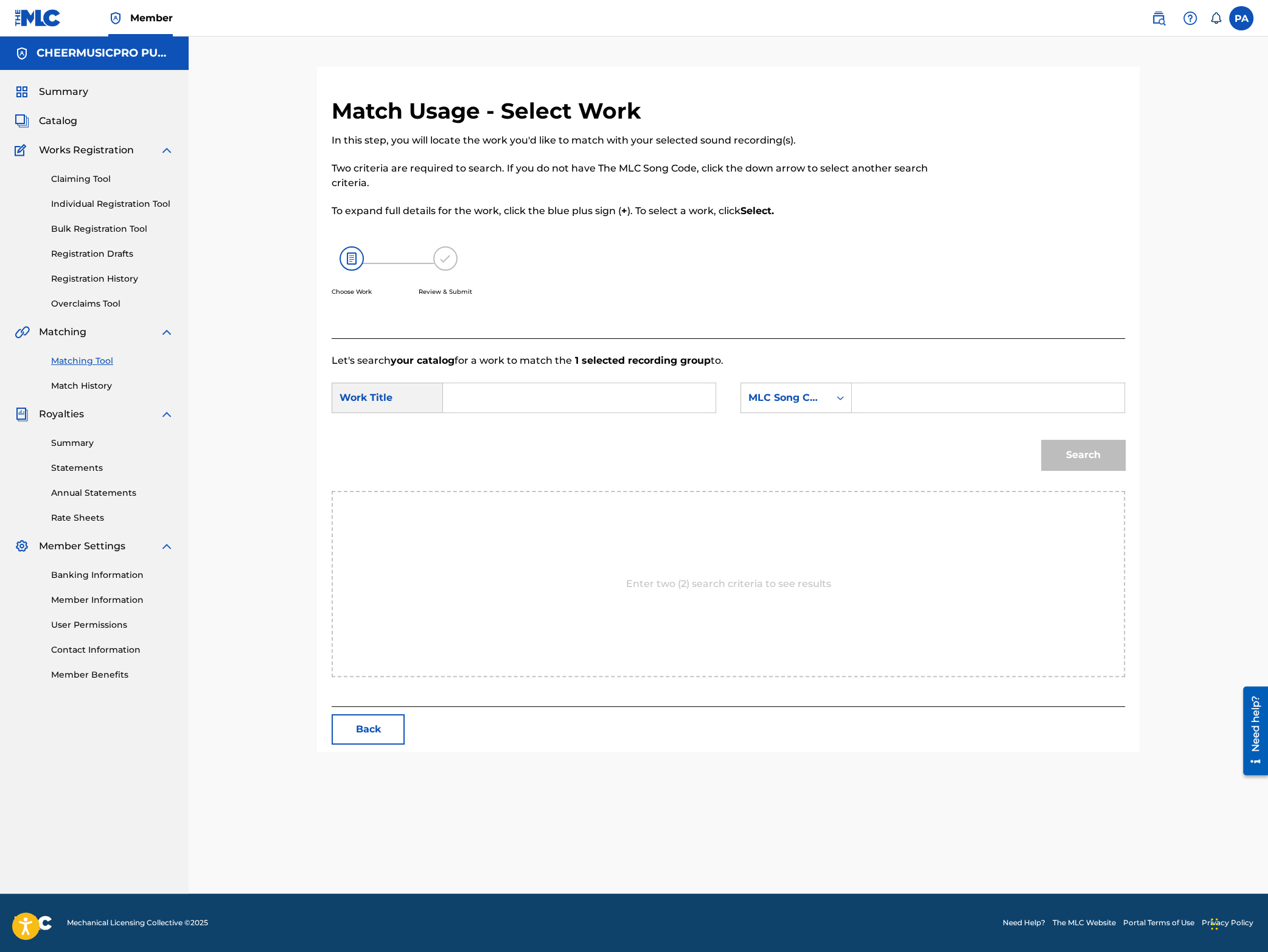
click at [564, 395] on input "Search Form" at bounding box center [579, 398] width 251 height 29
click at [560, 419] on div "st ambro se fighting bees 2023-24" at bounding box center [579, 425] width 251 height 22
type input "st [PERSON_NAME] fighting bees 2023-24"
click at [796, 408] on div "MLC Song Code" at bounding box center [784, 398] width 88 height 23
click at [806, 426] on div "Writer Name" at bounding box center [796, 429] width 110 height 31
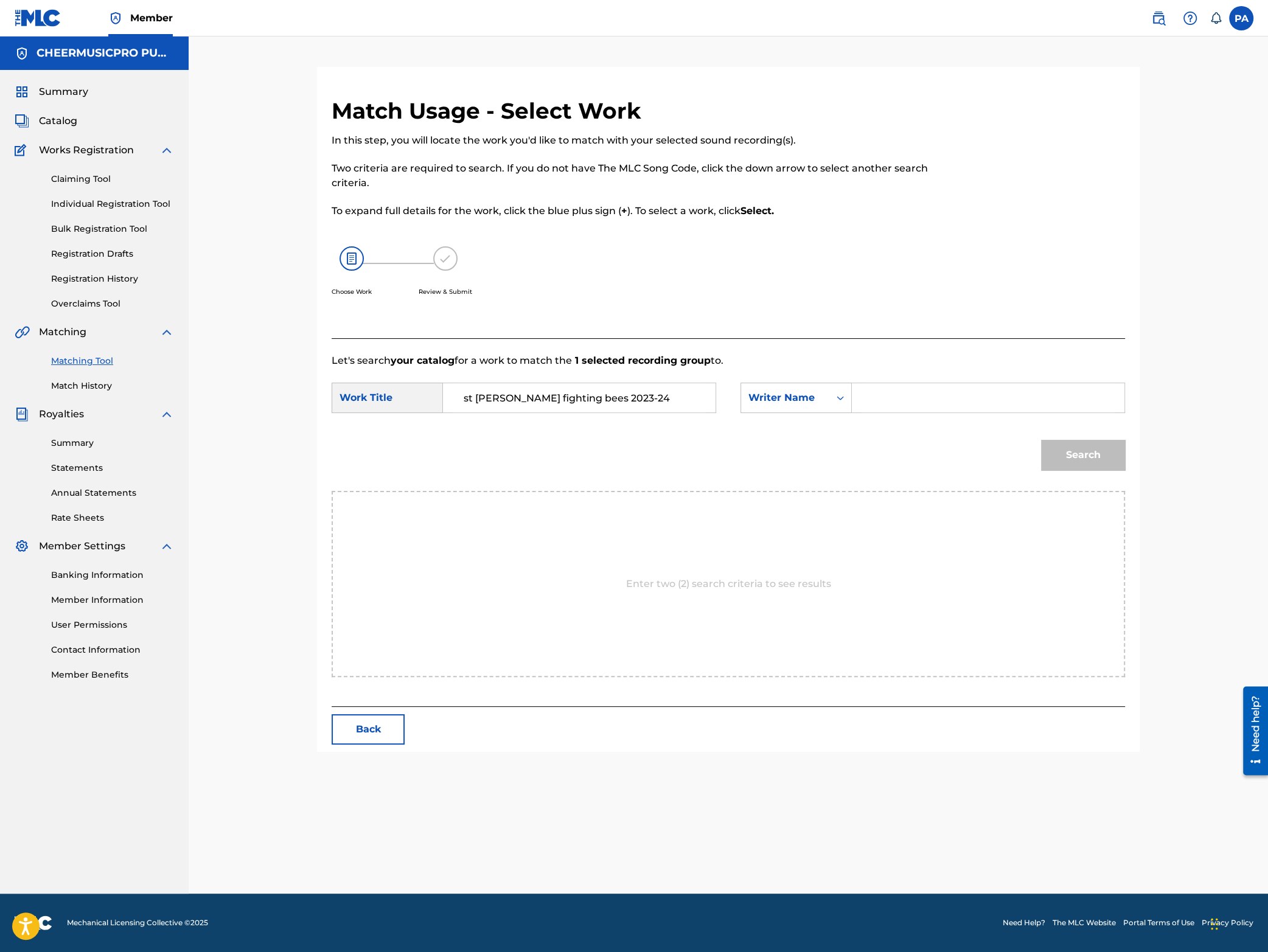
click at [883, 412] on input "Search Form" at bounding box center [987, 398] width 251 height 29
paste input "[PERSON_NAME]"
type input "[PERSON_NAME]"
click at [1064, 454] on button "Search" at bounding box center [1083, 455] width 84 height 31
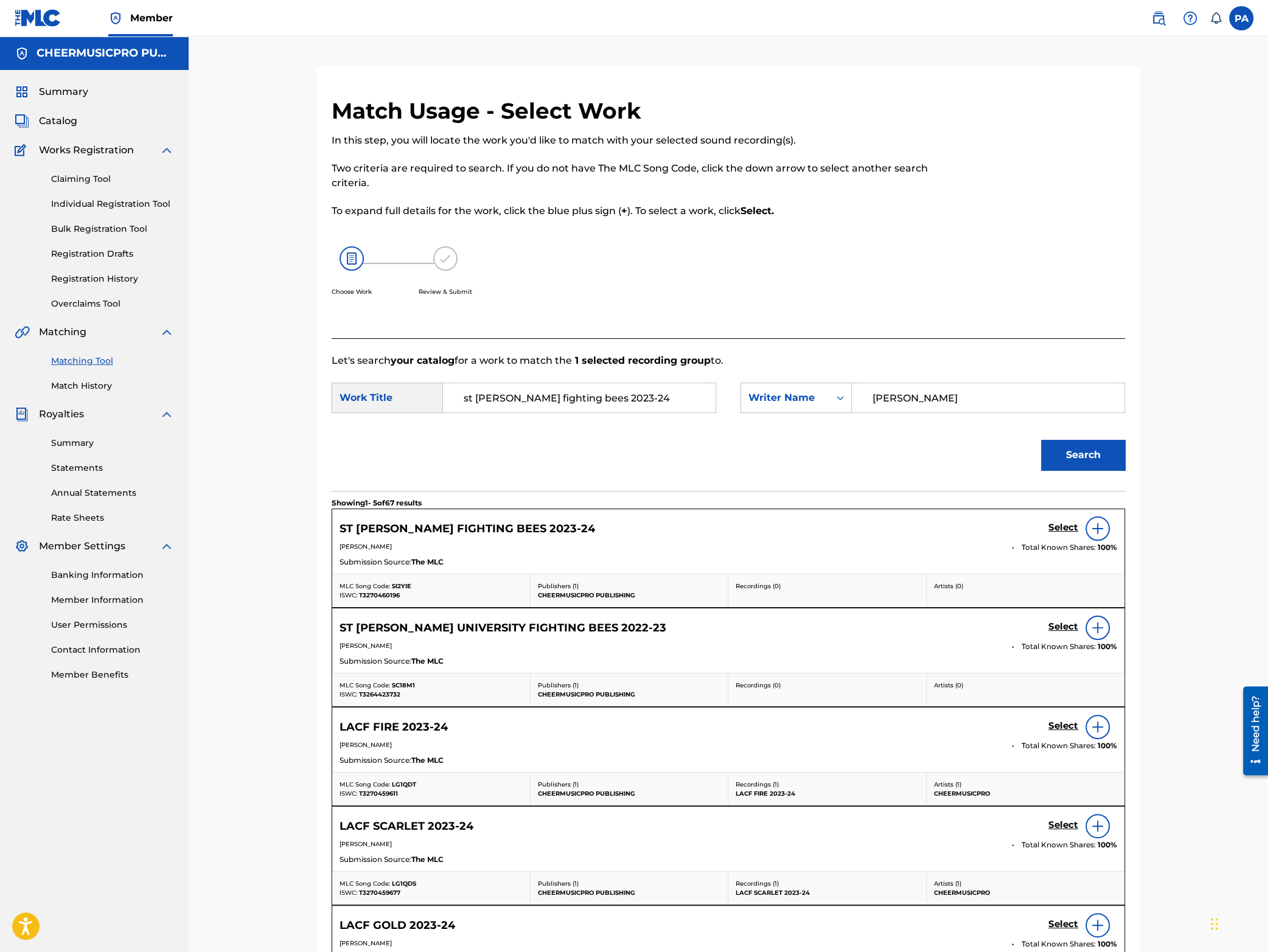
click at [1055, 527] on h5 "Select" at bounding box center [1063, 528] width 30 height 11
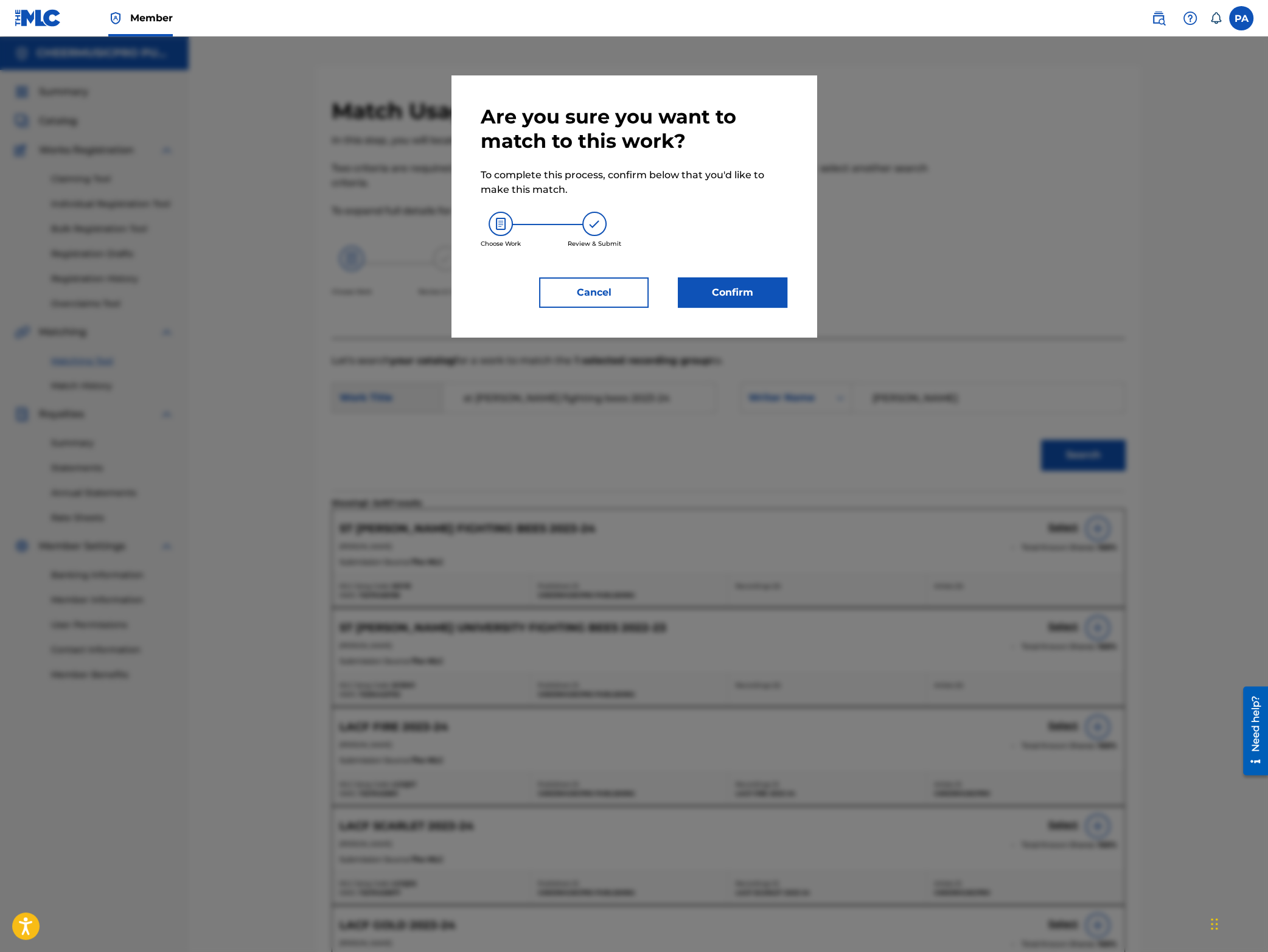
click at [733, 302] on button "Confirm" at bounding box center [732, 293] width 109 height 31
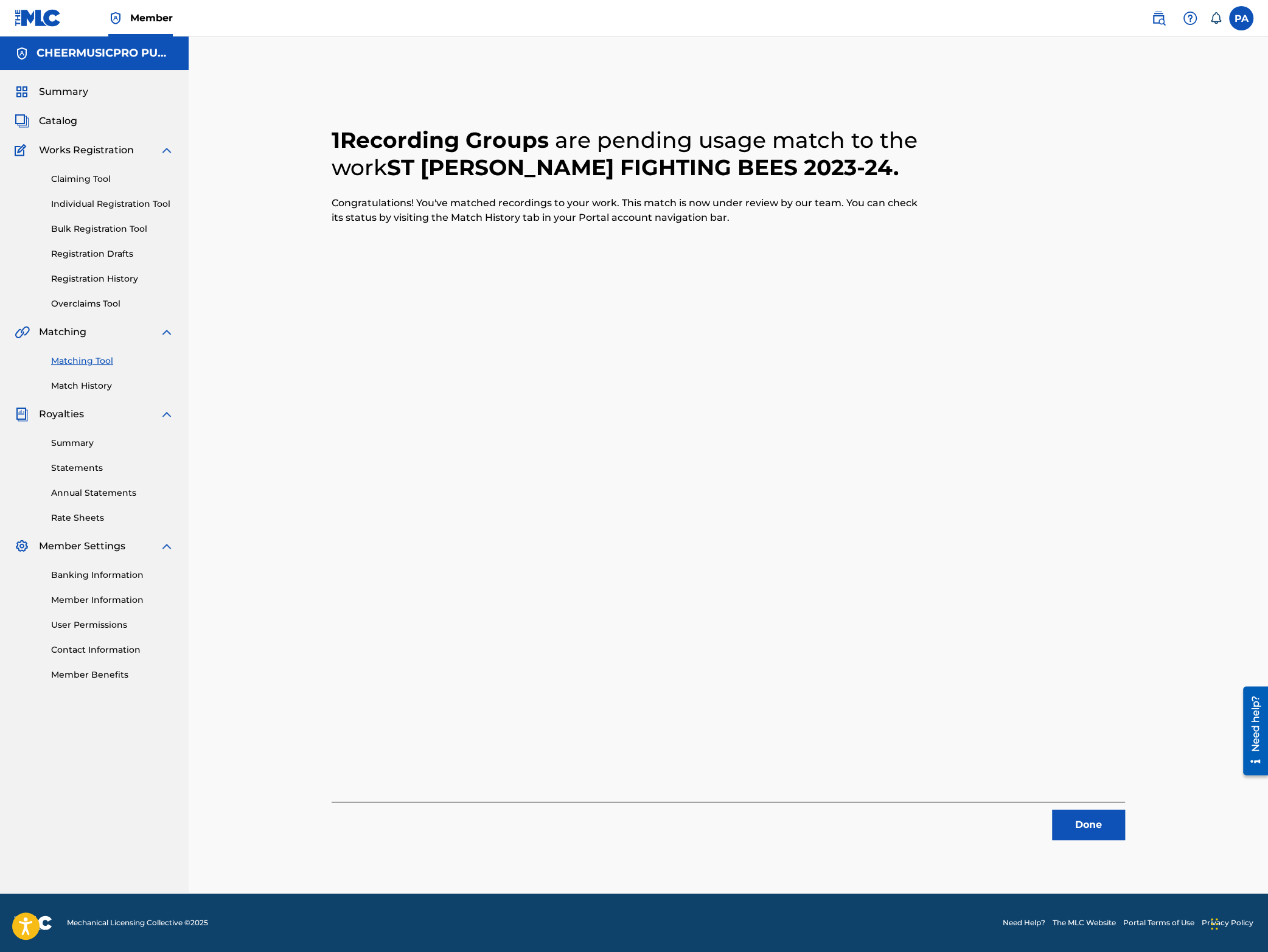
click at [1083, 822] on button "Done" at bounding box center [1088, 825] width 73 height 31
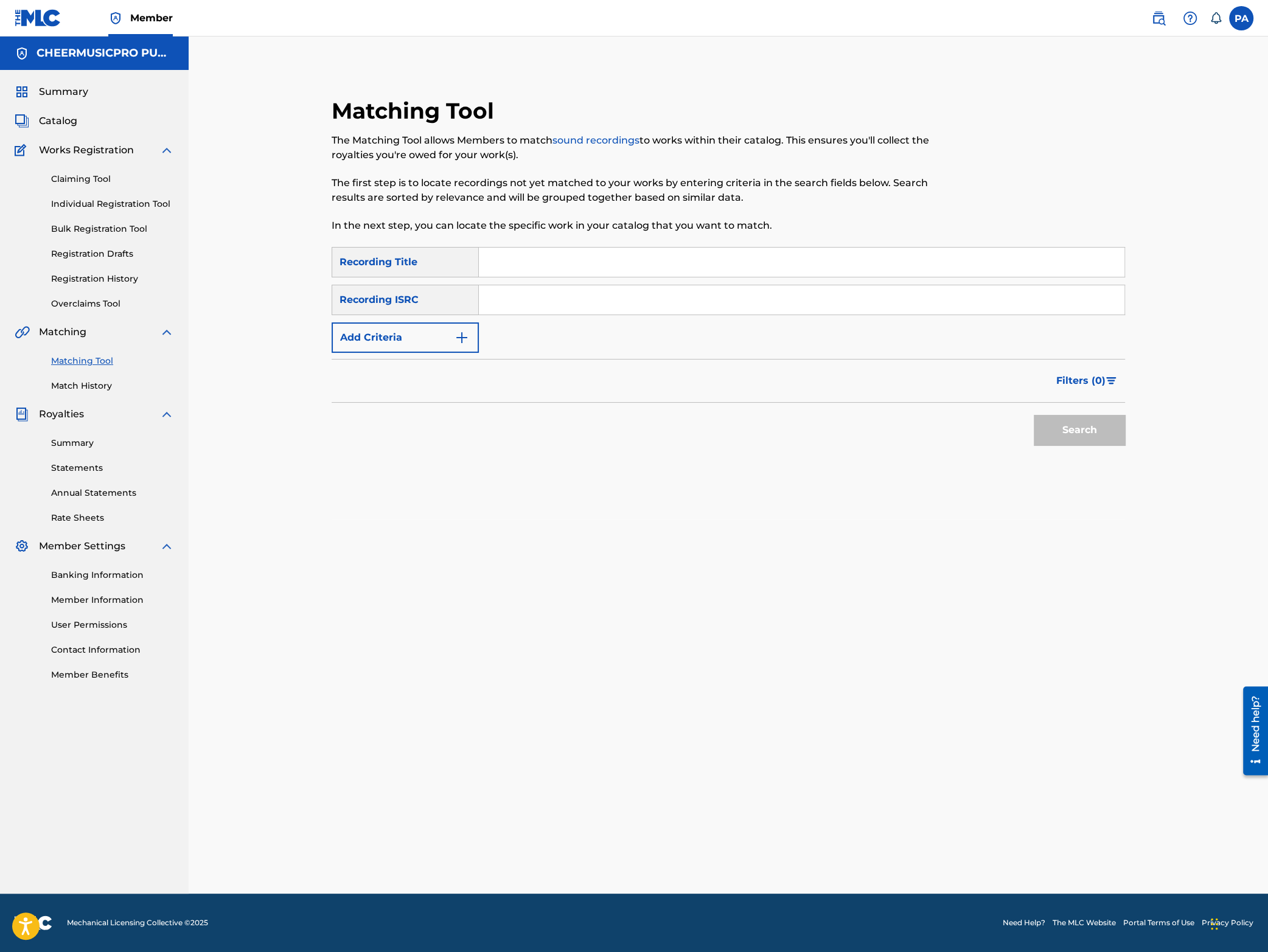
click at [556, 262] on input "Search Form" at bounding box center [801, 262] width 645 height 29
type input "s"
type input "world cup shooting stars 2023-24"
click at [1033, 415] on button "Search" at bounding box center [1079, 430] width 91 height 31
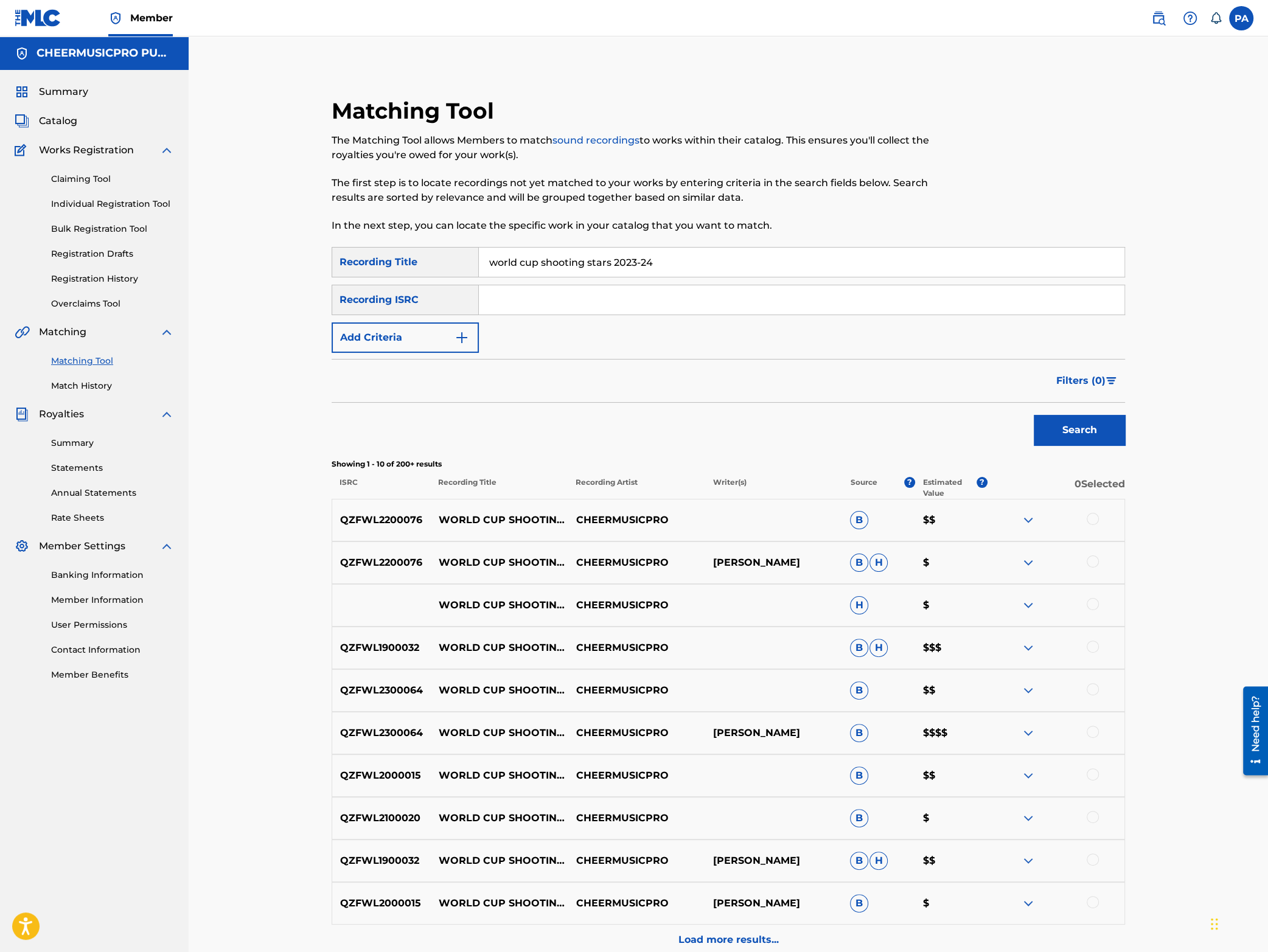
scroll to position [122, 0]
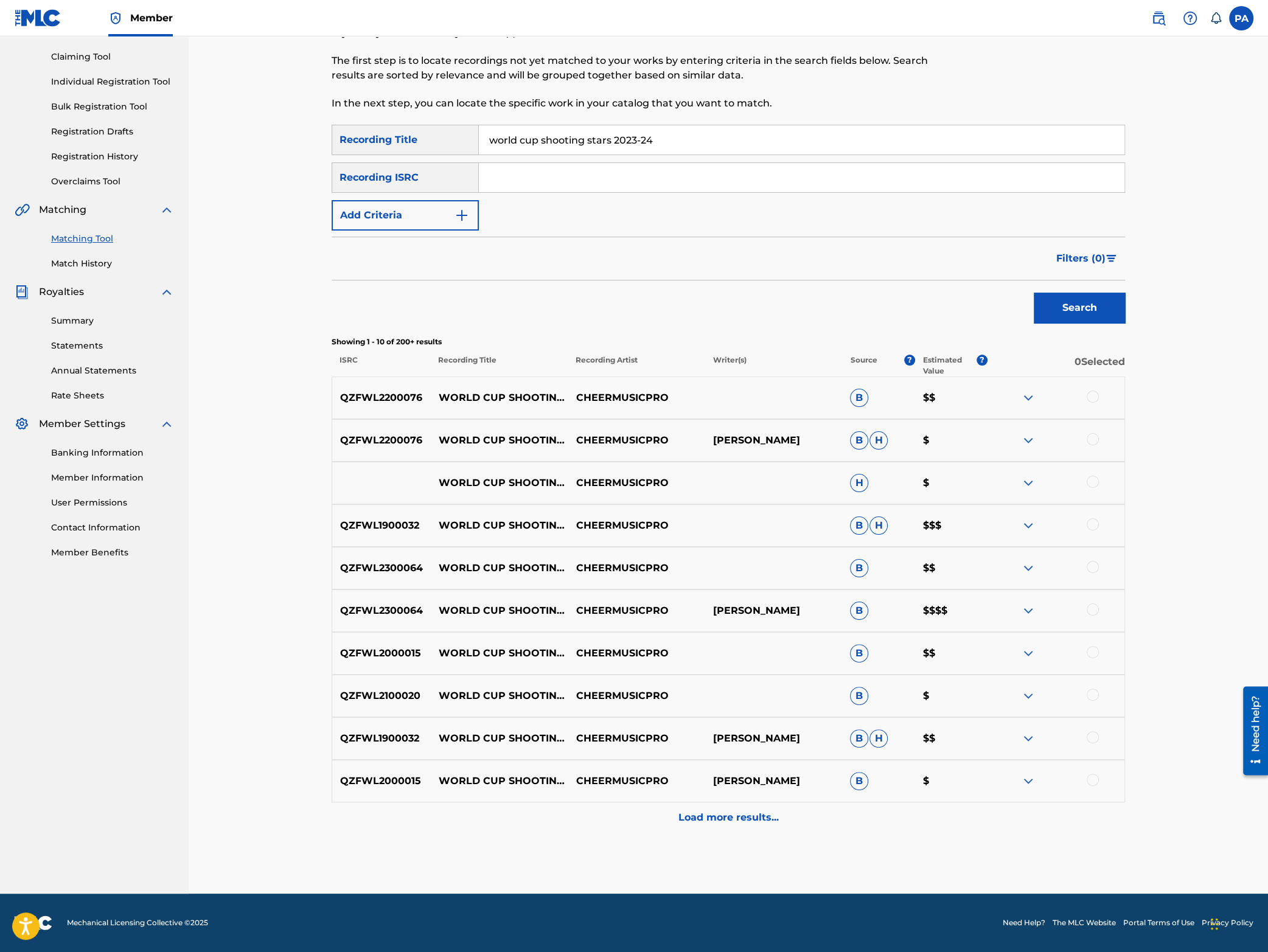
click at [755, 821] on p "Load more results..." at bounding box center [729, 818] width 100 height 15
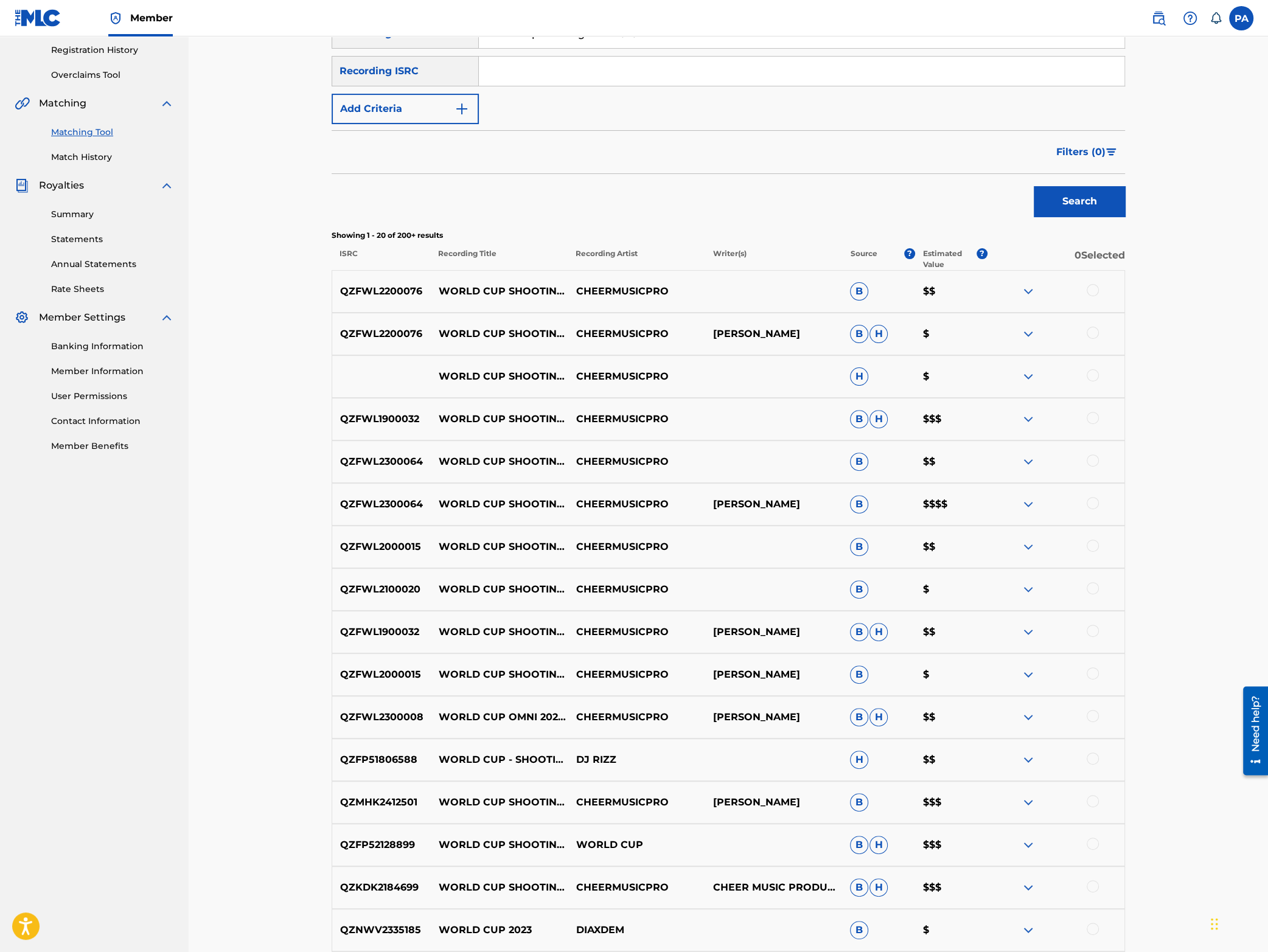
scroll to position [0, 0]
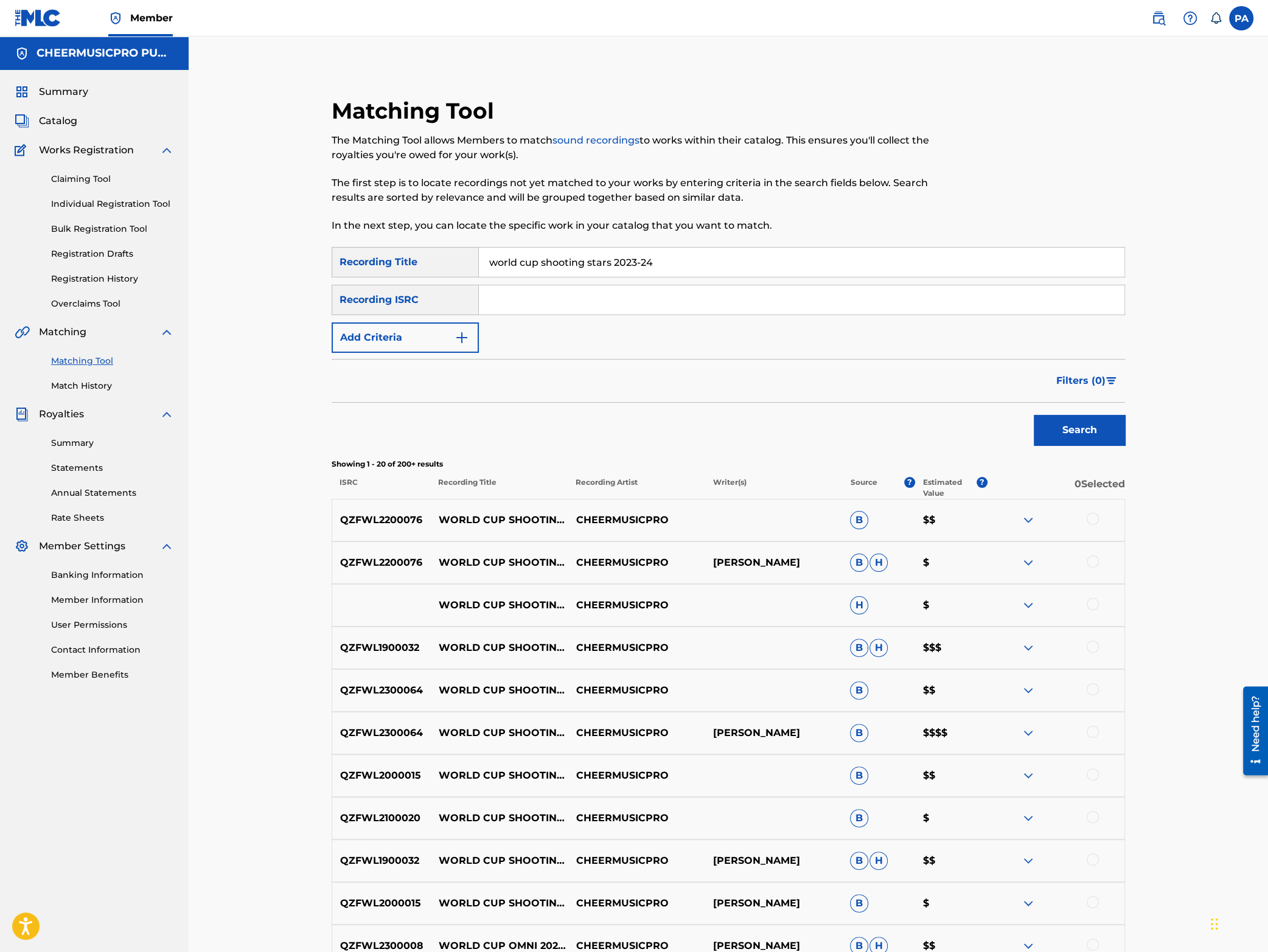
click at [433, 303] on div "Recording ISRC" at bounding box center [405, 300] width 147 height 31
click at [421, 328] on button "Add Criteria" at bounding box center [405, 338] width 147 height 31
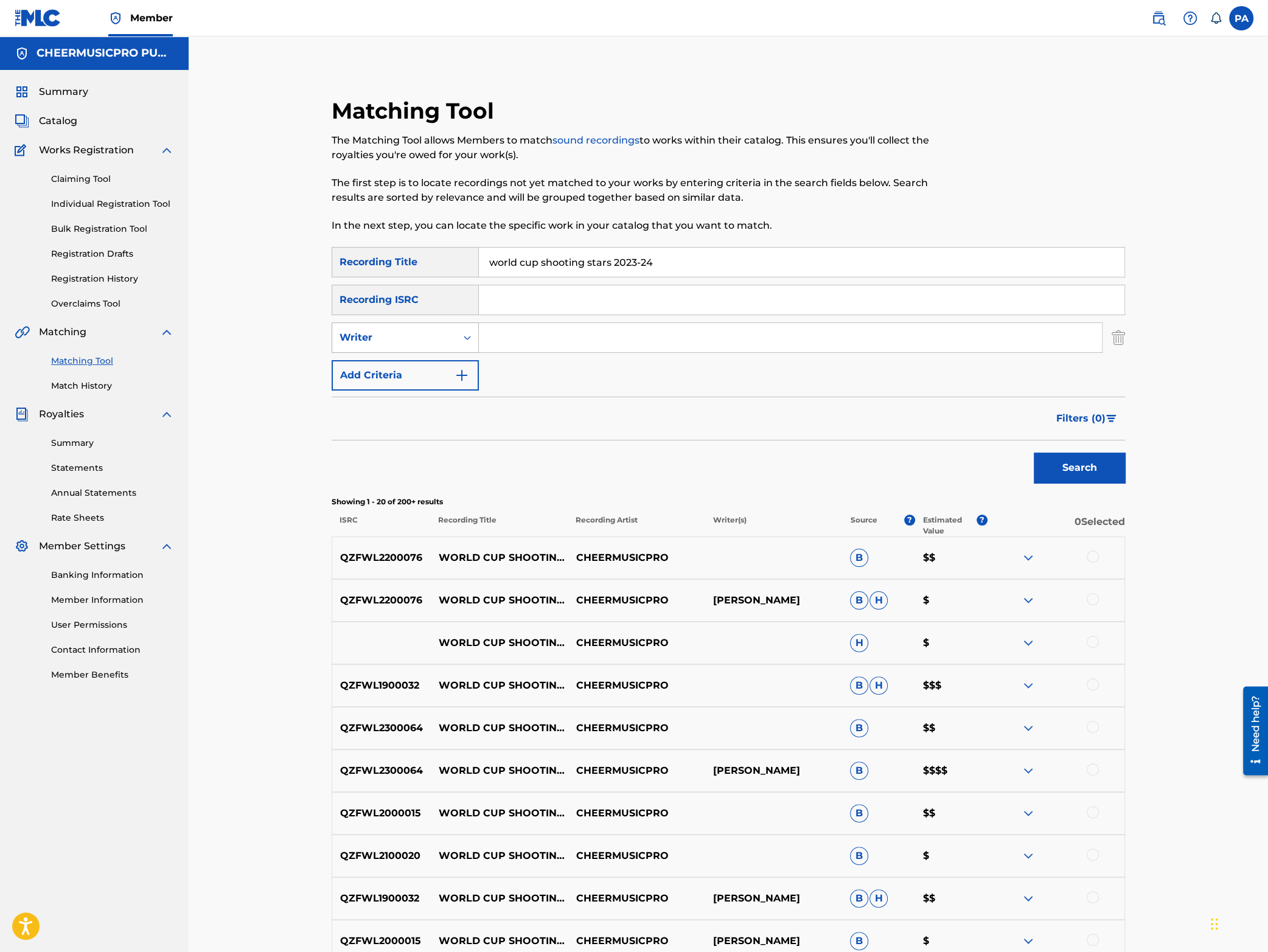
click at [416, 347] on div "Writer" at bounding box center [394, 337] width 124 height 23
click at [401, 362] on div "Recording Artist" at bounding box center [405, 368] width 146 height 31
click at [547, 343] on input "Search Form" at bounding box center [790, 338] width 623 height 29
type input "cheermusicpro"
click at [1080, 466] on button "Search" at bounding box center [1079, 468] width 91 height 31
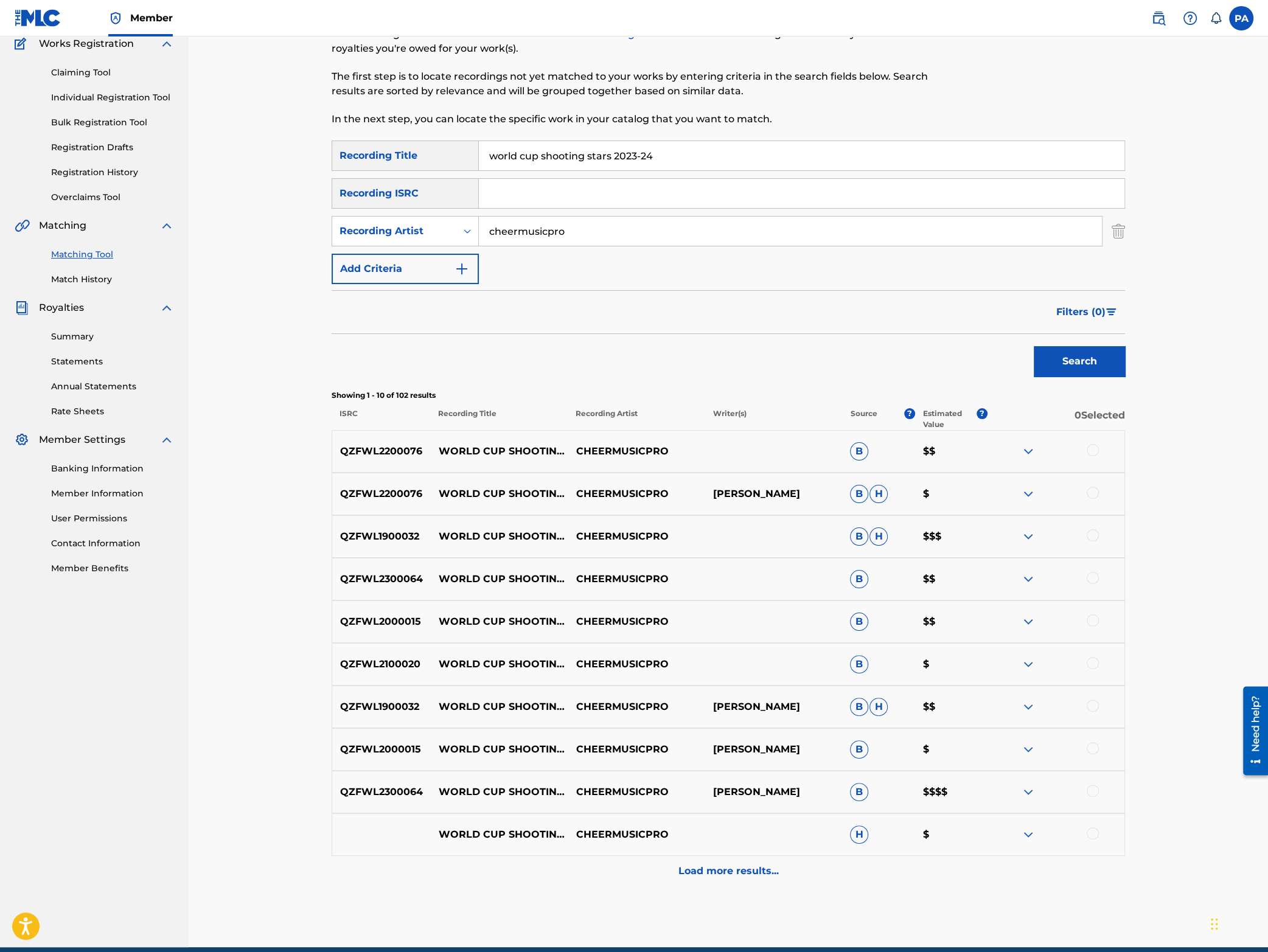
scroll to position [159, 0]
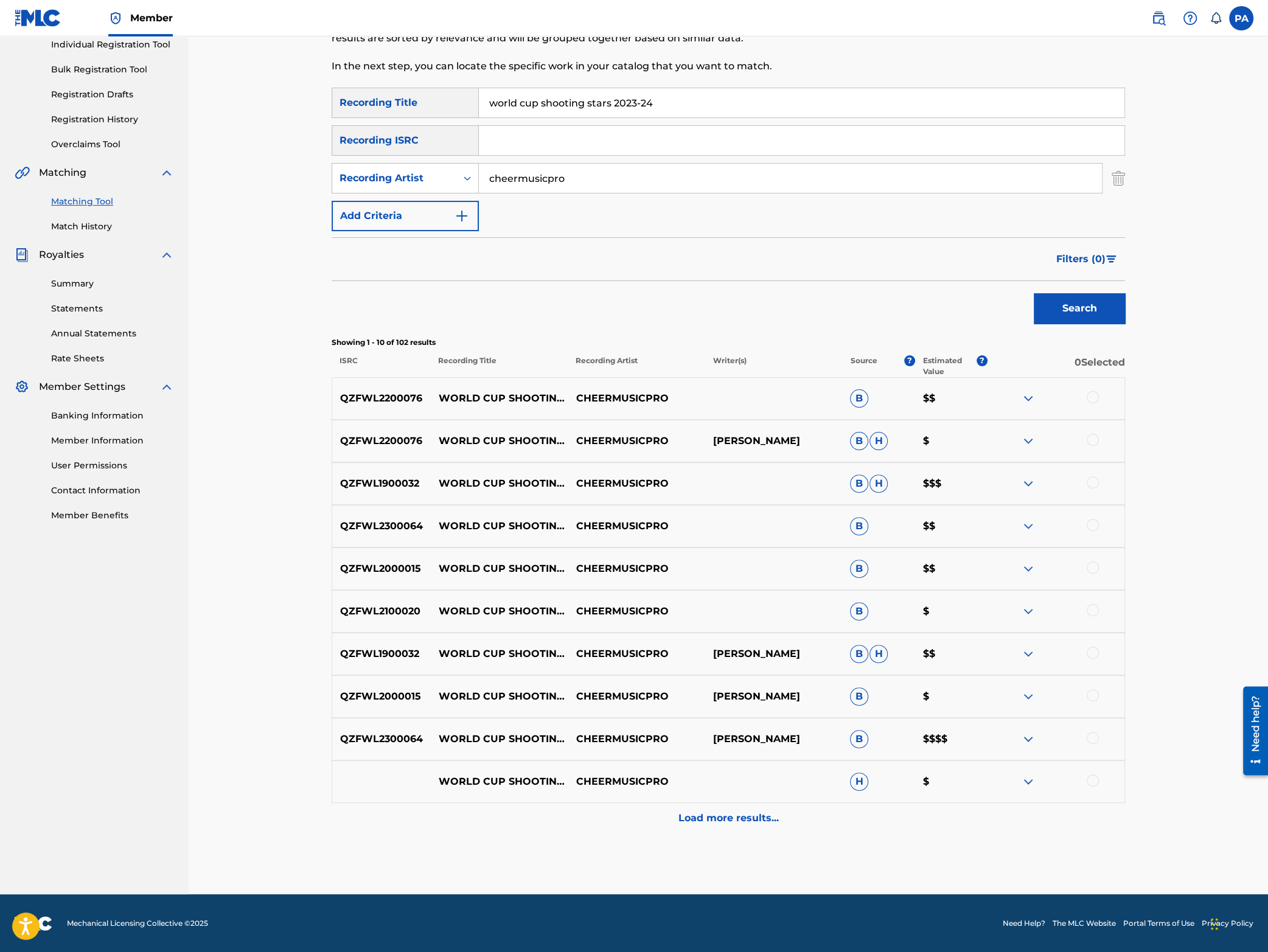
click at [642, 100] on input "world cup shooting stars 2023-24" at bounding box center [801, 103] width 645 height 29
type input "world cup shooting stars 2024"
click at [1033, 294] on button "Search" at bounding box center [1079, 309] width 91 height 31
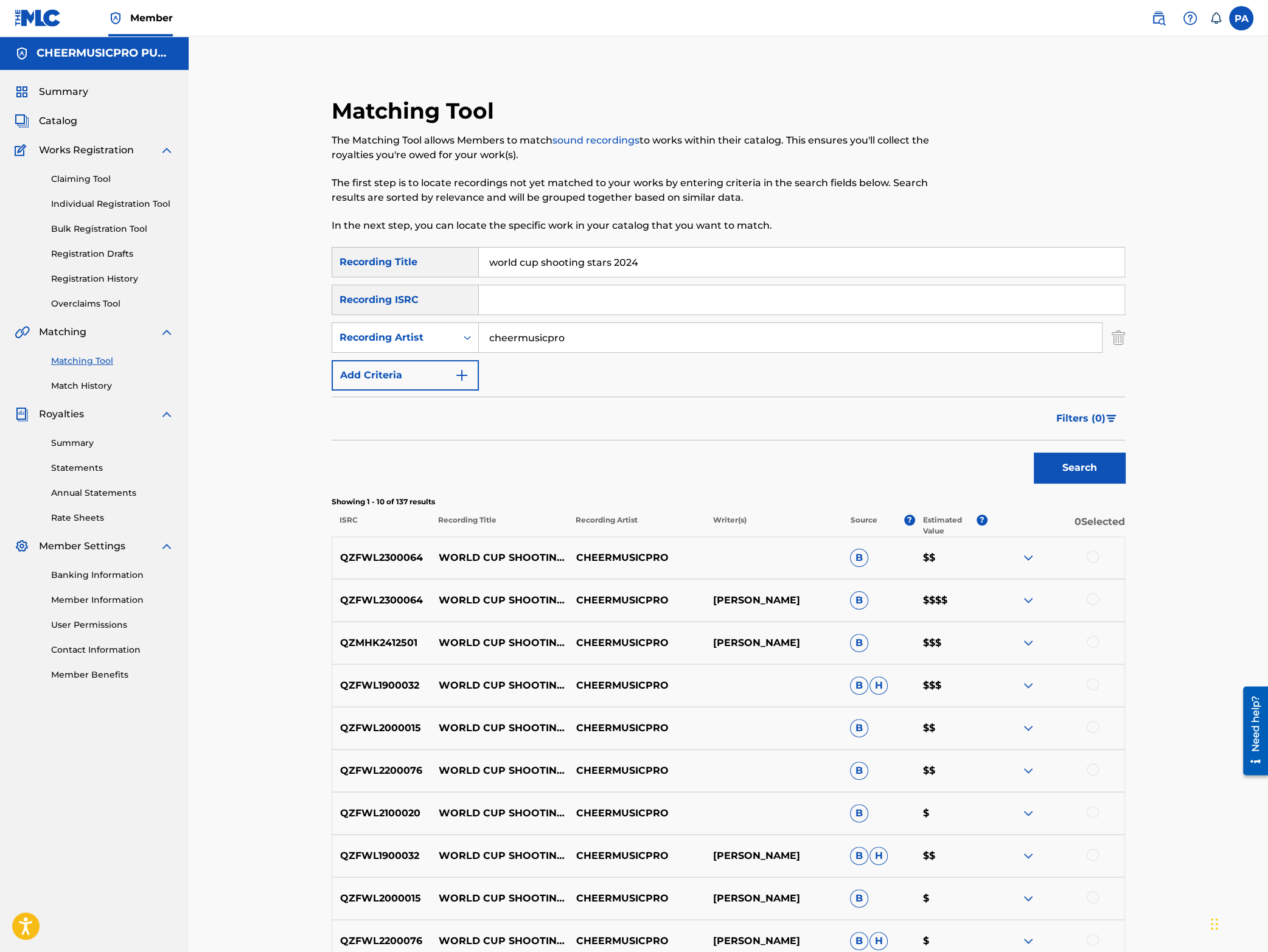
scroll to position [160, 0]
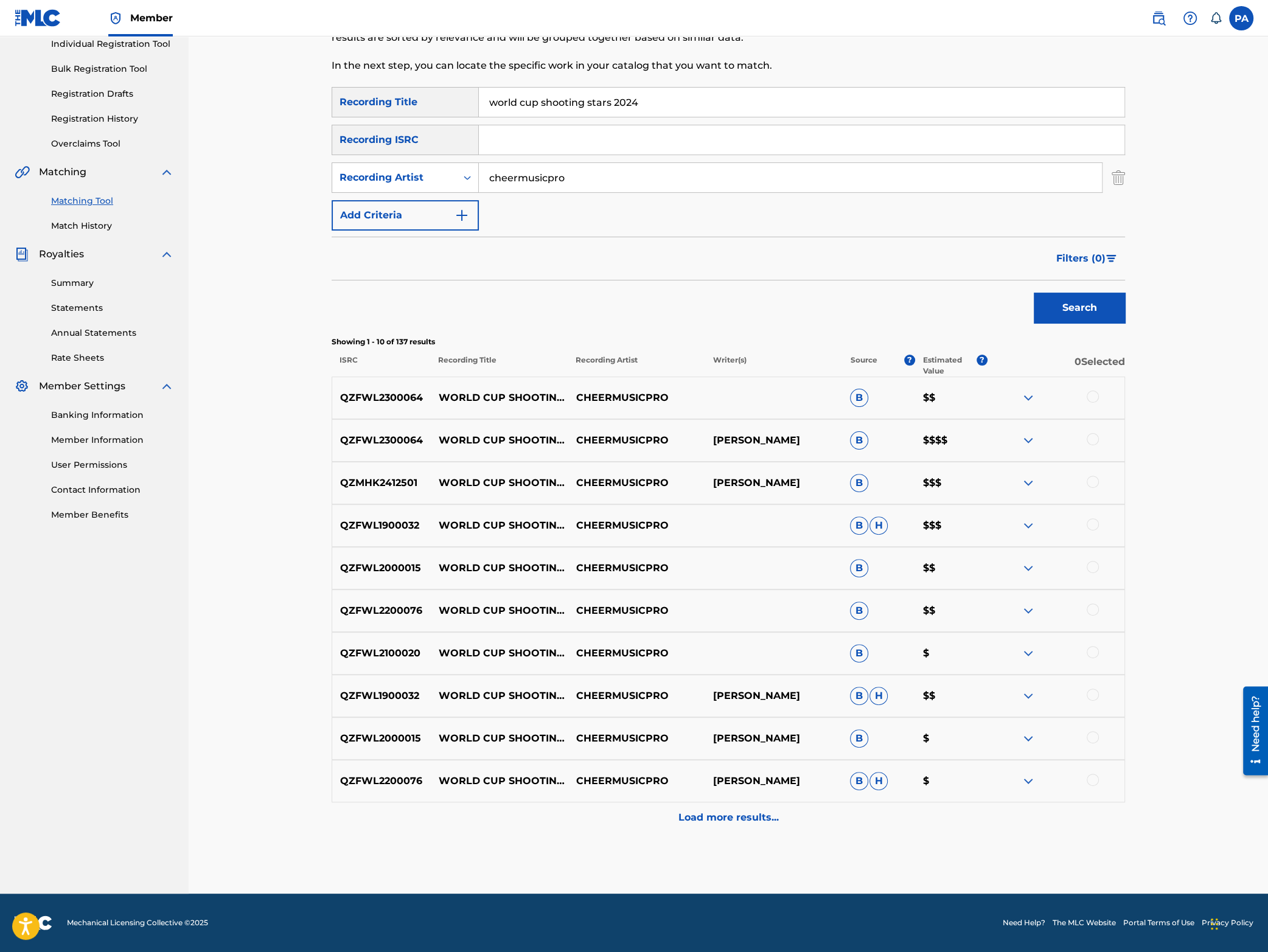
click at [1027, 440] on img at bounding box center [1029, 441] width 15 height 15
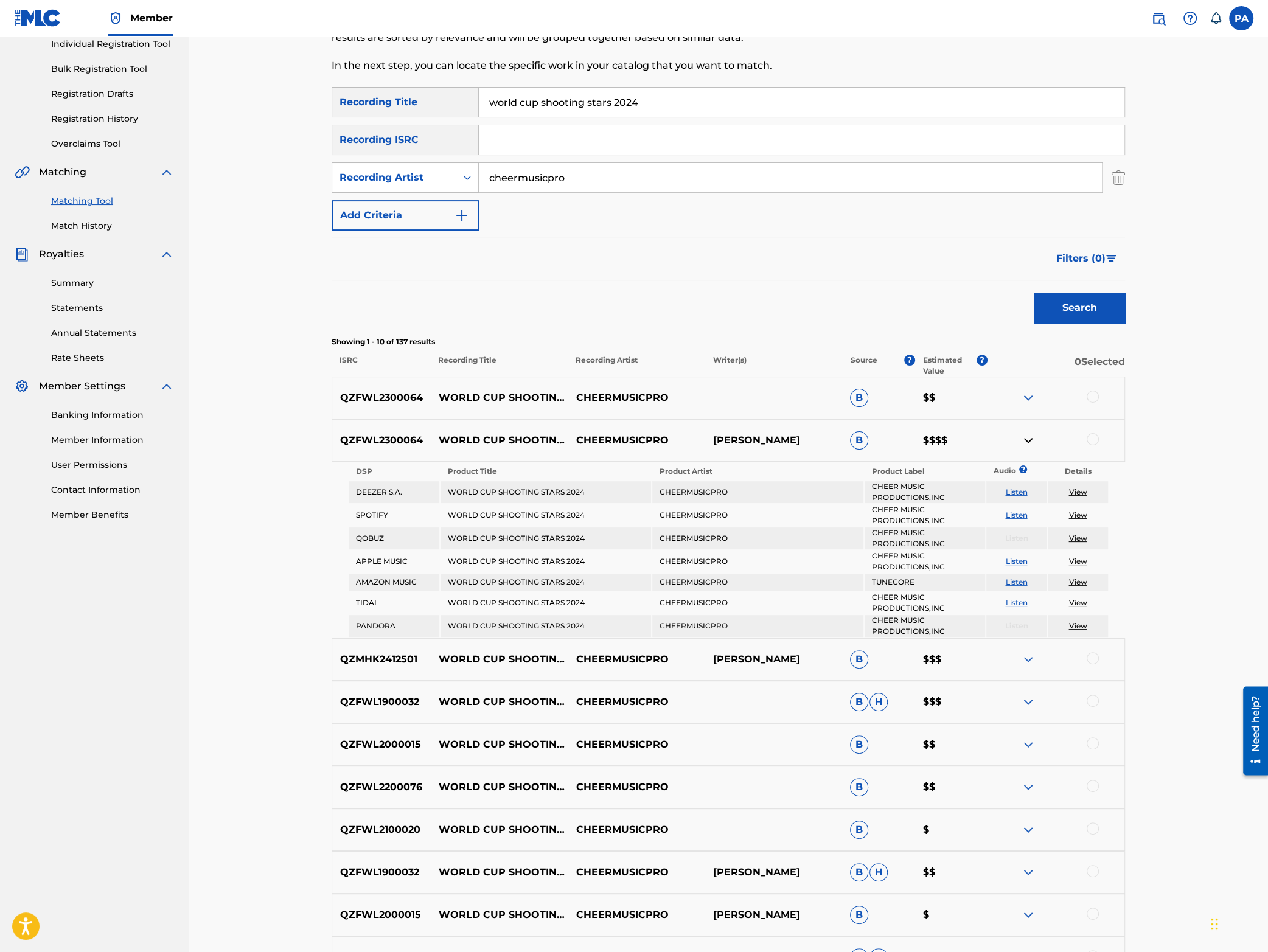
click at [1027, 440] on img at bounding box center [1029, 441] width 15 height 15
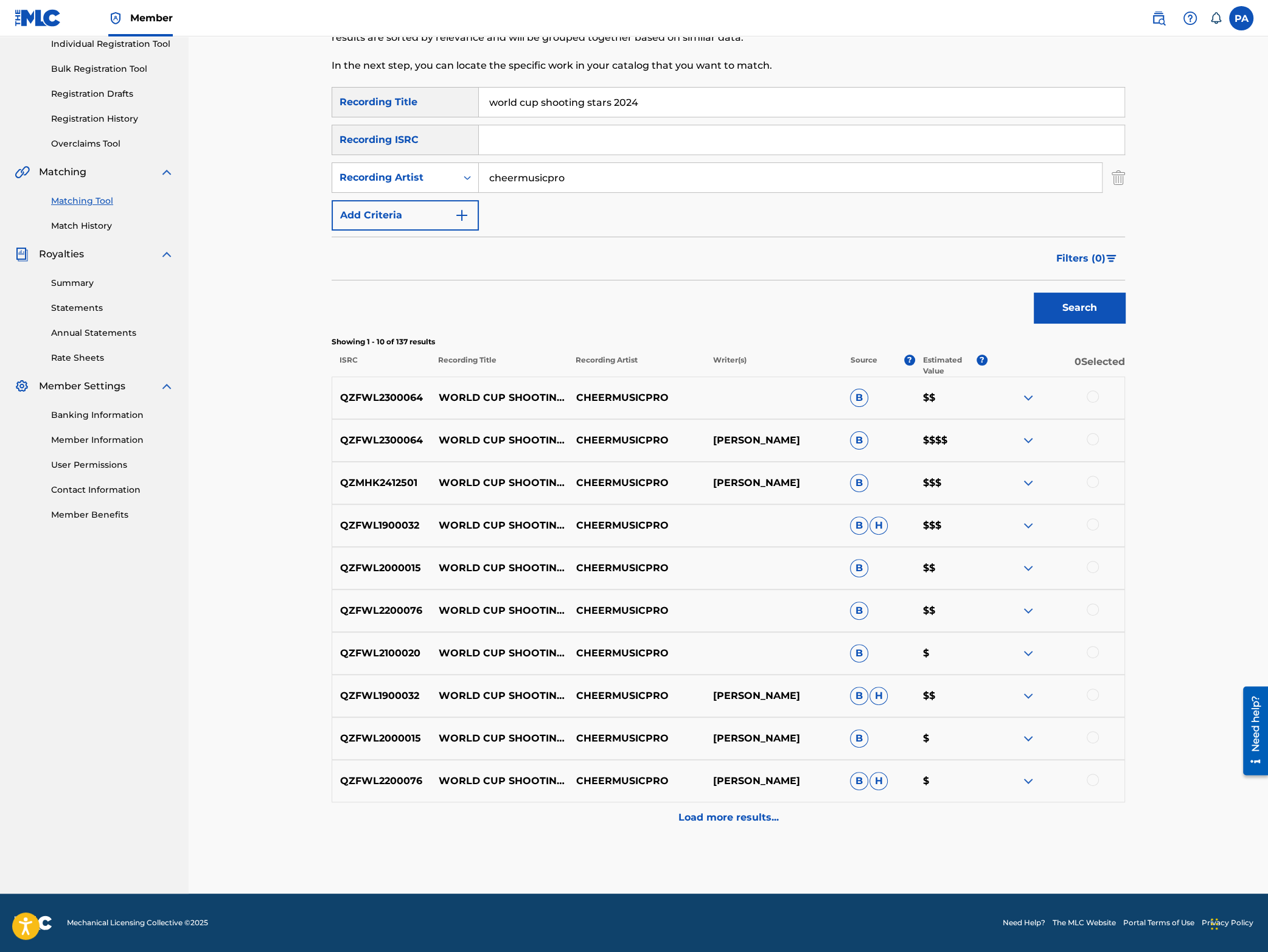
click at [1092, 441] on div at bounding box center [1093, 439] width 12 height 12
click at [1092, 398] on div at bounding box center [1093, 396] width 12 height 12
click at [855, 857] on button "Match 2 Groups" at bounding box center [855, 853] width 134 height 31
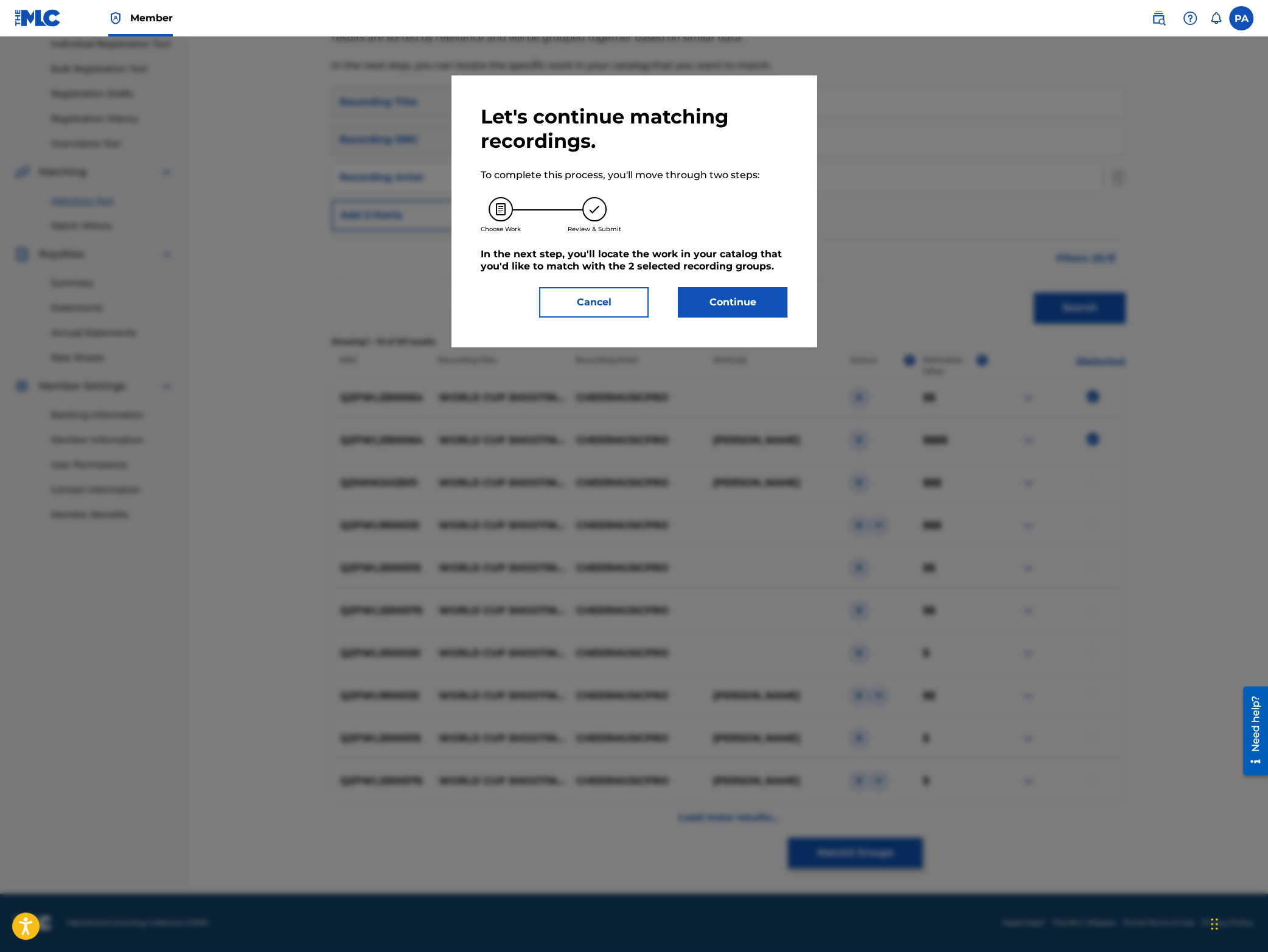
click at [730, 310] on button "Continue" at bounding box center [732, 303] width 109 height 31
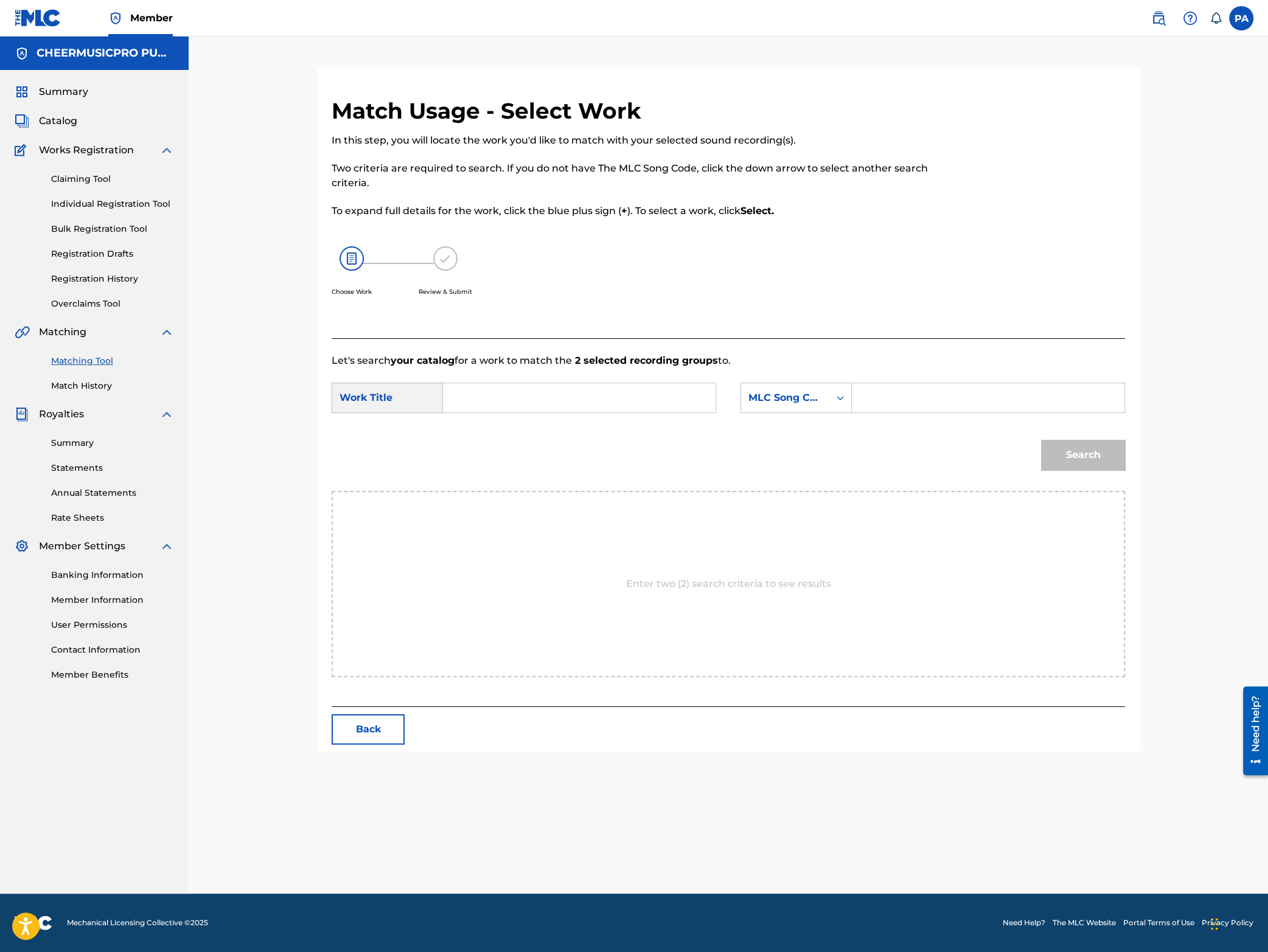
scroll to position [0, 0]
click at [480, 402] on input "Search Form" at bounding box center [579, 398] width 251 height 29
click at [583, 490] on div "world cup shooting stars 2023-24" at bounding box center [579, 484] width 251 height 22
type input "world cup shooting stars 2023-24"
click at [788, 399] on div "MLC Song Code" at bounding box center [784, 398] width 74 height 15
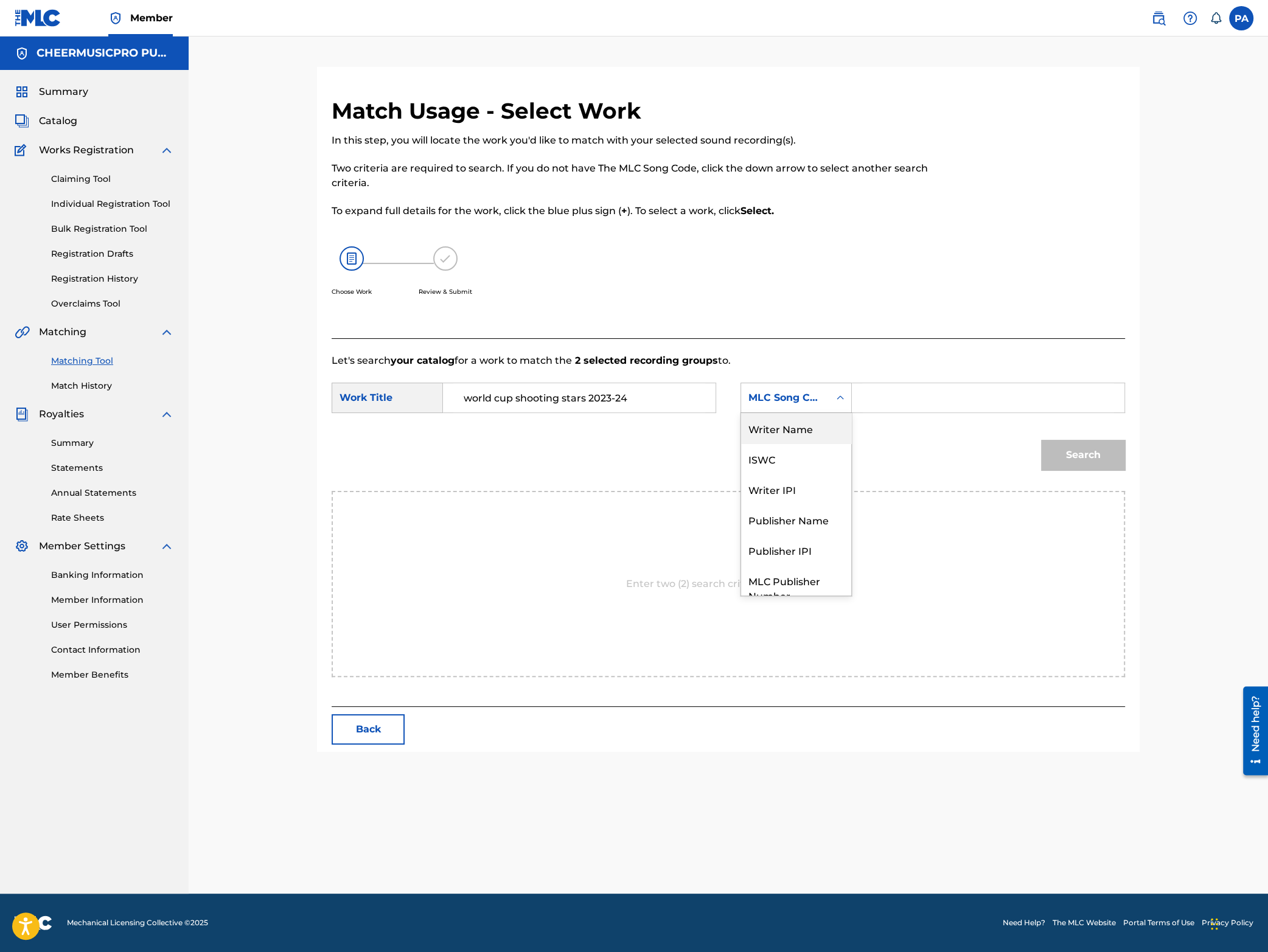
click at [793, 433] on div "Writer Name" at bounding box center [796, 429] width 110 height 31
click at [916, 389] on input "Search Form" at bounding box center [987, 398] width 251 height 29
paste input "[PERSON_NAME]"
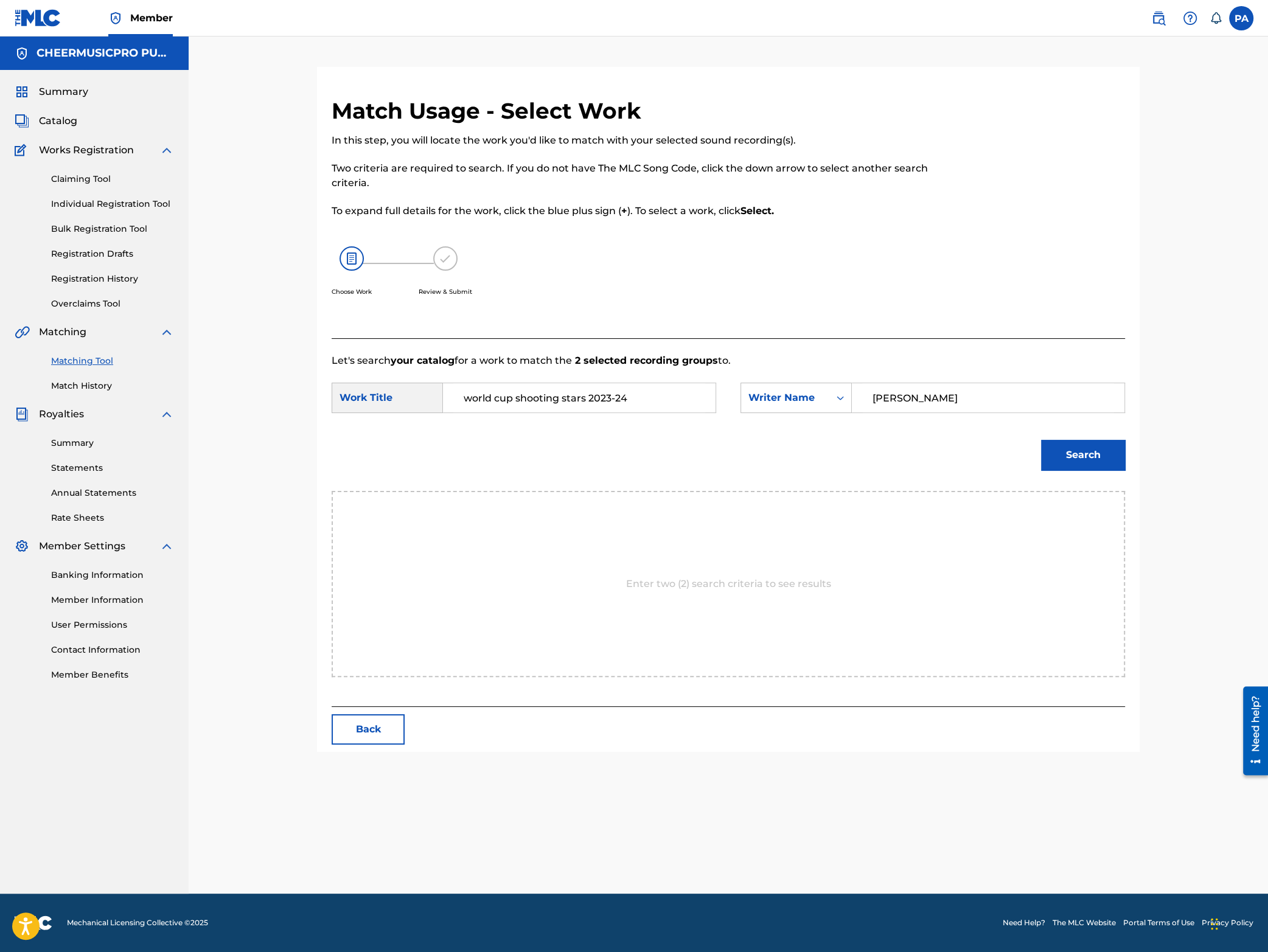
type input "[PERSON_NAME]"
click at [1083, 456] on button "Search" at bounding box center [1083, 455] width 84 height 31
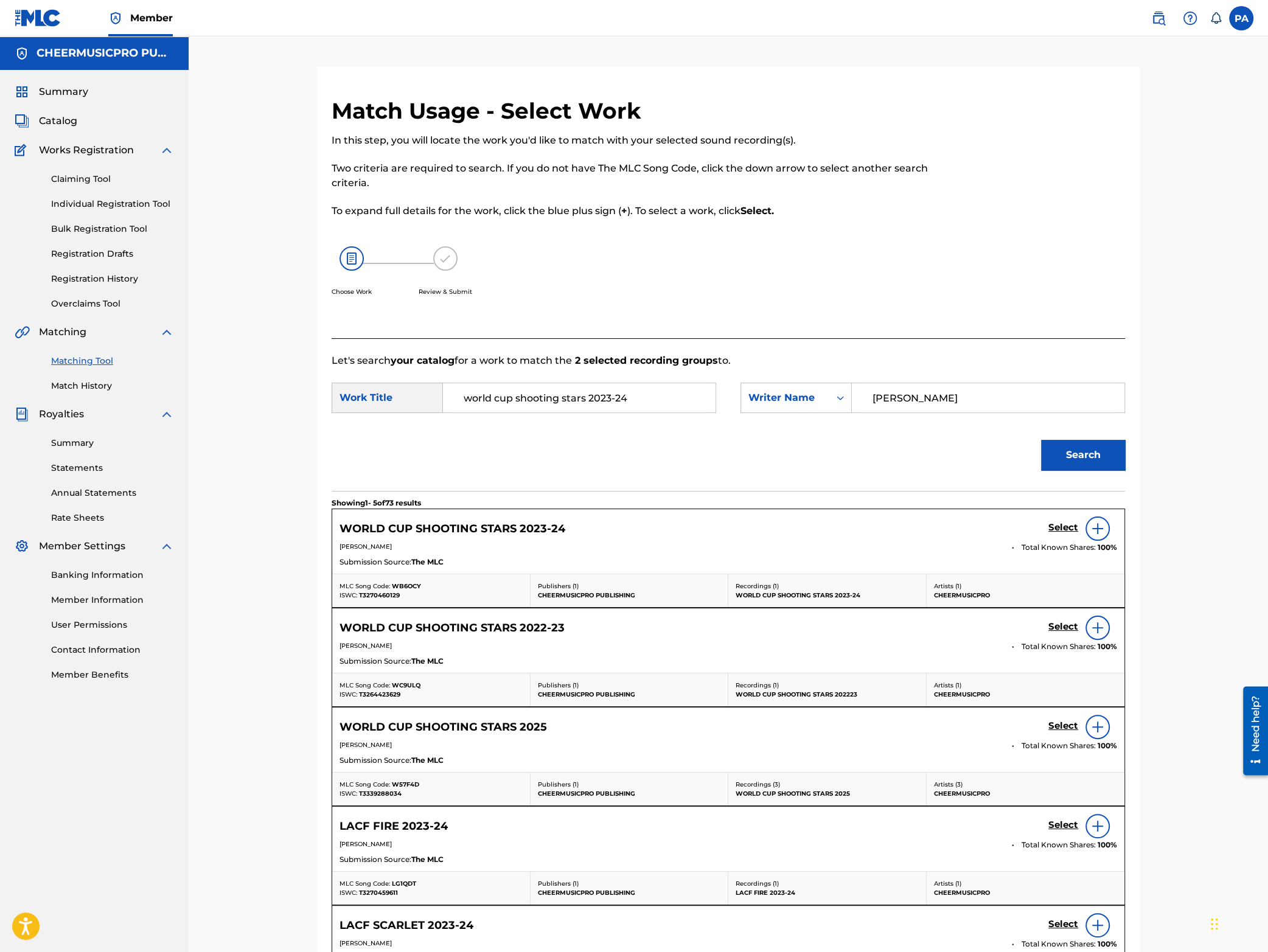
click at [1053, 530] on h5 "Select" at bounding box center [1063, 528] width 30 height 11
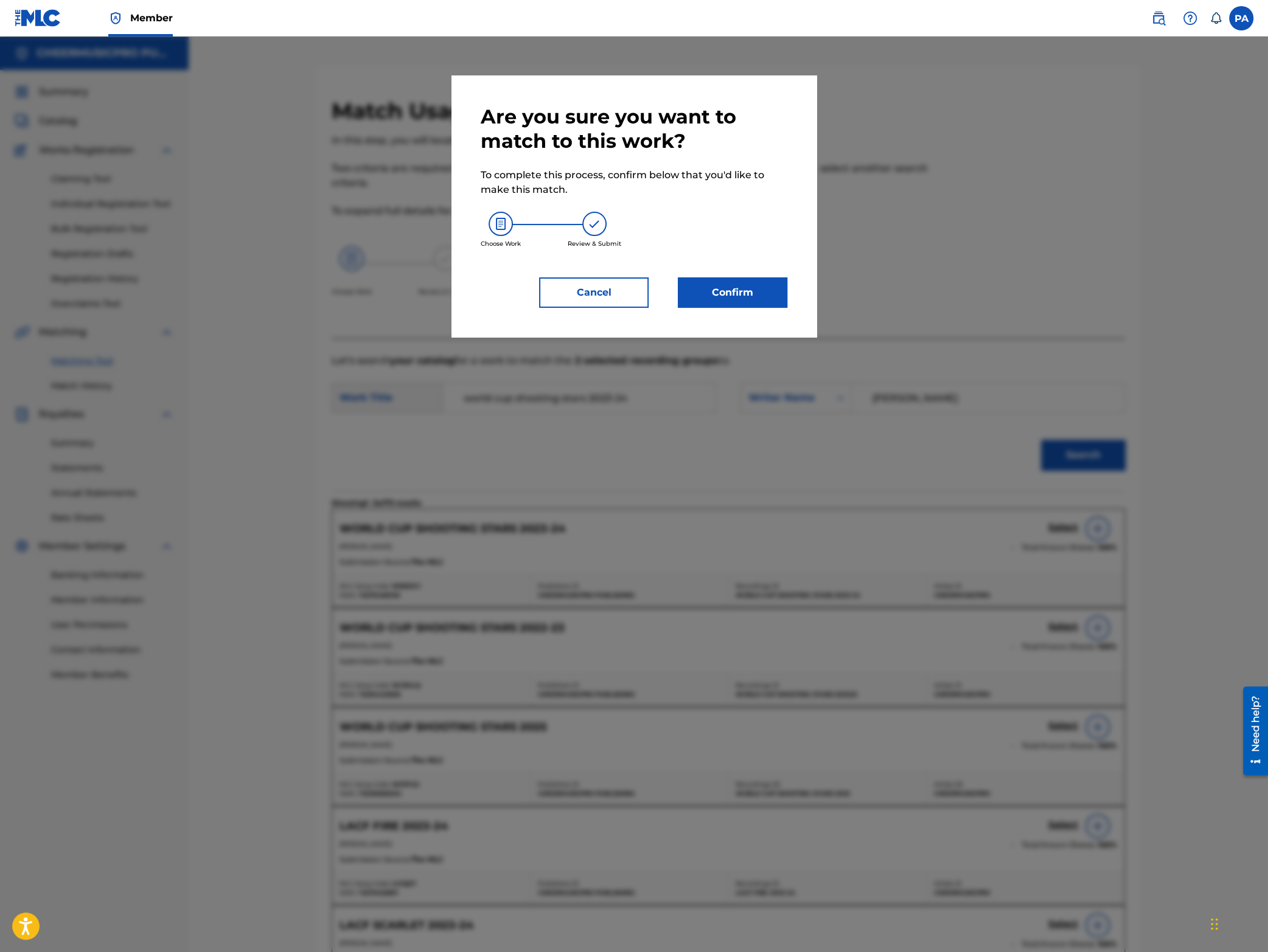
click at [740, 309] on div "Are you sure you want to match to this work? To complete this process, confirm …" at bounding box center [633, 206] width 365 height 262
click at [737, 305] on button "Confirm" at bounding box center [732, 293] width 109 height 31
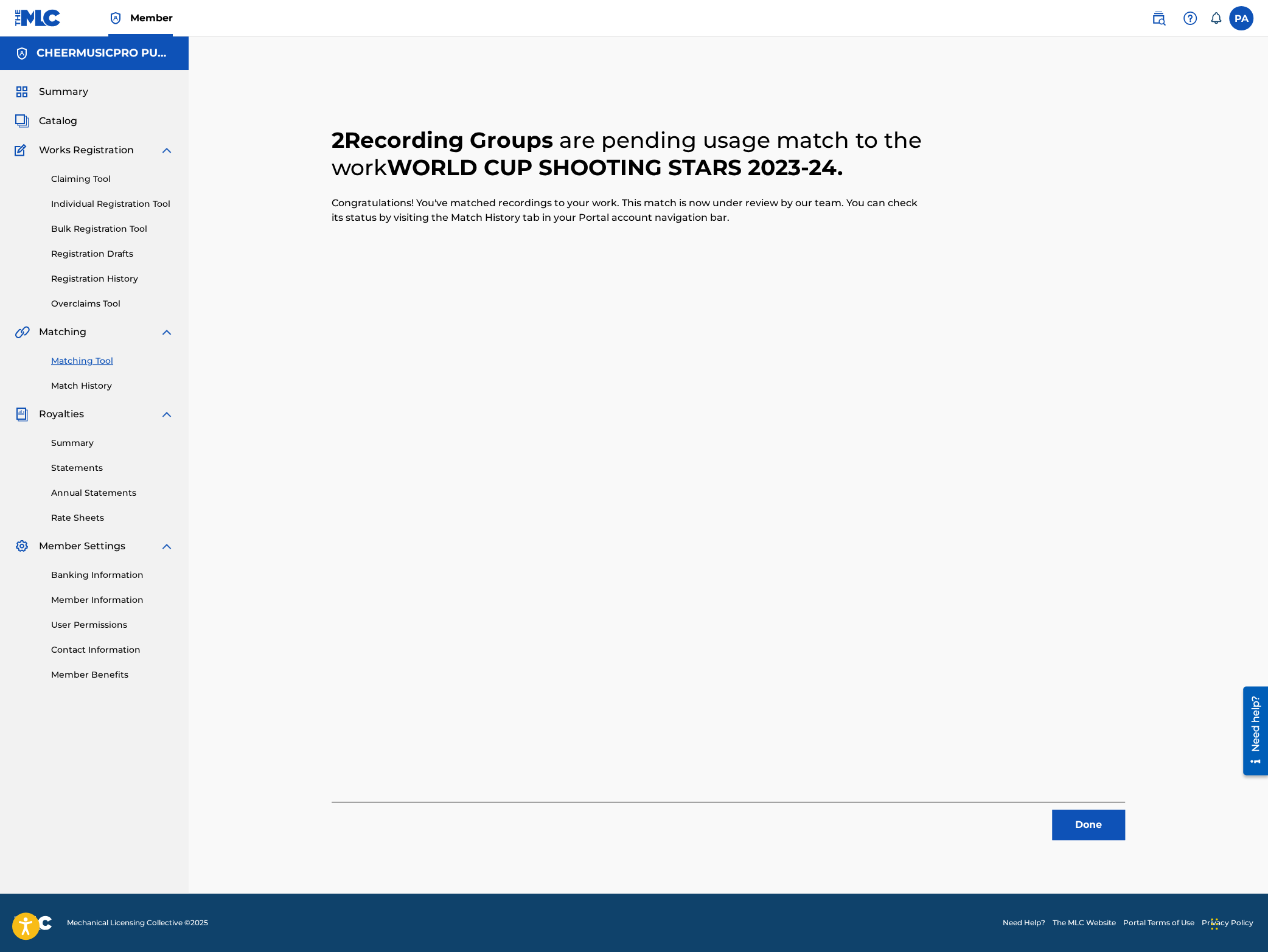
click at [1080, 808] on div "Done" at bounding box center [728, 821] width 793 height 38
click at [1085, 832] on button "Done" at bounding box center [1088, 825] width 73 height 31
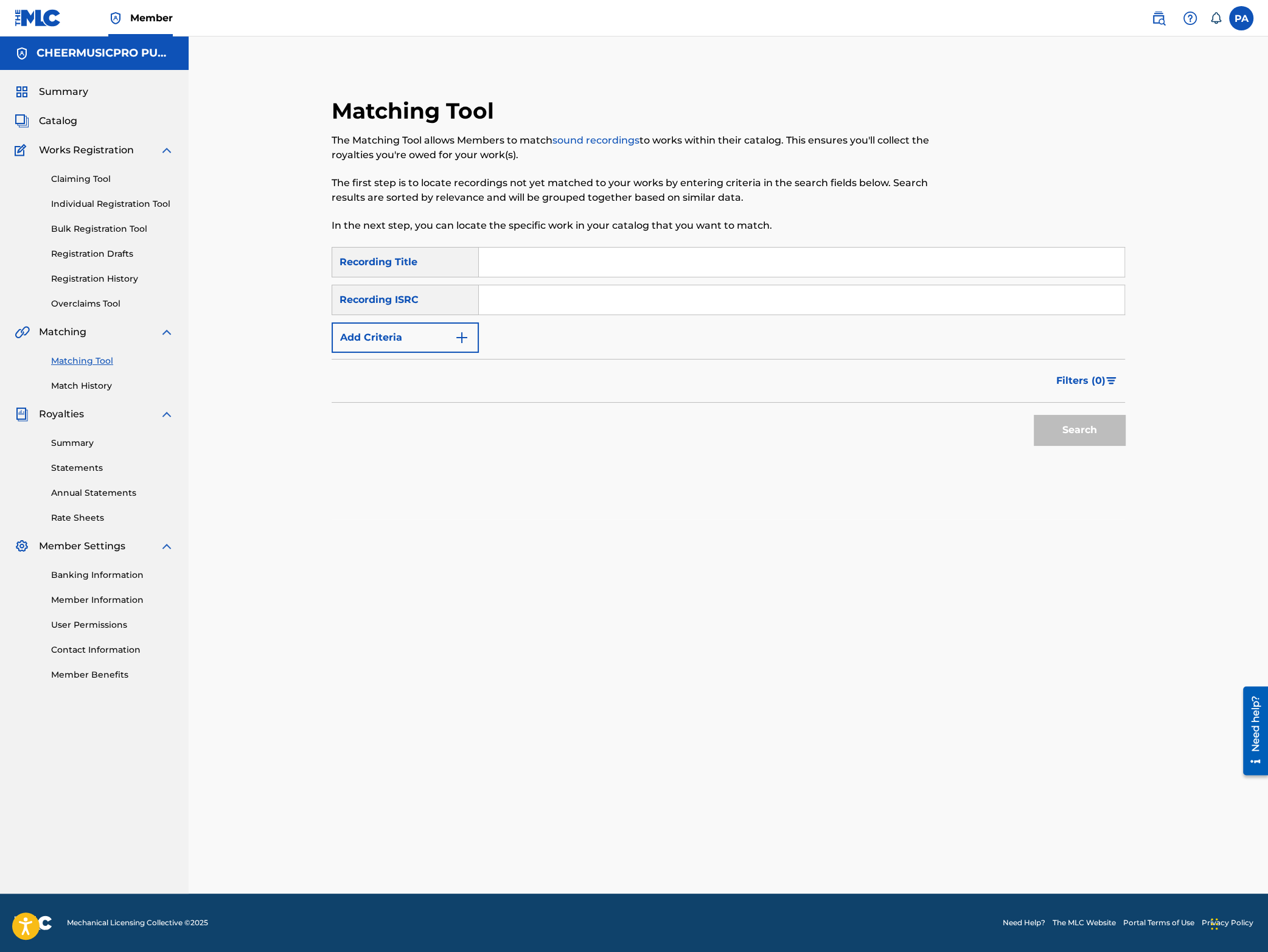
click at [514, 258] on input "Search Form" at bounding box center [801, 262] width 645 height 29
type input "rain aqua 2024"
click at [1033, 415] on button "Search" at bounding box center [1079, 430] width 91 height 31
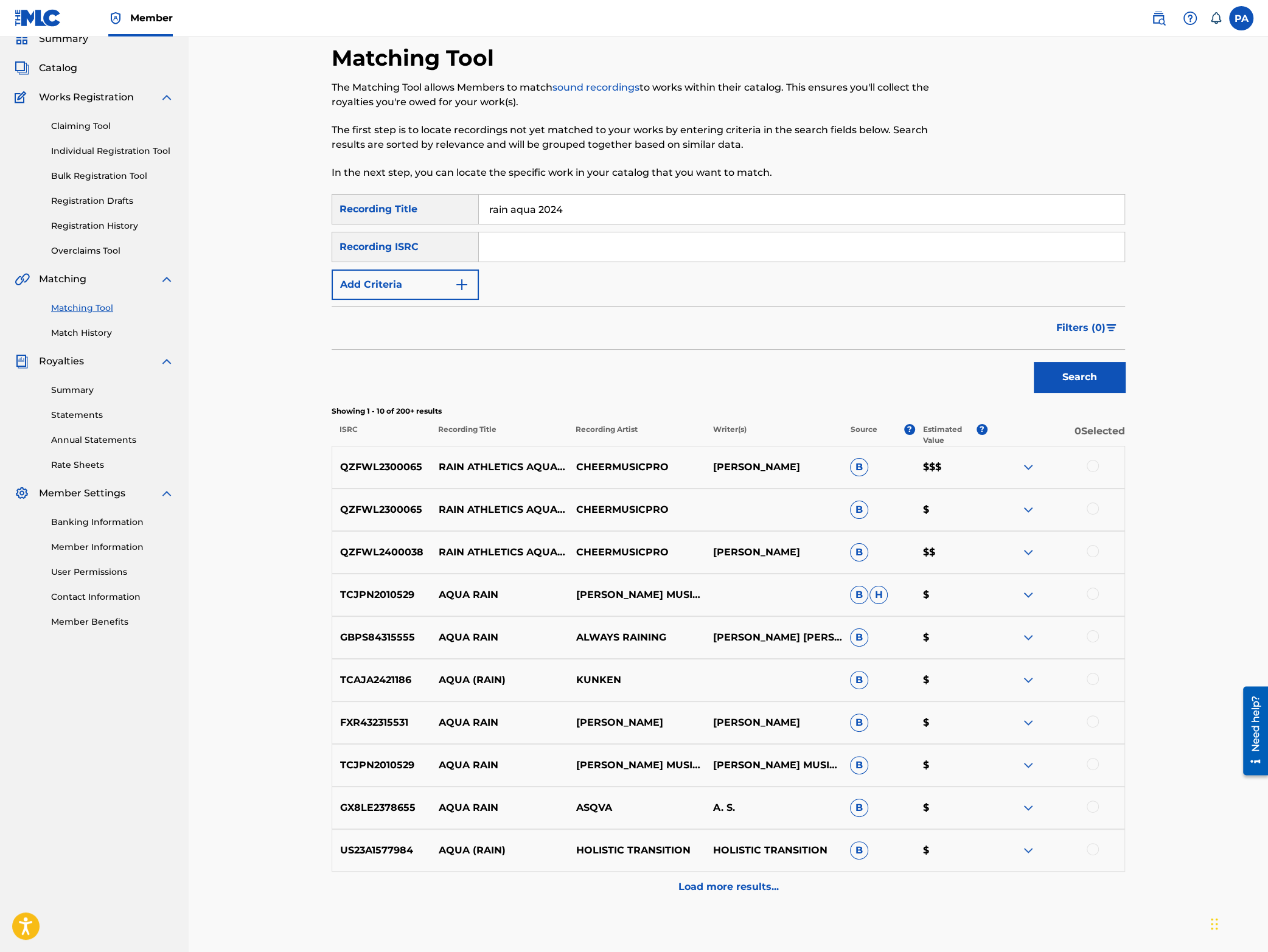
scroll to position [122, 0]
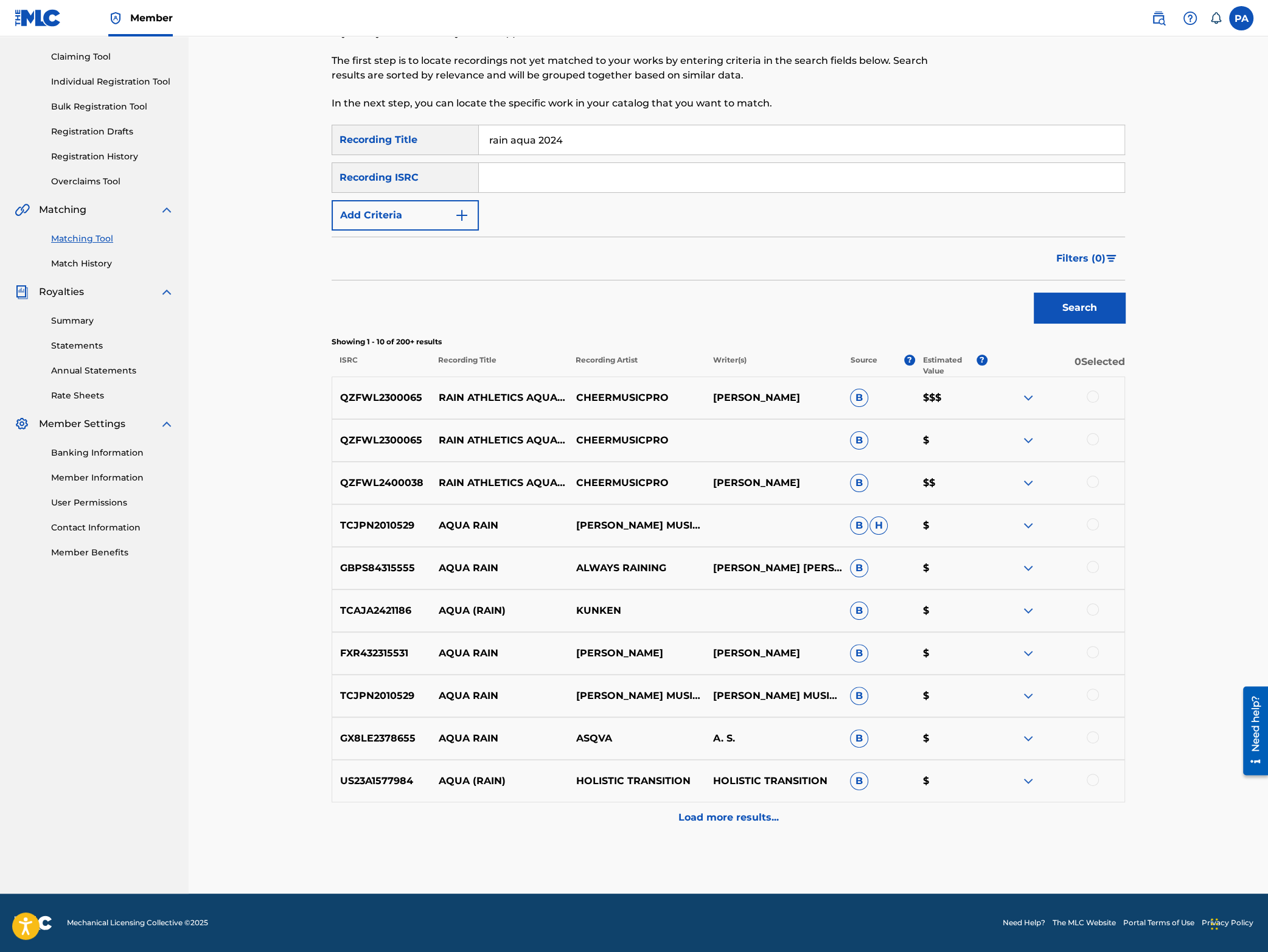
click at [1089, 401] on div at bounding box center [1093, 396] width 12 height 12
click at [1095, 429] on div "QZFWL2300065 RAIN ATHLETICS AQUA 2024 CHEERMUSICPRO B $" at bounding box center [728, 440] width 793 height 43
click at [1095, 443] on div at bounding box center [1093, 439] width 12 height 12
click at [878, 852] on button "Match 2 Groups" at bounding box center [855, 853] width 134 height 31
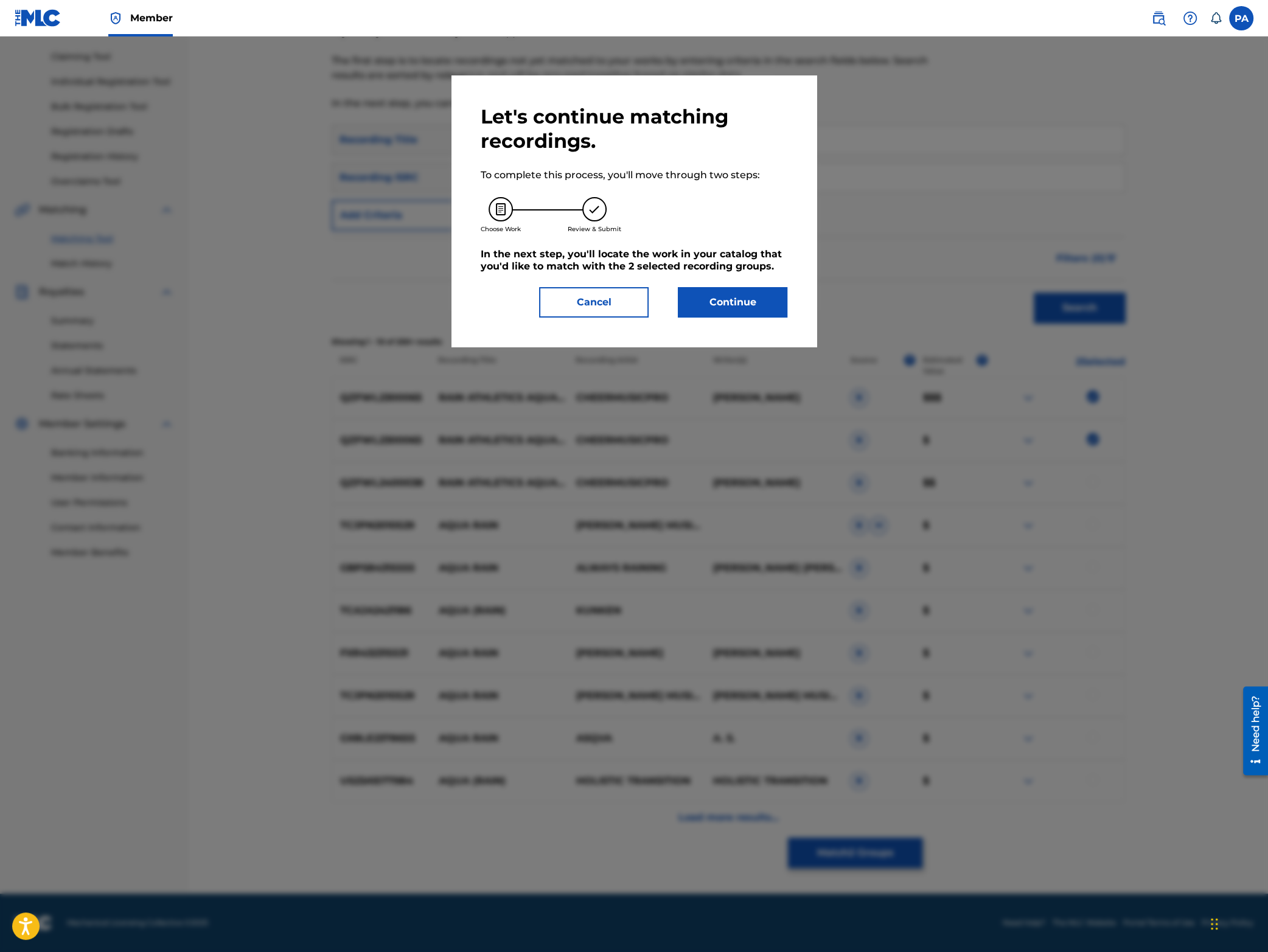
click at [720, 308] on button "Continue" at bounding box center [732, 303] width 109 height 31
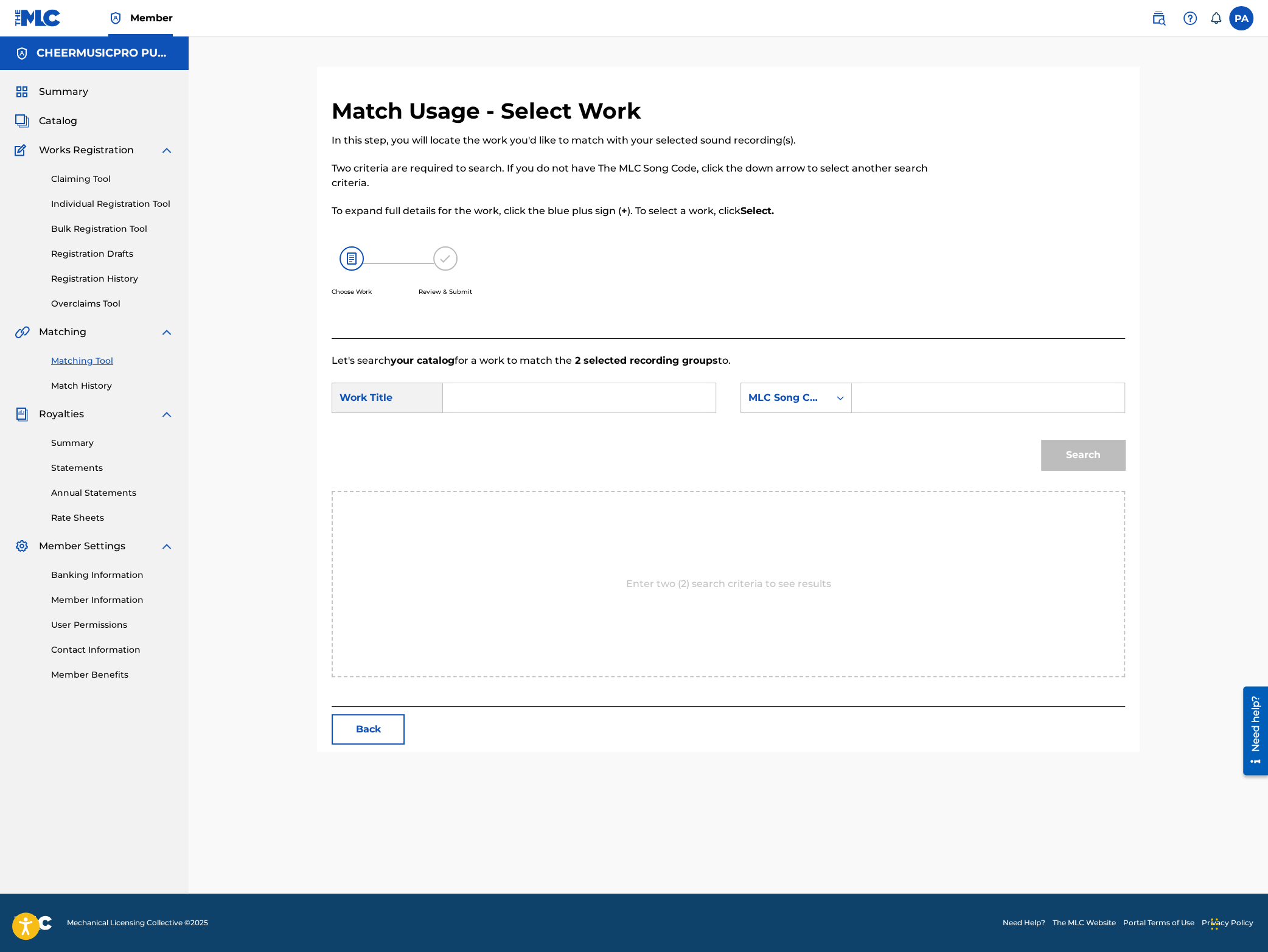
click at [530, 392] on input "Search Form" at bounding box center [579, 398] width 251 height 29
click at [533, 419] on div "rain athletics aqua 2023-24" at bounding box center [579, 425] width 251 height 22
type input "rain athletics aqua 2023-24"
click at [794, 396] on div "MLC Song Code" at bounding box center [784, 398] width 74 height 15
click at [809, 429] on div "Writer Name" at bounding box center [796, 429] width 110 height 31
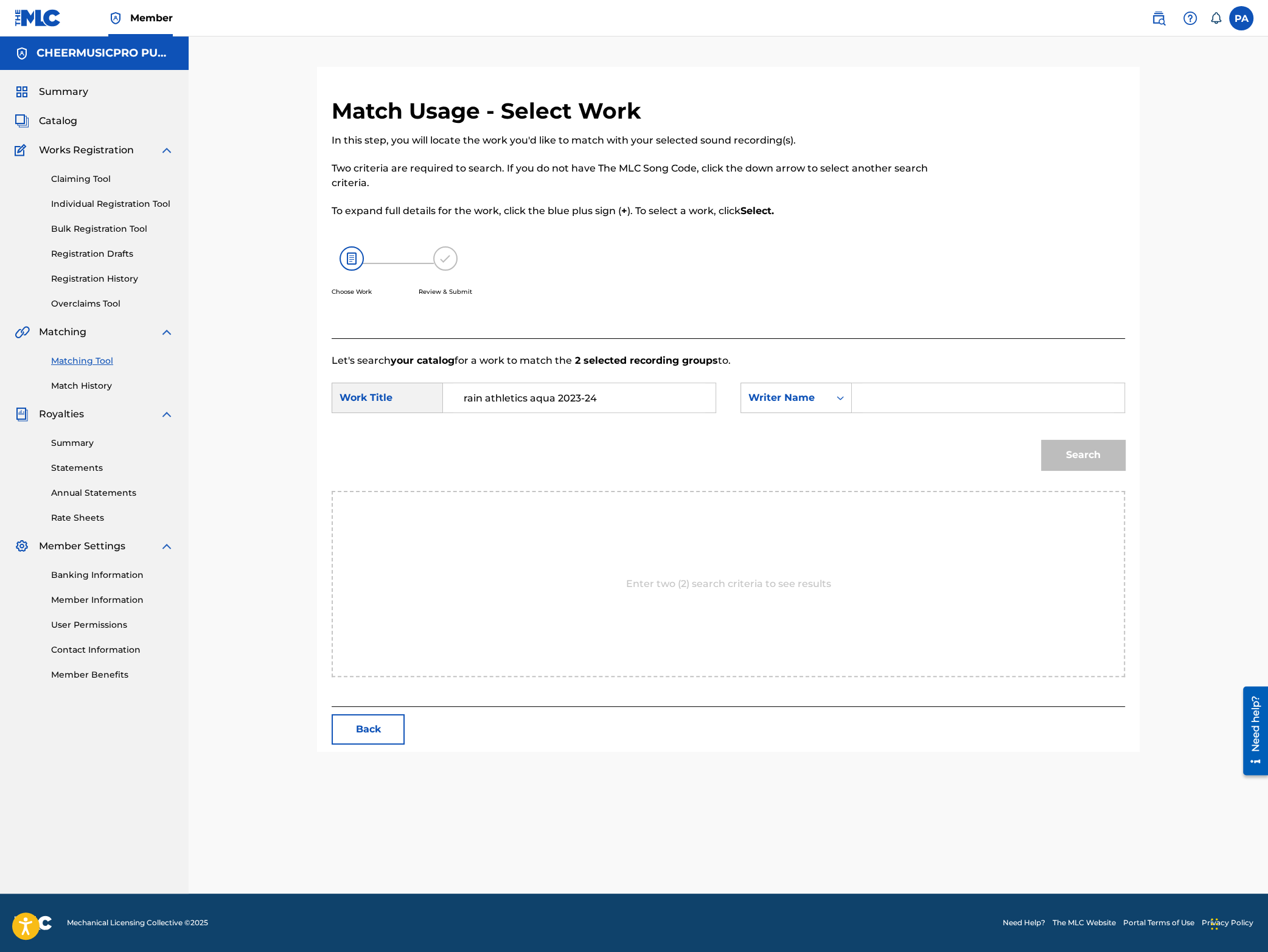
click at [866, 405] on input "Search Form" at bounding box center [987, 398] width 251 height 29
paste input "[PERSON_NAME]"
type input "[PERSON_NAME]"
click at [1060, 466] on button "Search" at bounding box center [1083, 455] width 84 height 31
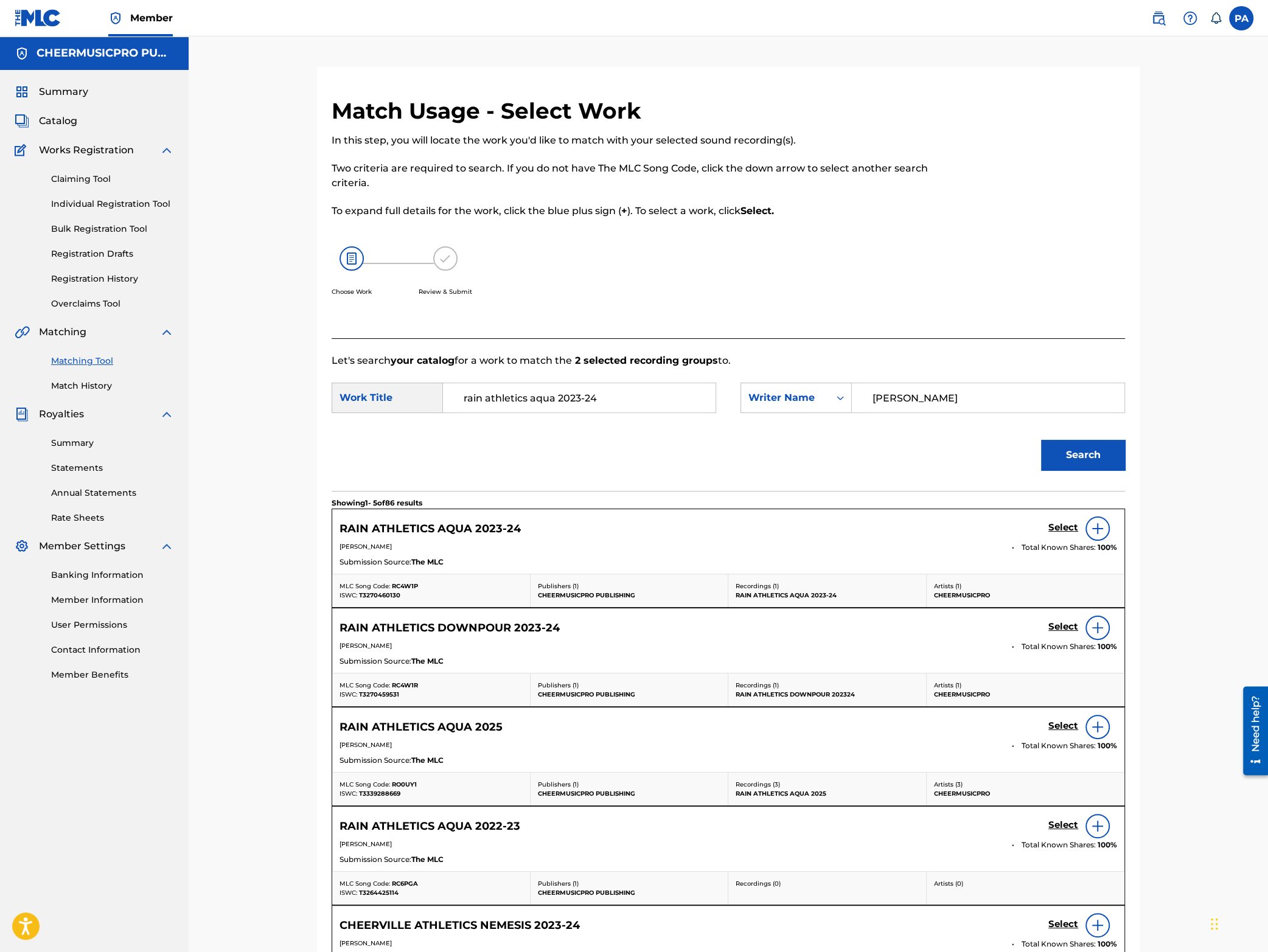
click at [1064, 535] on link "Select" at bounding box center [1063, 529] width 30 height 14
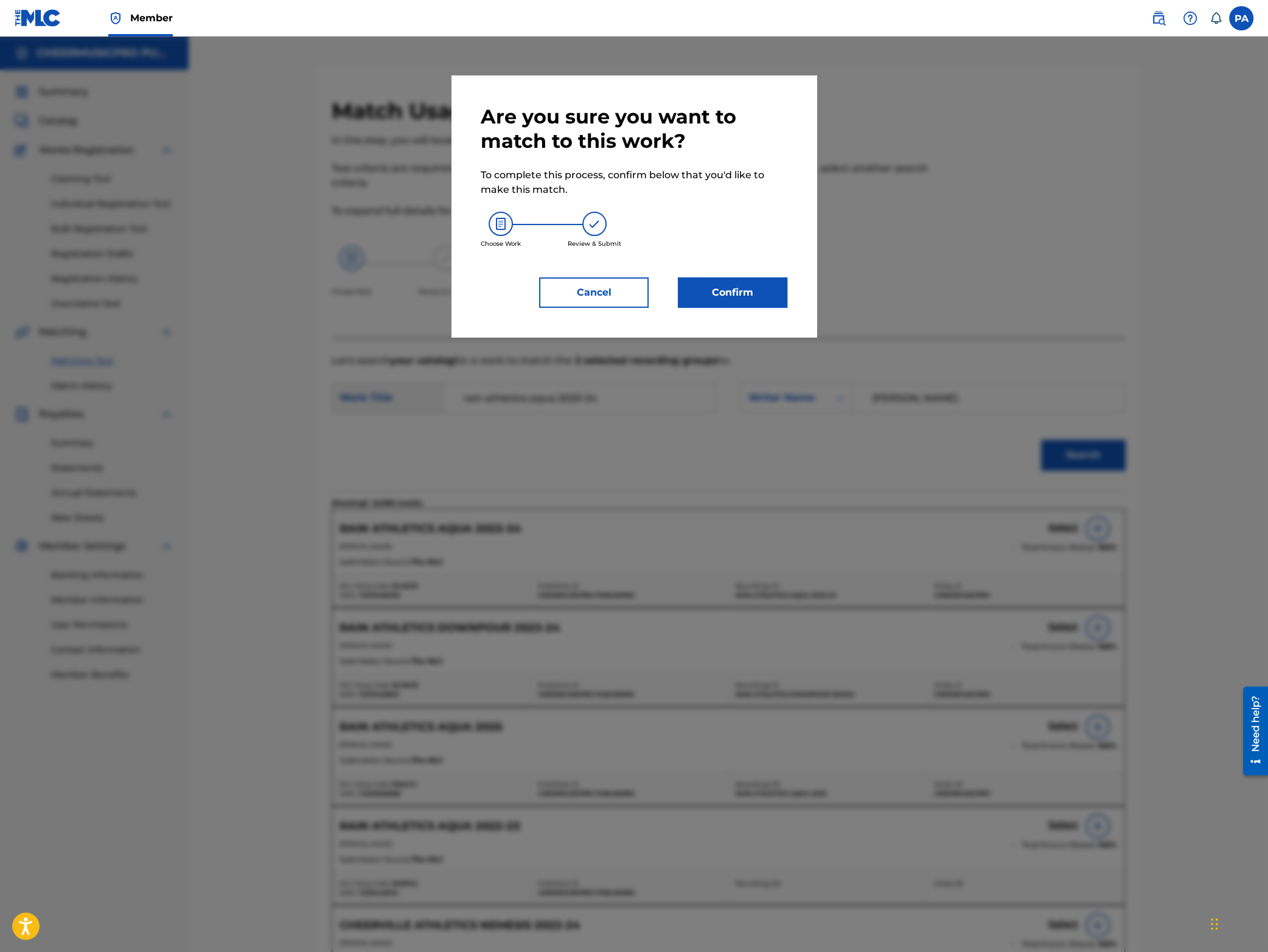
click at [739, 293] on button "Confirm" at bounding box center [732, 293] width 109 height 31
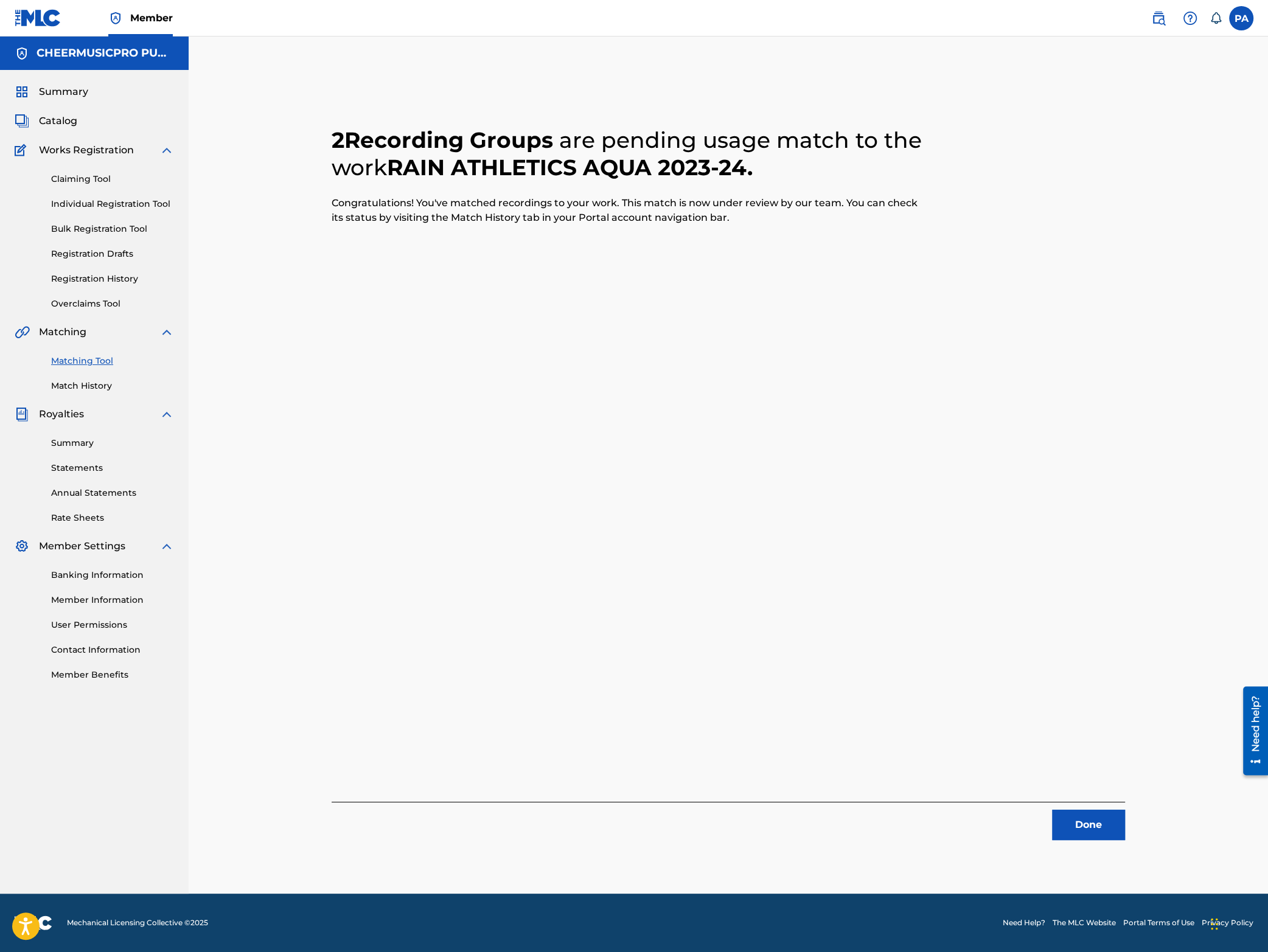
click at [1114, 822] on button "Done" at bounding box center [1088, 825] width 73 height 31
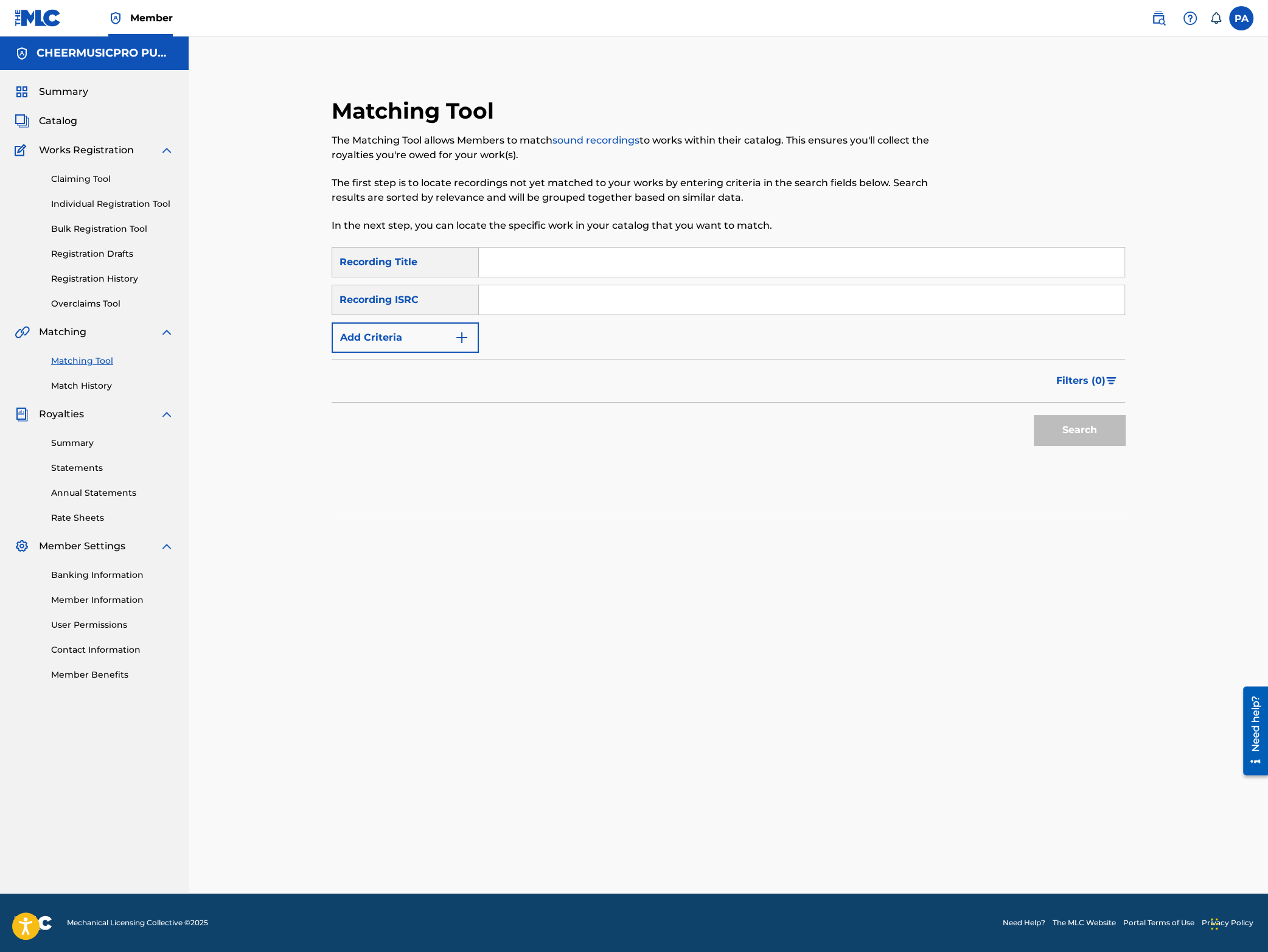
click at [554, 252] on input "Search Form" at bounding box center [801, 262] width 645 height 29
type input "[US_STATE] tech red raiders 2024"
click at [1033, 415] on button "Search" at bounding box center [1079, 430] width 91 height 31
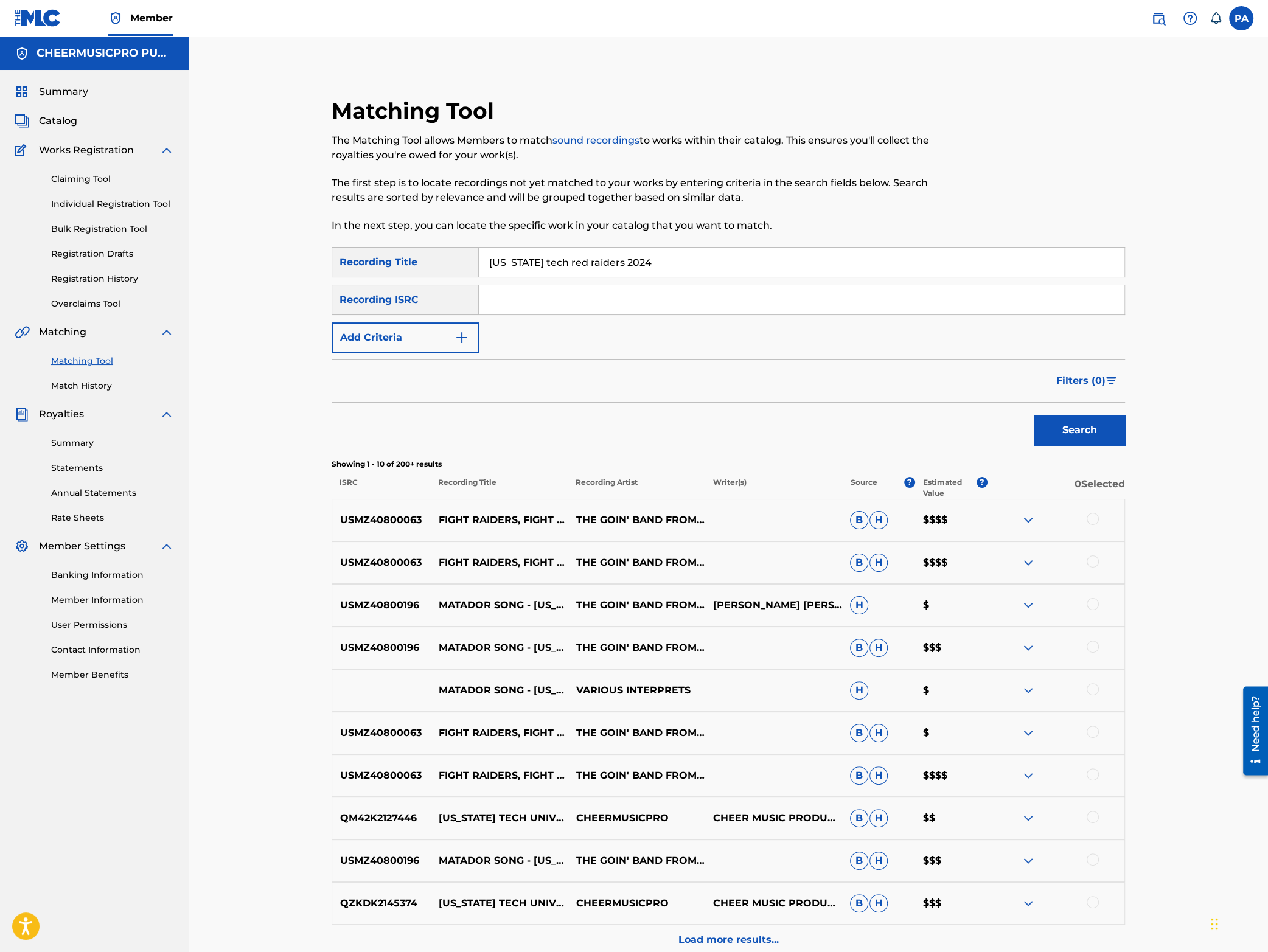
click at [383, 355] on form "SearchWithCriteria65caaab0-7f31-49d1-85e8-cfc393b6bcc7 Recording Title [US_STAT…" at bounding box center [728, 349] width 793 height 205
click at [383, 341] on button "Add Criteria" at bounding box center [405, 338] width 147 height 31
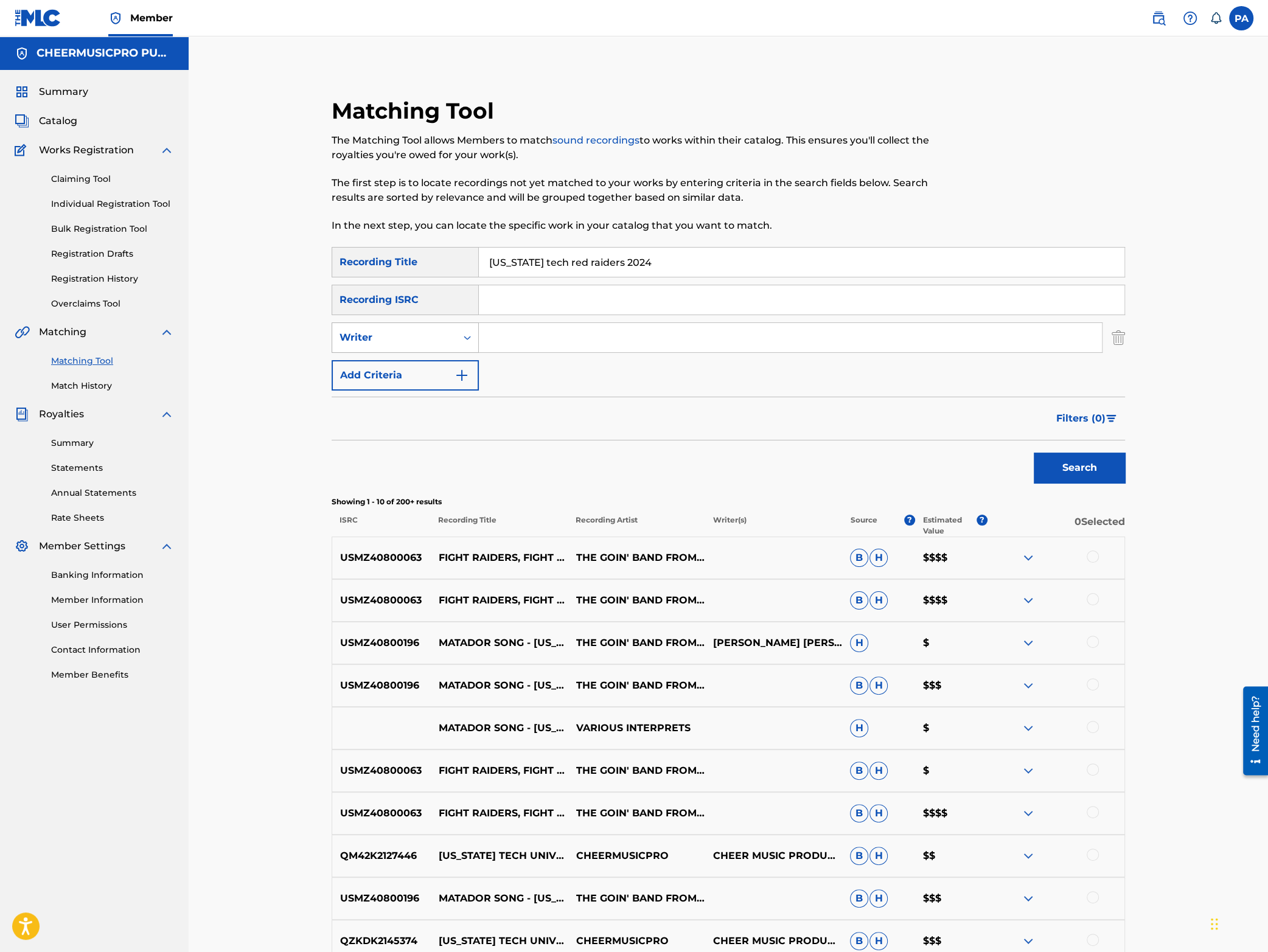
click at [416, 338] on div "Writer" at bounding box center [394, 338] width 109 height 15
click at [425, 359] on div "Recording Artist" at bounding box center [405, 368] width 146 height 31
click at [559, 341] on input "Search Form" at bounding box center [790, 338] width 623 height 29
type input "cheermusicpro"
click at [1095, 480] on button "Search" at bounding box center [1079, 468] width 91 height 31
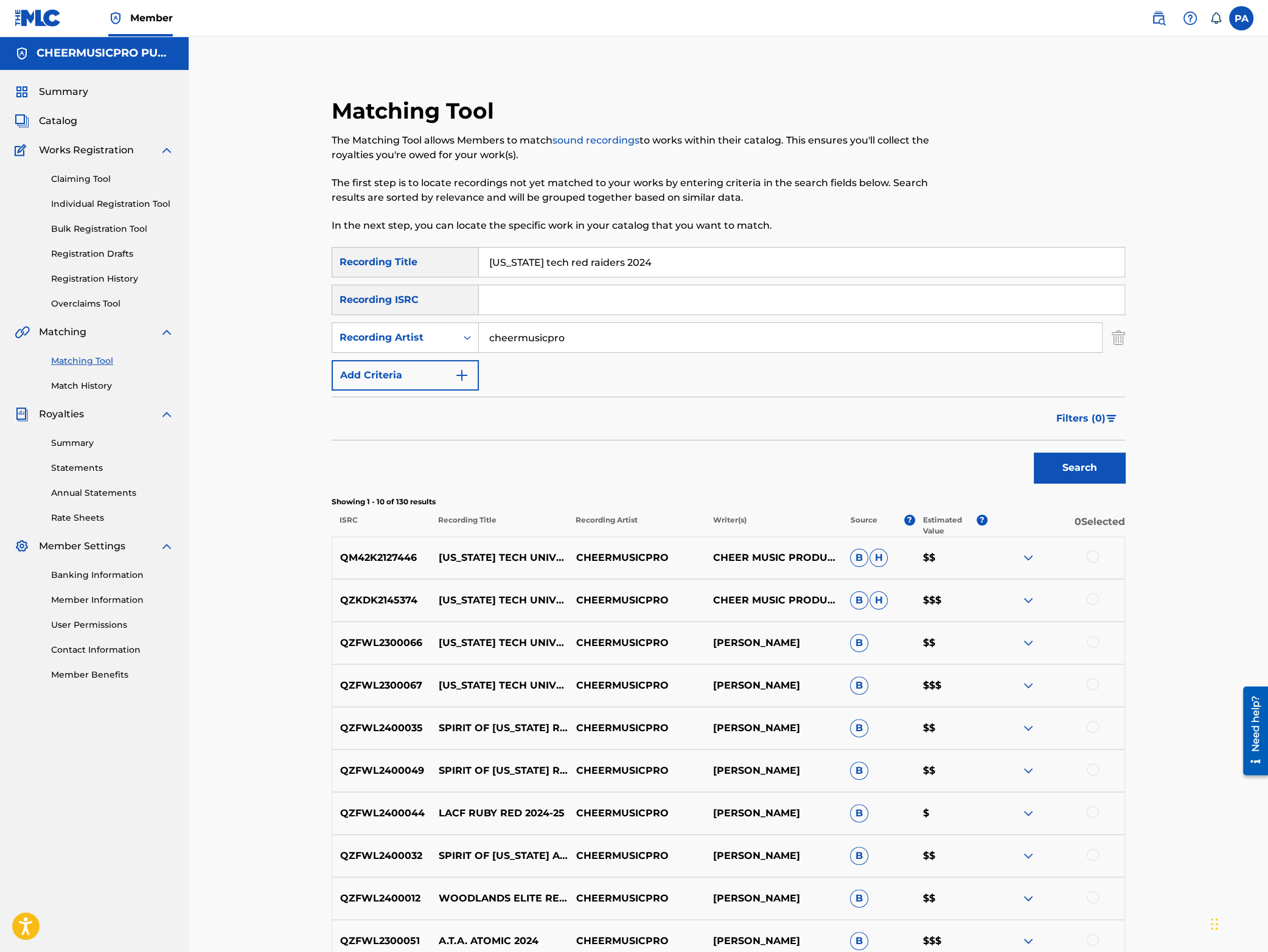
scroll to position [160, 0]
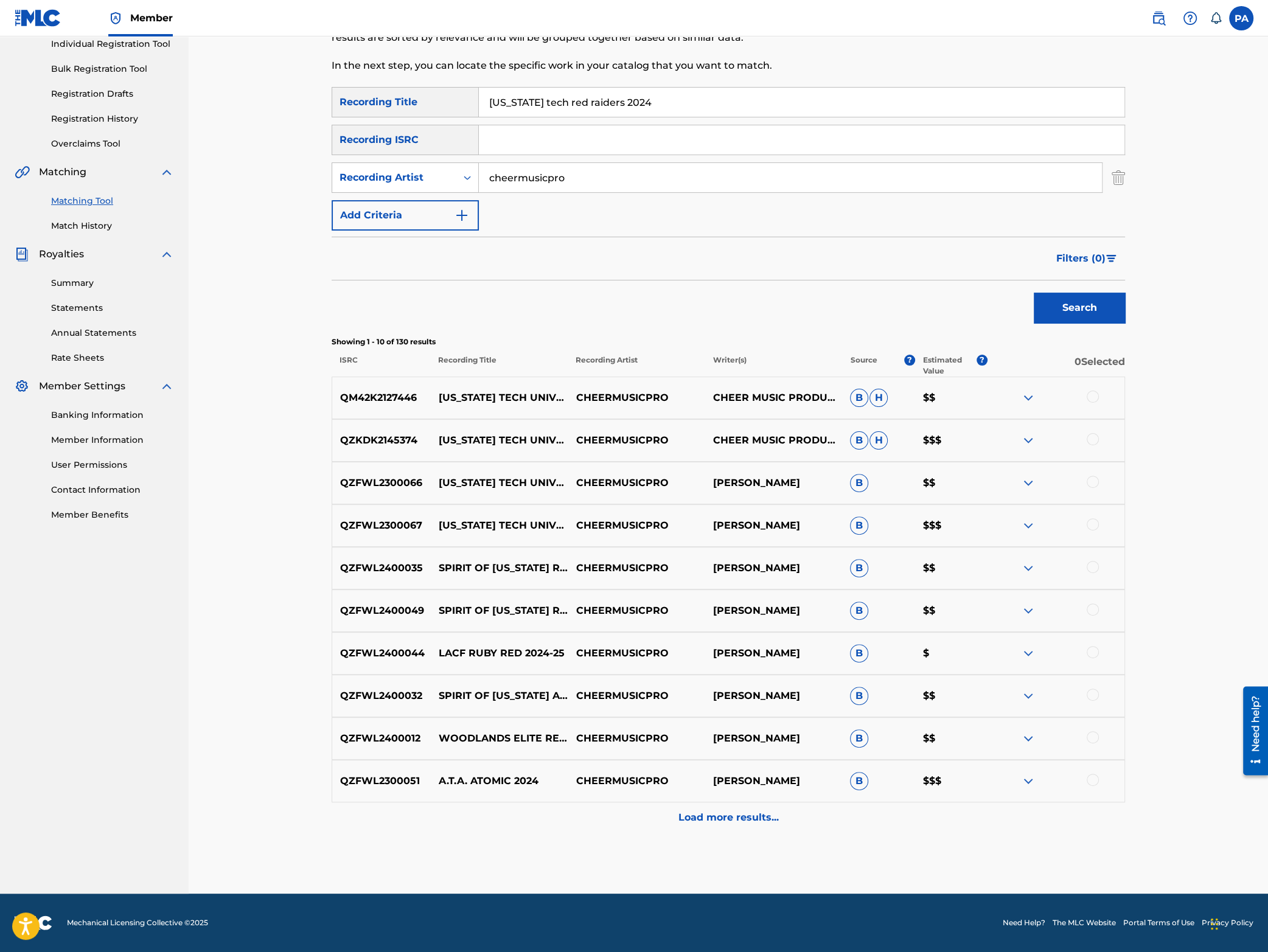
click at [1100, 480] on div at bounding box center [1055, 483] width 137 height 15
click at [1095, 480] on div at bounding box center [1093, 481] width 12 height 12
click at [856, 844] on button "Match 1 Group" at bounding box center [855, 853] width 134 height 31
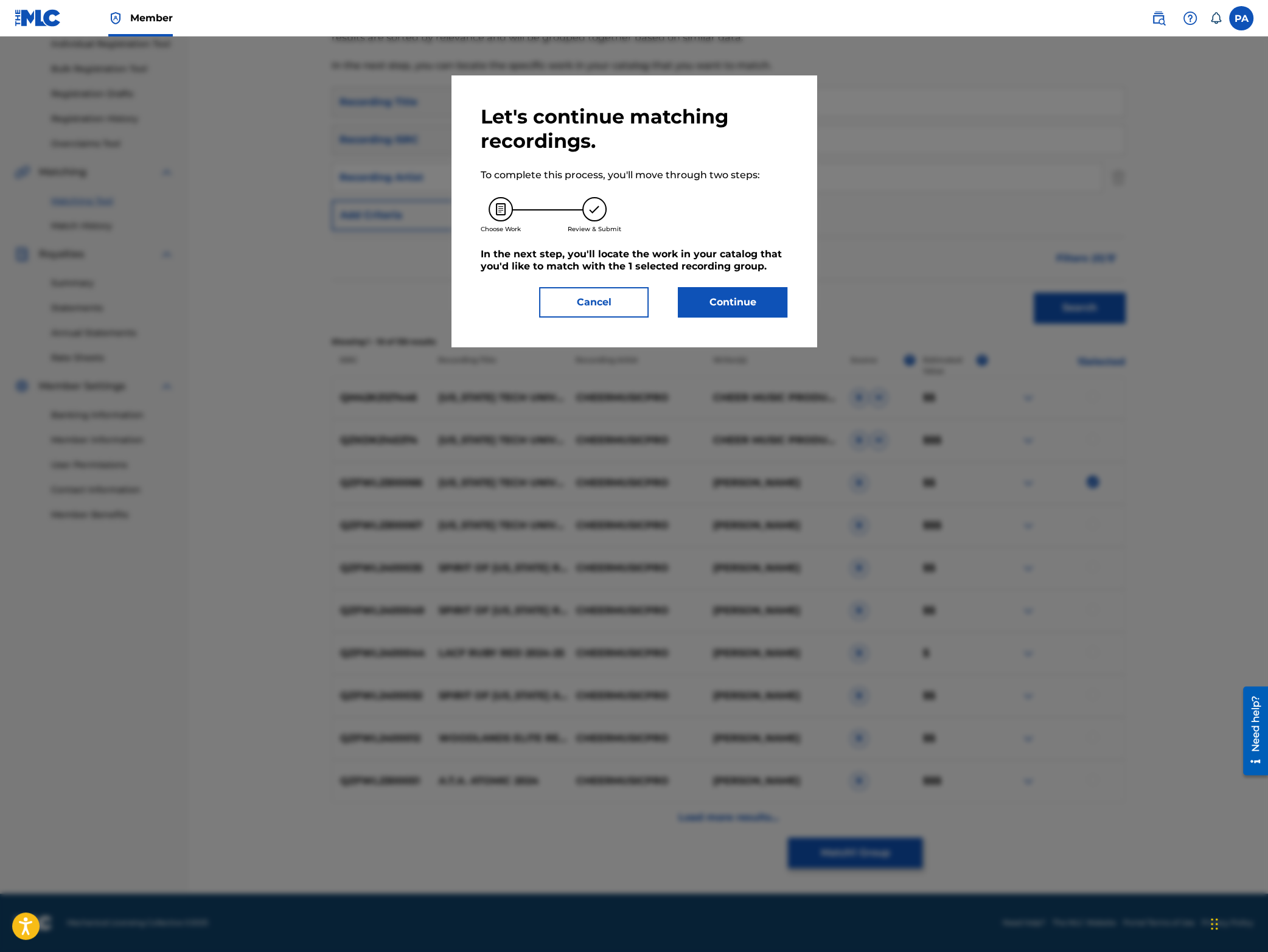
click at [736, 304] on button "Continue" at bounding box center [732, 303] width 109 height 31
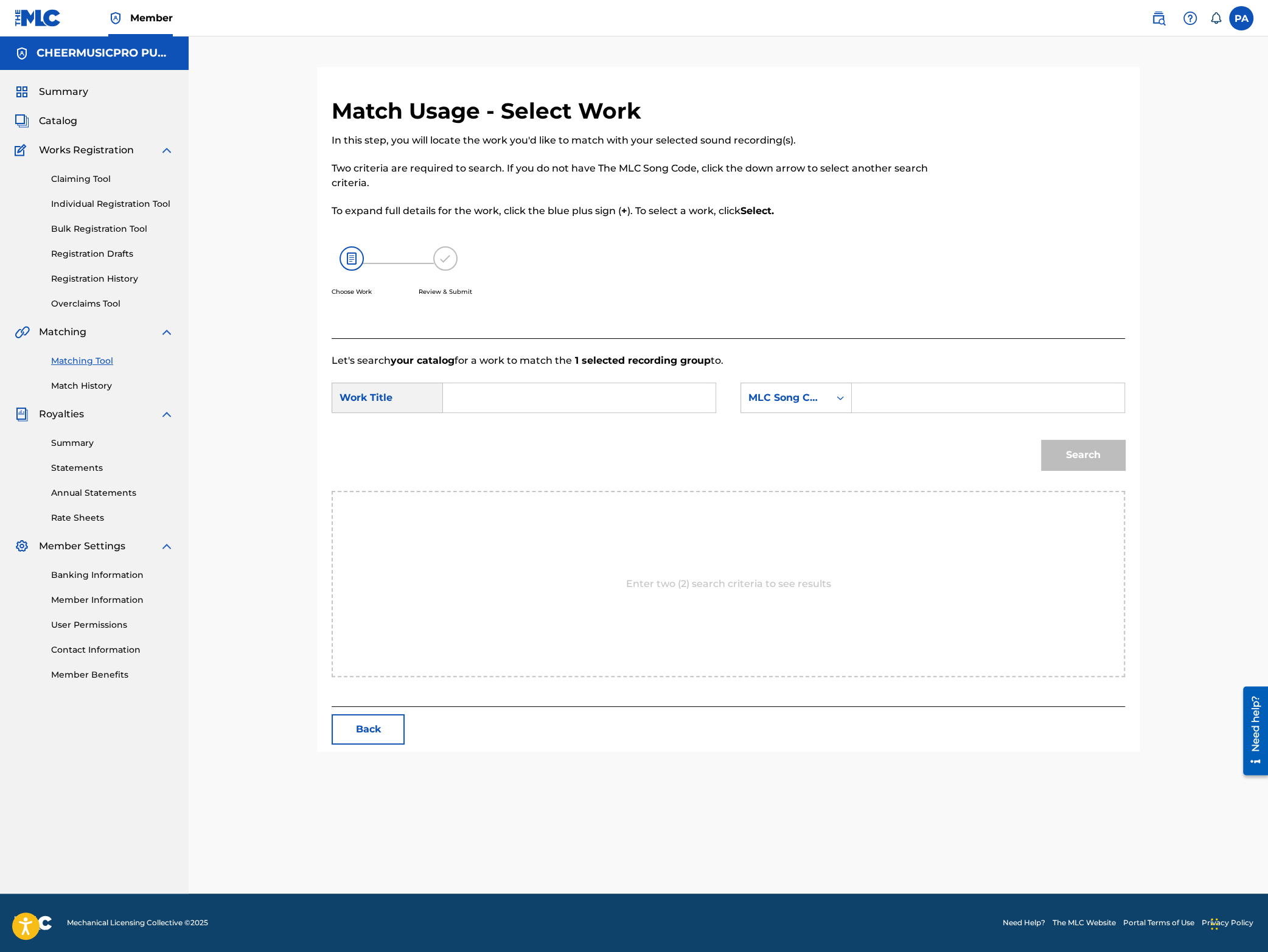
click at [505, 397] on input "Search Form" at bounding box center [579, 398] width 251 height 29
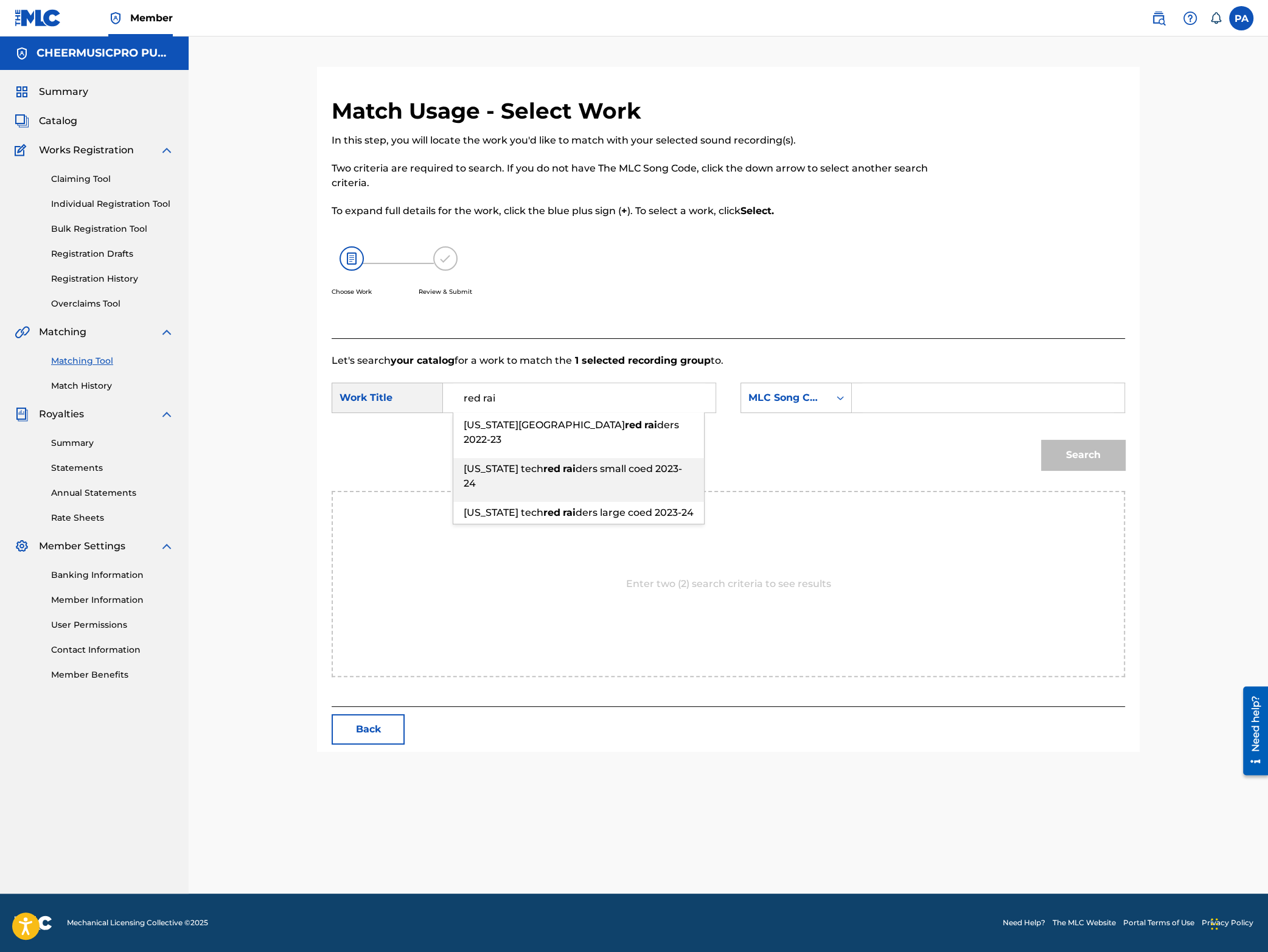
click at [615, 459] on div "[US_STATE] tech red rai ders small coed 2023-24" at bounding box center [579, 476] width 251 height 36
type input "[US_STATE] tech red raiders small coed 2023-24"
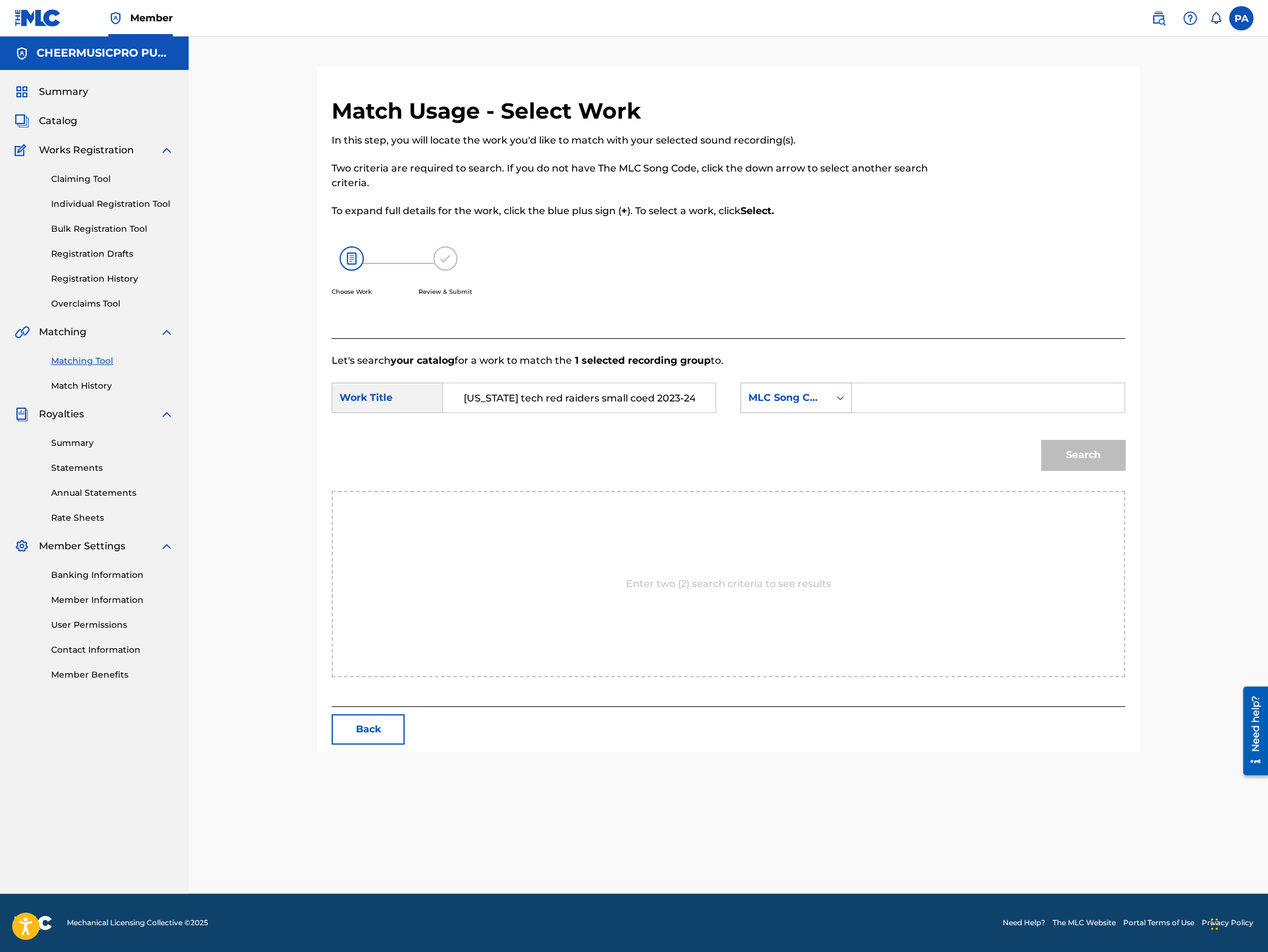
click at [824, 407] on div "MLC Song Code" at bounding box center [784, 398] width 88 height 23
click at [816, 431] on div "Writer Name" at bounding box center [796, 429] width 110 height 31
click at [915, 399] on input "Search Form" at bounding box center [987, 398] width 251 height 29
paste input "[PERSON_NAME]"
type input "[PERSON_NAME]"
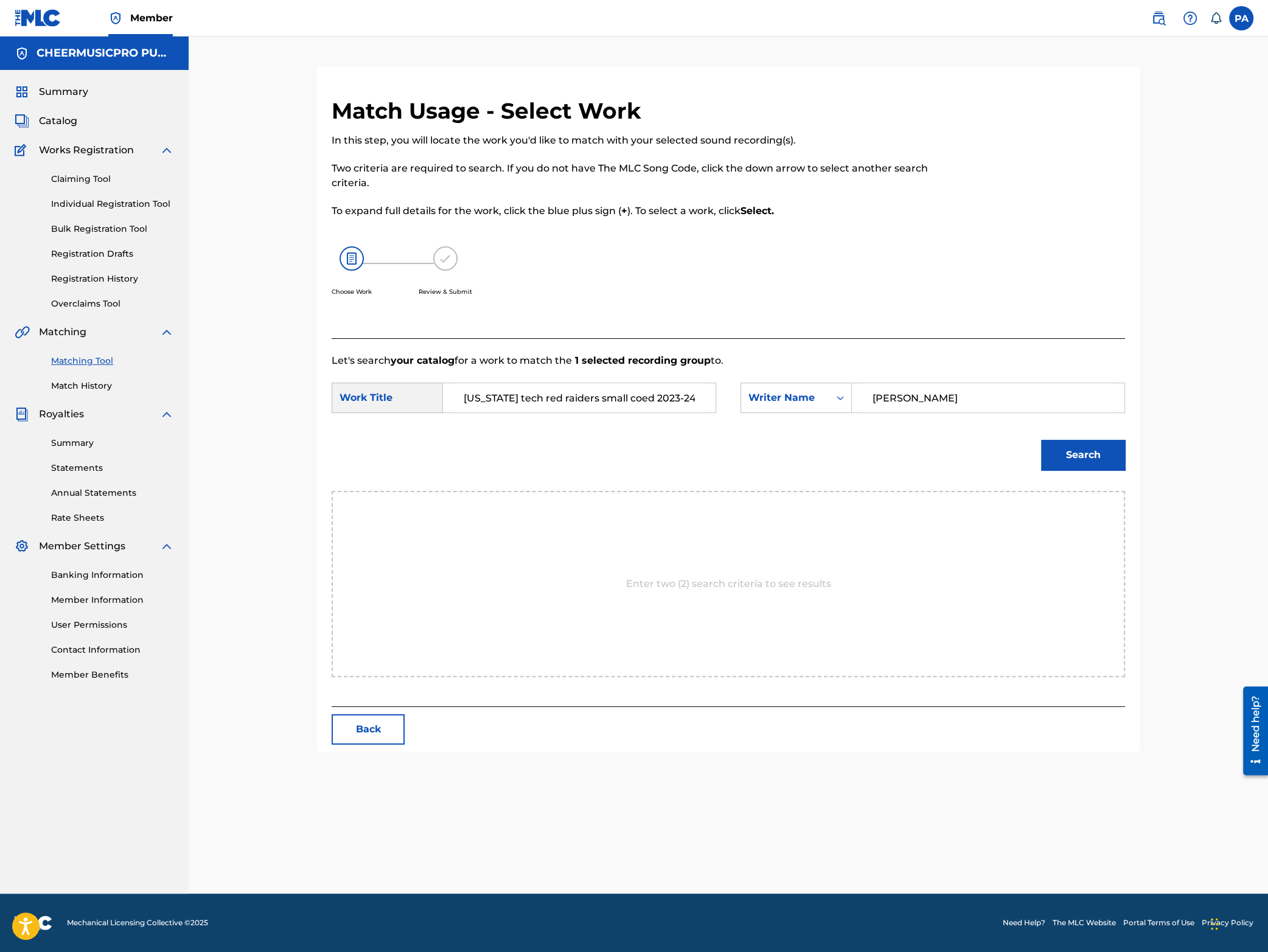
click at [1087, 453] on button "Search" at bounding box center [1083, 455] width 84 height 31
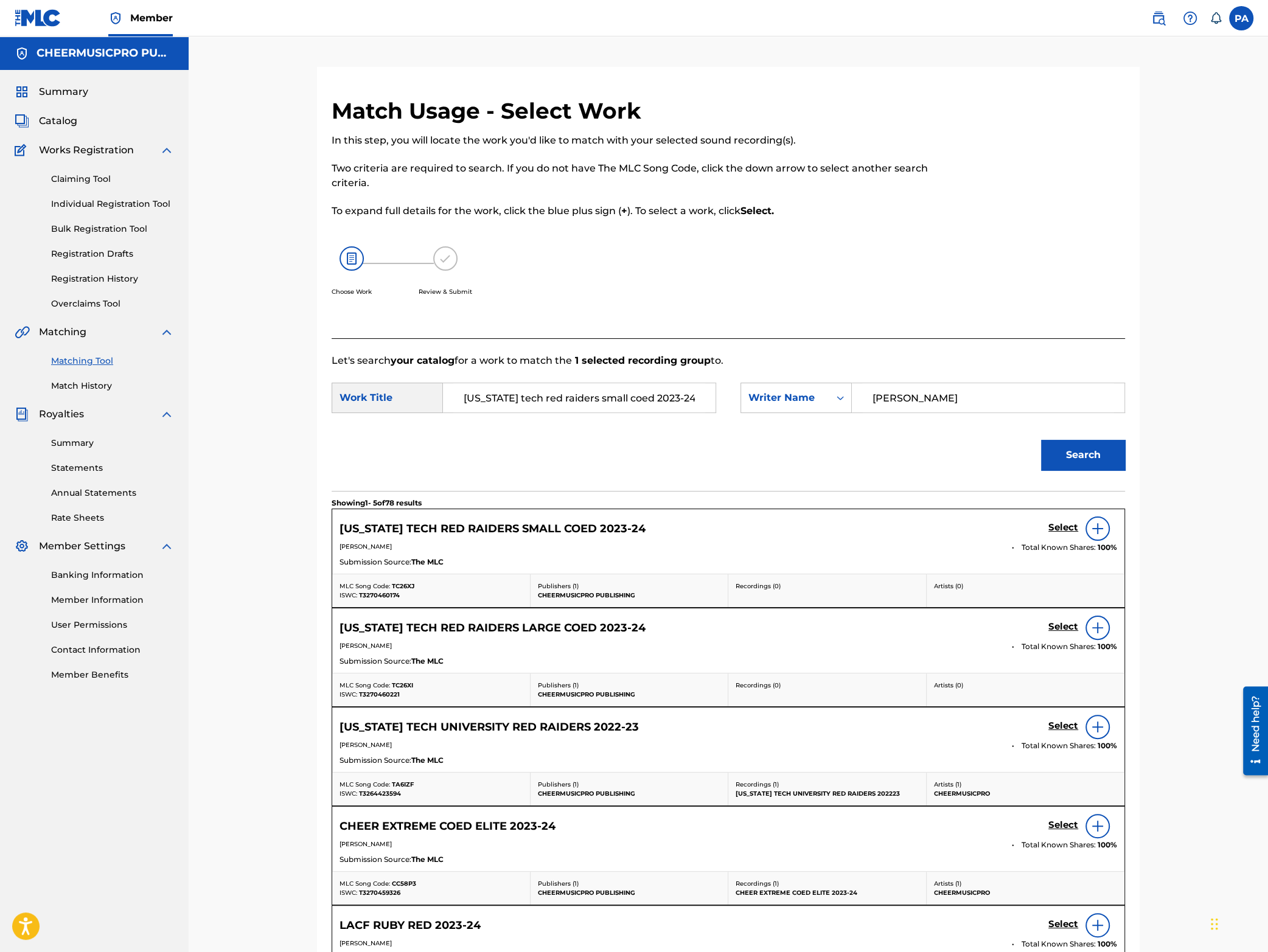
click at [1046, 531] on div "[US_STATE] TECH RED RAIDERS SMALL COED 2023-24 Select" at bounding box center [729, 529] width 778 height 24
click at [1058, 530] on h5 "Select" at bounding box center [1063, 528] width 30 height 11
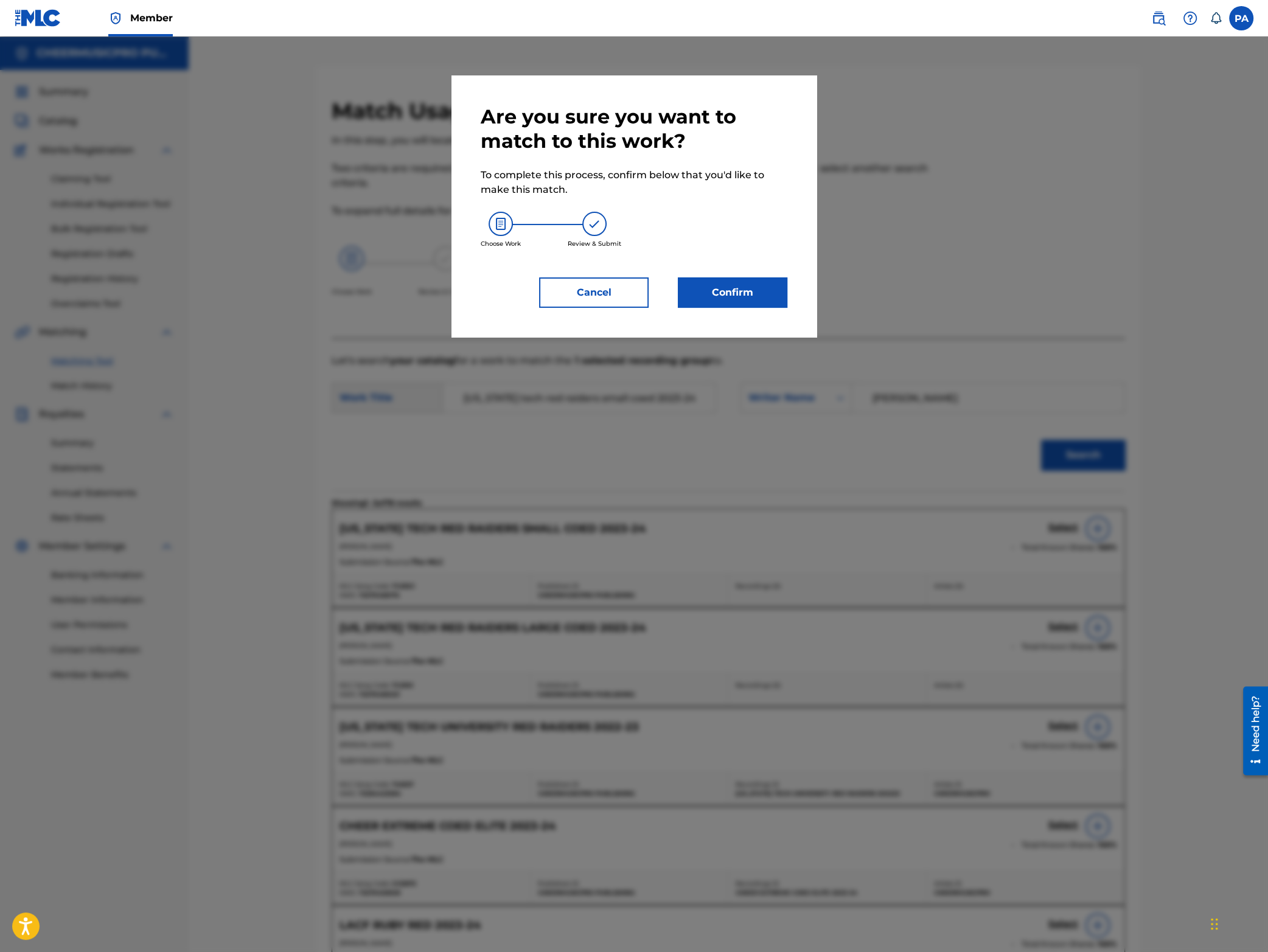
click at [732, 311] on div "Are you sure you want to match to this work? To complete this process, confirm …" at bounding box center [633, 206] width 365 height 262
click at [730, 298] on button "Confirm" at bounding box center [732, 293] width 109 height 31
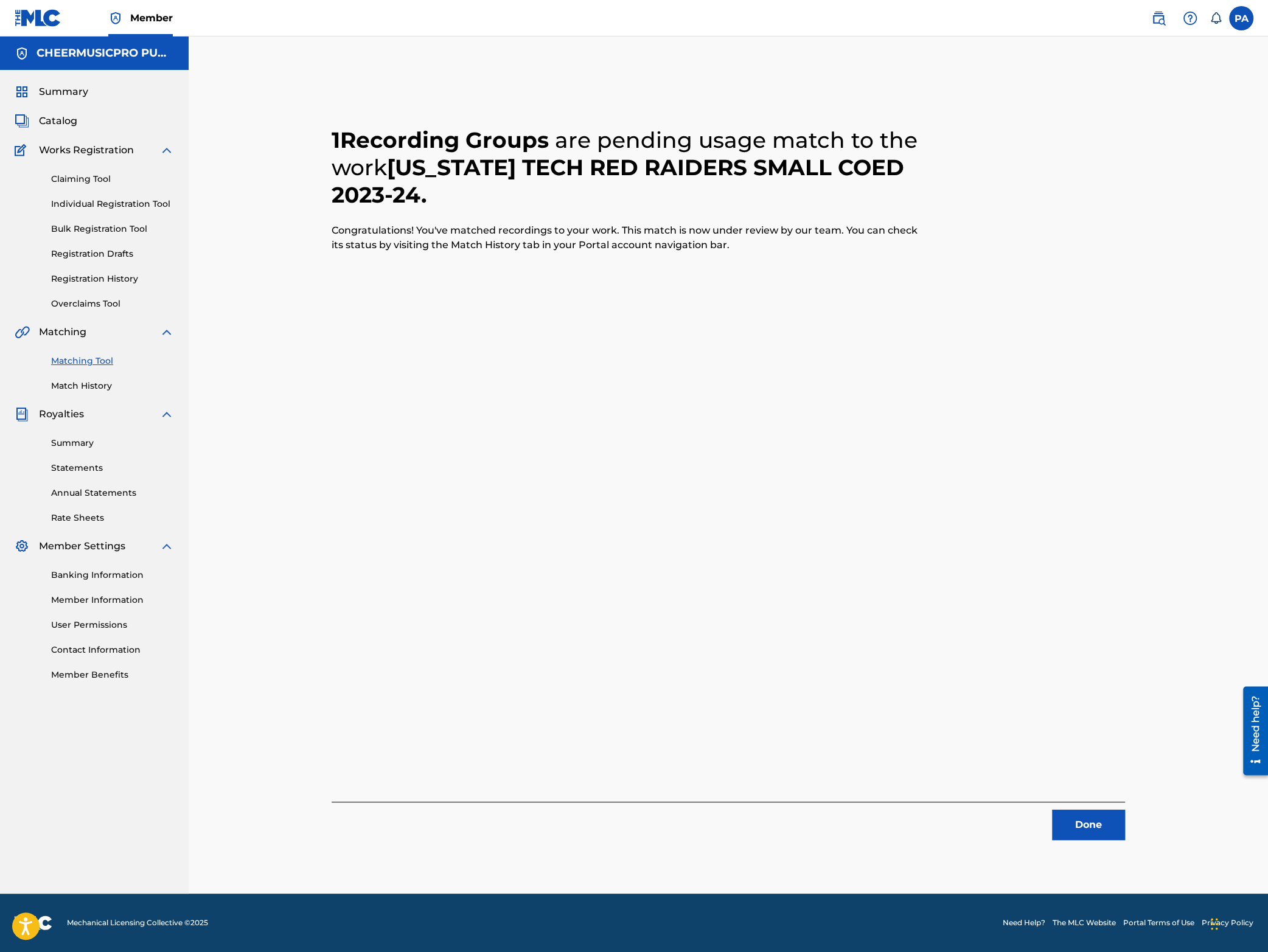
click at [1114, 827] on button "Done" at bounding box center [1088, 825] width 73 height 31
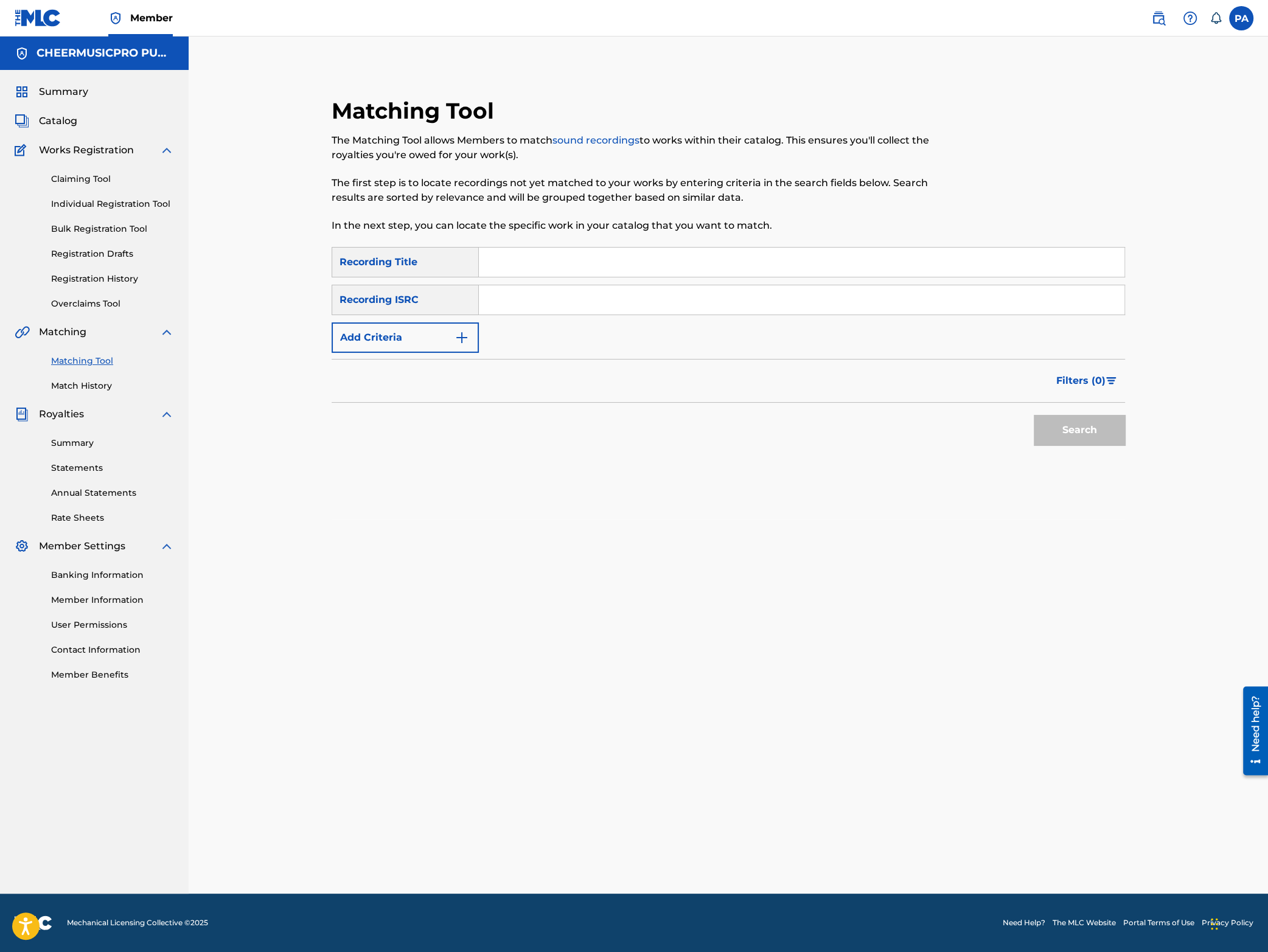
click at [499, 264] on input "Search Form" at bounding box center [801, 262] width 645 height 29
type input "[US_STATE] tech red raiders 2024"
click at [416, 337] on button "Add Criteria" at bounding box center [405, 338] width 147 height 31
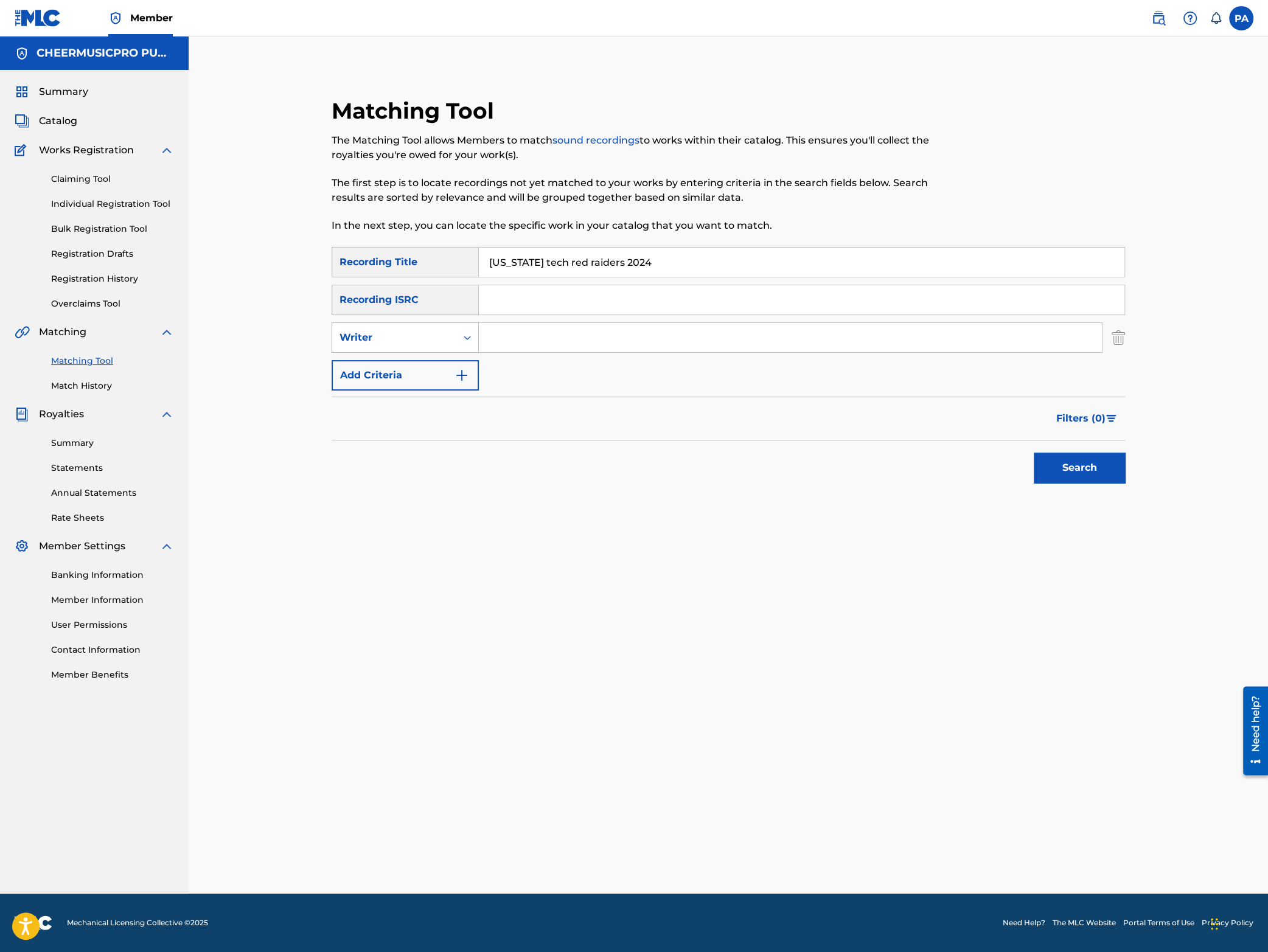
click at [402, 345] on div "Writer" at bounding box center [394, 338] width 109 height 15
click at [404, 365] on div "Recording Artist" at bounding box center [405, 368] width 146 height 31
click at [535, 338] on input "Search Form" at bounding box center [790, 338] width 623 height 29
type input "cheermusicpro"
click at [1085, 459] on button "Search" at bounding box center [1079, 468] width 91 height 31
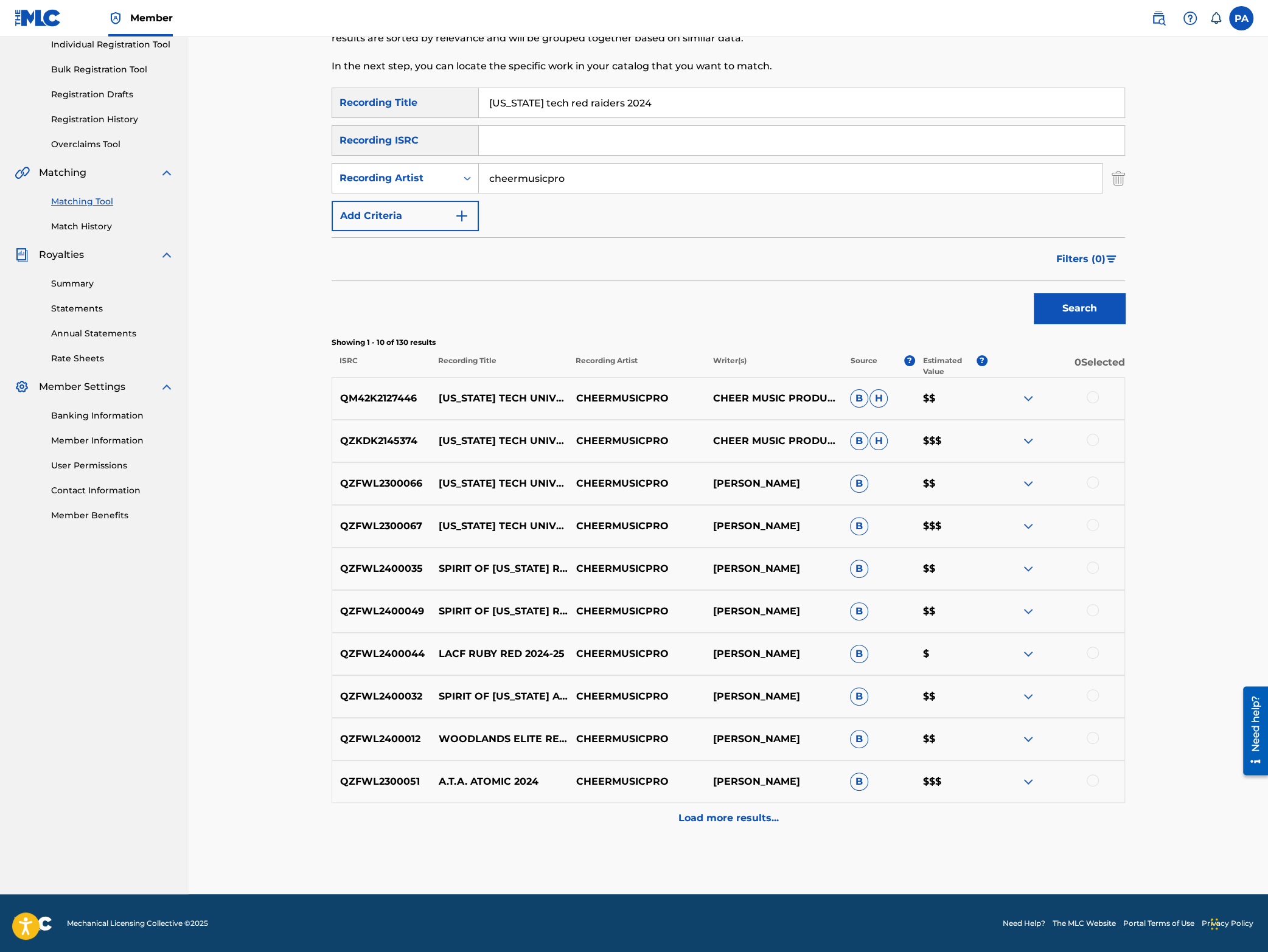
scroll to position [160, 0]
click at [1091, 527] on div at bounding box center [1093, 524] width 12 height 12
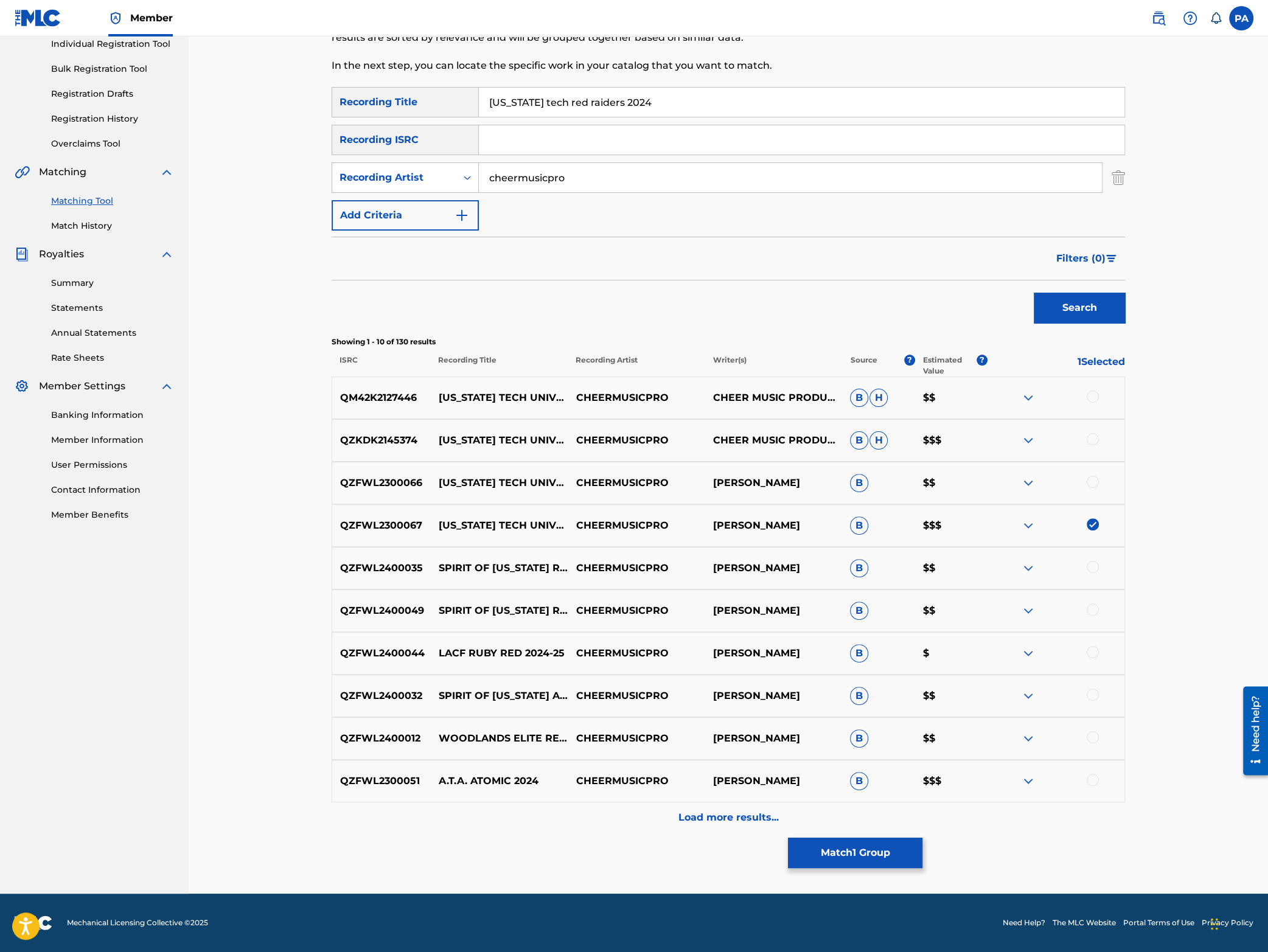
click at [885, 854] on button "Match 1 Group" at bounding box center [855, 853] width 134 height 31
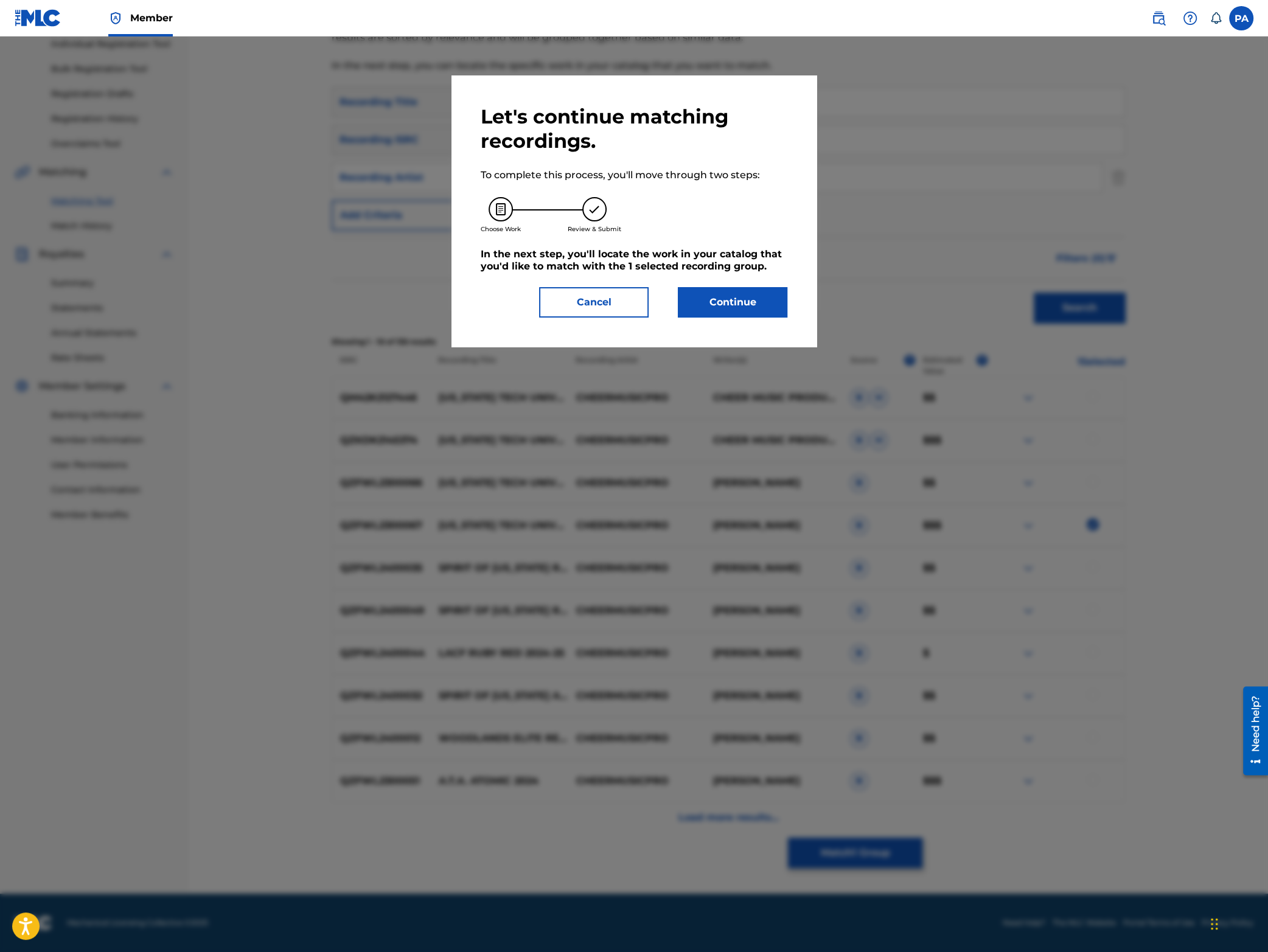
click at [748, 310] on button "Continue" at bounding box center [732, 303] width 109 height 31
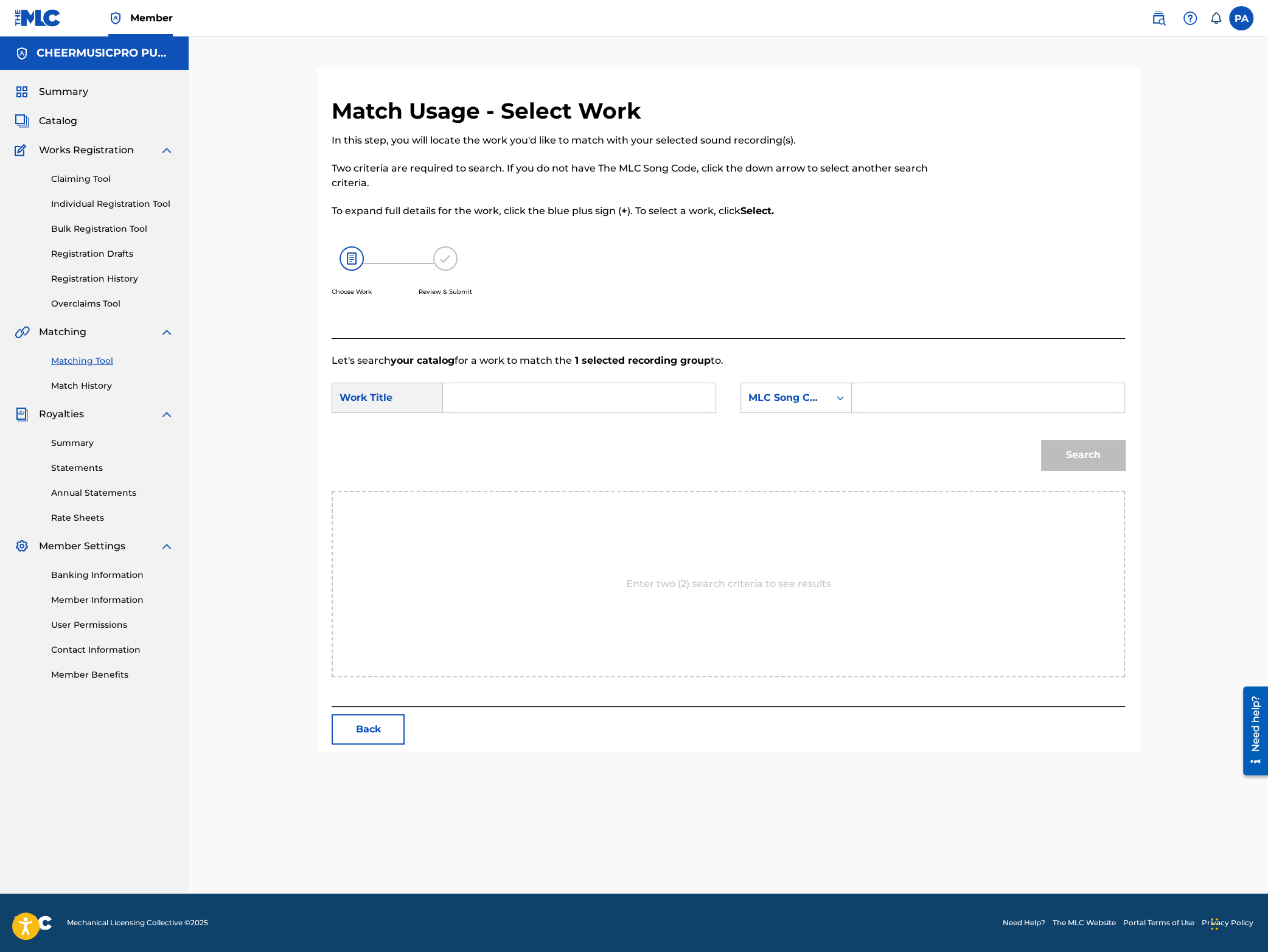
click at [492, 399] on input "Search Form" at bounding box center [579, 398] width 251 height 29
click at [562, 431] on span "[US_STATE] tech red raiders" at bounding box center [531, 425] width 136 height 11
type input "[US_STATE] tech red raiders large coed 2023-24"
click at [784, 401] on div "MLC Song Code" at bounding box center [784, 398] width 74 height 15
click at [802, 428] on div "Writer Name" at bounding box center [796, 429] width 110 height 31
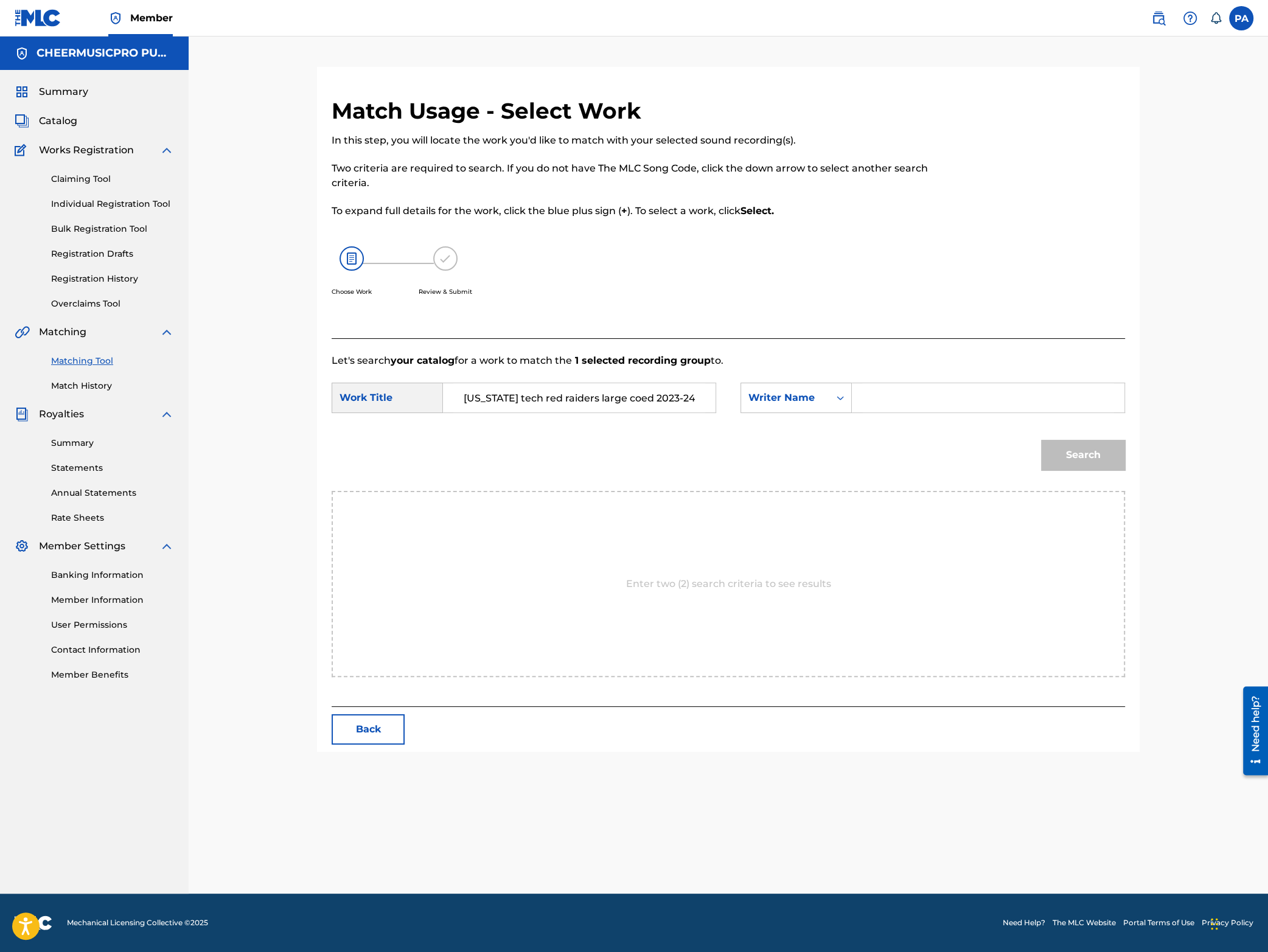
click at [875, 407] on input "Search Form" at bounding box center [987, 398] width 251 height 29
paste input "[PERSON_NAME]"
type input "[PERSON_NAME]"
click at [1097, 459] on button "Search" at bounding box center [1083, 455] width 84 height 31
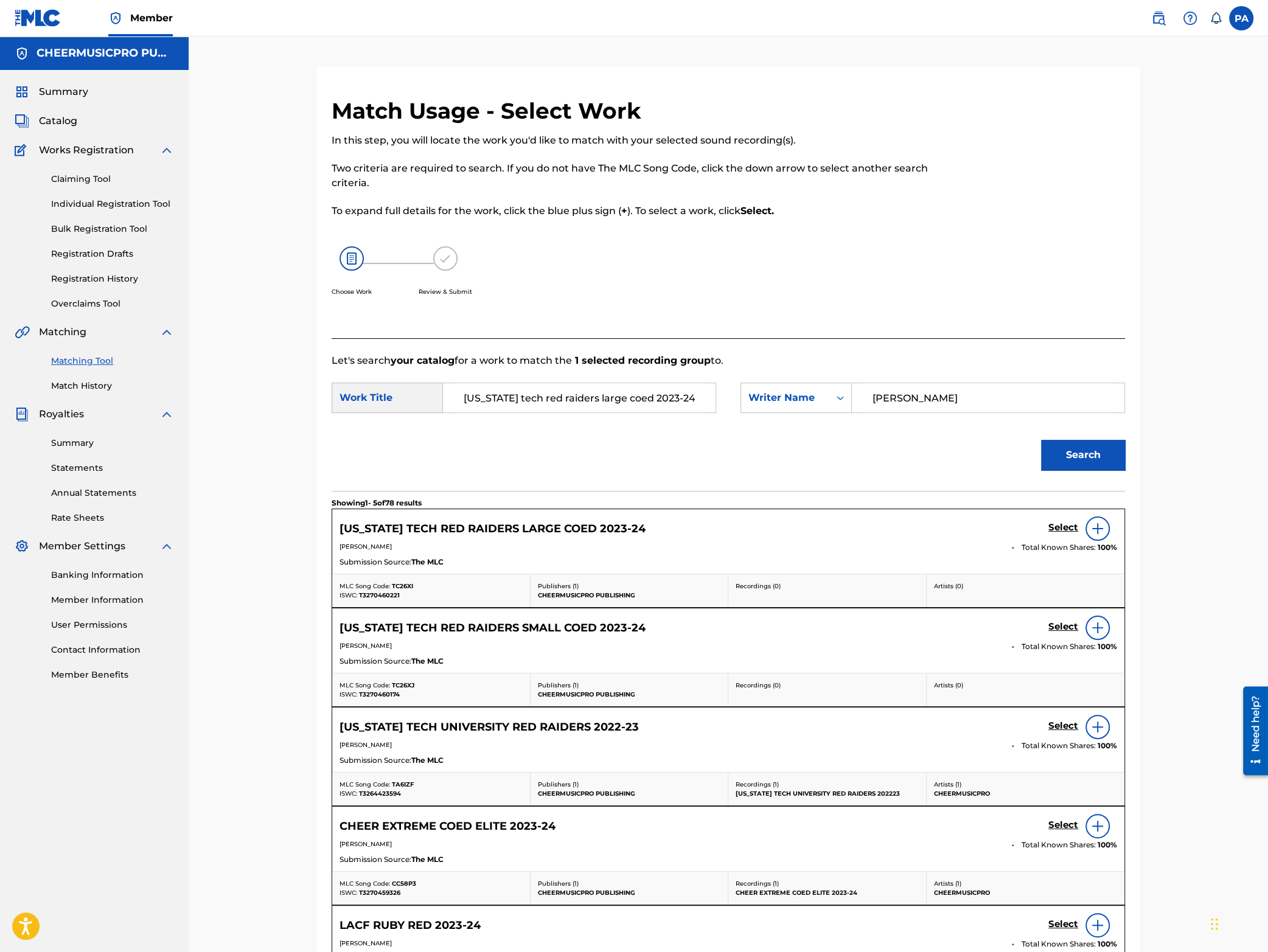
click at [1063, 527] on h5 "Select" at bounding box center [1063, 528] width 30 height 11
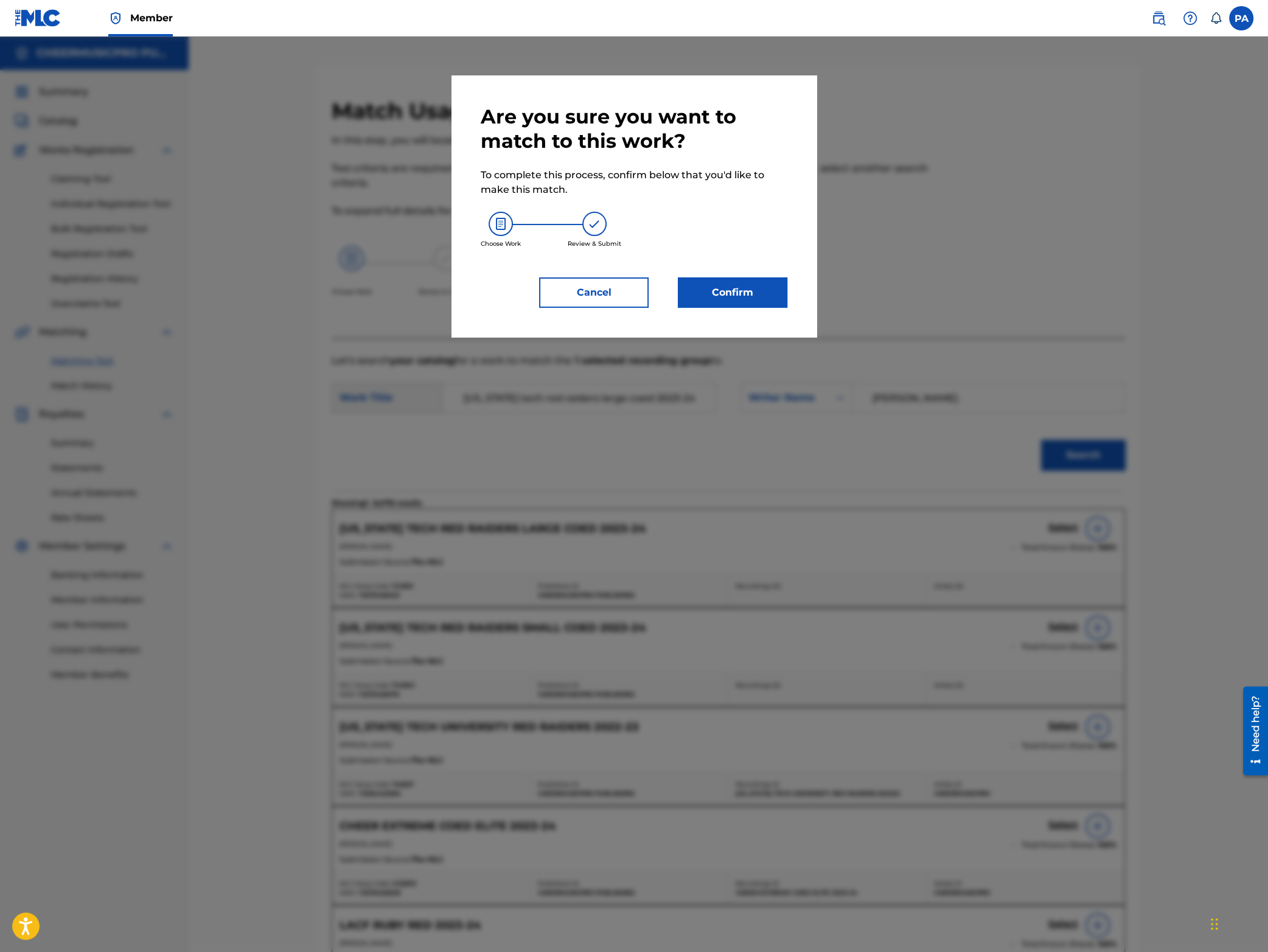
click at [729, 294] on button "Confirm" at bounding box center [732, 293] width 109 height 31
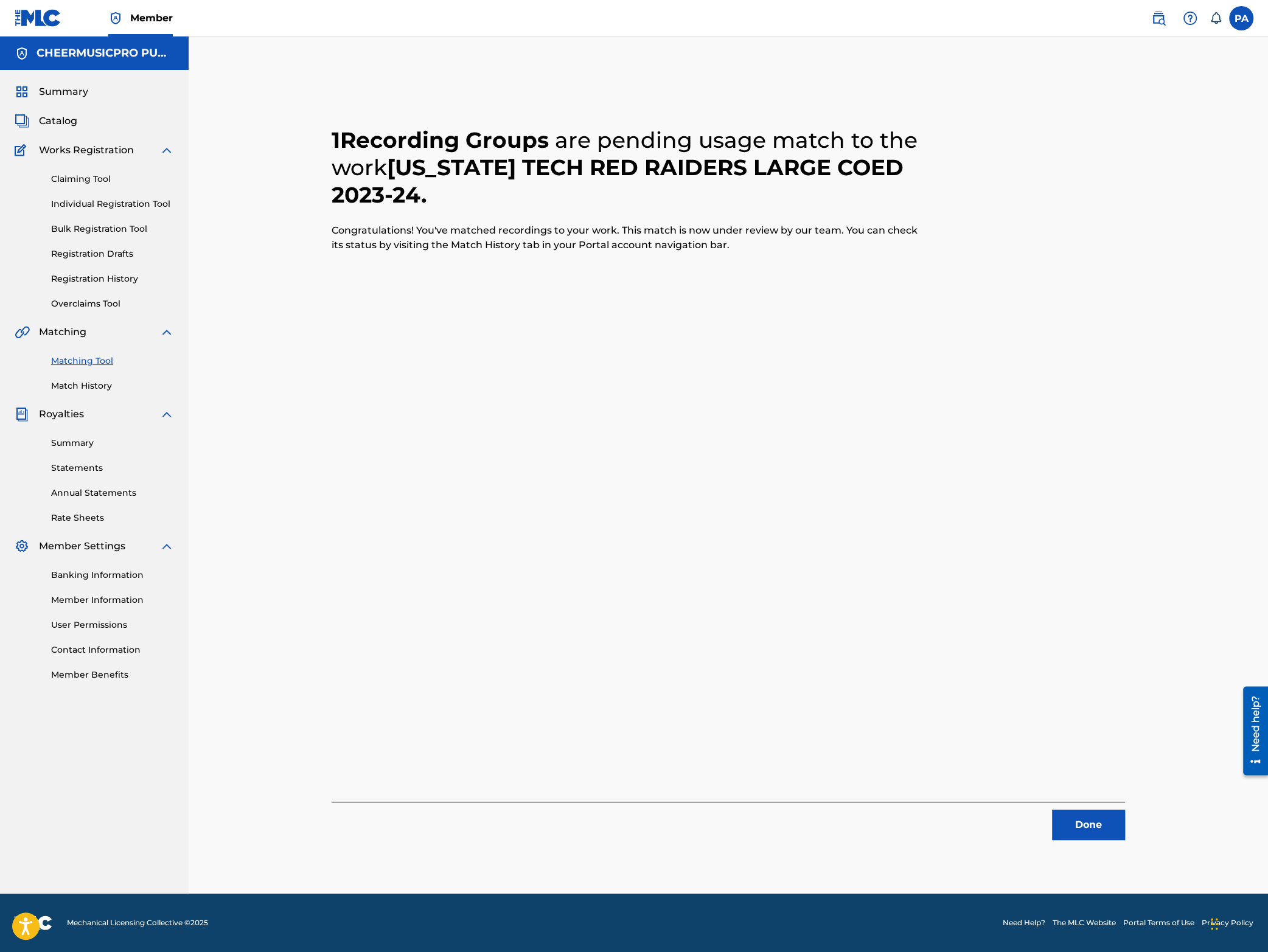
drag, startPoint x: 1082, startPoint y: 824, endPoint x: 894, endPoint y: 706, distance: 222.0
click at [1080, 820] on button "Done" at bounding box center [1088, 825] width 73 height 31
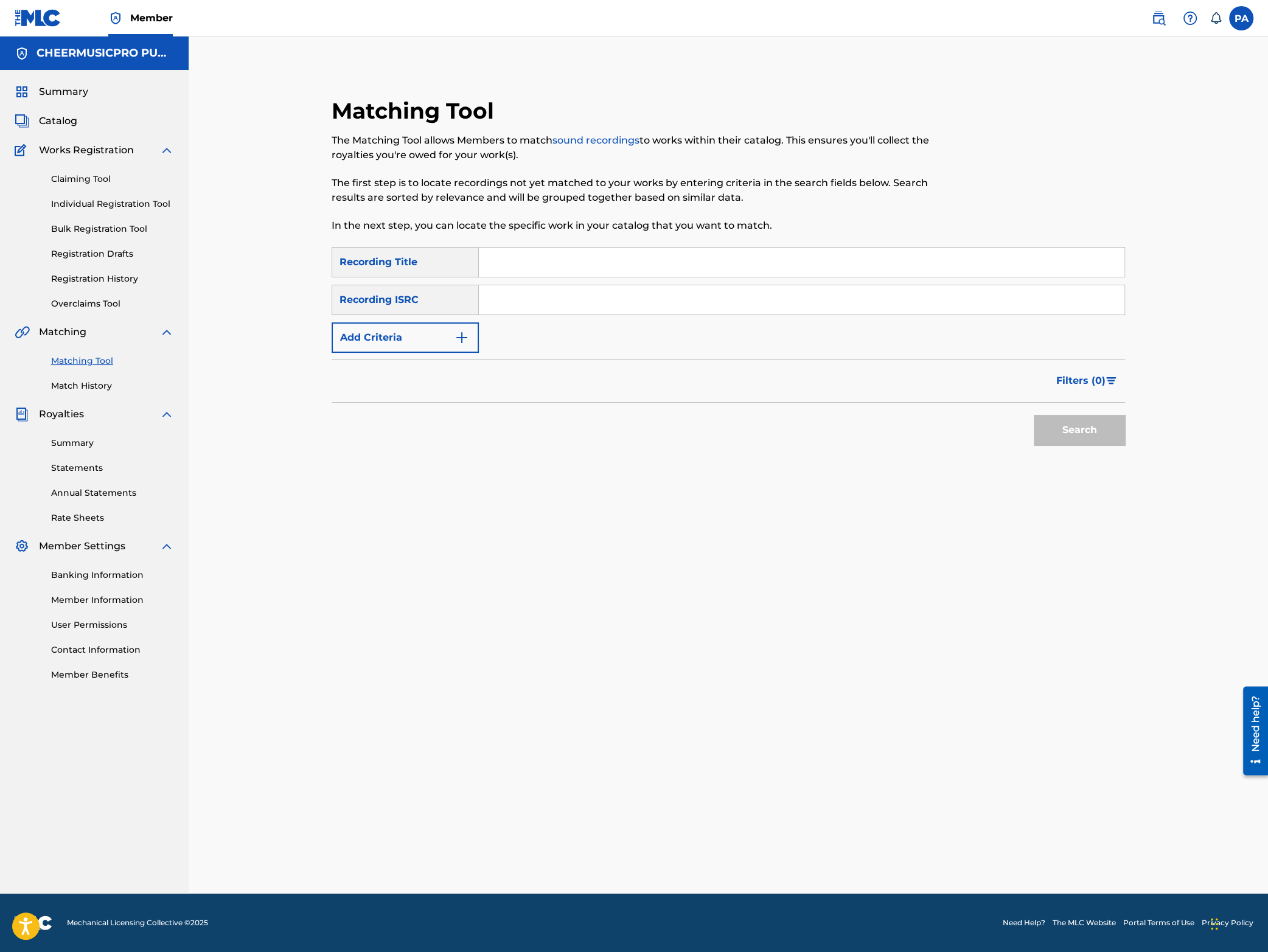
click at [550, 262] on input "Search Form" at bounding box center [801, 262] width 645 height 29
type input "[PERSON_NAME] college 2024"
click at [437, 333] on button "Add Criteria" at bounding box center [405, 338] width 147 height 31
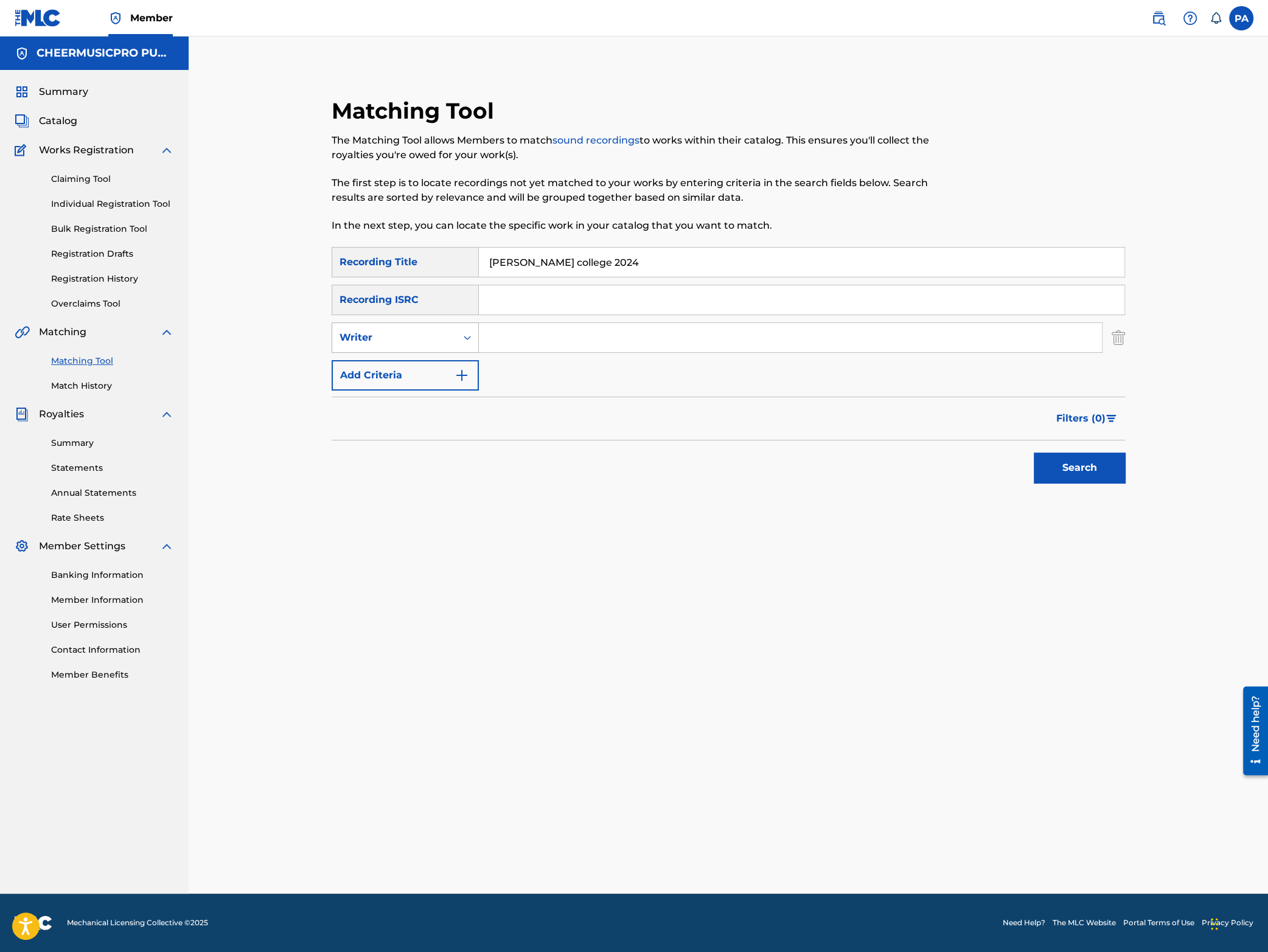
click at [416, 331] on div "Writer" at bounding box center [394, 337] width 124 height 23
click at [402, 370] on div "Recording Artist" at bounding box center [405, 368] width 146 height 31
click at [549, 341] on input "Search Form" at bounding box center [790, 338] width 623 height 29
type input "cheermusicpro"
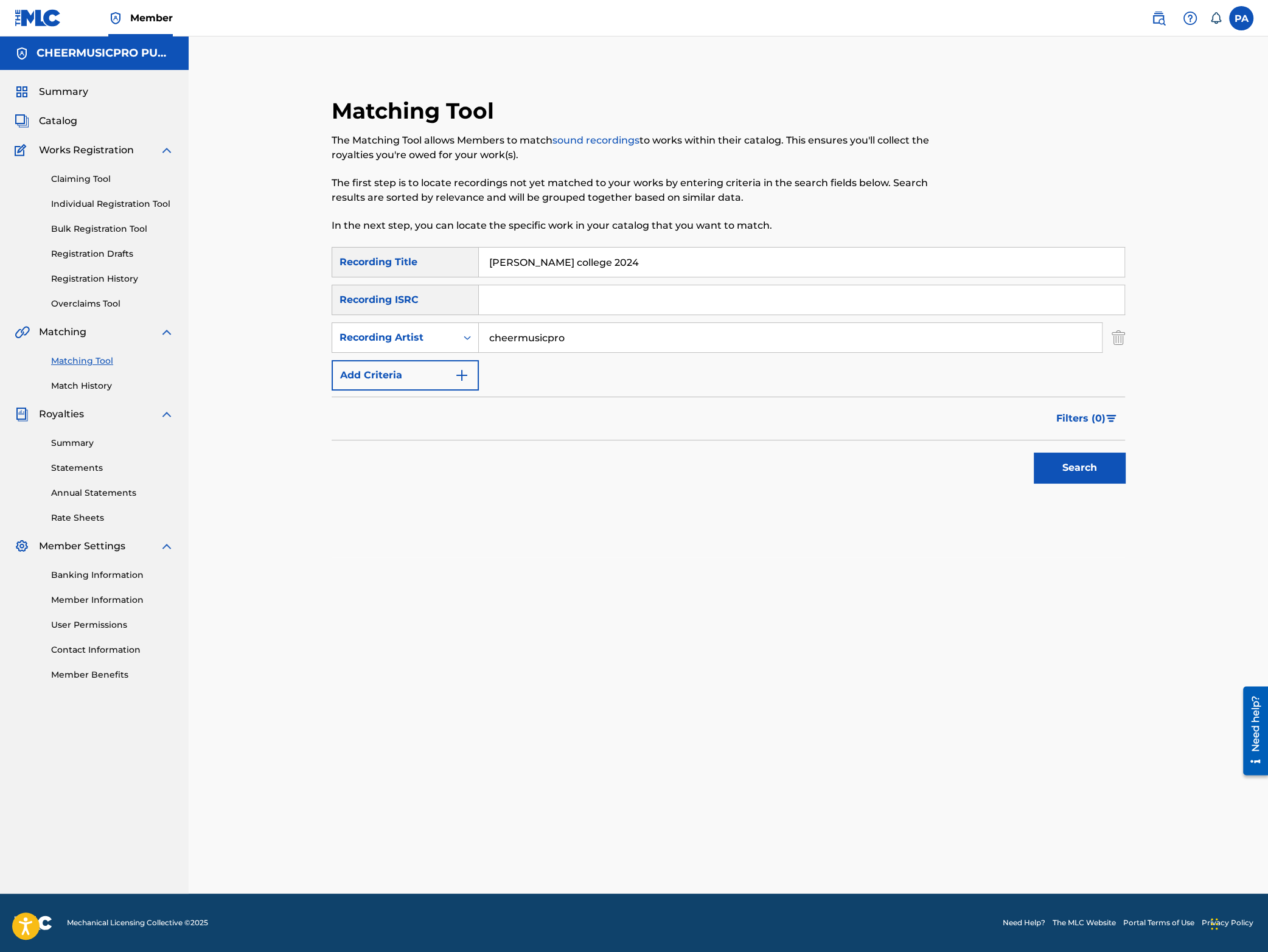
click at [1058, 451] on div "Search" at bounding box center [1076, 465] width 97 height 49
click at [1055, 466] on button "Search" at bounding box center [1079, 468] width 91 height 31
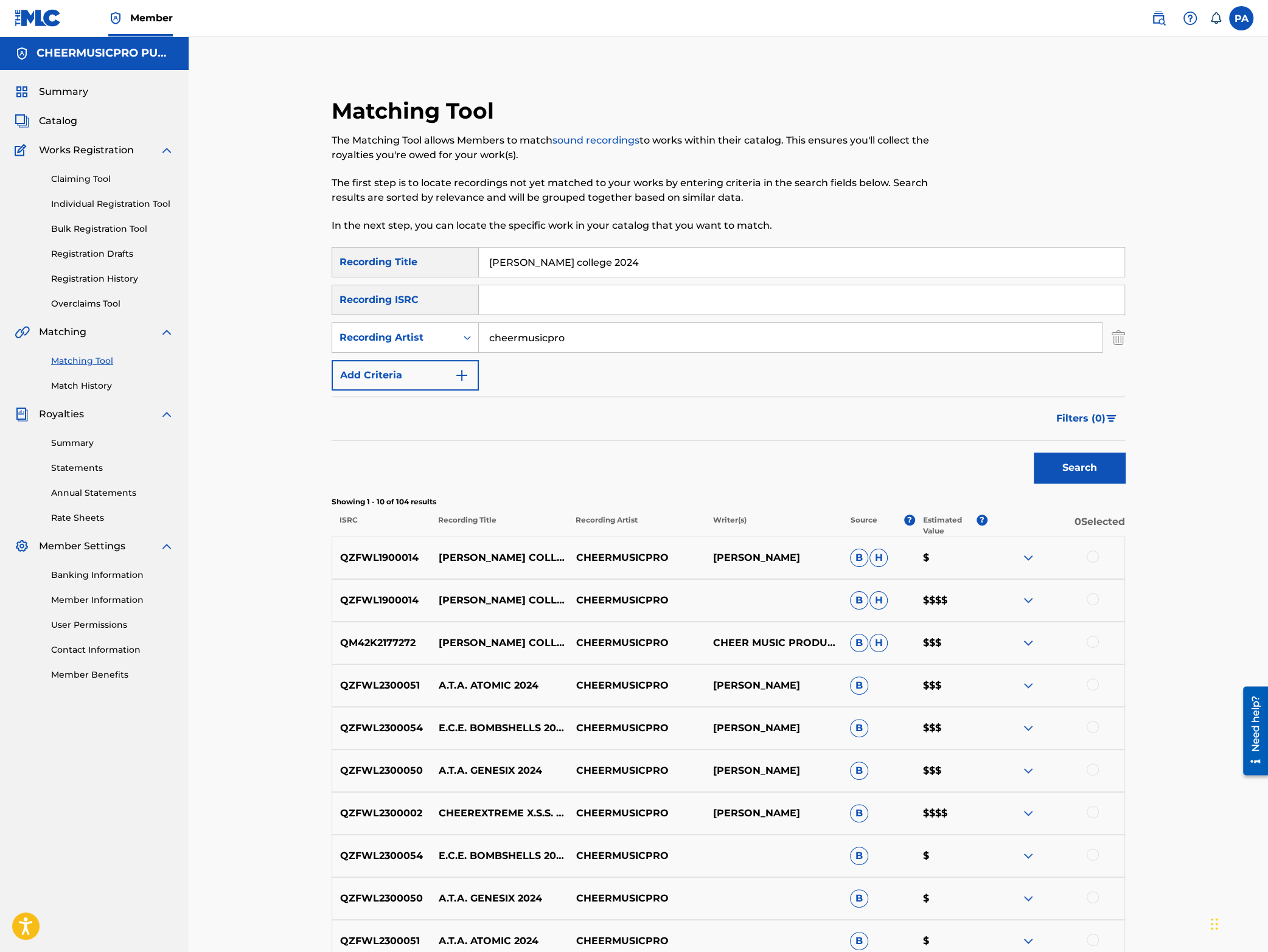
scroll to position [160, 0]
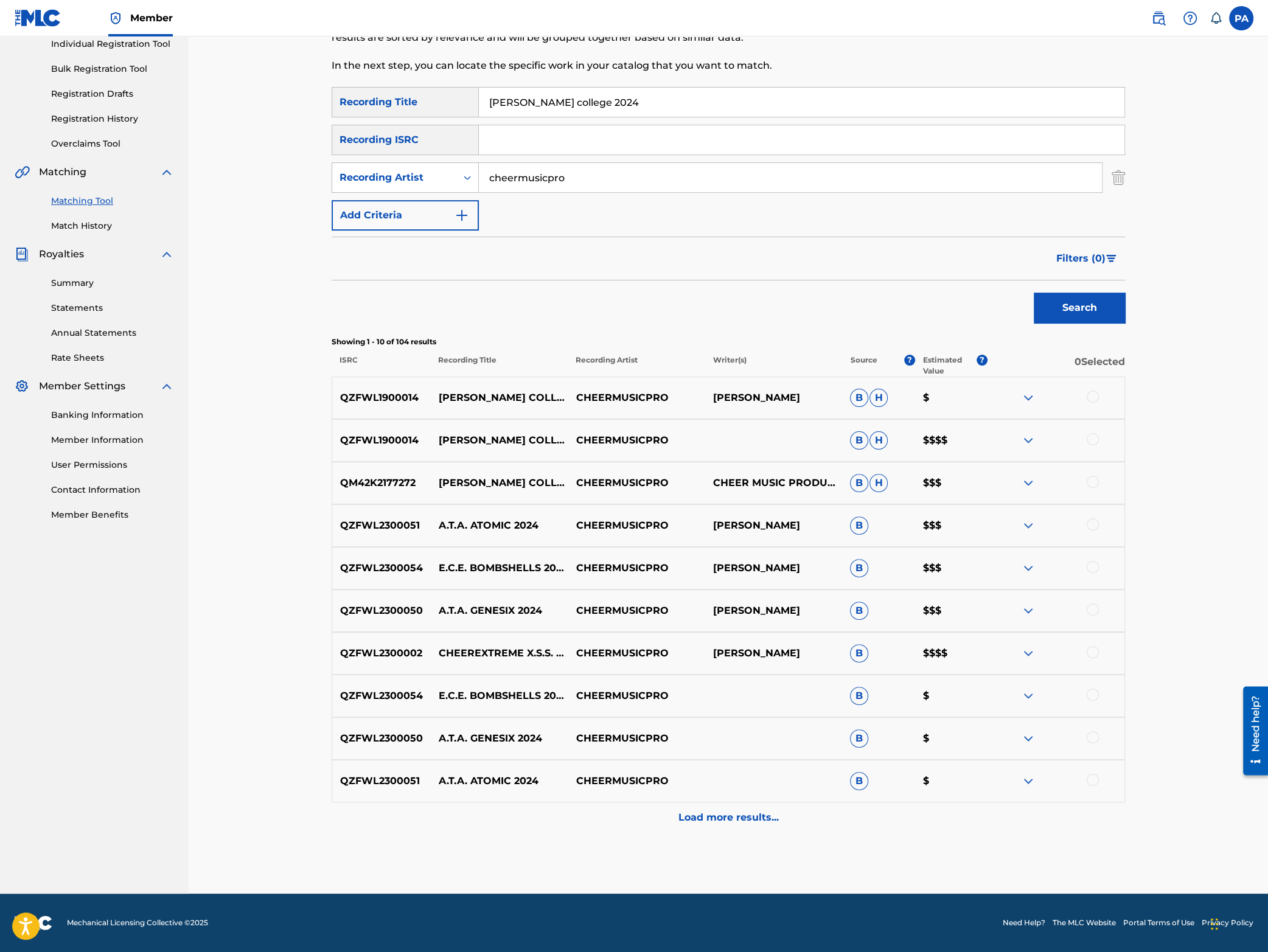
click at [724, 824] on p "Load more results..." at bounding box center [729, 818] width 100 height 15
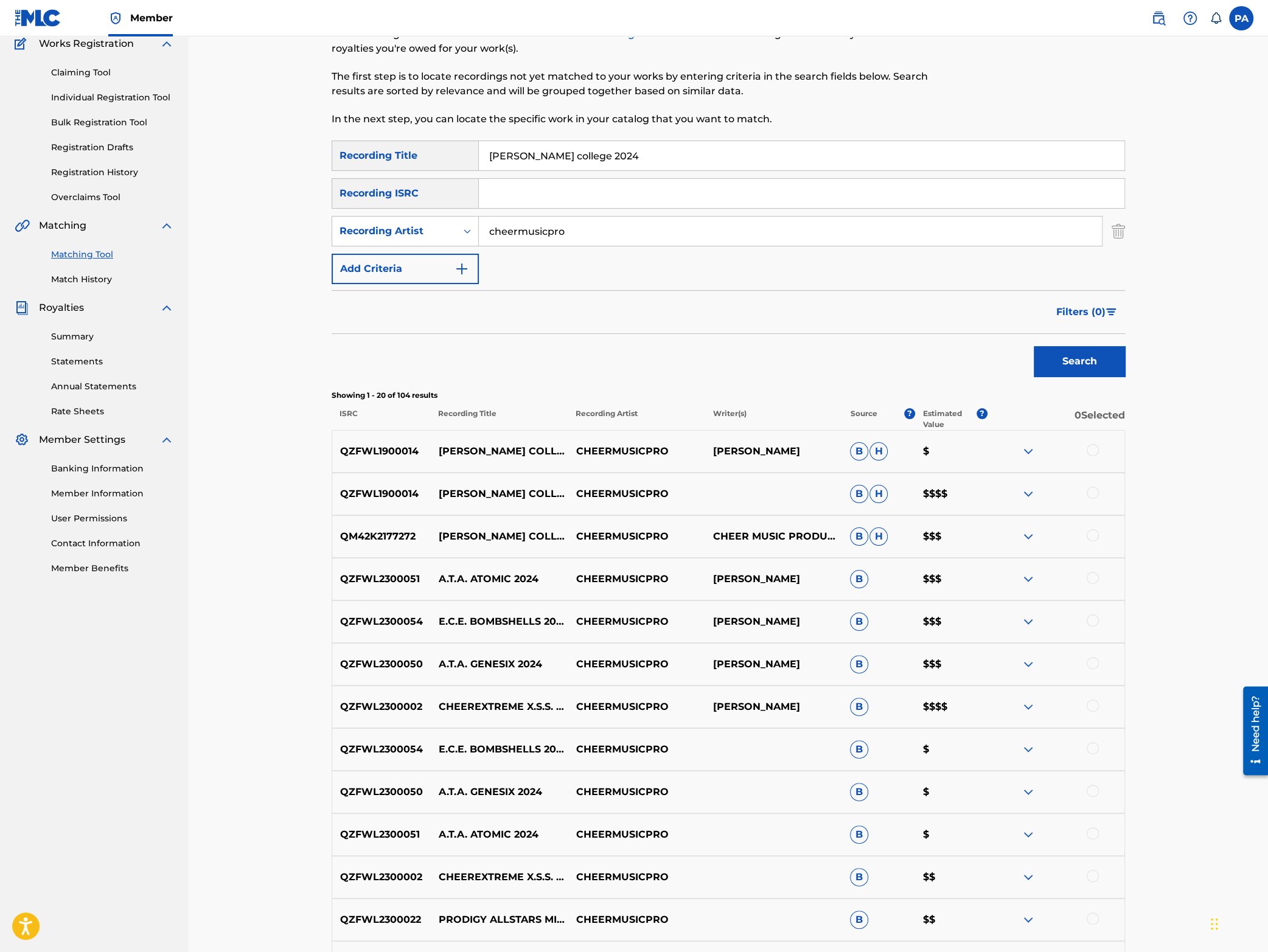
scroll to position [0, 0]
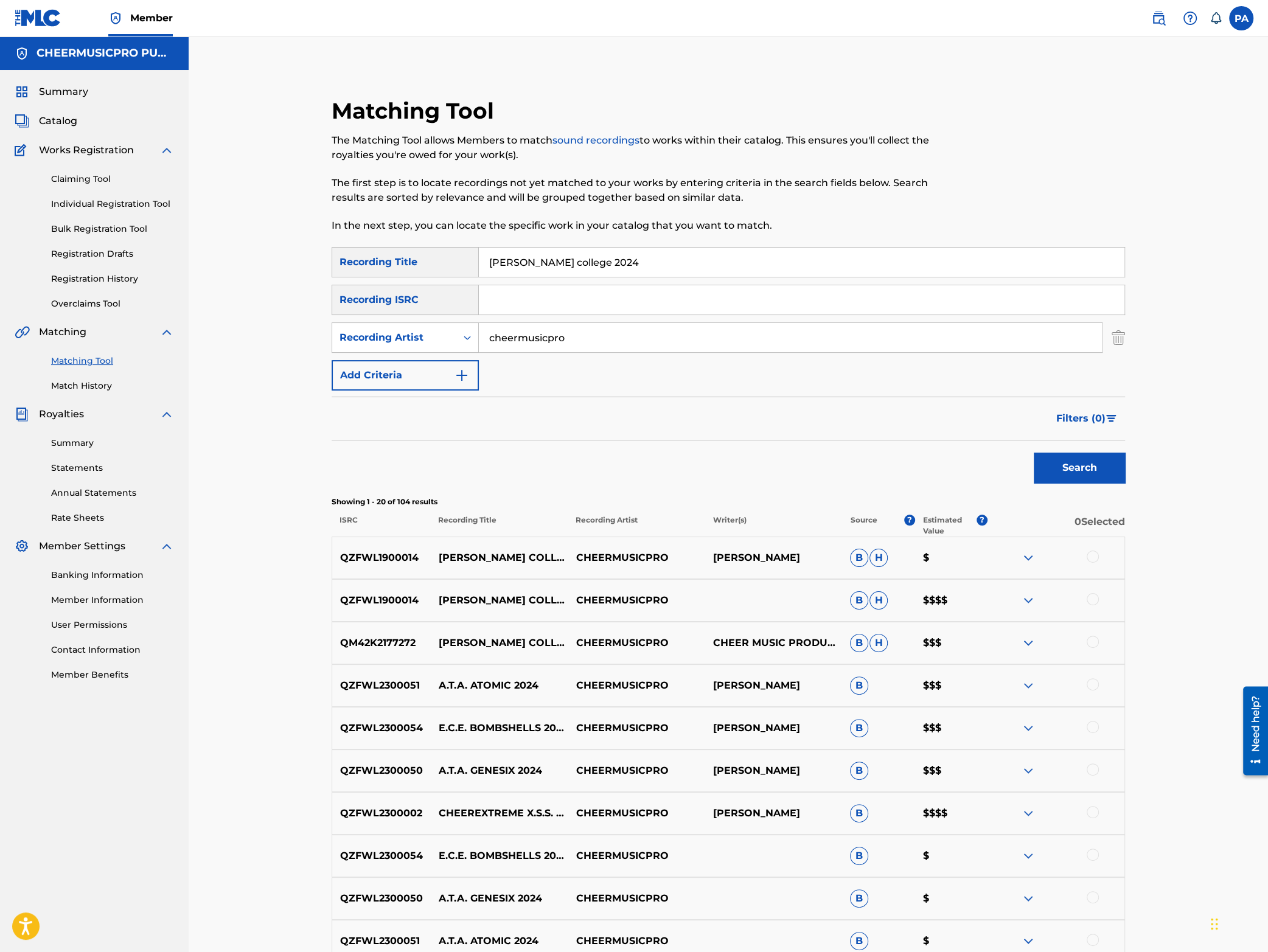
click at [66, 95] on span "Summary" at bounding box center [63, 92] width 49 height 15
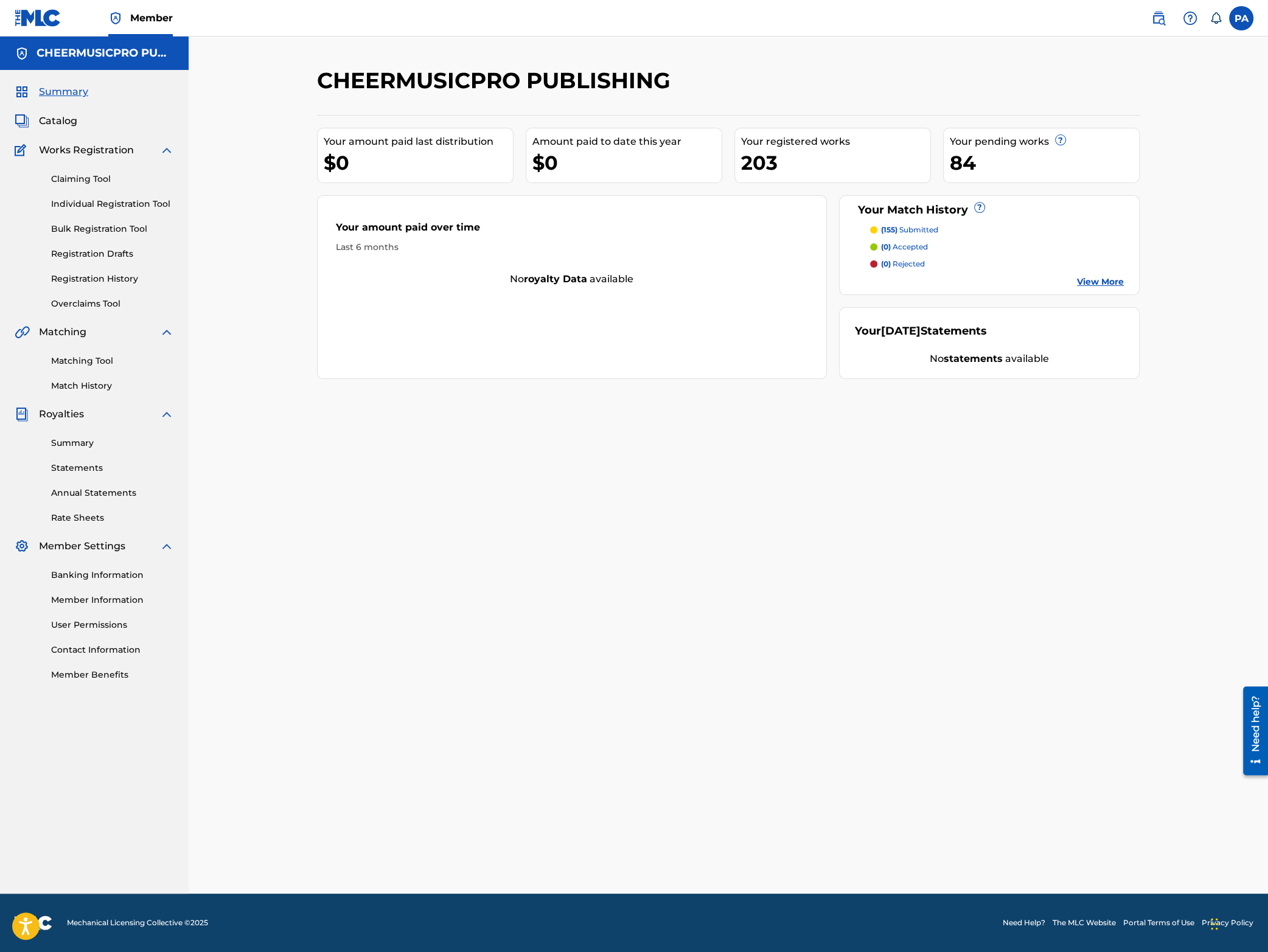
click at [95, 383] on link "Match History" at bounding box center [112, 386] width 123 height 13
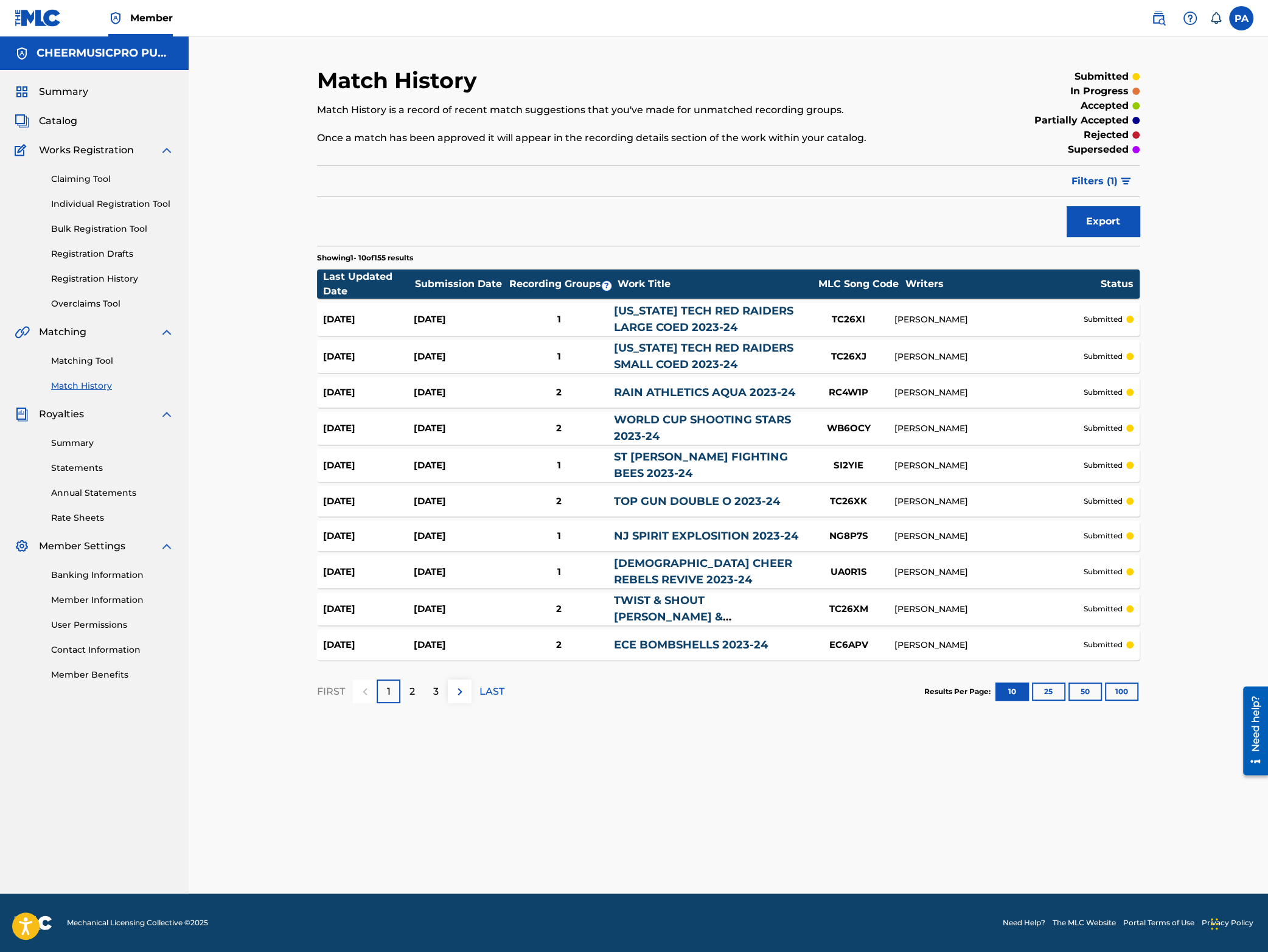
click at [432, 691] on div "3" at bounding box center [435, 691] width 23 height 23
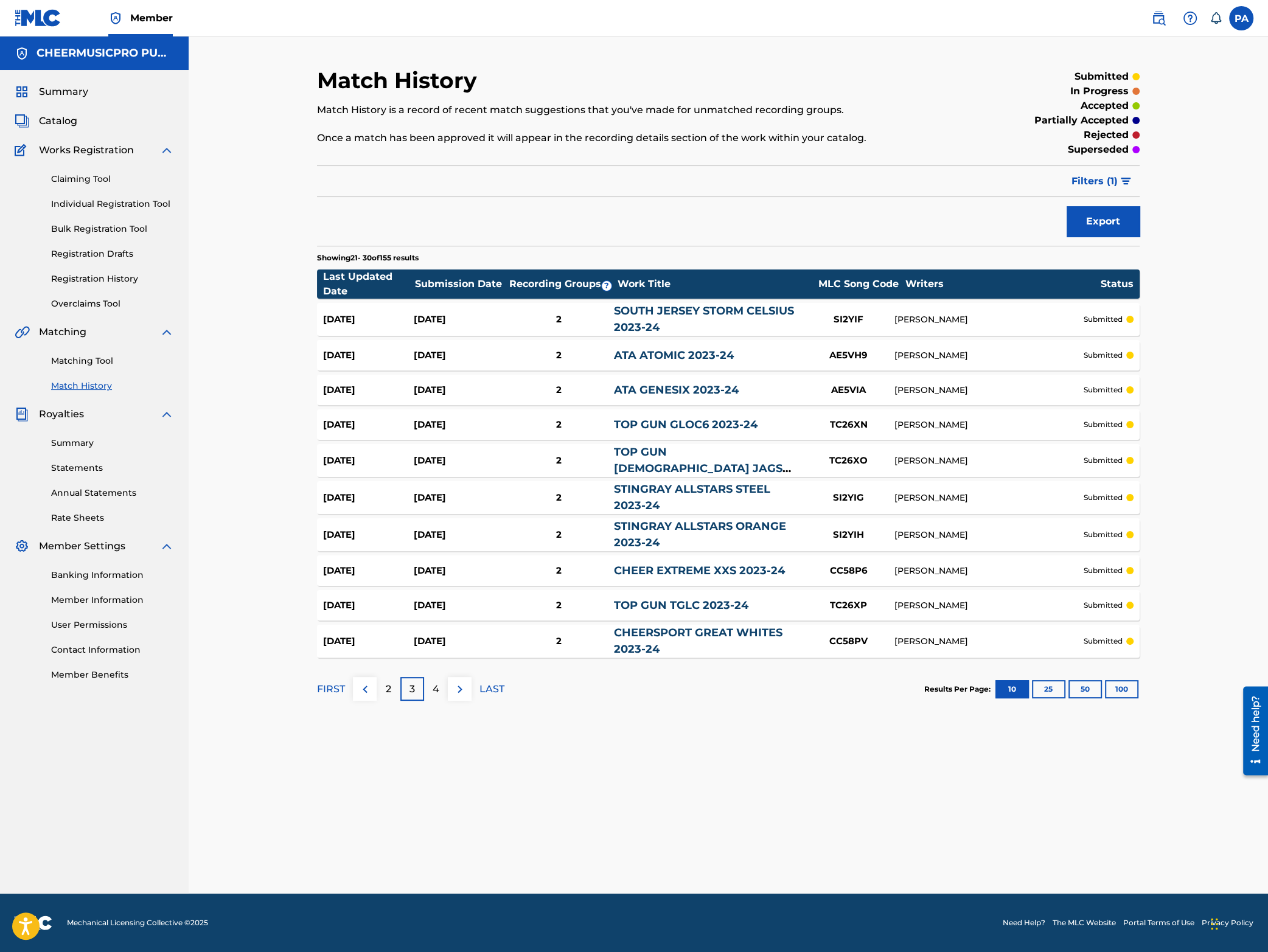
click at [496, 688] on p "LAST" at bounding box center [492, 689] width 25 height 15
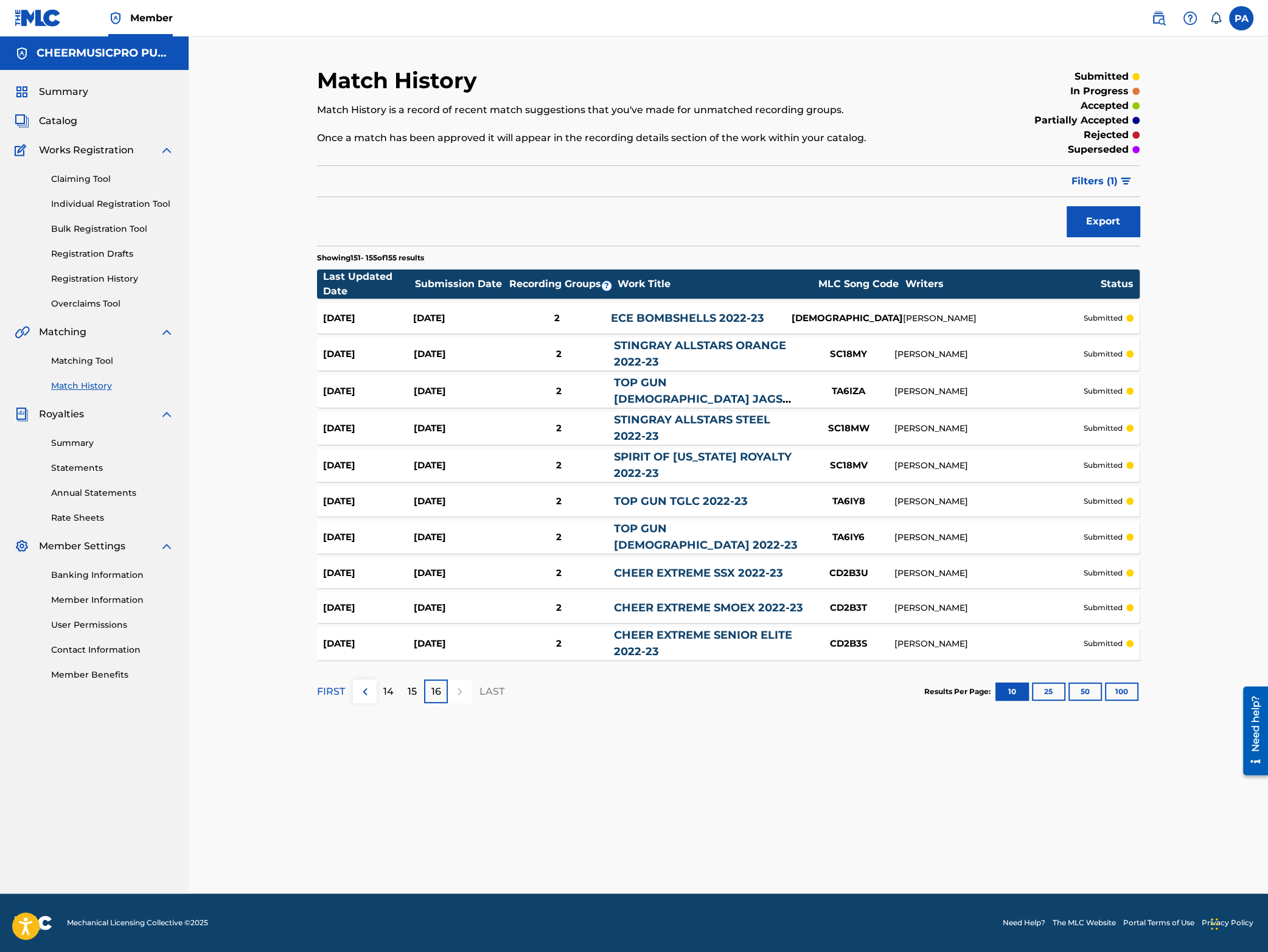
click at [43, 89] on span "Summary" at bounding box center [63, 92] width 49 height 15
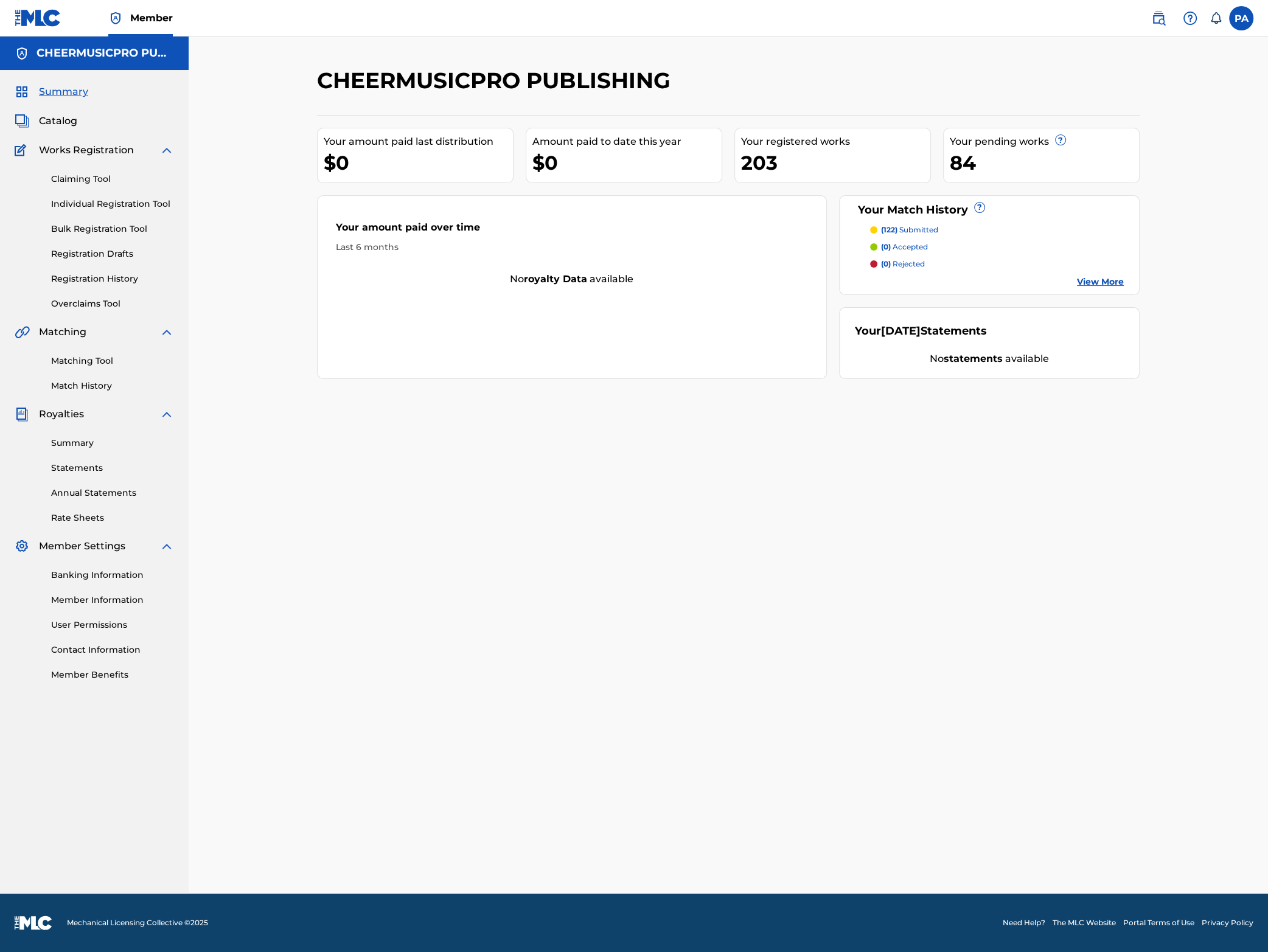
click at [802, 154] on div "203" at bounding box center [835, 163] width 189 height 28
click at [58, 122] on span "Catalog" at bounding box center [57, 121] width 38 height 15
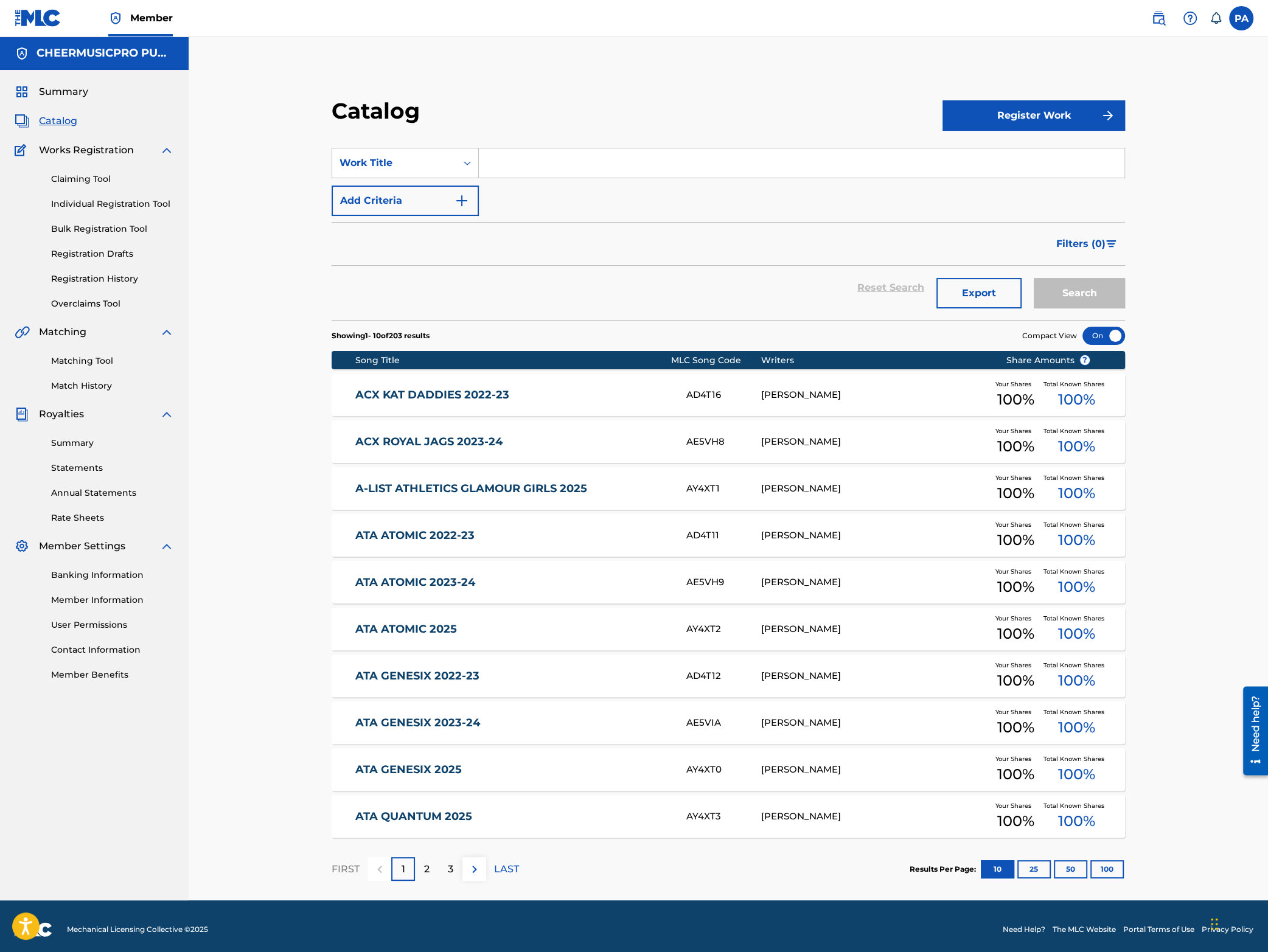
click at [566, 160] on input "Search Form" at bounding box center [801, 163] width 645 height 29
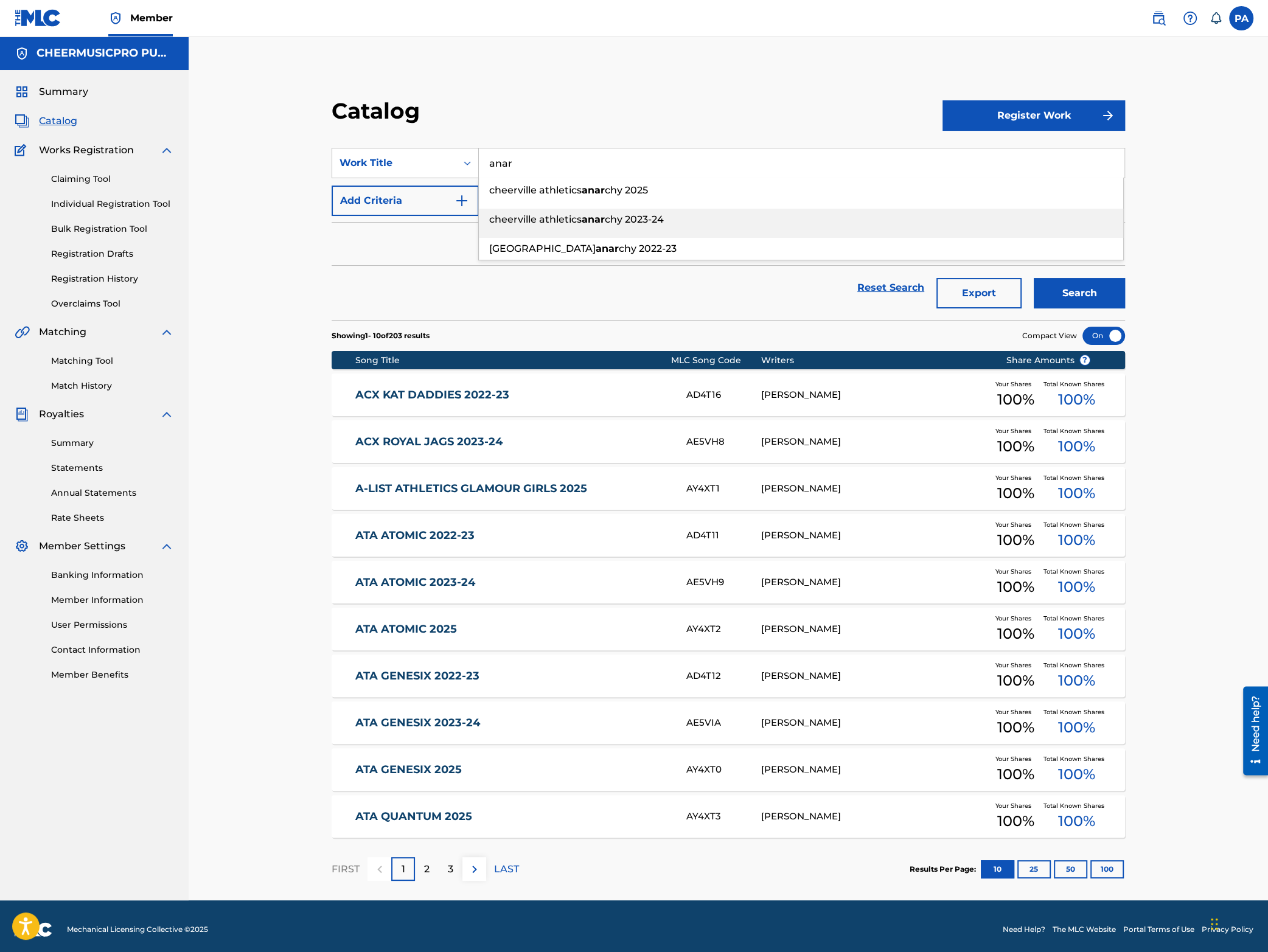
click at [580, 222] on span "cheerville athletics" at bounding box center [535, 219] width 92 height 11
type input "cheerville athletics anarchy 2023-24"
click at [1064, 298] on button "Search" at bounding box center [1079, 294] width 91 height 31
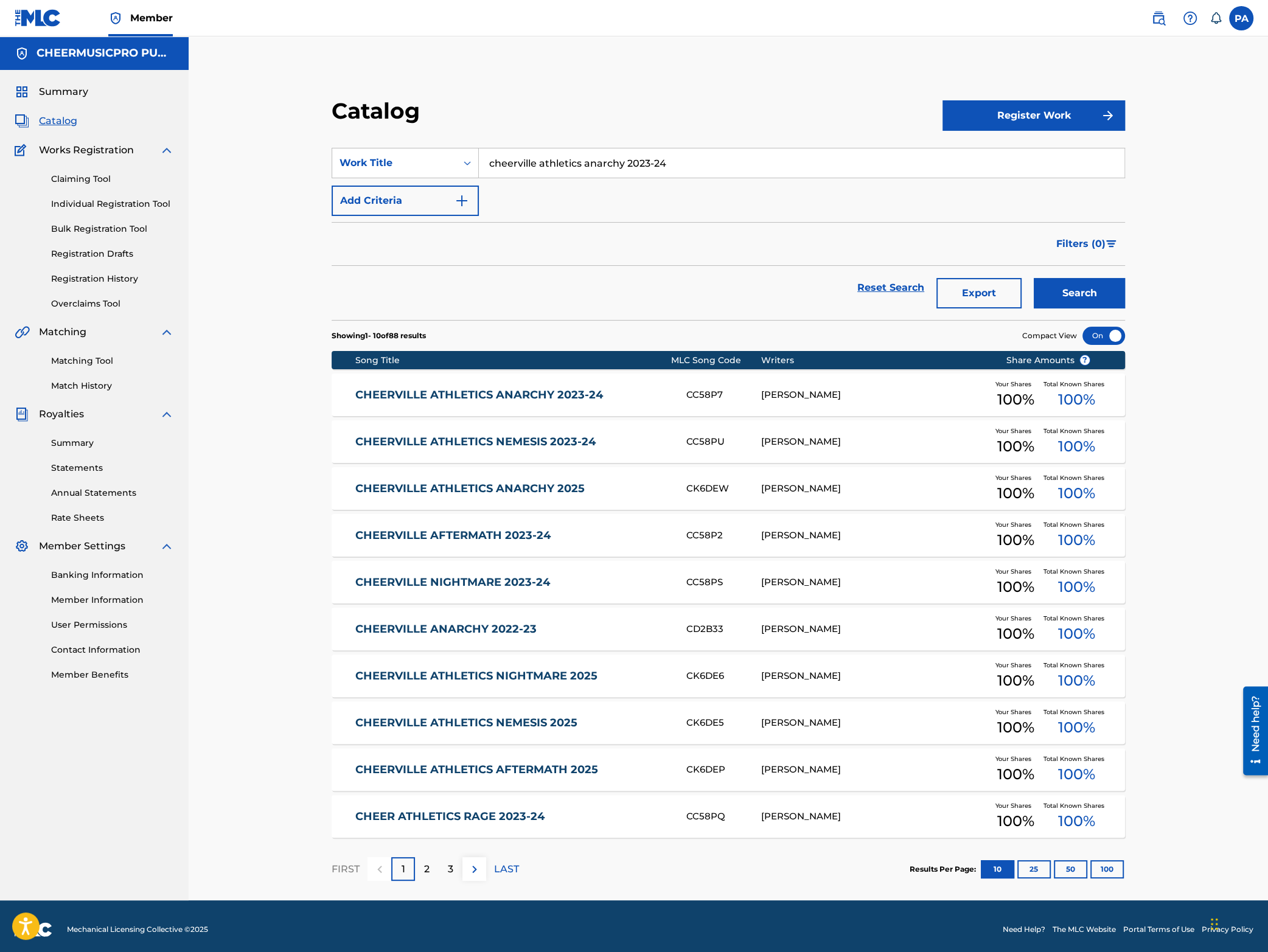
click at [501, 413] on div "CHEERVILLE ATHLETICS ANARCHY 2023-24 CC58P7 PATRICK J AVARD Your Shares 100 % T…" at bounding box center [728, 395] width 793 height 43
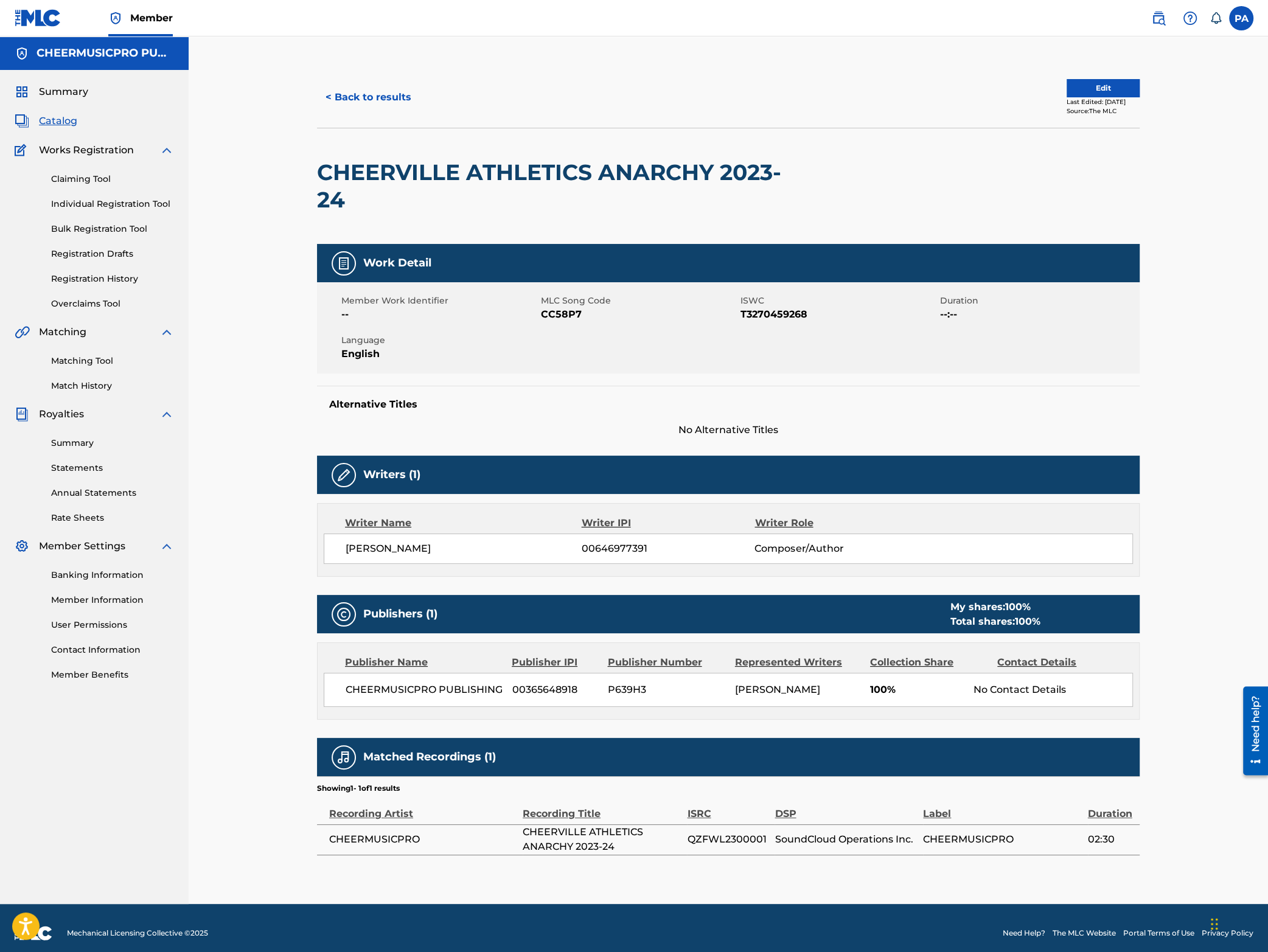
scroll to position [11, 0]
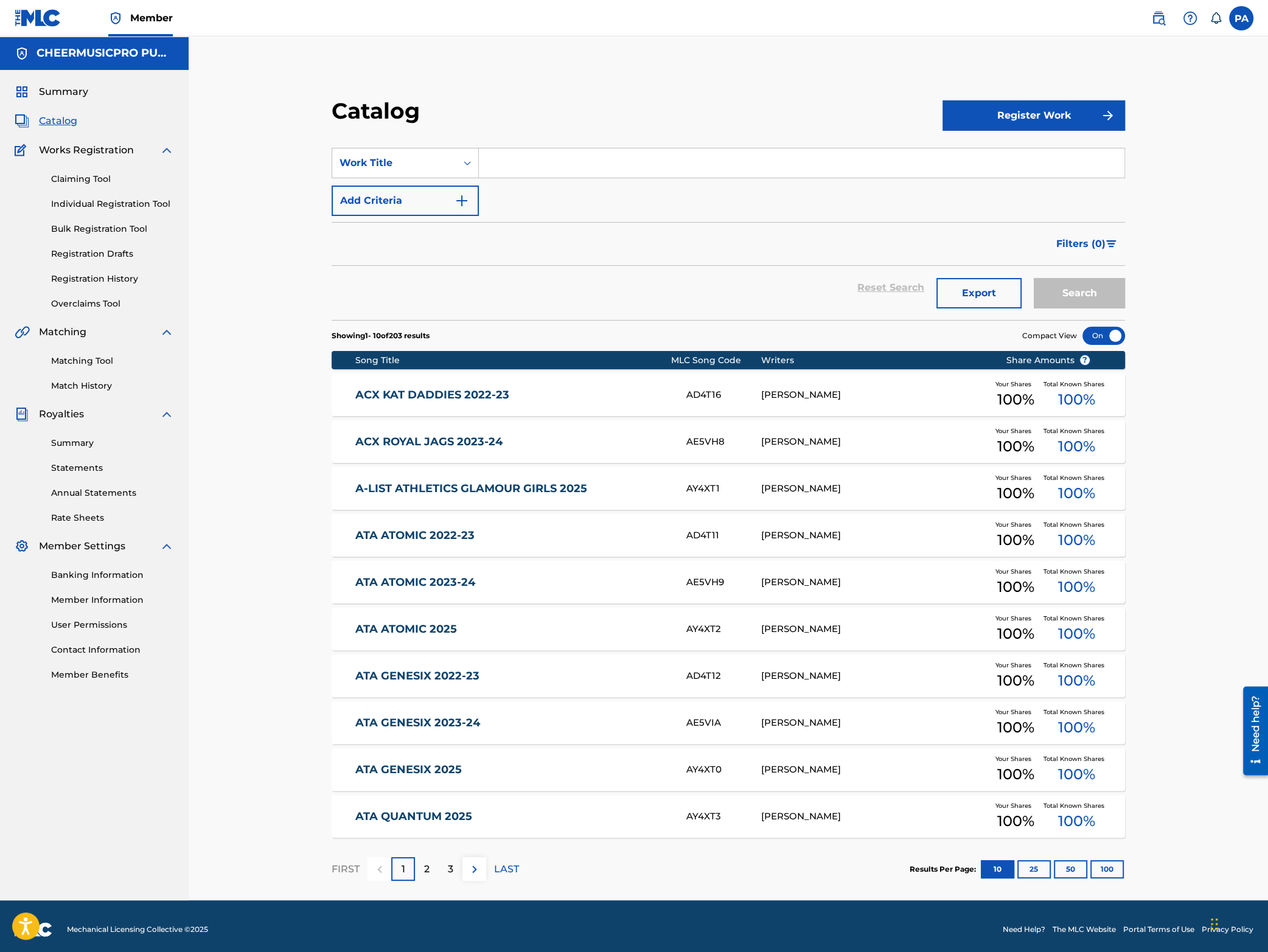
click at [540, 171] on input "Search Form" at bounding box center [801, 163] width 645 height 29
type input "2023-24"
click at [1033, 278] on button "Search" at bounding box center [1079, 294] width 91 height 31
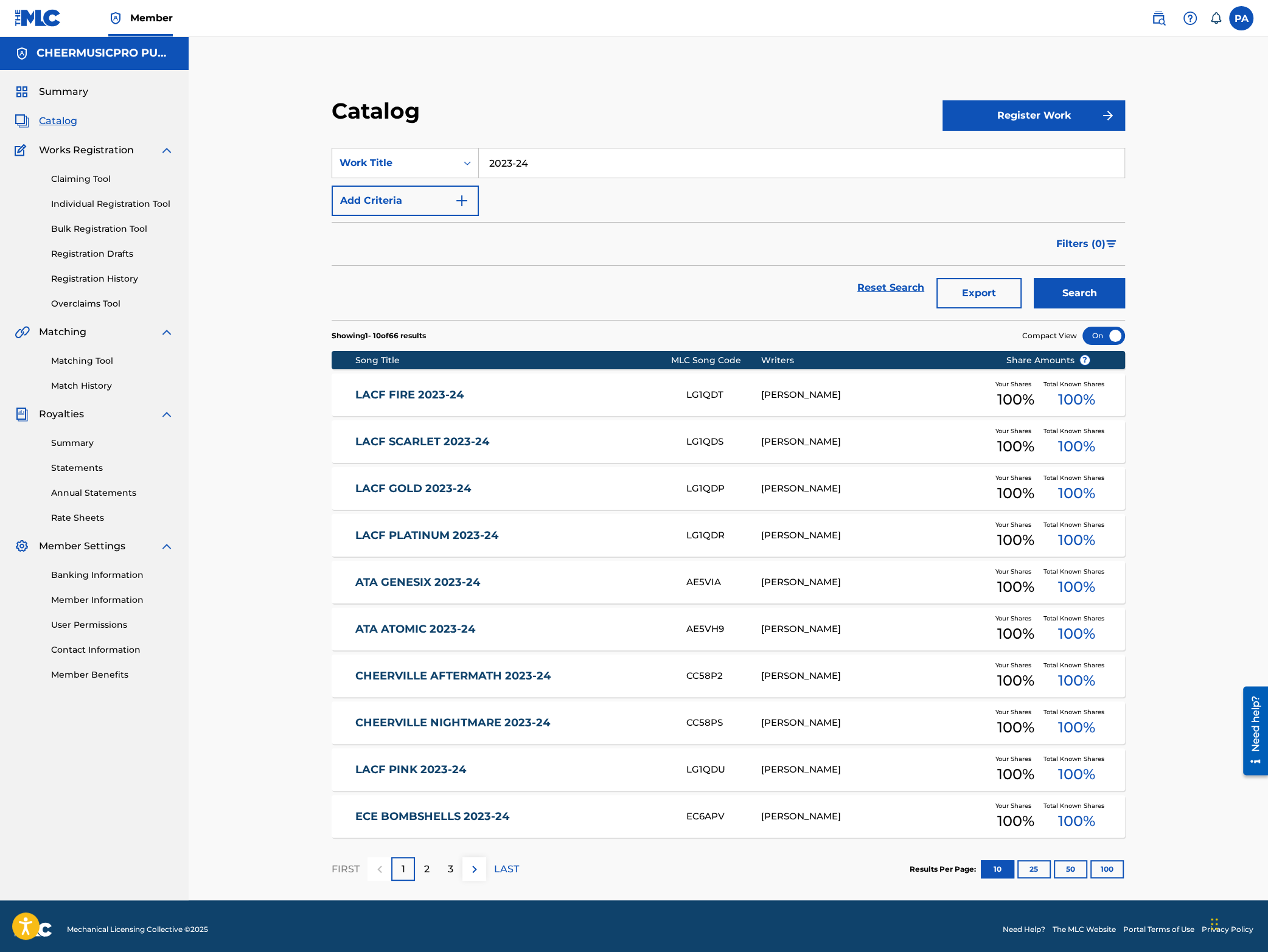
scroll to position [6, 0]
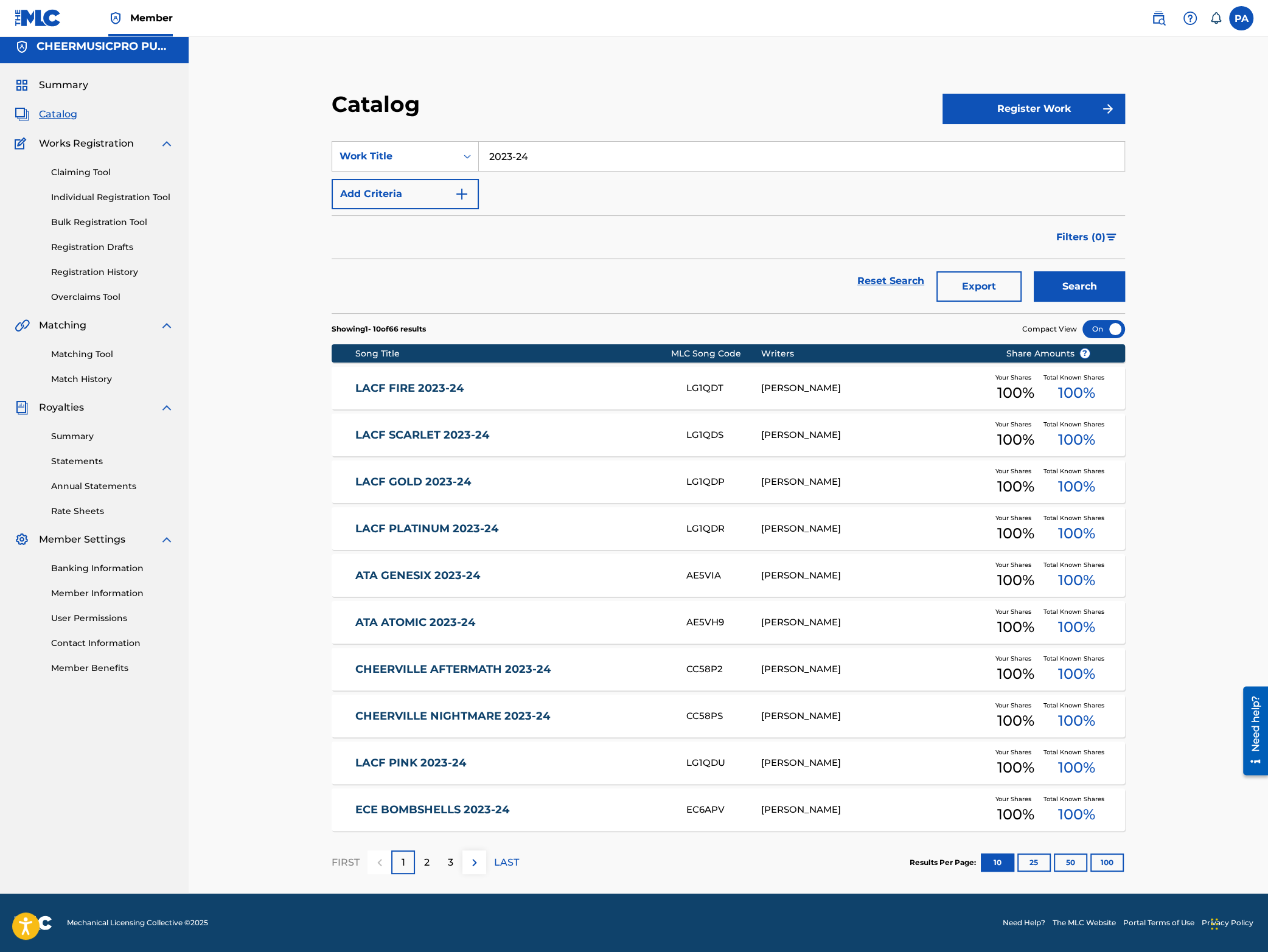
click at [425, 857] on p "2" at bounding box center [426, 863] width 6 height 15
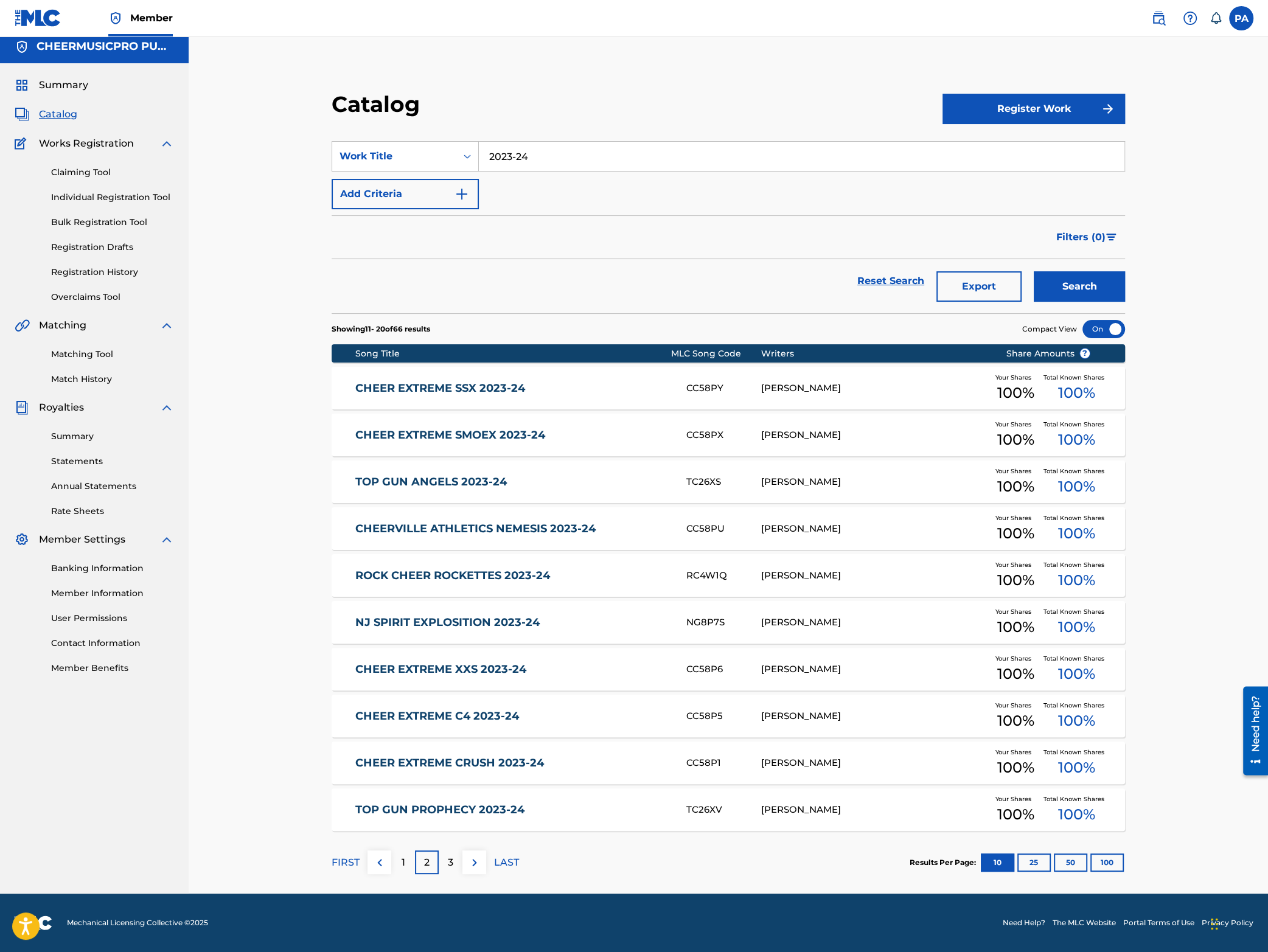
click at [495, 665] on link "CHEER EXTREME XXS 2023-24" at bounding box center [512, 669] width 314 height 14
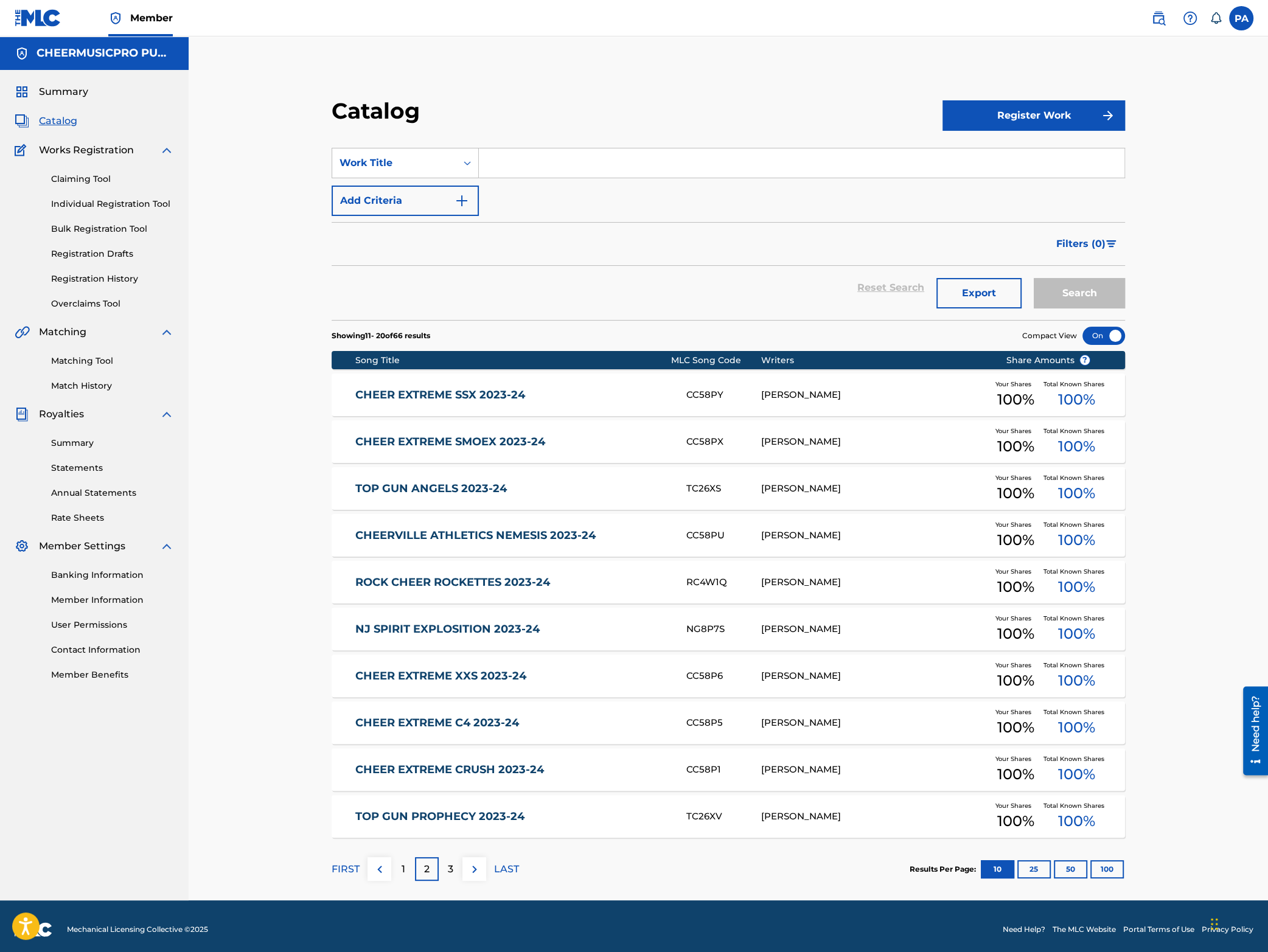
click at [66, 121] on span "Catalog" at bounding box center [57, 121] width 38 height 15
click at [57, 124] on span "Catalog" at bounding box center [57, 121] width 38 height 15
click at [526, 163] on input "Search Form" at bounding box center [801, 163] width 645 height 29
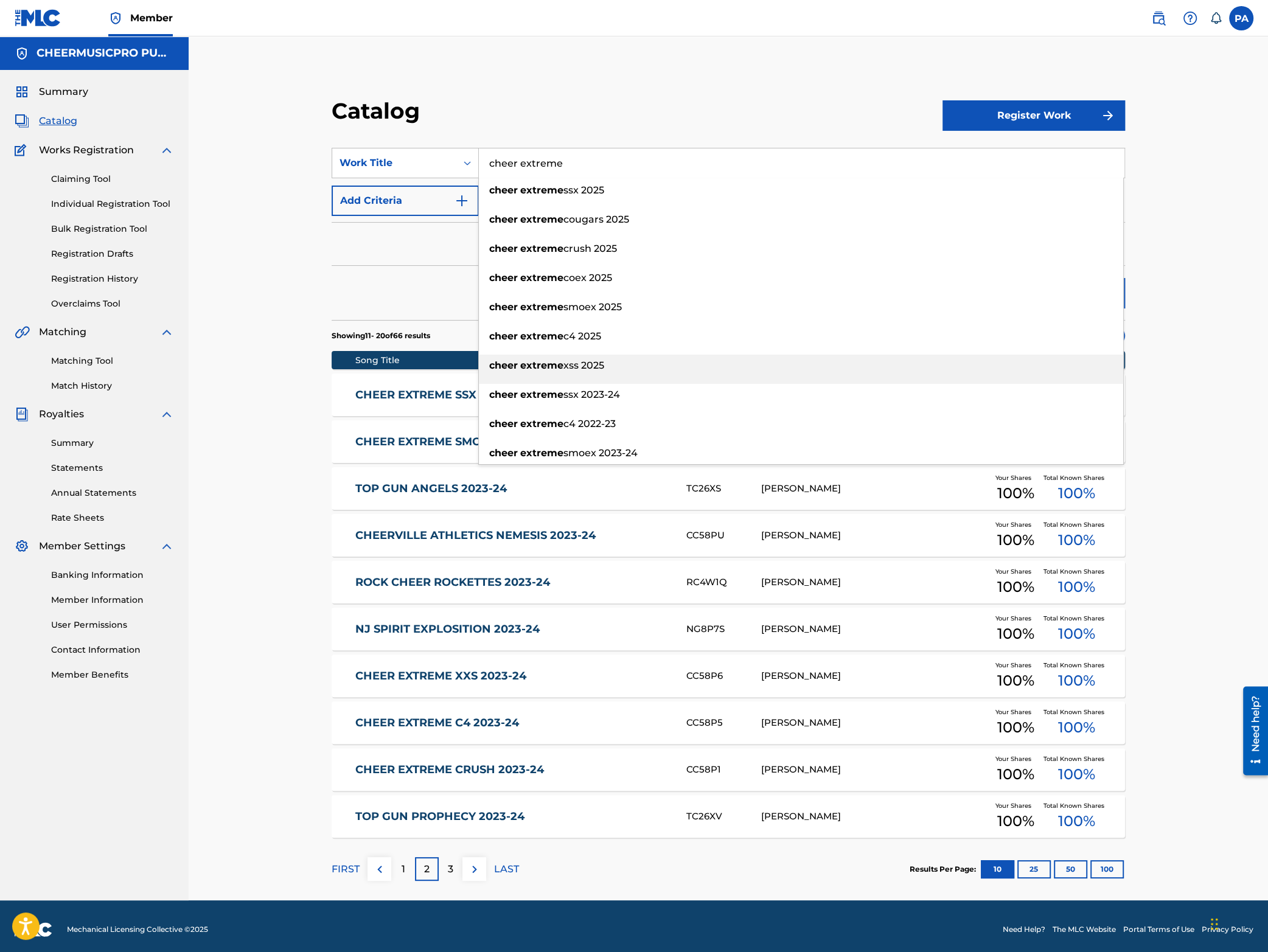
click at [593, 370] on span "xss 2025" at bounding box center [584, 366] width 40 height 11
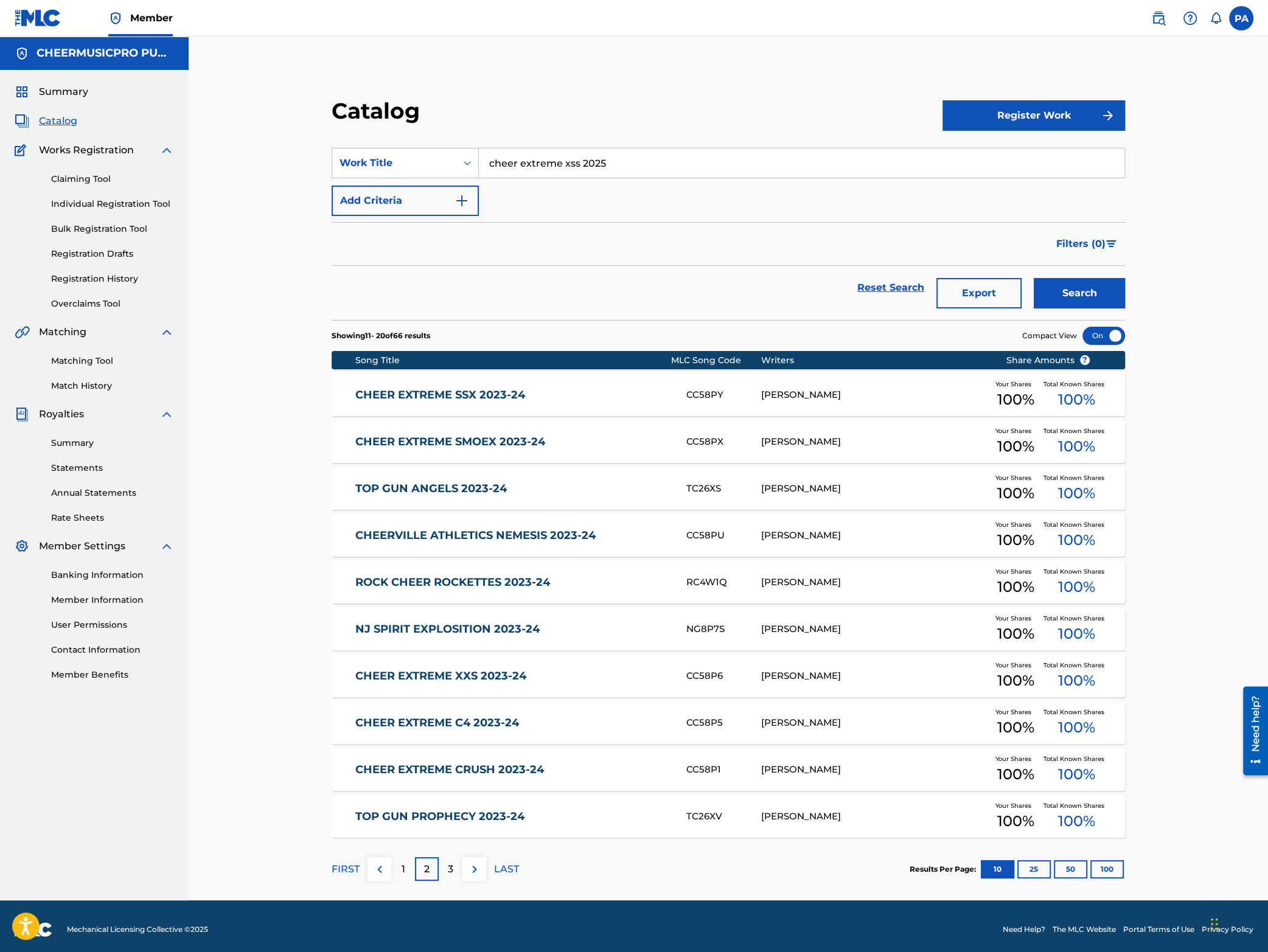
click at [574, 163] on input "cheer extreme xss 2025" at bounding box center [801, 163] width 645 height 29
type input "cheer extreme xxs 2025"
click at [1033, 278] on button "Search" at bounding box center [1079, 294] width 91 height 31
click at [608, 399] on link "CHEER EXTREME XXS 2023-24" at bounding box center [512, 395] width 314 height 14
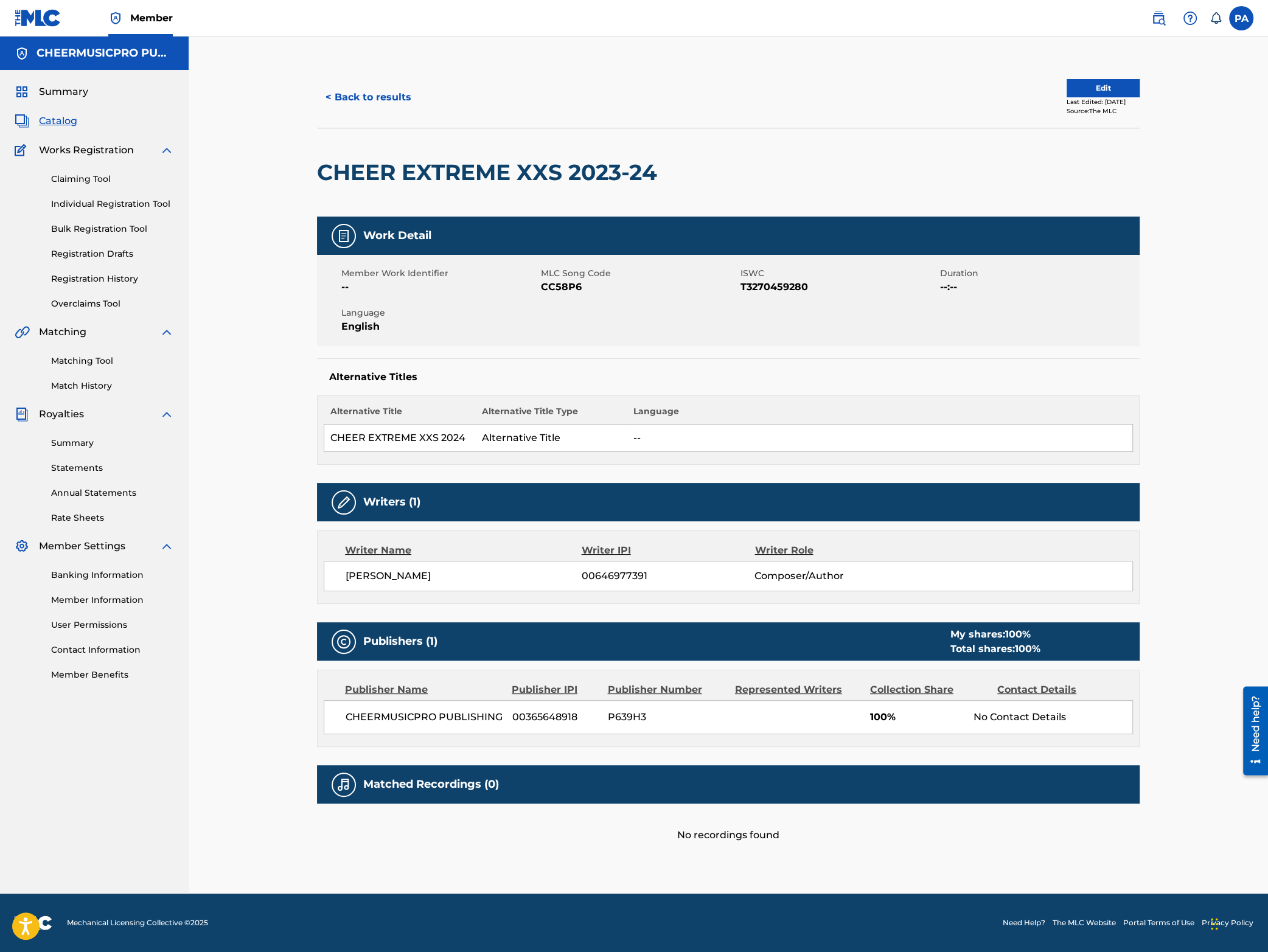
click at [1092, 85] on button "Edit" at bounding box center [1103, 88] width 73 height 19
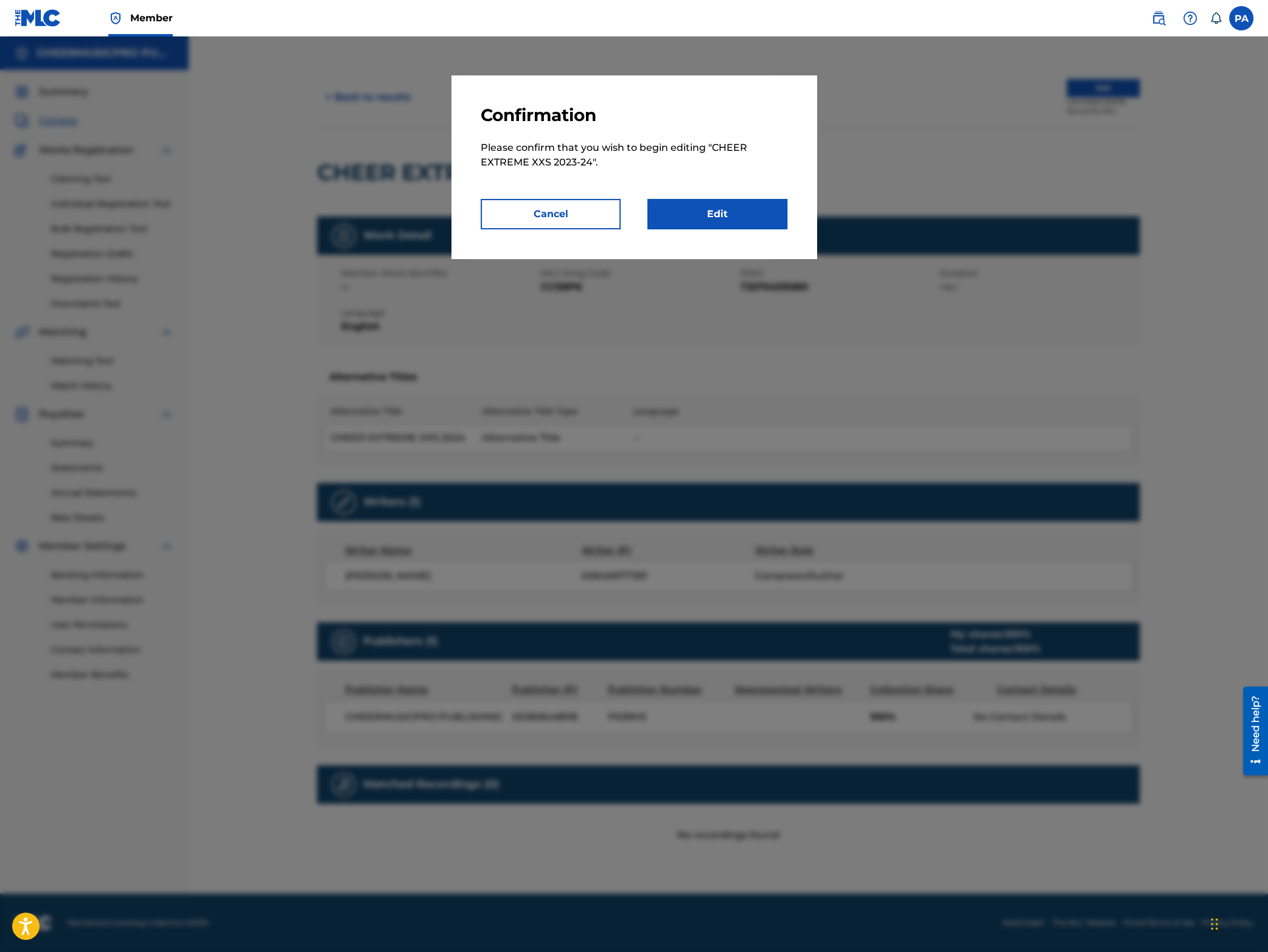
click at [717, 216] on link "Edit" at bounding box center [717, 214] width 140 height 31
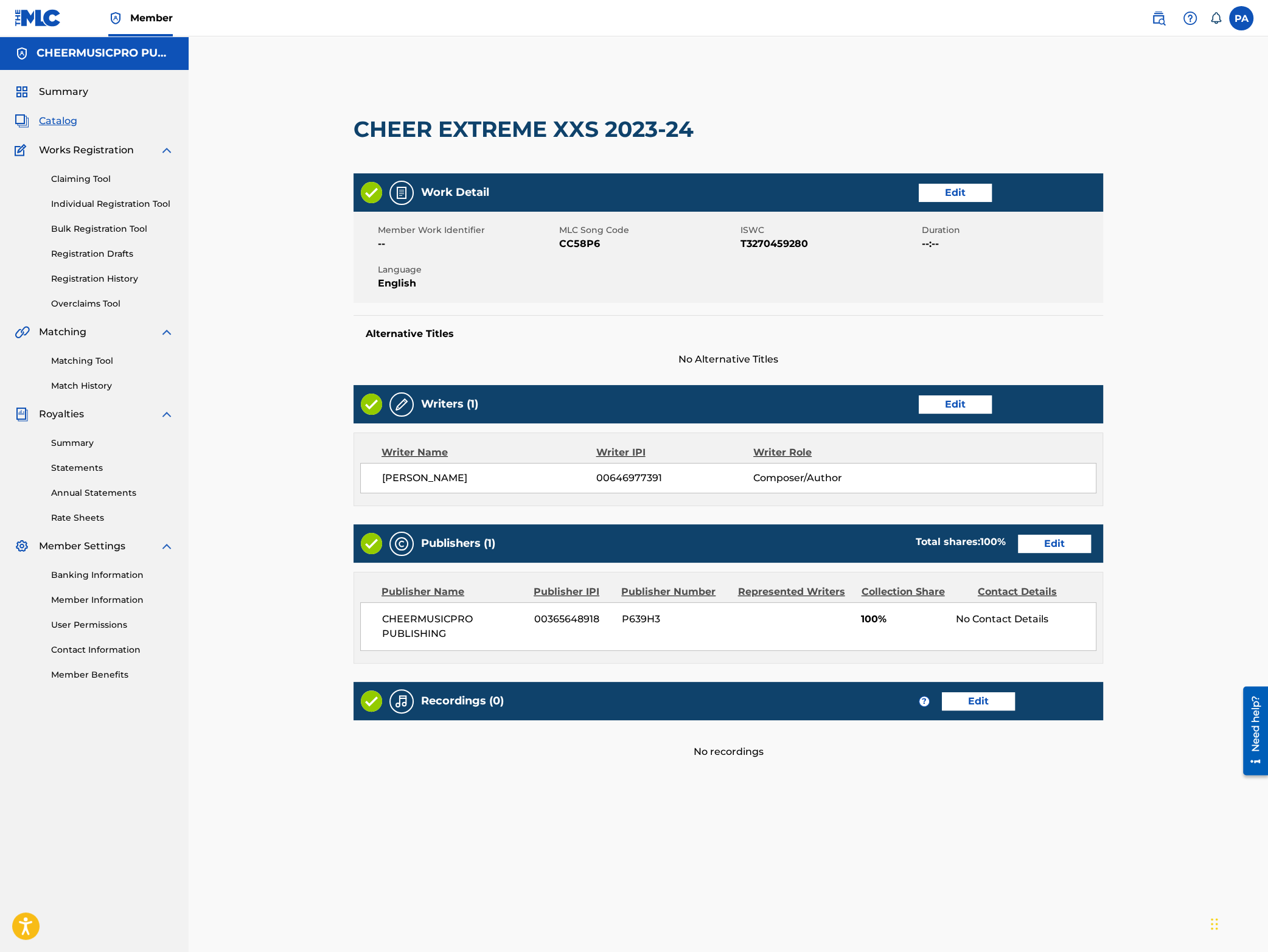
click at [709, 358] on span "No Alternative Titles" at bounding box center [728, 360] width 750 height 15
click at [696, 359] on span "No Alternative Titles" at bounding box center [728, 360] width 750 height 15
click at [967, 196] on link "Edit" at bounding box center [955, 193] width 73 height 19
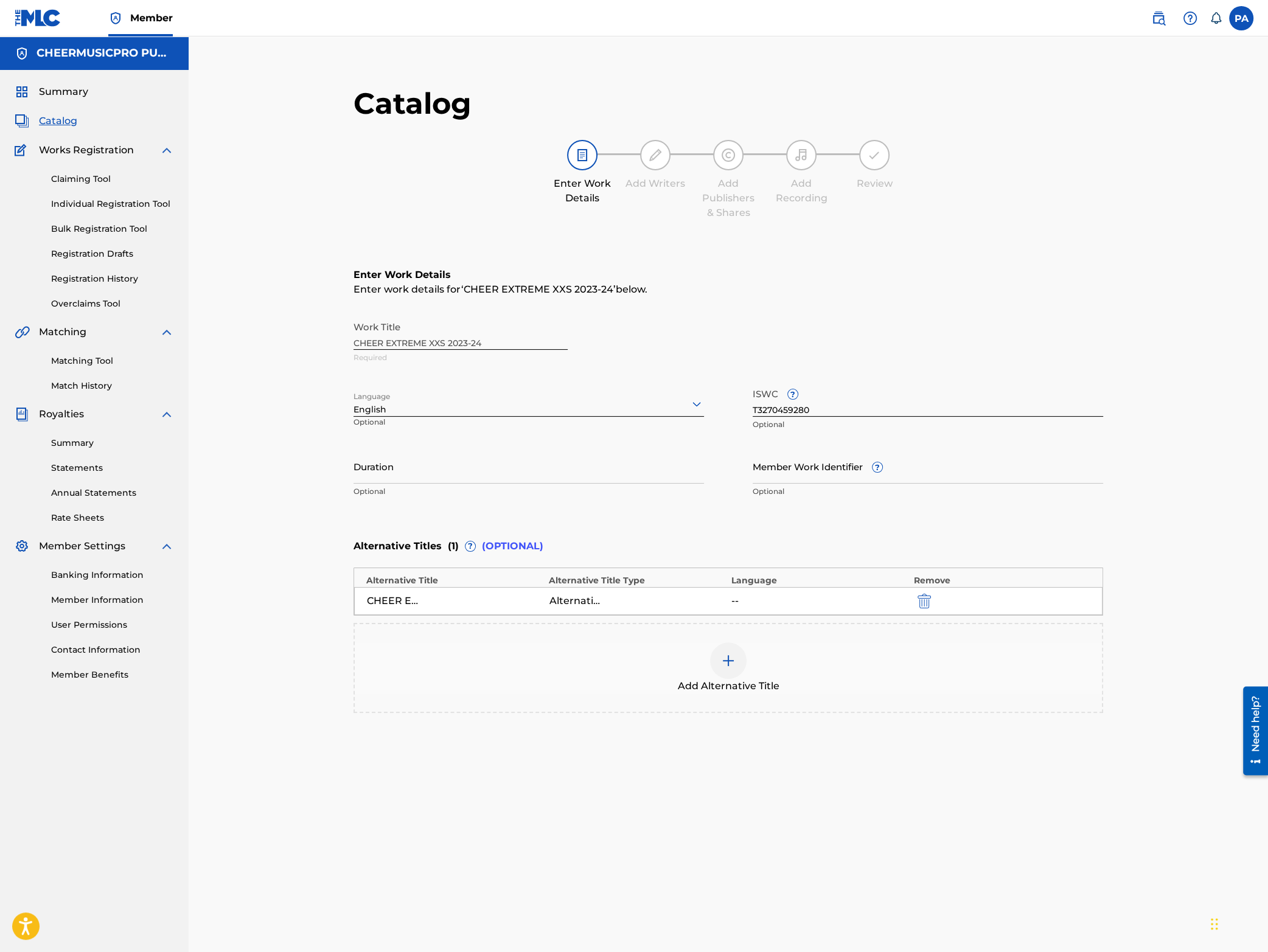
click at [729, 662] on img at bounding box center [729, 661] width 15 height 15
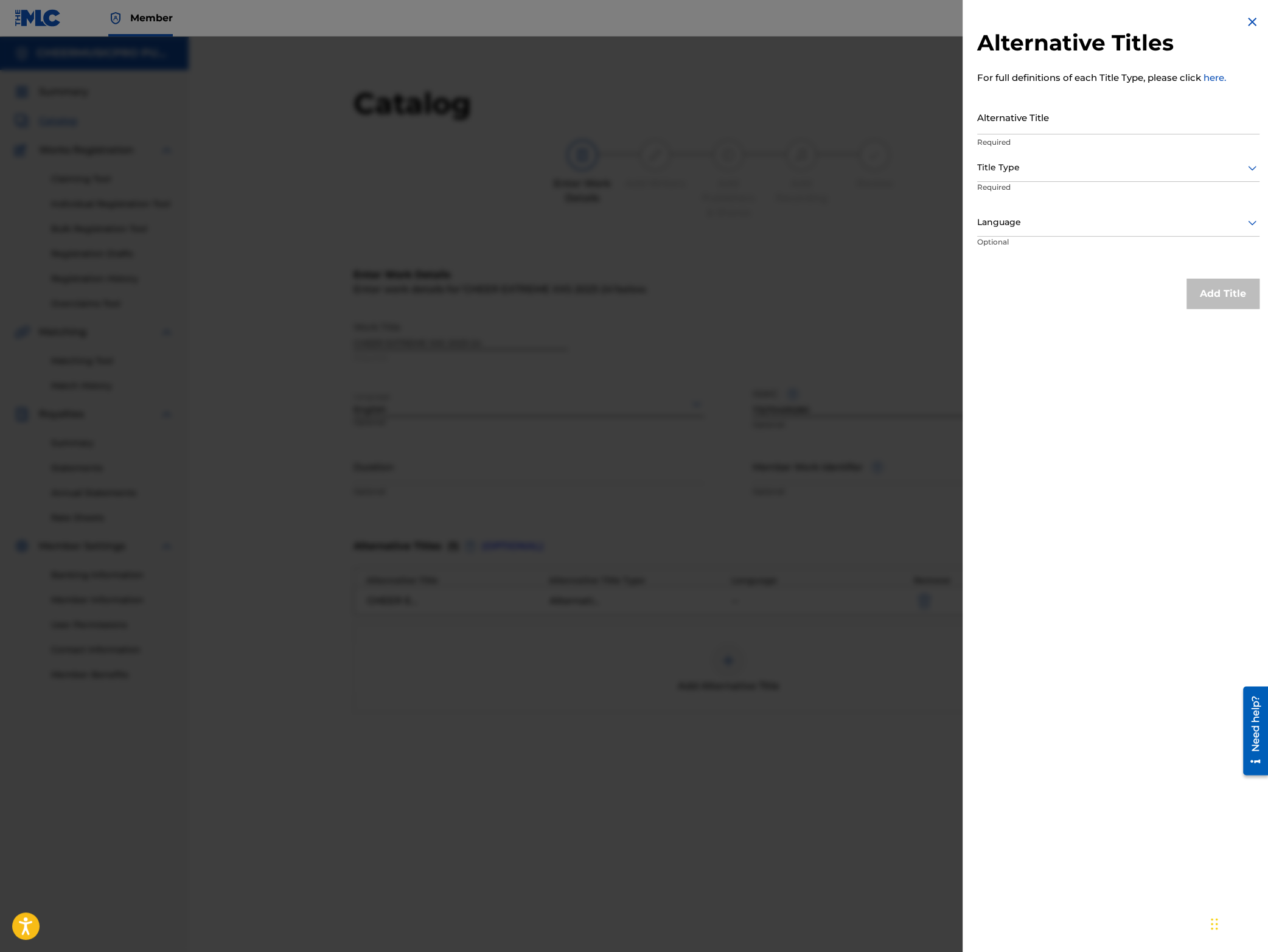
click at [1009, 105] on input "Alternative Title" at bounding box center [1118, 116] width 282 height 35
type input "Cheer Extreme XSS 2023-24"
click at [995, 180] on div "Title Type" at bounding box center [1118, 168] width 282 height 28
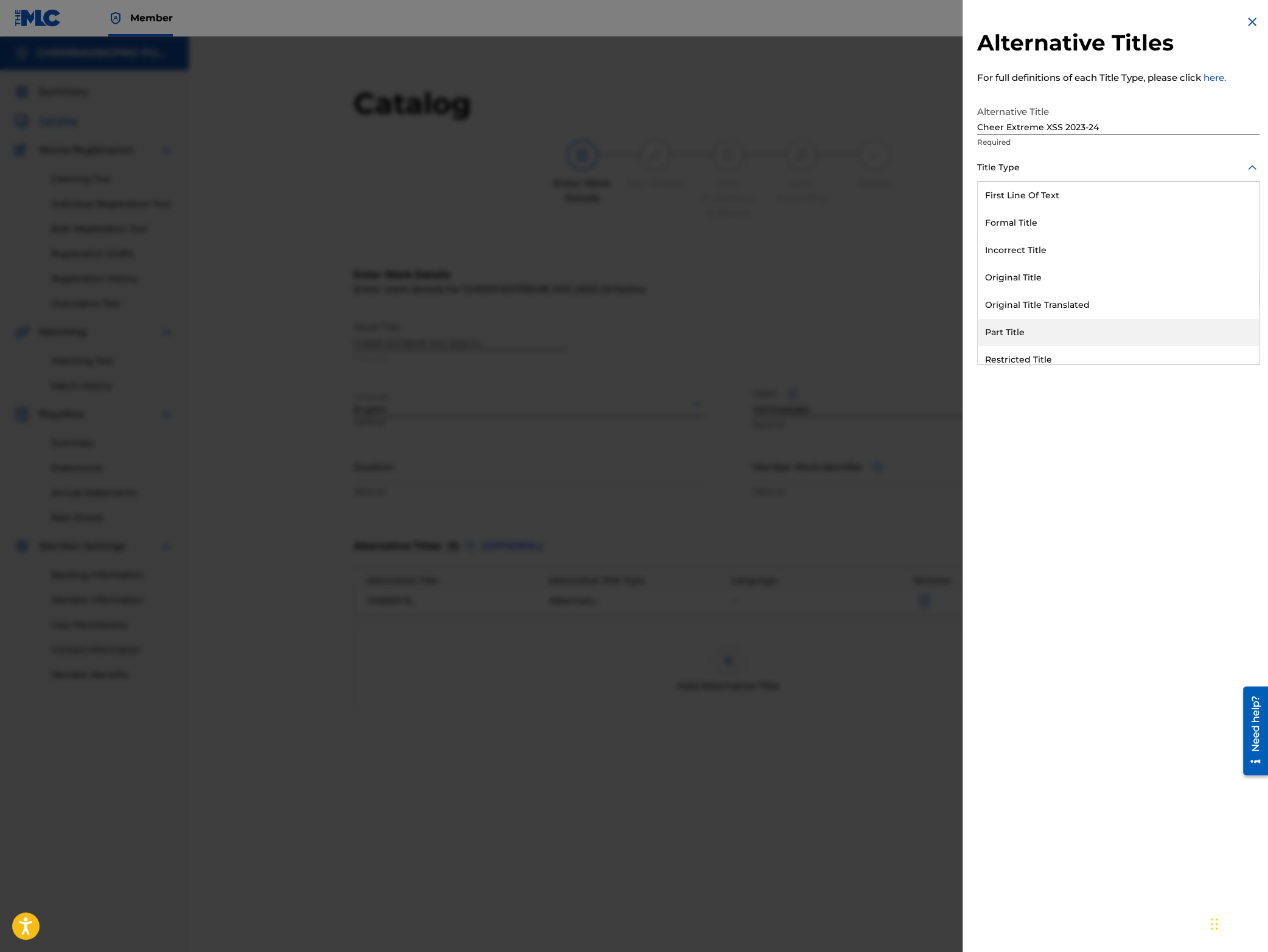
scroll to position [119, 0]
click at [1031, 352] on div "Alternative Title" at bounding box center [1118, 351] width 281 height 28
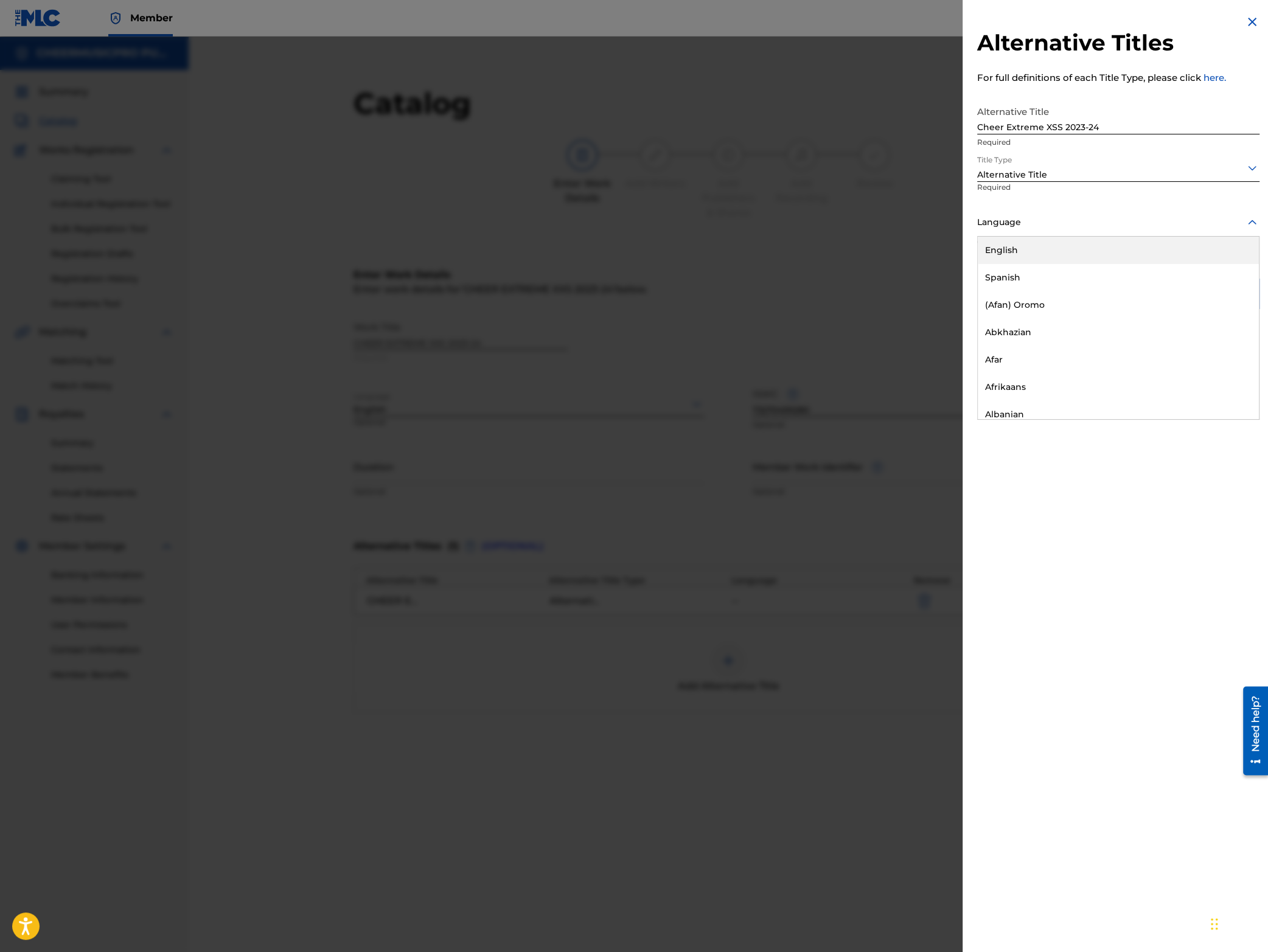
click at [1028, 222] on div at bounding box center [1118, 222] width 282 height 15
click at [1034, 253] on div "English" at bounding box center [1118, 251] width 281 height 28
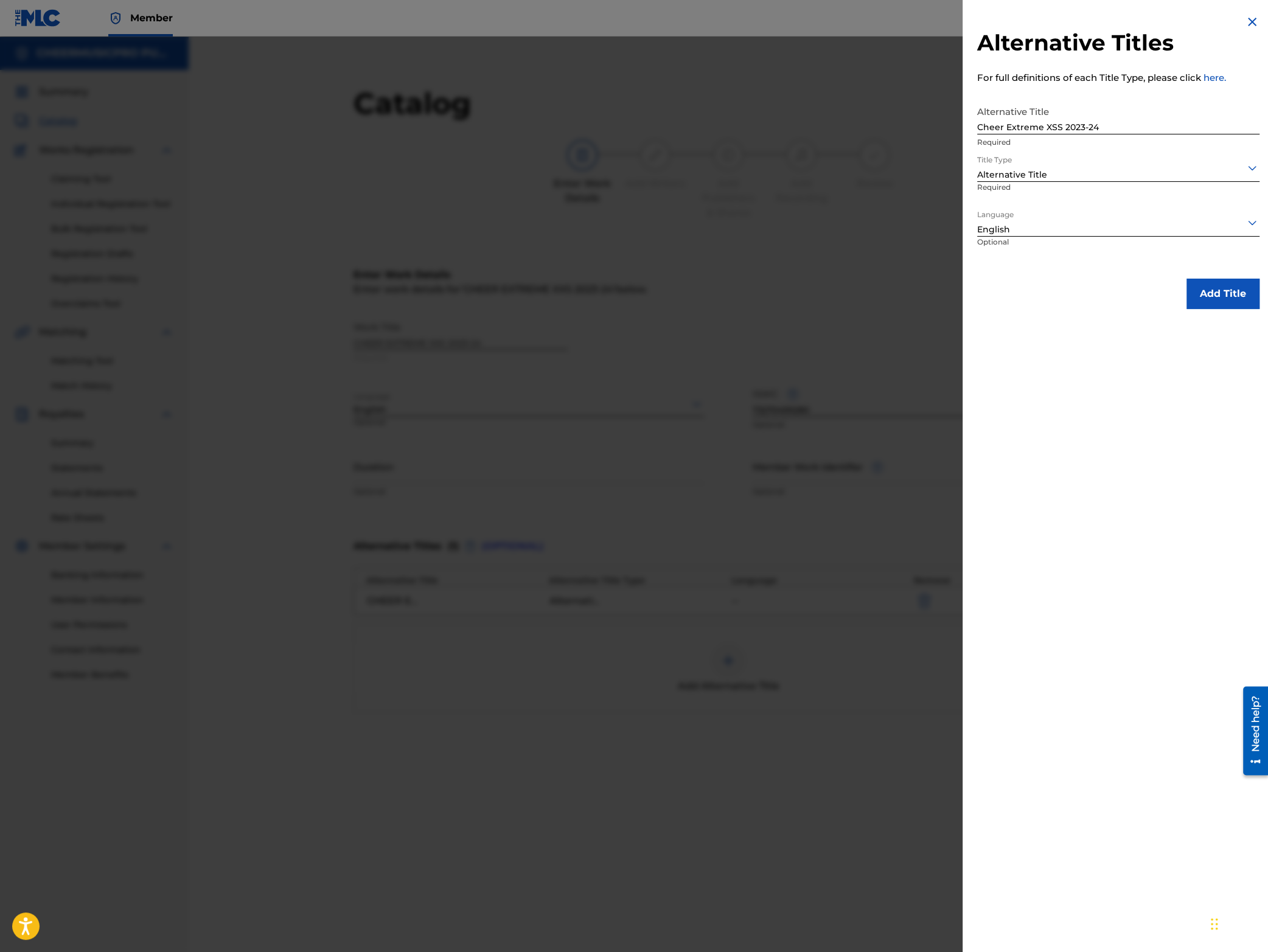
click at [1224, 290] on button "Add Title" at bounding box center [1223, 294] width 73 height 31
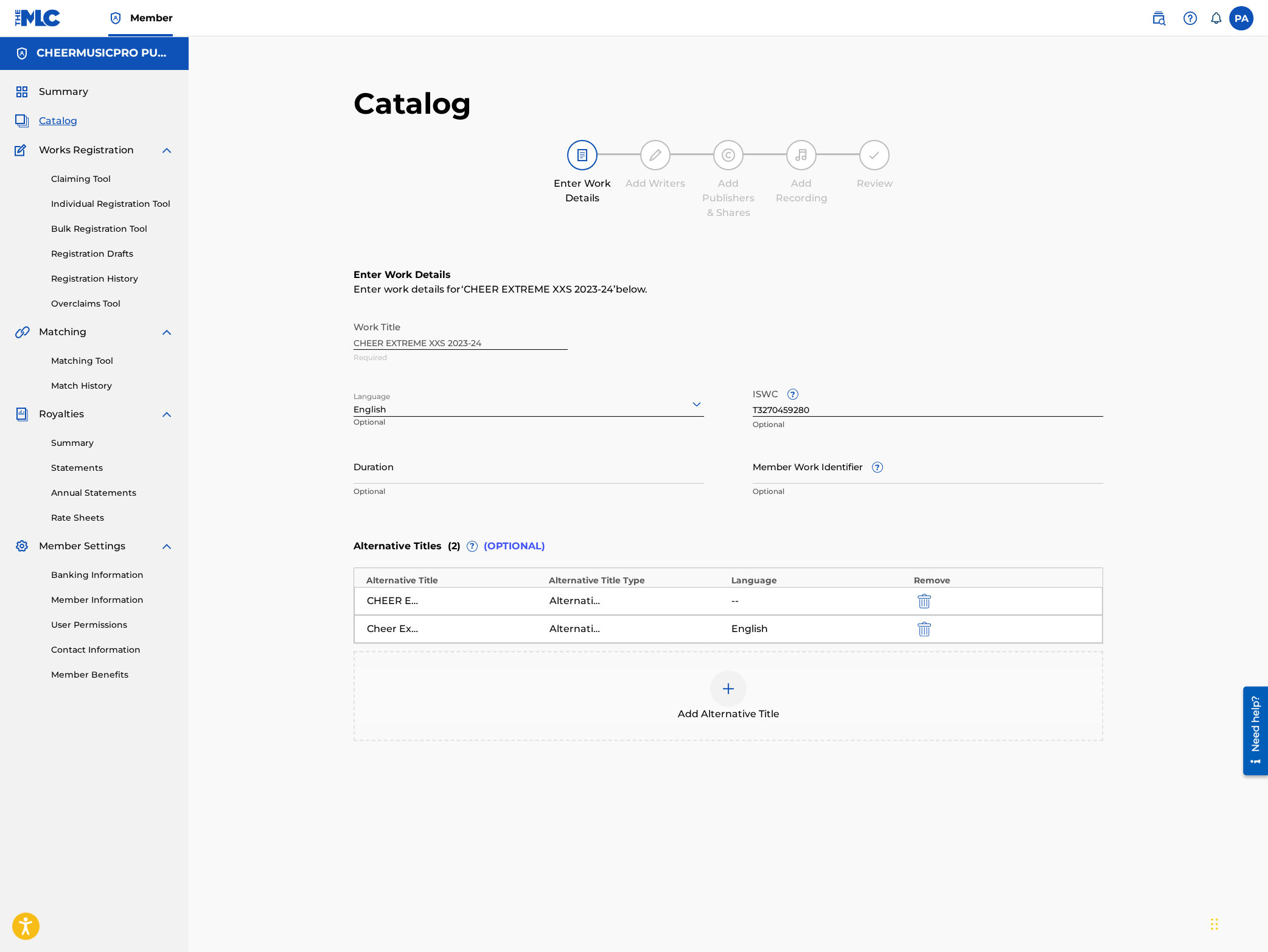
scroll to position [125, 0]
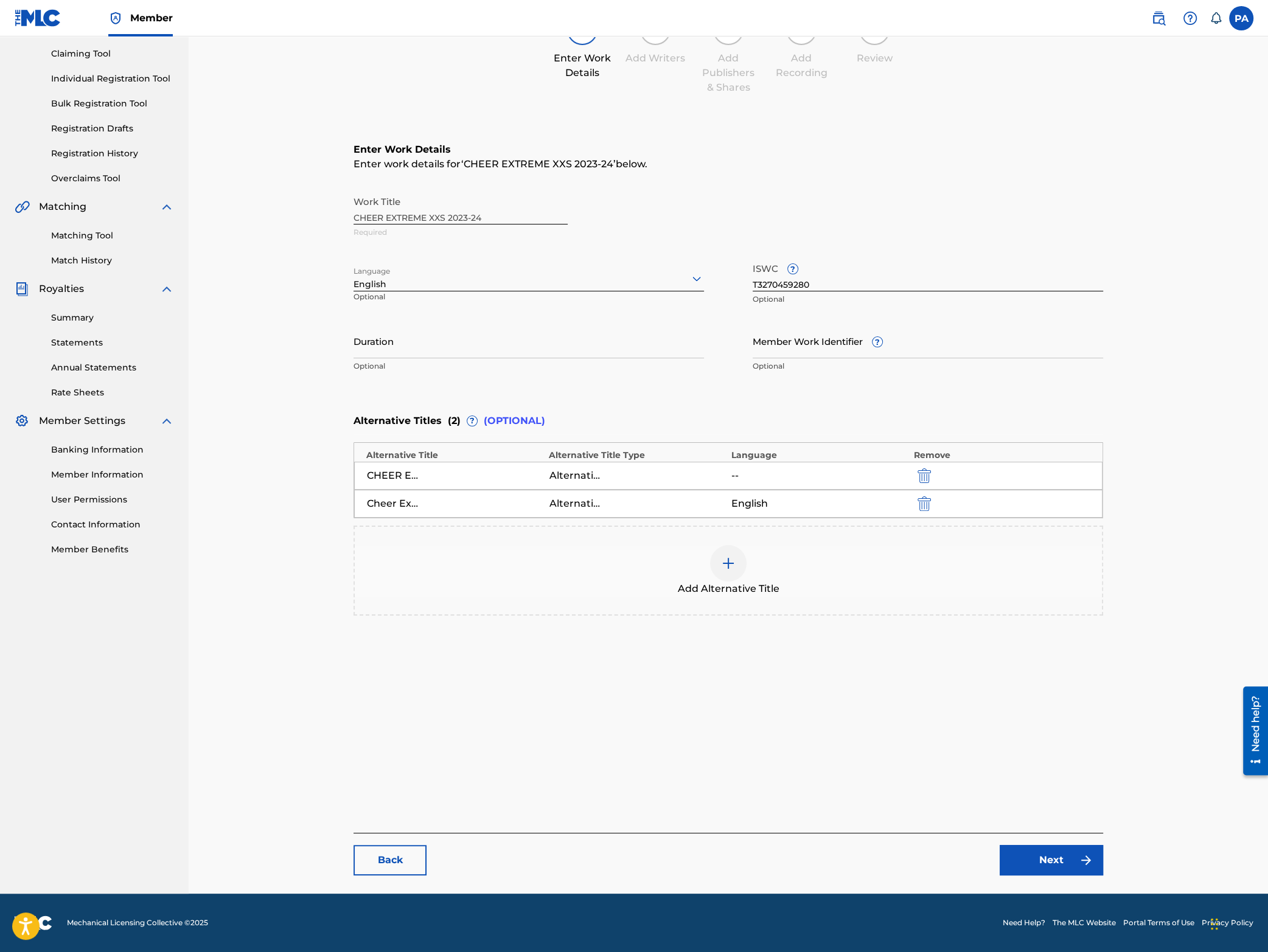
click at [1065, 859] on link "Next" at bounding box center [1051, 861] width 104 height 31
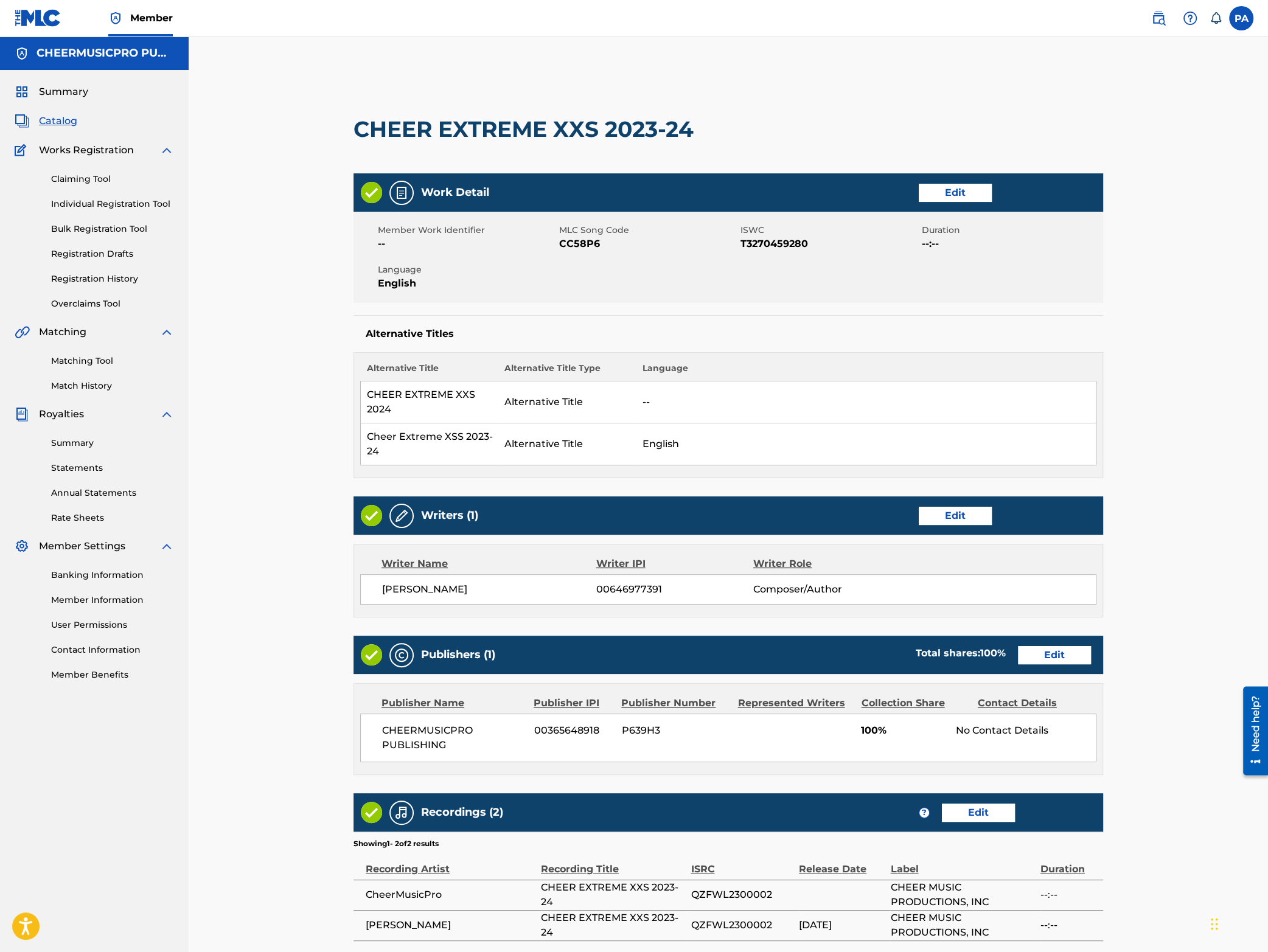
scroll to position [129, 0]
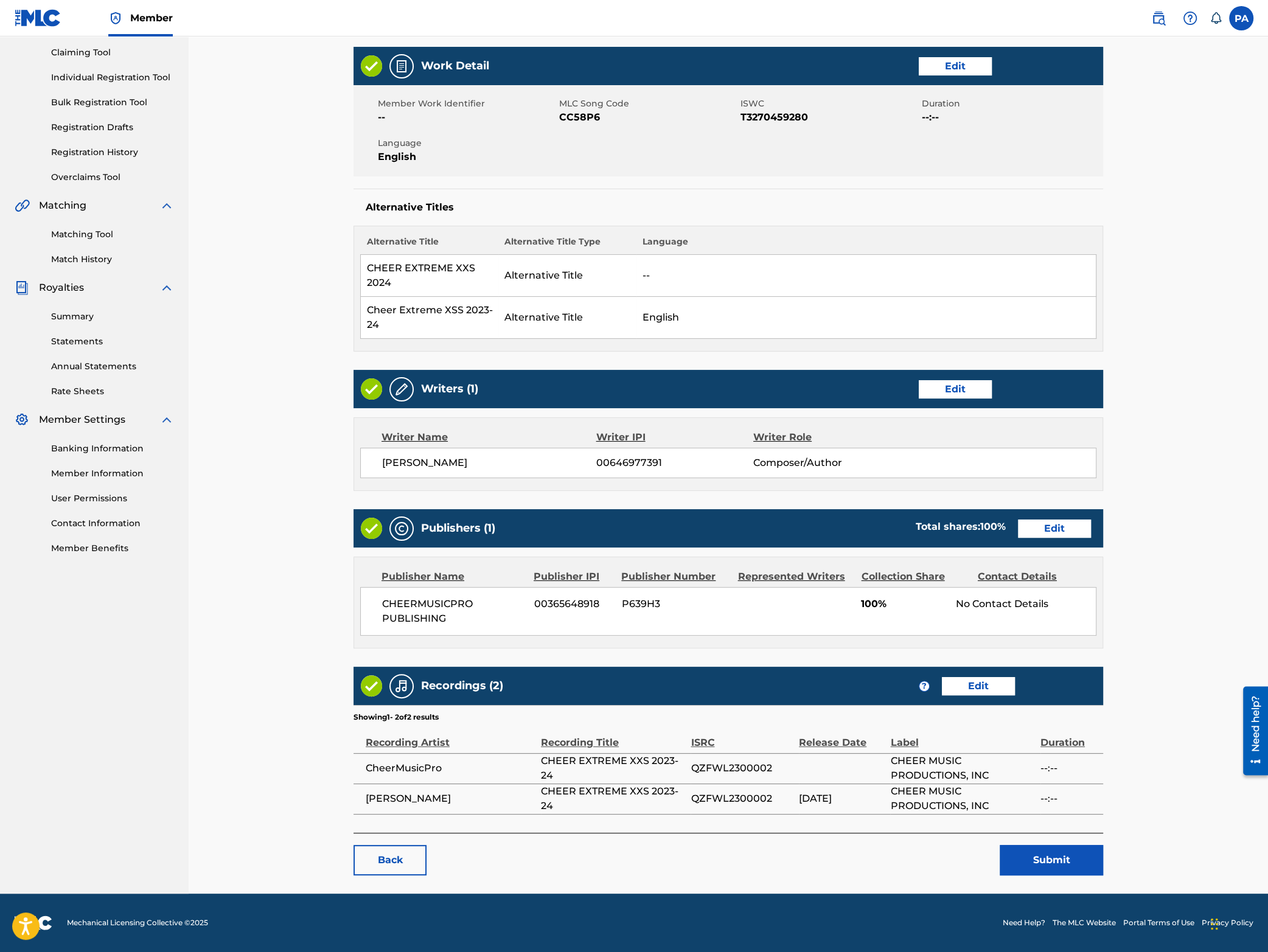
click at [1053, 857] on button "Submit" at bounding box center [1051, 861] width 104 height 31
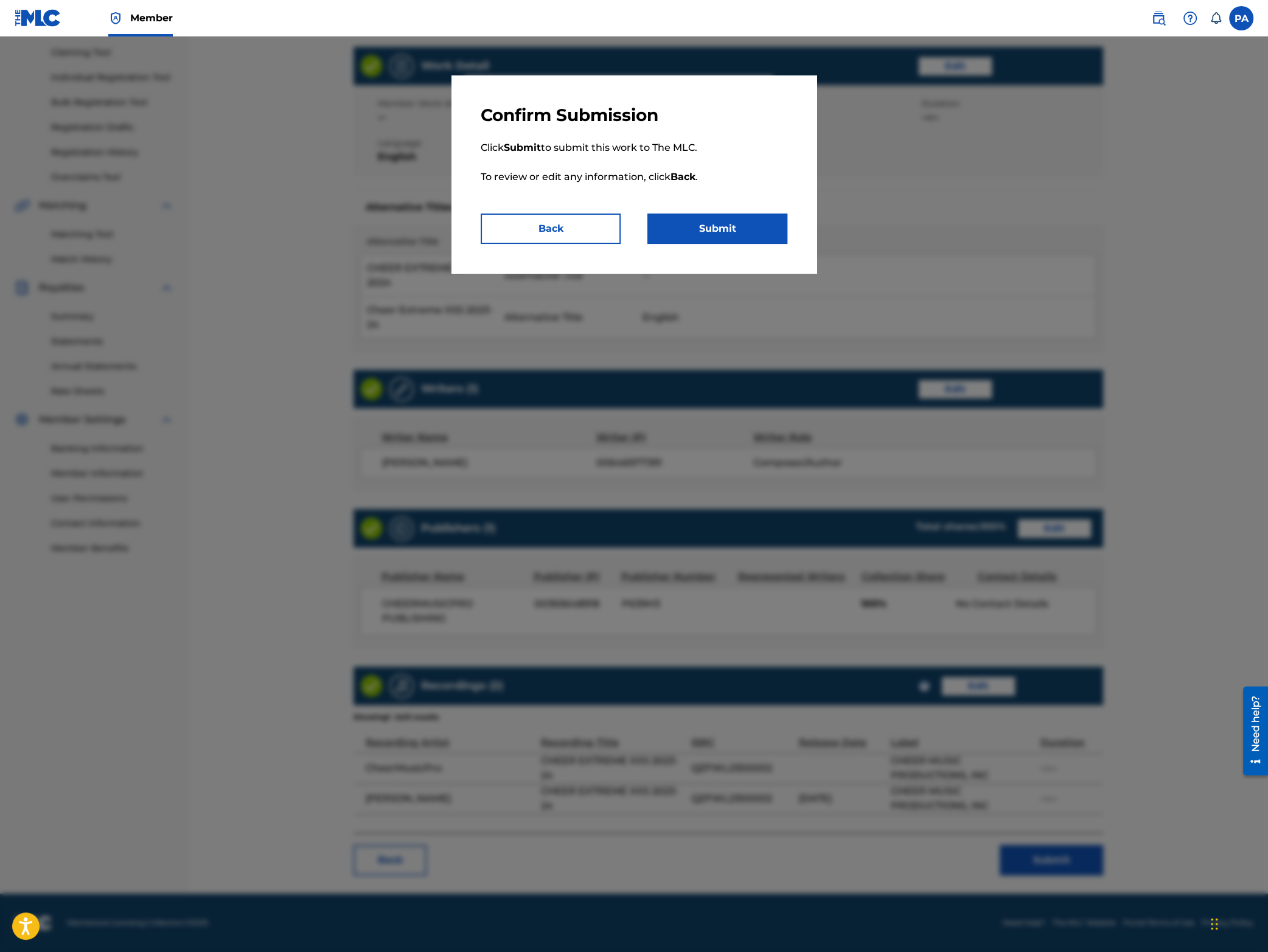
click at [716, 222] on button "Submit" at bounding box center [717, 229] width 140 height 31
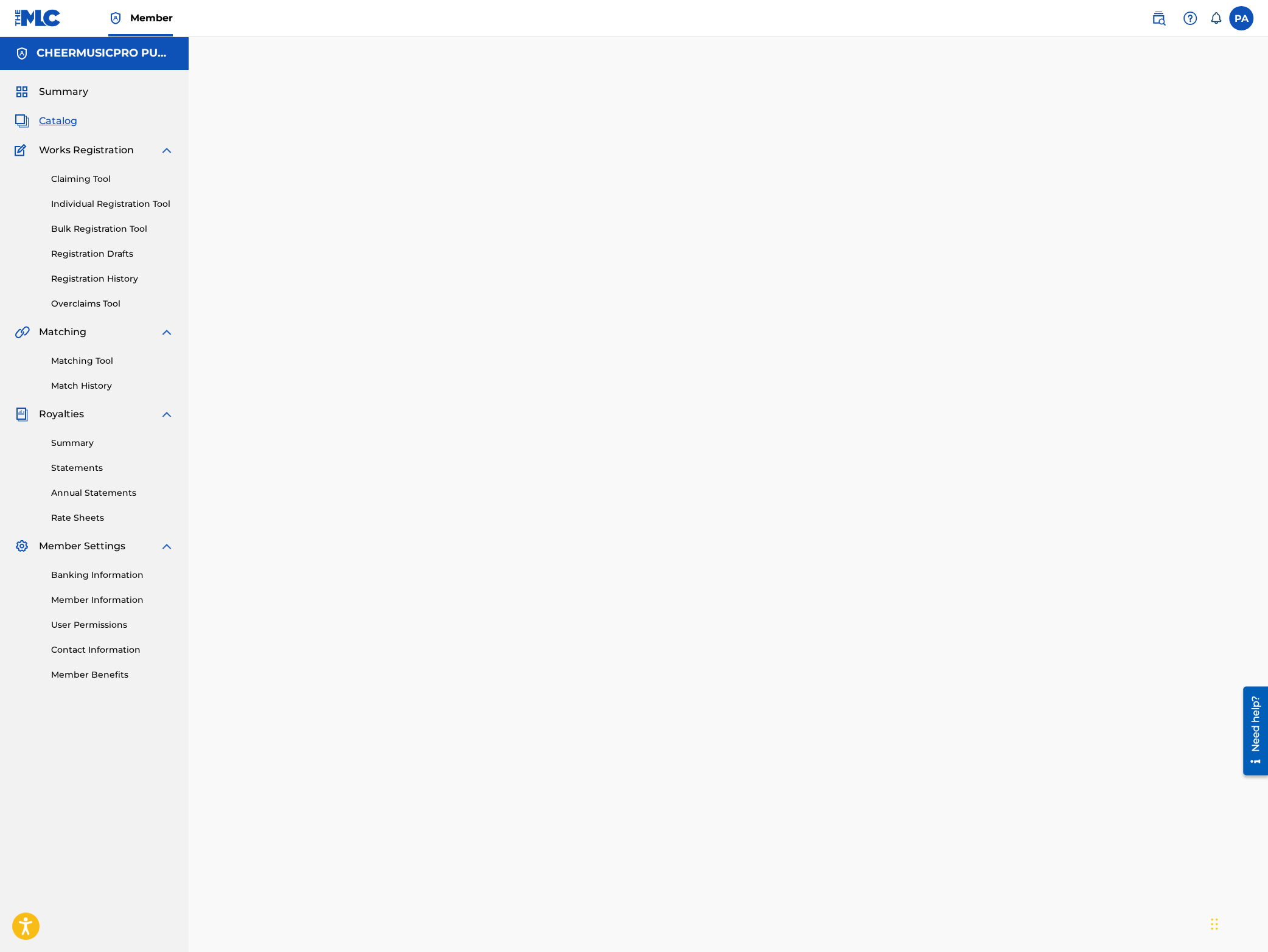
click at [90, 361] on link "Matching Tool" at bounding box center [112, 362] width 123 height 13
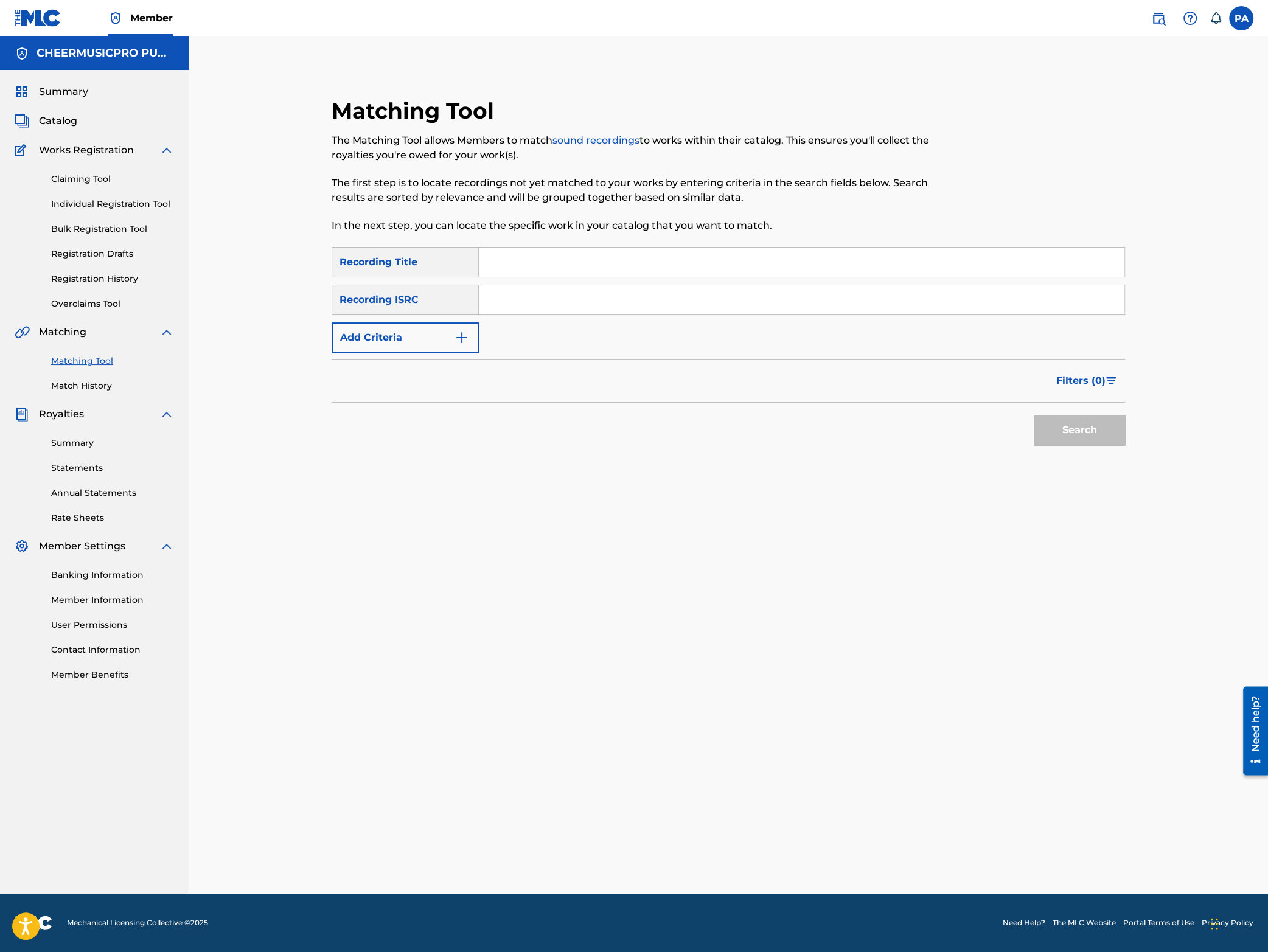
click at [507, 267] on input "Search Form" at bounding box center [801, 262] width 645 height 29
type input "Cheer Extreme XSS 2023-24"
click at [1089, 438] on button "Search" at bounding box center [1079, 430] width 91 height 31
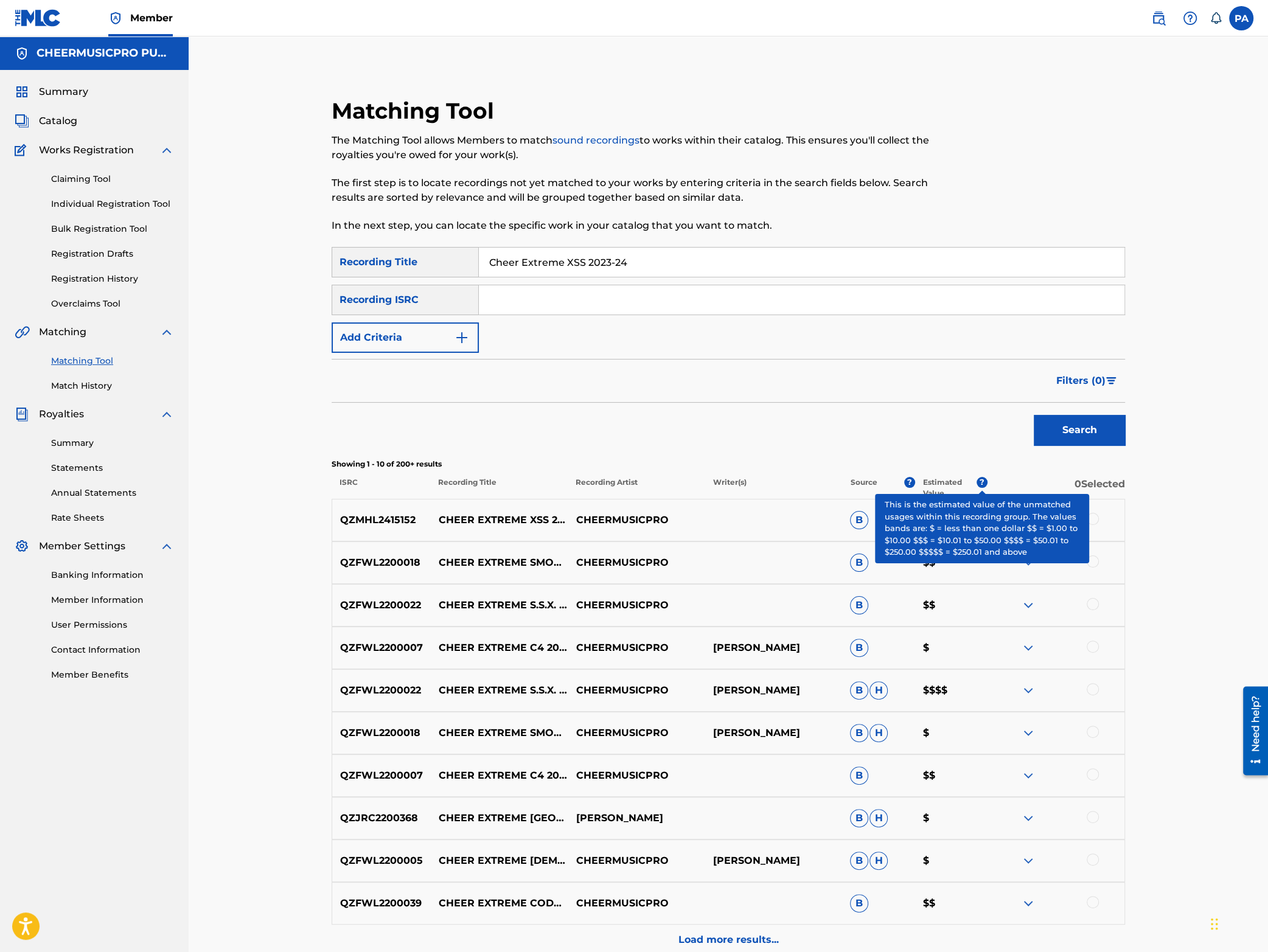
scroll to position [122, 0]
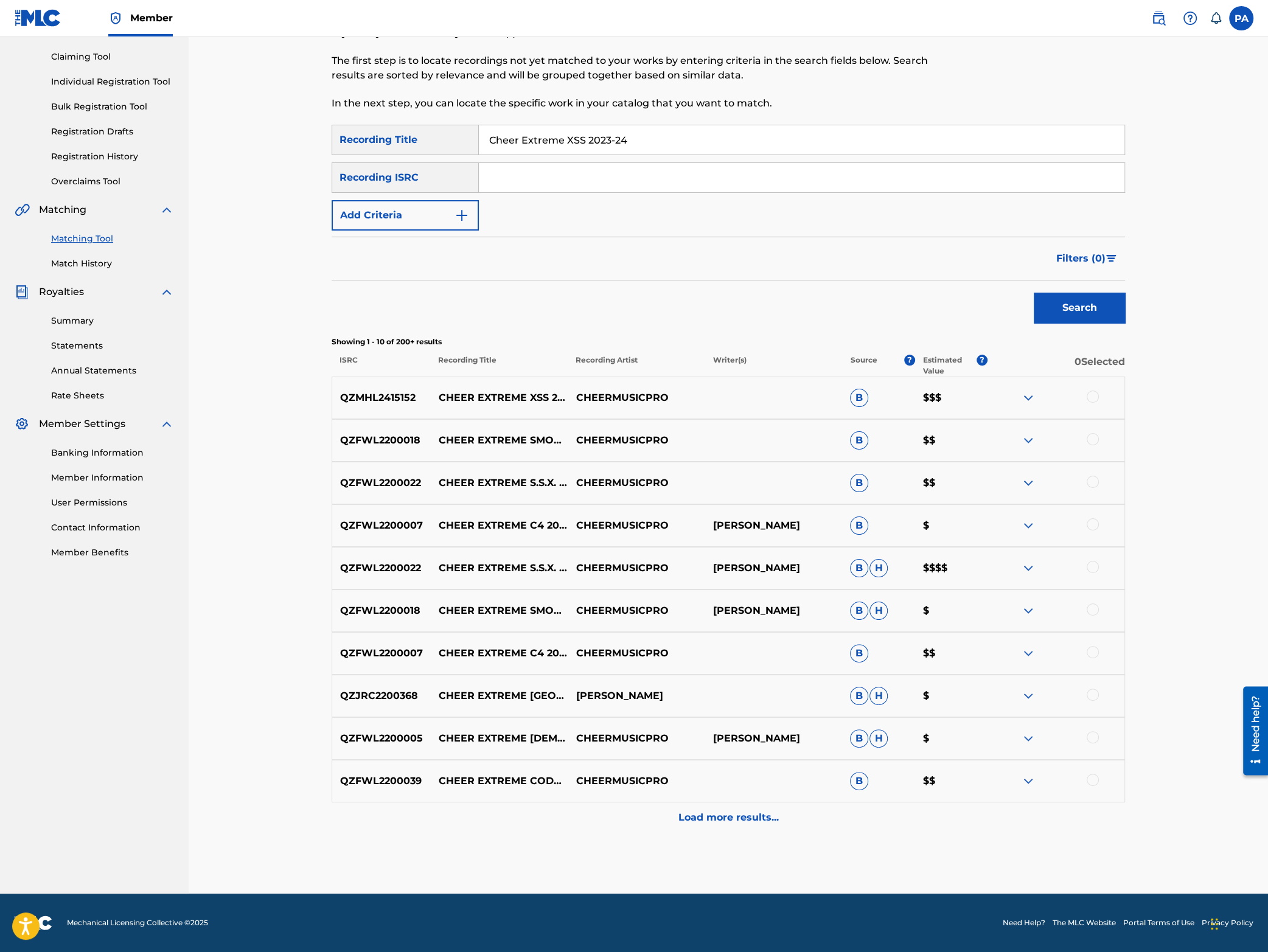
click at [507, 176] on input "Search Form" at bounding box center [801, 178] width 645 height 29
drag, startPoint x: 525, startPoint y: 173, endPoint x: 537, endPoint y: 177, distance: 12.6
click at [525, 174] on input "Search Form" at bounding box center [801, 178] width 645 height 29
paste input "QZFWL2300002"
type input "QZFWL2300002"
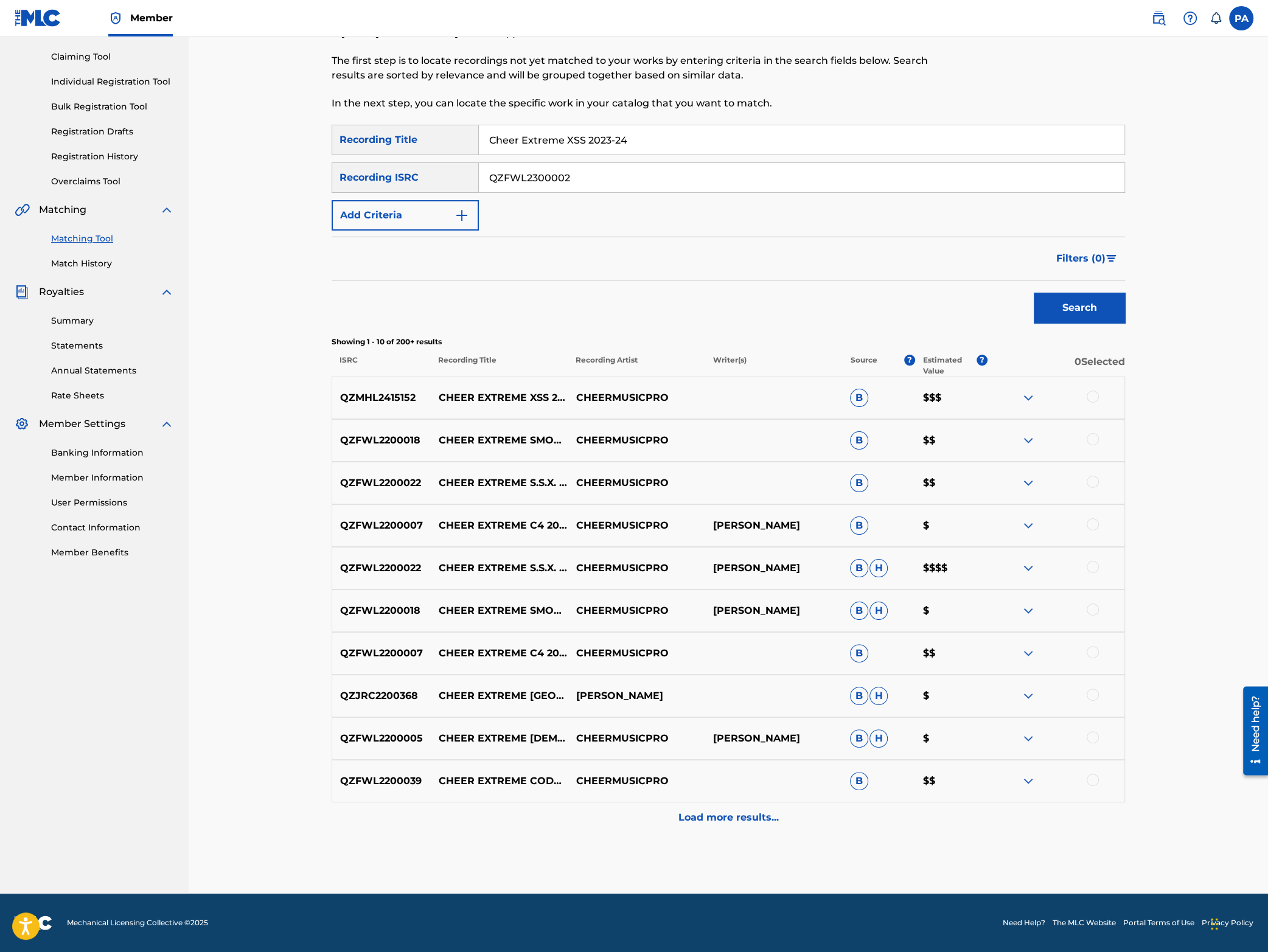
click at [1085, 305] on button "Search" at bounding box center [1079, 308] width 91 height 31
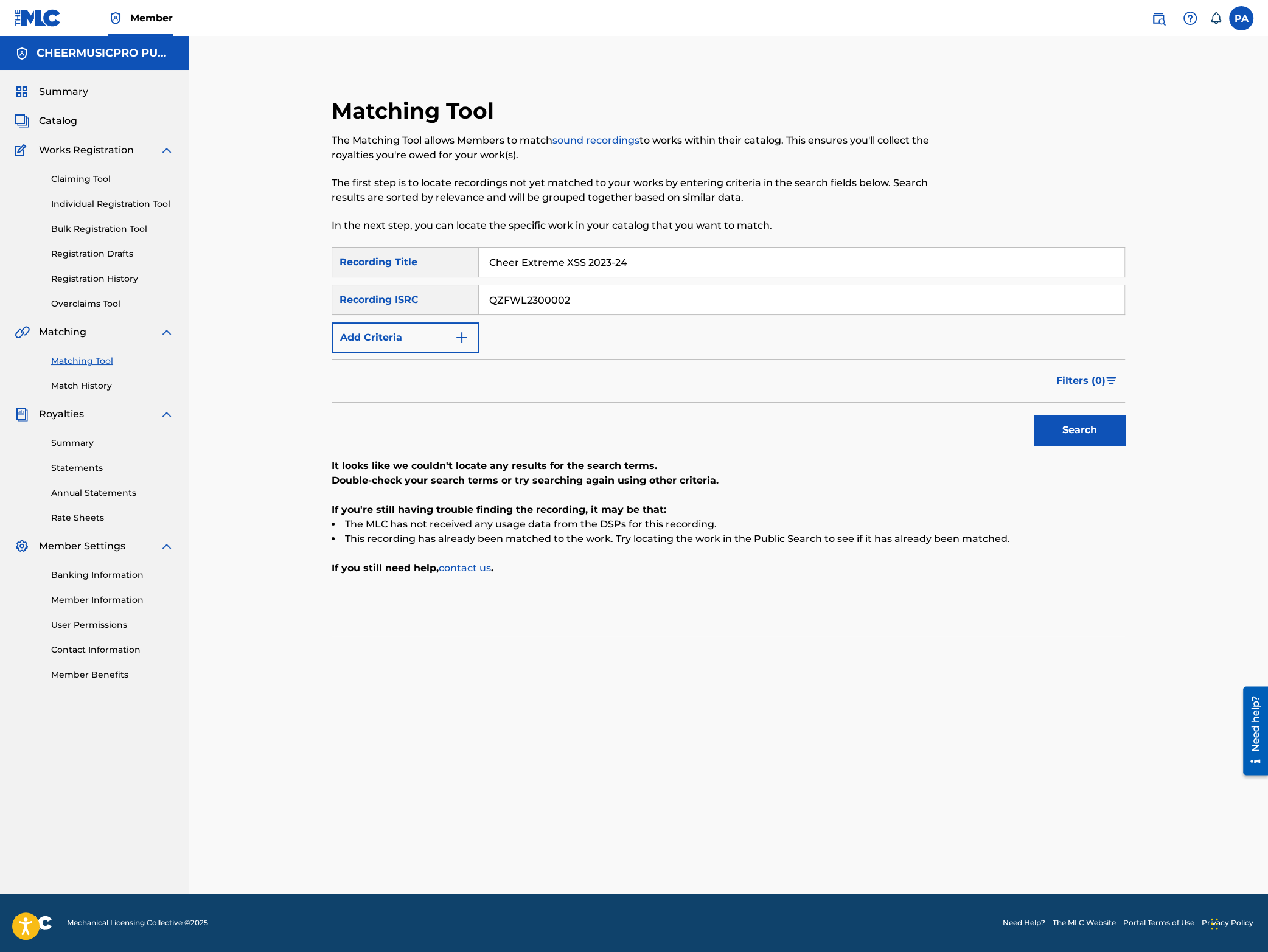
drag, startPoint x: 642, startPoint y: 257, endPoint x: 561, endPoint y: 257, distance: 81.0
click at [561, 257] on input "Cheer Extreme XSS 2023-24" at bounding box center [801, 262] width 645 height 29
type input "Cheer Extreme"
click at [1092, 428] on button "Search" at bounding box center [1079, 430] width 91 height 31
click at [408, 335] on button "Add Criteria" at bounding box center [405, 338] width 147 height 31
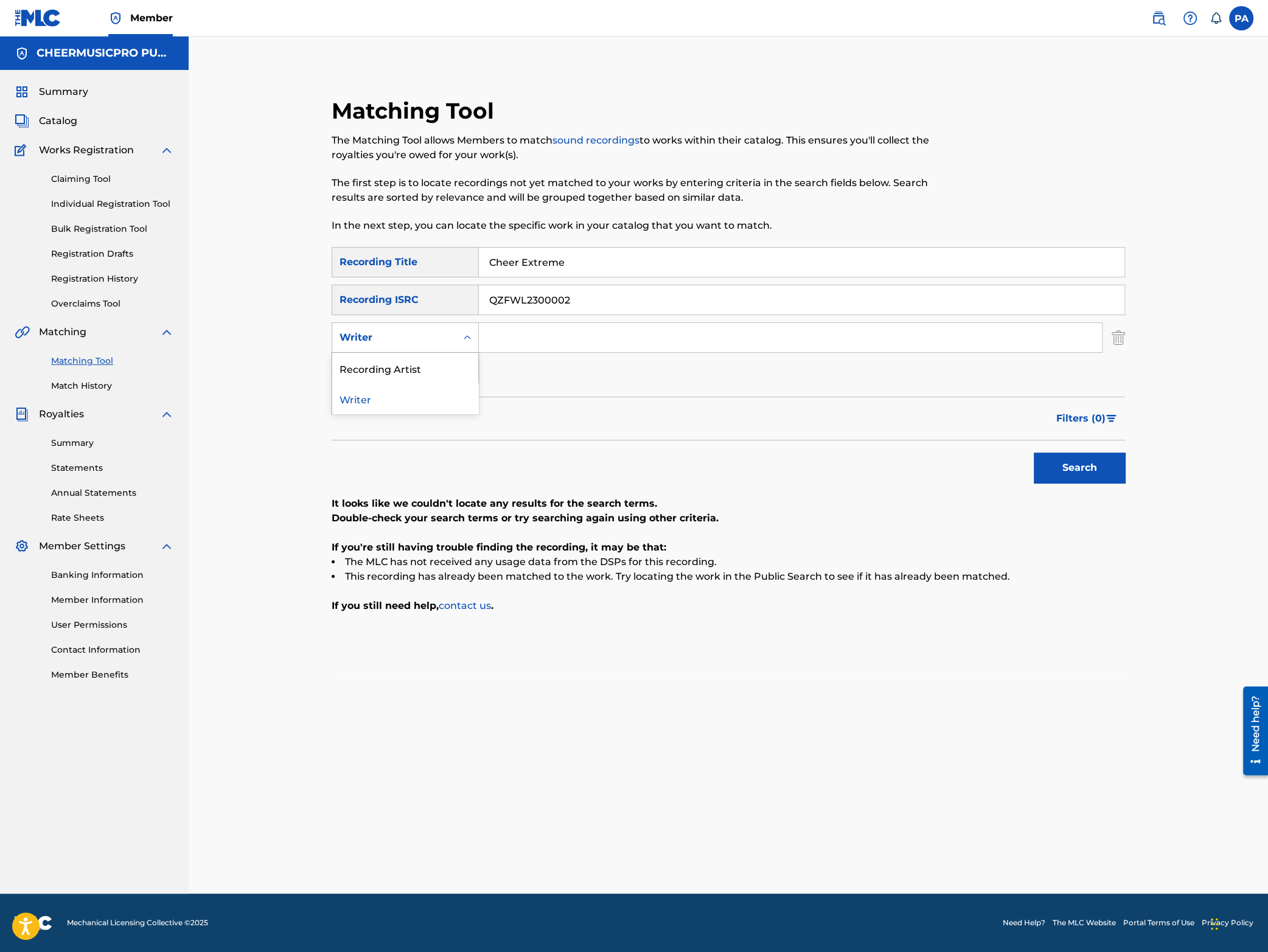
click at [395, 343] on div "Writer" at bounding box center [394, 338] width 109 height 15
click at [399, 372] on div "Recording Artist" at bounding box center [405, 368] width 146 height 31
click at [594, 343] on input "Search Form" at bounding box center [790, 338] width 623 height 29
type input "cheermusicpro"
click at [1033, 453] on button "Search" at bounding box center [1079, 468] width 91 height 31
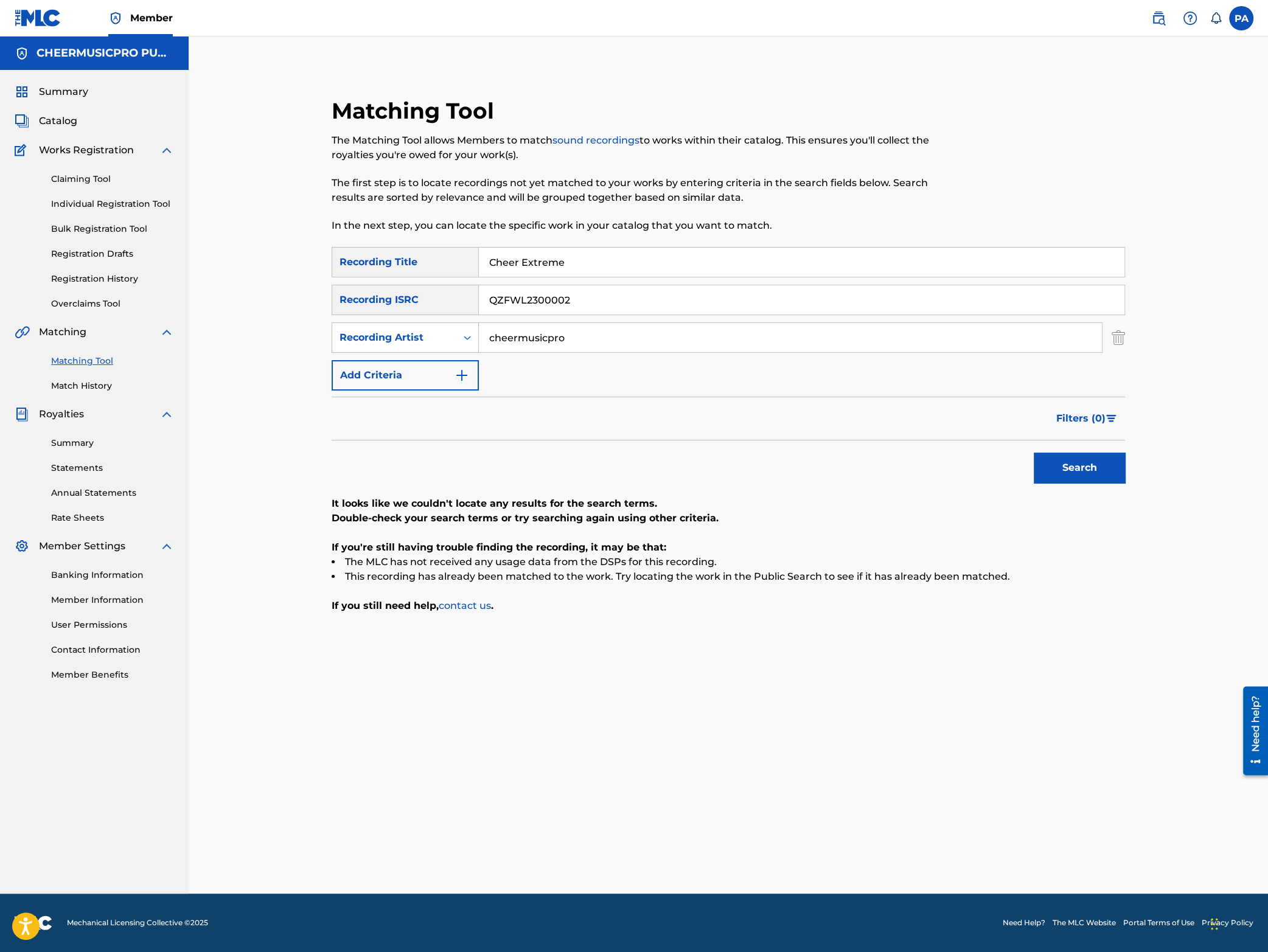
drag, startPoint x: 576, startPoint y: 267, endPoint x: 421, endPoint y: 264, distance: 155.0
click at [479, 264] on input "Cheer Extreme" at bounding box center [801, 262] width 645 height 29
click at [1094, 466] on button "Search" at bounding box center [1079, 468] width 91 height 31
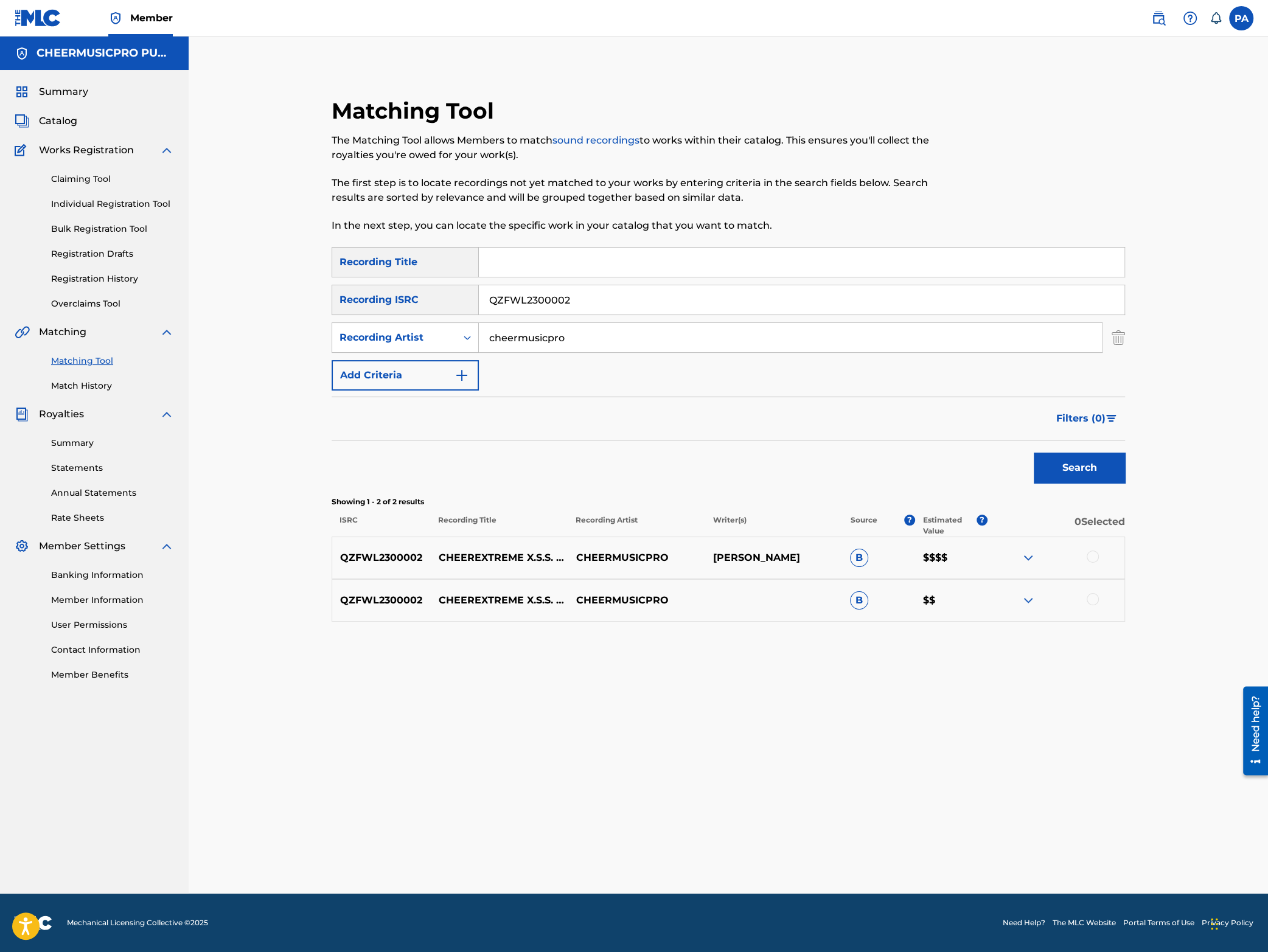
click at [1092, 559] on div at bounding box center [1093, 556] width 12 height 12
click at [1093, 596] on div at bounding box center [1093, 599] width 12 height 12
drag, startPoint x: 584, startPoint y: 301, endPoint x: 336, endPoint y: 303, distance: 248.0
click at [479, 303] on input "QZFWL2300002" at bounding box center [801, 300] width 645 height 29
click at [509, 264] on input "Search Form" at bounding box center [801, 262] width 645 height 29
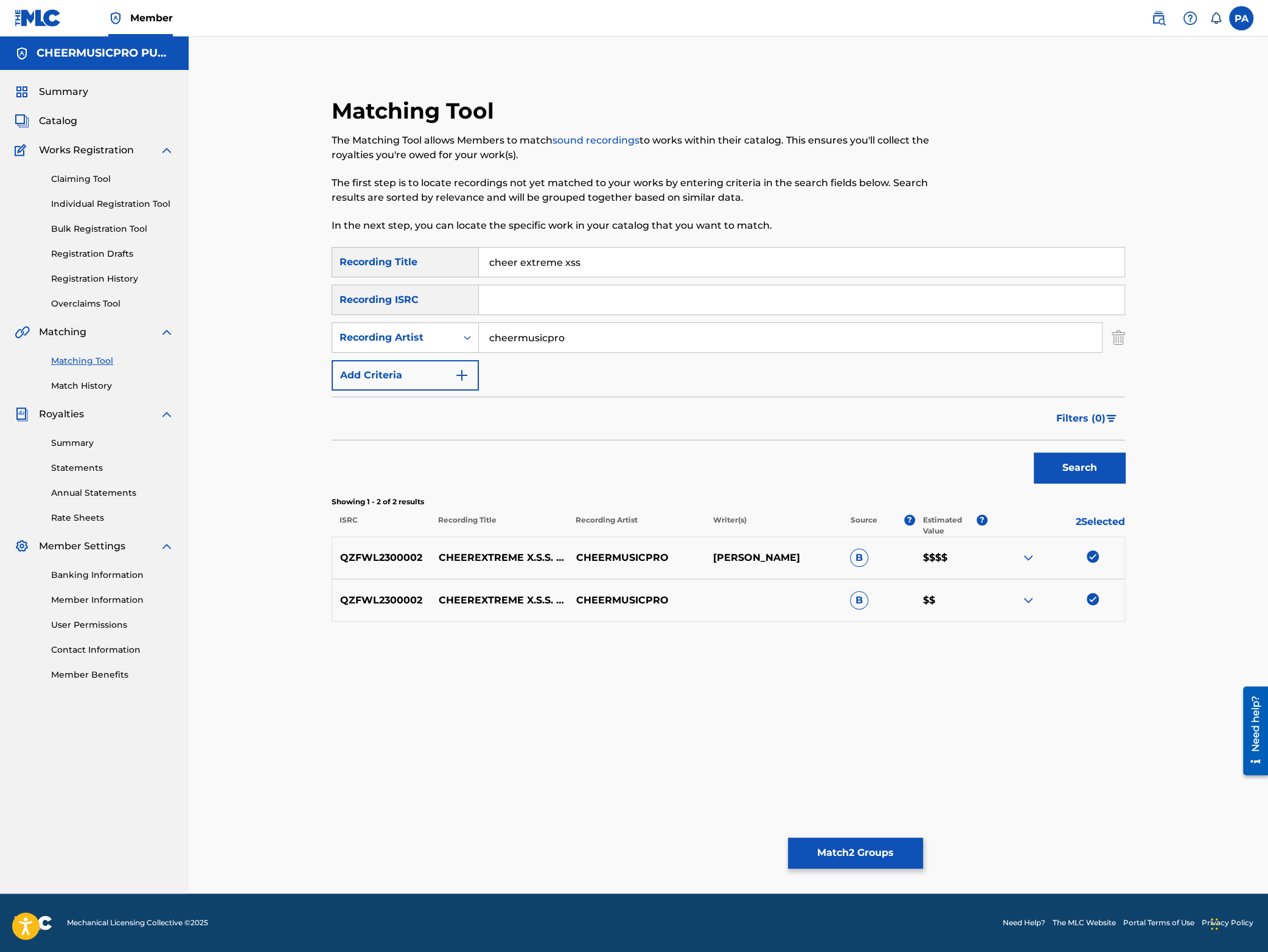
type input "cheer extreme xss"
click at [849, 848] on button "Match 2 Groups" at bounding box center [855, 853] width 134 height 31
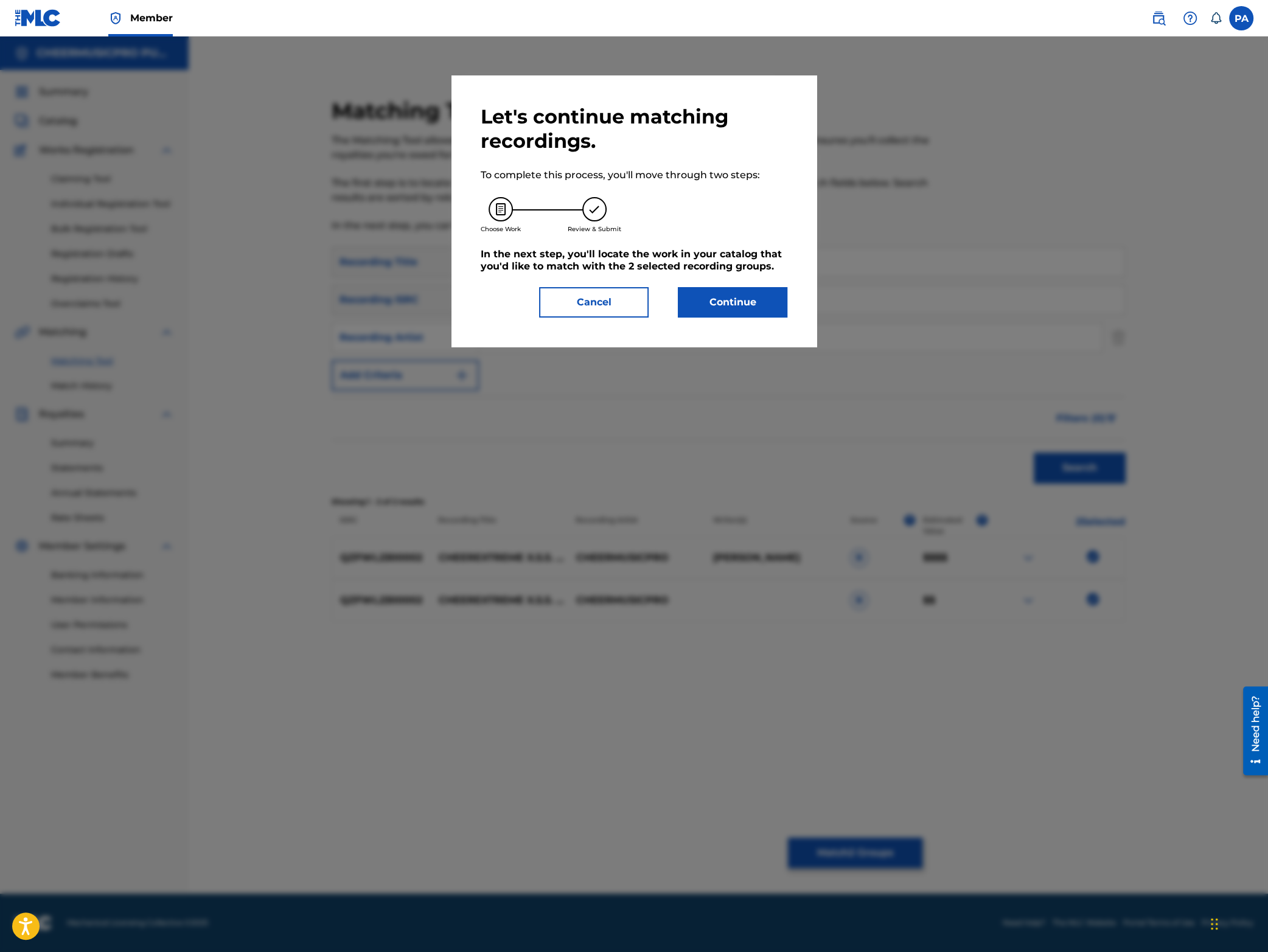
click at [606, 303] on button "Cancel" at bounding box center [594, 303] width 109 height 31
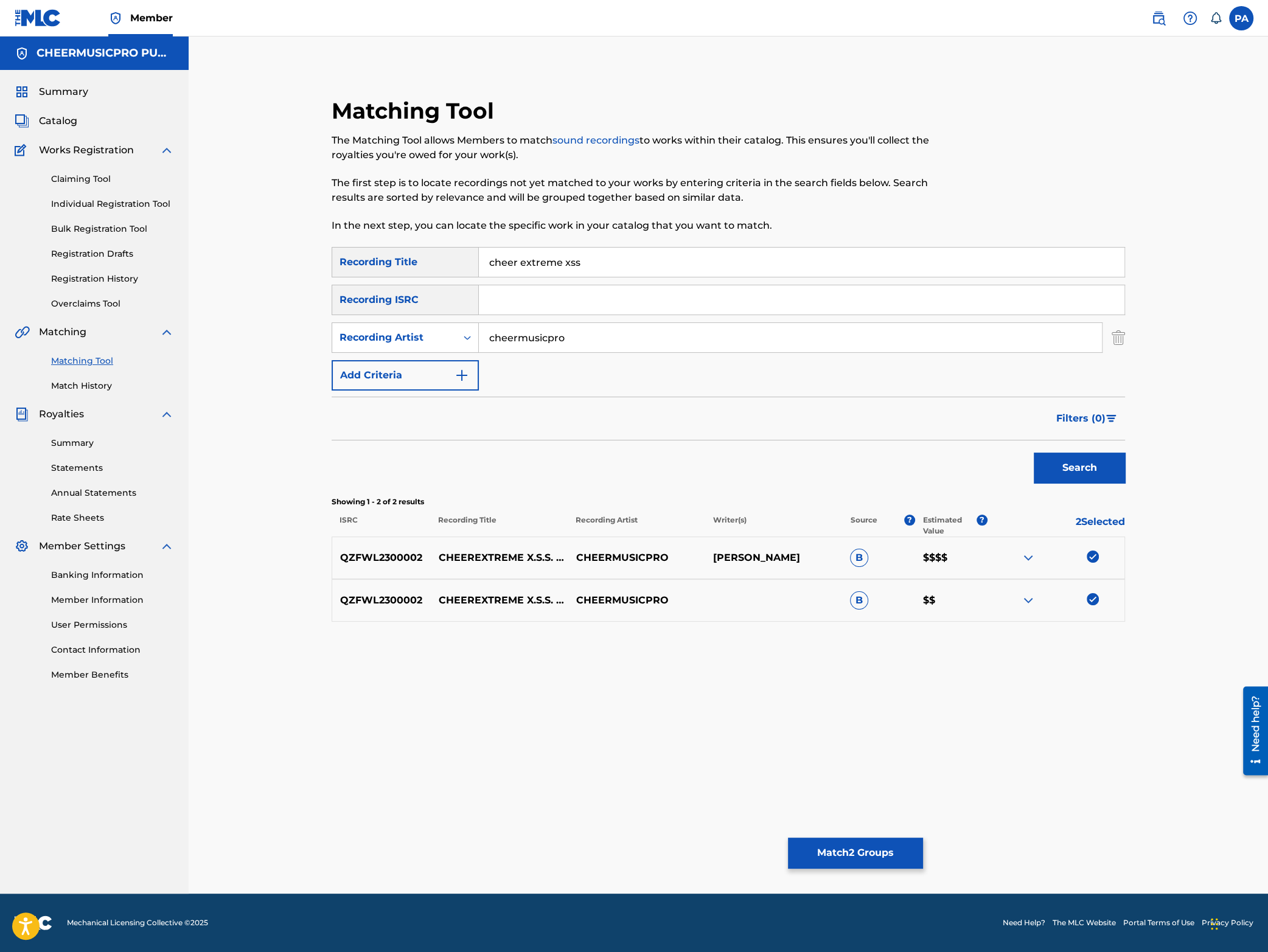
drag, startPoint x: 586, startPoint y: 255, endPoint x: 321, endPoint y: 245, distance: 265.2
click at [479, 248] on input "cheer extreme xss" at bounding box center [801, 262] width 645 height 29
click at [532, 265] on input "Search Form" at bounding box center [801, 262] width 645 height 29
click at [1080, 466] on button "Search" at bounding box center [1079, 468] width 91 height 31
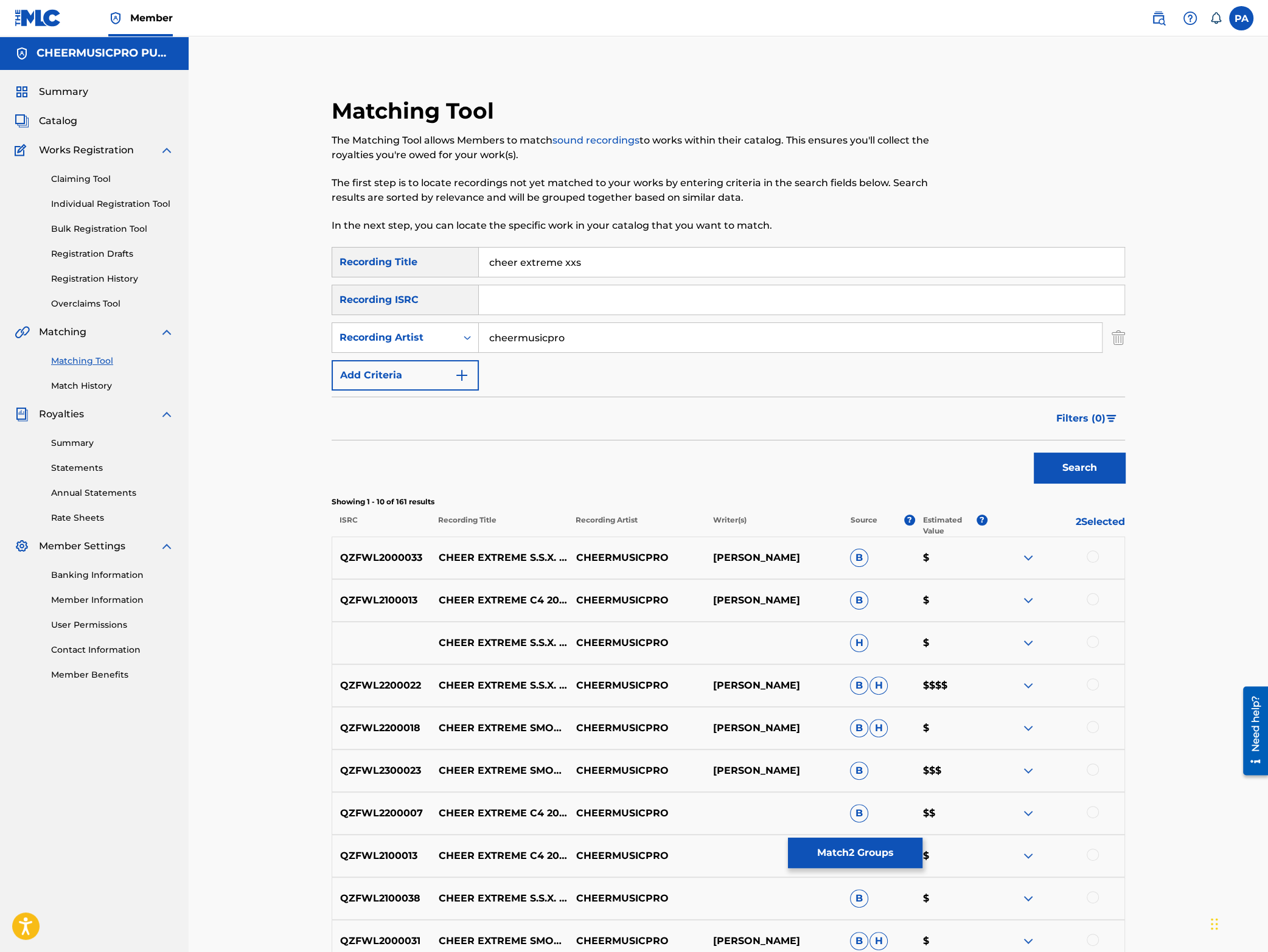
scroll to position [160, 0]
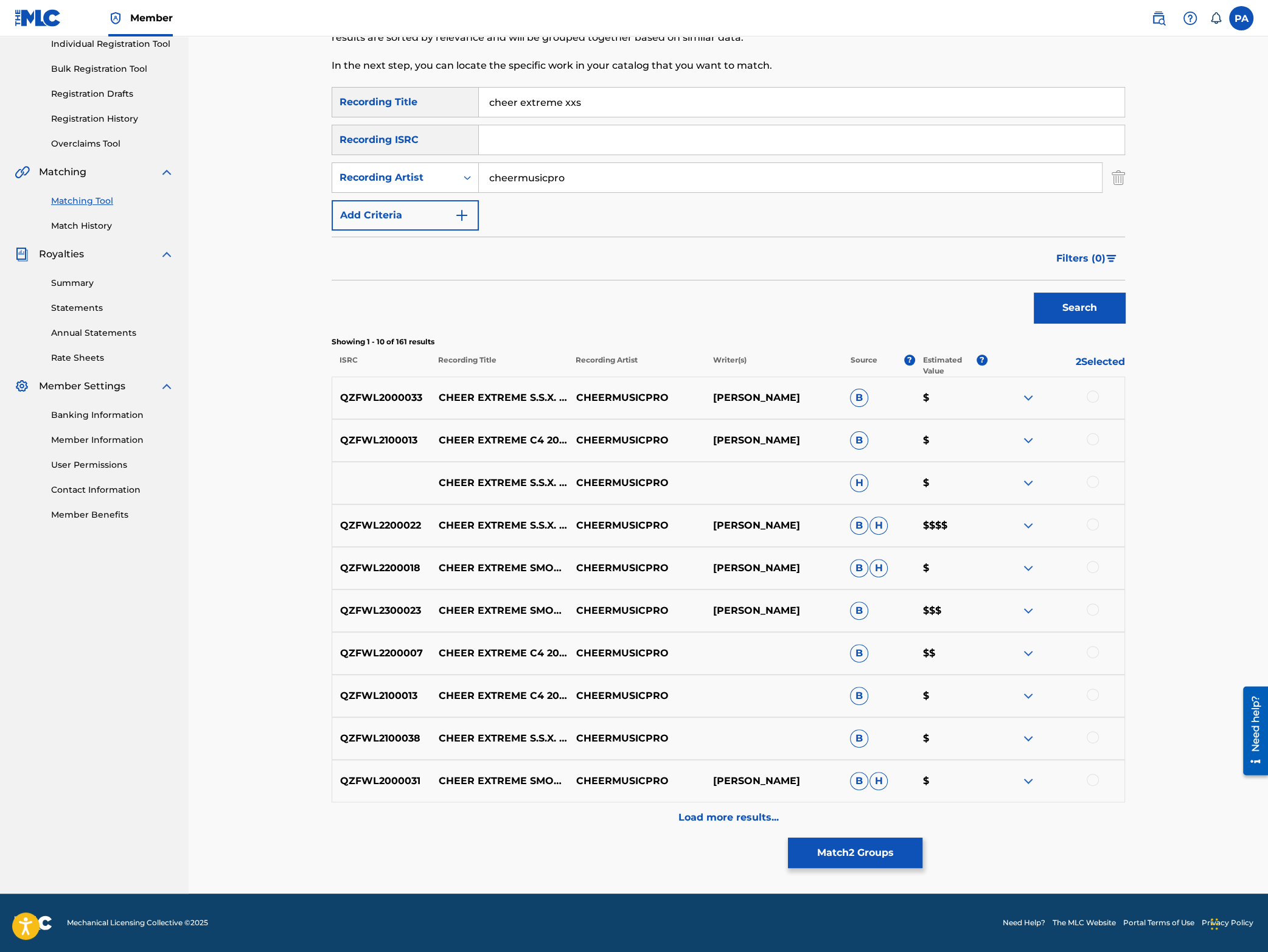
click at [609, 106] on input "cheer extreme xxs" at bounding box center [801, 102] width 645 height 29
type input "cheer extreme xxs 2023-24"
click at [1033, 293] on button "Search" at bounding box center [1079, 308] width 91 height 31
click at [847, 847] on button "Match 2 Groups" at bounding box center [855, 853] width 134 height 31
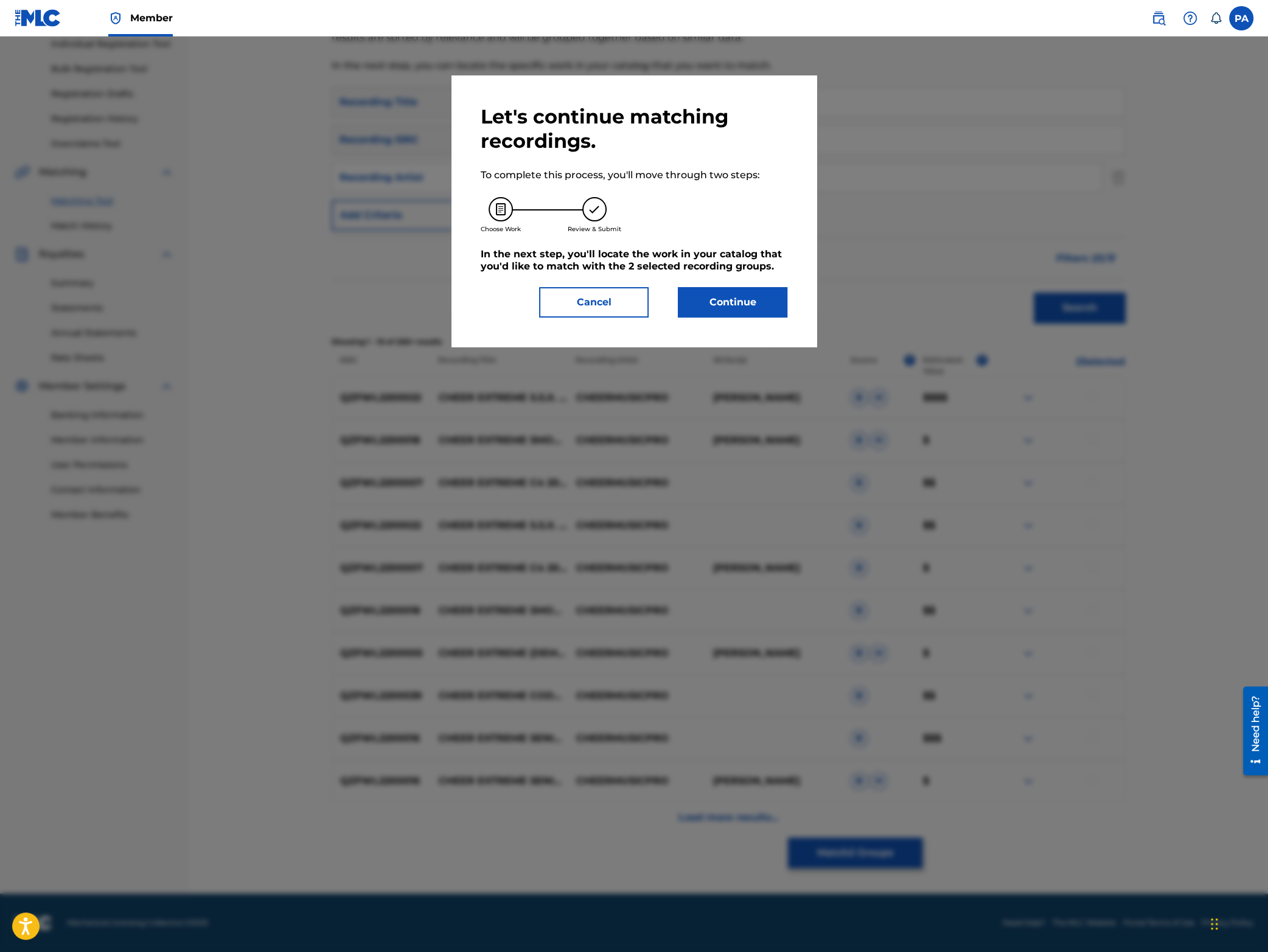
click at [739, 313] on button "Continue" at bounding box center [732, 303] width 109 height 31
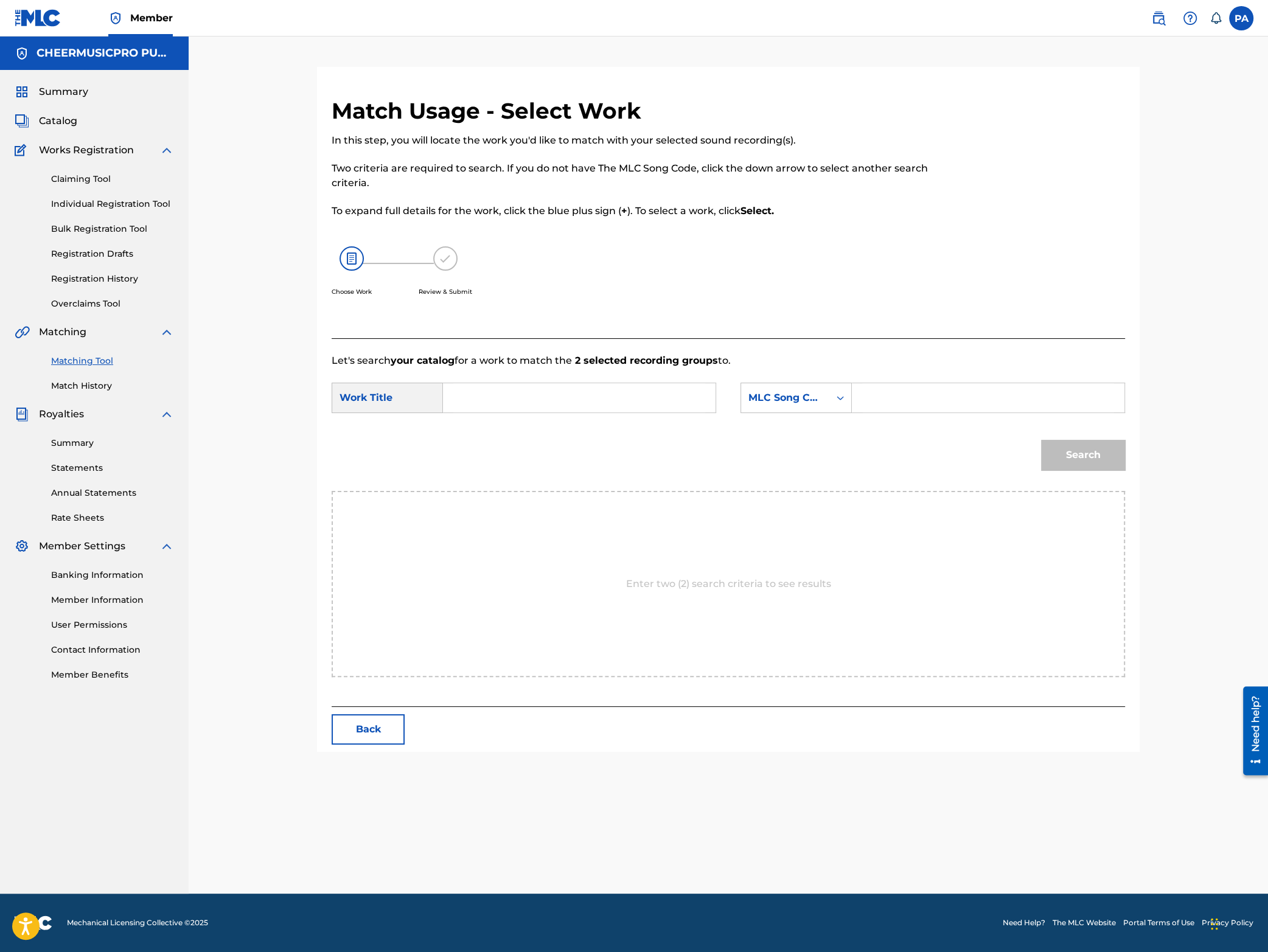
click at [507, 398] on input "Search Form" at bounding box center [579, 398] width 251 height 29
click at [526, 457] on strong "extreme" at bounding box center [516, 455] width 43 height 11
type input "cheer extreme xxs 2023-24"
click at [806, 399] on div "MLC Song Code" at bounding box center [784, 398] width 74 height 15
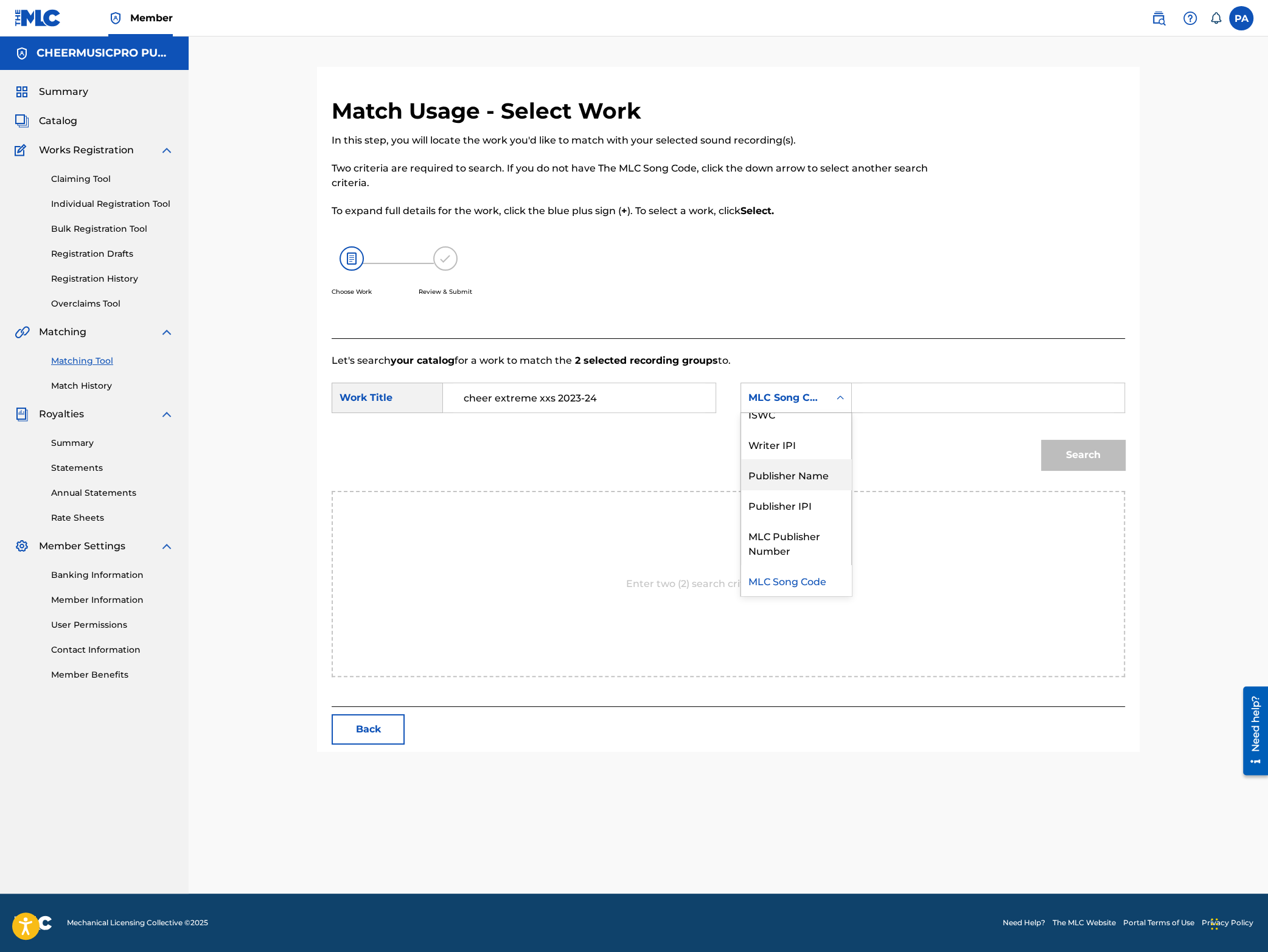
click at [801, 472] on div "Publisher Name" at bounding box center [796, 475] width 110 height 31
click at [911, 396] on input "Search Form" at bounding box center [987, 398] width 251 height 29
type input "[PERSON_NAME]"
click at [1079, 459] on button "Search" at bounding box center [1083, 455] width 84 height 31
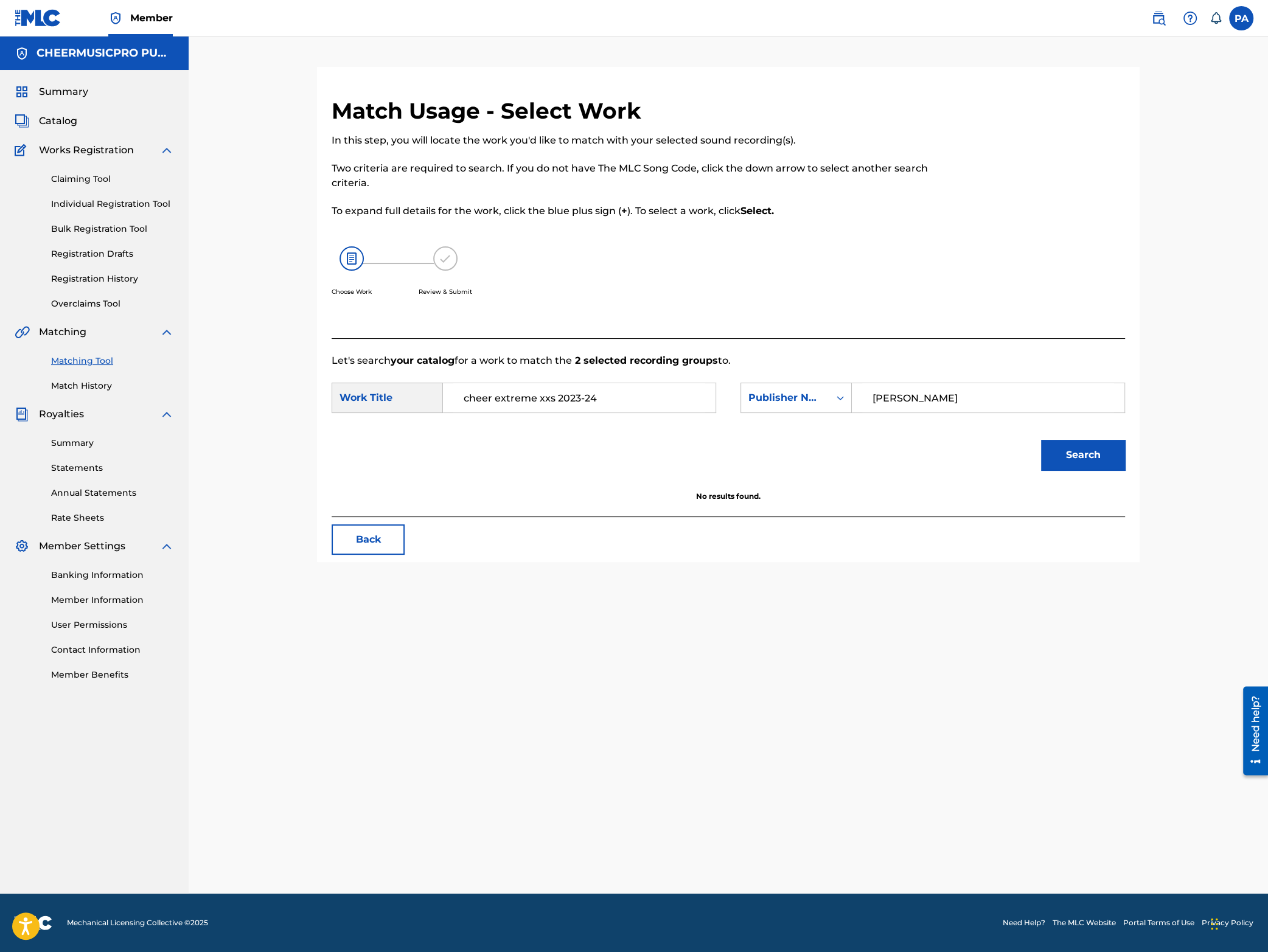
click at [666, 400] on input "cheer extreme xxs 2023-24" at bounding box center [579, 398] width 251 height 29
click at [553, 401] on input "cheer extreme xxs 2023-24" at bounding box center [579, 398] width 251 height 29
type input "cheer extreme xss 2023-24"
click at [1108, 450] on button "Search" at bounding box center [1083, 455] width 84 height 31
click at [93, 277] on link "Registration History" at bounding box center [112, 279] width 123 height 13
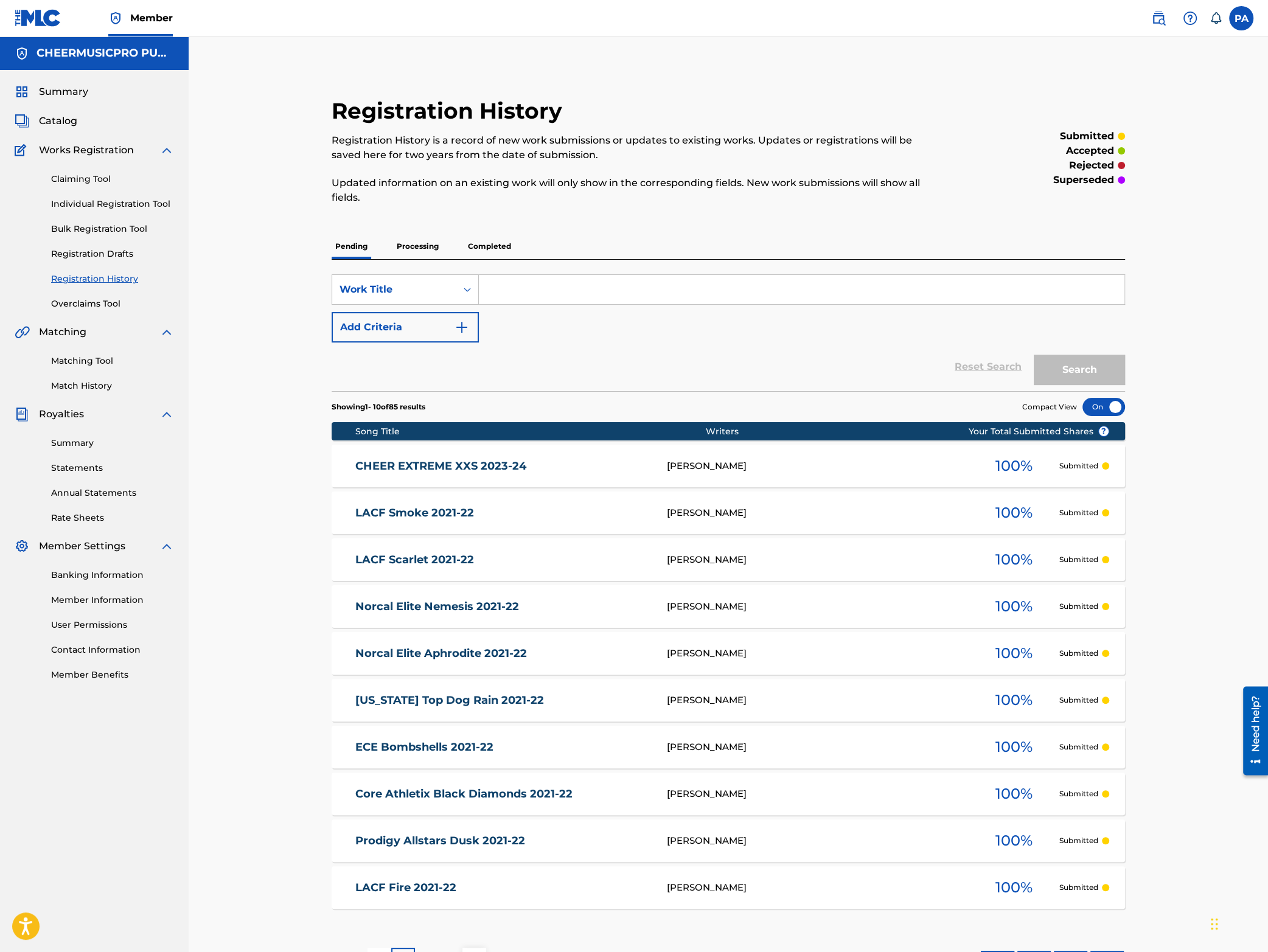
click at [78, 391] on link "Match History" at bounding box center [112, 386] width 123 height 13
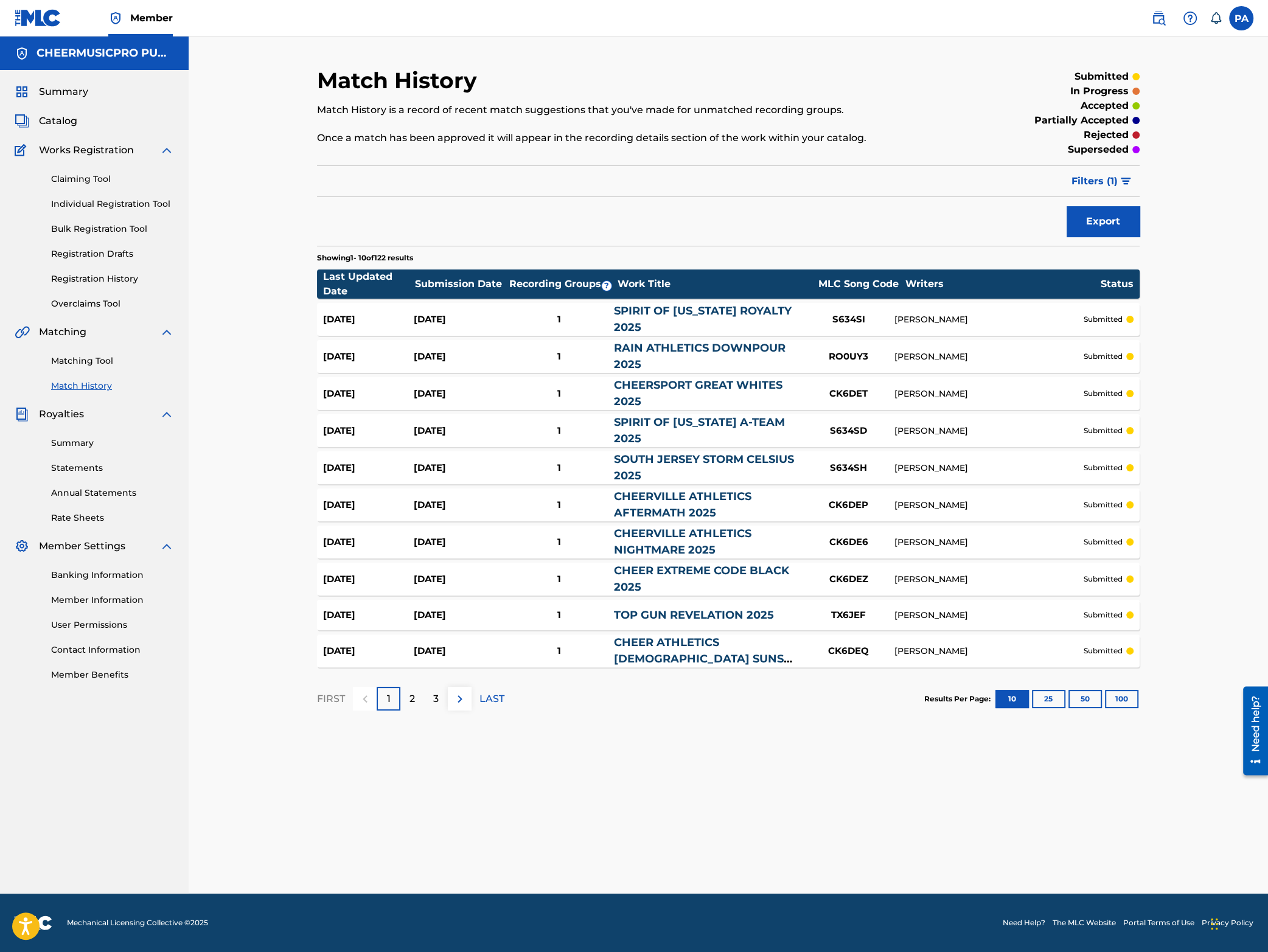
click at [87, 358] on link "Matching Tool" at bounding box center [112, 362] width 123 height 13
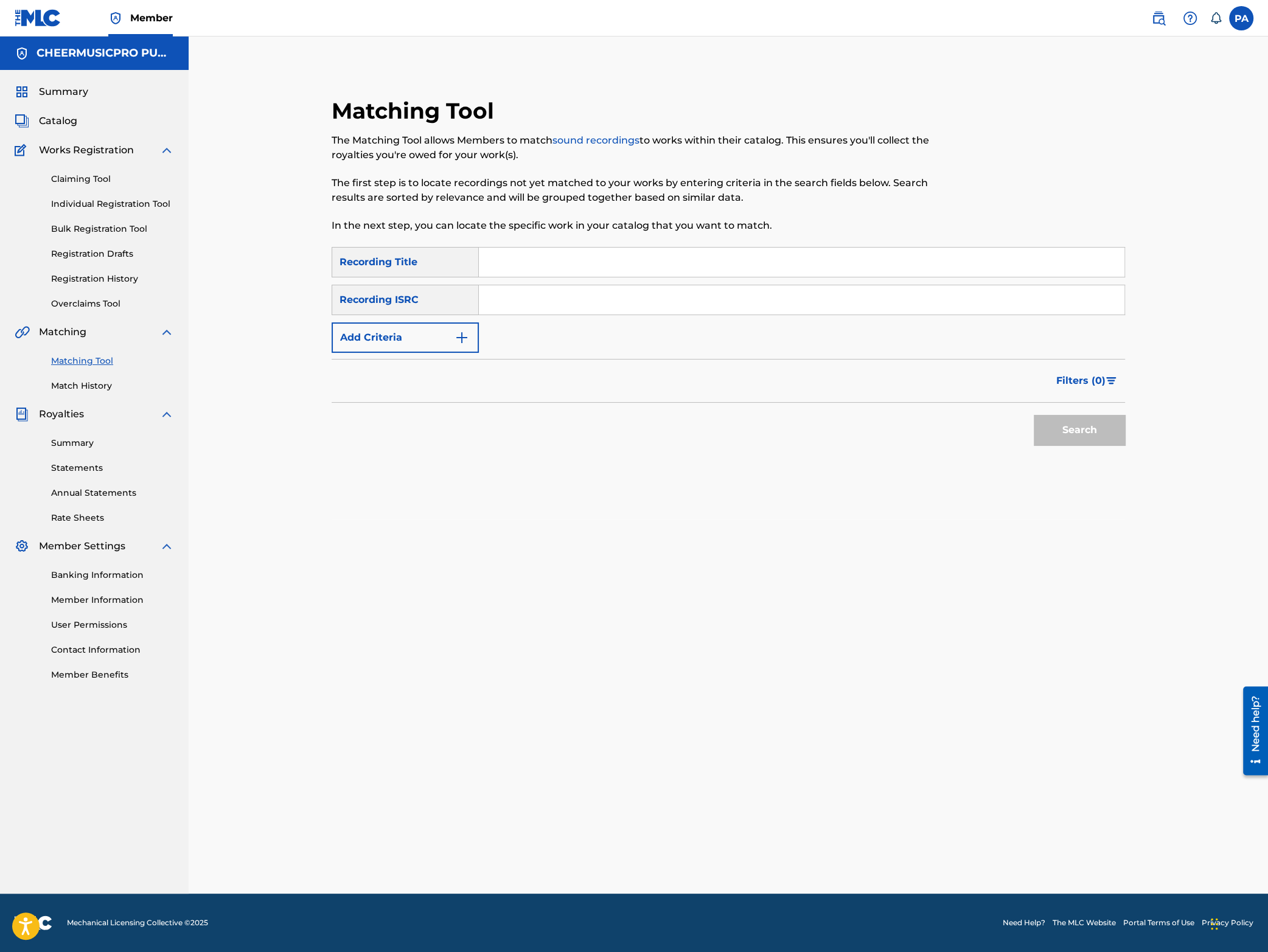
click at [510, 261] on input "Search Form" at bounding box center [801, 262] width 645 height 29
type input "cheer extreme c4 2023-24"
click at [391, 352] on button "Add Criteria" at bounding box center [405, 338] width 147 height 31
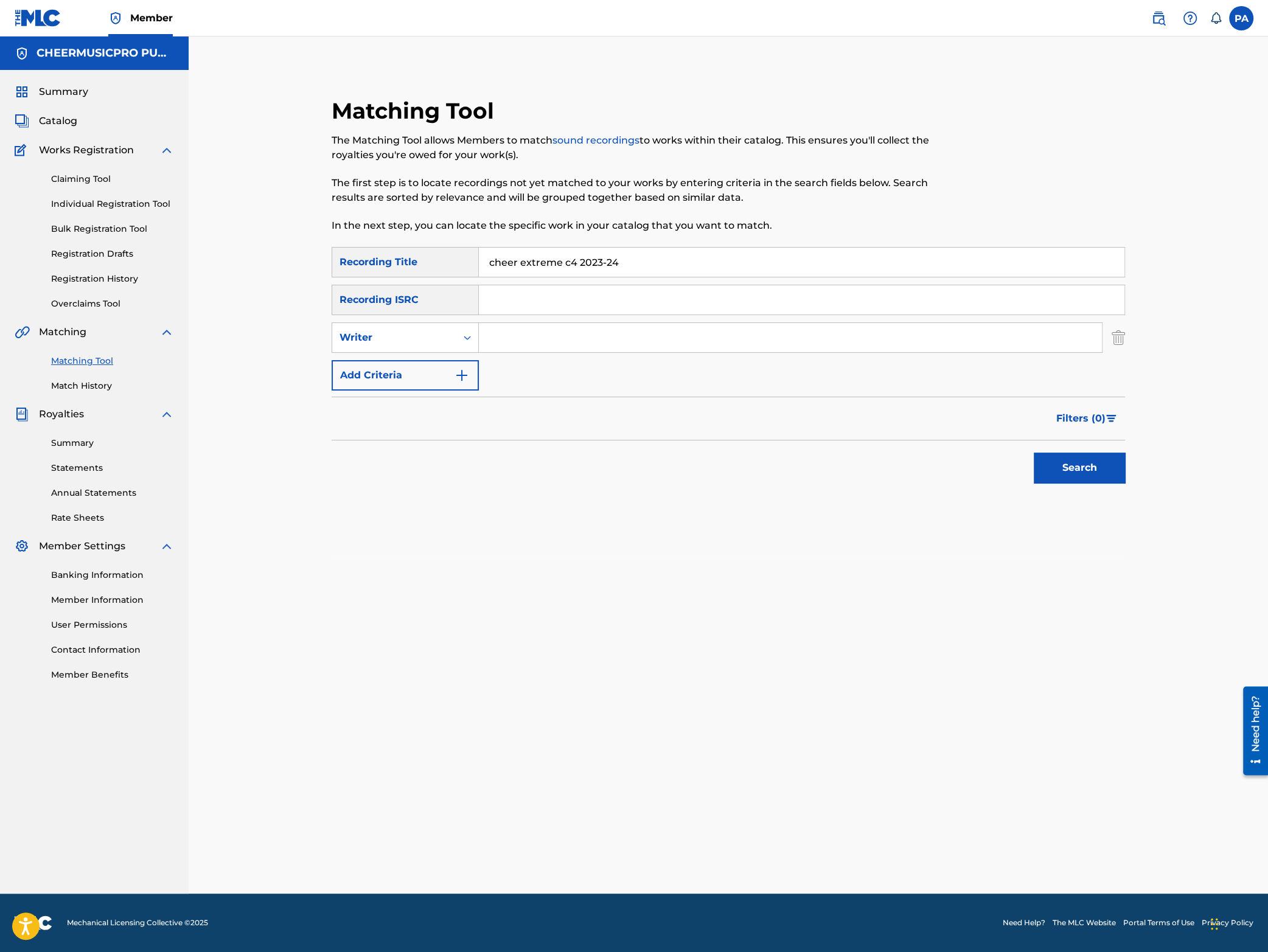
click at [389, 374] on button "Add Criteria" at bounding box center [405, 375] width 147 height 31
click at [495, 335] on input "Search Form" at bounding box center [790, 338] width 623 height 29
click at [424, 343] on div "Writer" at bounding box center [394, 338] width 109 height 15
click at [414, 369] on div "Writer" at bounding box center [405, 368] width 146 height 31
click at [545, 332] on input "Search Form" at bounding box center [790, 338] width 623 height 29
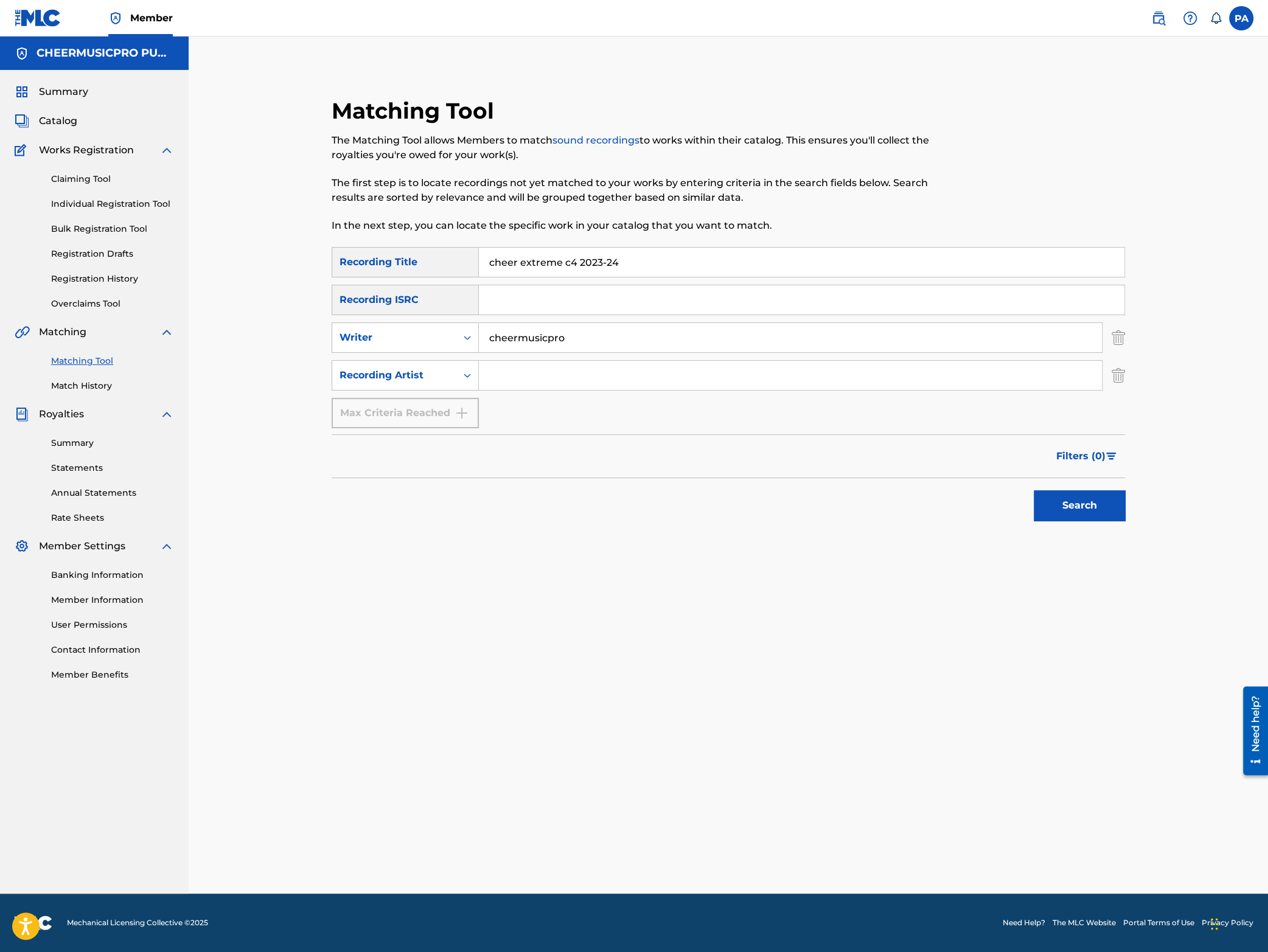
type input "cheermusicpro"
click at [1083, 508] on button "Search" at bounding box center [1079, 506] width 91 height 31
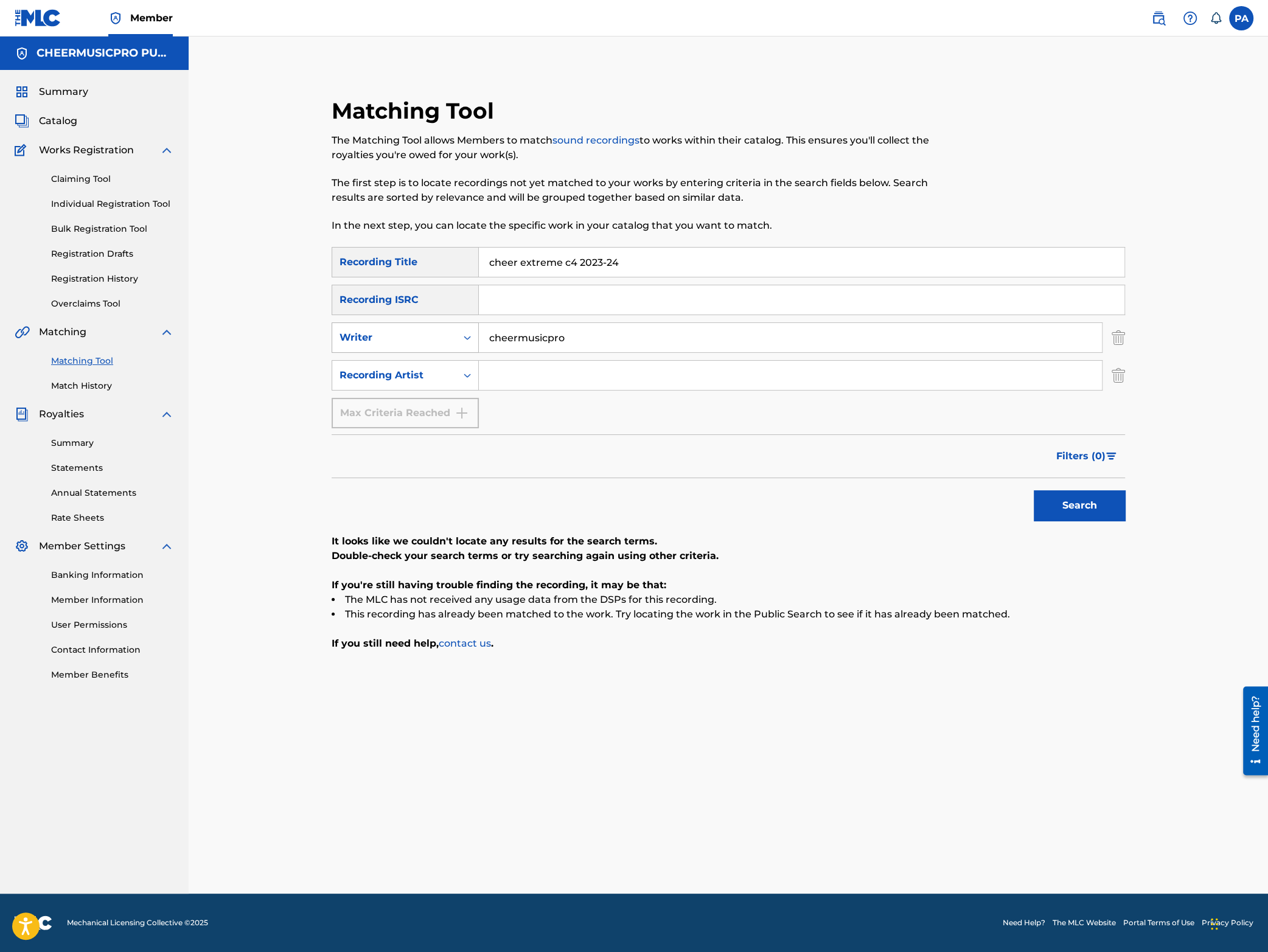
drag, startPoint x: 601, startPoint y: 343, endPoint x: 385, endPoint y: 340, distance: 216.0
click at [479, 340] on input "cheermusicpro" at bounding box center [790, 338] width 623 height 29
click at [1102, 353] on input "[PERSON_NAME]" at bounding box center [790, 338] width 623 height 29
type input "[PERSON_NAME]"
click at [1090, 505] on button "Search" at bounding box center [1079, 506] width 91 height 31
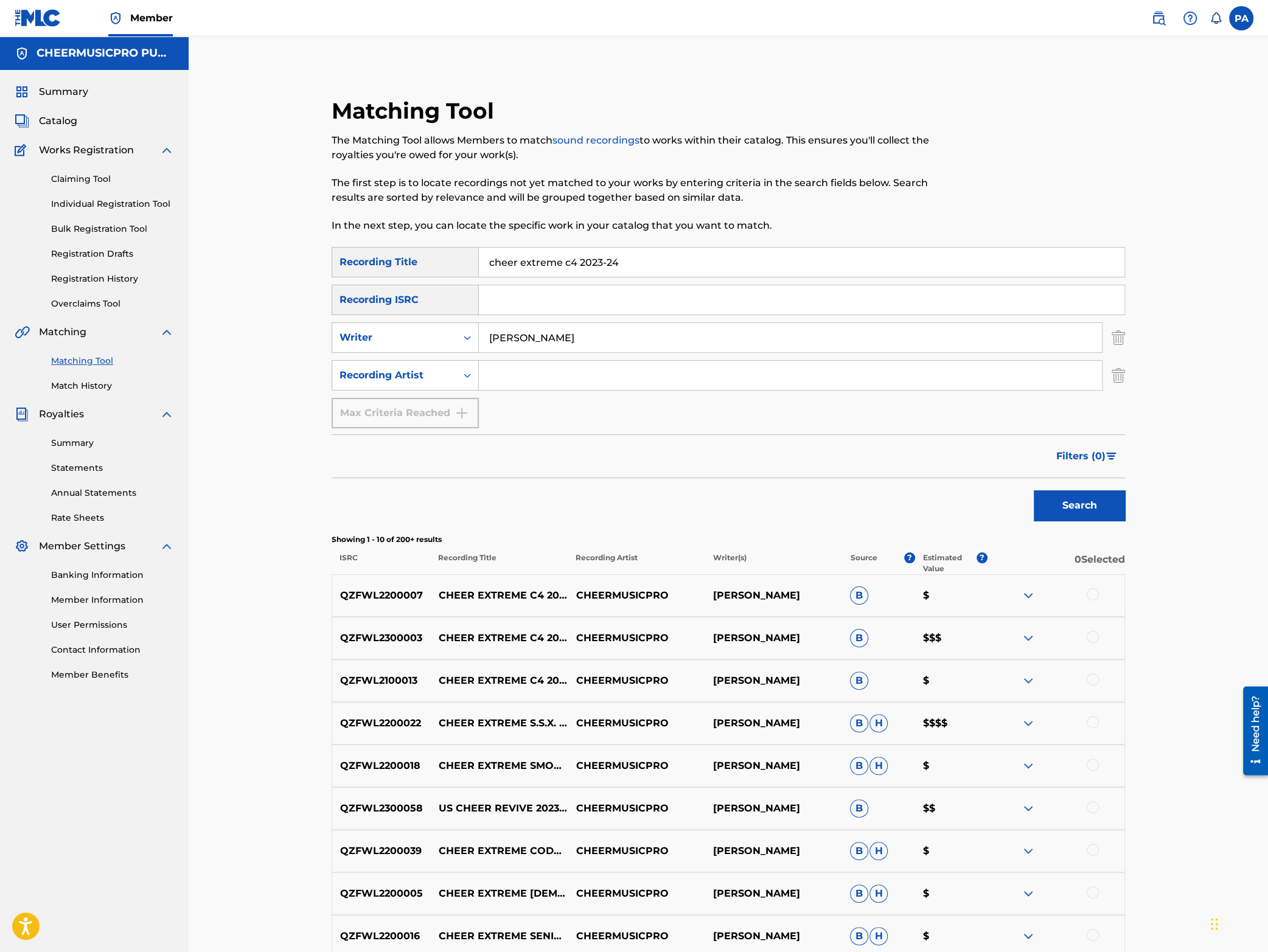
scroll to position [198, 0]
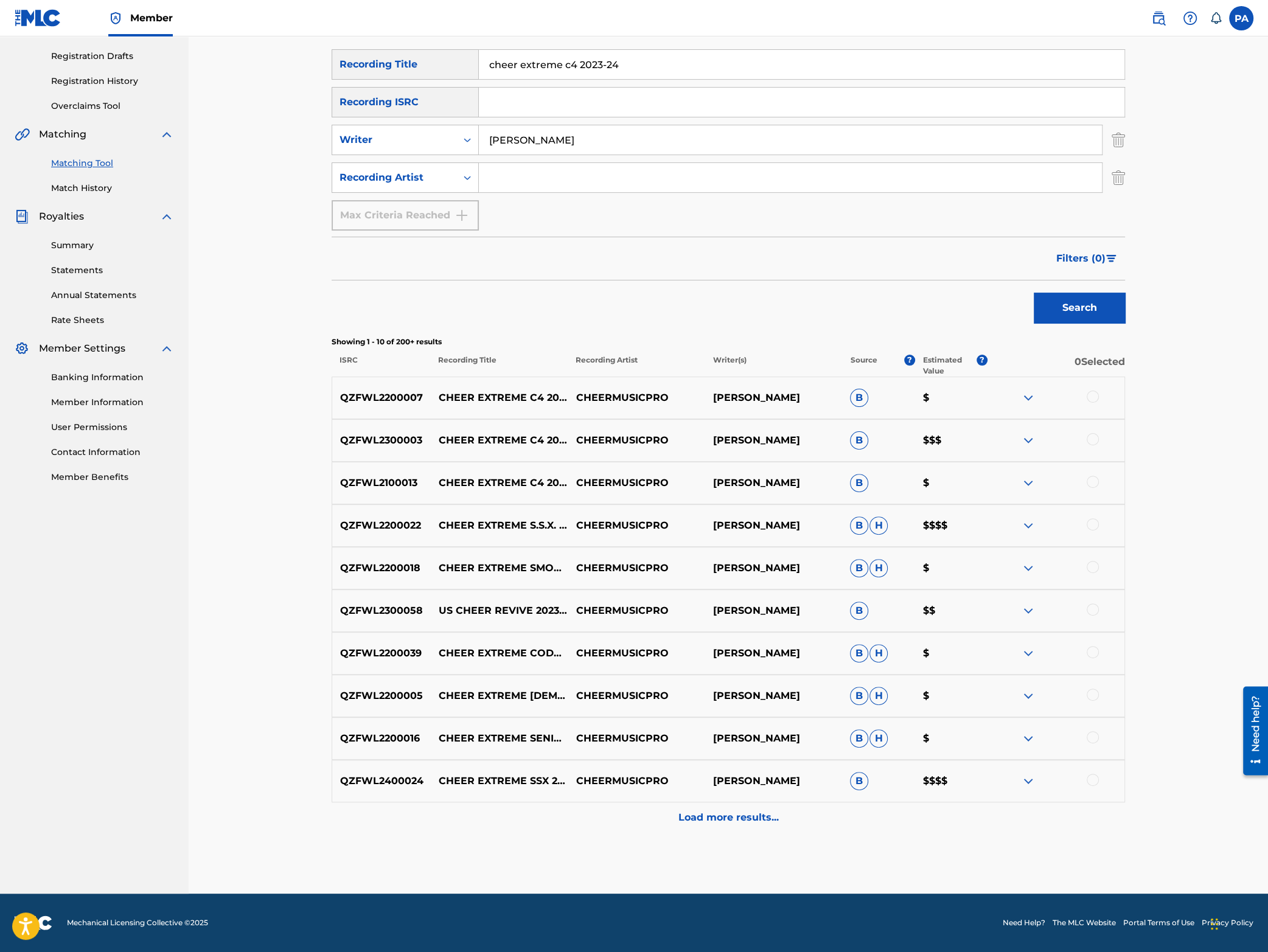
click at [1093, 440] on div at bounding box center [1093, 439] width 12 height 12
click at [702, 818] on p "Load more results..." at bounding box center [729, 818] width 100 height 15
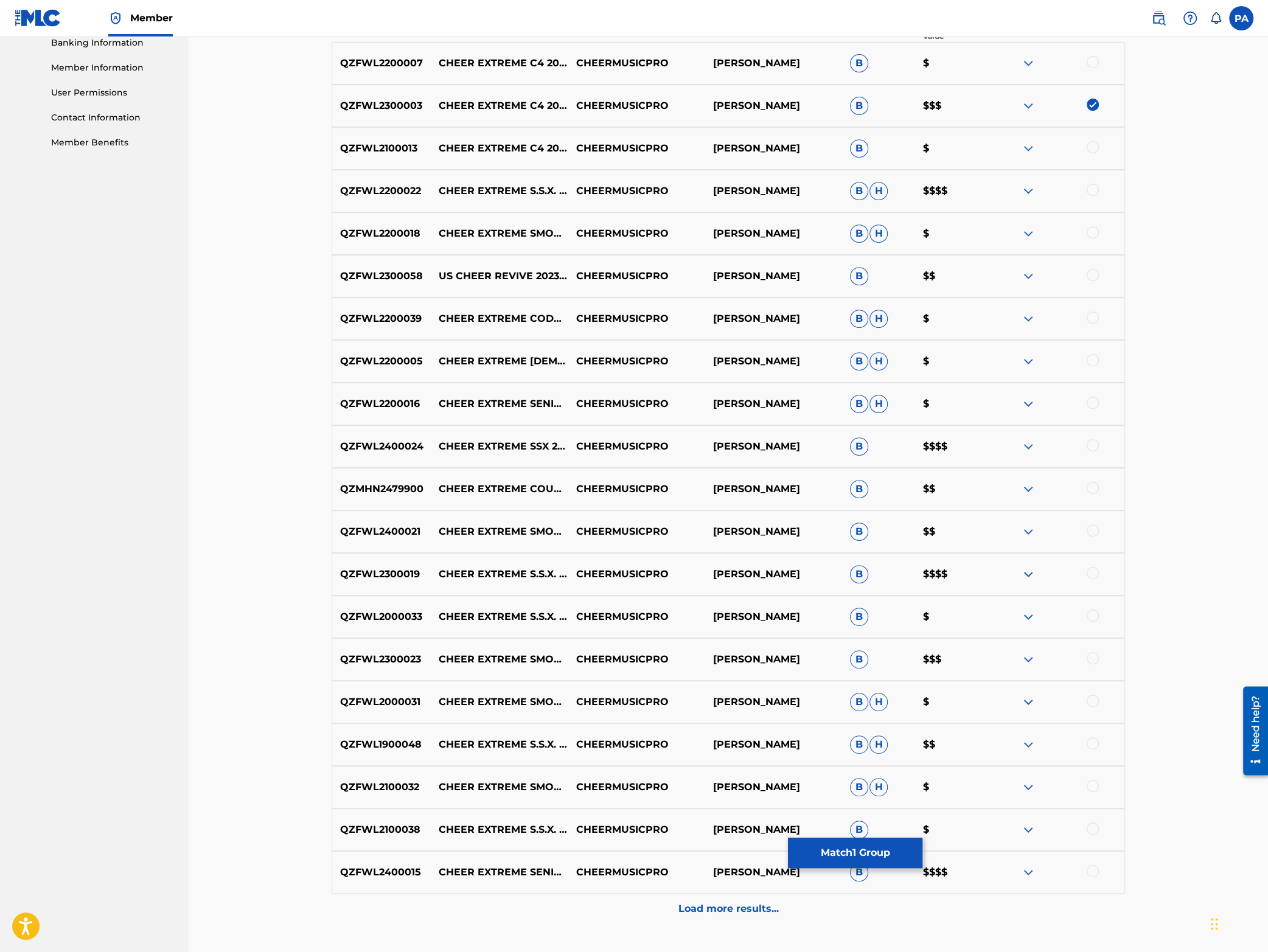
scroll to position [213, 0]
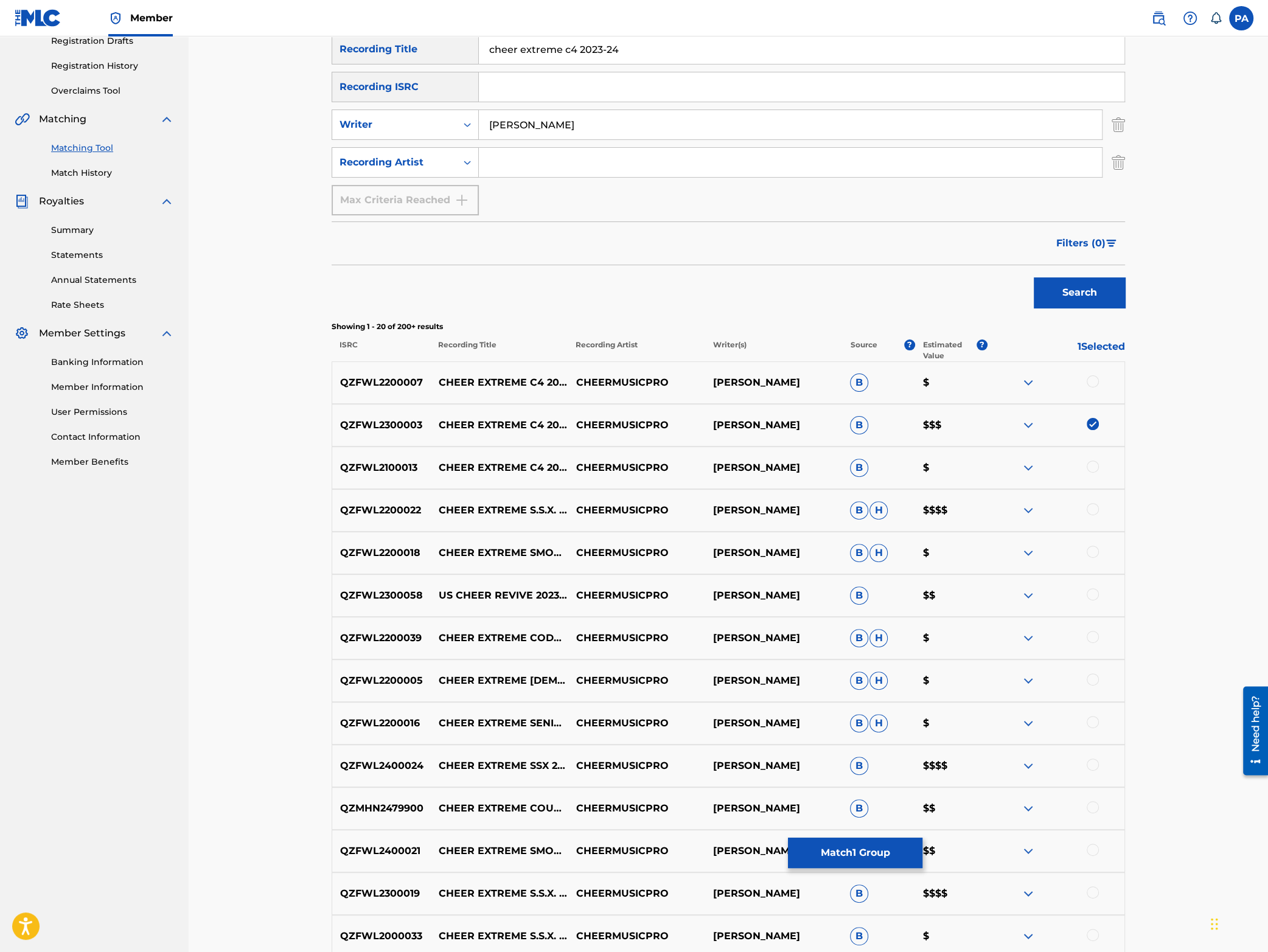
click at [1025, 423] on img at bounding box center [1029, 425] width 15 height 15
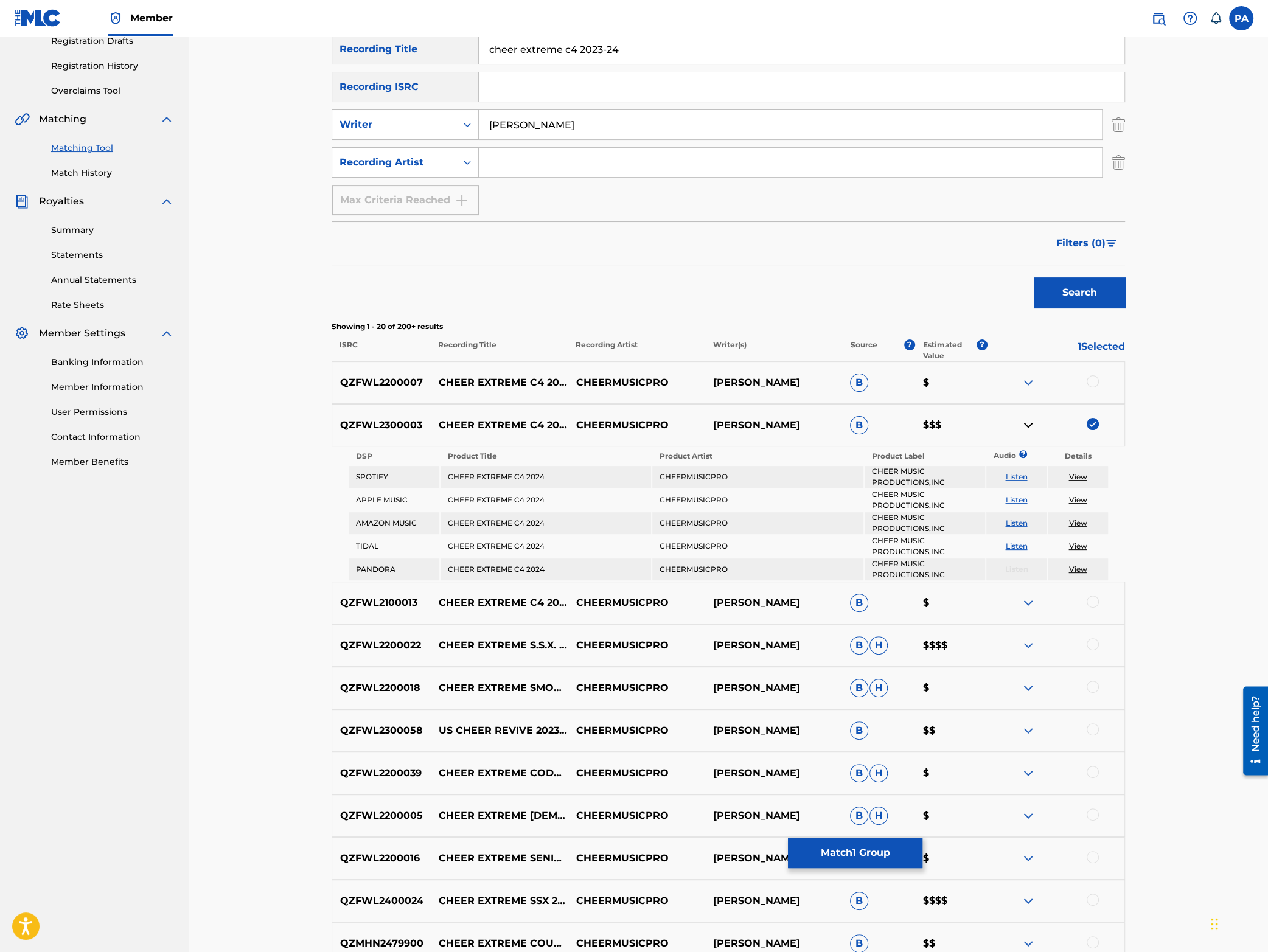
click at [1031, 423] on img at bounding box center [1029, 425] width 15 height 15
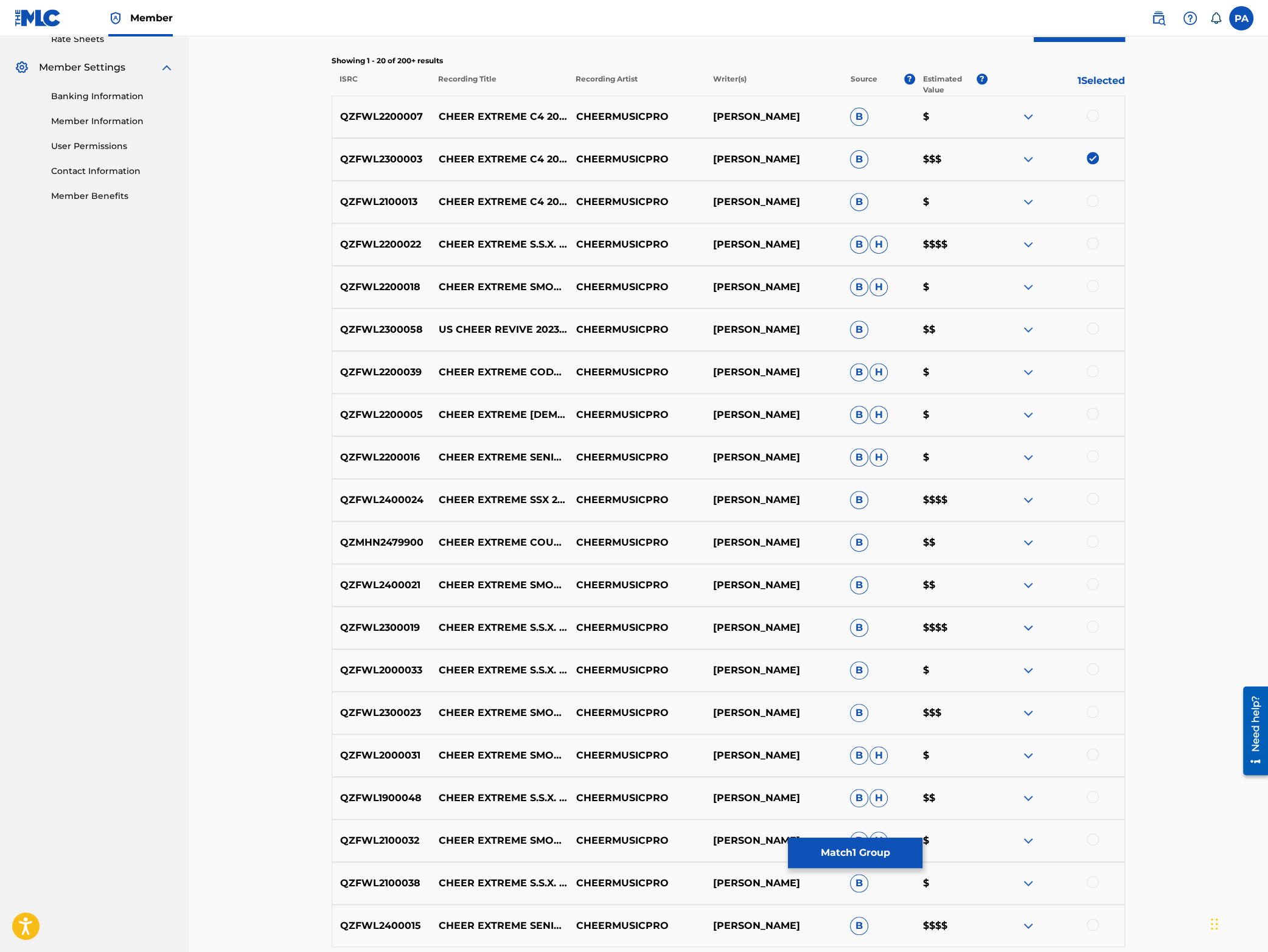
scroll to position [586, 0]
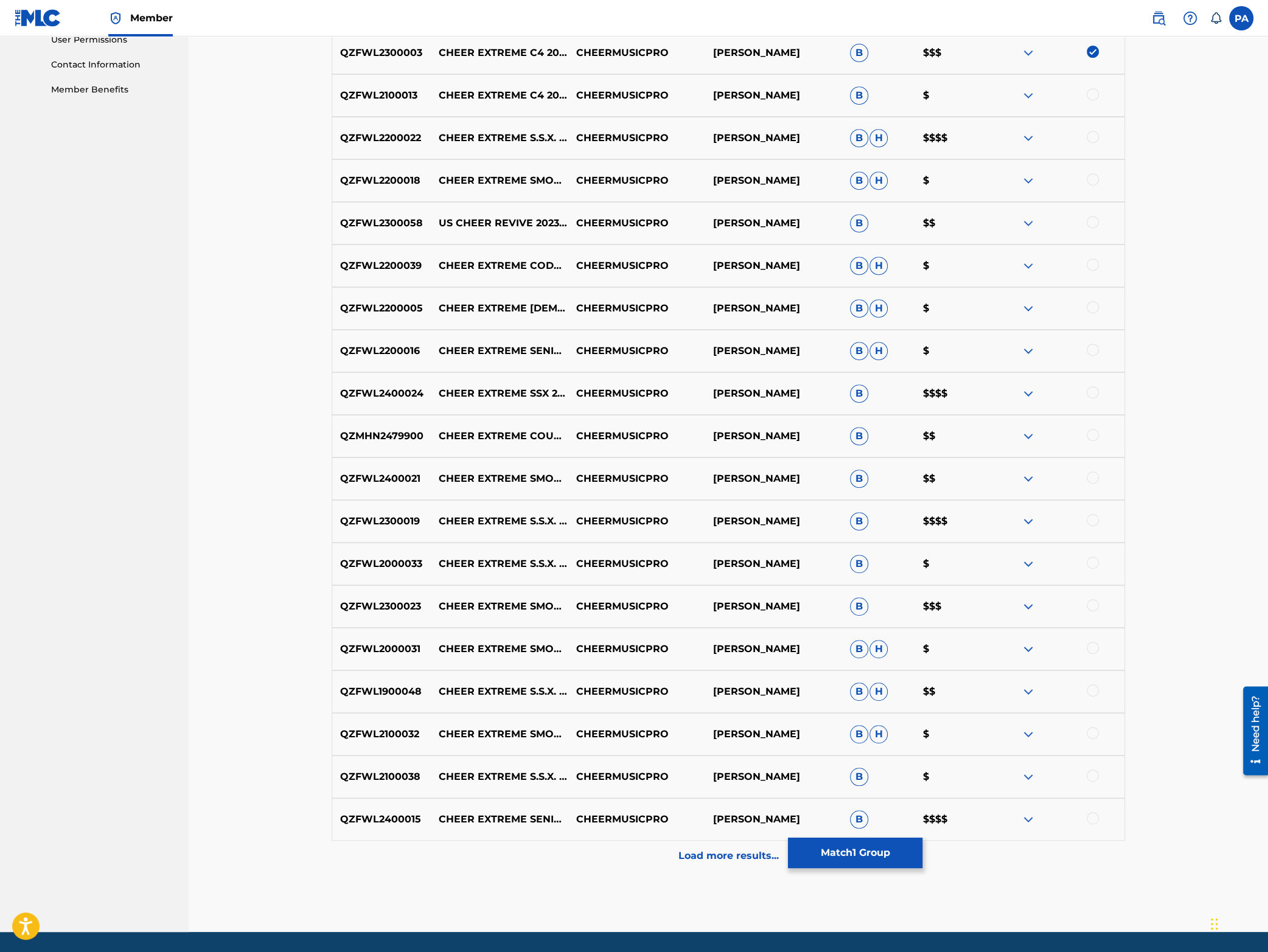
click at [728, 852] on p "Load more results..." at bounding box center [729, 857] width 100 height 15
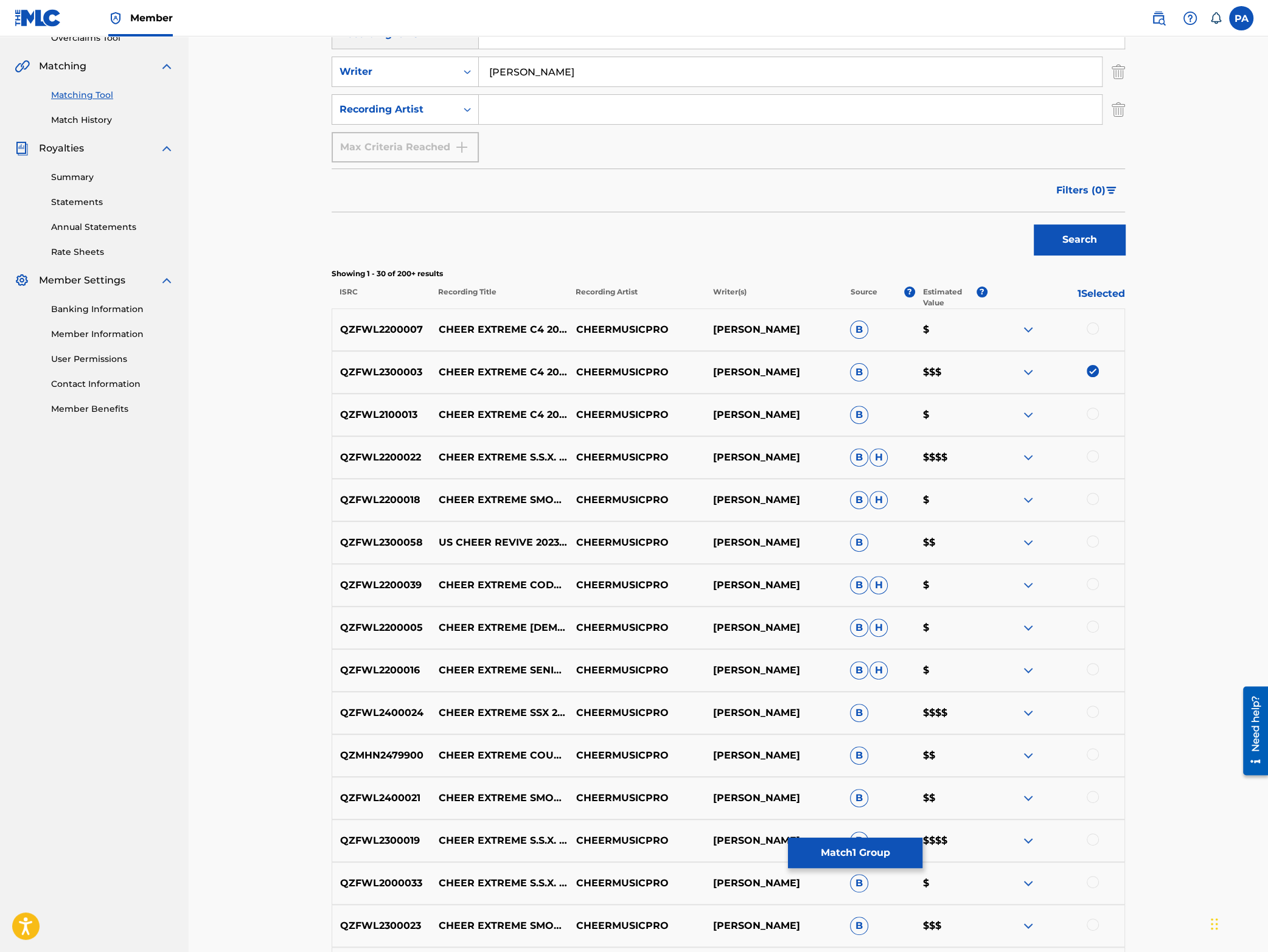
scroll to position [0, 0]
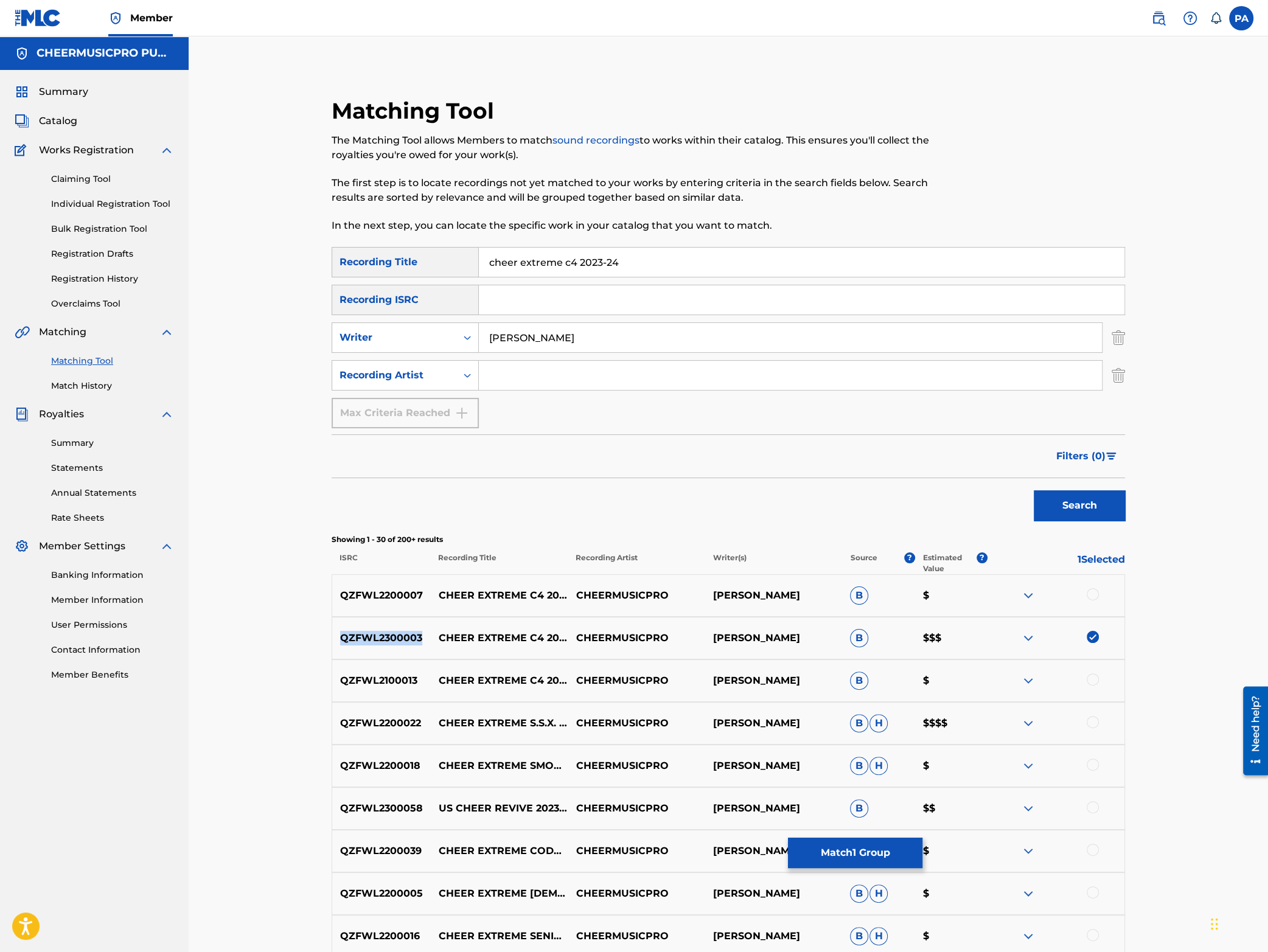
drag, startPoint x: 423, startPoint y: 641, endPoint x: 322, endPoint y: 642, distance: 101.0
copy p "QZFWL2300003"
click at [572, 298] on input "Search Form" at bounding box center [801, 300] width 645 height 29
paste input "QZFWL2300003"
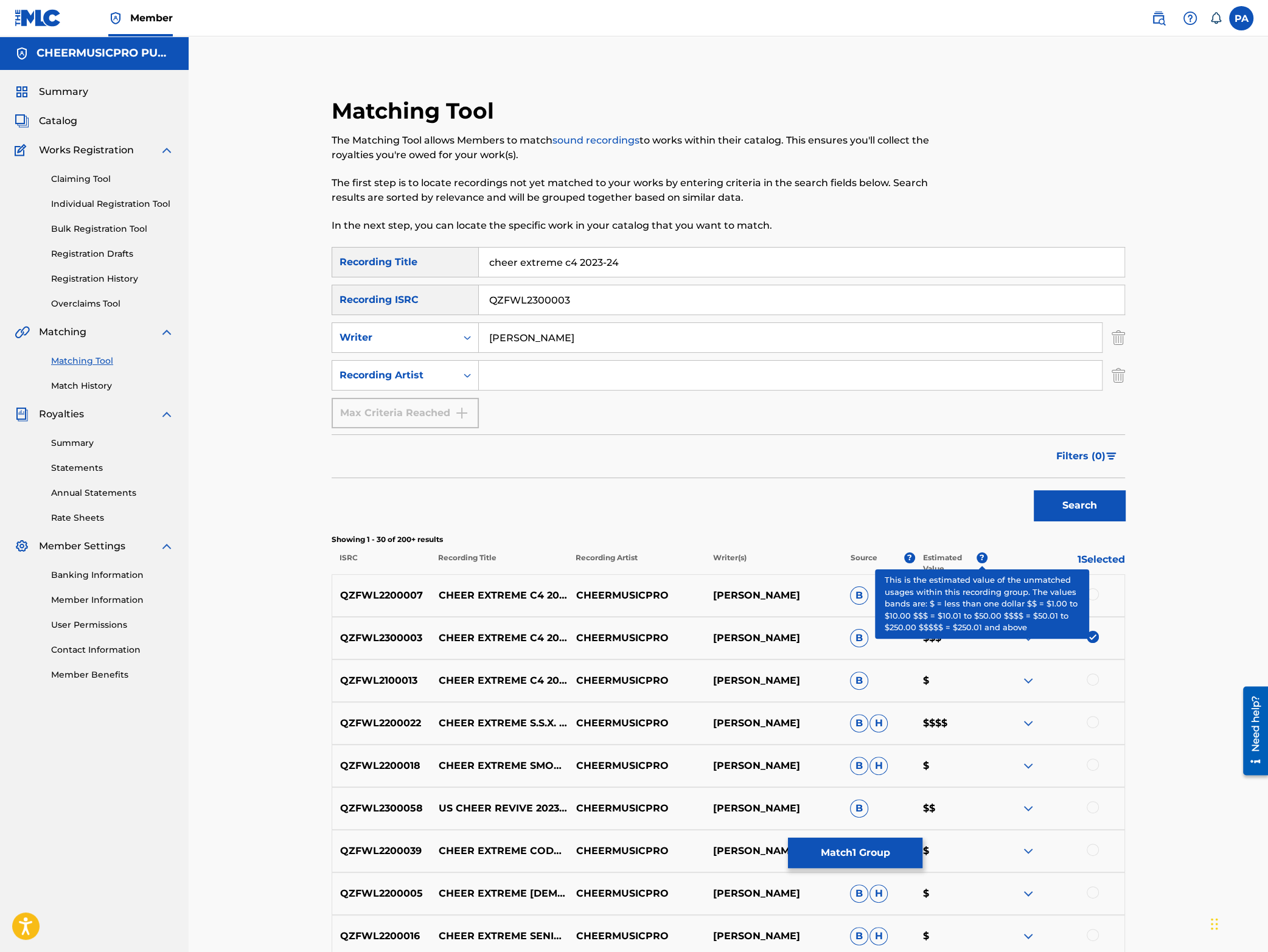
type input "QZFWL2300003"
click at [1073, 506] on button "Search" at bounding box center [1079, 506] width 91 height 31
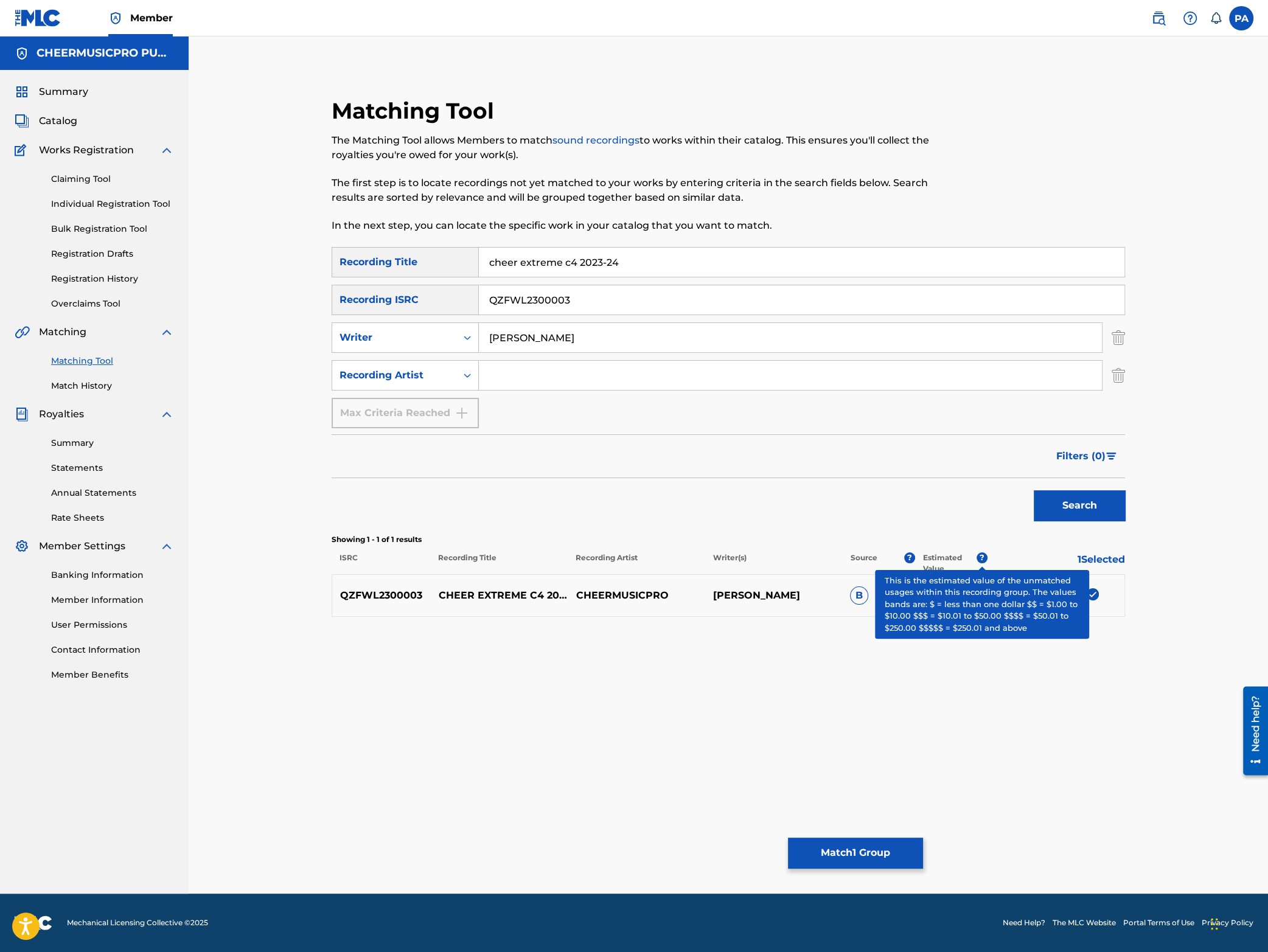
click at [796, 696] on div "Matching Tool The Matching Tool allows Members to match sound recordings to wor…" at bounding box center [728, 480] width 852 height 827
click at [881, 853] on button "Match 1 Group" at bounding box center [855, 853] width 134 height 31
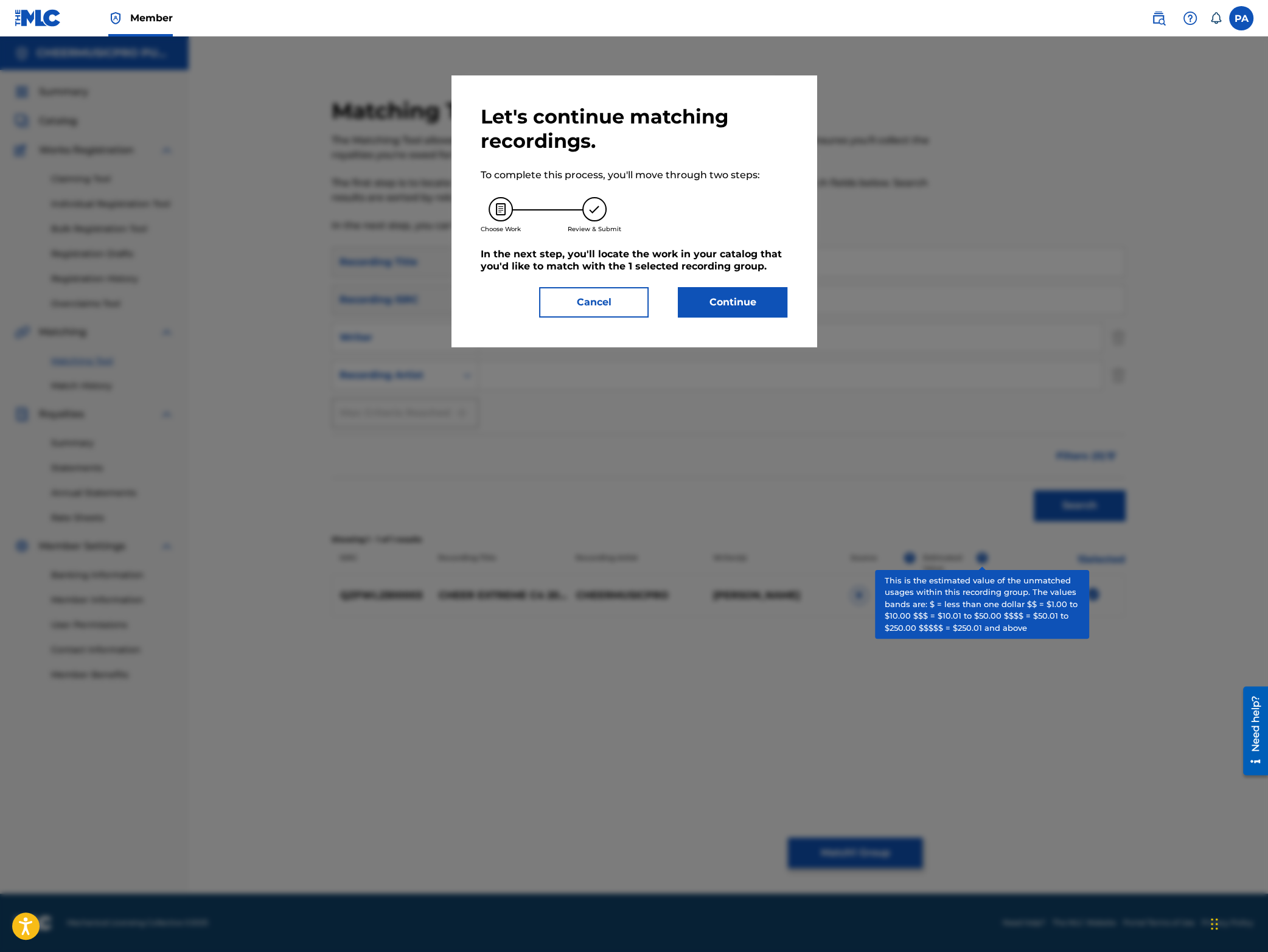
click at [737, 301] on button "Continue" at bounding box center [732, 303] width 109 height 31
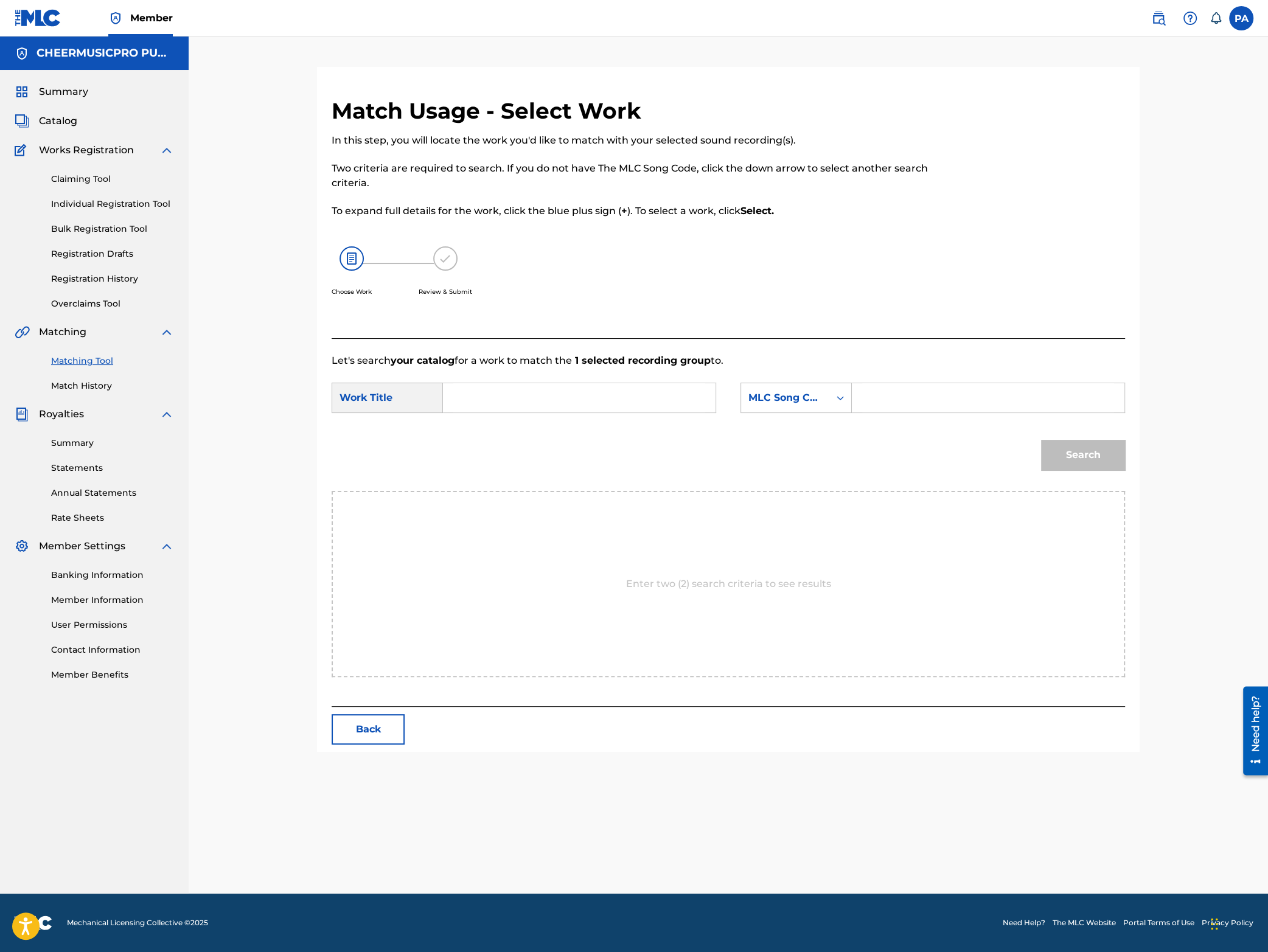
click at [484, 407] on input "Search Form" at bounding box center [579, 398] width 251 height 29
click at [564, 453] on span "023-24" at bounding box center [573, 455] width 33 height 11
type input "cheer extreme c4 2023-24"
click at [804, 401] on div "MLC Song Code" at bounding box center [784, 398] width 74 height 15
click at [802, 441] on div "Writer Name" at bounding box center [796, 429] width 110 height 31
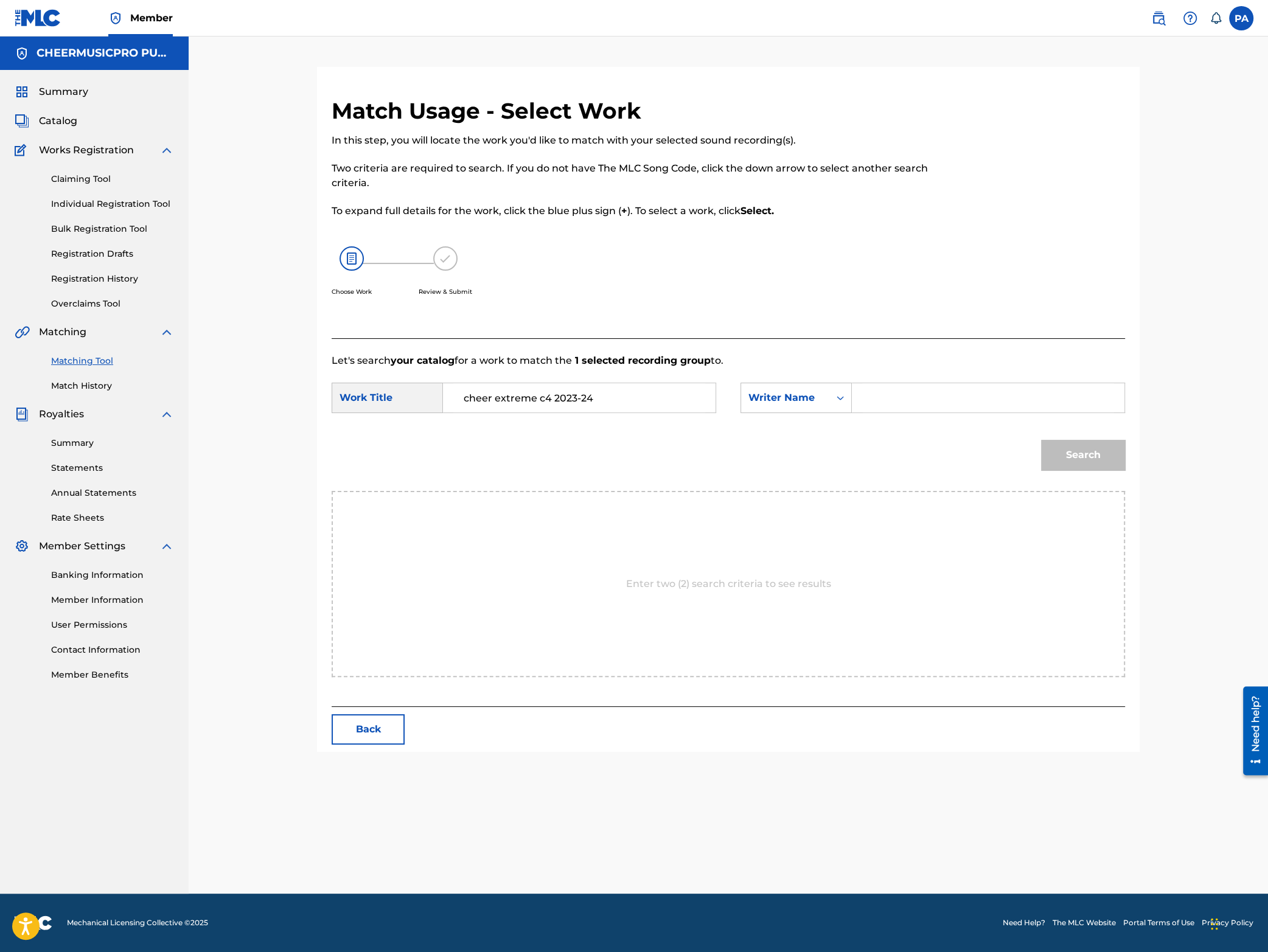
click at [900, 390] on input "Search Form" at bounding box center [987, 398] width 251 height 29
type input "[PERSON_NAME]"
click at [1086, 459] on button "Search" at bounding box center [1083, 455] width 84 height 31
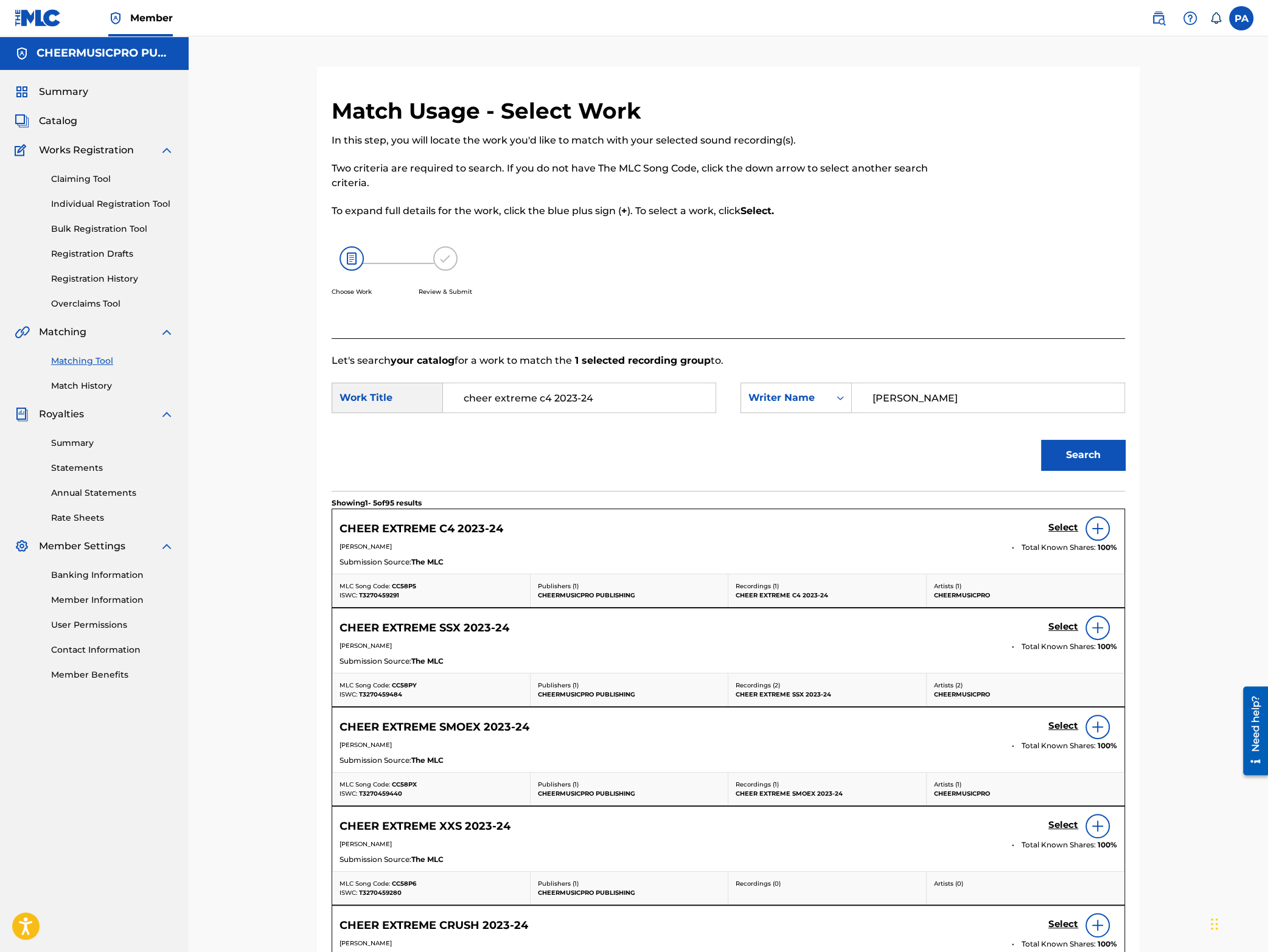
click at [1060, 528] on h5 "Select" at bounding box center [1063, 528] width 30 height 11
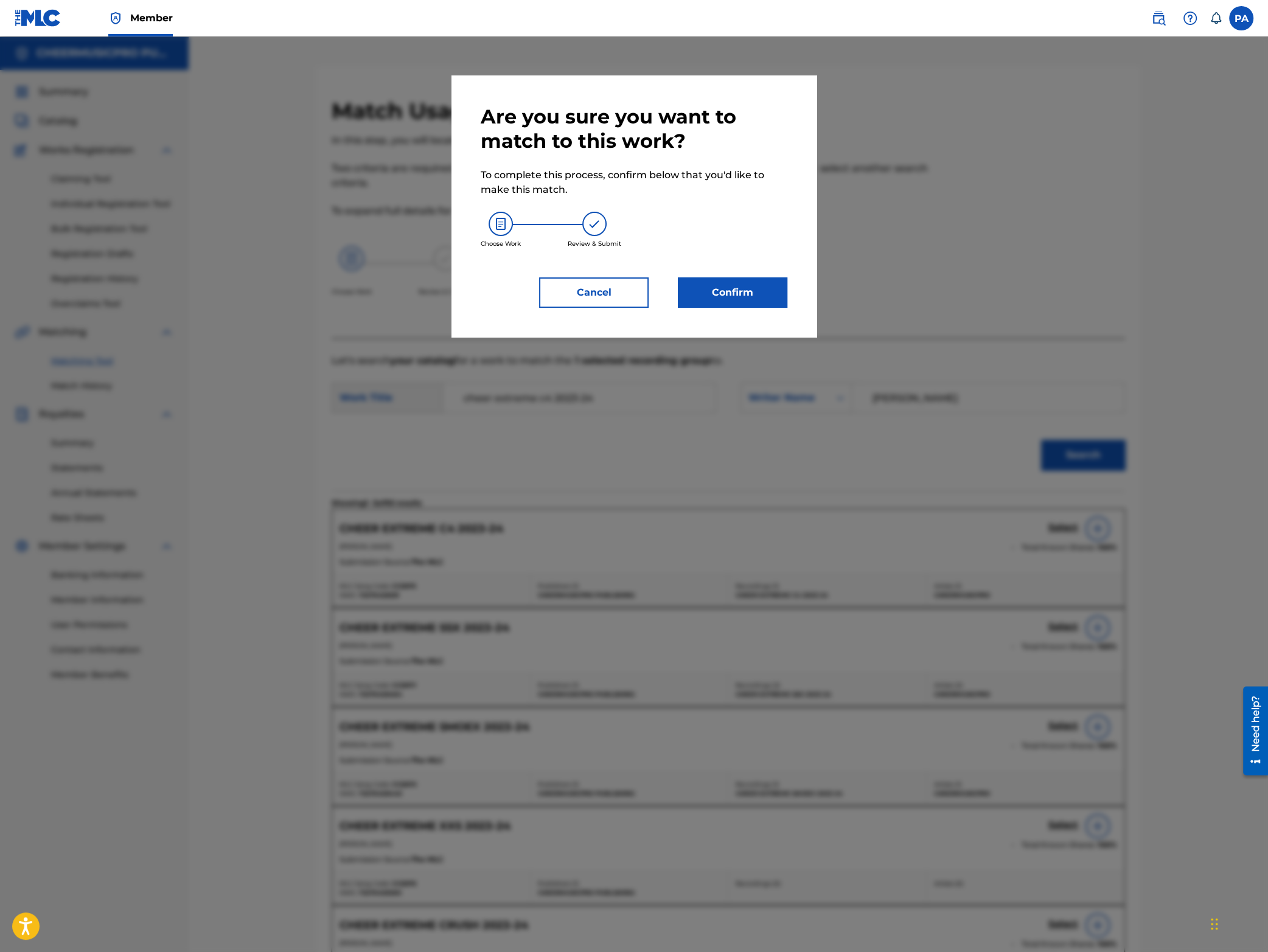
click at [726, 289] on button "Confirm" at bounding box center [732, 293] width 109 height 31
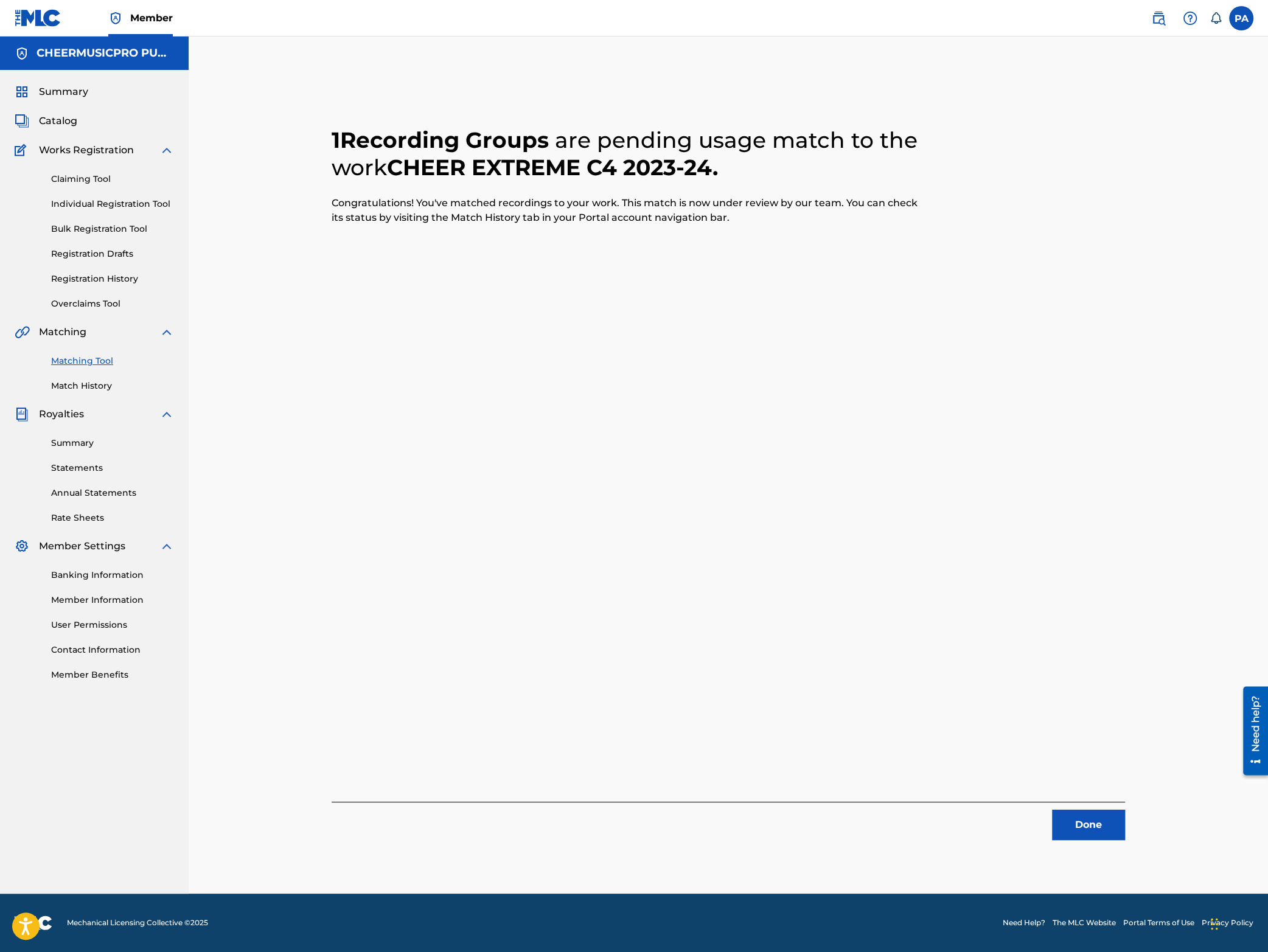
click at [1076, 822] on button "Done" at bounding box center [1088, 825] width 73 height 31
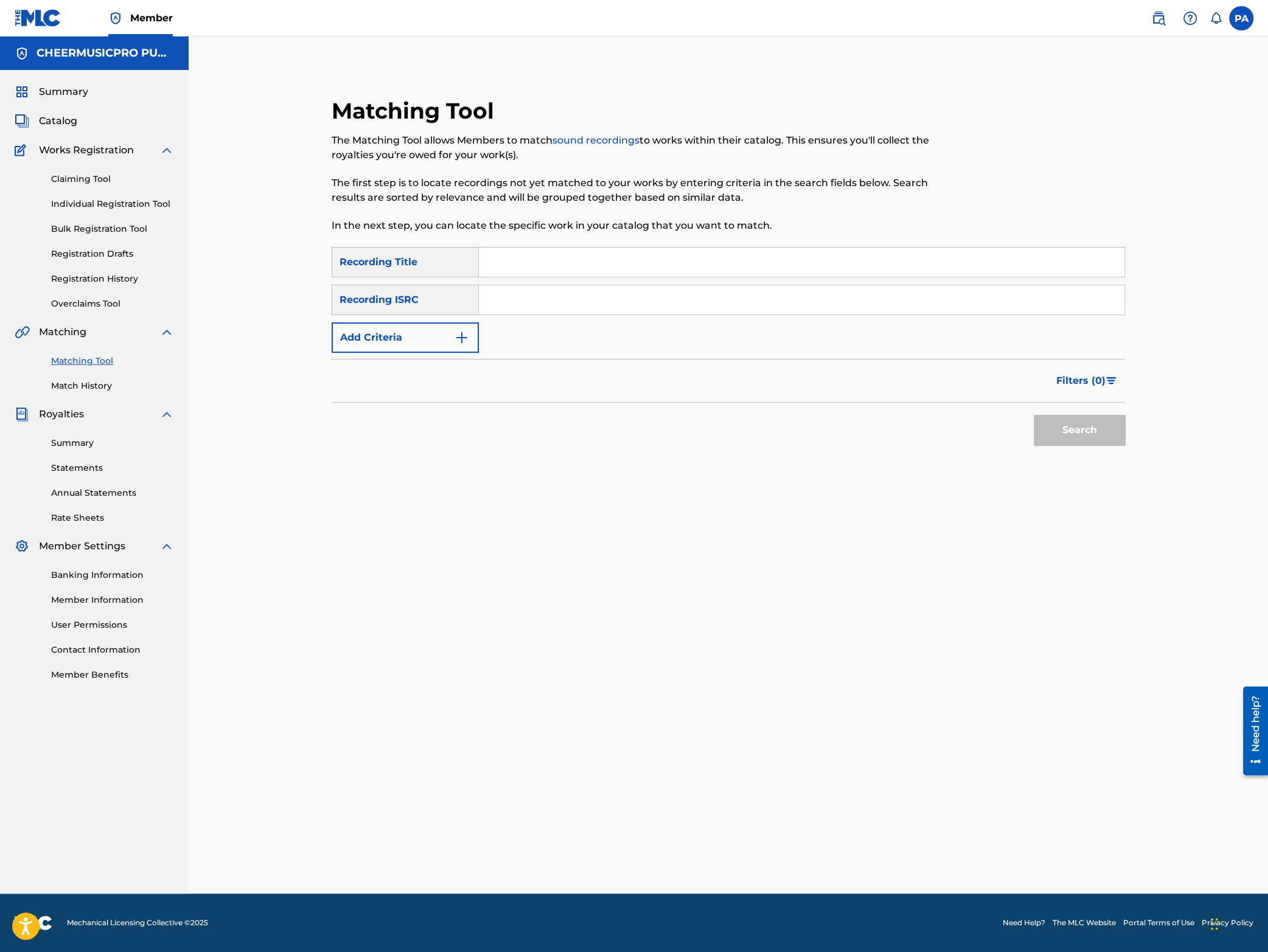
click at [60, 121] on span "Catalog" at bounding box center [57, 121] width 38 height 15
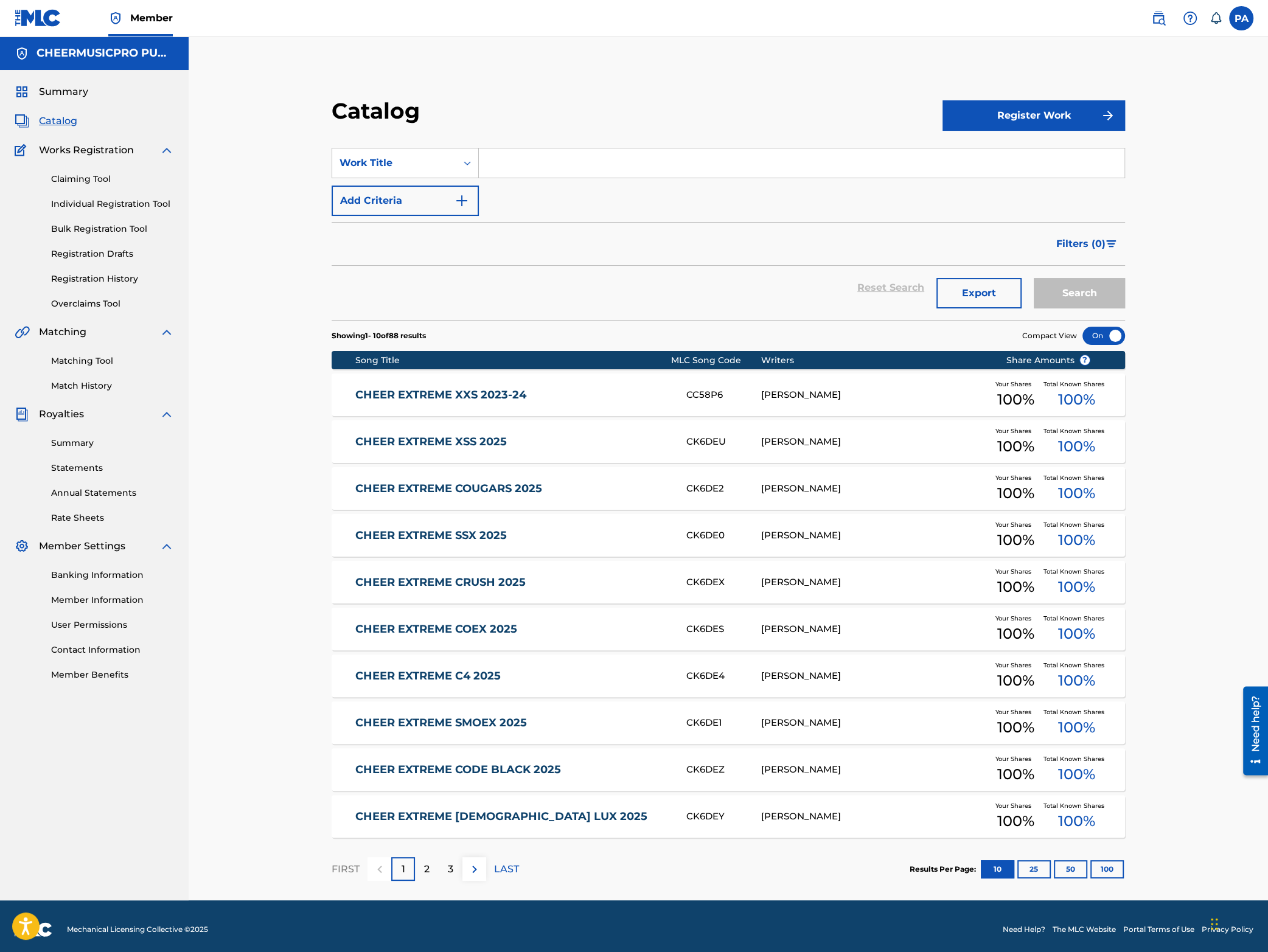
scroll to position [6, 0]
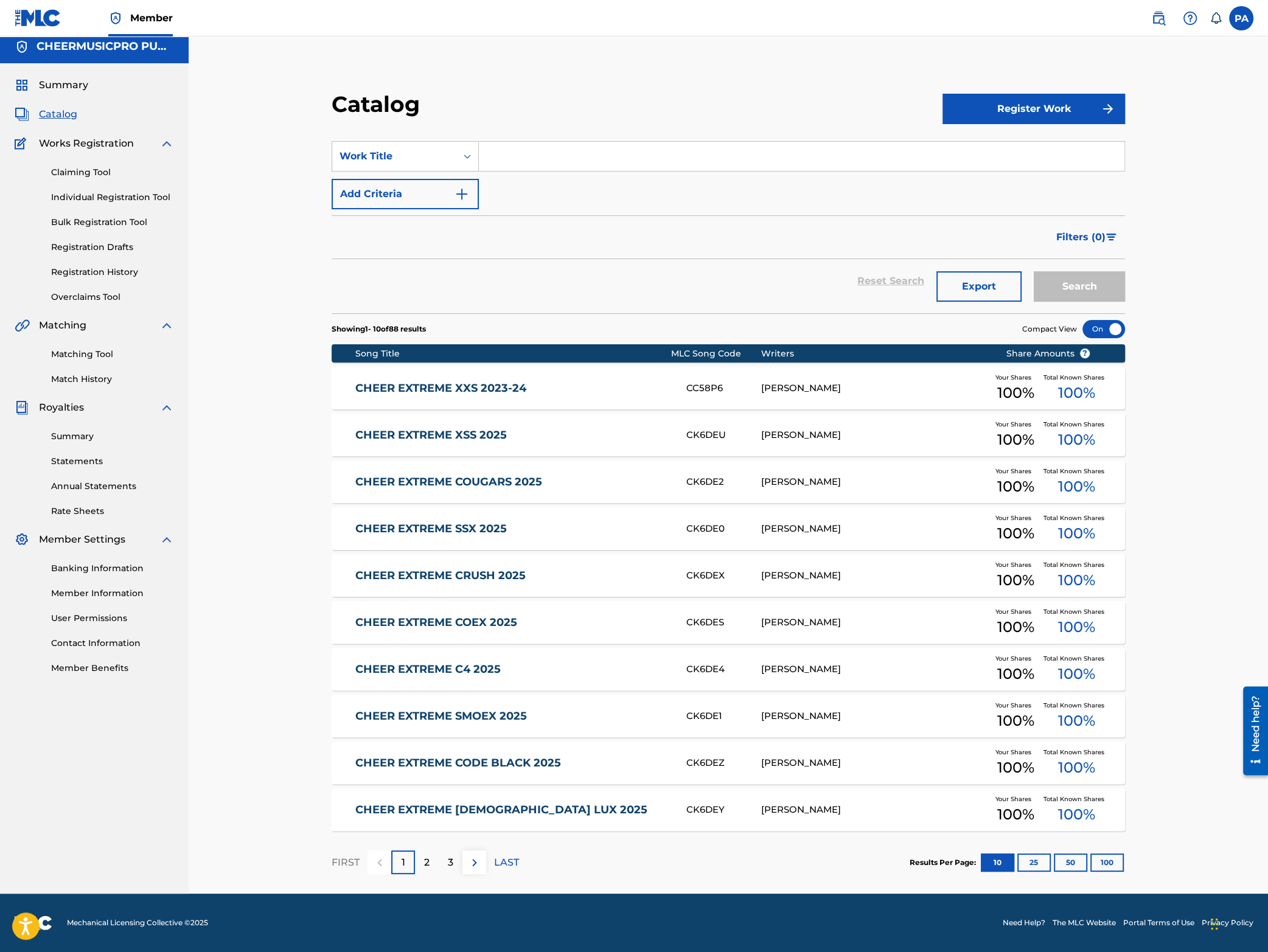
click at [550, 151] on input "Search Form" at bounding box center [801, 156] width 645 height 29
click at [571, 183] on strong "c4" at bounding box center [568, 184] width 12 height 11
type input "cheer extreme c4 2023-24"
click at [1071, 279] on button "Search" at bounding box center [1079, 287] width 91 height 31
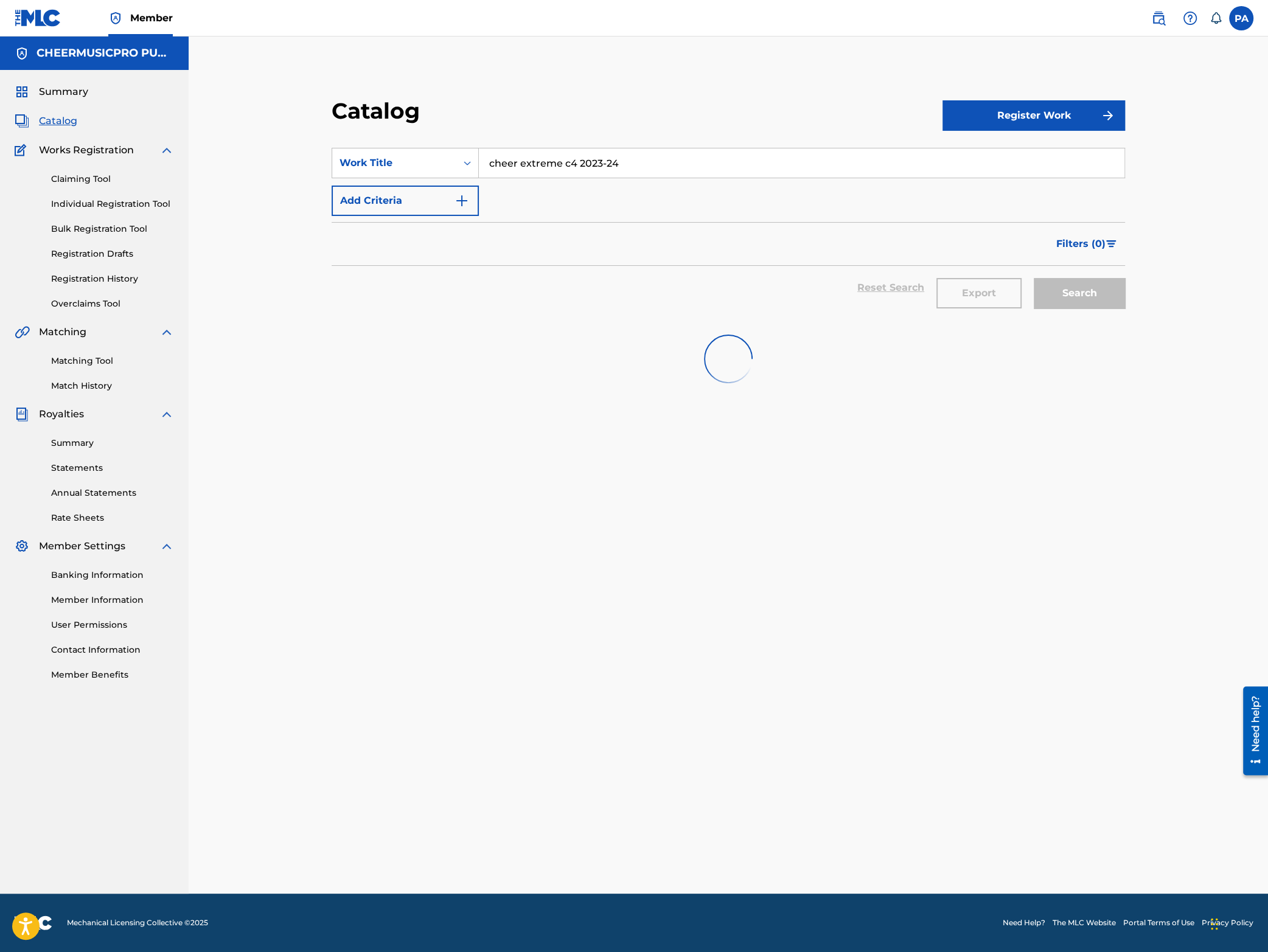
scroll to position [0, 0]
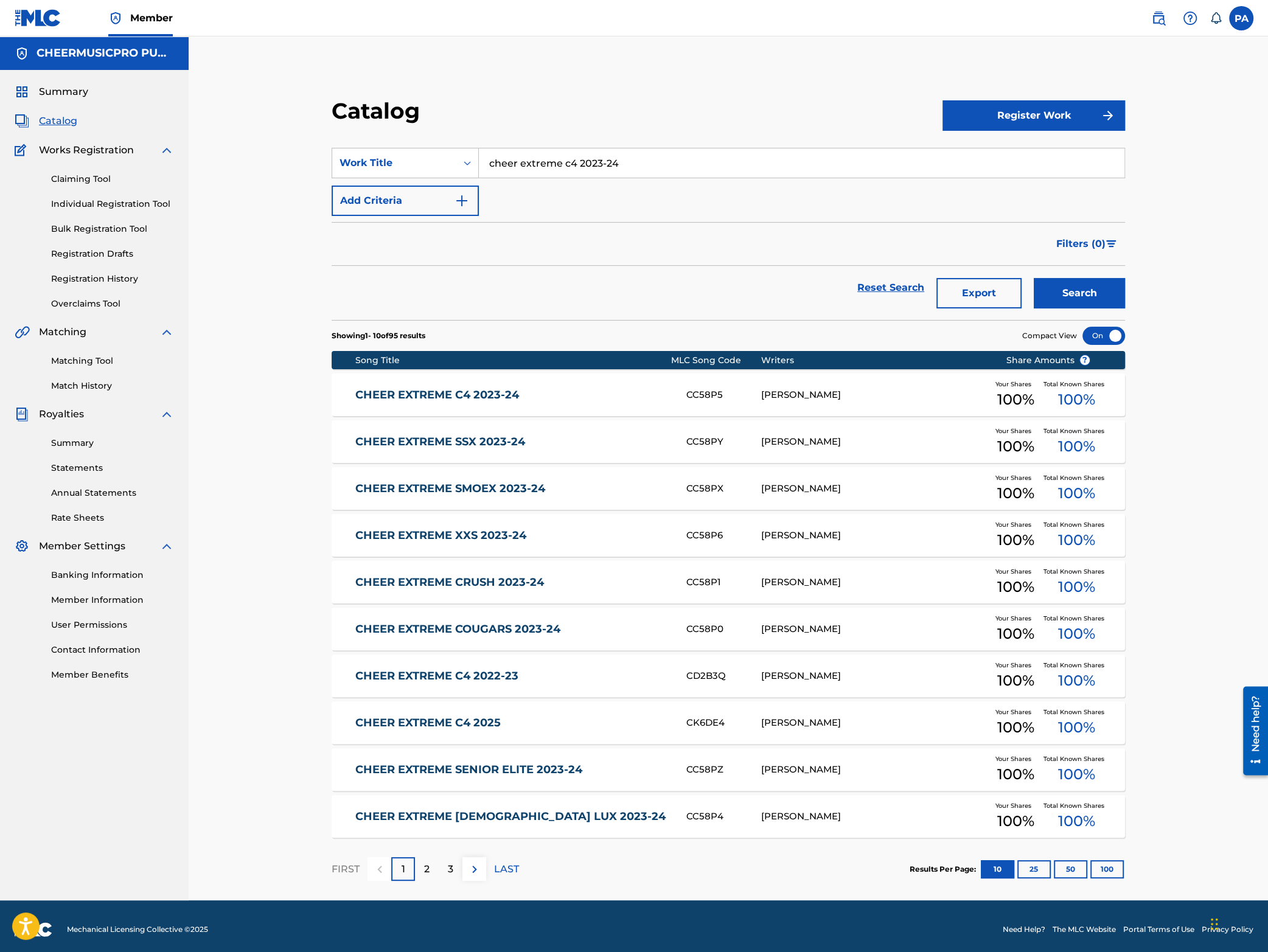
click at [830, 396] on div "[PERSON_NAME]" at bounding box center [874, 395] width 226 height 14
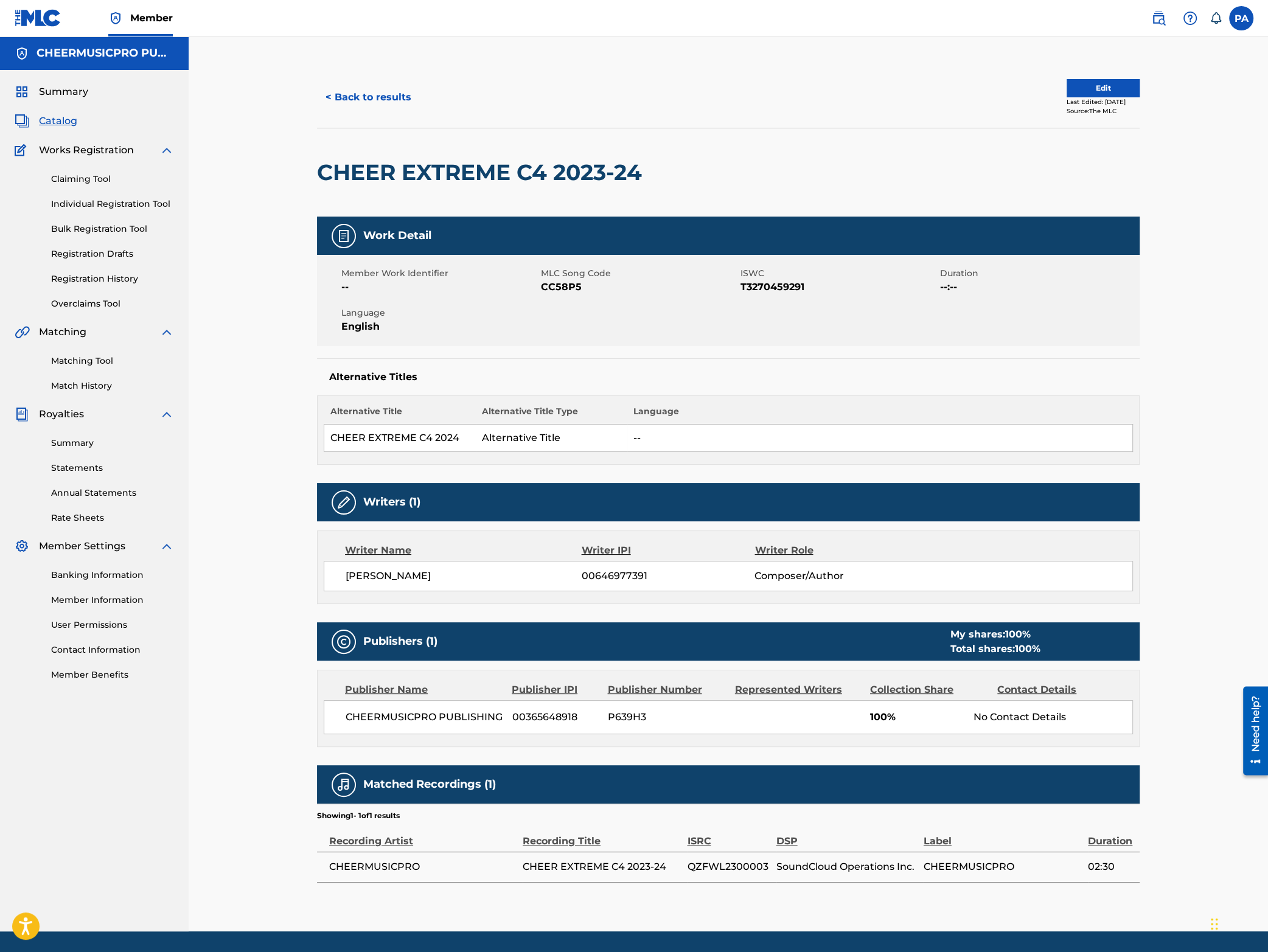
click at [336, 89] on button "< Back to results" at bounding box center [368, 98] width 103 height 31
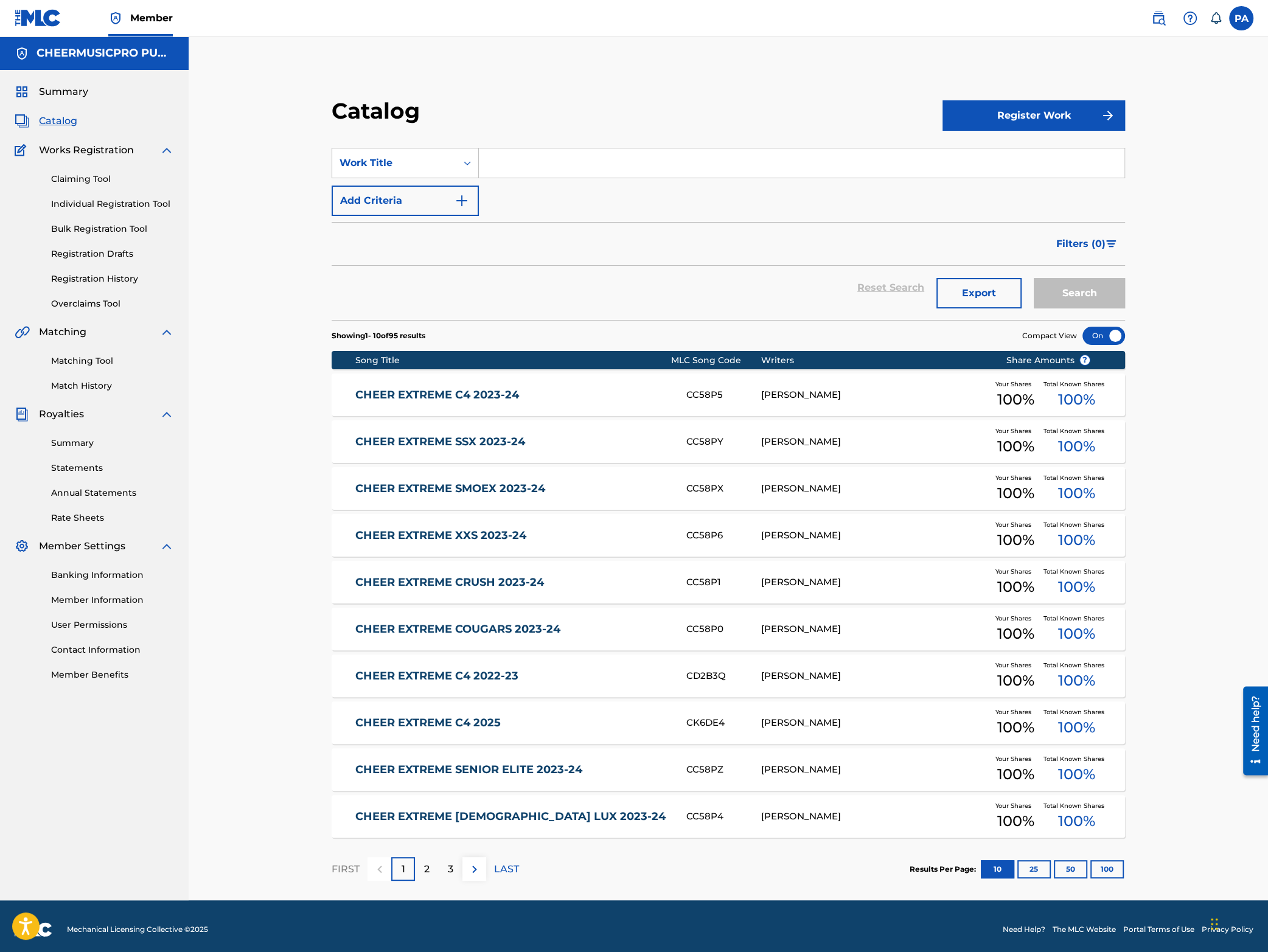
click at [52, 118] on span "Catalog" at bounding box center [57, 121] width 38 height 15
click at [505, 173] on input "Search Form" at bounding box center [801, 163] width 645 height 29
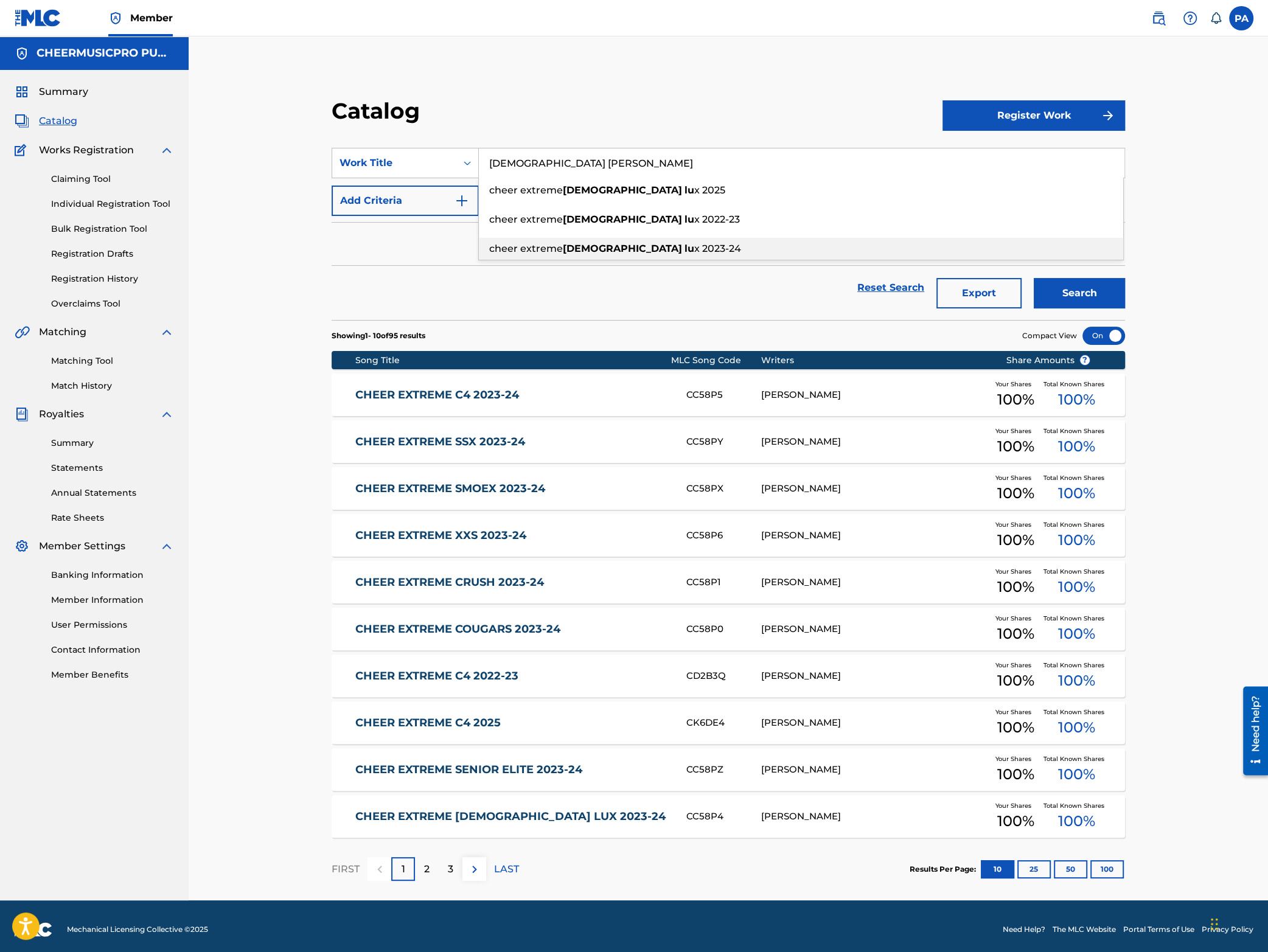
click at [694, 247] on span "x 2023-24" at bounding box center [717, 248] width 47 height 11
type input "cheer extreme [DEMOGRAPHIC_DATA] lux 2023-24"
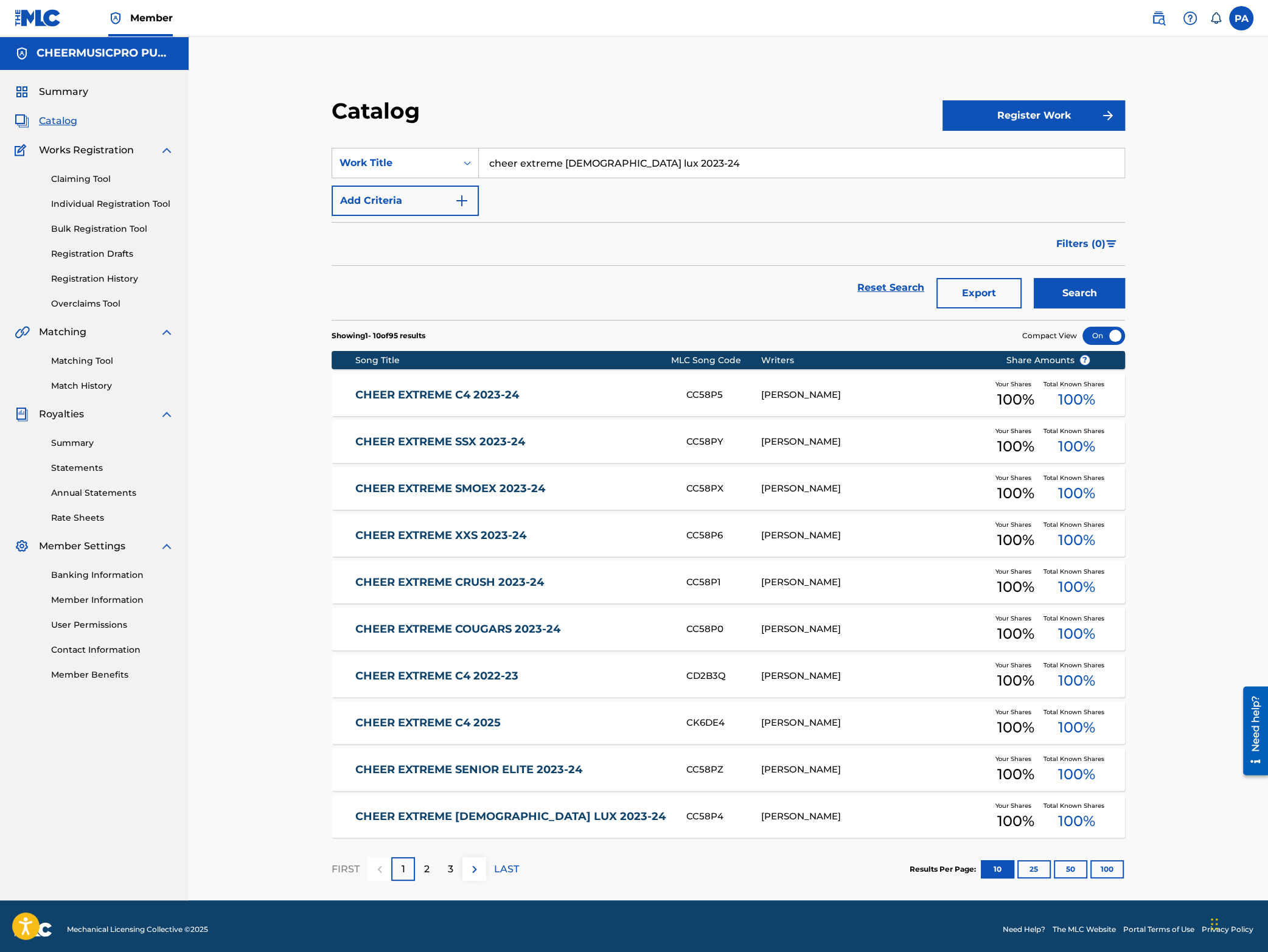
click at [1076, 286] on button "Search" at bounding box center [1079, 294] width 91 height 31
click at [608, 398] on link "CHEER EXTREME [DEMOGRAPHIC_DATA] LUX 2023-24" at bounding box center [512, 395] width 314 height 14
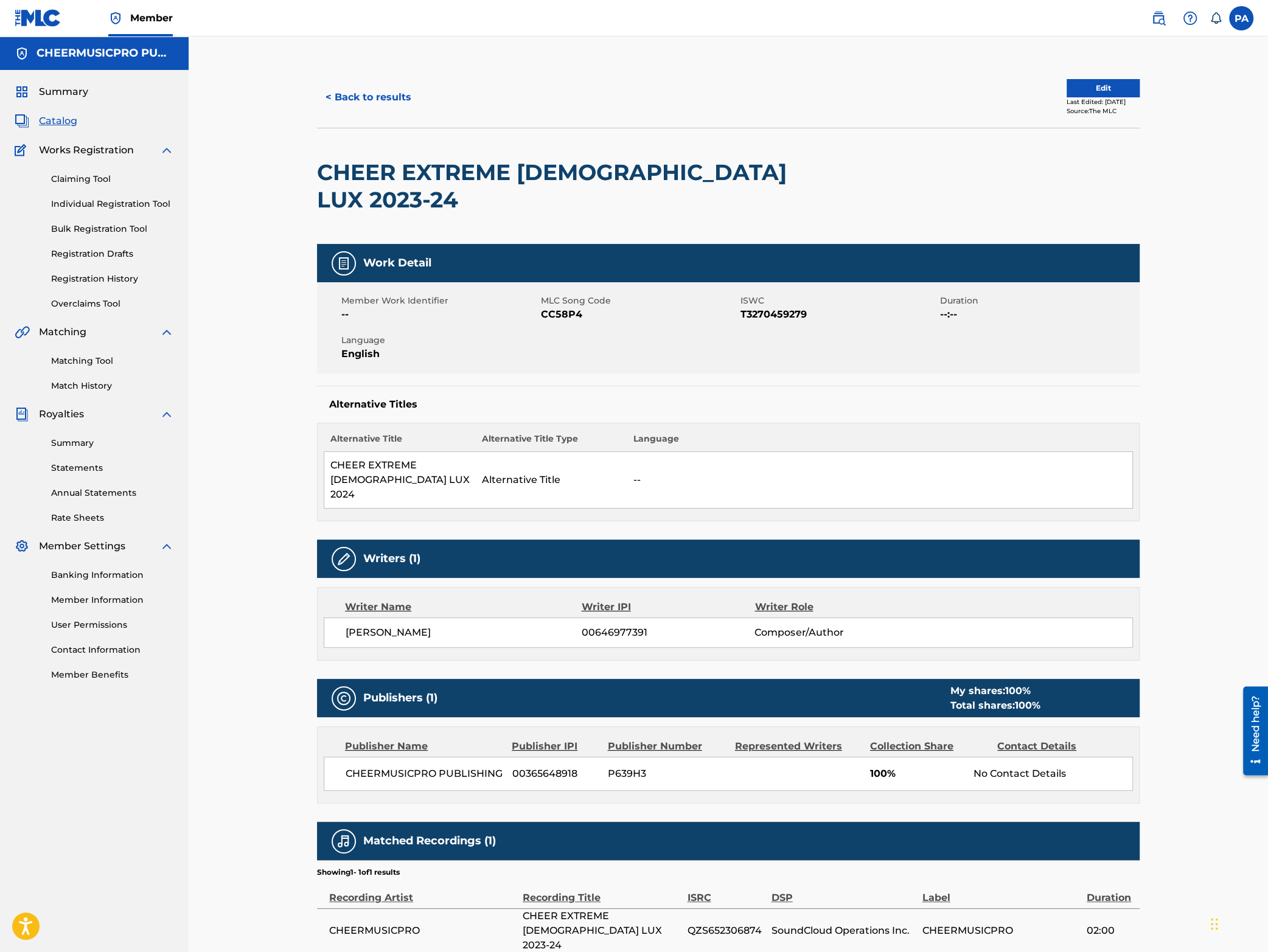
click at [355, 95] on button "< Back to results" at bounding box center [368, 98] width 103 height 31
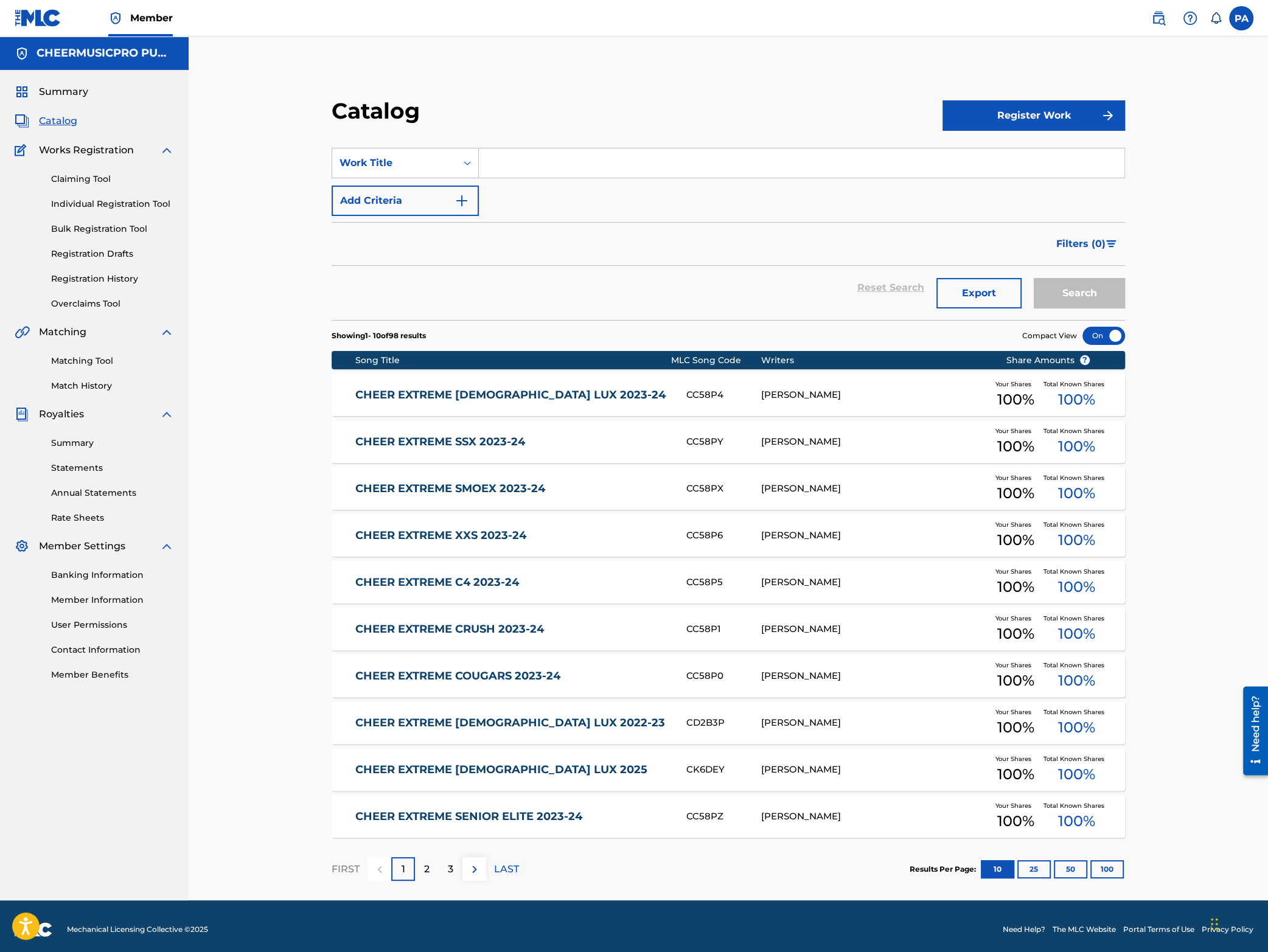
click at [505, 160] on input "Search Form" at bounding box center [801, 163] width 645 height 29
click at [563, 193] on span "cheer extreme" at bounding box center [526, 190] width 74 height 11
type input "cheer extreme coed elite 2023-24"
click at [1085, 295] on button "Search" at bounding box center [1079, 294] width 91 height 31
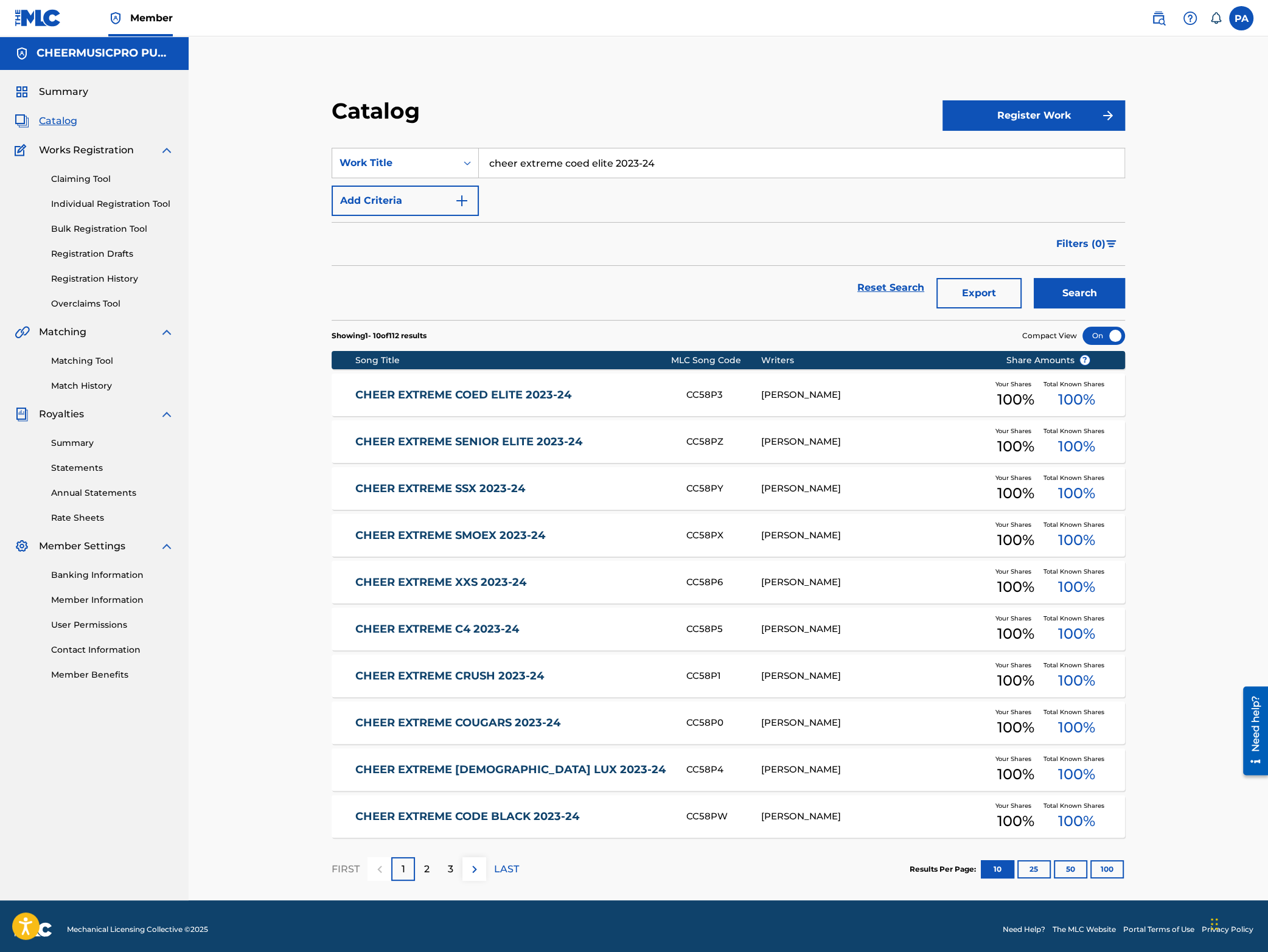
click at [805, 396] on div "[PERSON_NAME]" at bounding box center [874, 395] width 226 height 14
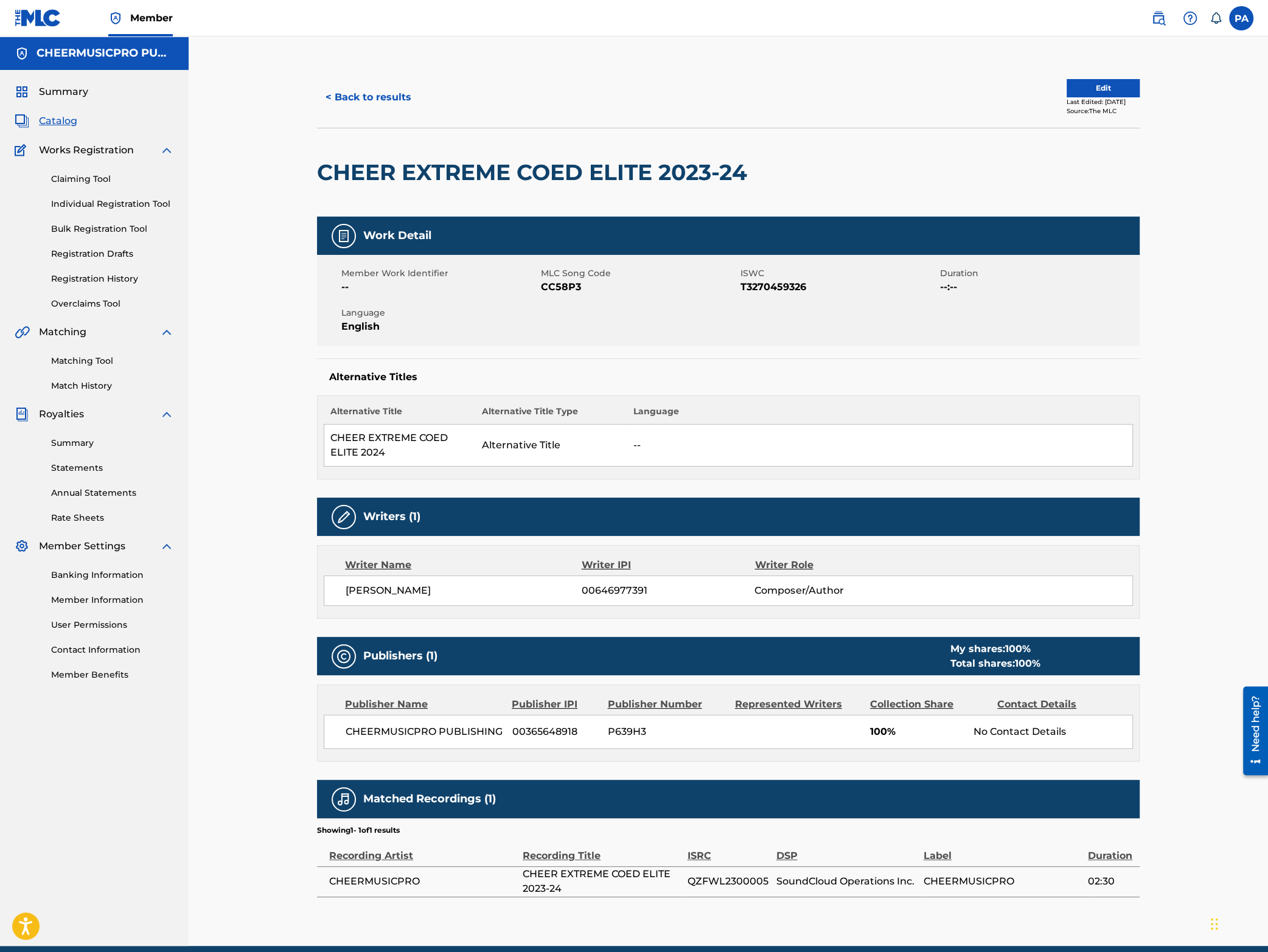
click at [370, 99] on button "< Back to results" at bounding box center [368, 98] width 103 height 31
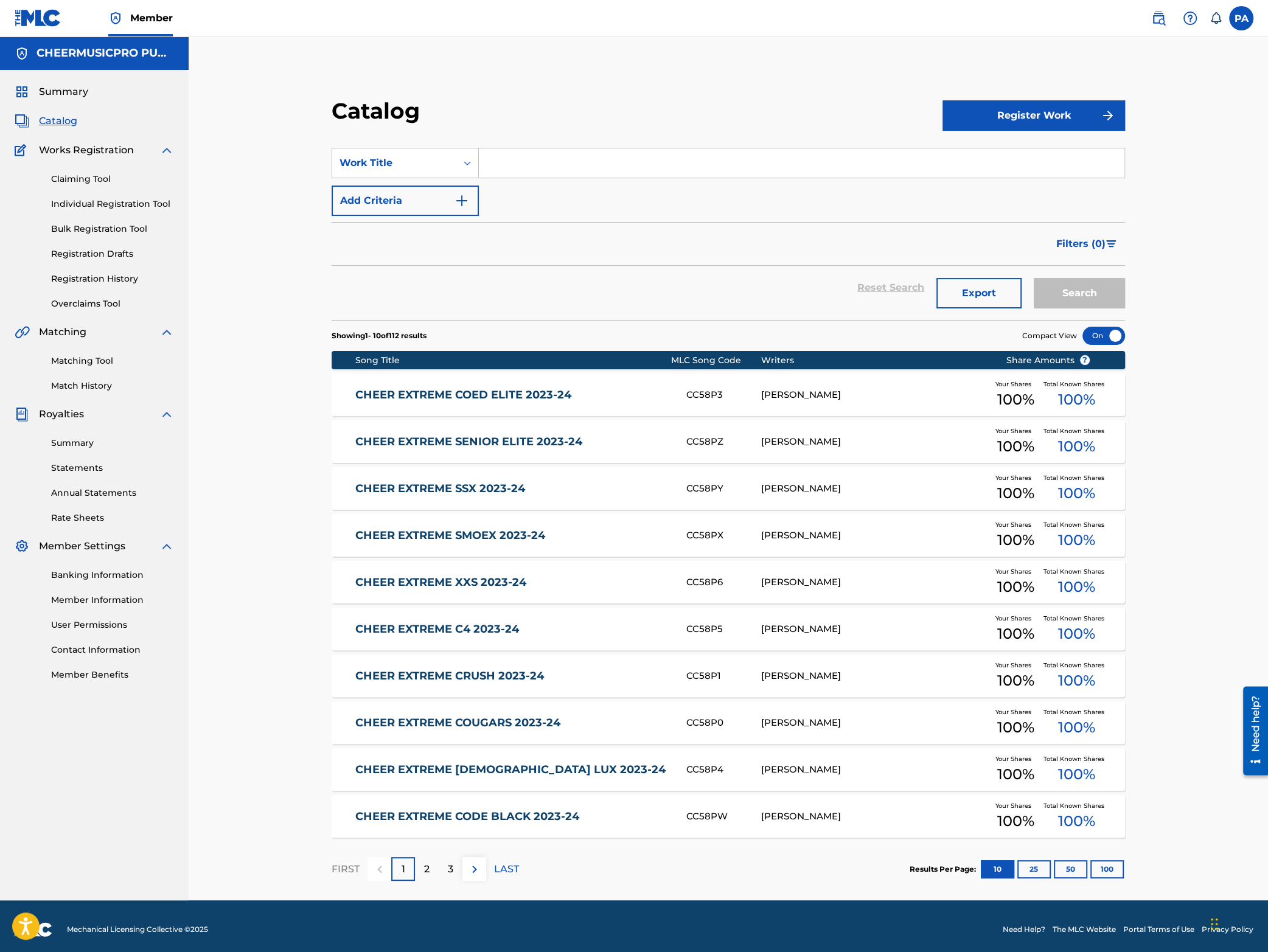
click at [542, 164] on input "Search Form" at bounding box center [801, 163] width 645 height 29
type input "a"
type input "f"
click at [620, 195] on span "math 2023-24" at bounding box center [654, 190] width 69 height 11
type input "[GEOGRAPHIC_DATA] aftermath 2023-24"
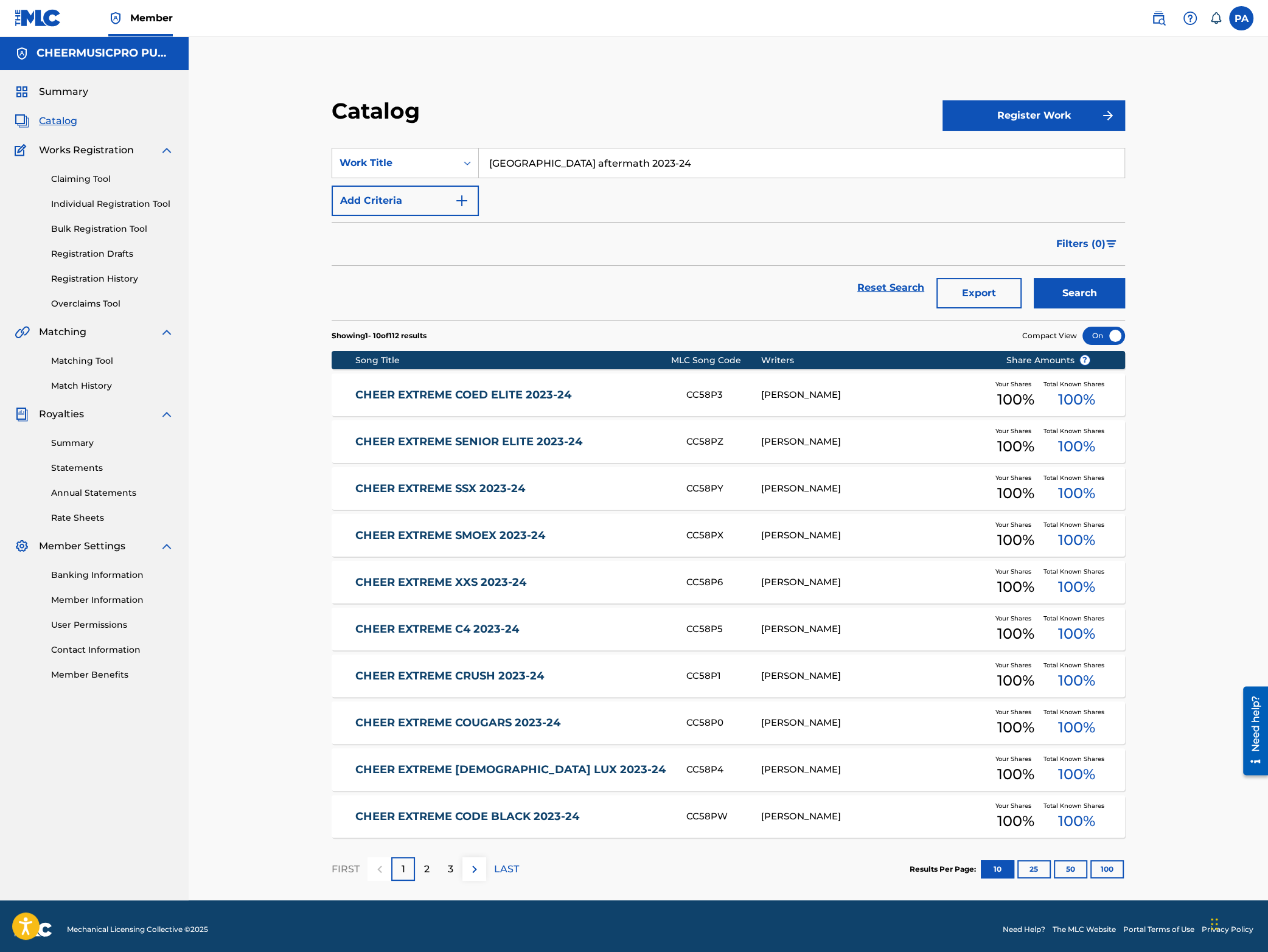
click at [1083, 294] on button "Search" at bounding box center [1079, 294] width 91 height 31
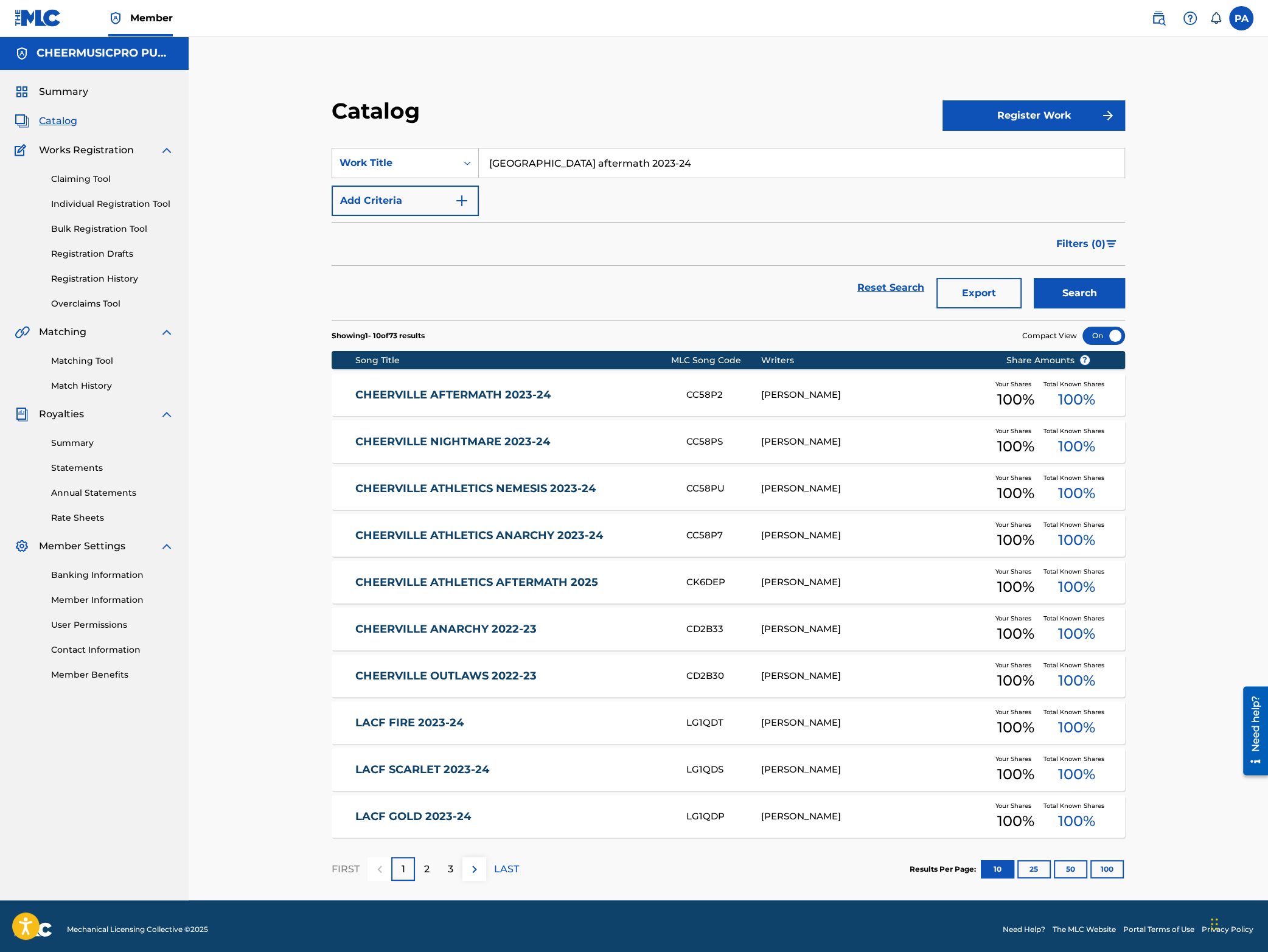
click at [522, 395] on link "CHEERVILLE AFTERMATH 2023-24" at bounding box center [512, 395] width 314 height 14
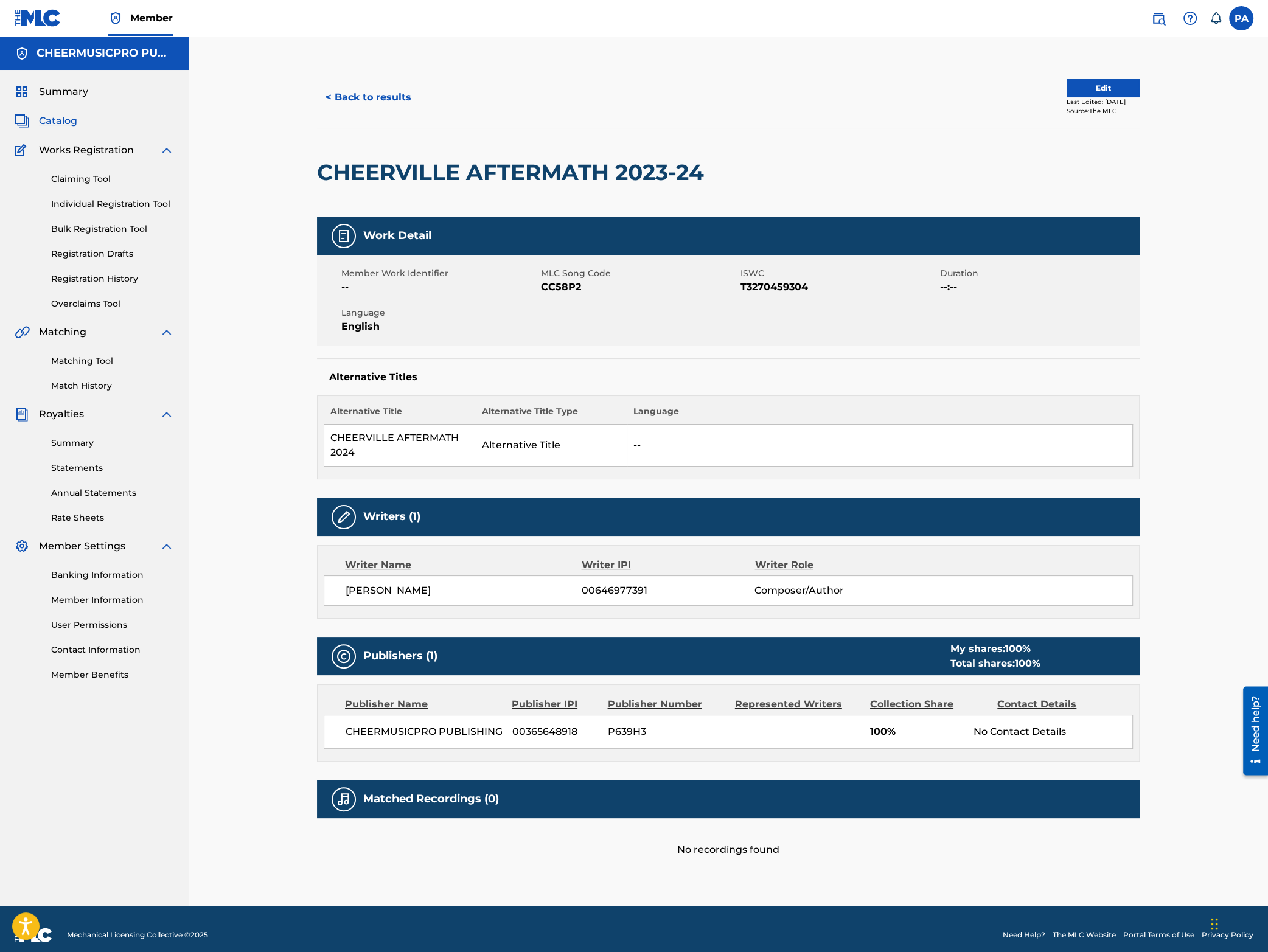
click at [390, 95] on button "< Back to results" at bounding box center [368, 98] width 103 height 31
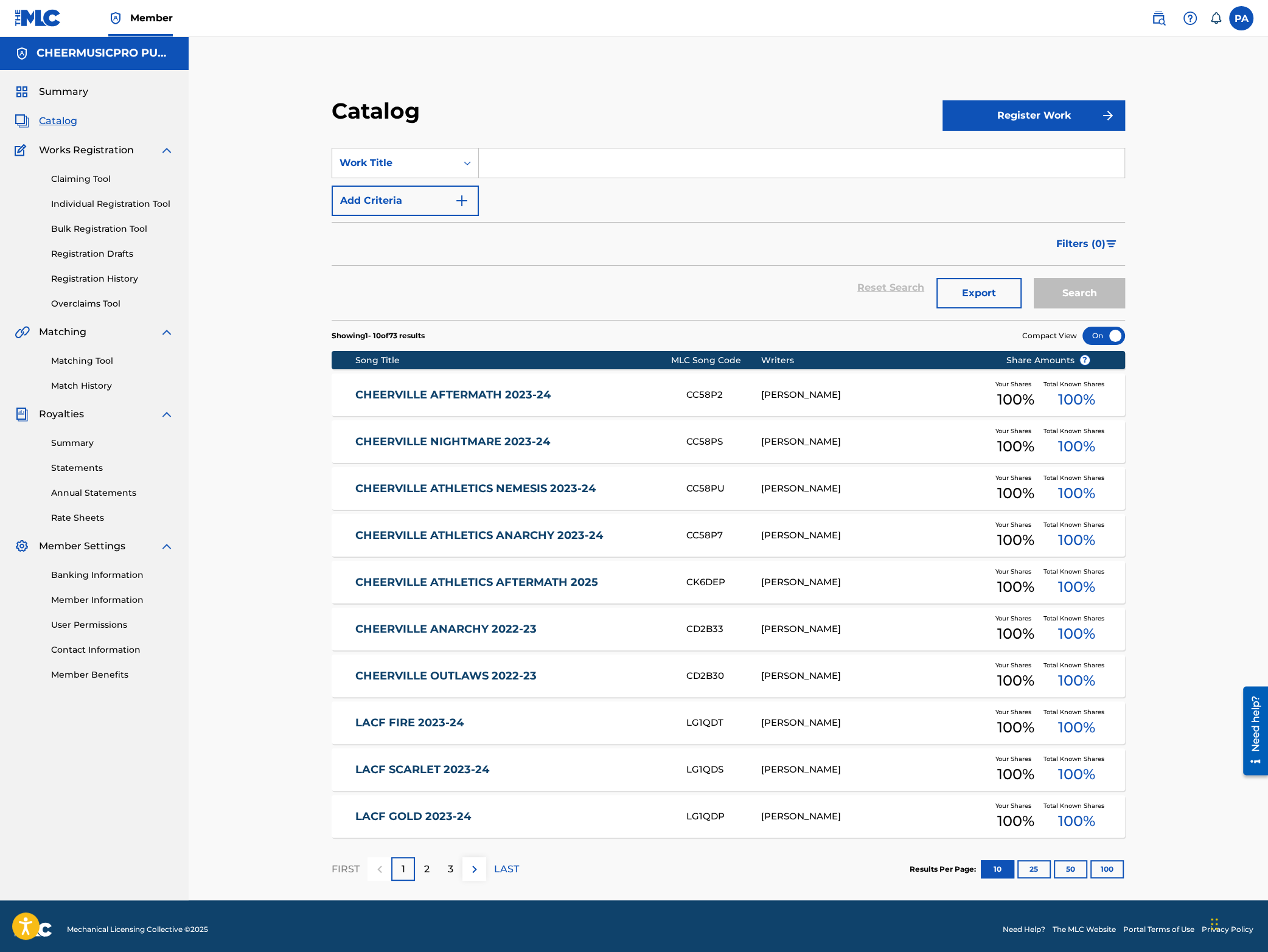
click at [498, 165] on input "Search Form" at bounding box center [801, 163] width 645 height 29
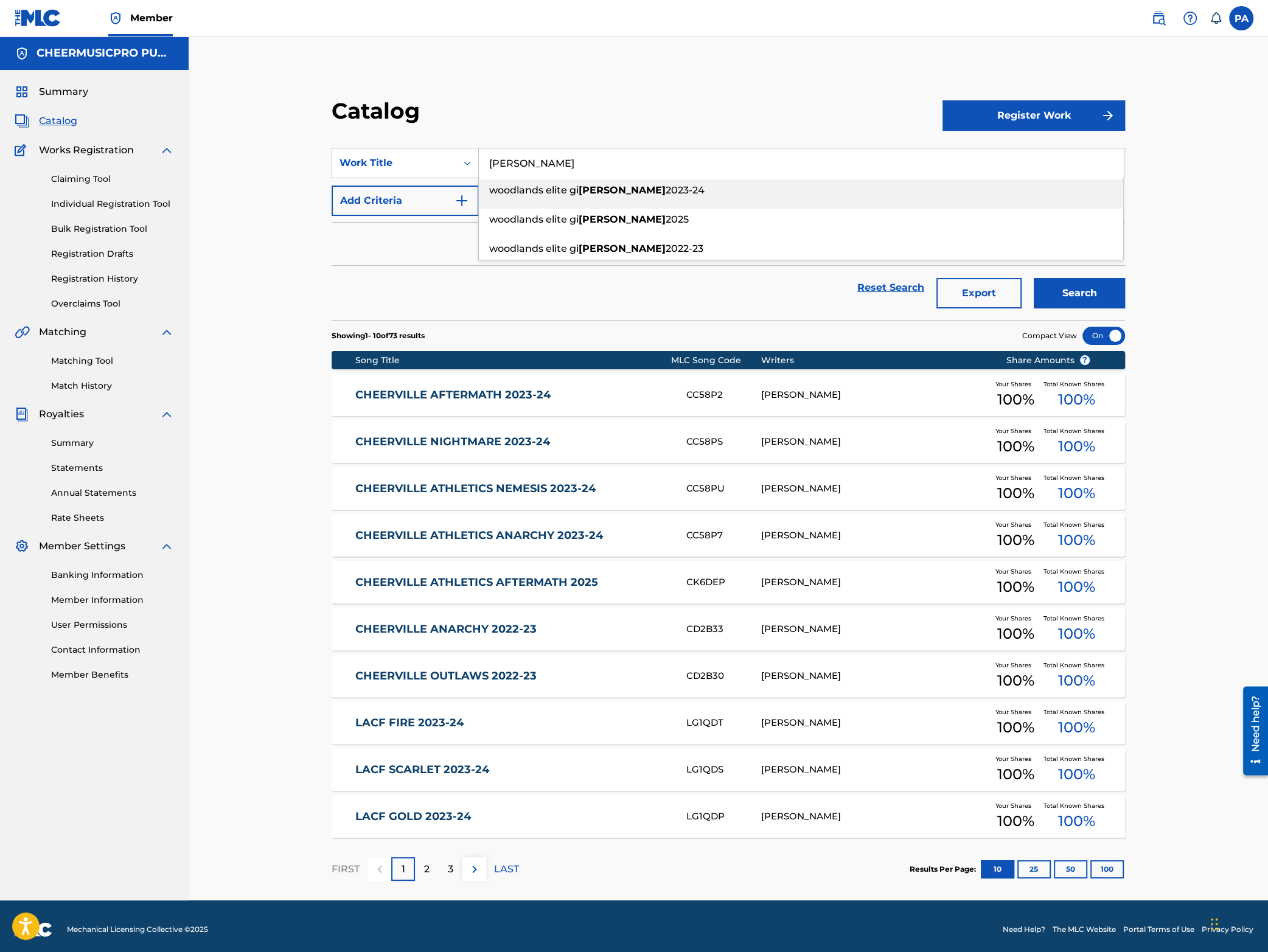
click at [588, 193] on strong "janes" at bounding box center [623, 190] width 87 height 11
type input "woodlands elite gi janes 2023-24"
click at [1067, 288] on button "Search" at bounding box center [1079, 294] width 91 height 31
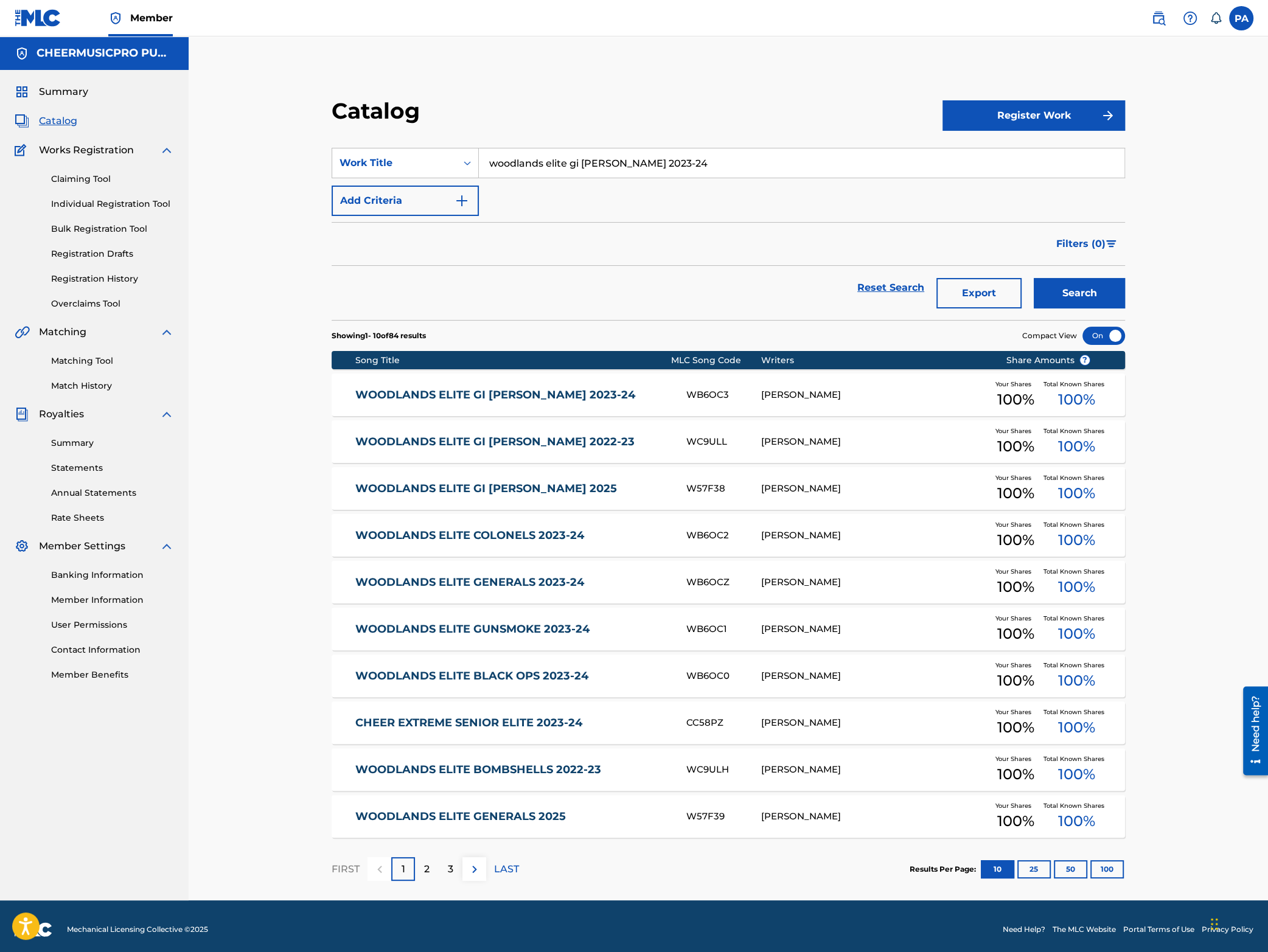
click at [545, 396] on link "WOODLANDS ELITE GI JANES 2023-24" at bounding box center [512, 395] width 314 height 14
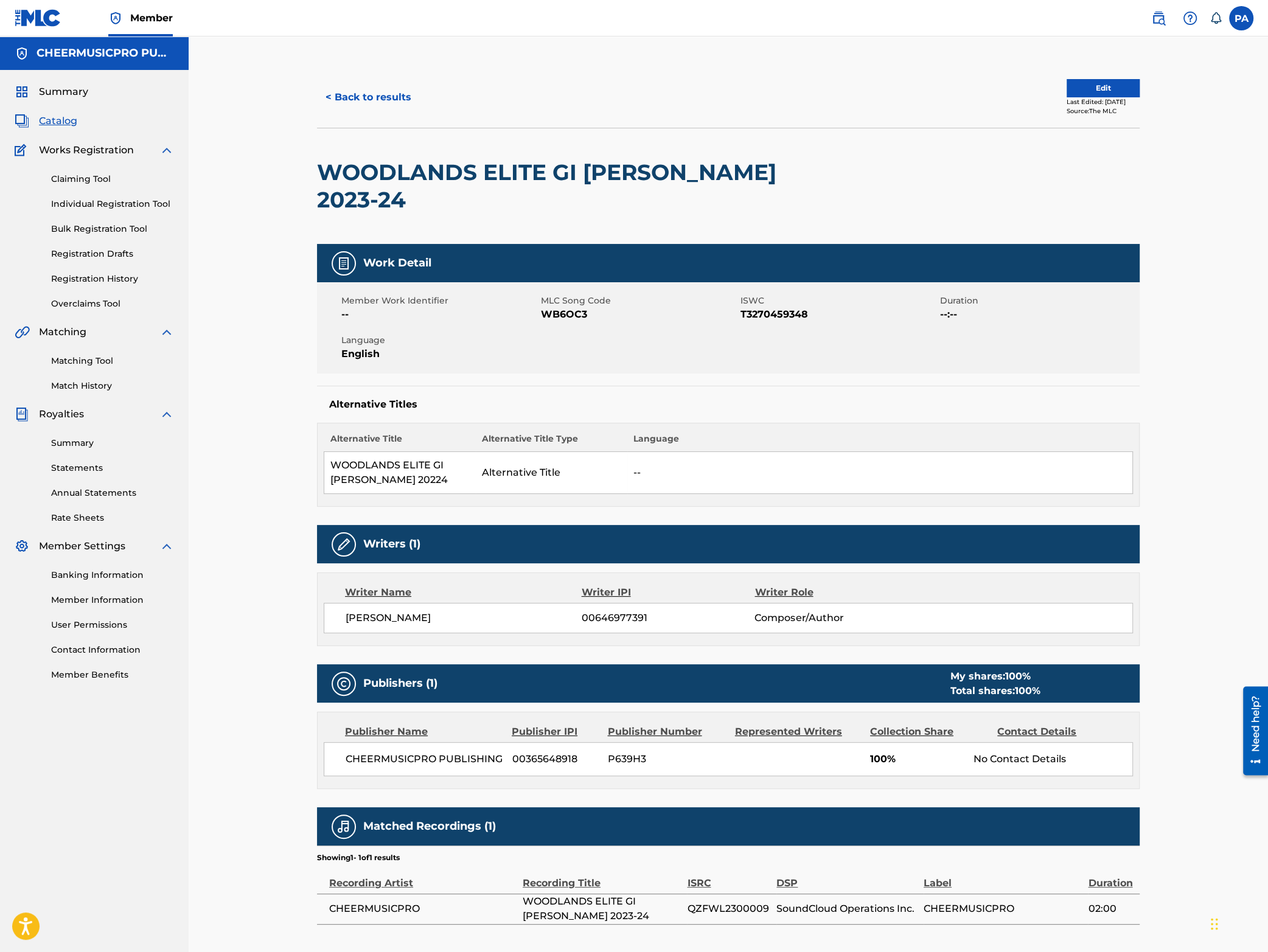
drag, startPoint x: 381, startPoint y: 95, endPoint x: 198, endPoint y: 15, distance: 199.7
click at [380, 95] on button "< Back to results" at bounding box center [368, 98] width 103 height 31
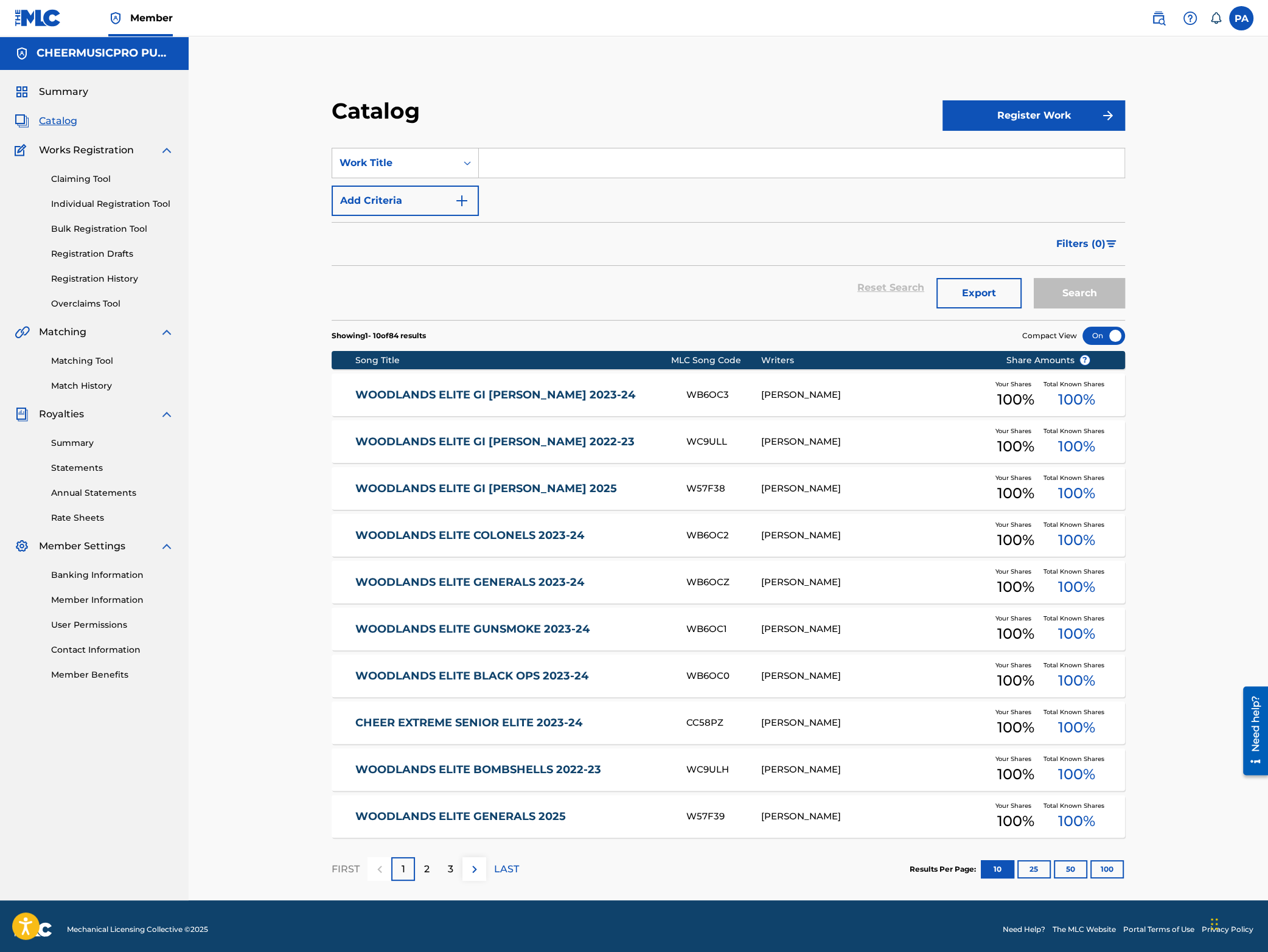
click at [515, 162] on input "Search Form" at bounding box center [801, 163] width 645 height 29
type input "v"
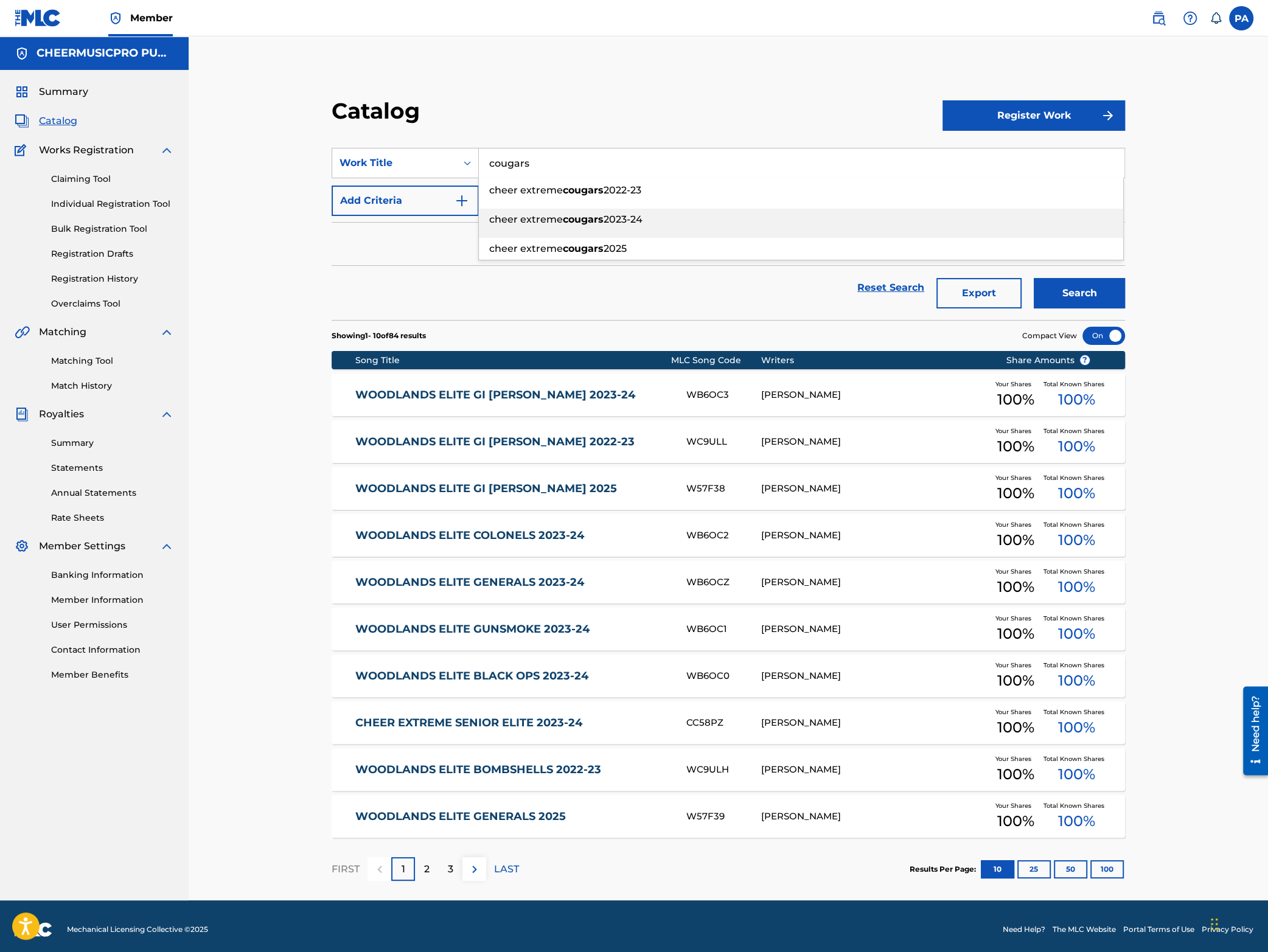
click at [568, 222] on strong "cougars" at bounding box center [583, 219] width 40 height 11
type input "cheer extreme cougars 2023-24"
click at [1091, 301] on button "Search" at bounding box center [1079, 294] width 91 height 31
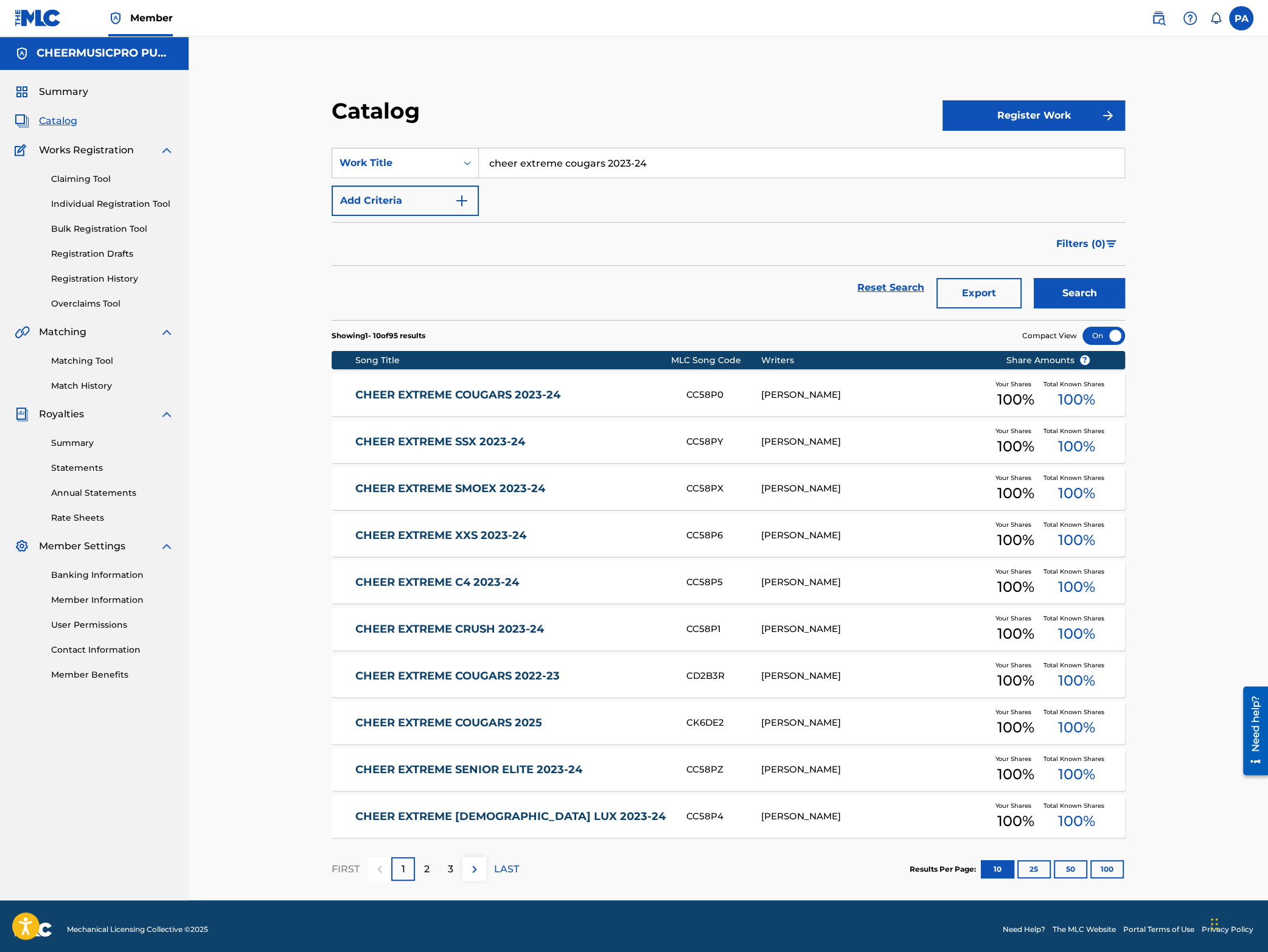
click at [545, 393] on link "CHEER EXTREME COUGARS 2023-24" at bounding box center [512, 395] width 314 height 14
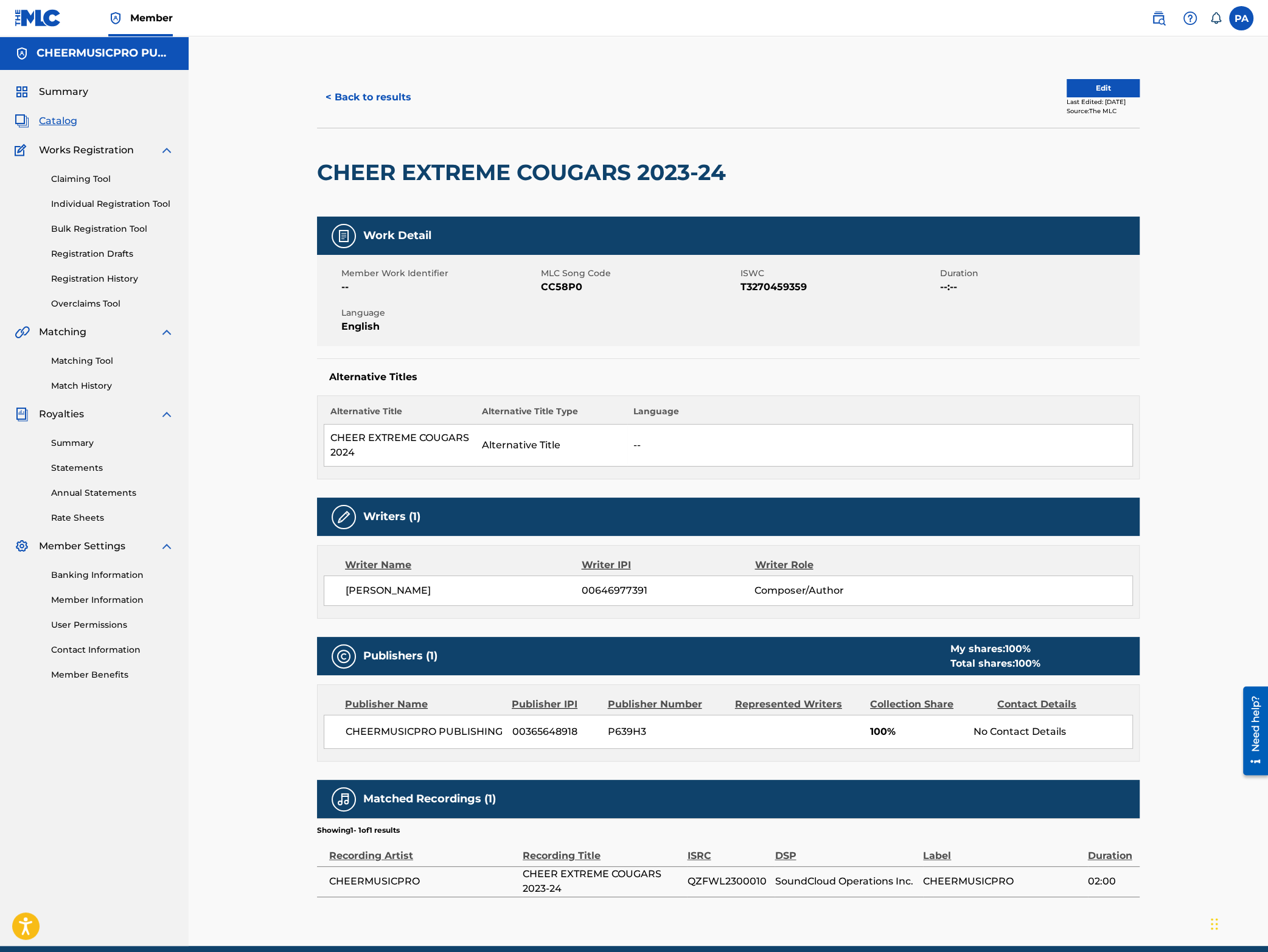
click at [374, 97] on button "< Back to results" at bounding box center [368, 98] width 103 height 31
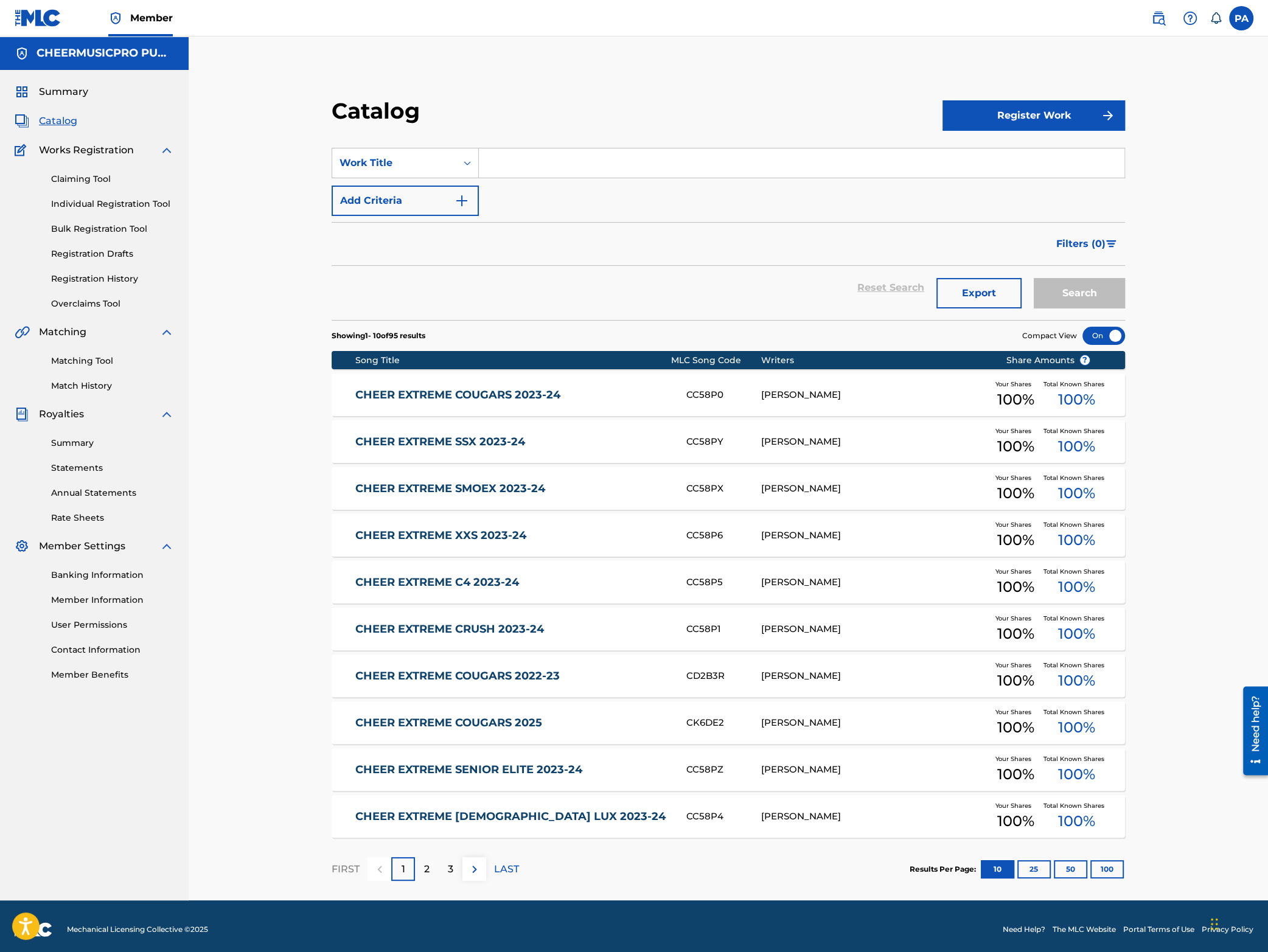
click at [556, 159] on input "Search Form" at bounding box center [801, 163] width 645 height 29
type input "cheer extreme crush 2023-24"
click at [1077, 294] on button "Search" at bounding box center [1079, 294] width 91 height 31
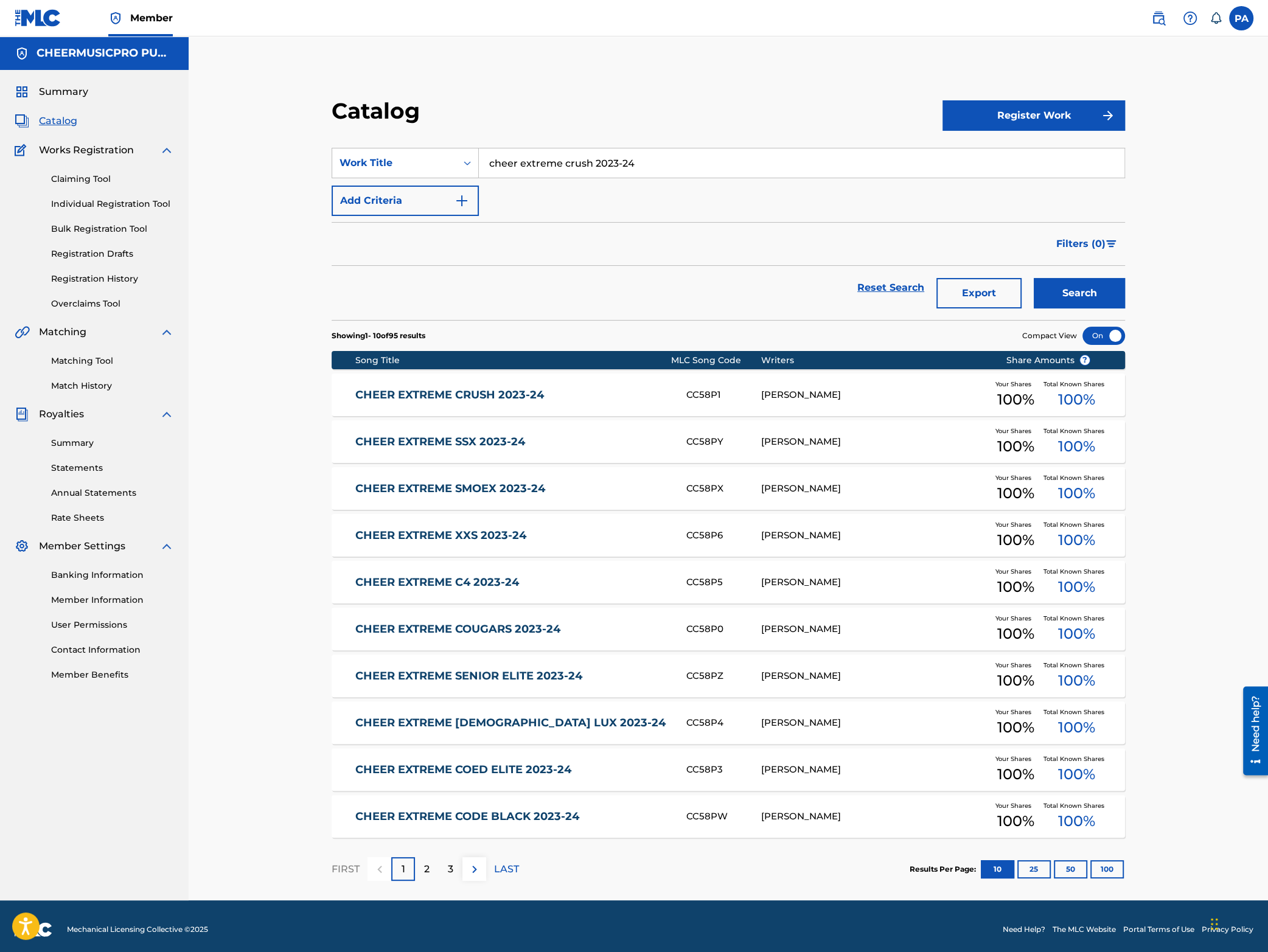
click at [585, 388] on div "CHEER EXTREME CRUSH 2023-24 CC58P1 PATRICK J AVARD Your Shares 100 % Total Know…" at bounding box center [728, 395] width 793 height 43
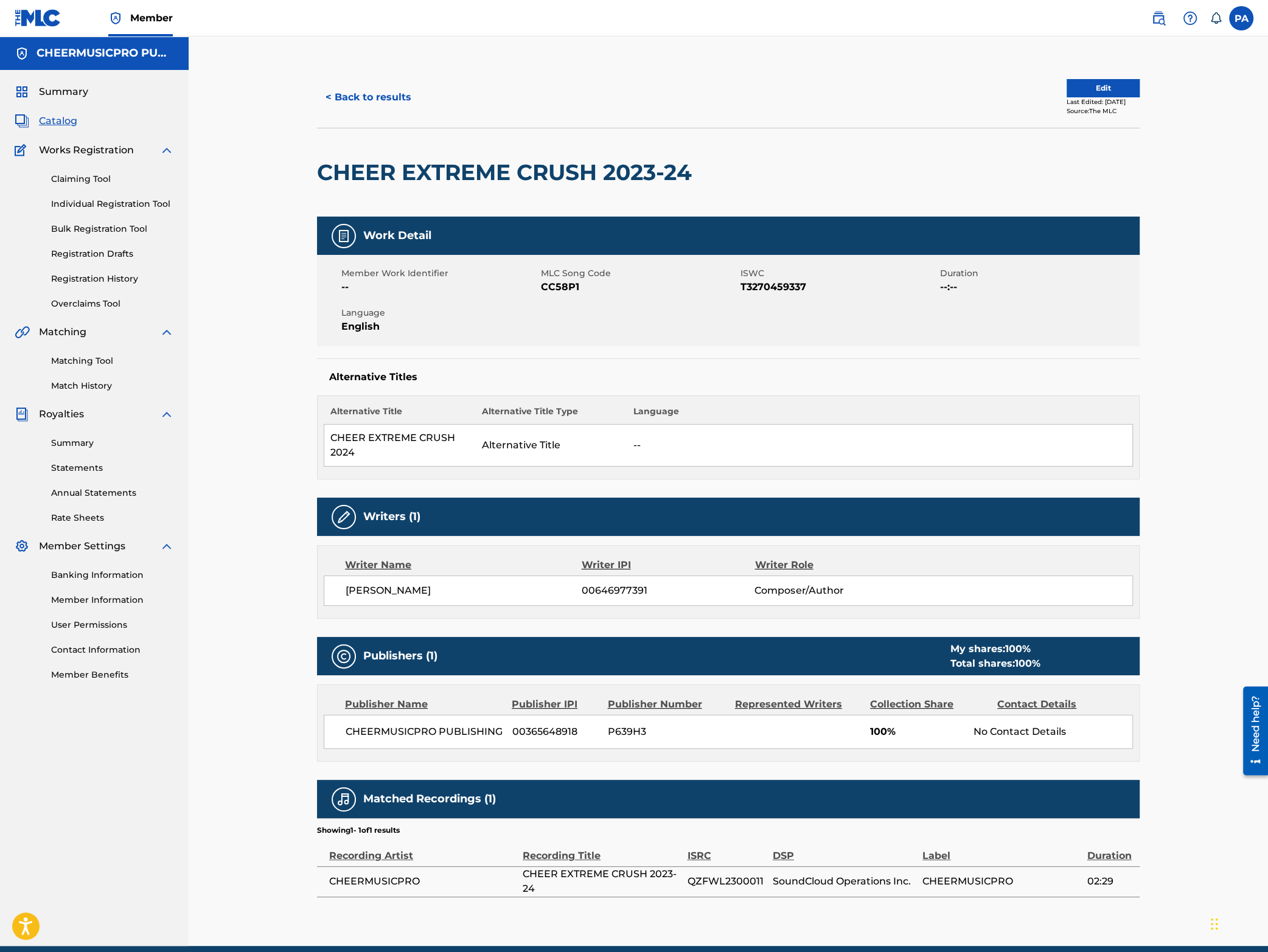
click at [362, 103] on button "< Back to results" at bounding box center [368, 98] width 103 height 31
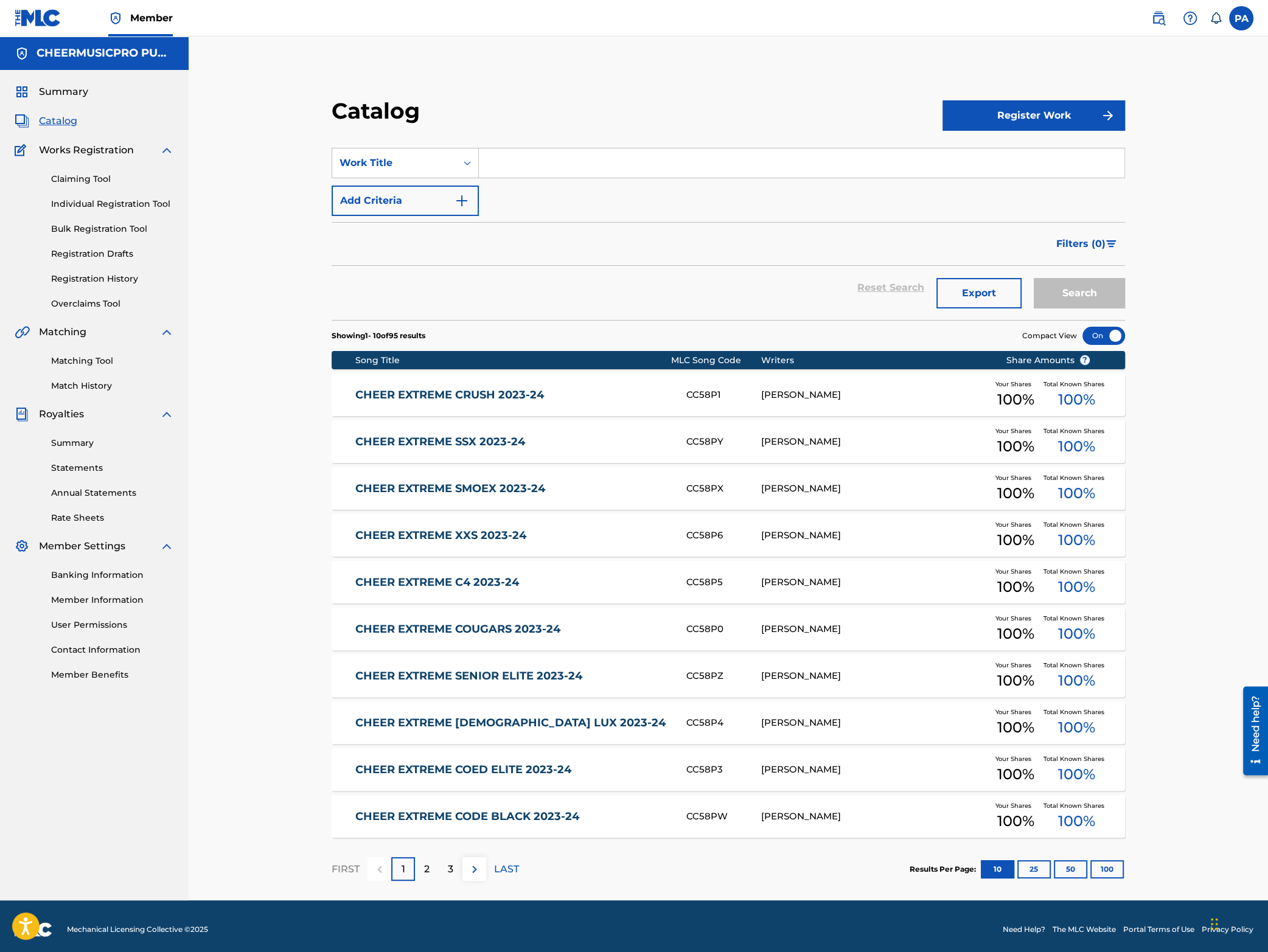
click at [521, 161] on input "Search Form" at bounding box center [801, 163] width 645 height 29
click at [542, 196] on span "rival athletics senior" at bounding box center [539, 190] width 99 height 11
type input "rival athletics senior strange 2023-24"
click at [1053, 298] on button "Search" at bounding box center [1079, 294] width 91 height 31
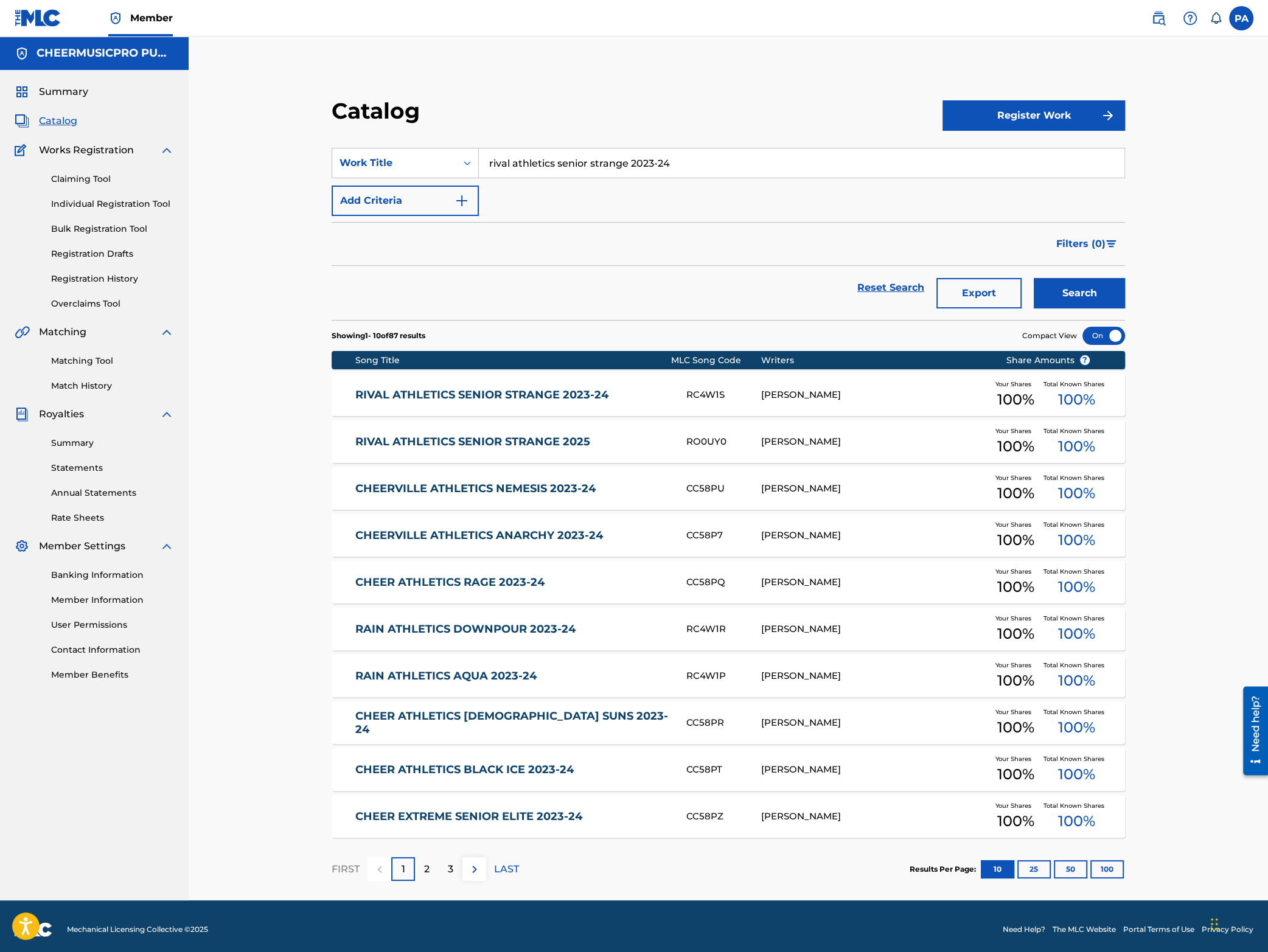
click at [603, 387] on div "RIVAL ATHLETICS SENIOR STRANGE 2023-24 RC4W1S PATRICK J AVARD Your Shares 100 %…" at bounding box center [728, 395] width 793 height 43
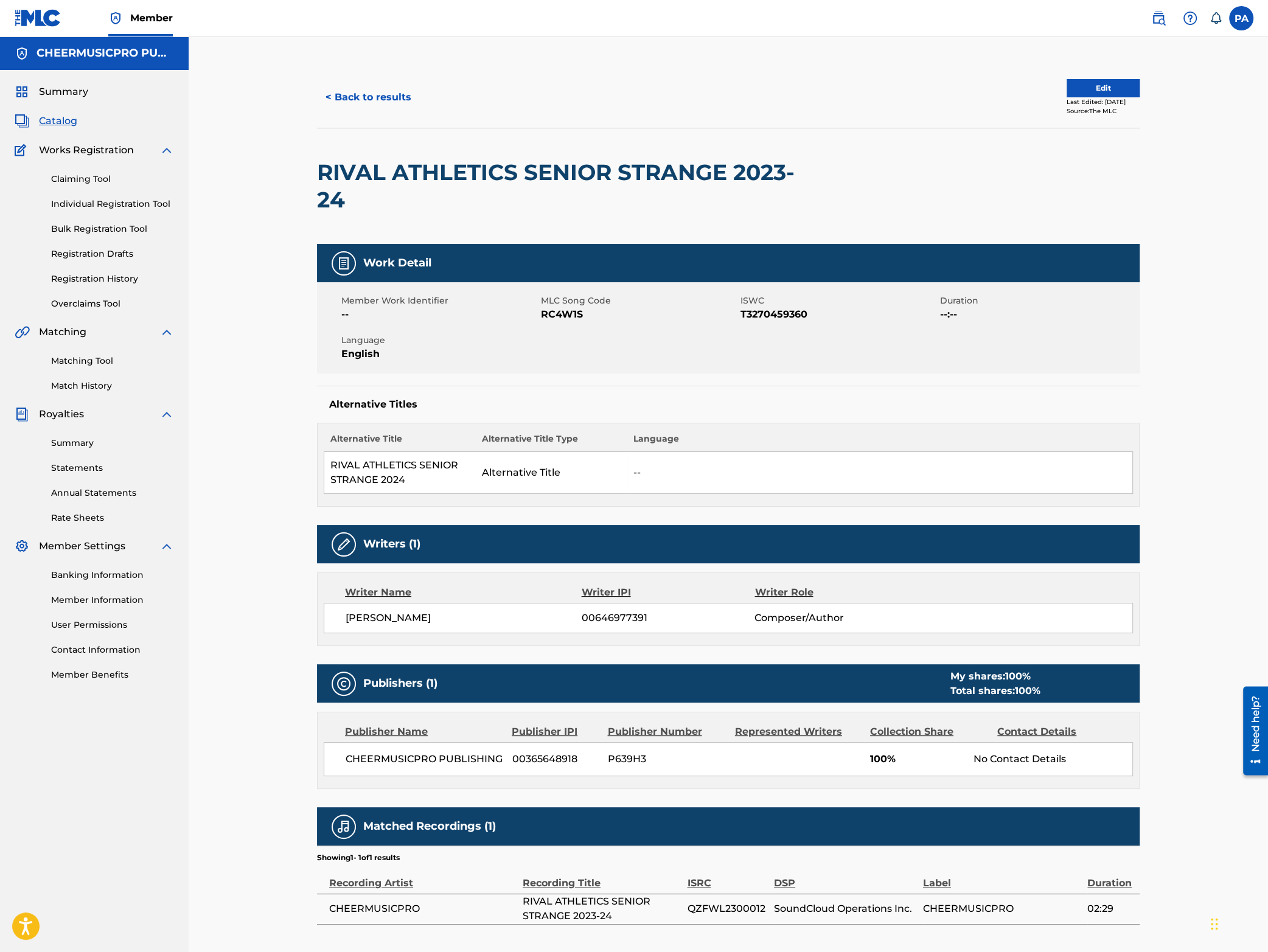
click at [373, 99] on button "< Back to results" at bounding box center [368, 98] width 103 height 31
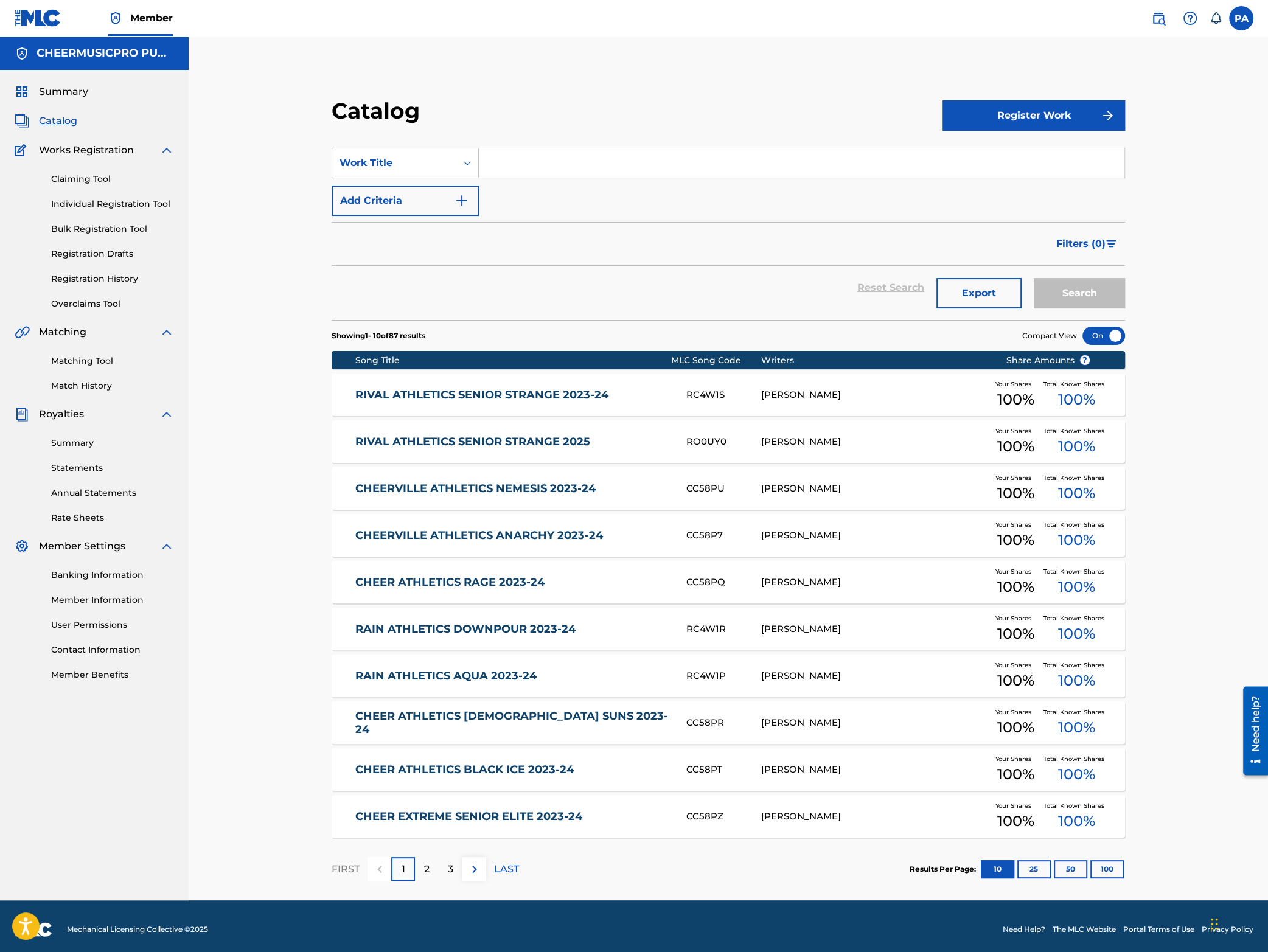
click at [564, 165] on input "Search Form" at bounding box center [801, 163] width 645 height 29
click at [574, 195] on span "hecy 2023-24" at bounding box center [585, 190] width 66 height 11
type input "top gun prophecy 2023-24"
click at [1083, 294] on button "Search" at bounding box center [1079, 294] width 91 height 31
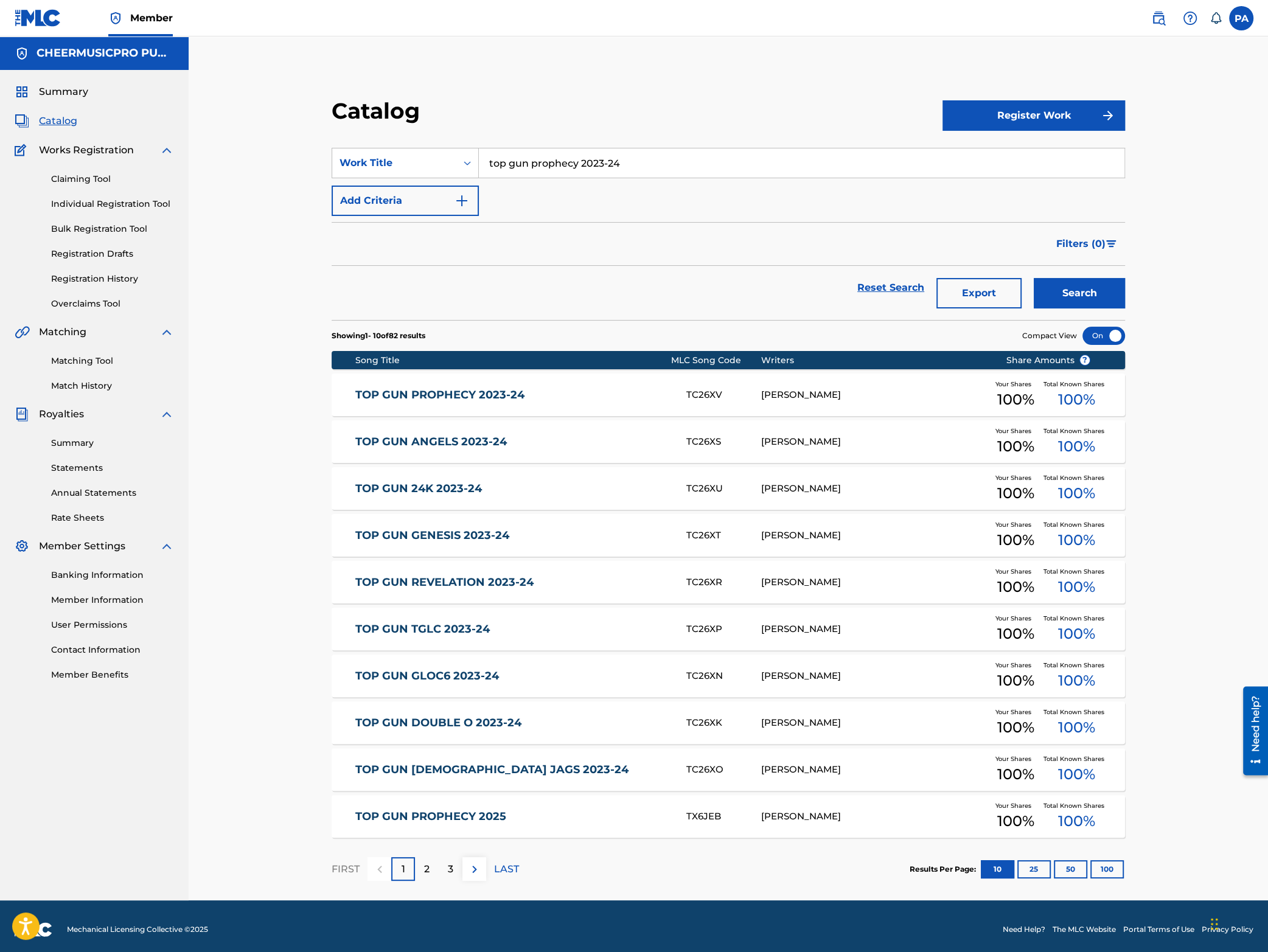
click at [524, 395] on link "TOP GUN PROPHECY 2023-24" at bounding box center [512, 395] width 314 height 14
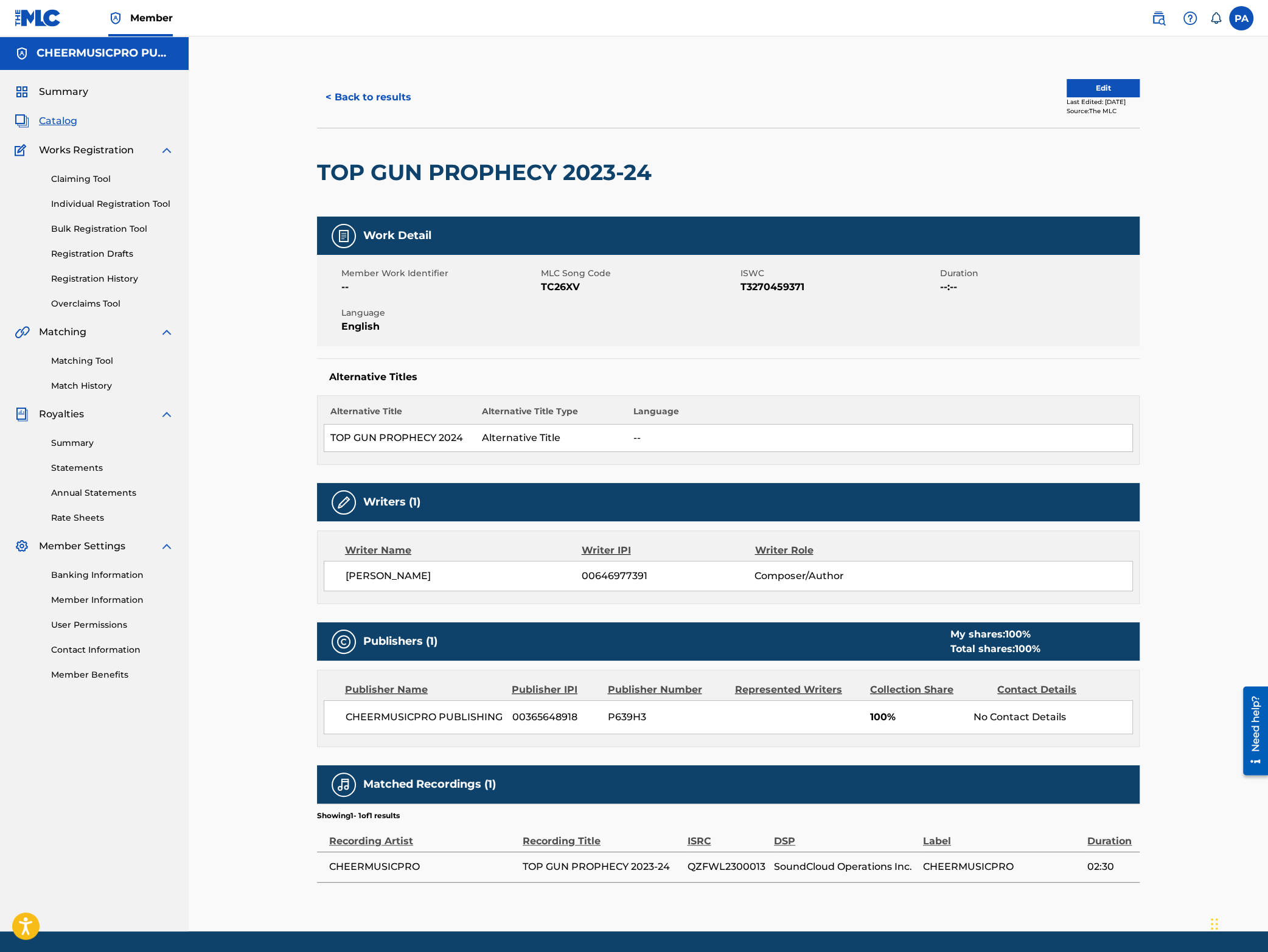
click at [364, 100] on button "< Back to results" at bounding box center [368, 98] width 103 height 31
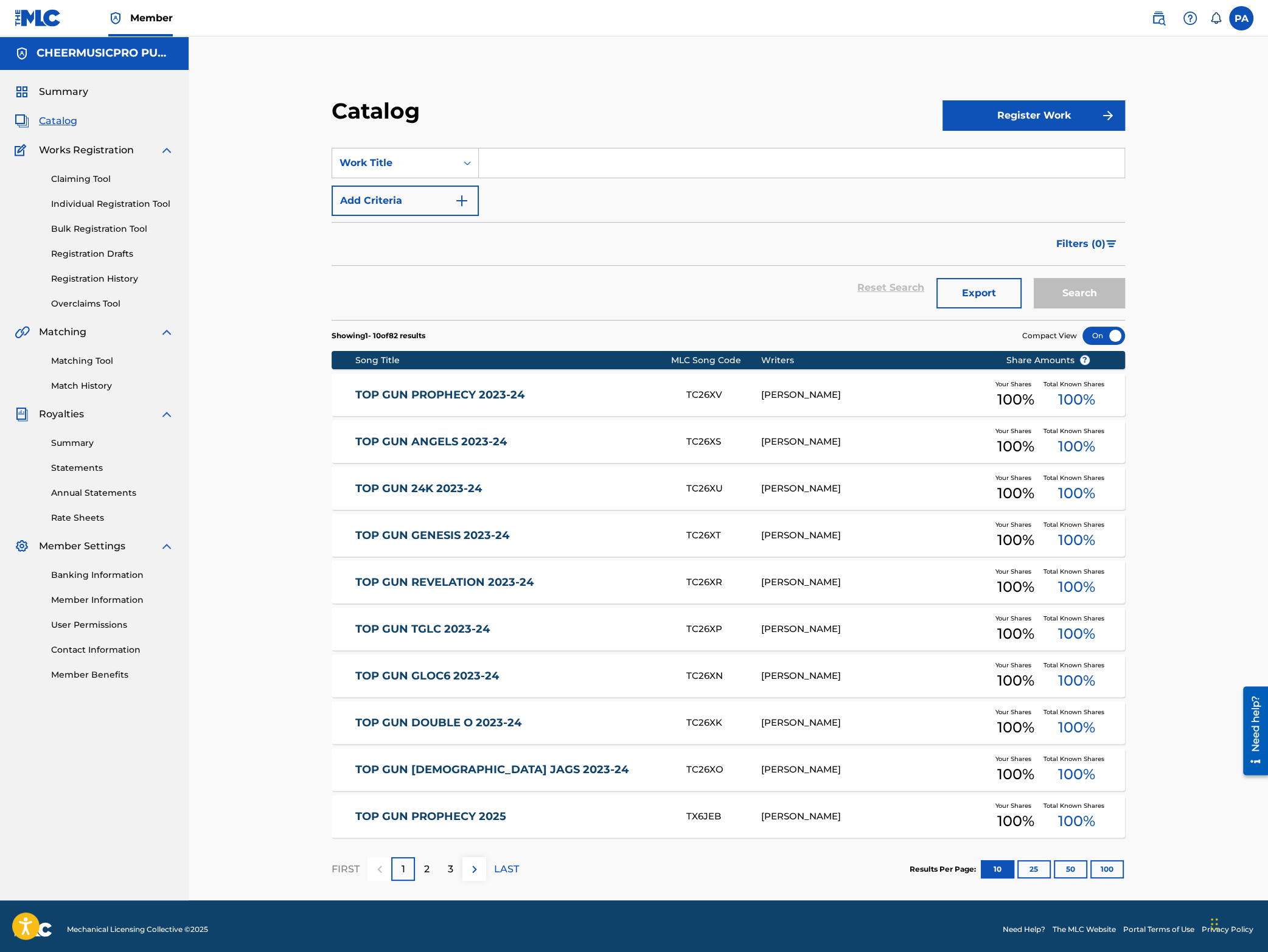
click at [551, 176] on input "Search Form" at bounding box center [801, 163] width 645 height 29
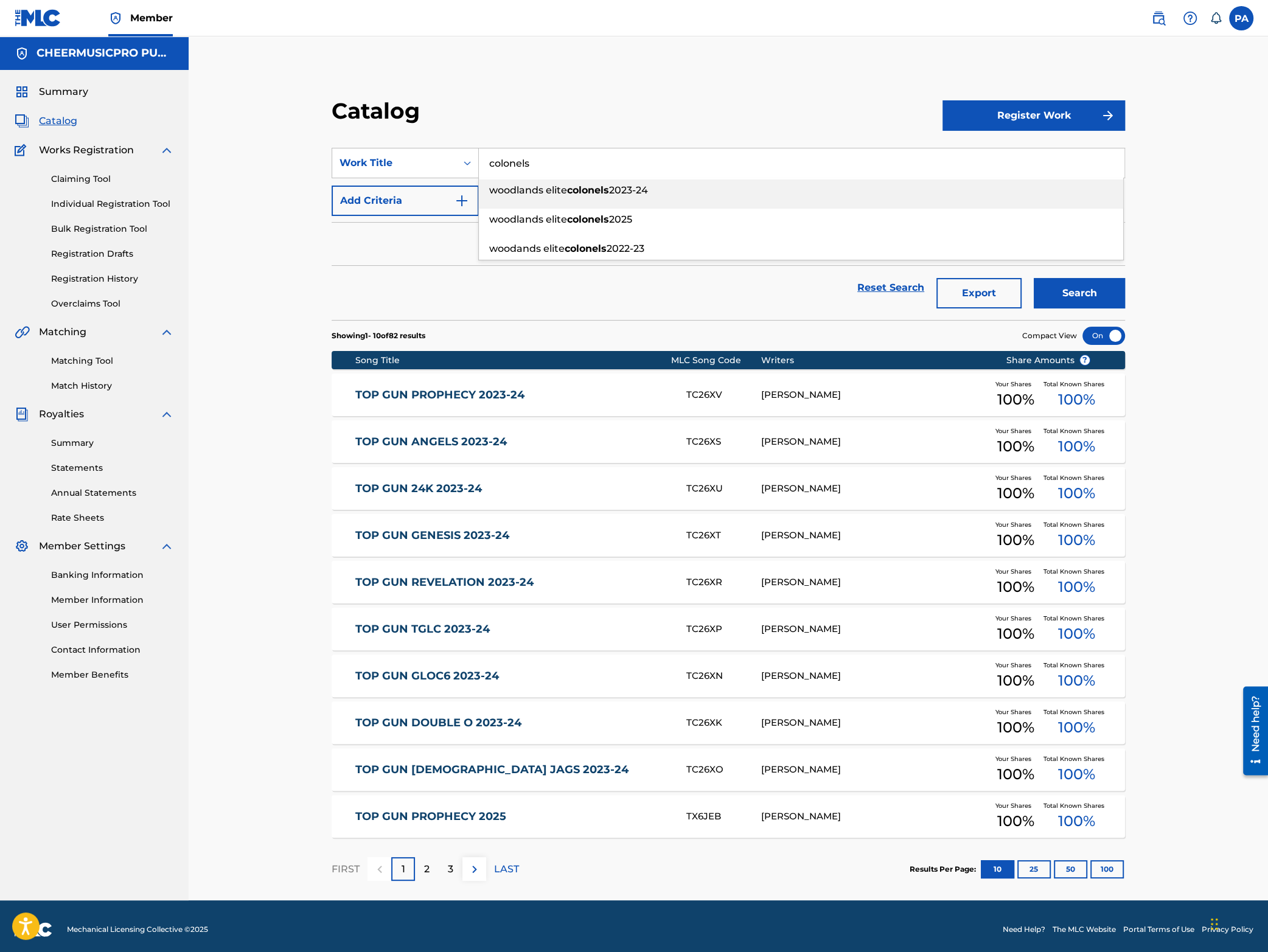
click at [572, 185] on strong "colonels" at bounding box center [588, 190] width 42 height 11
type input "woodlands elite colonels 2023-24"
click at [1071, 301] on button "Search" at bounding box center [1079, 294] width 91 height 31
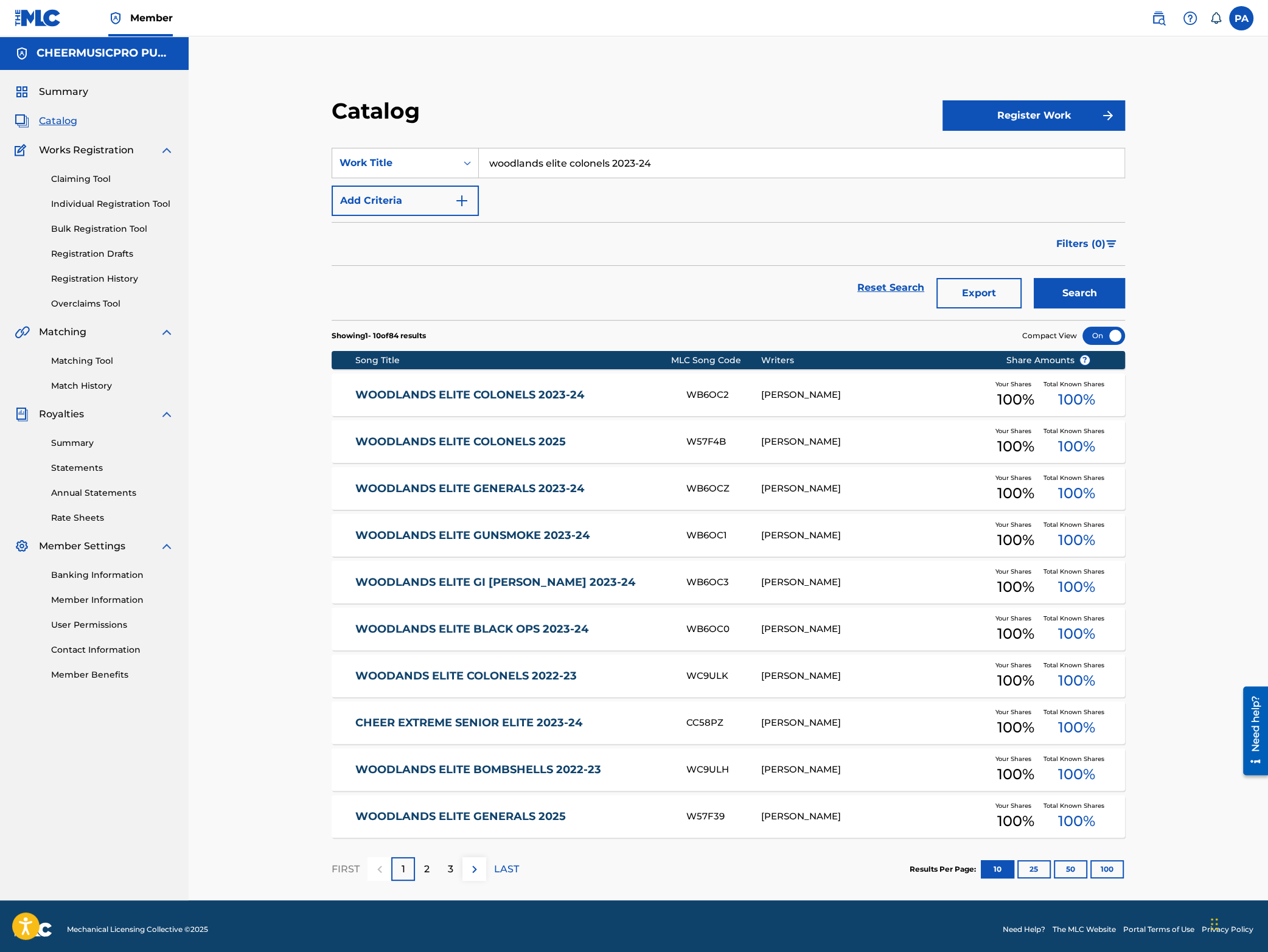
drag, startPoint x: 577, startPoint y: 392, endPoint x: 583, endPoint y: 404, distance: 13.4
click at [576, 392] on link "WOODLANDS ELITE COLONELS 2023-24" at bounding box center [512, 395] width 314 height 14
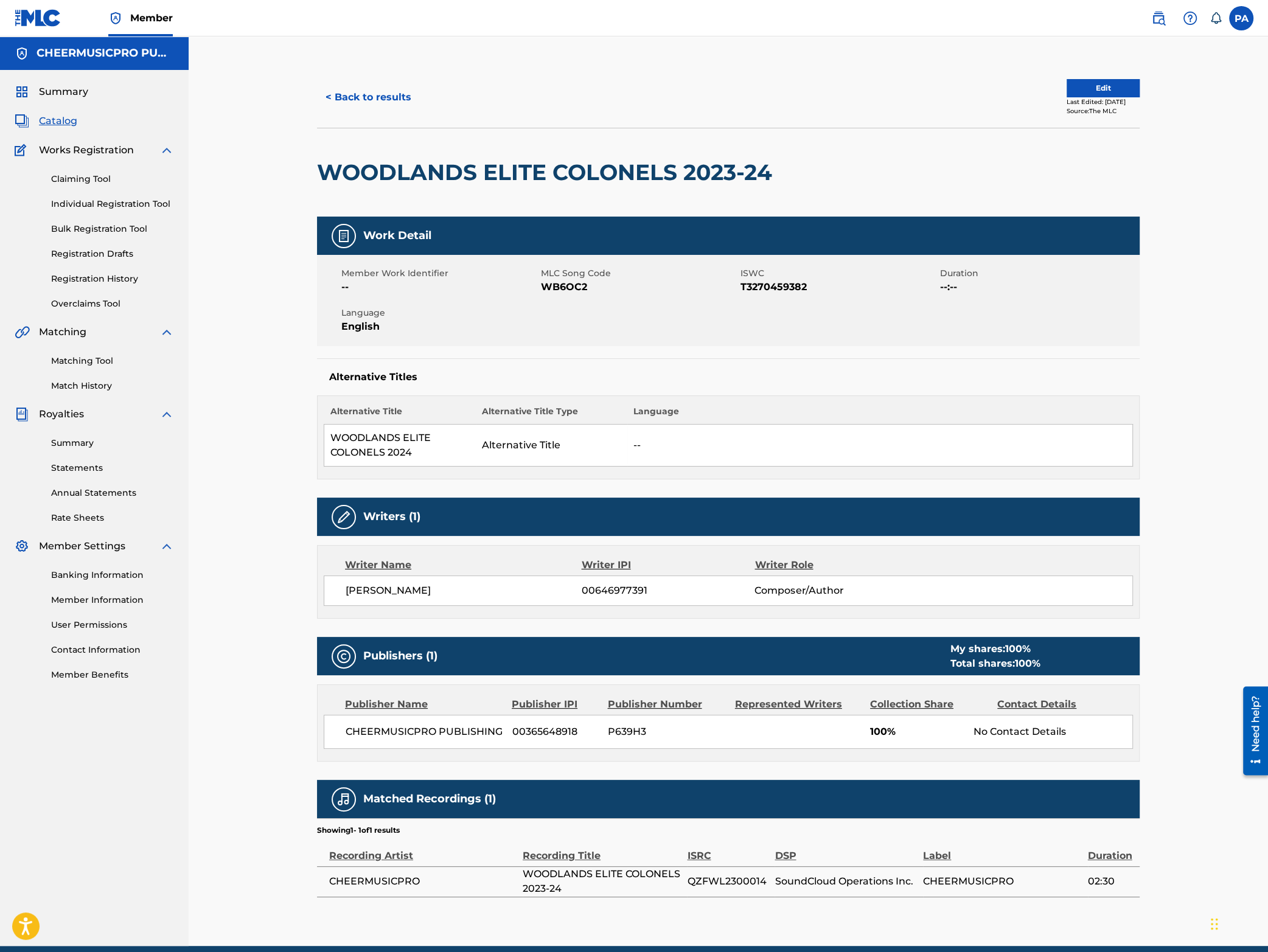
click at [359, 97] on button "< Back to results" at bounding box center [368, 98] width 103 height 31
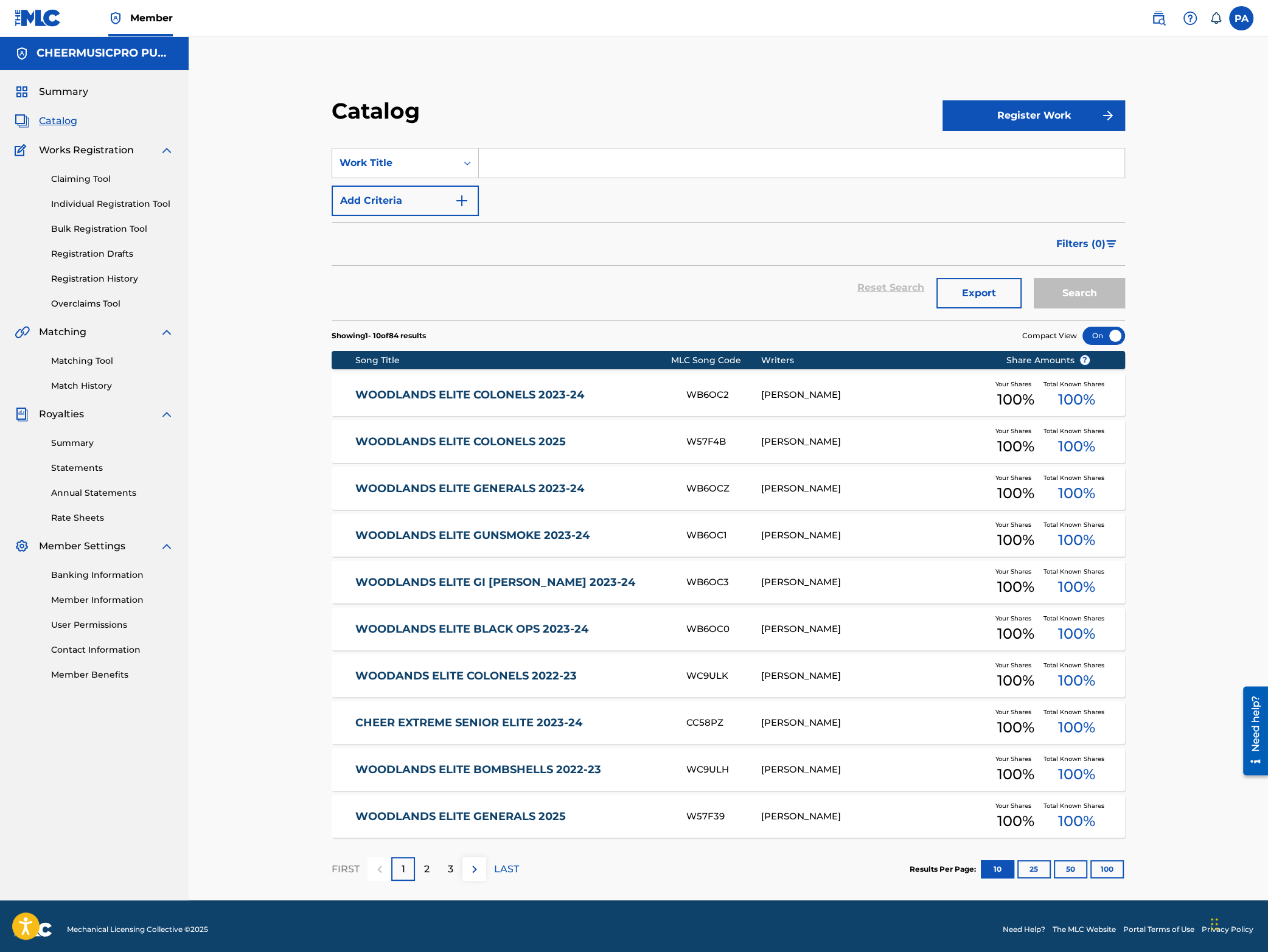
click at [573, 151] on input "Search Form" at bounding box center [801, 163] width 645 height 29
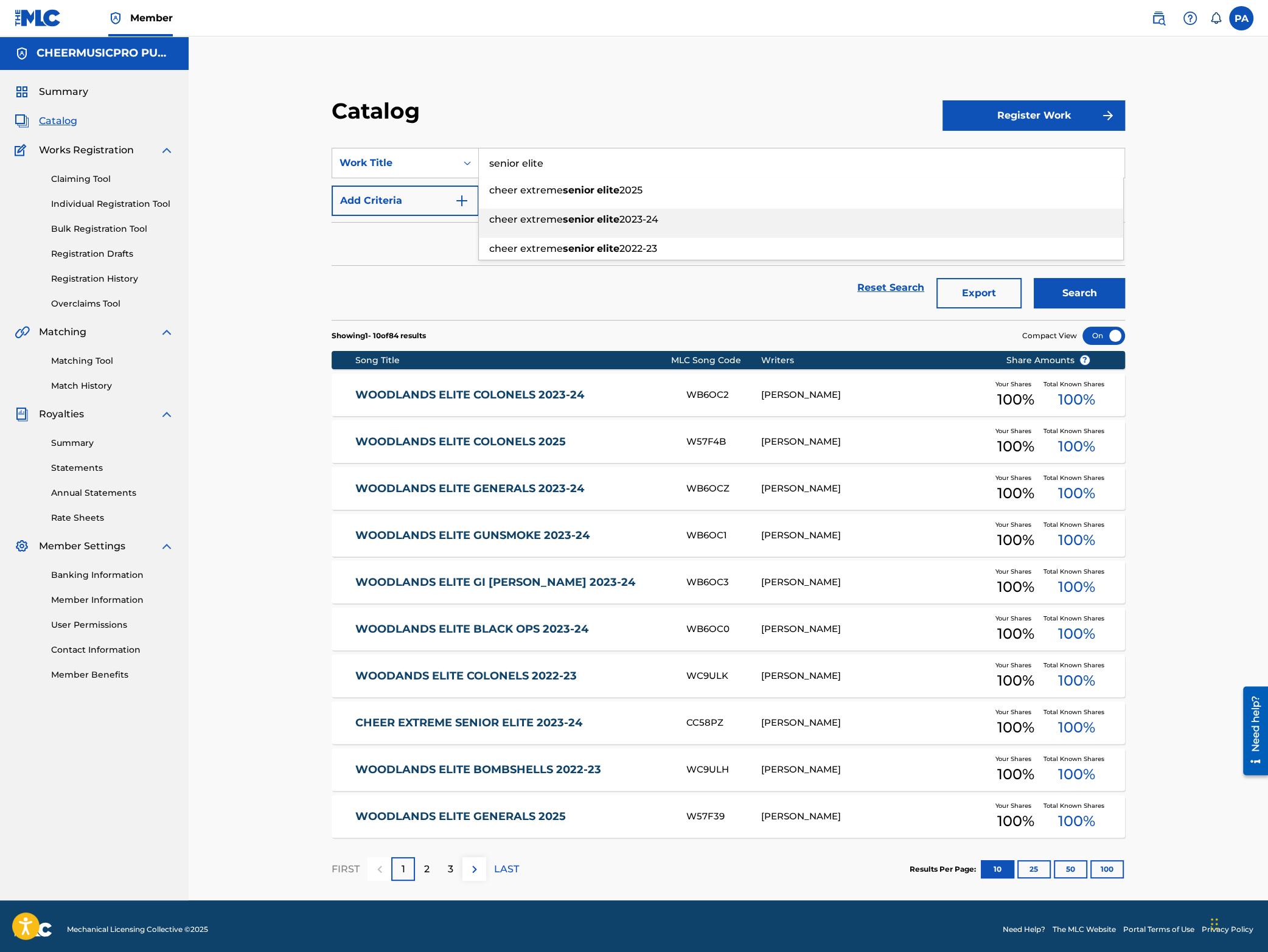
click at [642, 227] on div "cheer extreme senior elite 2023-24" at bounding box center [801, 219] width 645 height 22
type input "cheer extreme senior elite 2023-24"
click at [1093, 298] on button "Search" at bounding box center [1079, 294] width 91 height 31
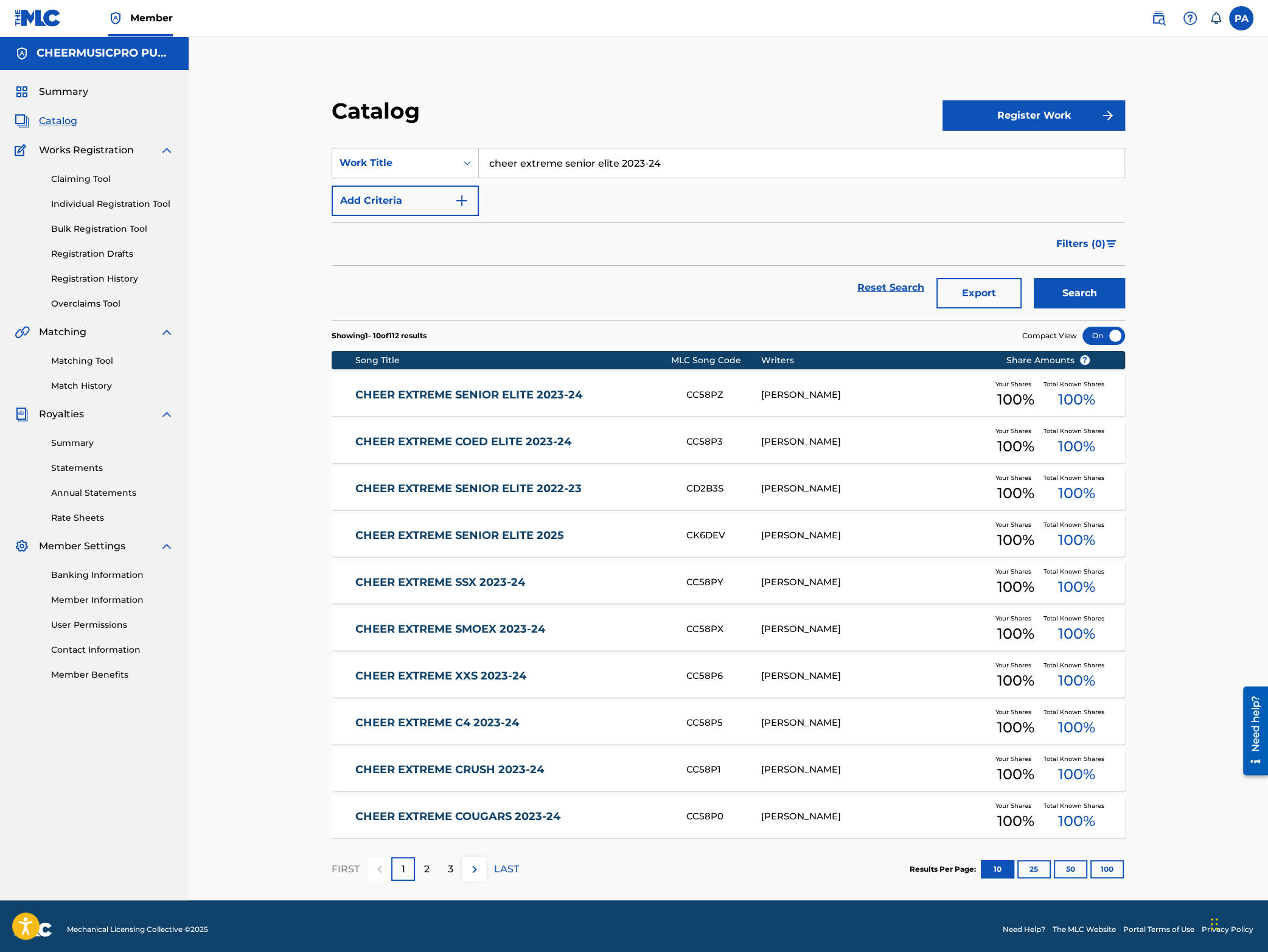
click at [557, 398] on link "CHEER EXTREME SENIOR ELITE 2023-24" at bounding box center [512, 395] width 314 height 14
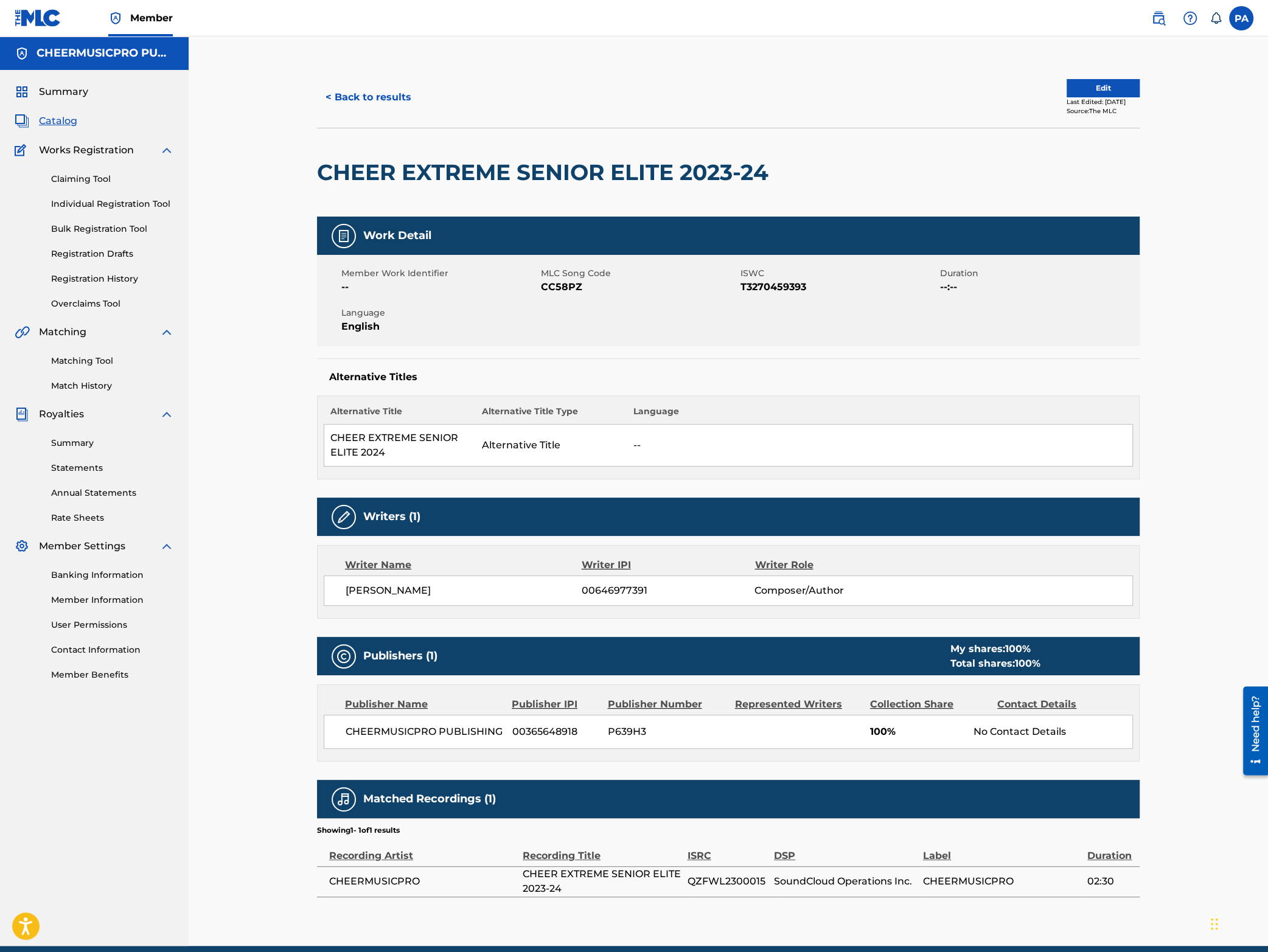
click at [360, 101] on button "< Back to results" at bounding box center [368, 98] width 103 height 31
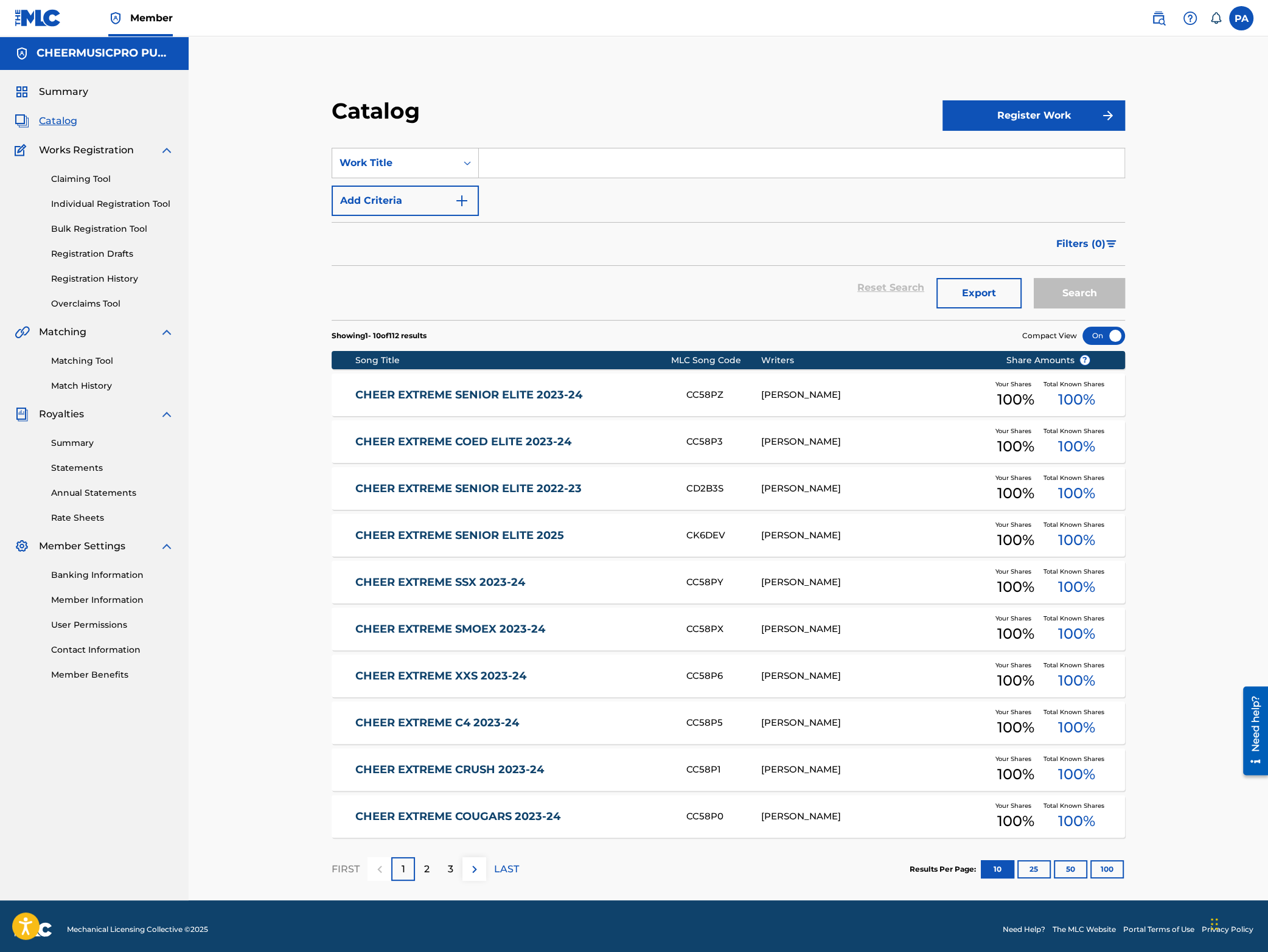
click at [507, 171] on input "Search Form" at bounding box center [801, 163] width 645 height 29
click at [562, 218] on span "2023-24" at bounding box center [566, 219] width 39 height 11
type input "top gun 24k 2023-24"
click at [1063, 296] on button "Search" at bounding box center [1079, 294] width 91 height 31
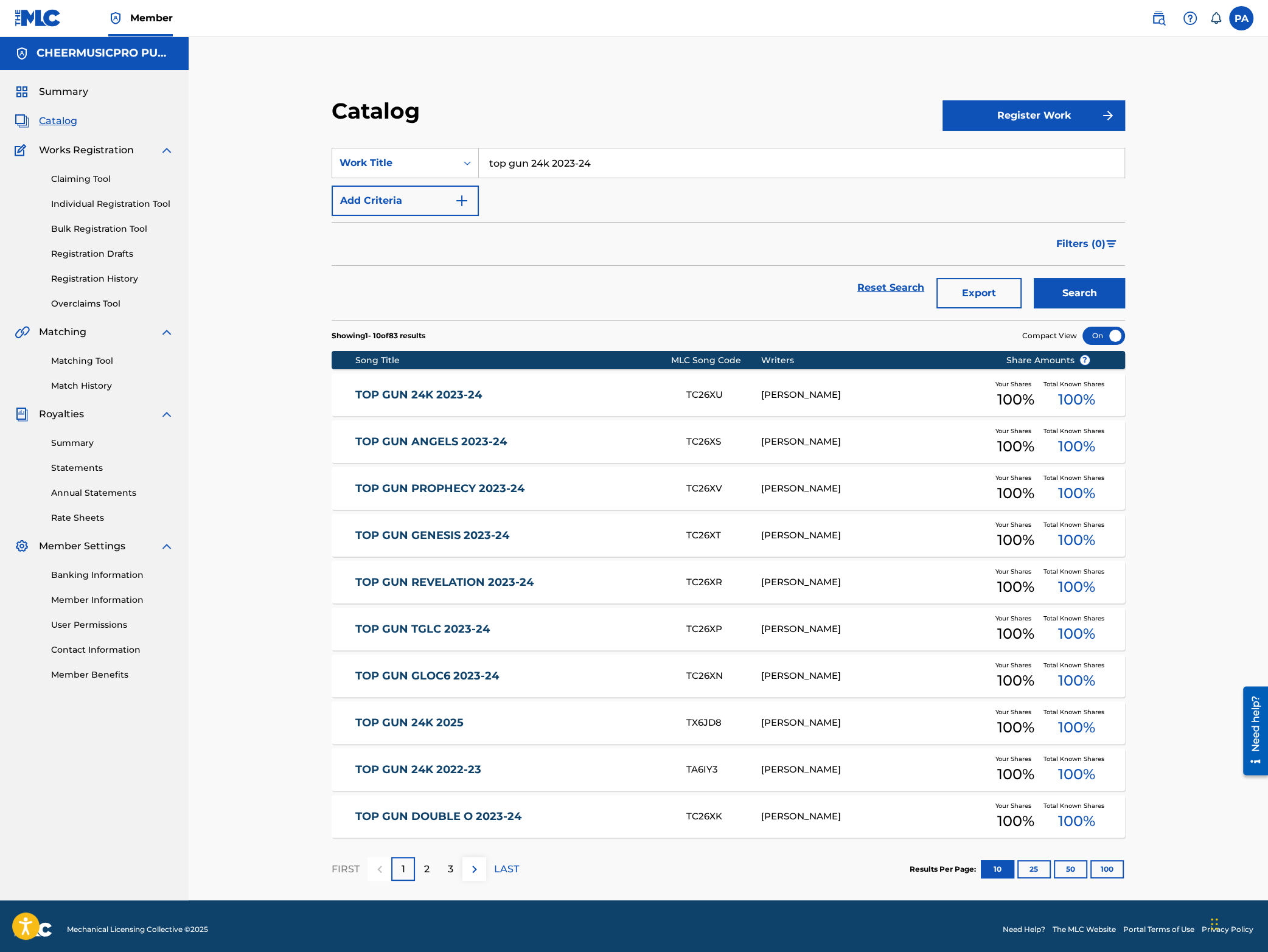
click at [603, 391] on link "TOP GUN 24K 2023-24" at bounding box center [512, 395] width 314 height 14
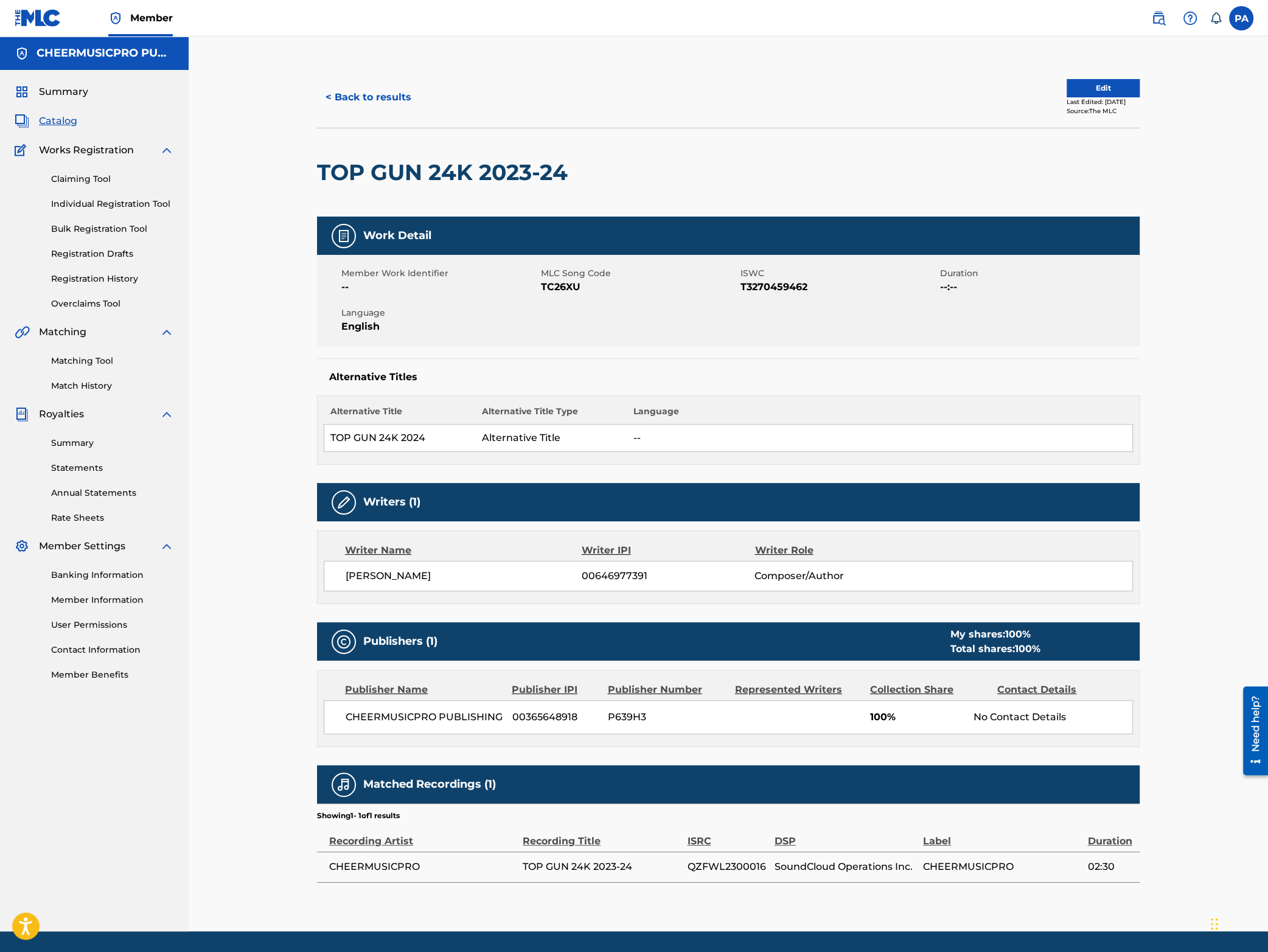
click at [367, 96] on button "< Back to results" at bounding box center [368, 98] width 103 height 31
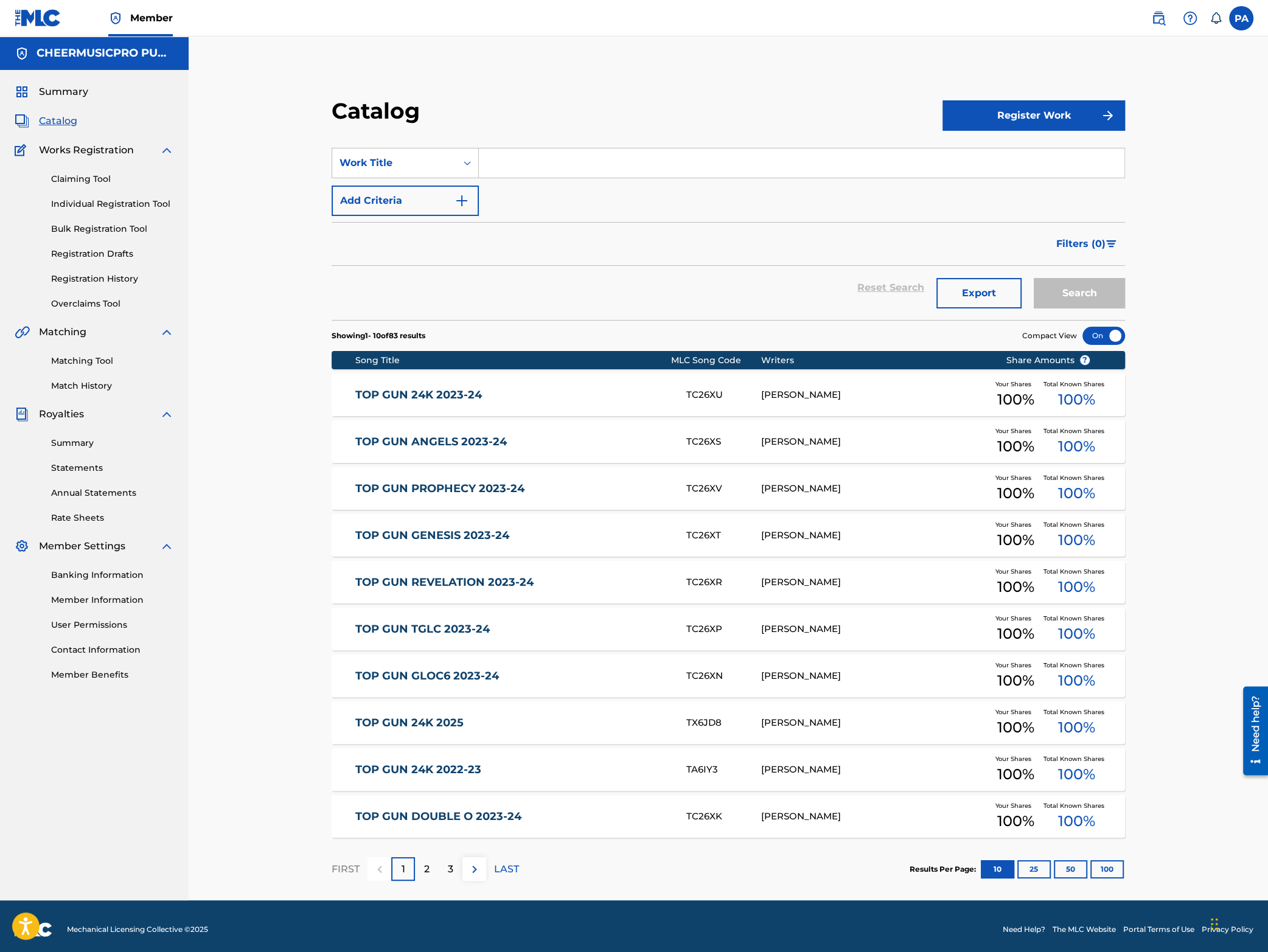
click at [552, 159] on input "Search Form" at bounding box center [801, 163] width 645 height 29
click at [585, 191] on strong "gunsmoke" at bounding box center [594, 190] width 54 height 11
type input "woodlands elite gunsmoke 2023-24"
click at [1084, 301] on button "Search" at bounding box center [1079, 294] width 91 height 31
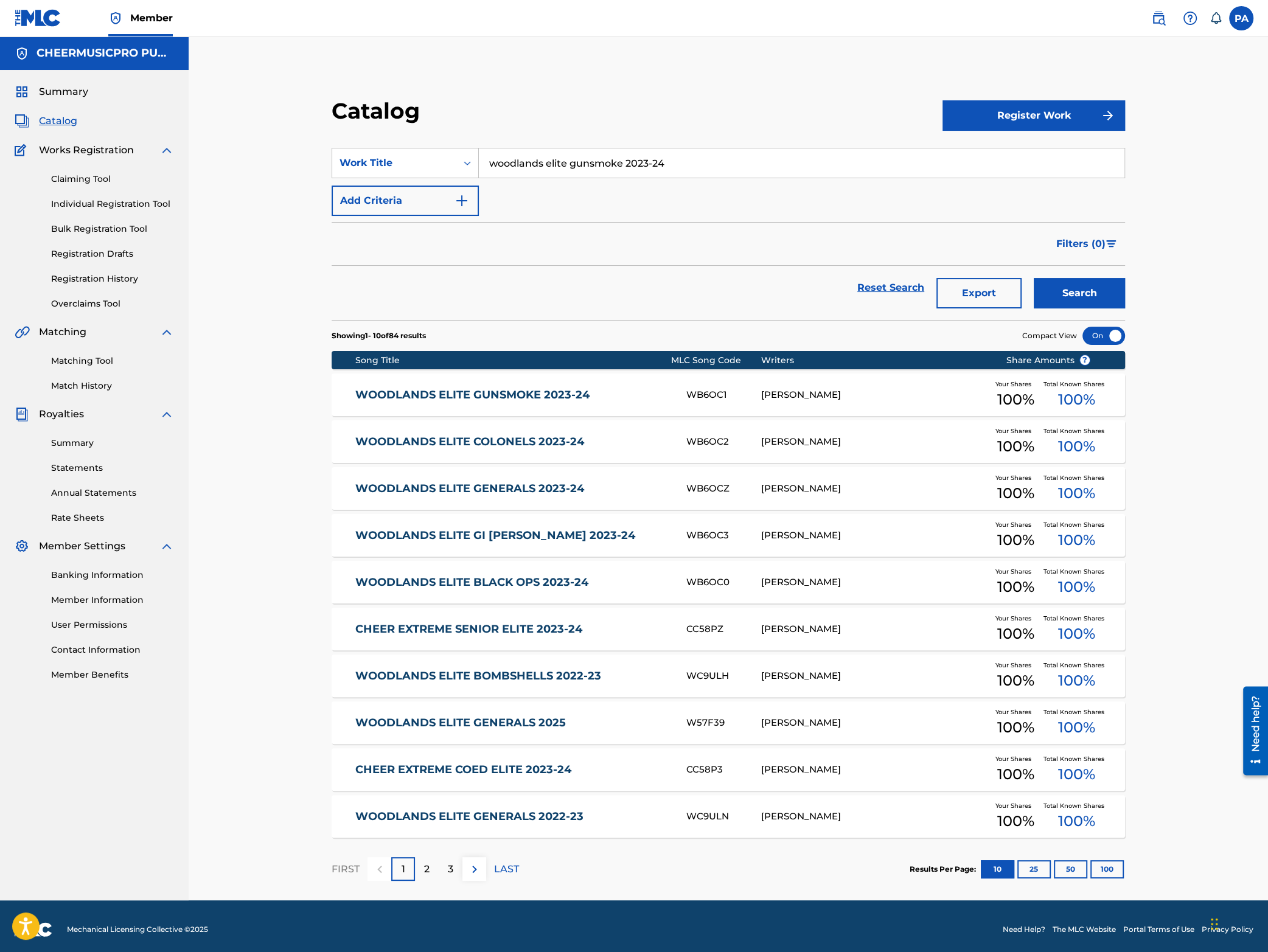
scroll to position [6, 0]
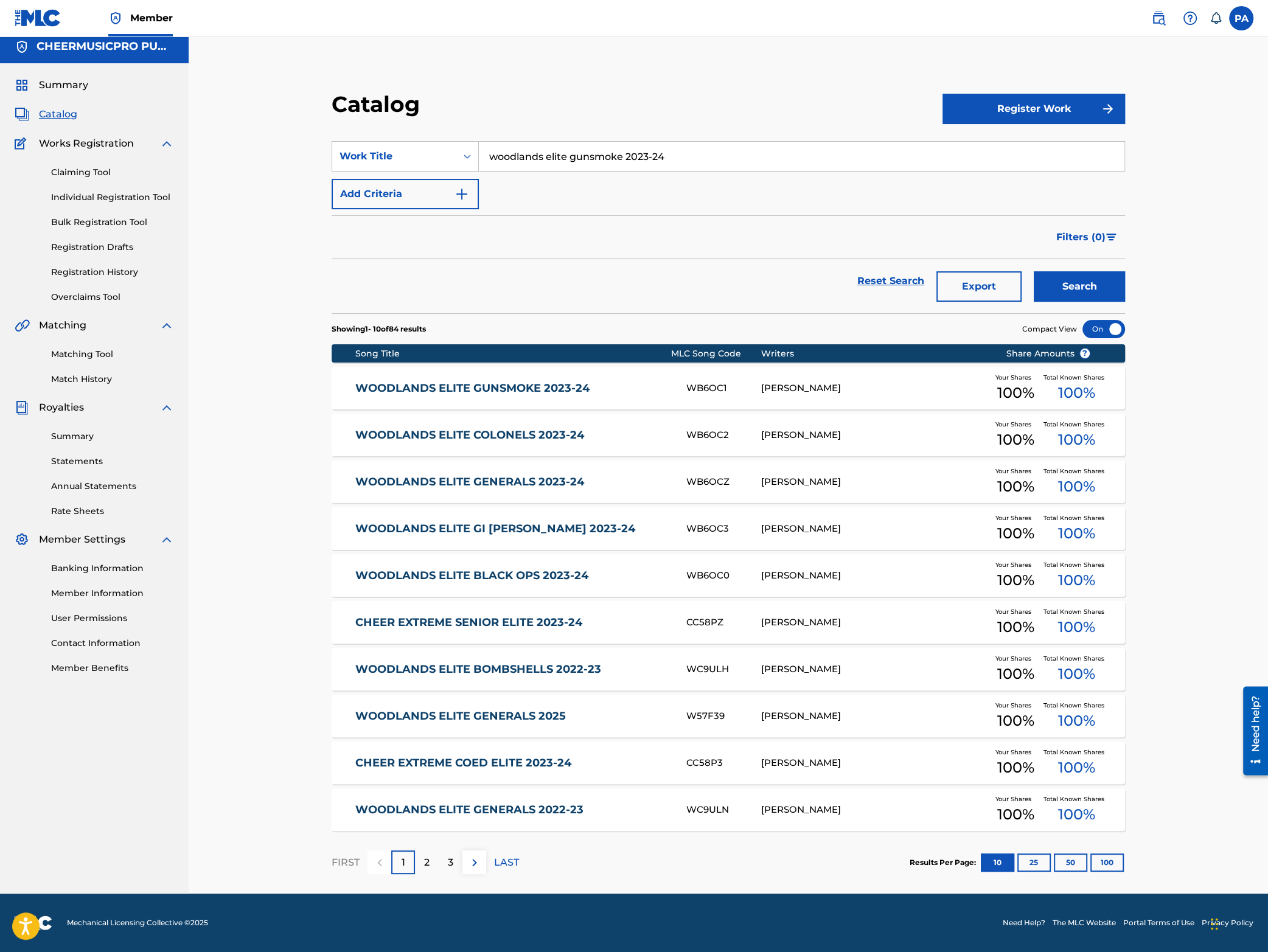
click at [541, 390] on link "WOODLANDS ELITE GUNSMOKE 2023-24" at bounding box center [512, 388] width 314 height 14
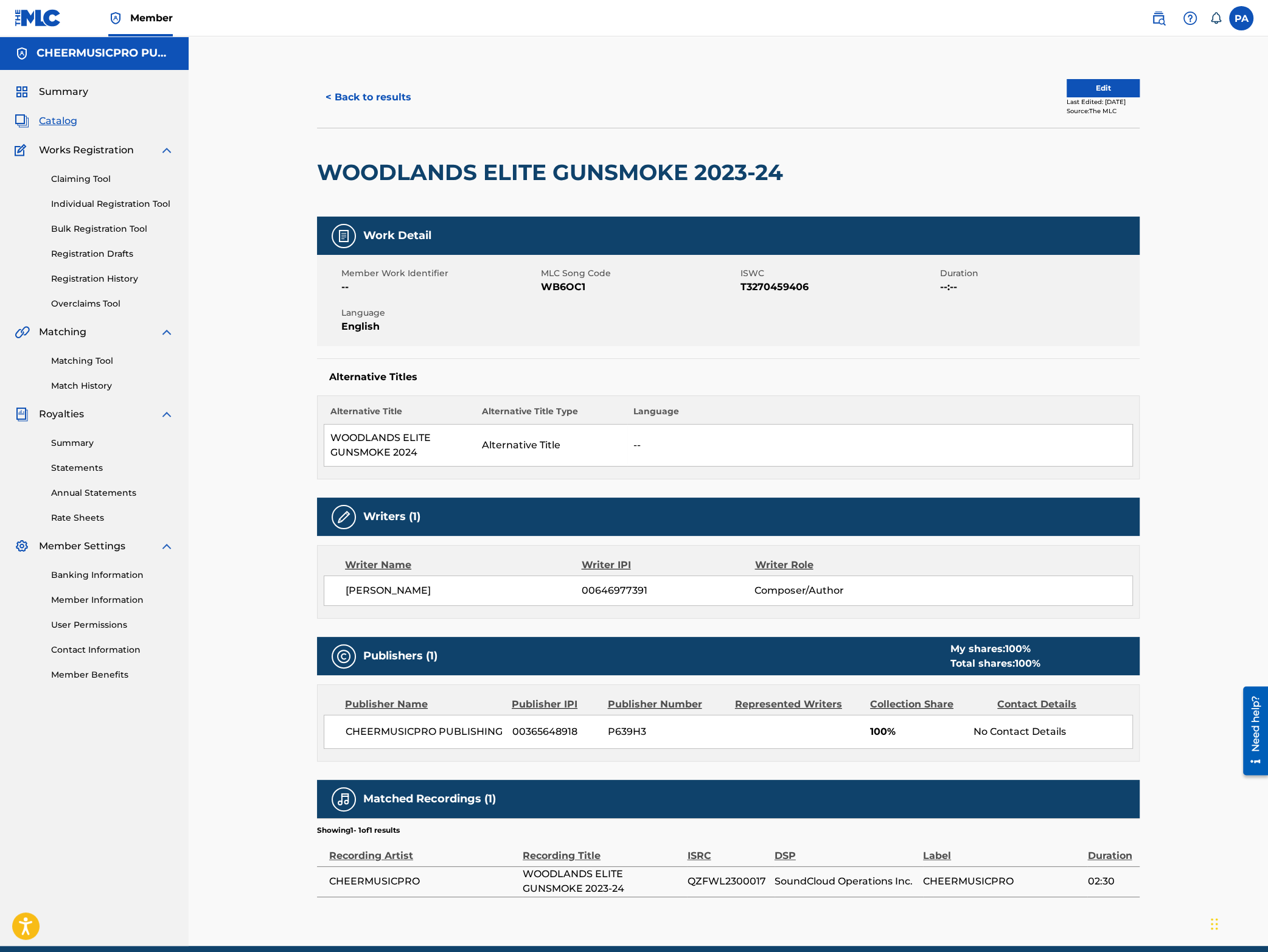
click at [377, 92] on button "< Back to results" at bounding box center [368, 98] width 103 height 31
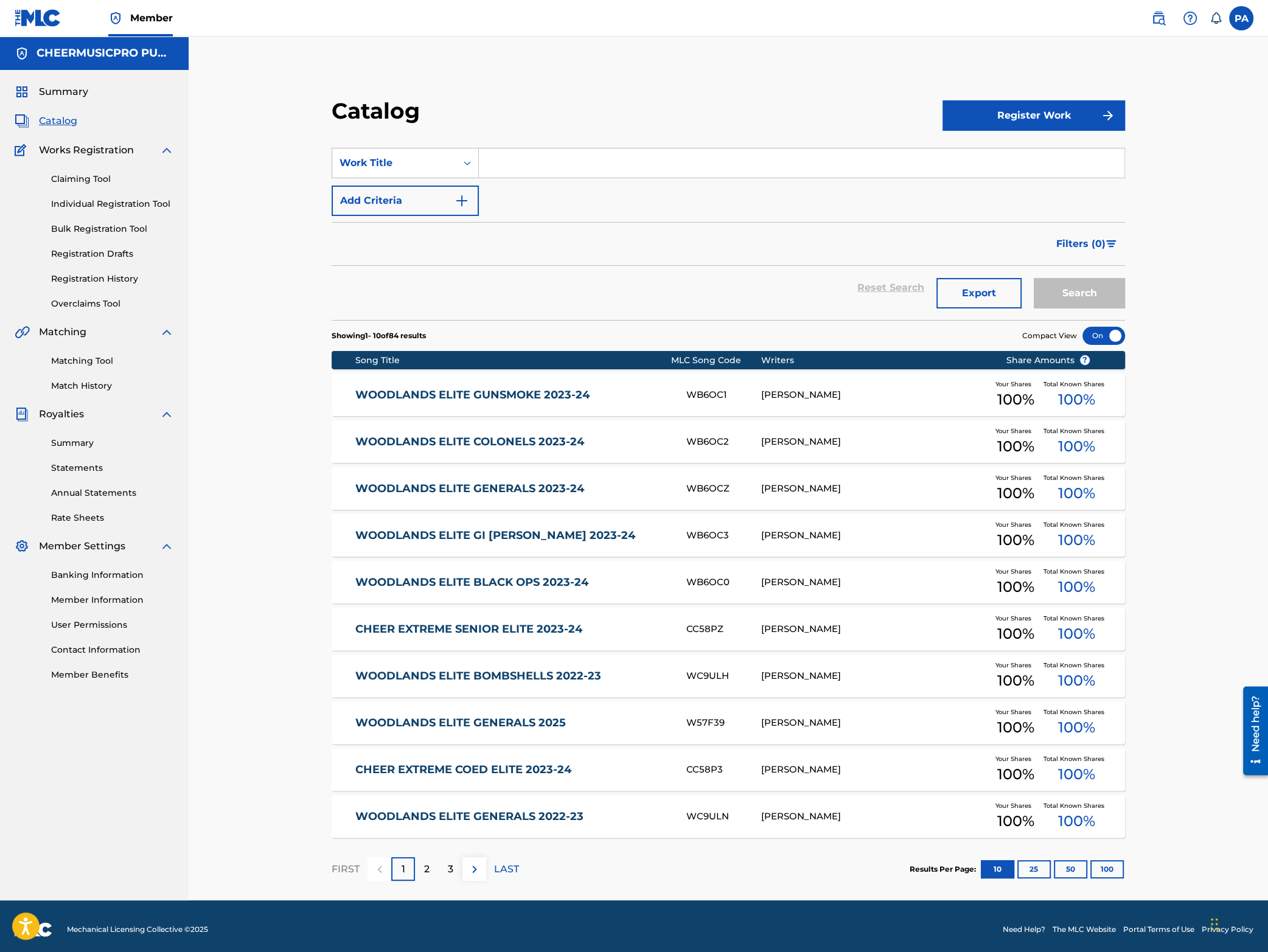
click at [535, 162] on input "Search Form" at bounding box center [801, 163] width 645 height 29
click at [542, 201] on div "prodigy allstars starlight 2023-24" at bounding box center [801, 190] width 645 height 22
type input "prodigy allstars starlight 2023-24"
click at [1091, 283] on button "Search" at bounding box center [1079, 294] width 91 height 31
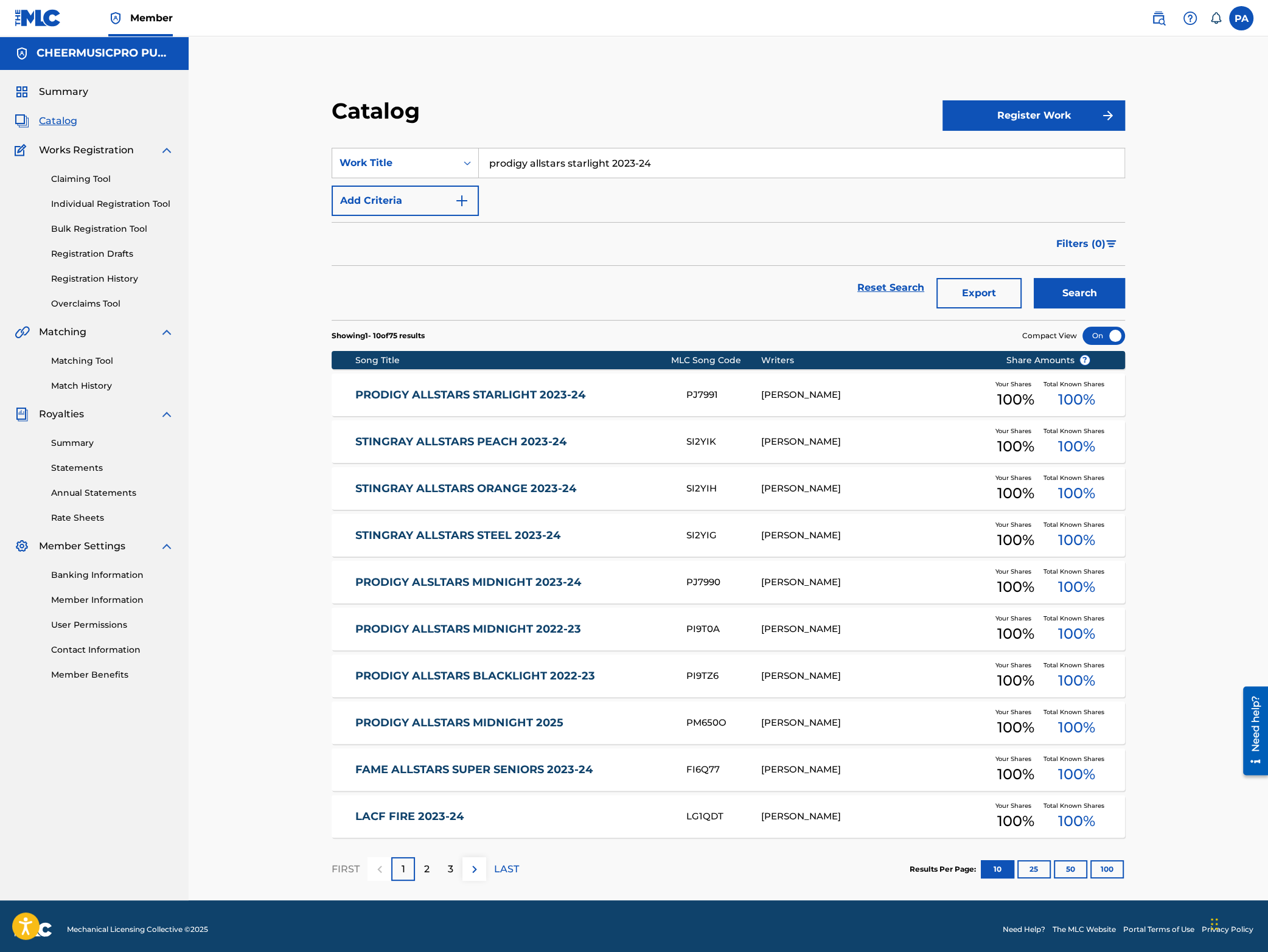
scroll to position [6, 0]
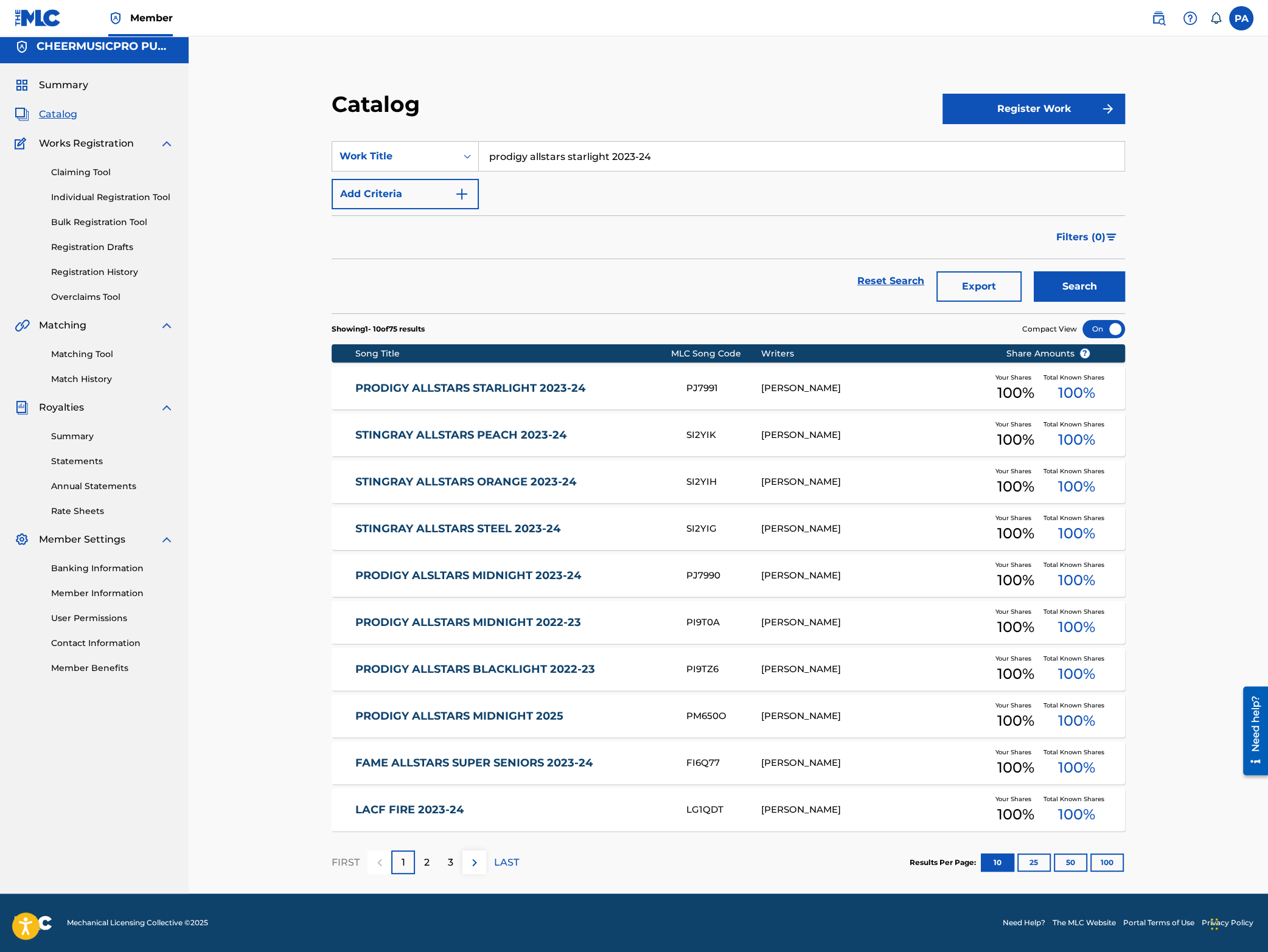
click at [620, 381] on div "PRODIGY ALLSTARS STARLIGHT 2023-24 PJ7991 PATRICK J AVARD Your Shares 100 % Tot…" at bounding box center [728, 388] width 793 height 43
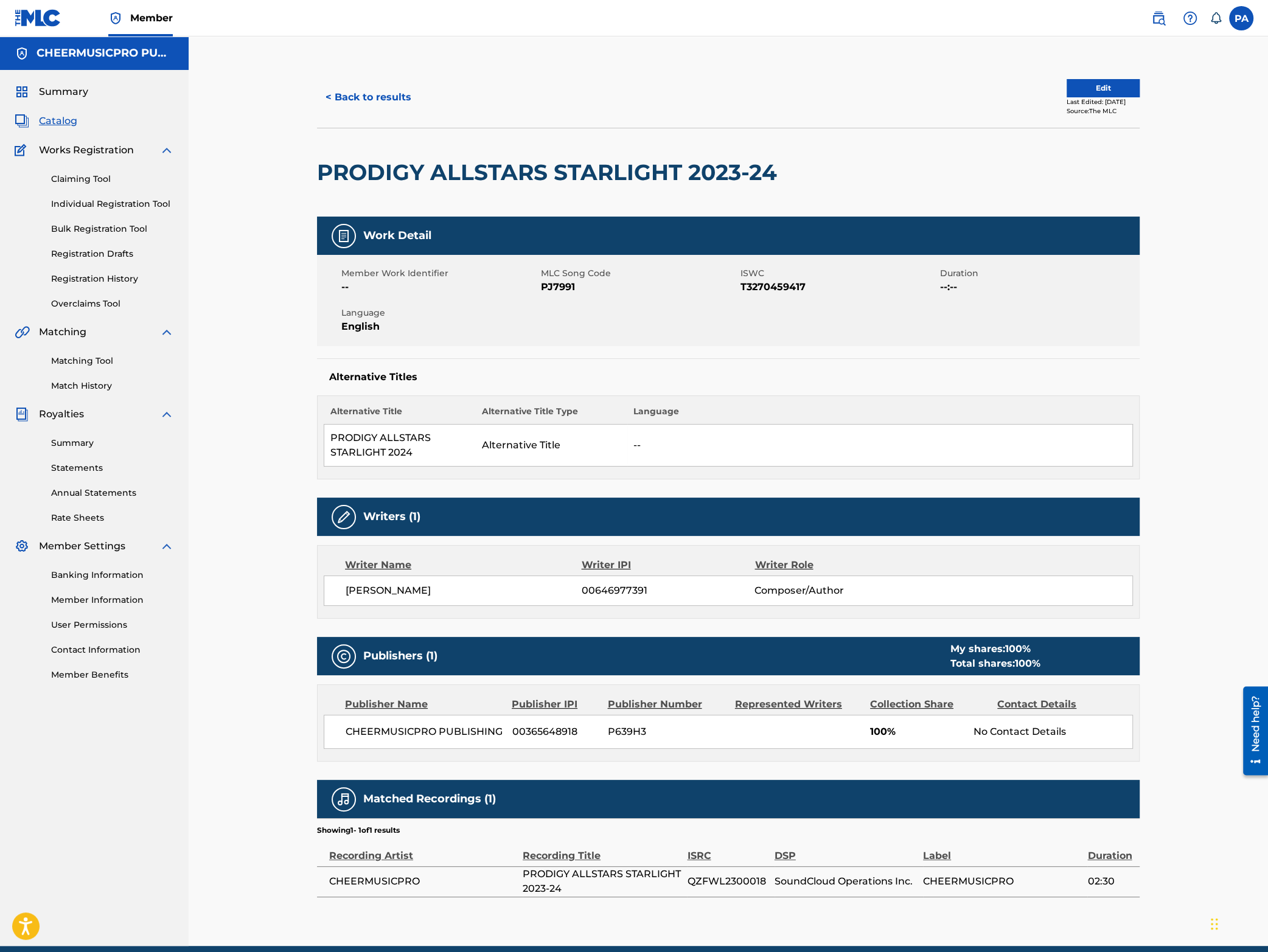
click at [374, 100] on button "< Back to results" at bounding box center [368, 98] width 103 height 31
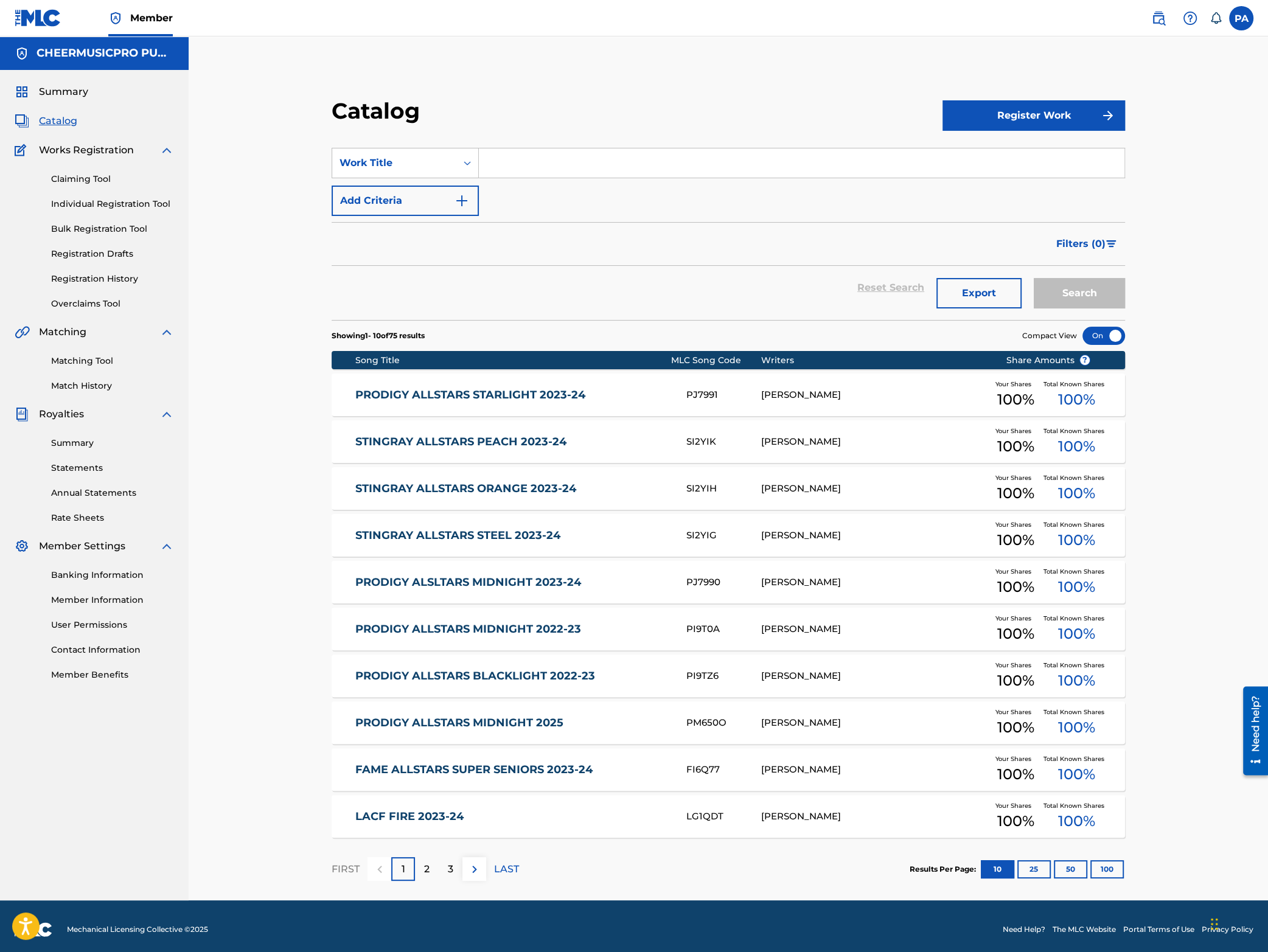
click at [541, 156] on input "Search Form" at bounding box center [801, 163] width 645 height 29
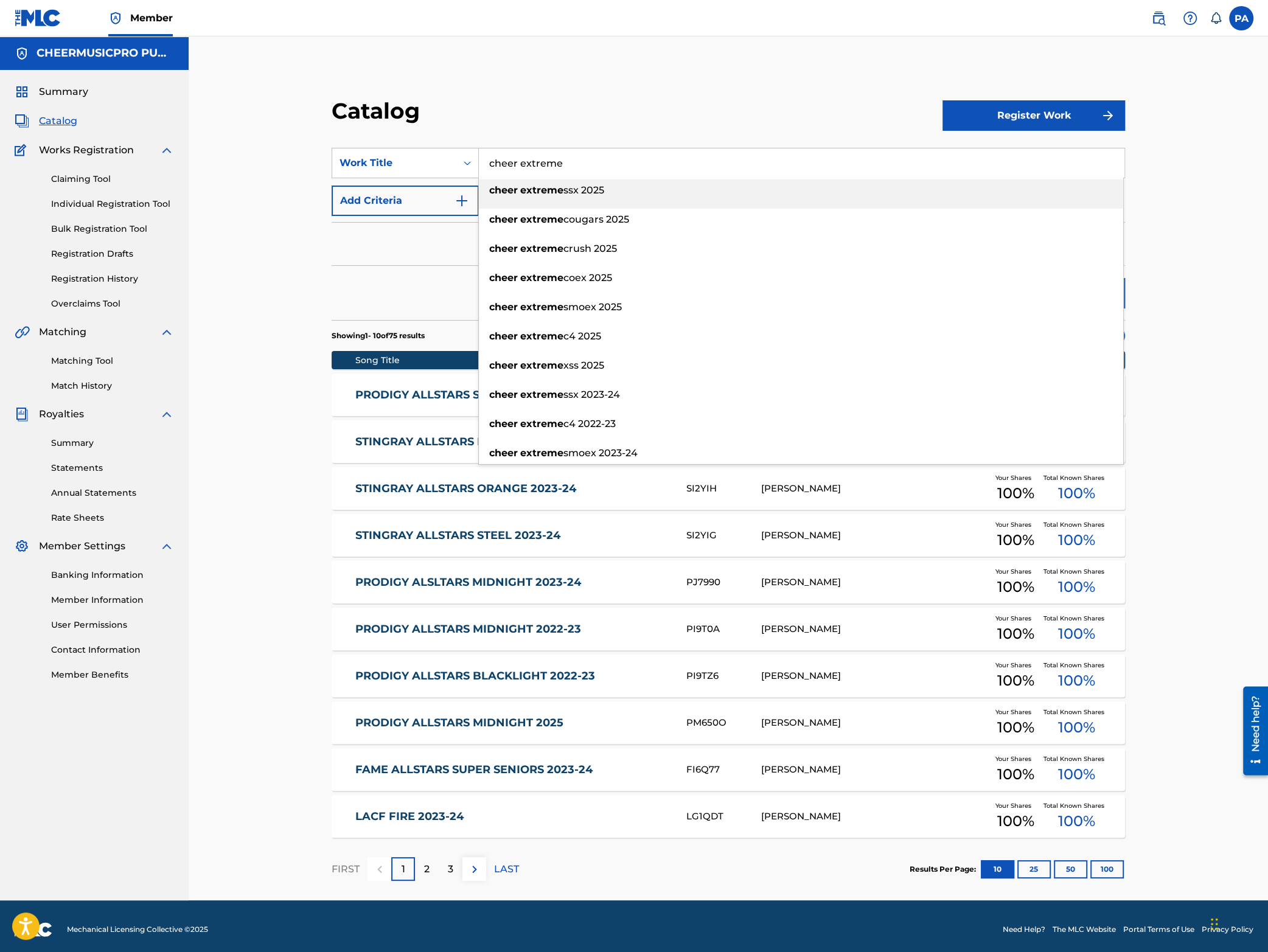
type input "cheer extreme"
click at [404, 216] on form "SearchWithCriteria4fd0f8bb-3e34-4aa7-90e9-f9c4143f02aa Work Title cheer extreme…" at bounding box center [728, 234] width 793 height 172
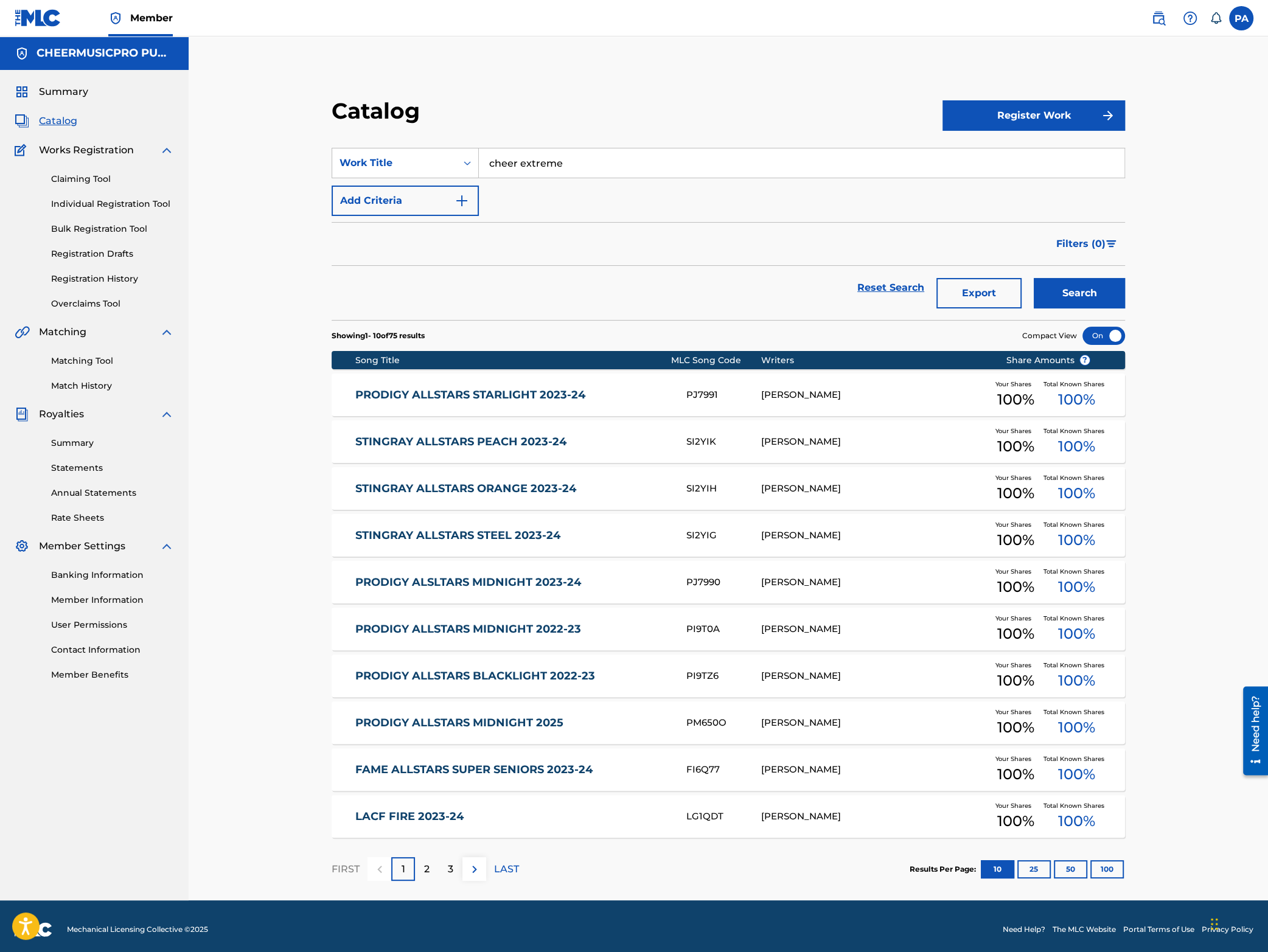
click at [437, 195] on button "Add Criteria" at bounding box center [405, 201] width 147 height 31
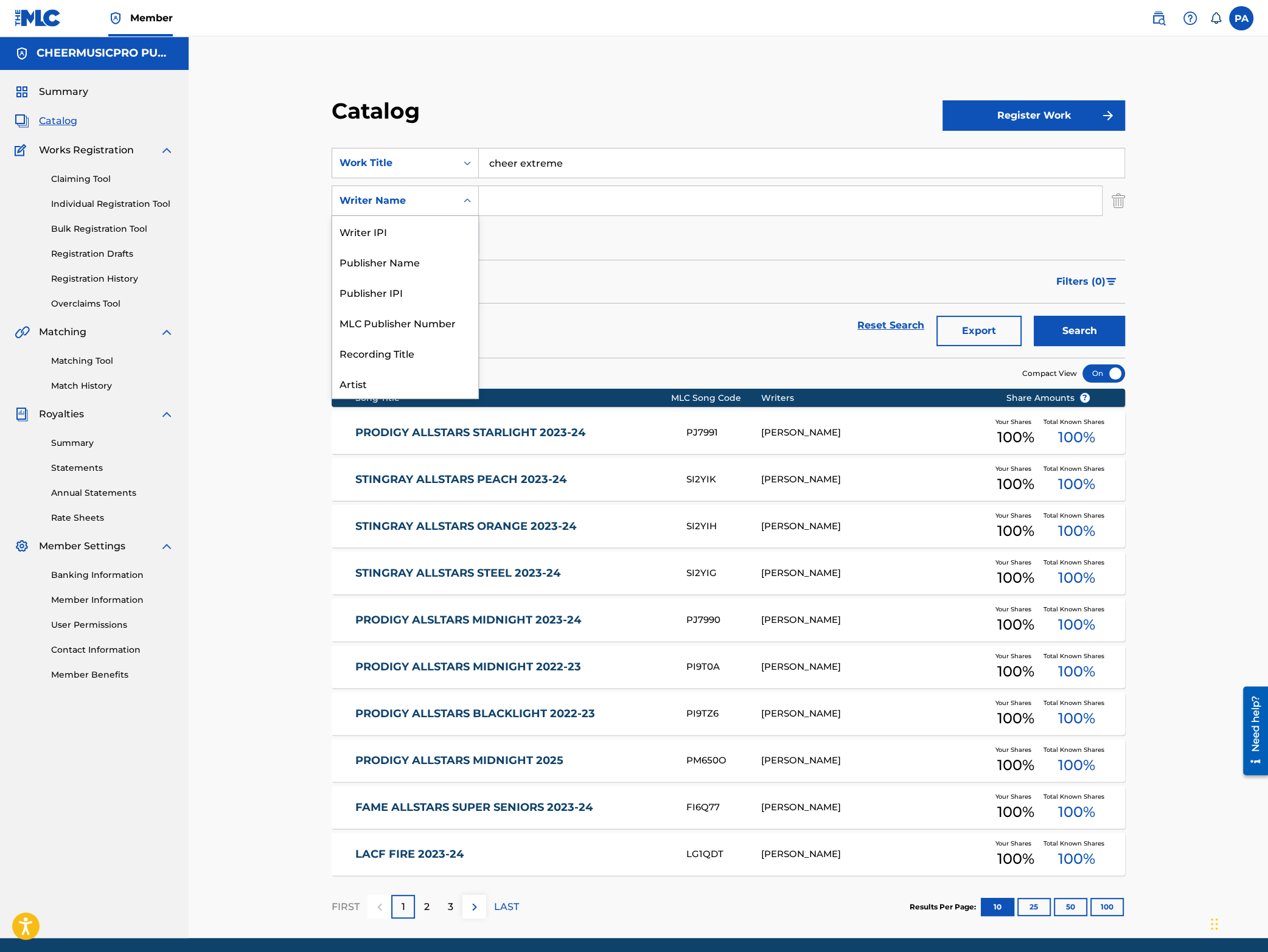
click at [424, 198] on div "Writer Name" at bounding box center [394, 201] width 109 height 15
click at [388, 362] on div "ISRC" at bounding box center [405, 353] width 146 height 31
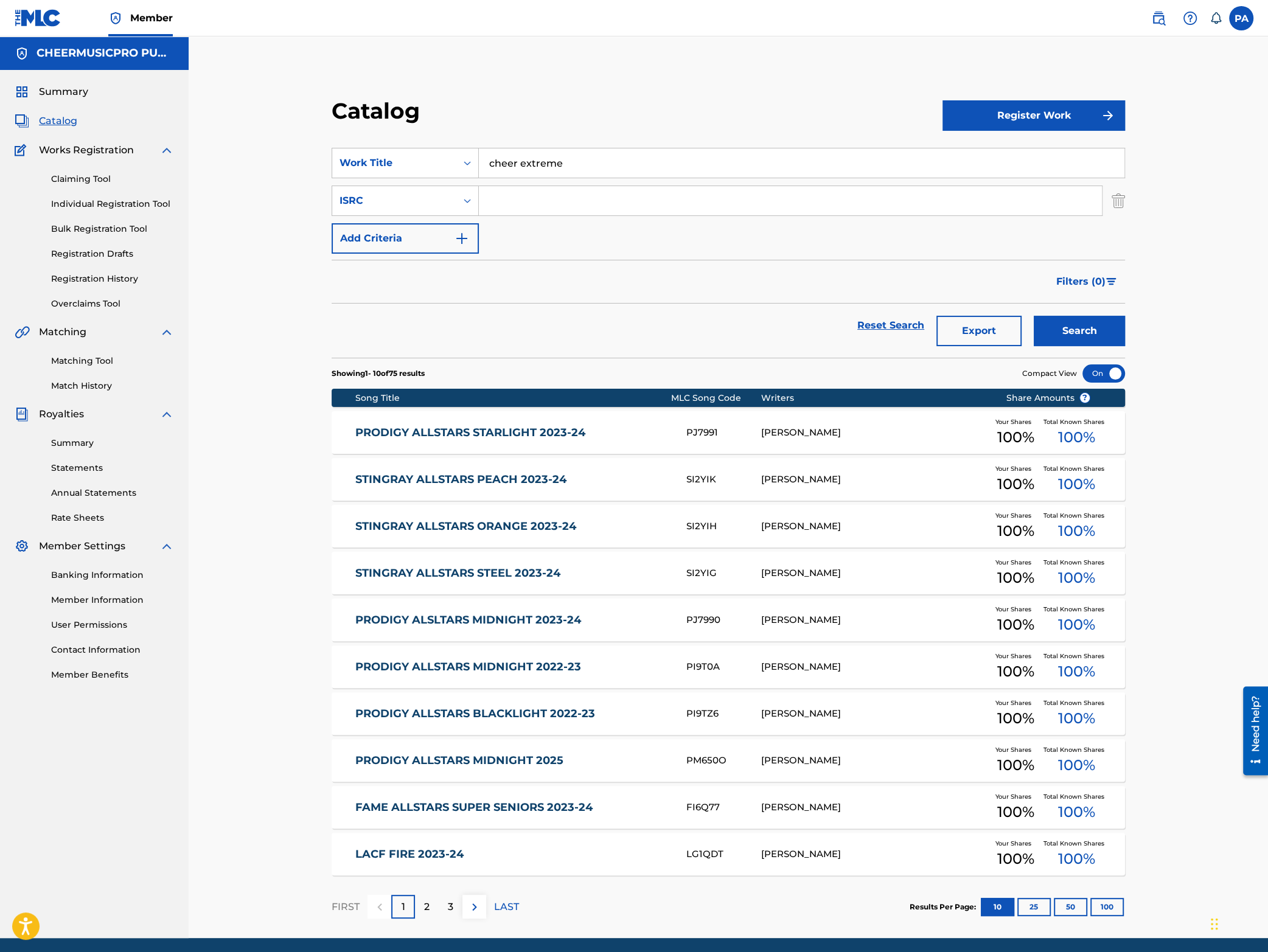
click at [515, 194] on input "Search Form" at bounding box center [790, 201] width 623 height 29
click at [533, 201] on input "QZW" at bounding box center [790, 201] width 623 height 29
click at [577, 203] on input "QZFW23" at bounding box center [790, 201] width 623 height 29
type input "QZFW2300019"
click at [1048, 332] on button "Search" at bounding box center [1079, 331] width 91 height 31
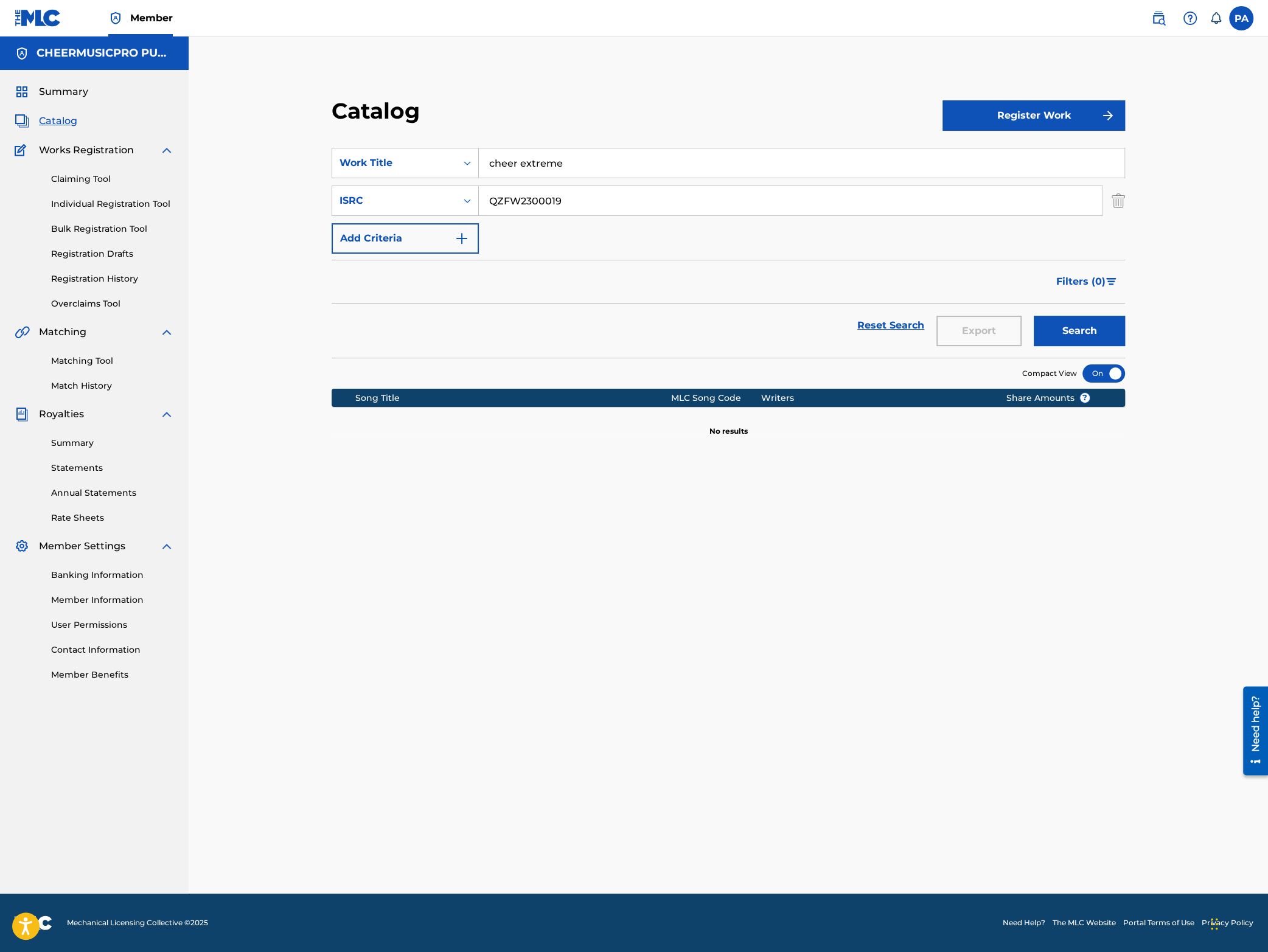
drag, startPoint x: 462, startPoint y: 209, endPoint x: 260, endPoint y: 233, distance: 203.4
click at [479, 215] on input "QZFW2300019" at bounding box center [790, 201] width 623 height 29
click at [531, 198] on input "Search Form" at bounding box center [790, 201] width 623 height 29
paste input "QZFWL2300019"
type input "QZFWL2300019"
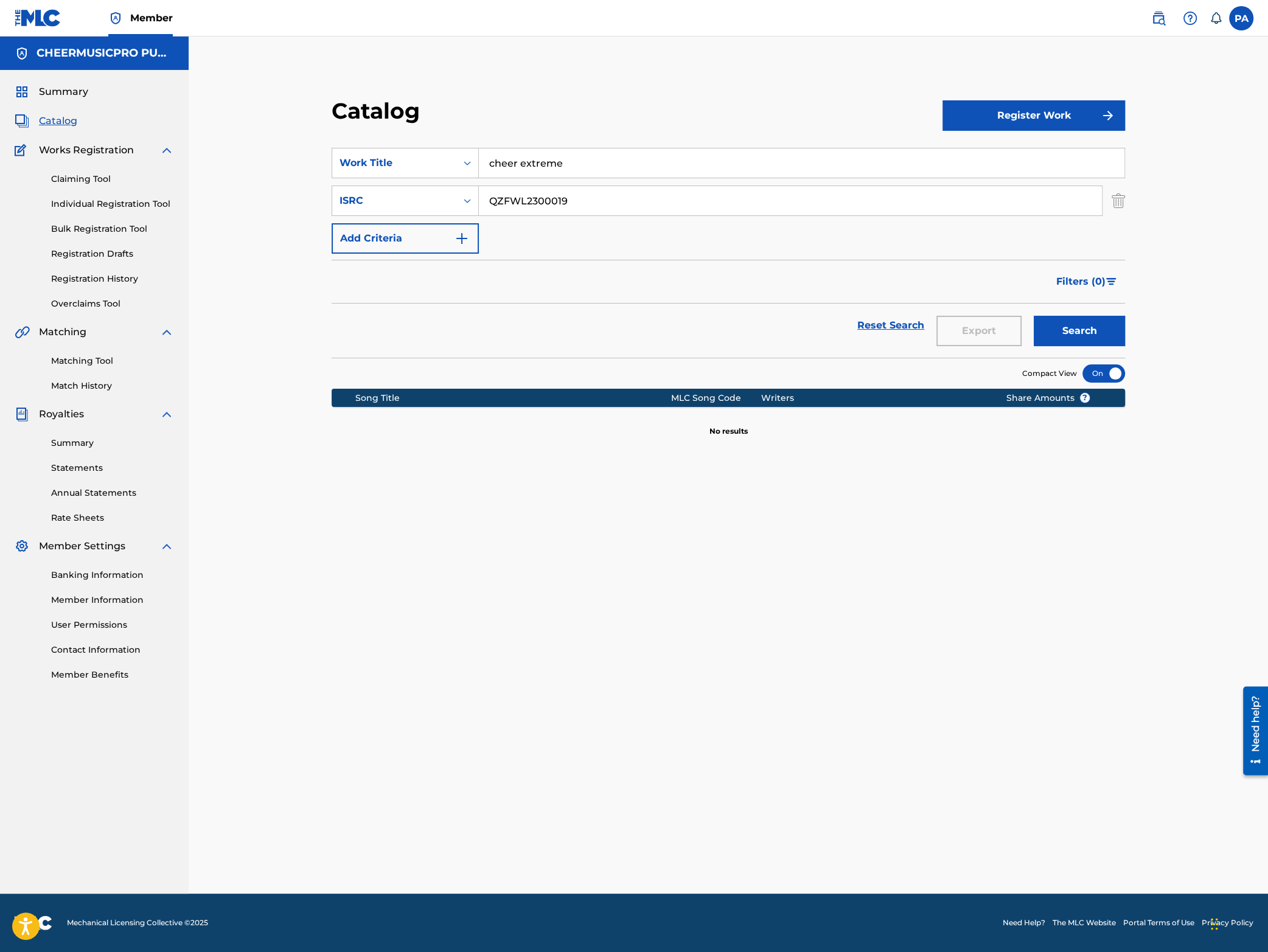
click at [1080, 337] on button "Search" at bounding box center [1079, 331] width 91 height 31
click at [627, 438] on link "CHEER EXTREME SSX 2023-24" at bounding box center [512, 433] width 314 height 14
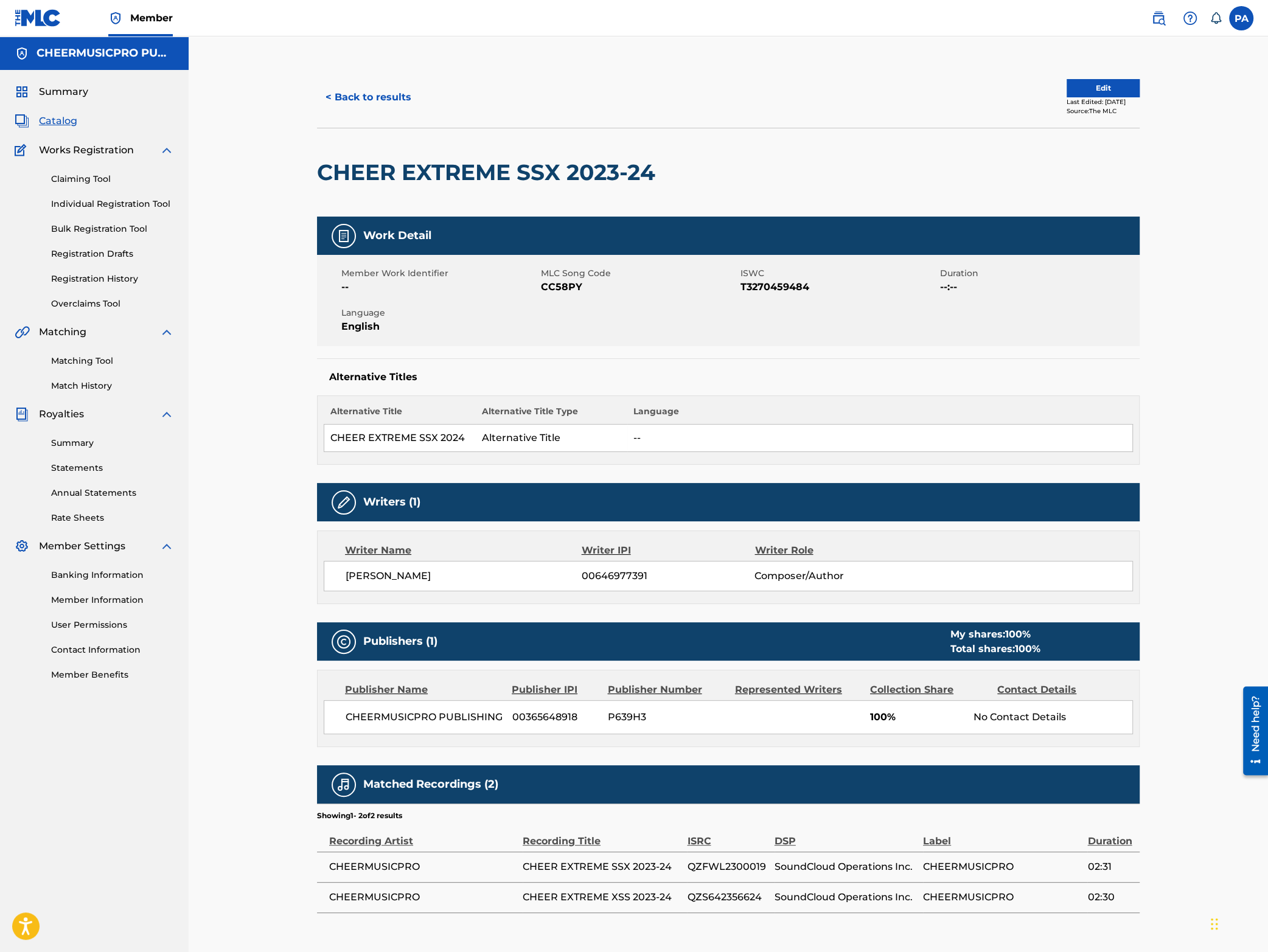
click at [367, 97] on button "< Back to results" at bounding box center [368, 98] width 103 height 31
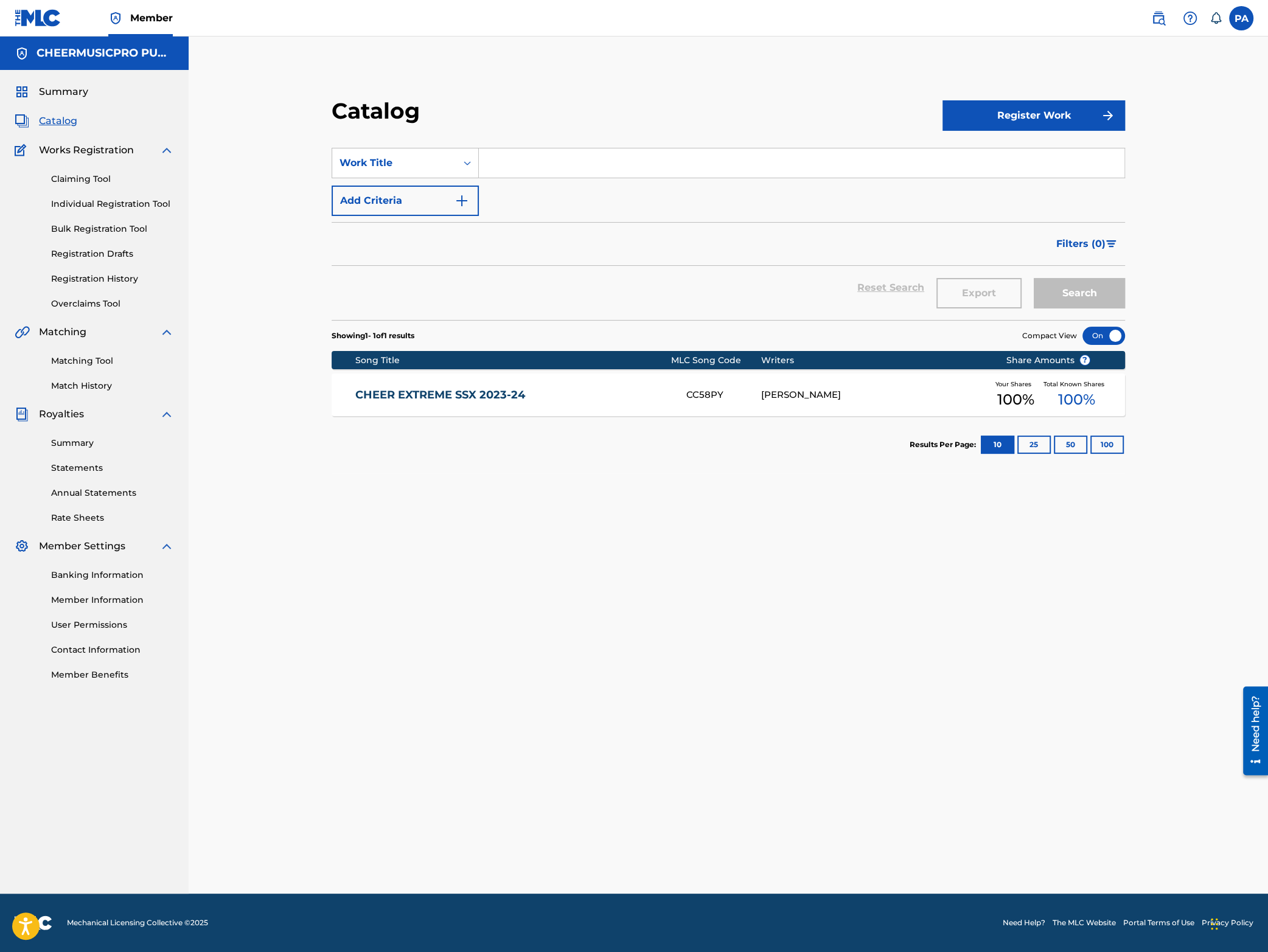
click at [549, 171] on input "Search Form" at bounding box center [801, 163] width 645 height 29
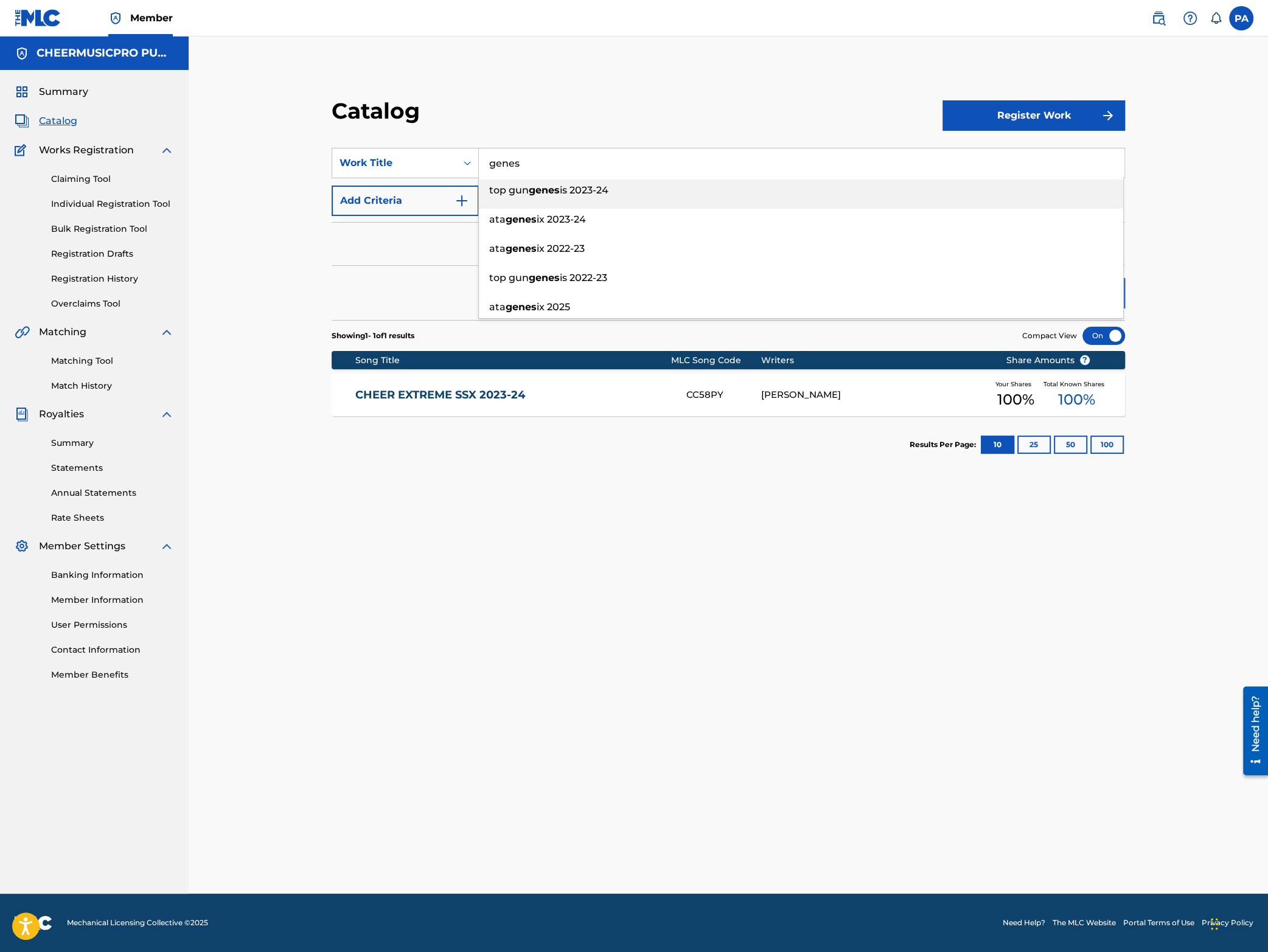
click at [636, 193] on div "top gun genes is 2023-24" at bounding box center [801, 190] width 645 height 22
type input "top gun genesis 2023-24"
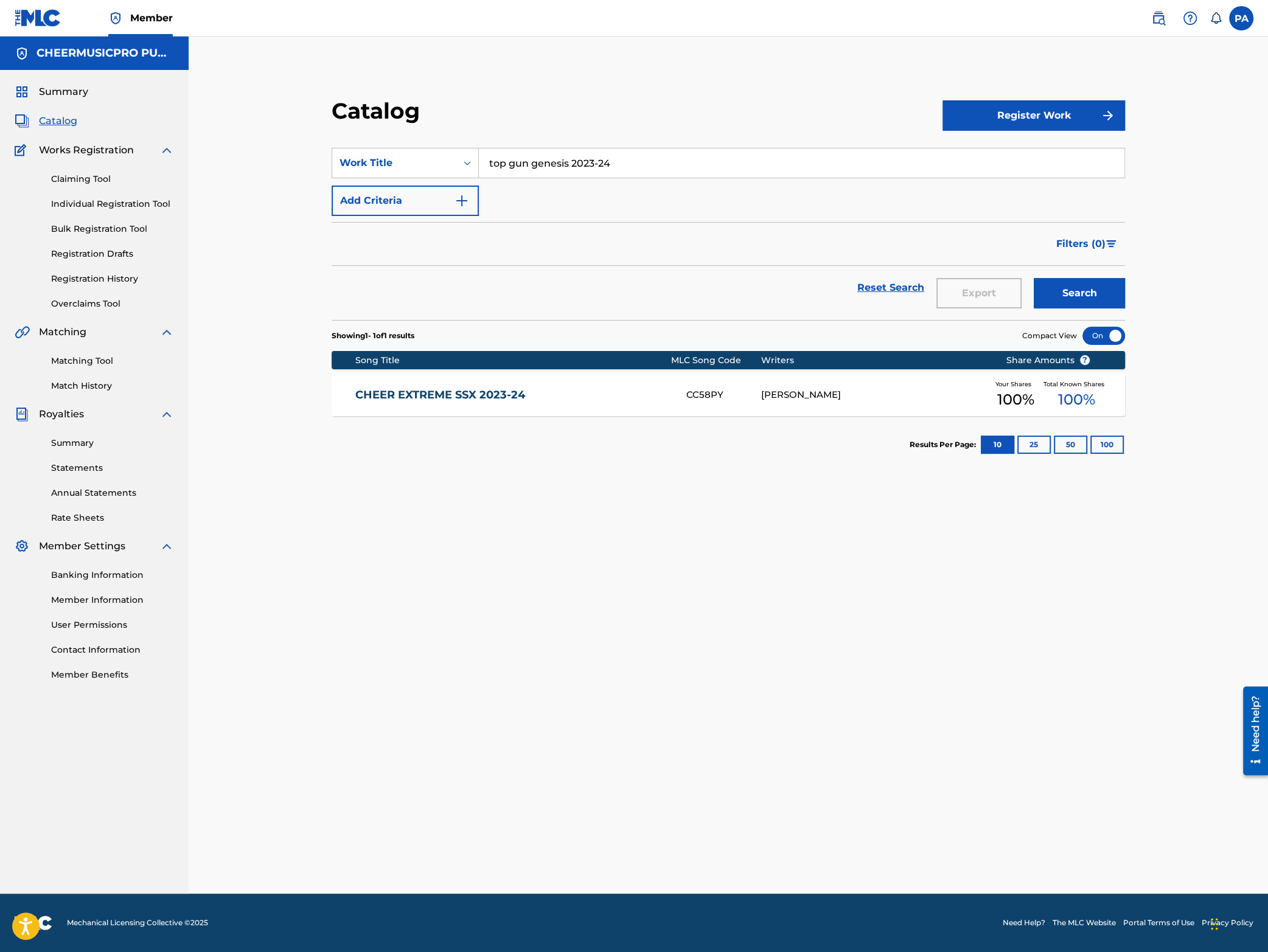
click at [1072, 285] on button "Search" at bounding box center [1079, 294] width 91 height 31
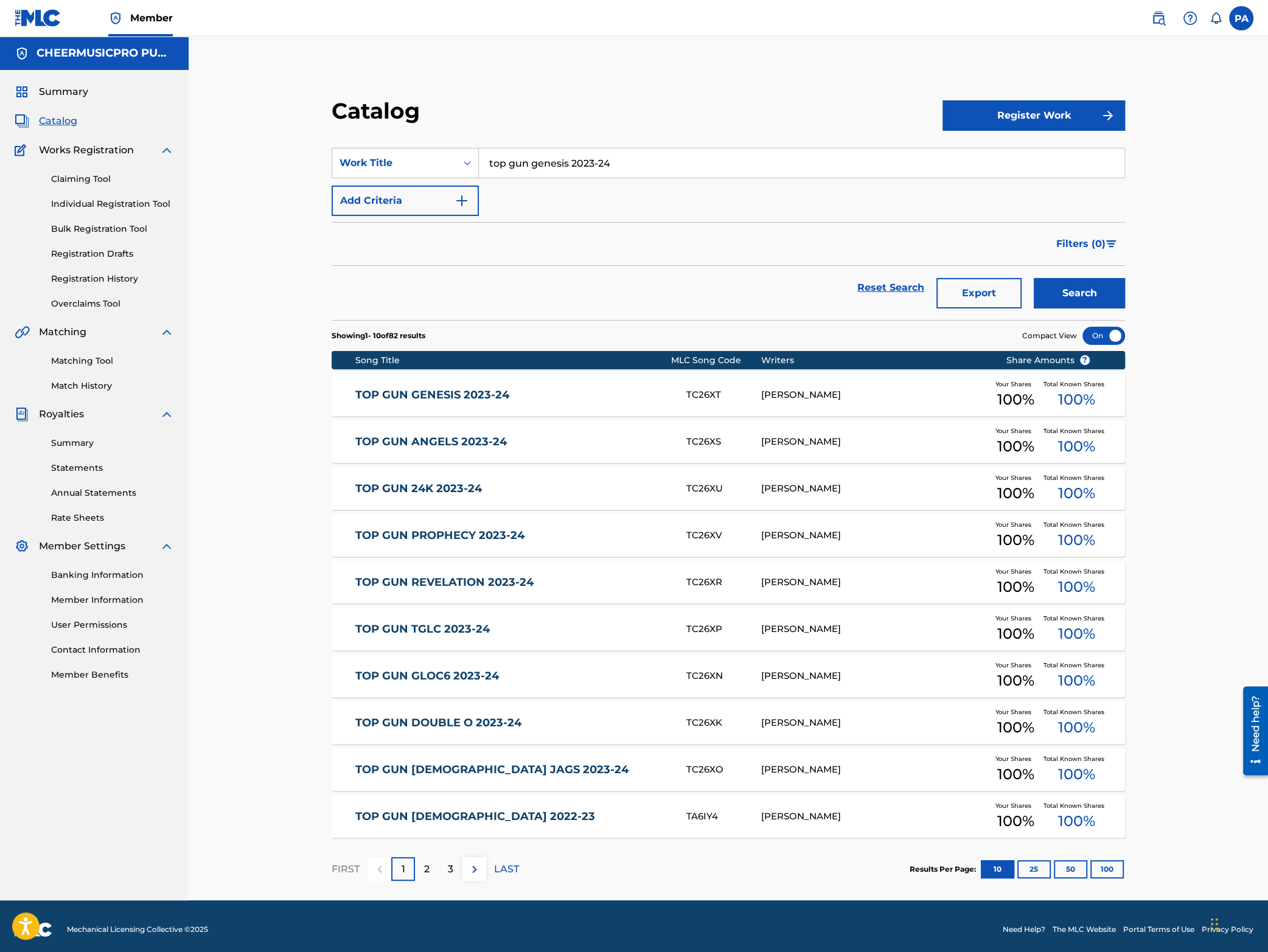
click at [577, 409] on div "TOP GUN GENESIS 2023-24 TC26XT PATRICK J AVARD Your Shares 100 % Total Known Sh…" at bounding box center [728, 395] width 793 height 43
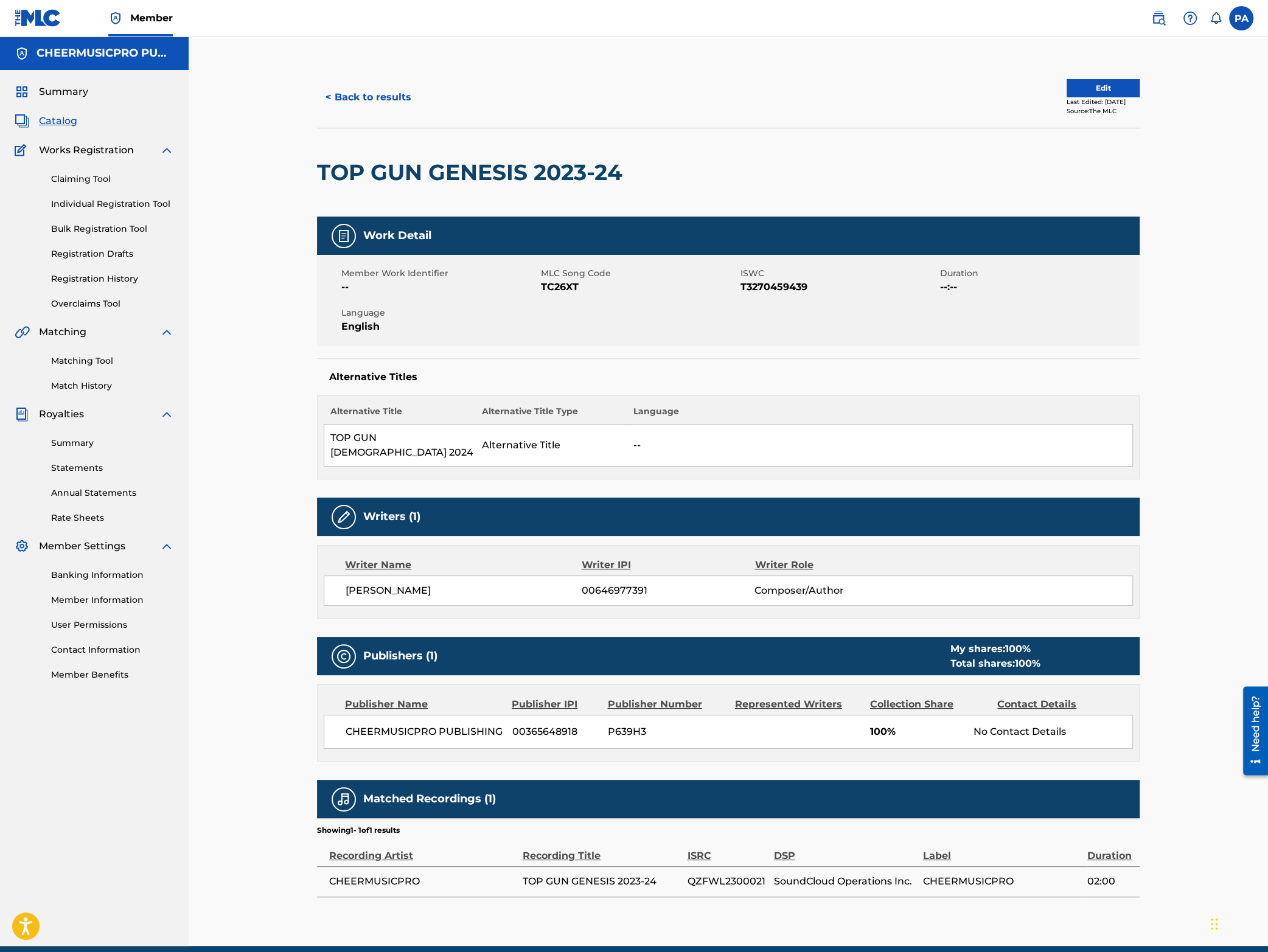
click at [395, 97] on button "< Back to results" at bounding box center [368, 98] width 103 height 31
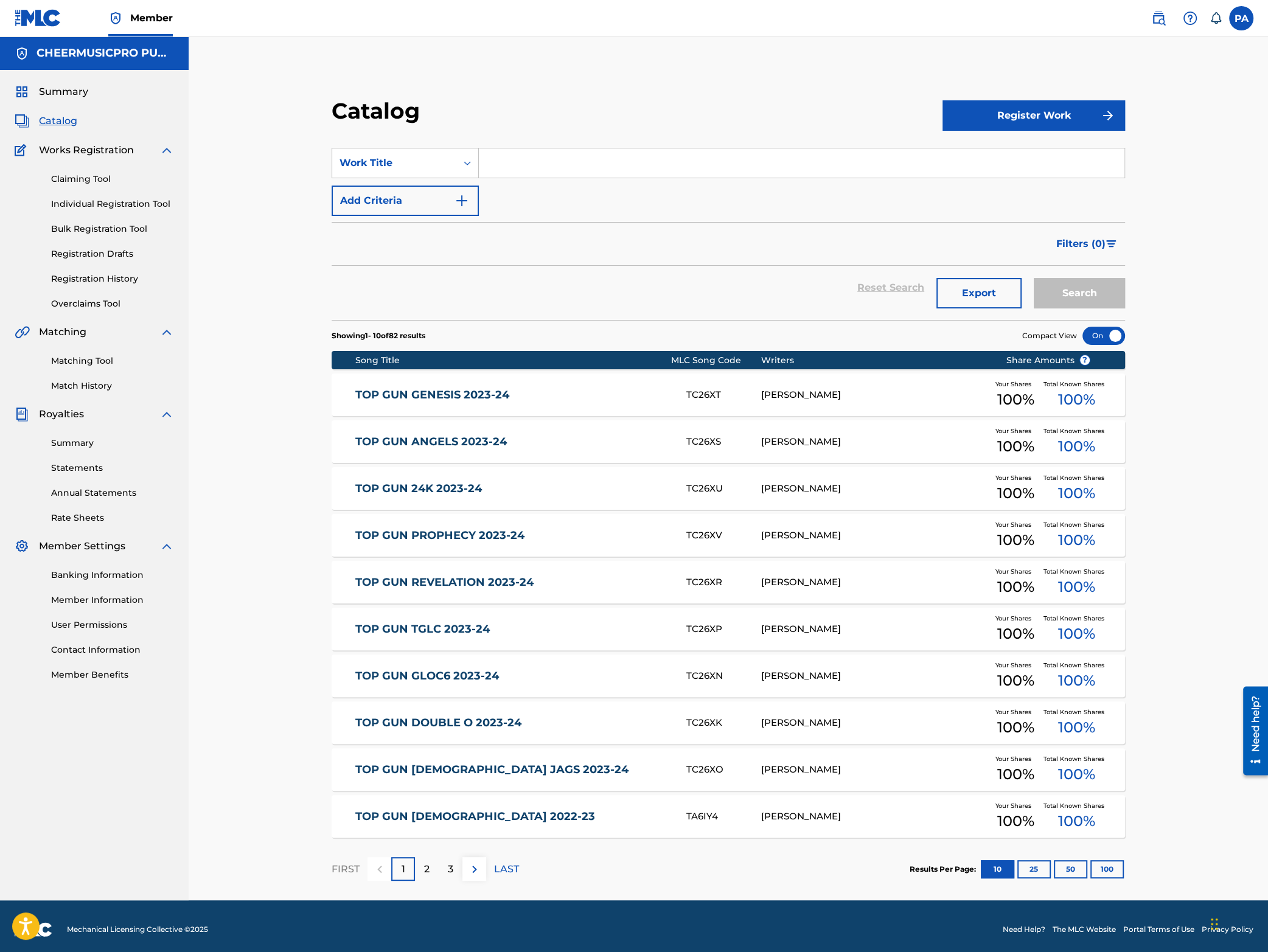
click at [560, 163] on input "Search Form" at bounding box center [801, 163] width 645 height 29
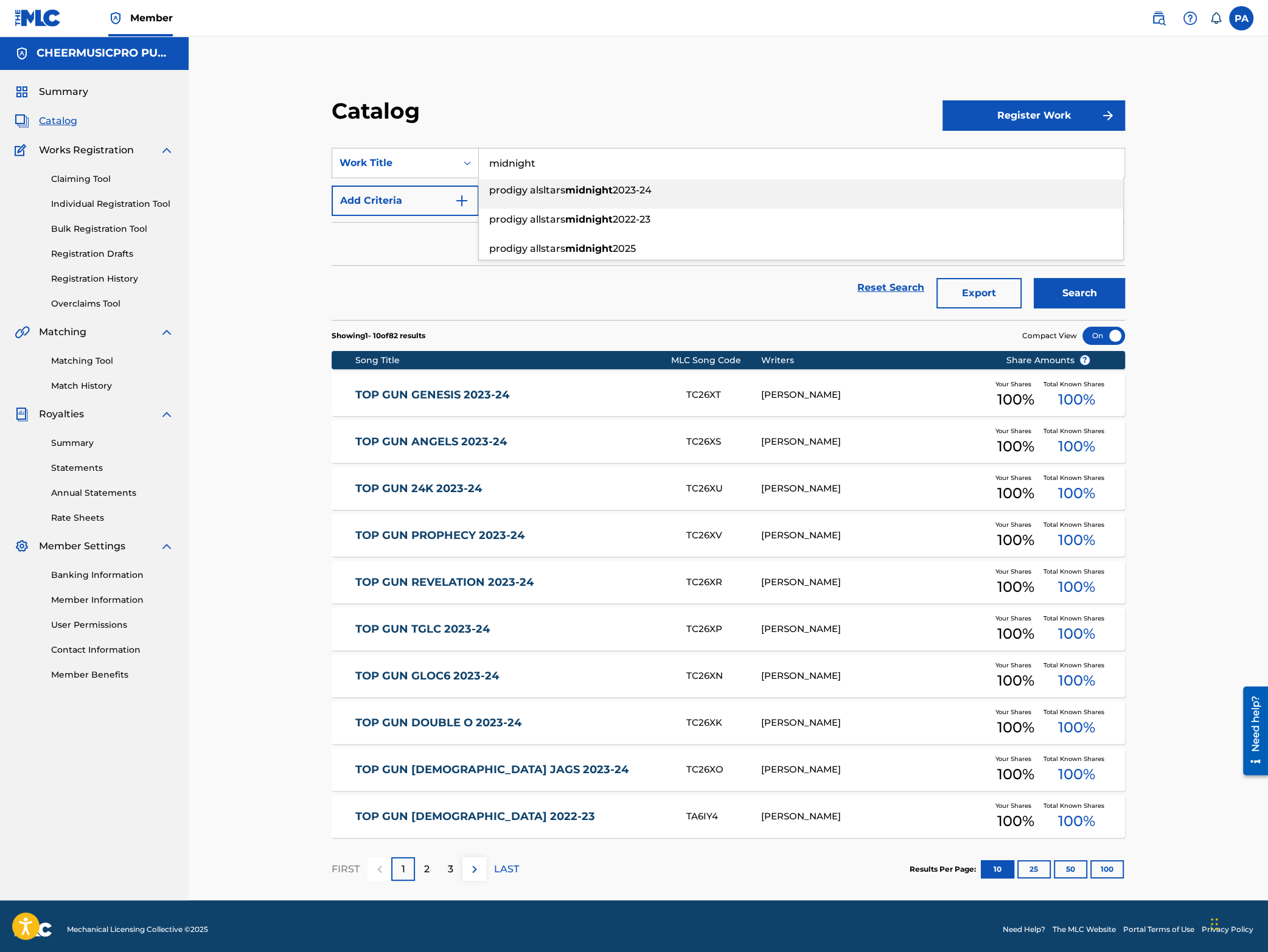
click at [608, 184] on div "prodigy alsltars midnight 2023-24" at bounding box center [801, 190] width 645 height 22
type input "prodigy alsltars midnight 2023-24"
click at [1060, 289] on button "Search" at bounding box center [1079, 294] width 91 height 31
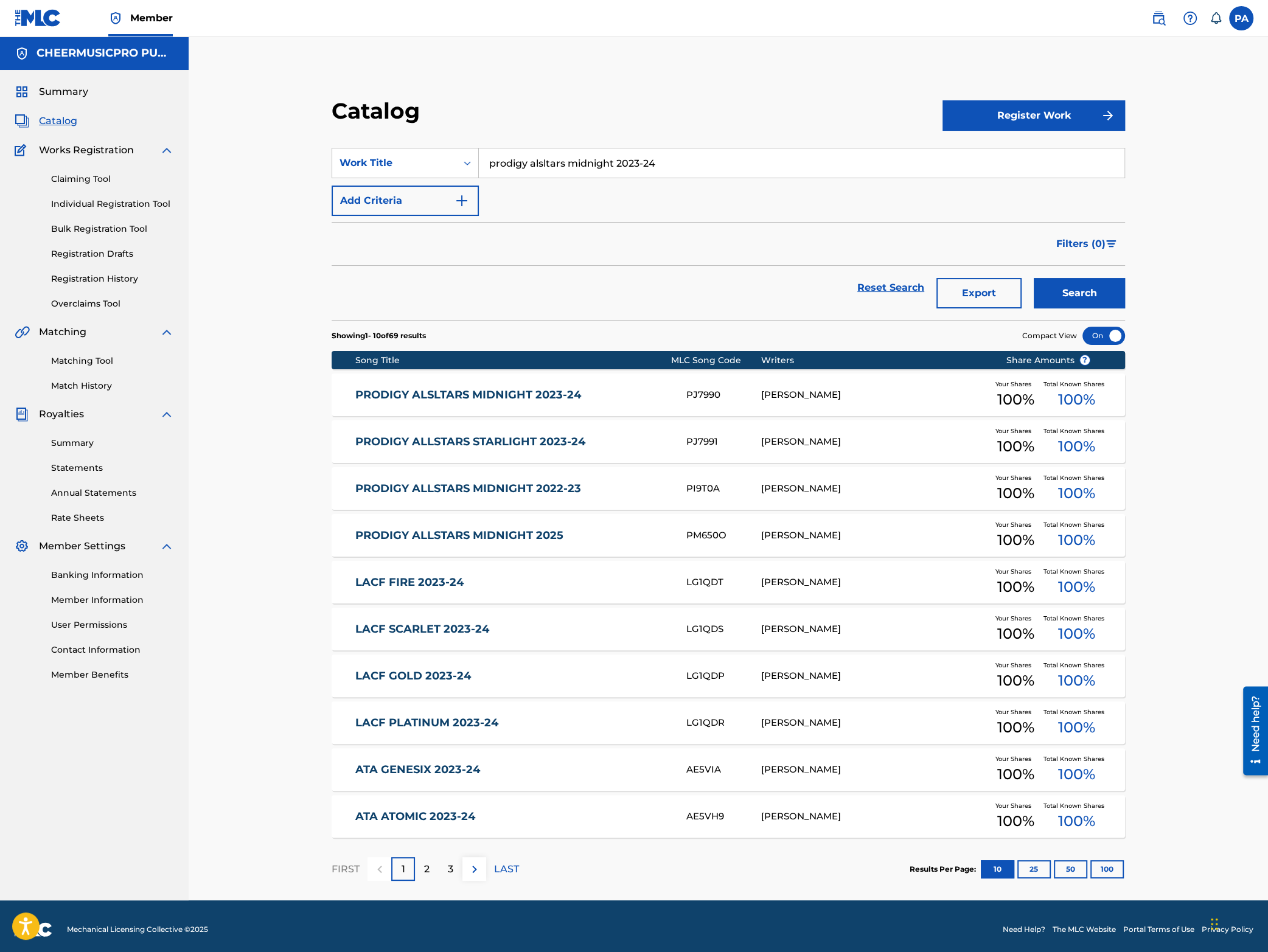
scroll to position [6, 0]
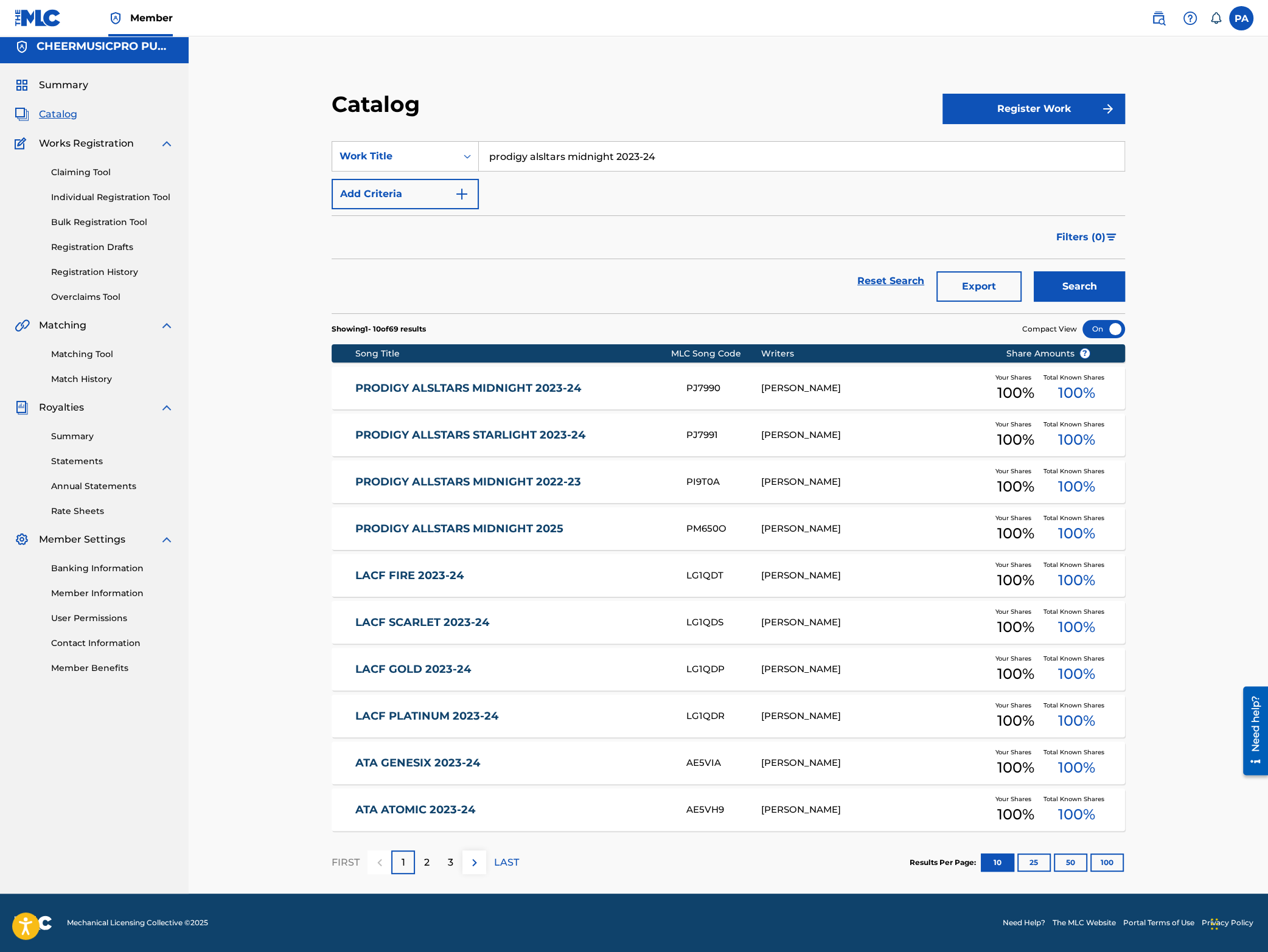
click at [607, 391] on link "PRODIGY ALSLTARS MIDNIGHT 2023-24" at bounding box center [512, 388] width 314 height 14
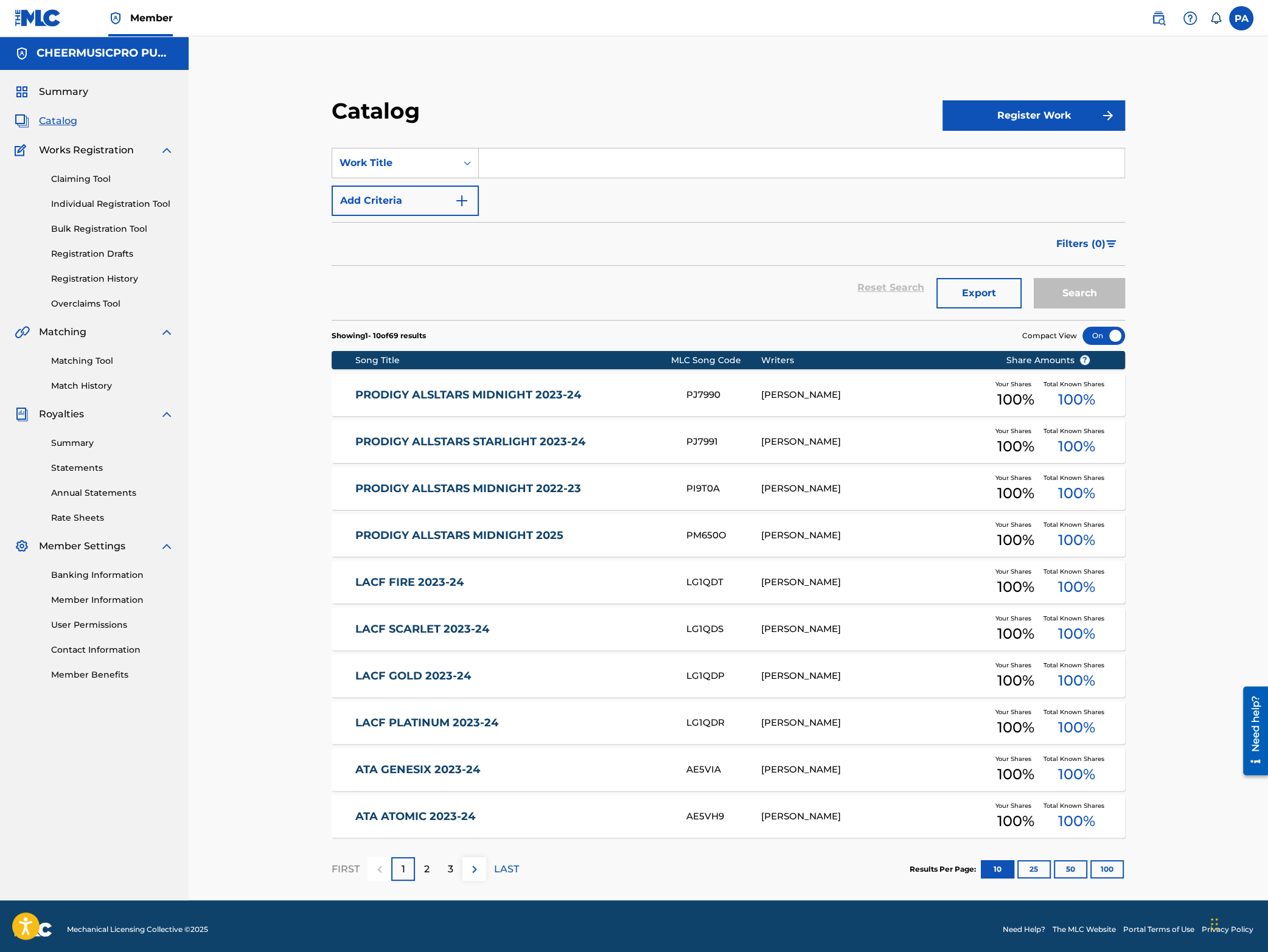
click at [578, 393] on link "PRODIGY ALSLTARS MIDNIGHT 2023-24" at bounding box center [512, 395] width 314 height 14
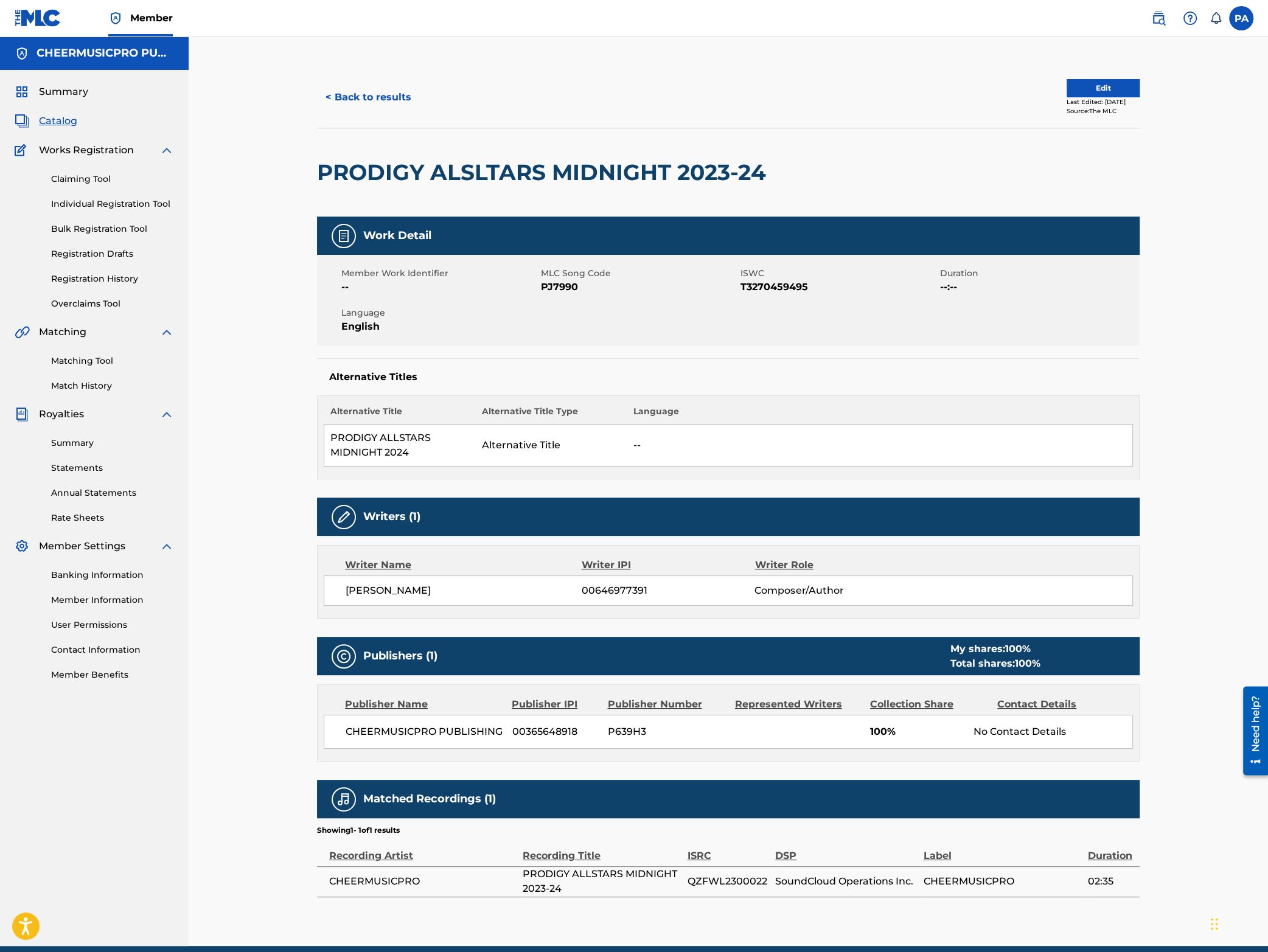
scroll to position [53, 0]
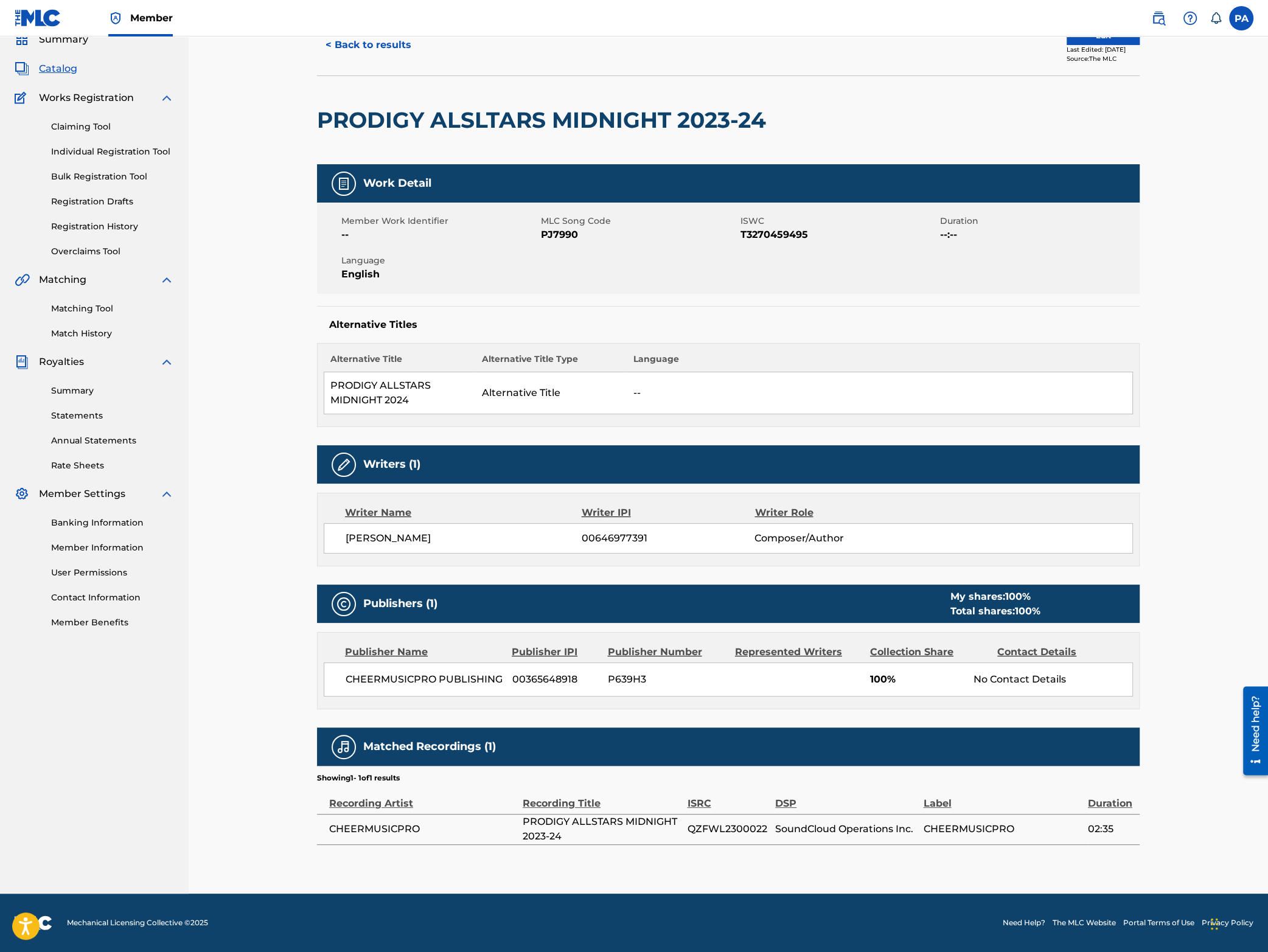
click at [642, 392] on td "--" at bounding box center [880, 393] width 505 height 42
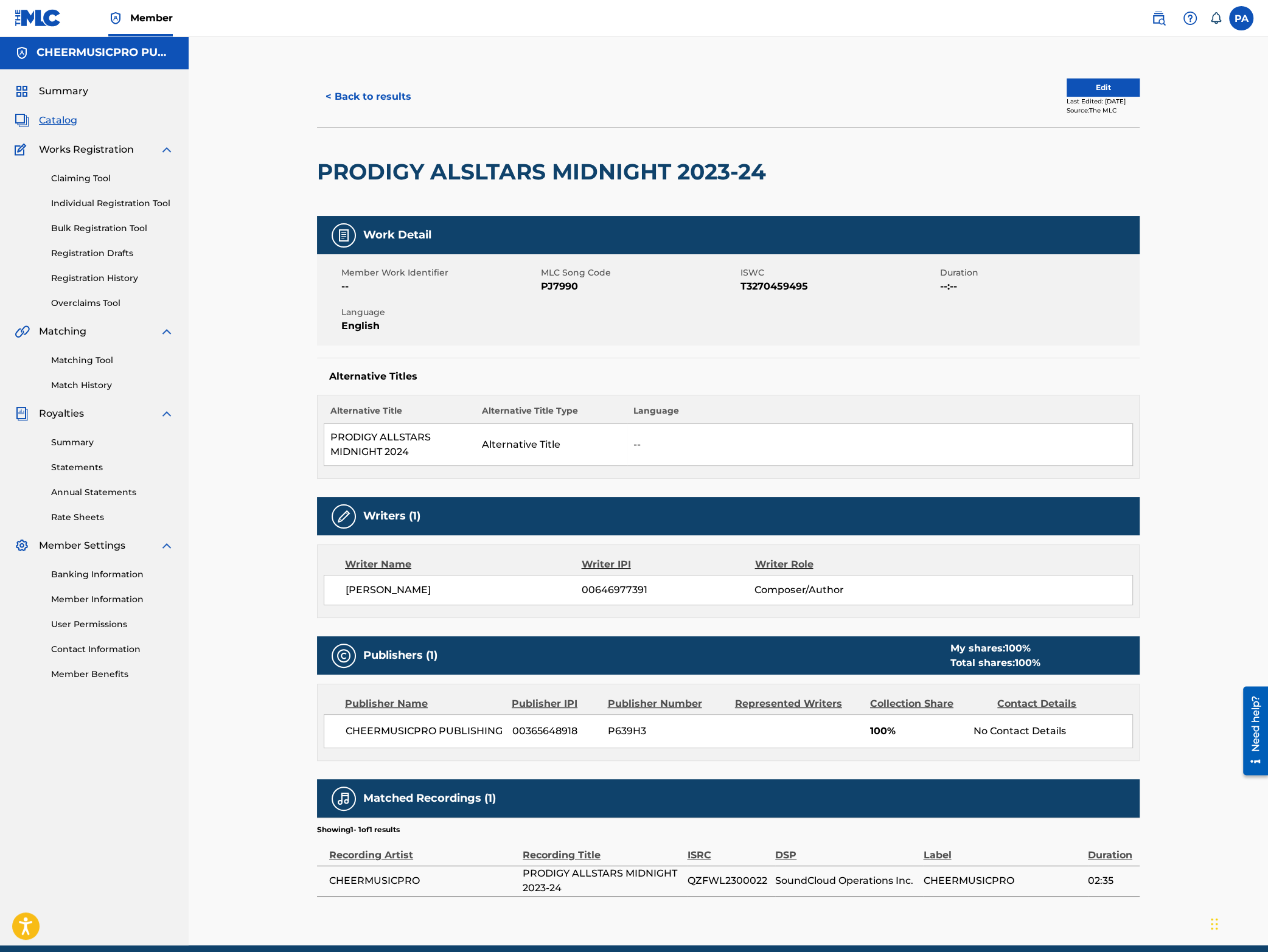
scroll to position [0, 0]
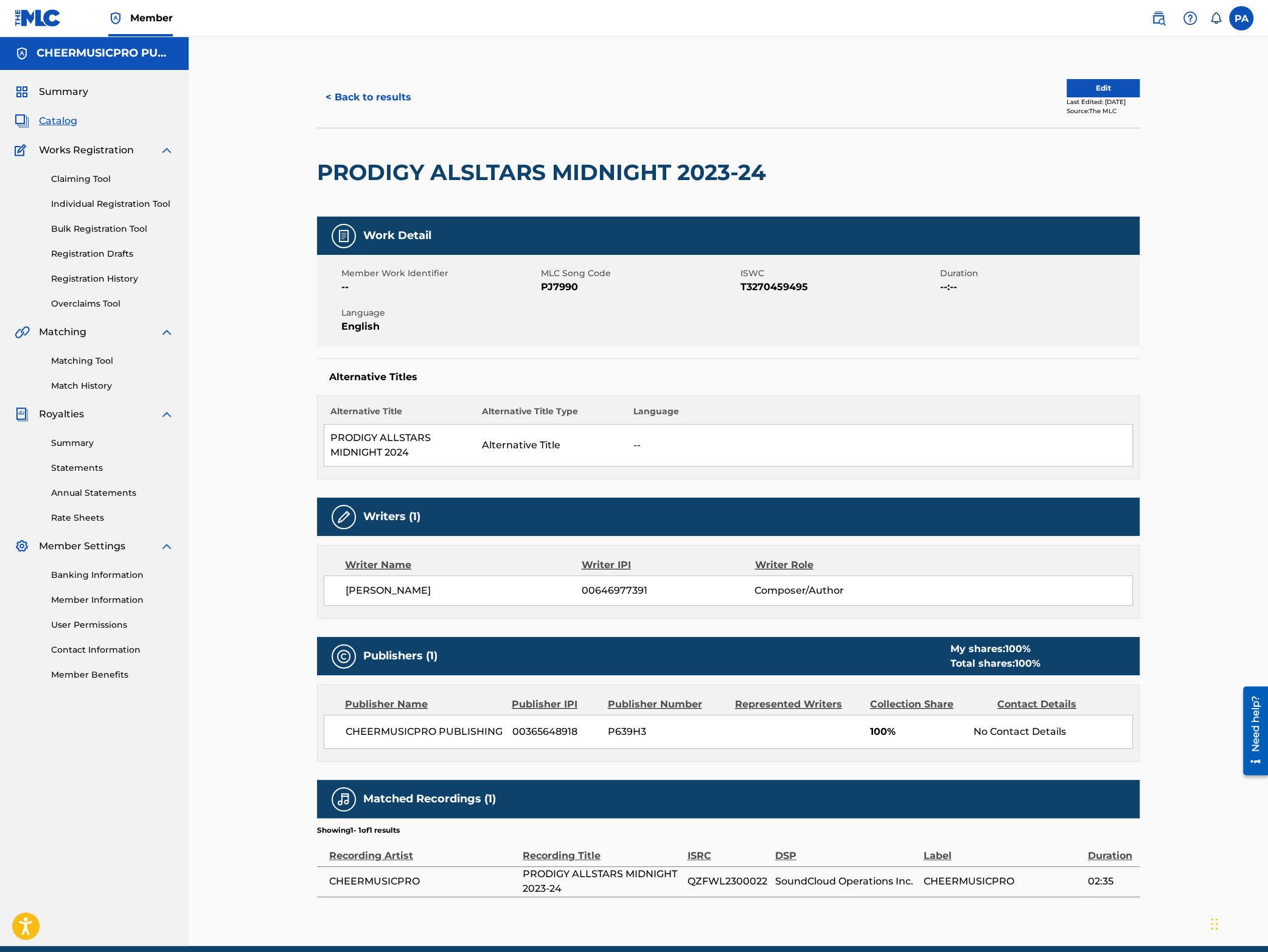
click at [1094, 90] on button "Edit" at bounding box center [1103, 88] width 73 height 19
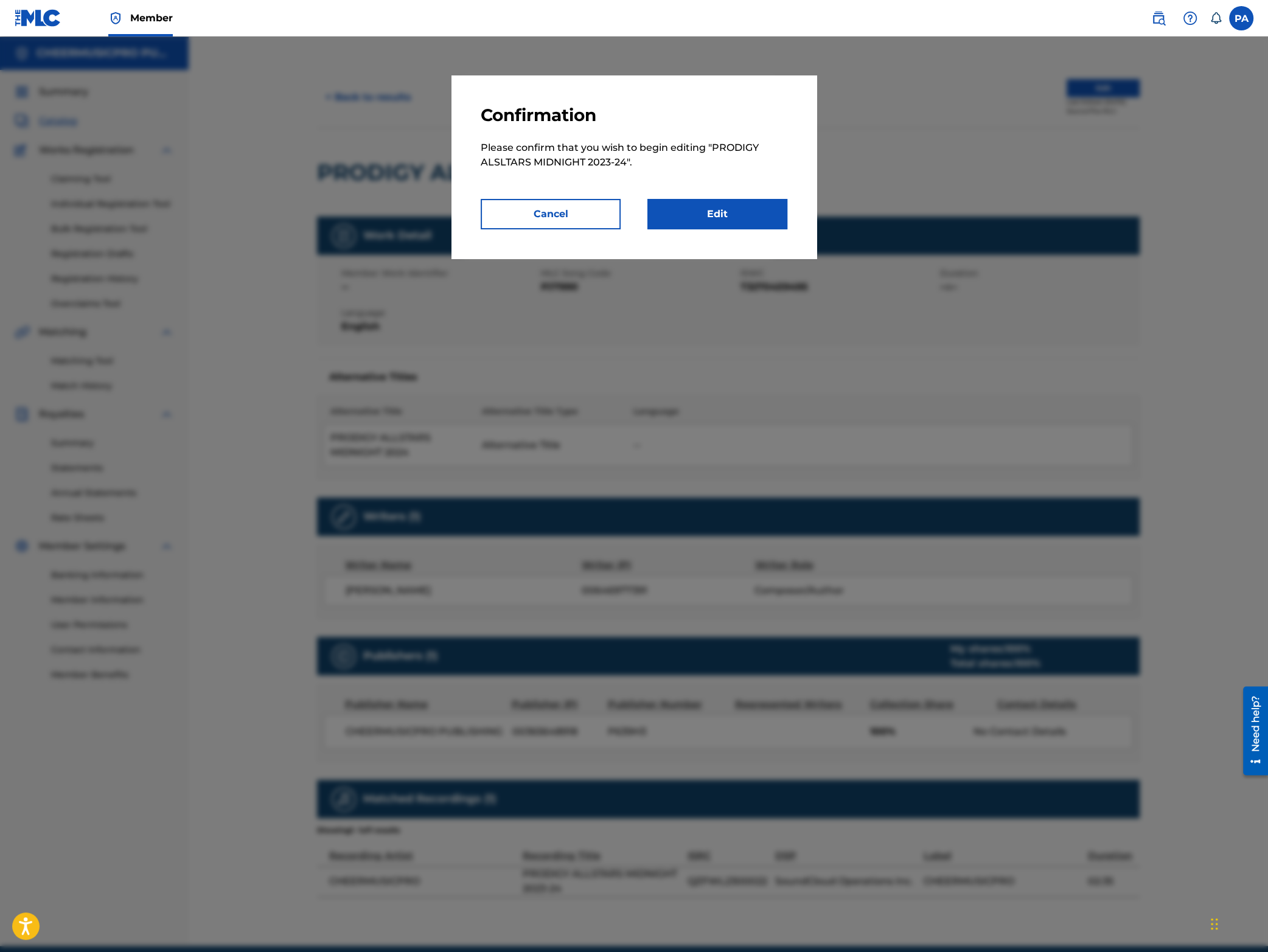
click at [564, 220] on button "Cancel" at bounding box center [550, 214] width 140 height 31
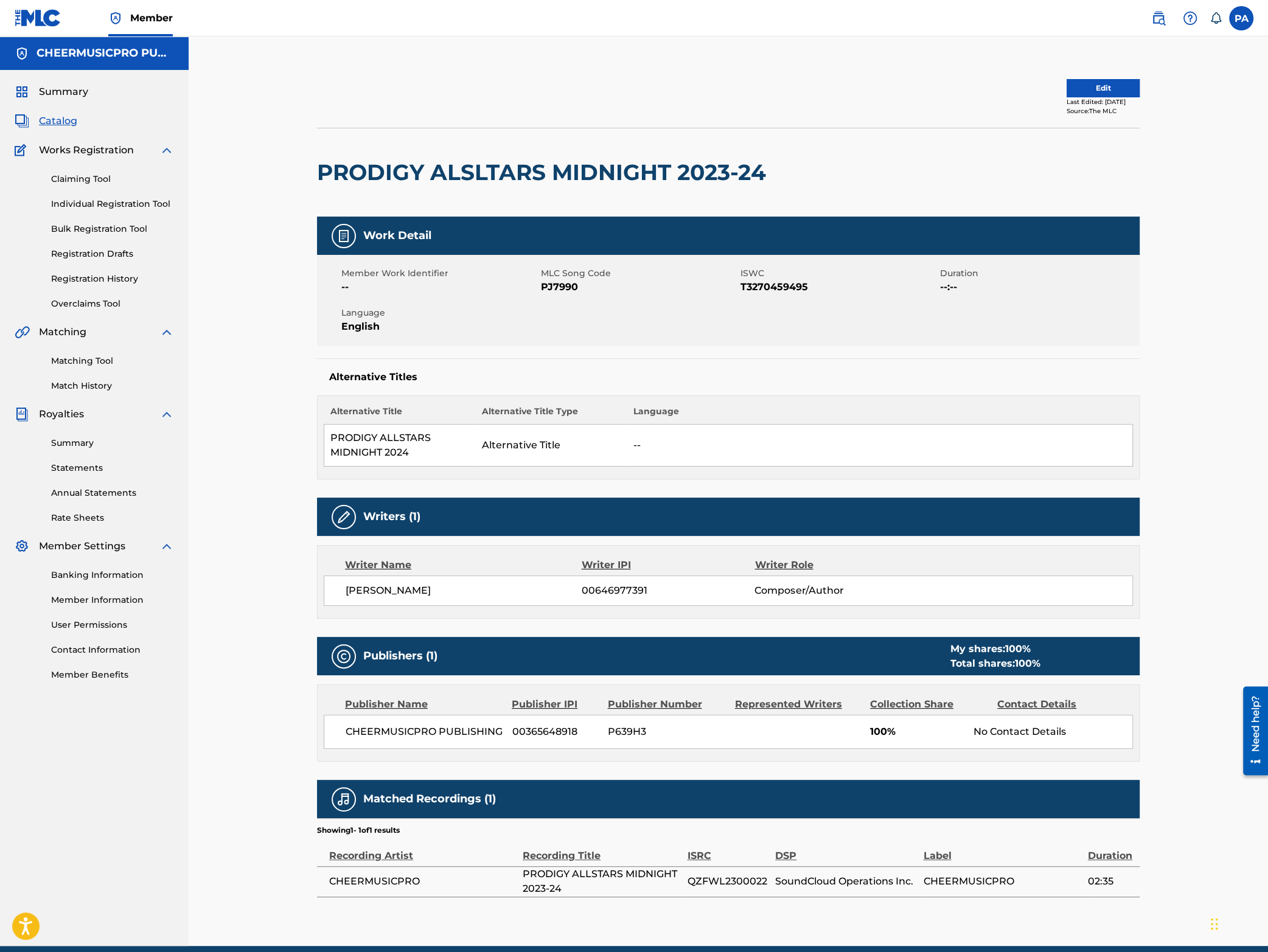
click at [1093, 87] on button "Edit" at bounding box center [1103, 88] width 73 height 19
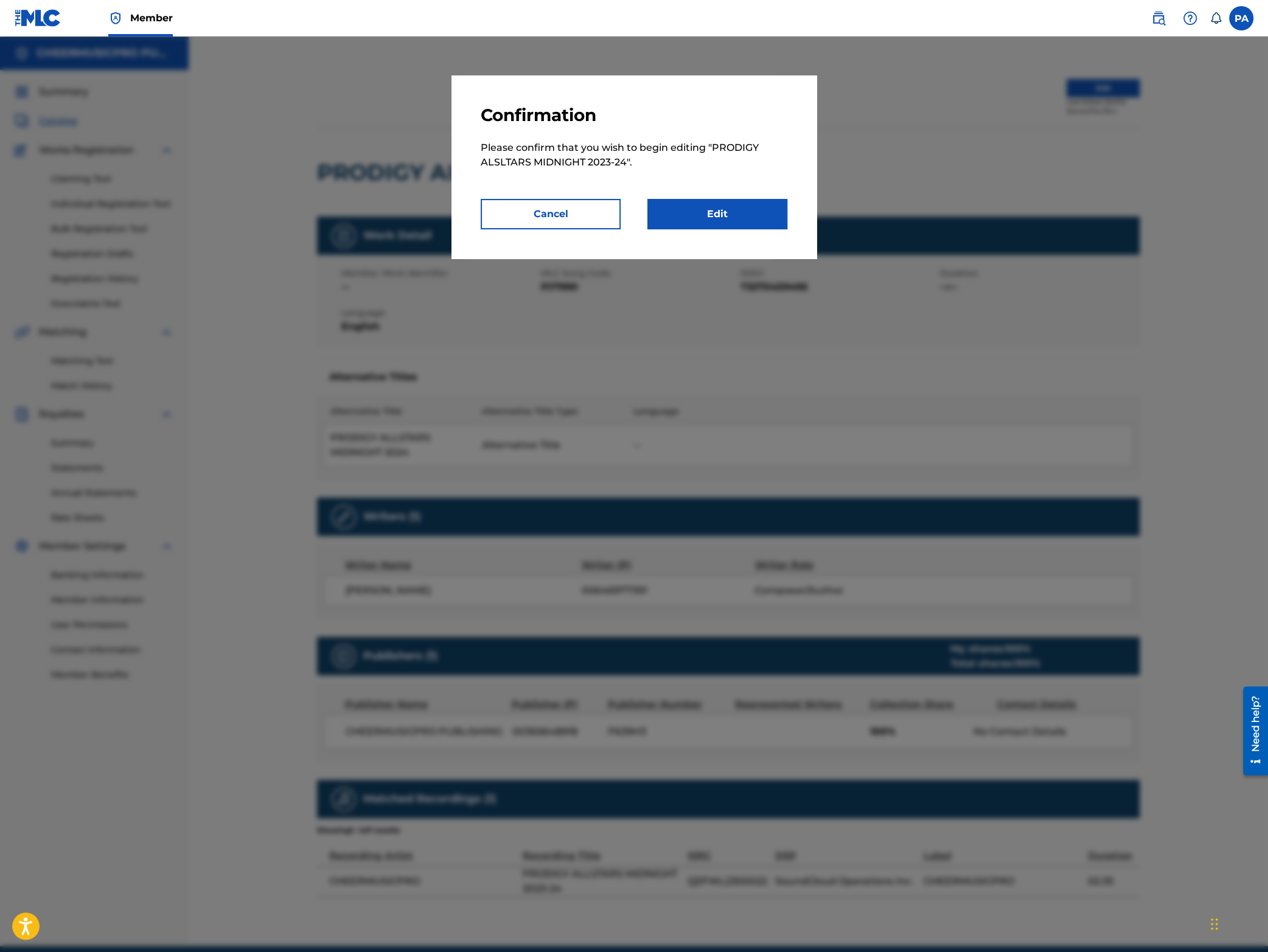
click at [562, 219] on button "Cancel" at bounding box center [550, 214] width 140 height 31
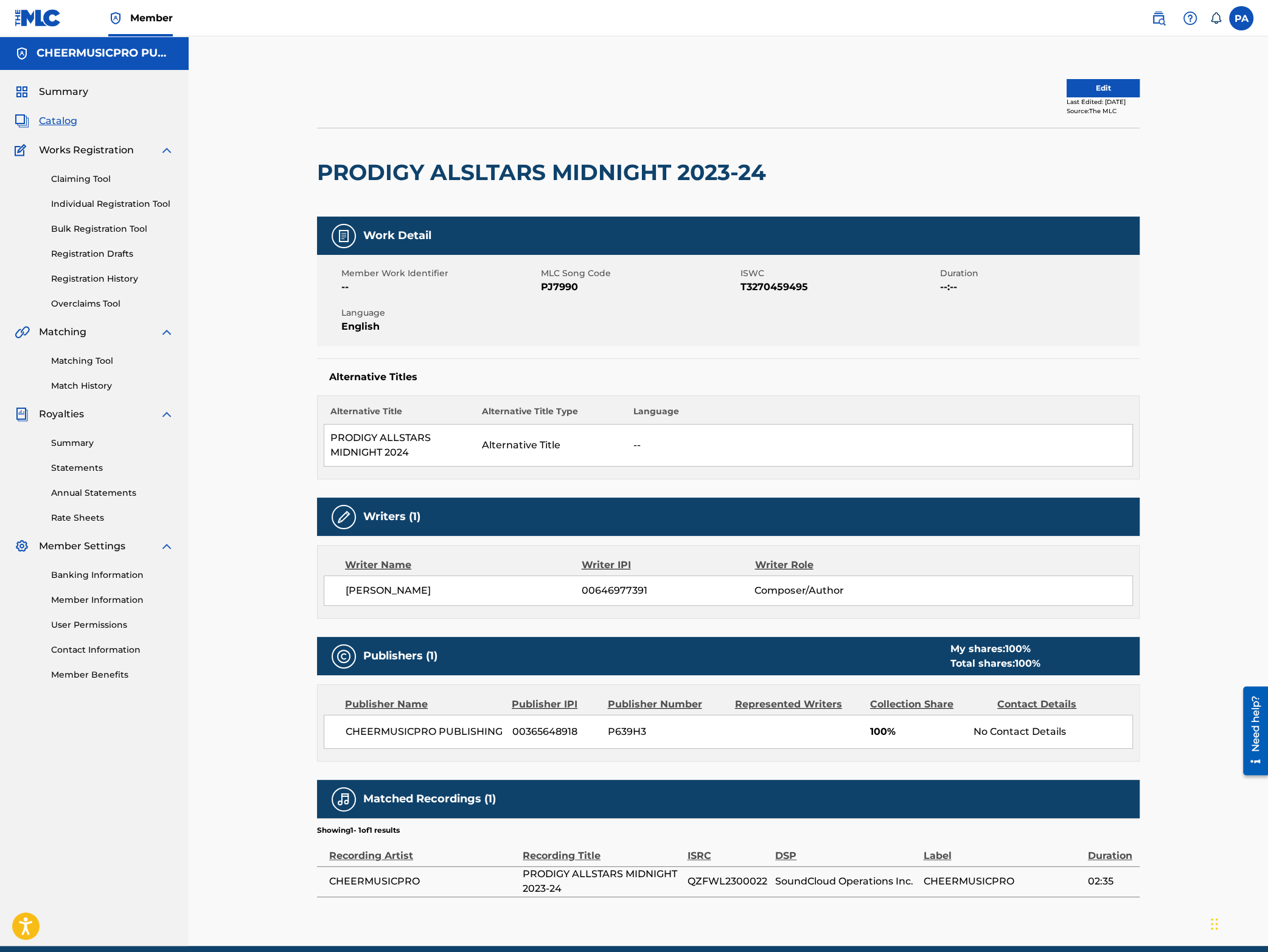
click at [1099, 81] on button "Edit" at bounding box center [1103, 88] width 73 height 19
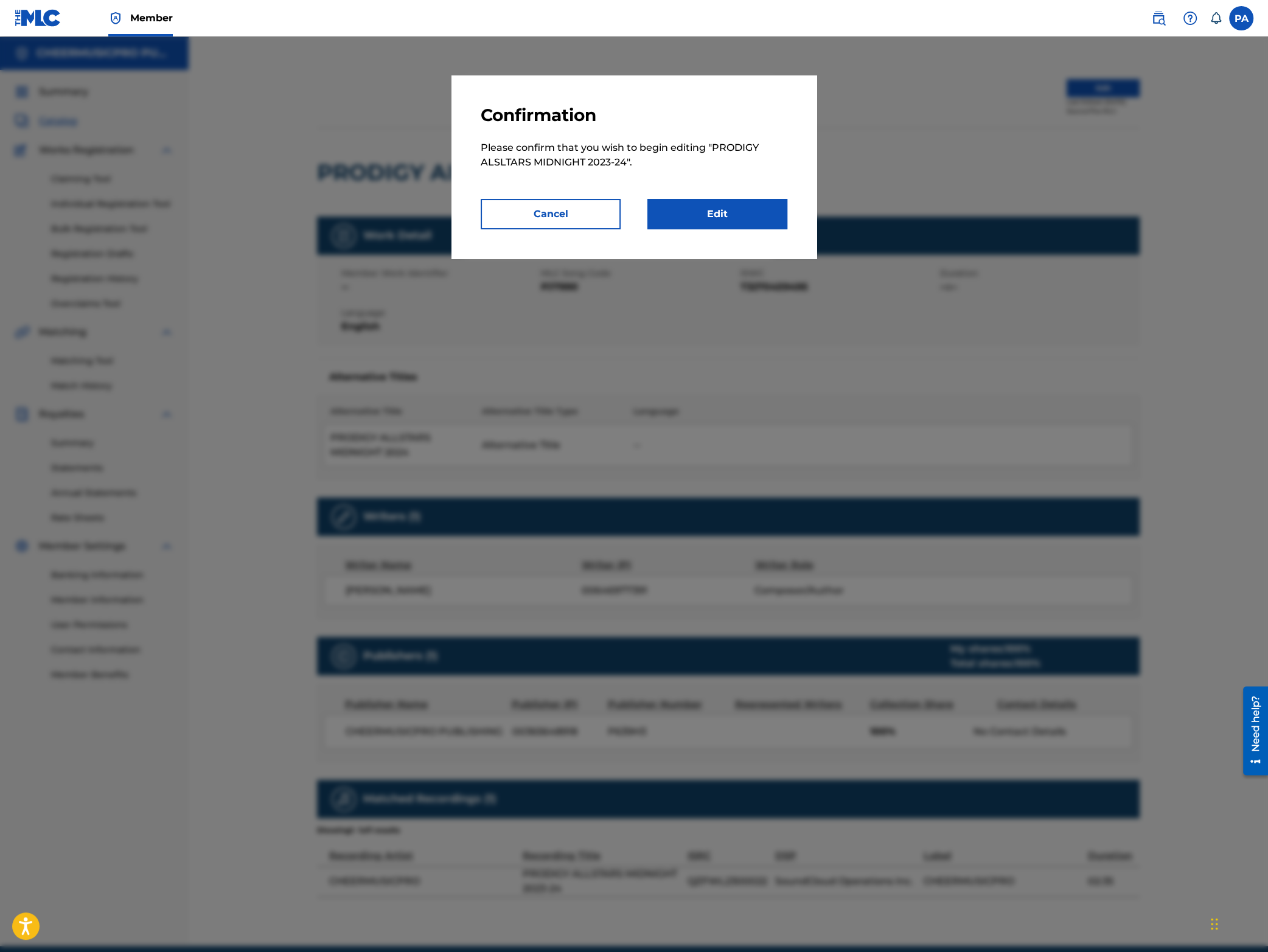
click at [727, 214] on link "Edit" at bounding box center [717, 214] width 140 height 31
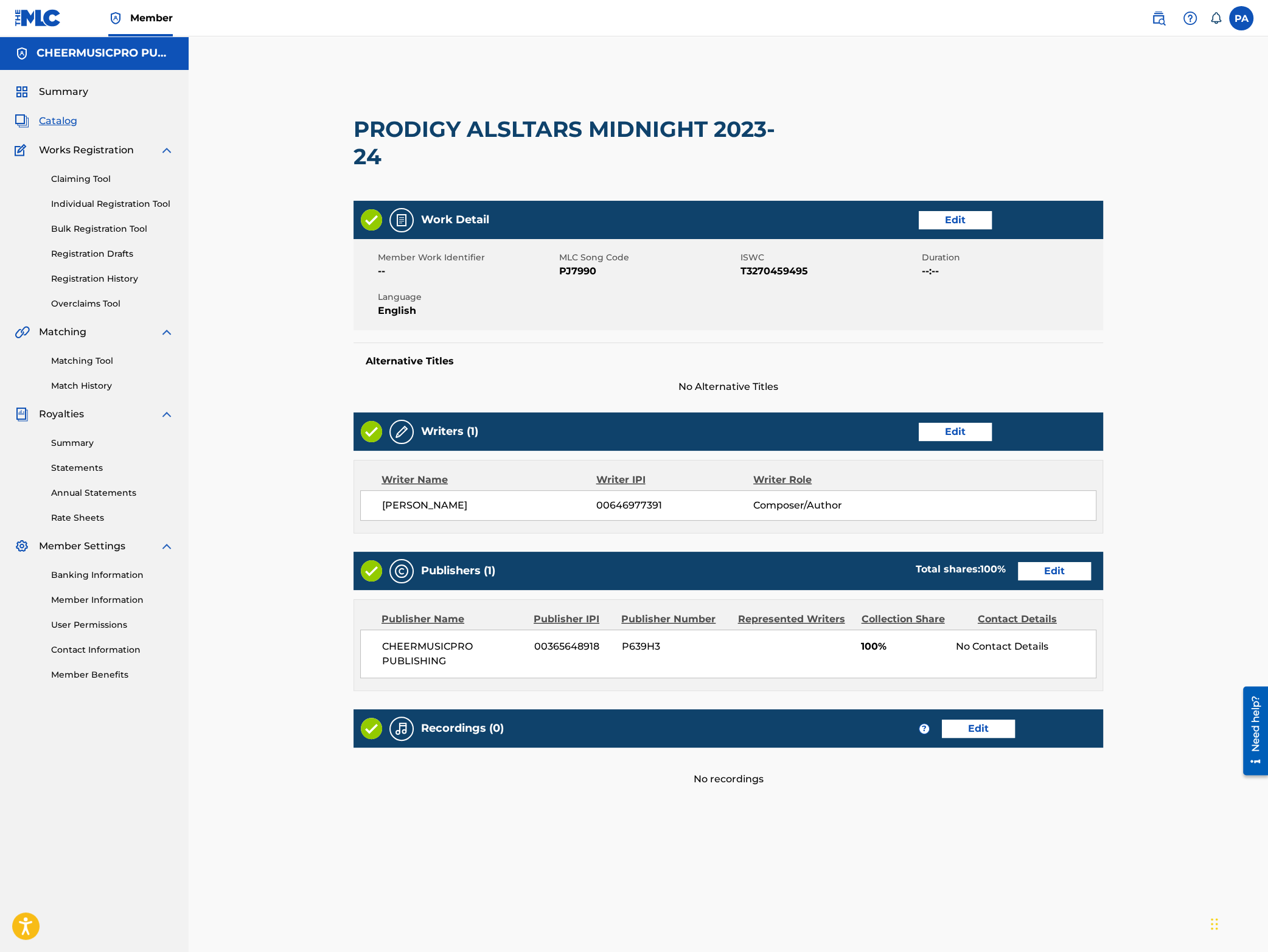
click at [945, 219] on link "Edit" at bounding box center [955, 220] width 73 height 19
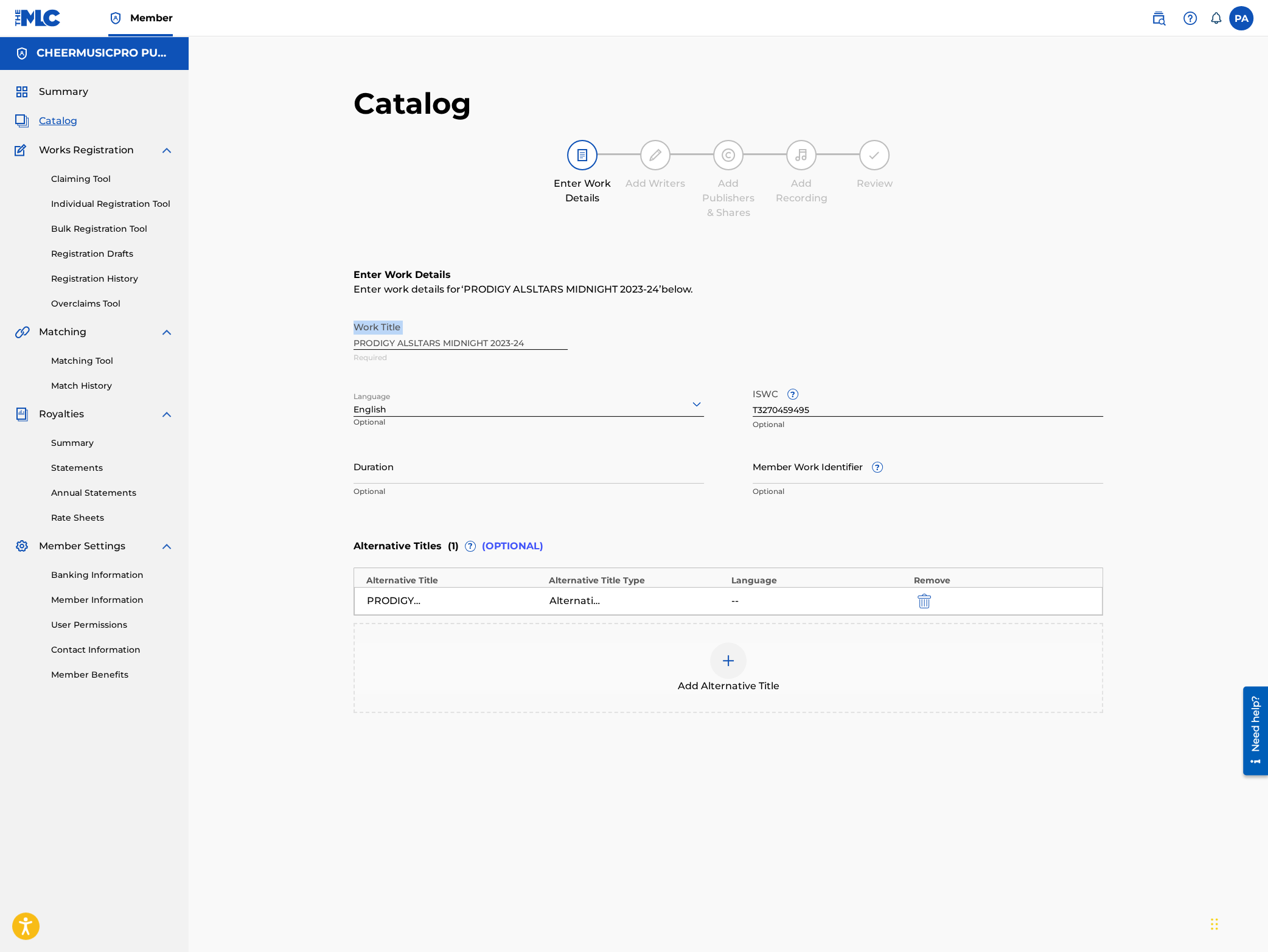
click at [417, 341] on div "Work Title PRODIGY ALSLTARS MIDNIGHT 2023-24 Required" at bounding box center [728, 343] width 750 height 55
click at [412, 341] on div "Work Title PRODIGY ALSLTARS MIDNIGHT 2023-24 Required" at bounding box center [728, 343] width 750 height 55
click at [801, 410] on input "T3270459495" at bounding box center [928, 400] width 350 height 35
click at [518, 338] on div "Work Title PRODIGY ALSLTARS MIDNIGHT 2023-24 Required" at bounding box center [728, 343] width 750 height 55
click at [563, 606] on div "Alternative Title" at bounding box center [577, 601] width 55 height 15
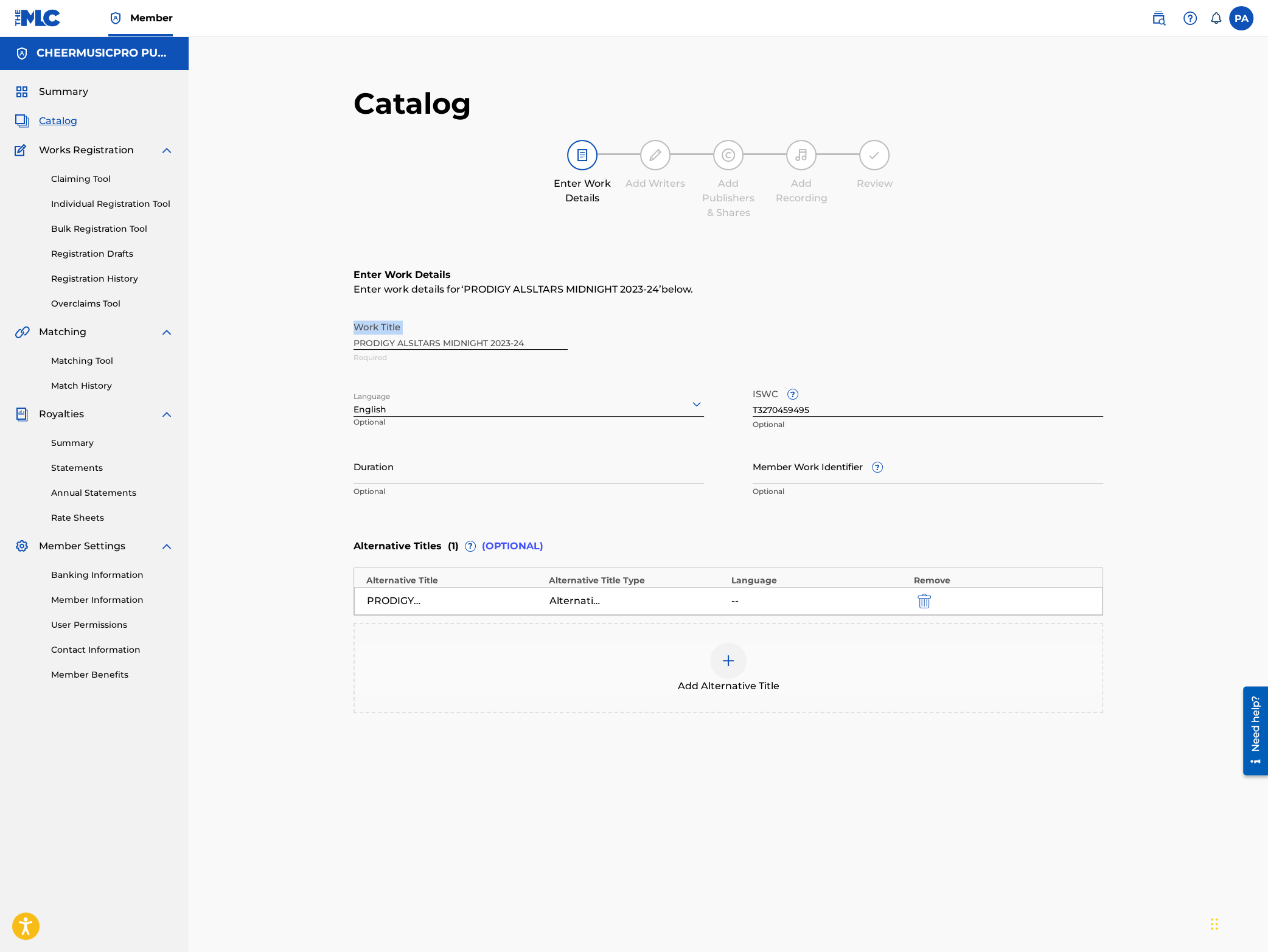
click at [424, 336] on div "Work Title PRODIGY ALSLTARS MIDNIGHT 2023-24 Required" at bounding box center [728, 343] width 750 height 55
click at [818, 414] on input "T3270459495" at bounding box center [928, 400] width 350 height 35
drag, startPoint x: 818, startPoint y: 414, endPoint x: 727, endPoint y: 412, distance: 91.0
click at [753, 412] on input "T3270459495" at bounding box center [928, 400] width 350 height 35
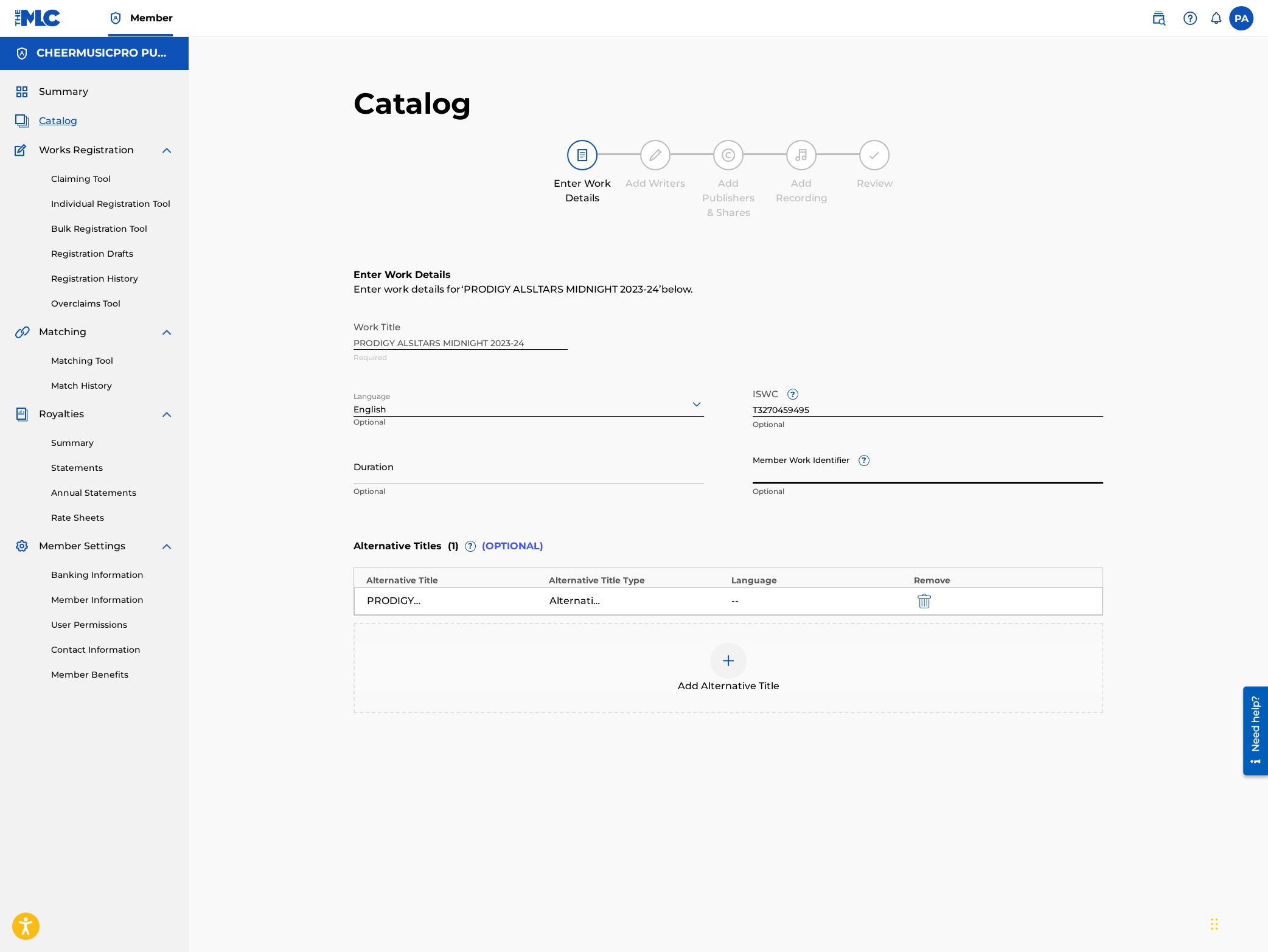
click at [804, 476] on input "Member Work Identifier ?" at bounding box center [928, 466] width 350 height 35
click at [542, 478] on input "Duration" at bounding box center [528, 466] width 350 height 35
click at [412, 338] on div "Work Title PRODIGY ALSLTARS MIDNIGHT 2023-24 Required" at bounding box center [728, 343] width 750 height 55
click at [412, 341] on div "Work Title PRODIGY ALSLTARS MIDNIGHT 2023-24 Required" at bounding box center [728, 343] width 750 height 55
click at [408, 345] on div "Work Title PRODIGY ALSLTARS MIDNIGHT 2023-24 Required" at bounding box center [728, 343] width 750 height 55
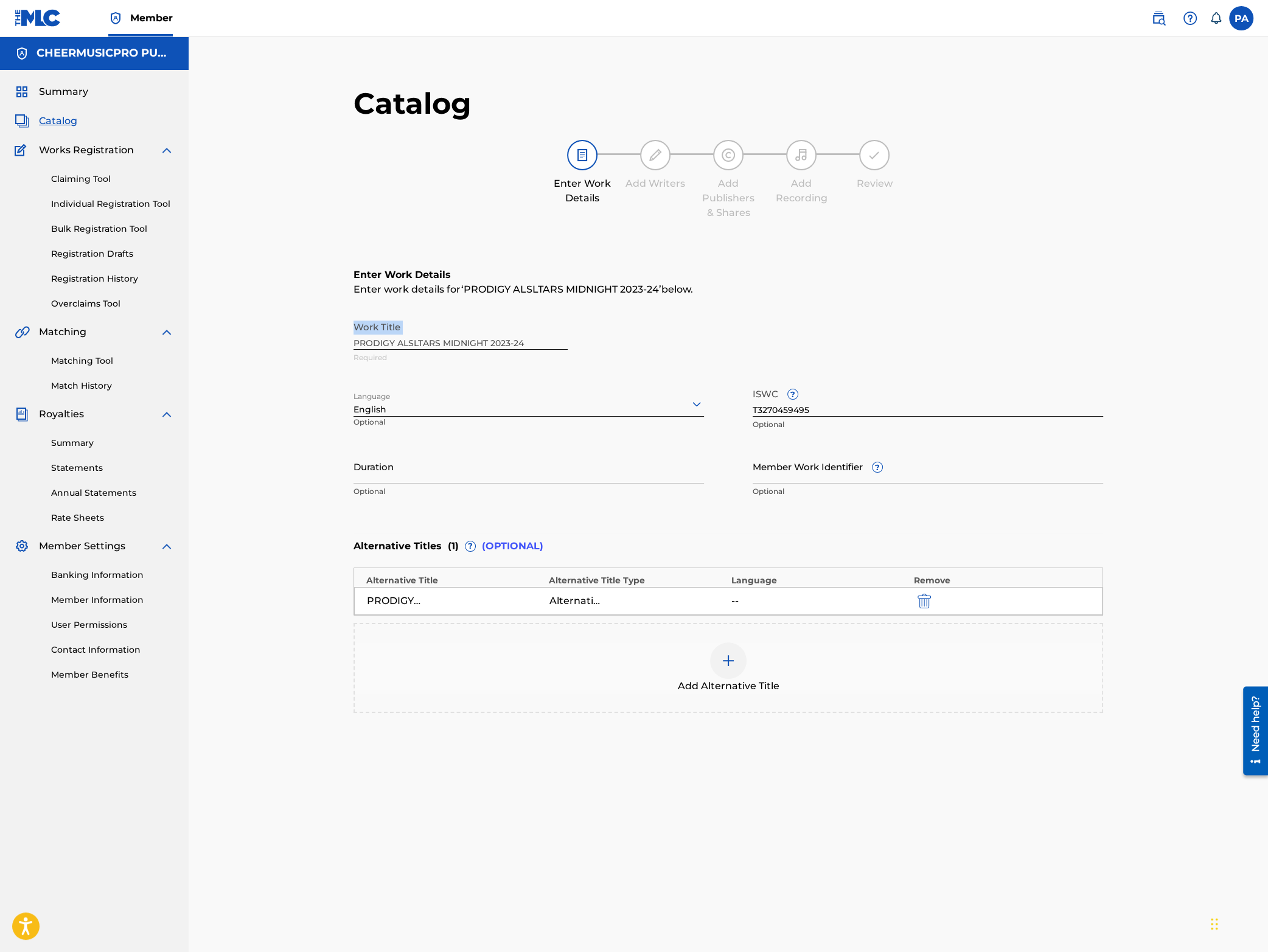
click at [408, 345] on div "Work Title PRODIGY ALSLTARS MIDNIGHT 2023-24 Required" at bounding box center [728, 343] width 750 height 55
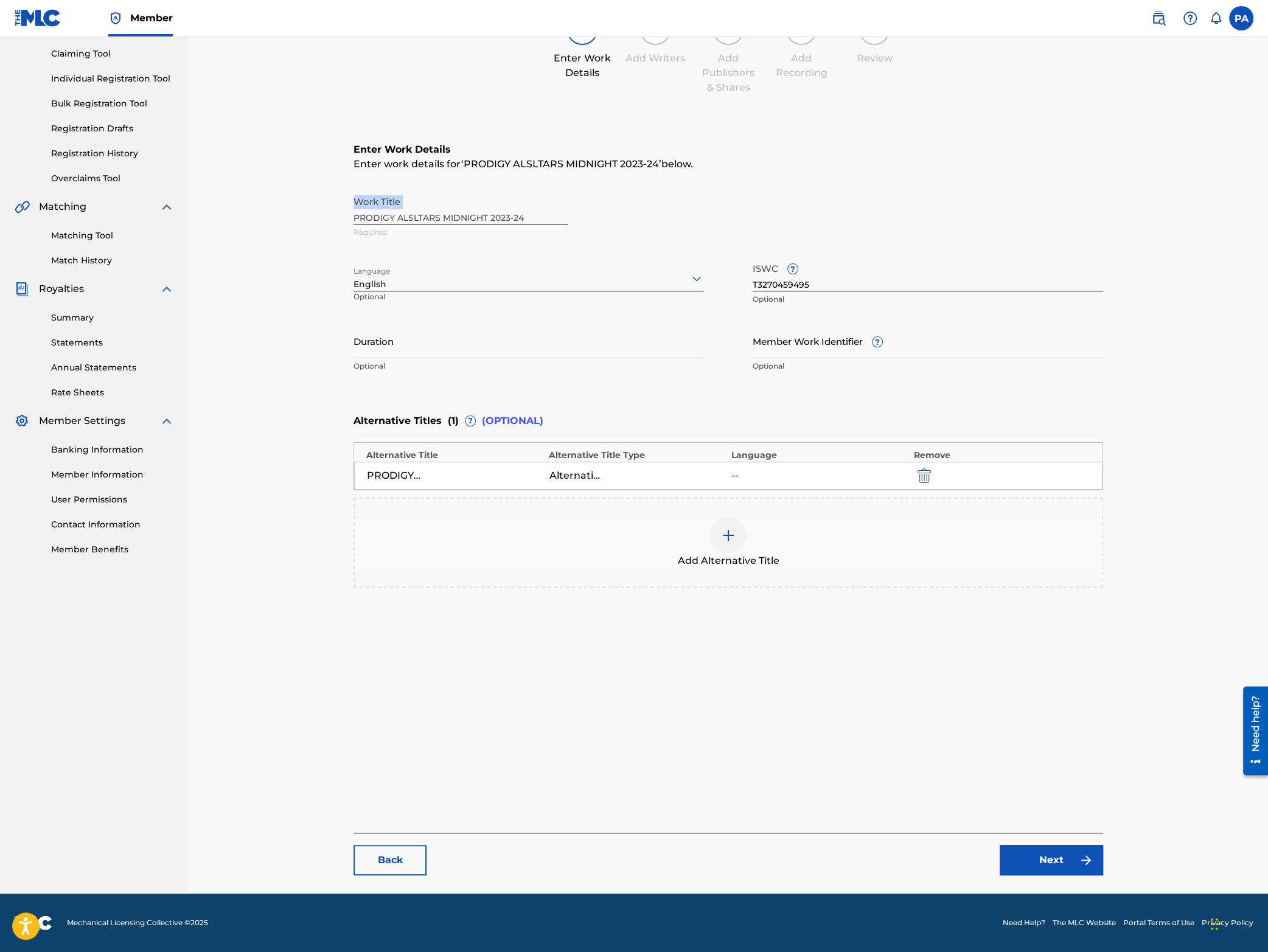
click at [387, 857] on link "Back" at bounding box center [390, 861] width 73 height 31
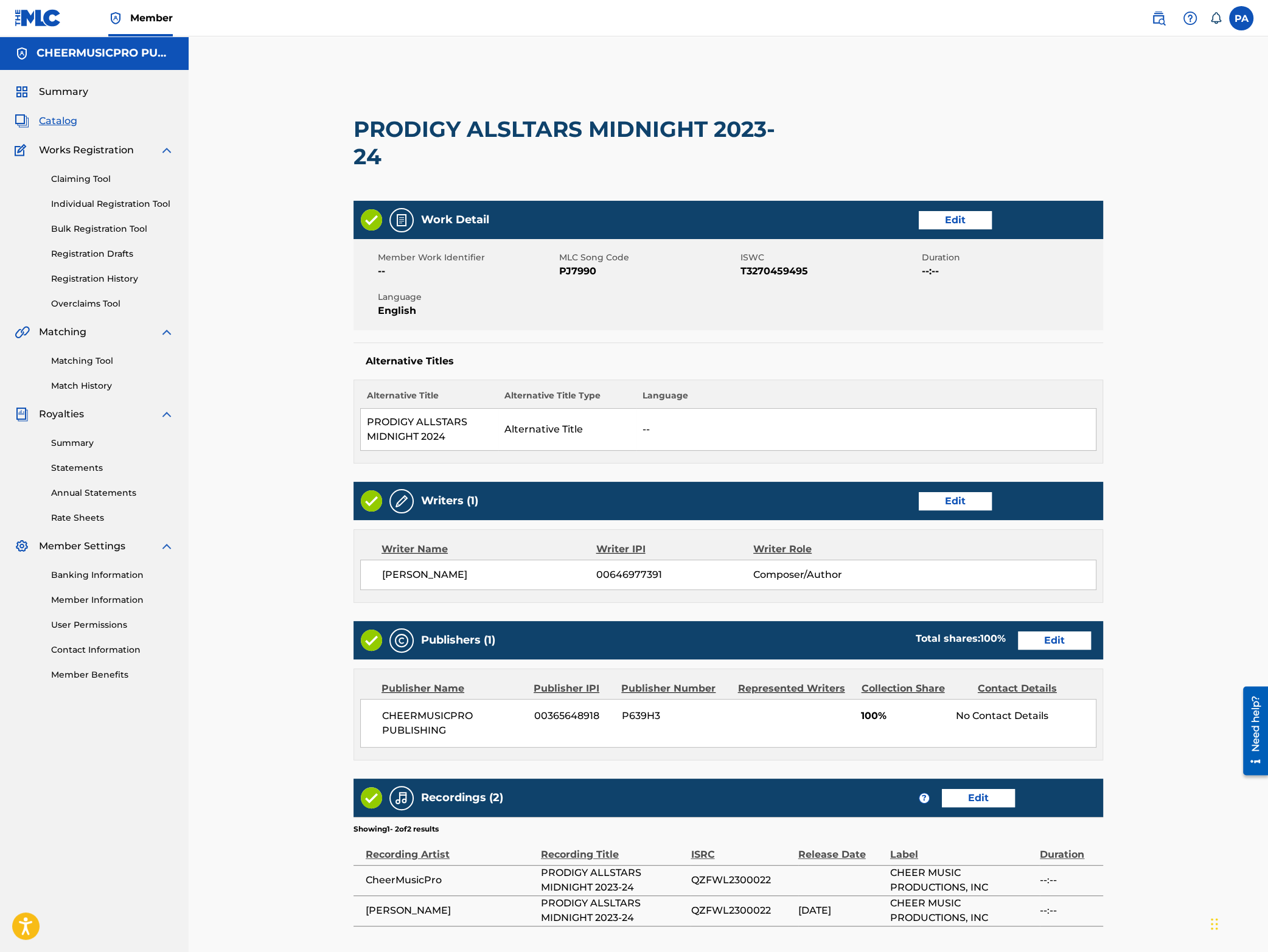
click at [944, 224] on link "Edit" at bounding box center [955, 220] width 73 height 19
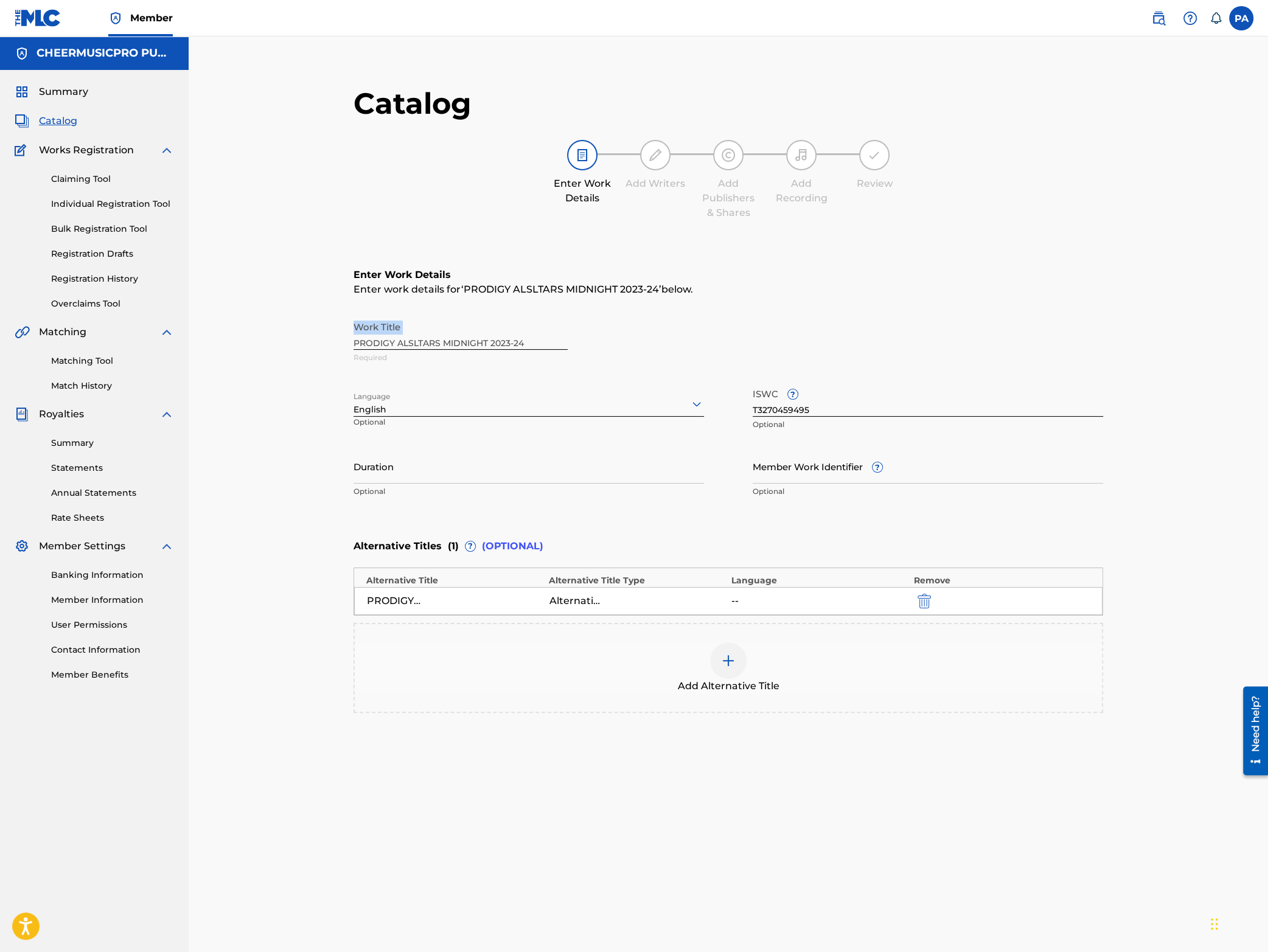
click at [438, 336] on div "Work Title PRODIGY ALSLTARS MIDNIGHT 2023-24 Required" at bounding box center [728, 343] width 750 height 55
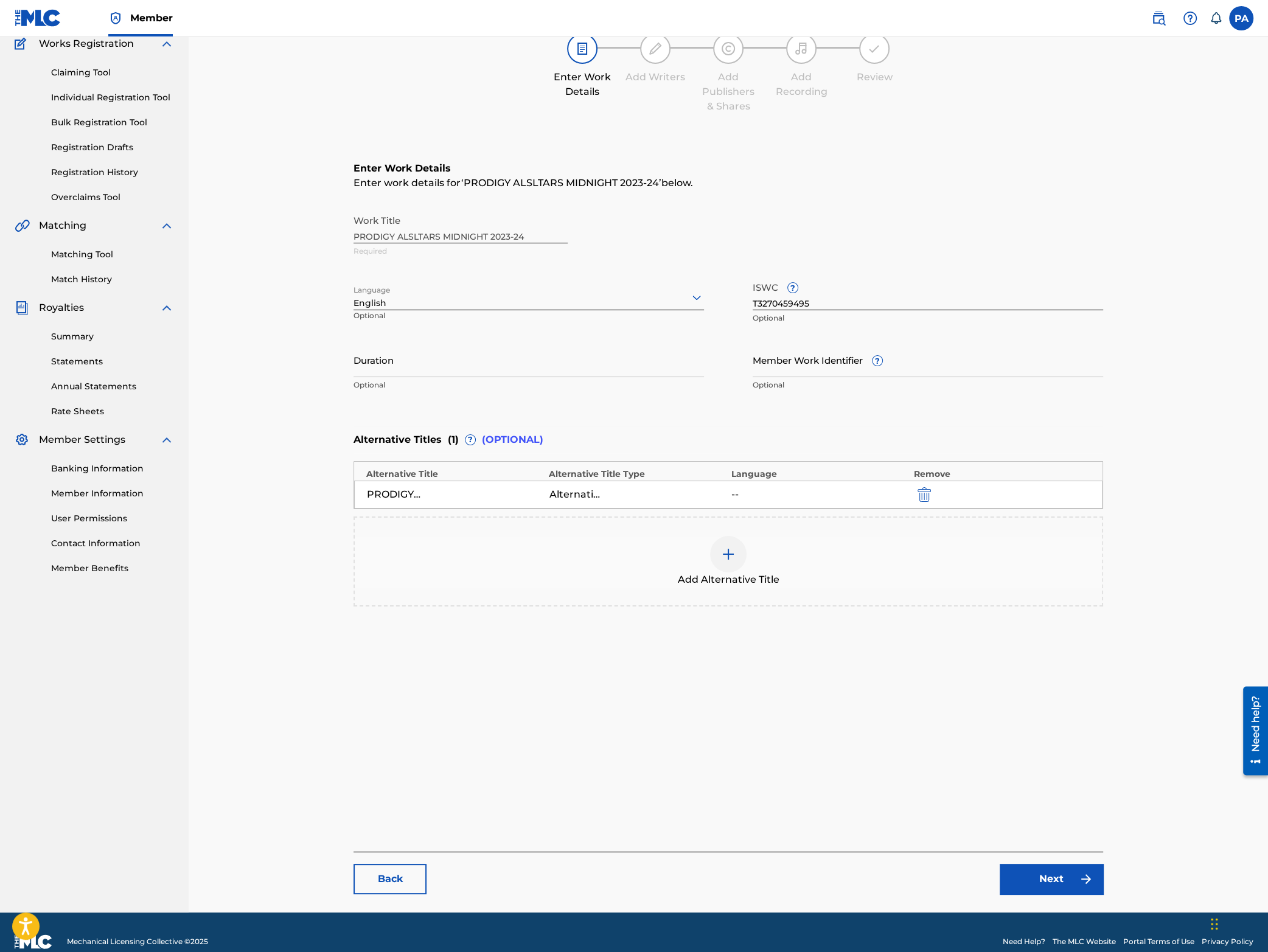
click at [390, 876] on link "Back" at bounding box center [390, 879] width 73 height 31
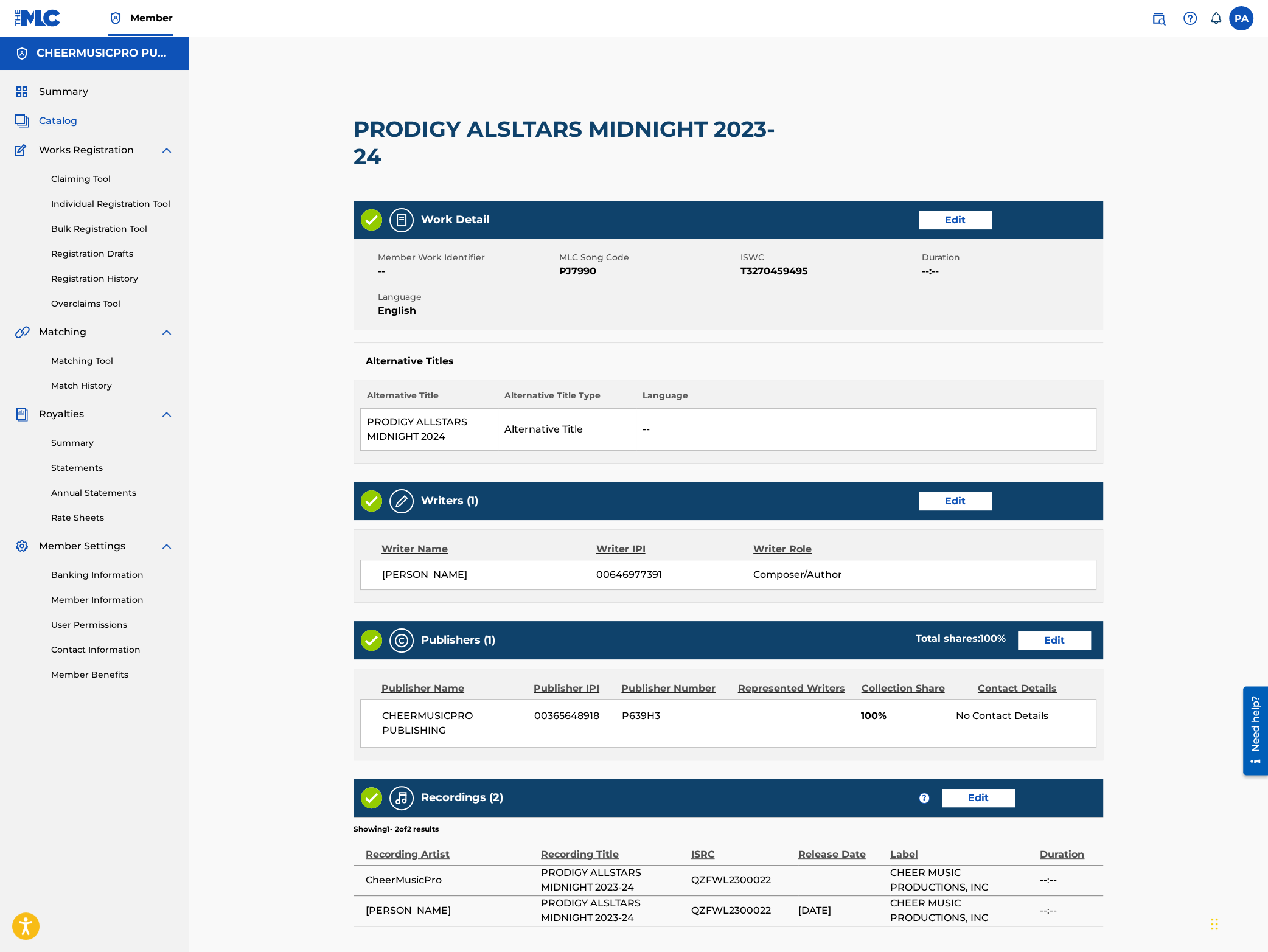
scroll to position [125, 0]
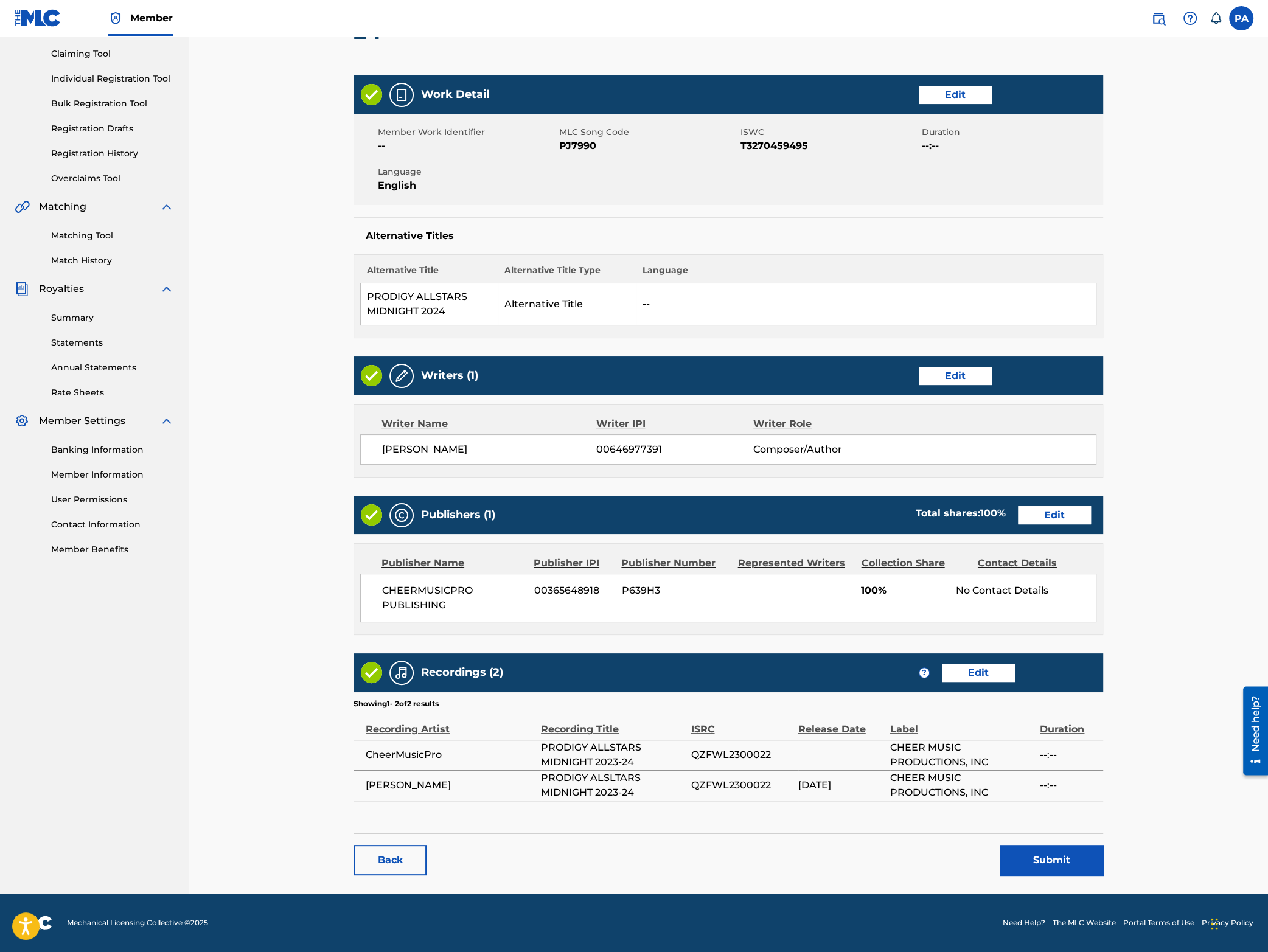
click at [400, 856] on link "Back" at bounding box center [390, 861] width 73 height 31
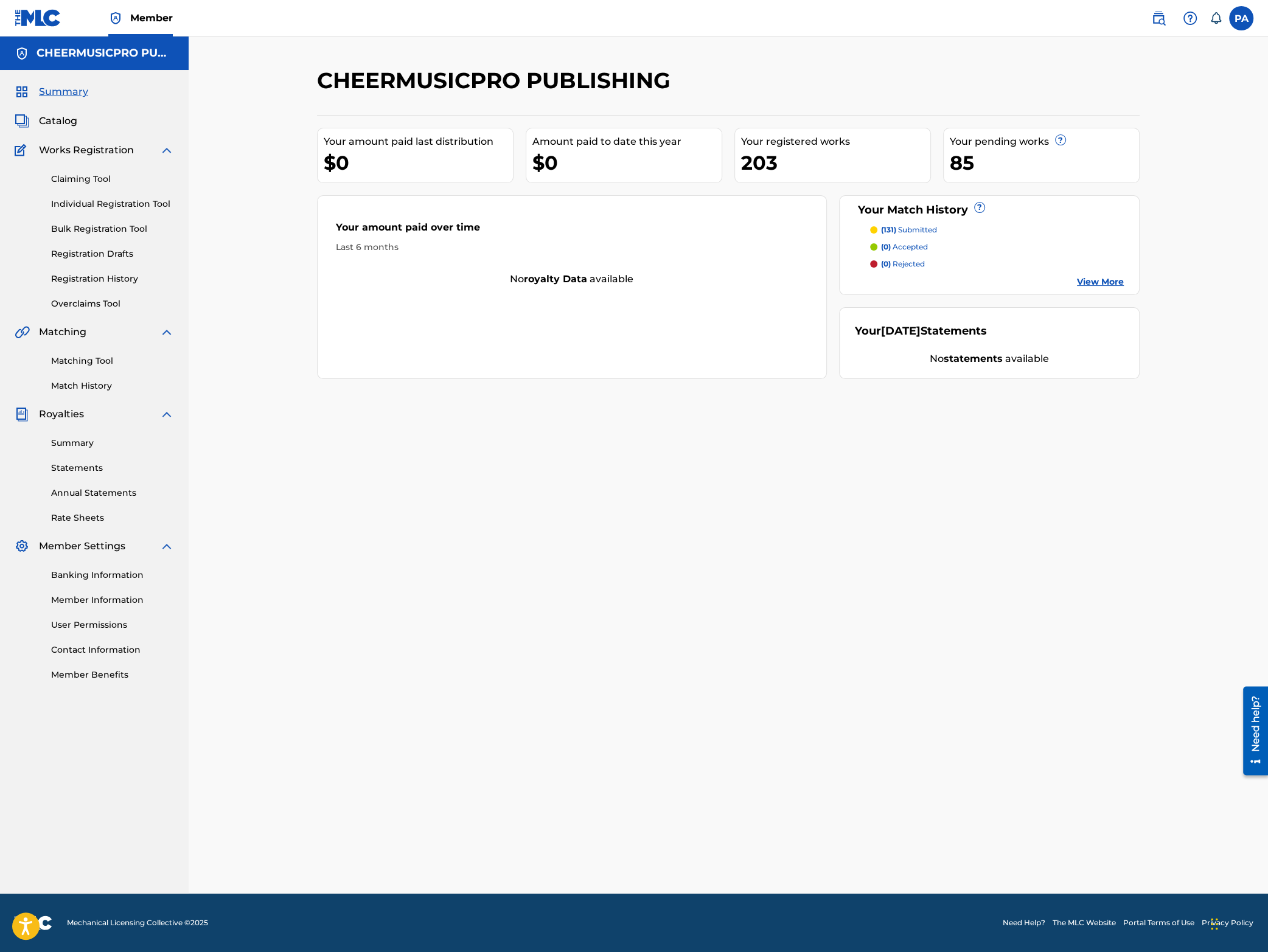
click at [61, 119] on span "Catalog" at bounding box center [57, 121] width 38 height 15
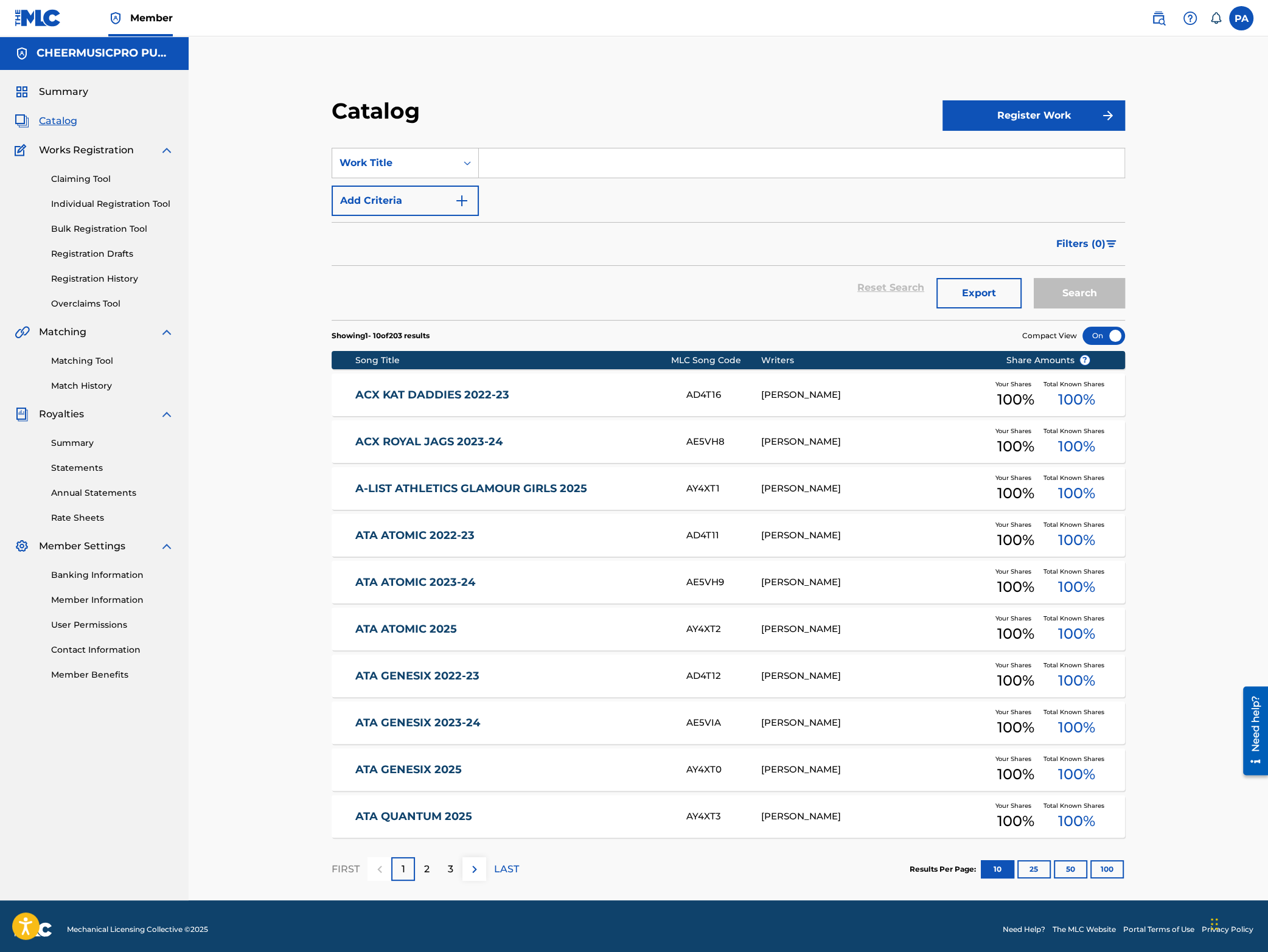
click at [505, 166] on input "Search Form" at bounding box center [801, 163] width 645 height 29
click at [553, 161] on input "Search Form" at bounding box center [801, 163] width 645 height 29
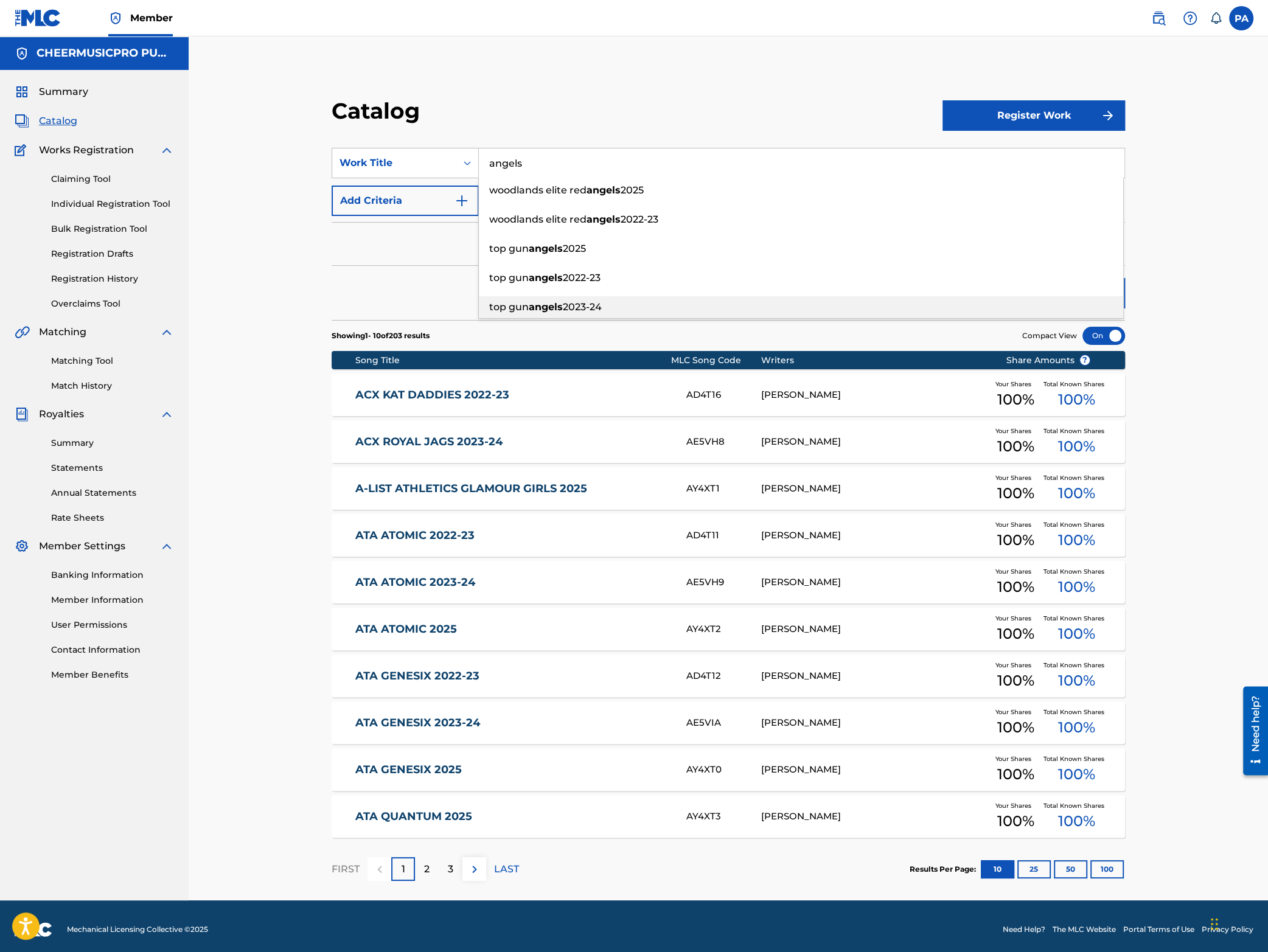
click at [557, 304] on strong "angels" at bounding box center [546, 307] width 34 height 11
type input "top gun angels 2023-24"
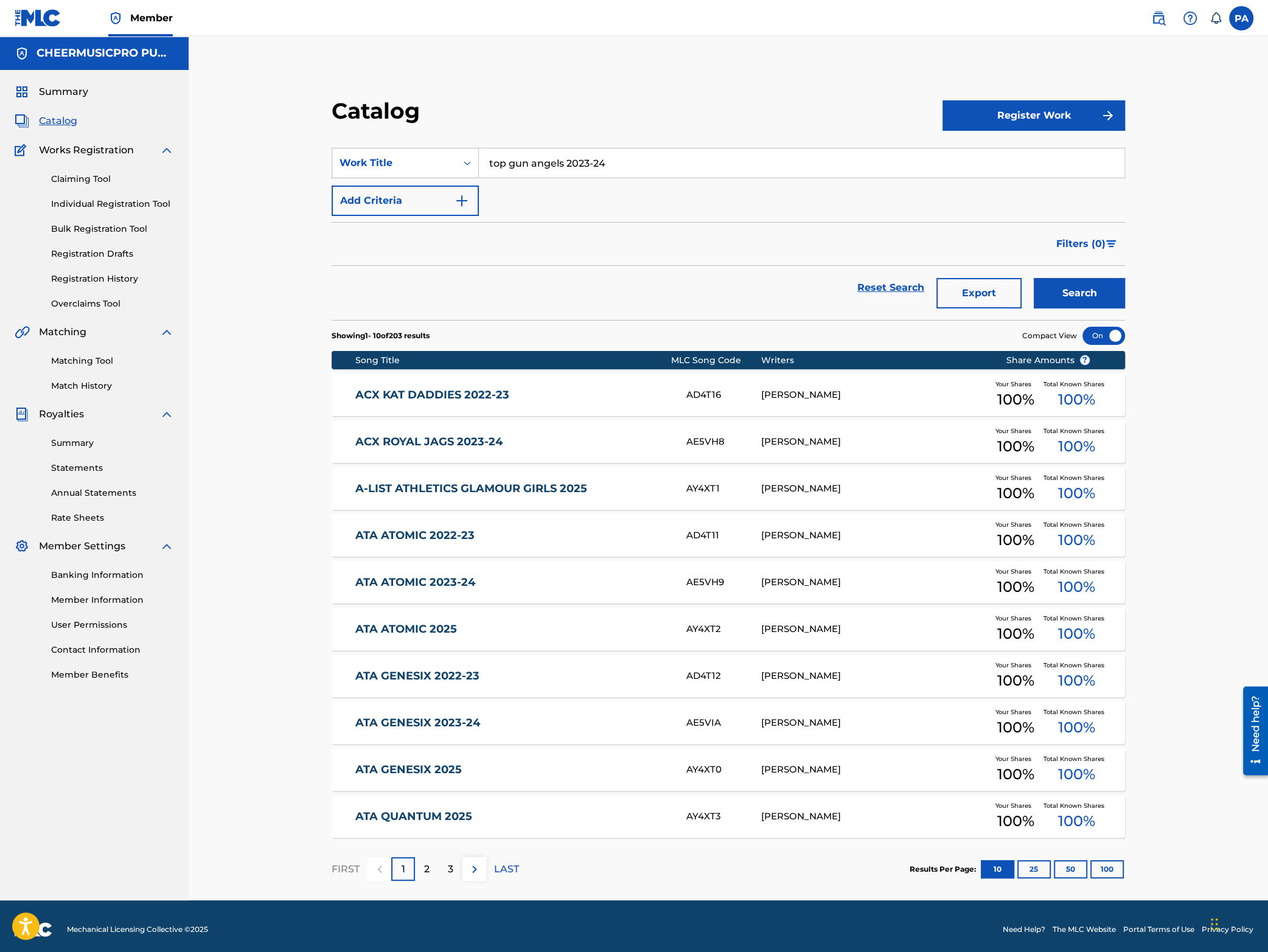
click at [1071, 298] on button "Search" at bounding box center [1079, 294] width 91 height 31
click at [691, 391] on div "TC26XS" at bounding box center [723, 395] width 75 height 14
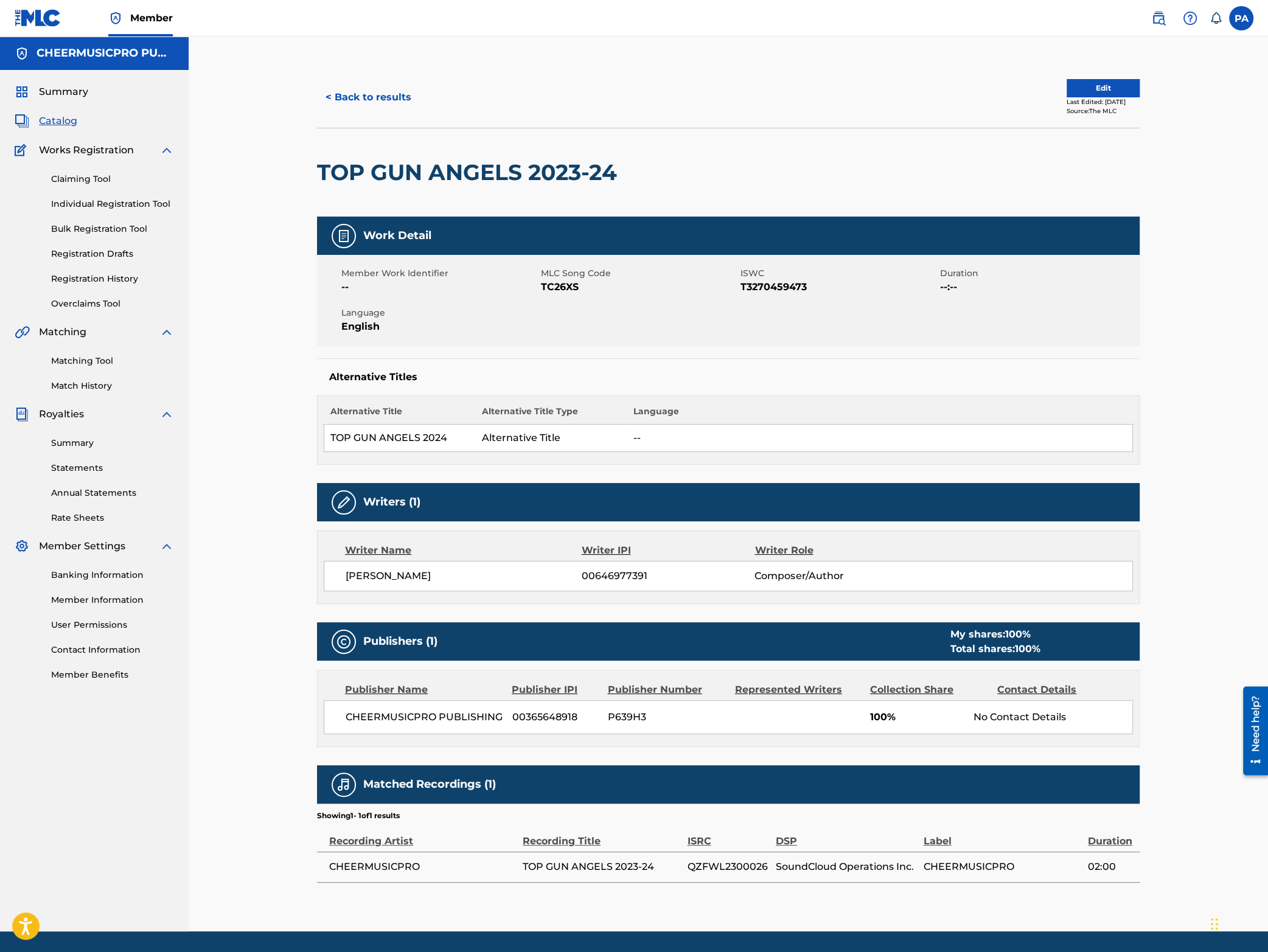
click at [390, 93] on button "< Back to results" at bounding box center [368, 98] width 103 height 31
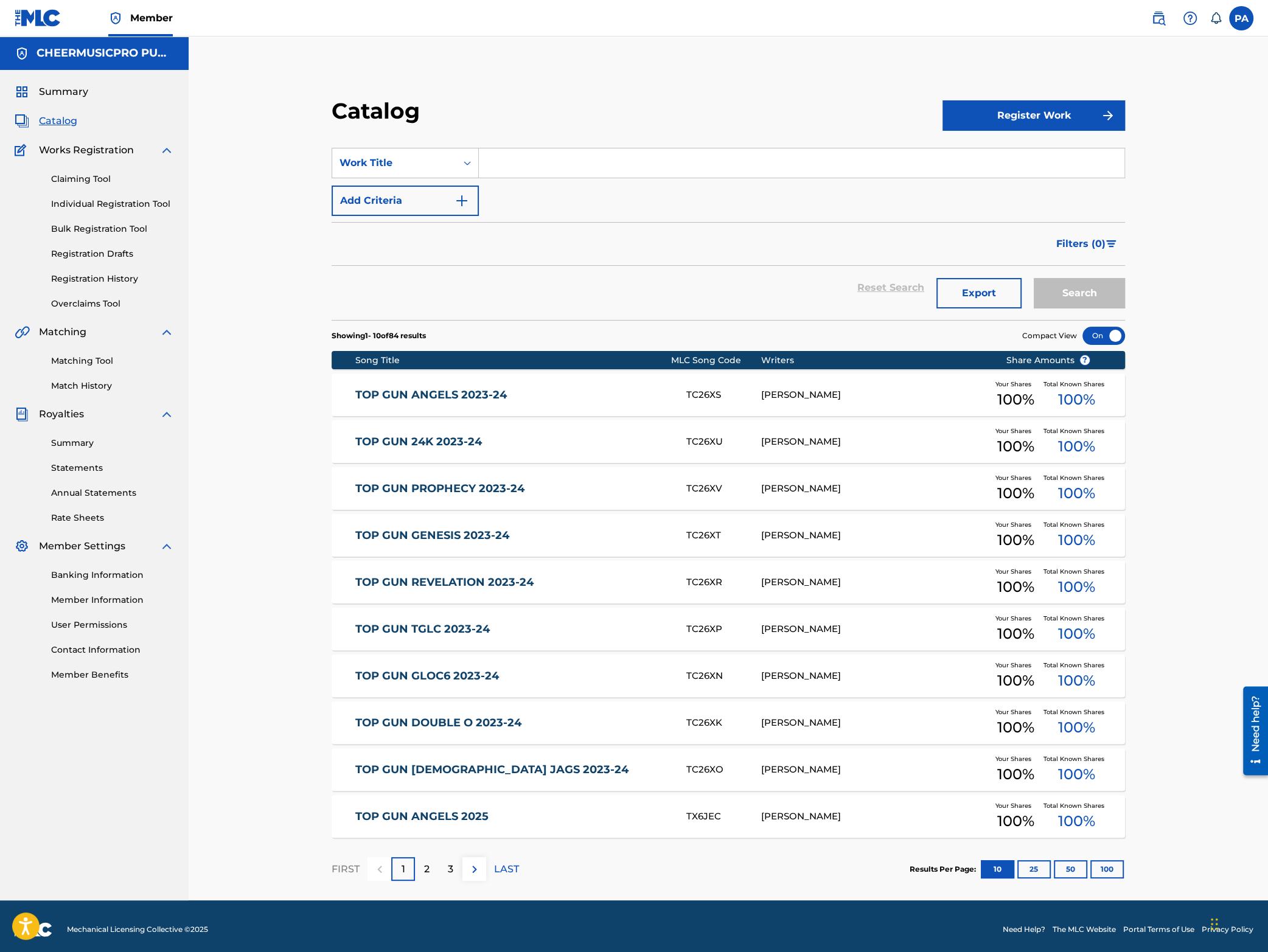
click at [508, 165] on input "Search Form" at bounding box center [801, 163] width 645 height 29
click at [573, 188] on span "ation 2023-24" at bounding box center [587, 190] width 67 height 11
type input "top gun revelation 2023-24"
click at [1062, 298] on button "Search" at bounding box center [1079, 294] width 91 height 31
click at [620, 404] on div "TOP GUN REVELATION 2023-24 TC26XR PATRICK J AVARD Your Shares 100 % Total Known…" at bounding box center [728, 395] width 793 height 43
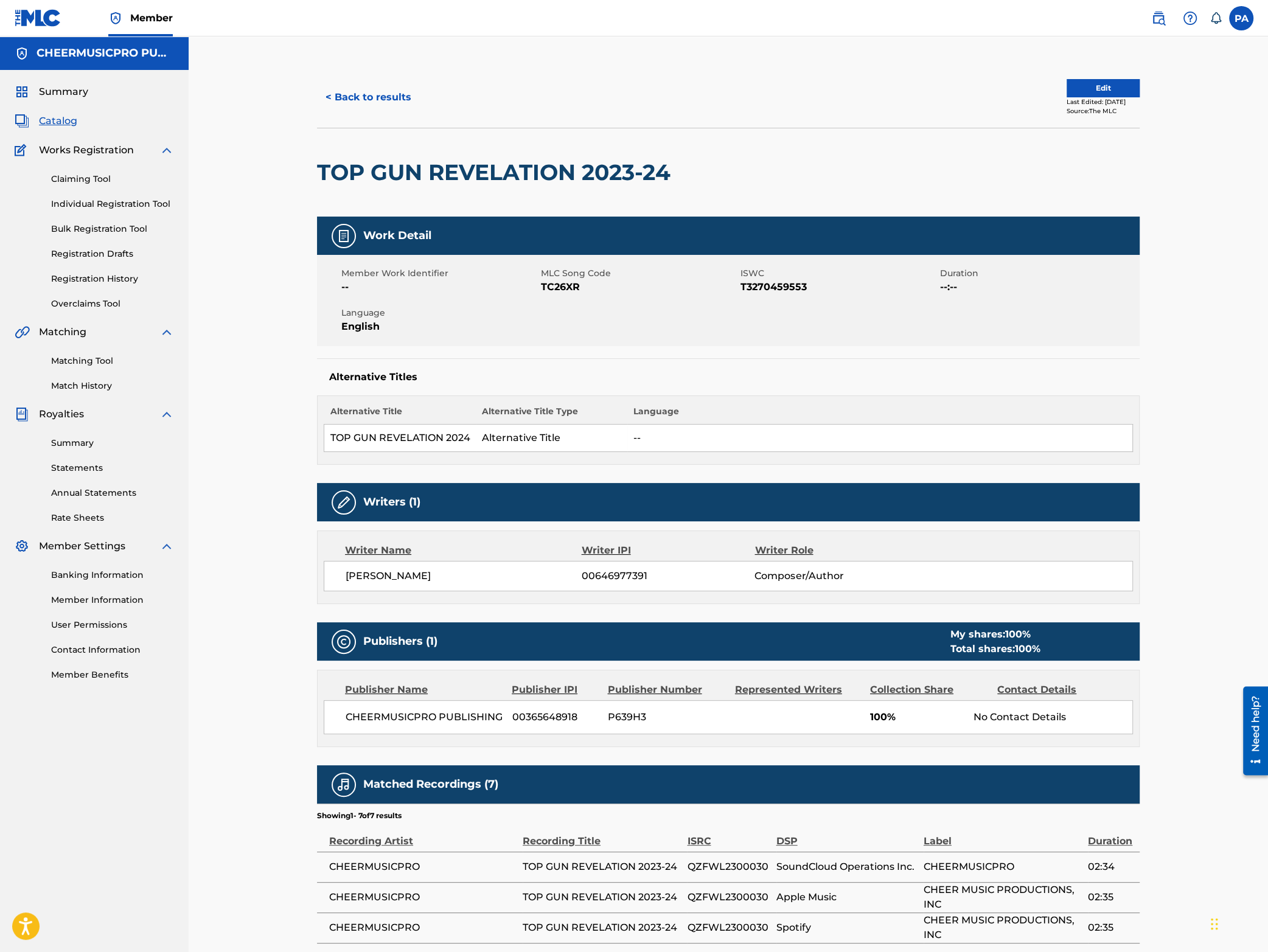
click at [360, 100] on button "< Back to results" at bounding box center [368, 98] width 103 height 31
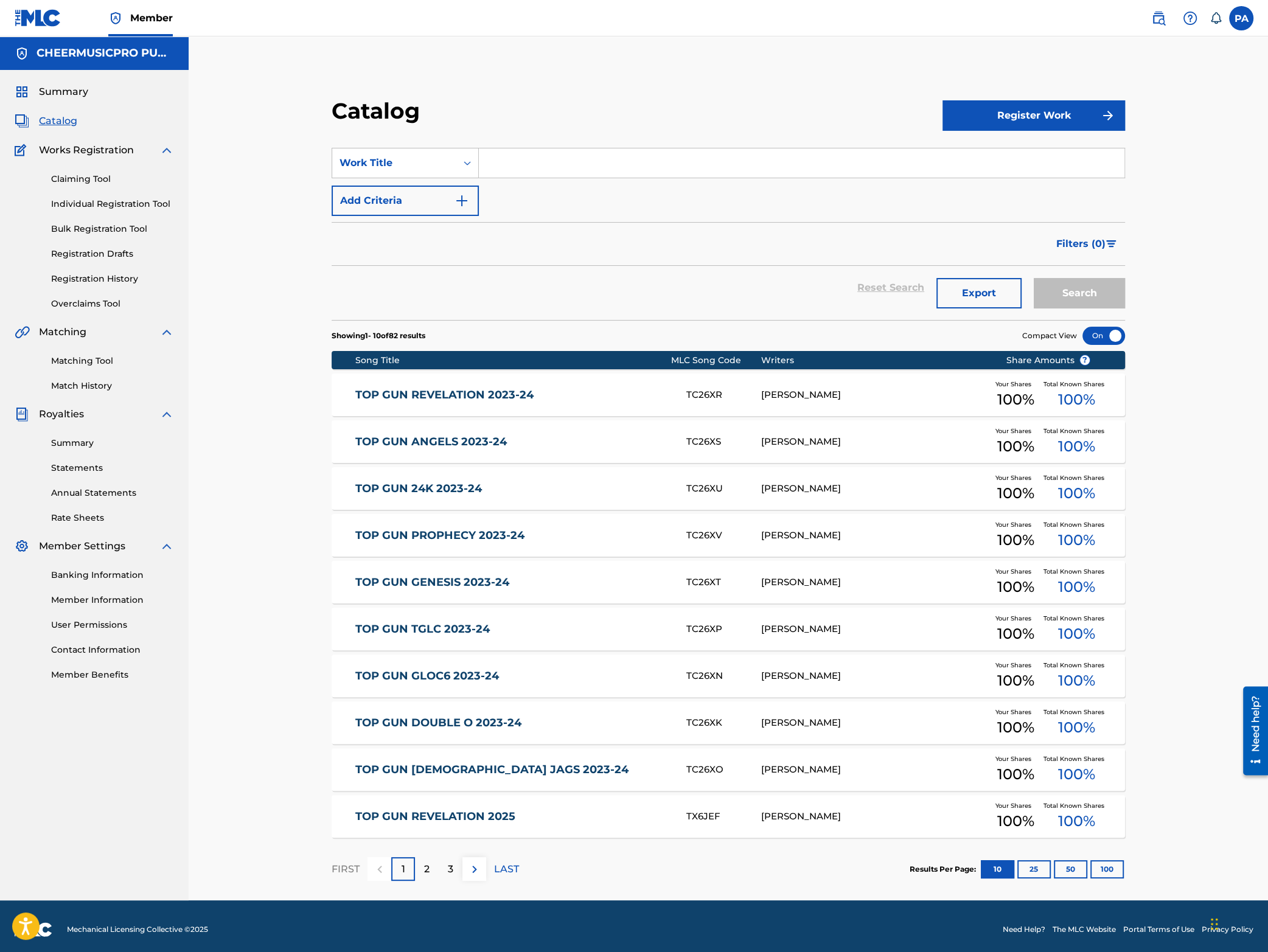
click at [525, 171] on input "Search Form" at bounding box center [801, 163] width 645 height 29
click at [703, 185] on span "2023-24" at bounding box center [722, 190] width 39 height 11
type input "spirit of texas ateam 2023-24"
click at [1080, 298] on button "Search" at bounding box center [1079, 294] width 91 height 31
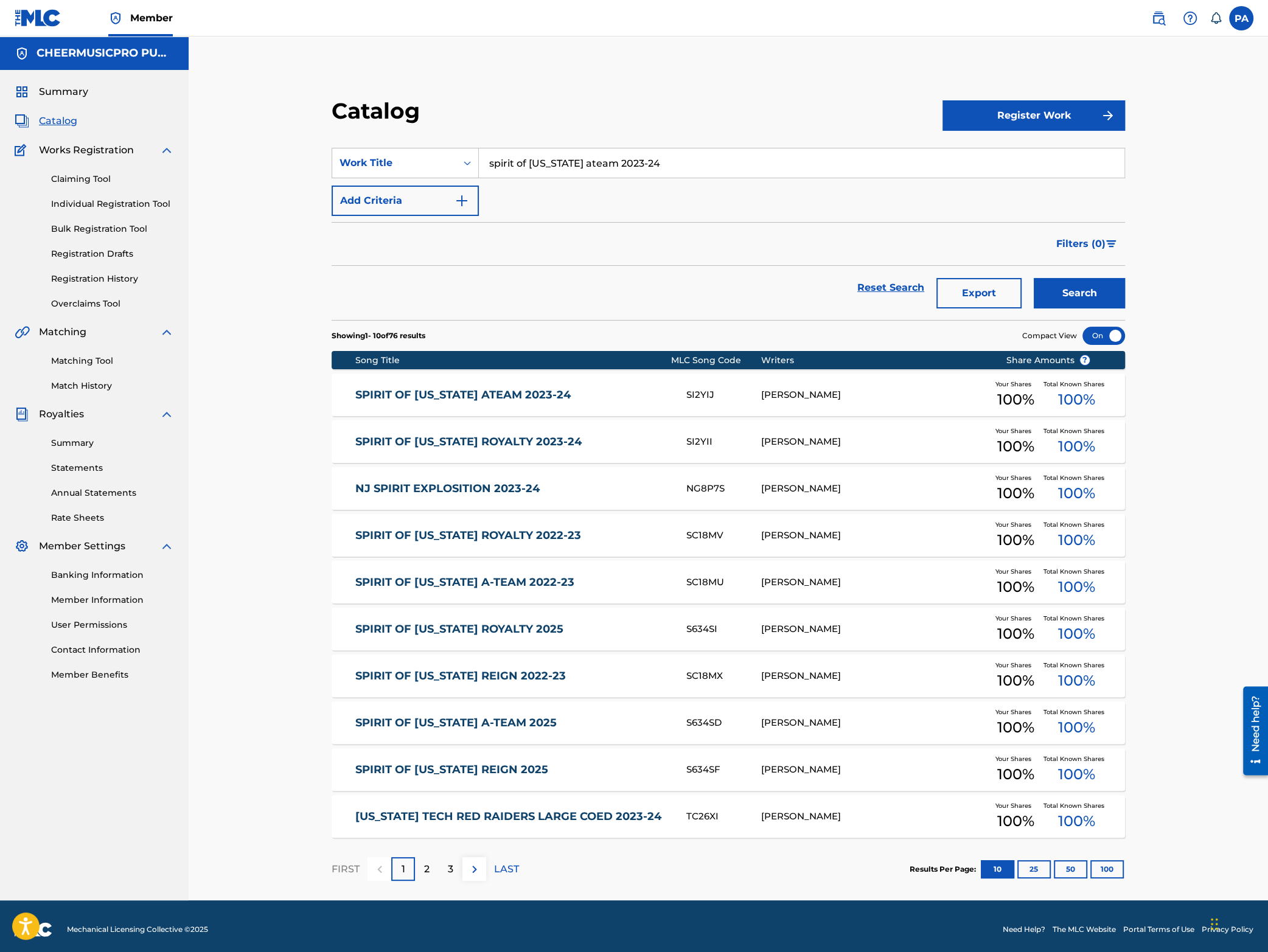
click at [662, 387] on div "SPIRIT OF TEXAS ATEAM 2023-24 SI2YIJ PATRICK J AVARD Your Shares 100 % Total Kn…" at bounding box center [728, 395] width 793 height 43
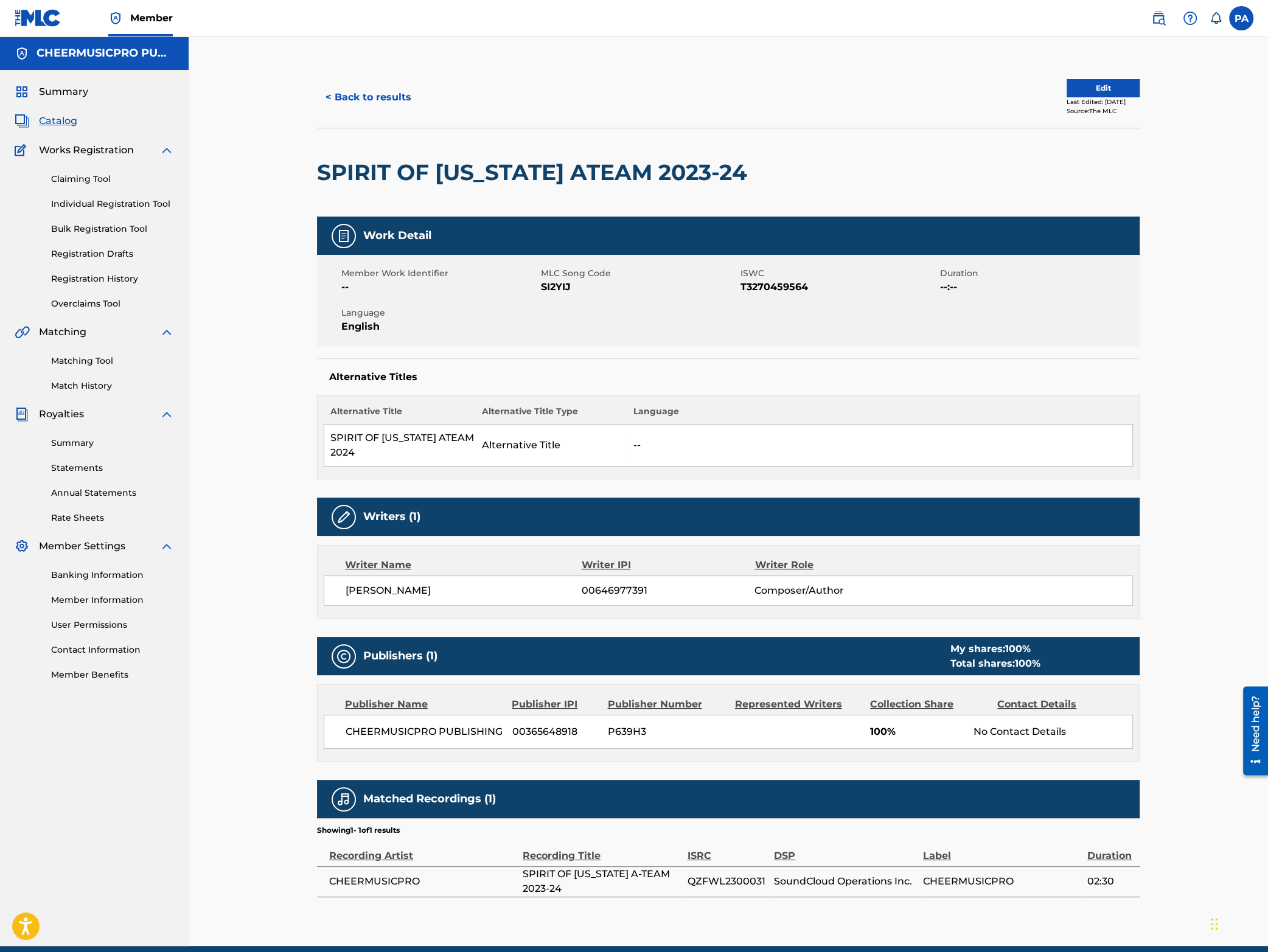
click at [369, 106] on button "< Back to results" at bounding box center [368, 98] width 103 height 31
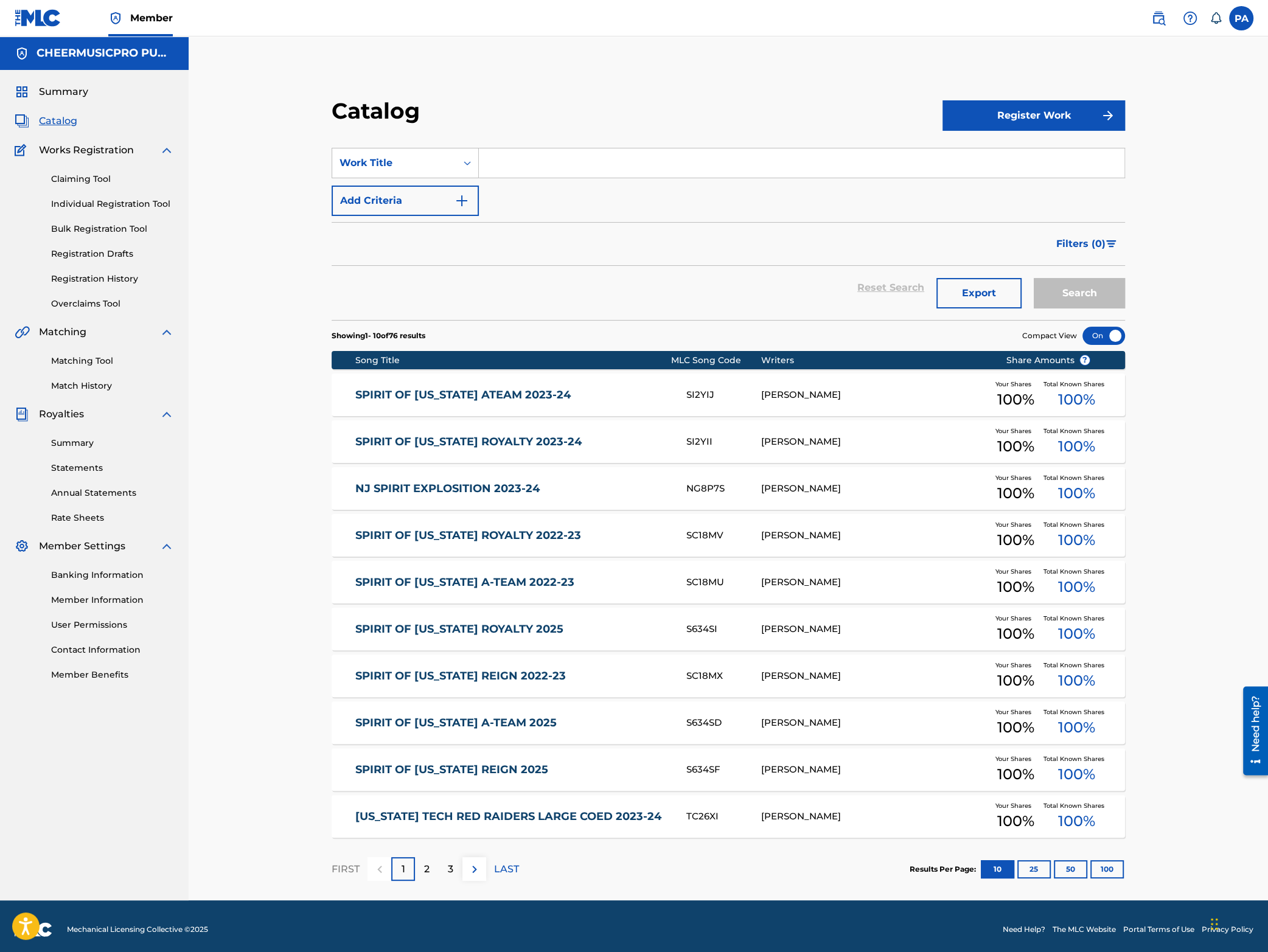
click at [535, 158] on input "Search Form" at bounding box center [801, 163] width 645 height 29
click at [596, 189] on span "pour 2023-24" at bounding box center [614, 190] width 66 height 11
type input "rain athletics downpour 2023-24"
click at [1076, 298] on button "Search" at bounding box center [1079, 294] width 91 height 31
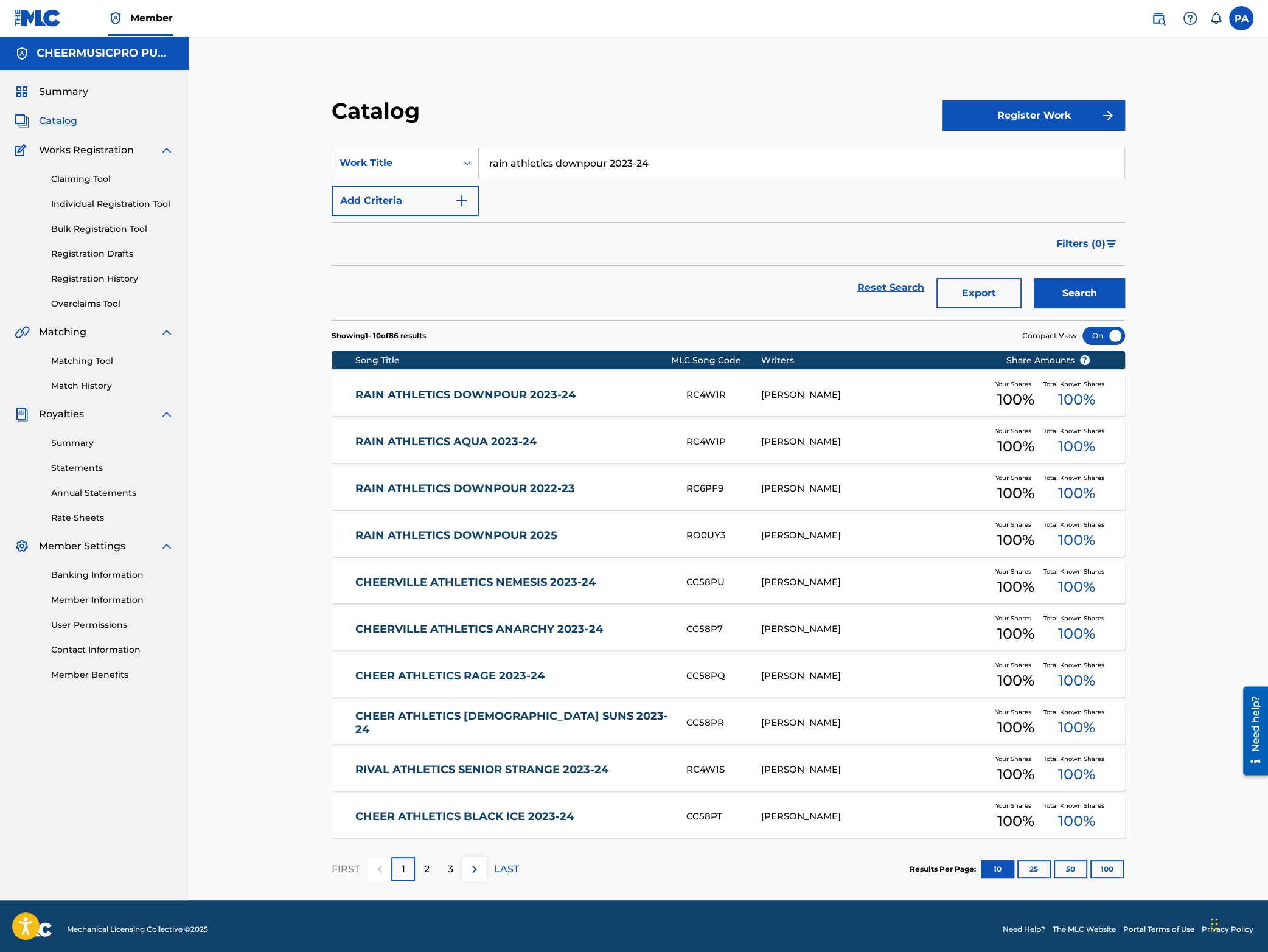
click at [594, 392] on link "RAIN ATHLETICS DOWNPOUR 2023-24" at bounding box center [512, 395] width 314 height 14
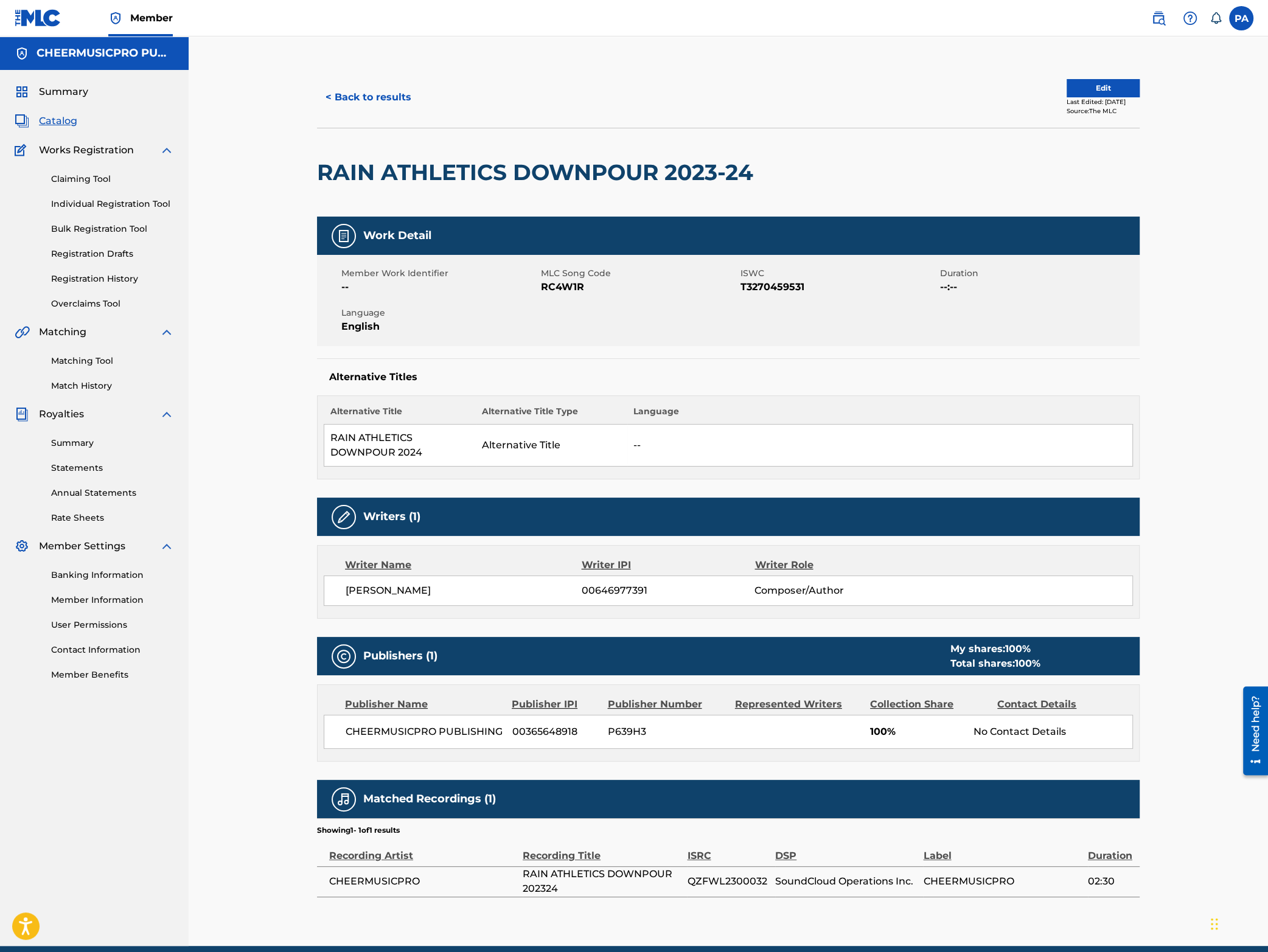
click at [379, 104] on button "< Back to results" at bounding box center [368, 98] width 103 height 31
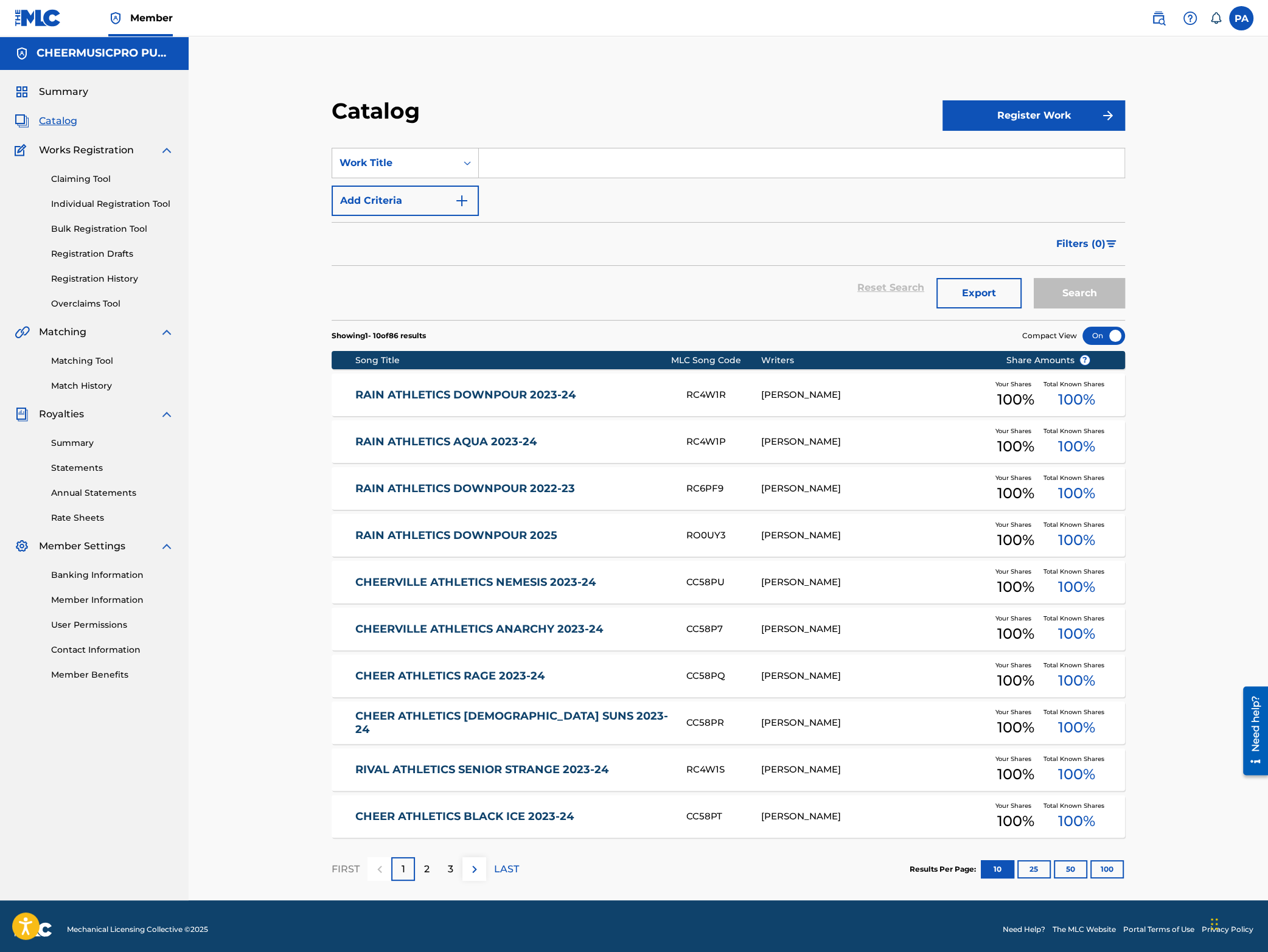
click at [530, 161] on input "Search Form" at bounding box center [801, 163] width 645 height 29
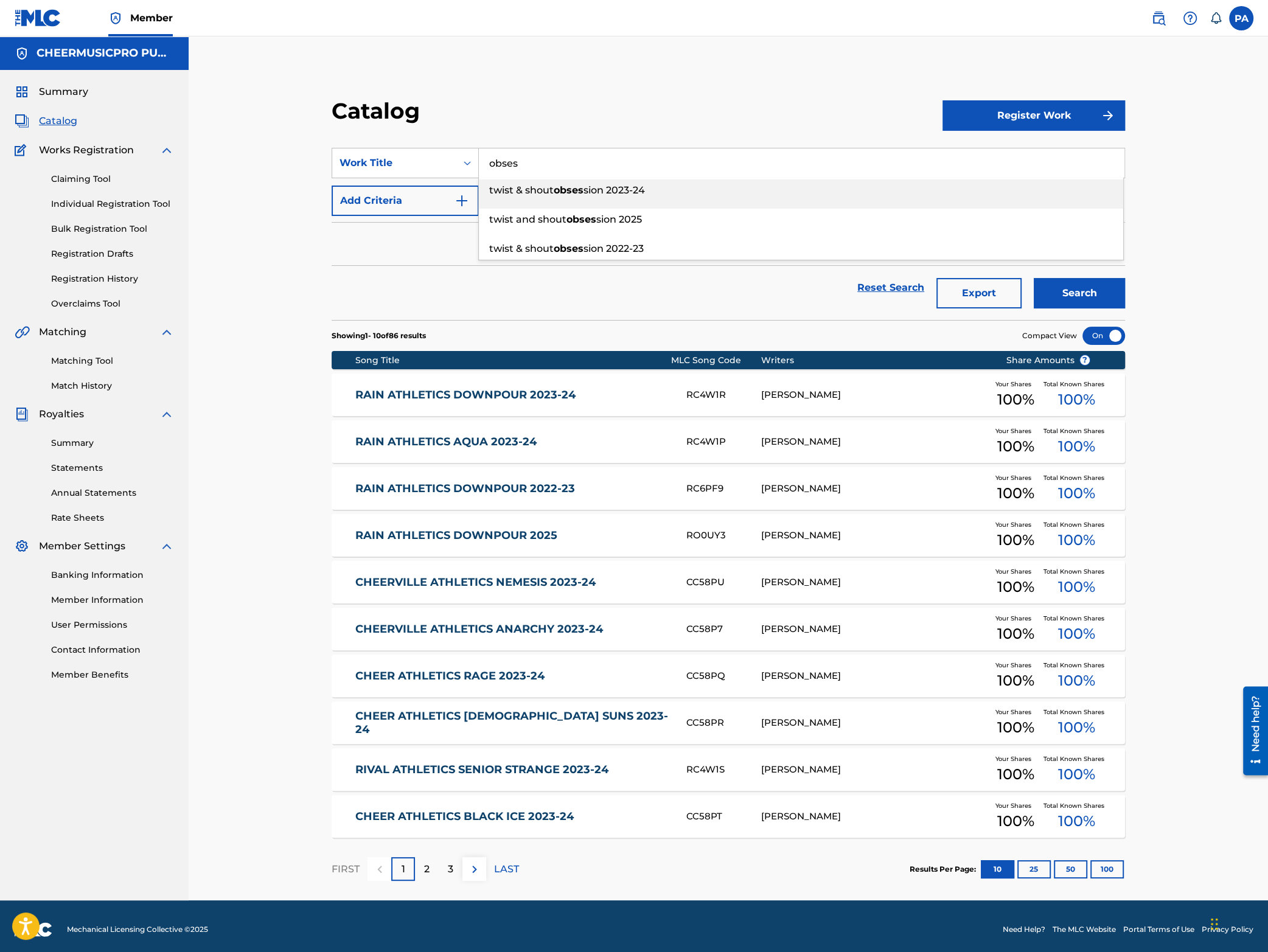
click at [618, 189] on span "sion 2023-24" at bounding box center [615, 190] width 61 height 11
type input "twist & shout obsession 2023-24"
click at [1077, 298] on button "Search" at bounding box center [1079, 294] width 91 height 31
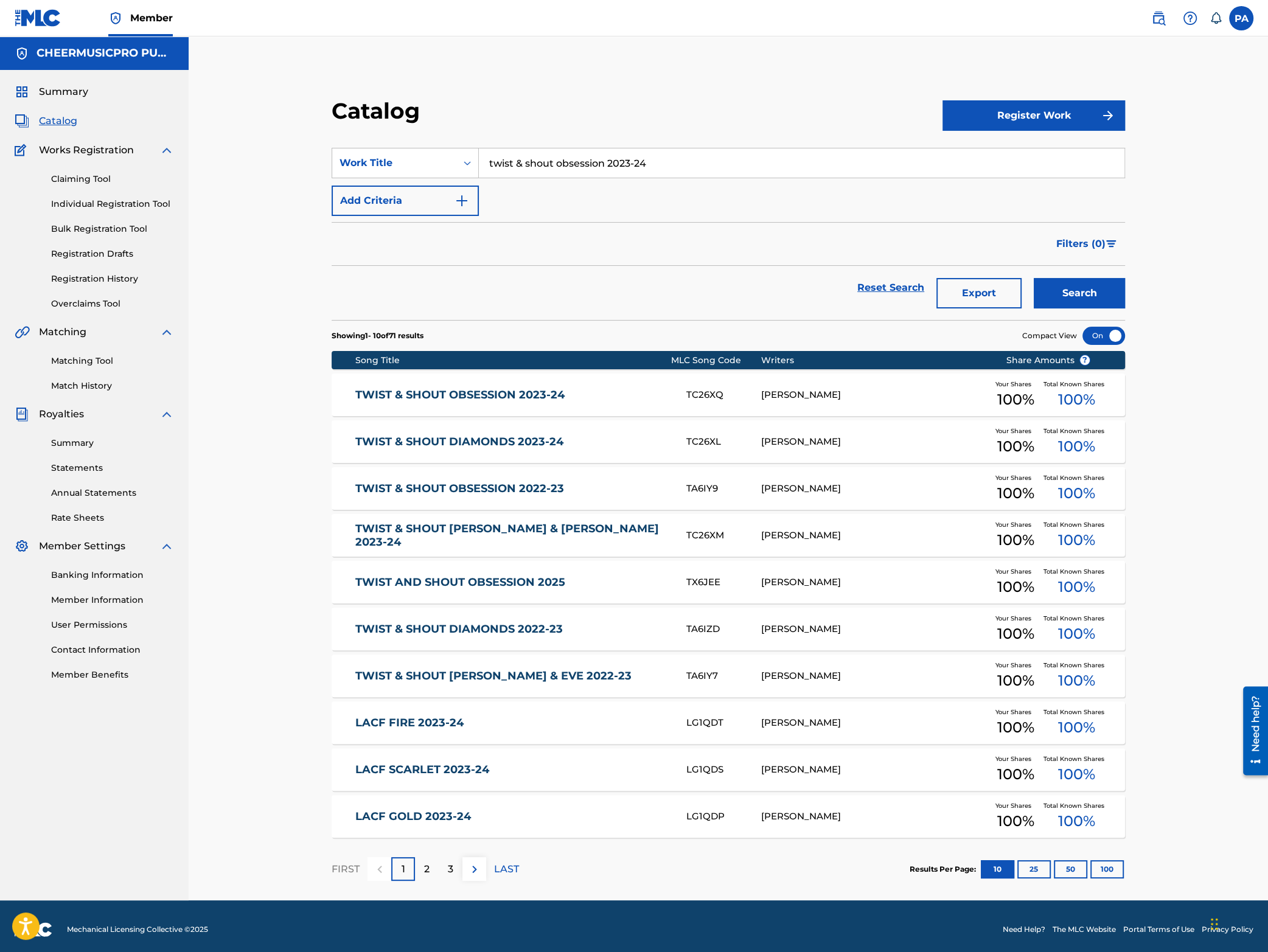
click at [571, 383] on div "TWIST & SHOUT OBSESSION 2023-24 TC26XQ PATRICK J AVARD Your Shares 100 % Total …" at bounding box center [728, 395] width 793 height 43
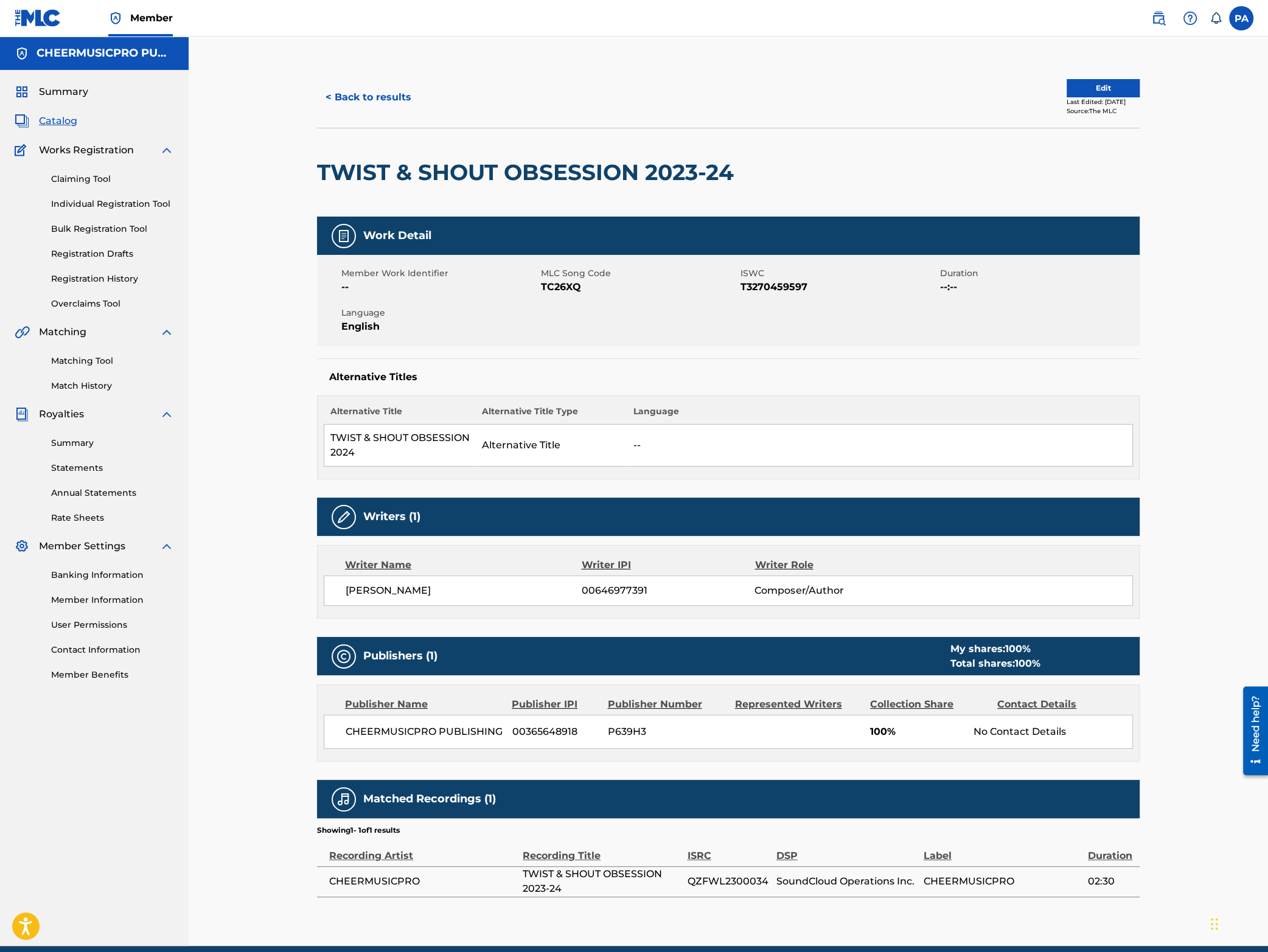
click at [336, 88] on button "< Back to results" at bounding box center [368, 98] width 103 height 31
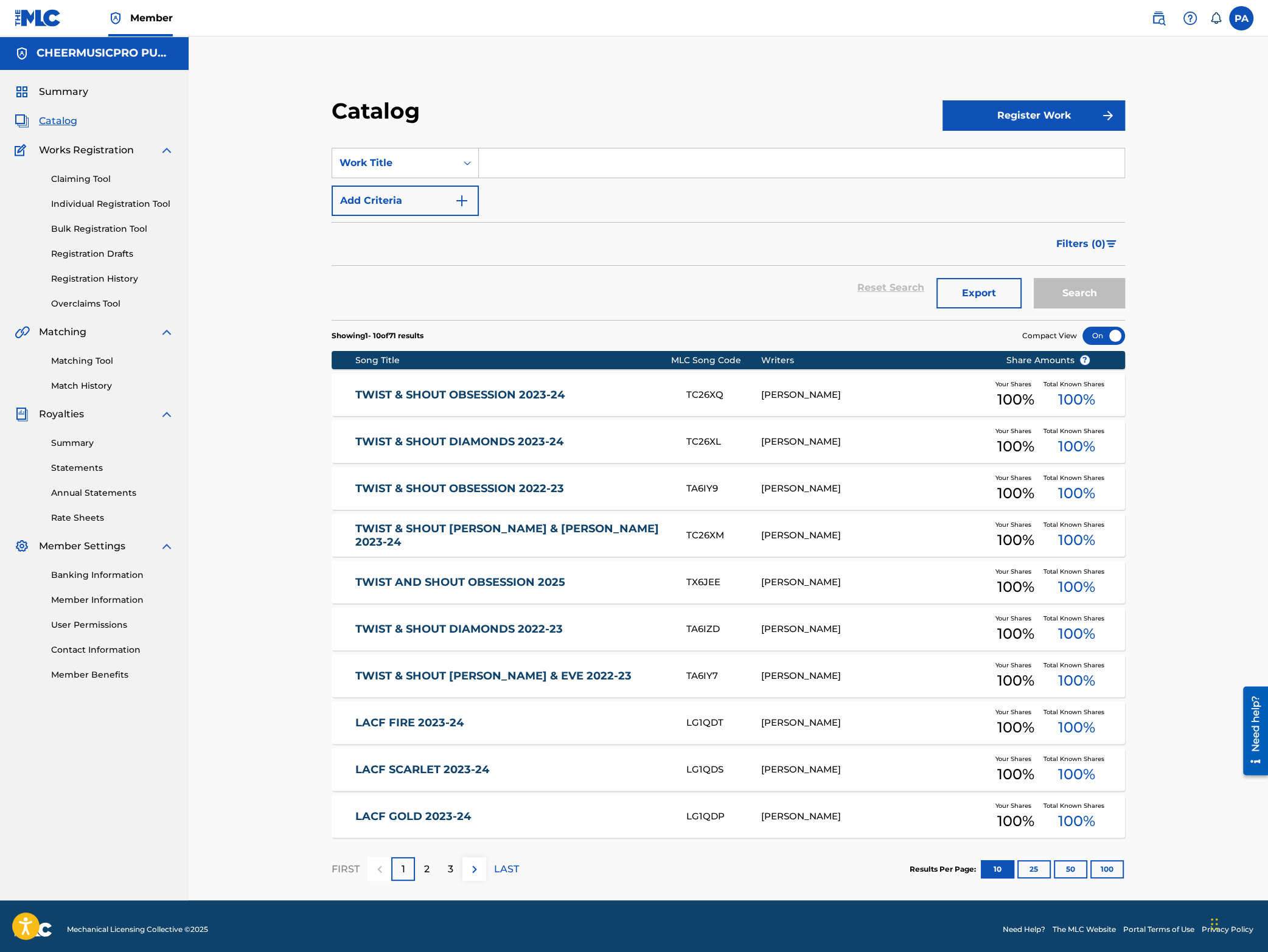
click at [559, 165] on input "Search Form" at bounding box center [801, 163] width 645 height 29
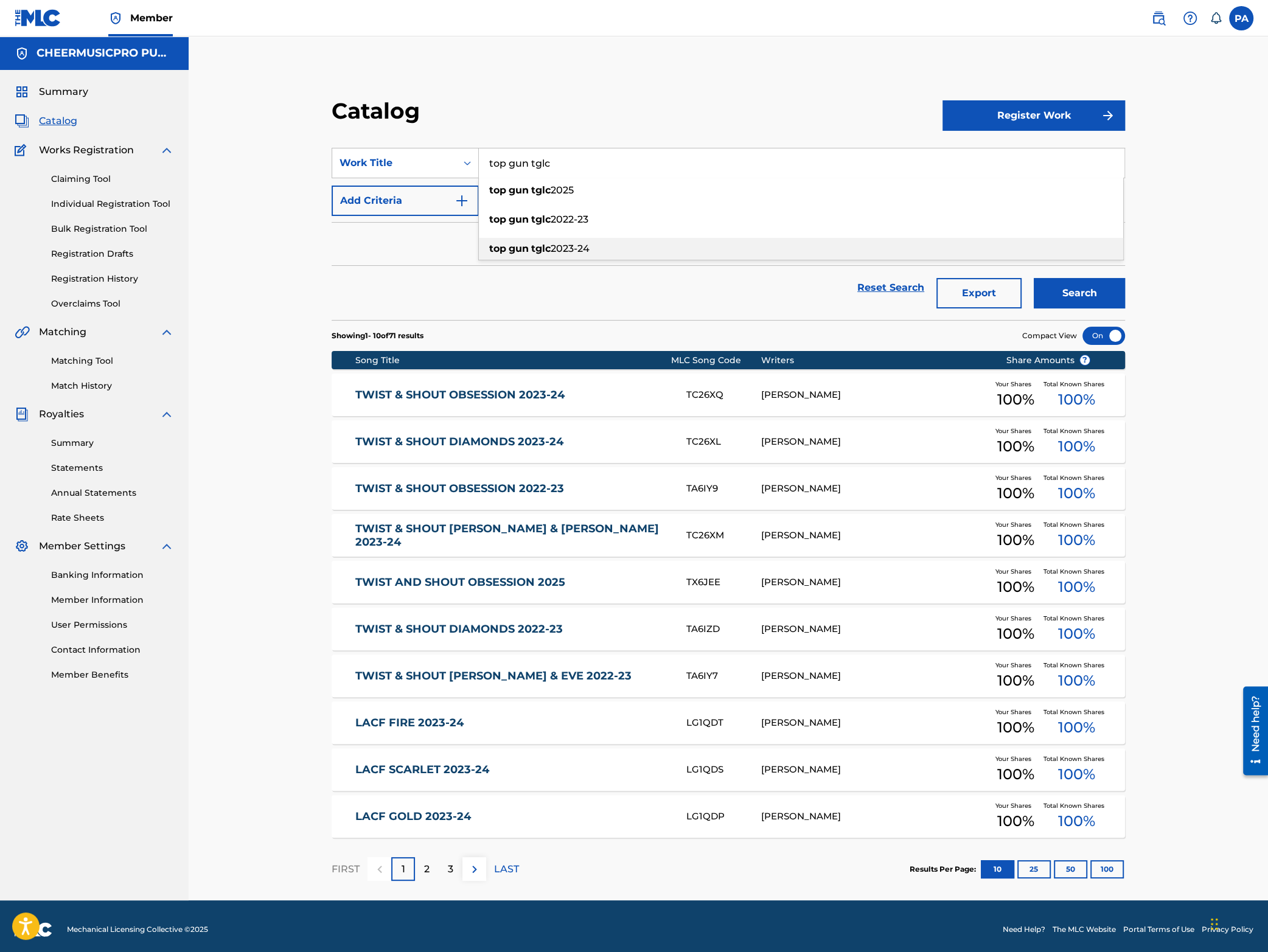
click at [559, 243] on span "2023-24" at bounding box center [570, 248] width 39 height 11
type input "top gun tglc 2023-24"
click at [660, 390] on link "TWIST & SHOUT OBSESSION 2023-24" at bounding box center [512, 395] width 314 height 14
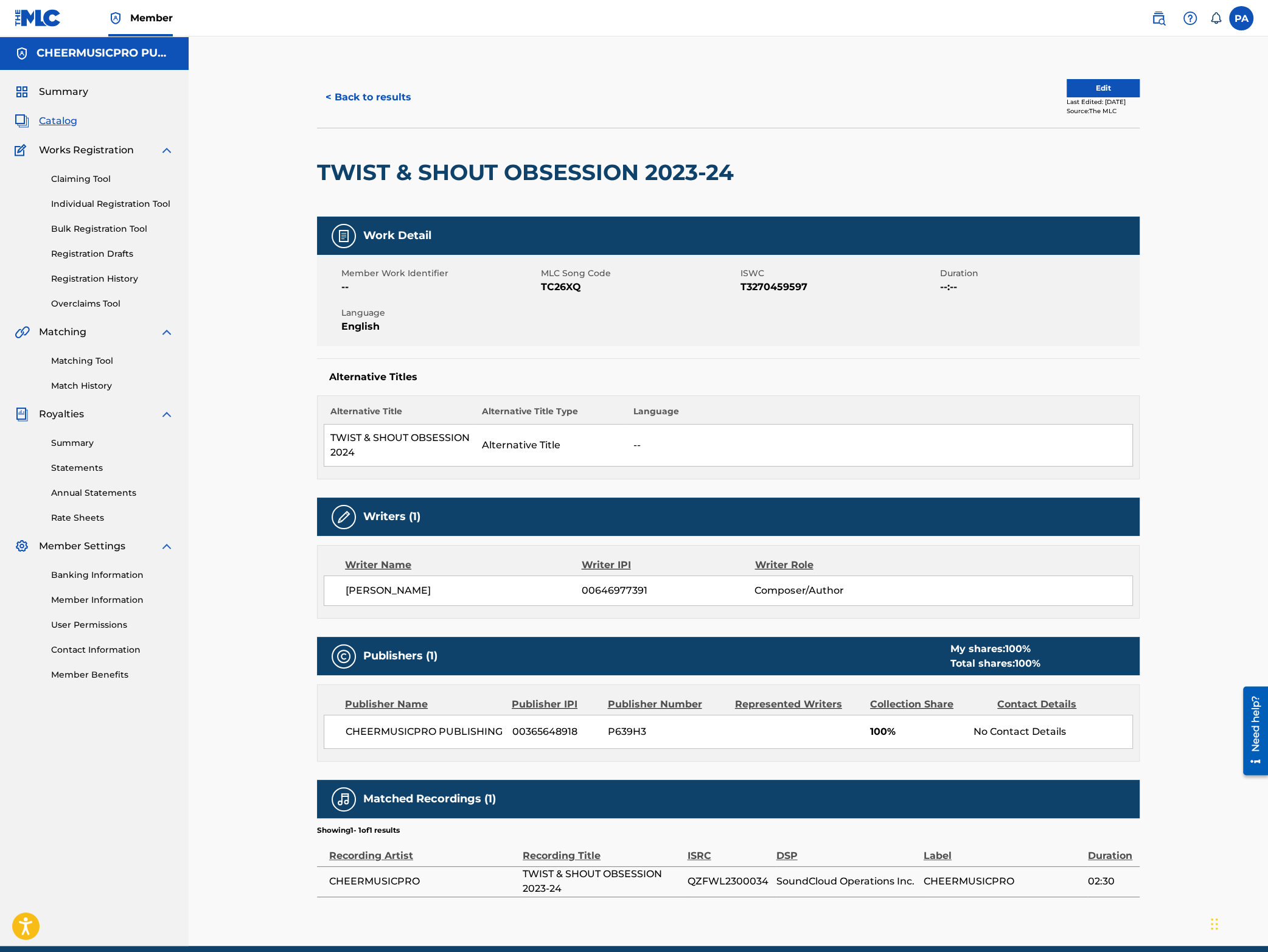
click at [367, 90] on button "< Back to results" at bounding box center [368, 98] width 103 height 31
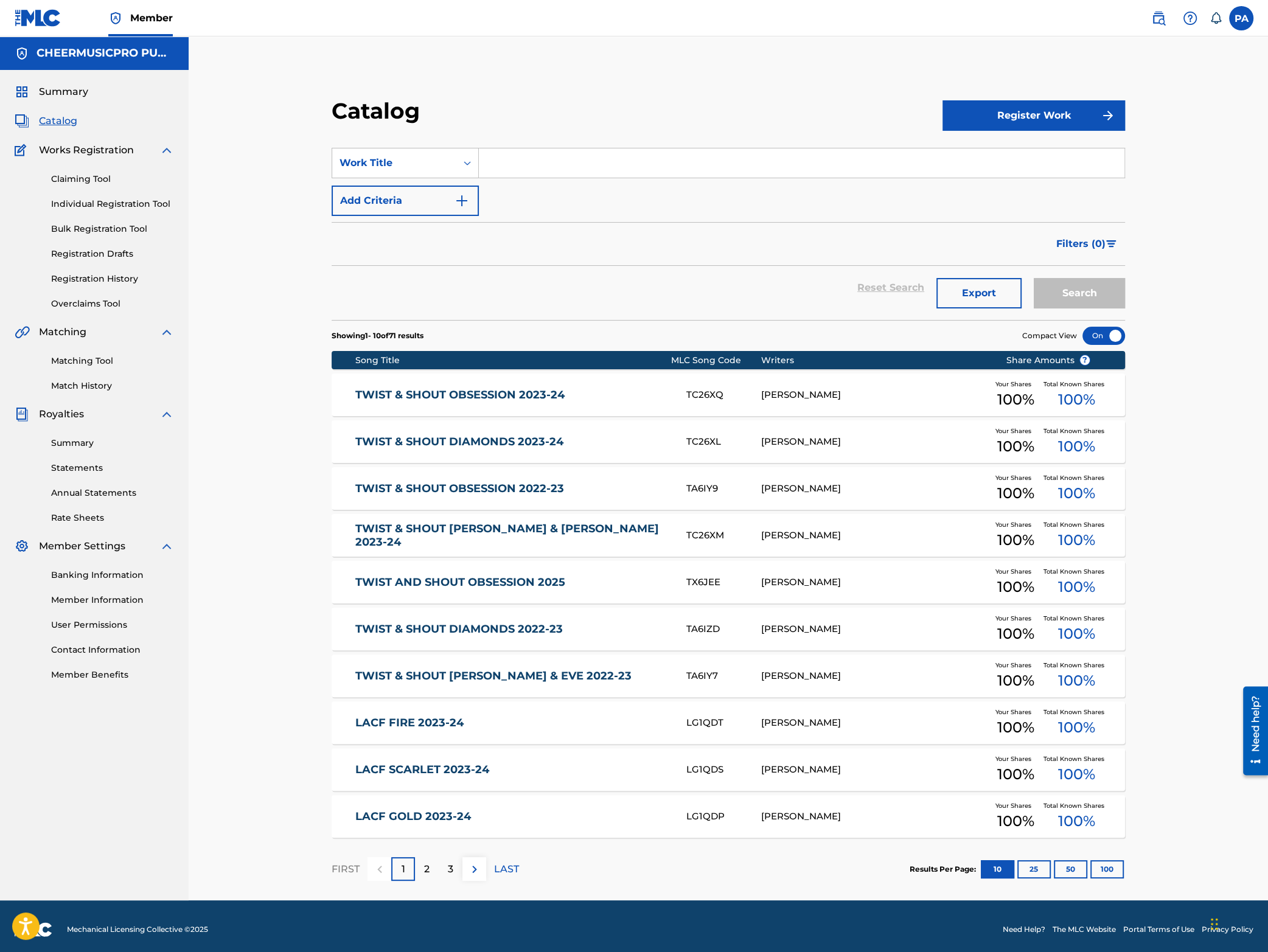
click at [596, 155] on input "Search Form" at bounding box center [801, 163] width 645 height 29
click at [568, 189] on span "2023-24" at bounding box center [568, 190] width 39 height 11
type input "top gun tglc 2023-24"
click at [1058, 289] on button "Search" at bounding box center [1079, 294] width 91 height 31
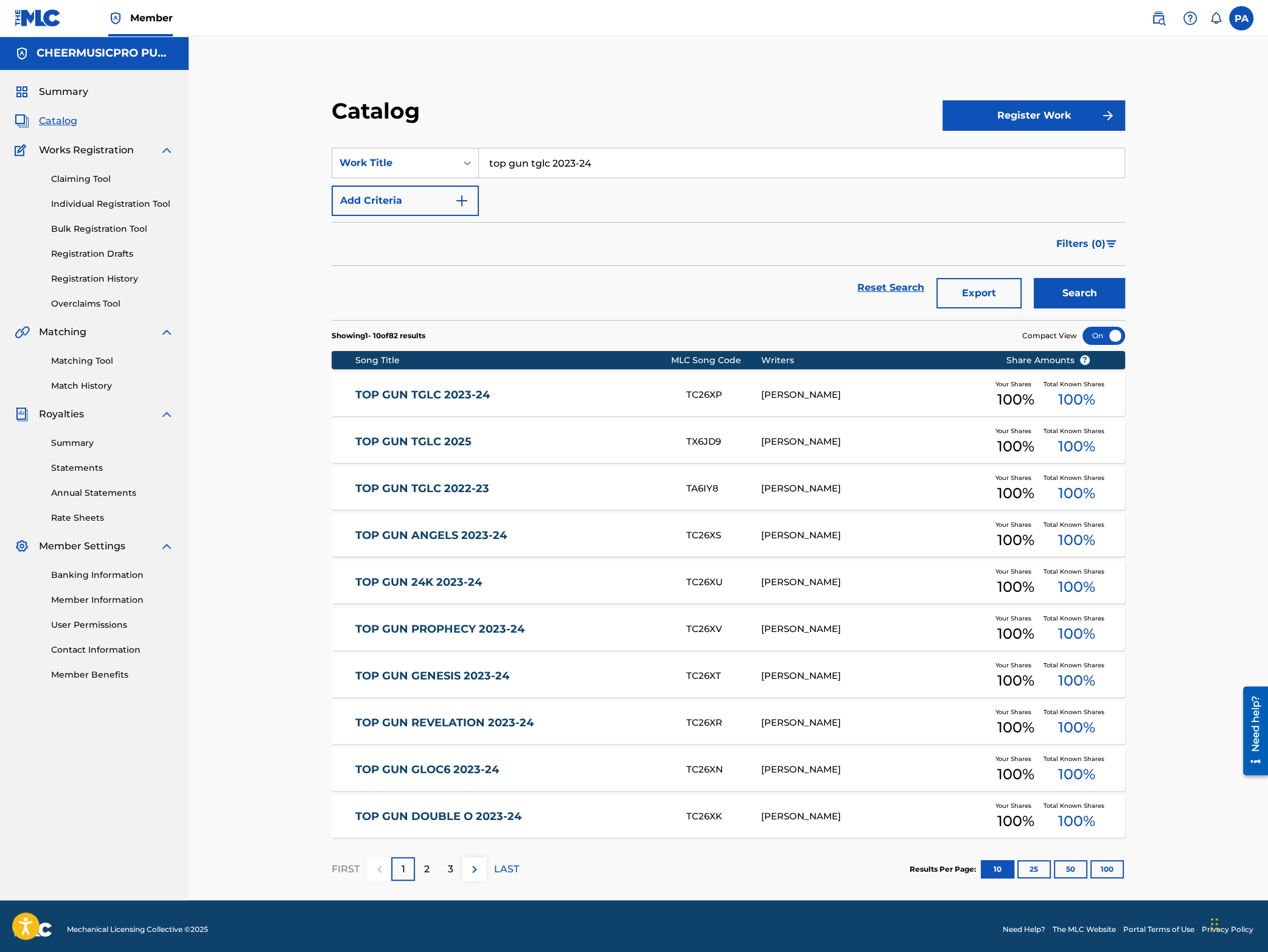
scroll to position [6, 0]
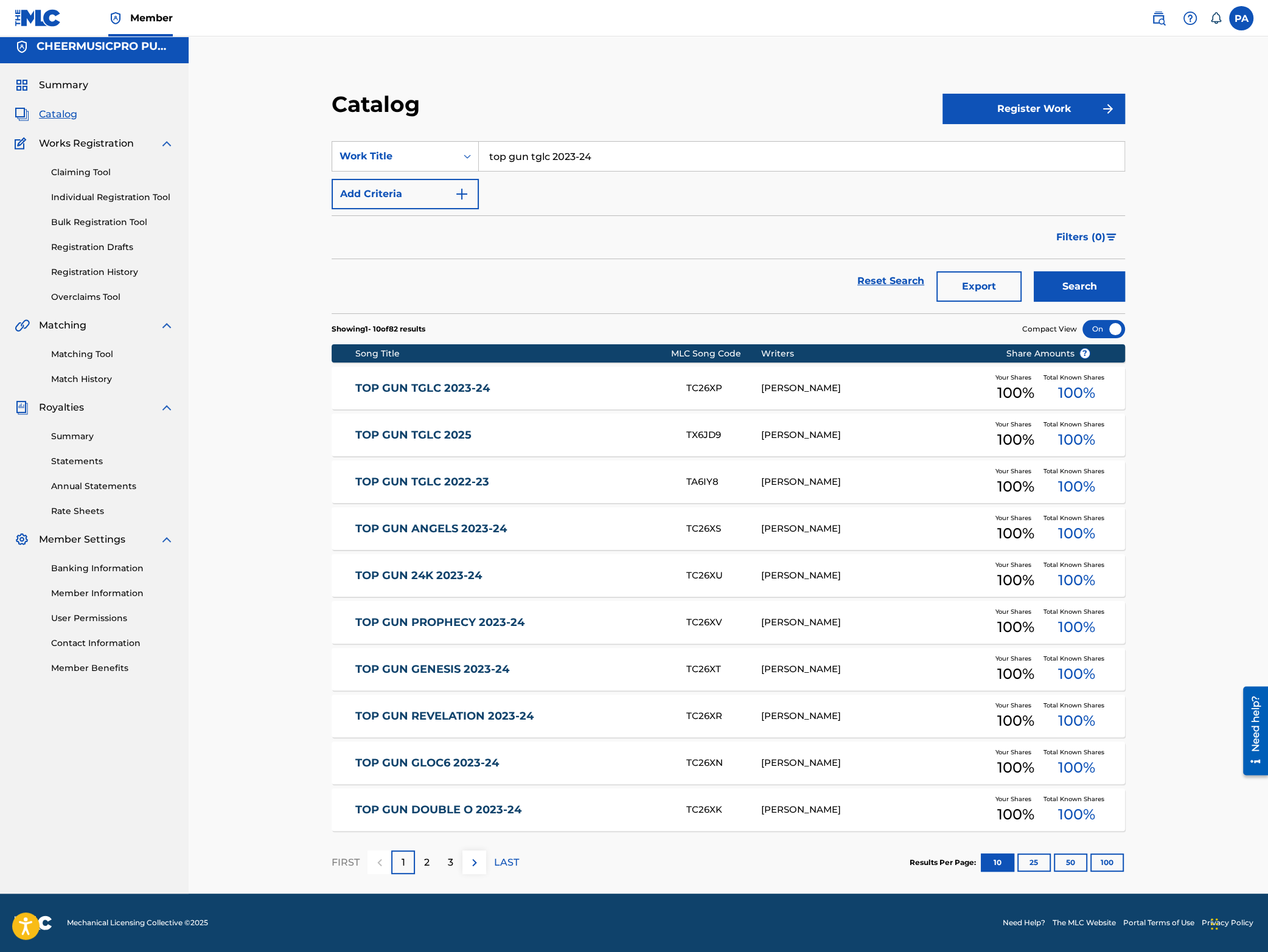
click at [598, 387] on link "TOP GUN TGLC 2023-24" at bounding box center [512, 388] width 314 height 14
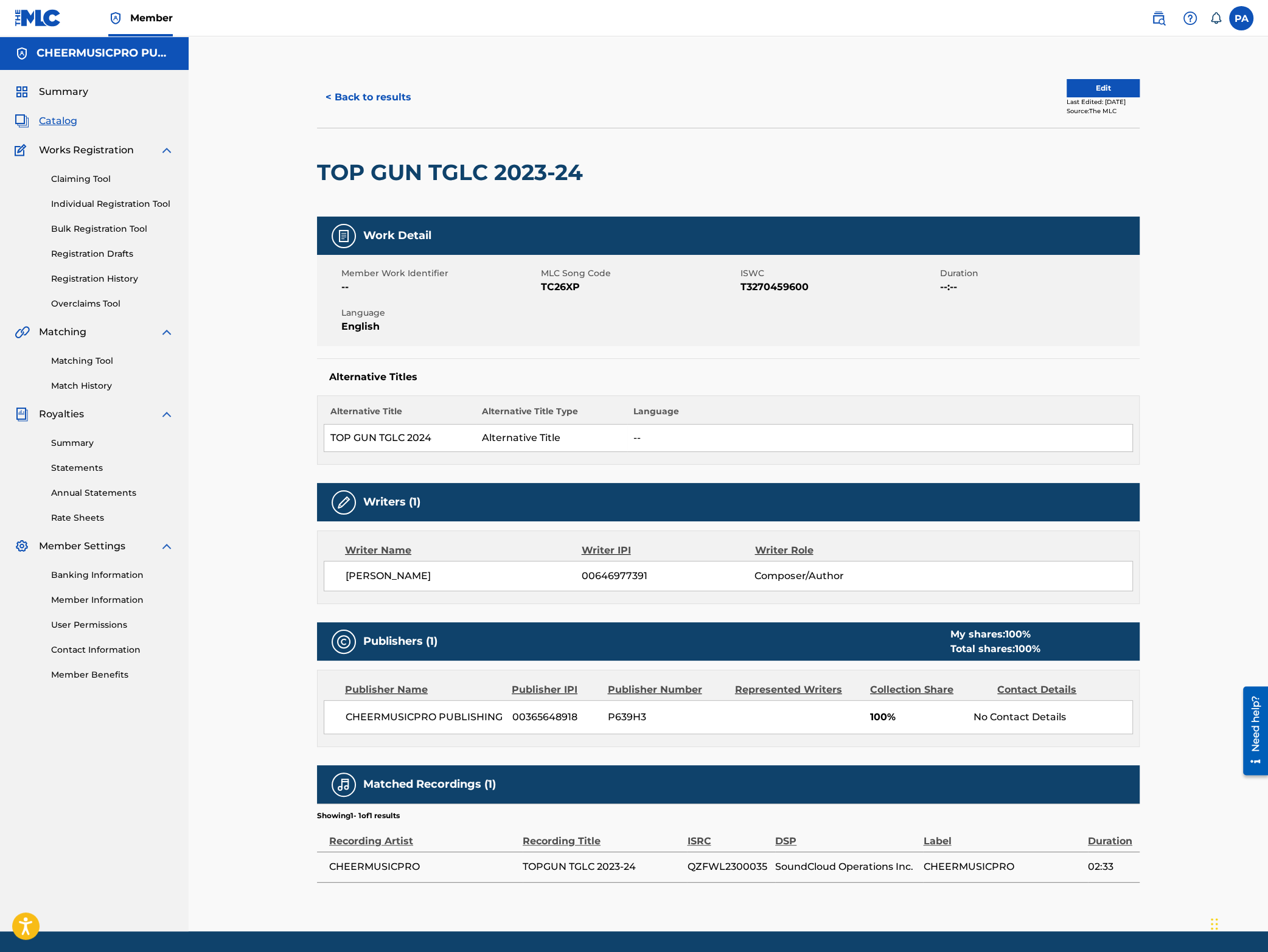
click at [360, 94] on button "< Back to results" at bounding box center [368, 98] width 103 height 31
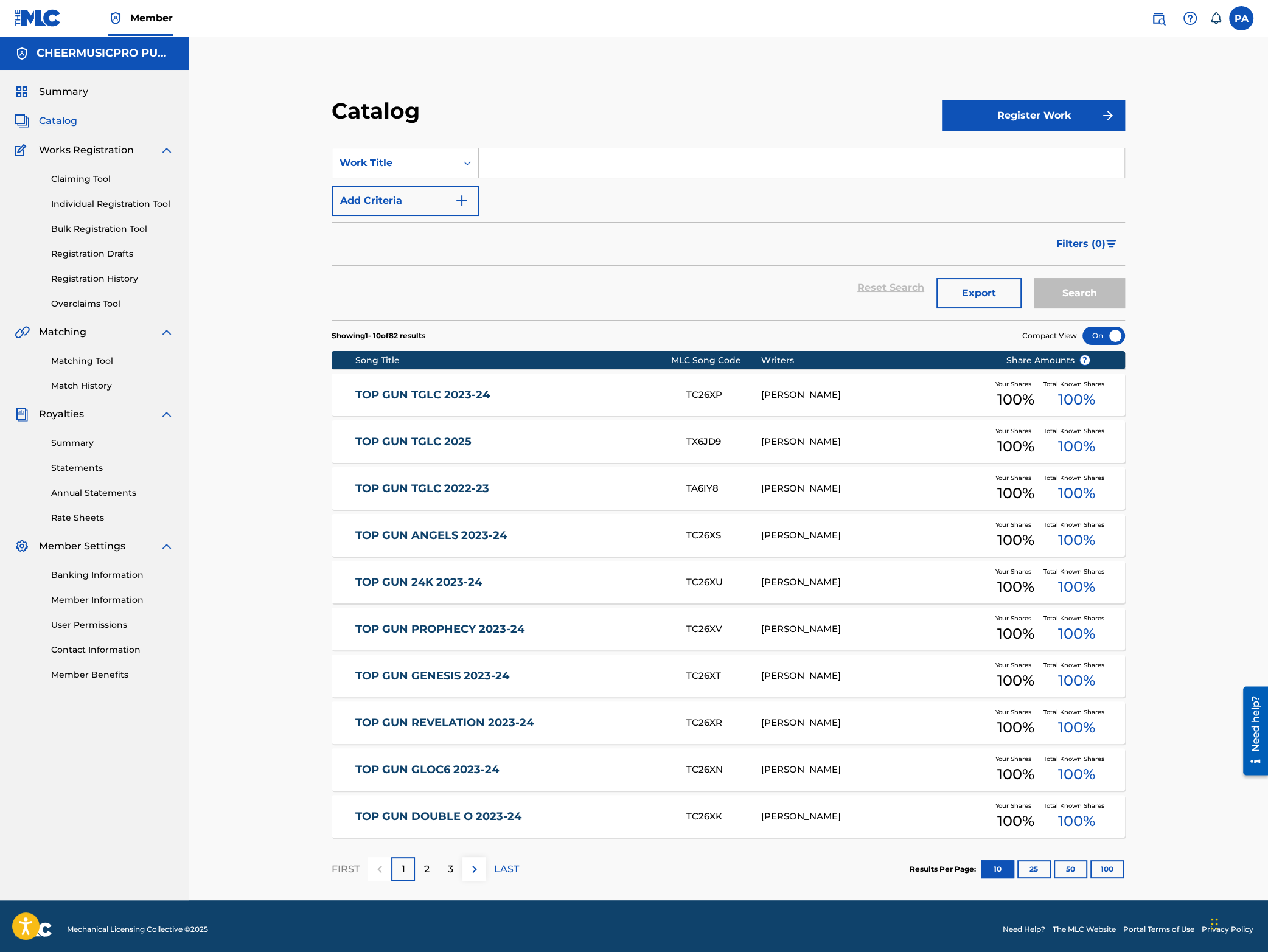
click at [525, 167] on input "Search Form" at bounding box center [801, 163] width 645 height 29
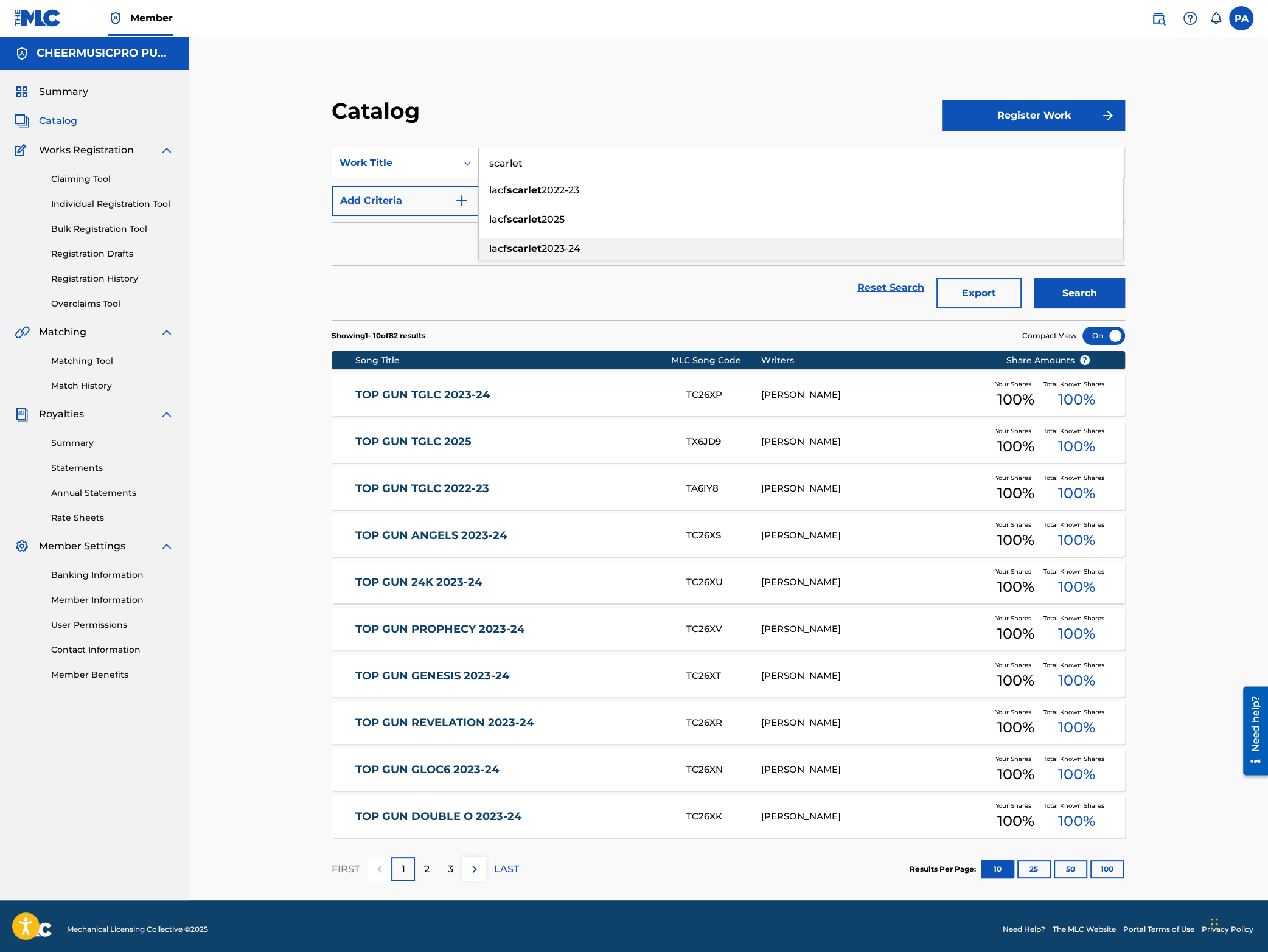
click at [566, 244] on span "2023-24" at bounding box center [561, 248] width 39 height 11
type input "lacf scarlet 2023-24"
click at [1085, 285] on button "Search" at bounding box center [1079, 294] width 91 height 31
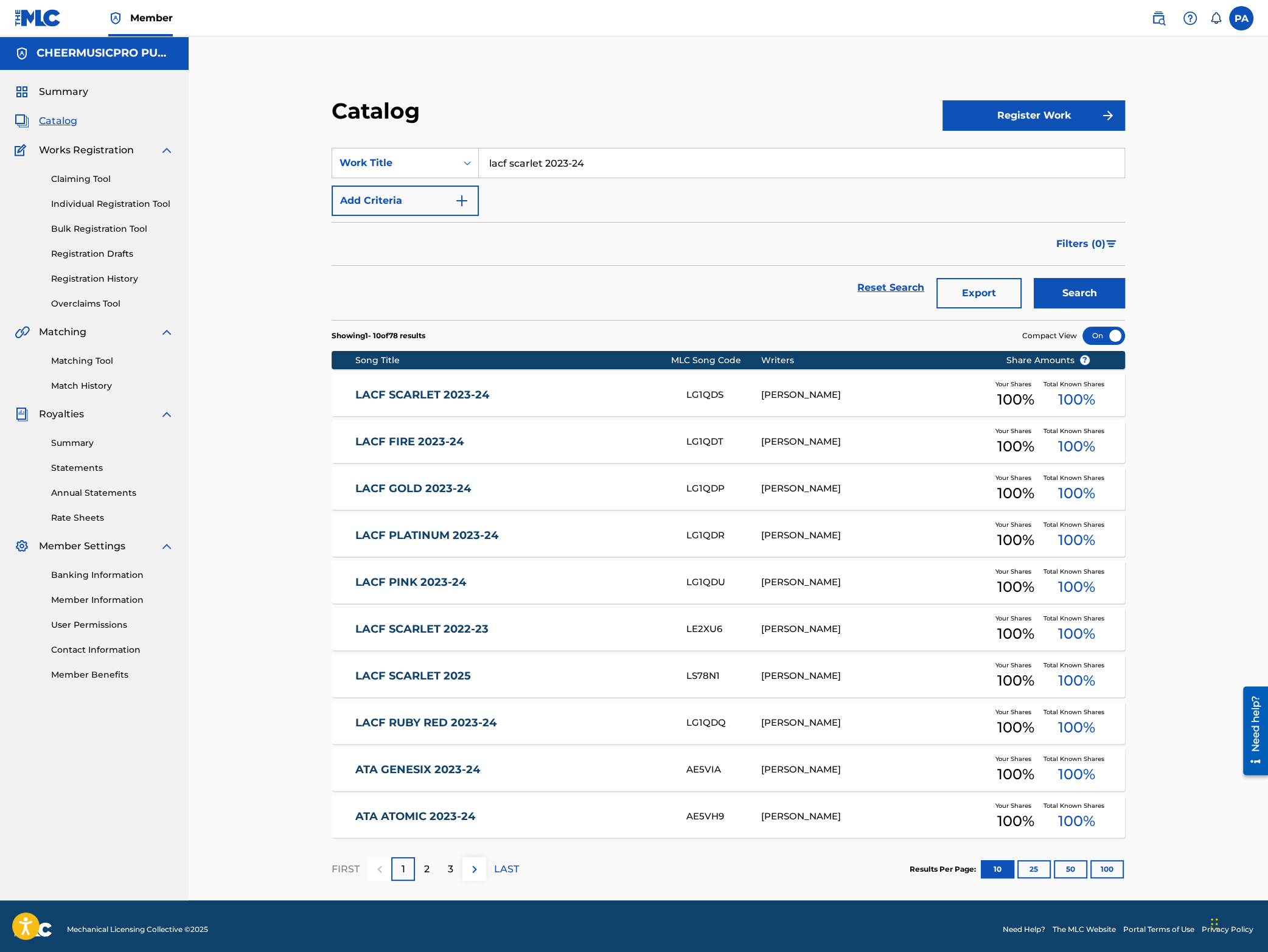
click at [606, 402] on link "LACF SCARLET 2023-24" at bounding box center [512, 395] width 314 height 14
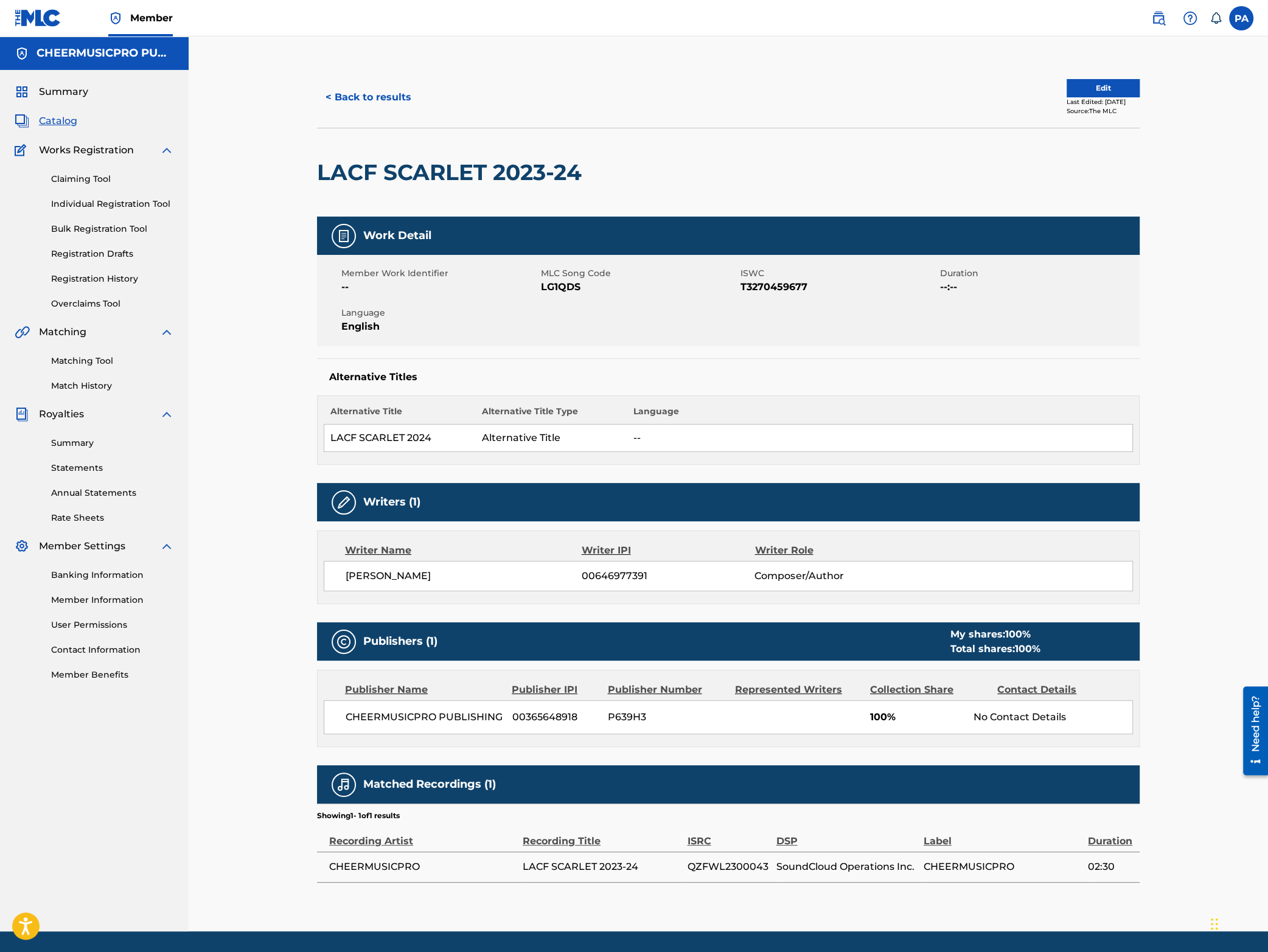
click at [369, 99] on button "< Back to results" at bounding box center [368, 98] width 103 height 31
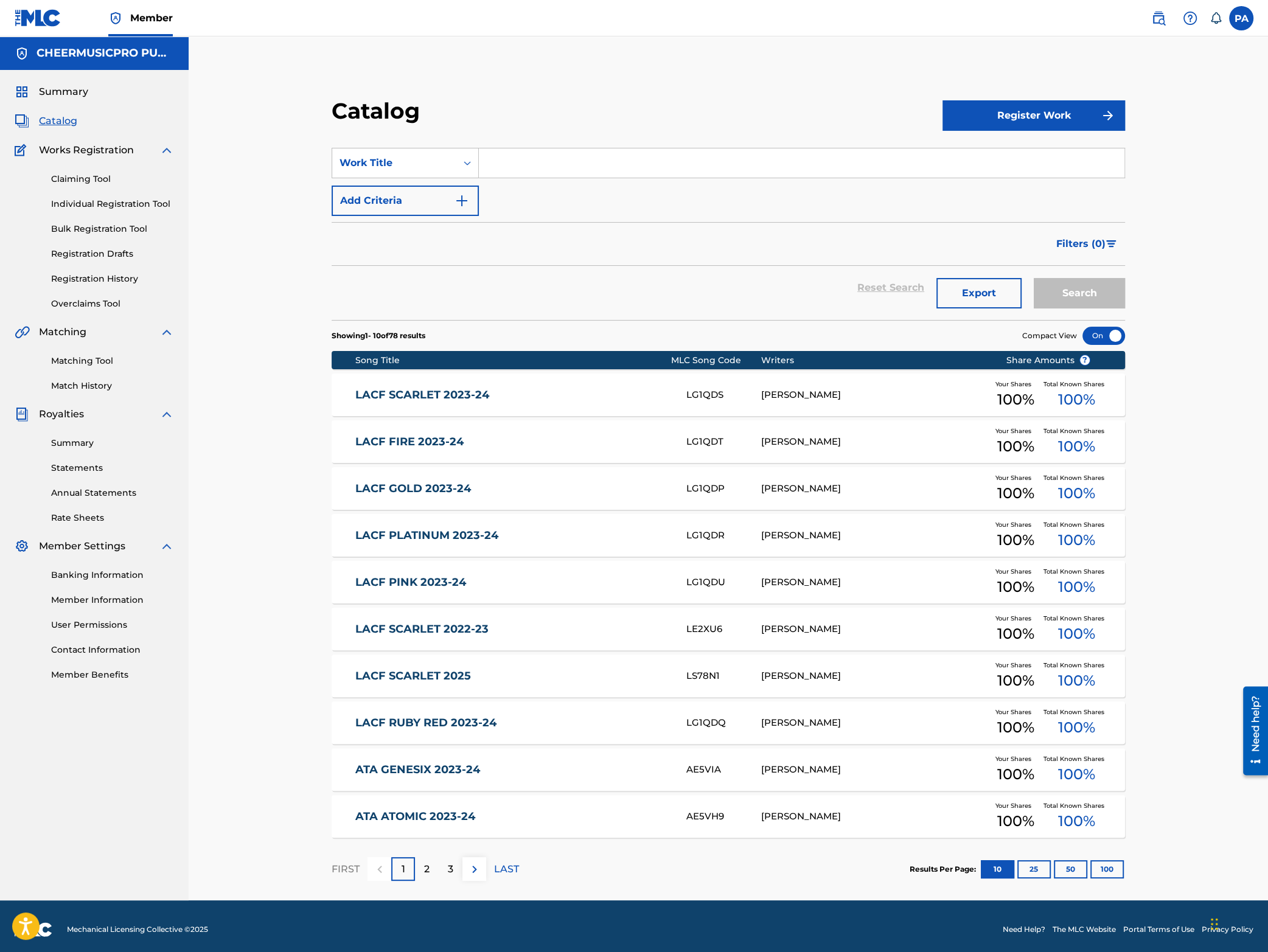
drag, startPoint x: 578, startPoint y: 150, endPoint x: 547, endPoint y: 165, distance: 34.4
click at [577, 150] on input "Search Form" at bounding box center [801, 163] width 645 height 29
click at [547, 195] on span "inum 2023-24" at bounding box center [561, 190] width 68 height 11
type input "lacf platinum 2023-24"
click at [1080, 297] on button "Search" at bounding box center [1079, 294] width 91 height 31
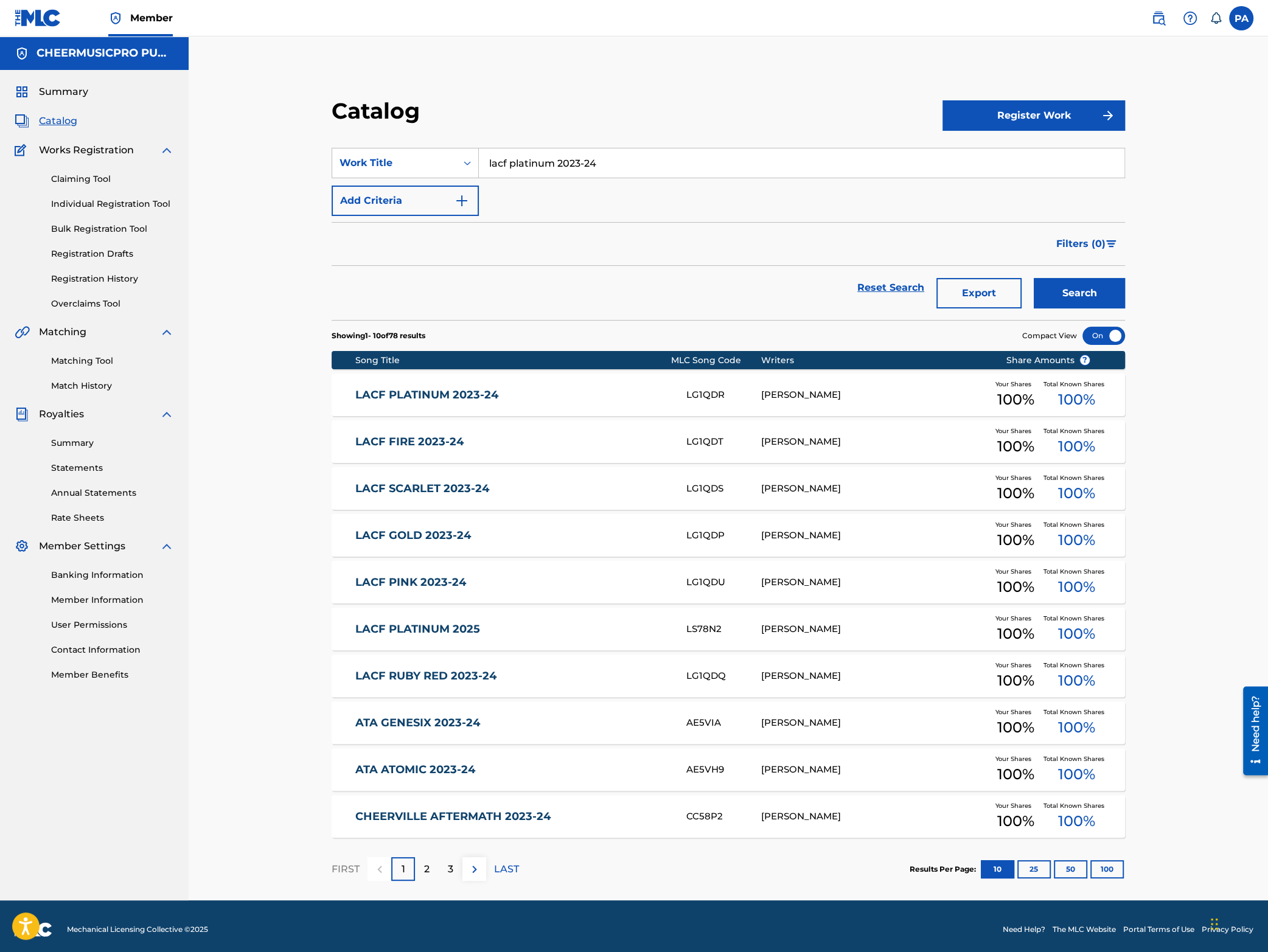
click at [653, 383] on div "LACF PLATINUM 2023-24 LG1QDR PATRICK J AVARD Your Shares 100 % Total Known Shar…" at bounding box center [728, 395] width 793 height 43
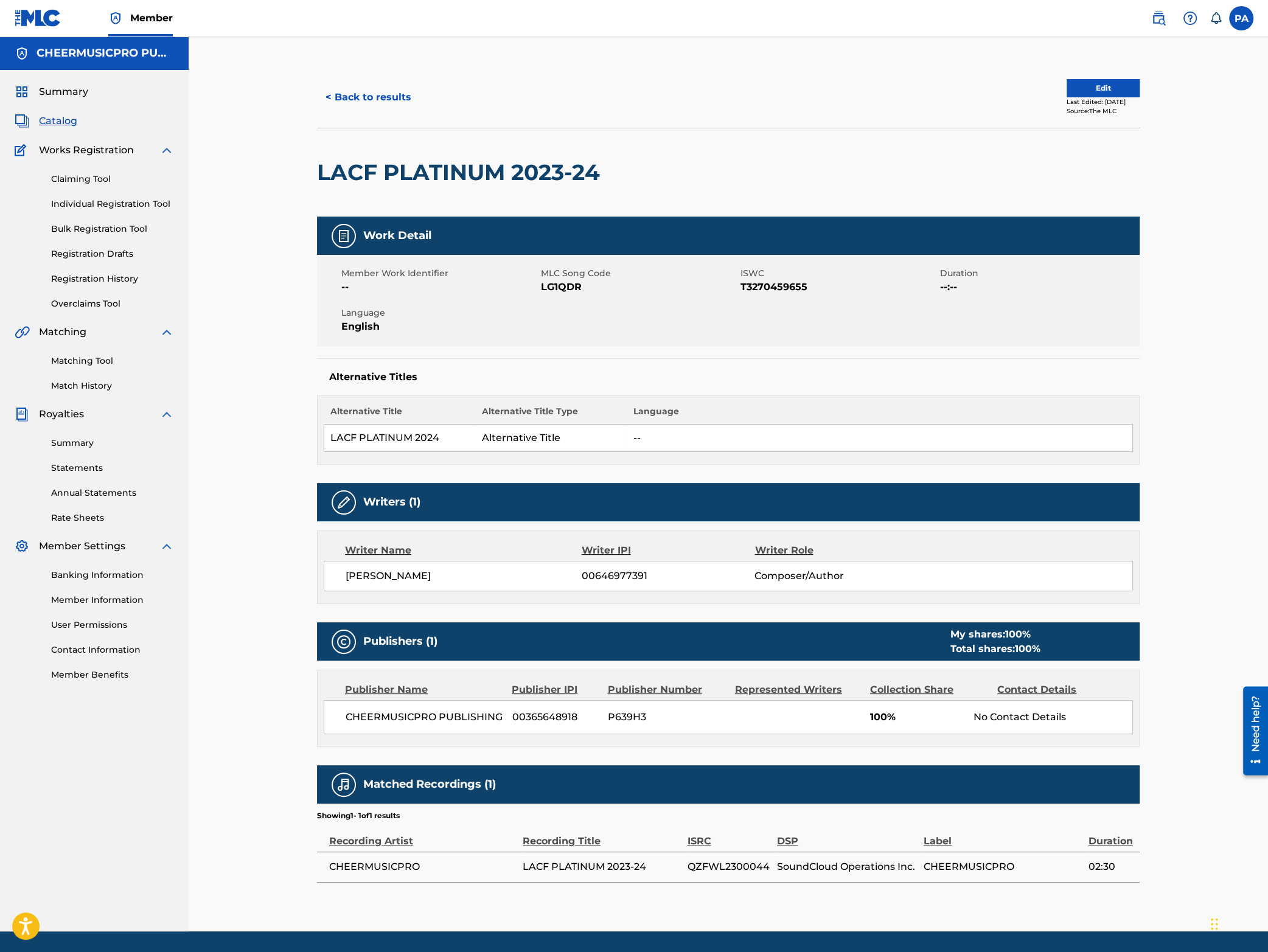
scroll to position [40, 0]
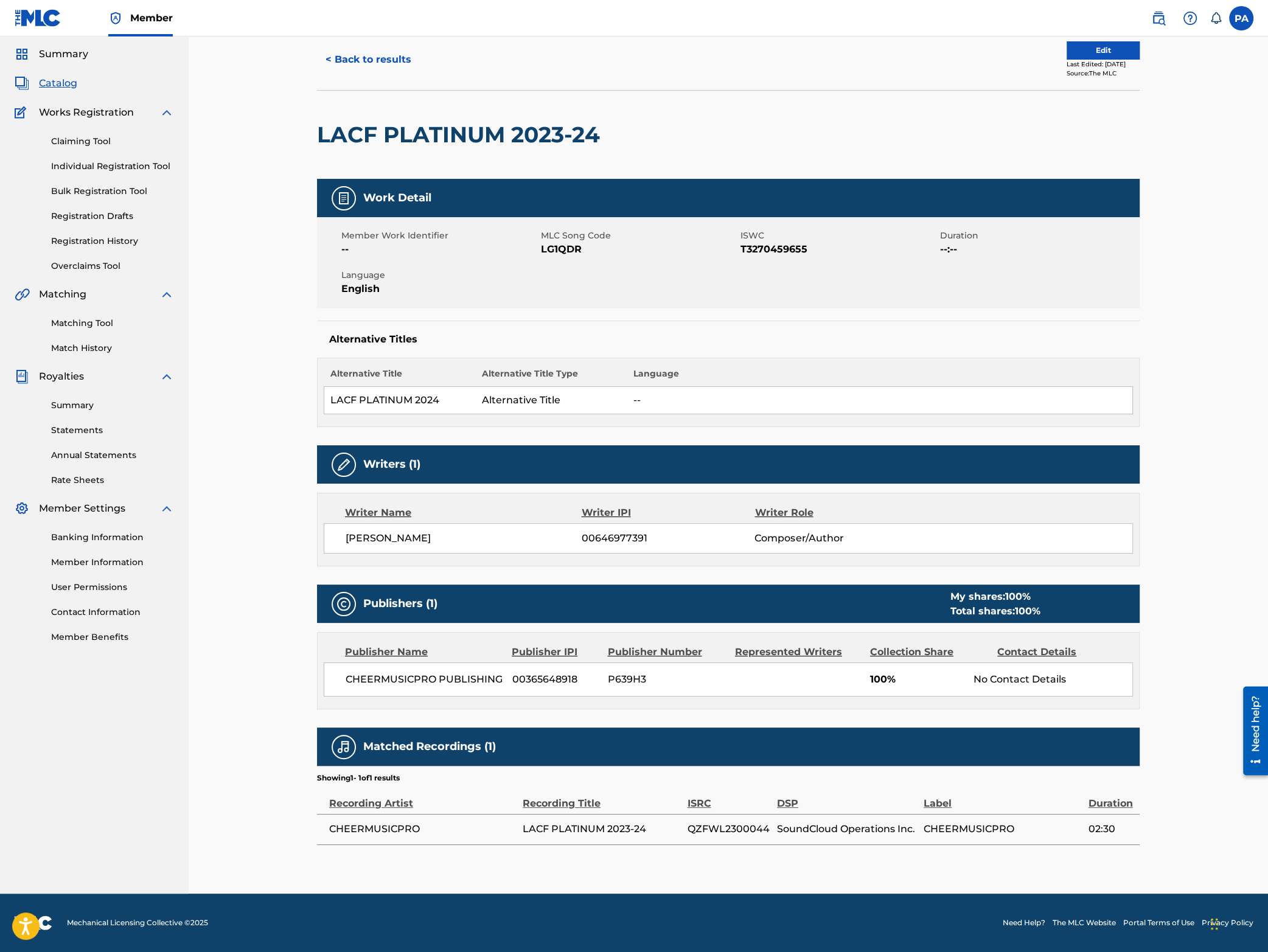
click at [383, 48] on button "< Back to results" at bounding box center [368, 60] width 103 height 31
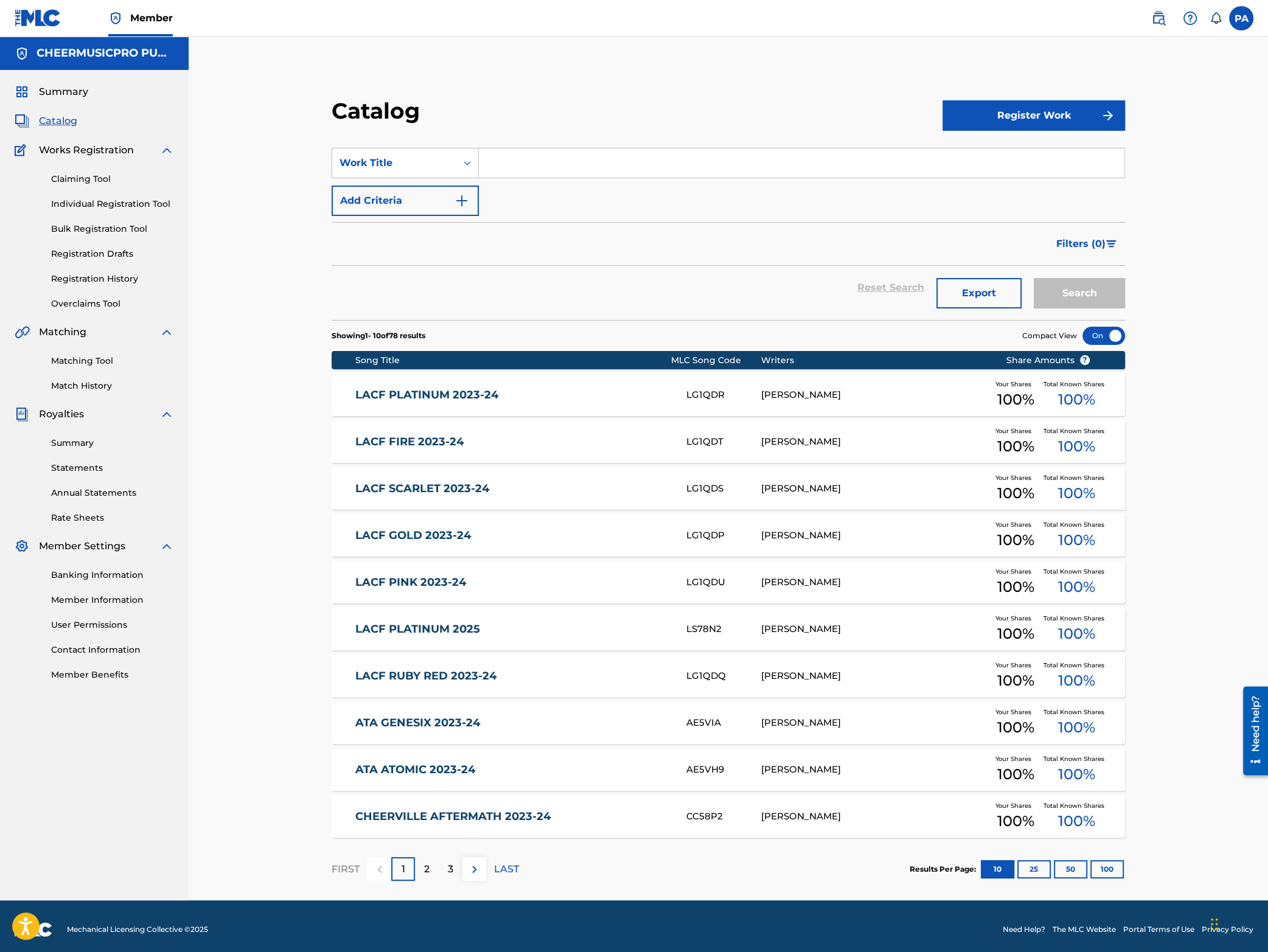
click at [522, 163] on input "Search Form" at bounding box center [801, 163] width 645 height 29
click at [611, 185] on div "lacf ruby red 2023-24" at bounding box center [801, 190] width 645 height 22
type input "lacf ruby red 2023-24"
click at [1107, 289] on button "Search" at bounding box center [1079, 294] width 91 height 31
click at [505, 387] on div "LACF RUBY RED 2023-24 LG1QDQ PATRICK J AVARD Your Shares 100 % Total Known Shar…" at bounding box center [728, 395] width 793 height 43
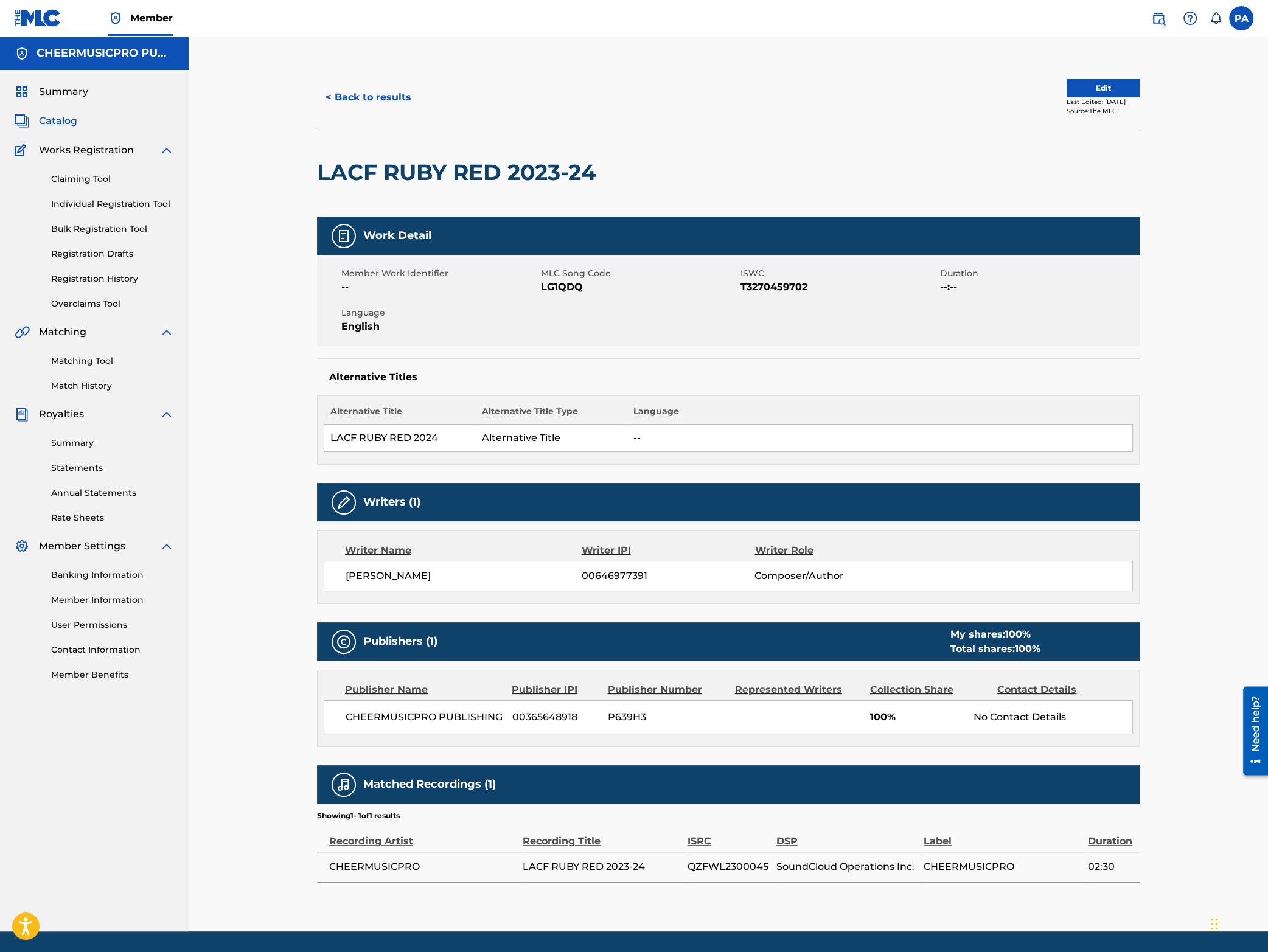
click at [387, 95] on button "< Back to results" at bounding box center [368, 98] width 103 height 31
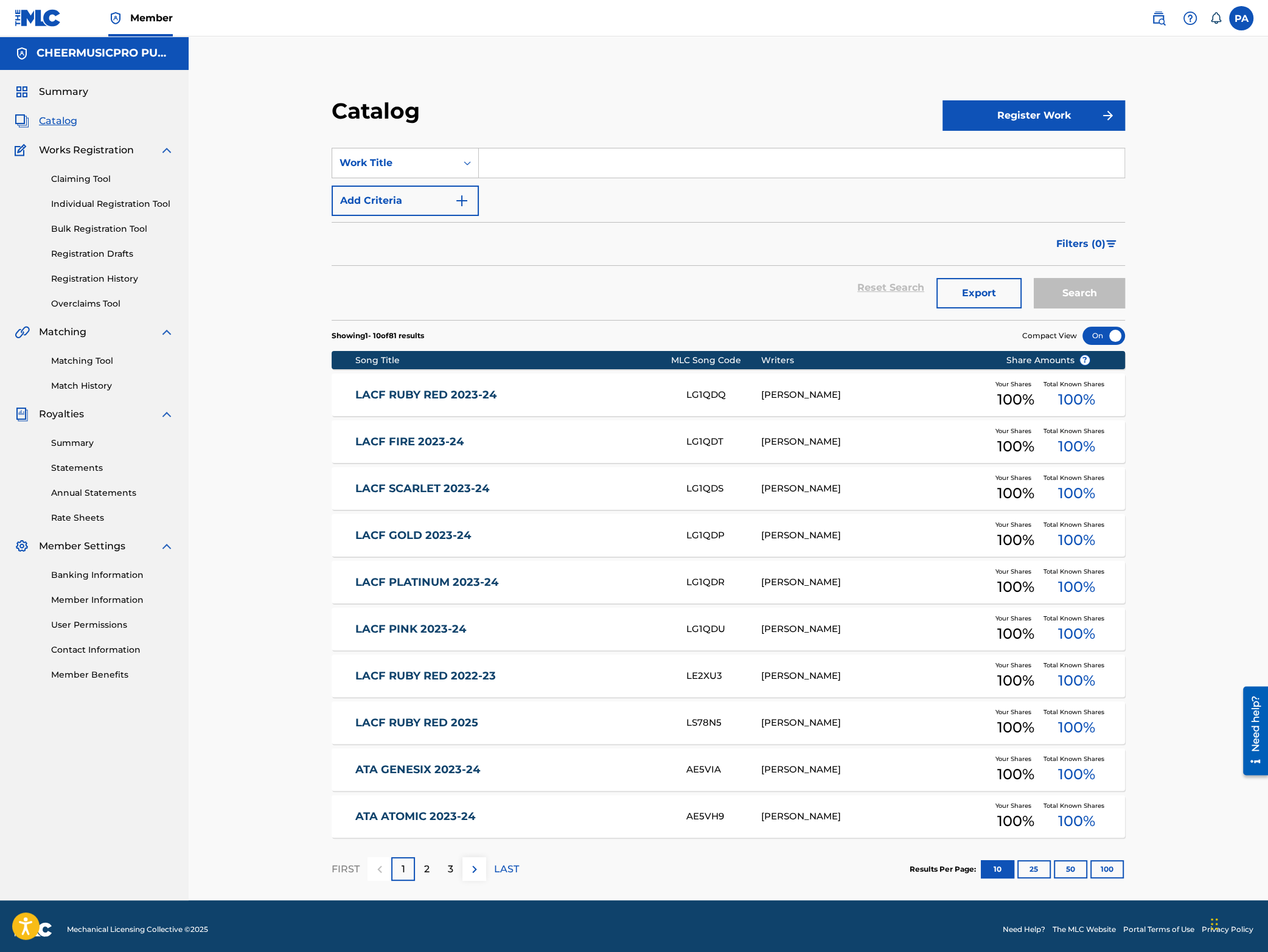
click at [542, 161] on input "Search Form" at bounding box center [801, 163] width 645 height 29
click at [519, 161] on input "Search Form" at bounding box center [801, 163] width 645 height 29
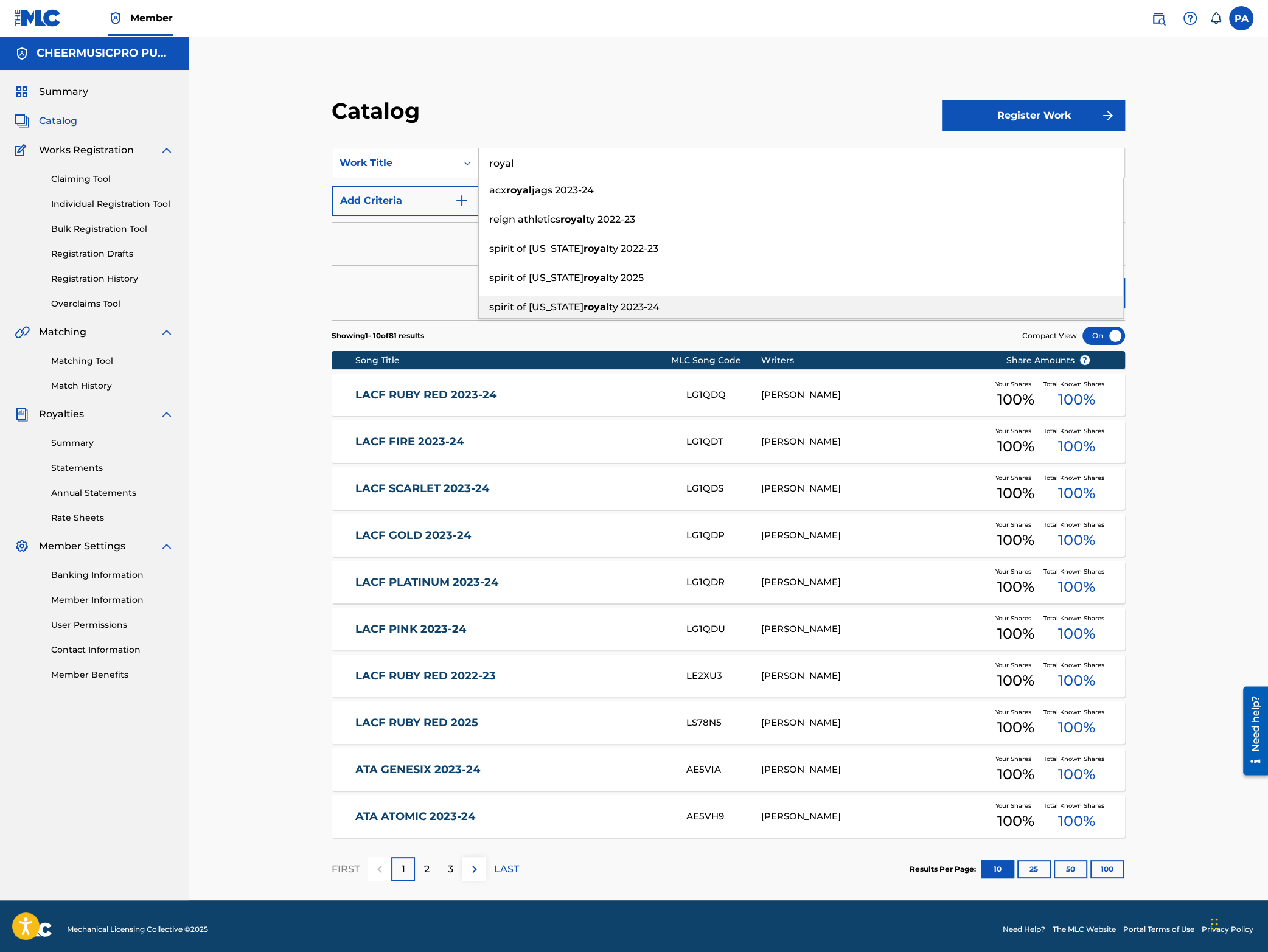
click at [584, 303] on strong "royal" at bounding box center [597, 307] width 26 height 11
type input "spirit of texas royalty 2023-24"
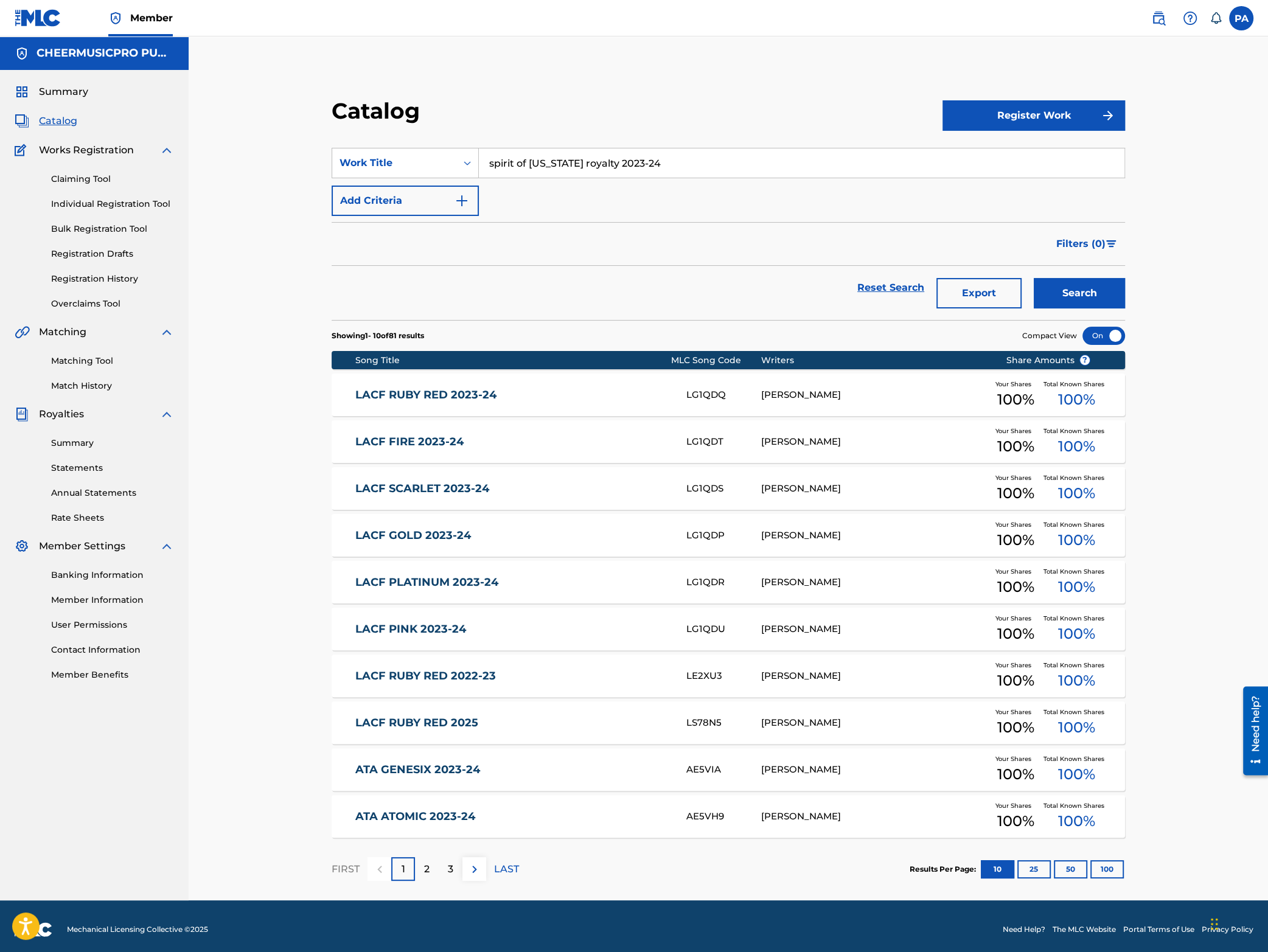
click at [860, 387] on div "LACF RUBY RED 2023-24 LG1QDQ PATRICK J AVARD Your Shares 100 % Total Known Shar…" at bounding box center [728, 395] width 793 height 43
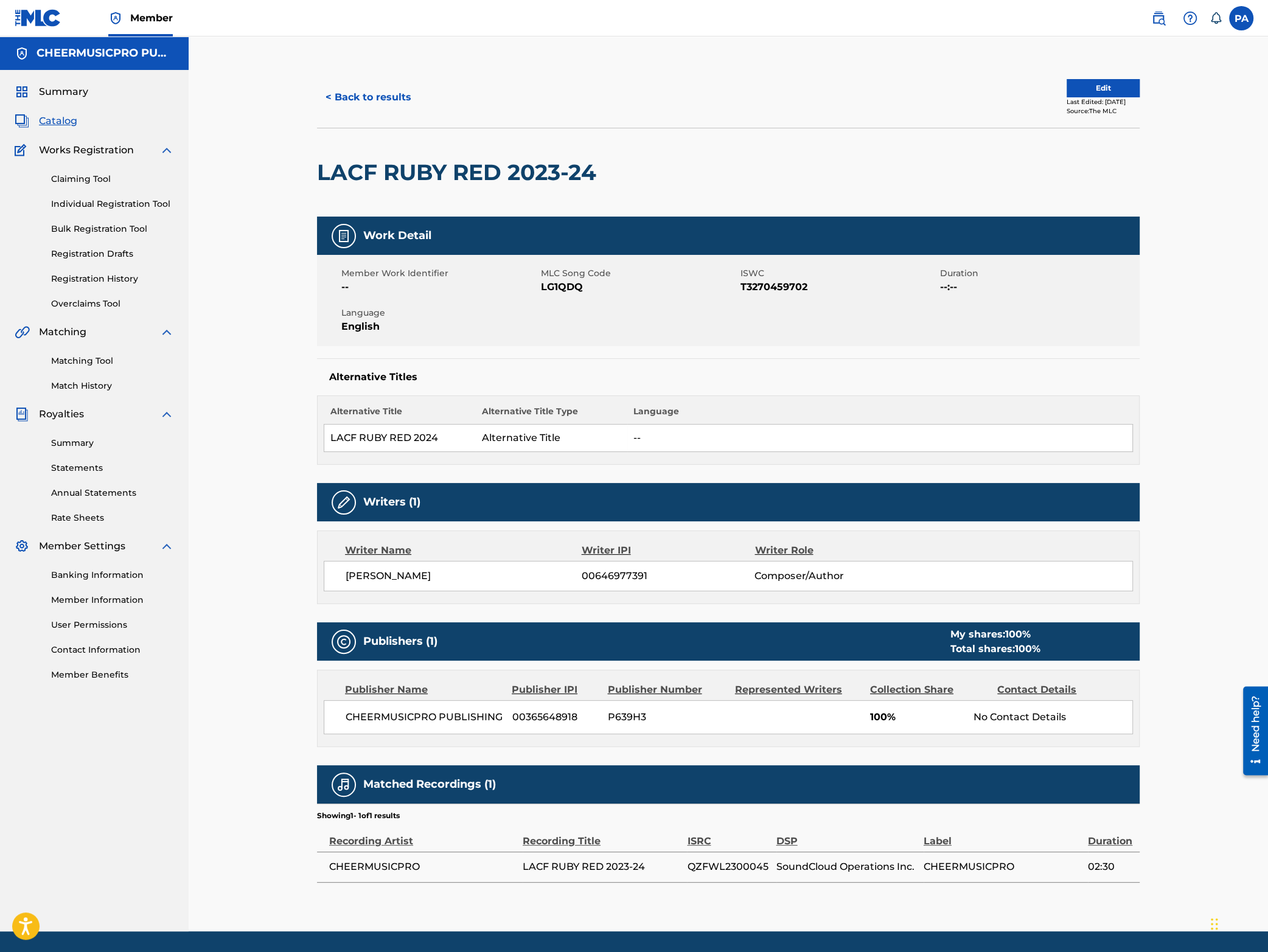
click at [368, 103] on button "< Back to results" at bounding box center [368, 98] width 103 height 31
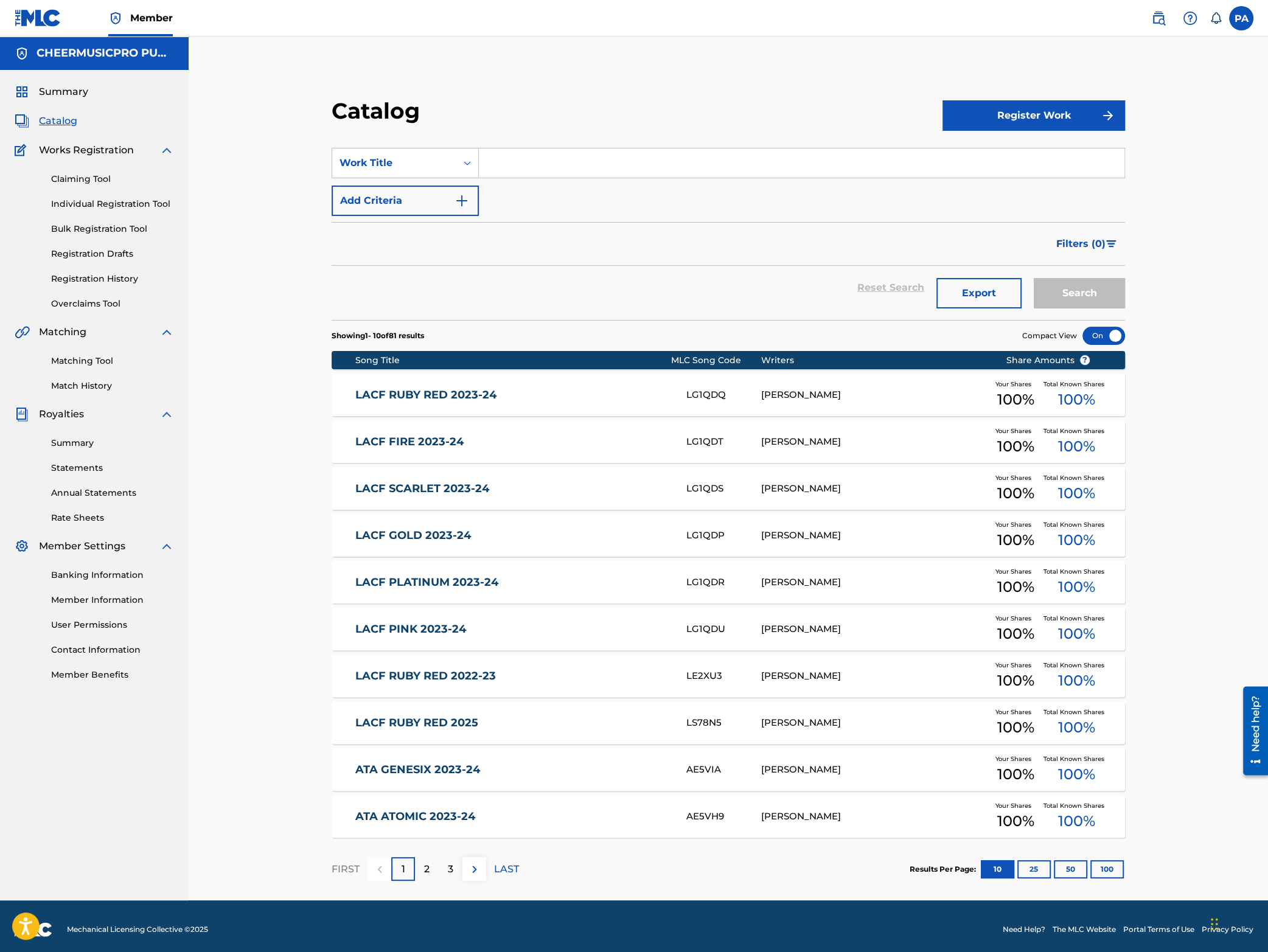
click at [541, 171] on input "Search Form" at bounding box center [801, 163] width 645 height 29
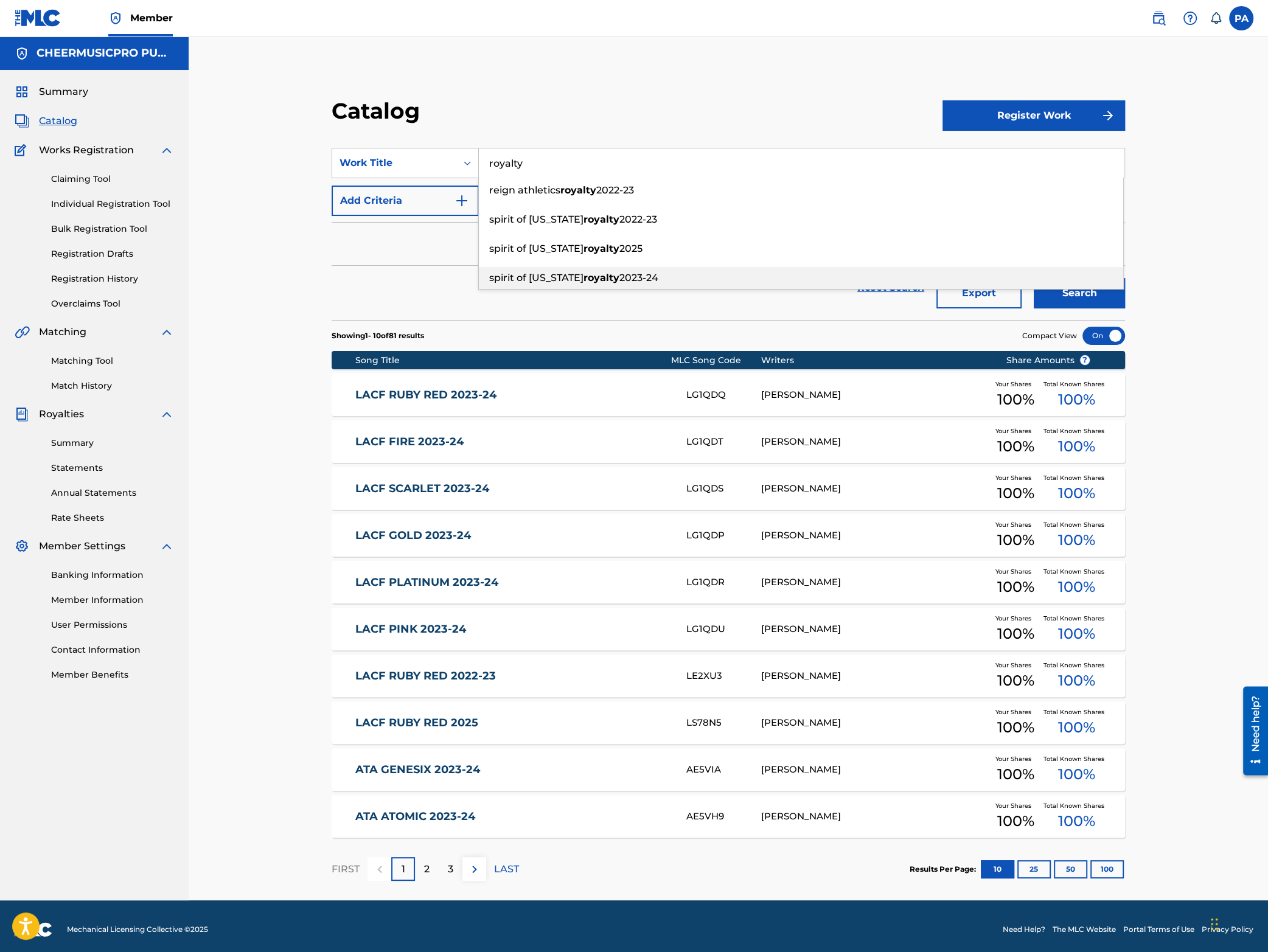
click at [584, 282] on strong "royalty" at bounding box center [602, 277] width 36 height 11
type input "spirit of texas royalty 2023-24"
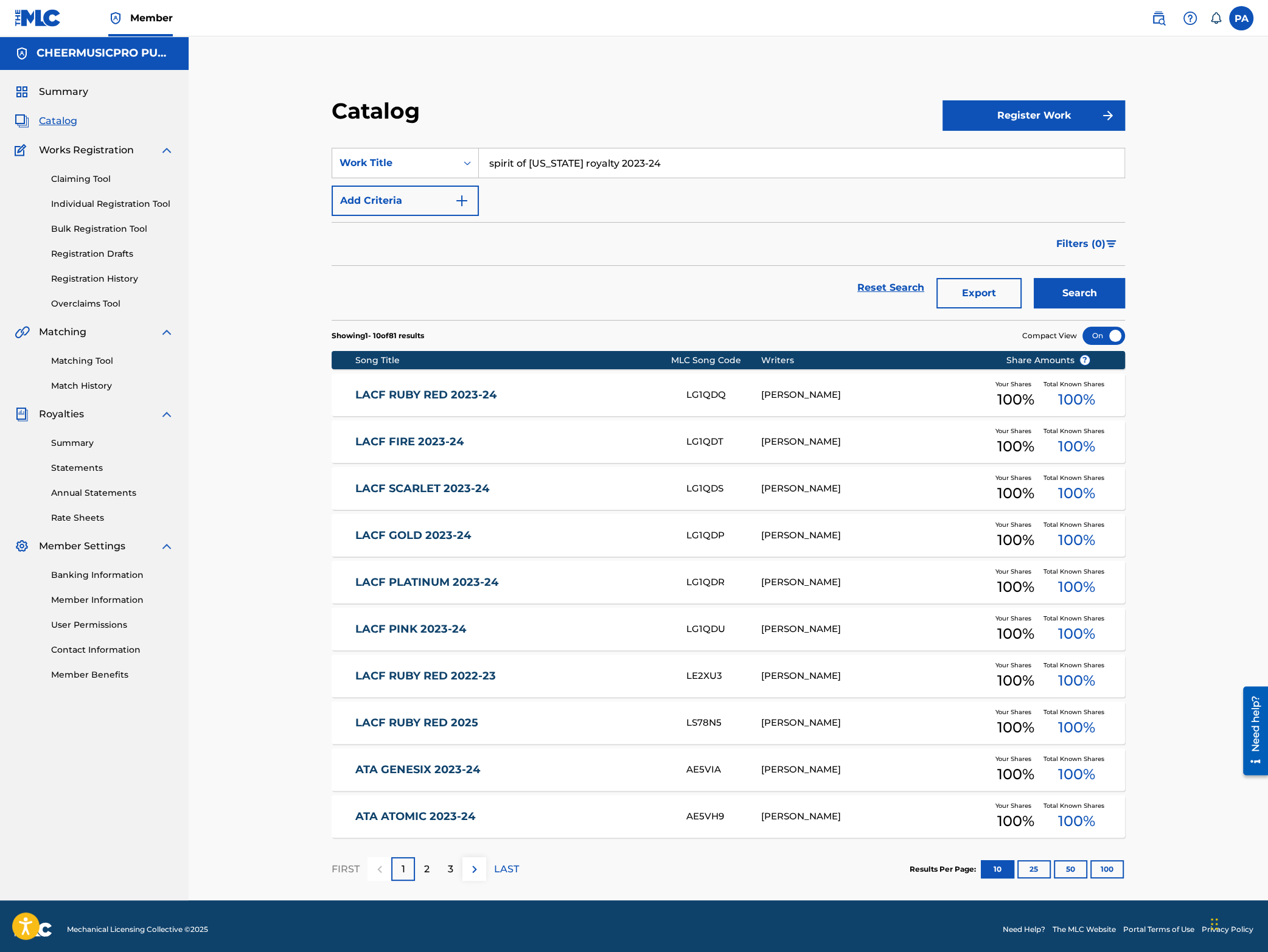
click at [1067, 294] on button "Search" at bounding box center [1079, 294] width 91 height 31
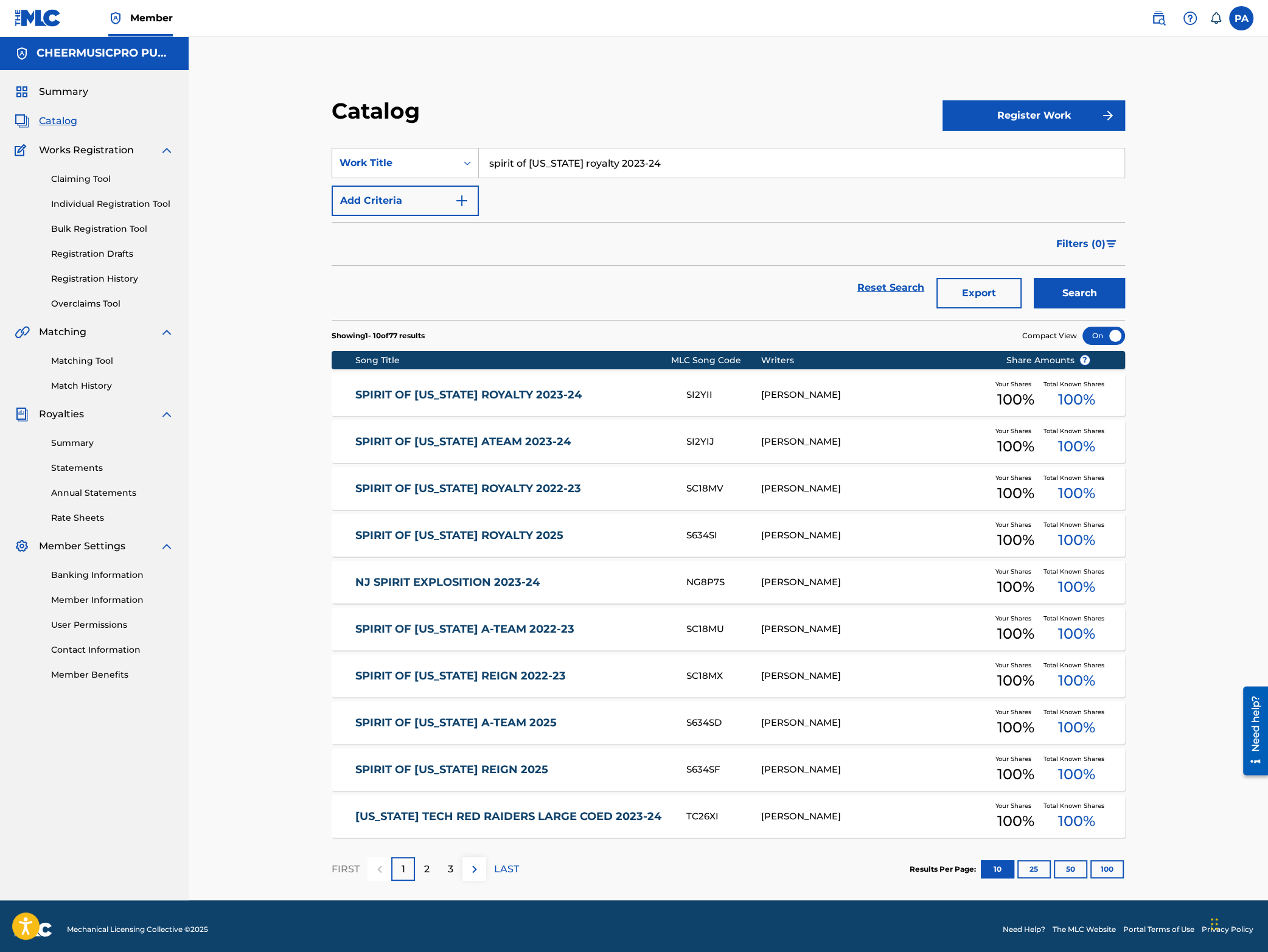
click at [616, 387] on div "SPIRIT OF TEXAS ROYALTY 2023-24 SI2YII PATRICK J AVARD Your Shares 100 % Total …" at bounding box center [728, 395] width 793 height 43
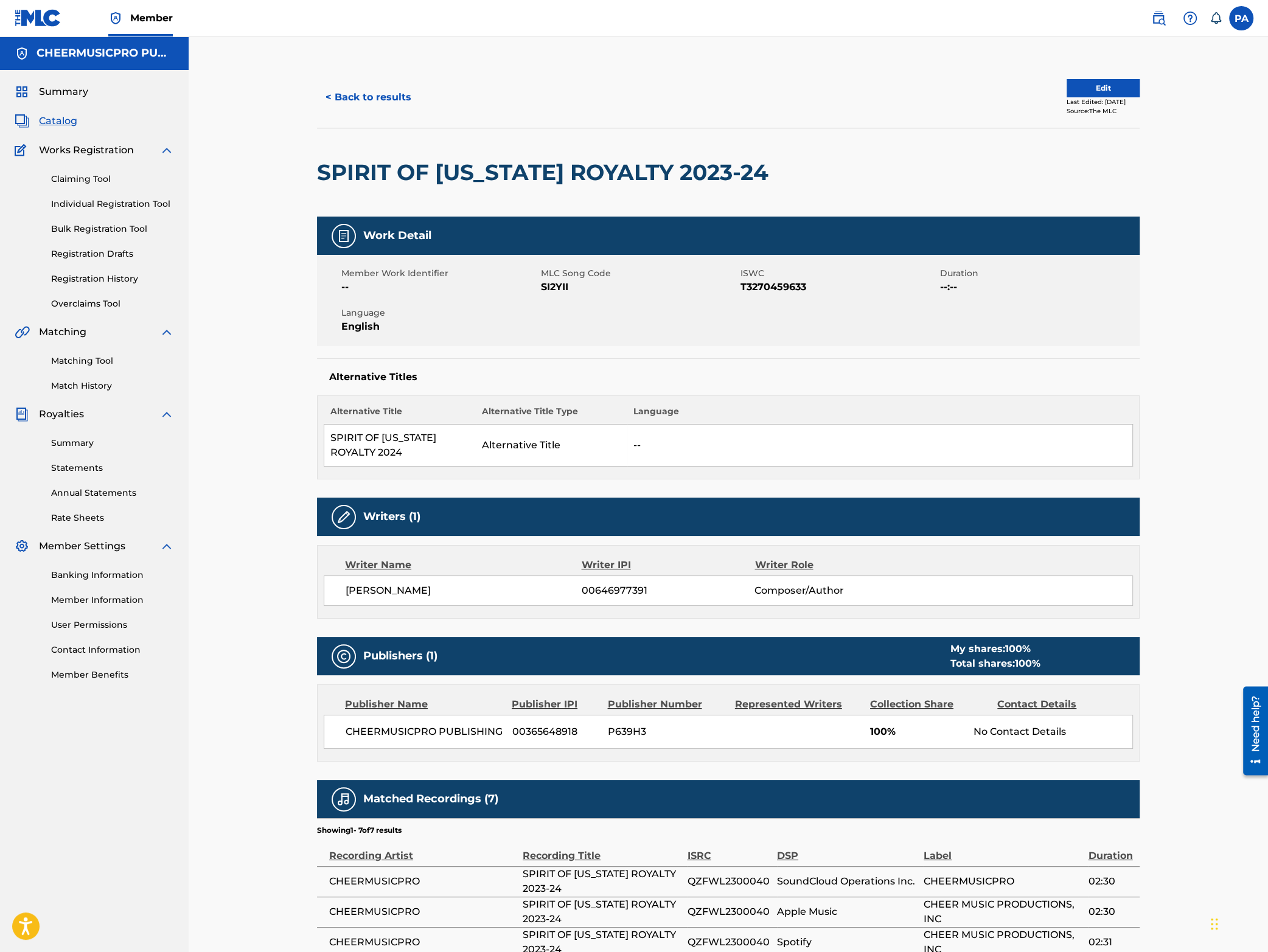
click at [372, 93] on button "< Back to results" at bounding box center [368, 98] width 103 height 31
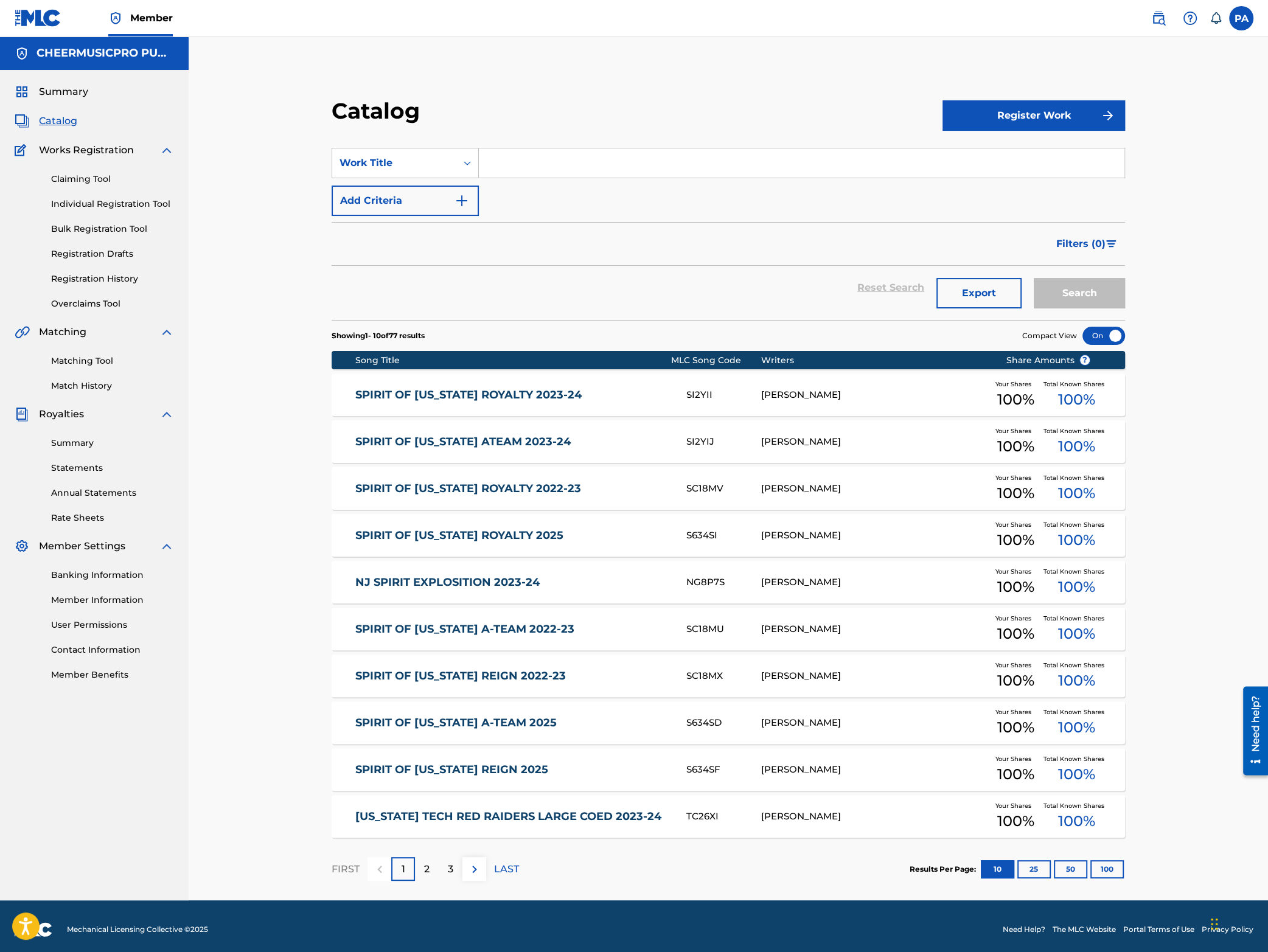
click at [535, 159] on input "Search Form" at bounding box center [801, 163] width 645 height 29
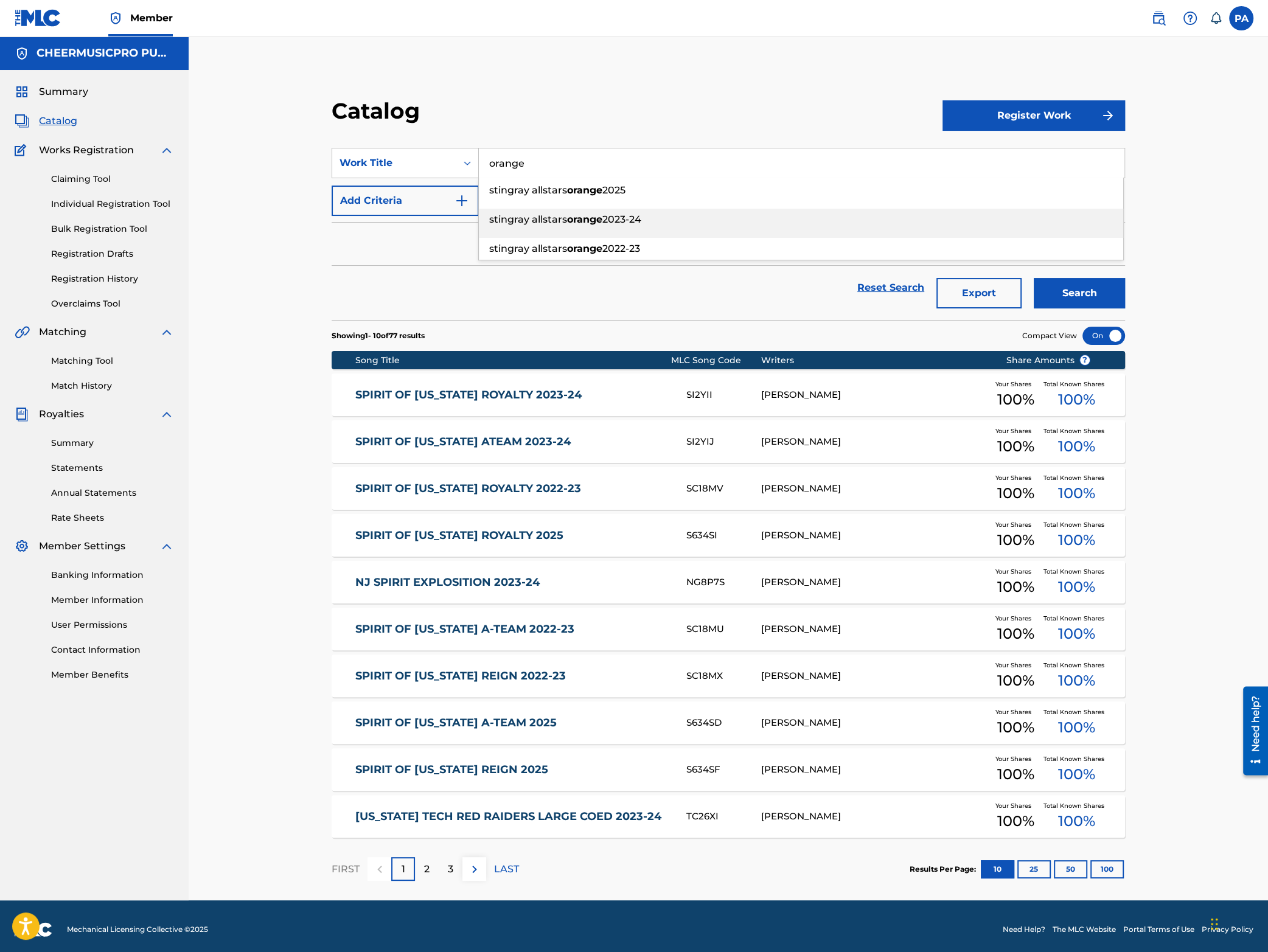
click at [585, 214] on div "stingray allstars orange 2023-24" at bounding box center [801, 219] width 645 height 22
type input "stingray allstars orange 2023-24"
click at [1065, 298] on button "Search" at bounding box center [1079, 294] width 91 height 31
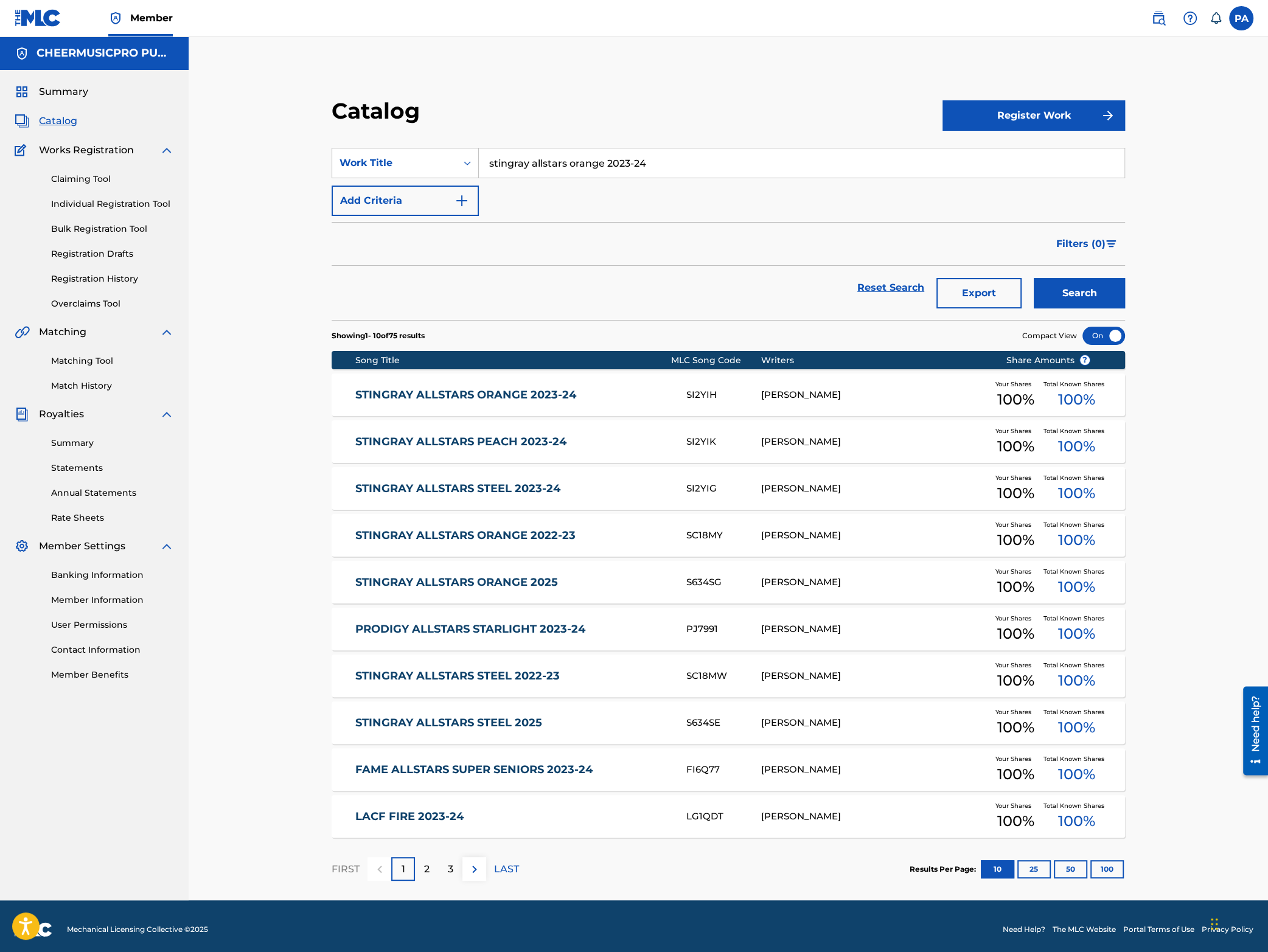
click at [583, 384] on div "STINGRAY ALLSTARS ORANGE 2023-24 SI2YIH PATRICK J AVARD Your Shares 100 % Total…" at bounding box center [728, 395] width 793 height 43
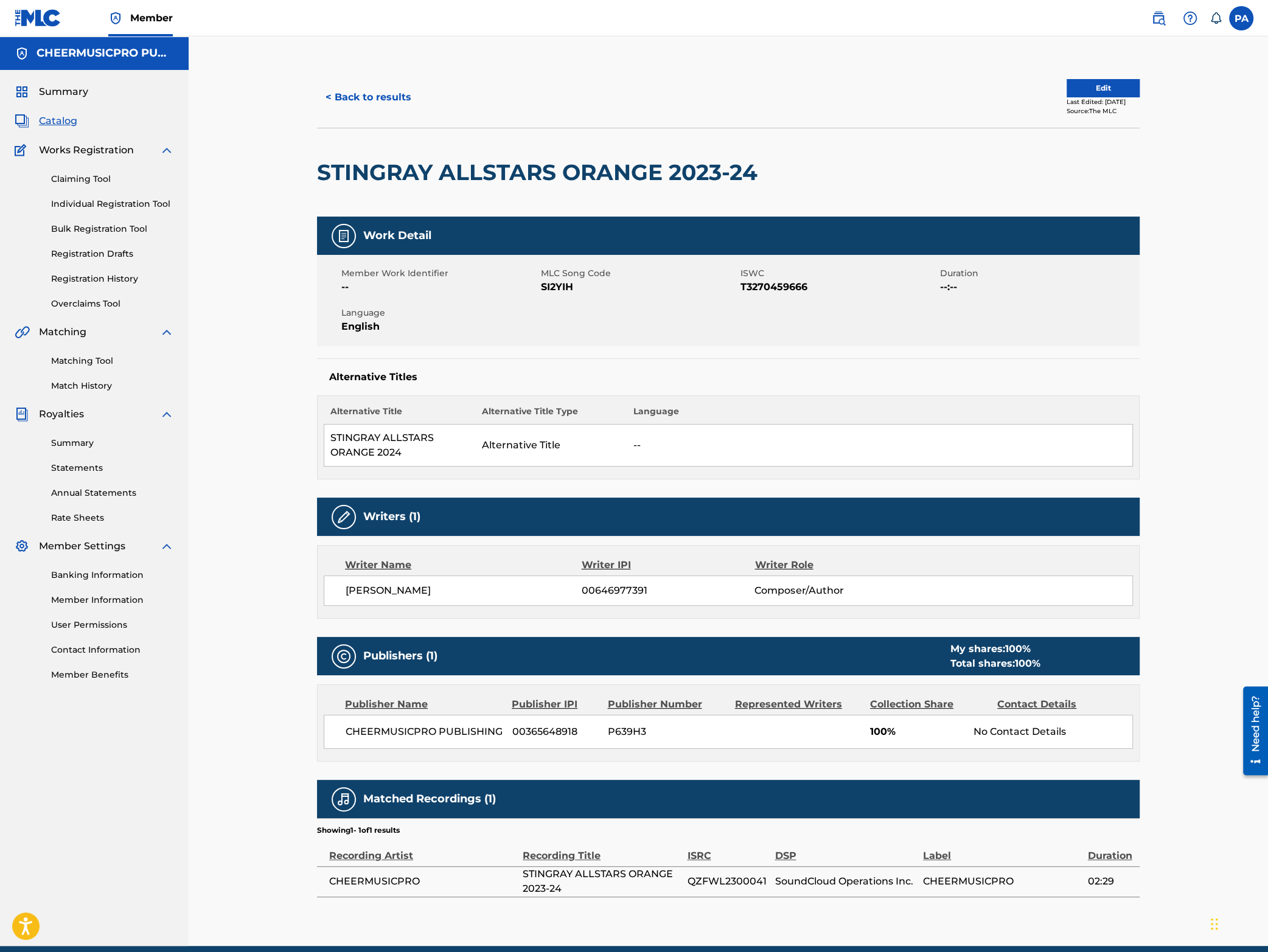
scroll to position [53, 0]
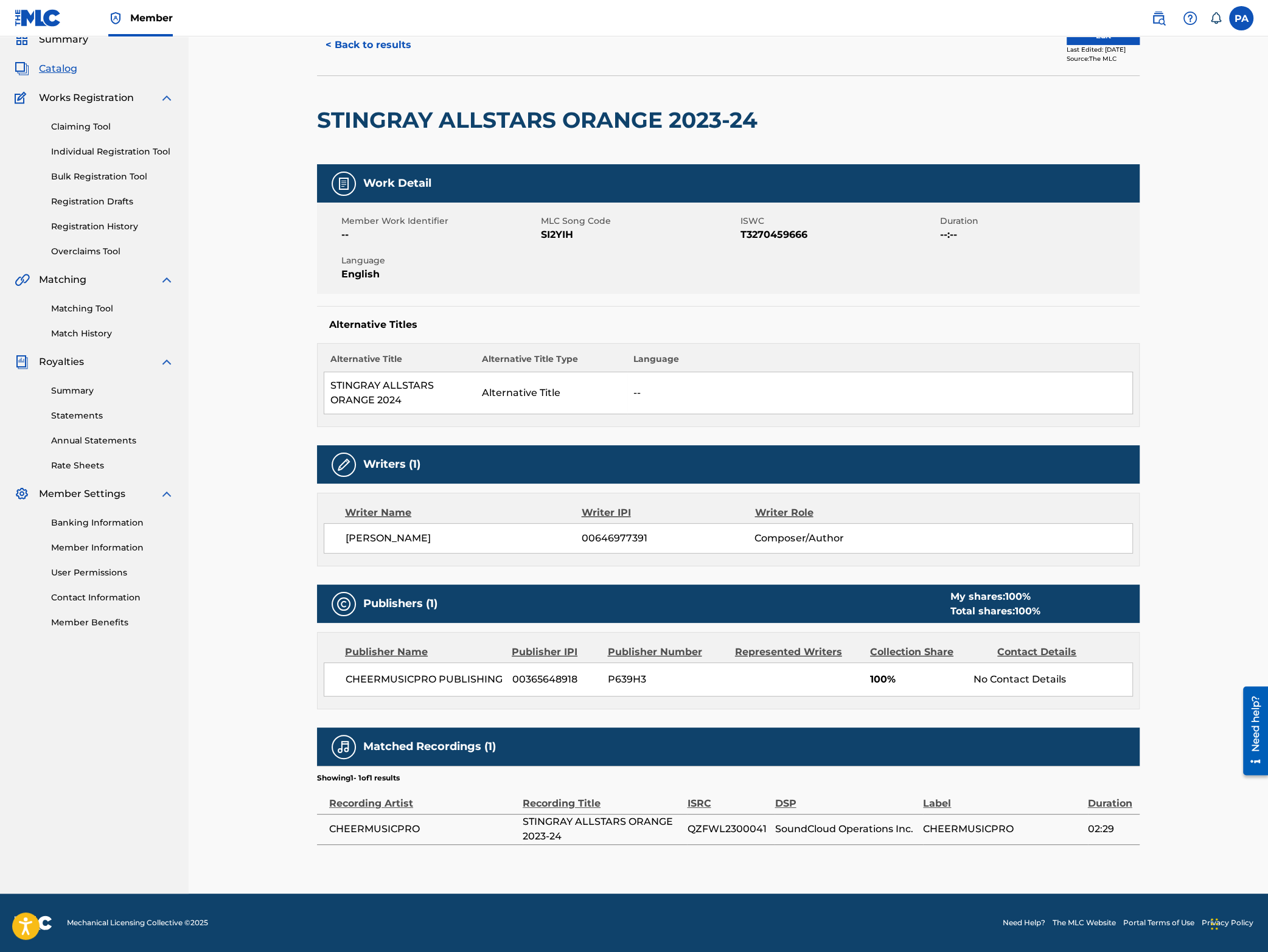
click at [379, 40] on button "< Back to results" at bounding box center [368, 45] width 103 height 31
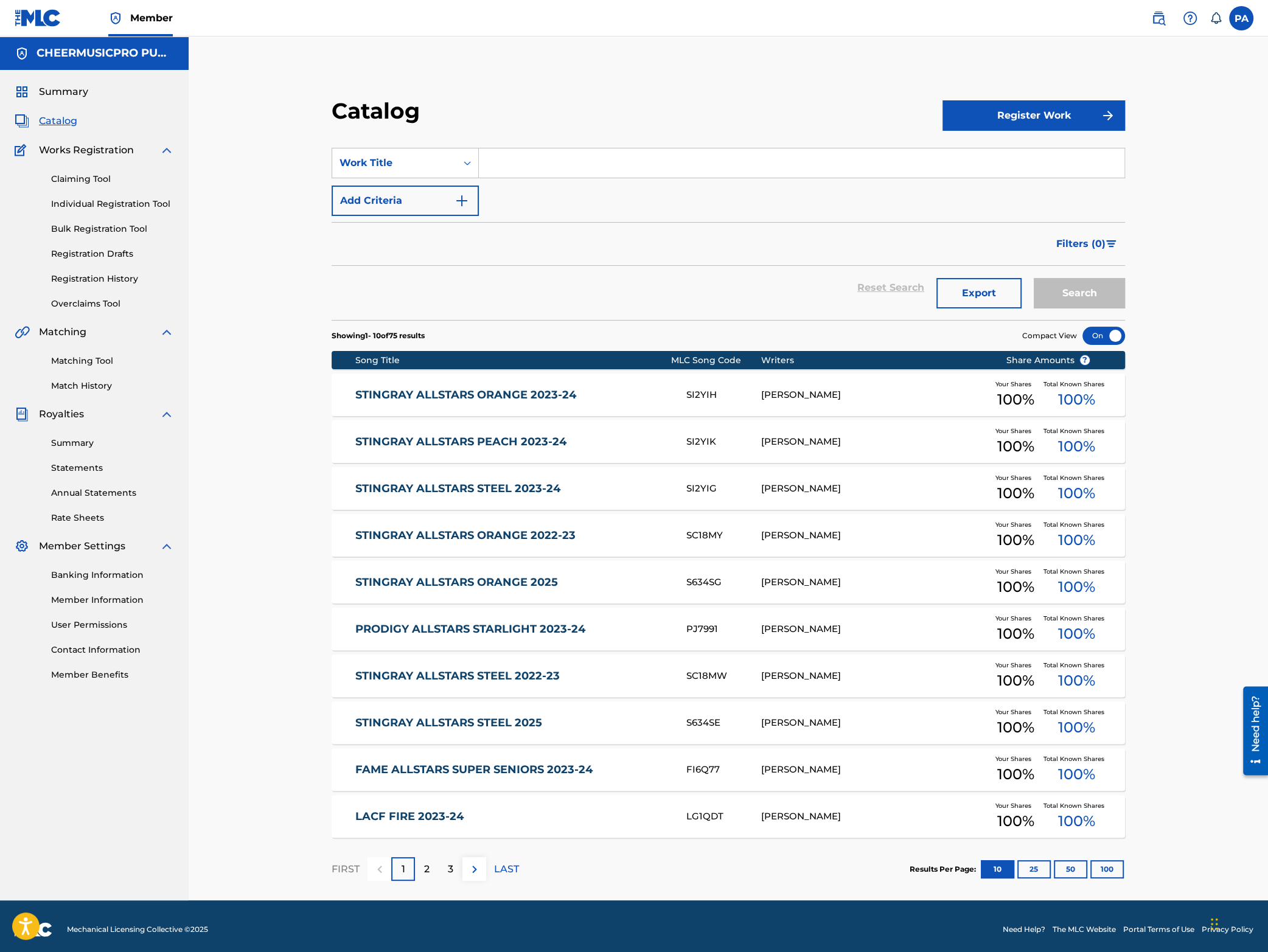
click at [532, 171] on input "Search Form" at bounding box center [801, 163] width 645 height 29
click at [657, 167] on input "stingray allstars steel 2025" at bounding box center [801, 163] width 645 height 29
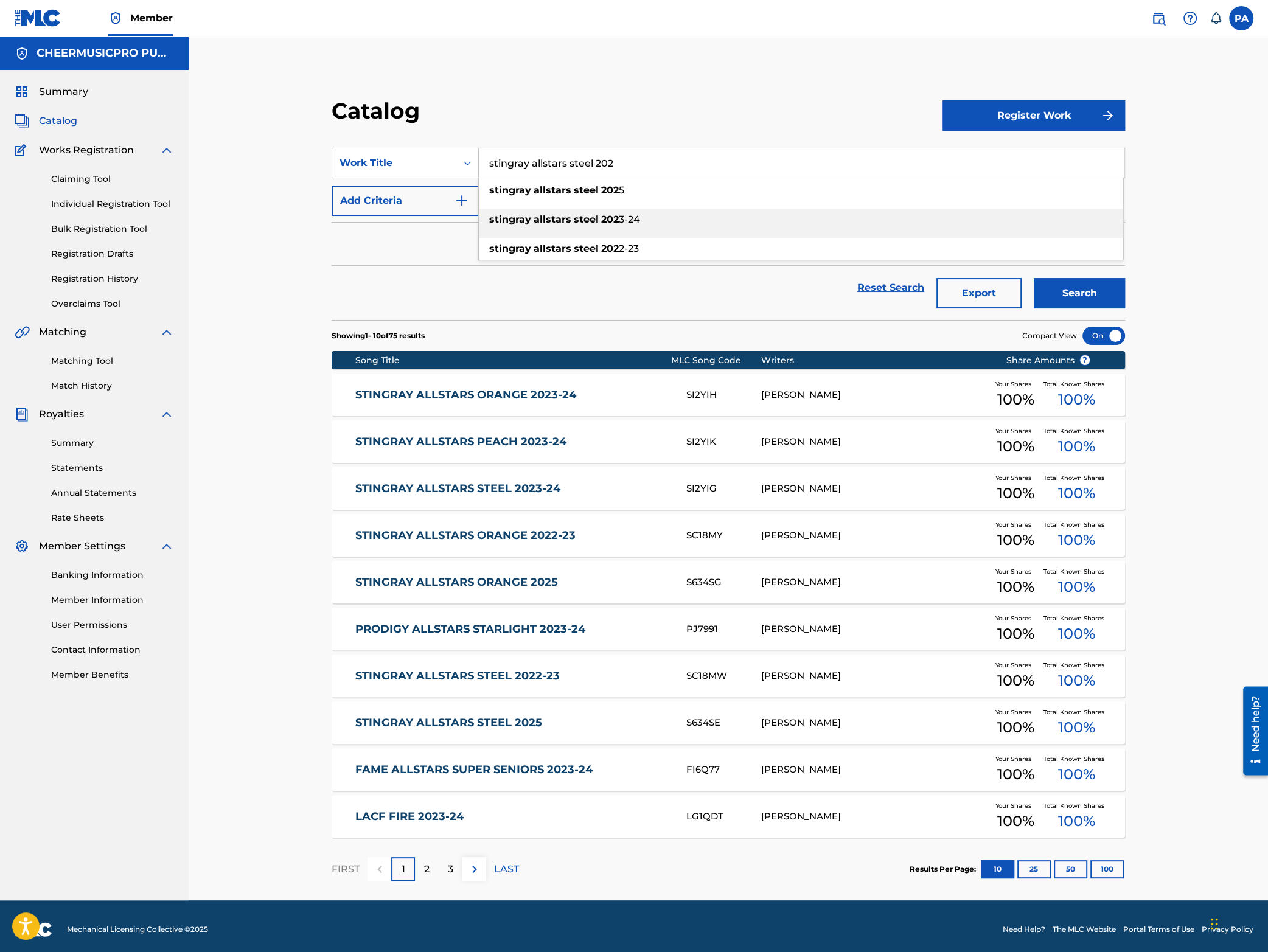
click at [629, 220] on span "3-24" at bounding box center [629, 219] width 21 height 11
type input "stingray allstars steel 2023-24"
click at [1083, 298] on button "Search" at bounding box center [1079, 294] width 91 height 31
click at [617, 396] on link "STINGRAY ALLSTARS STEEL 2023-24" at bounding box center [512, 395] width 314 height 14
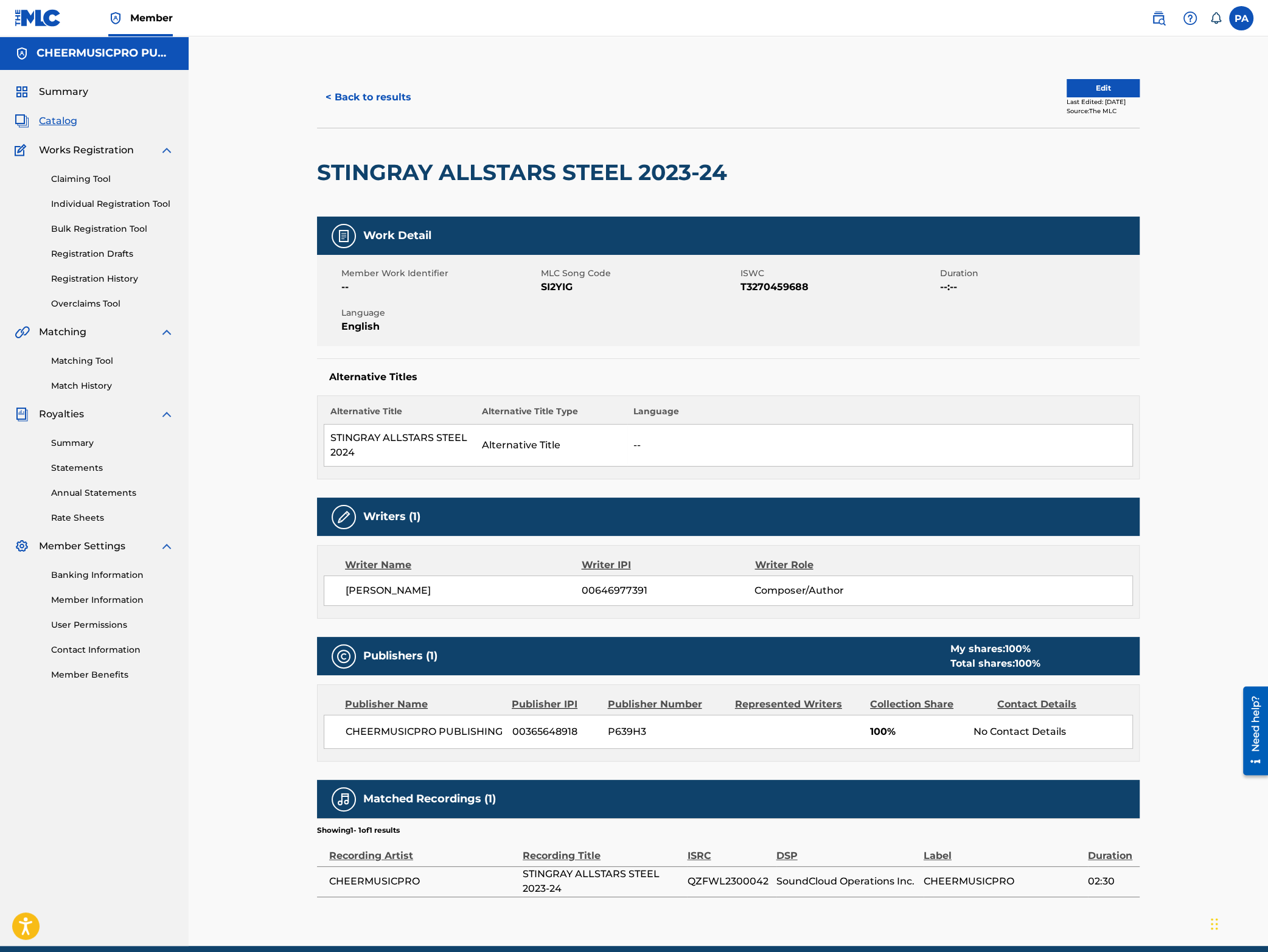
click at [373, 101] on button "< Back to results" at bounding box center [368, 98] width 103 height 31
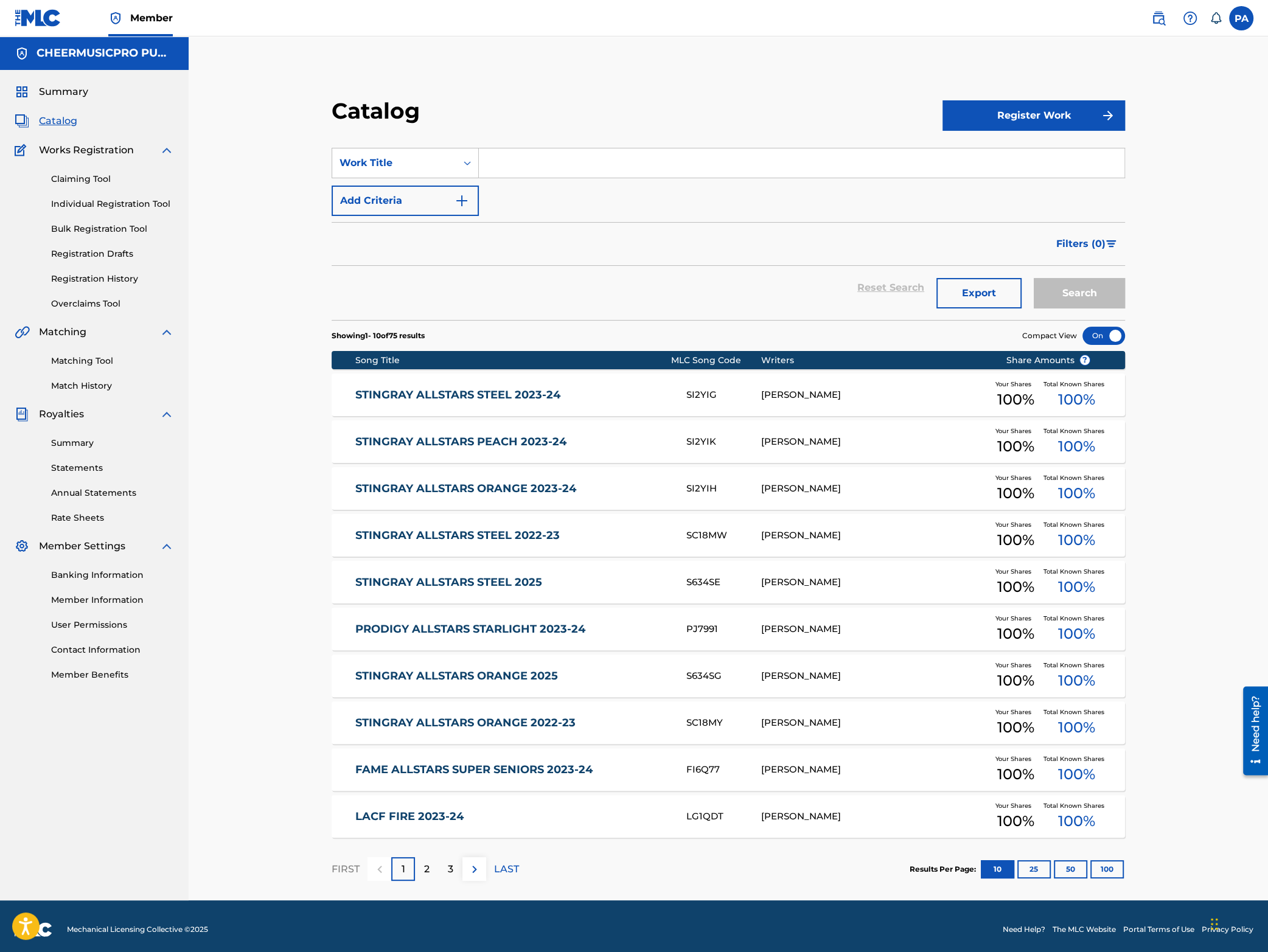
click at [508, 166] on input "Search Form" at bounding box center [801, 163] width 645 height 29
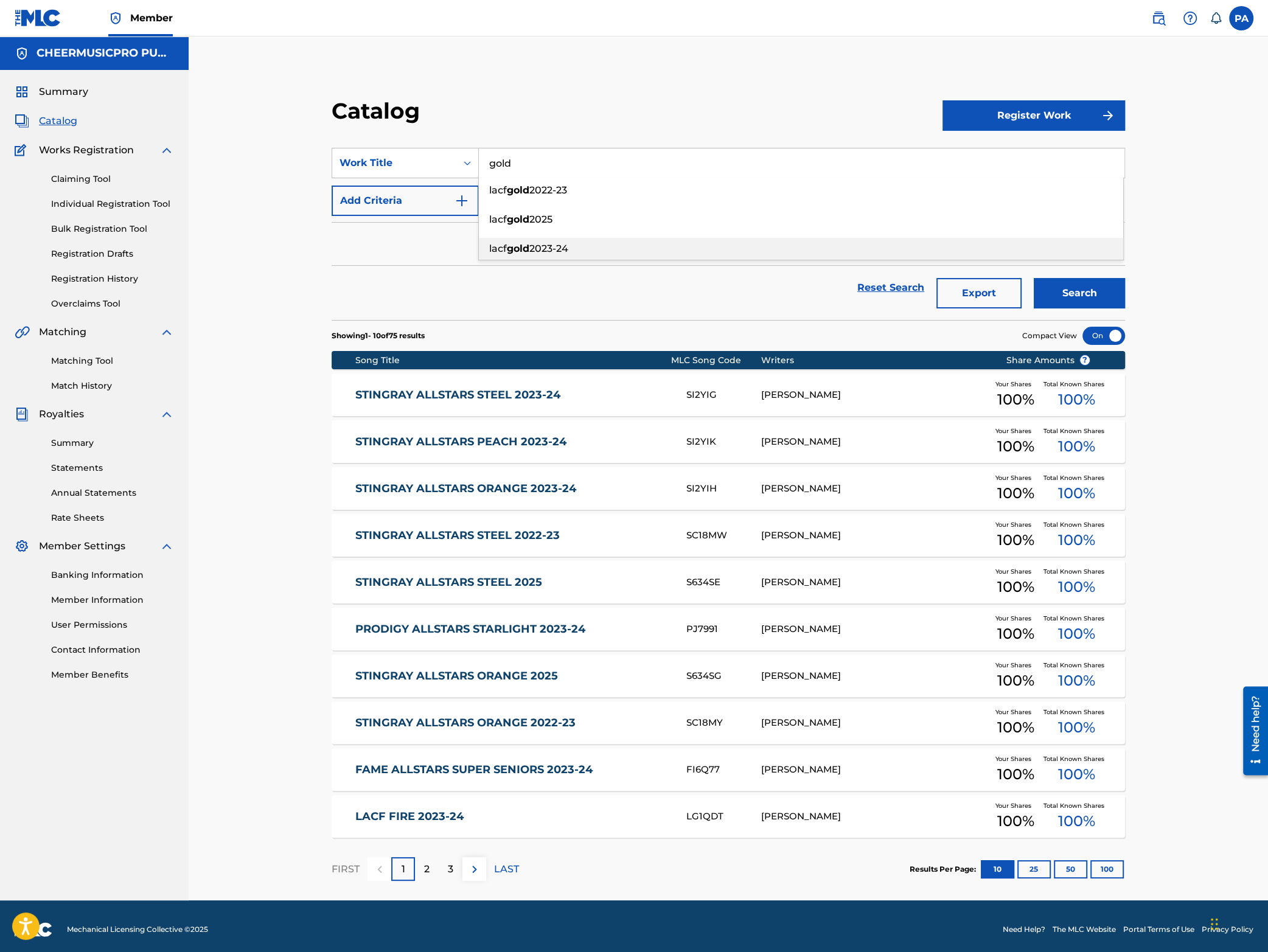
click at [536, 240] on div "lacf gold 2023-24" at bounding box center [801, 248] width 645 height 22
type input "lacf gold 2023-24"
click at [1094, 294] on button "Search" at bounding box center [1079, 294] width 91 height 31
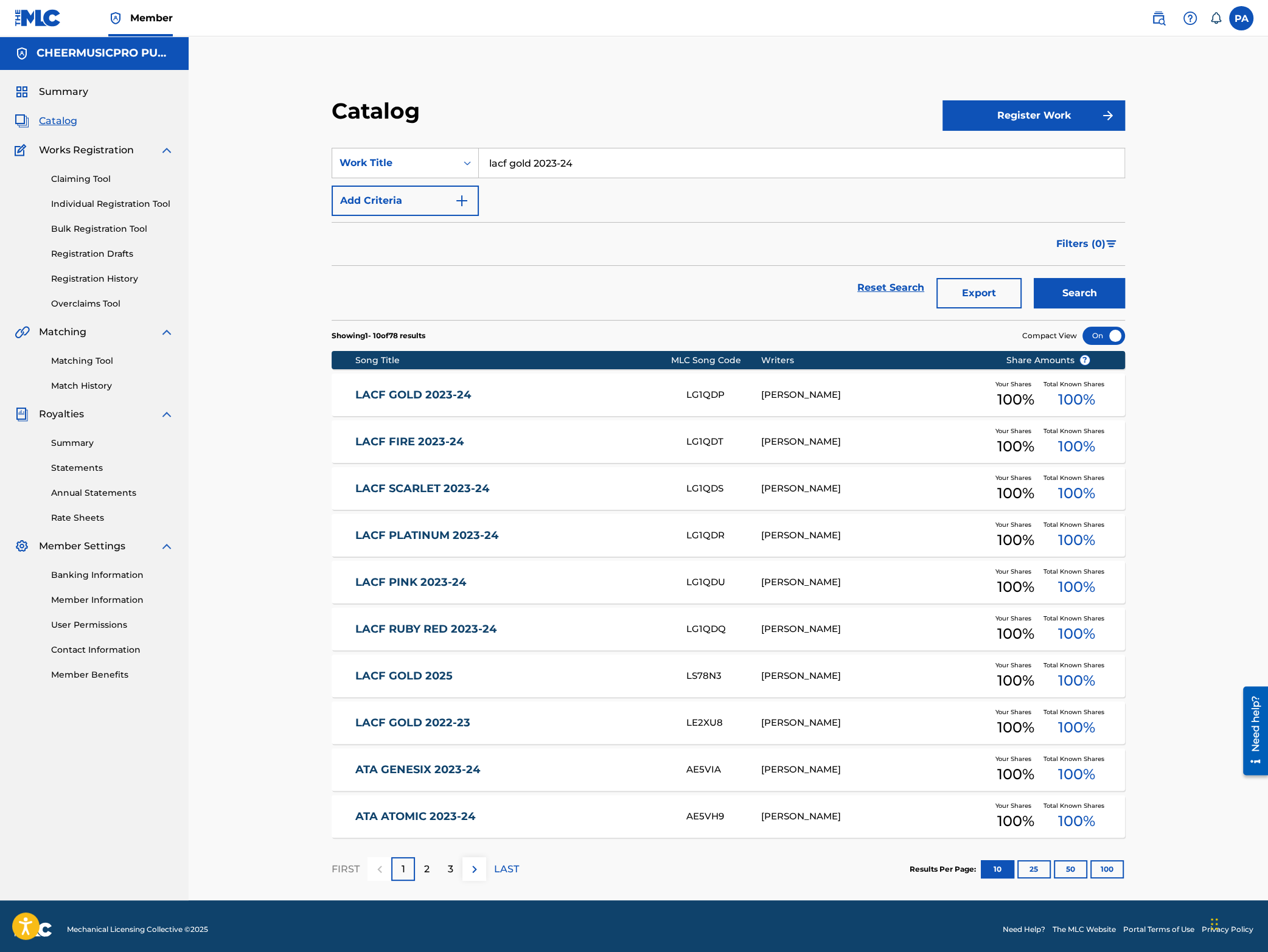
click at [652, 396] on link "LACF GOLD 2023-24" at bounding box center [512, 395] width 314 height 14
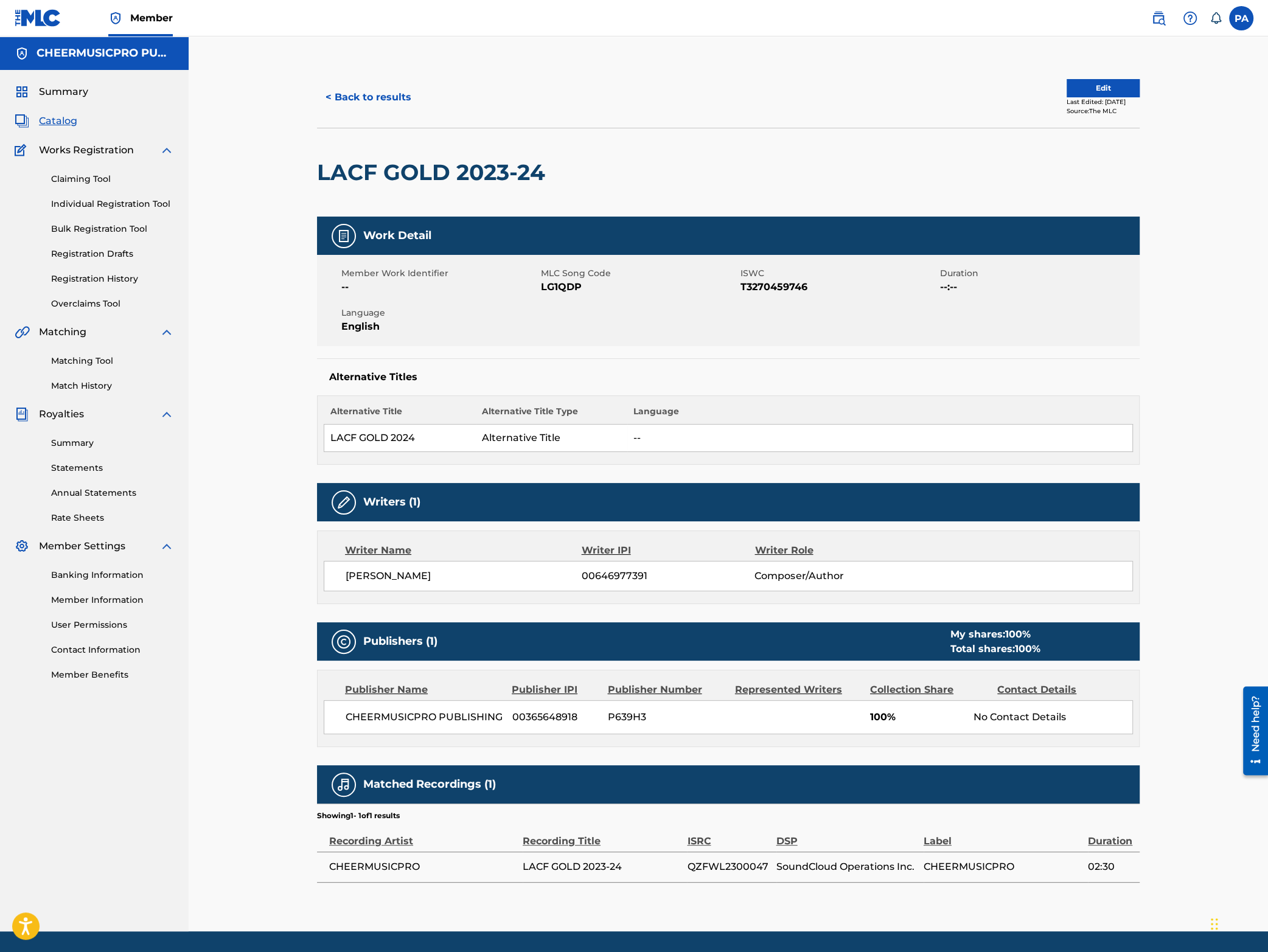
click at [379, 97] on button "< Back to results" at bounding box center [368, 98] width 103 height 31
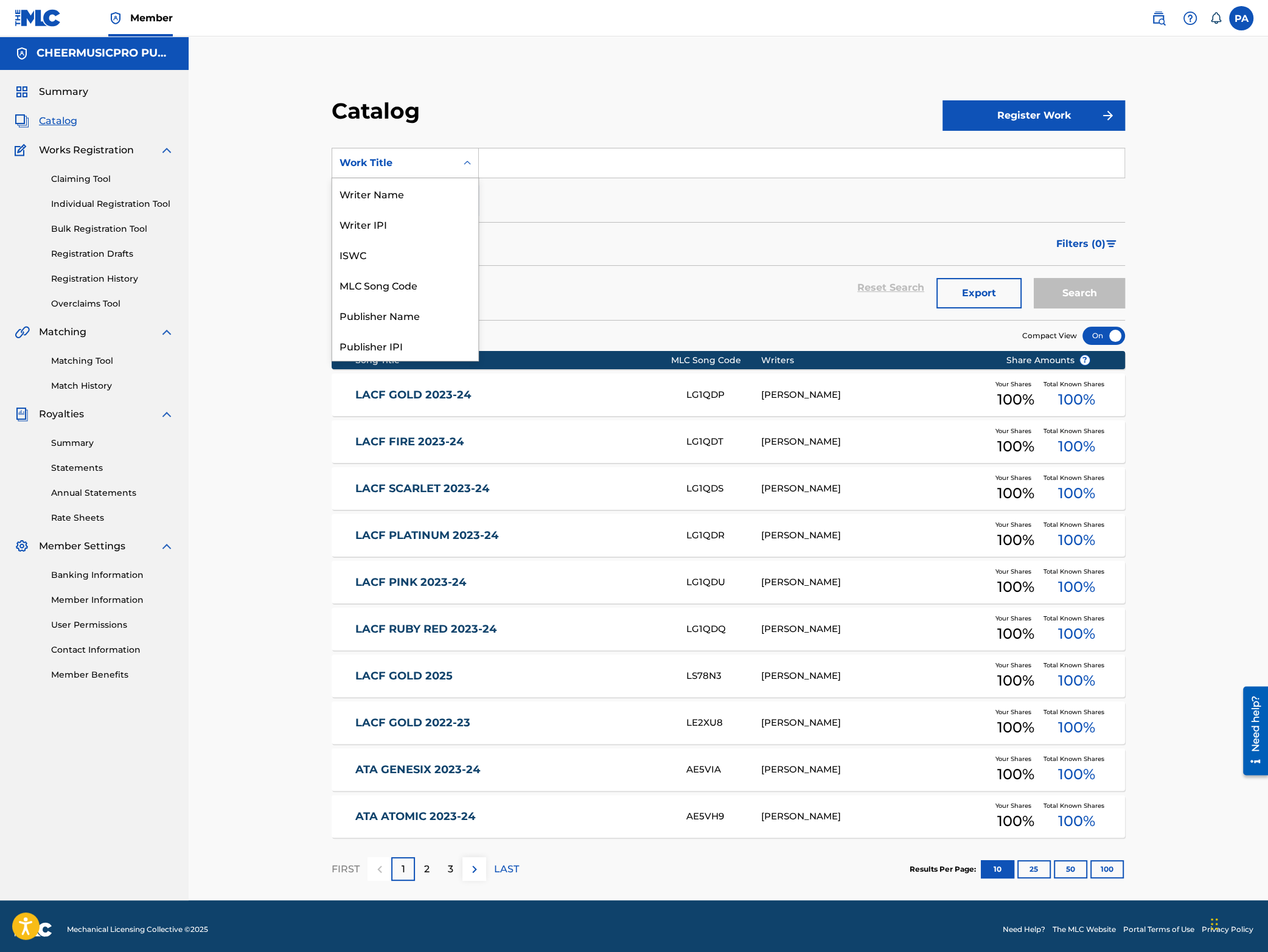
click at [420, 164] on div "Work Title" at bounding box center [394, 163] width 109 height 15
click at [565, 166] on input "Search Form" at bounding box center [801, 163] width 645 height 29
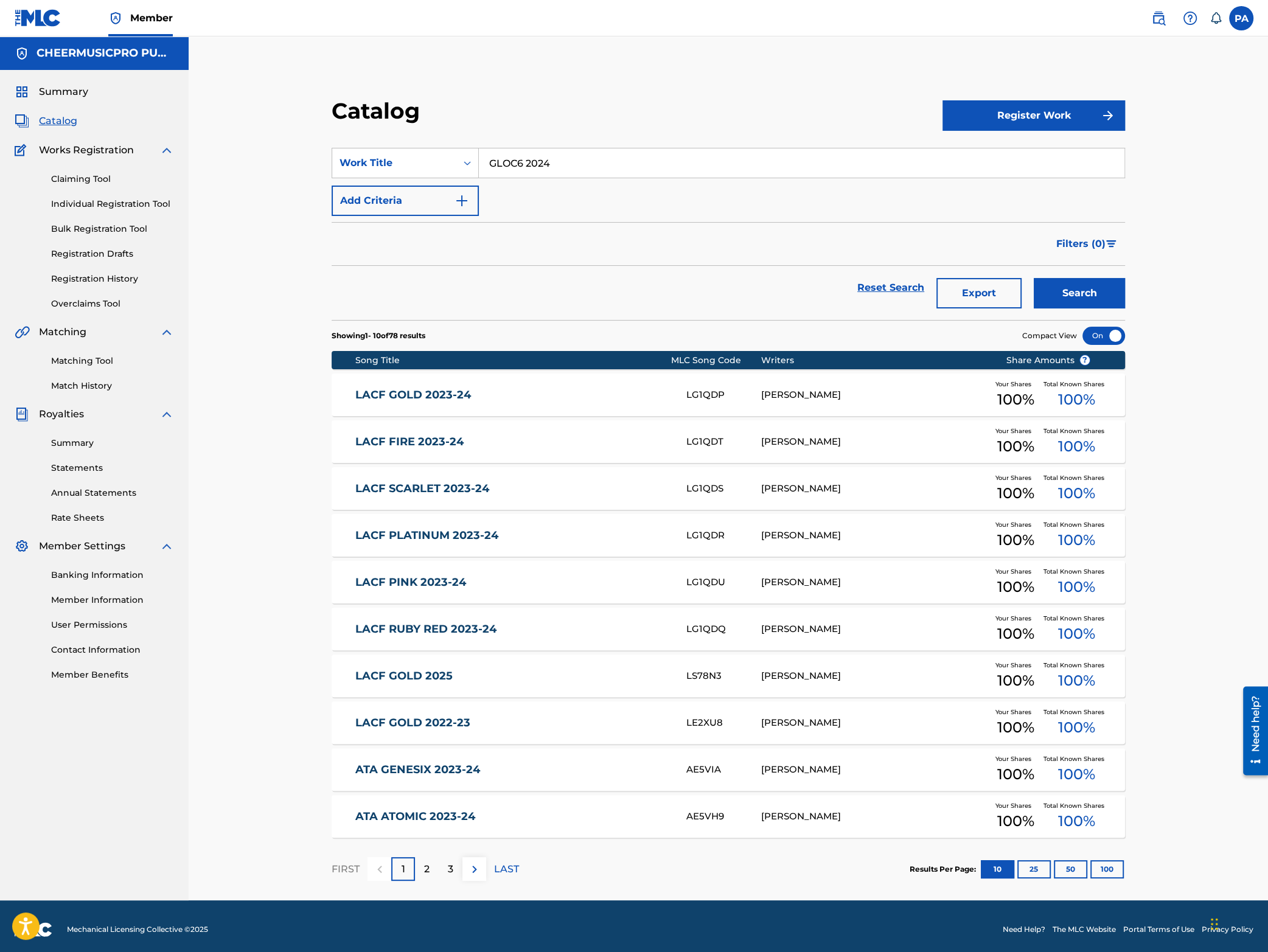
type input "GLOC6 2024"
click at [1097, 294] on button "Search" at bounding box center [1079, 294] width 91 height 31
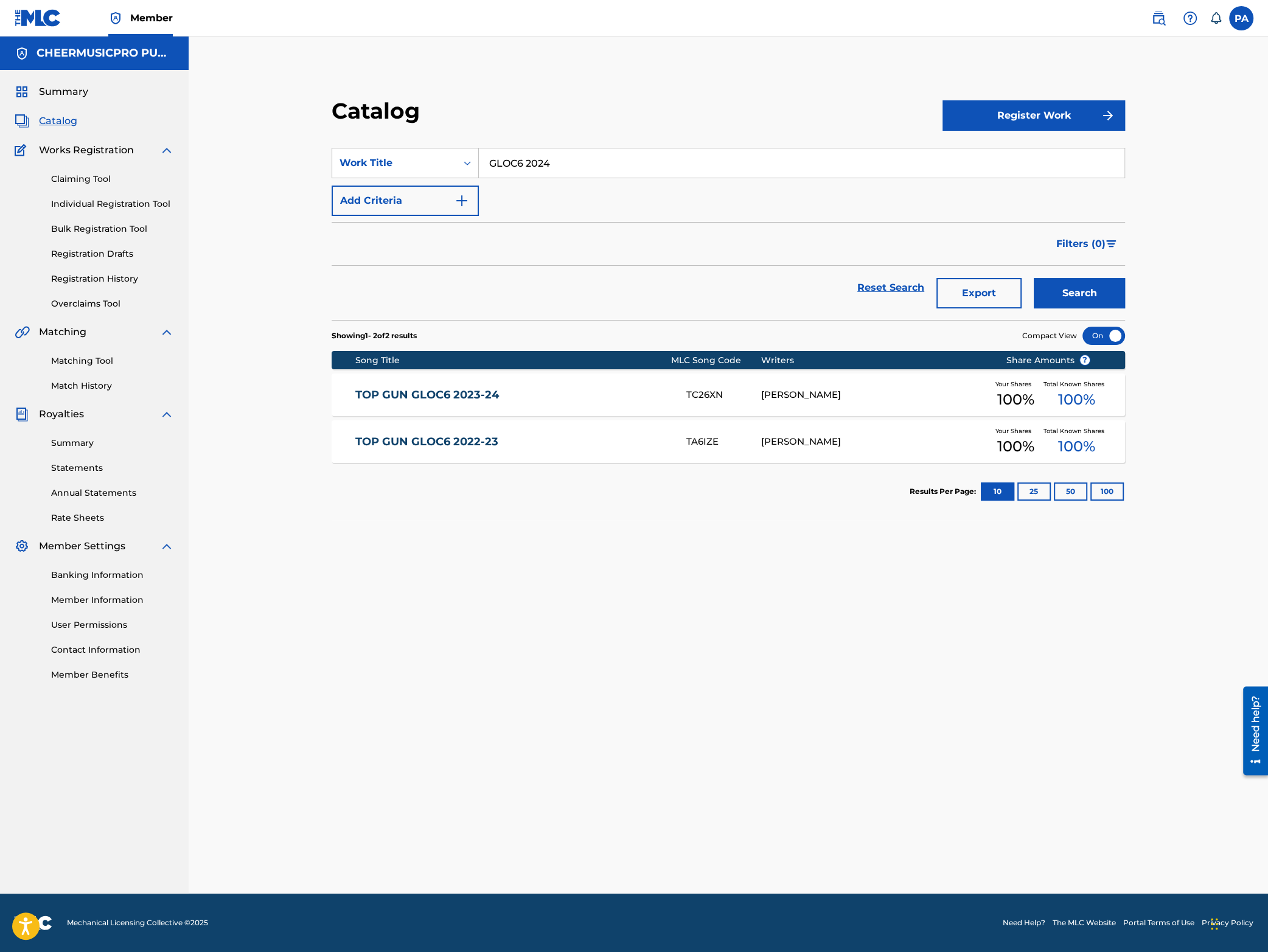
click at [535, 391] on link "TOP GUN GLOC6 2023-24" at bounding box center [512, 395] width 314 height 14
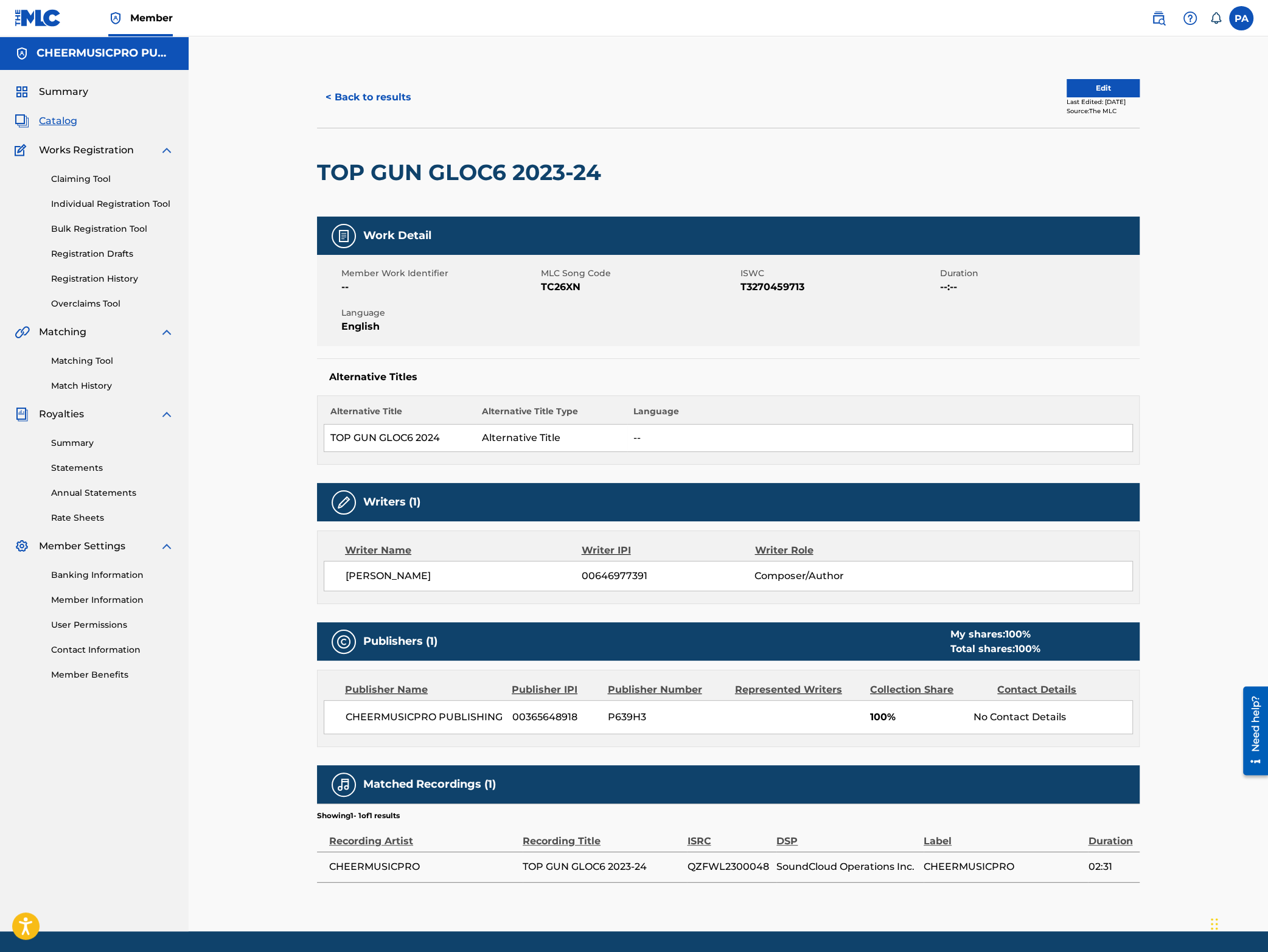
click at [370, 89] on button "< Back to results" at bounding box center [368, 98] width 103 height 31
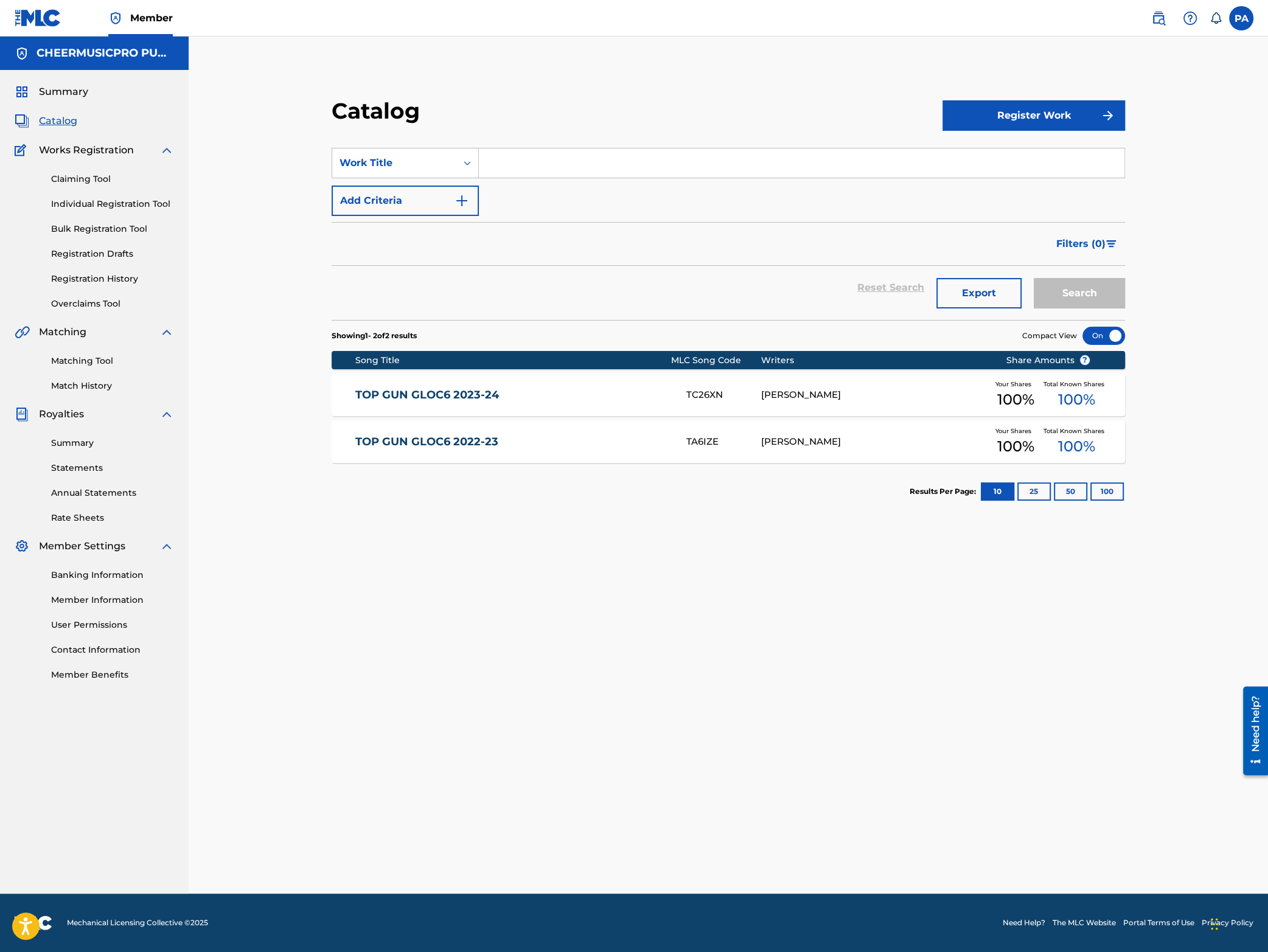
click at [561, 173] on input "Search Form" at bounding box center [801, 163] width 645 height 29
click at [635, 218] on span "iors 2023-24" at bounding box center [632, 219] width 59 height 11
type input "fame allstars super seniors 2023-24"
click at [1083, 281] on button "Search" at bounding box center [1079, 294] width 91 height 31
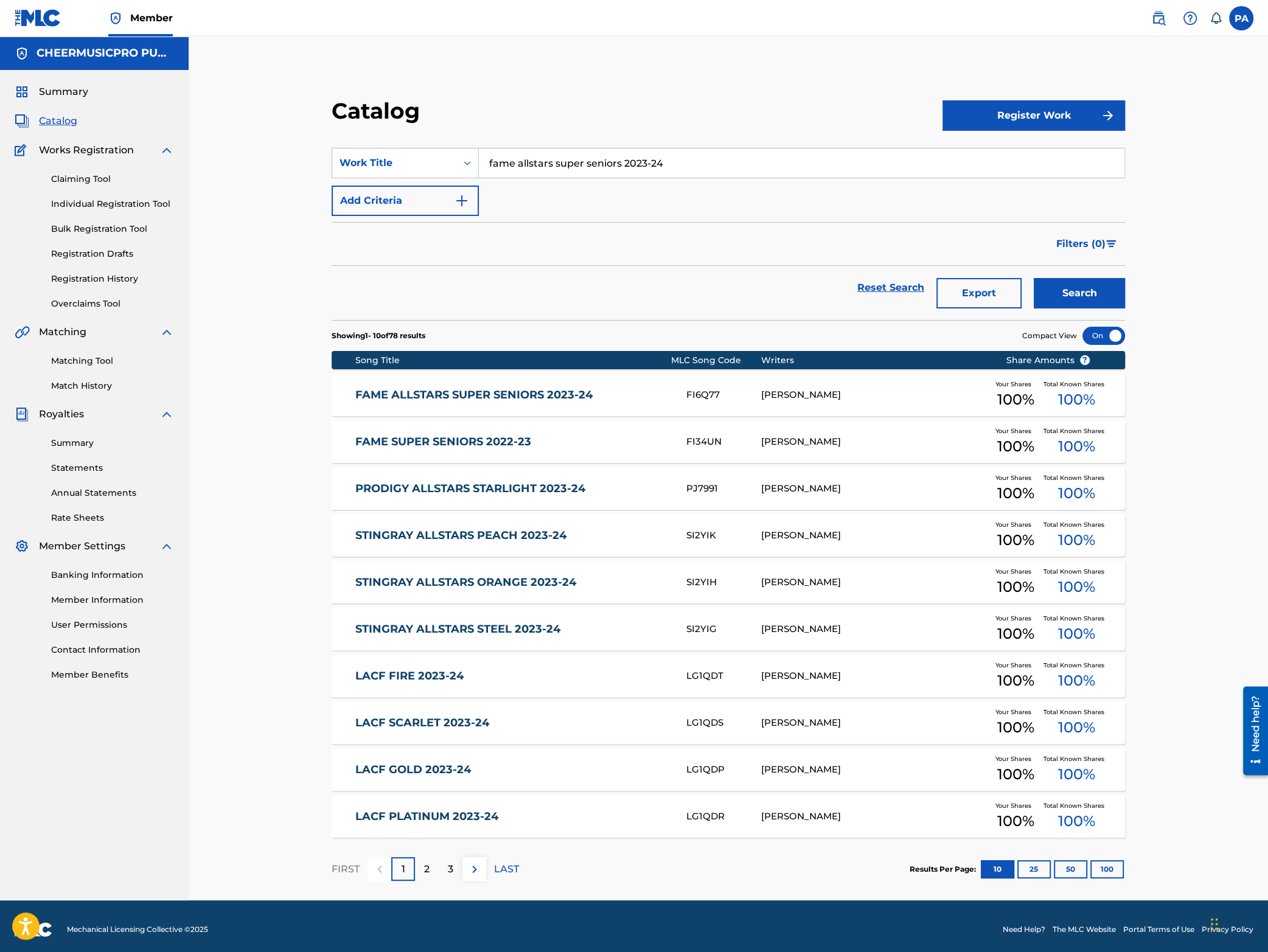
click at [709, 393] on div "FI6Q77" at bounding box center [723, 395] width 75 height 14
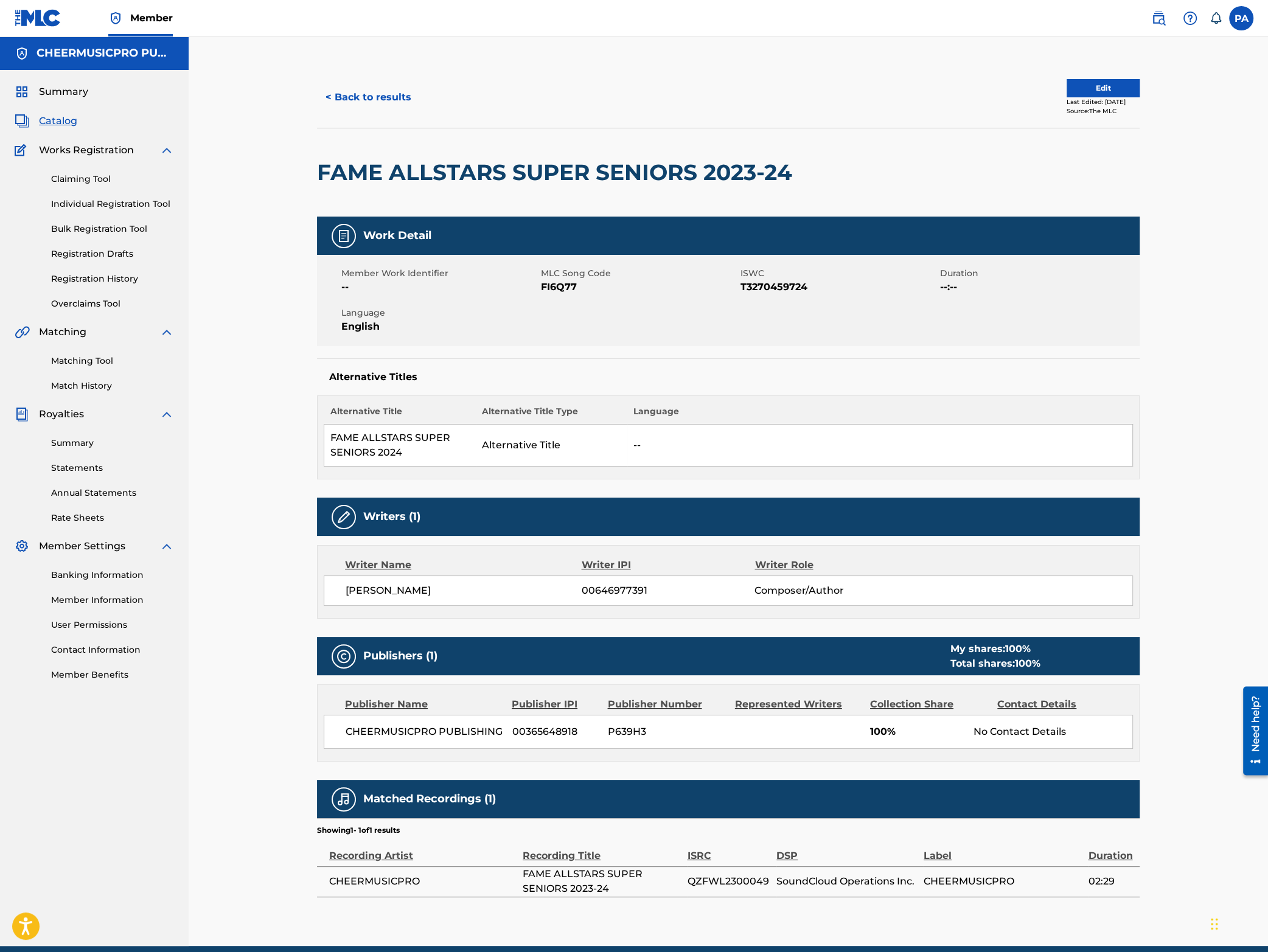
click at [353, 93] on button "< Back to results" at bounding box center [368, 98] width 103 height 31
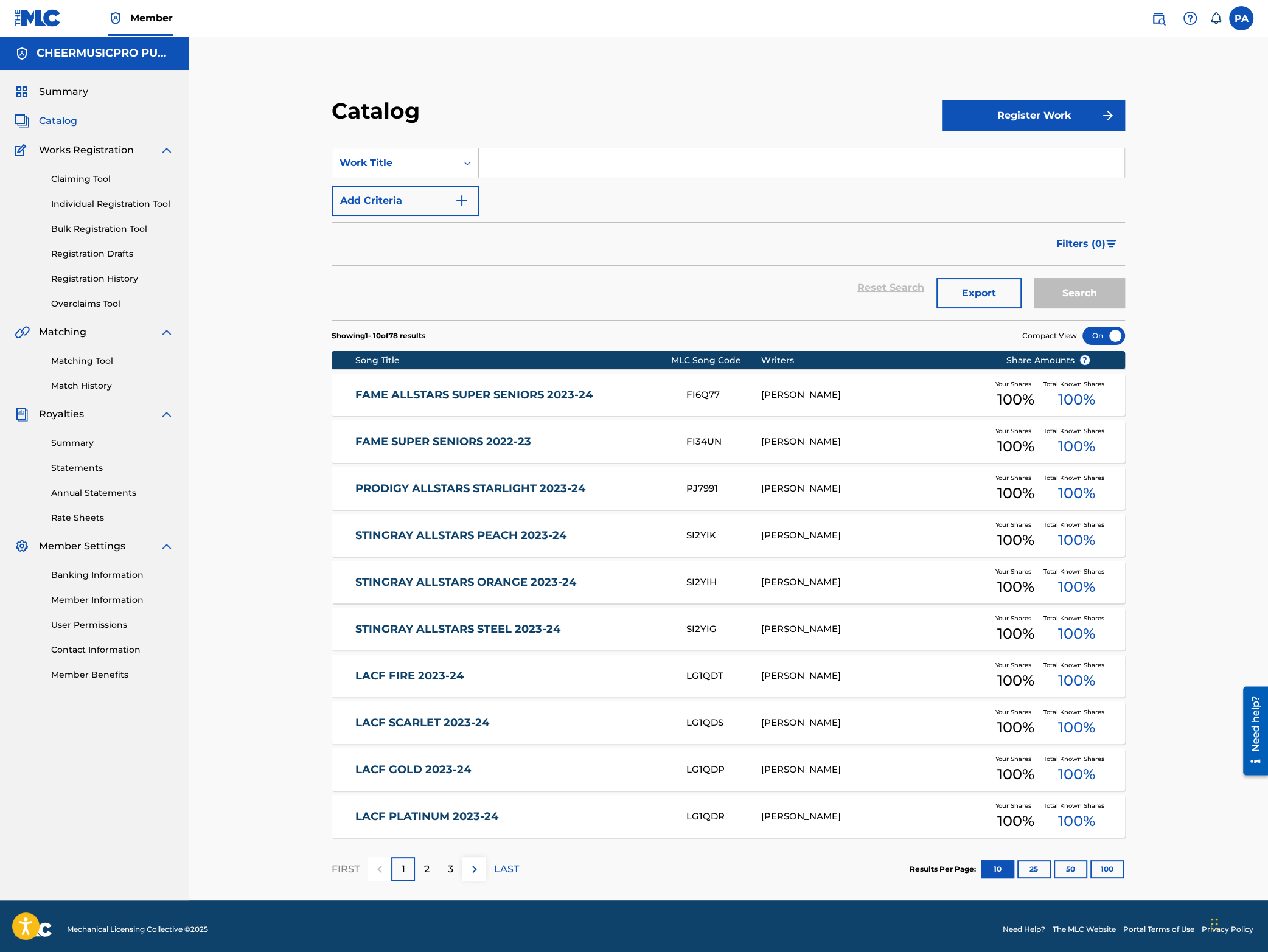
click at [529, 169] on input "Search Form" at bounding box center [801, 163] width 645 height 29
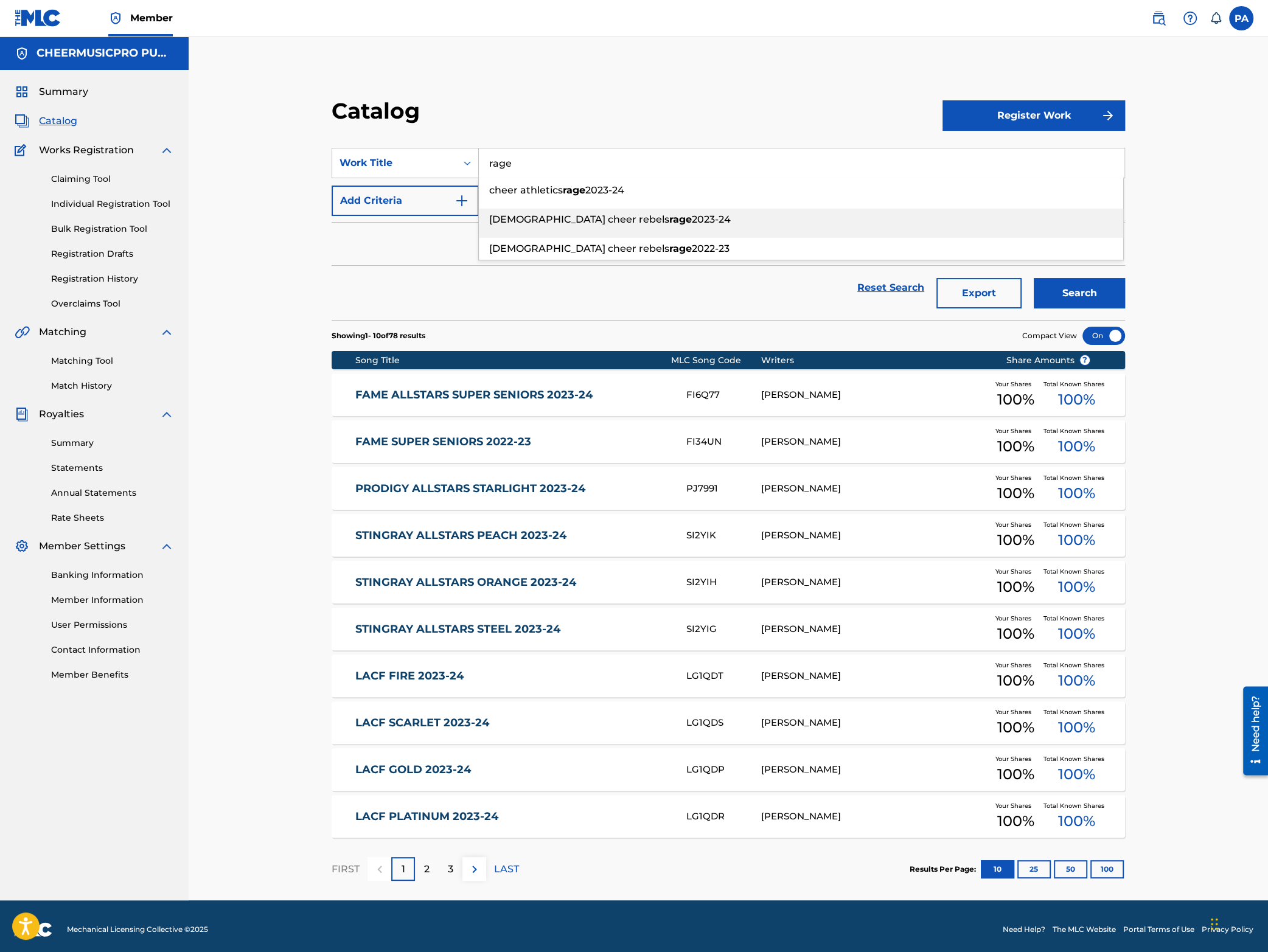
click at [539, 225] on span "[DEMOGRAPHIC_DATA] cheer rebels" at bounding box center [579, 219] width 180 height 11
type input "us cheer rebels rage 2023-24"
click at [1085, 282] on button "Search" at bounding box center [1079, 294] width 91 height 31
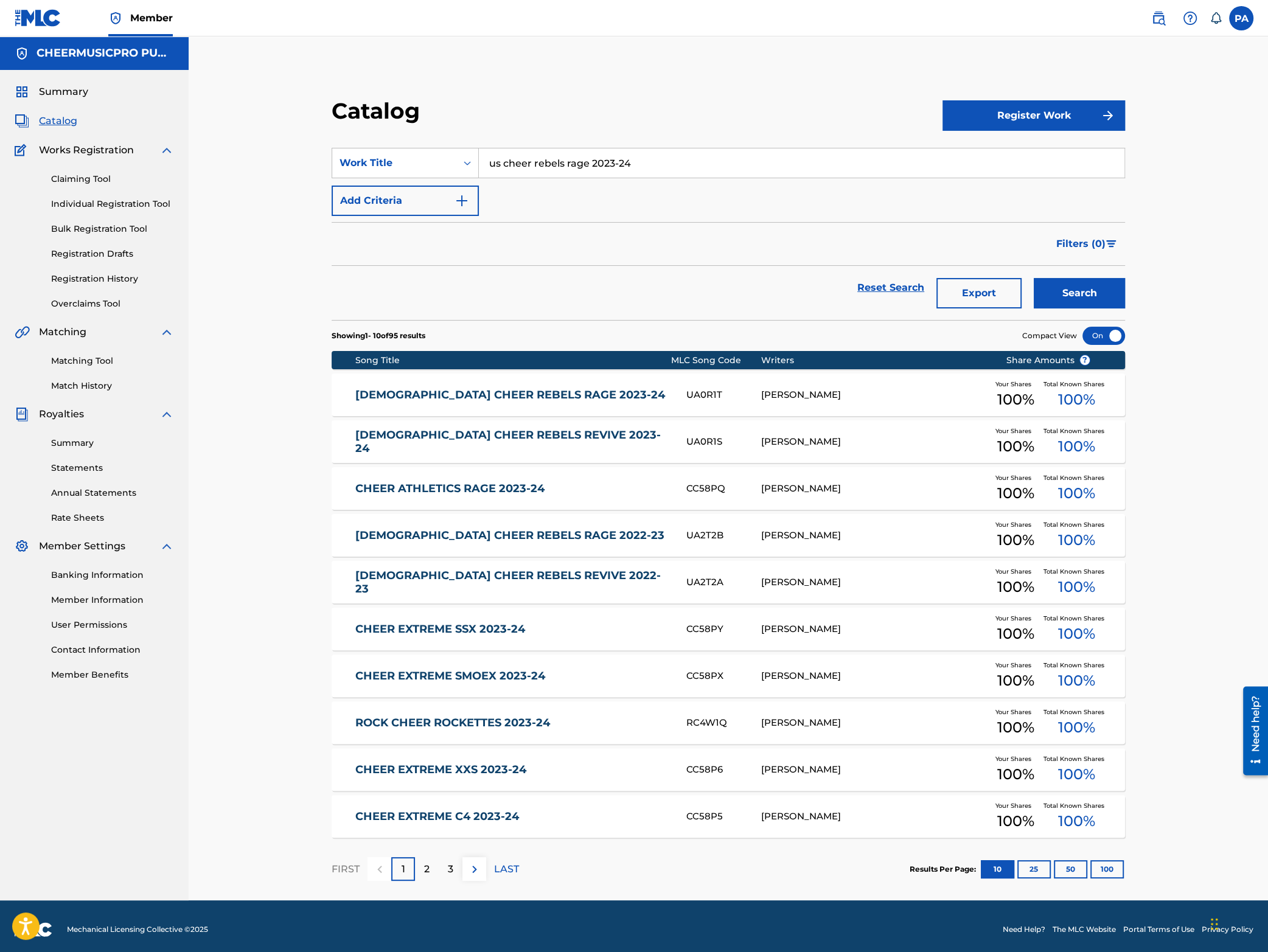
click at [648, 397] on link "[DEMOGRAPHIC_DATA] CHEER REBELS RAGE 2023-24" at bounding box center [512, 395] width 314 height 14
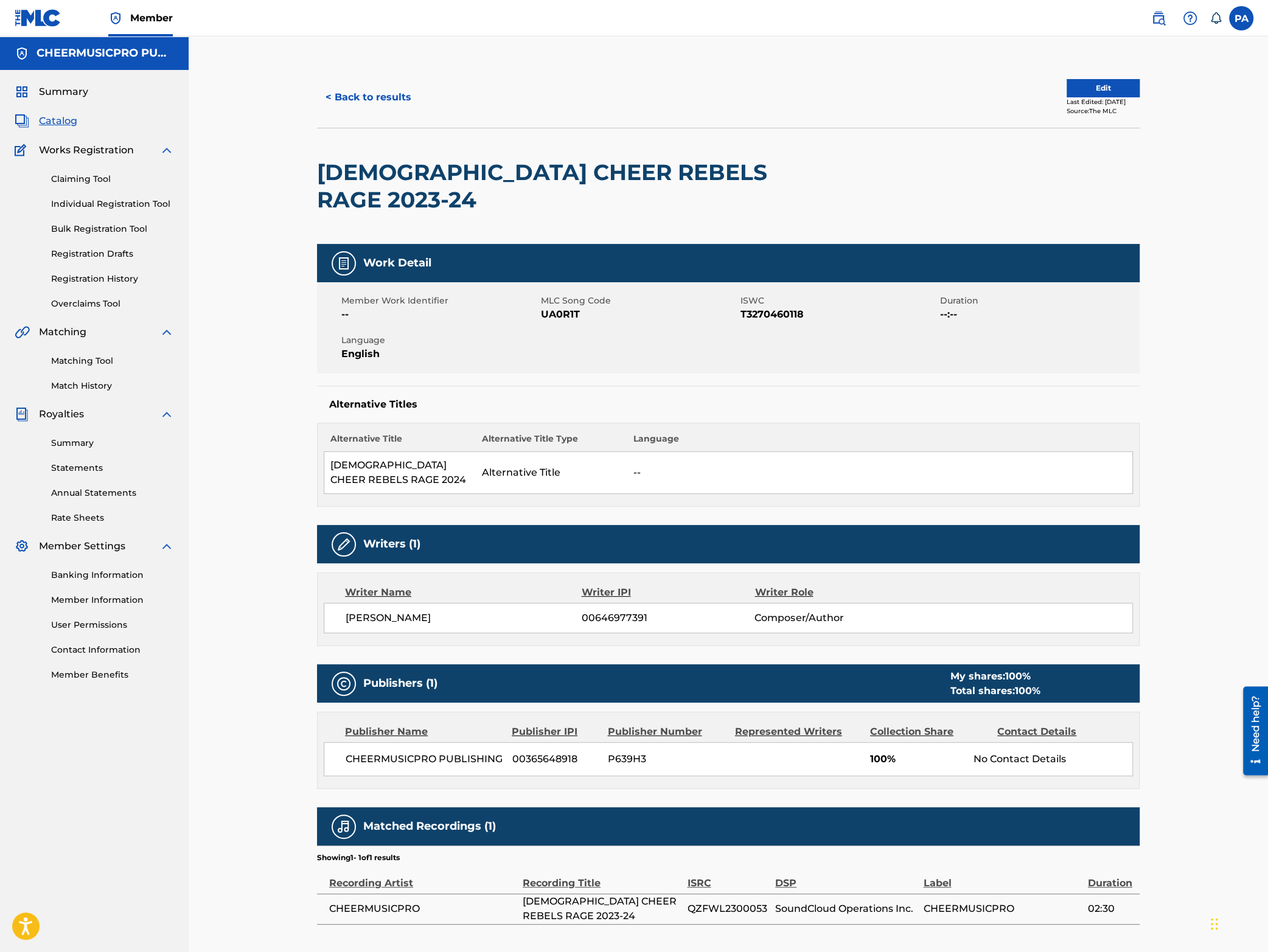
click at [381, 97] on button "< Back to results" at bounding box center [368, 98] width 103 height 31
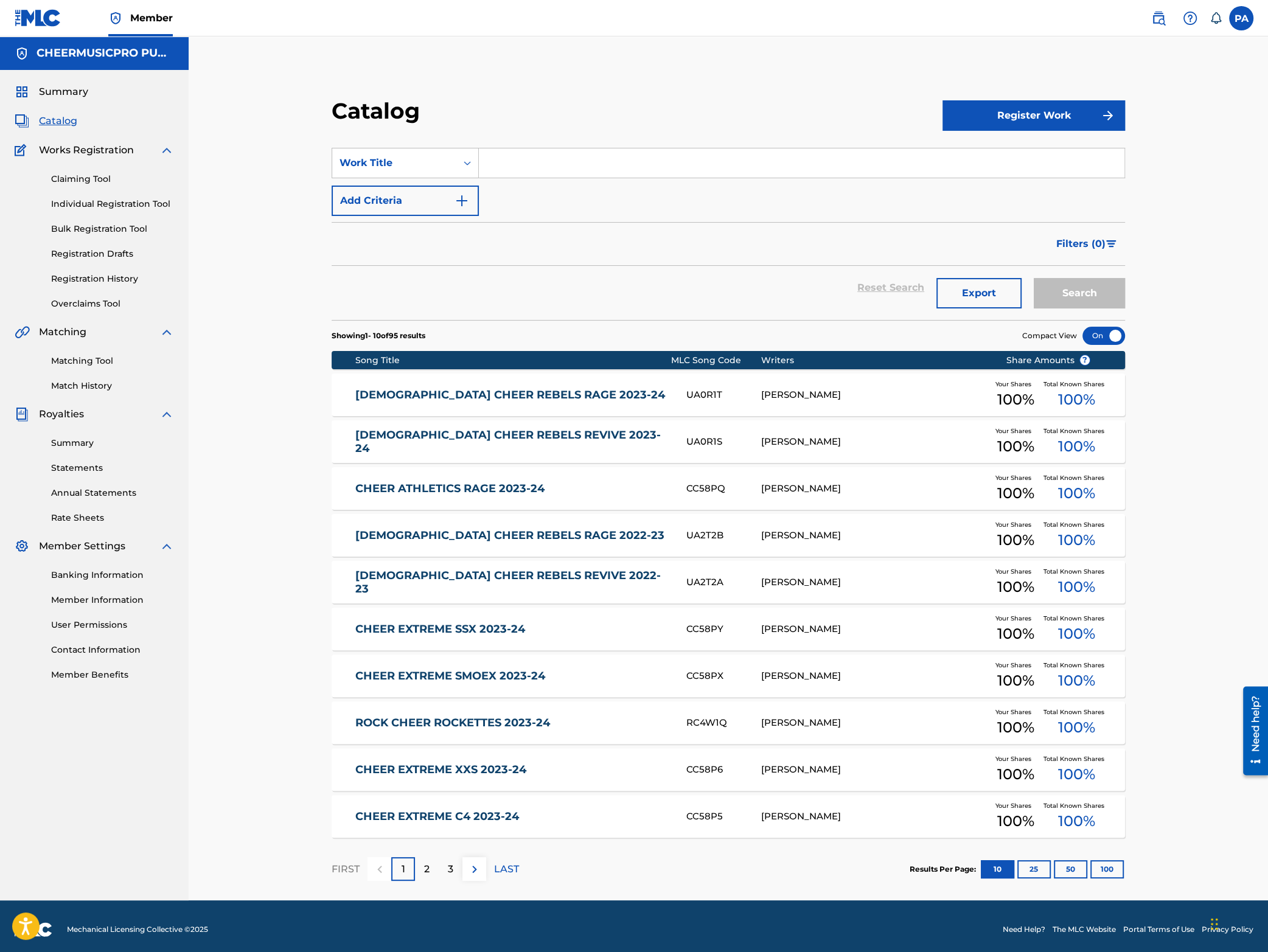
click at [528, 160] on input "Search Form" at bounding box center [801, 163] width 645 height 29
click at [640, 216] on div "us cheer rebels revive 2023-24" at bounding box center [801, 219] width 645 height 22
type input "us cheer rebels revive 2023-24"
click at [1088, 279] on button "Search" at bounding box center [1079, 294] width 91 height 31
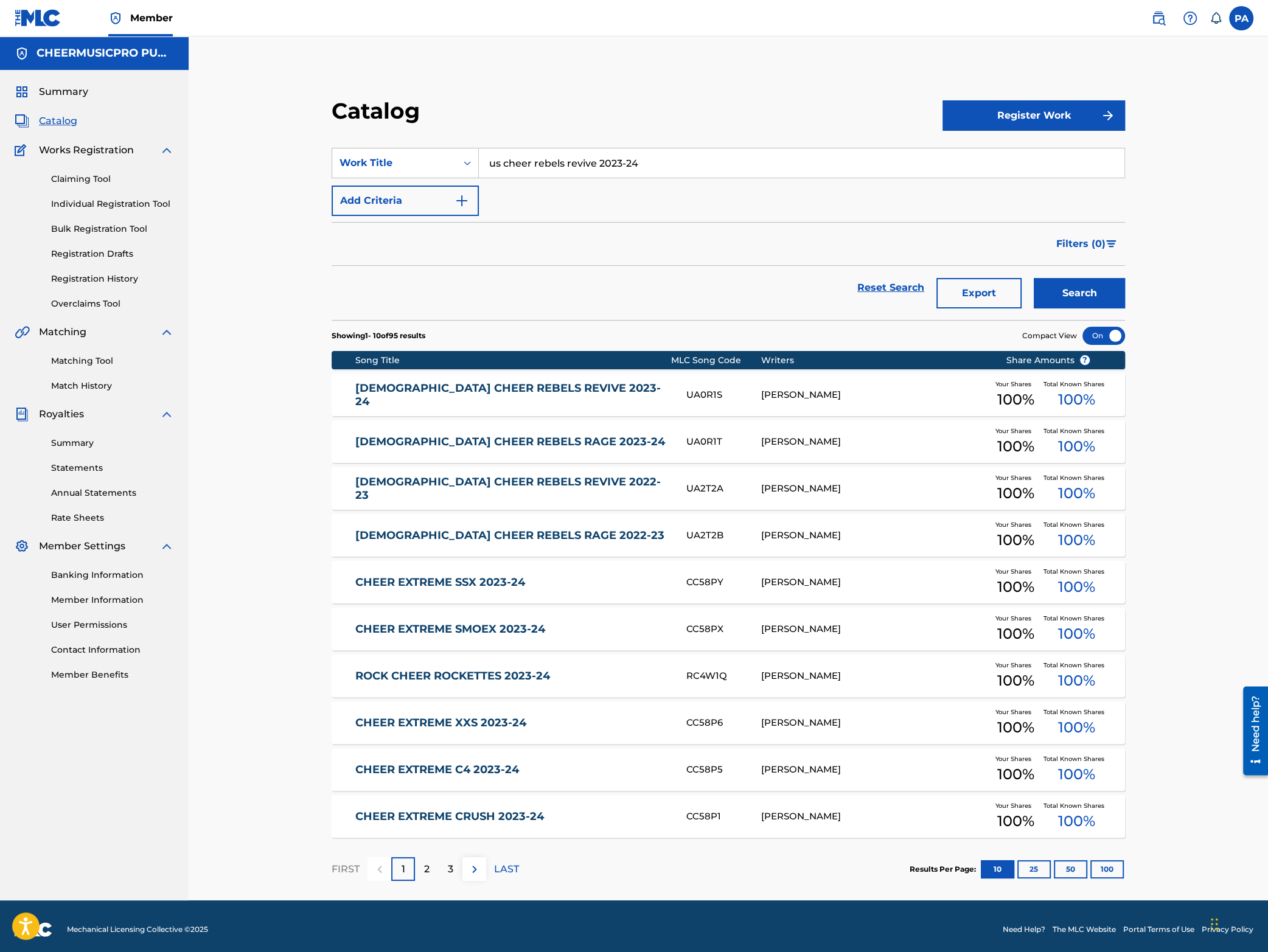
click at [564, 402] on div "US CHEER REBELS REVIVE 2023-24 UA0R1S PATRICK J AVARD Your Shares 100 % Total K…" at bounding box center [728, 395] width 793 height 43
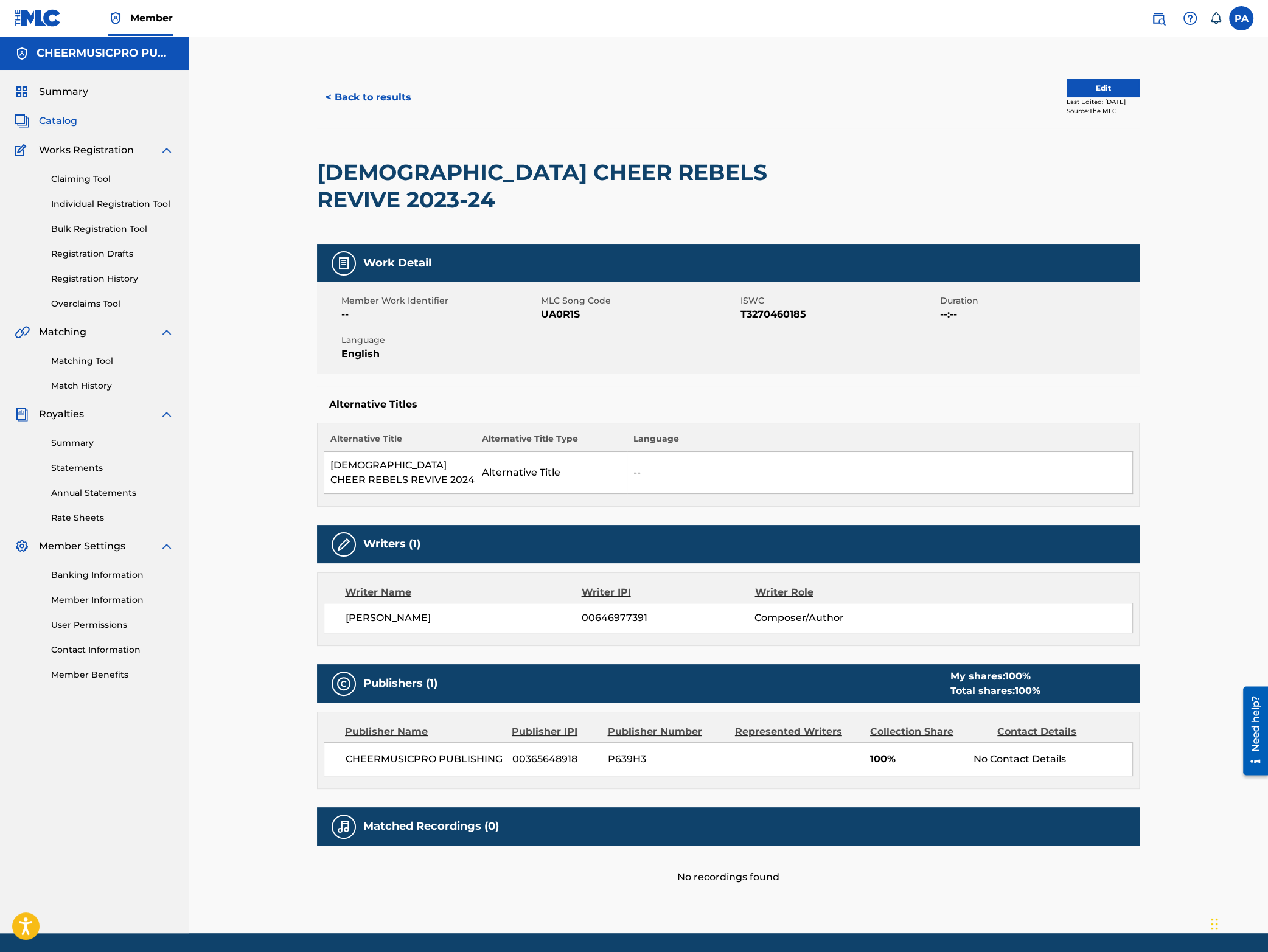
click at [353, 102] on button "< Back to results" at bounding box center [368, 98] width 103 height 31
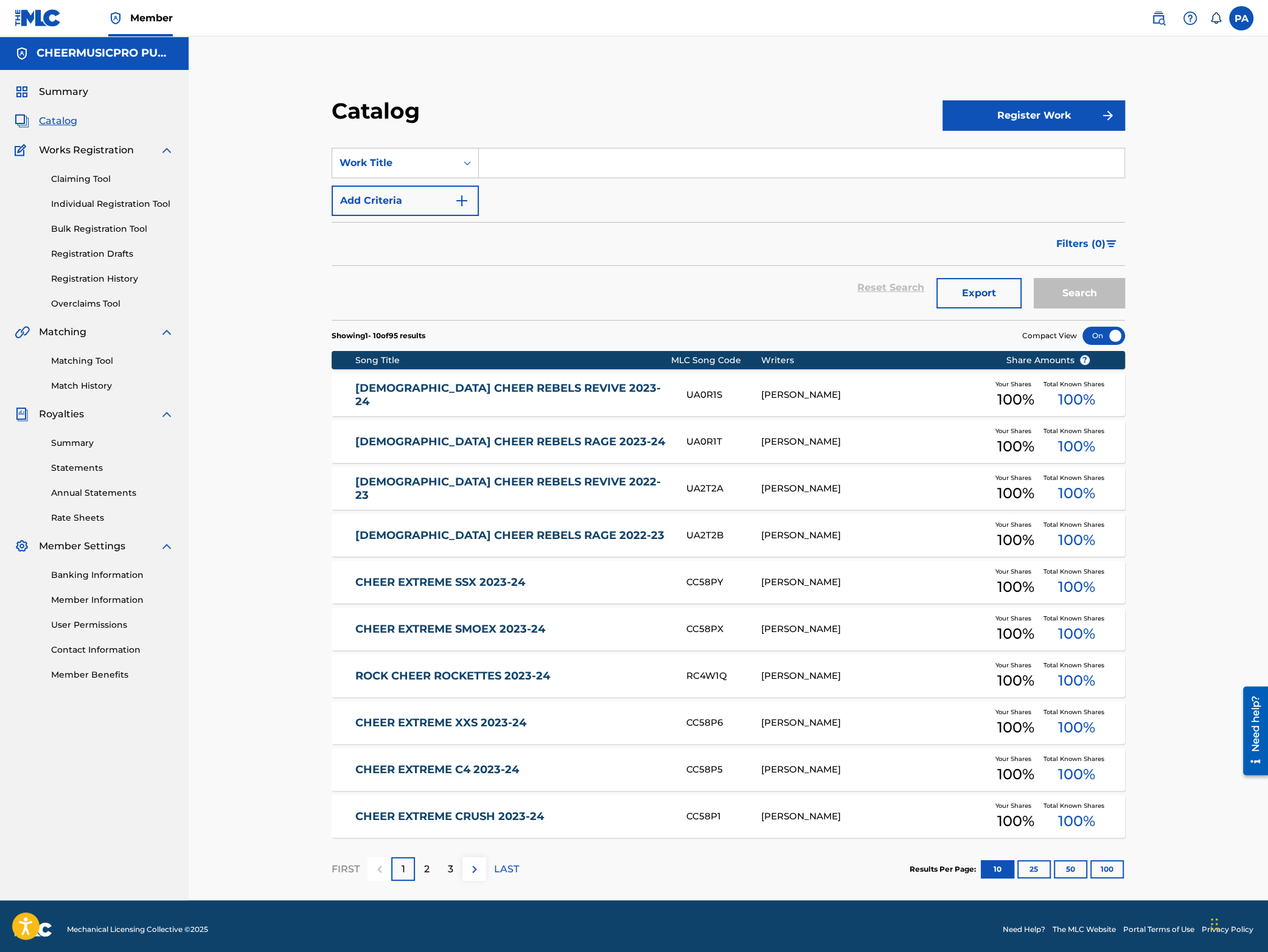
click at [515, 163] on input "Search Form" at bounding box center [801, 163] width 645 height 29
click at [552, 214] on div "roc k cheer rockettes 2023-24" at bounding box center [801, 219] width 645 height 22
type input "rock cheer rockettes 2023-24"
click at [1085, 286] on button "Search" at bounding box center [1079, 294] width 91 height 31
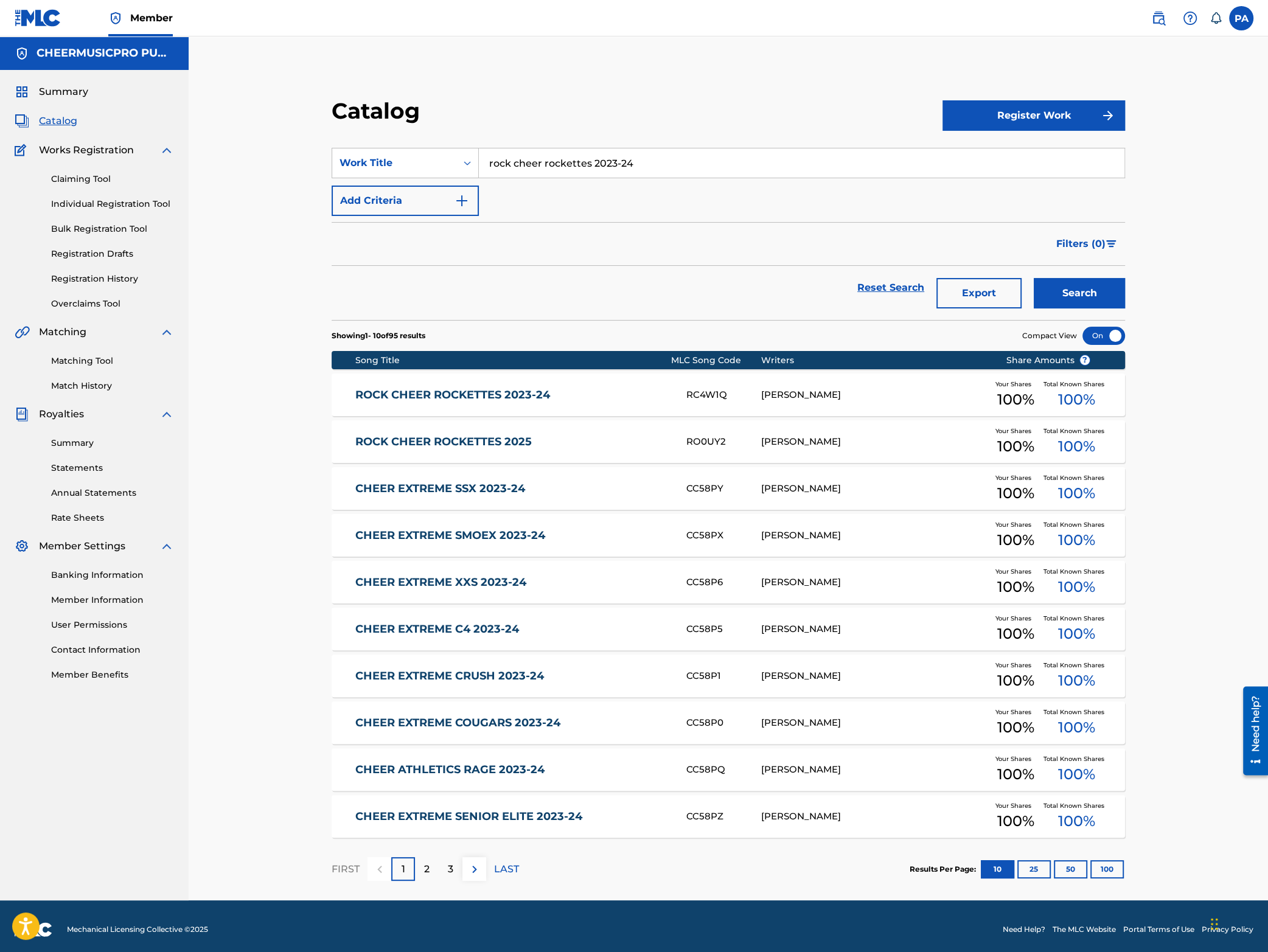
click at [837, 389] on div "[PERSON_NAME]" at bounding box center [874, 395] width 226 height 14
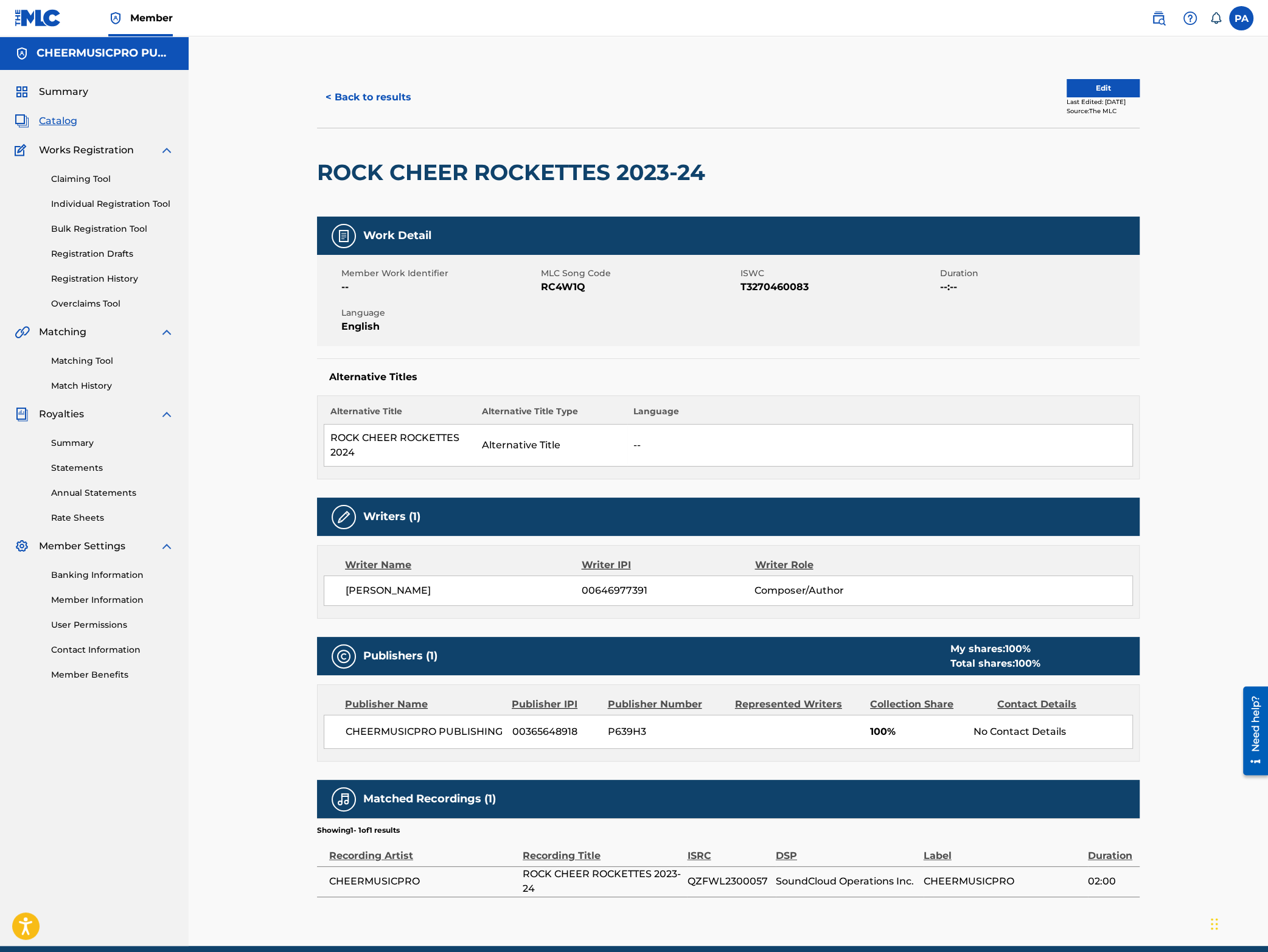
click at [379, 96] on button "< Back to results" at bounding box center [368, 98] width 103 height 31
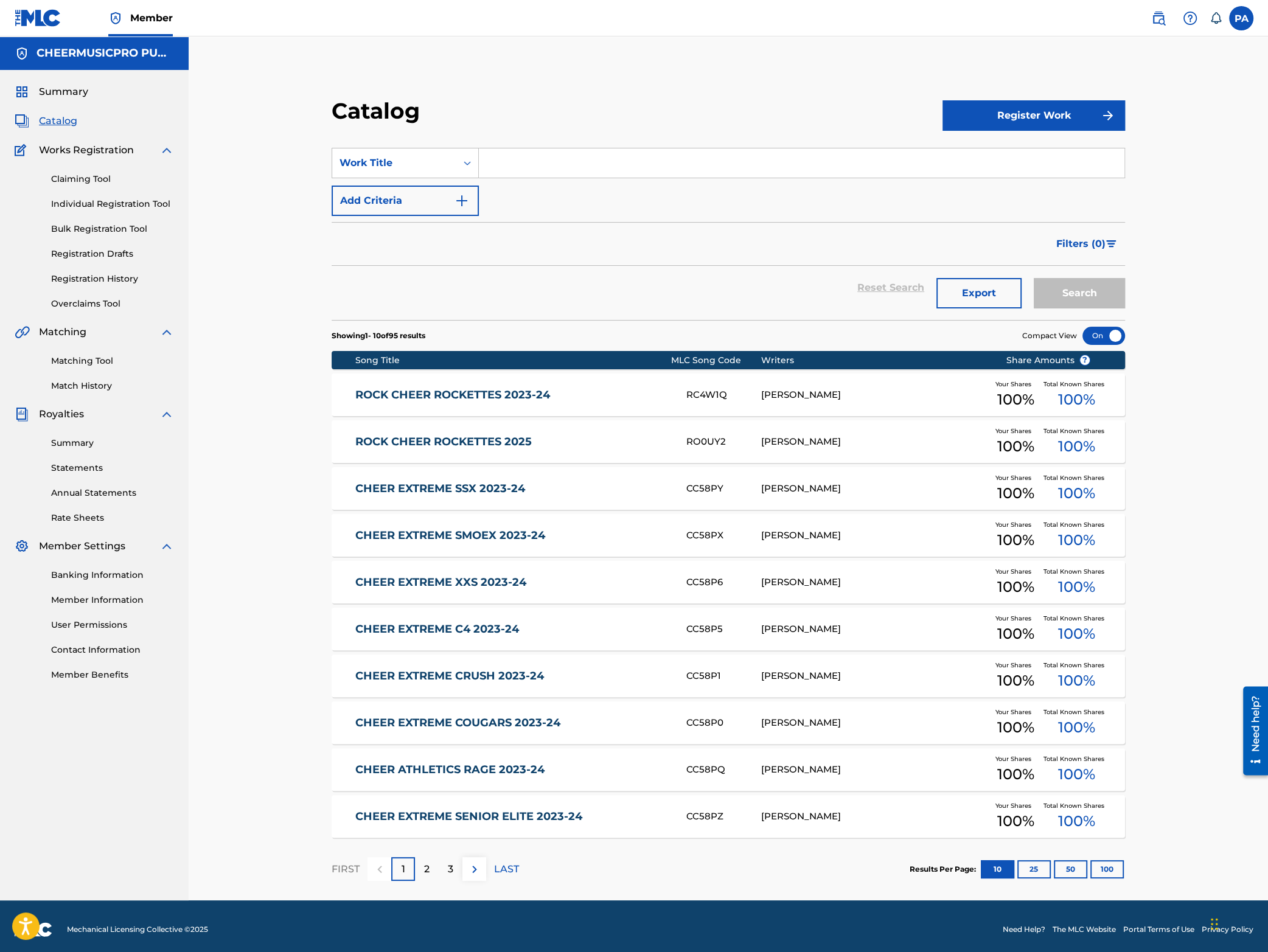
click at [504, 154] on input "Search Form" at bounding box center [801, 163] width 645 height 29
click at [522, 171] on input "Search Form" at bounding box center [801, 163] width 645 height 29
type input "t"
type input "r"
type input "e"
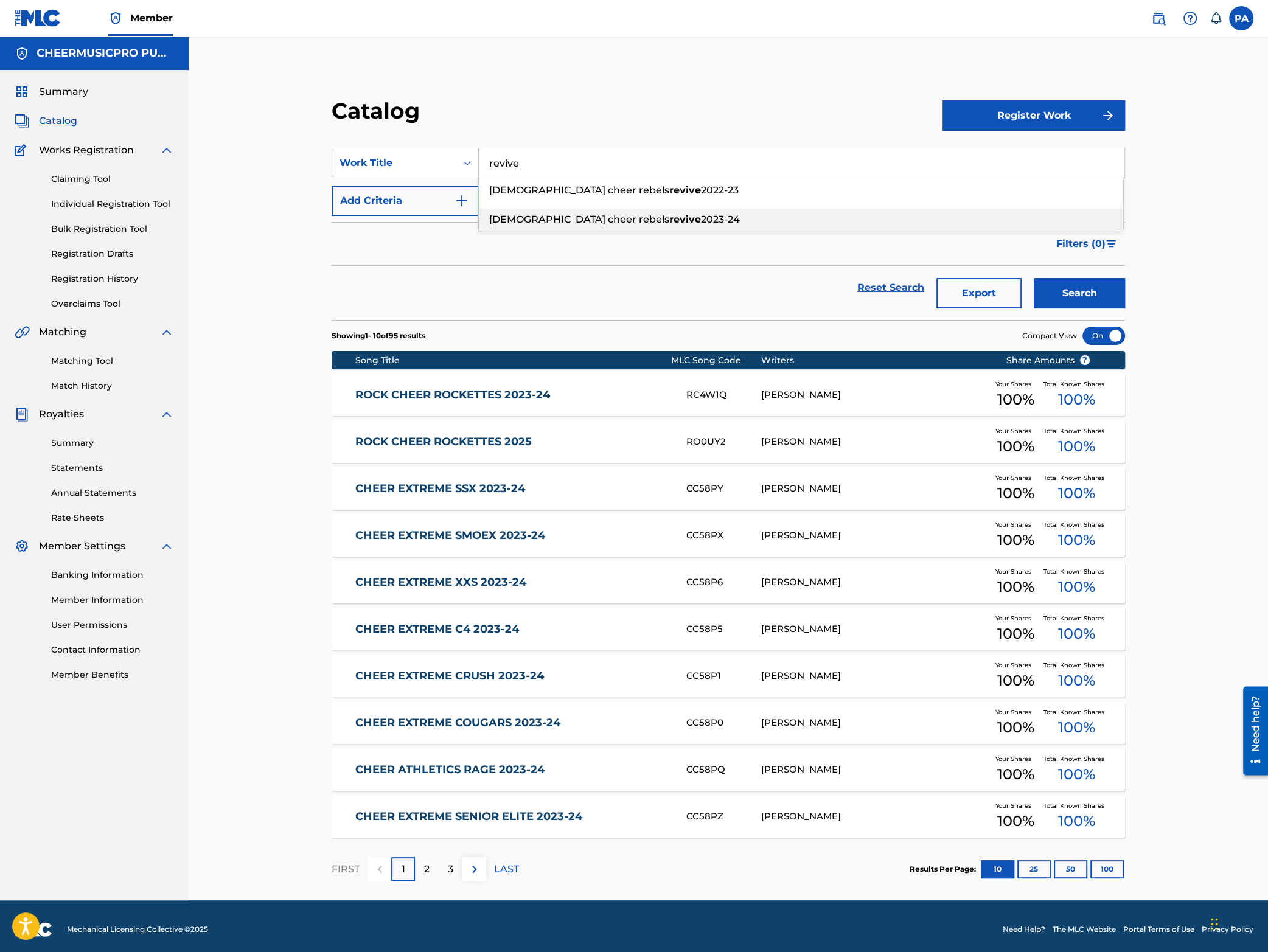
click at [701, 221] on span "2023-24" at bounding box center [721, 219] width 39 height 11
type input "us cheer rebels revive 2023-24"
click at [1080, 285] on button "Search" at bounding box center [1079, 294] width 91 height 31
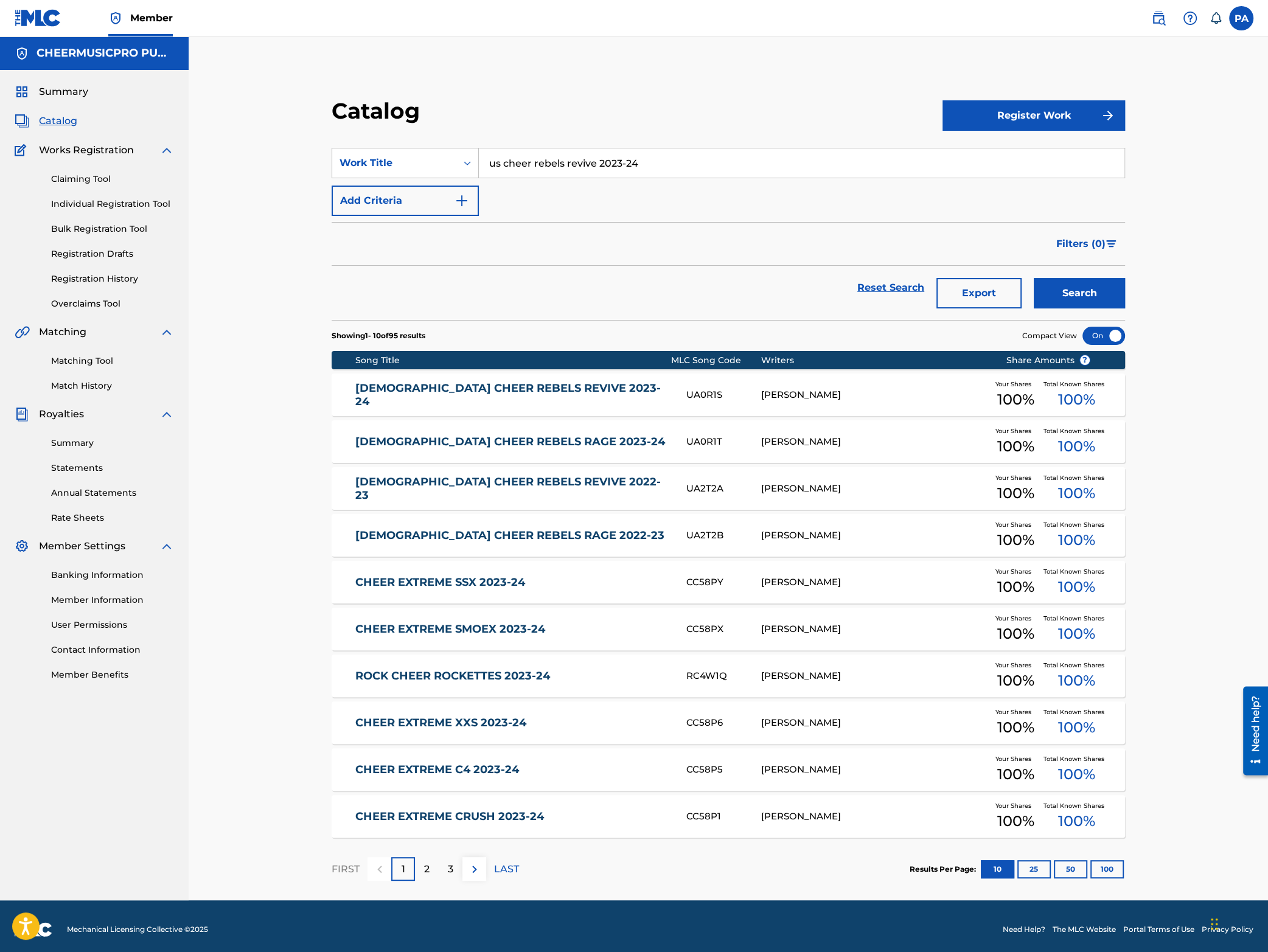
click at [638, 392] on link "[DEMOGRAPHIC_DATA] CHEER REBELS REVIVE 2023-24" at bounding box center [512, 396] width 314 height 28
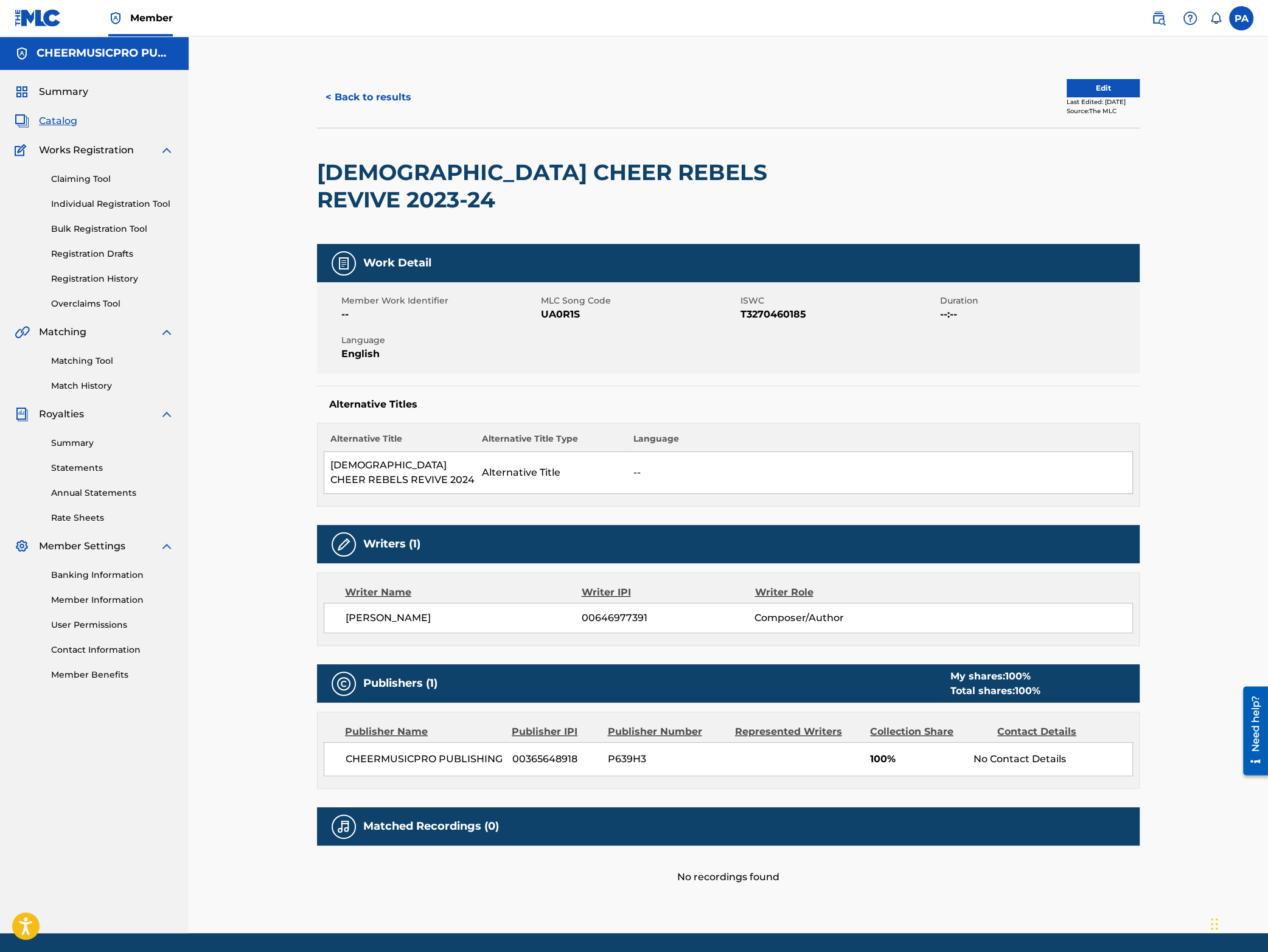
scroll to position [14, 0]
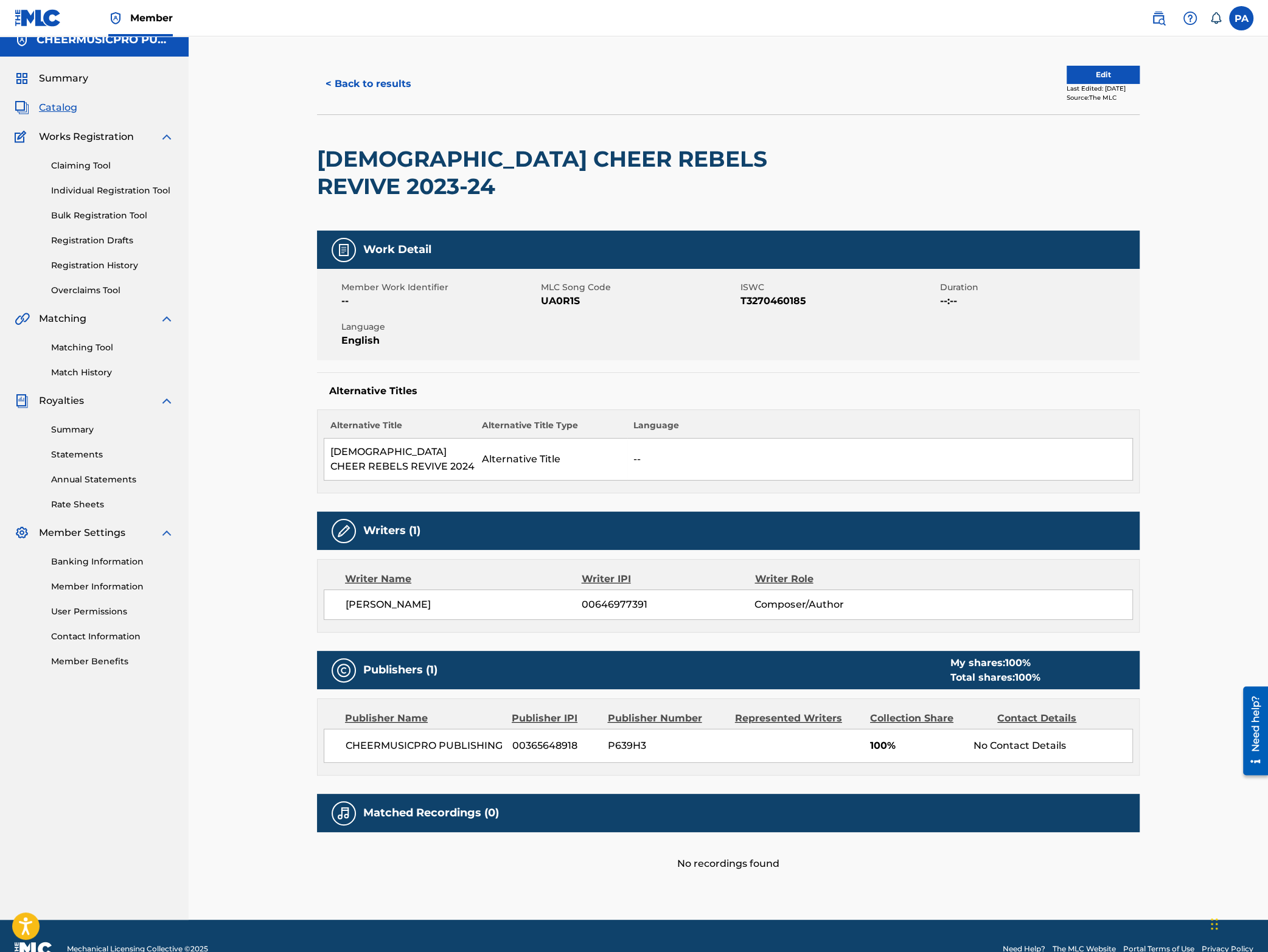
click at [389, 79] on button "< Back to results" at bounding box center [368, 84] width 103 height 31
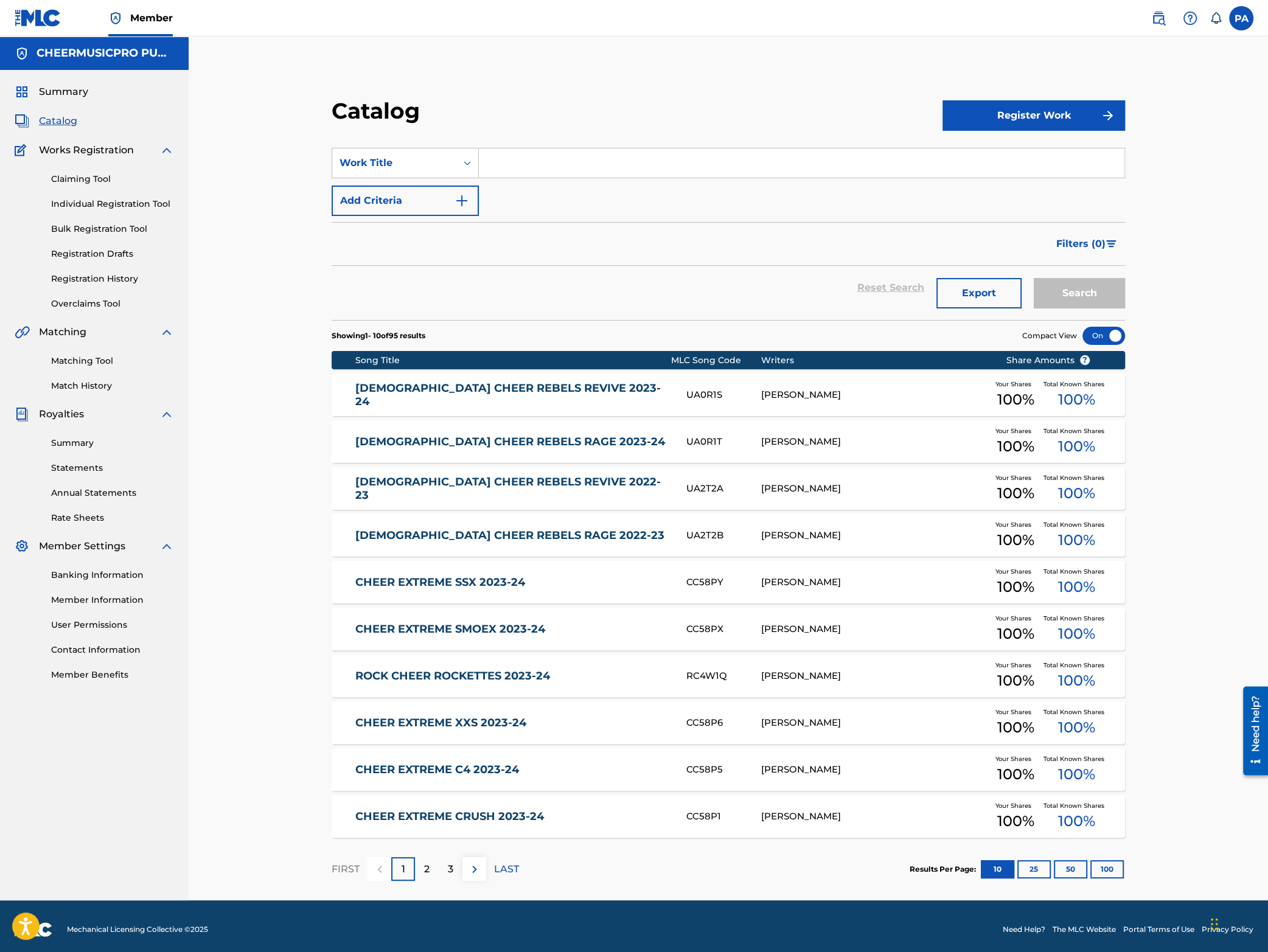
click at [548, 146] on section "SearchWithCriteria134c1237-7e04-4ac9-a8c5-e27a4102d476 Work Title Add Criteria …" at bounding box center [728, 226] width 793 height 187
click at [537, 169] on input "Search Form" at bounding box center [801, 163] width 645 height 29
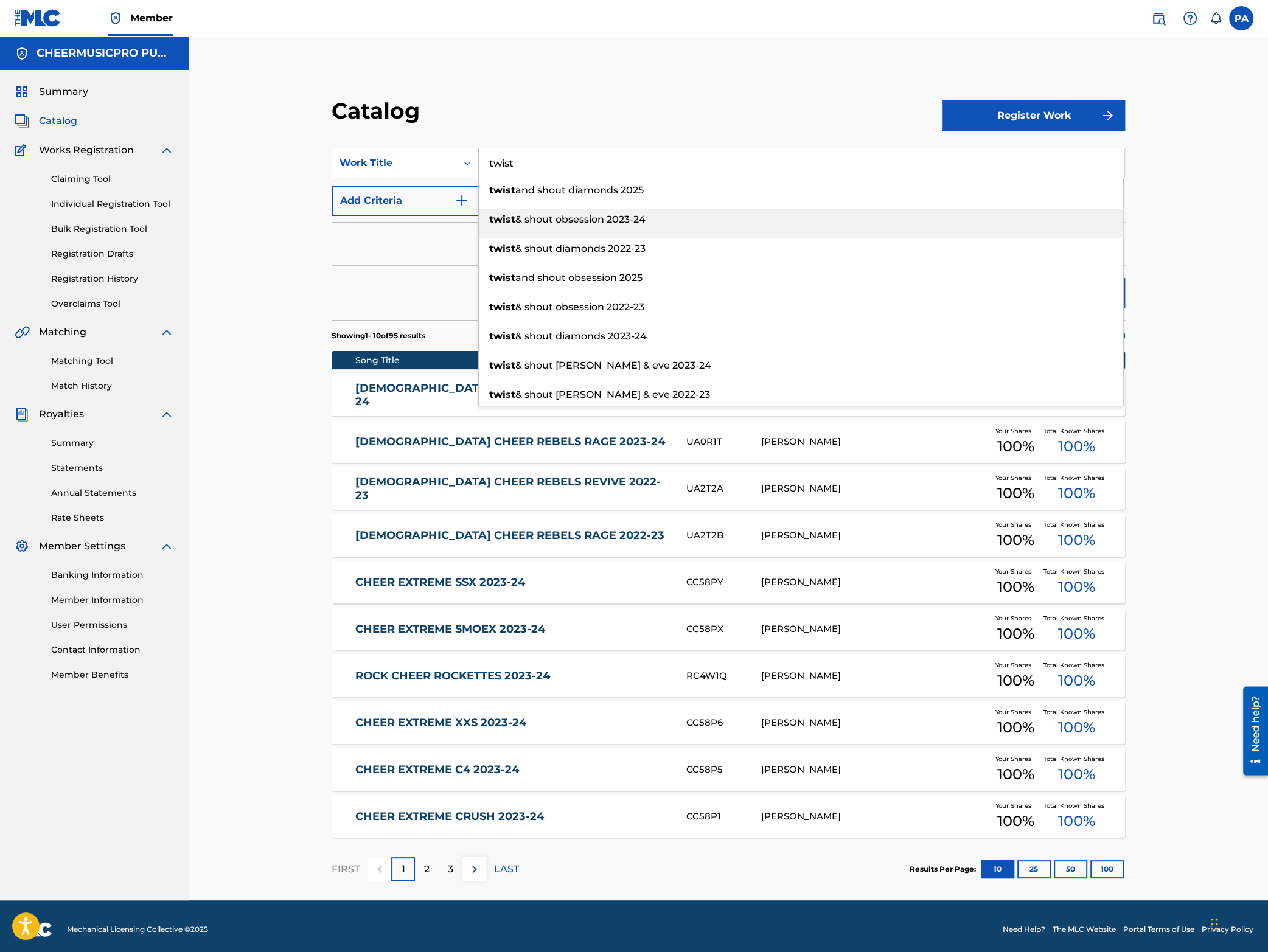
click at [554, 218] on span "& shout obsession 2023-24" at bounding box center [580, 219] width 130 height 11
type input "twist & shout obsession 2023-24"
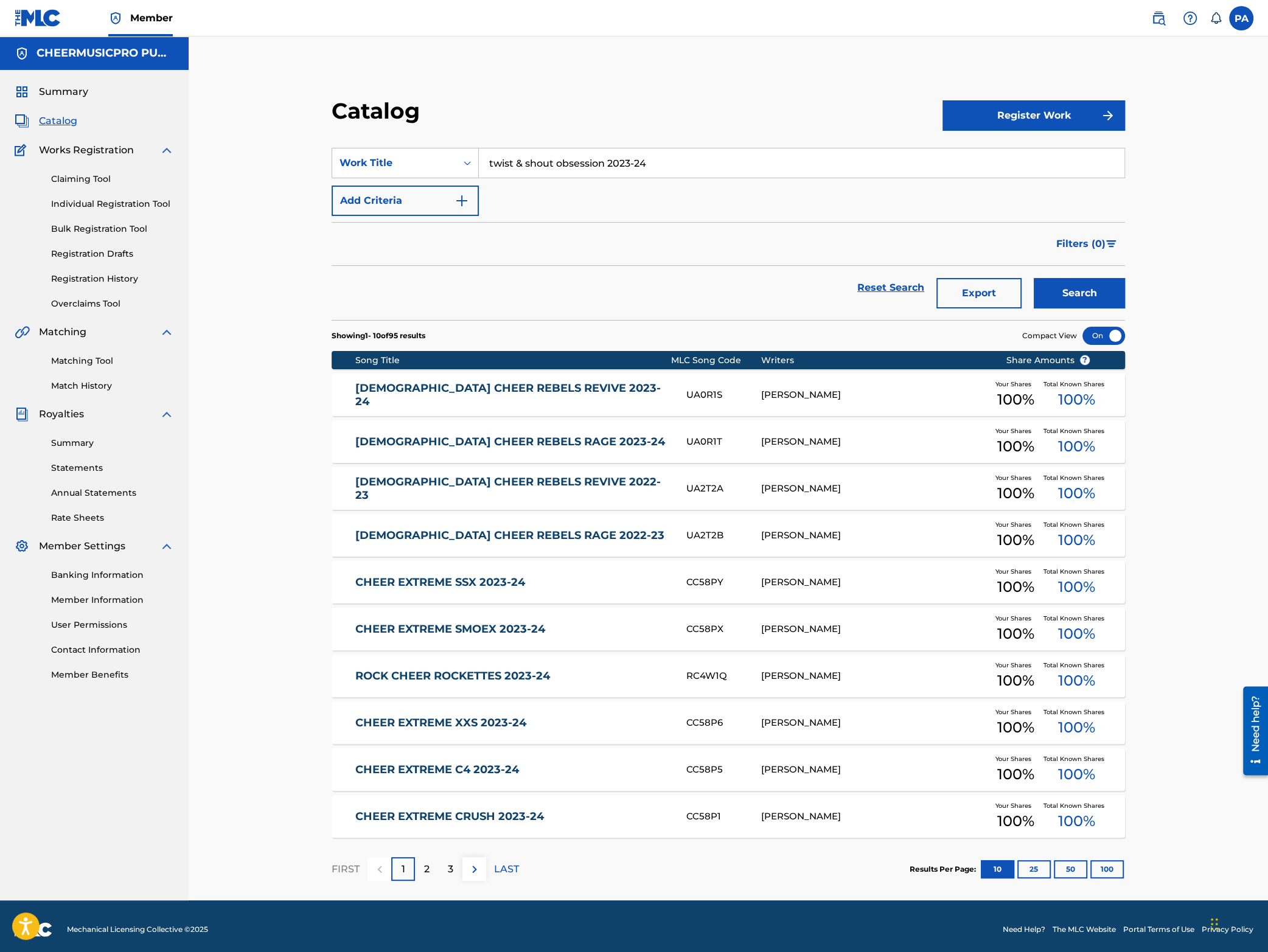
click at [1058, 296] on button "Search" at bounding box center [1079, 294] width 91 height 31
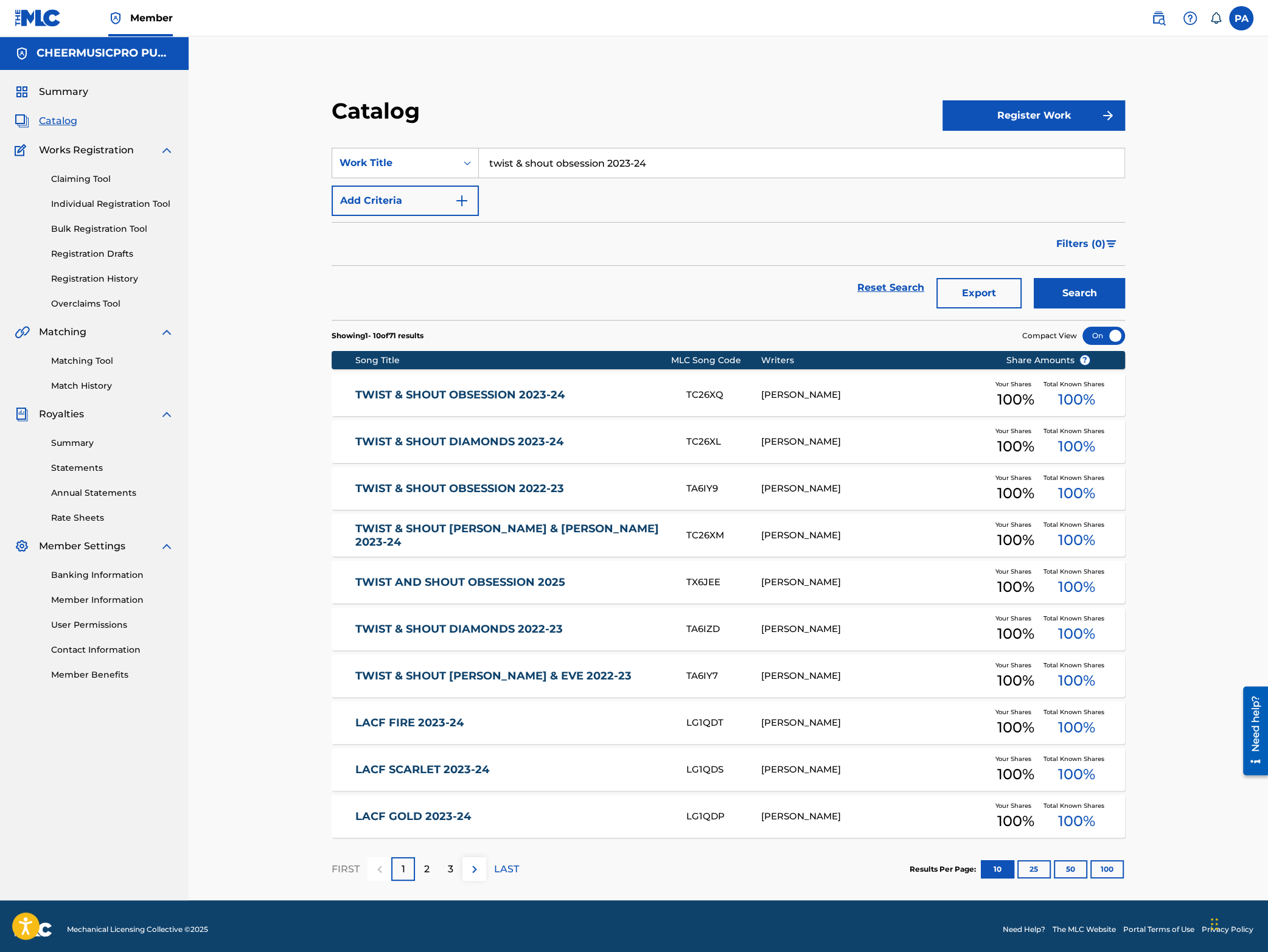
click at [544, 440] on link "TWIST & SHOUT DIAMONDS 2023-24" at bounding box center [512, 442] width 314 height 14
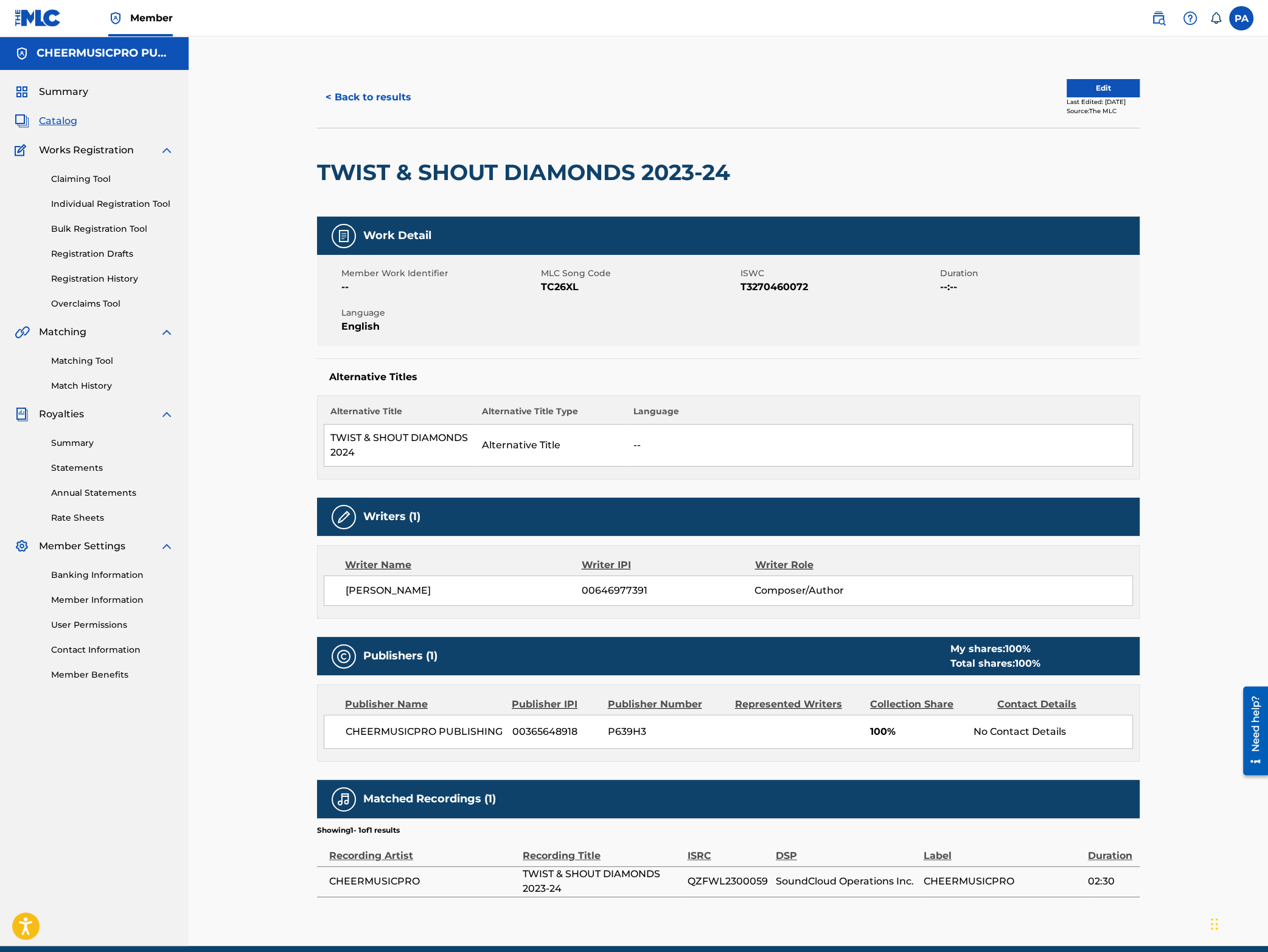
click at [392, 95] on button "< Back to results" at bounding box center [368, 98] width 103 height 31
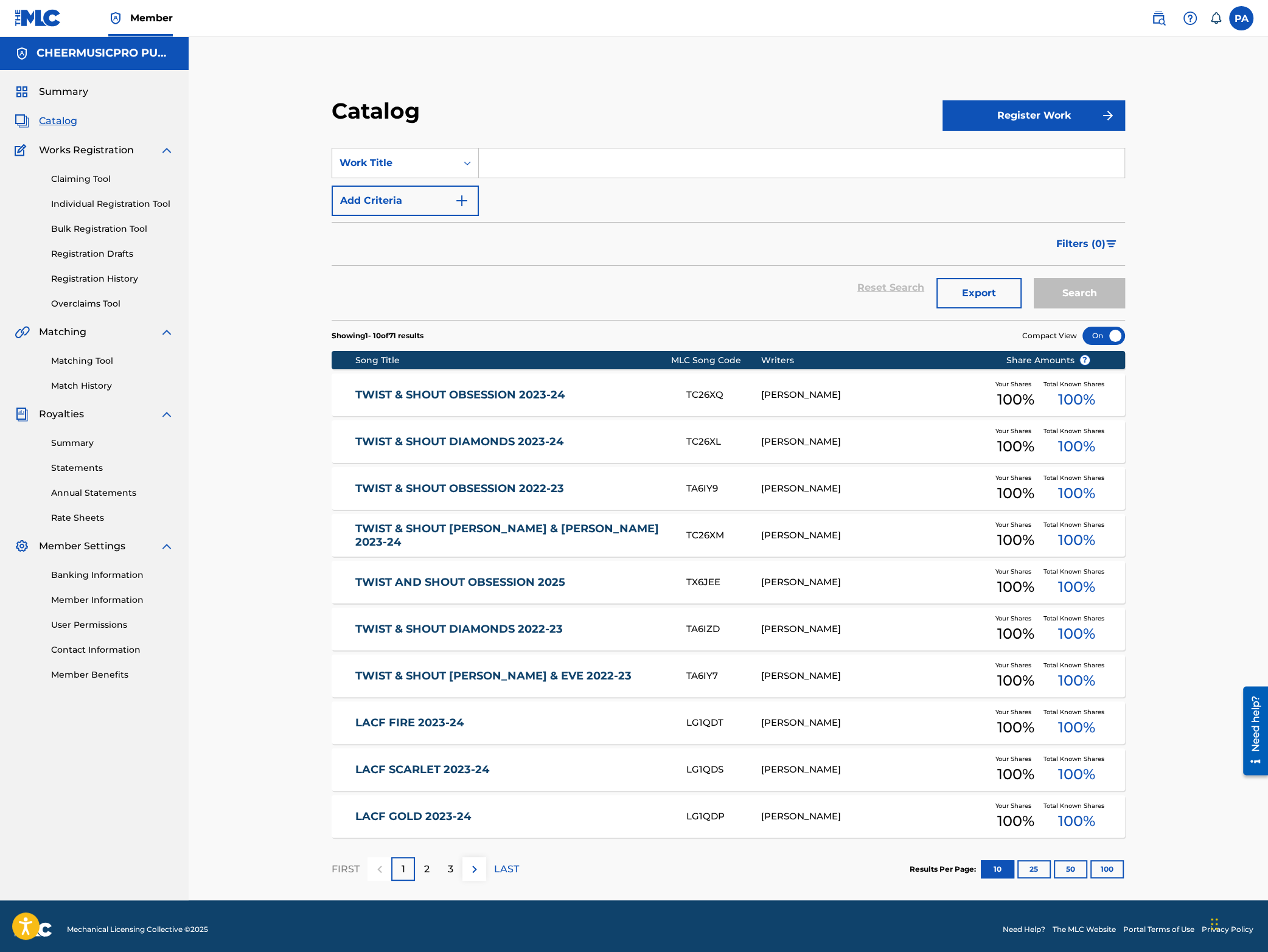
click at [510, 171] on input "Search Form" at bounding box center [801, 163] width 645 height 29
type input "f"
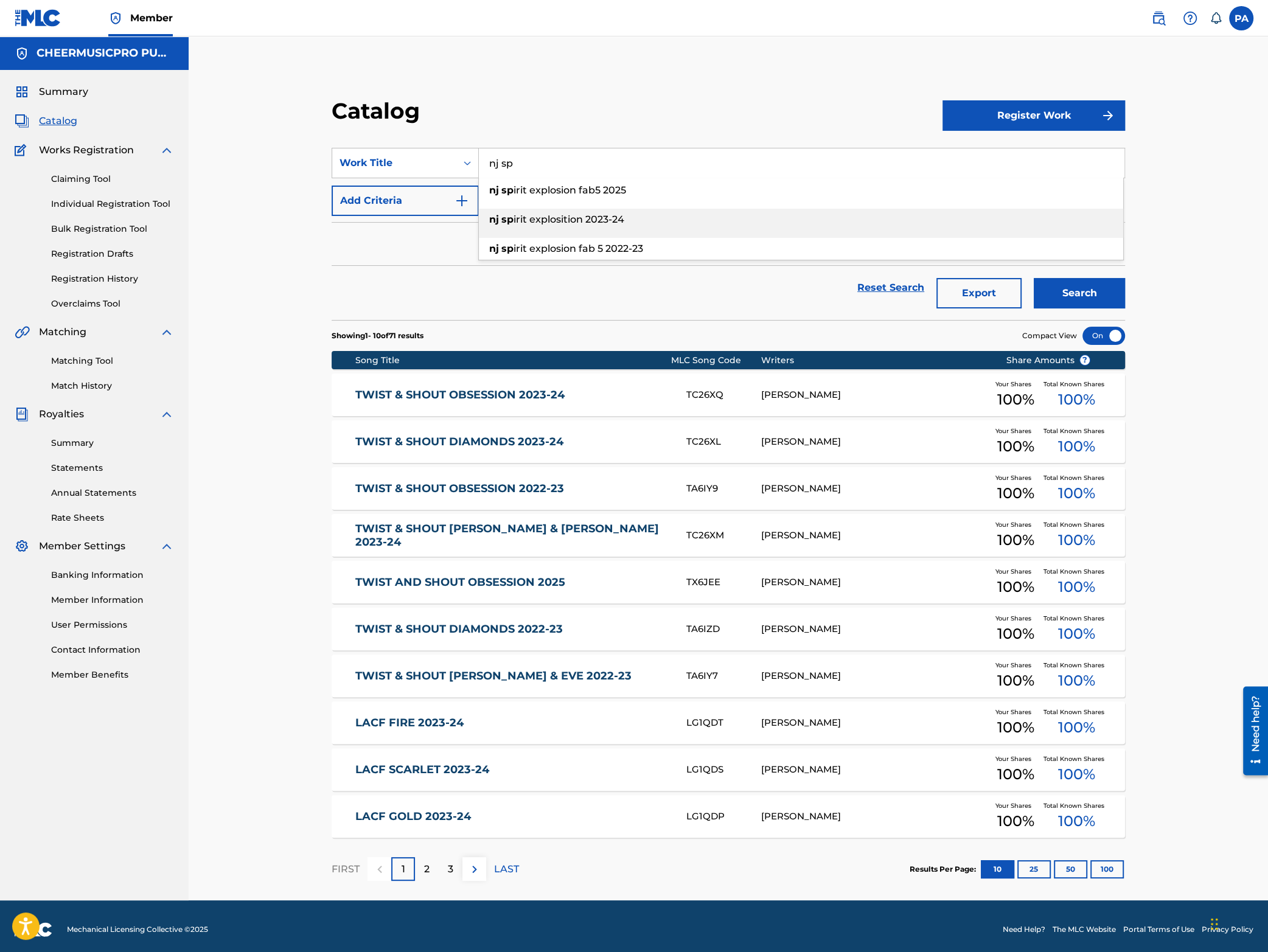
click at [636, 221] on div "nj sp irit explosition 2023-24" at bounding box center [801, 219] width 645 height 22
type input "nj spirit explosition 2023-24"
click at [1074, 292] on button "Search" at bounding box center [1079, 294] width 91 height 31
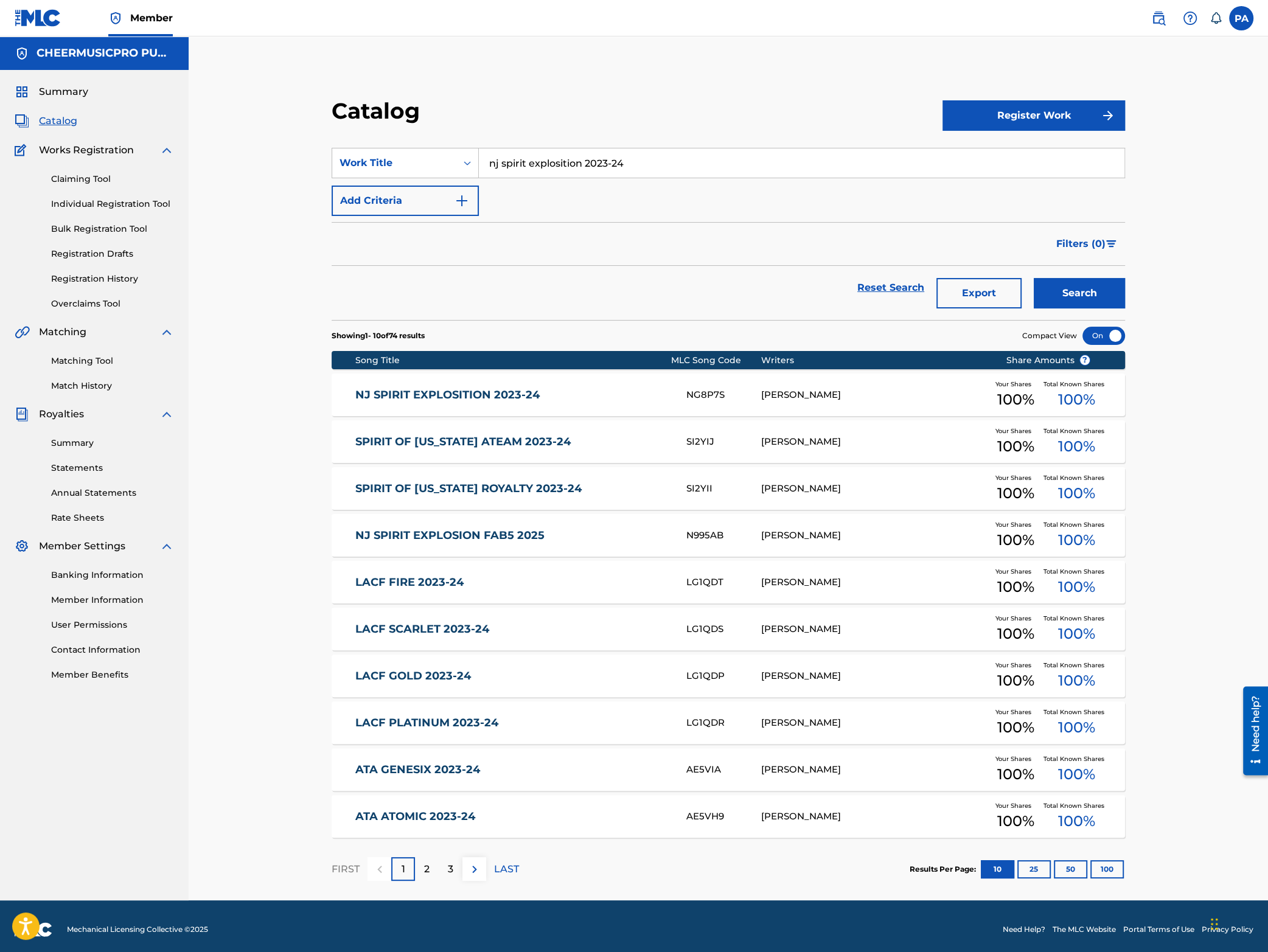
click at [727, 395] on div "NG8P7S" at bounding box center [723, 395] width 75 height 14
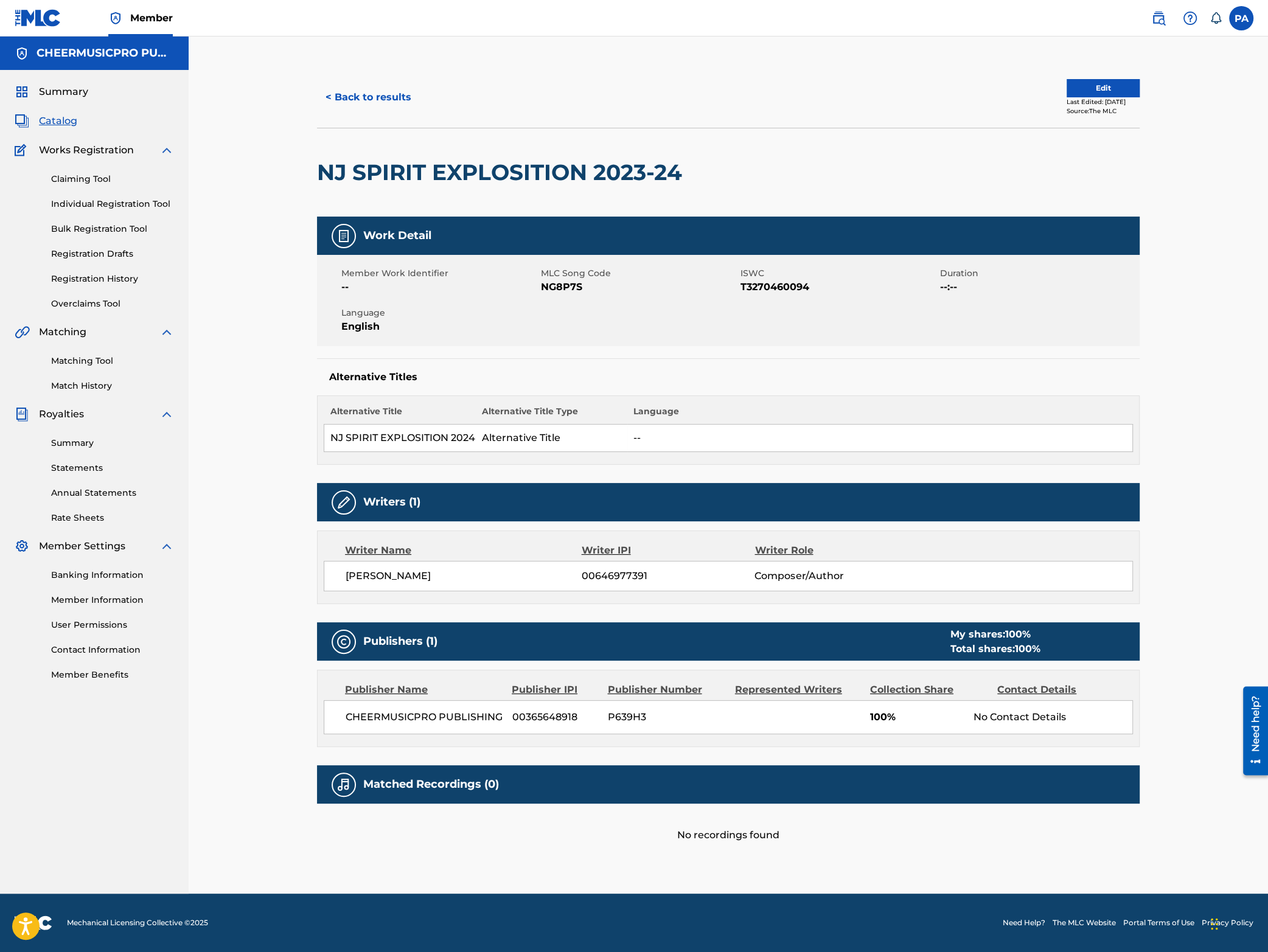
click at [379, 104] on button "< Back to results" at bounding box center [368, 98] width 103 height 31
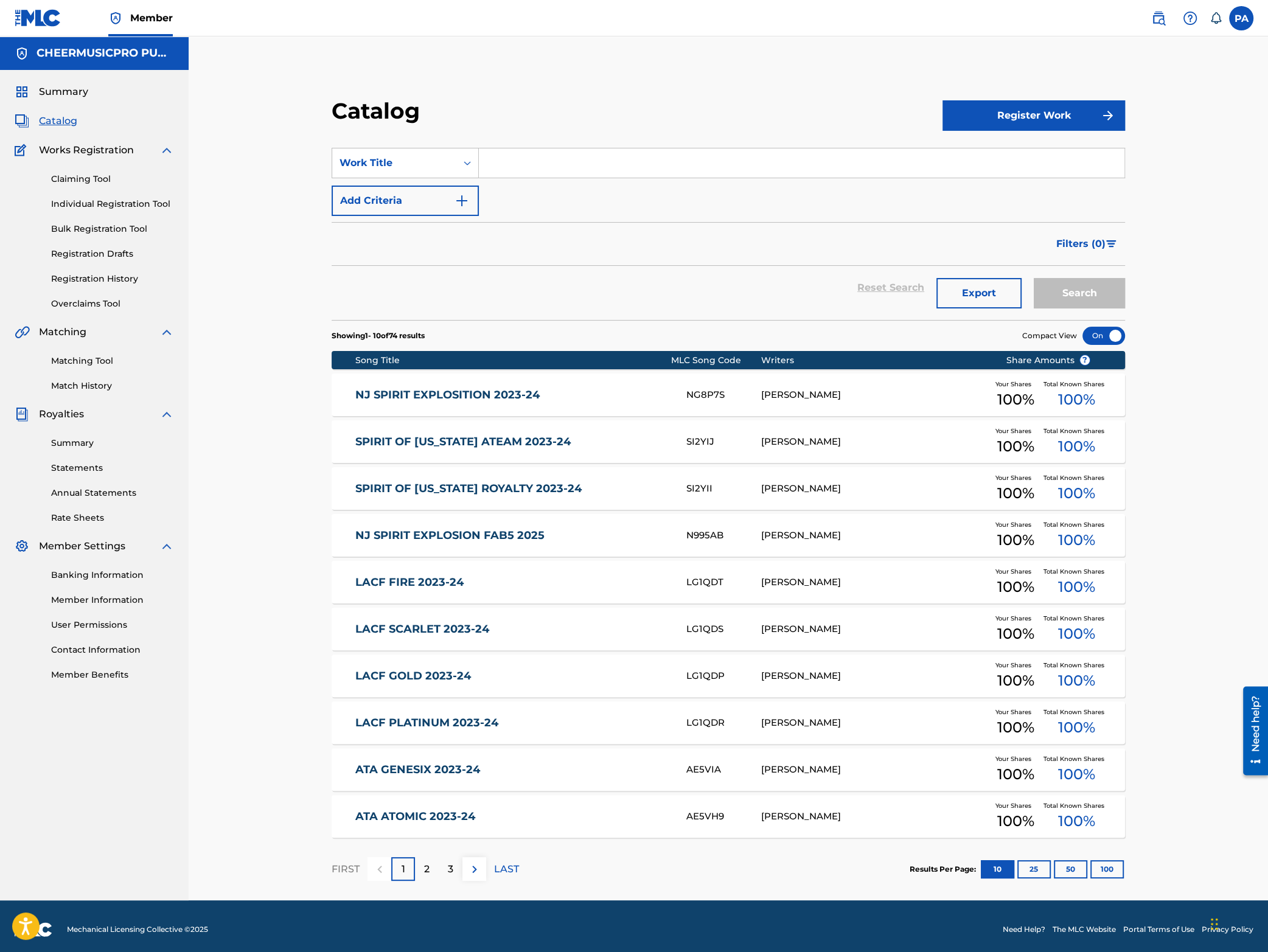
click at [532, 172] on input "Search Form" at bounding box center [801, 163] width 645 height 29
drag, startPoint x: 592, startPoint y: 193, endPoint x: 608, endPoint y: 201, distance: 17.9
click at [590, 195] on span "2023-24" at bounding box center [575, 190] width 39 height 11
type input "acx royal jags 2023-24"
click at [1098, 298] on button "Search" at bounding box center [1079, 294] width 91 height 31
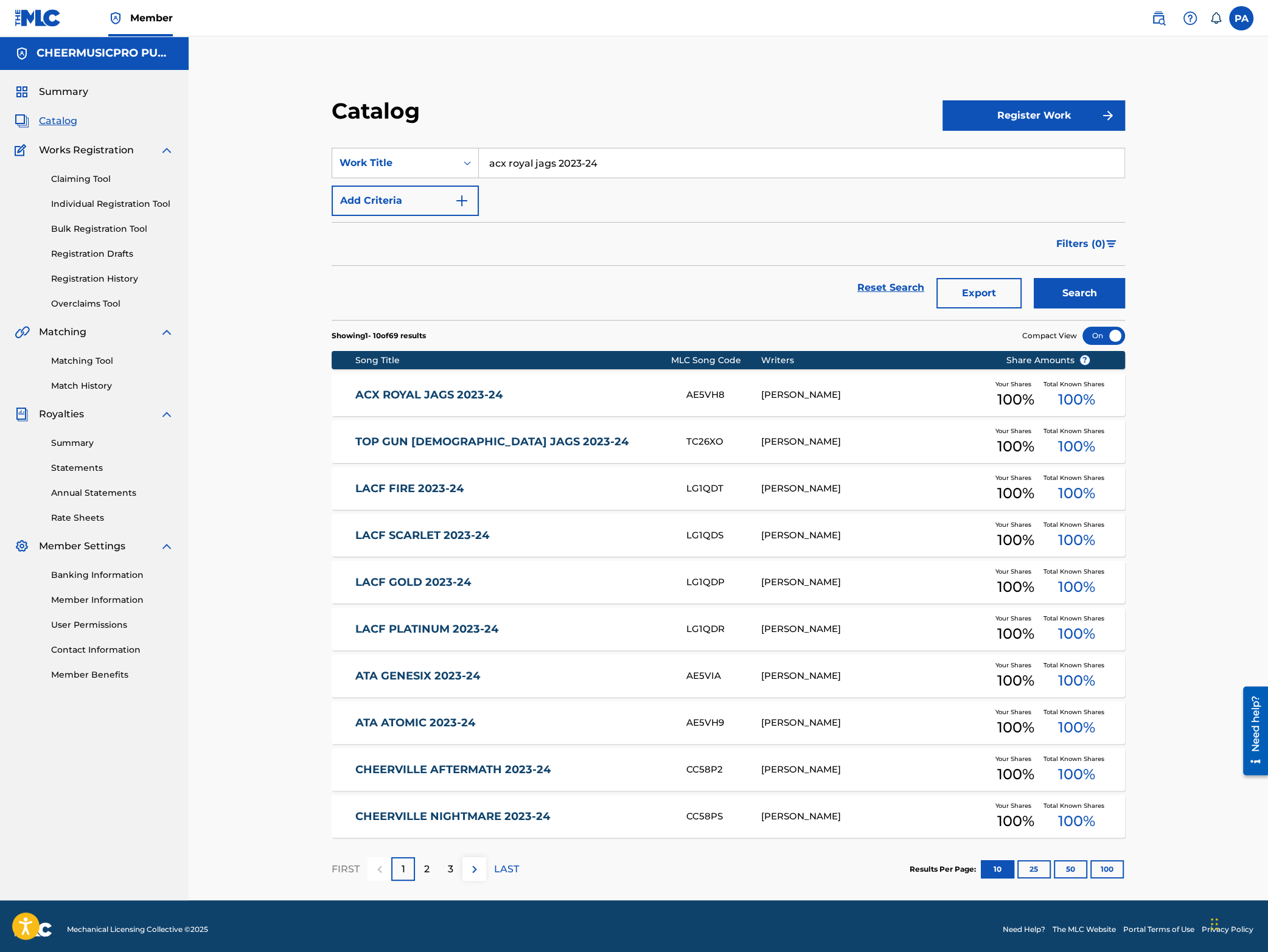
click at [604, 388] on div "ACX ROYAL JAGS 2023-24 AE5VH8 PATRICK J AVARD Your Shares 100 % Total Known Sha…" at bounding box center [728, 395] width 793 height 43
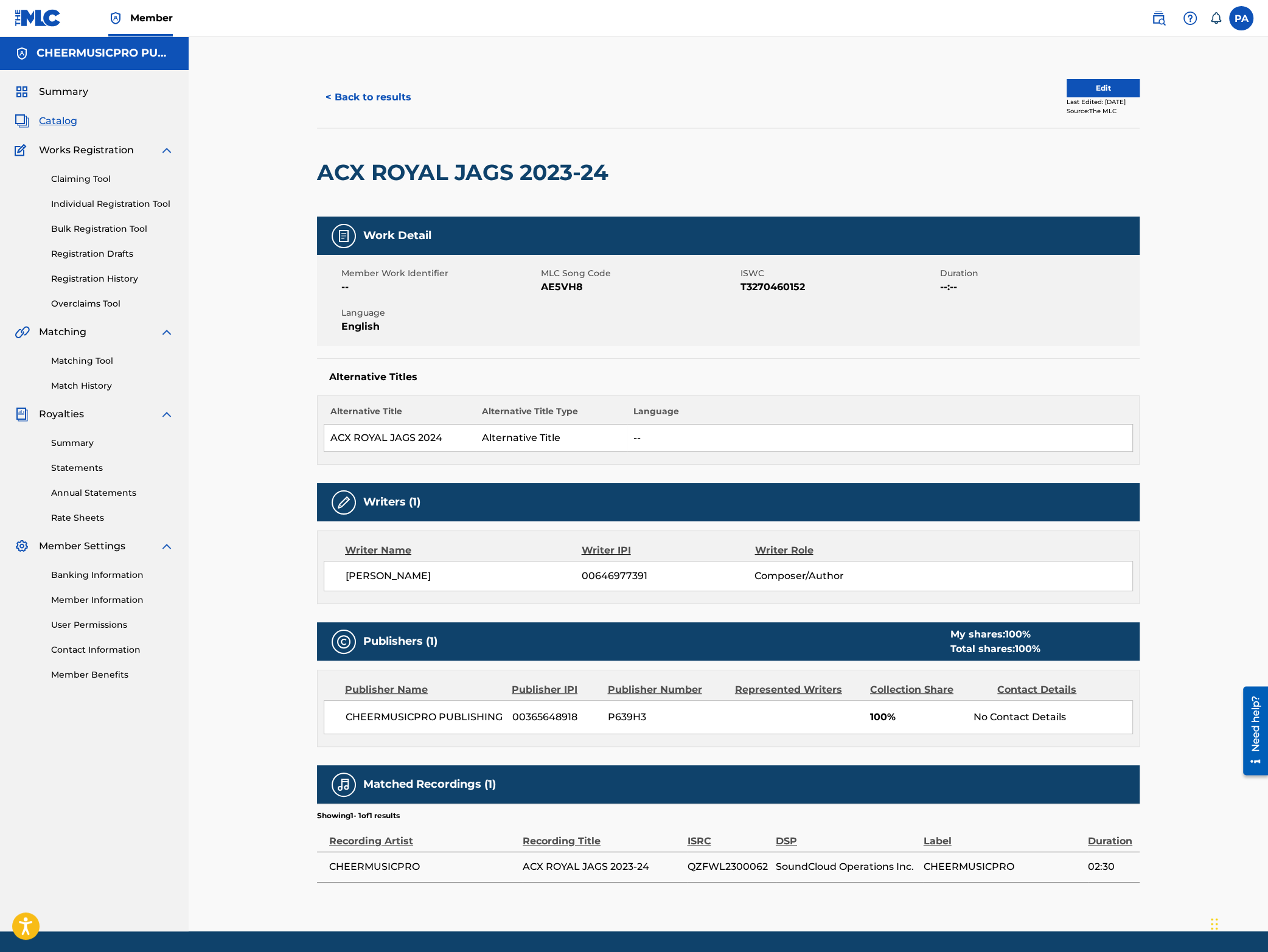
scroll to position [40, 0]
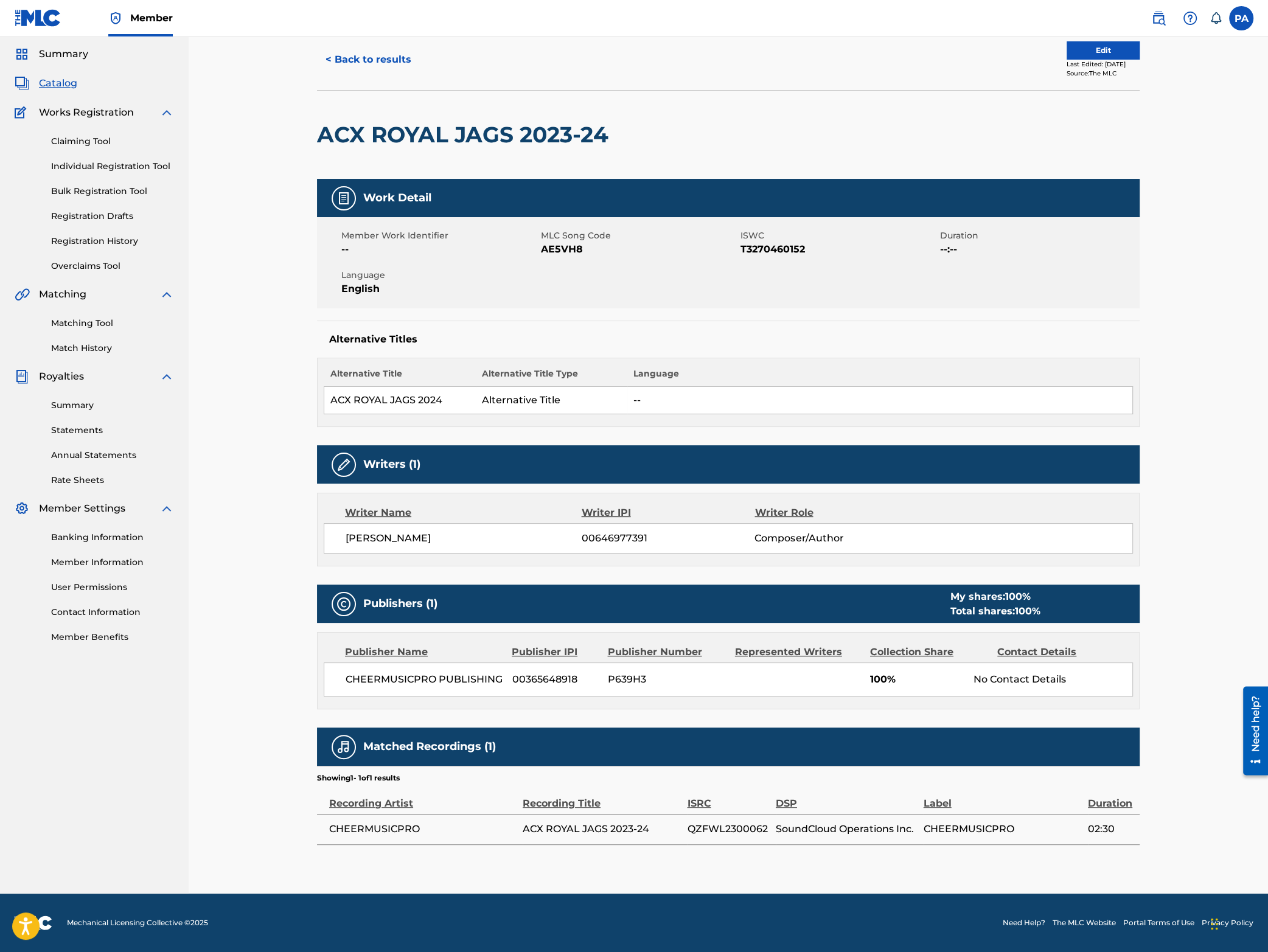
click at [390, 66] on button "< Back to results" at bounding box center [368, 60] width 103 height 31
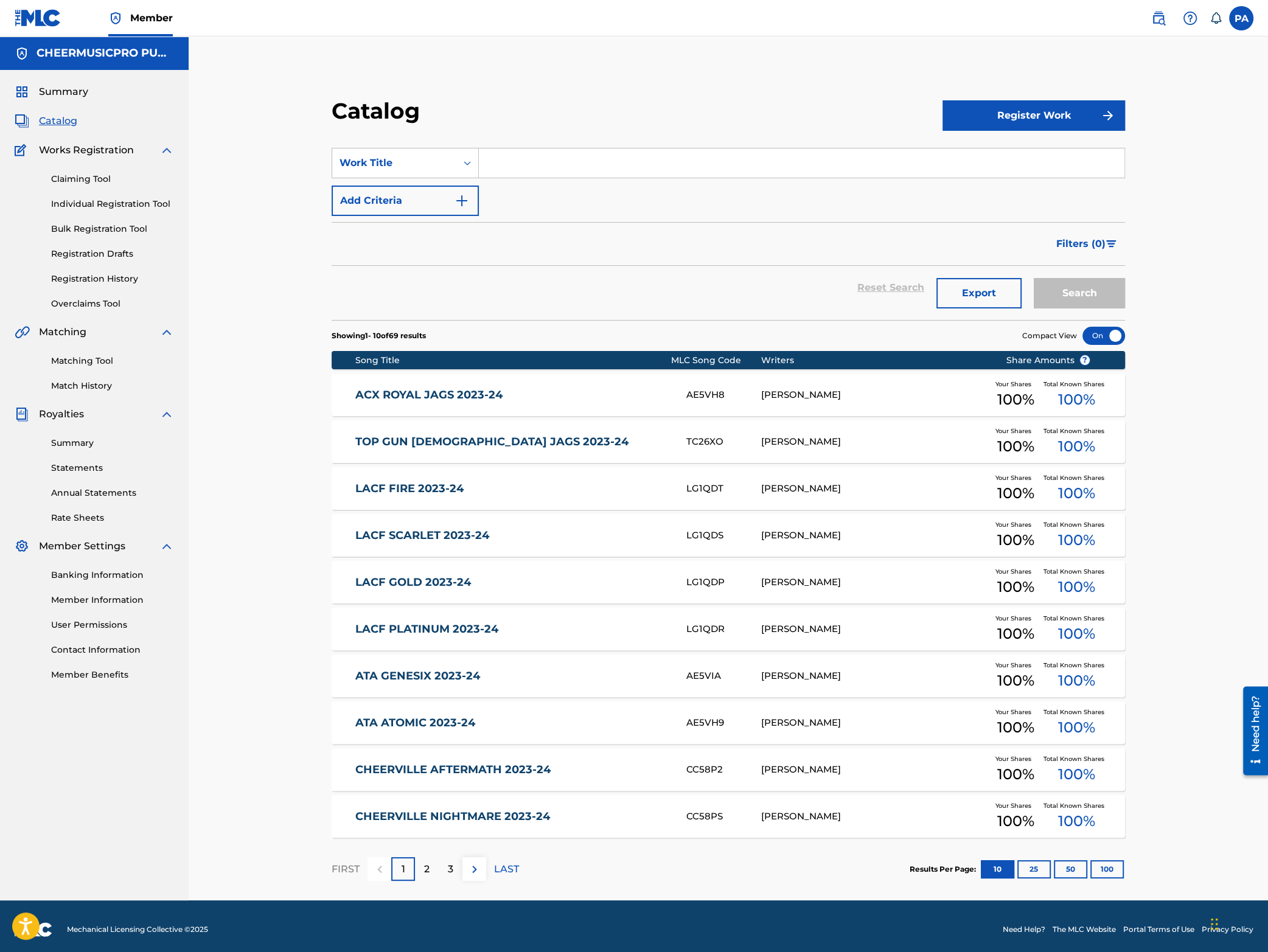
click at [551, 134] on section "SearchWithCriteria134c1237-7e04-4ac9-a8c5-e27a4102d476 Work Title Add Criteria …" at bounding box center [728, 226] width 793 height 187
click at [514, 188] on div "SearchWithCriteria134c1237-7e04-4ac9-a8c5-e27a4102d476 Work Title Add Criteria" at bounding box center [728, 182] width 793 height 68
click at [518, 176] on input "Search Form" at bounding box center [801, 163] width 645 height 29
click at [614, 198] on div "st amb rose fighting bees 2023-24" at bounding box center [801, 190] width 645 height 22
type input "st [PERSON_NAME] fighting bees 2023-24"
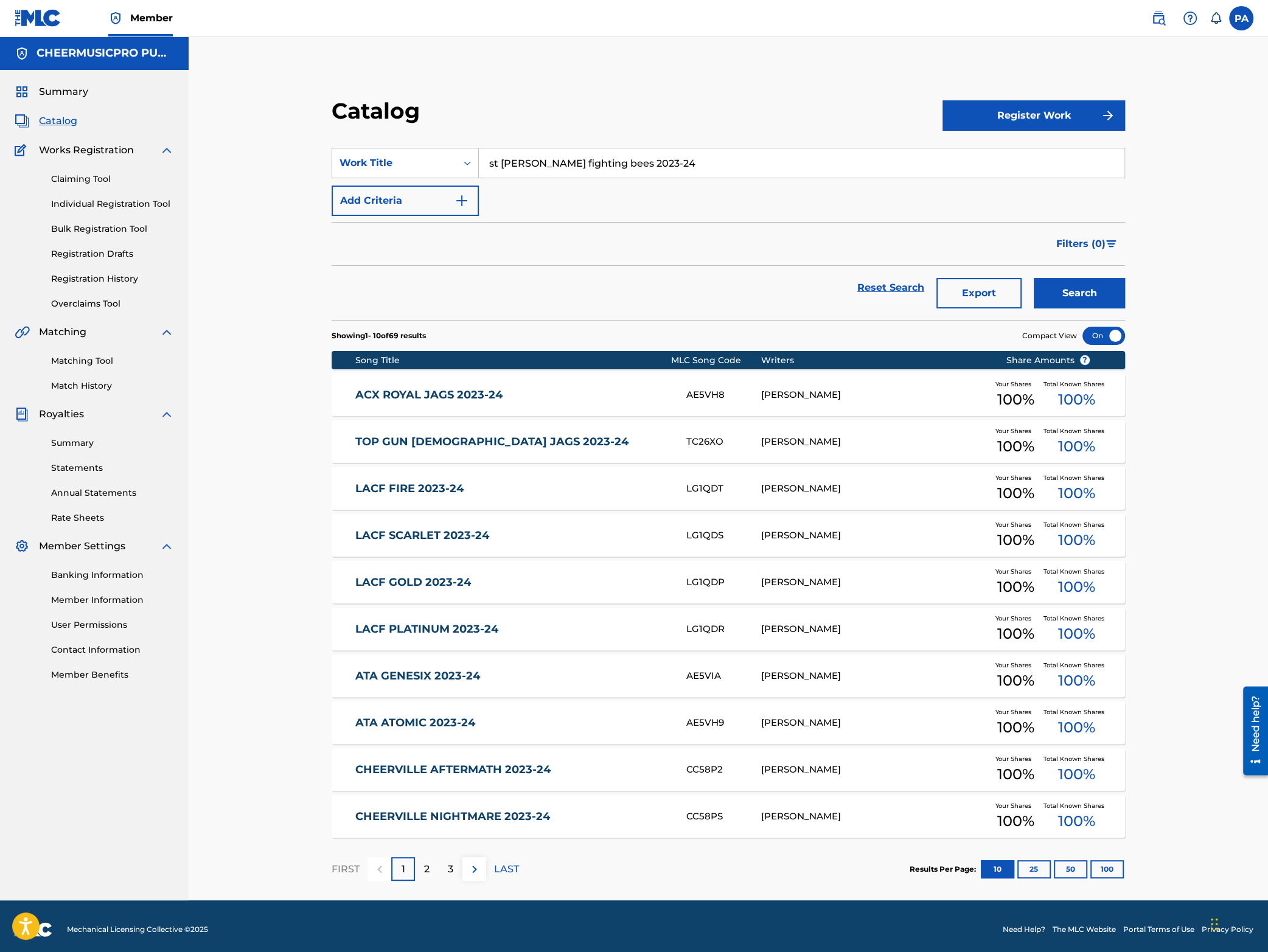
click at [1076, 289] on button "Search" at bounding box center [1079, 294] width 91 height 31
click at [574, 404] on div "ST AMBROSE FIGHTING BEES 2023-24 SI2YIE PATRICK J AVARD Your Shares 100 % Total…" at bounding box center [728, 395] width 793 height 43
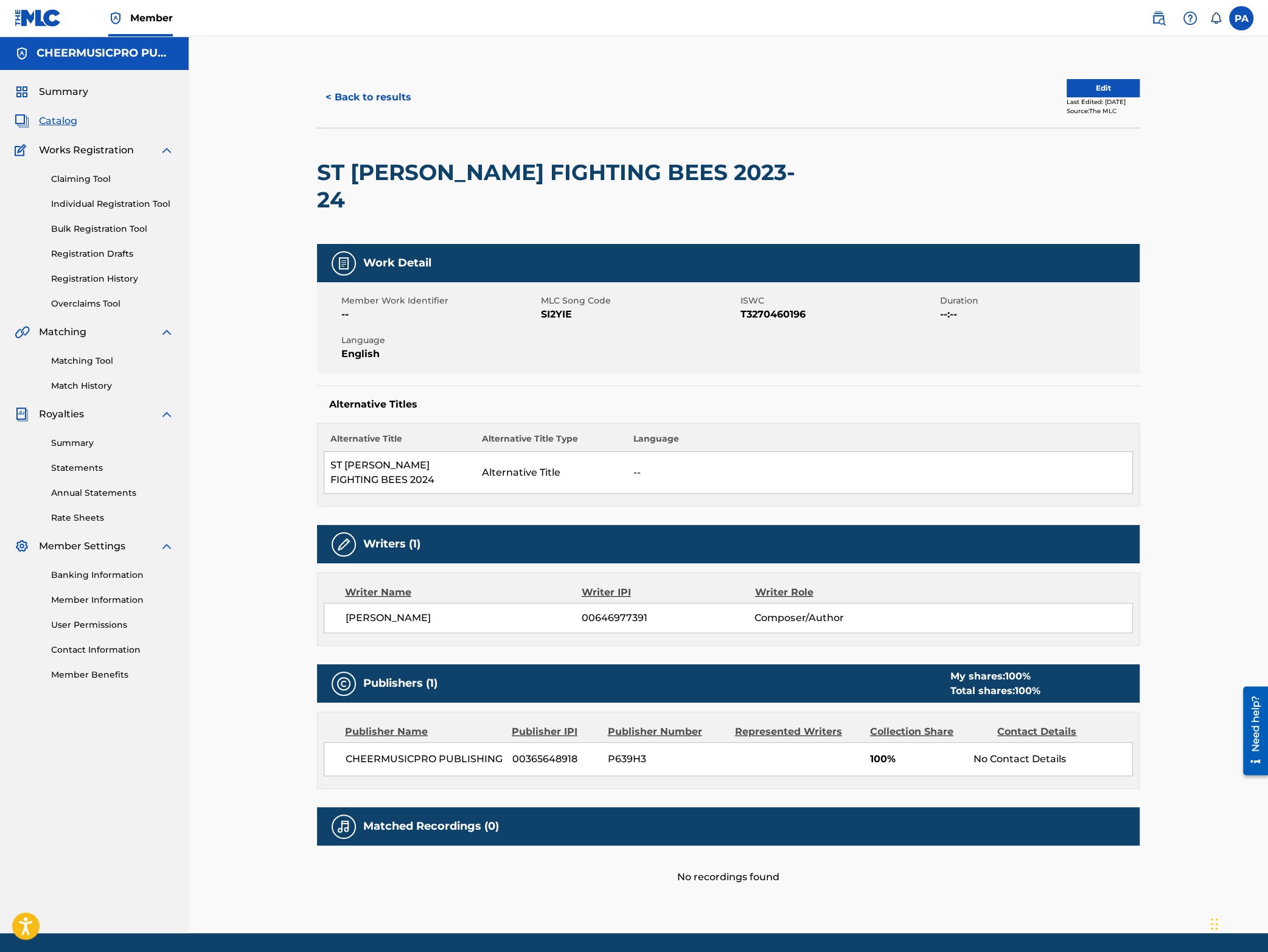
scroll to position [14, 0]
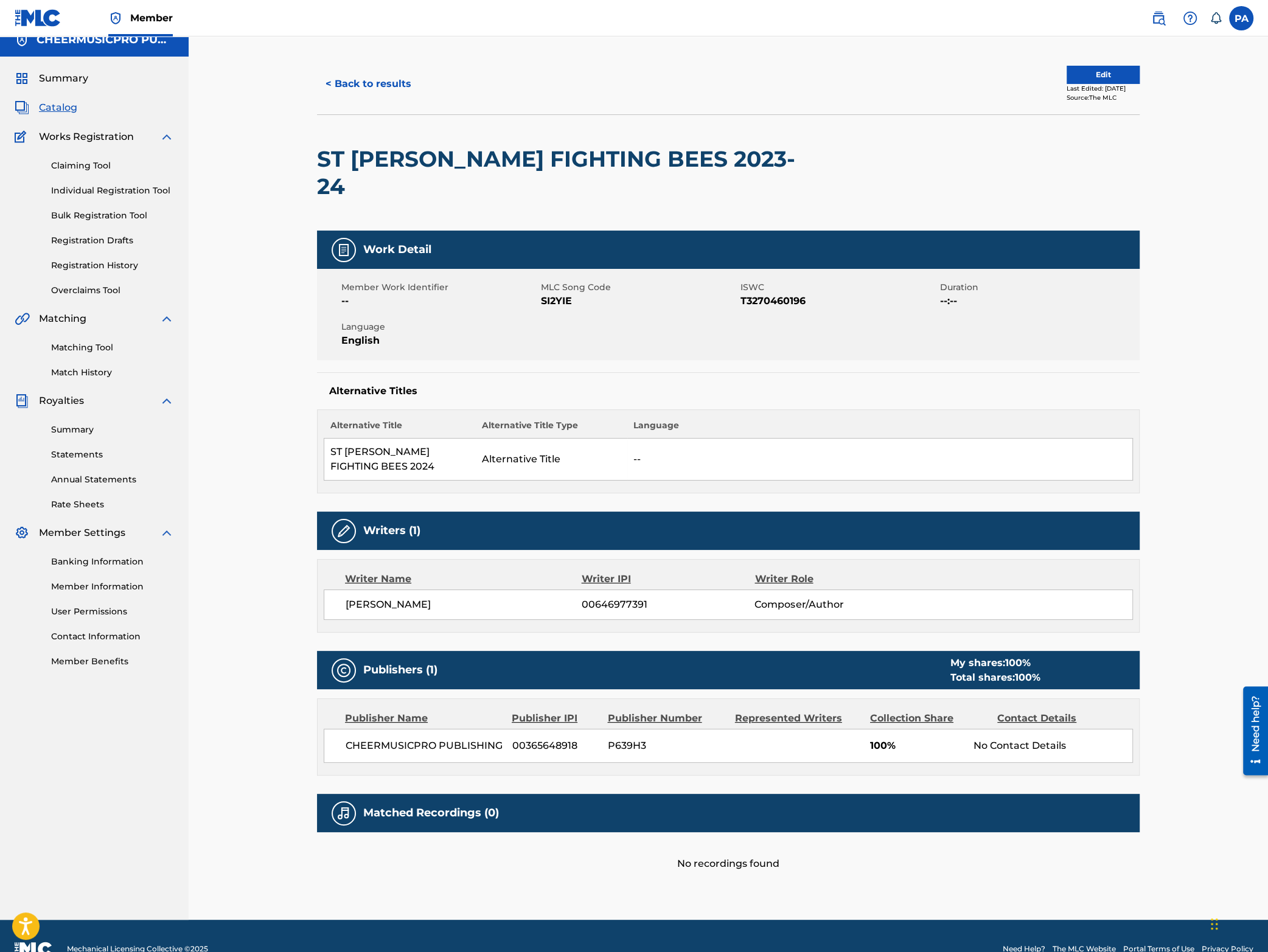
click at [347, 73] on button "< Back to results" at bounding box center [368, 84] width 103 height 31
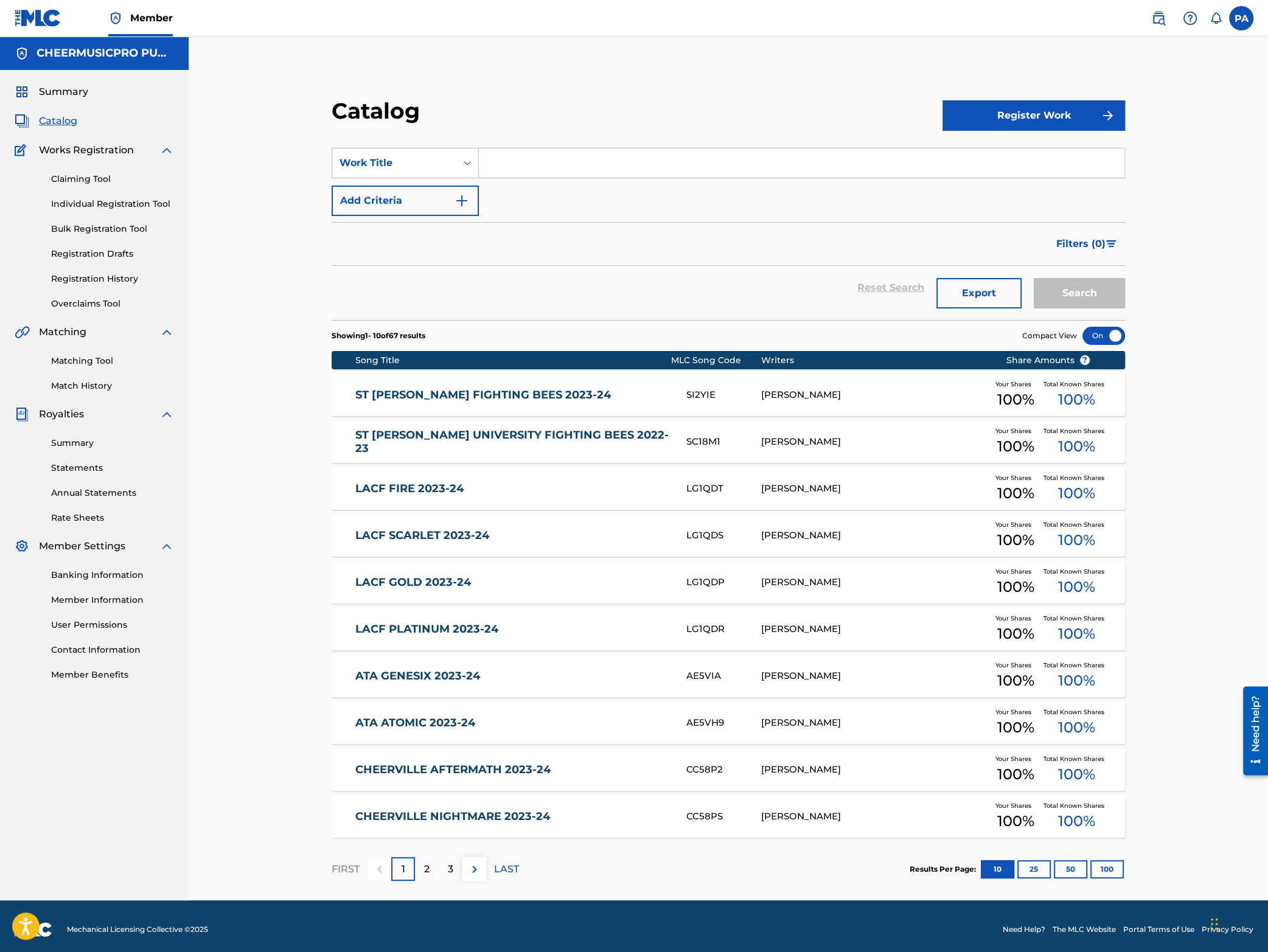
click at [547, 159] on input "Search Form" at bounding box center [801, 163] width 645 height 29
click at [719, 203] on li "rain athletics aqua 2023-24" at bounding box center [801, 194] width 645 height 29
type input "rain athletics aqua 2023-24"
drag, startPoint x: 1063, startPoint y: 292, endPoint x: 970, endPoint y: 319, distance: 96.8
click at [1064, 292] on button "Search" at bounding box center [1079, 294] width 91 height 31
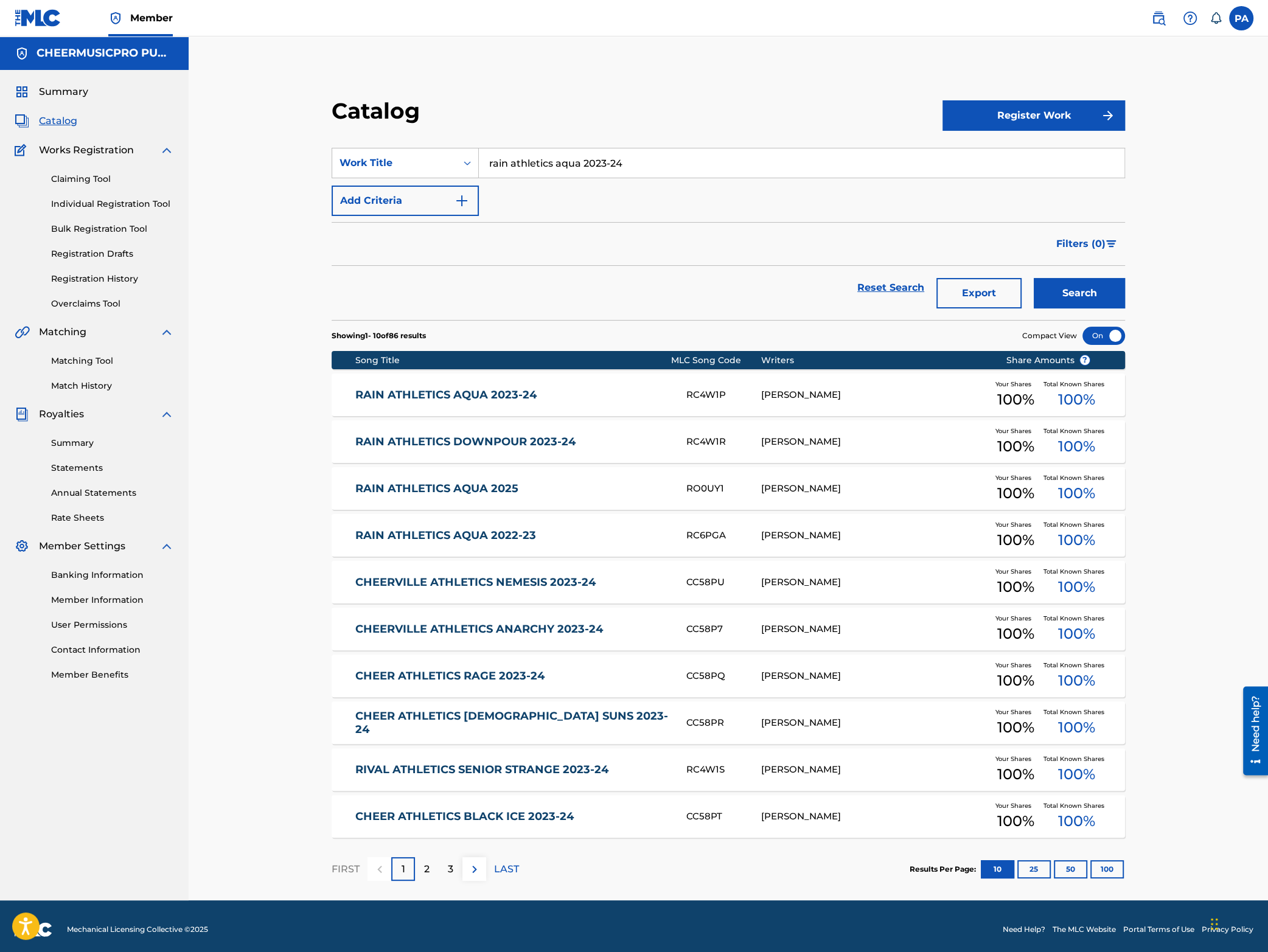
click at [600, 396] on link "RAIN ATHLETICS AQUA 2023-24" at bounding box center [512, 395] width 314 height 14
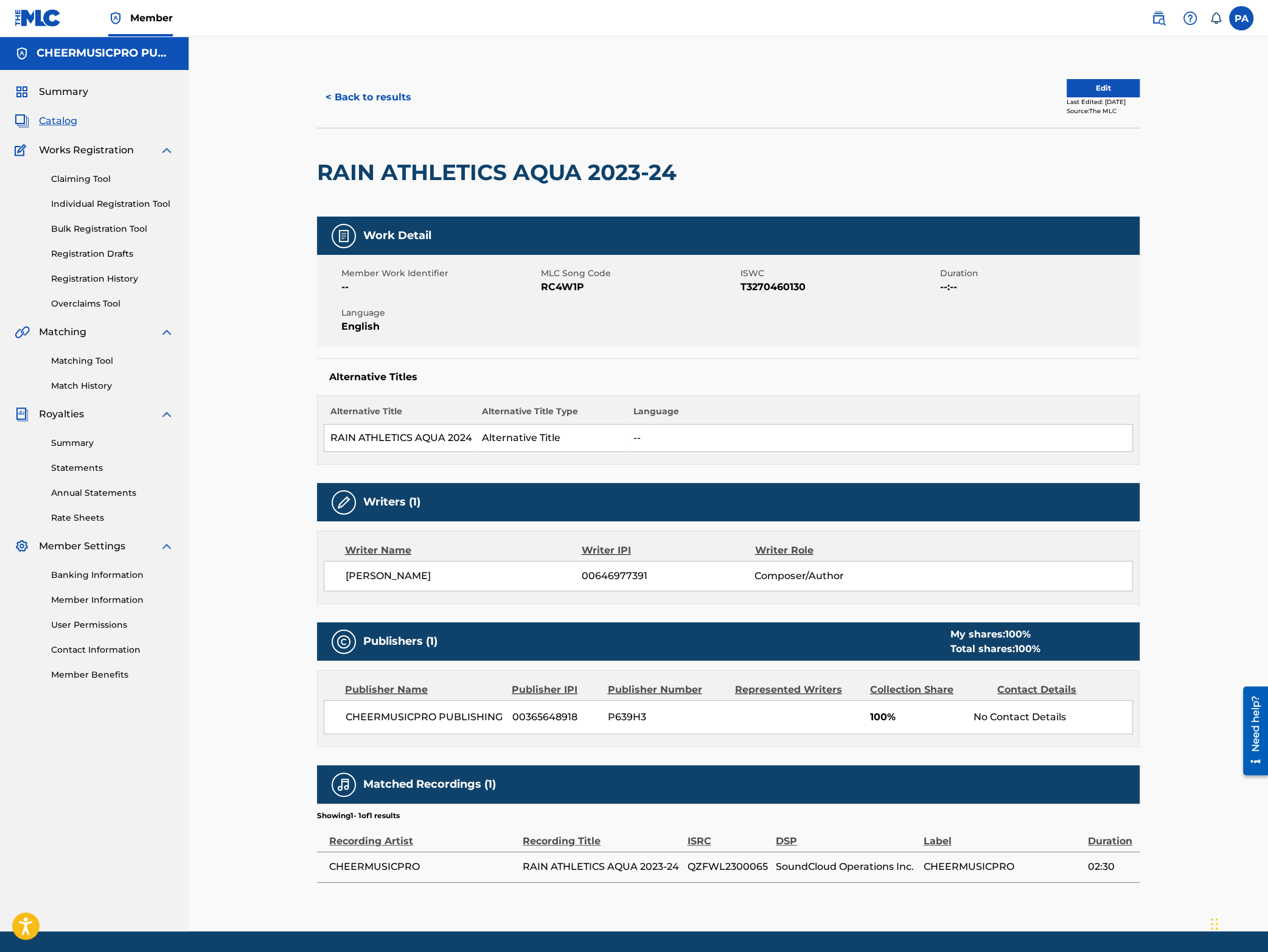
click at [379, 101] on button "< Back to results" at bounding box center [368, 98] width 103 height 31
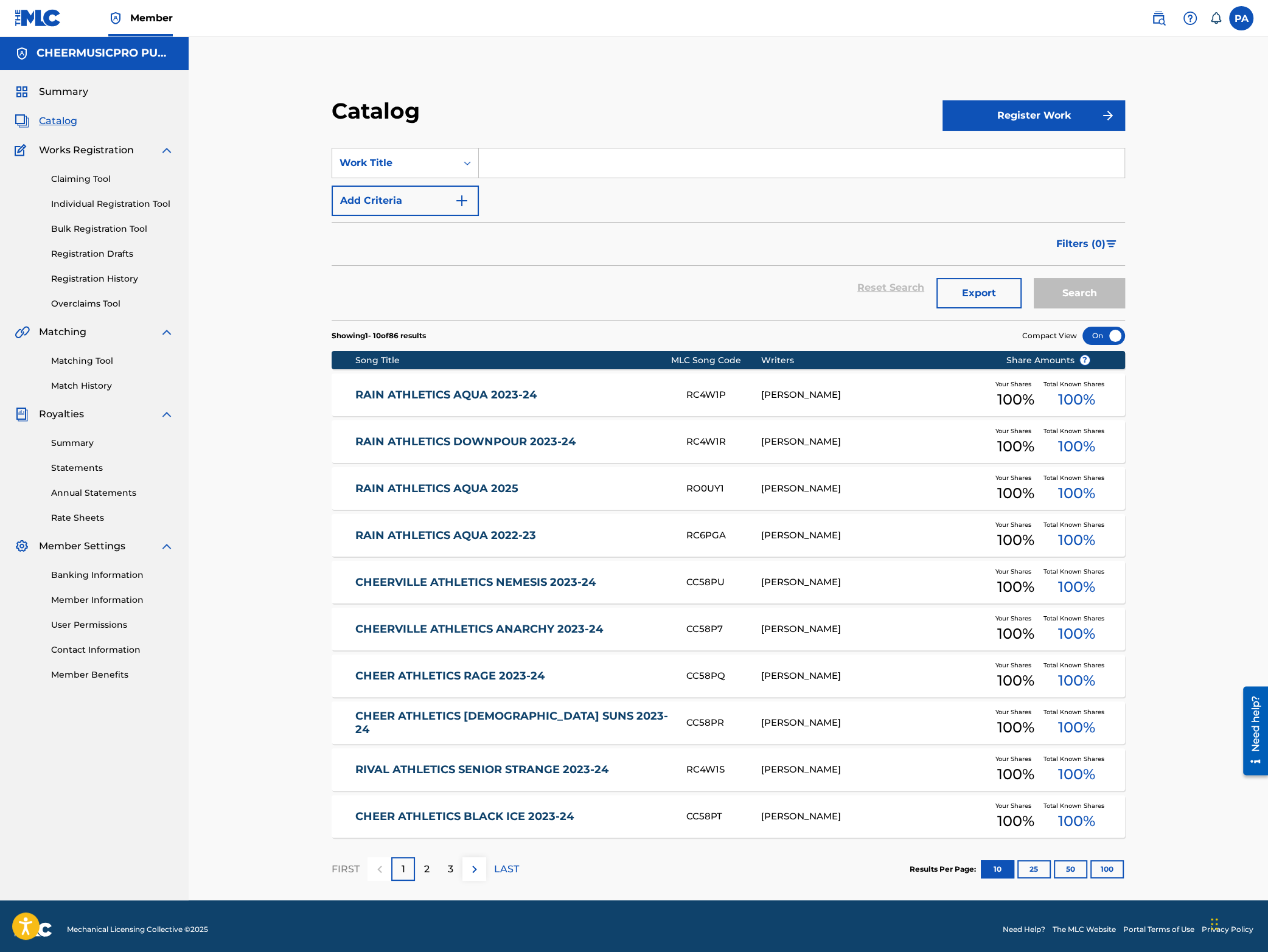
click at [541, 152] on input "Search Form" at bounding box center [801, 163] width 645 height 29
type input "t"
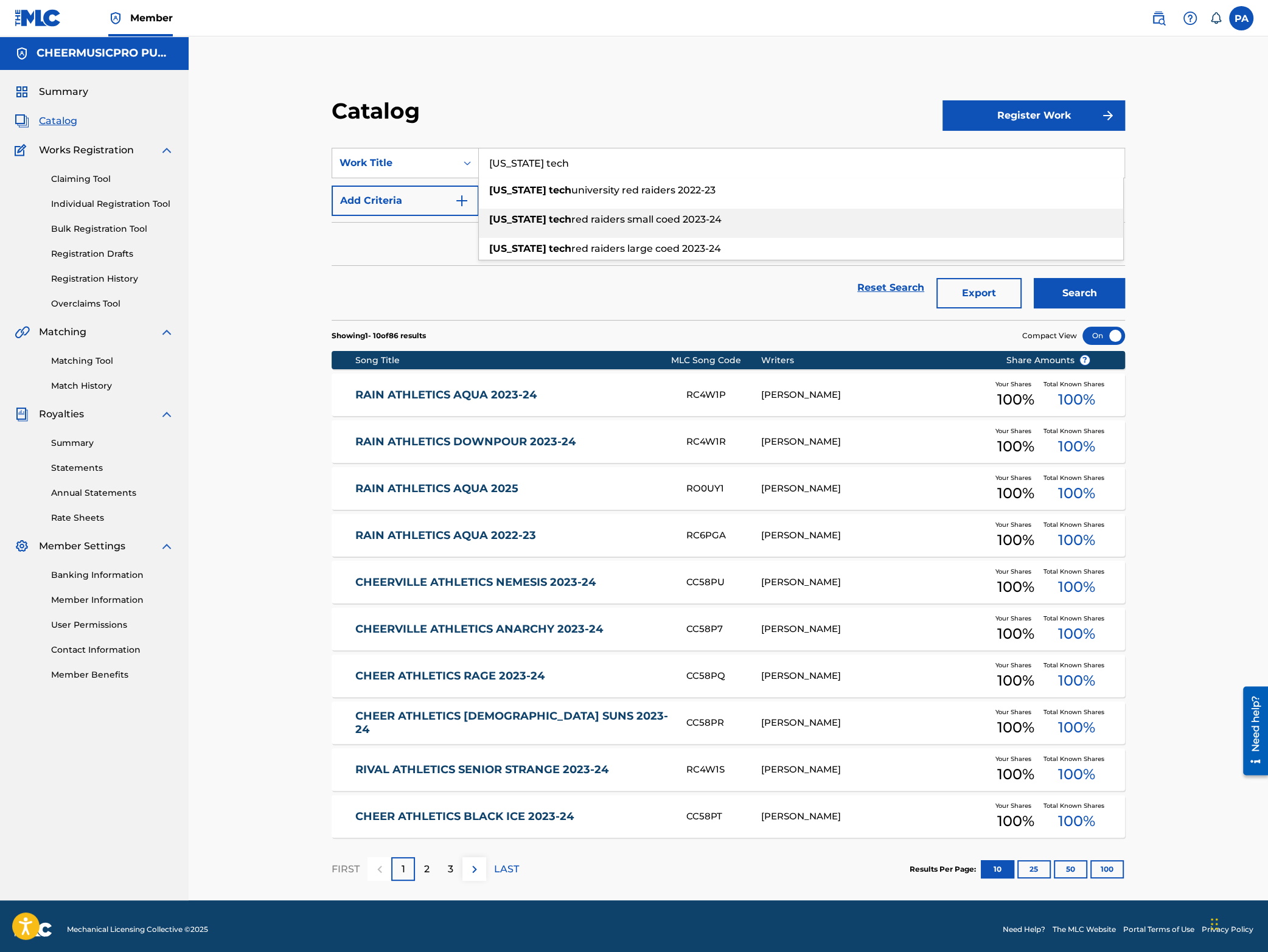
click at [581, 220] on span "red raiders small coed 2023-24" at bounding box center [646, 219] width 150 height 11
type input "[US_STATE] tech red raiders small coed 2023-24"
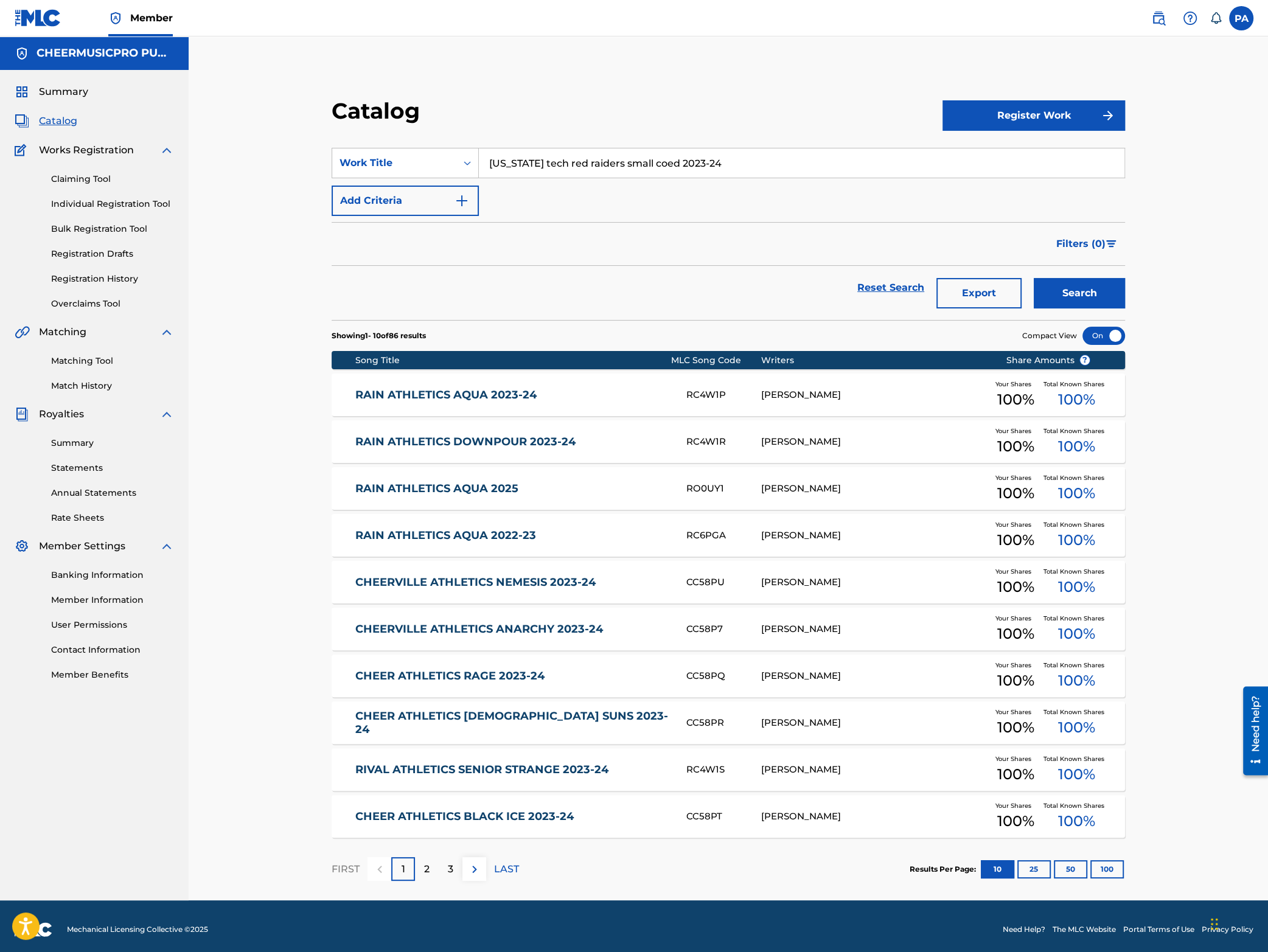
click at [1082, 286] on button "Search" at bounding box center [1079, 294] width 91 height 31
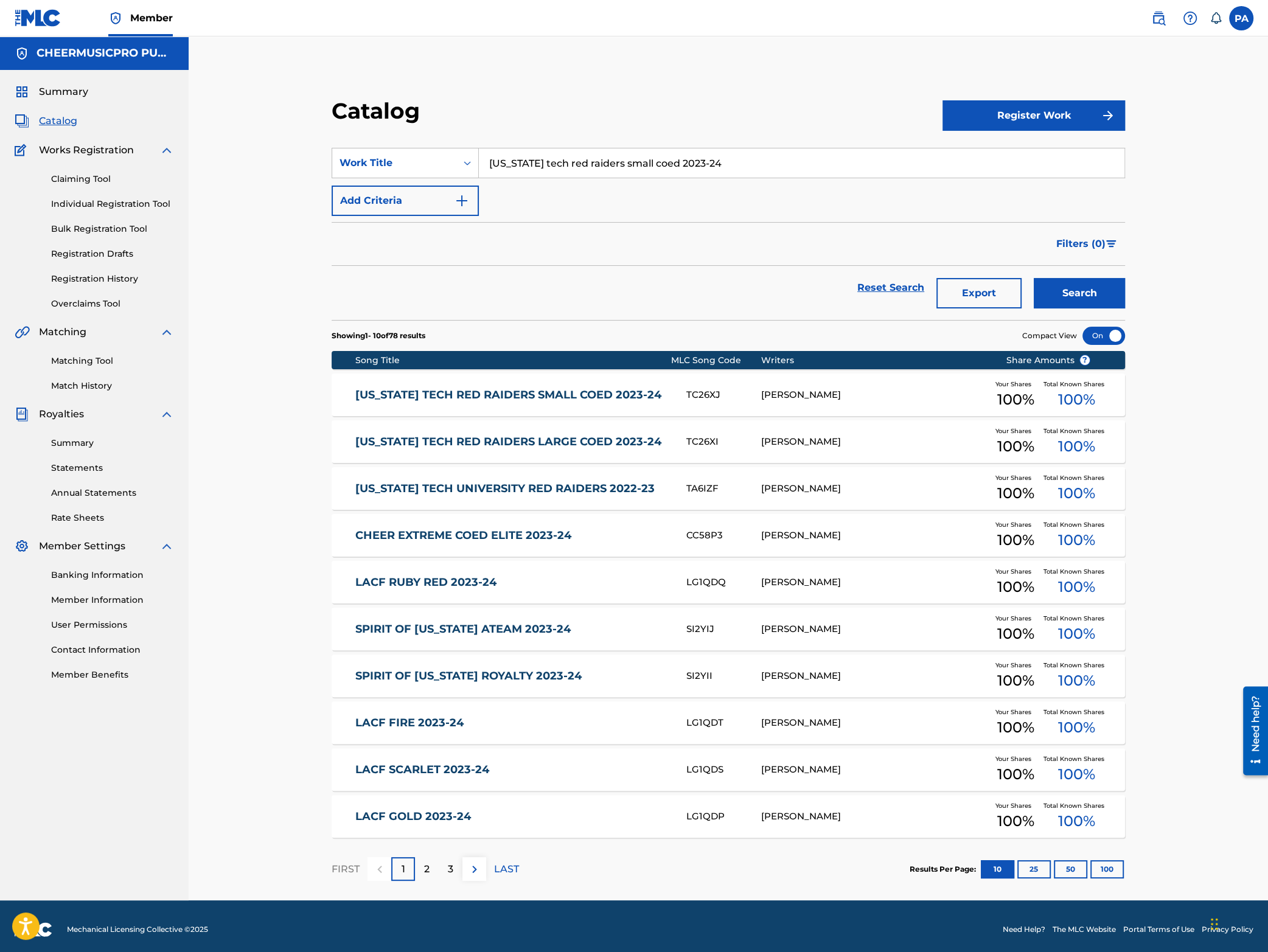
scroll to position [6, 0]
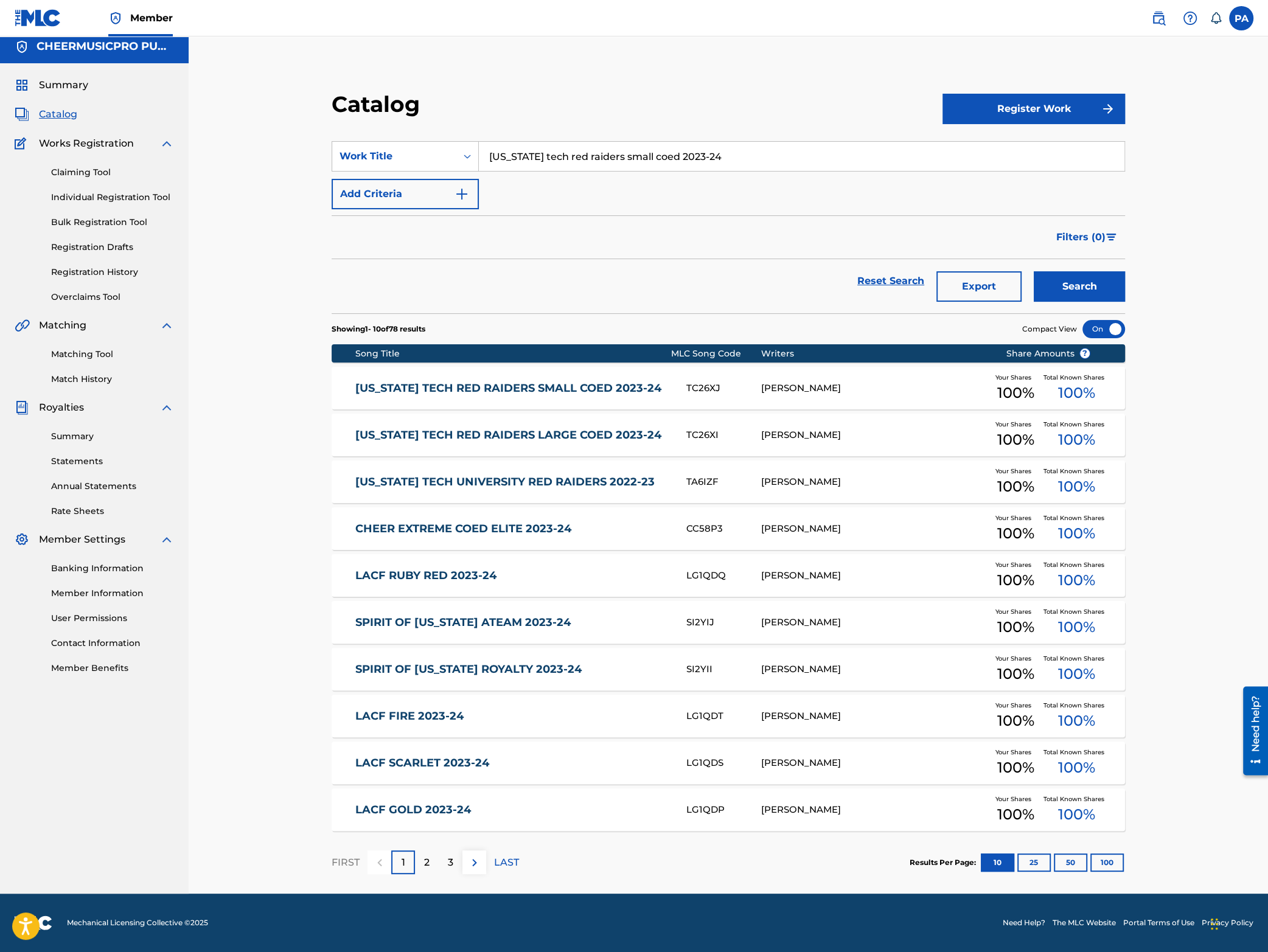
click at [644, 386] on link "[US_STATE] TECH RED RAIDERS SMALL COED 2023-24" at bounding box center [512, 388] width 314 height 14
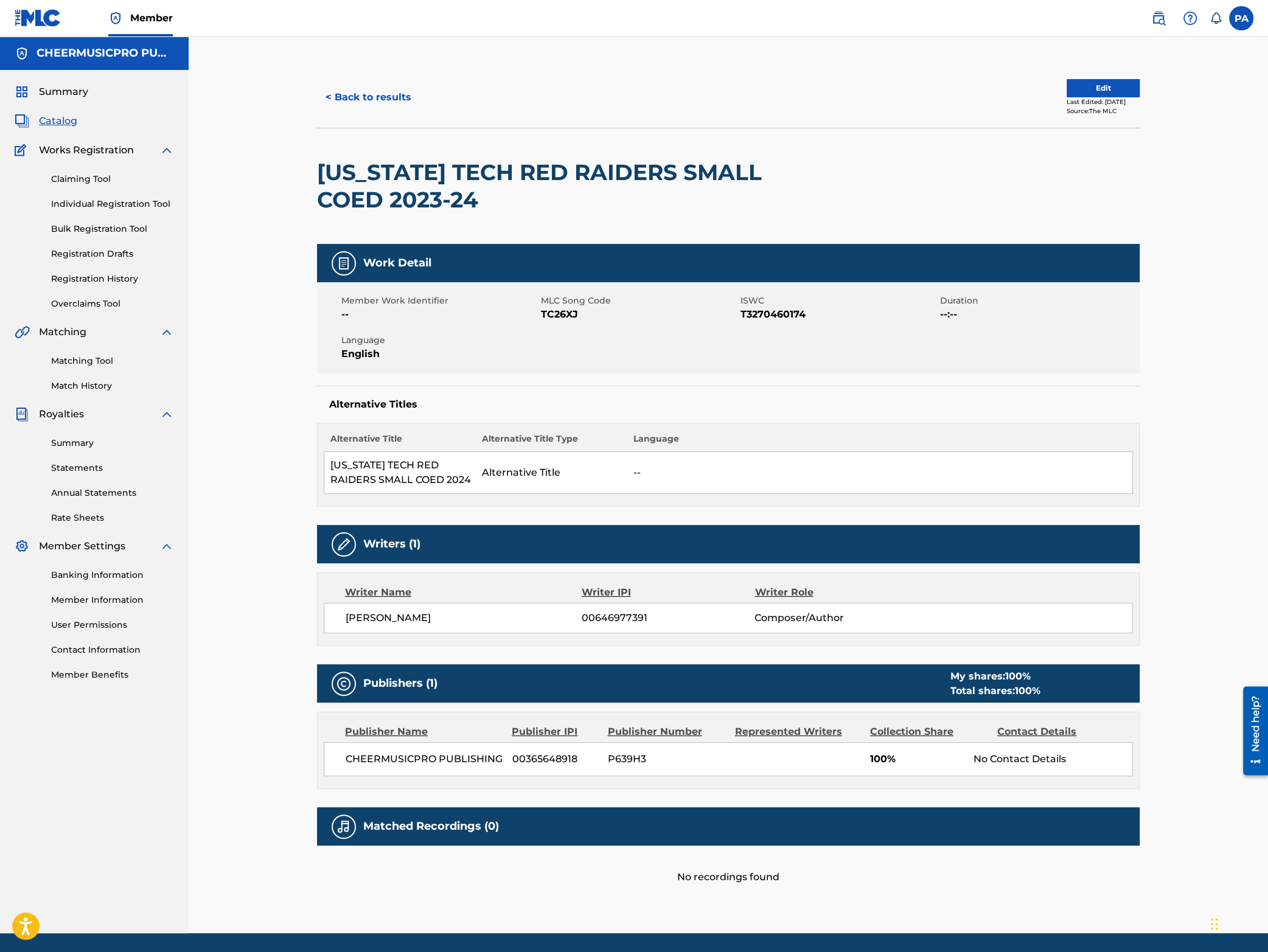
click at [396, 97] on button "< Back to results" at bounding box center [368, 98] width 103 height 31
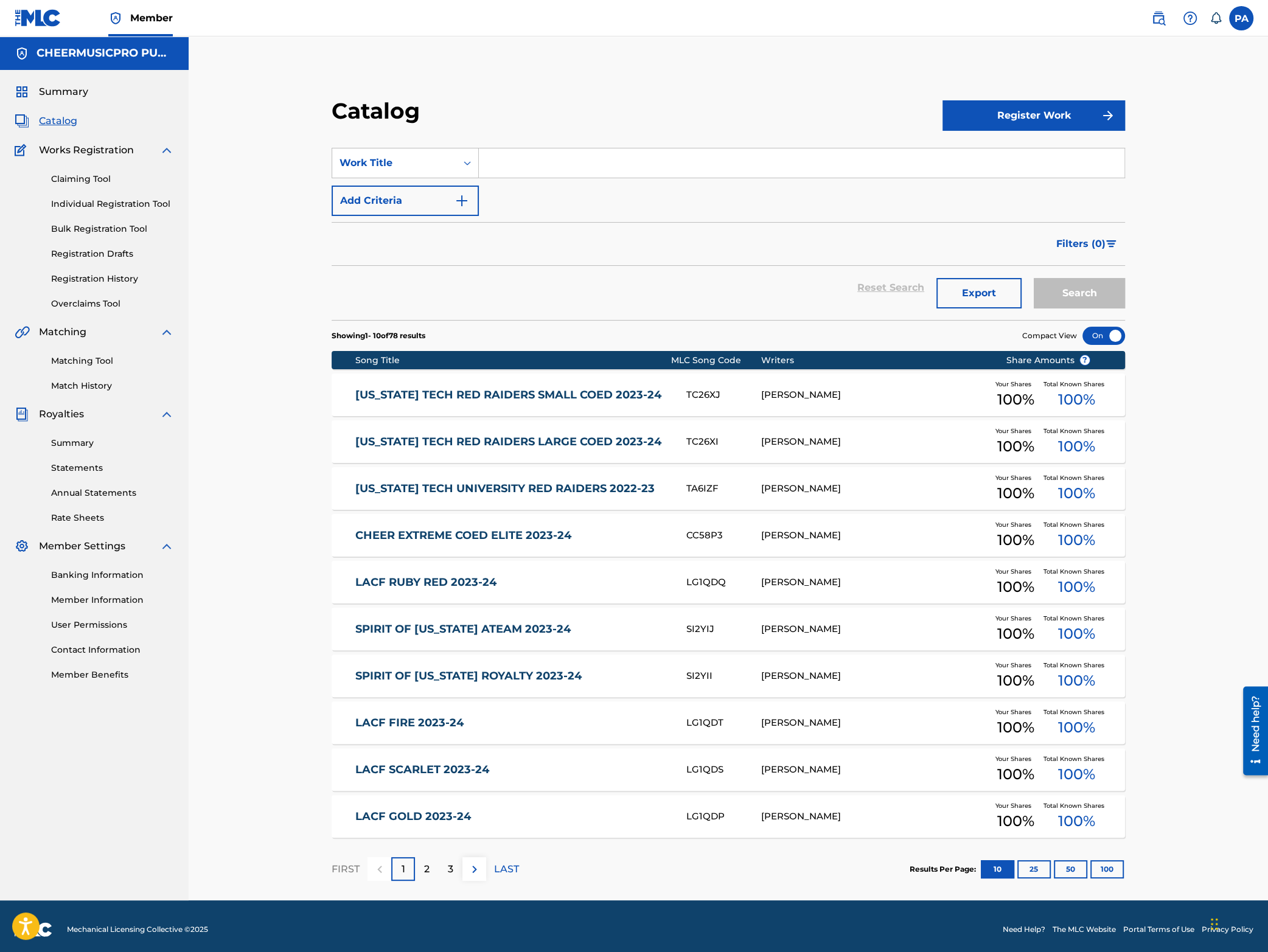
click at [523, 179] on div "SearchWithCriteria134c1237-7e04-4ac9-a8c5-e27a4102d476 Work Title Add Criteria" at bounding box center [728, 182] width 793 height 68
click at [532, 154] on input "Search Form" at bounding box center [801, 163] width 645 height 29
click at [552, 213] on div "navar ro college bulldogs 2023-24" at bounding box center [801, 219] width 645 height 22
type input "navarro college bulldogs 2023-24"
click at [1076, 289] on button "Search" at bounding box center [1079, 294] width 91 height 31
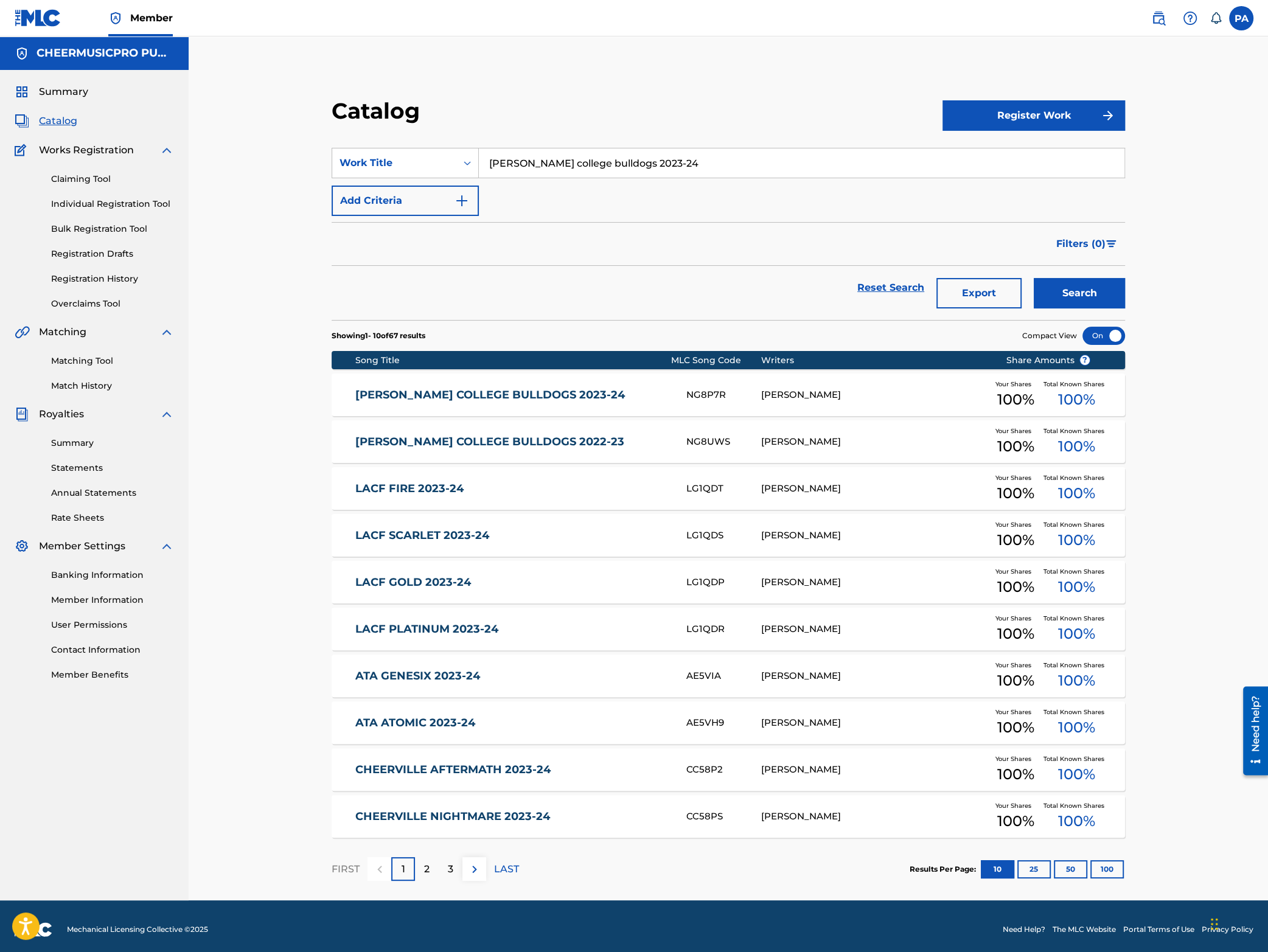
scroll to position [6, 0]
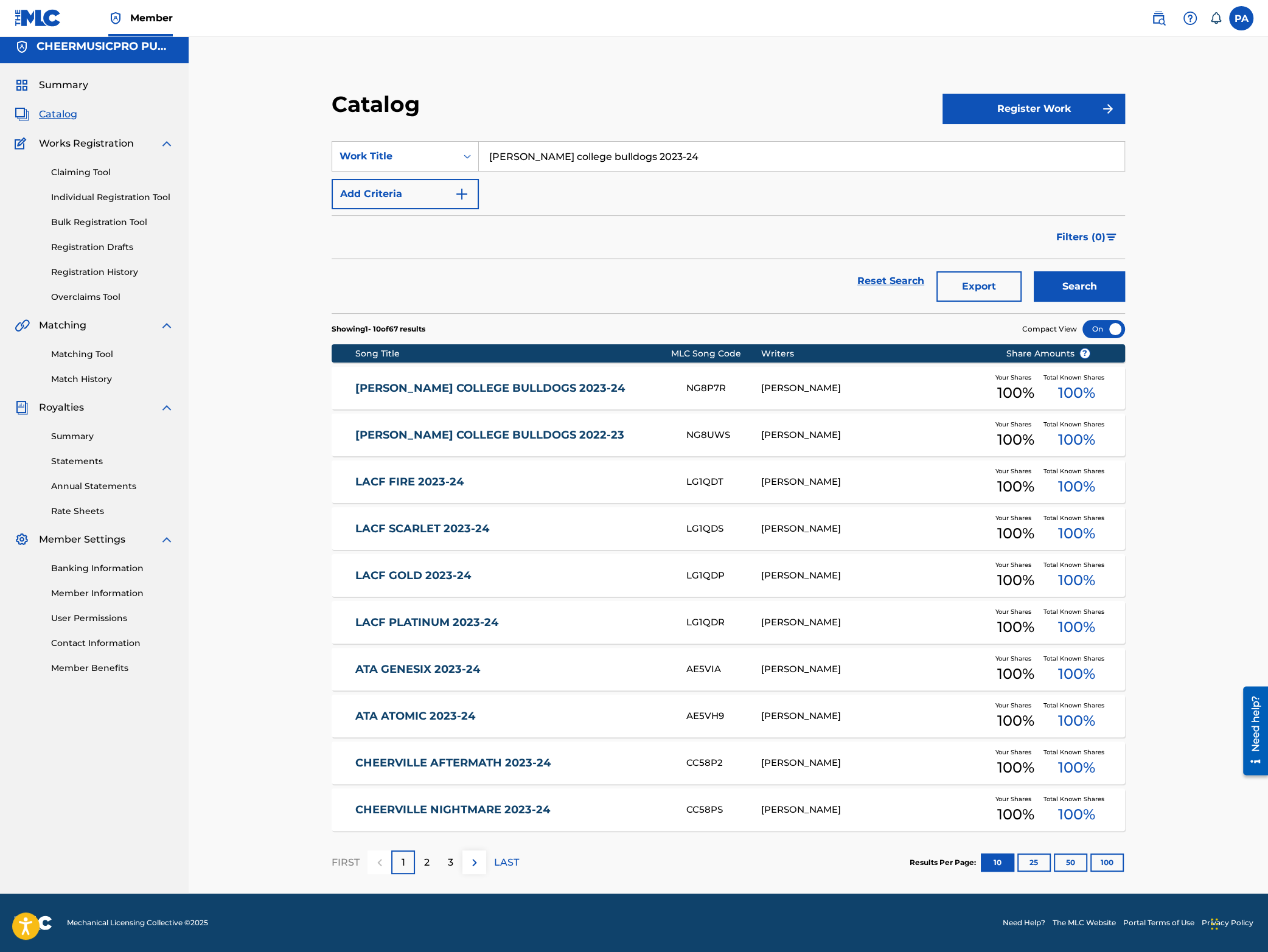
click at [645, 387] on link "NAVARRO COLLEGE BULLDOGS 2023-24" at bounding box center [512, 388] width 314 height 14
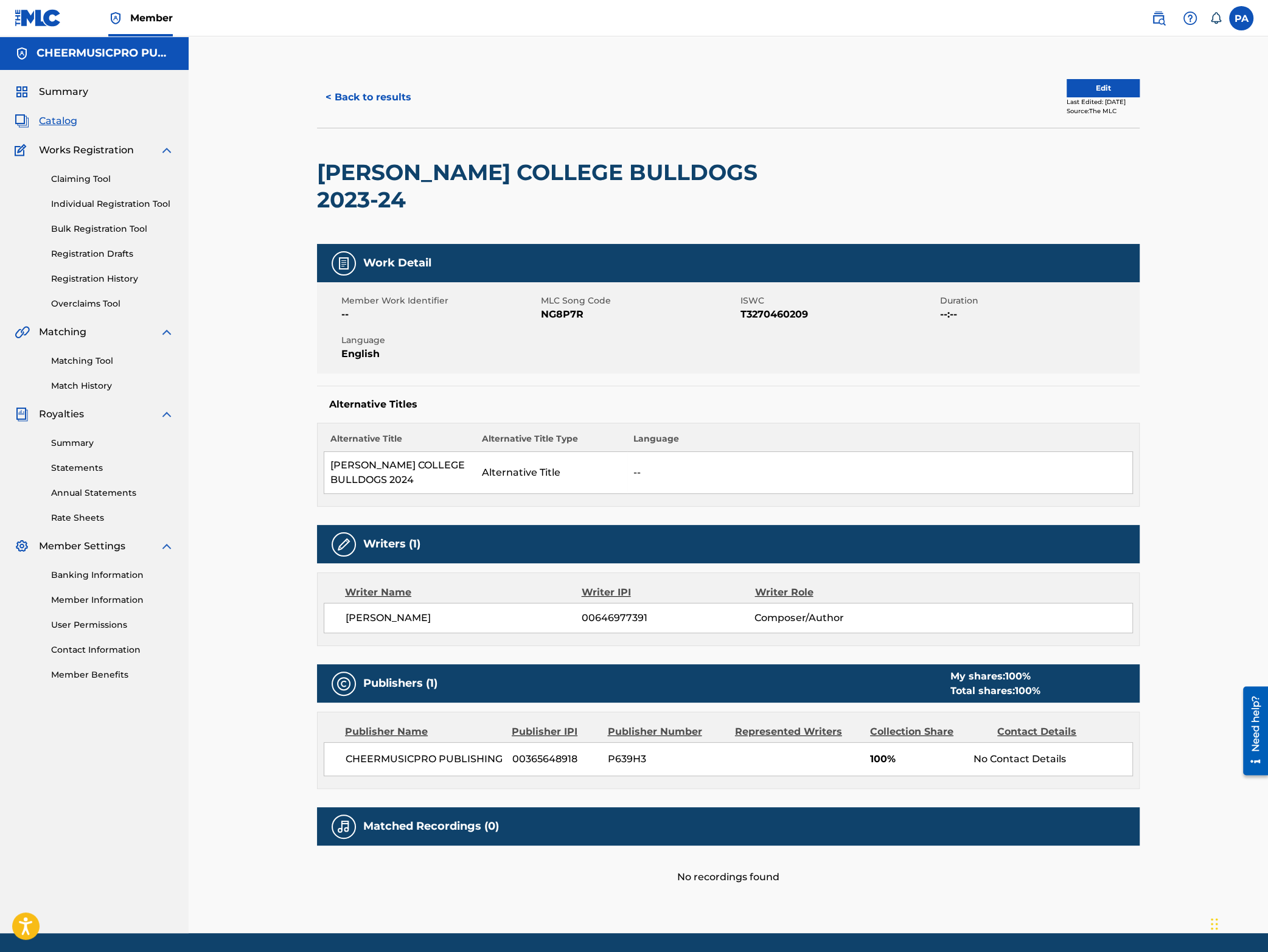
scroll to position [14, 0]
